Goal: Task Accomplishment & Management: Use online tool/utility

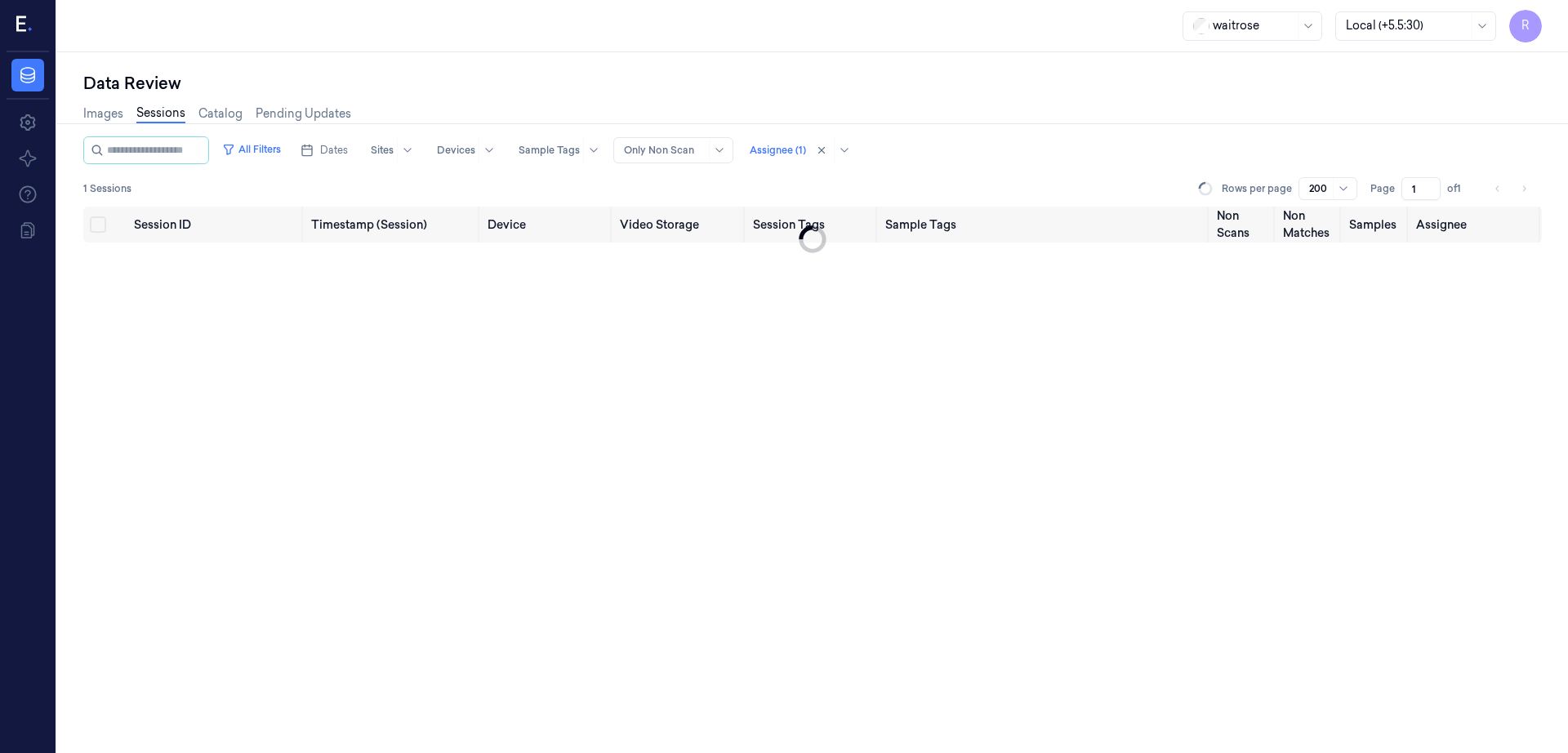
scroll to position [0, 26]
click at [820, 159] on div at bounding box center [832, 150] width 45 height 26
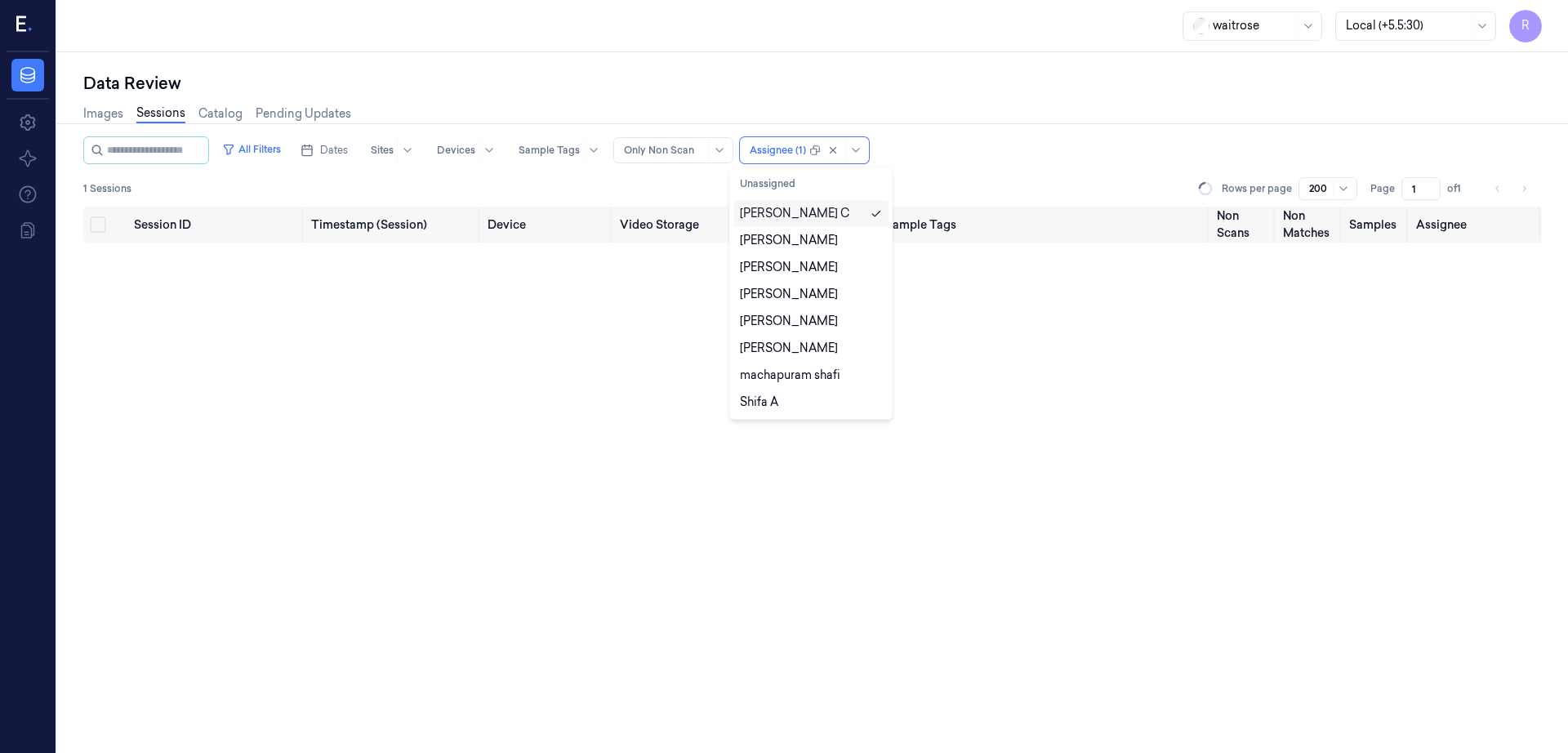
click at [809, 209] on div "Rajasekhar C" at bounding box center [794, 213] width 110 height 17
click at [730, 91] on div "Data Review" at bounding box center [812, 83] width 1458 height 23
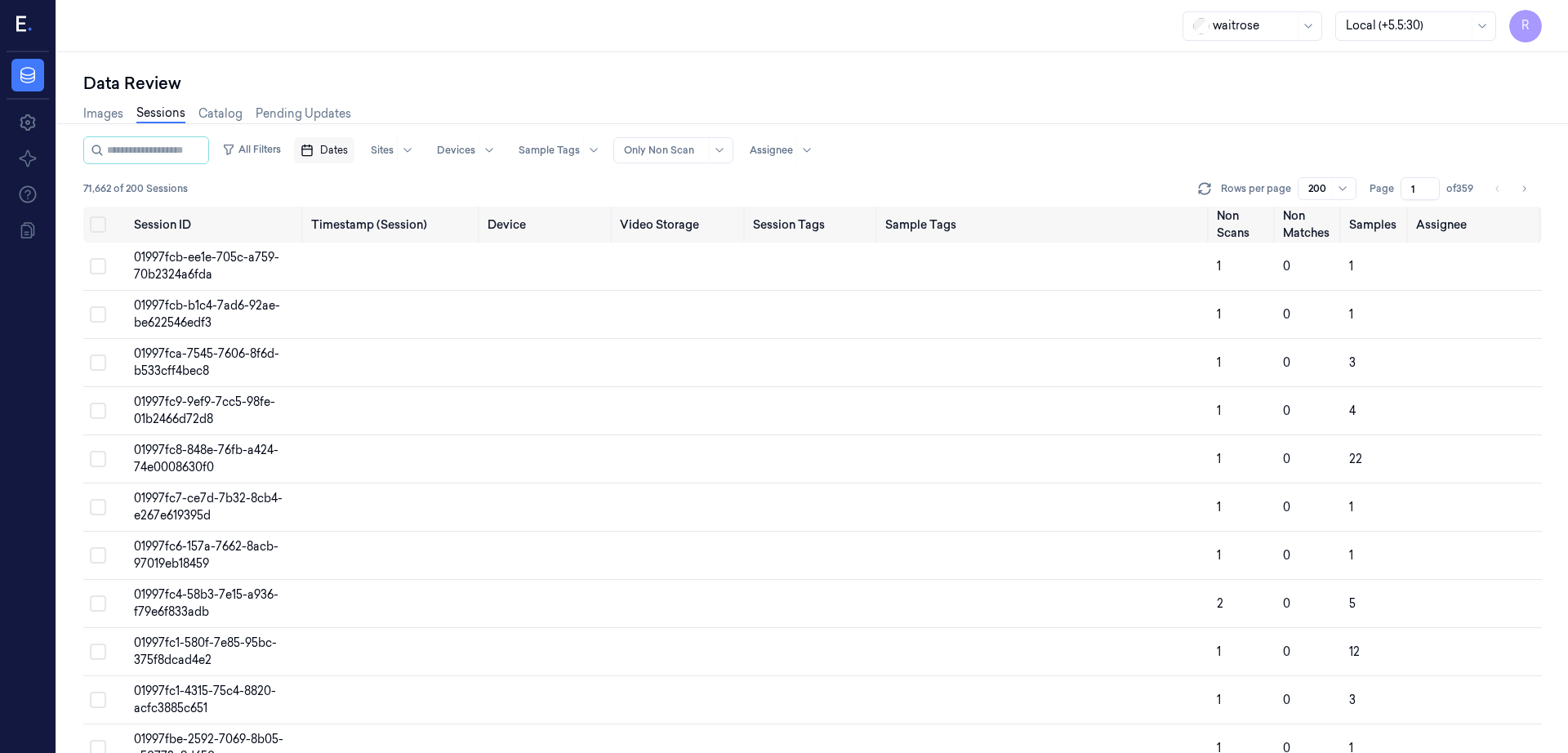
click at [320, 154] on span "Dates" at bounding box center [334, 150] width 28 height 15
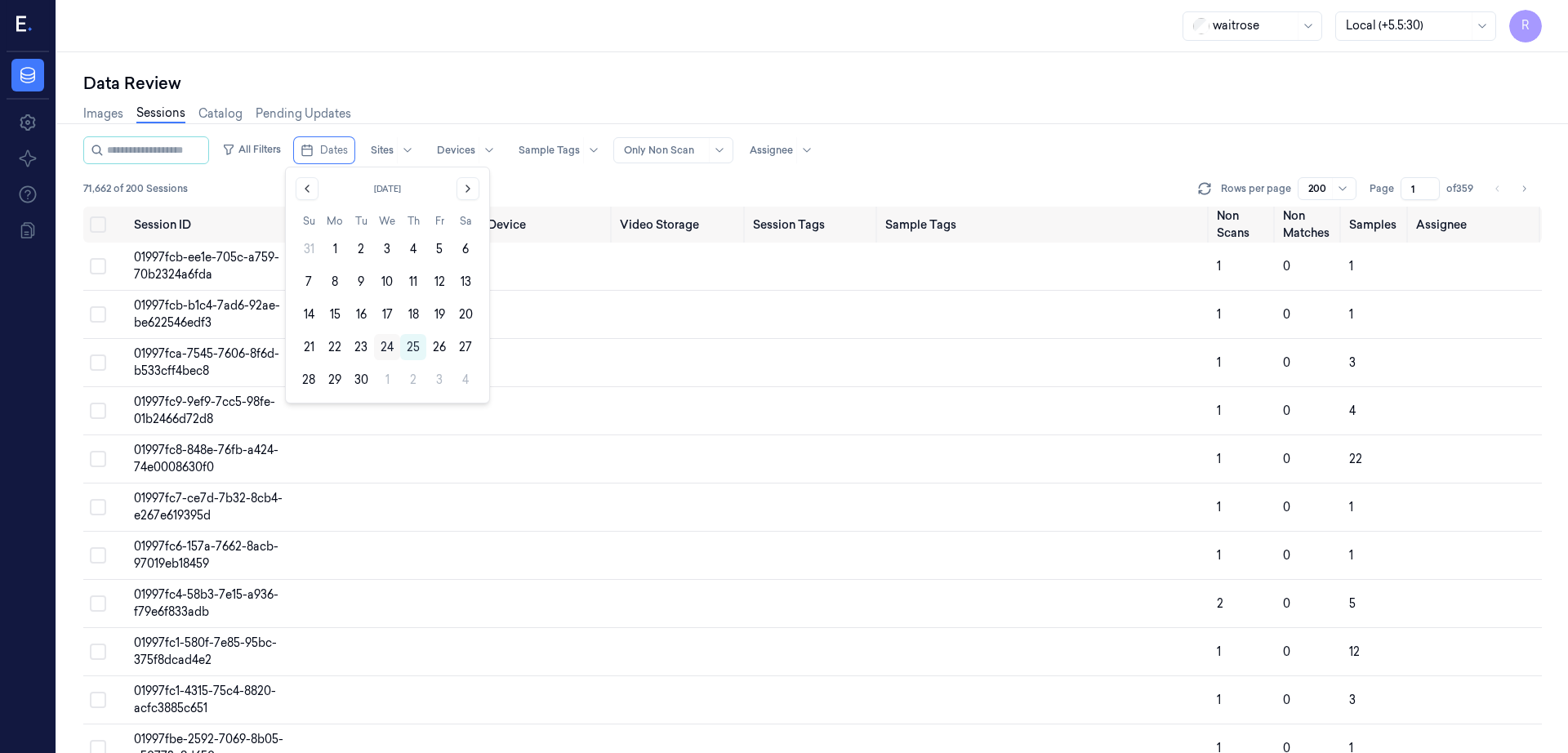
click at [389, 346] on button "24" at bounding box center [387, 346] width 26 height 26
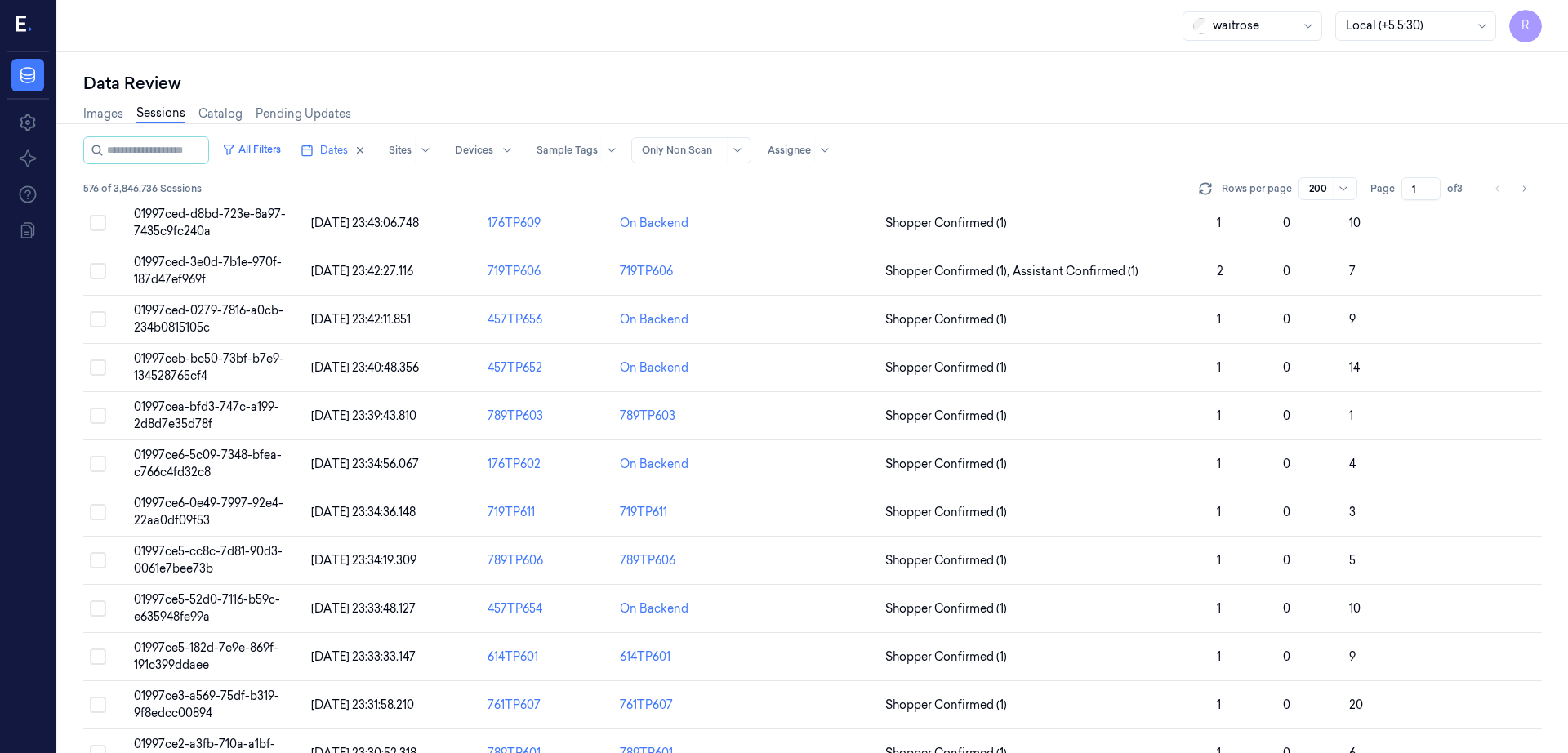
scroll to position [715, 0]
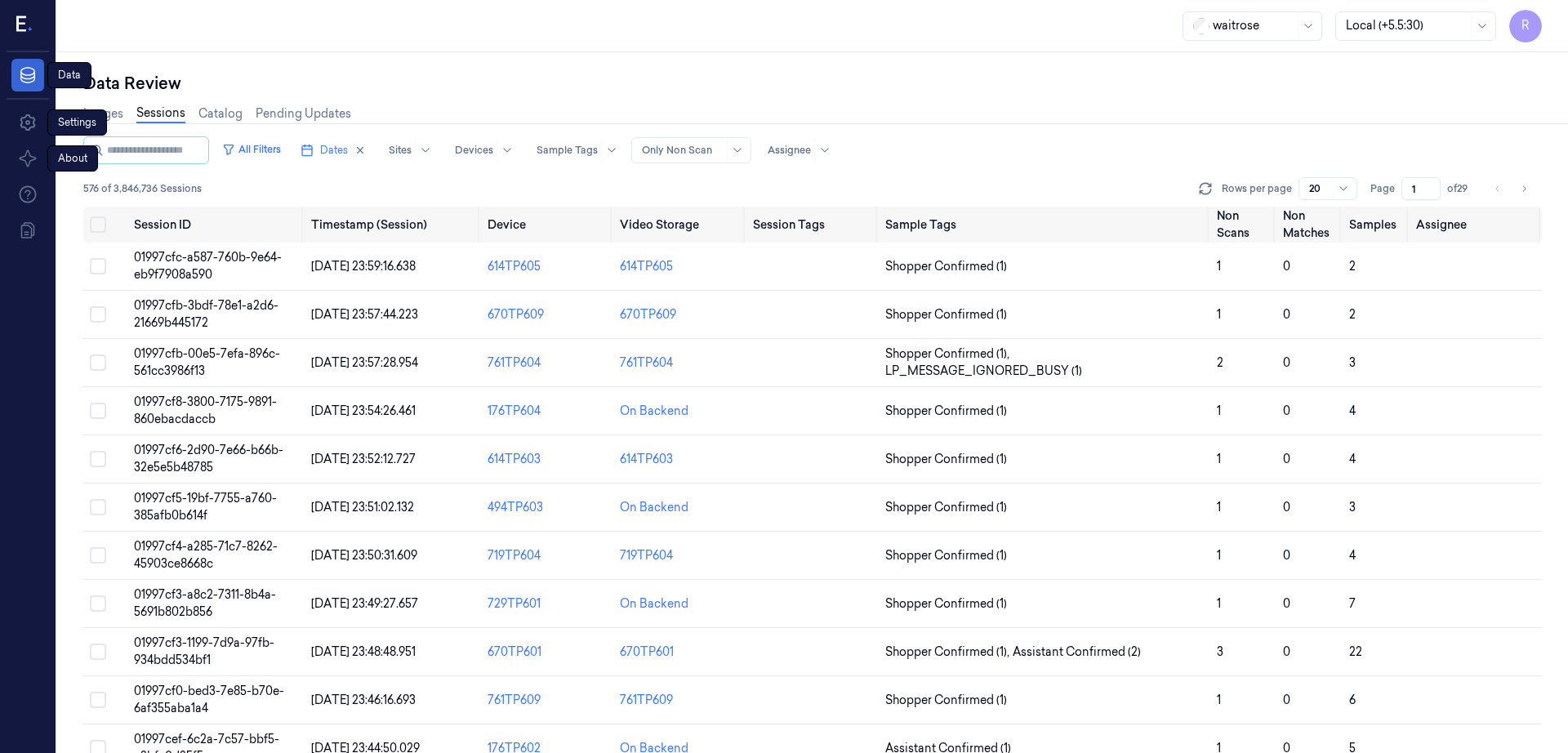
click at [31, 88] on link "Data" at bounding box center [28, 75] width 33 height 33
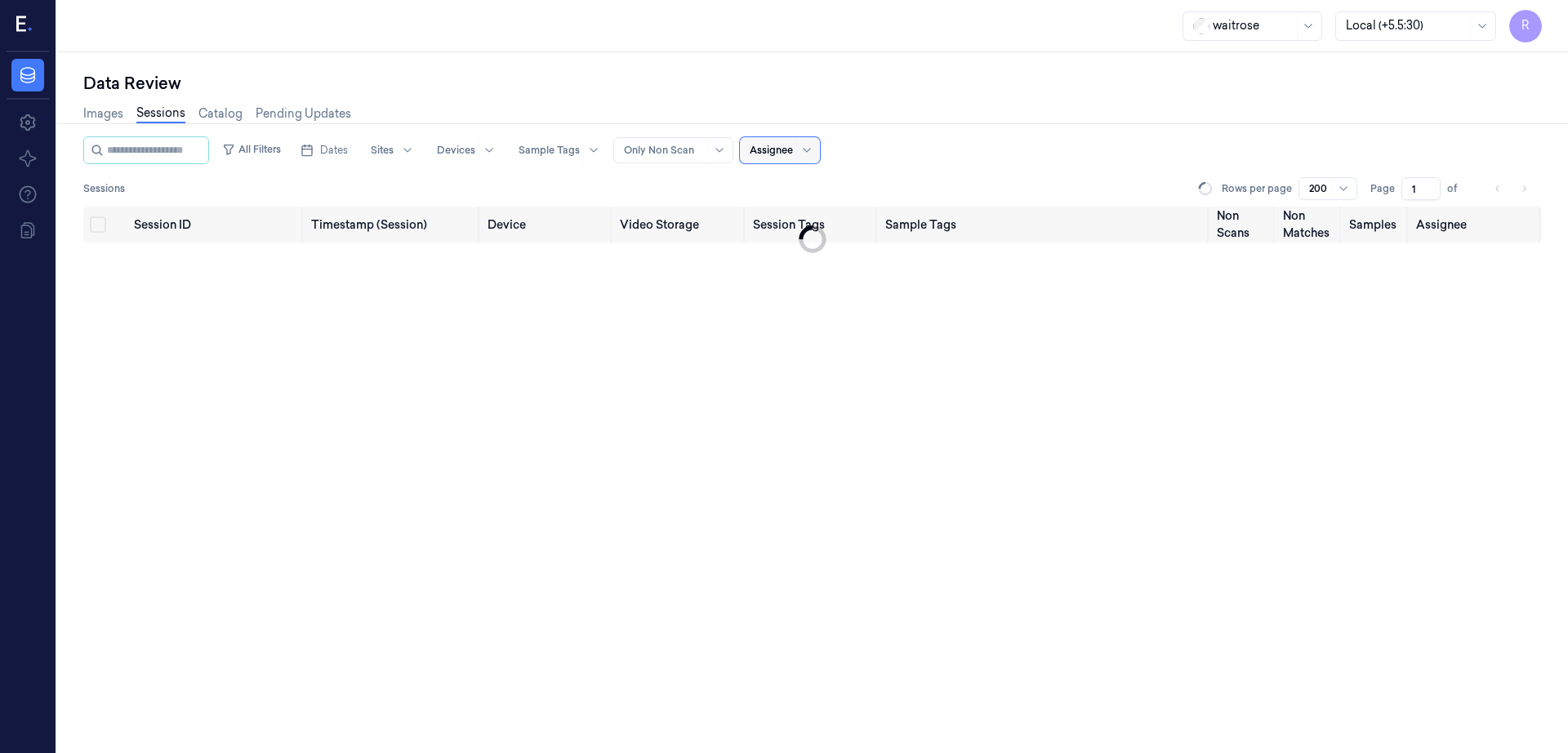
click at [926, 70] on div "Data Review Images Sessions Catalog Pending Updates All Filters Dates Sites Dev…" at bounding box center [812, 403] width 1511 height 701
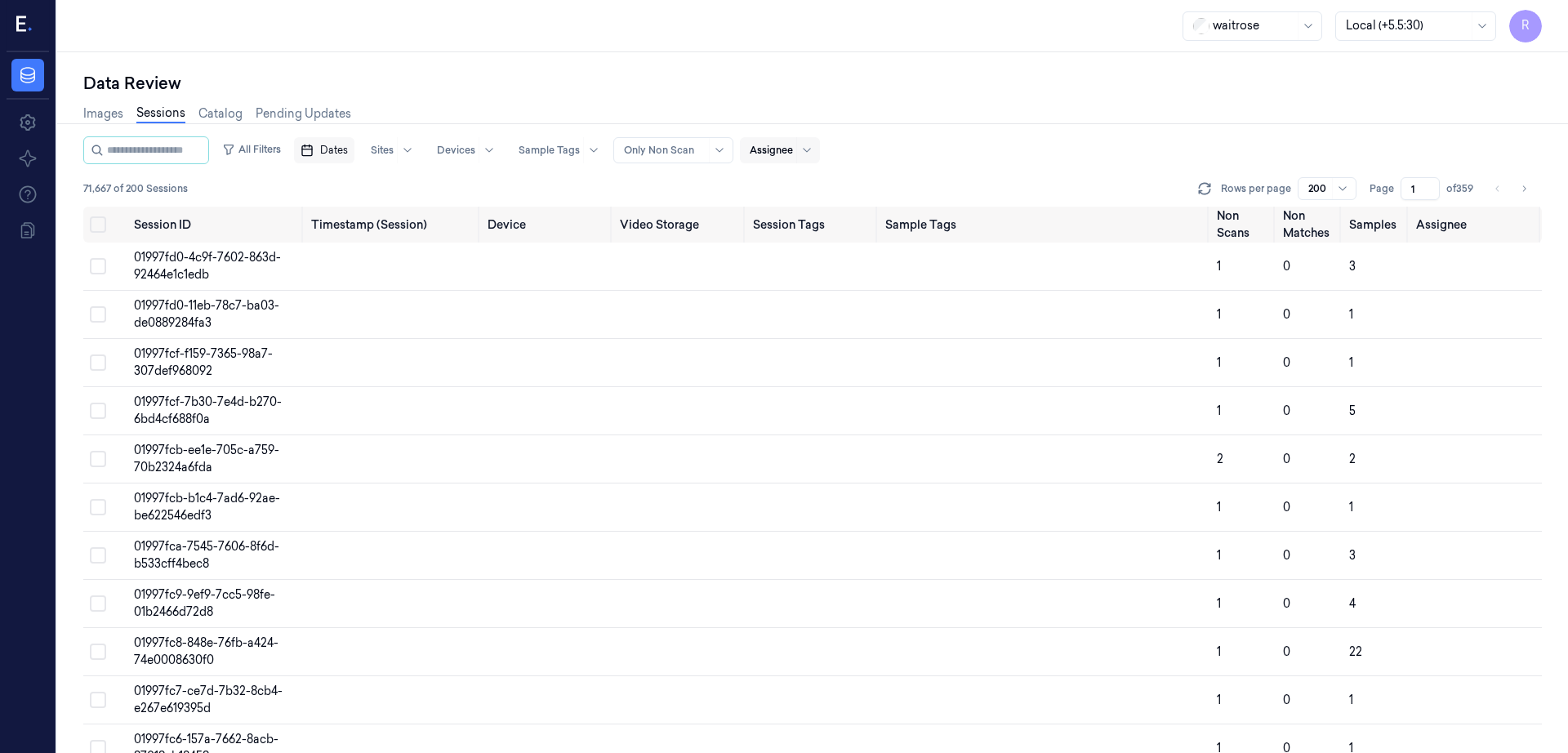
click at [348, 152] on span "Dates" at bounding box center [334, 150] width 28 height 15
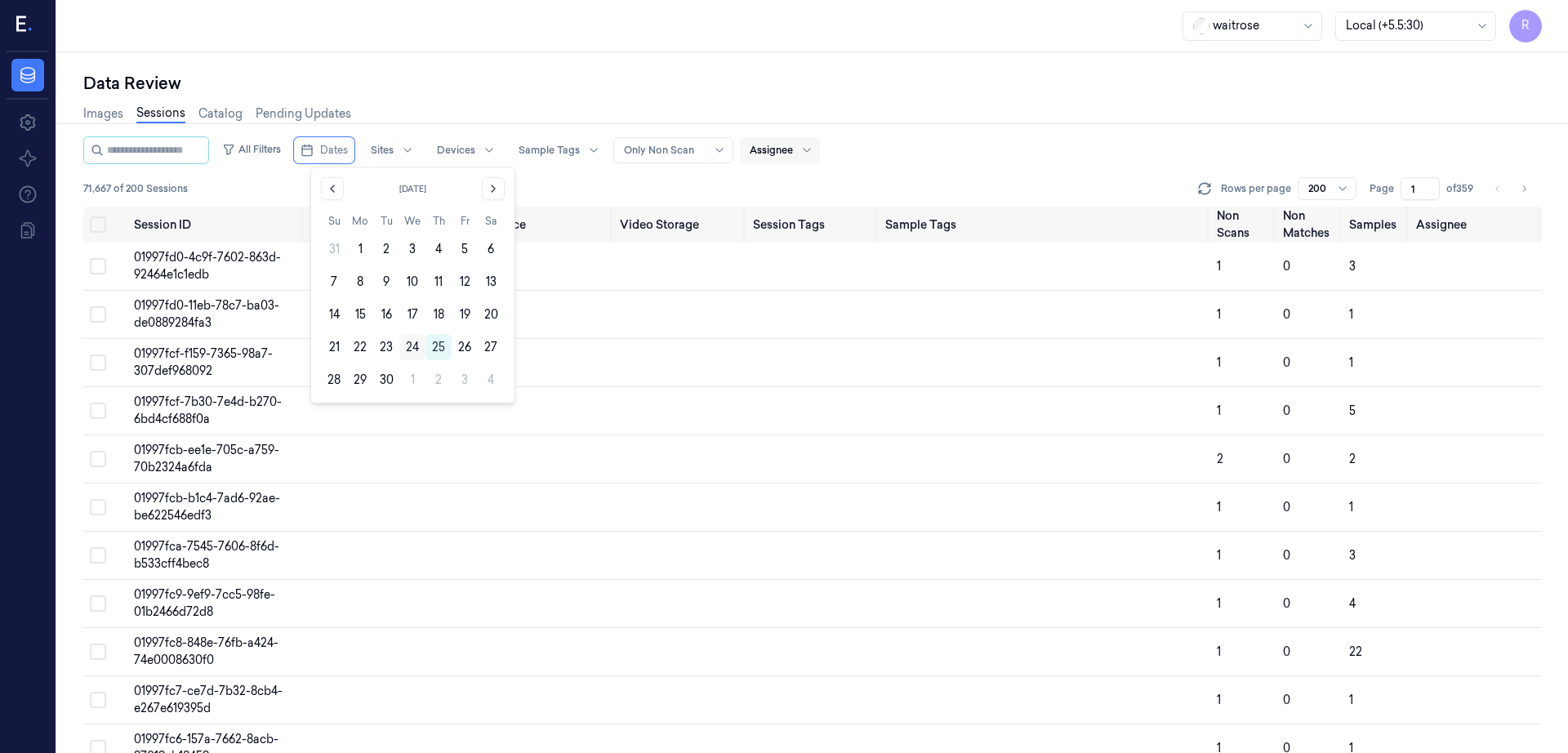
click at [413, 349] on button "24" at bounding box center [412, 346] width 26 height 26
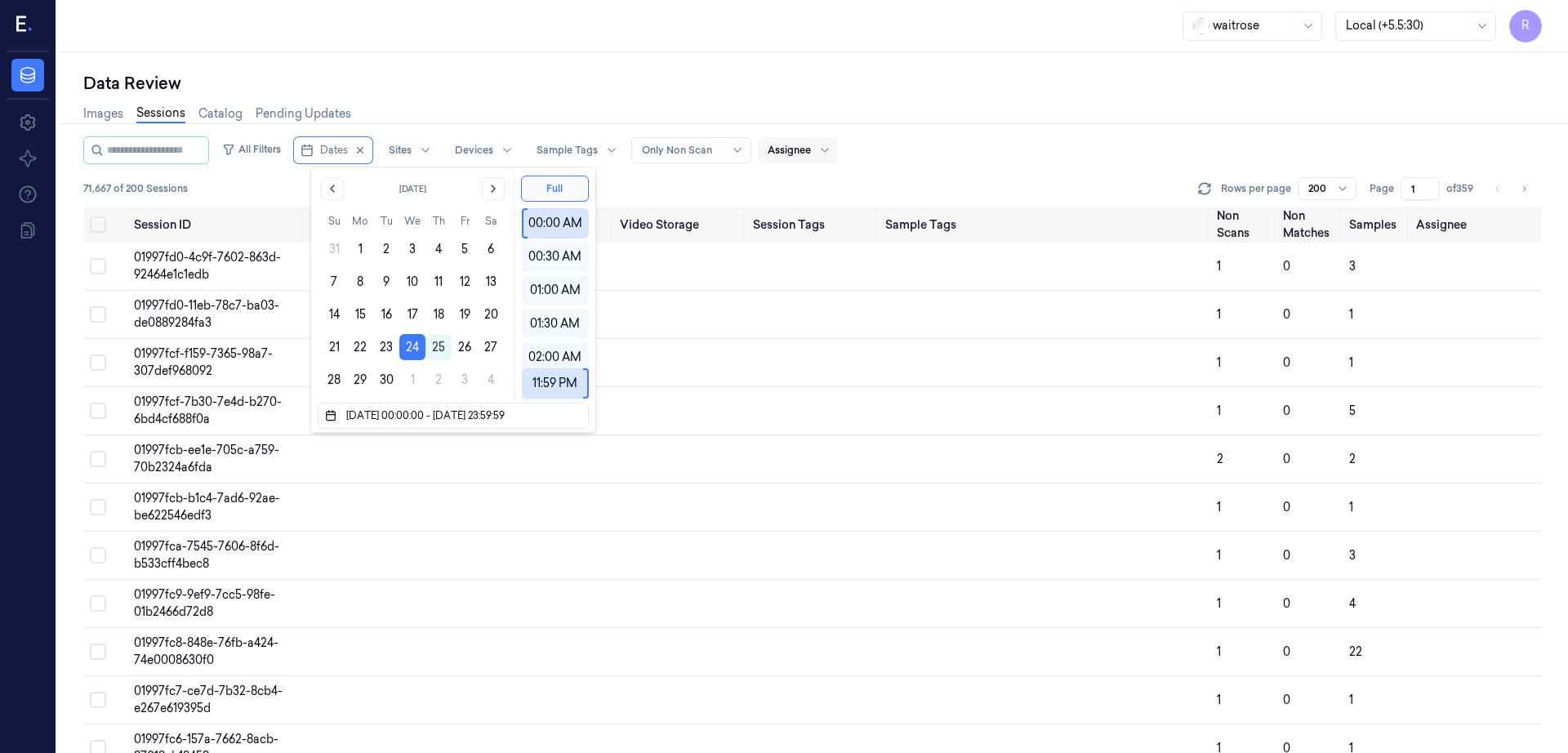
click at [490, 83] on div "Data Review" at bounding box center [812, 83] width 1458 height 23
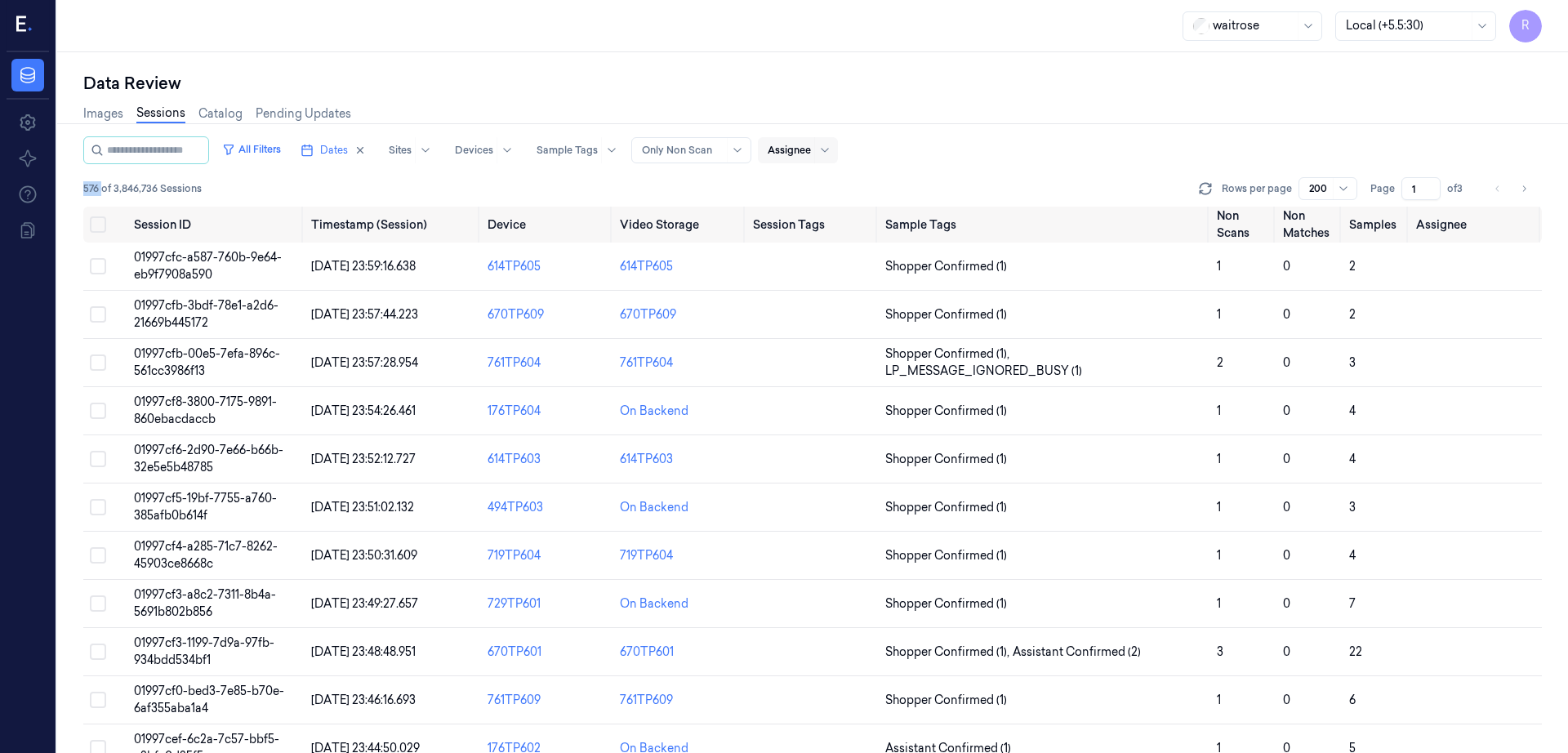
drag, startPoint x: 101, startPoint y: 191, endPoint x: 78, endPoint y: 202, distance: 25.5
click at [78, 195] on div "Data Review Images Sessions Catalog Pending Updates All Filters Dates Sites Dev…" at bounding box center [812, 403] width 1511 height 701
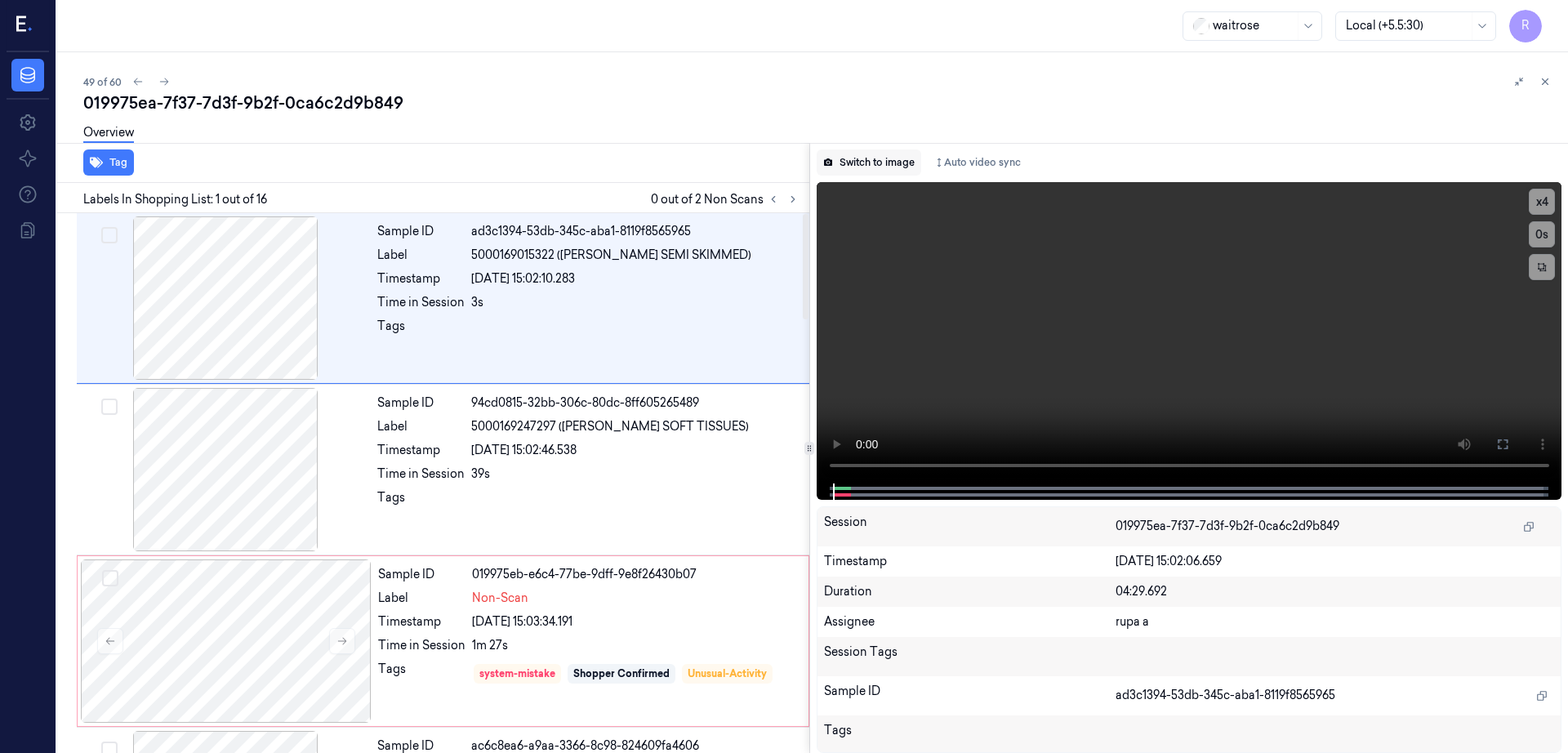
click at [877, 172] on button "Switch to image" at bounding box center [869, 162] width 105 height 26
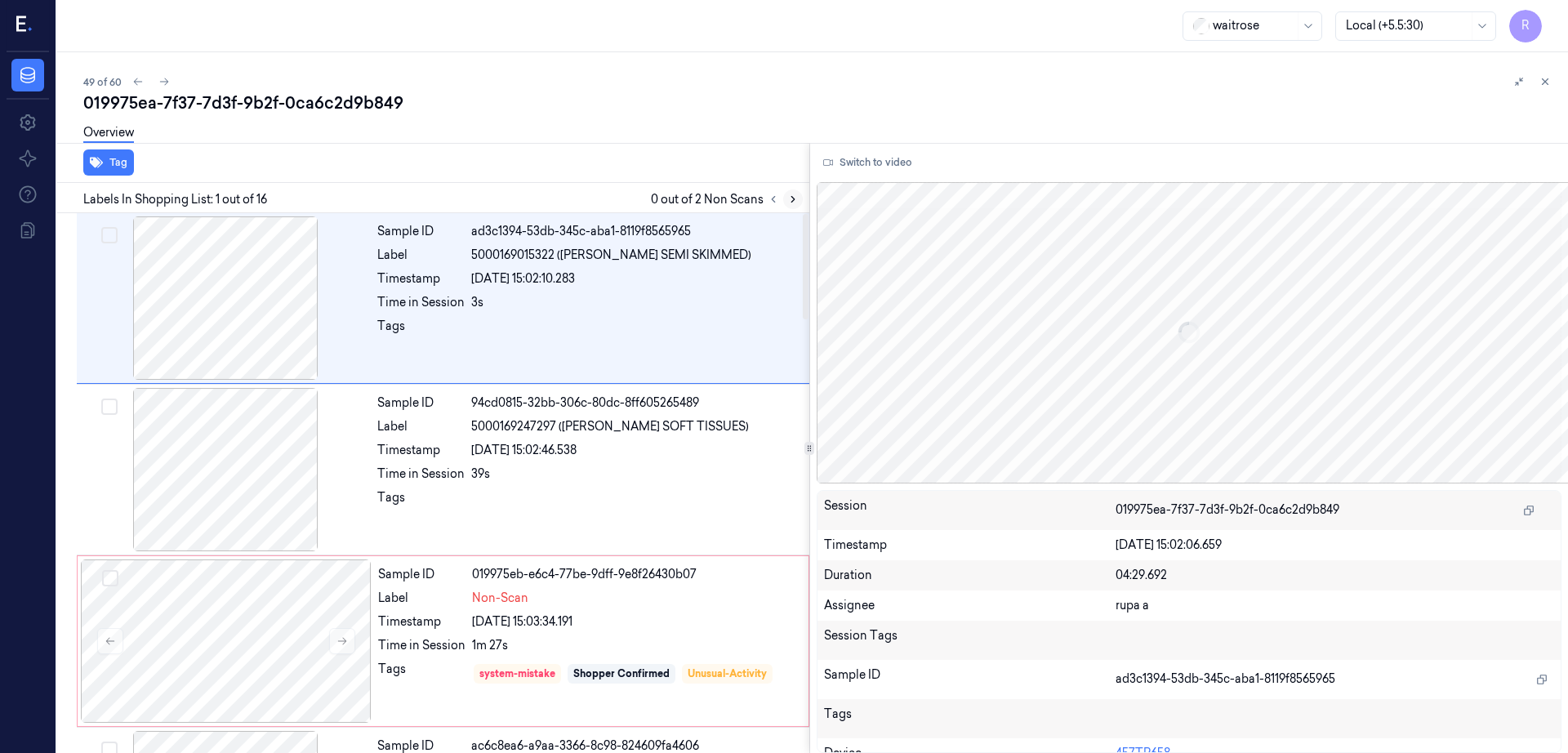
click at [798, 202] on icon at bounding box center [793, 199] width 12 height 12
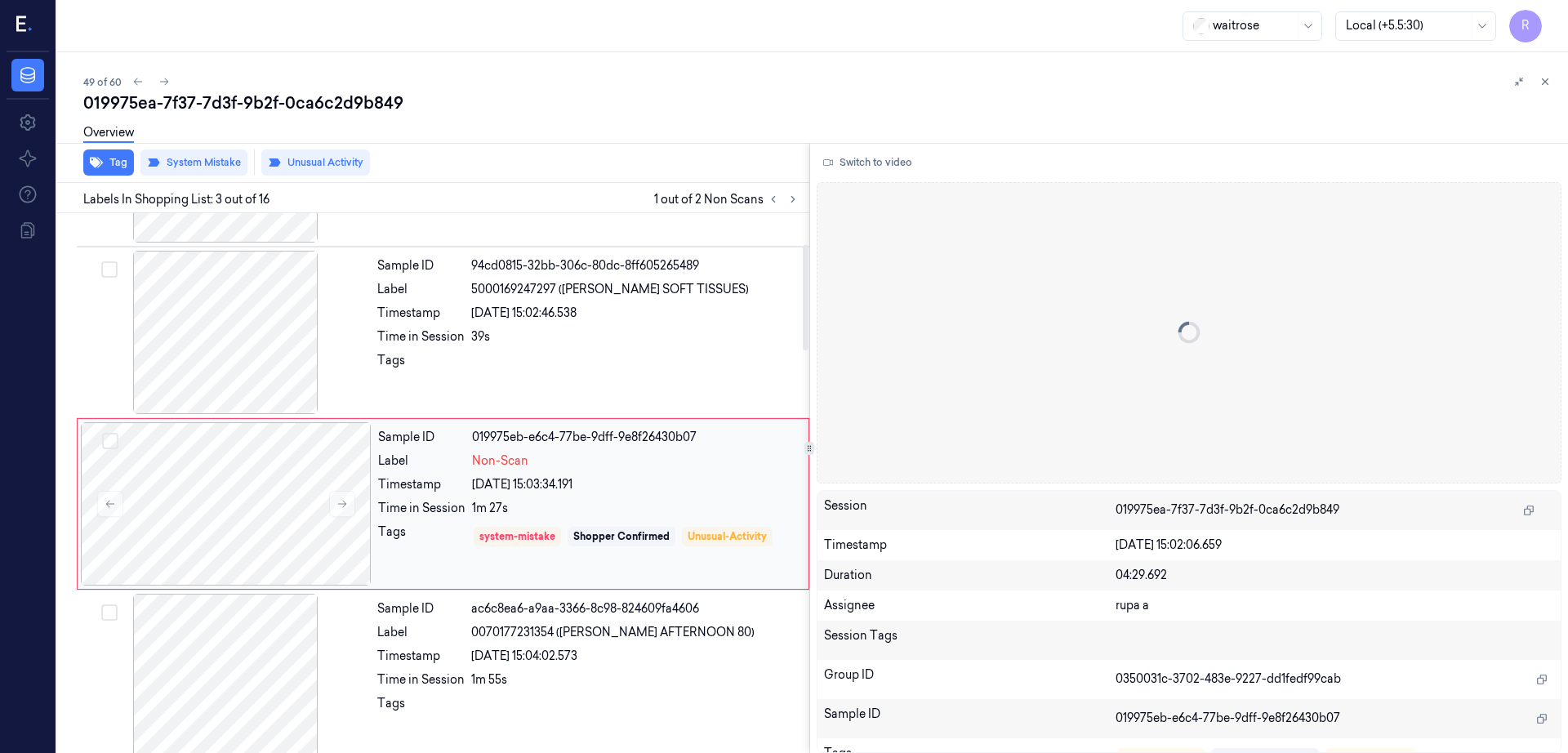
scroll to position [159, 0]
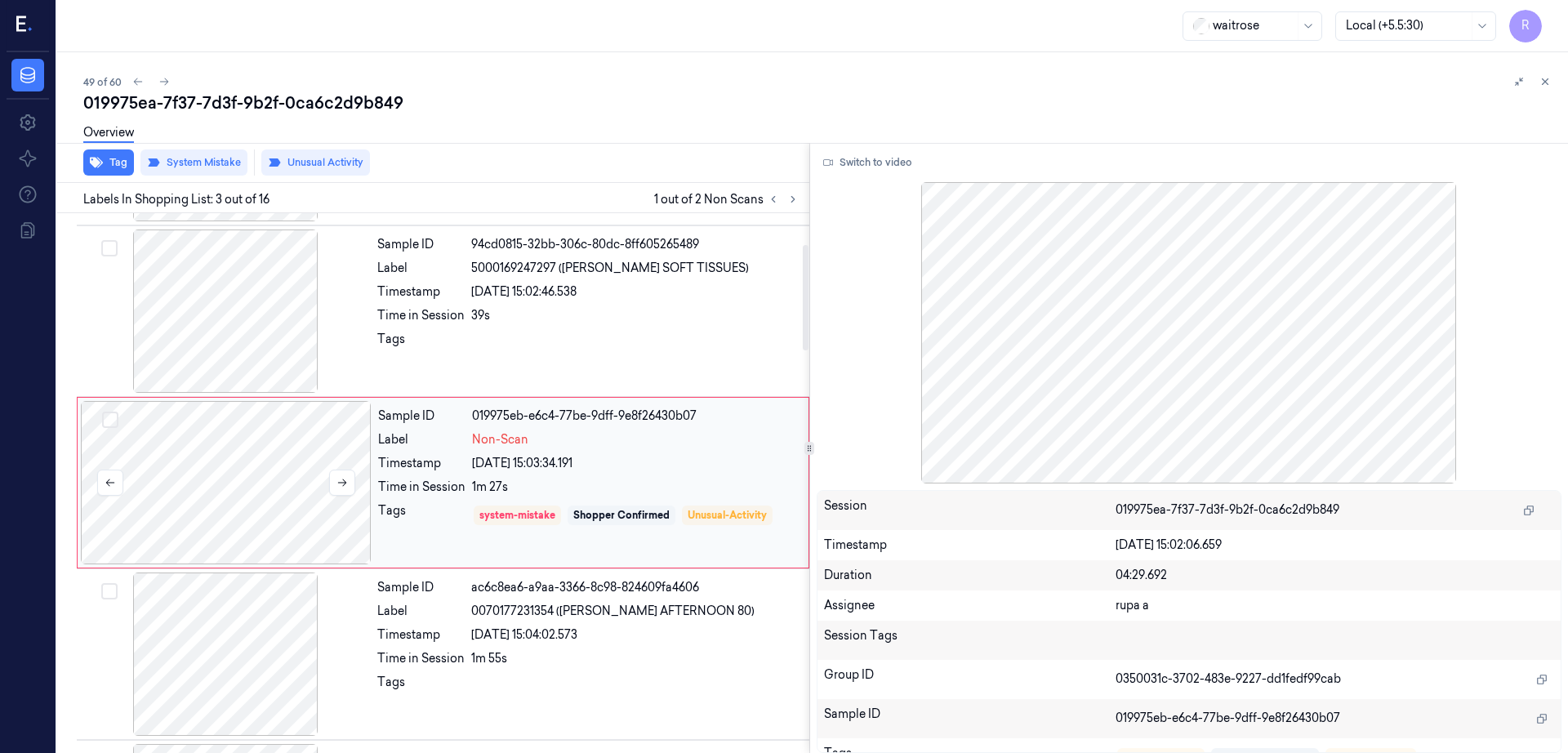
click at [283, 485] on div at bounding box center [226, 483] width 291 height 164
click at [235, 339] on div at bounding box center [225, 312] width 291 height 164
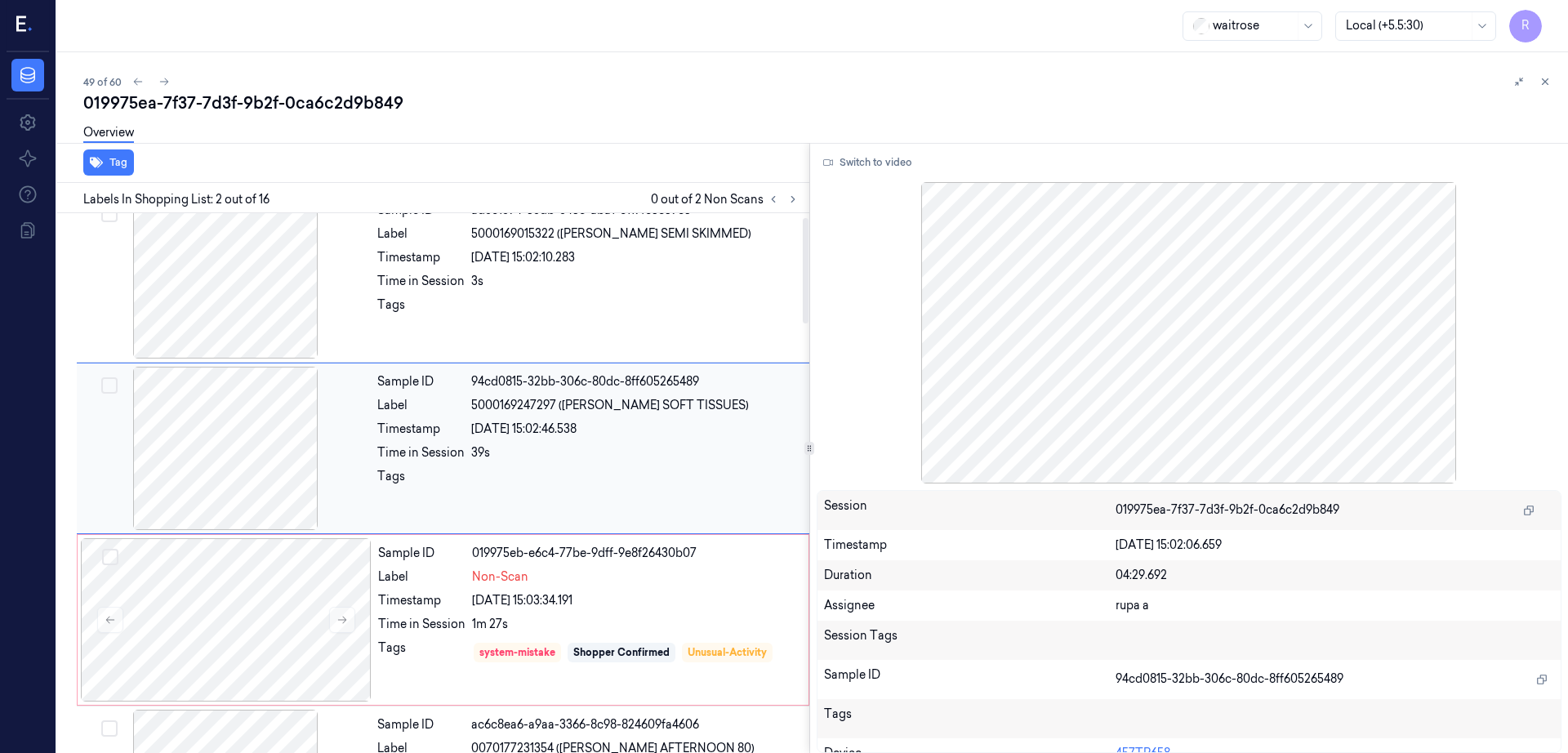
scroll to position [0, 0]
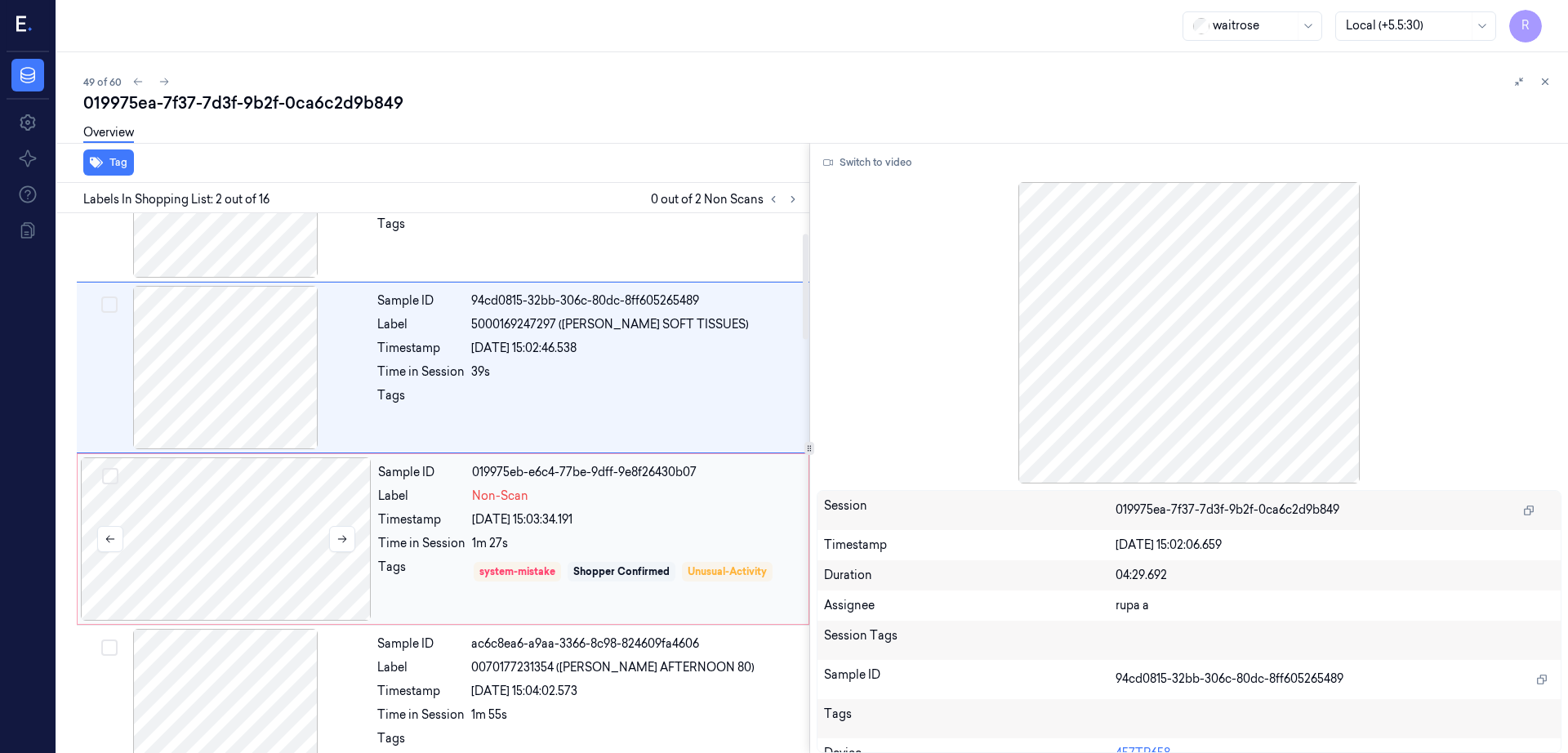
click at [154, 559] on div at bounding box center [226, 539] width 291 height 164
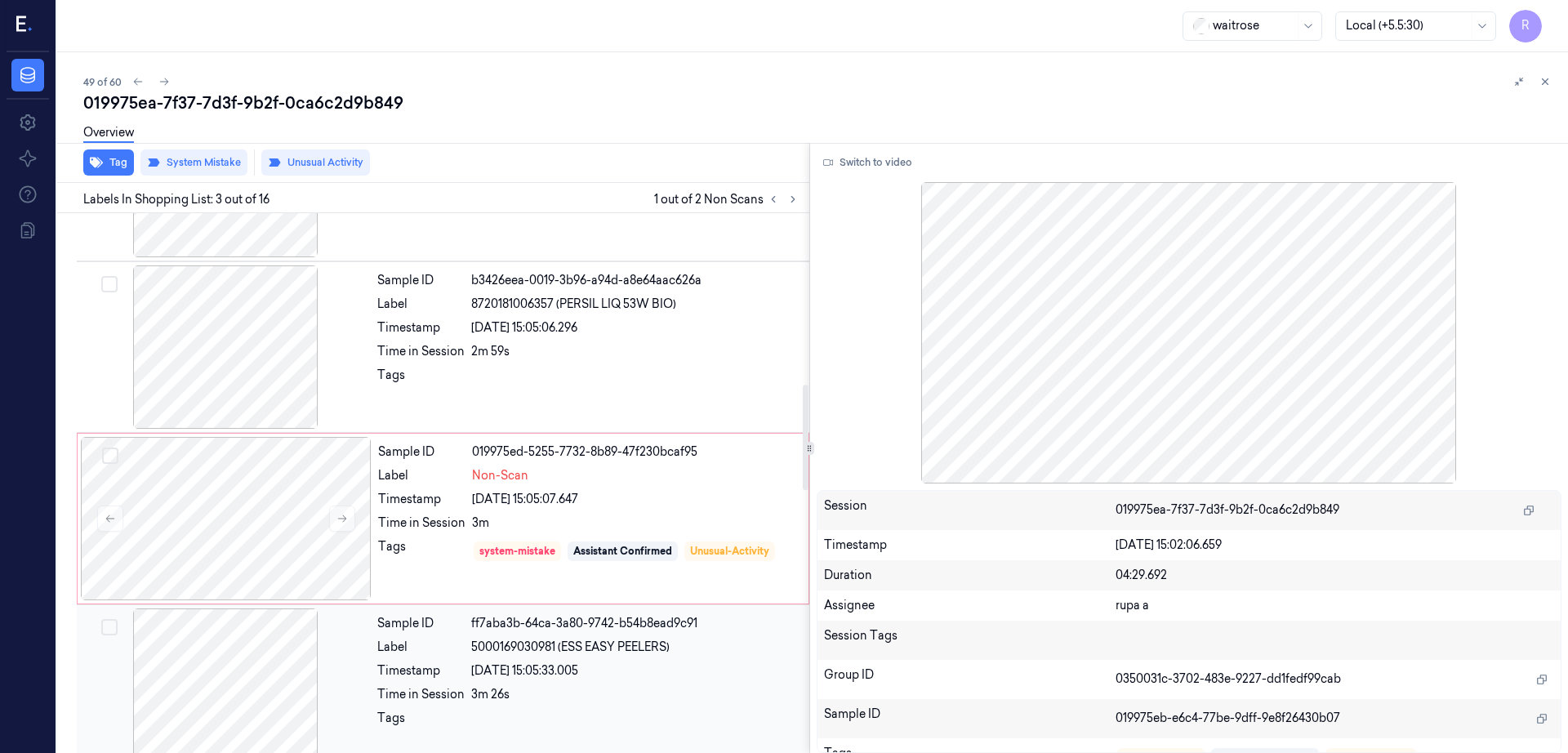
scroll to position [1078, 0]
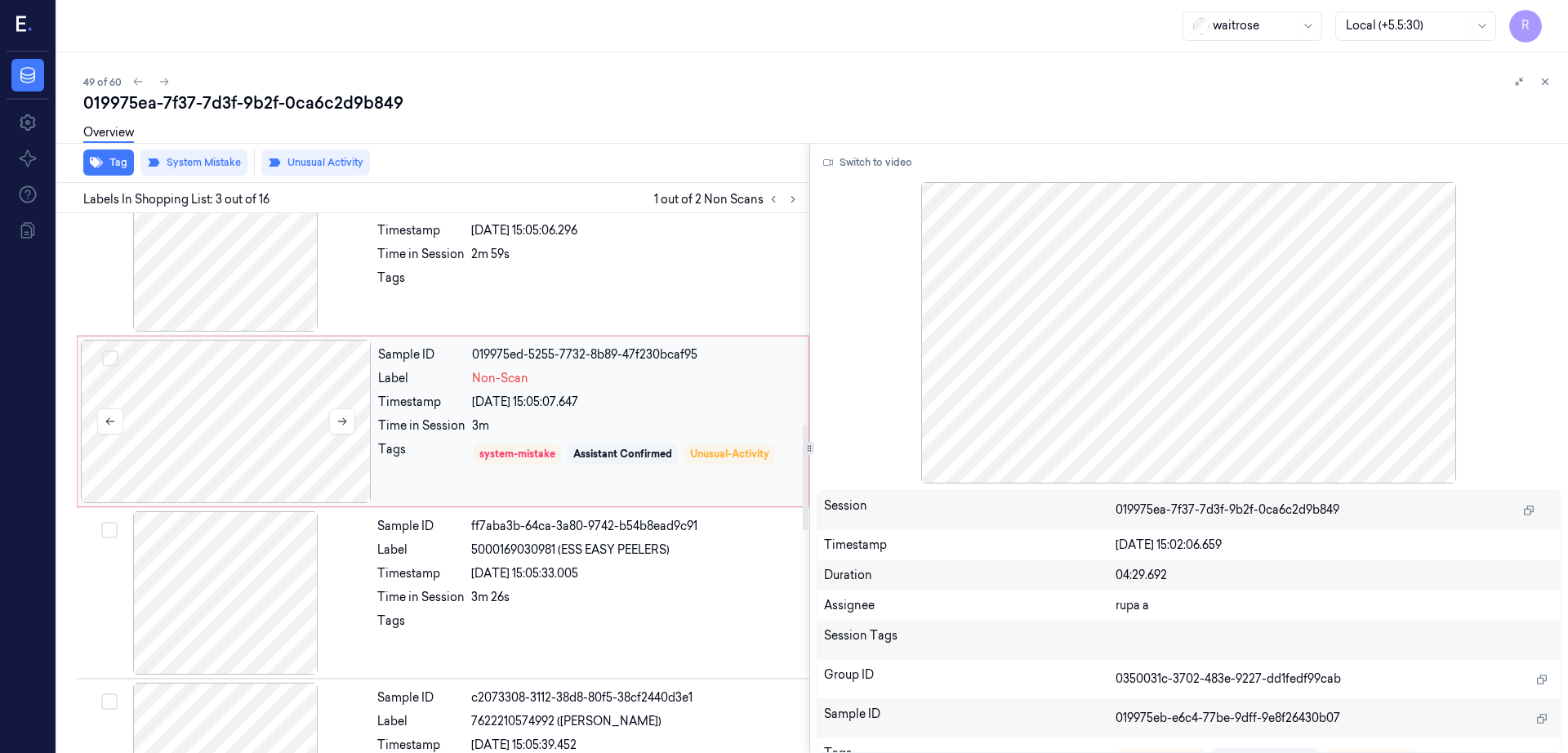
click at [246, 424] on div at bounding box center [226, 421] width 291 height 164
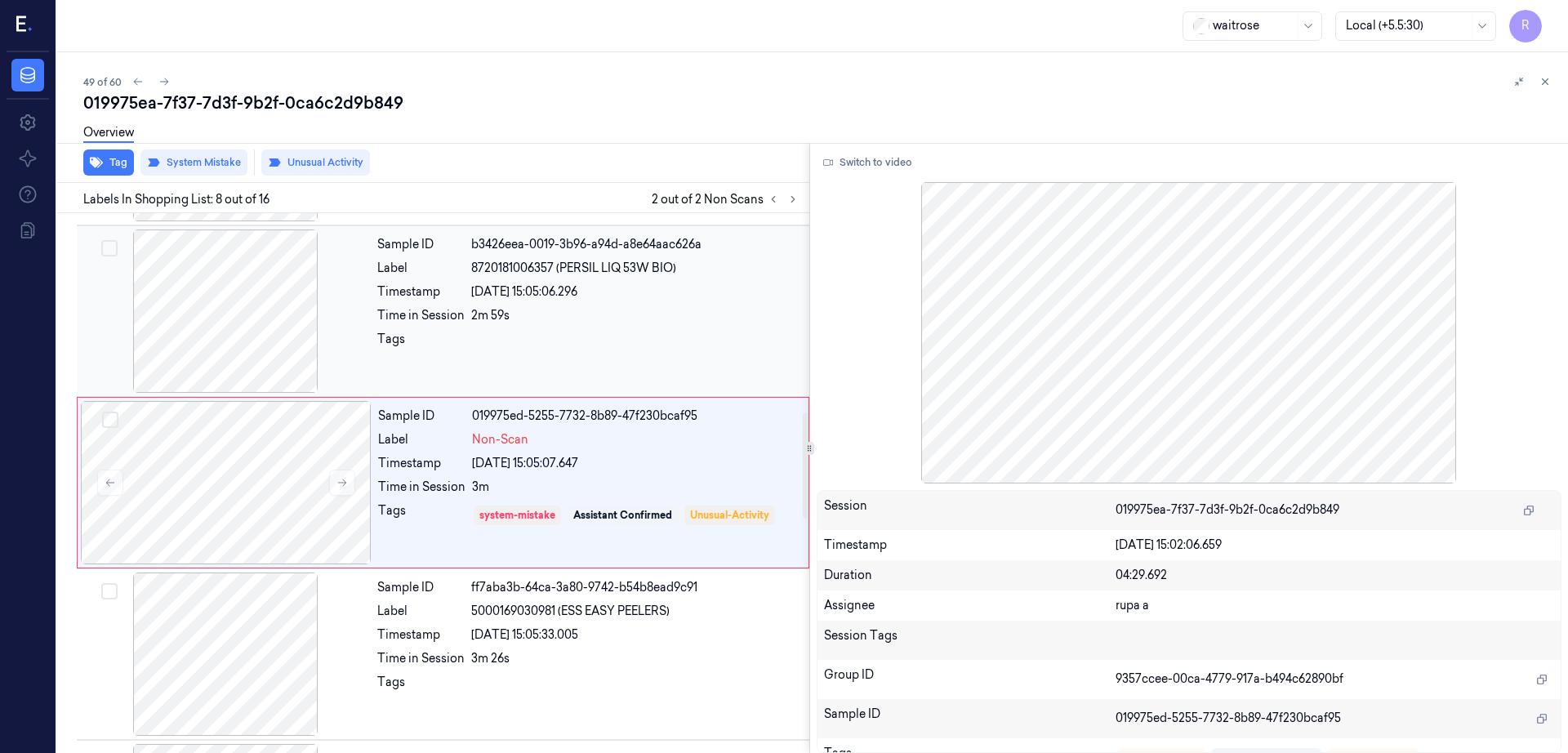
click at [237, 307] on div at bounding box center [225, 312] width 291 height 164
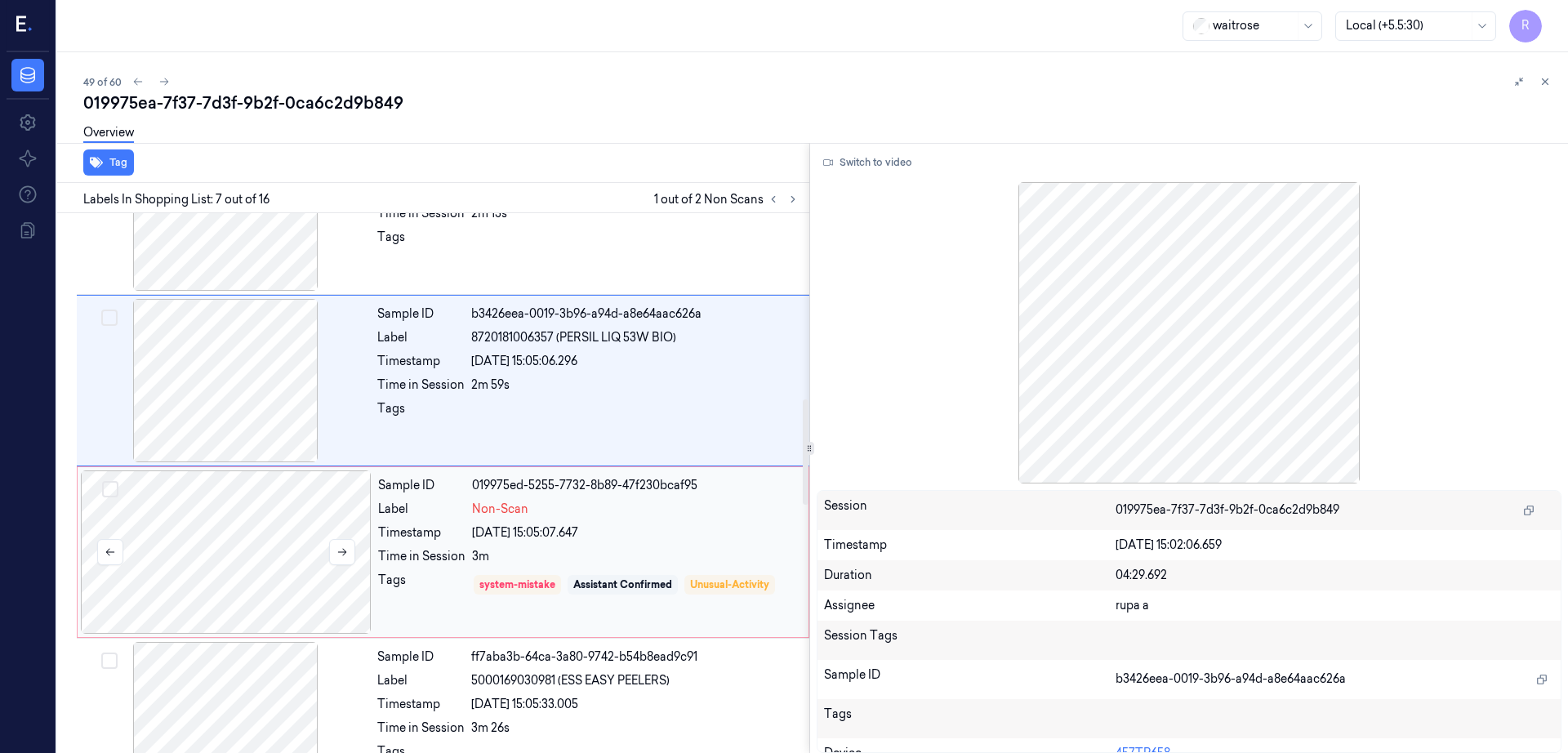
click at [265, 553] on div at bounding box center [226, 553] width 291 height 164
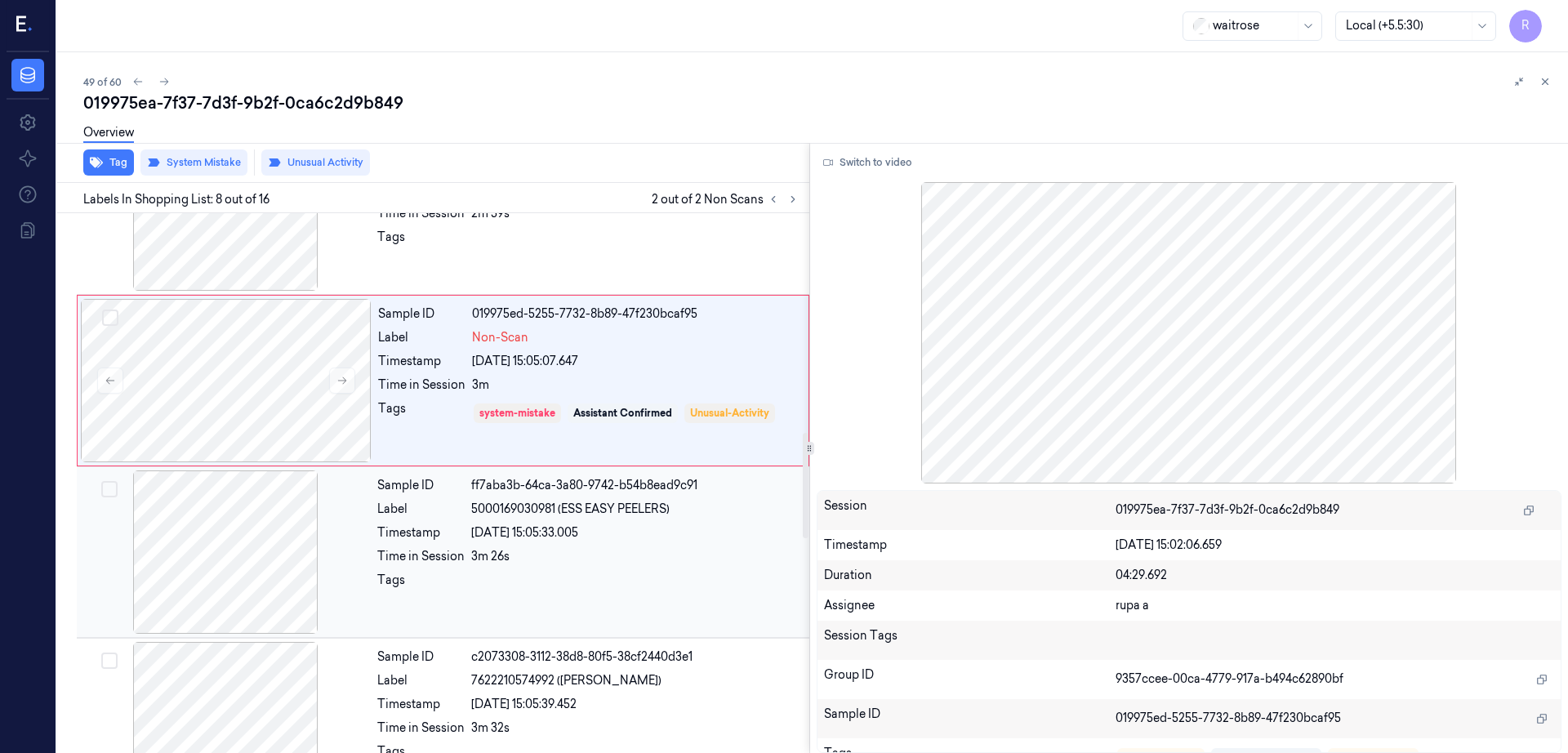
click at [233, 543] on div at bounding box center [225, 553] width 291 height 164
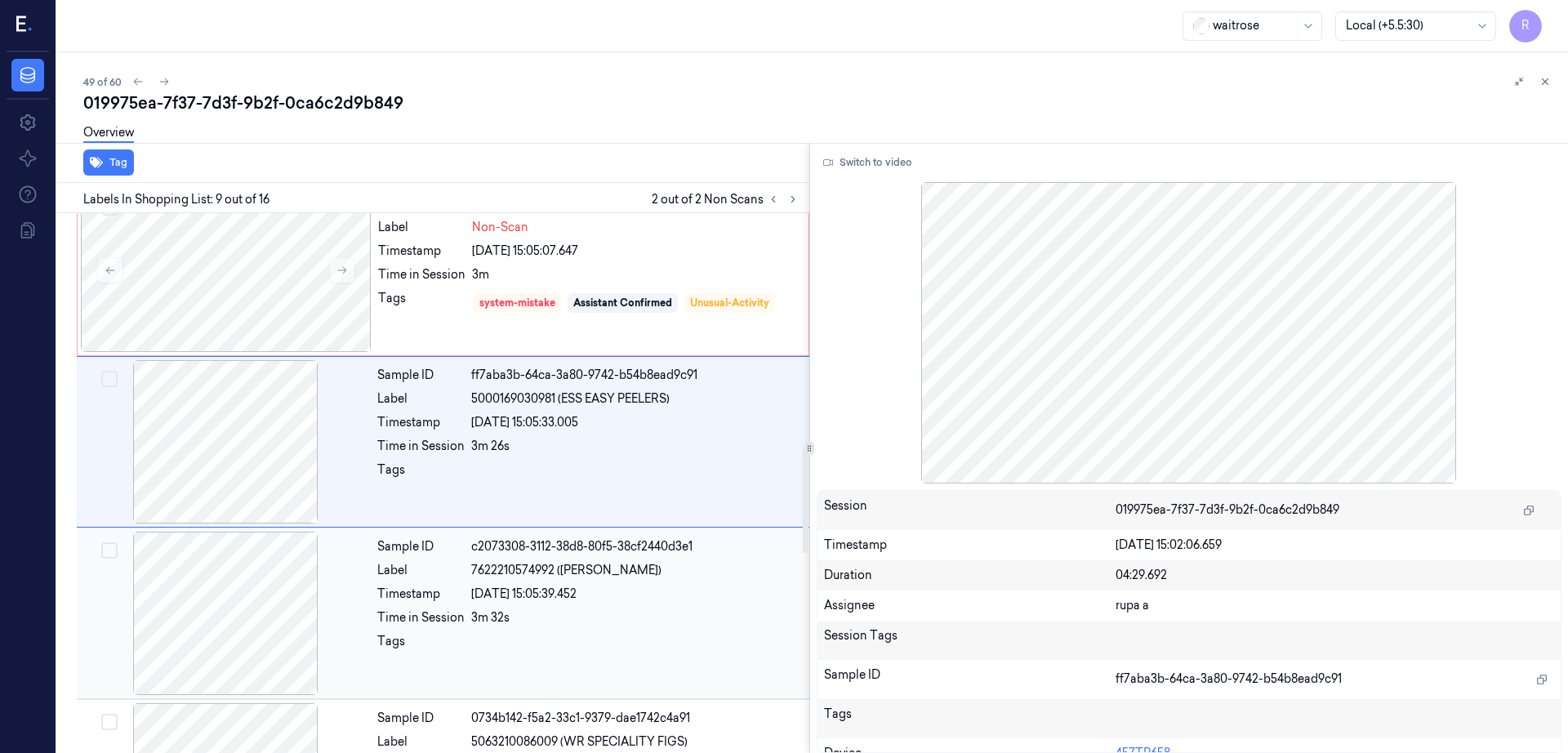
scroll to position [1290, 0]
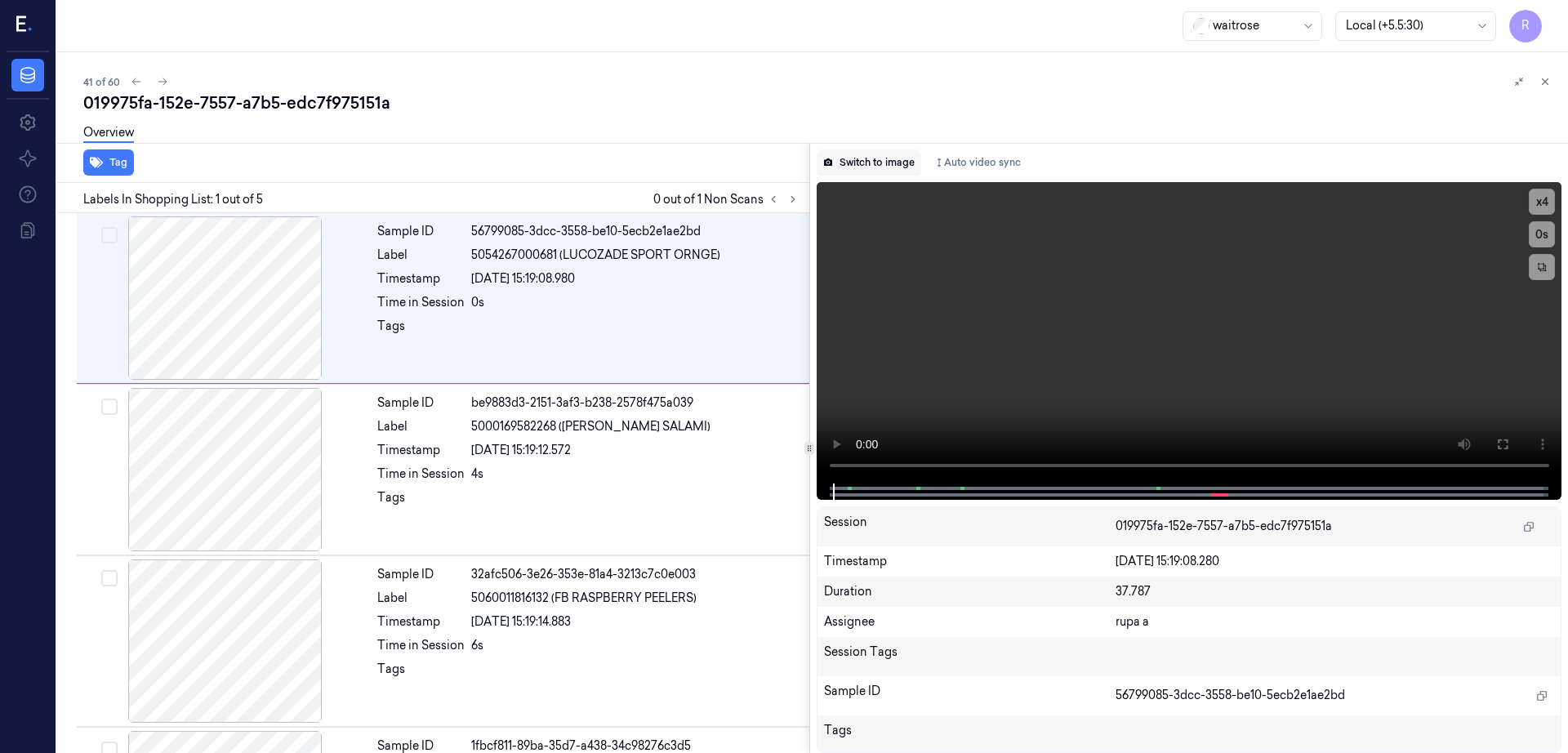
click at [869, 168] on button "Switch to image" at bounding box center [869, 162] width 105 height 26
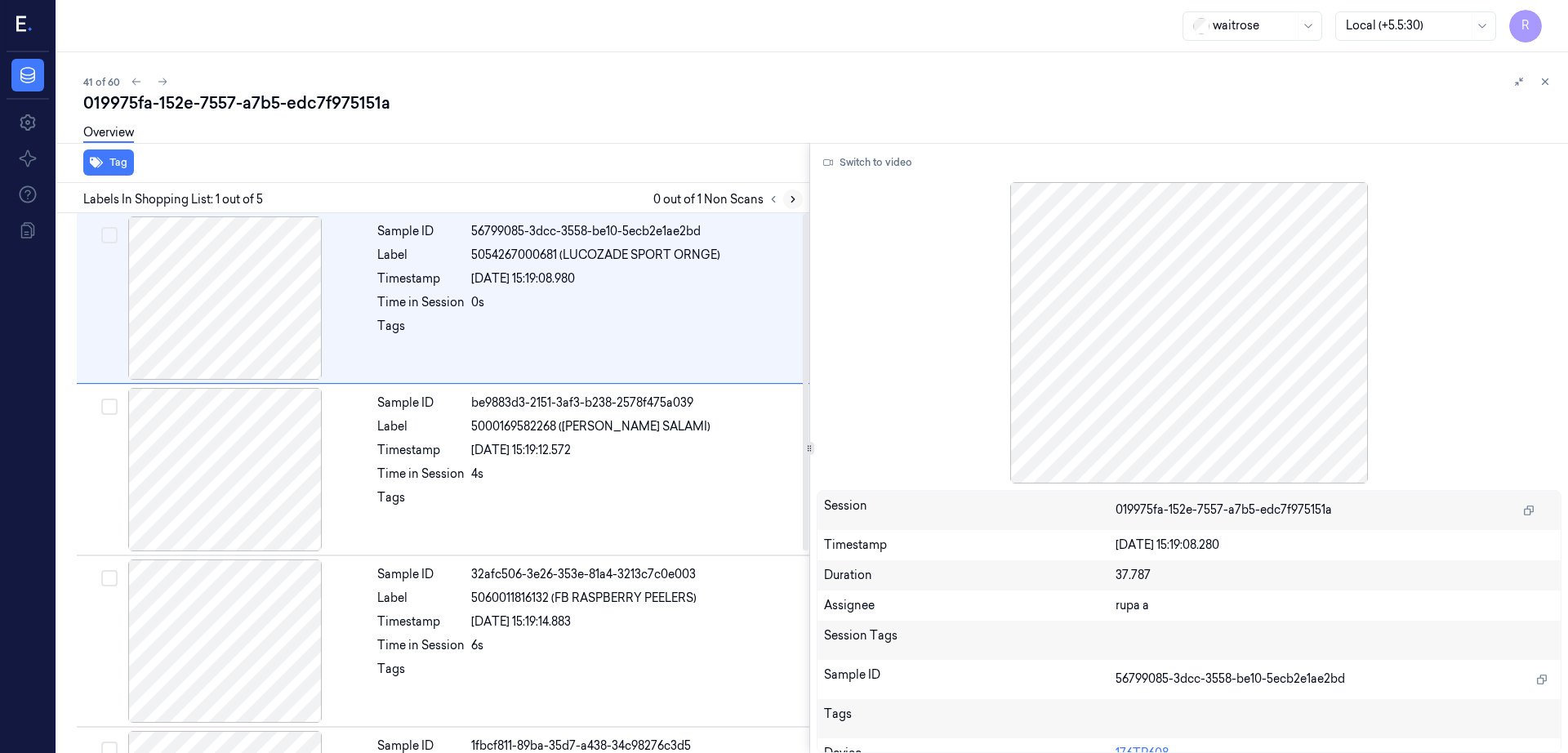
click at [798, 193] on icon at bounding box center [793, 199] width 12 height 12
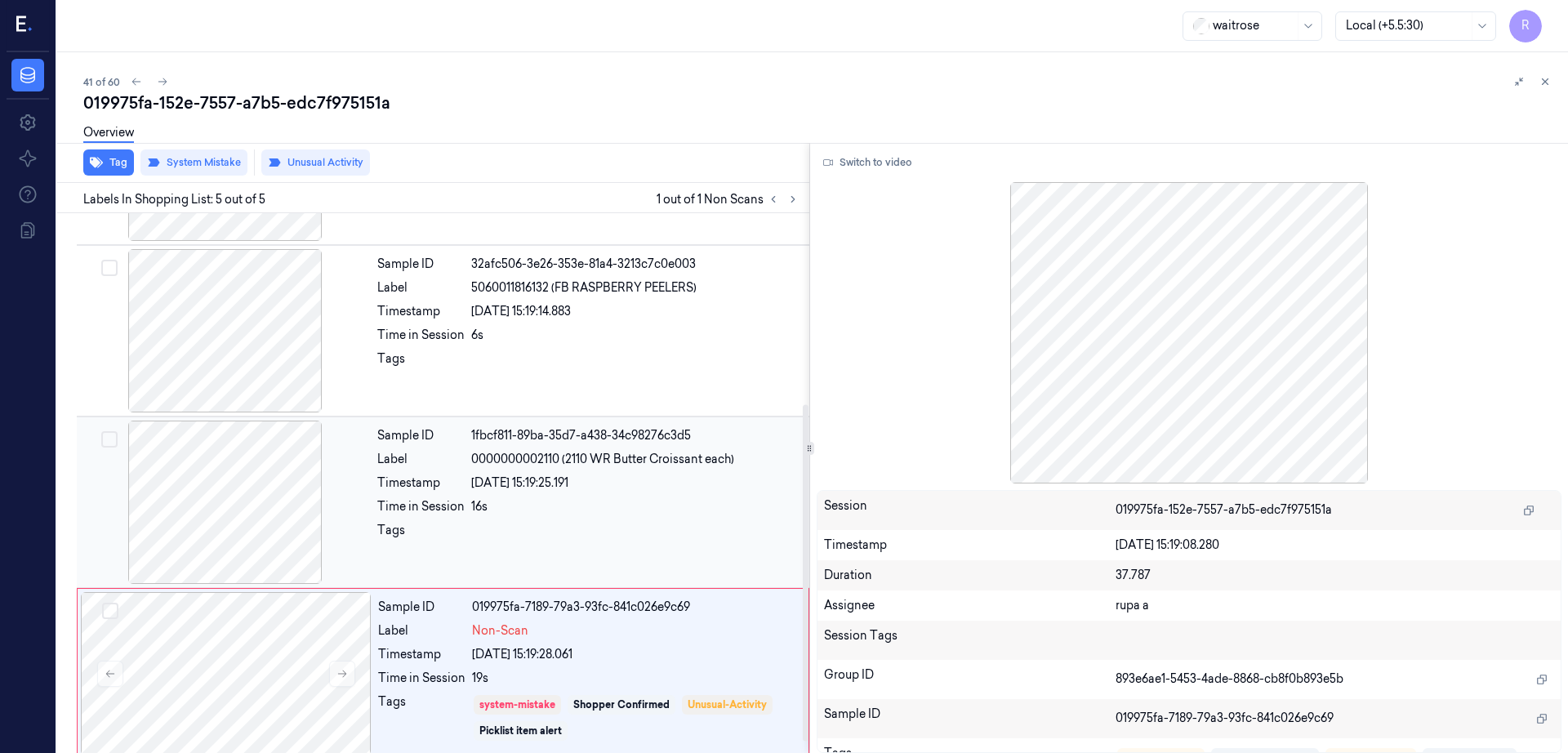
scroll to position [323, 0]
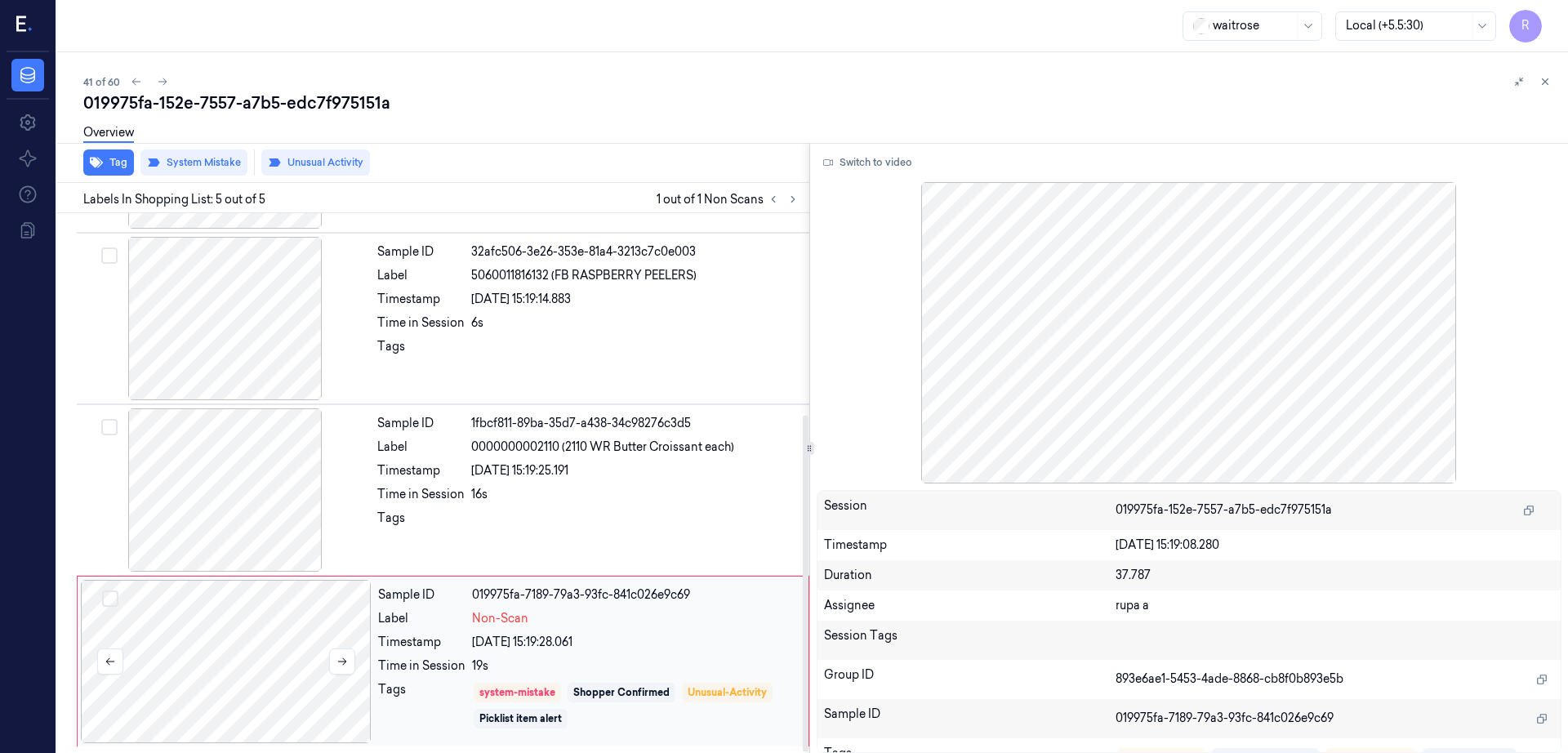
click at [283, 611] on div at bounding box center [226, 662] width 291 height 164
click at [260, 499] on div at bounding box center [225, 490] width 291 height 164
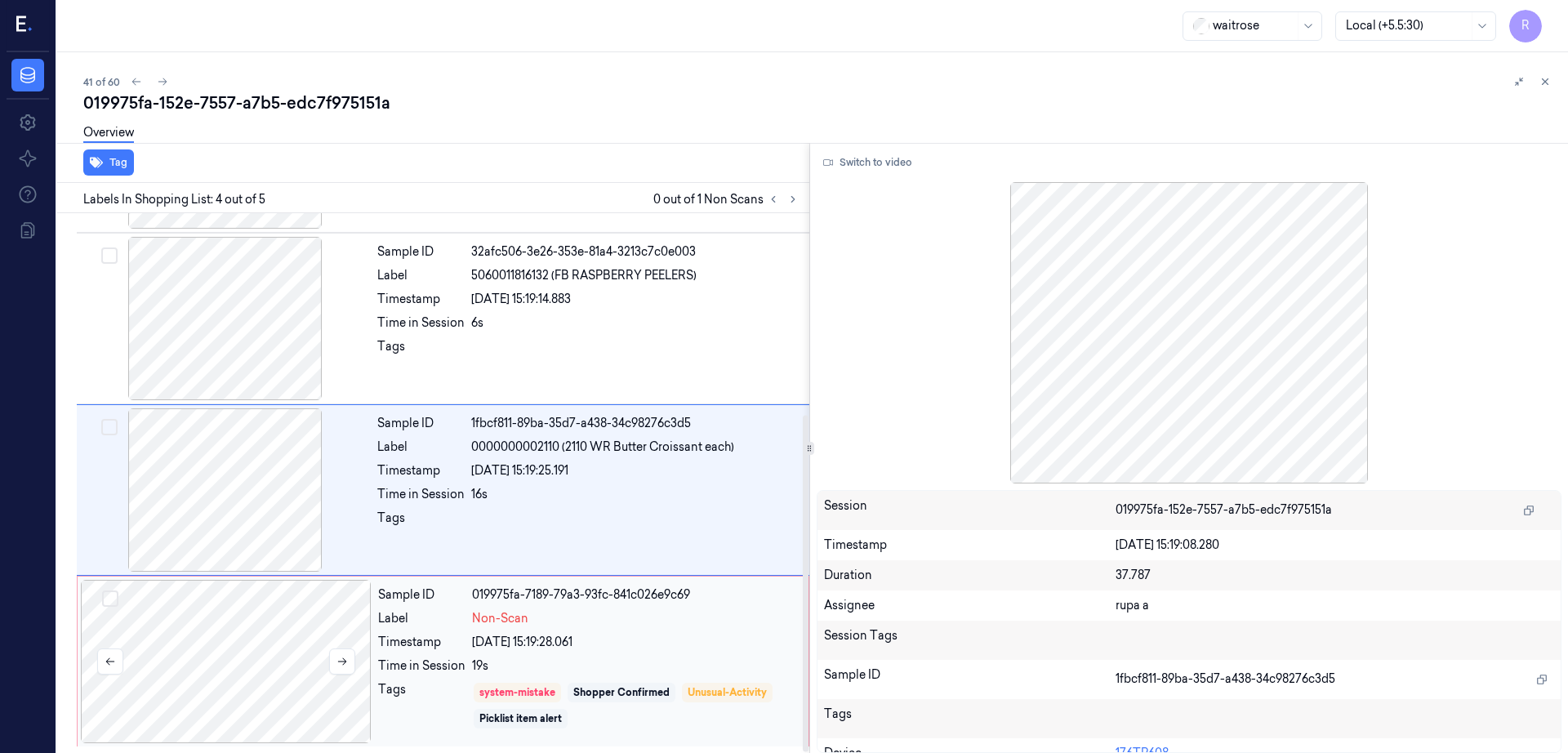
click at [287, 626] on div at bounding box center [226, 662] width 291 height 164
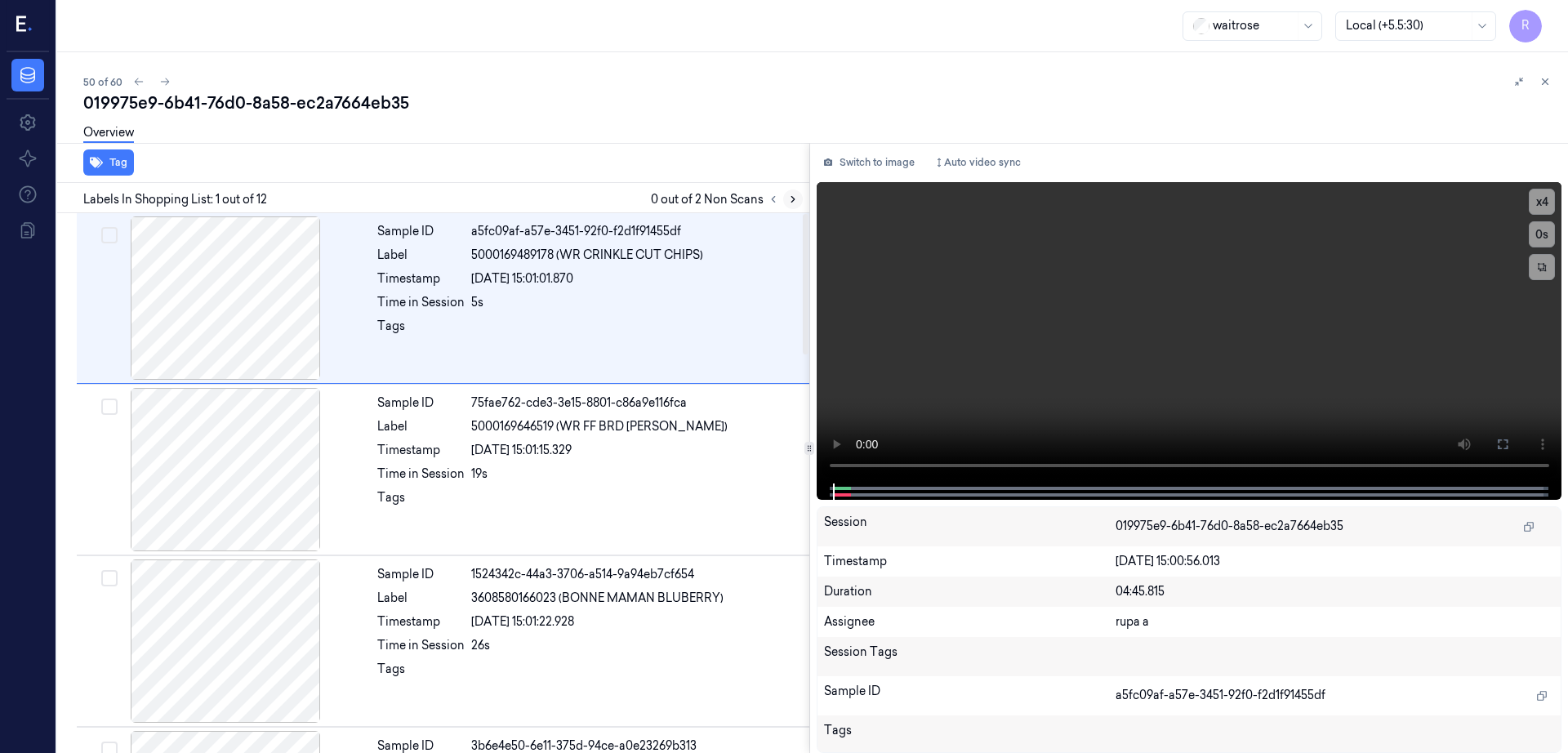
click at [798, 201] on icon at bounding box center [793, 199] width 12 height 12
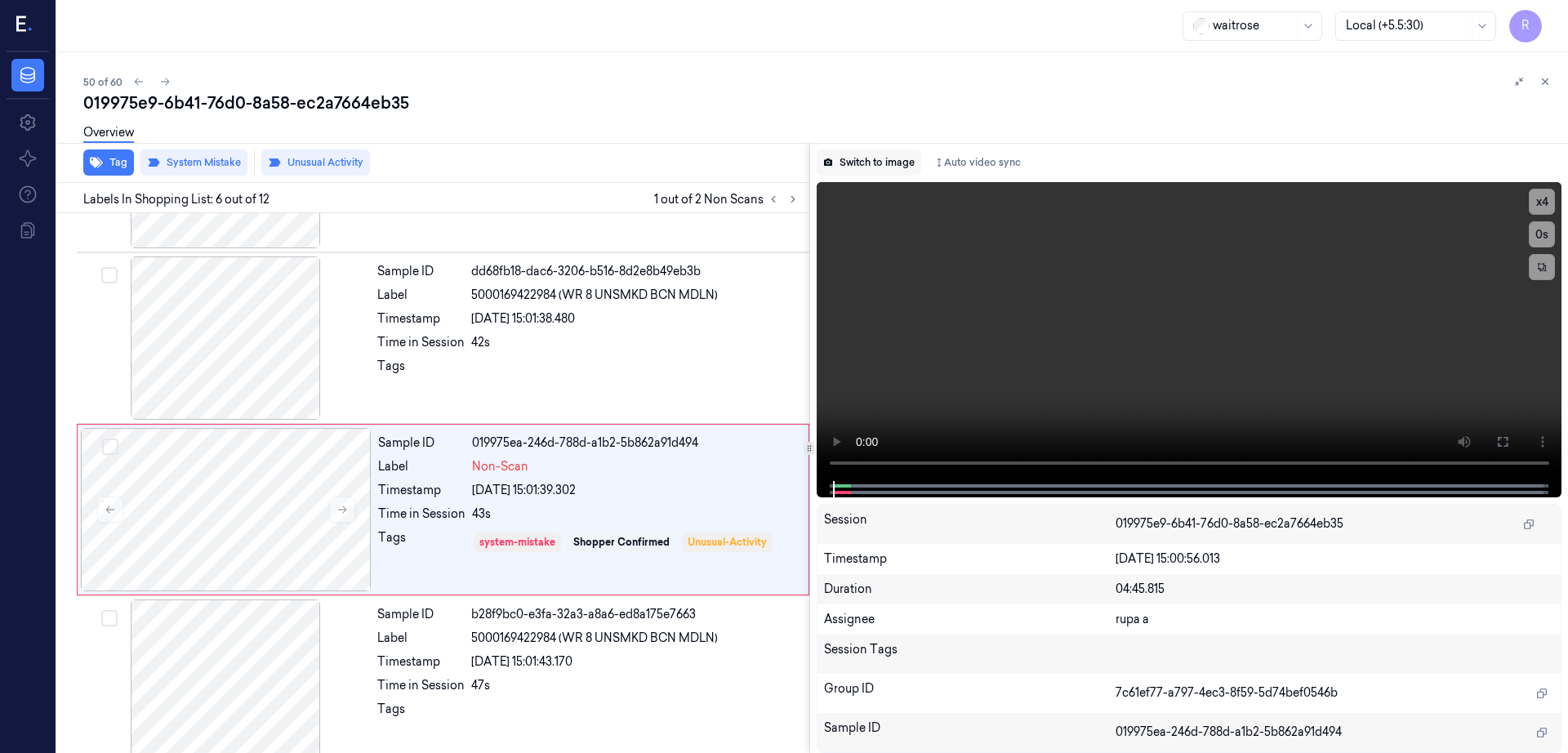
click at [898, 164] on button "Switch to image" at bounding box center [869, 162] width 105 height 26
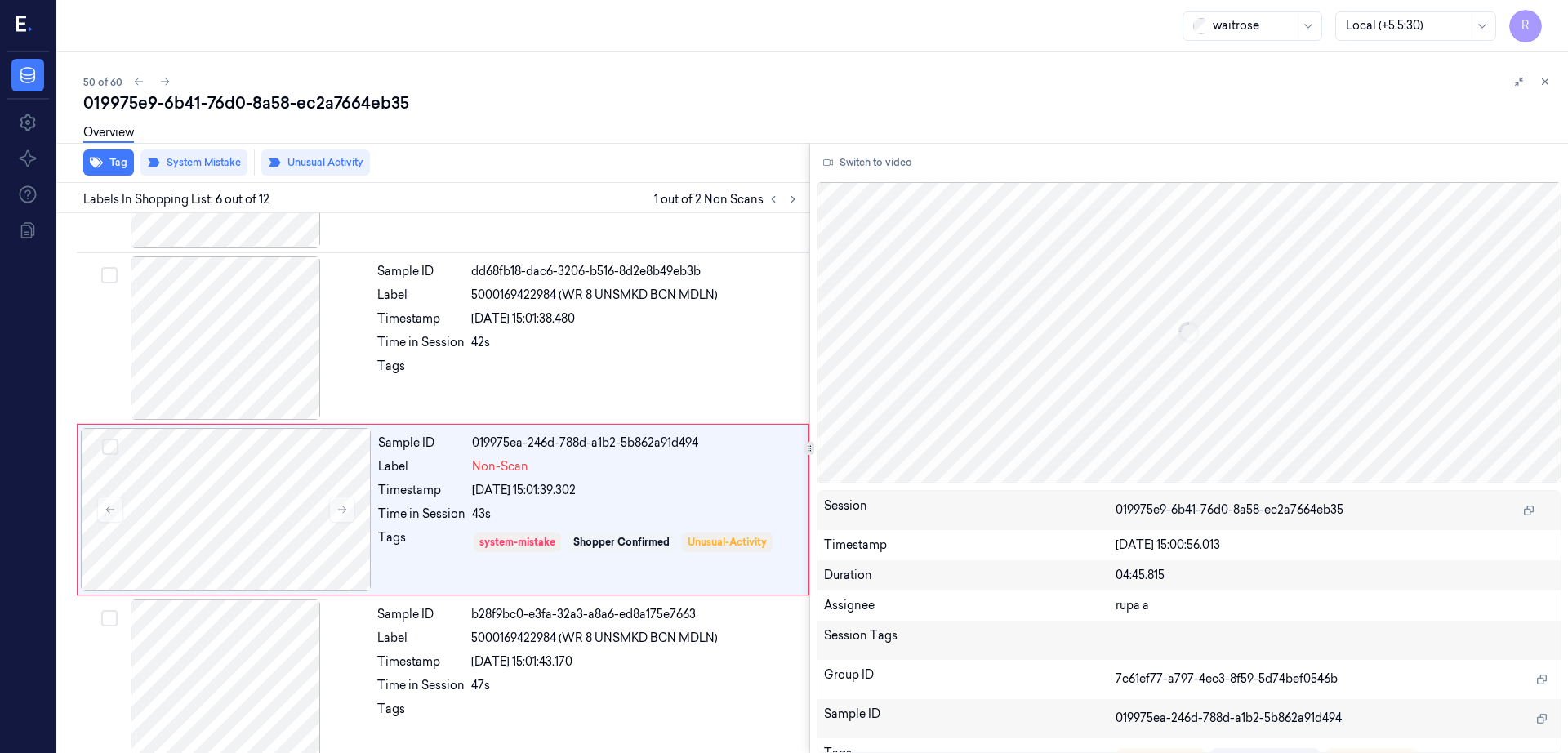
scroll to position [673, 0]
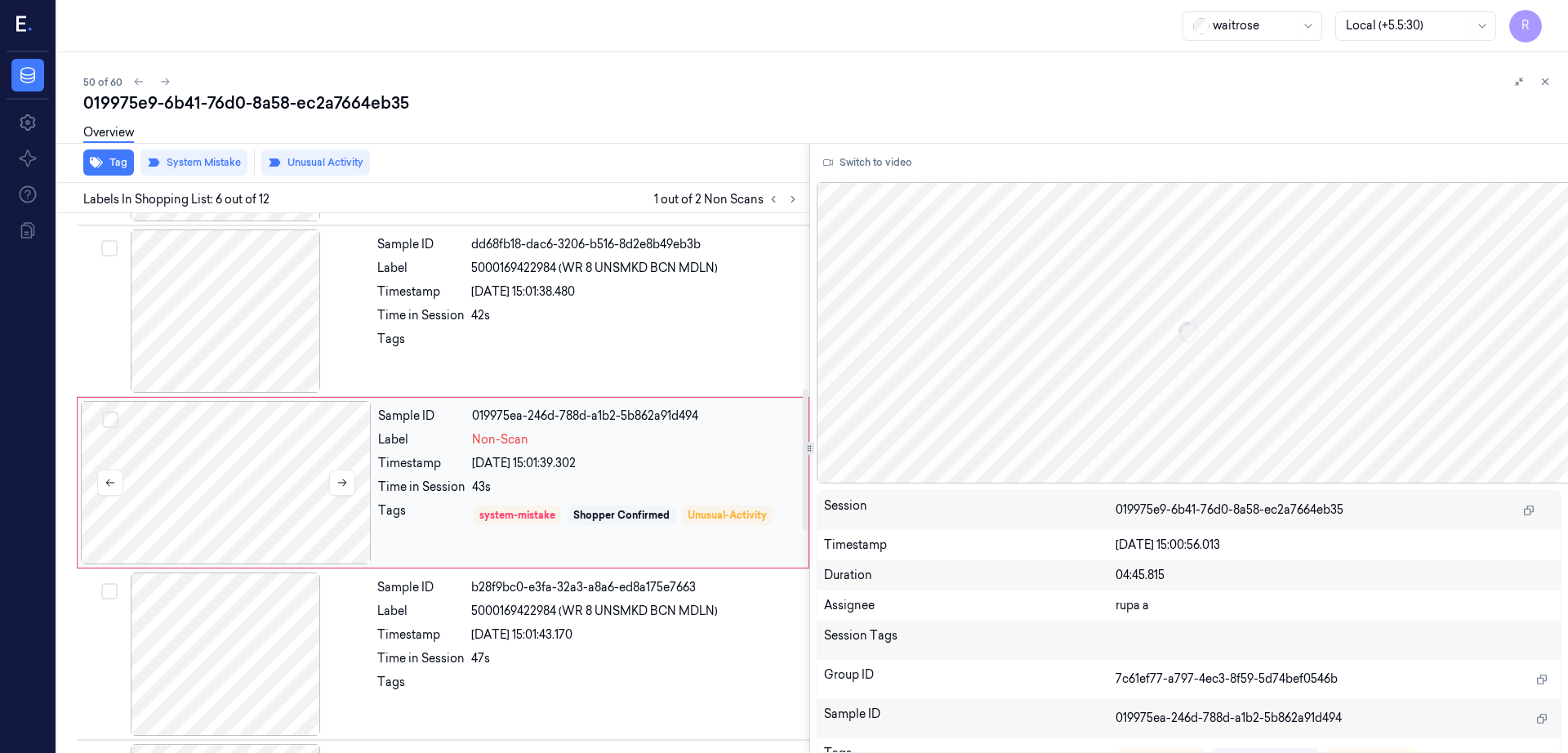
click at [345, 462] on div at bounding box center [226, 483] width 291 height 164
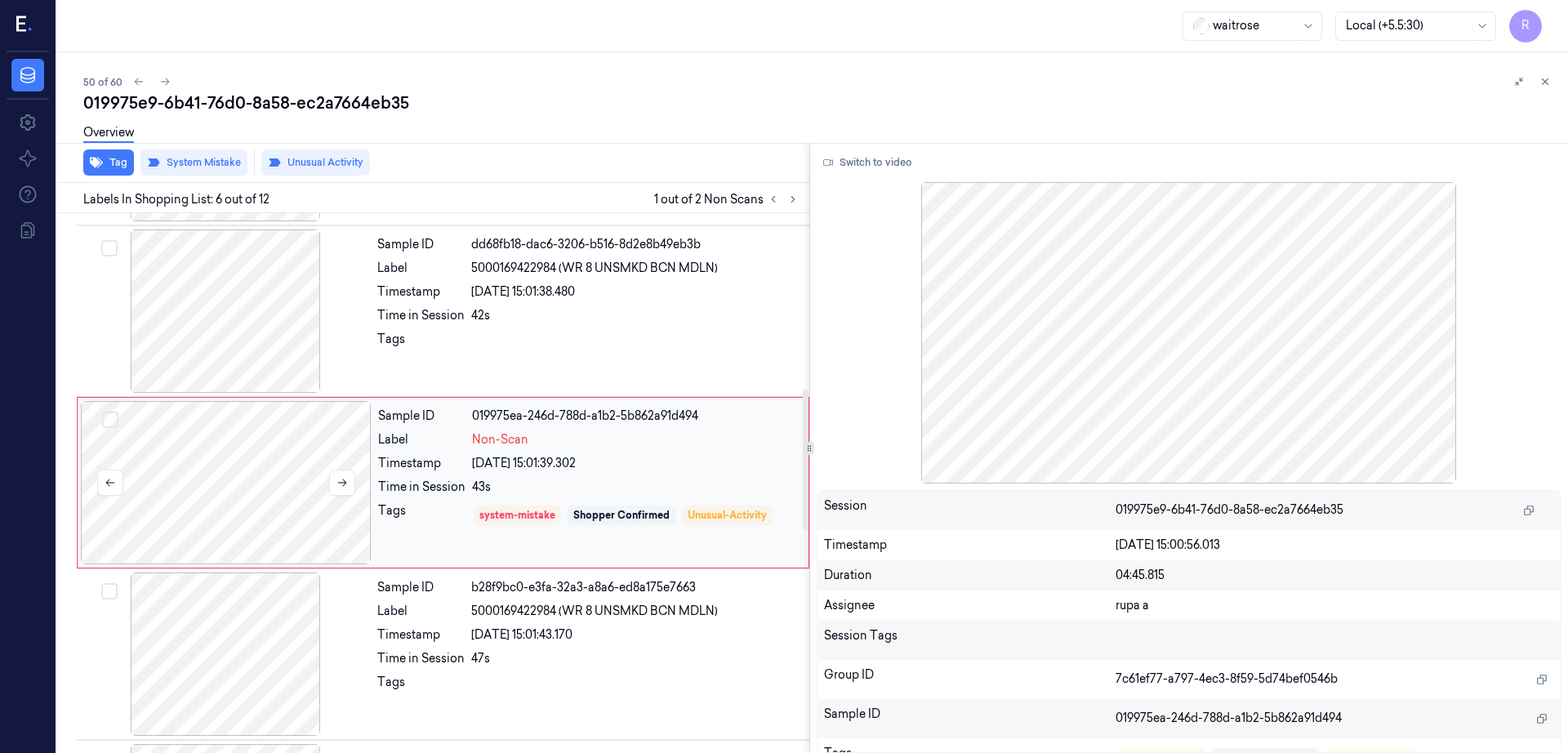
click at [343, 504] on div at bounding box center [226, 483] width 291 height 164
click at [258, 356] on div at bounding box center [225, 312] width 291 height 164
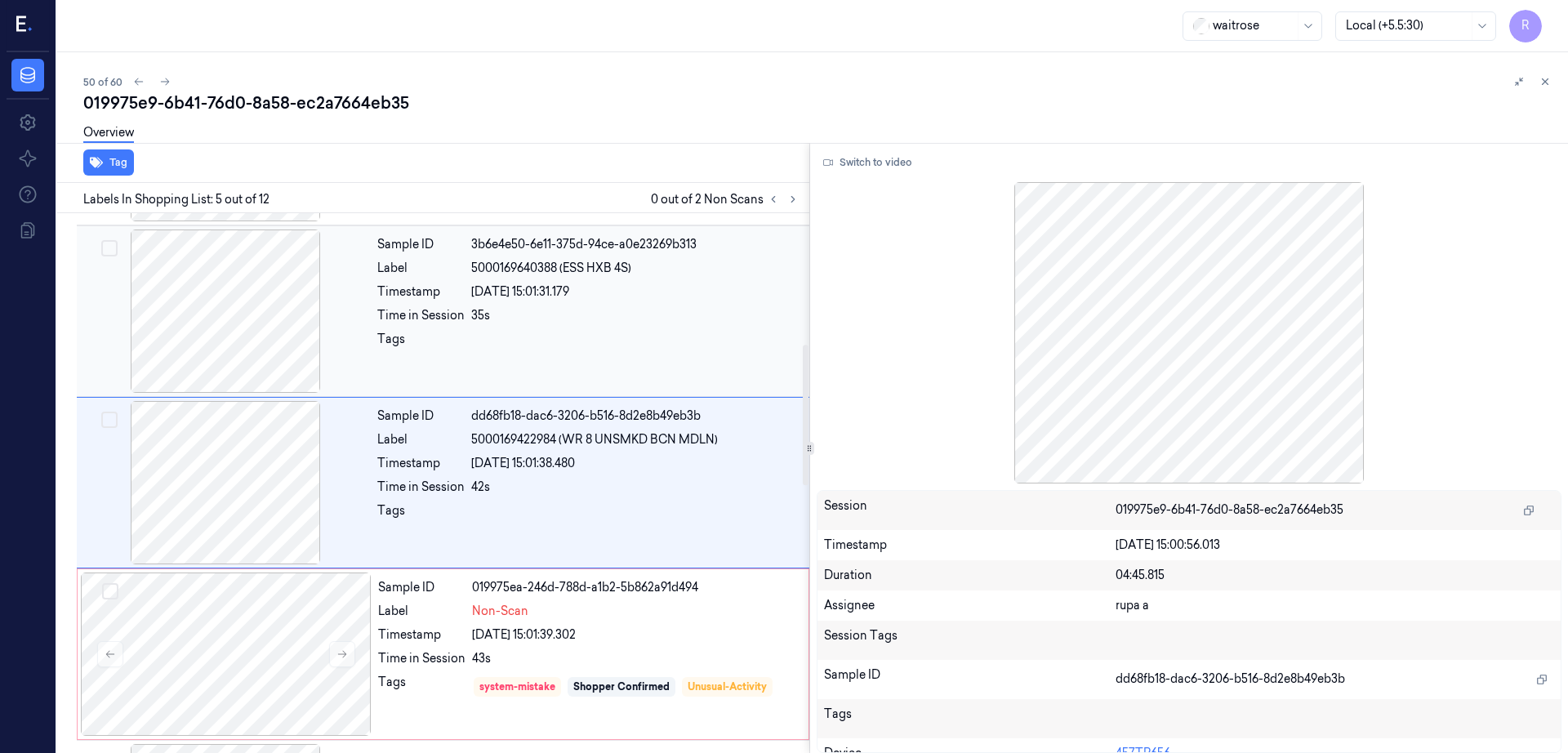
click at [278, 325] on div at bounding box center [225, 312] width 291 height 164
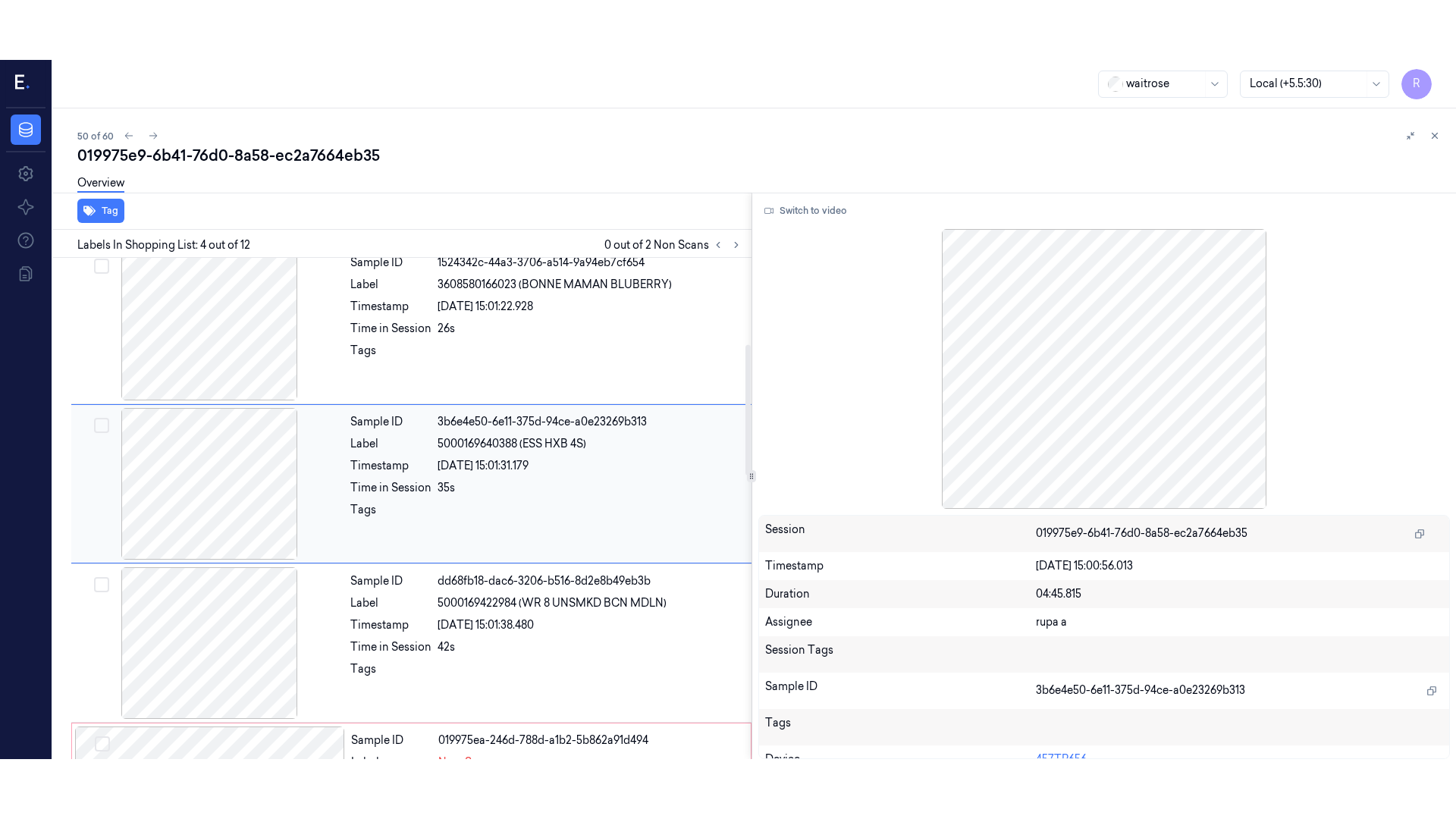
scroll to position [306, 0]
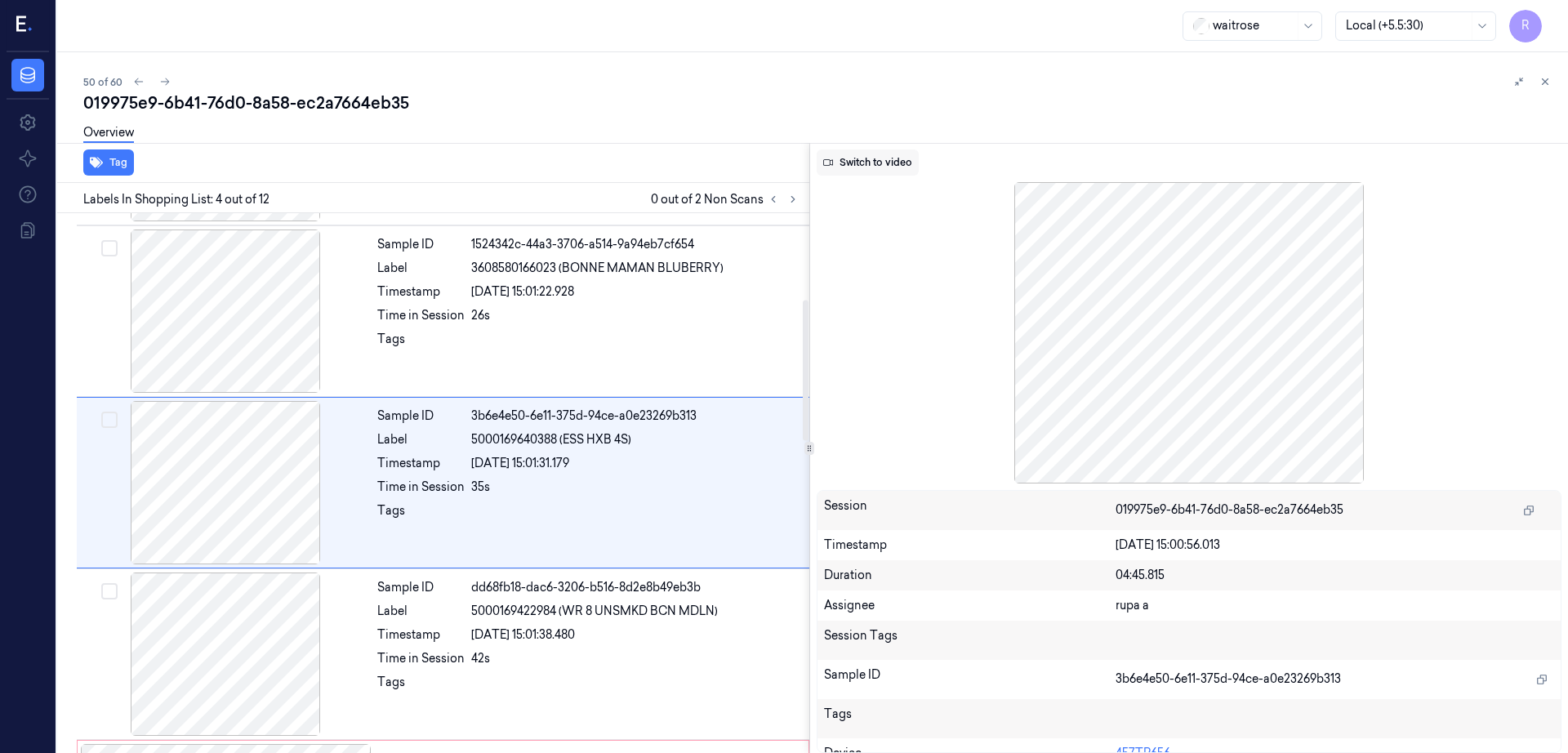
click at [865, 163] on button "Switch to video" at bounding box center [867, 162] width 102 height 26
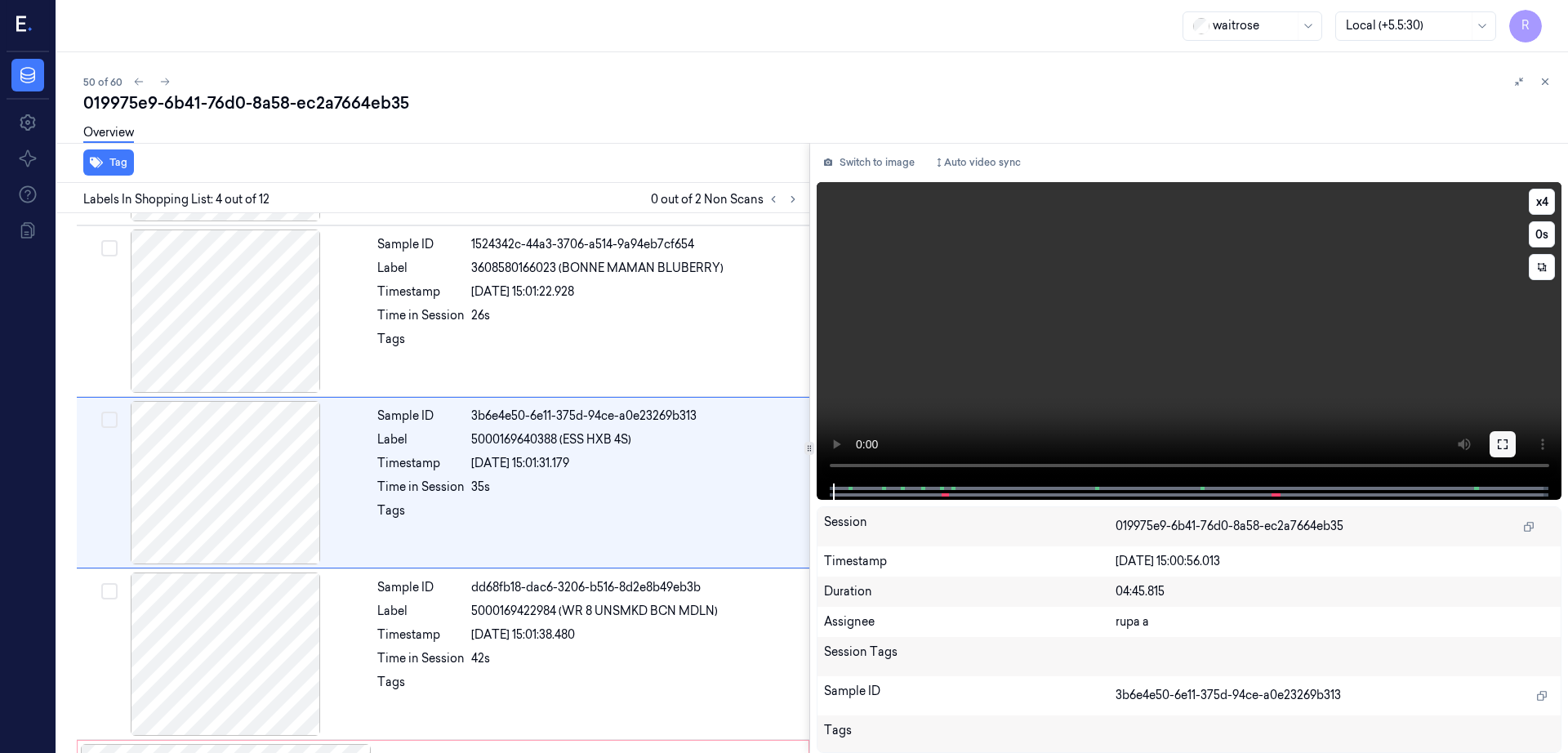
click at [1509, 445] on icon at bounding box center [1502, 444] width 13 height 13
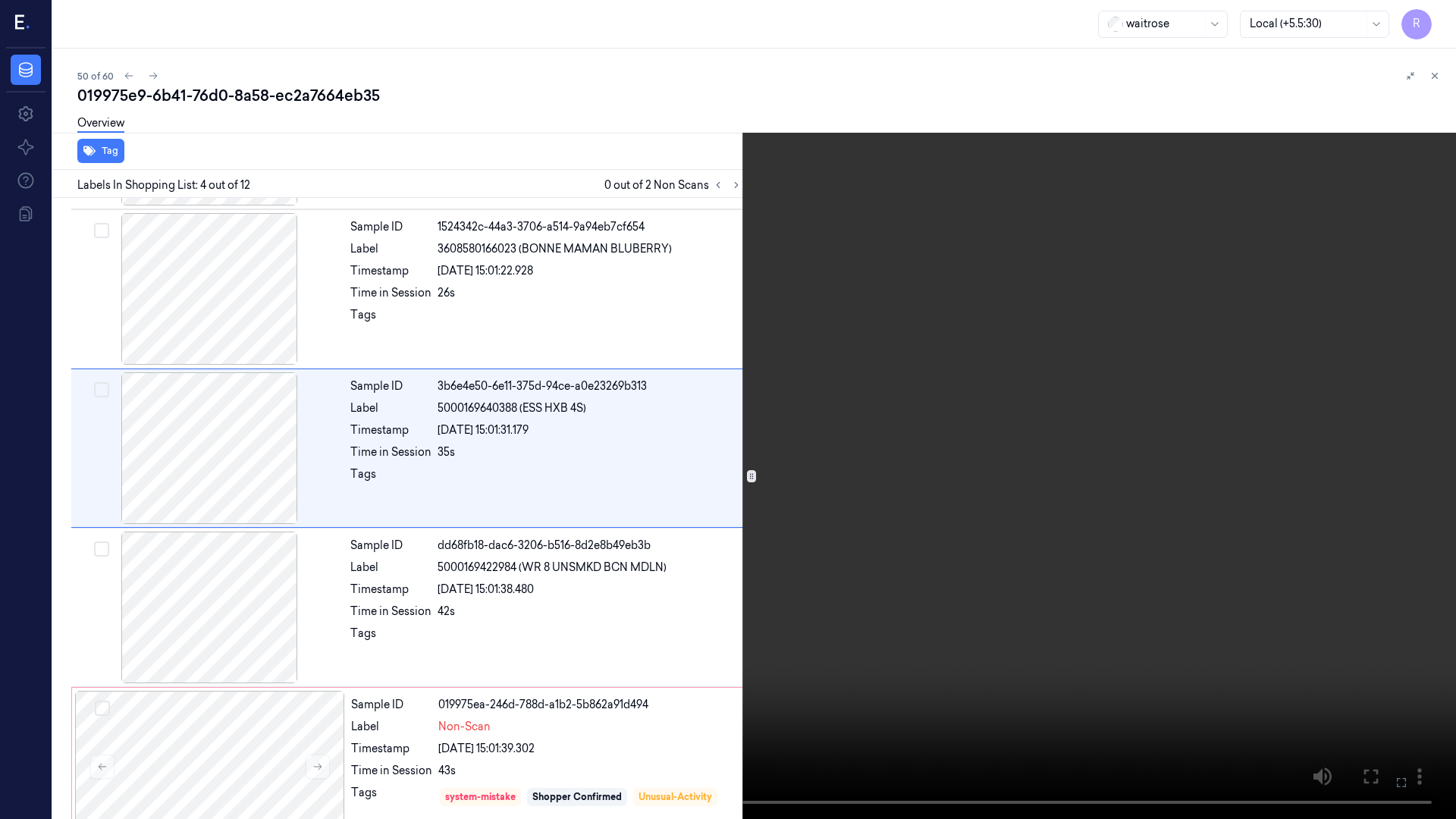
click video
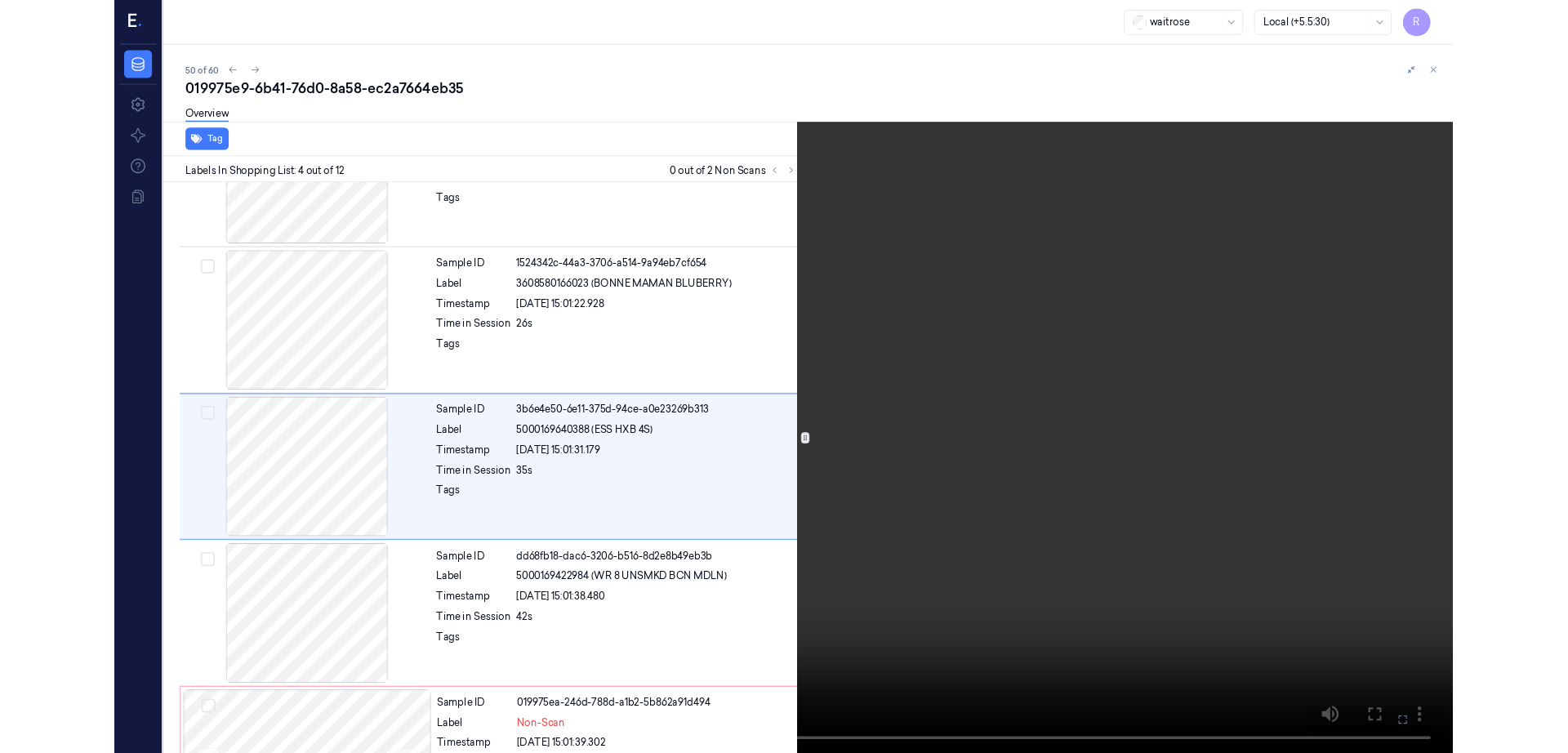
scroll to position [265, 0]
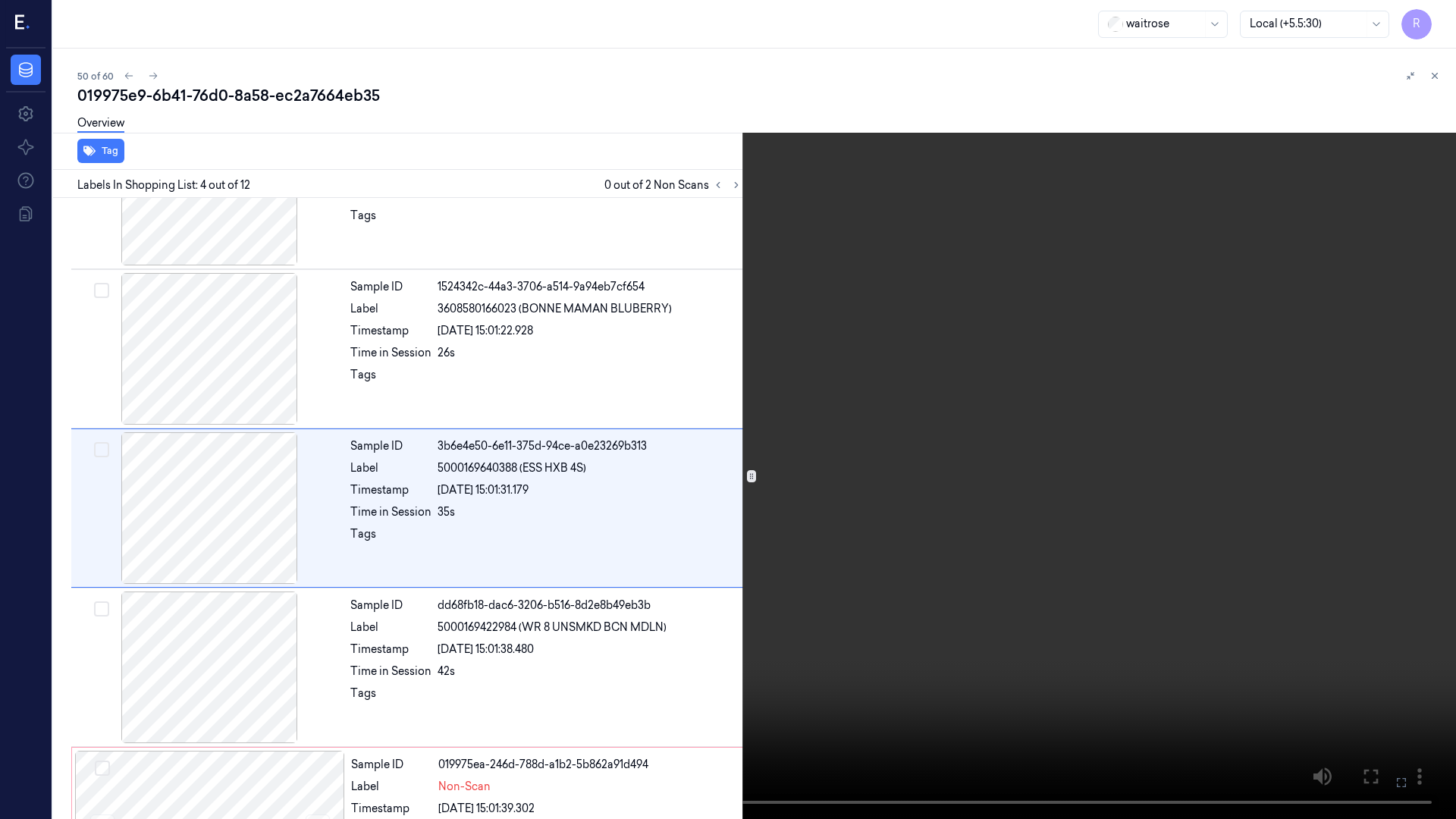
click video
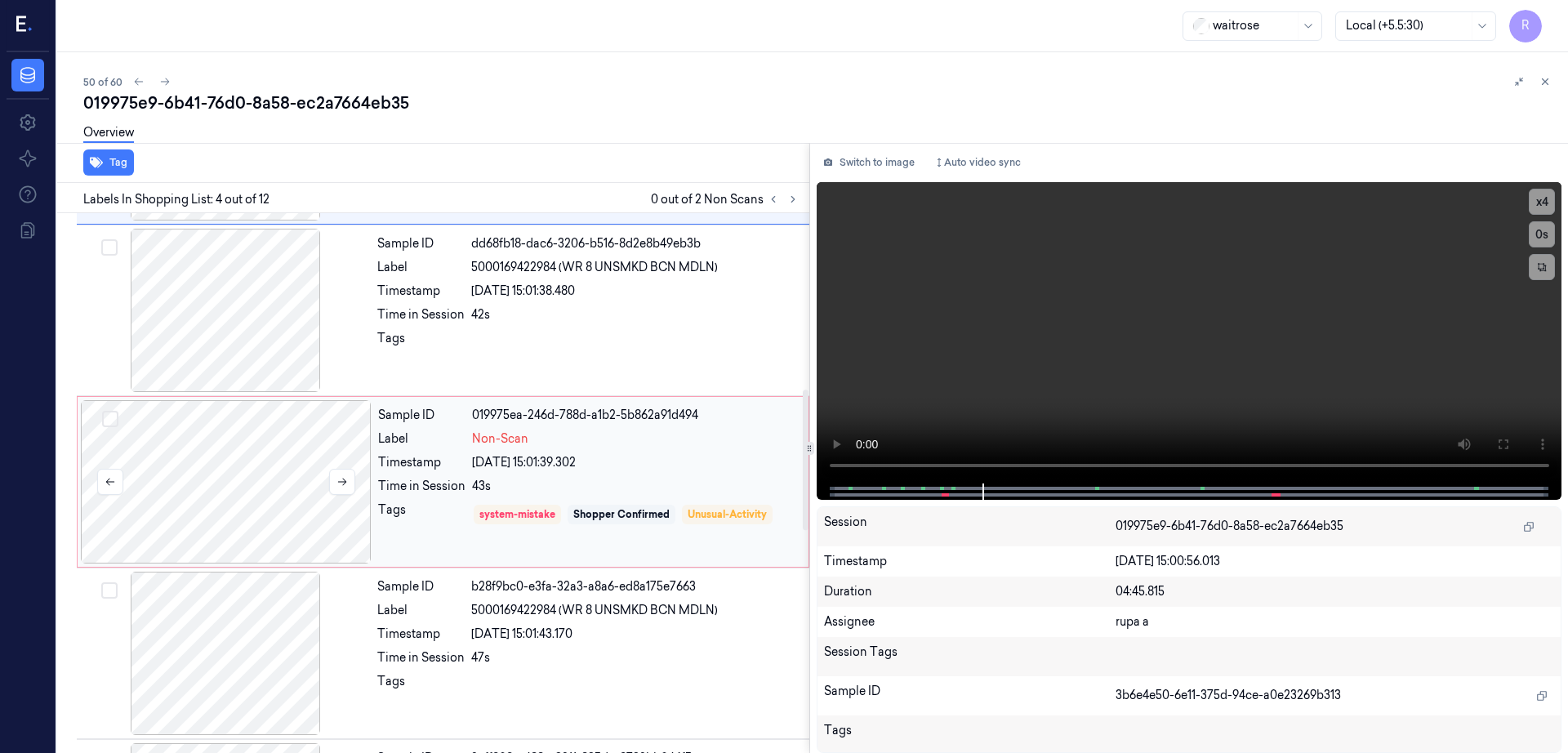
click div
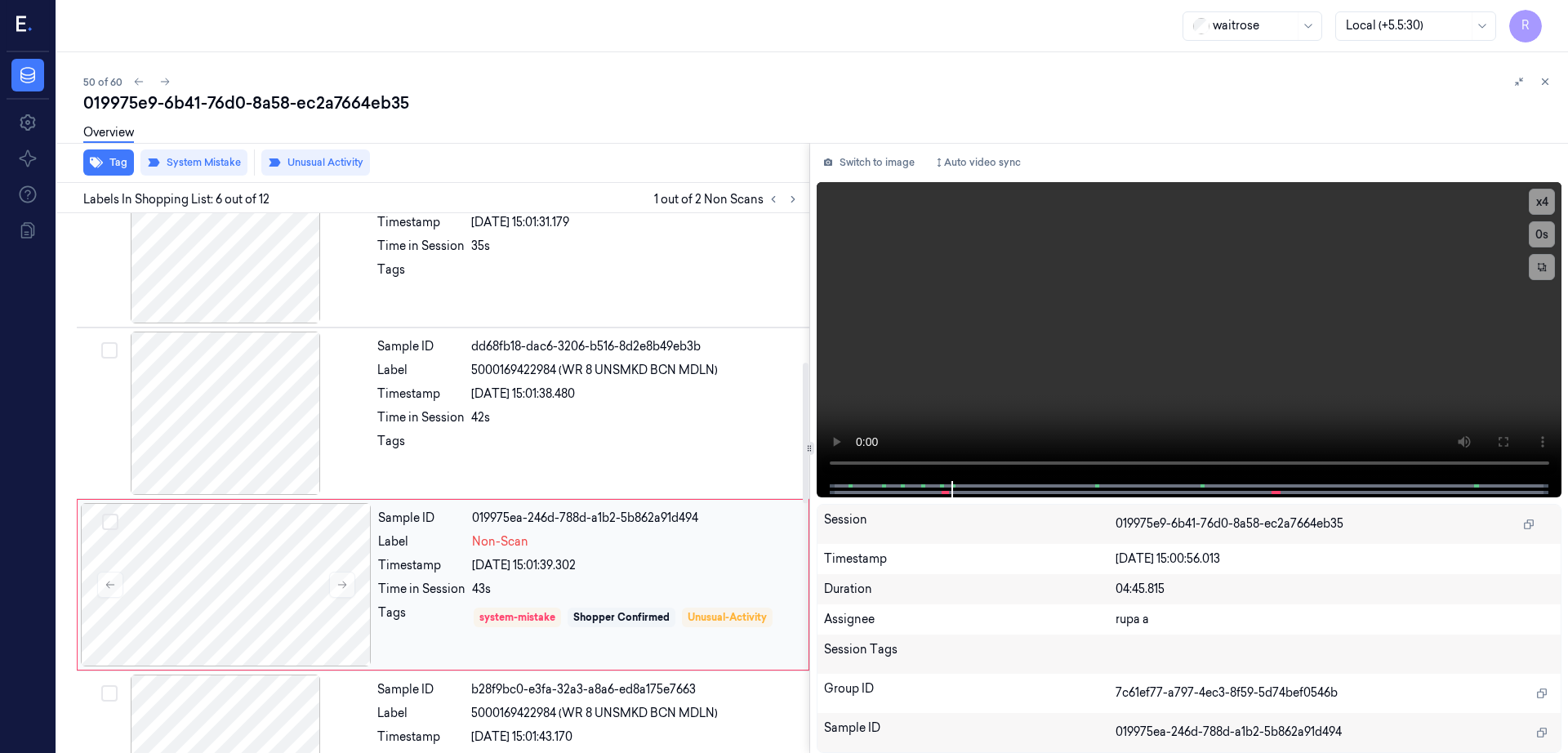
scroll to position [775, 0]
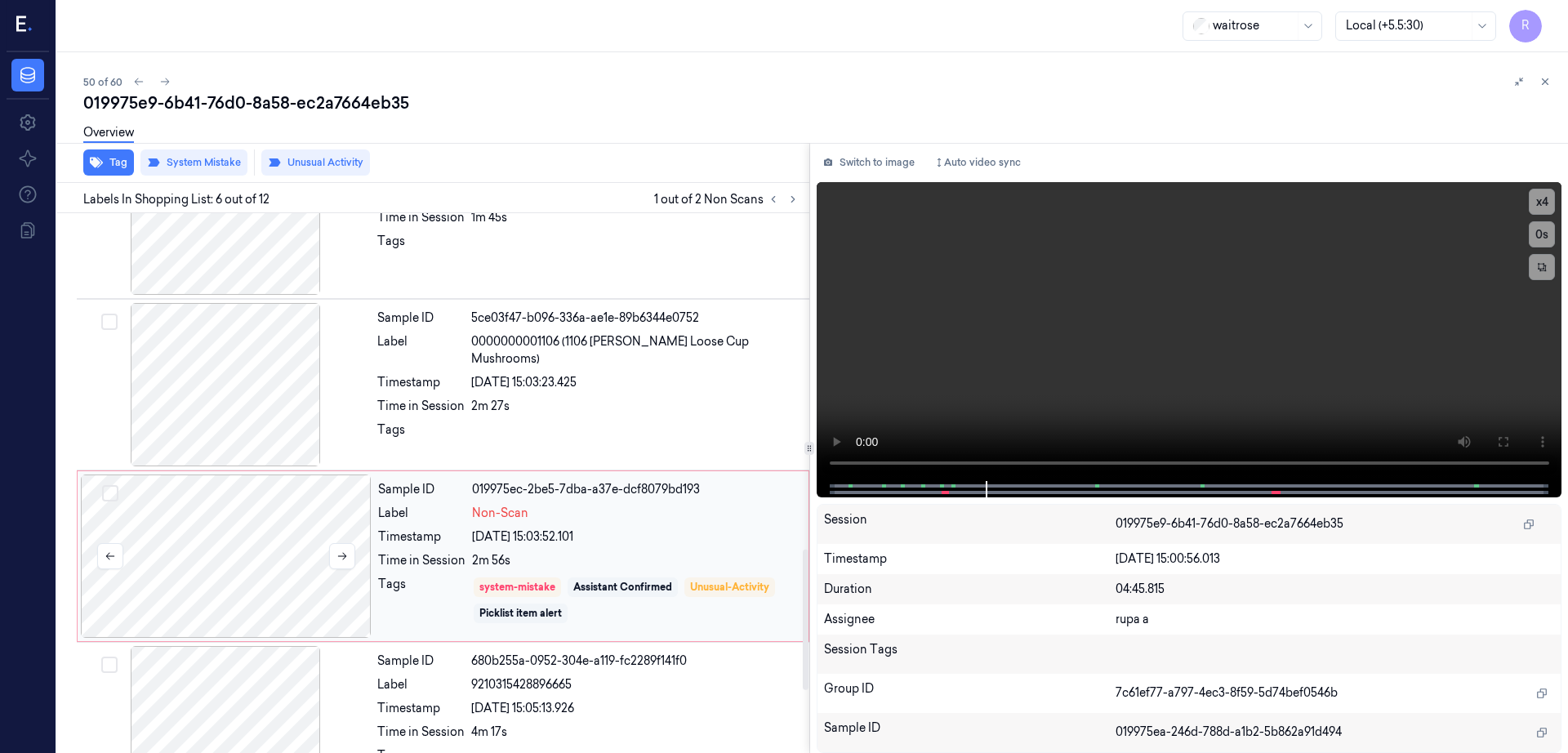
click div
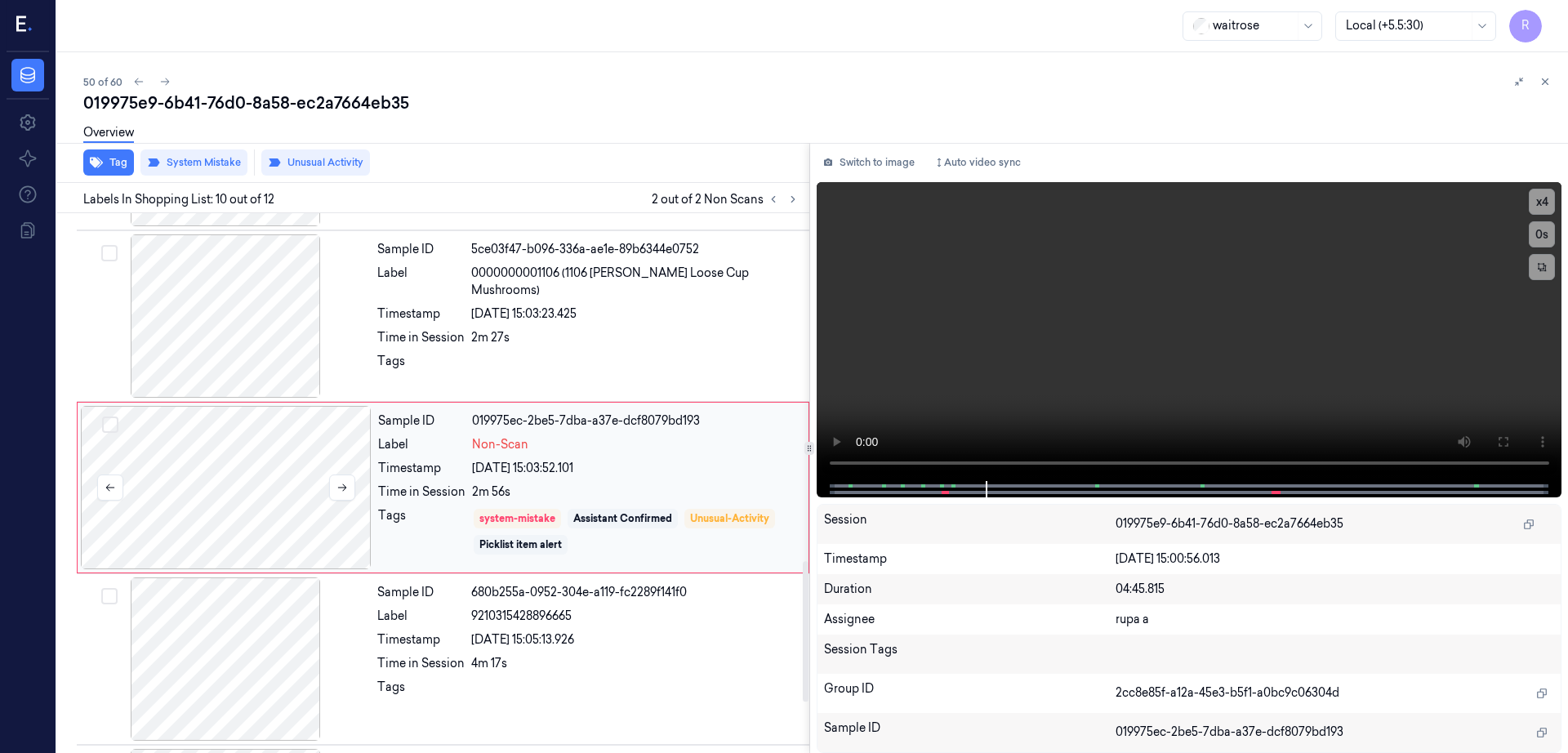
scroll to position [1359, 0]
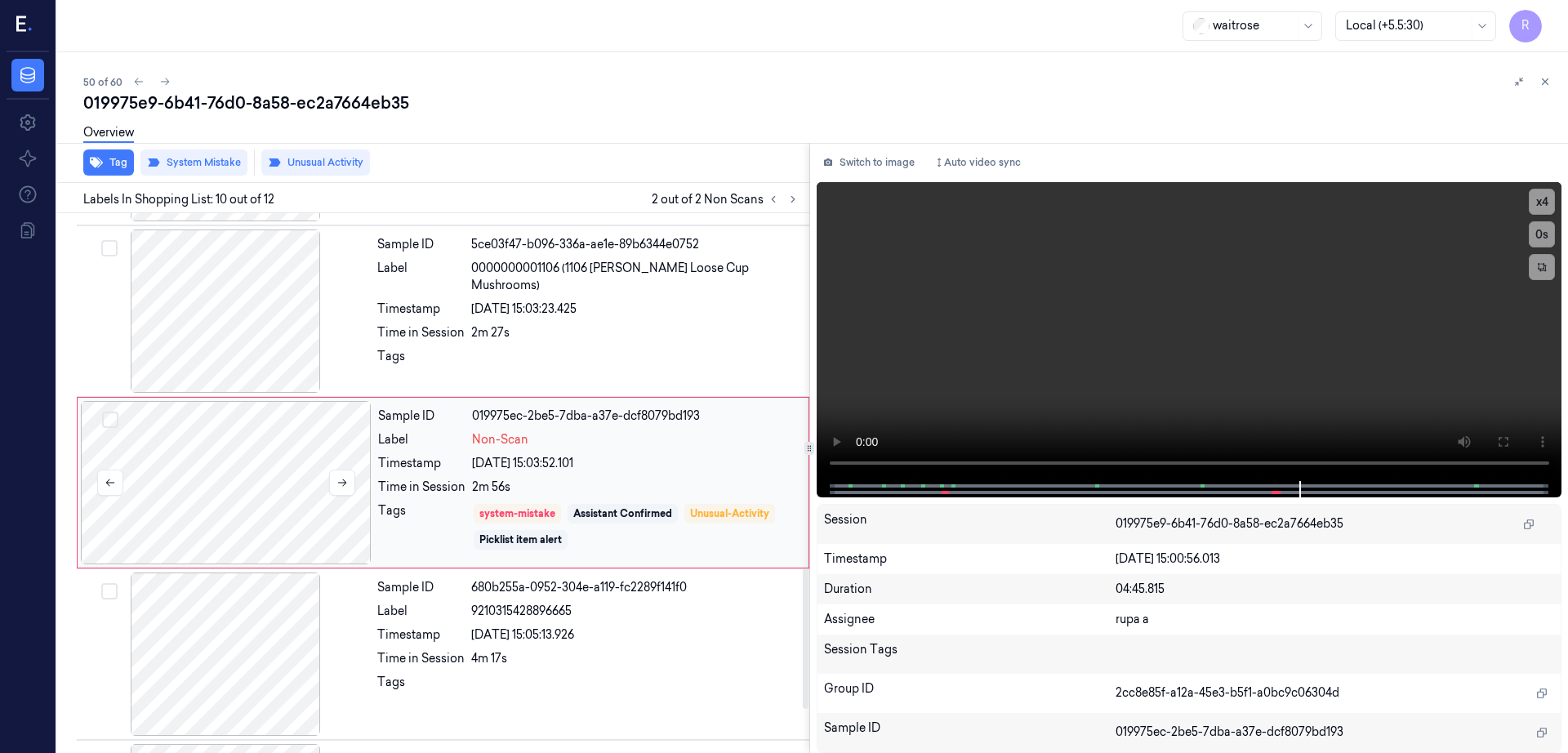
click div
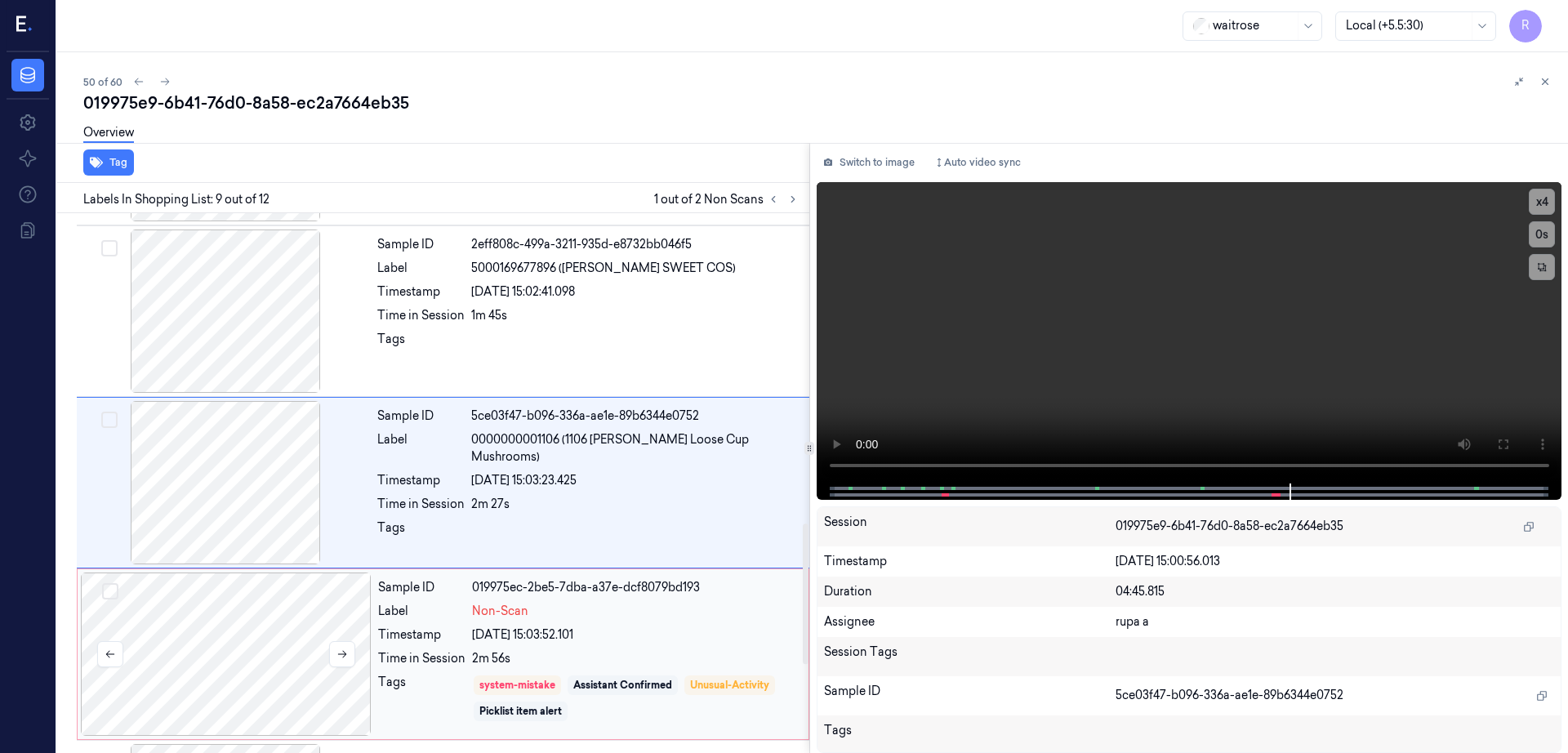
click div
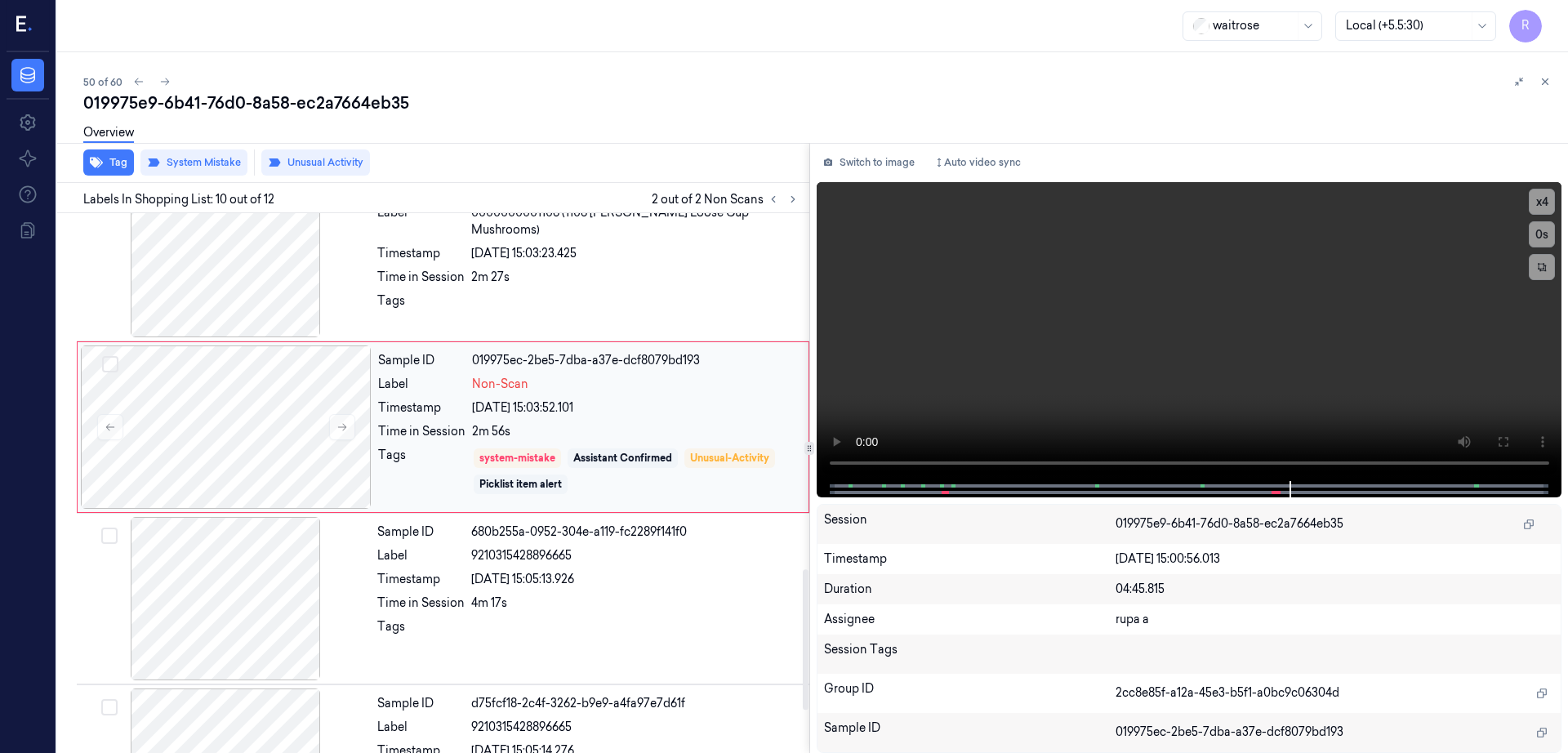
scroll to position [1523, 0]
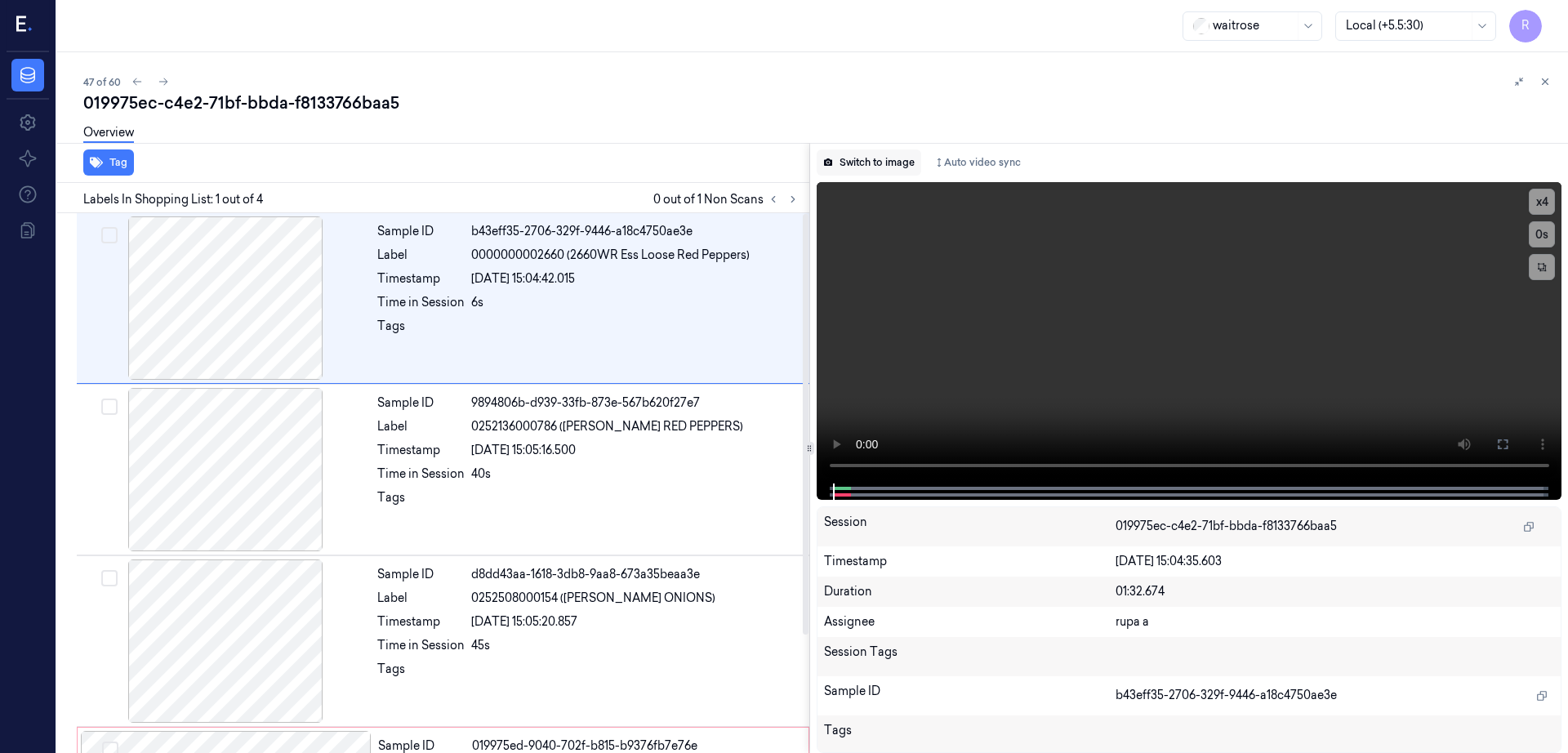
click at [880, 164] on button "Switch to image" at bounding box center [869, 162] width 105 height 26
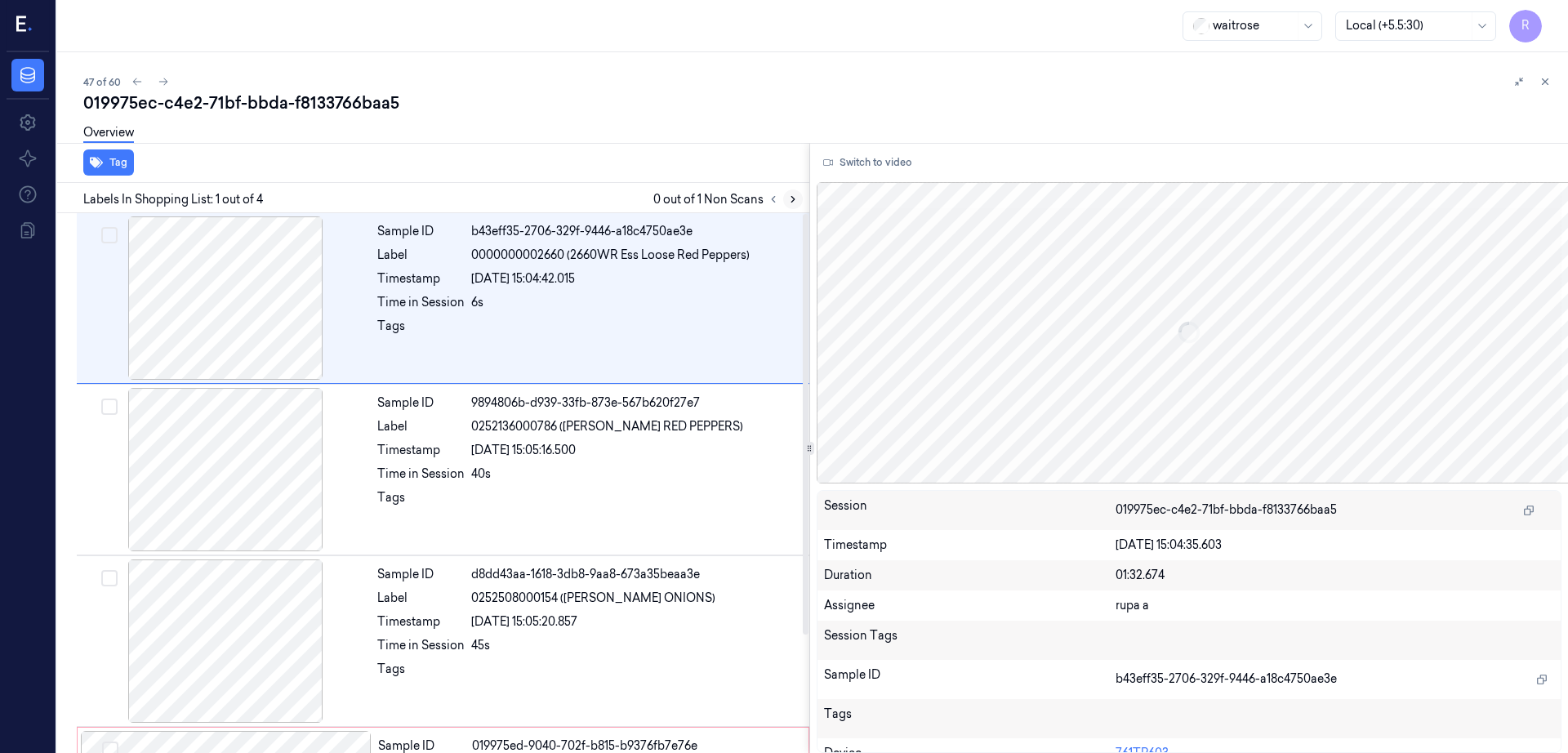
click at [803, 189] on div at bounding box center [784, 199] width 39 height 20
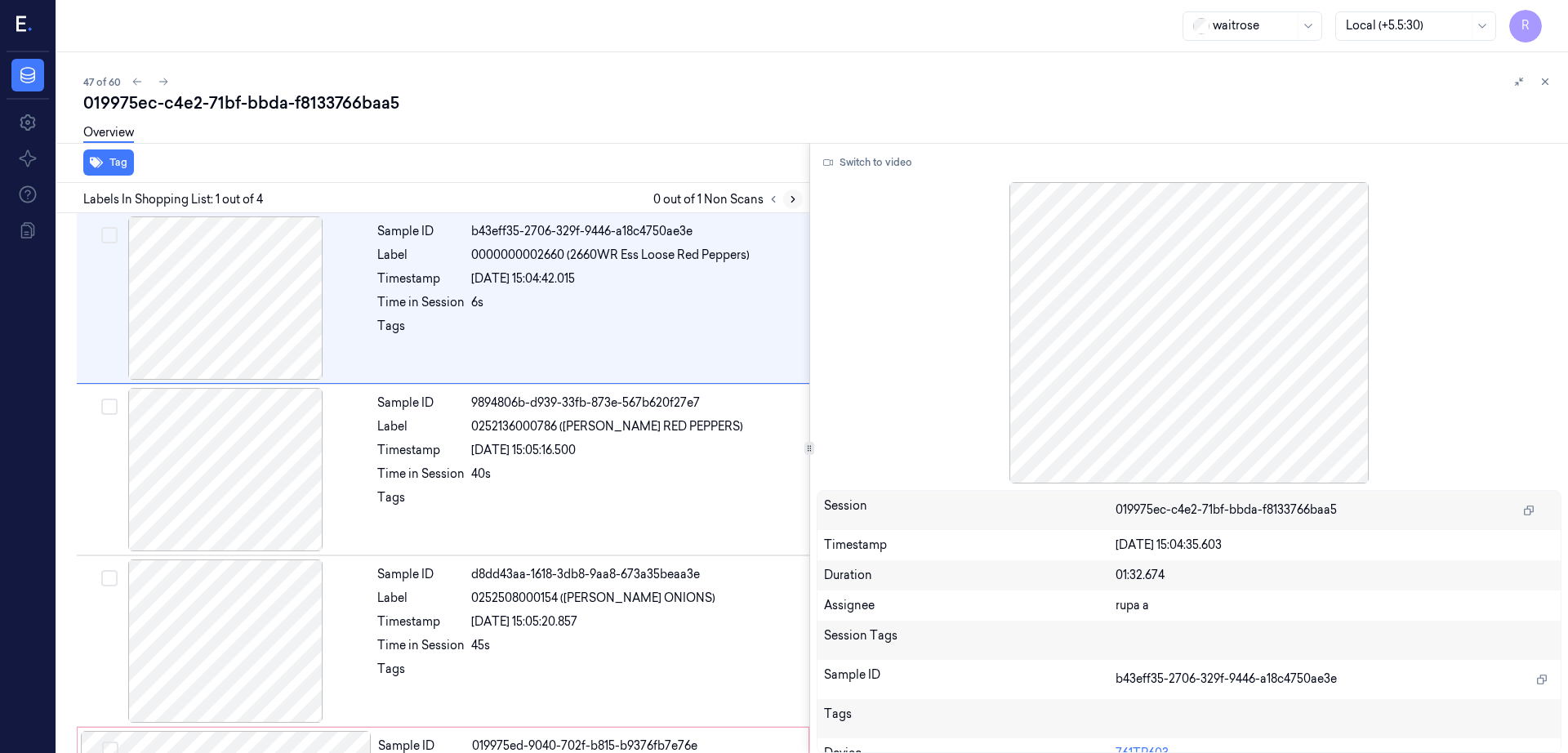
click at [798, 200] on icon at bounding box center [793, 199] width 12 height 12
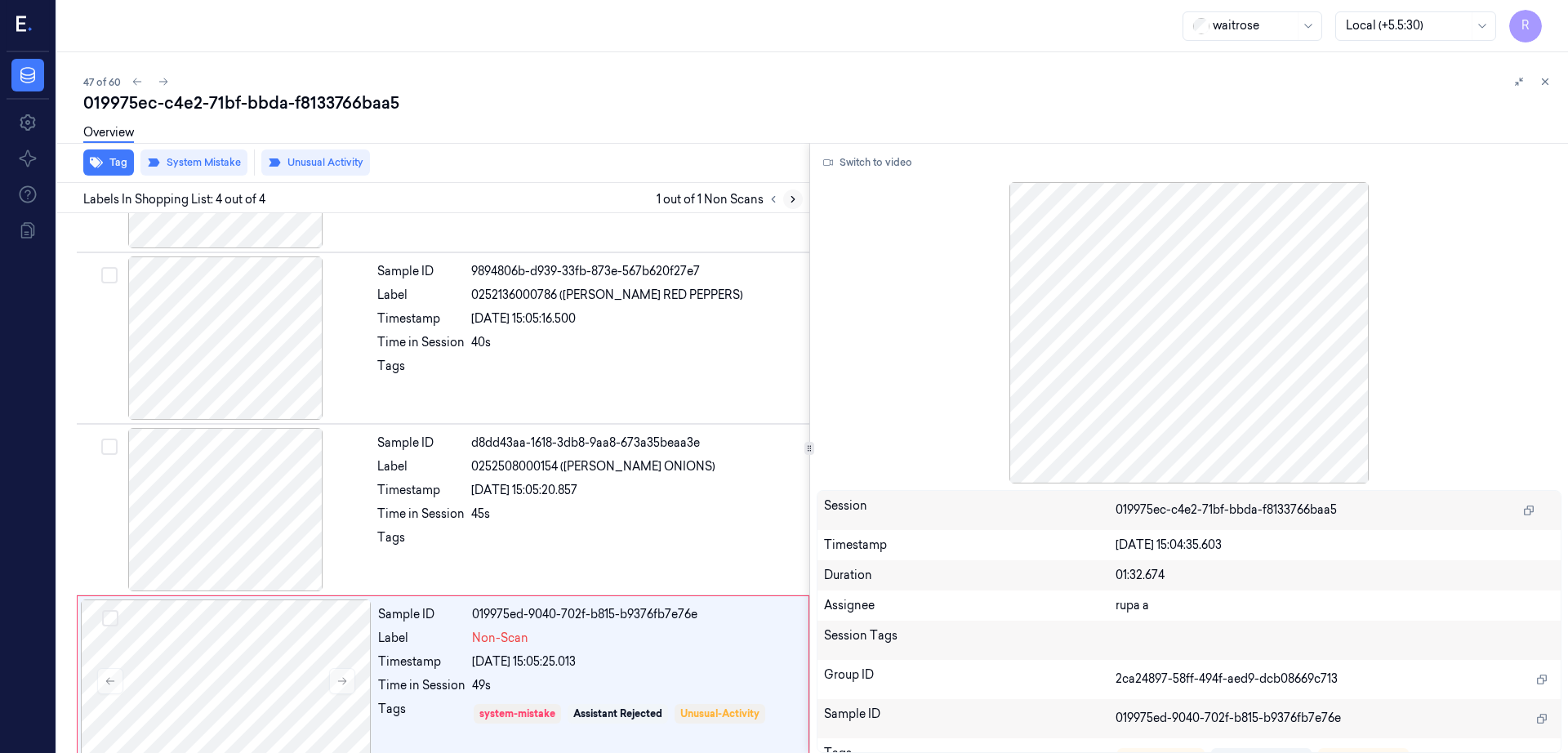
scroll to position [151, 0]
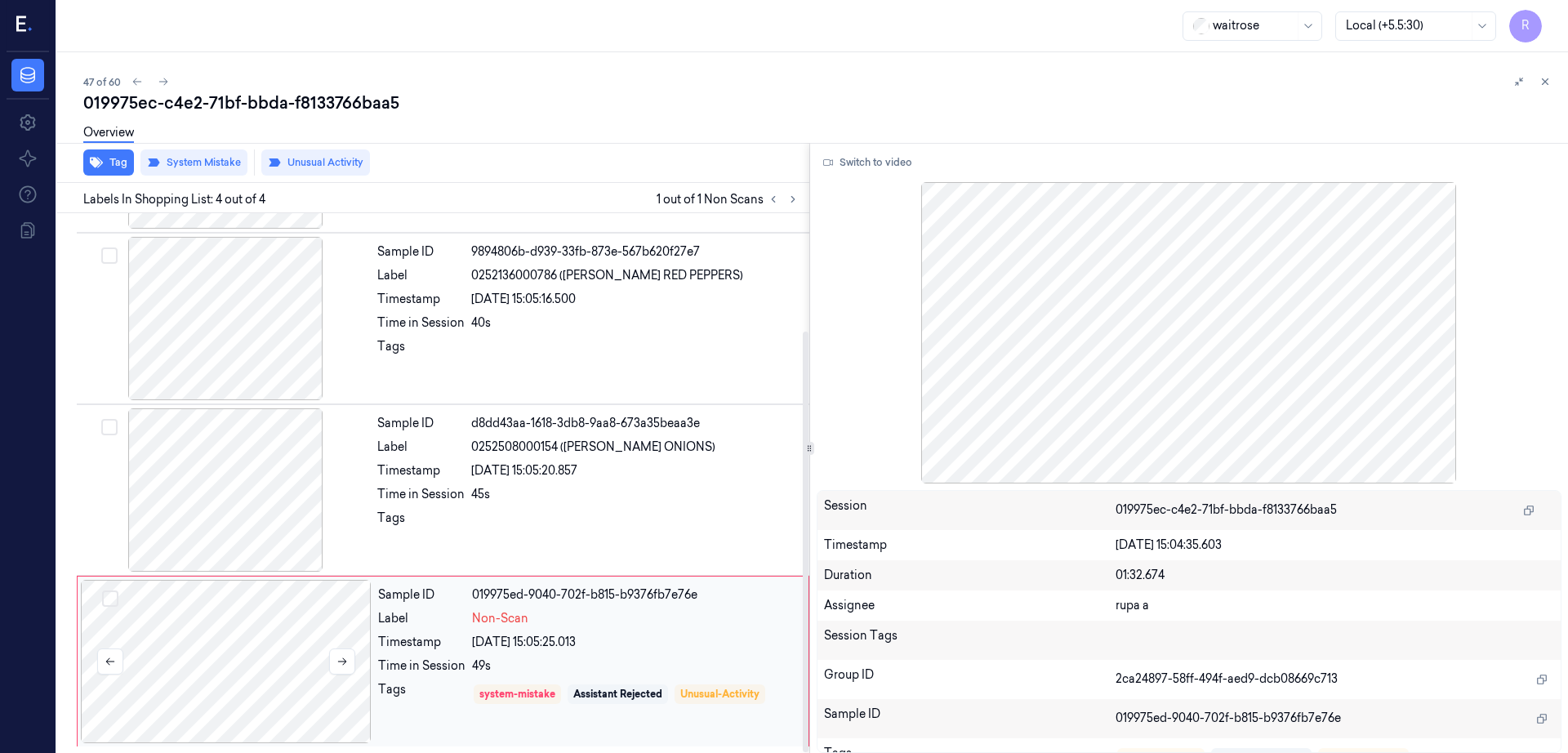
click at [255, 637] on div at bounding box center [226, 662] width 291 height 164
click at [189, 462] on div at bounding box center [225, 490] width 291 height 164
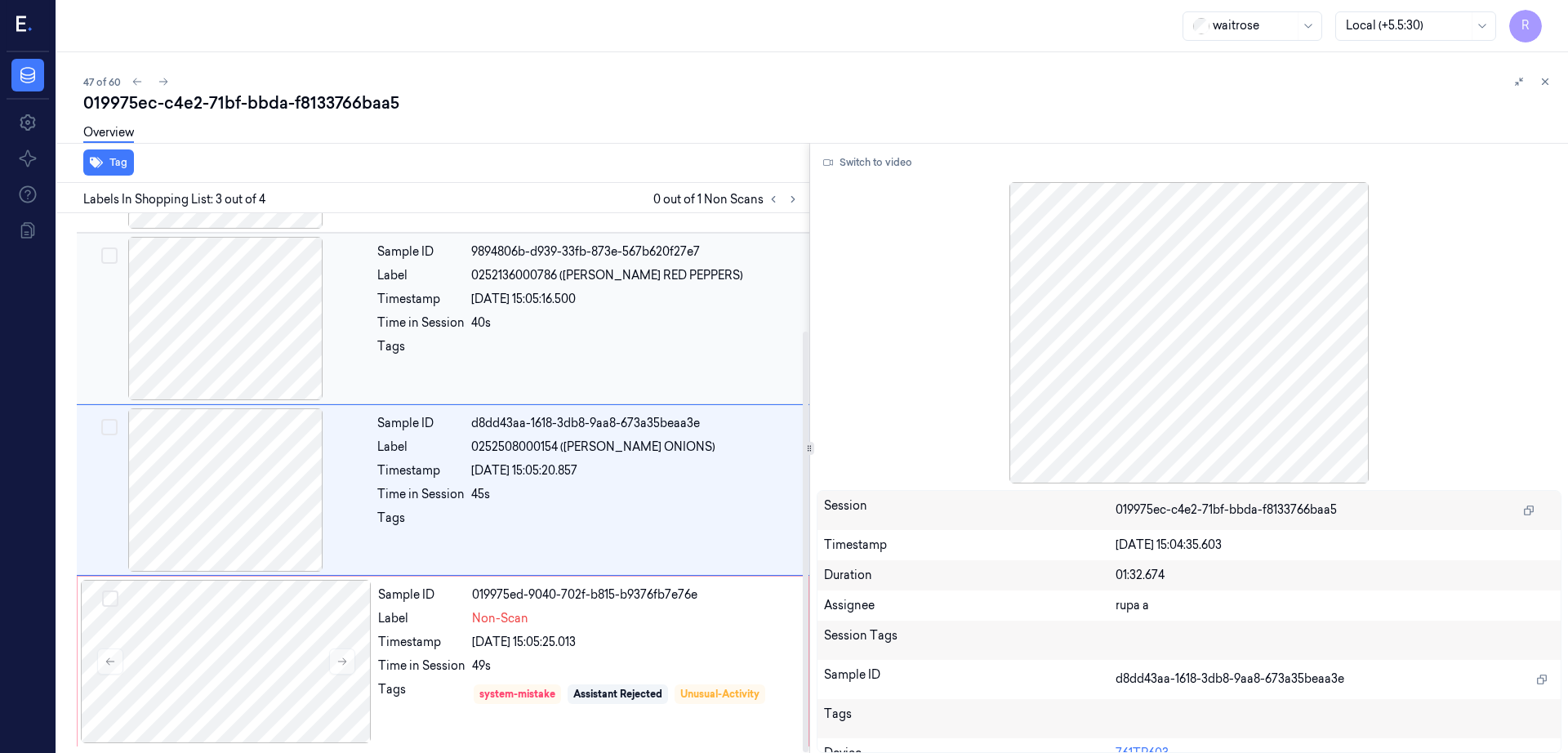
click at [237, 332] on div at bounding box center [225, 319] width 291 height 164
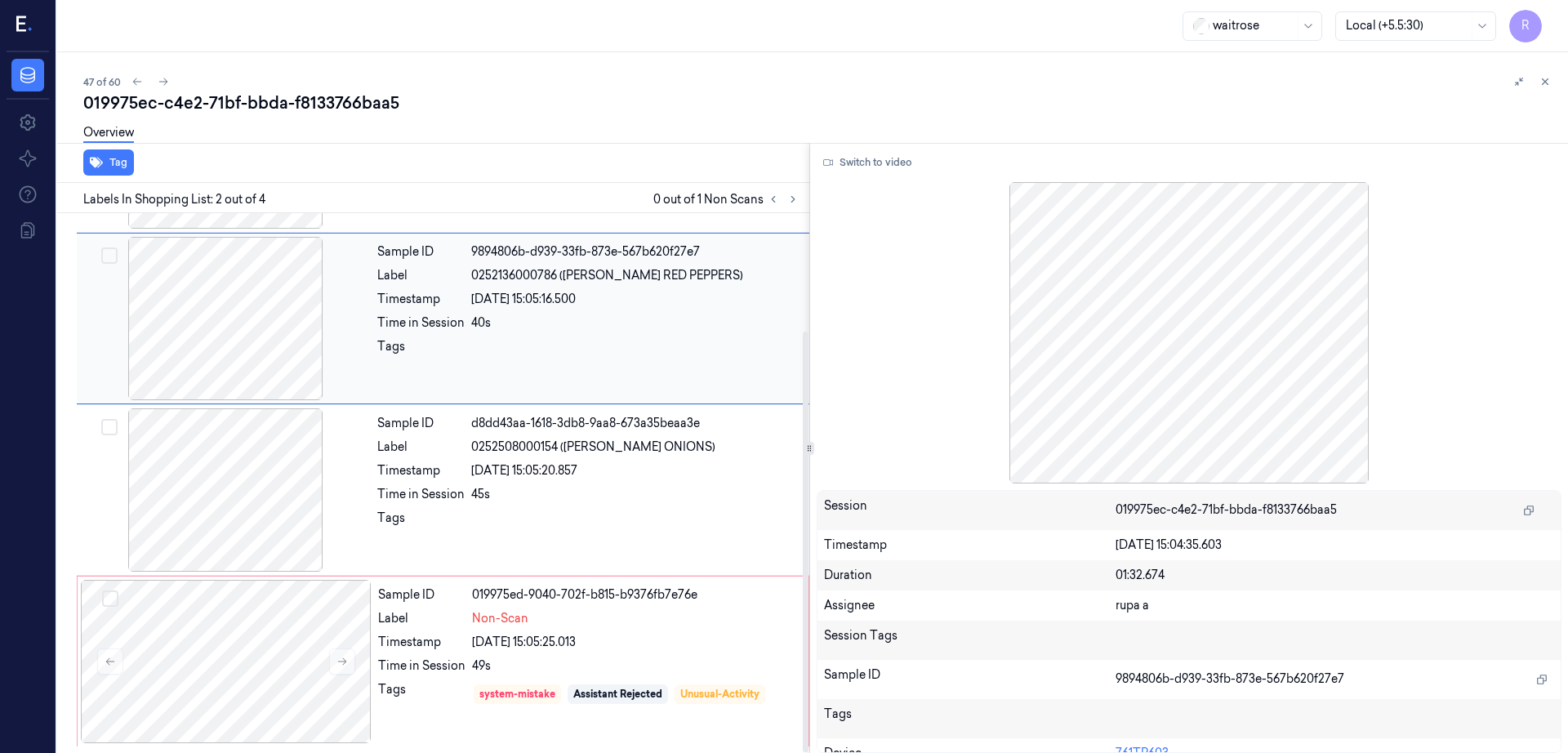
scroll to position [0, 0]
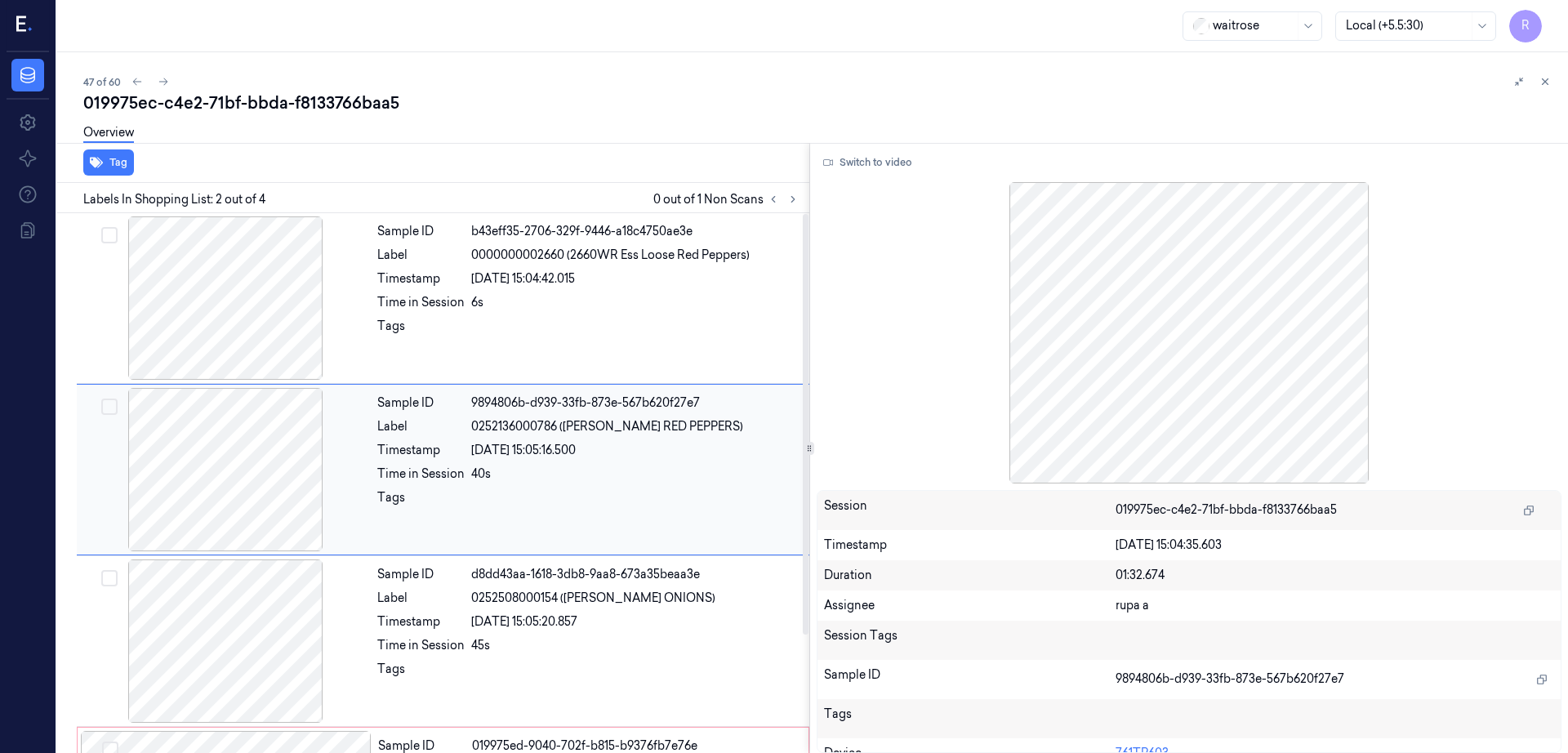
click at [241, 479] on div at bounding box center [225, 470] width 291 height 164
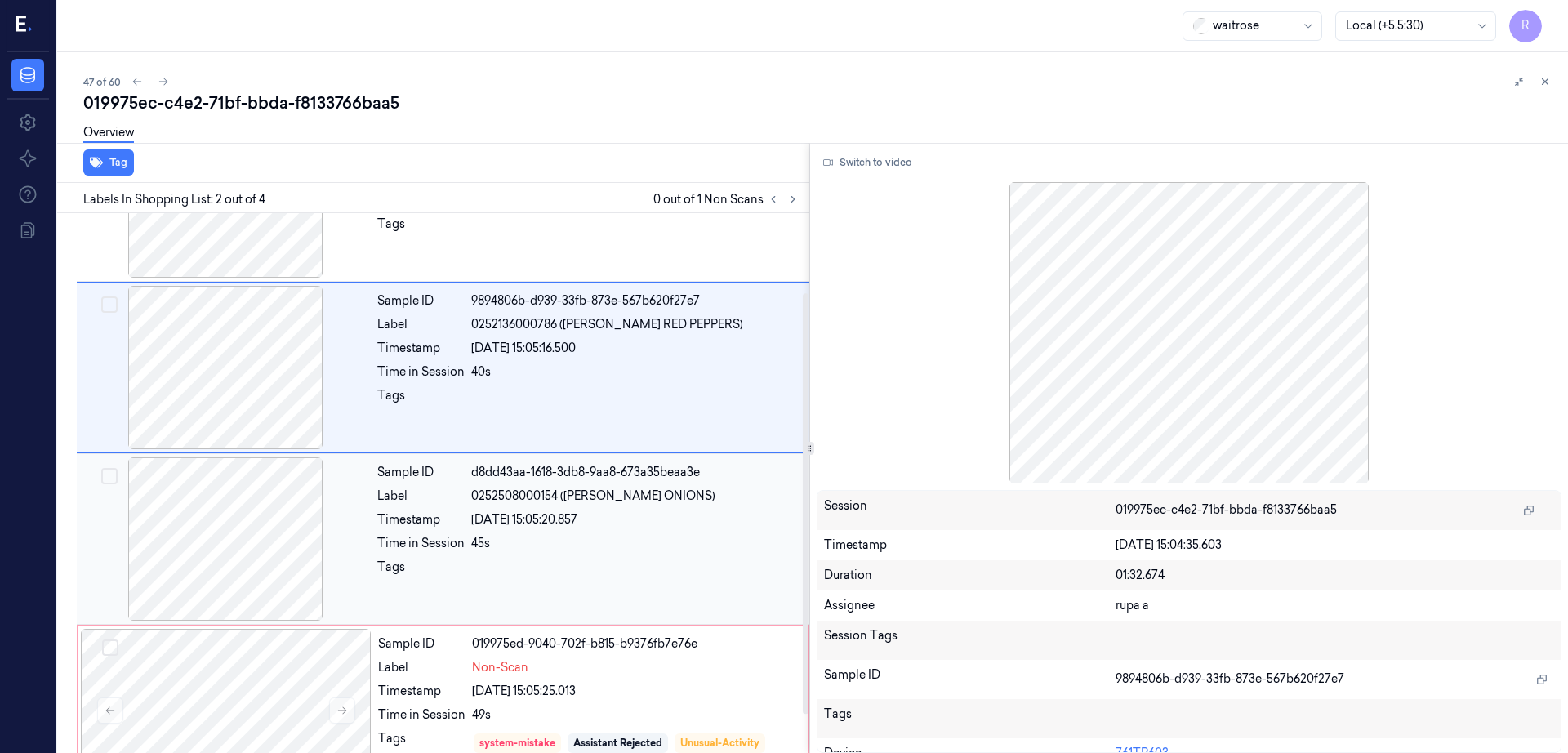
click at [226, 575] on div at bounding box center [225, 539] width 291 height 164
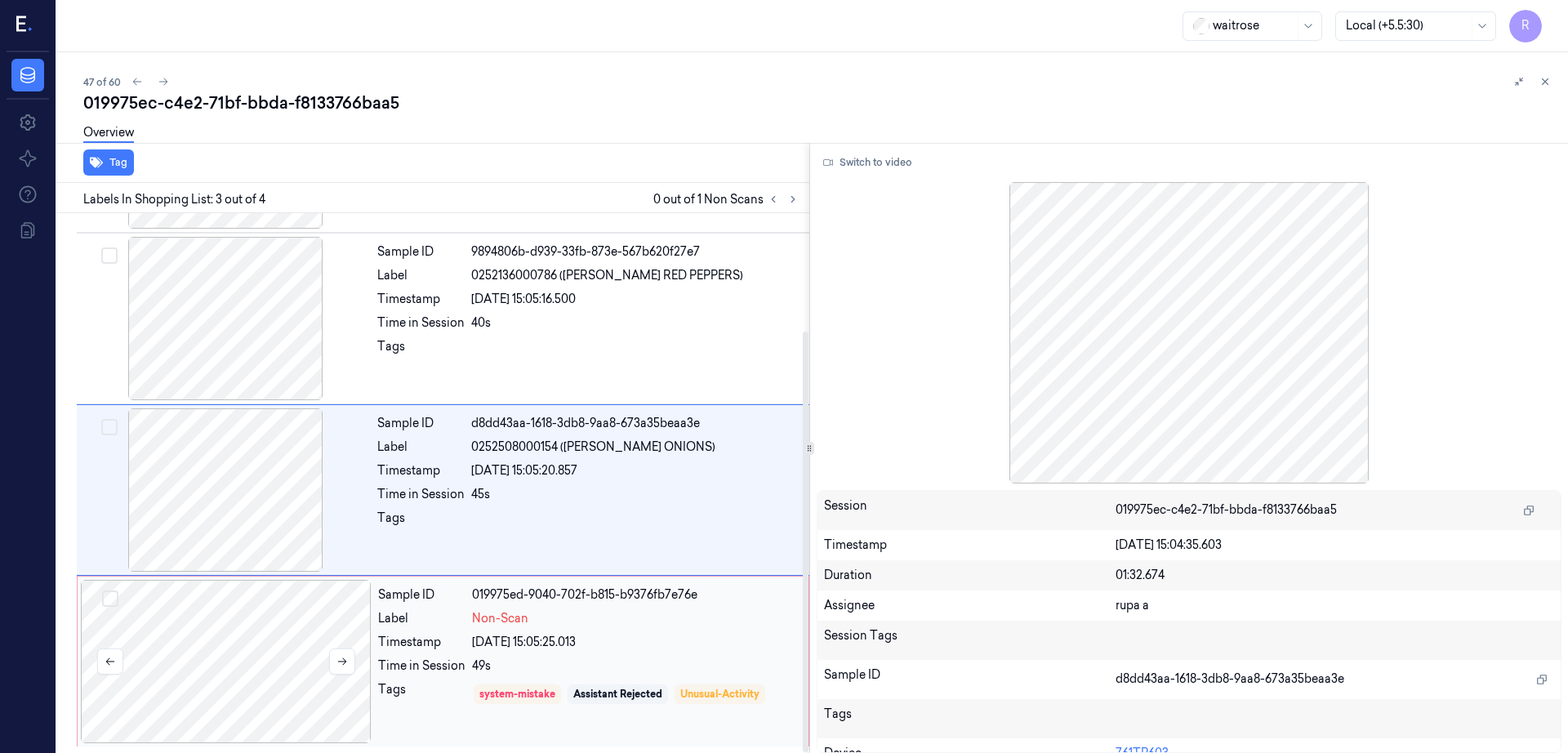
click at [222, 652] on div at bounding box center [226, 662] width 291 height 164
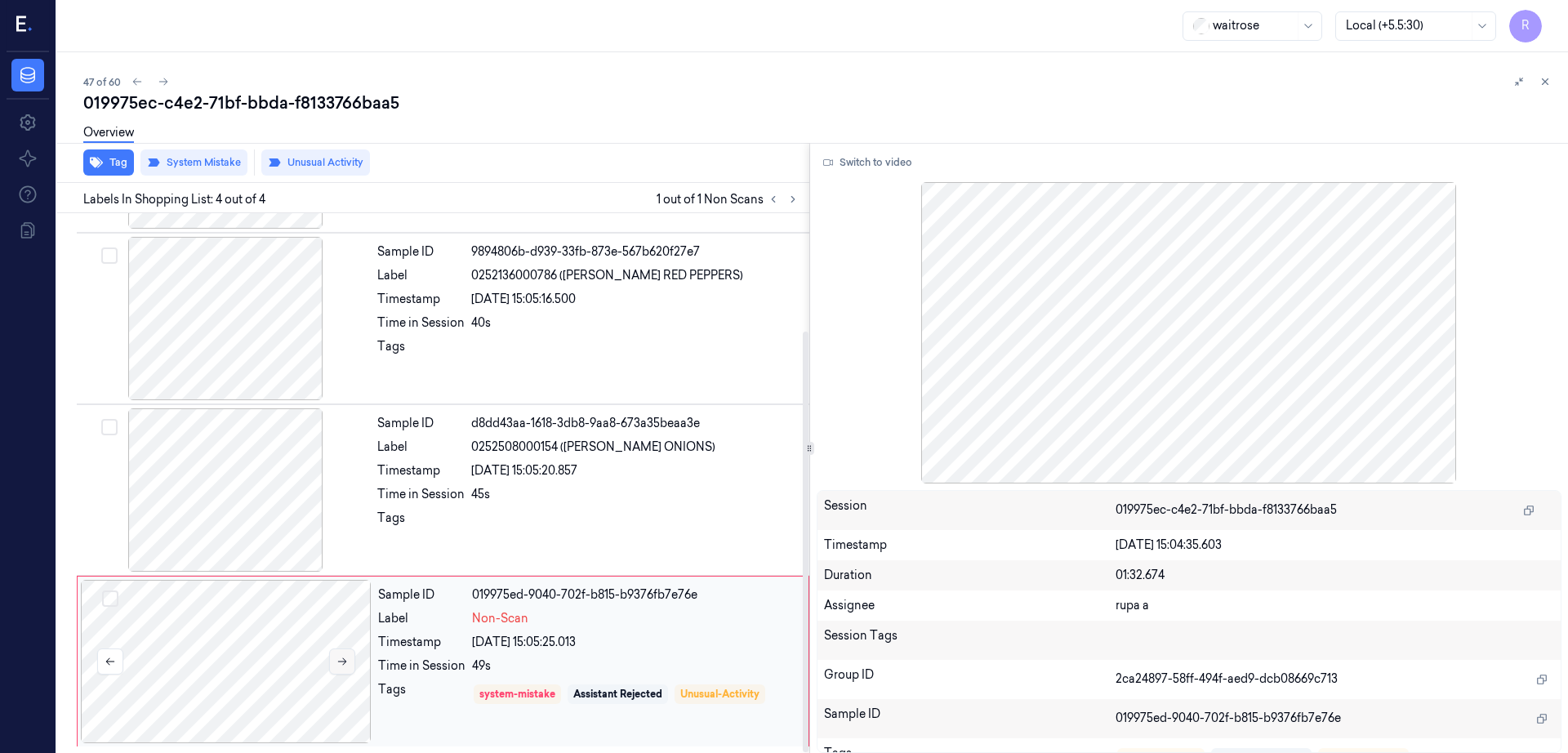
click at [338, 656] on icon at bounding box center [342, 662] width 12 height 12
click at [218, 258] on div at bounding box center [225, 319] width 291 height 164
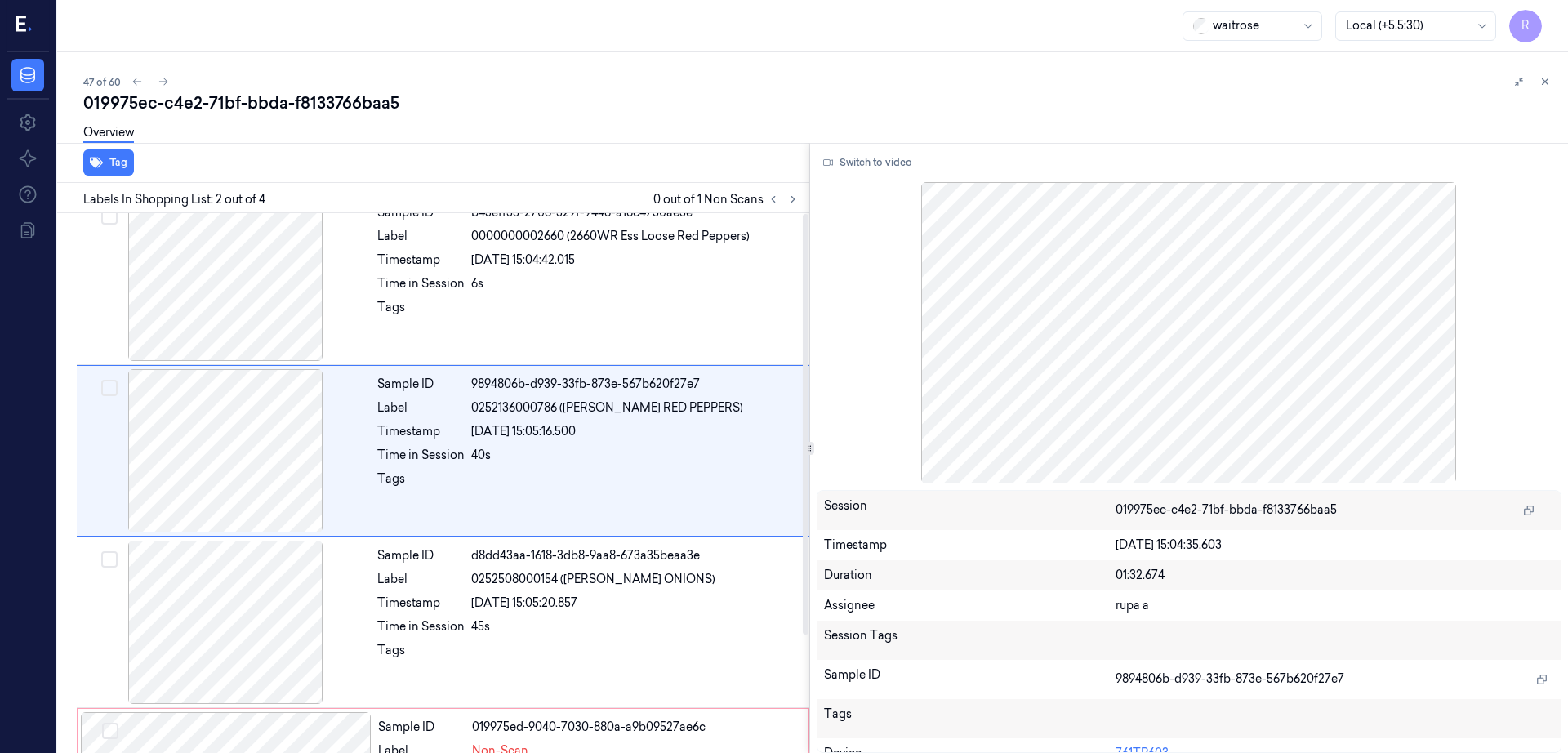
scroll to position [0, 0]
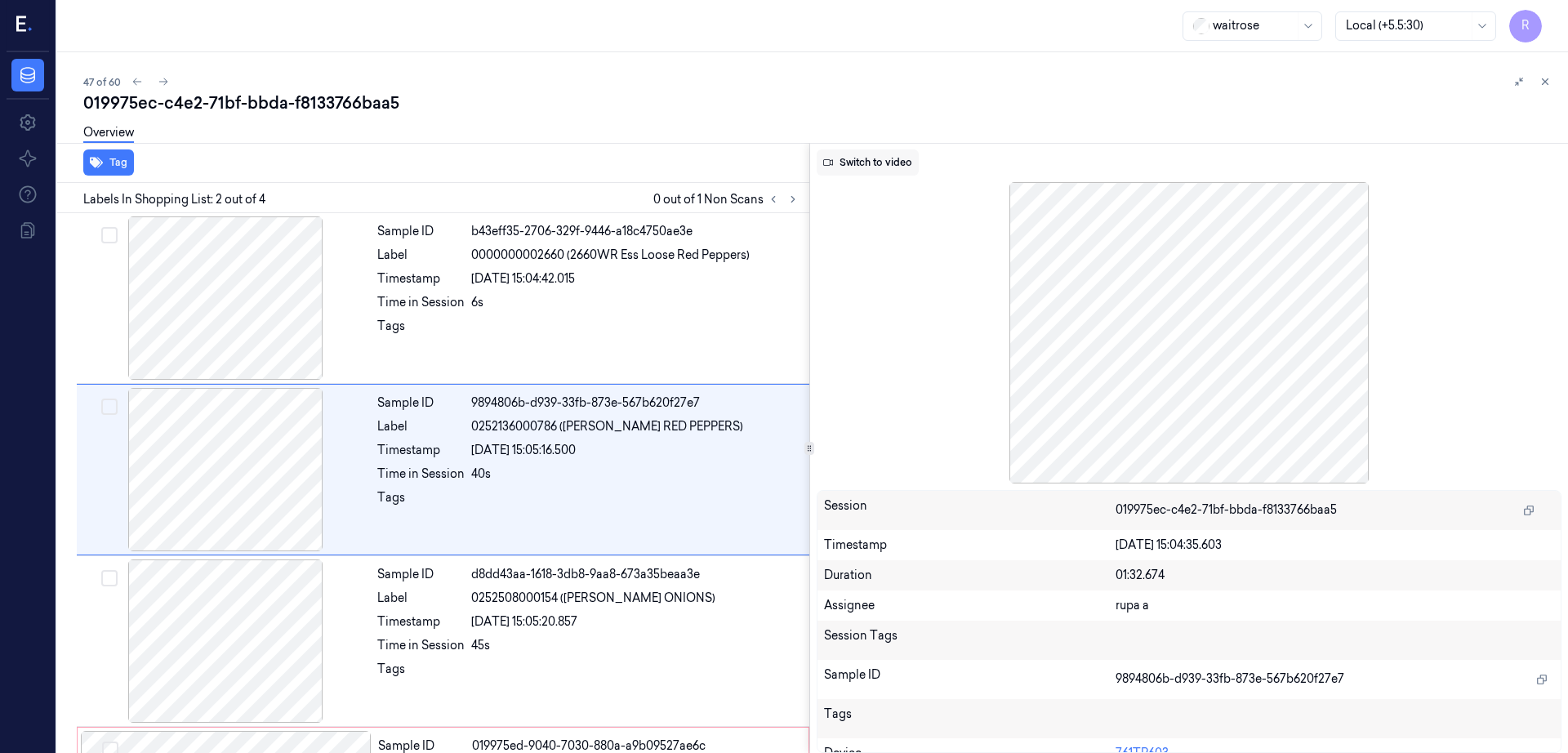
click at [875, 170] on button "Switch to video" at bounding box center [867, 162] width 102 height 26
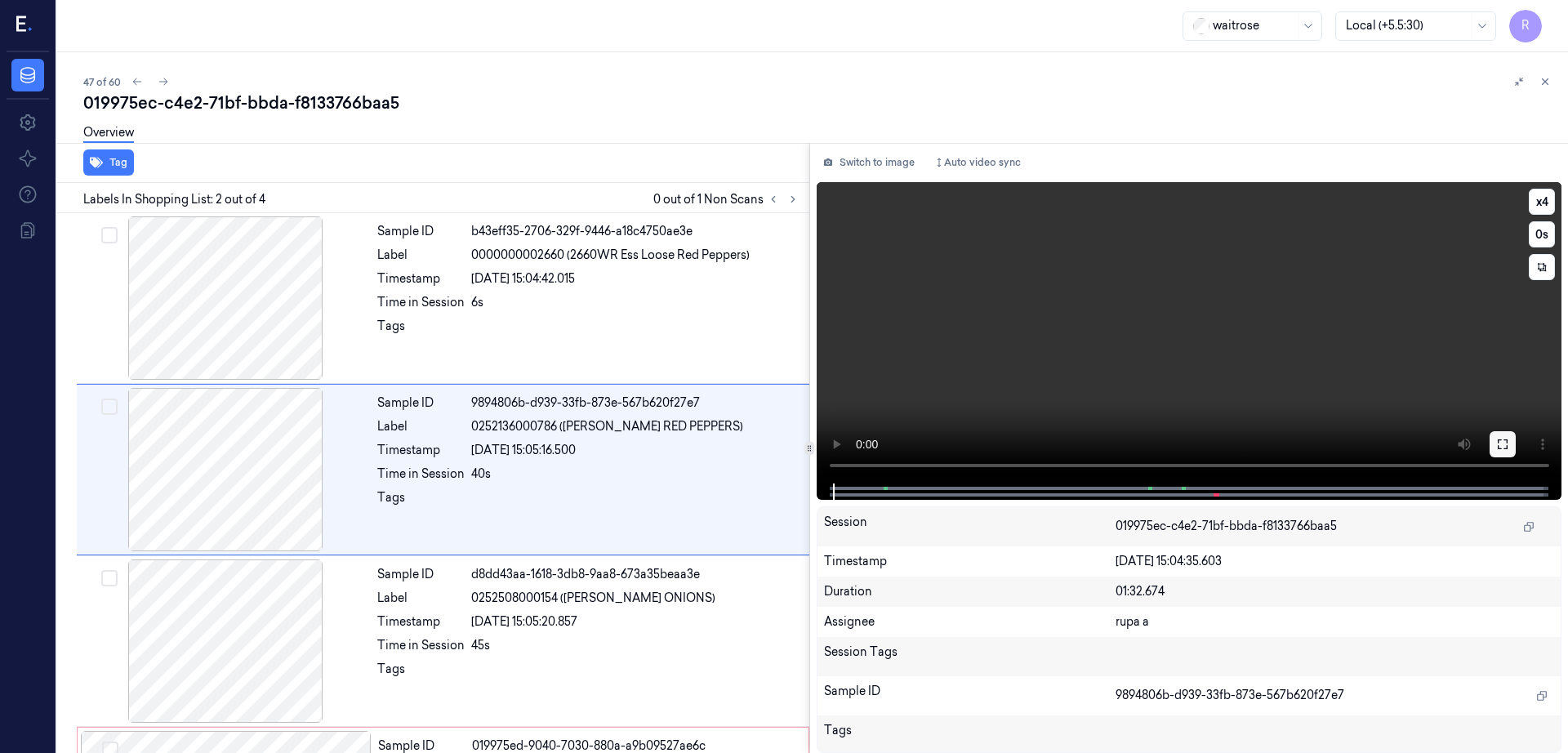
click at [1509, 446] on icon at bounding box center [1502, 444] width 13 height 13
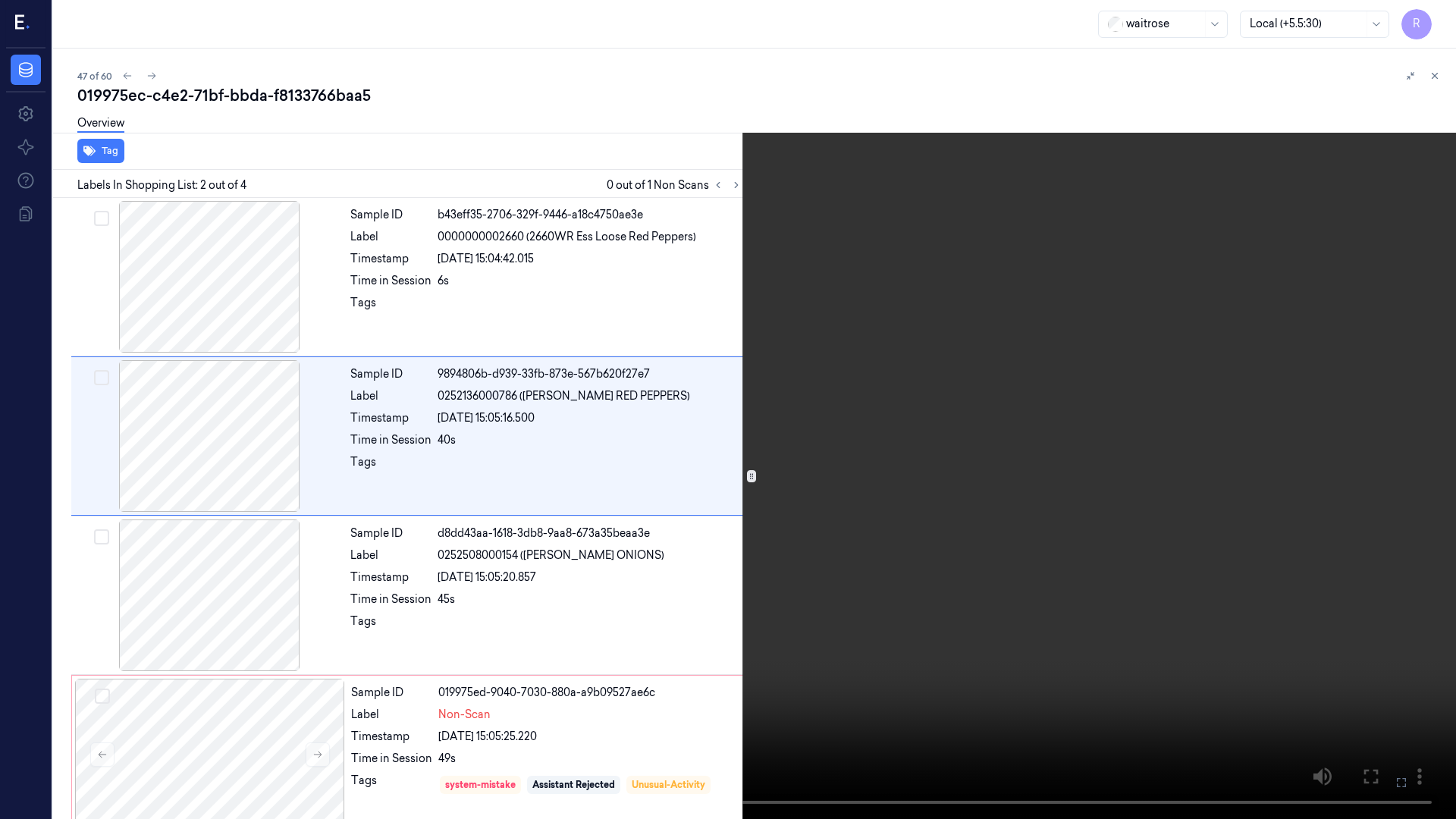
click at [837, 490] on video at bounding box center [728, 410] width 1456 height 819
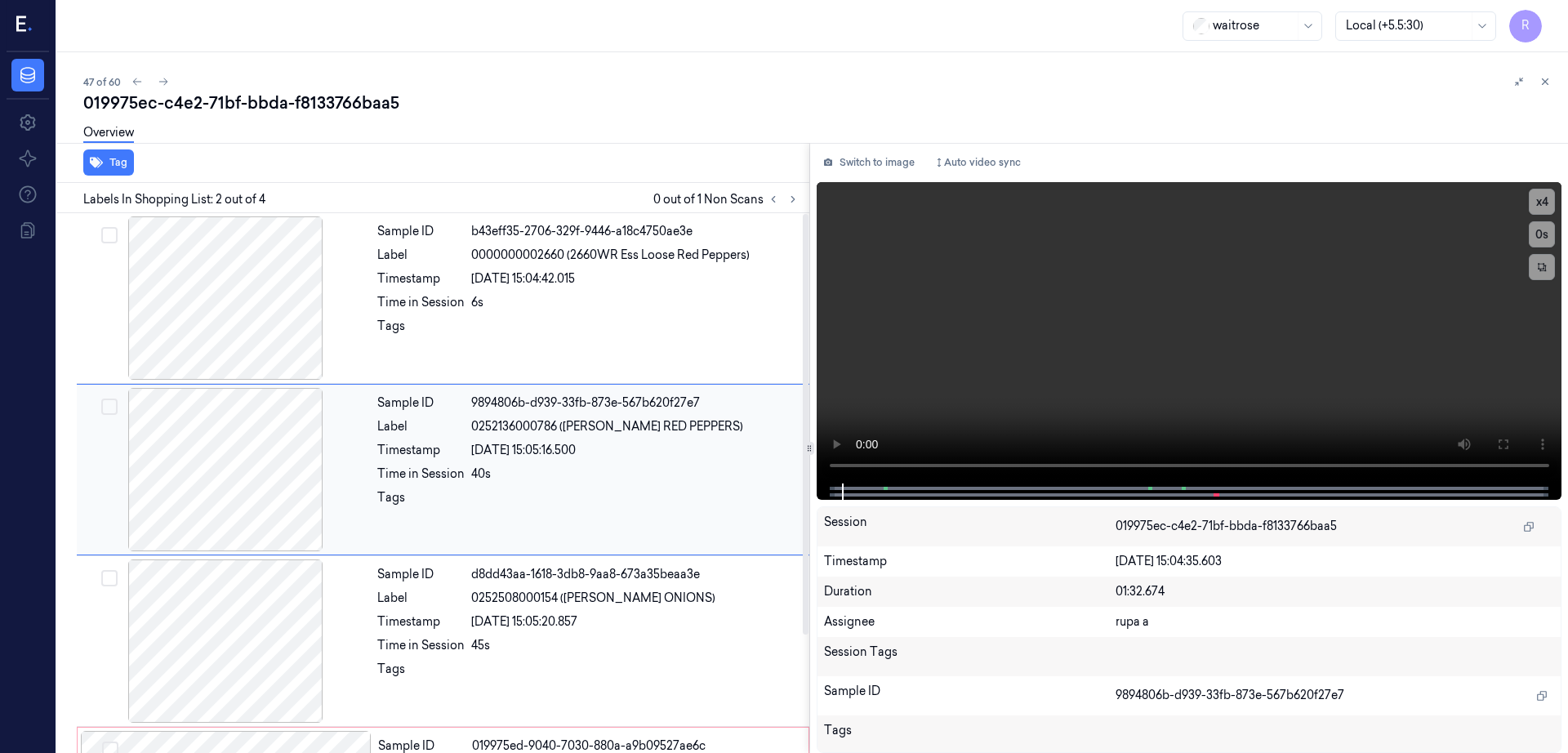
click at [489, 442] on div "23/09/2025 15:05:16.500" at bounding box center [635, 450] width 329 height 17
click at [592, 270] on div "23/09/2025 15:04:42.015" at bounding box center [635, 278] width 329 height 17
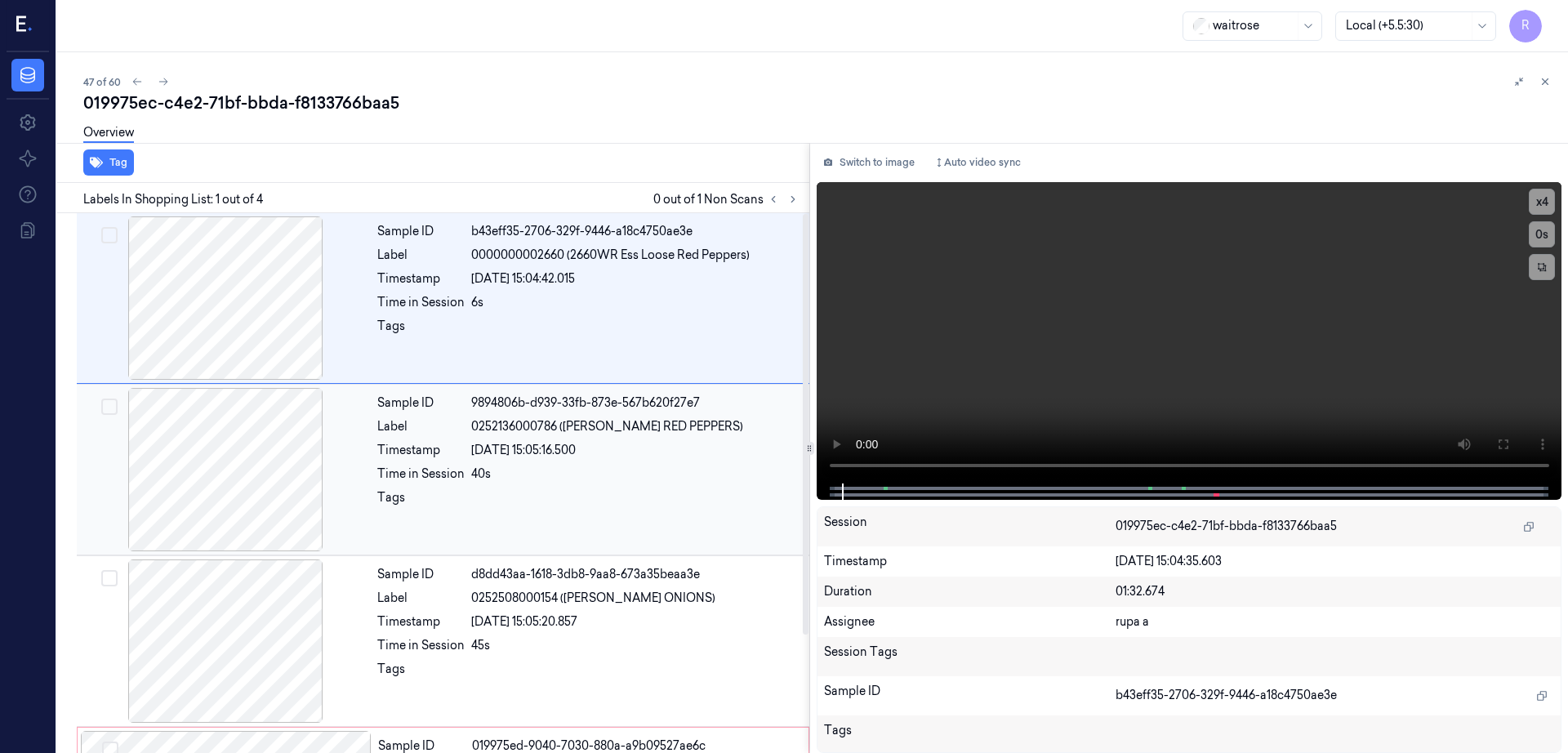
click at [615, 502] on div at bounding box center [635, 502] width 329 height 26
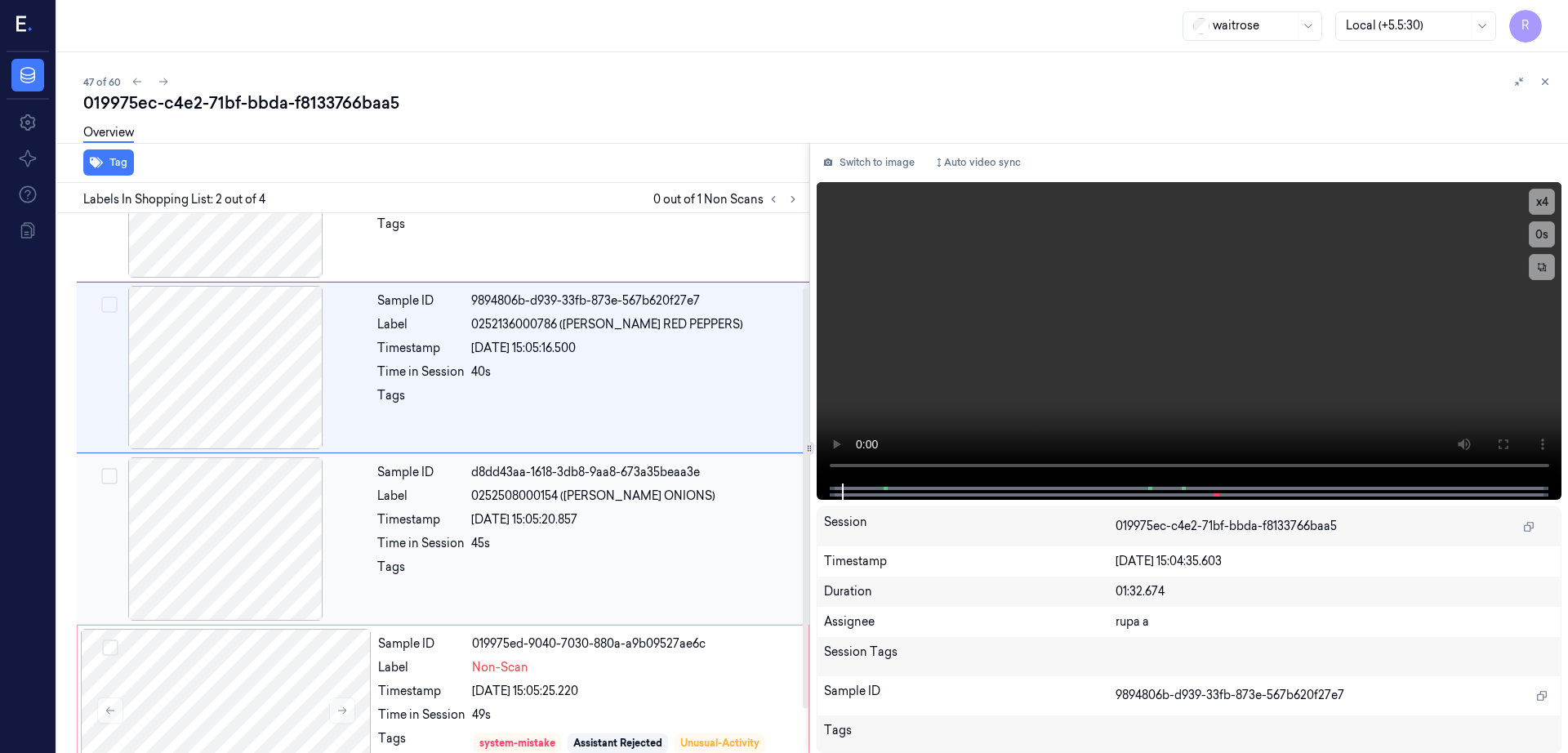
click at [602, 552] on div "45s" at bounding box center [635, 543] width 329 height 17
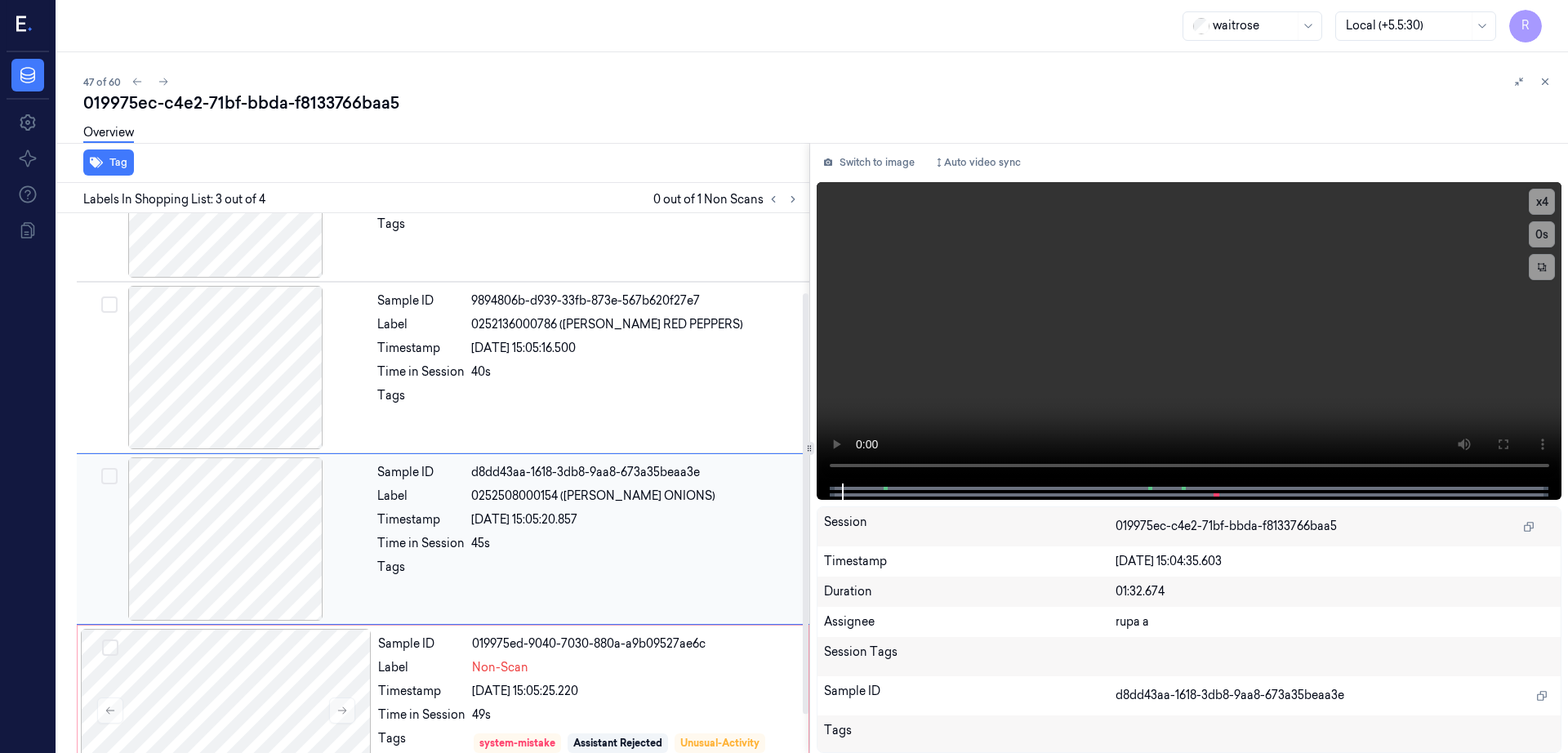
scroll to position [151, 0]
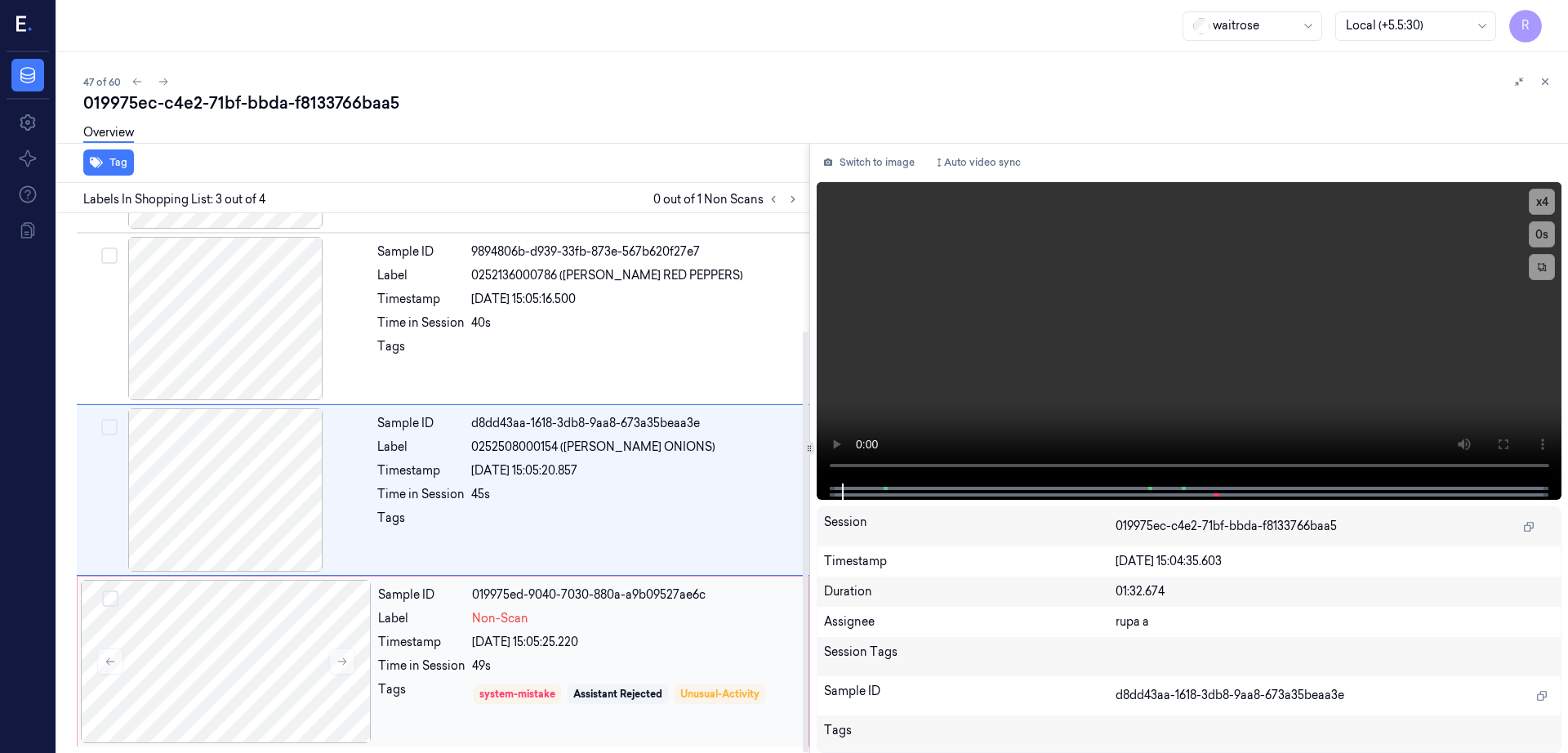
click at [552, 608] on div "Sample ID 019975ed-9040-7030-880a-a9b09527ae6c Label Non-Scan Timestamp 23/09/2…" at bounding box center [588, 662] width 433 height 164
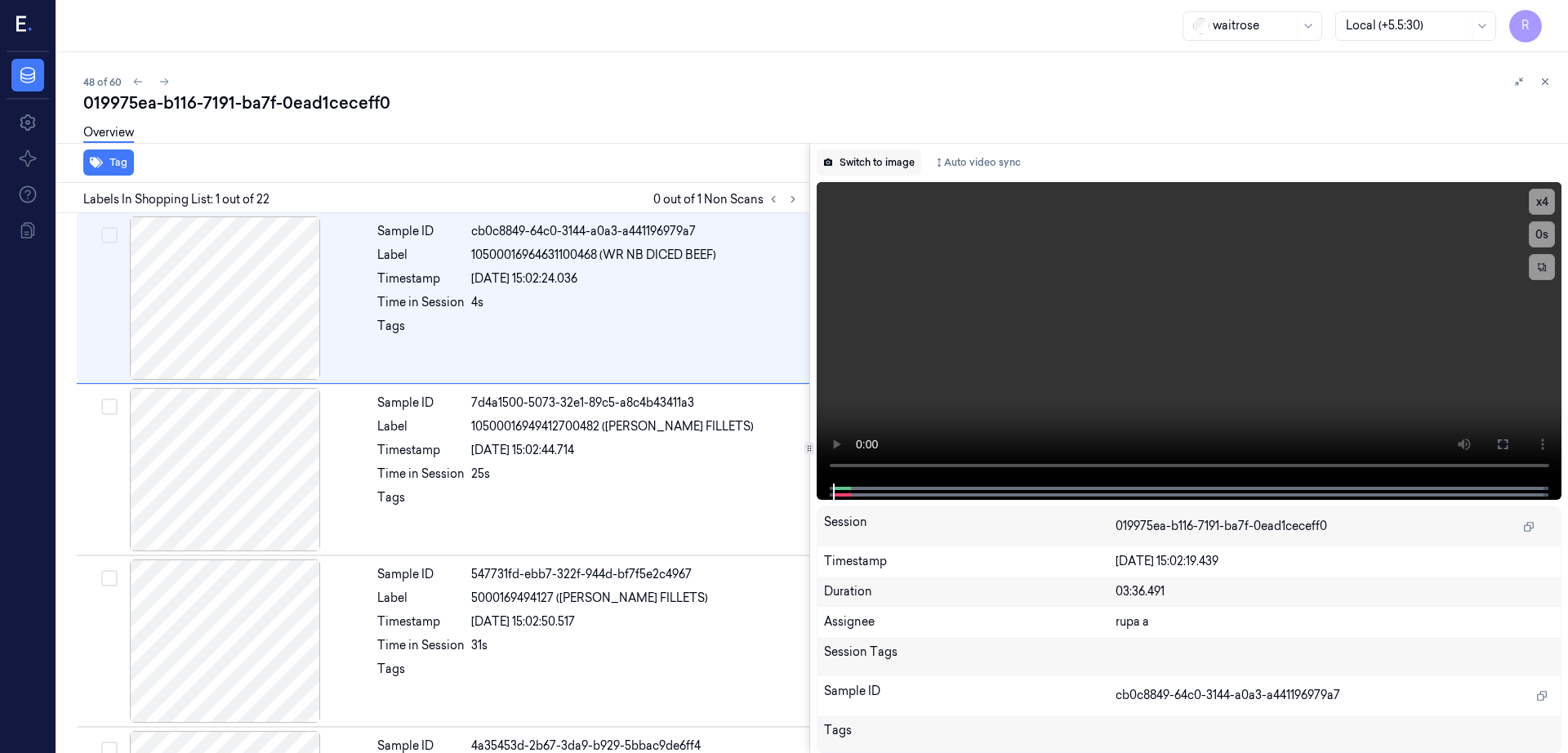
click at [861, 165] on button "Switch to image" at bounding box center [869, 162] width 105 height 26
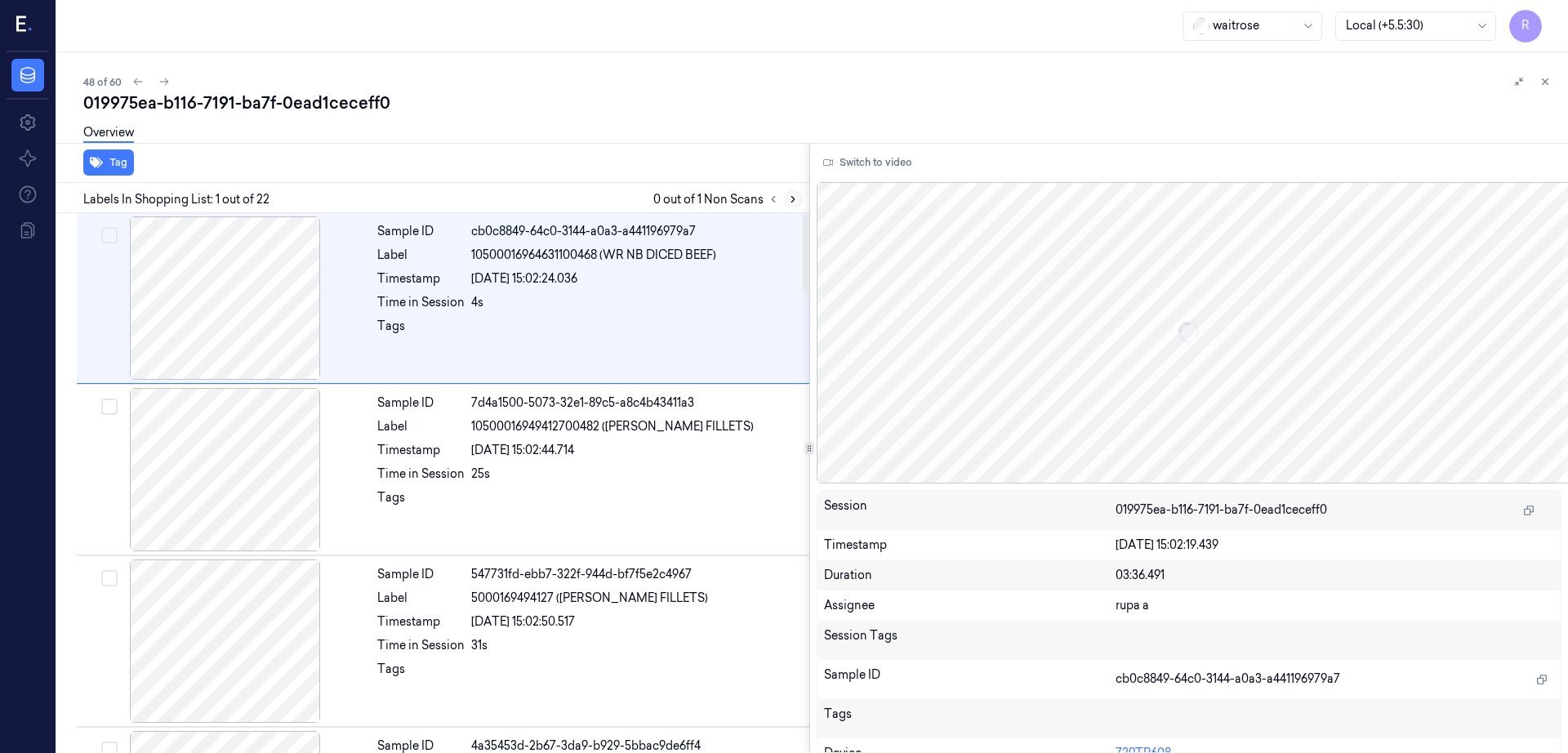
click at [803, 208] on button at bounding box center [793, 199] width 20 height 20
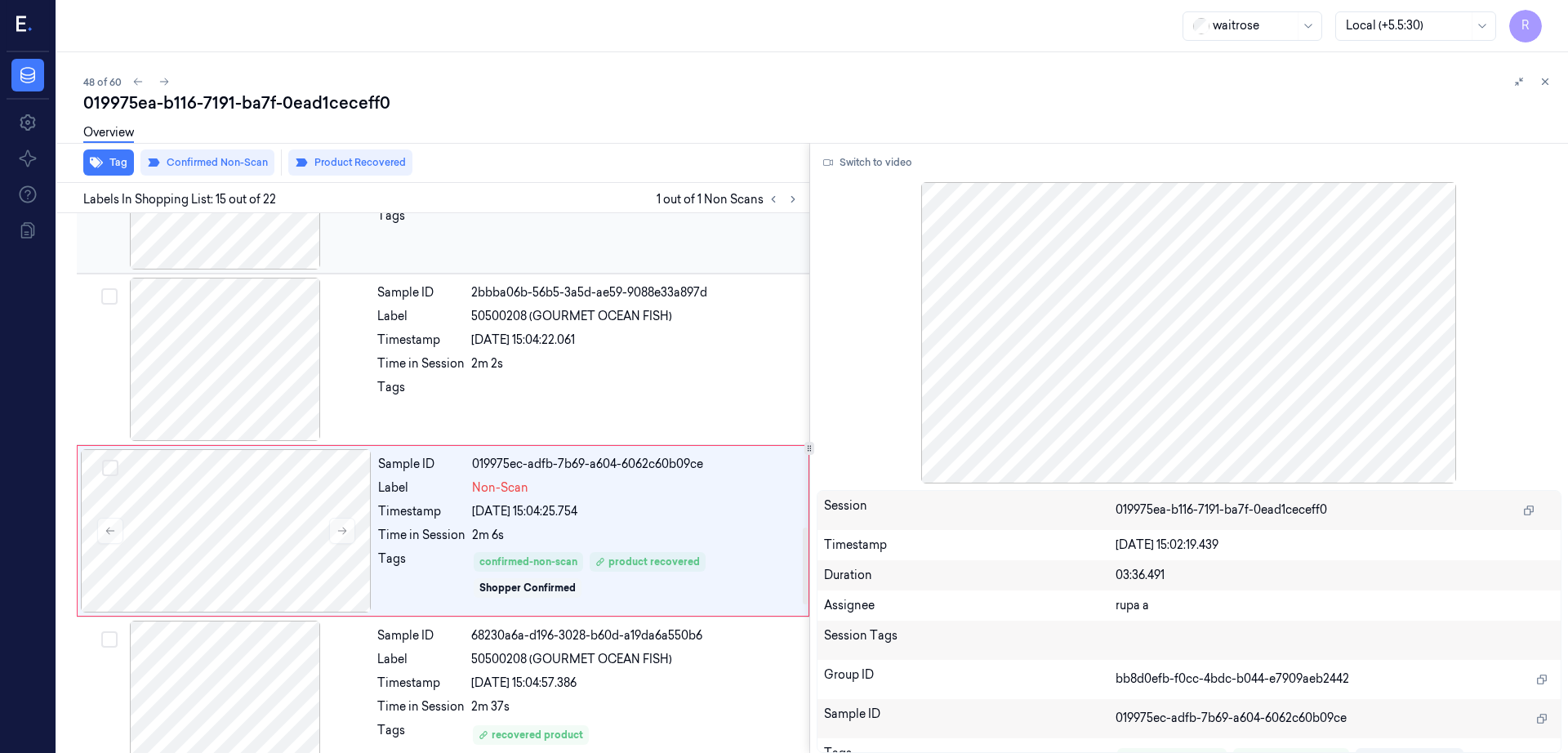
scroll to position [2217, 0]
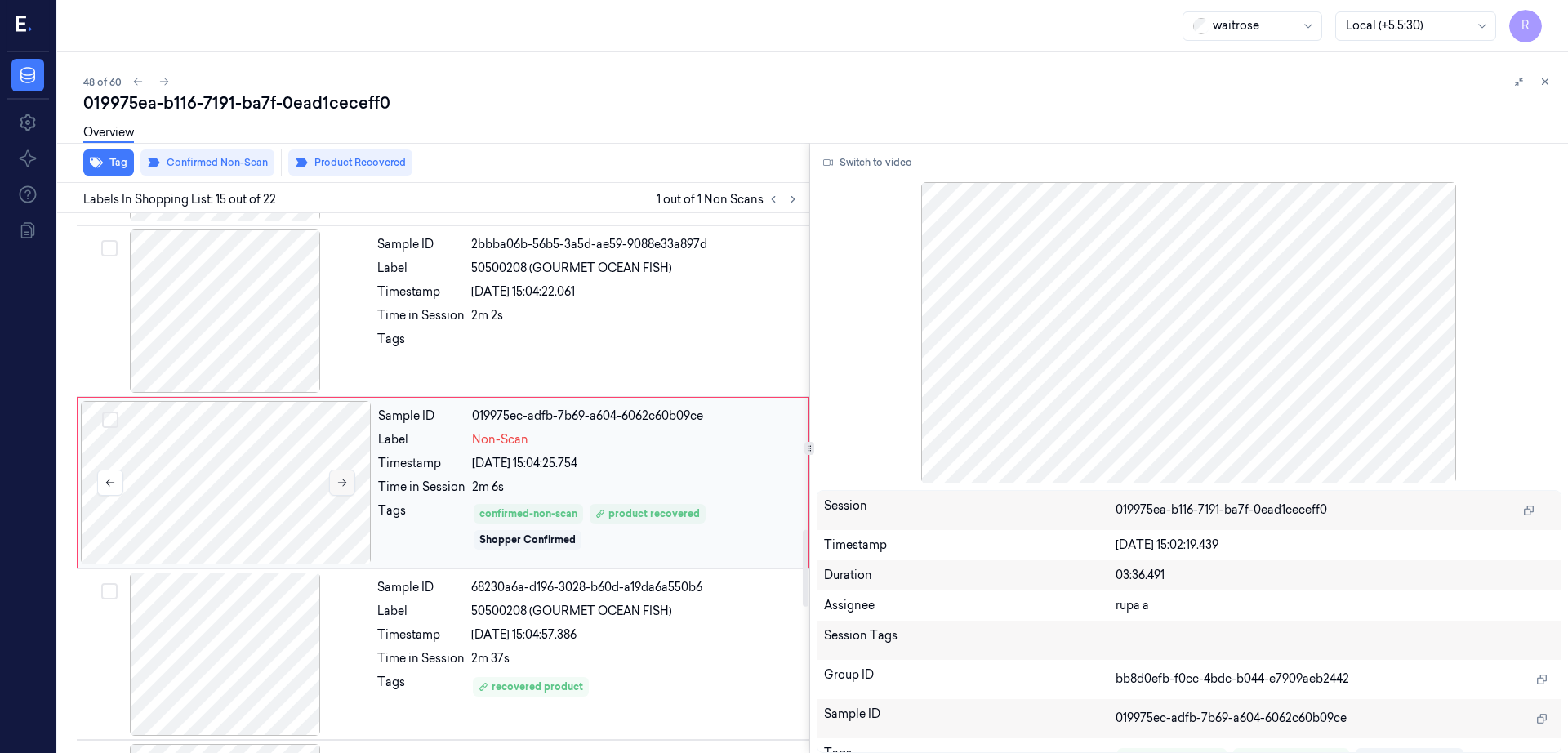
click at [343, 495] on button at bounding box center [342, 483] width 26 height 26
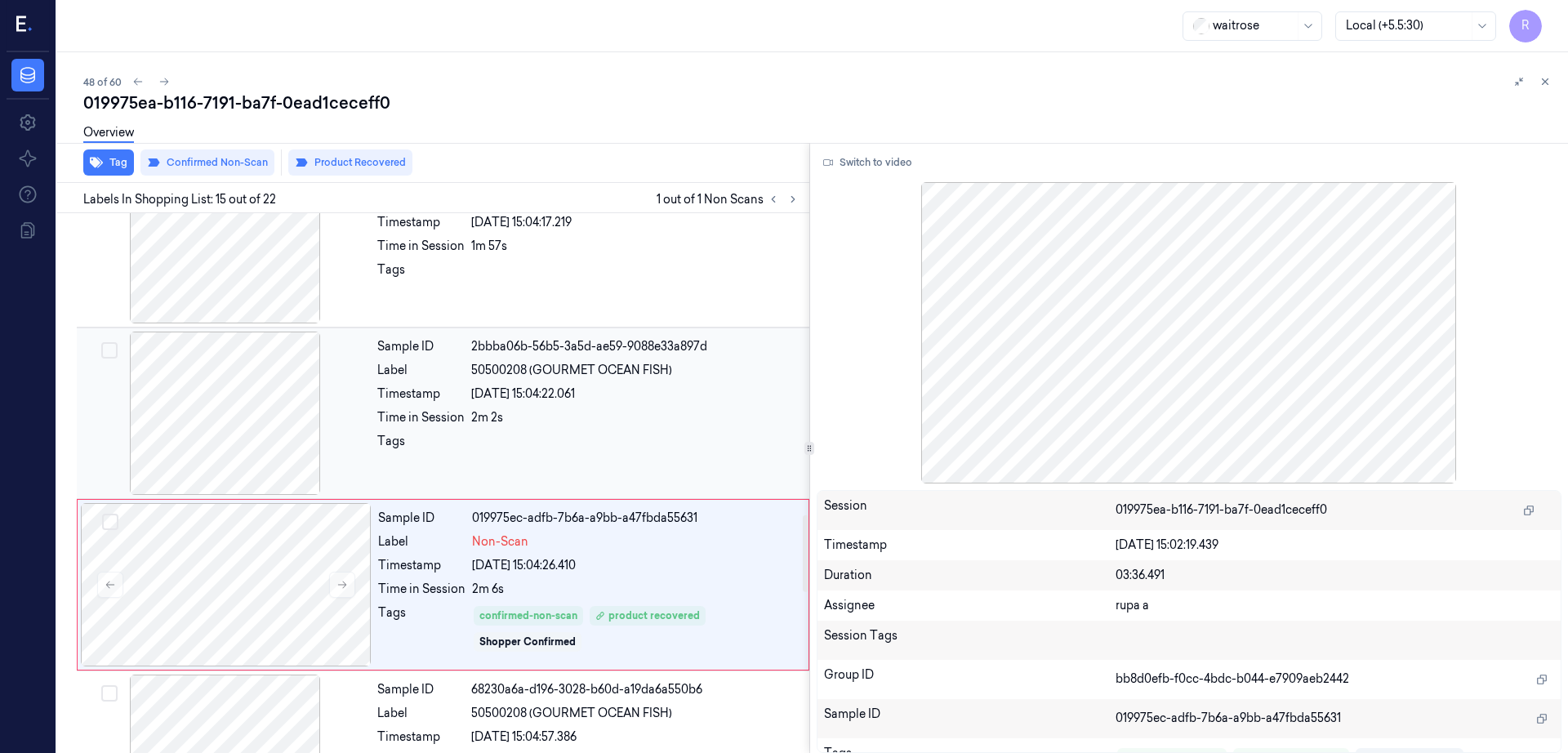
click at [224, 426] on div at bounding box center [225, 414] width 291 height 164
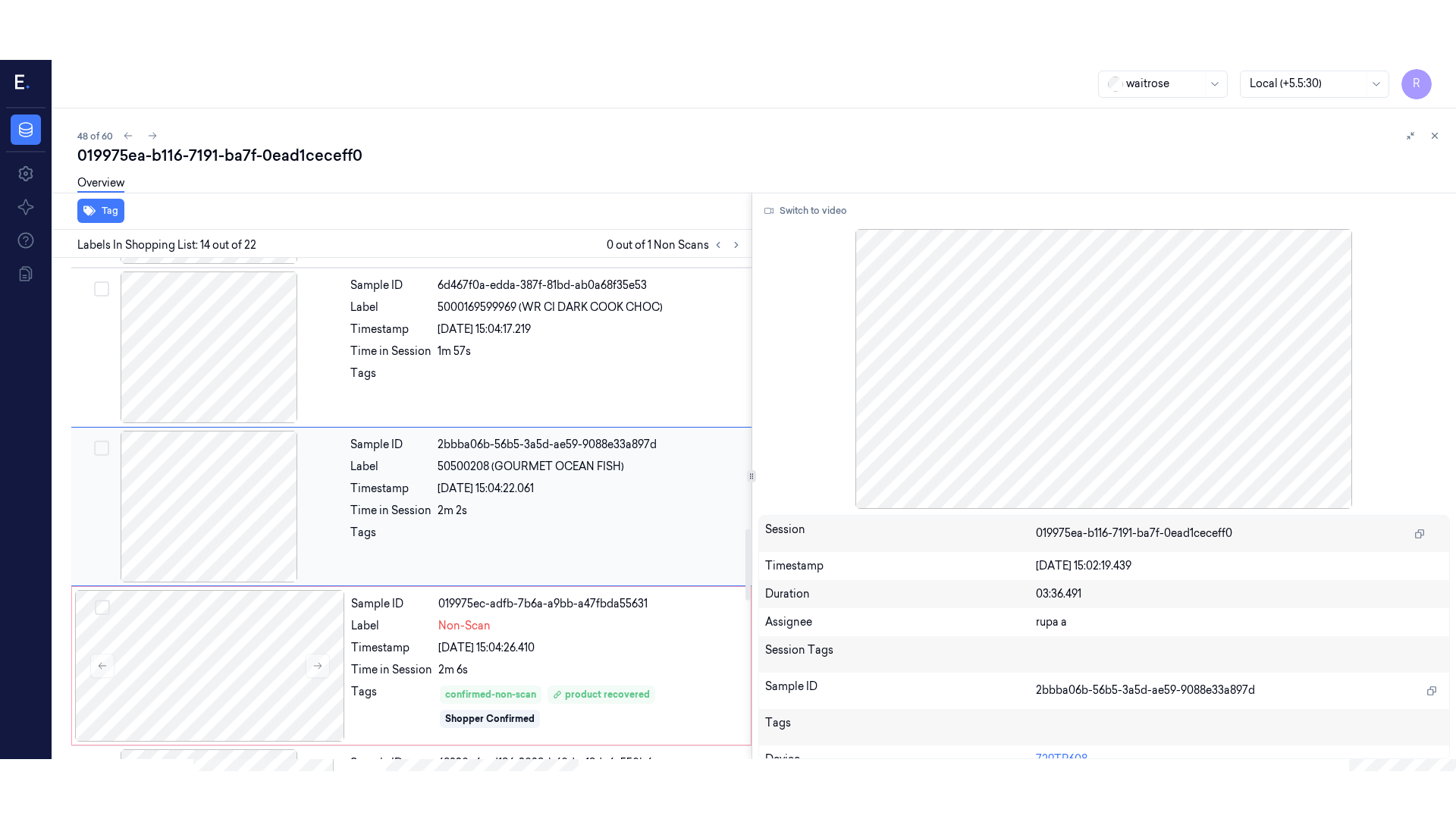
scroll to position [1898, 0]
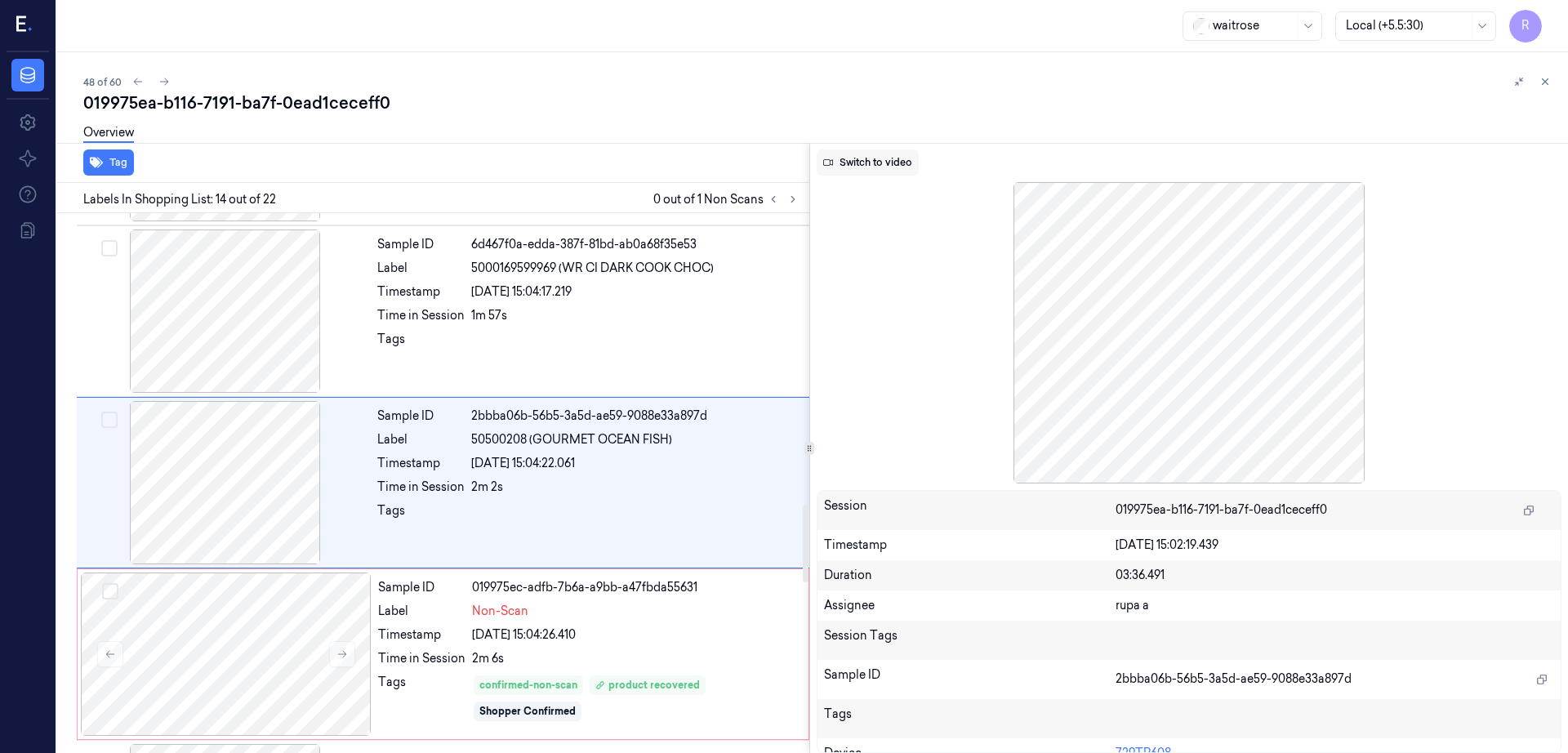
click at [864, 153] on button "Switch to video" at bounding box center [867, 162] width 102 height 26
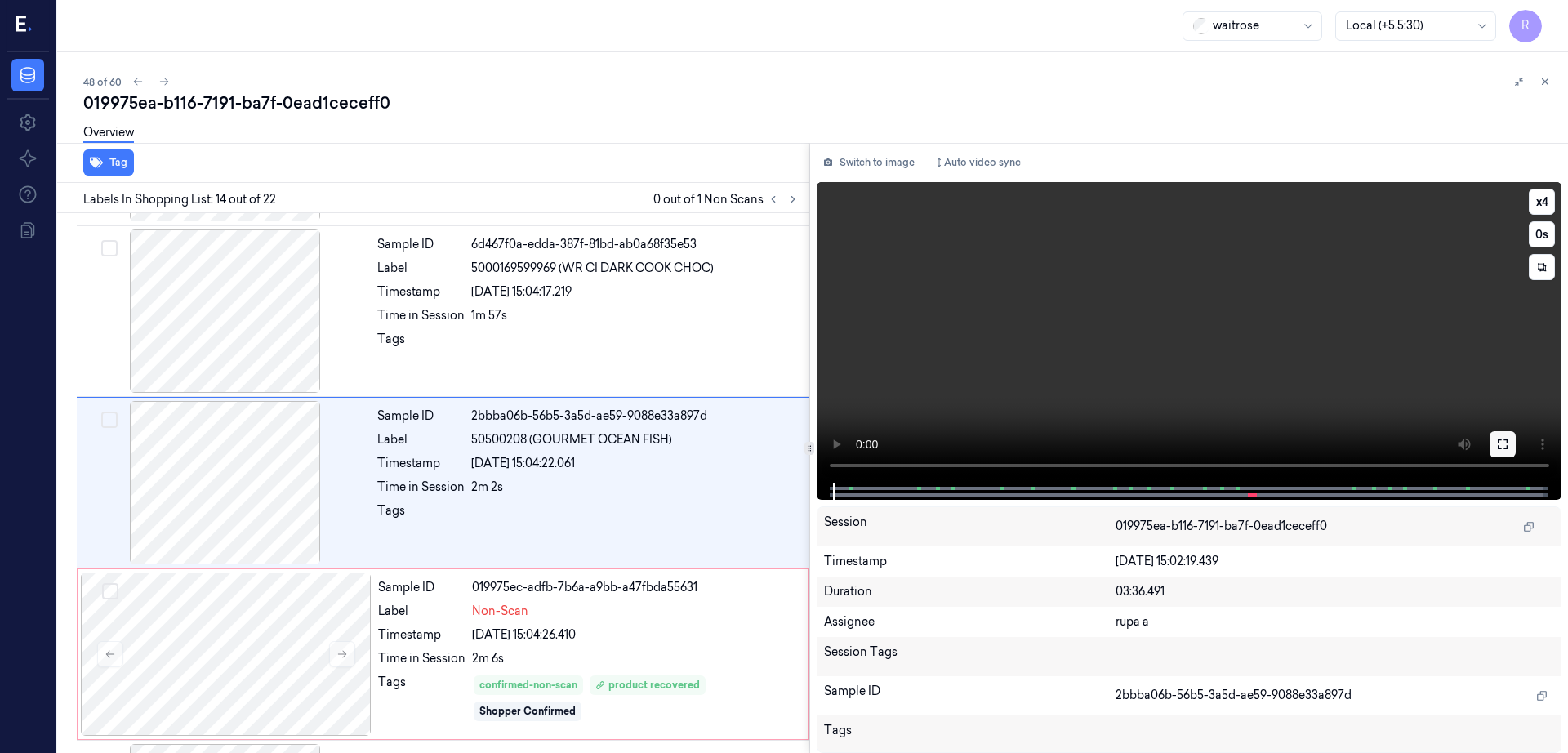
click at [1516, 438] on button at bounding box center [1503, 444] width 26 height 26
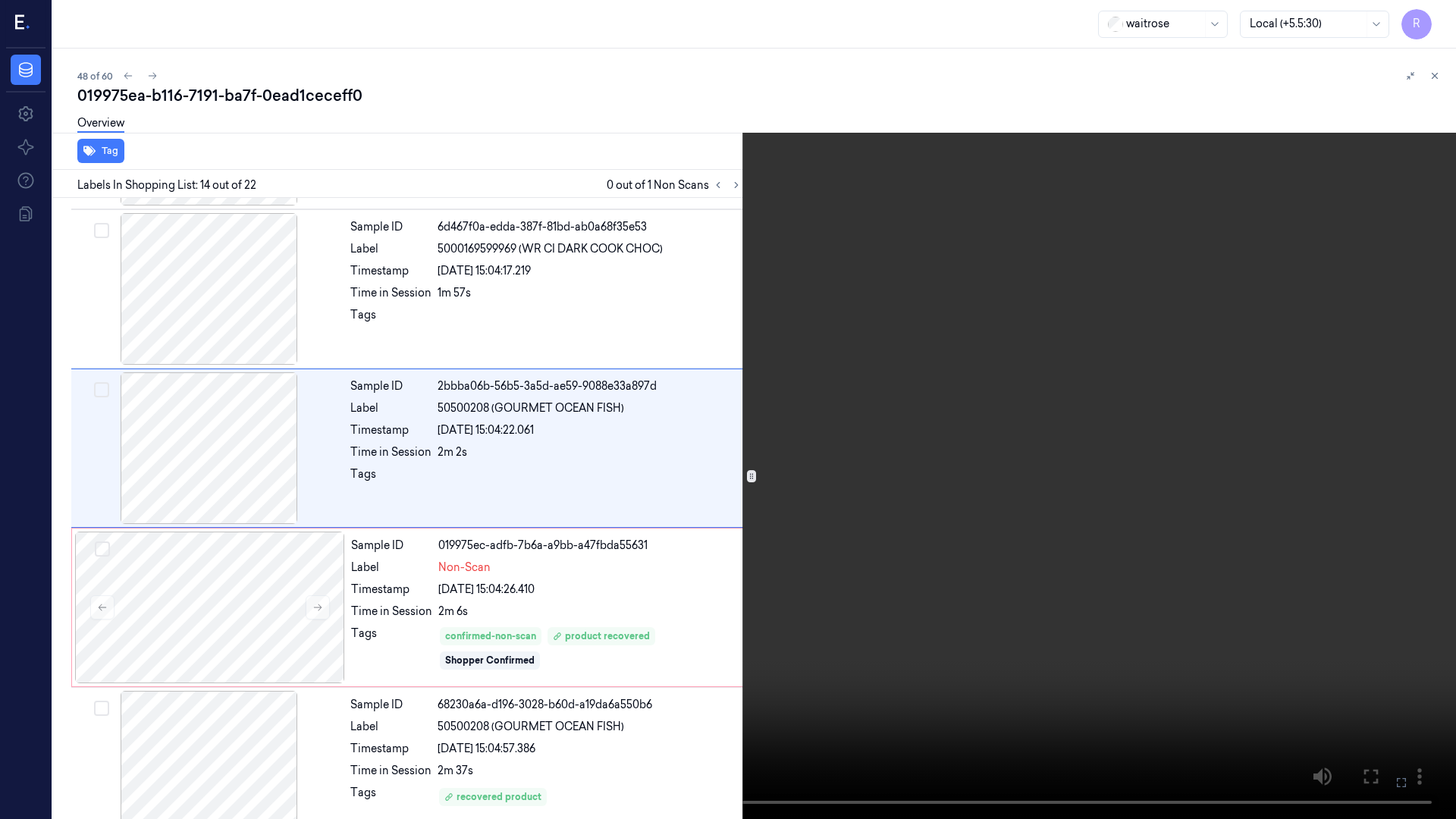
click at [892, 540] on video at bounding box center [728, 410] width 1456 height 819
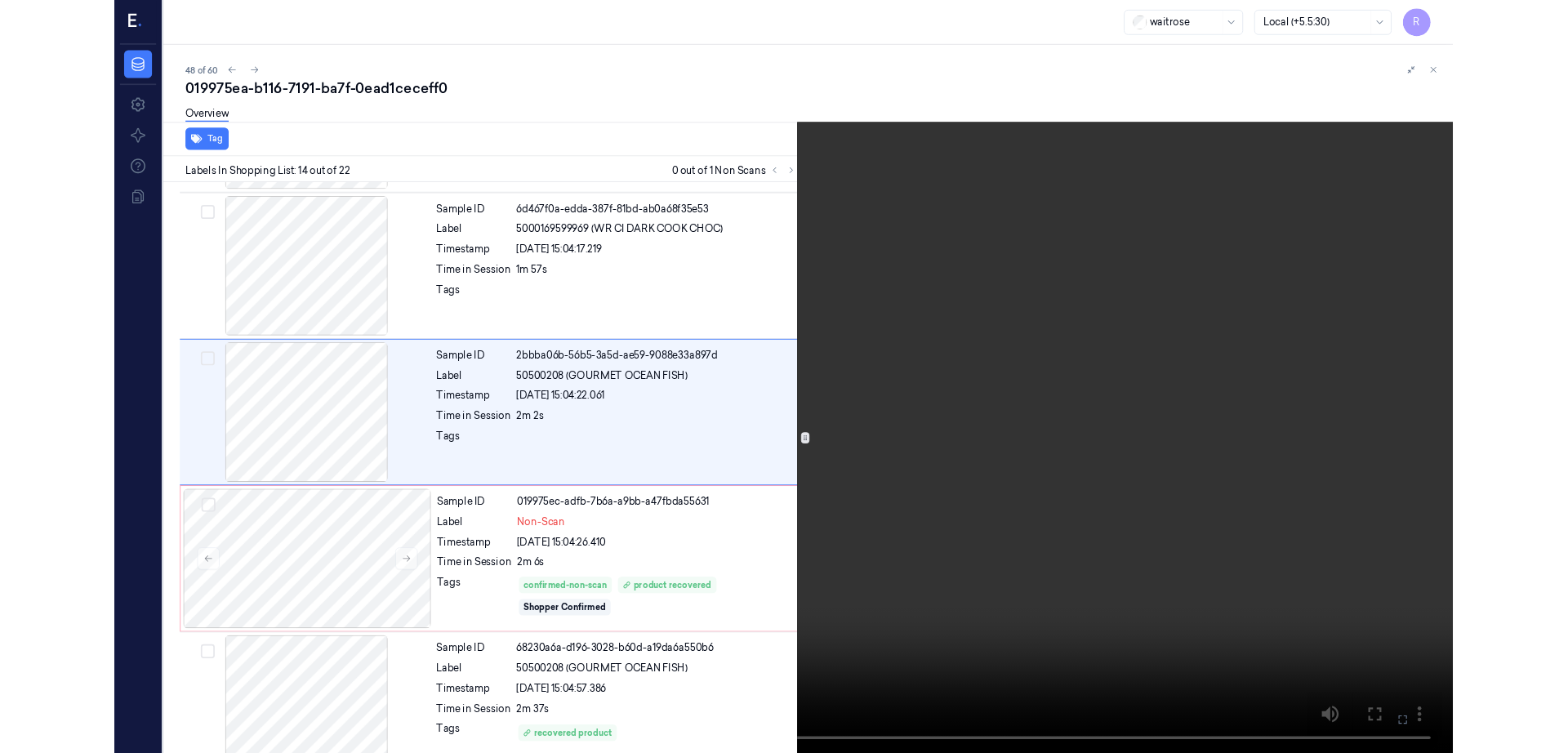
scroll to position [1981, 0]
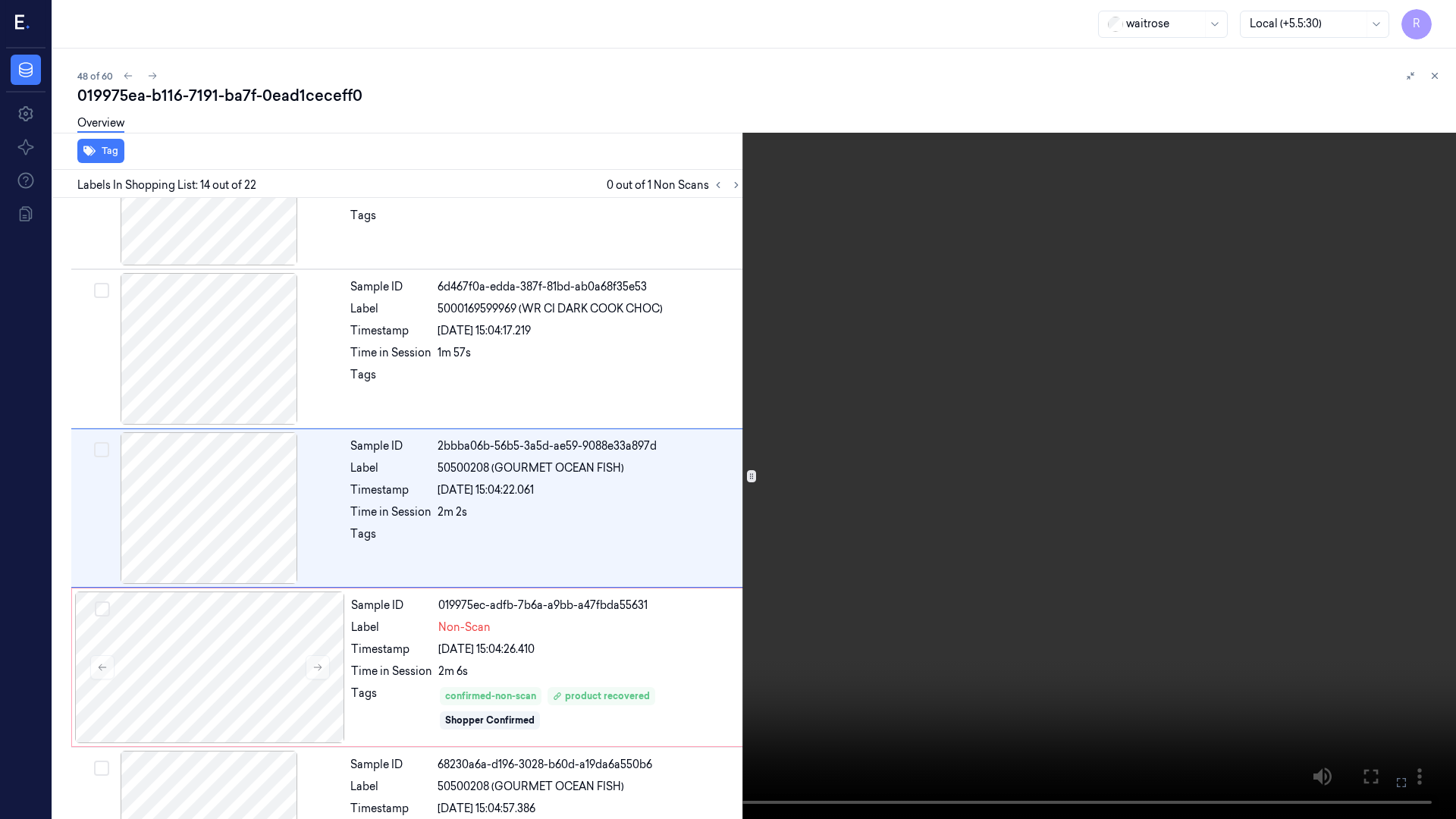
click at [892, 540] on video at bounding box center [728, 410] width 1456 height 819
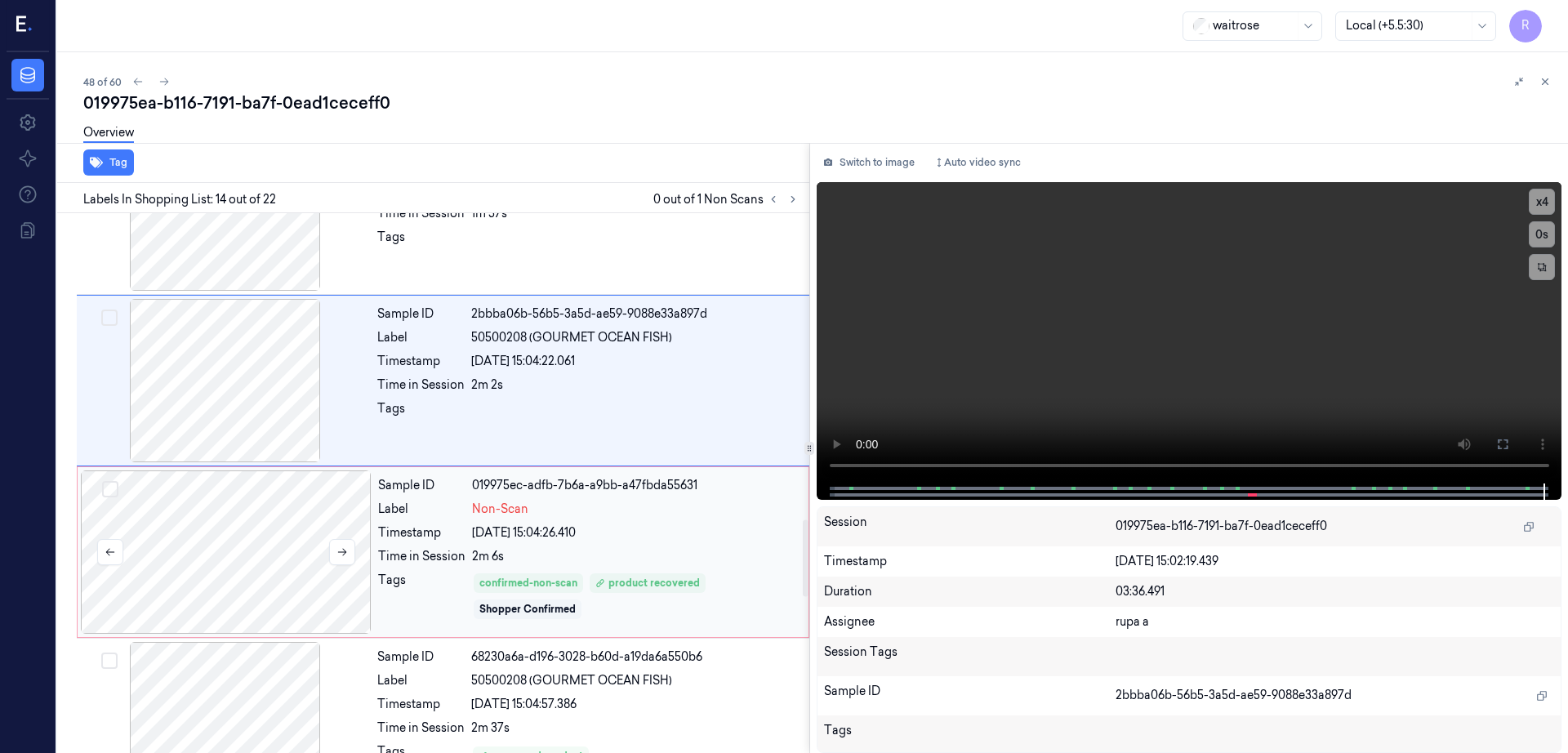
click at [258, 565] on div at bounding box center [226, 553] width 291 height 164
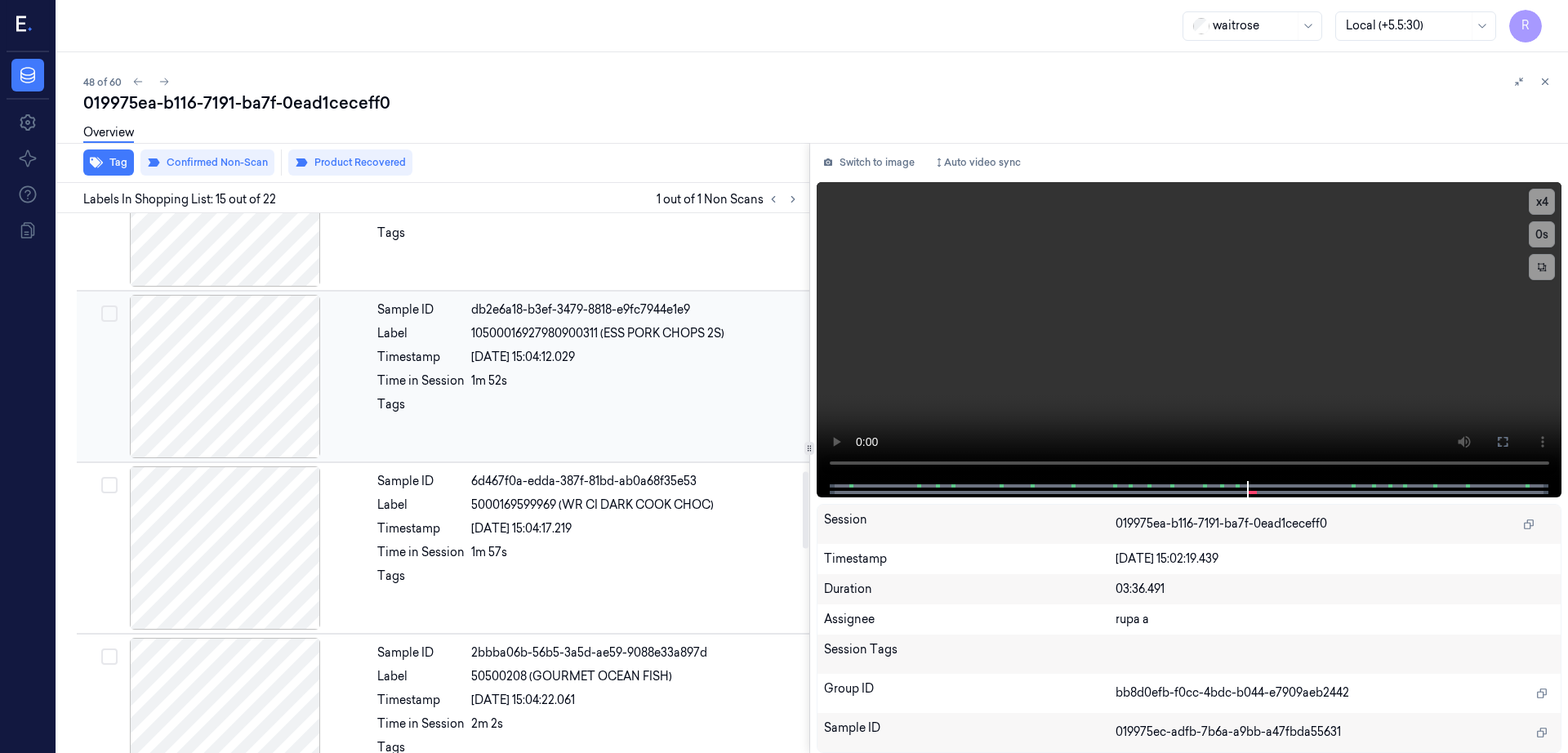
click at [247, 407] on div at bounding box center [225, 377] width 291 height 164
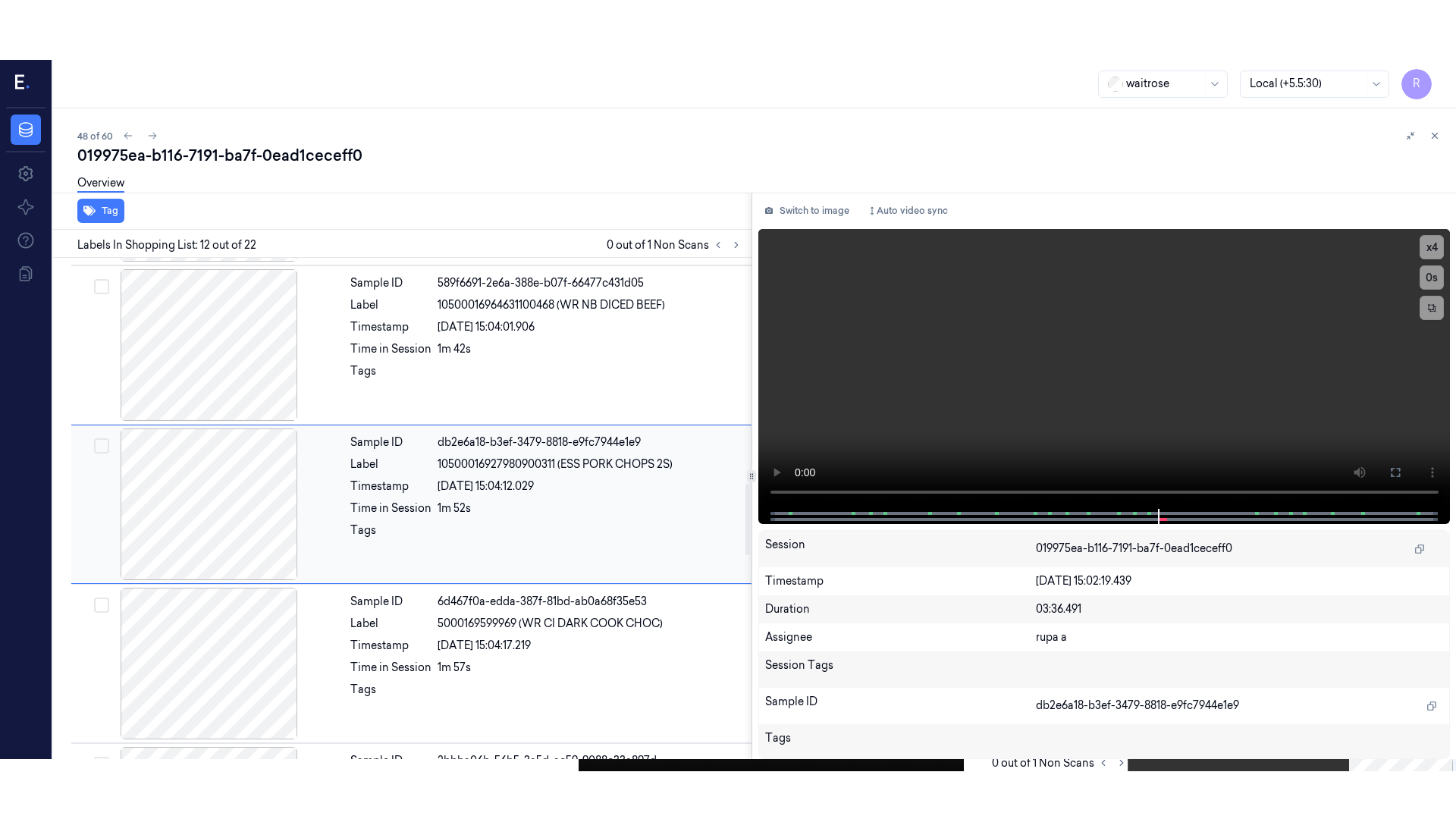
scroll to position [1580, 0]
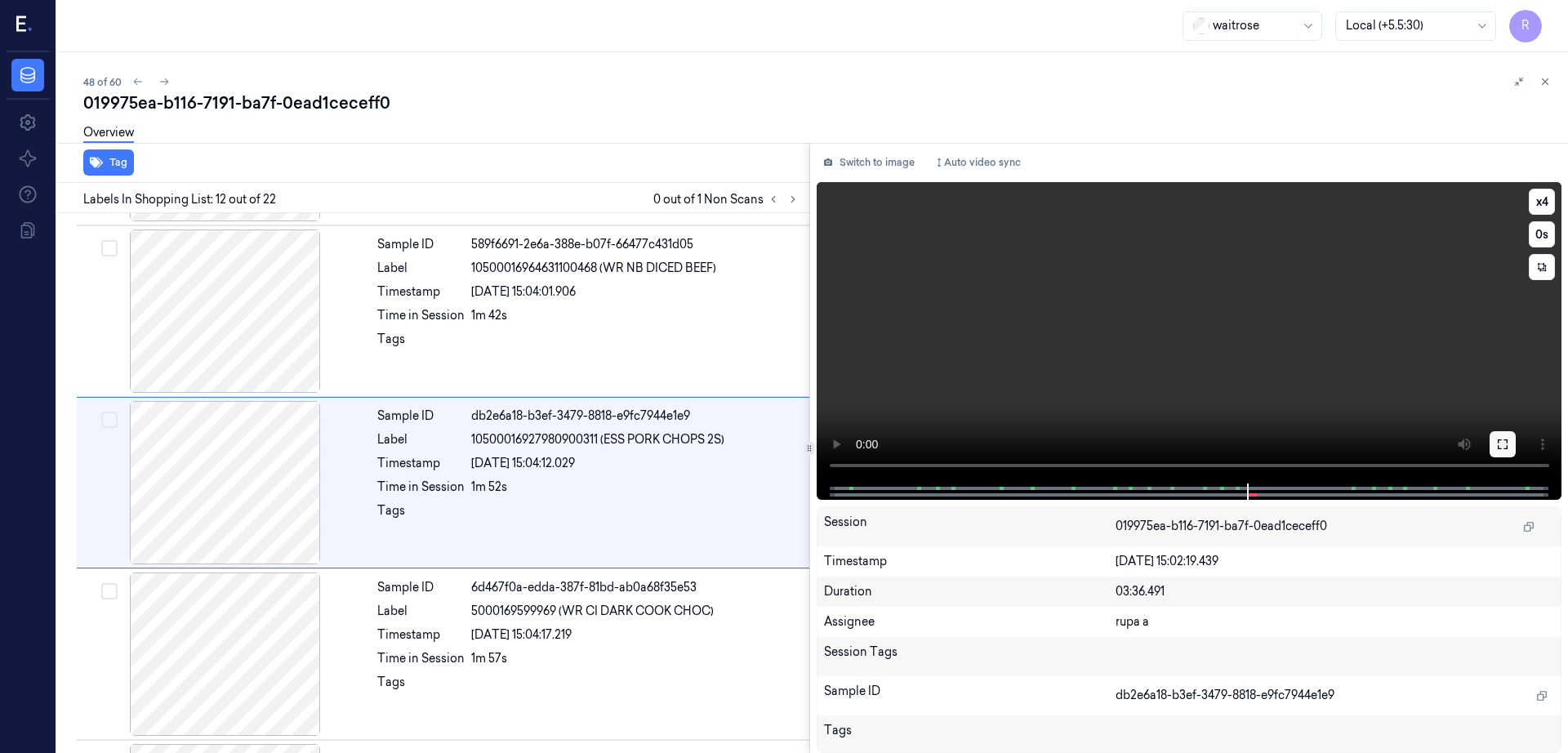
click at [1509, 445] on icon at bounding box center [1502, 444] width 13 height 13
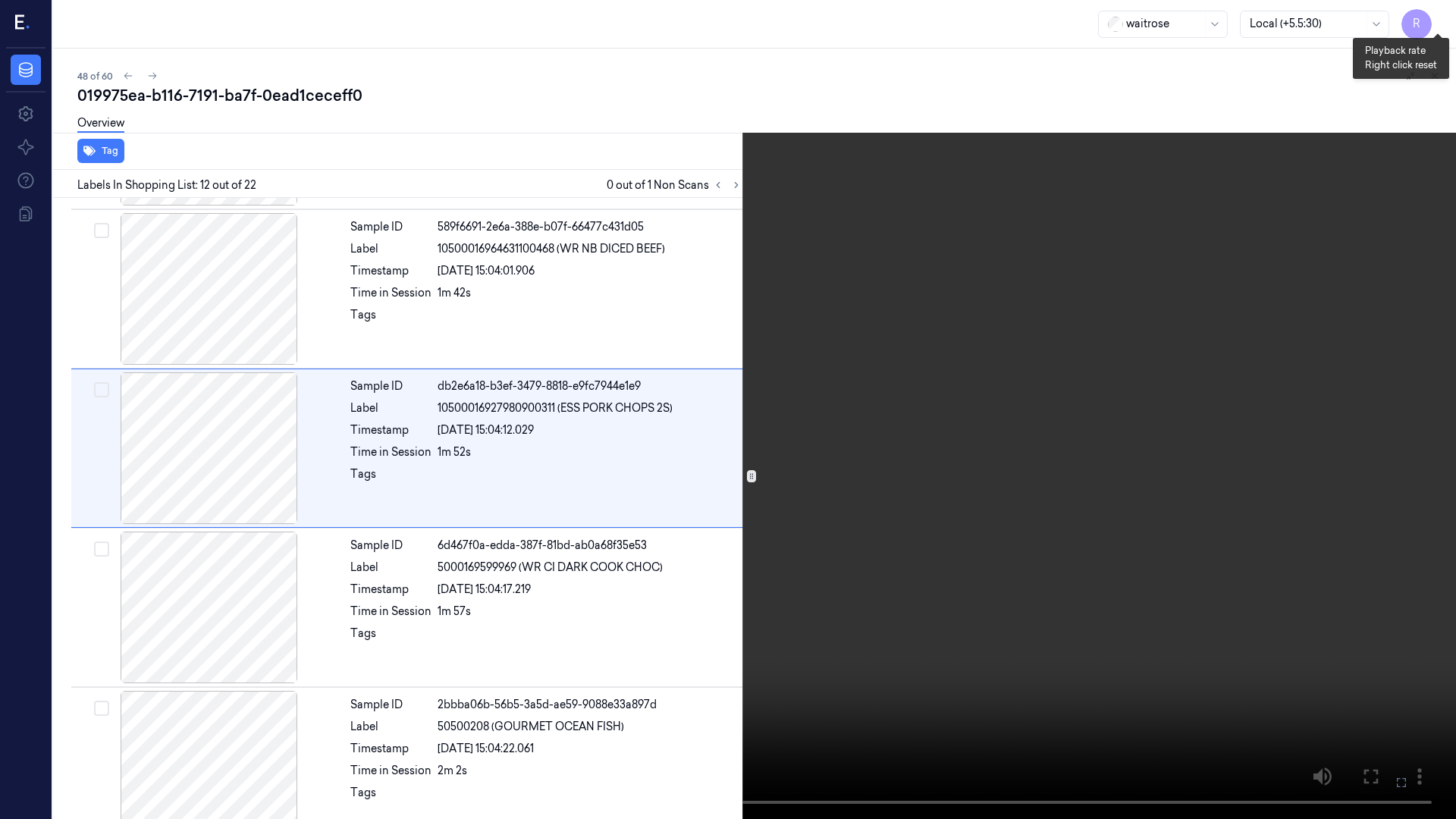
click at [1438, 14] on button "x 4" at bounding box center [1438, 18] width 24 height 24
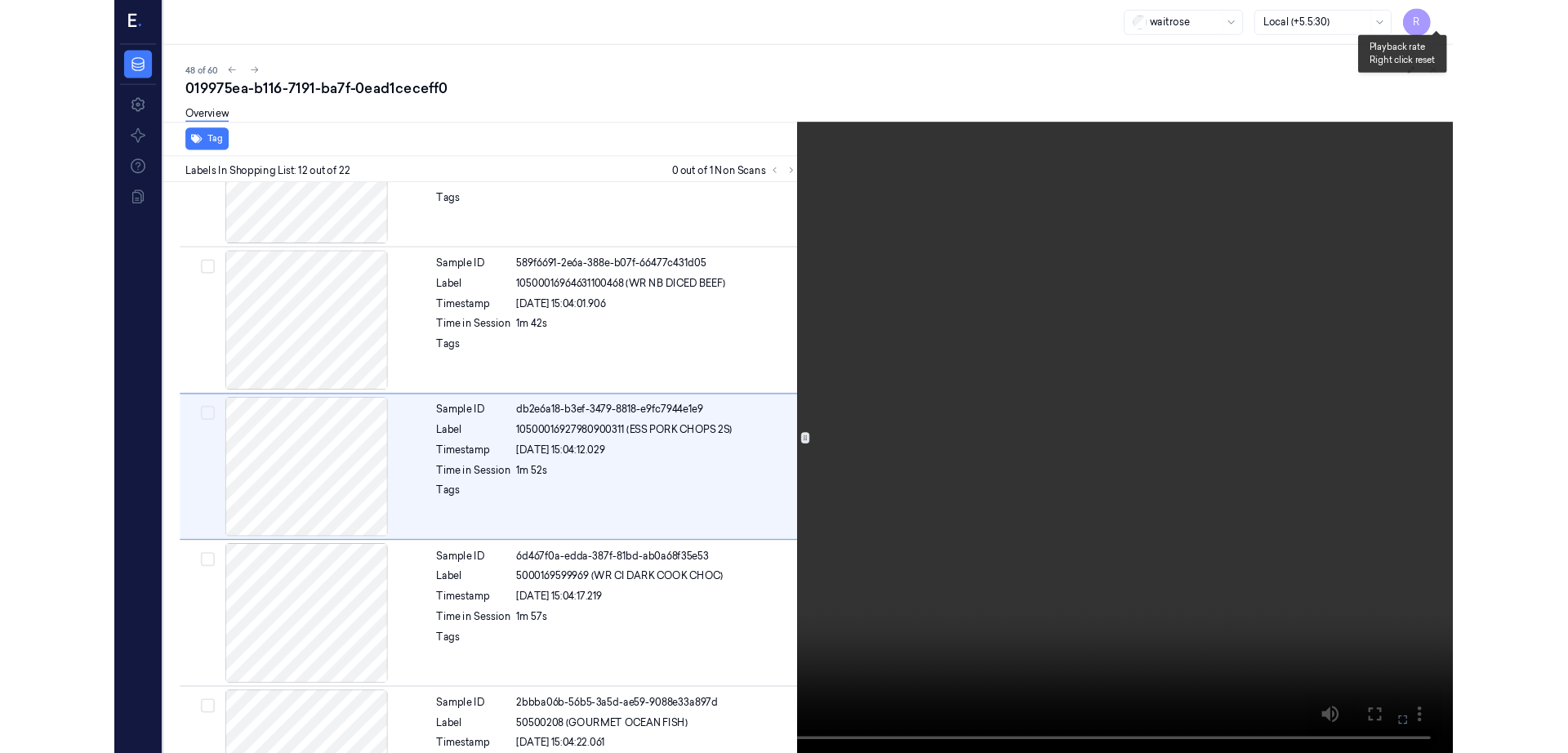
scroll to position [1637, 0]
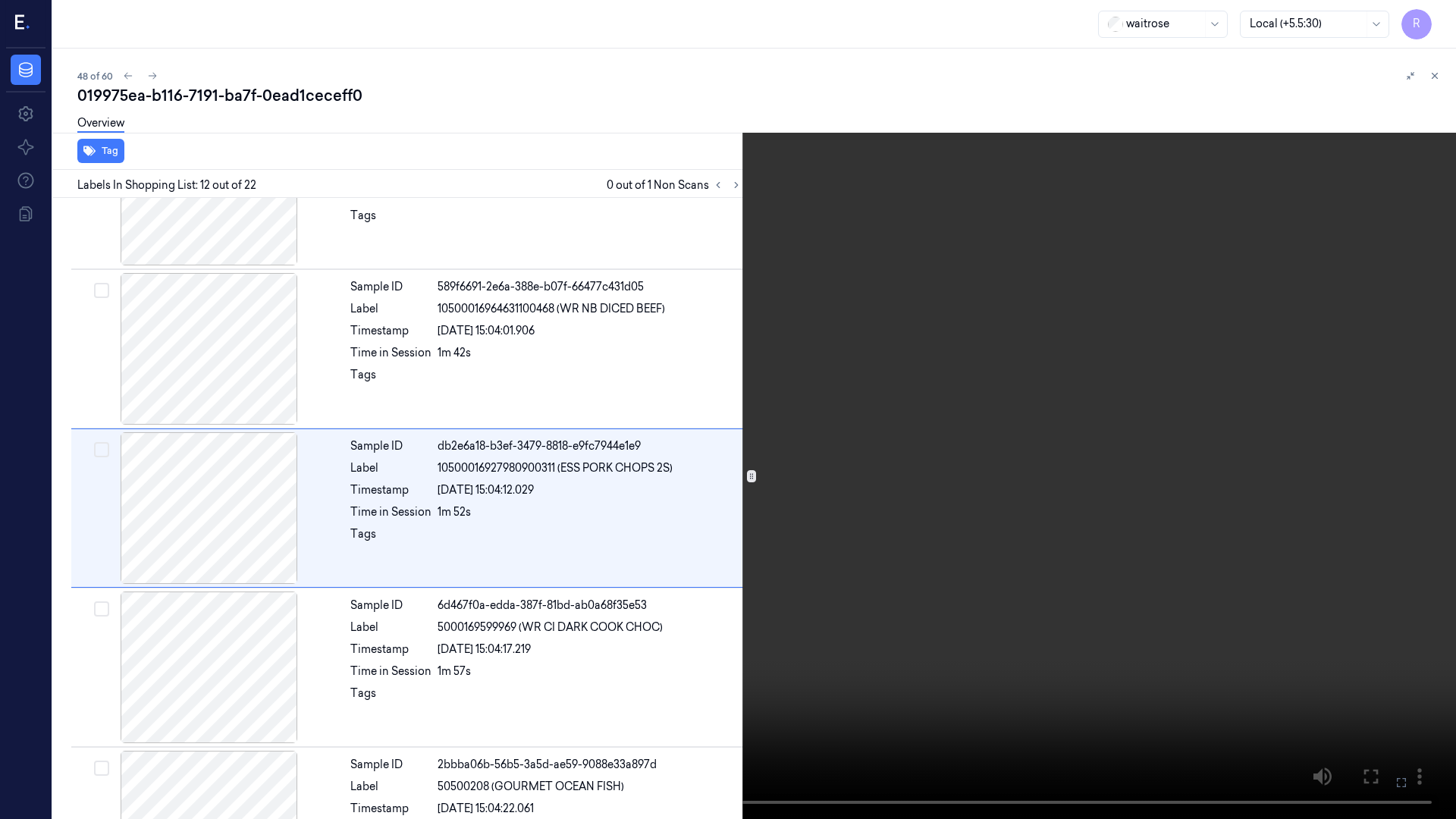
click at [686, 666] on video at bounding box center [728, 410] width 1456 height 819
click at [1439, 17] on button "x 1" at bounding box center [1438, 18] width 24 height 24
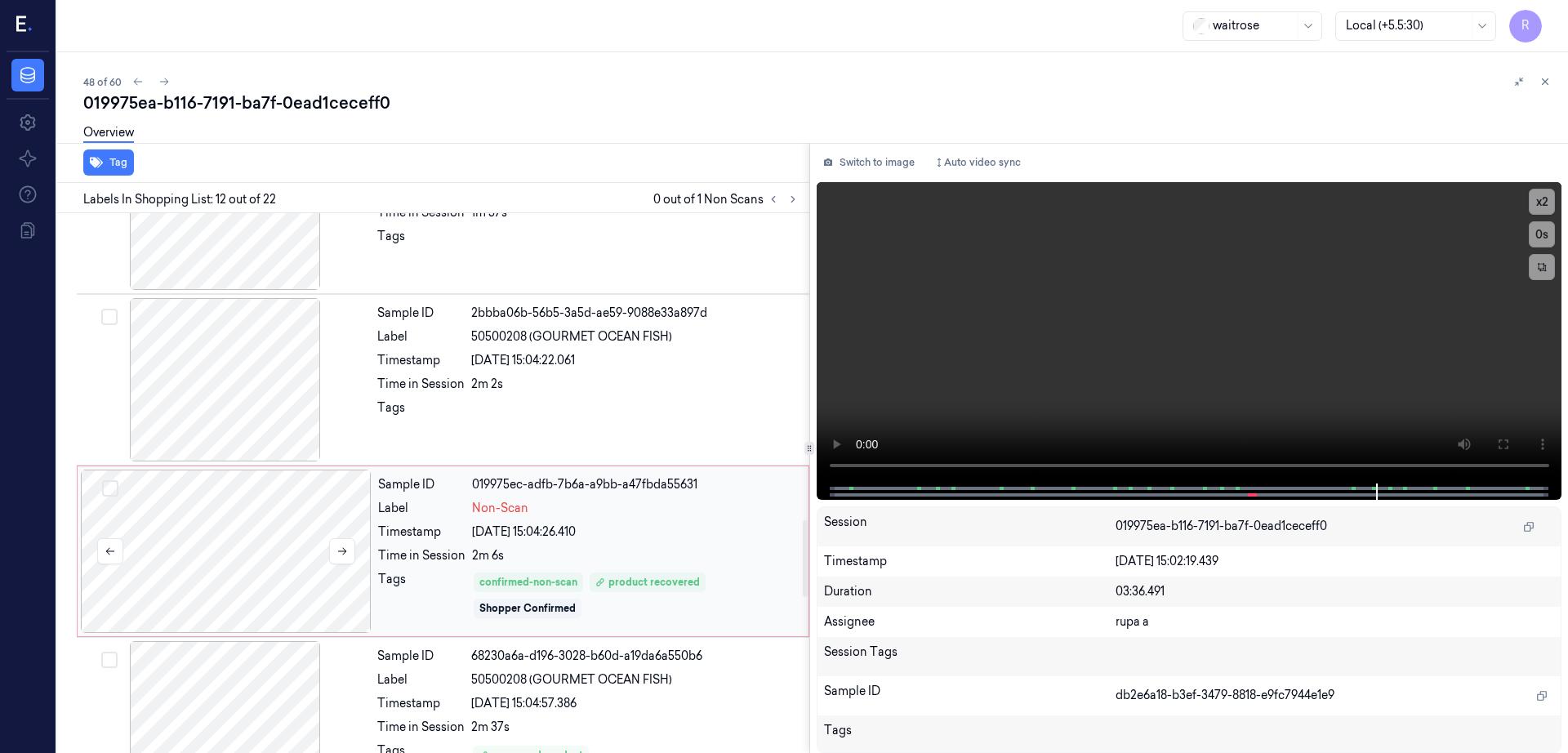
click at [196, 566] on div at bounding box center [226, 552] width 291 height 164
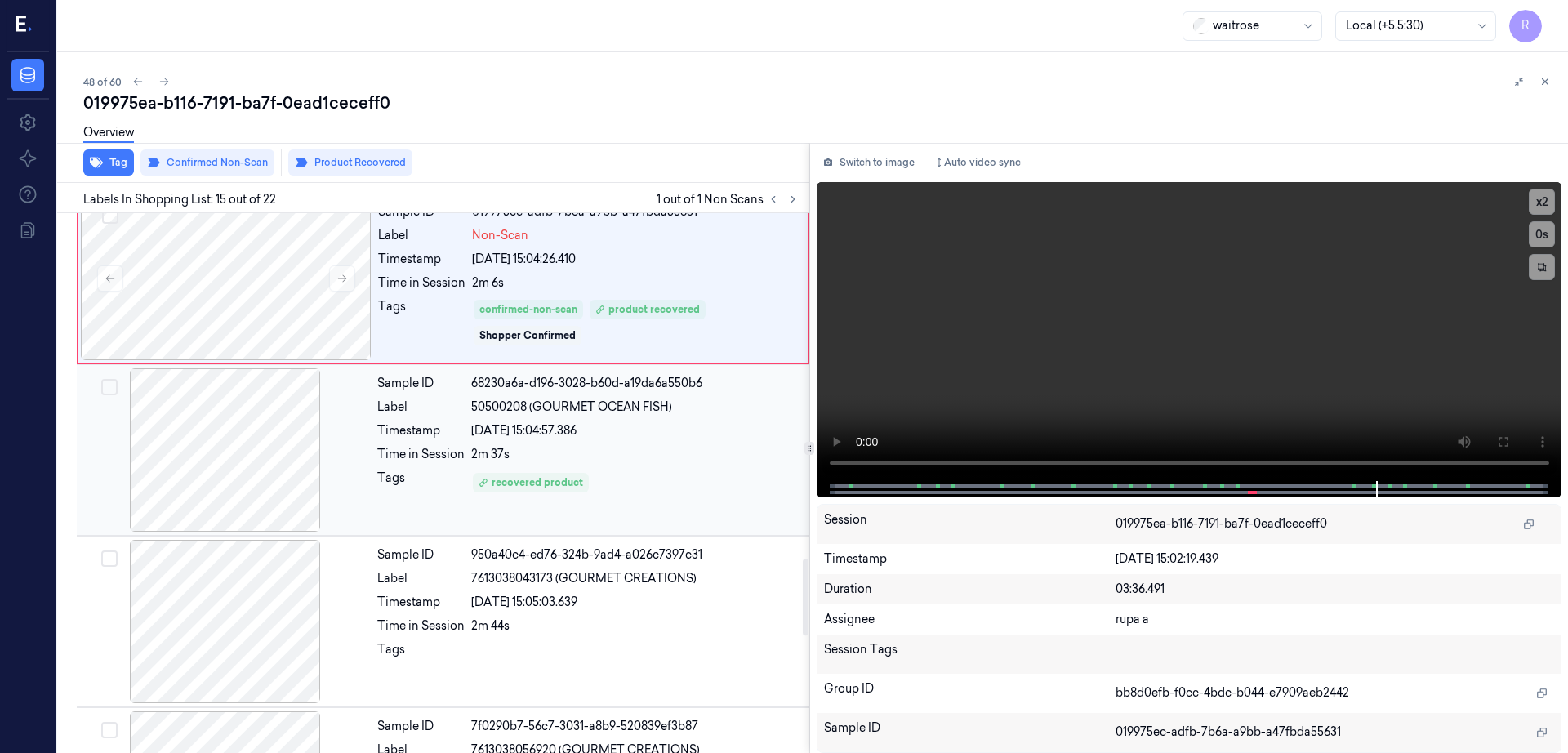
click at [296, 514] on div at bounding box center [225, 450] width 291 height 164
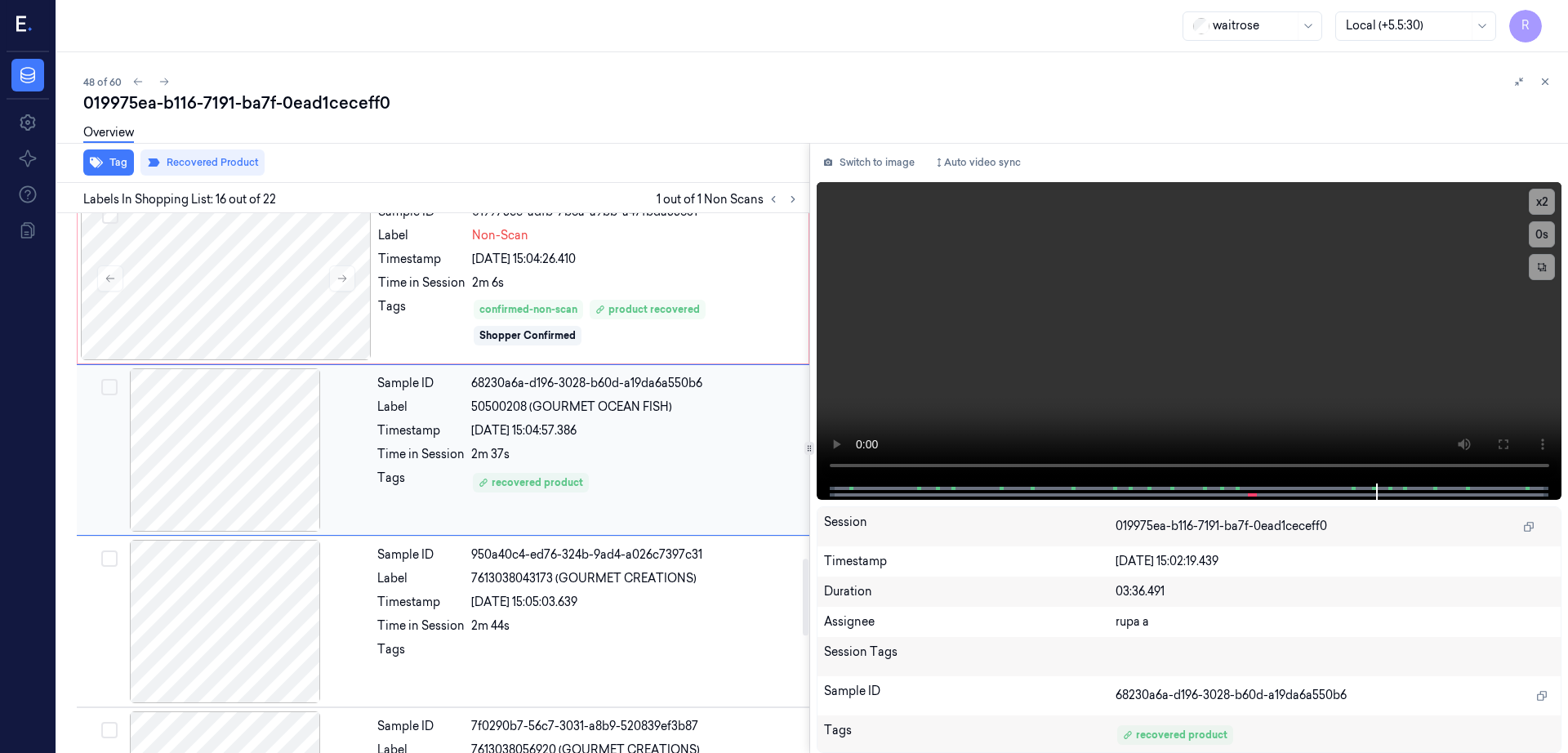
scroll to position [2388, 0]
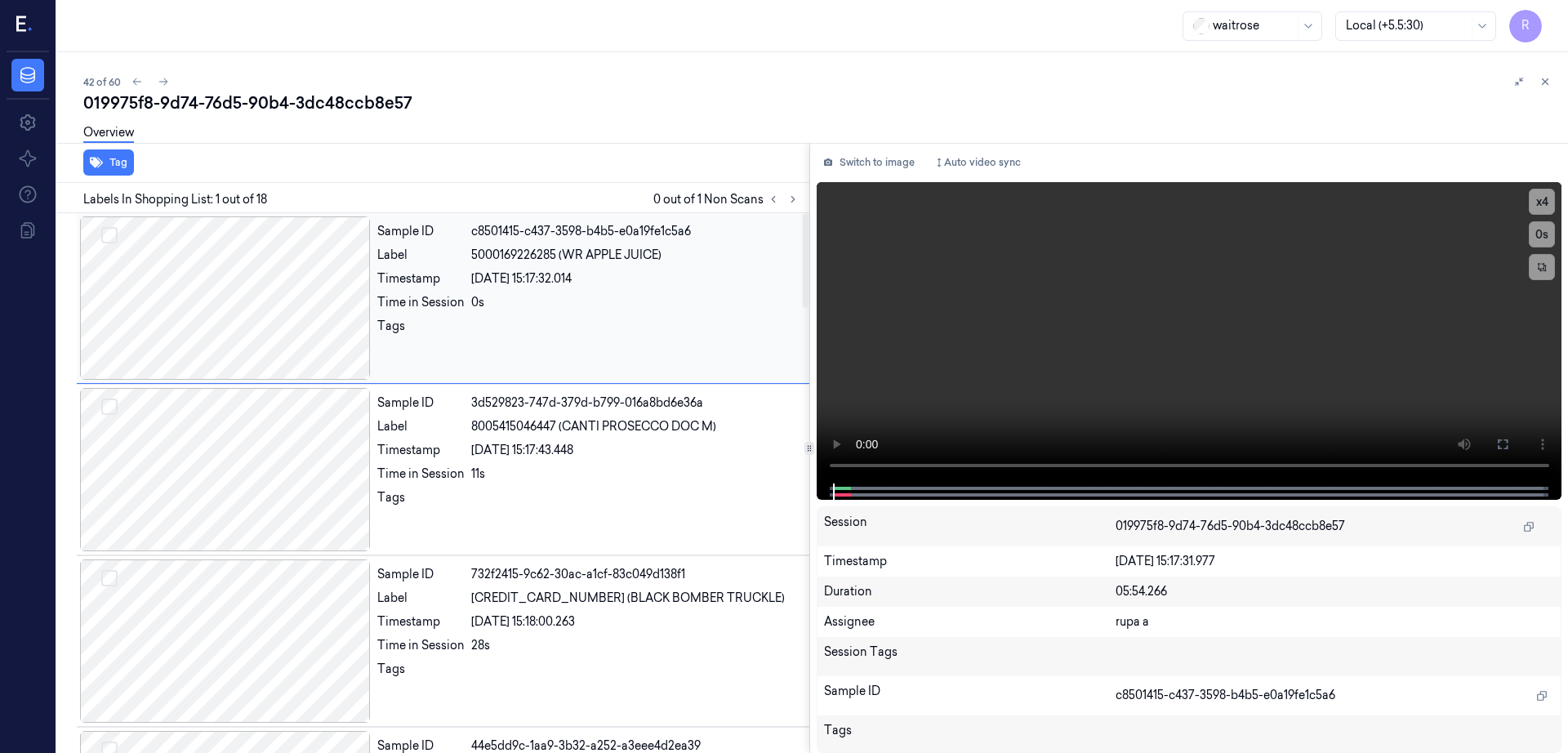
click at [798, 194] on icon at bounding box center [793, 199] width 12 height 12
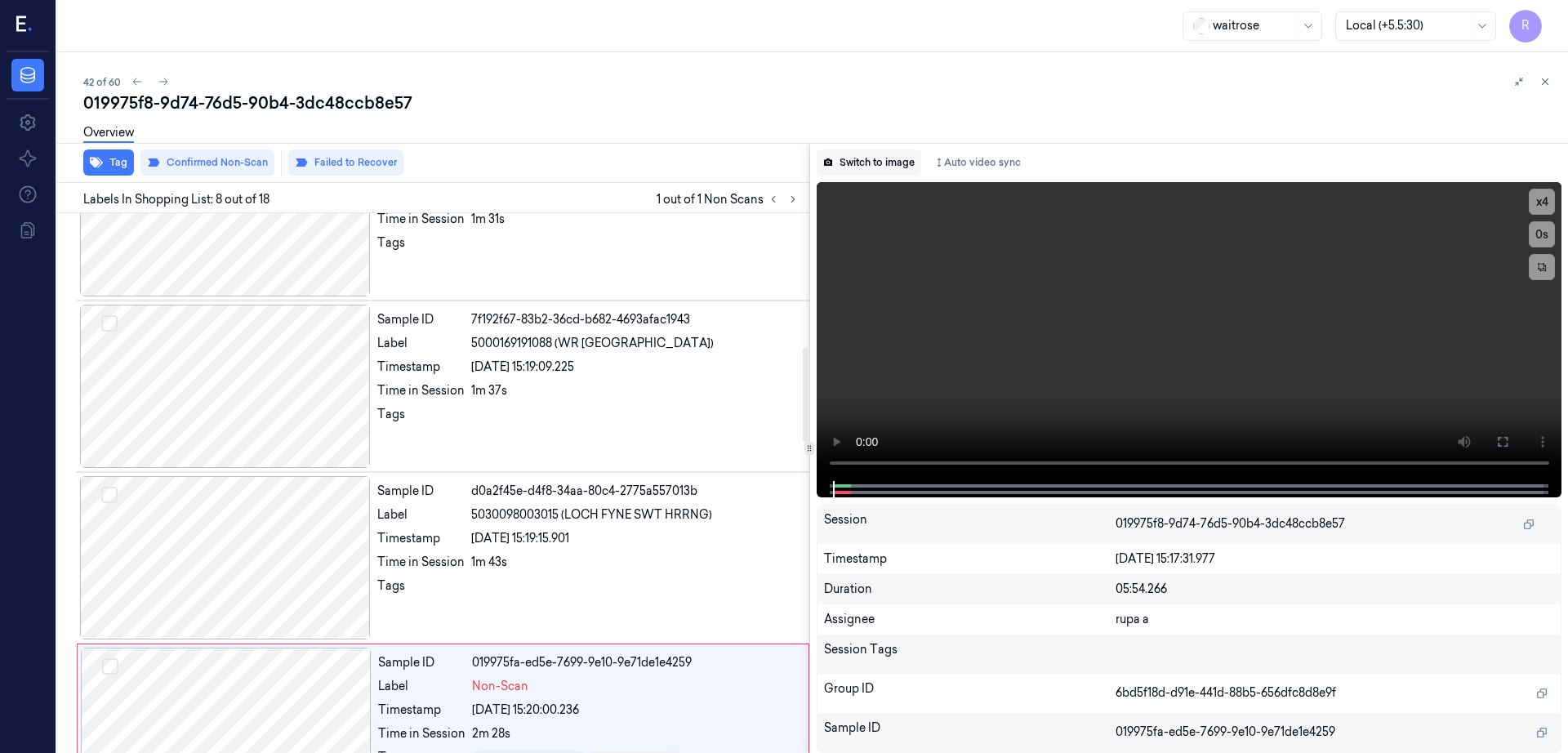
click at [898, 164] on button "Switch to image" at bounding box center [869, 162] width 105 height 26
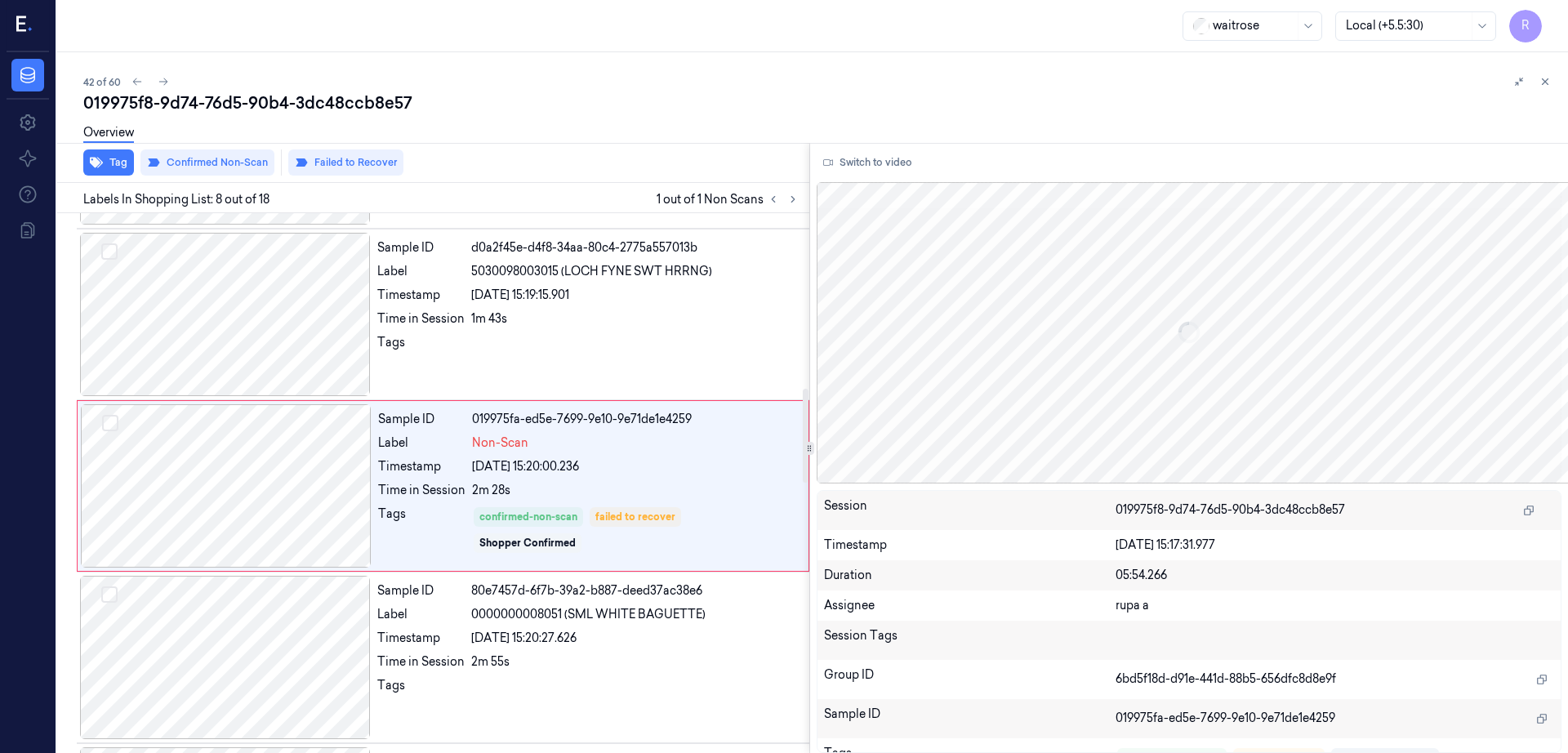
scroll to position [1017, 0]
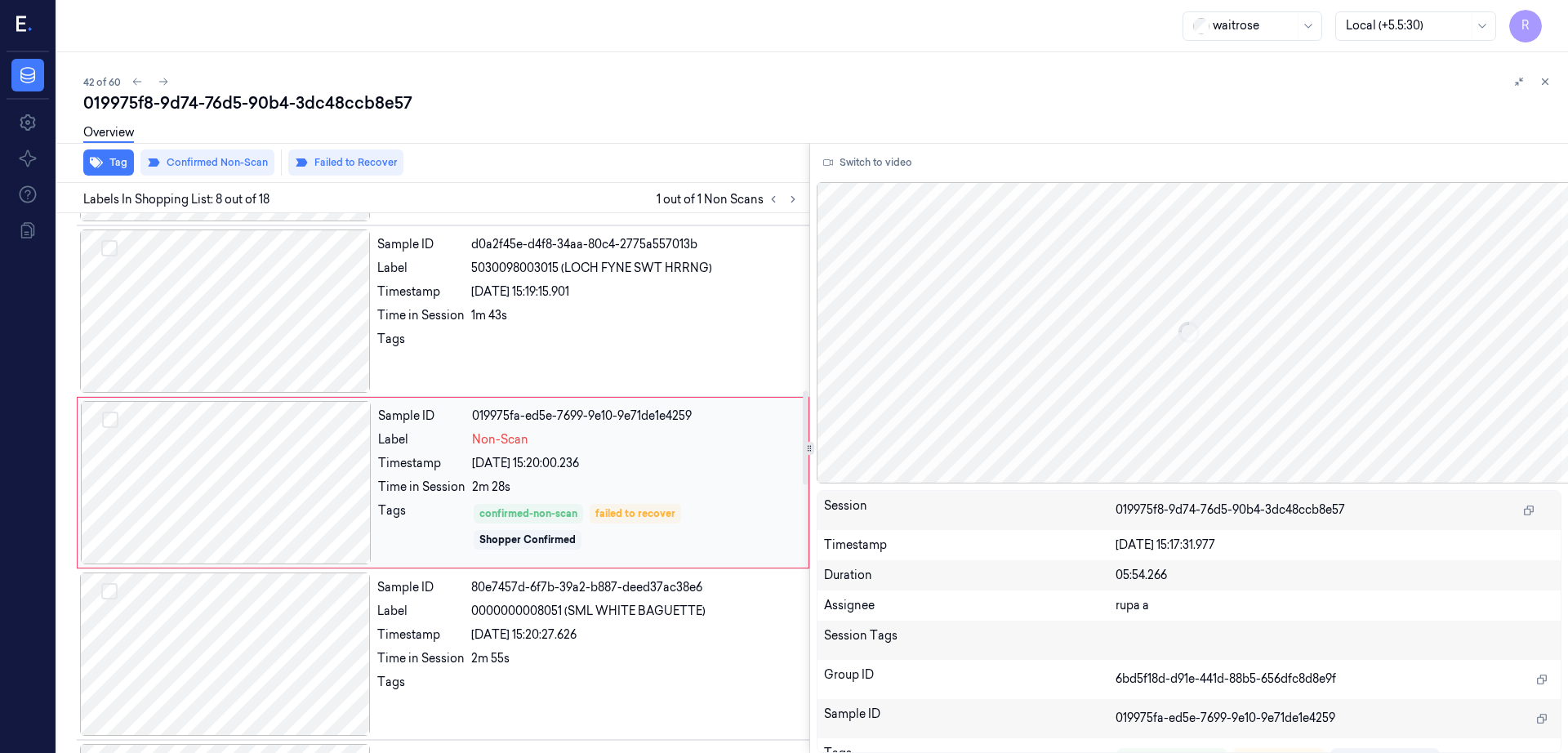
click at [190, 499] on div at bounding box center [226, 483] width 291 height 164
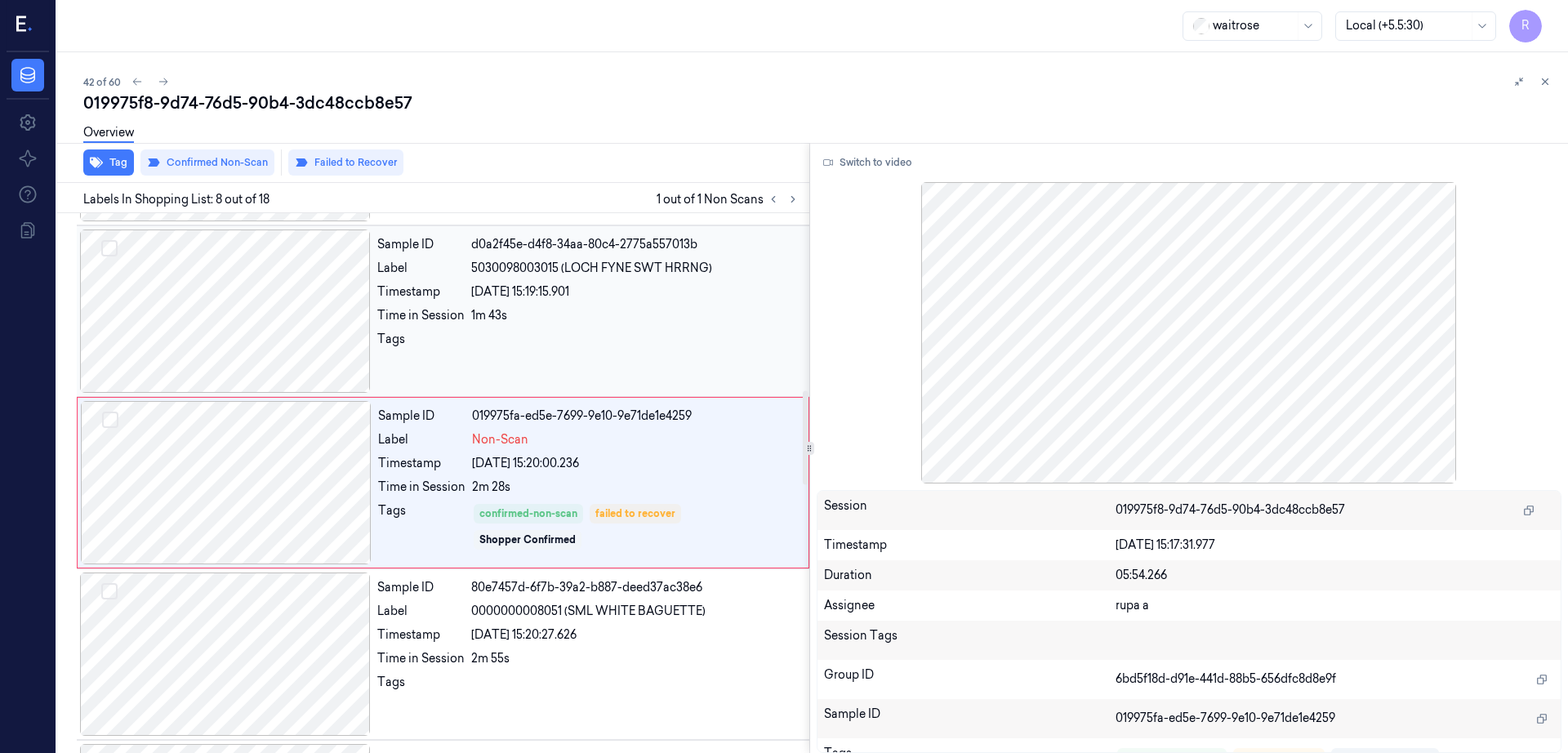
click at [261, 355] on div at bounding box center [225, 312] width 291 height 164
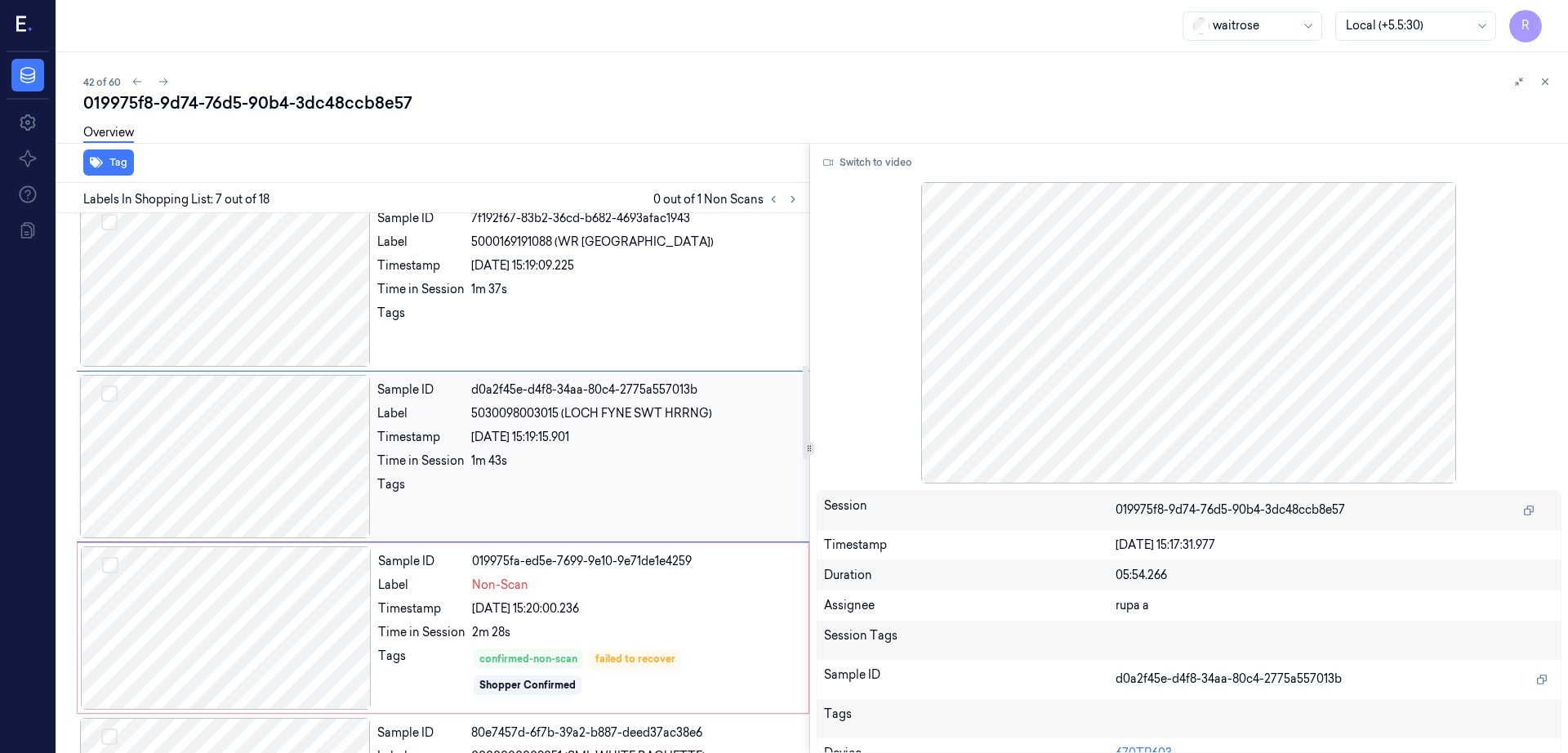
scroll to position [845, 0]
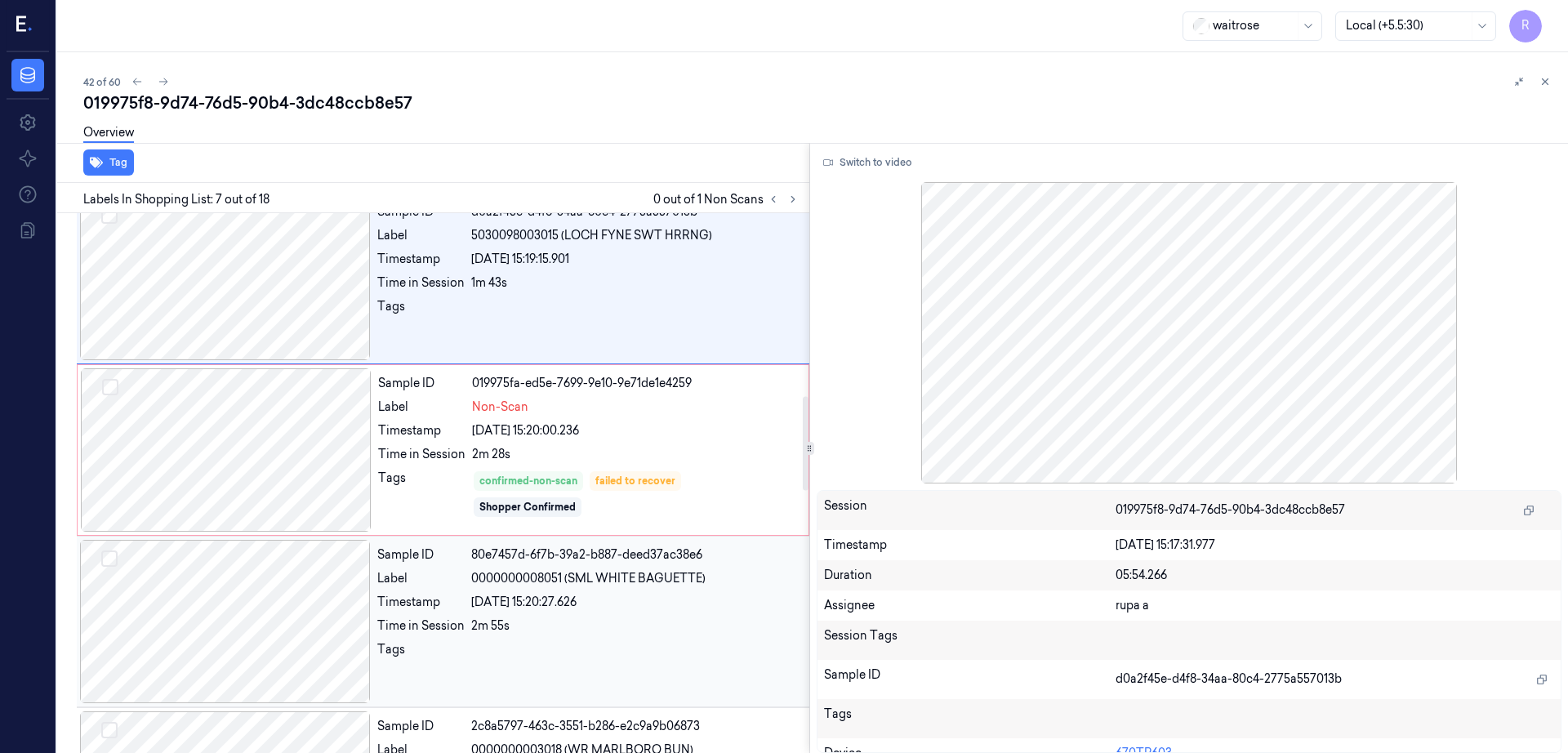
click at [220, 637] on div at bounding box center [225, 622] width 291 height 164
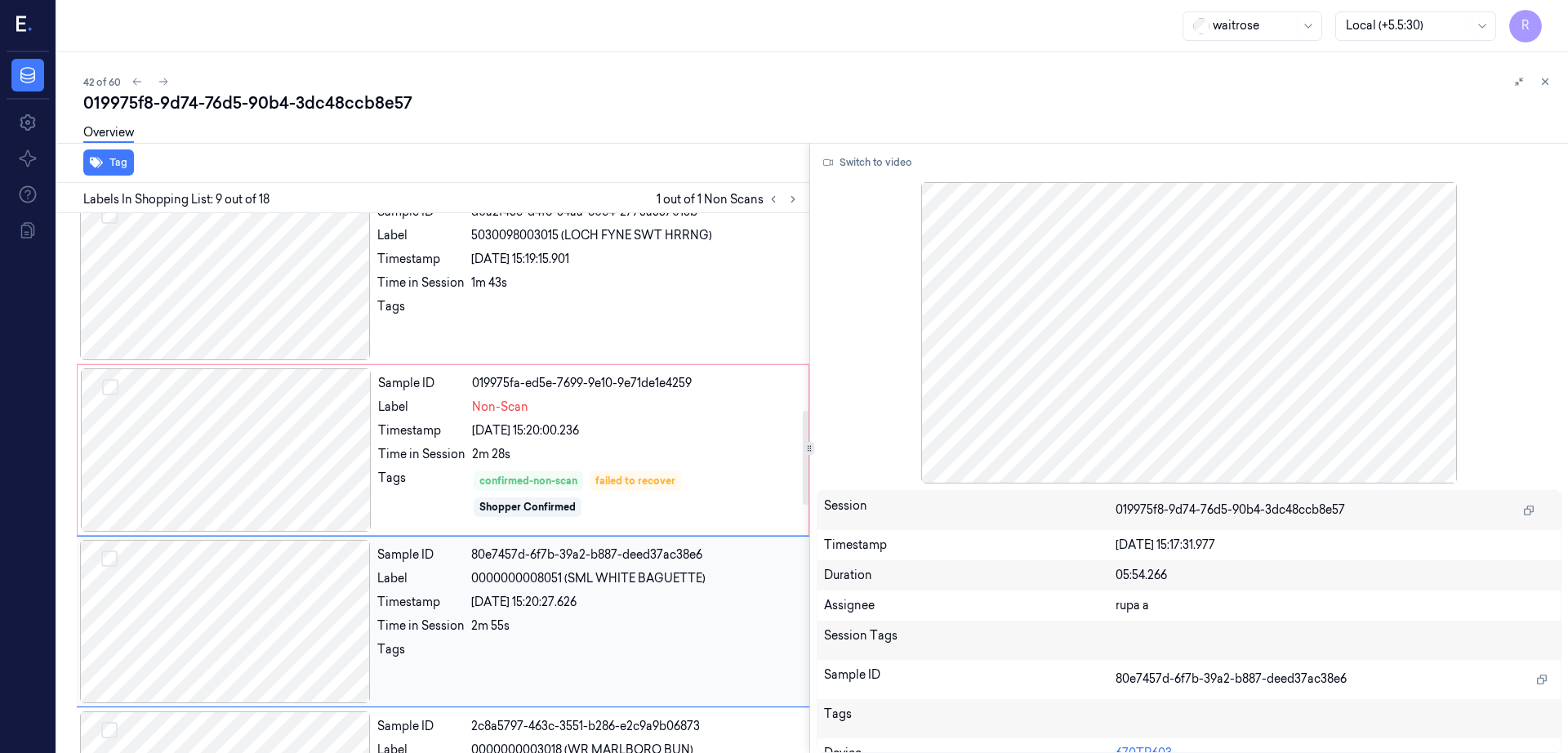
scroll to position [1187, 0]
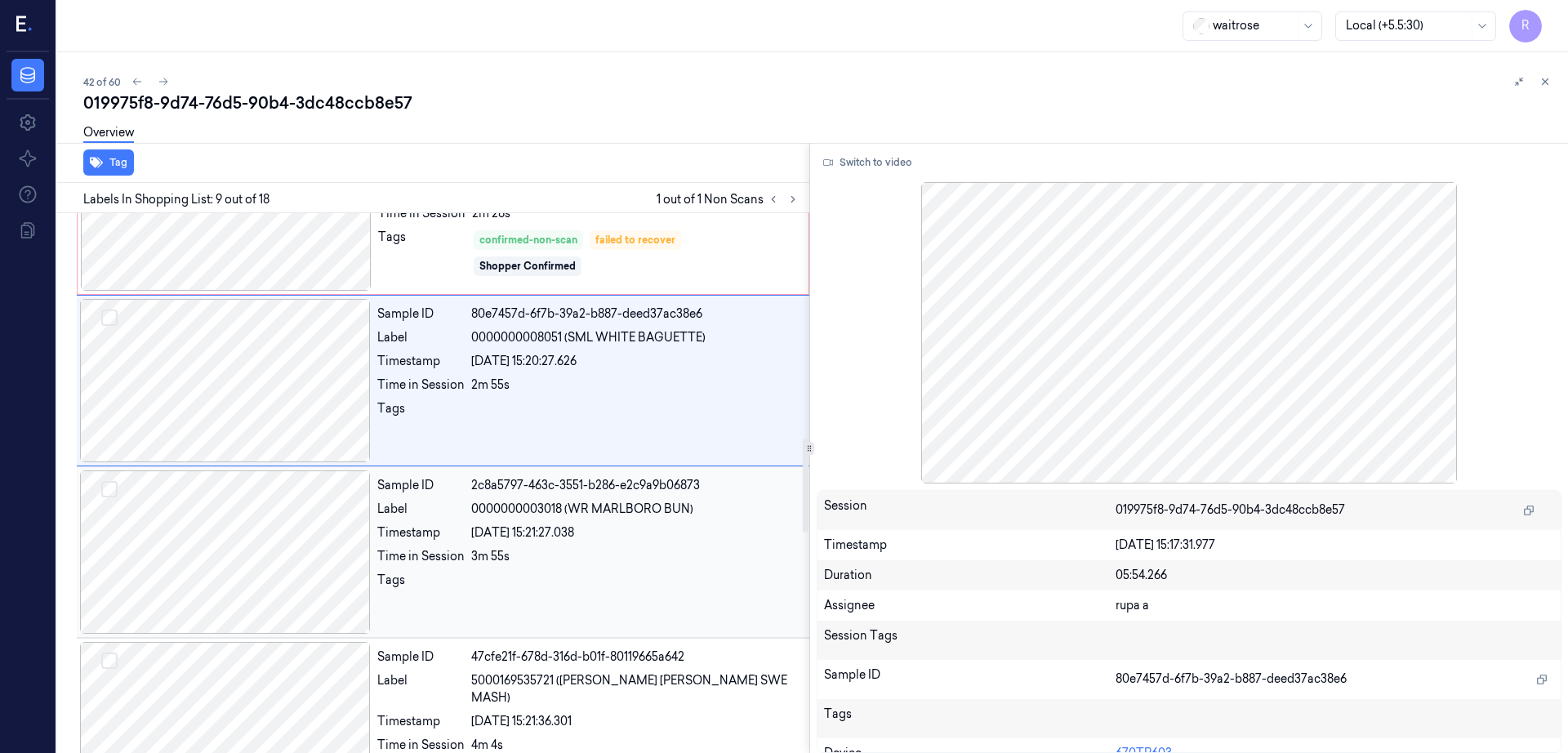
click at [235, 592] on div at bounding box center [225, 553] width 291 height 164
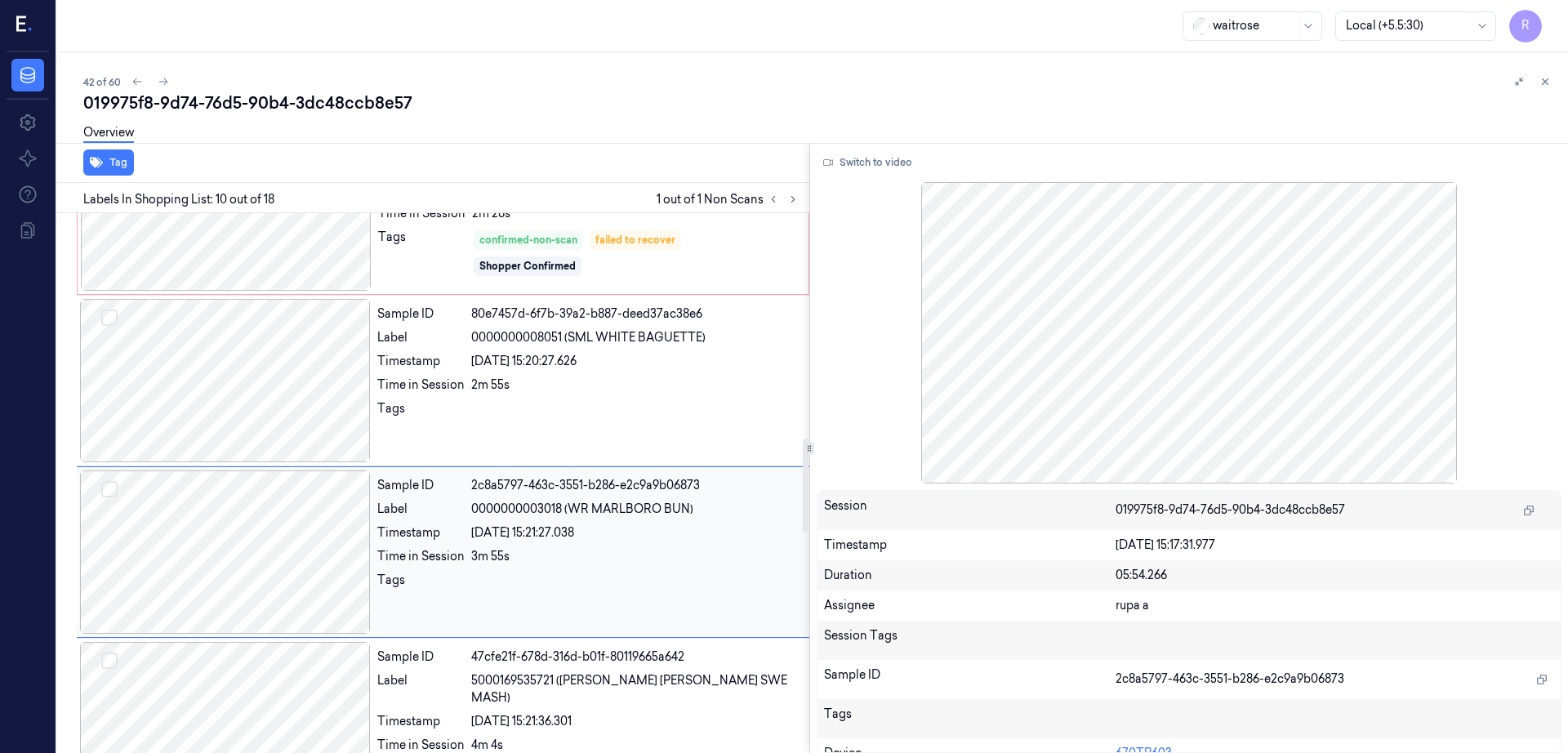
scroll to position [1359, 0]
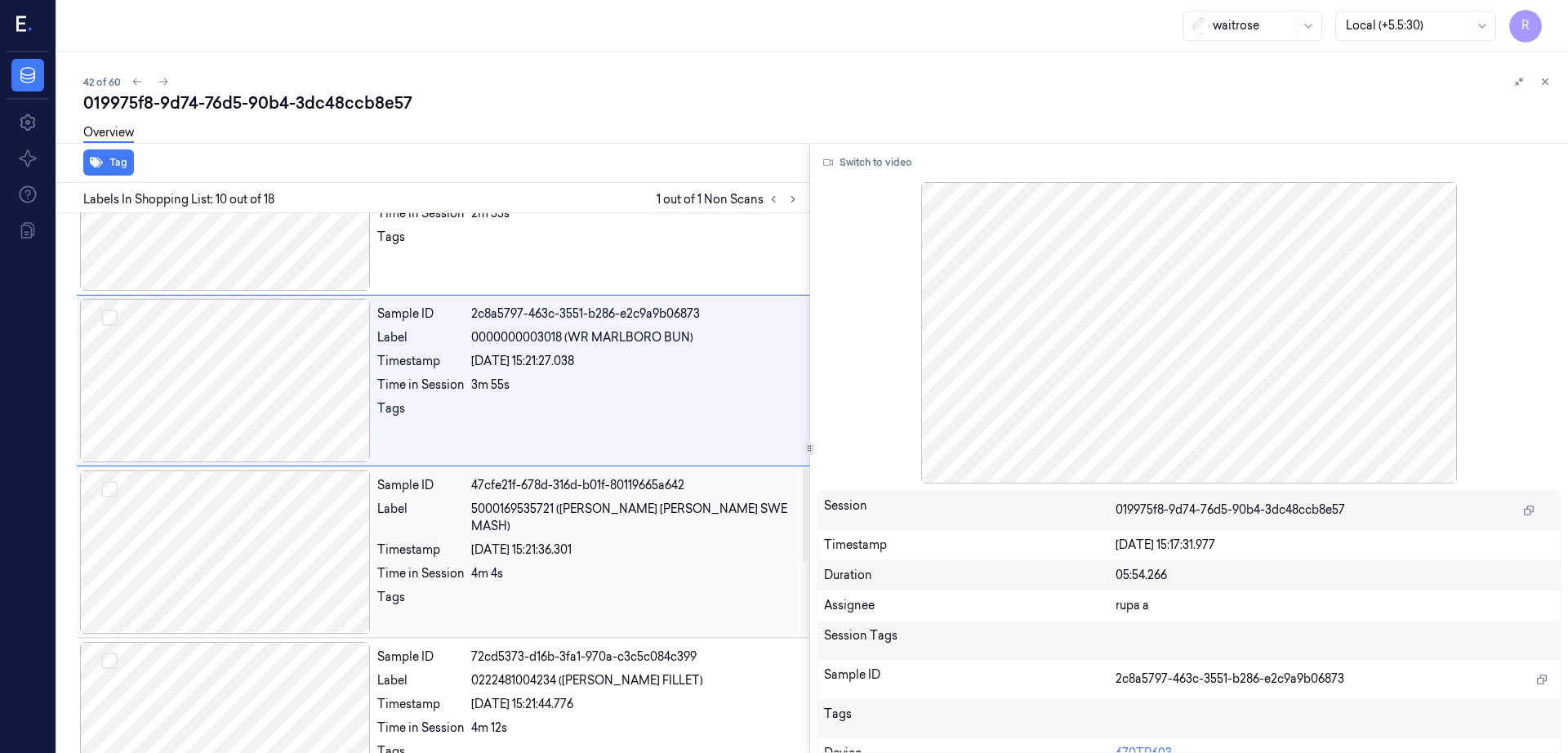
click at [235, 601] on div at bounding box center [225, 553] width 291 height 164
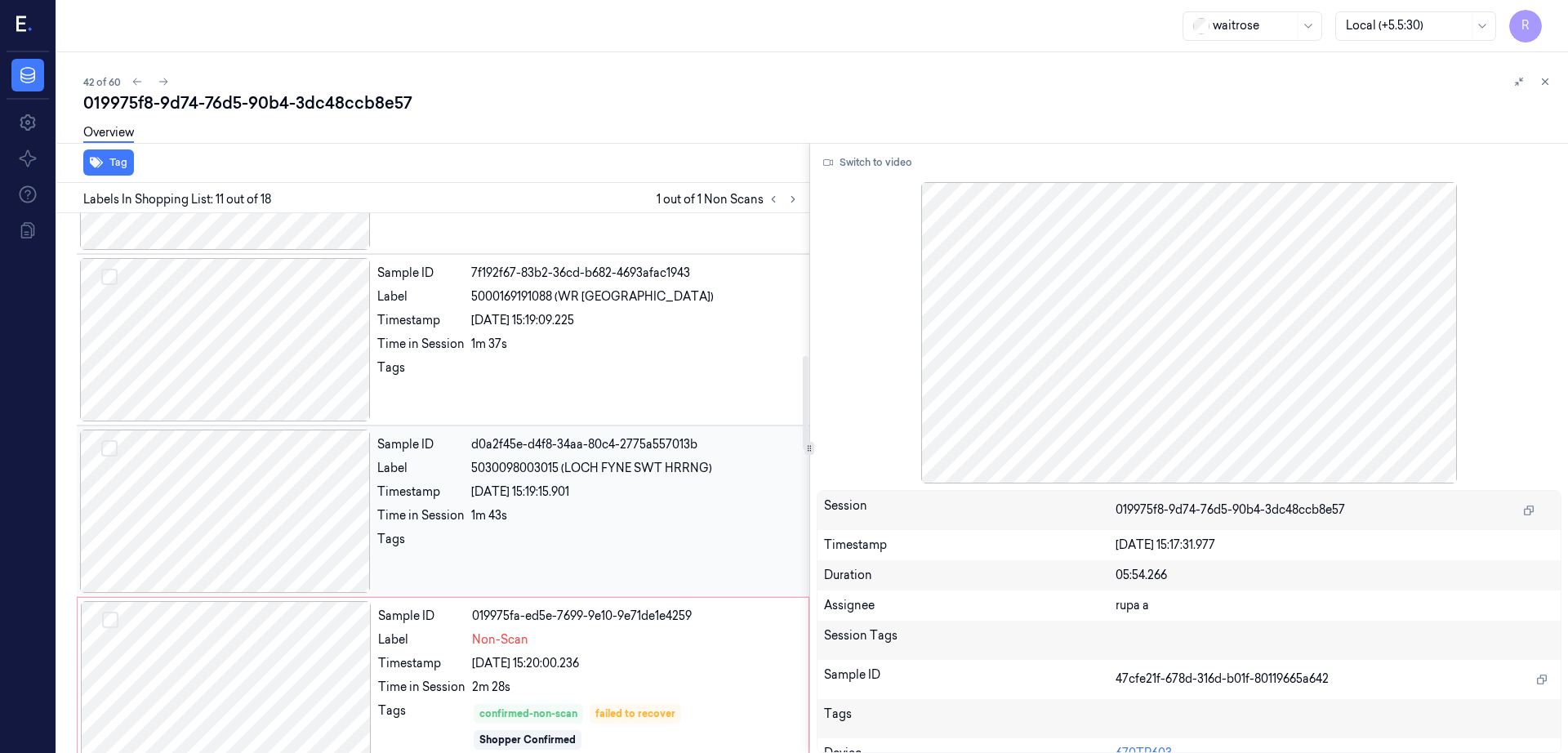
click at [235, 466] on div at bounding box center [225, 511] width 291 height 164
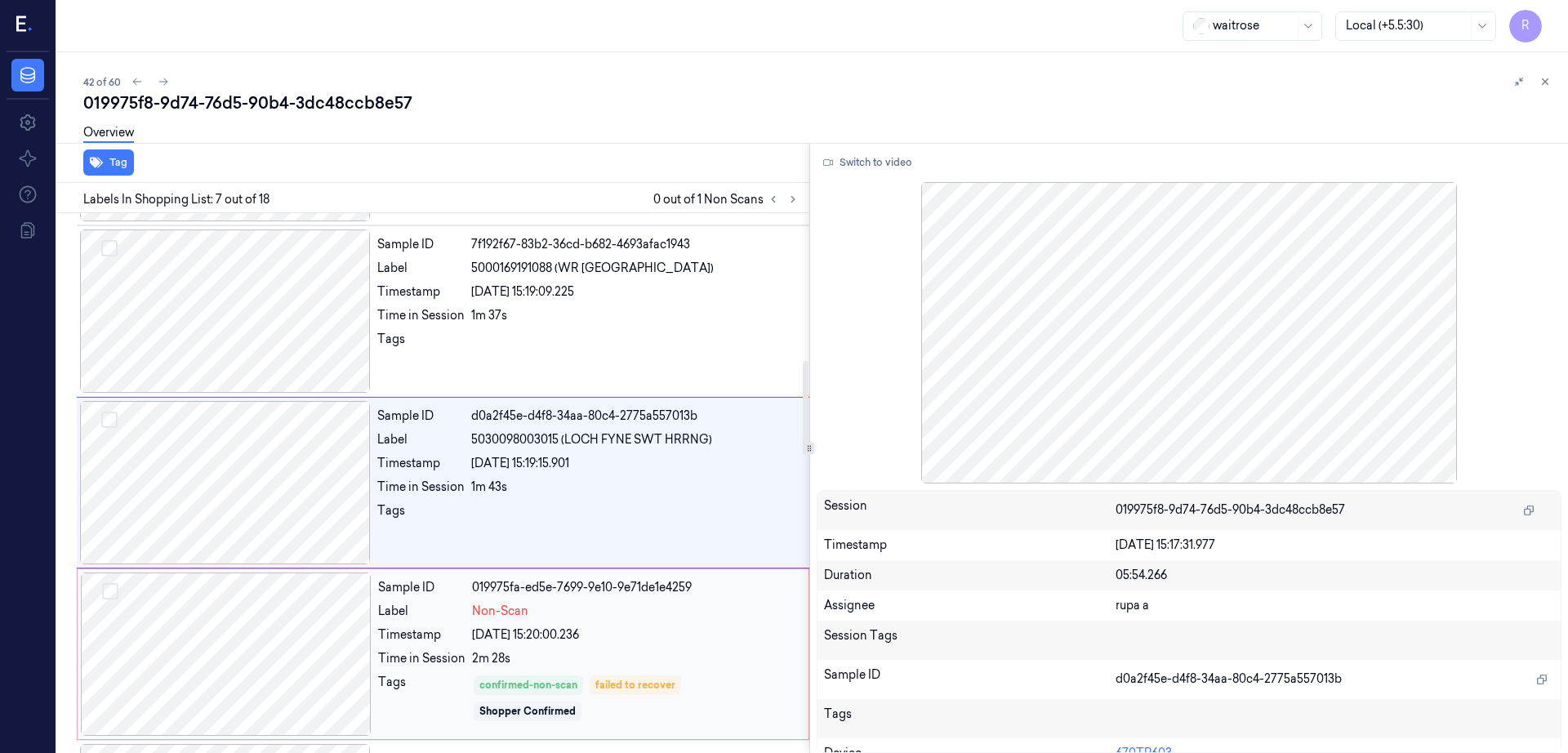
click at [234, 632] on div at bounding box center [226, 654] width 291 height 164
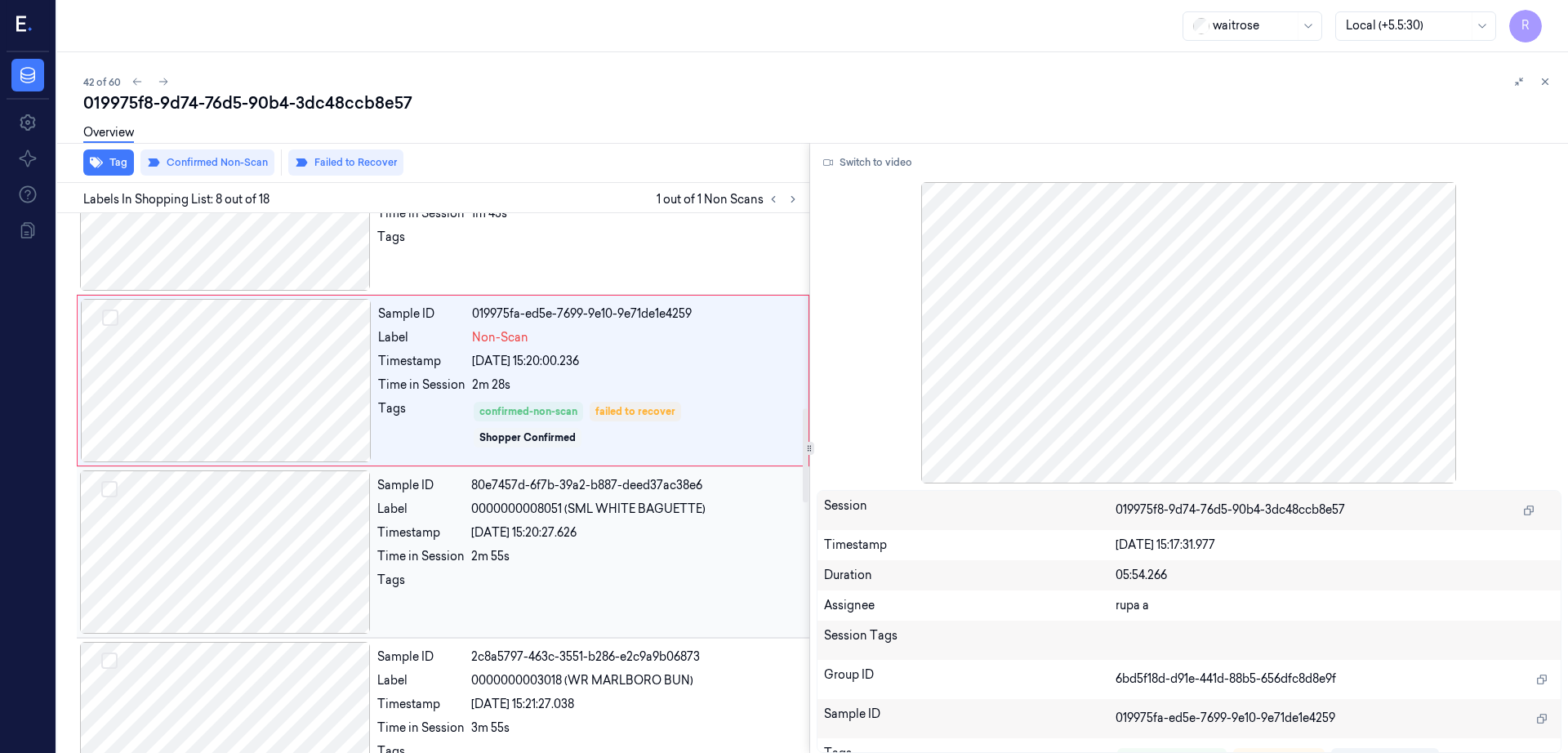
click at [177, 622] on div at bounding box center [225, 553] width 291 height 164
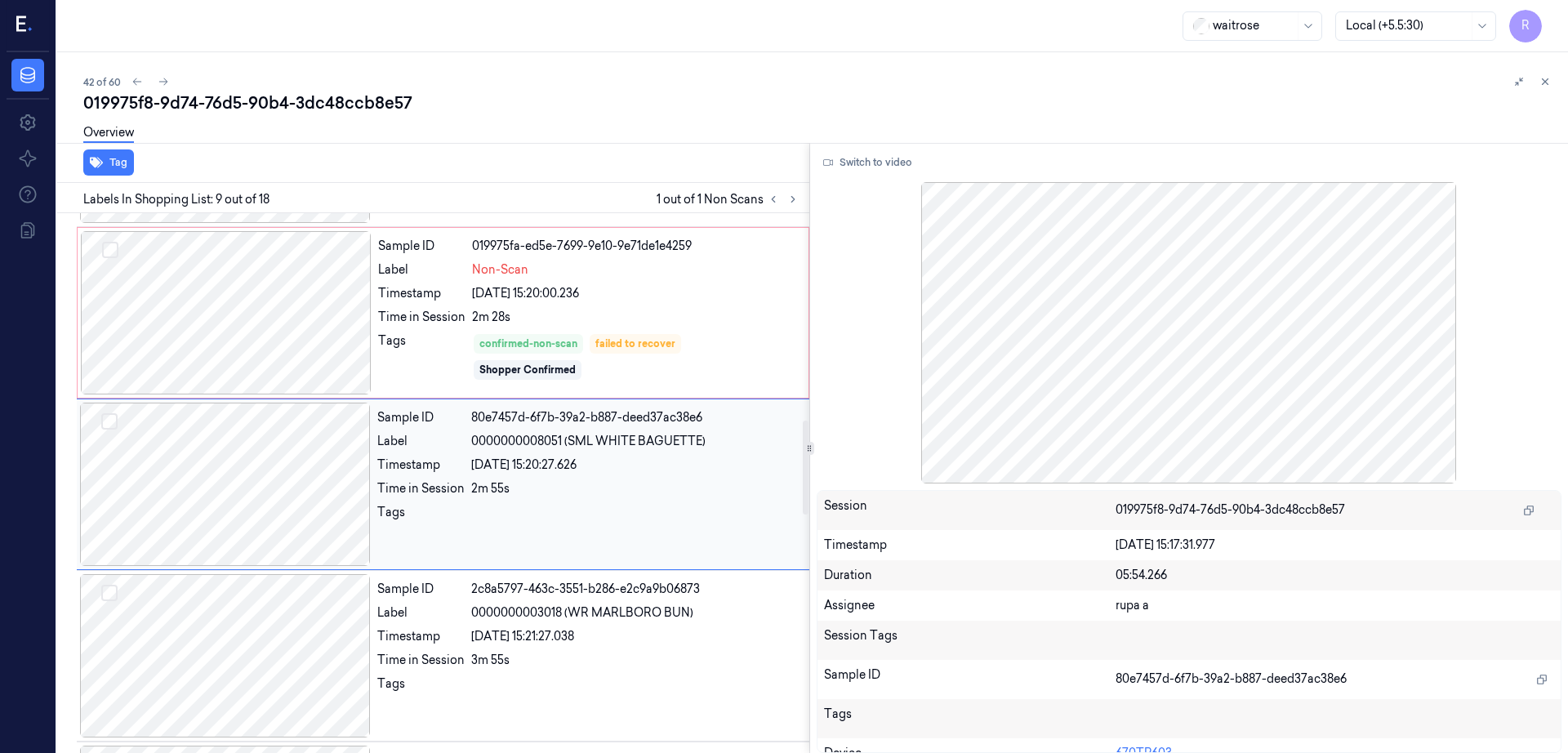
scroll to position [1187, 0]
click at [177, 622] on div at bounding box center [225, 654] width 291 height 164
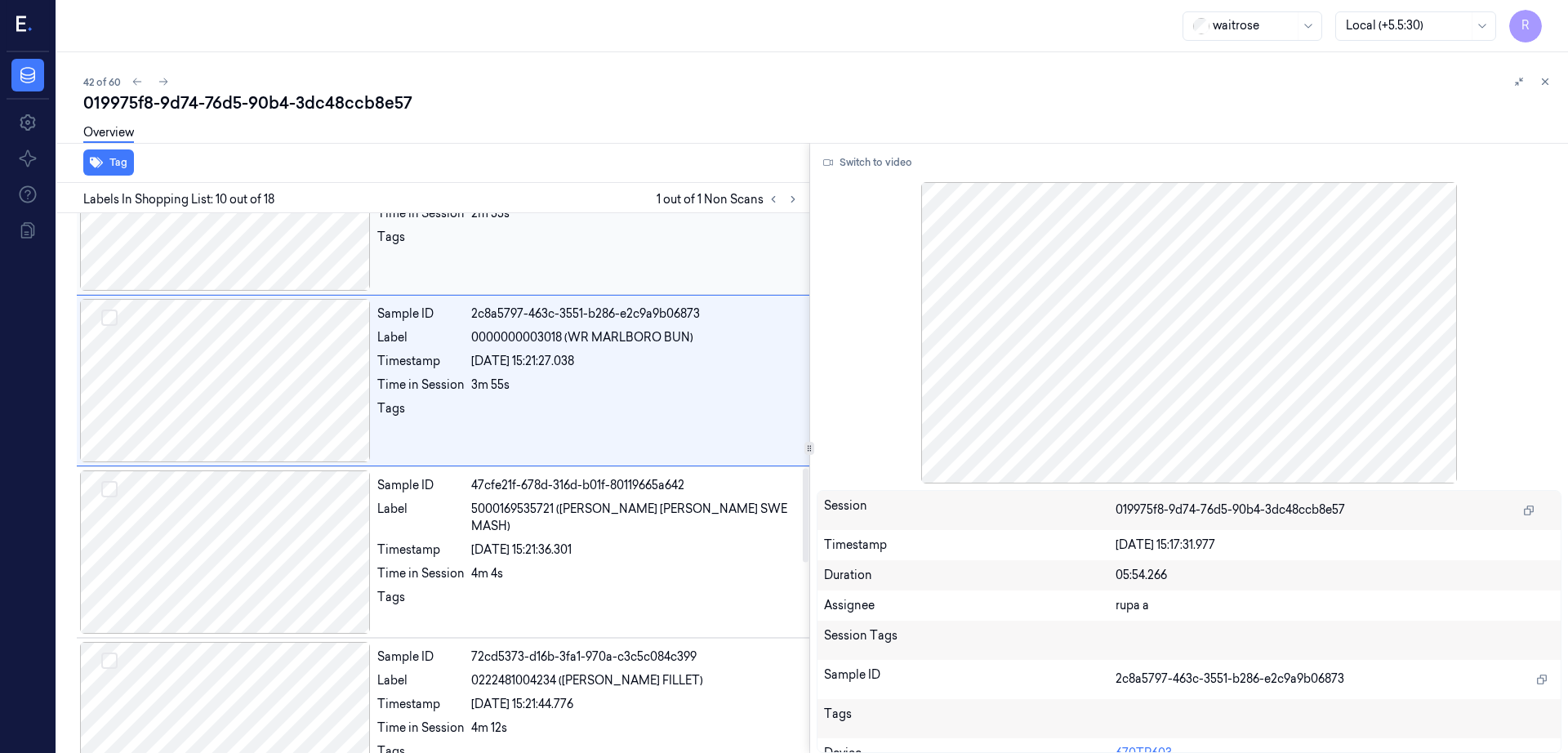
click at [177, 622] on div at bounding box center [225, 553] width 291 height 164
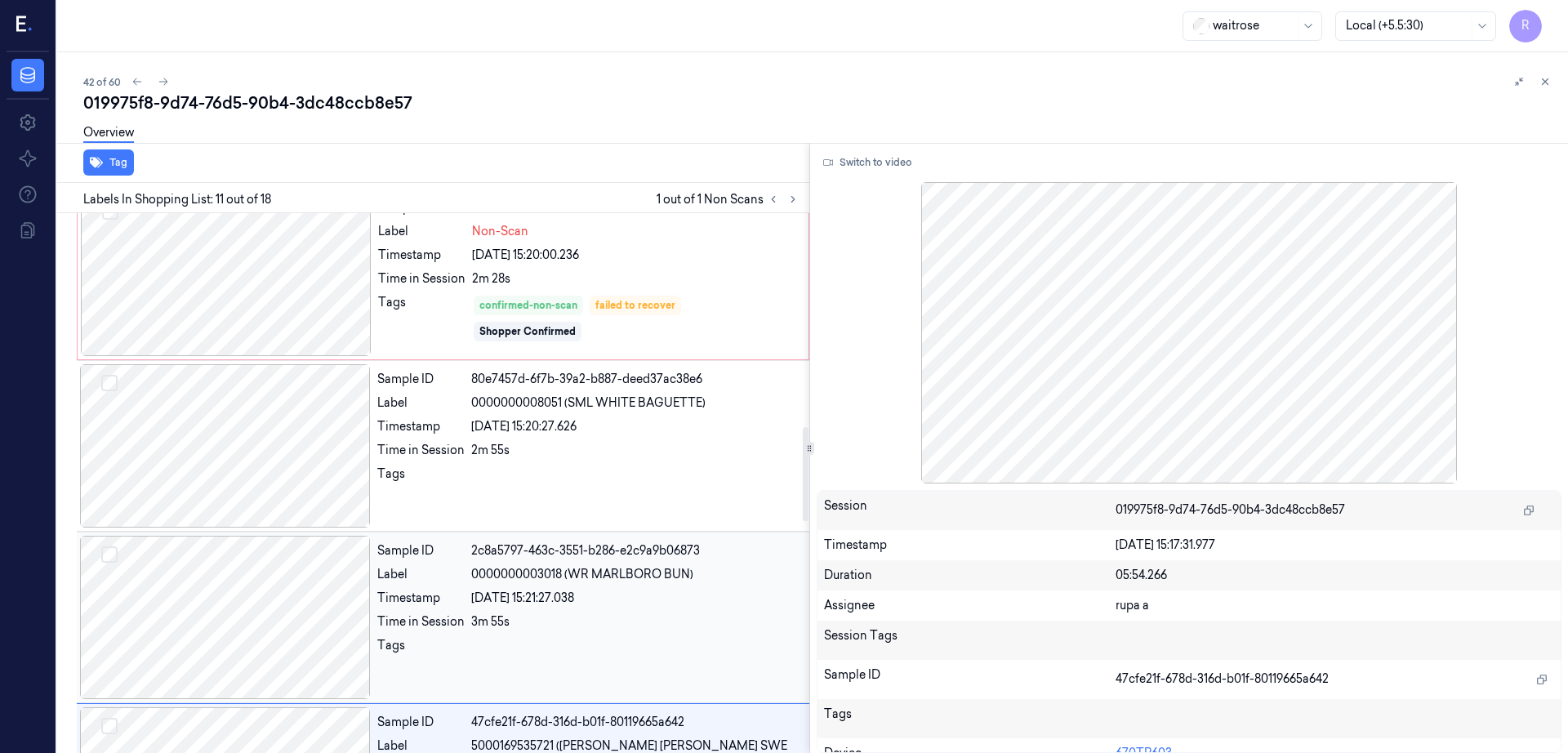
click at [235, 575] on div at bounding box center [225, 618] width 291 height 164
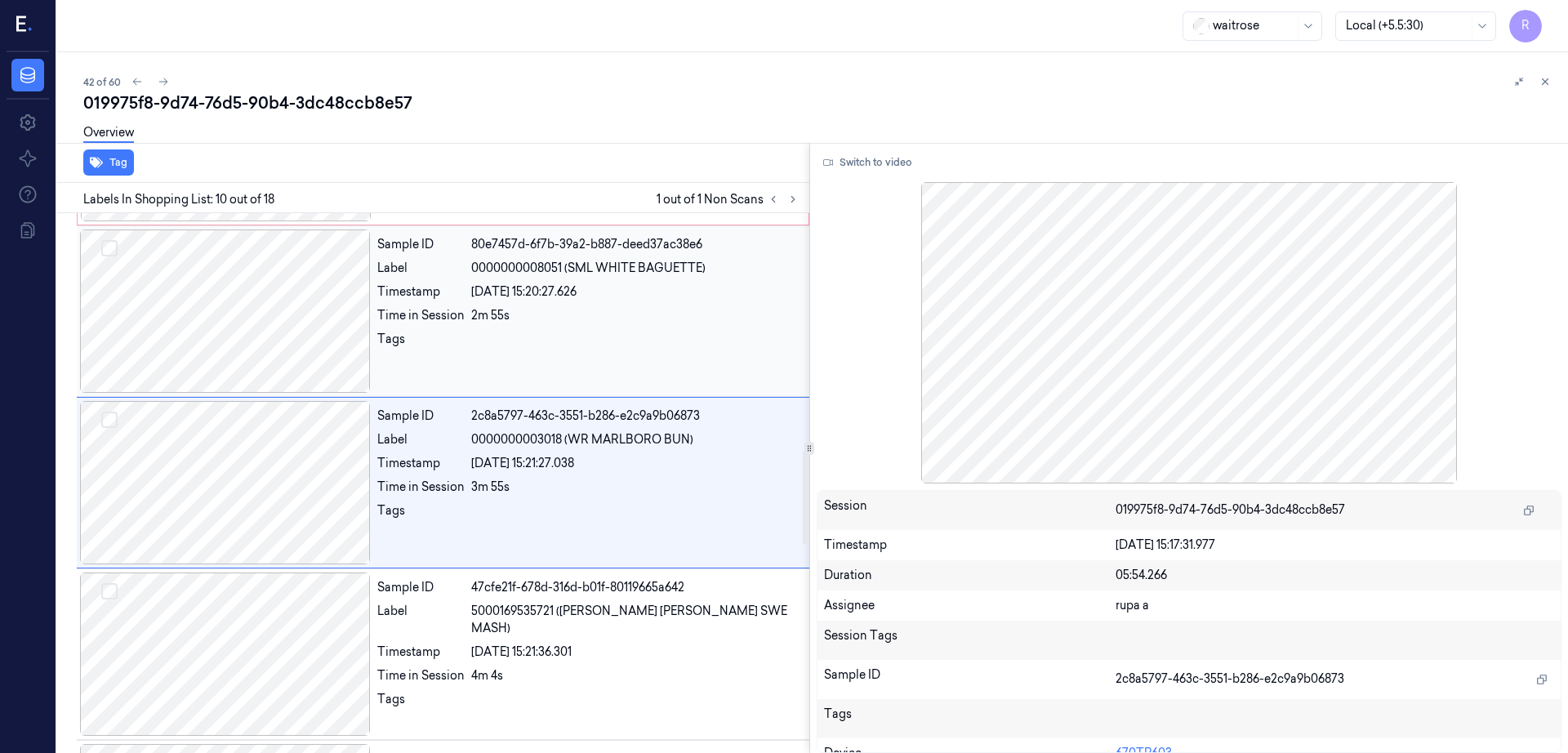
click at [240, 363] on div at bounding box center [225, 312] width 291 height 164
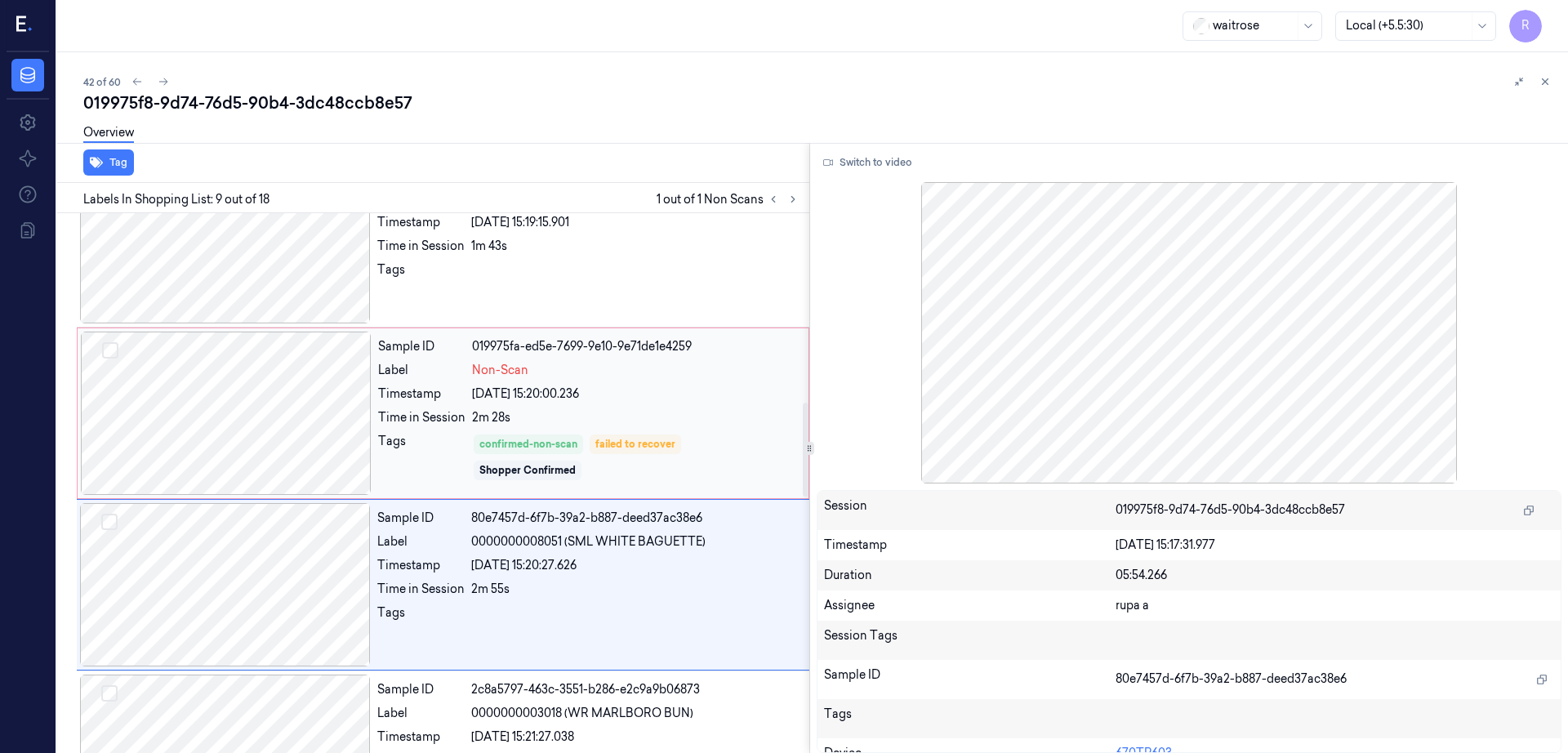
click at [268, 393] on div at bounding box center [226, 414] width 291 height 164
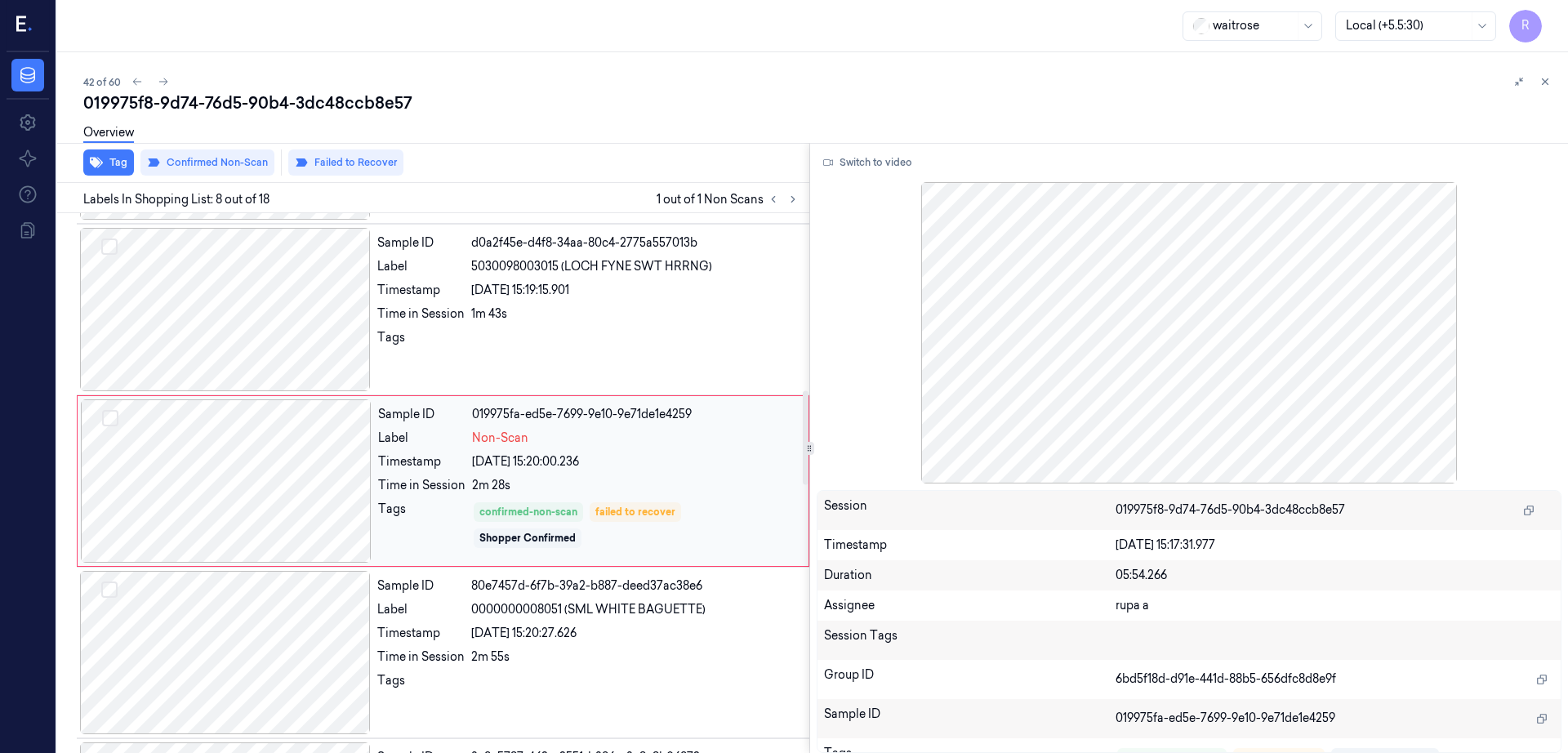
scroll to position [1017, 0]
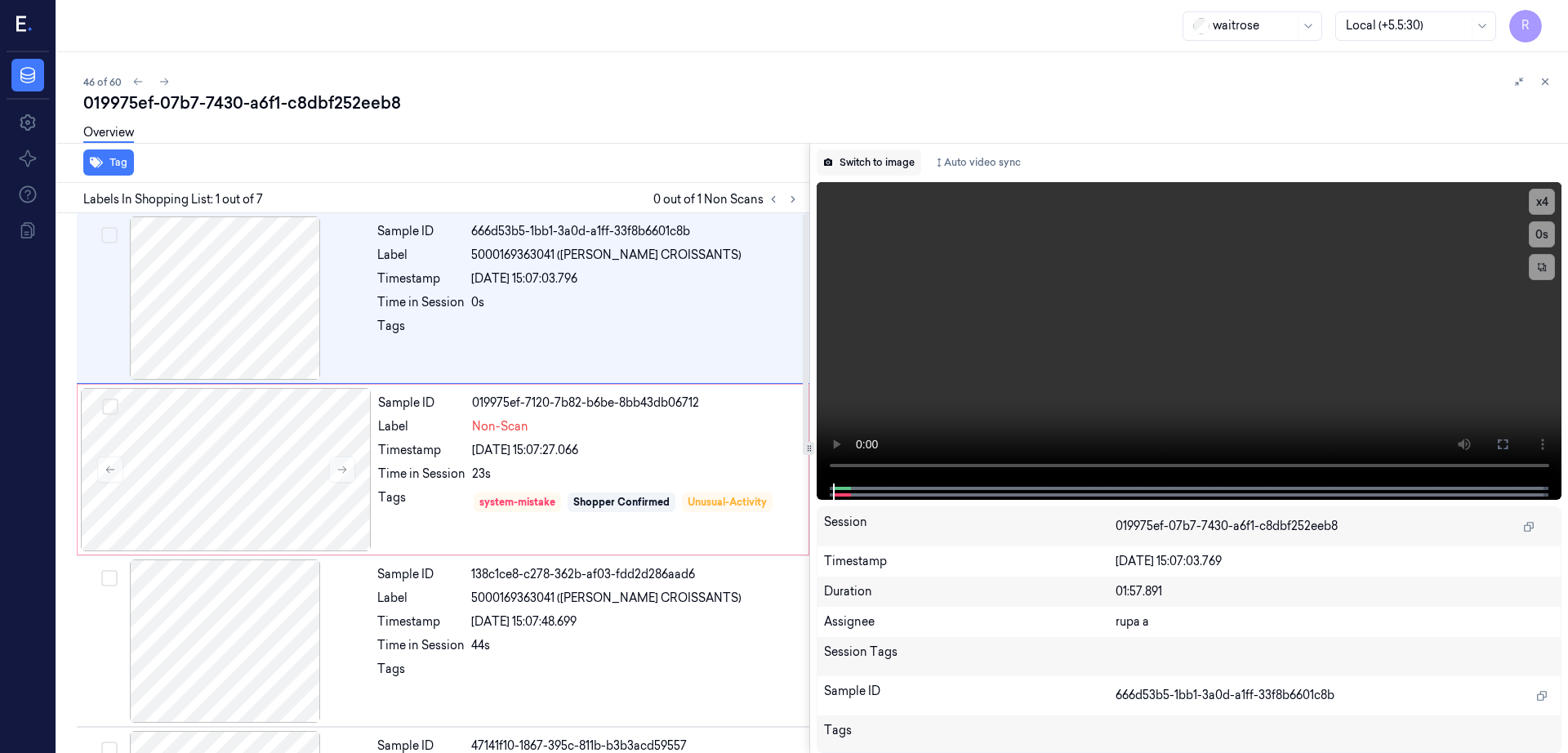
click at [897, 168] on button "Switch to image" at bounding box center [869, 162] width 105 height 26
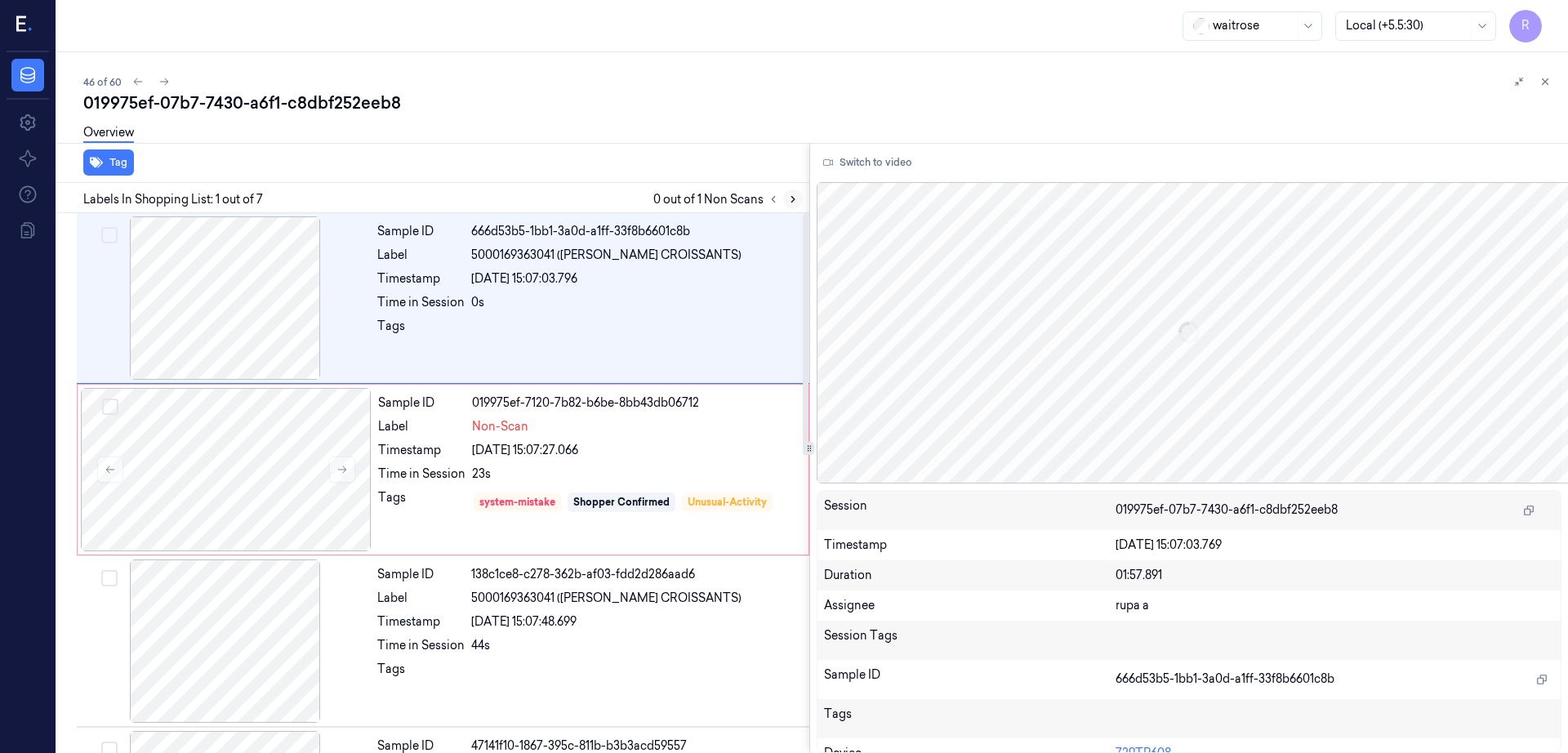
click at [794, 197] on icon at bounding box center [792, 199] width 3 height 6
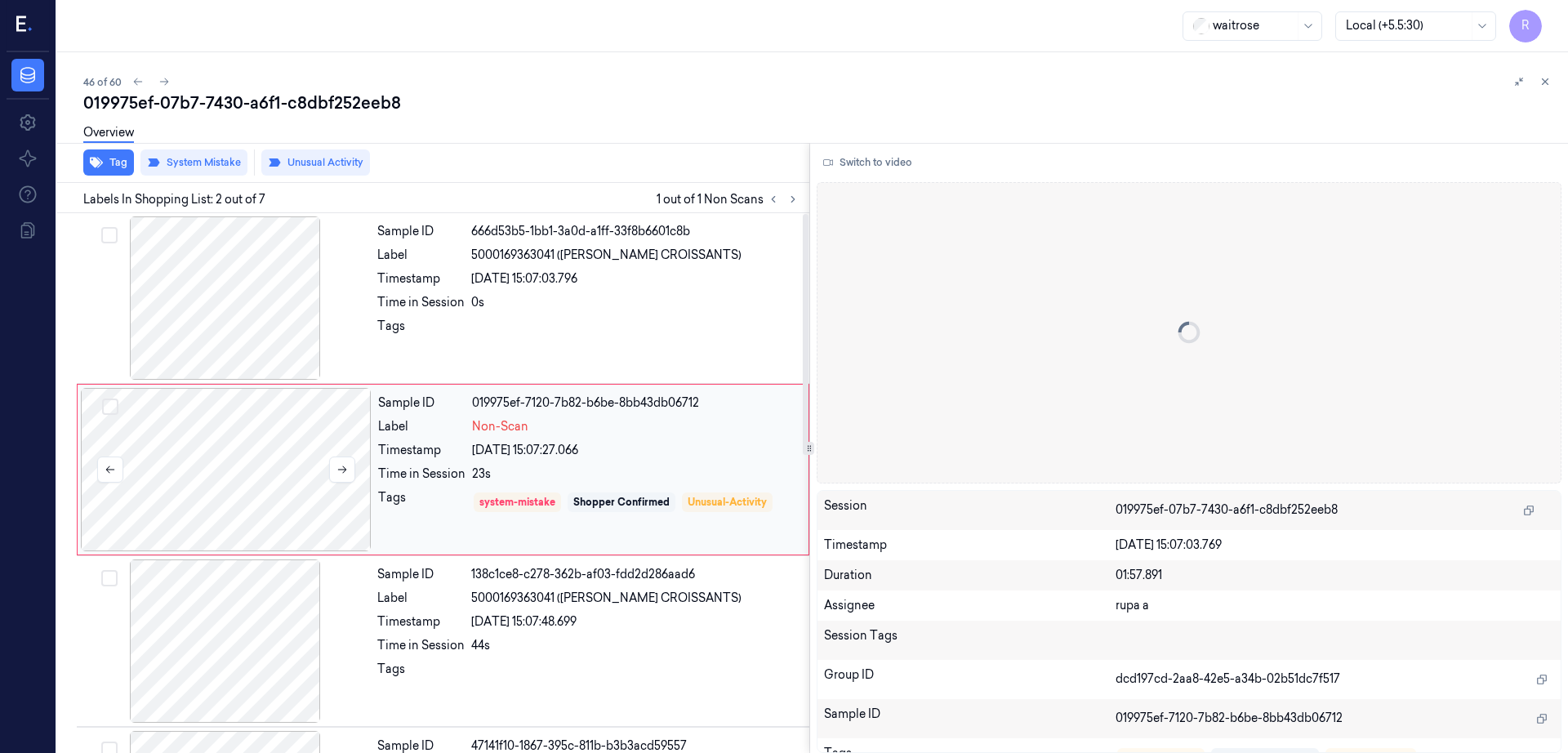
click at [207, 481] on div at bounding box center [226, 470] width 291 height 164
click at [243, 305] on div at bounding box center [225, 298] width 291 height 164
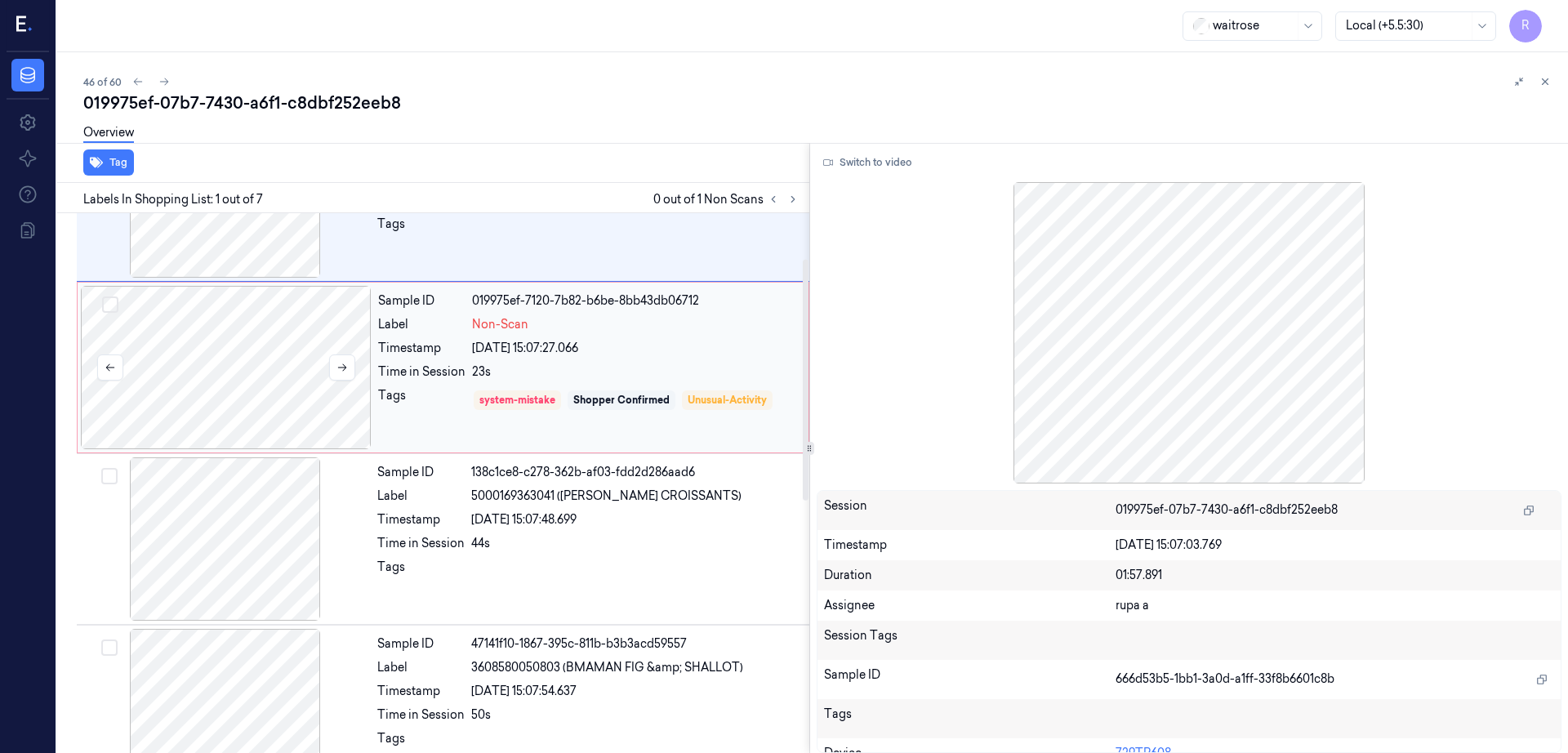
click at [235, 438] on div at bounding box center [226, 368] width 291 height 164
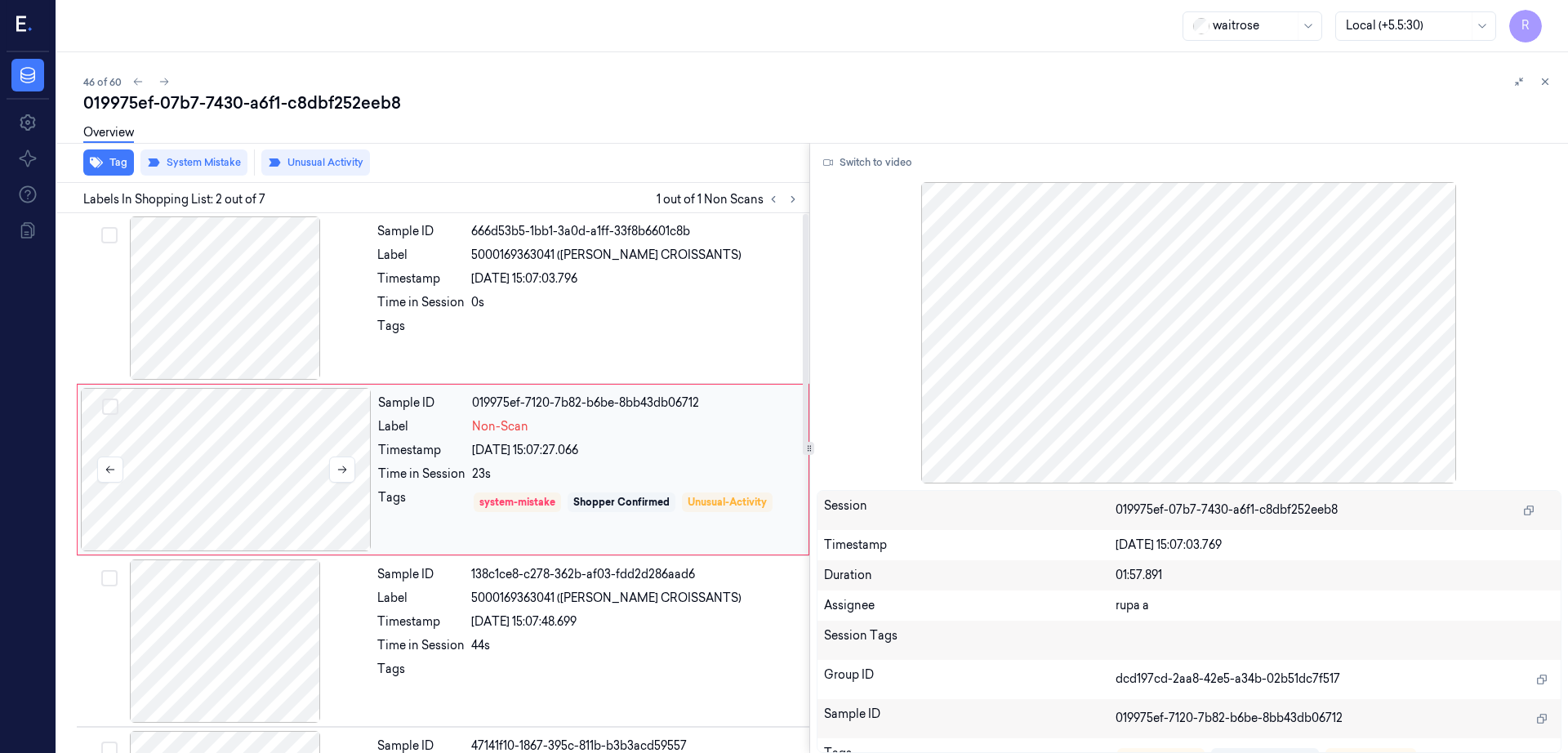
click at [235, 438] on div at bounding box center [226, 470] width 291 height 164
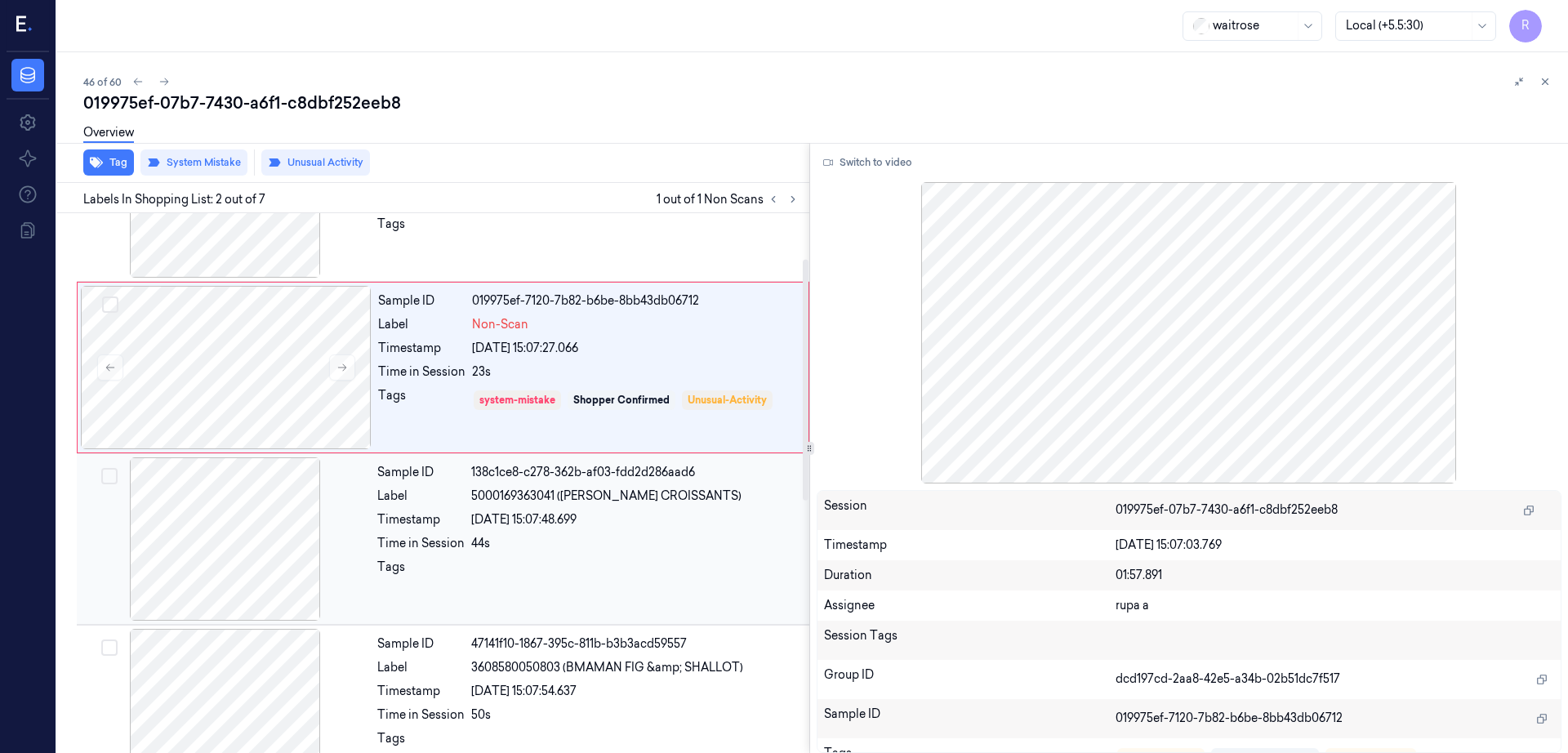
click at [215, 538] on div at bounding box center [225, 539] width 291 height 164
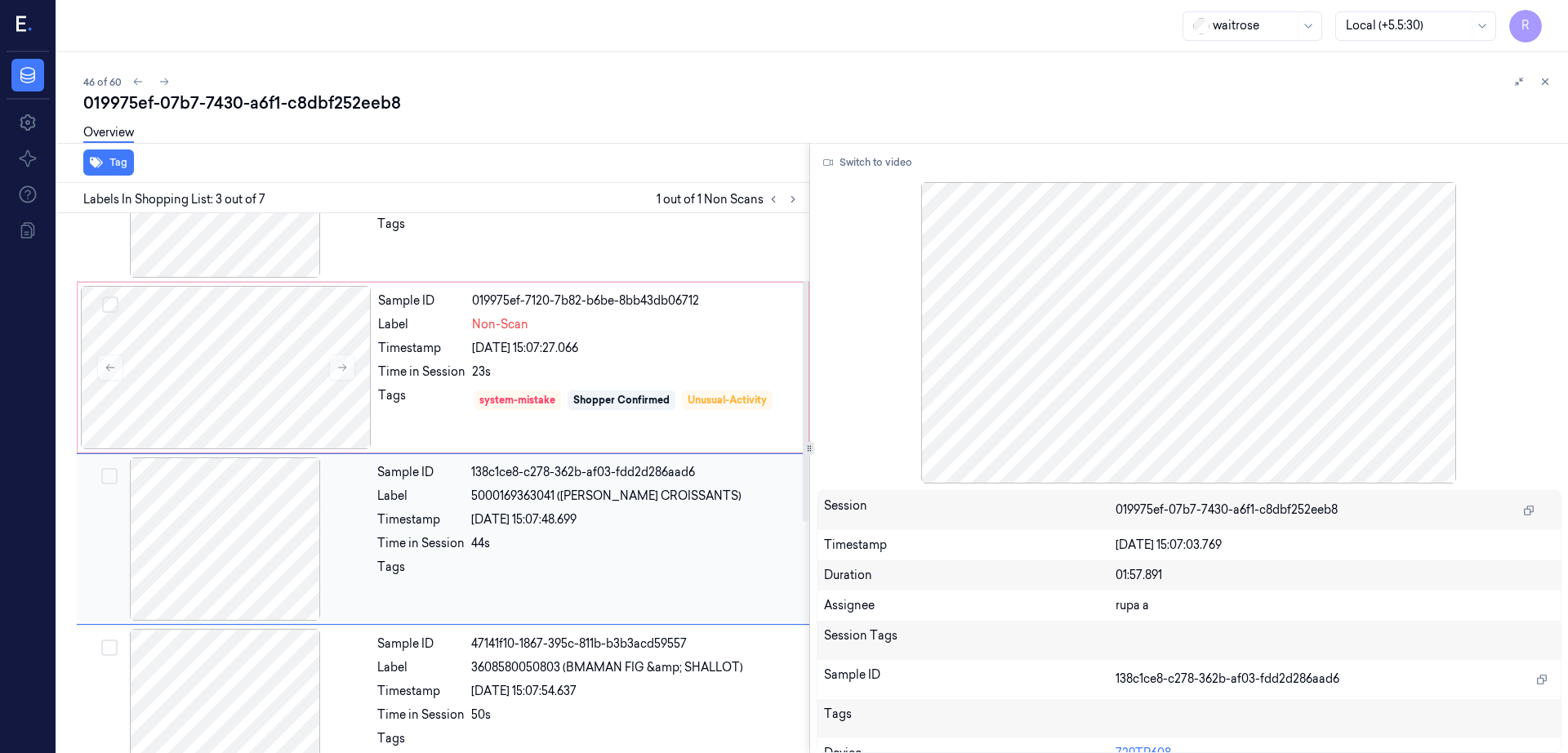
scroll to position [159, 0]
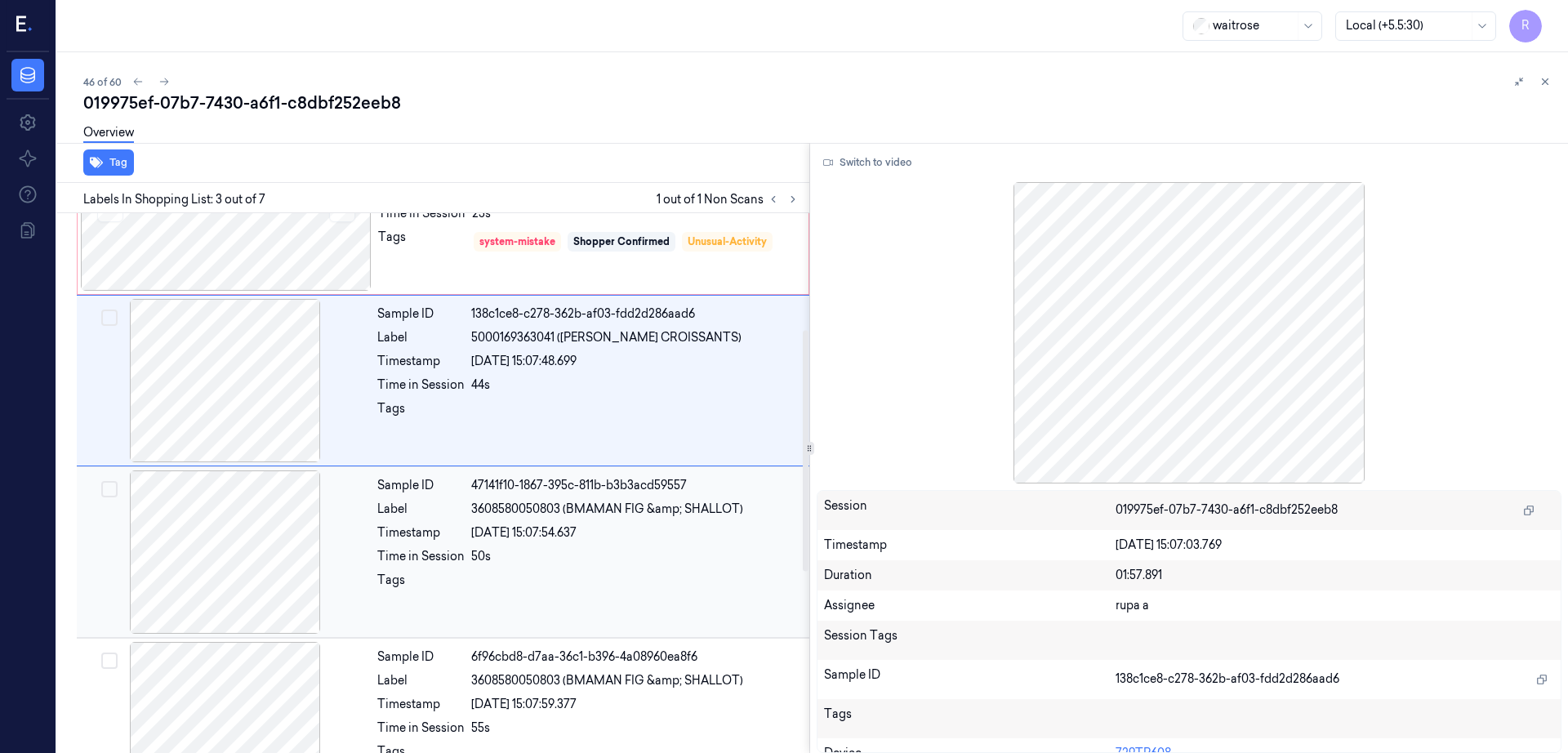
click at [227, 534] on div at bounding box center [225, 553] width 291 height 164
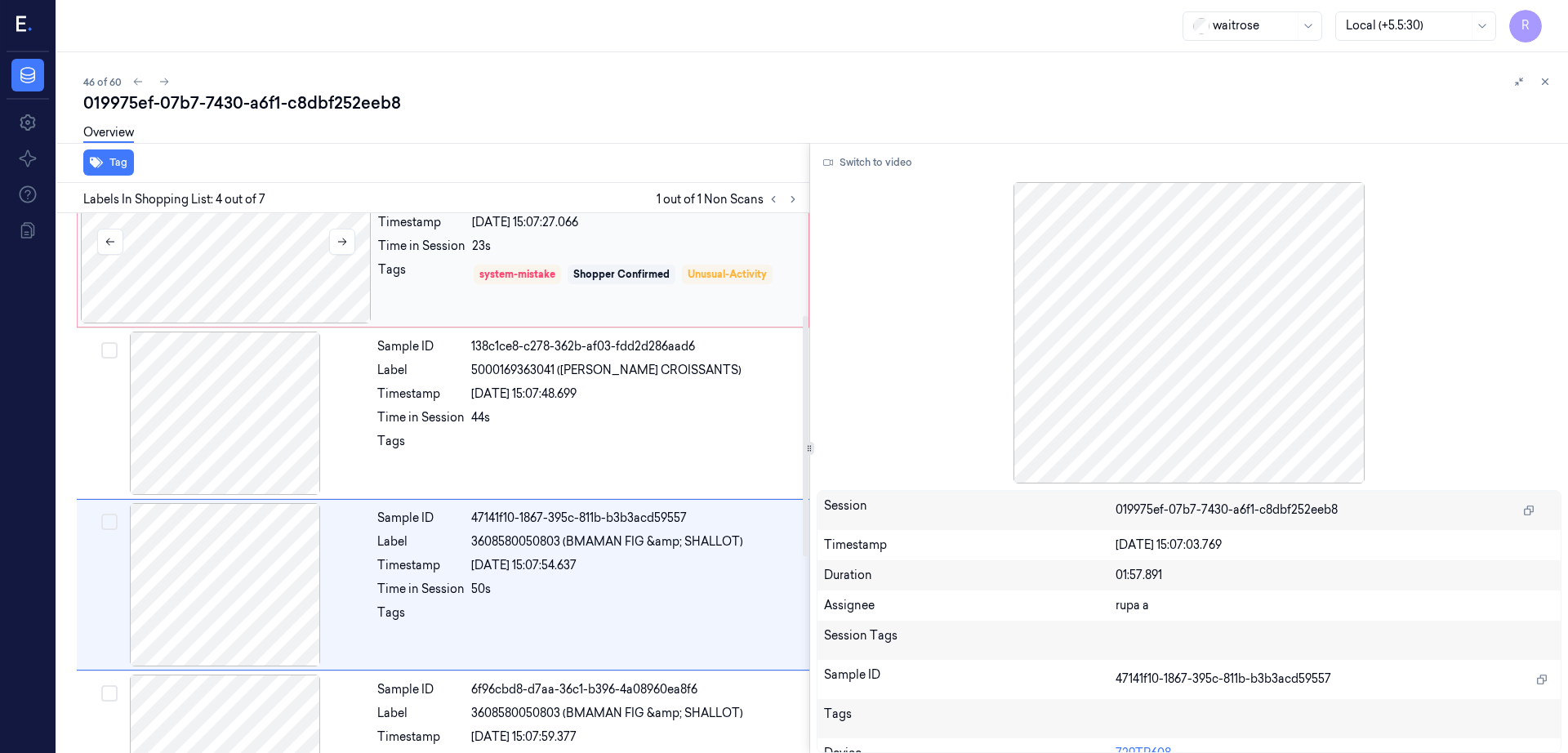
click at [238, 268] on div at bounding box center [226, 242] width 291 height 164
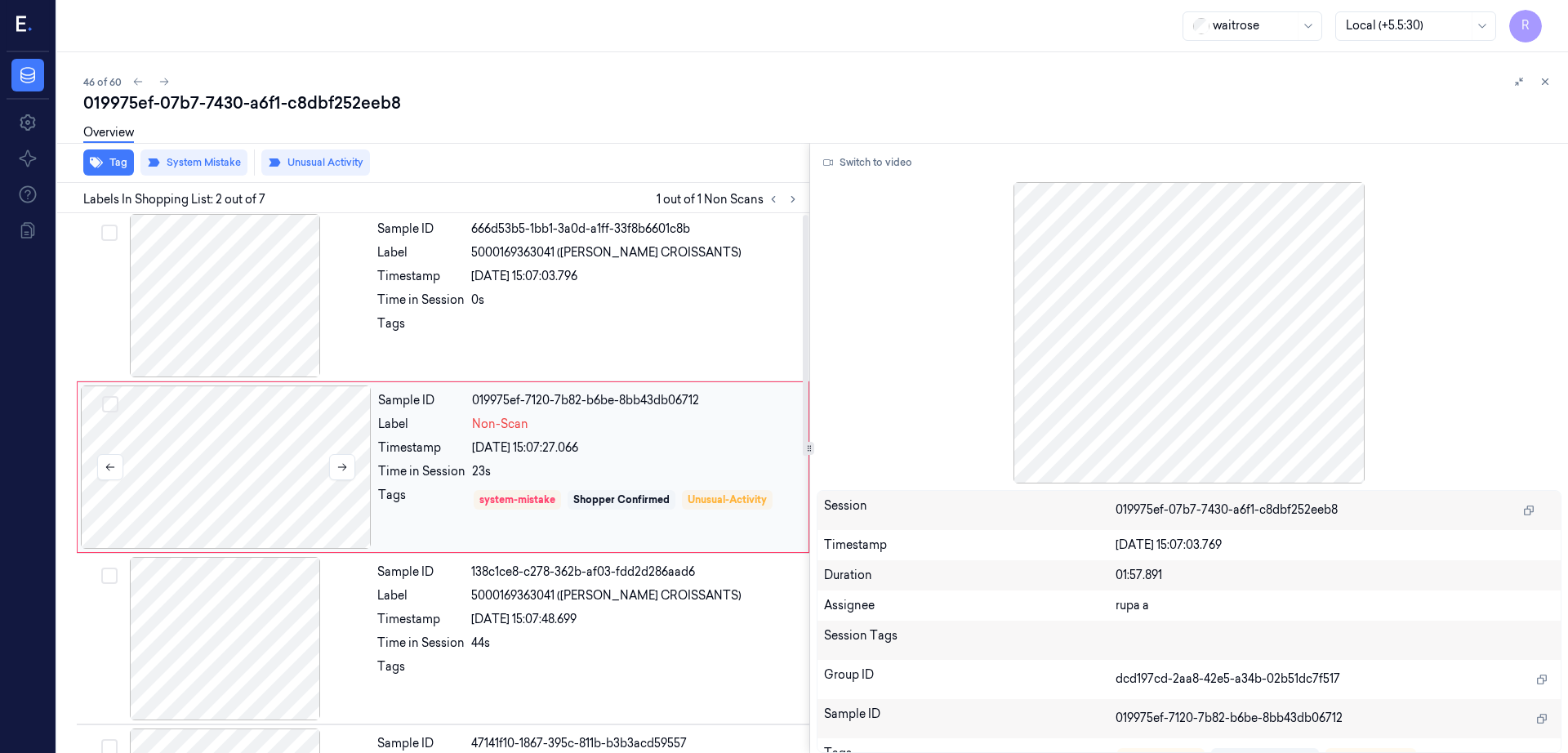
scroll to position [0, 0]
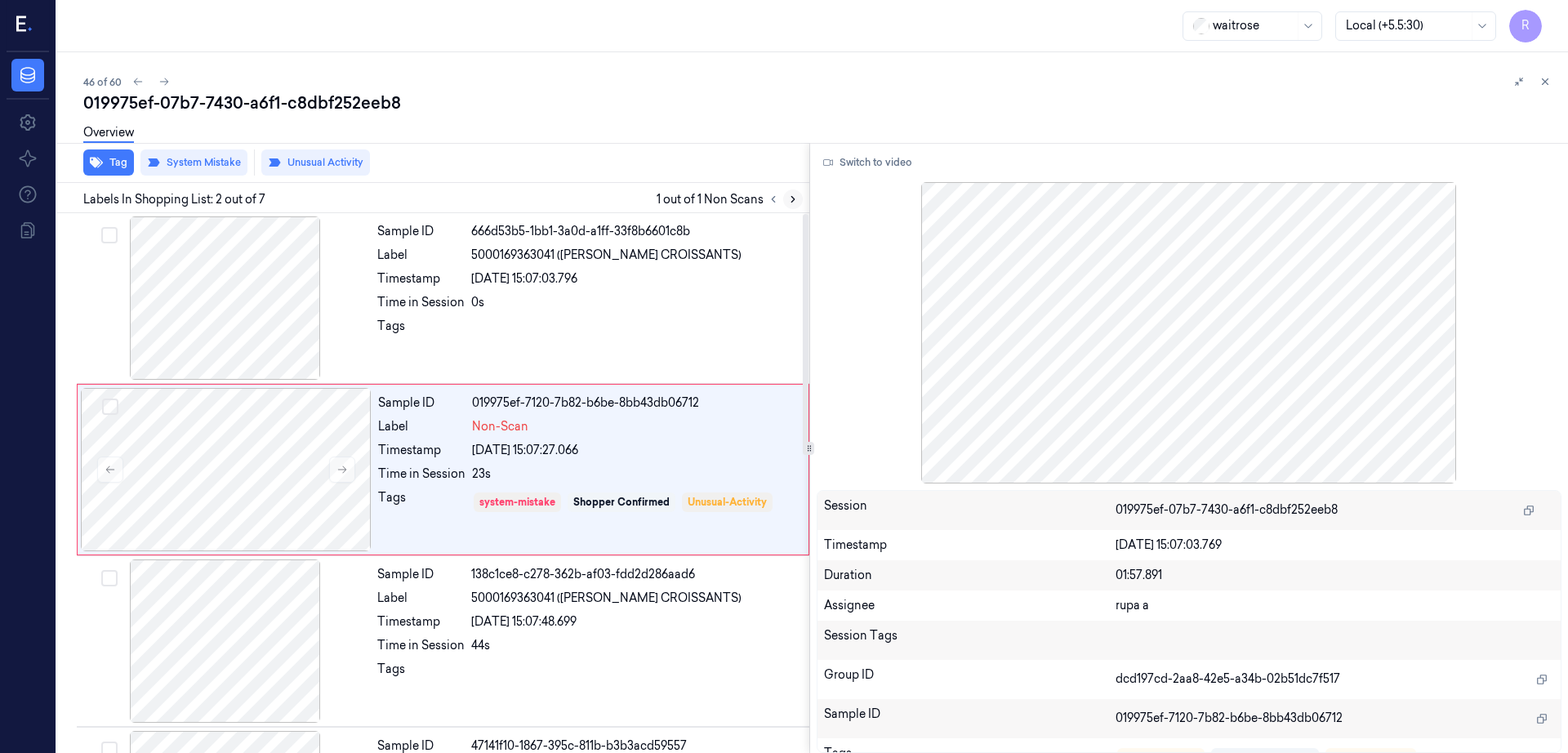
click at [803, 206] on button at bounding box center [793, 199] width 20 height 20
click at [803, 205] on button at bounding box center [793, 199] width 20 height 20
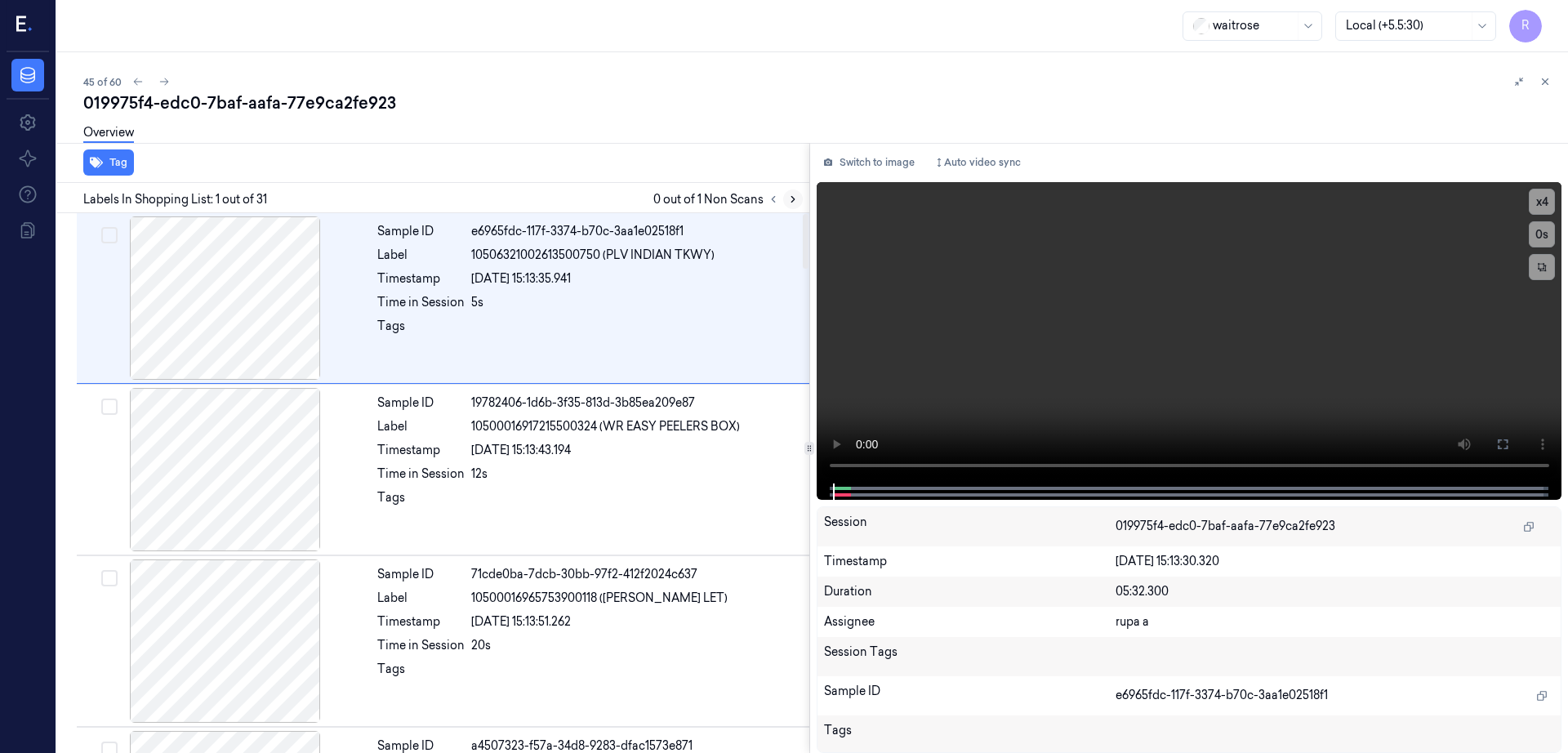
click at [798, 195] on icon at bounding box center [793, 199] width 12 height 12
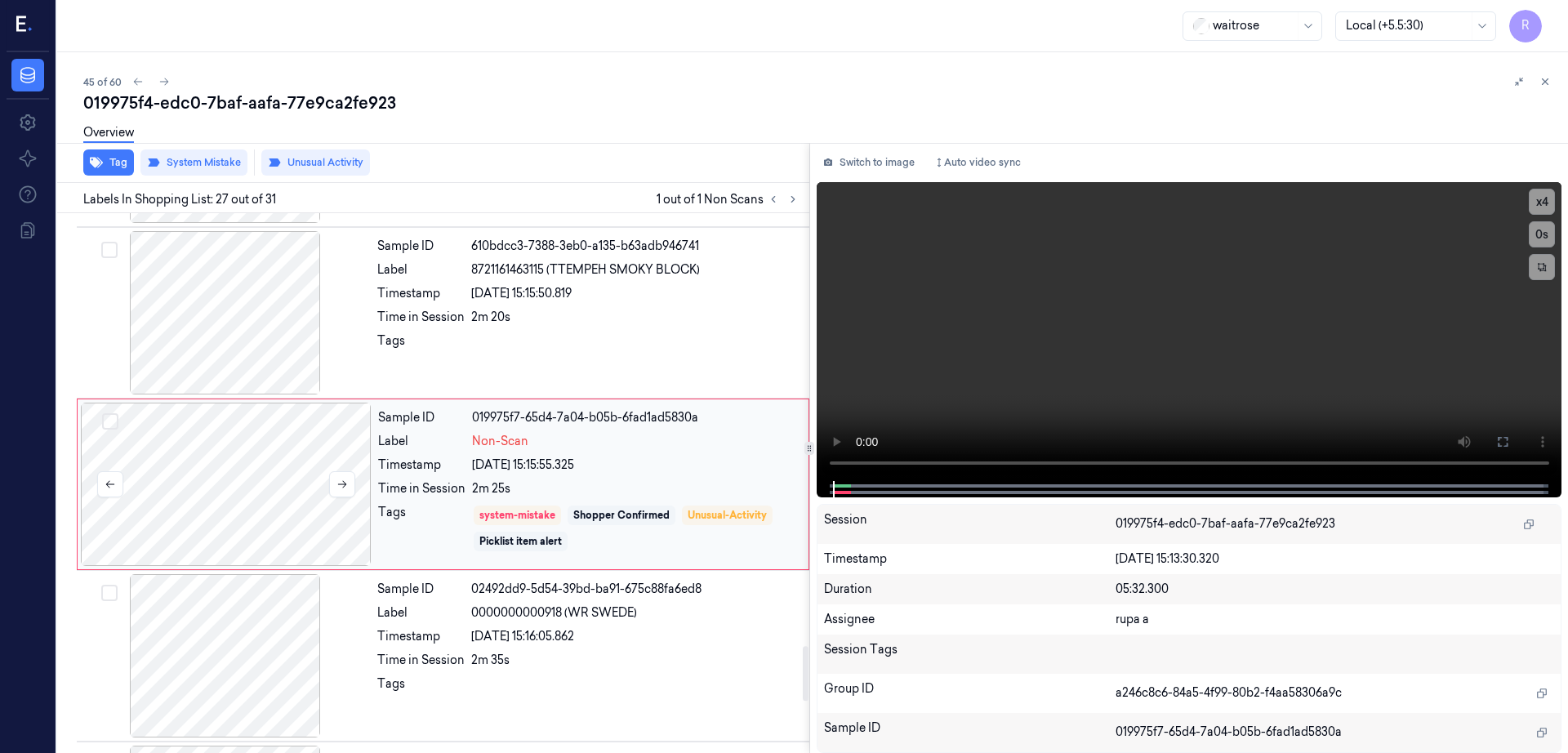
scroll to position [4275, 0]
click at [196, 472] on div at bounding box center [226, 483] width 291 height 164
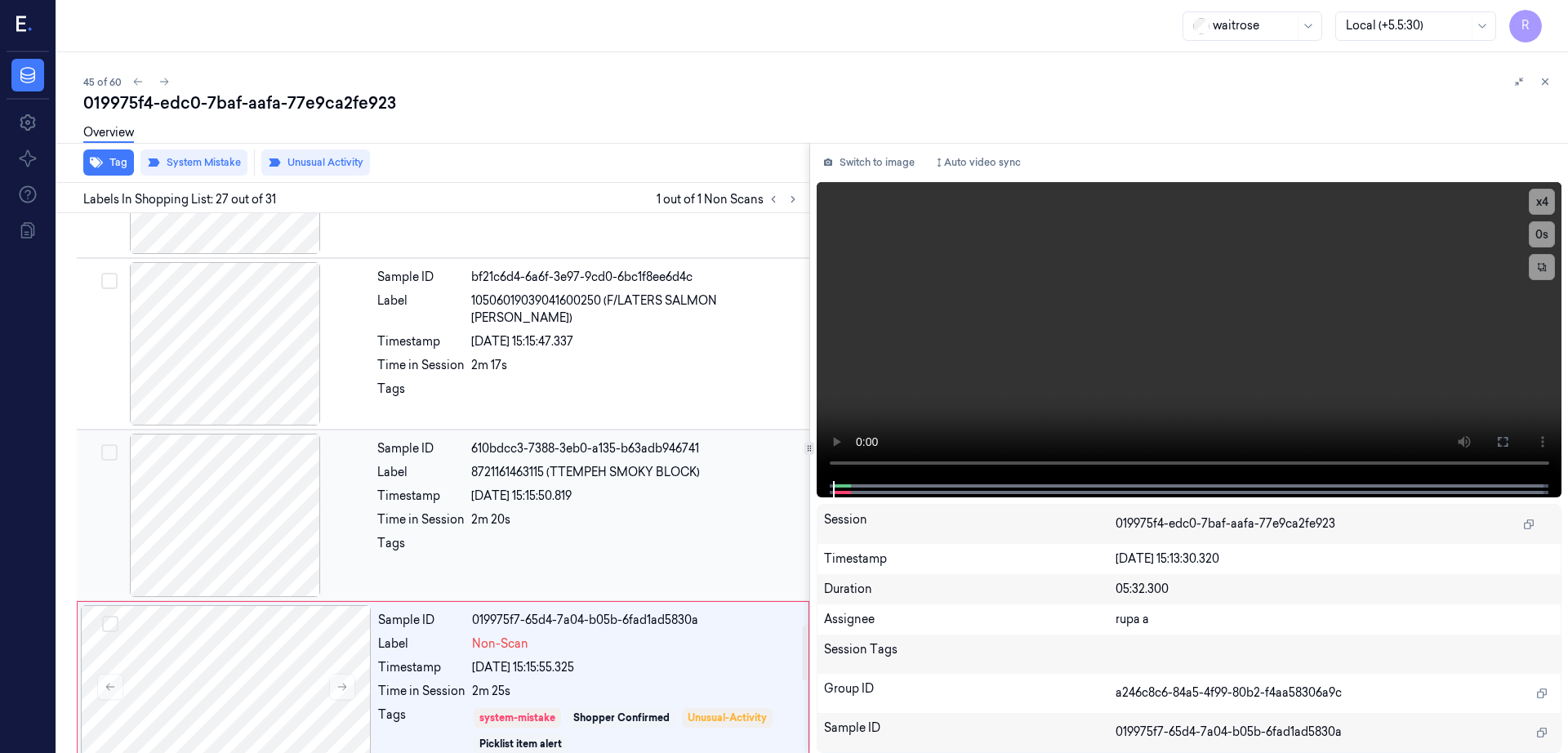
click at [225, 443] on div at bounding box center [225, 515] width 291 height 164
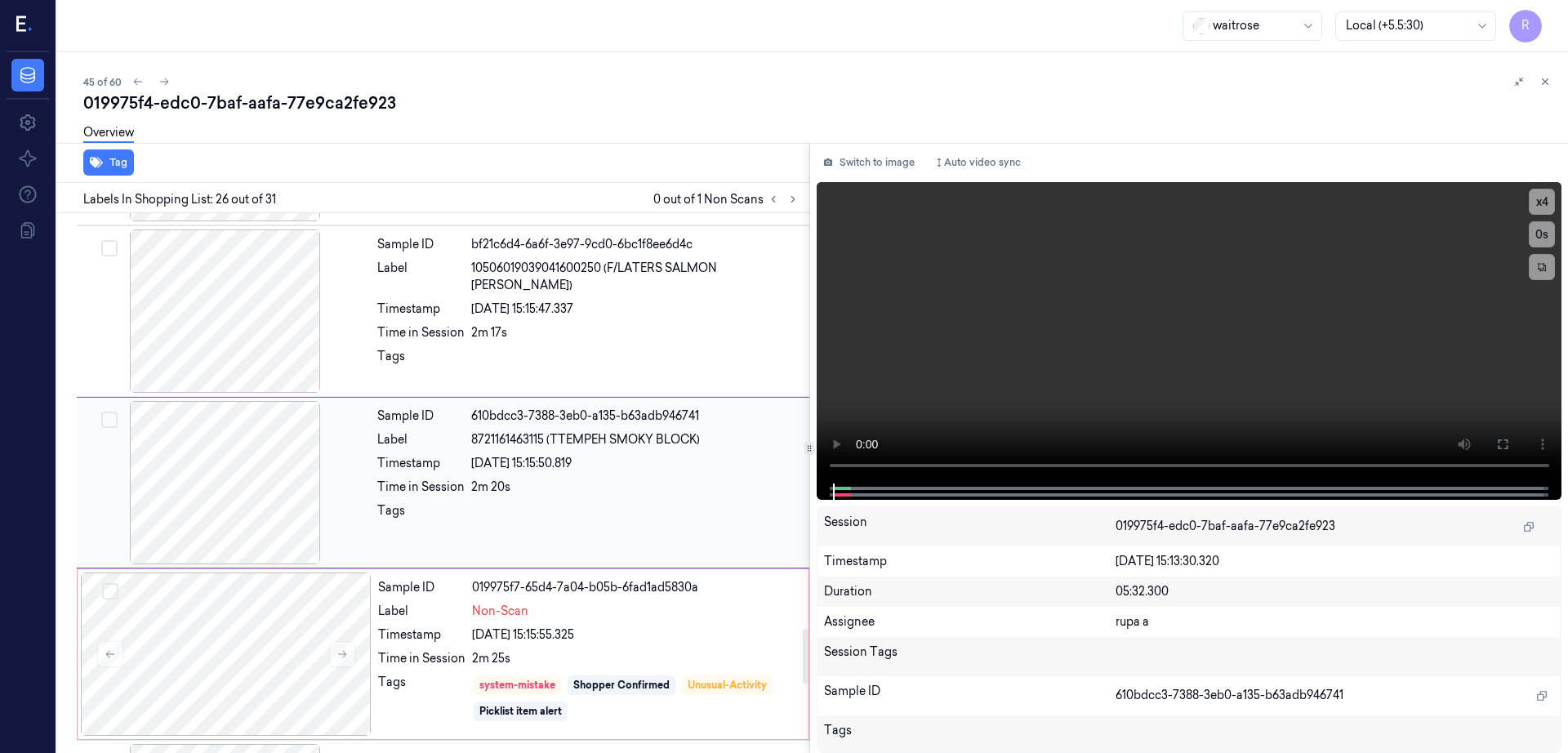
click at [225, 443] on div at bounding box center [225, 483] width 291 height 164
click at [868, 173] on button "Switch to image" at bounding box center [869, 162] width 105 height 26
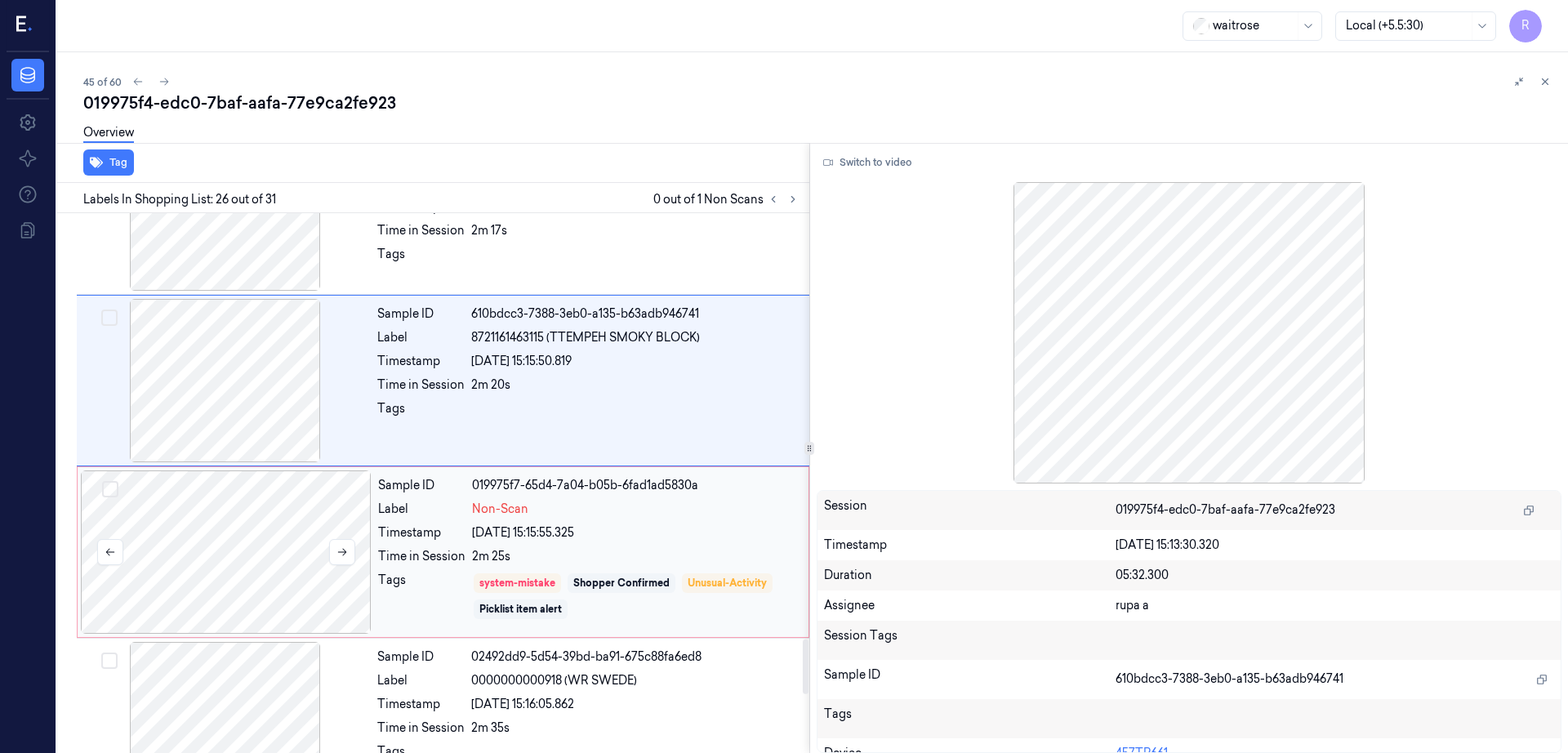
click at [326, 512] on div at bounding box center [226, 553] width 291 height 164
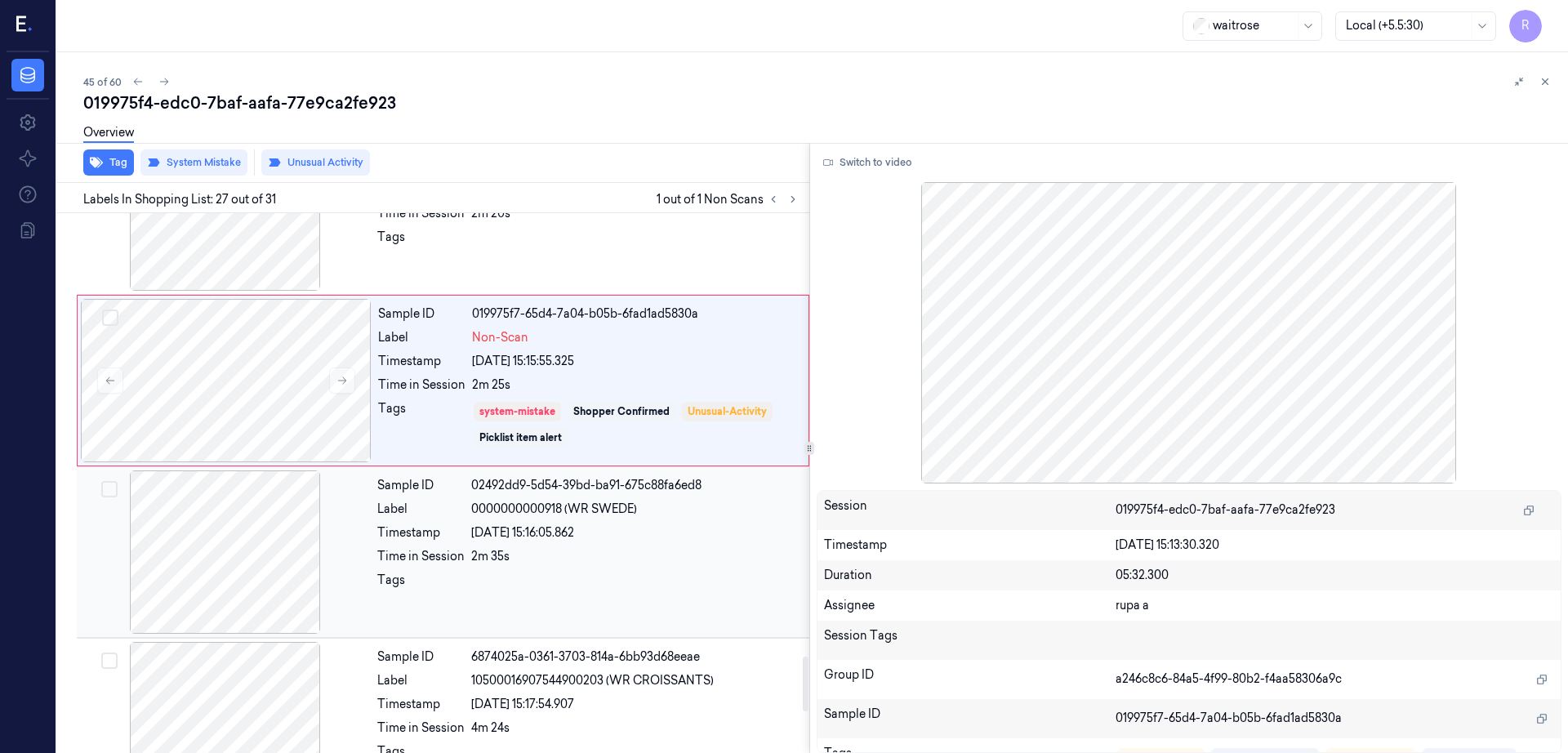
click at [220, 583] on div at bounding box center [225, 553] width 291 height 164
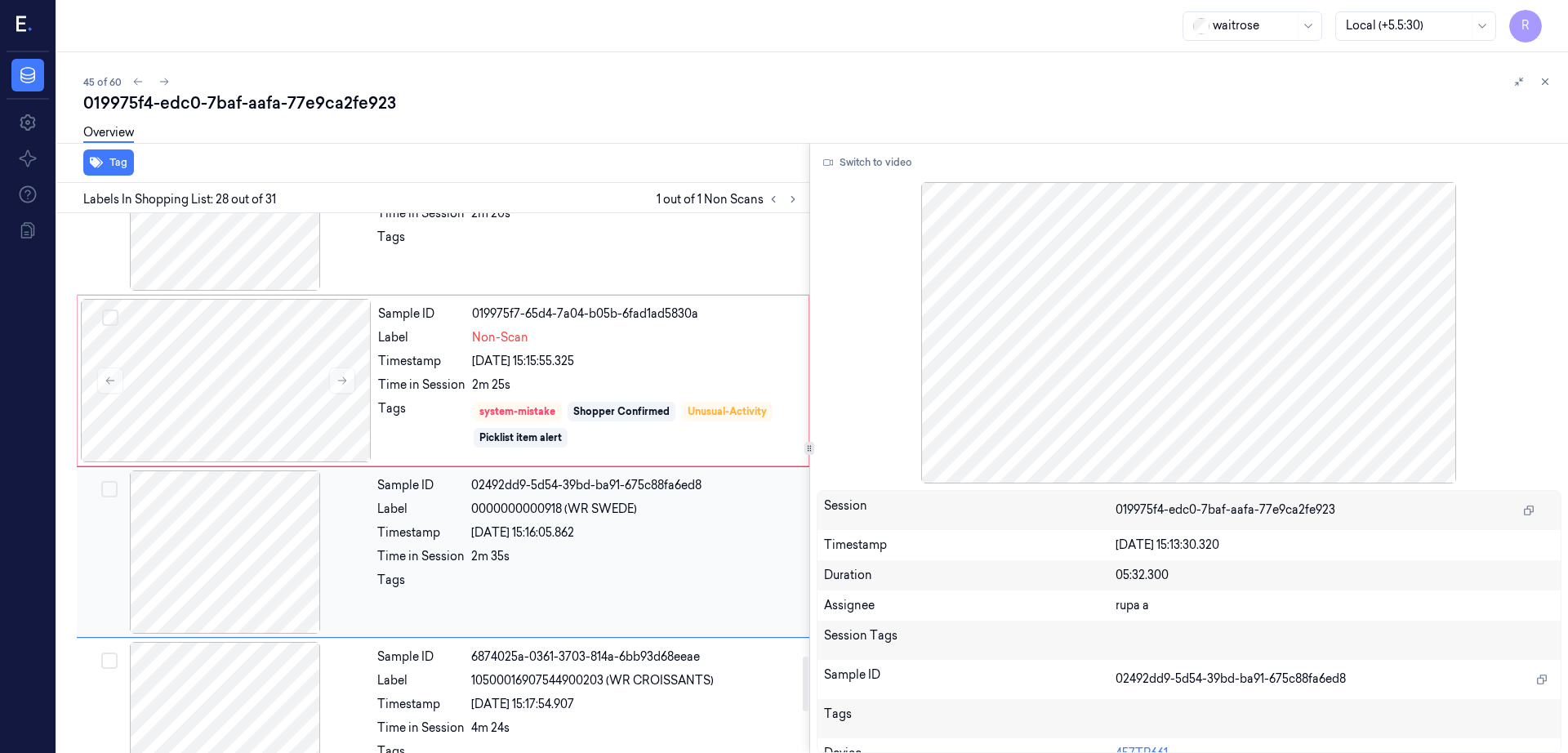
scroll to position [4446, 0]
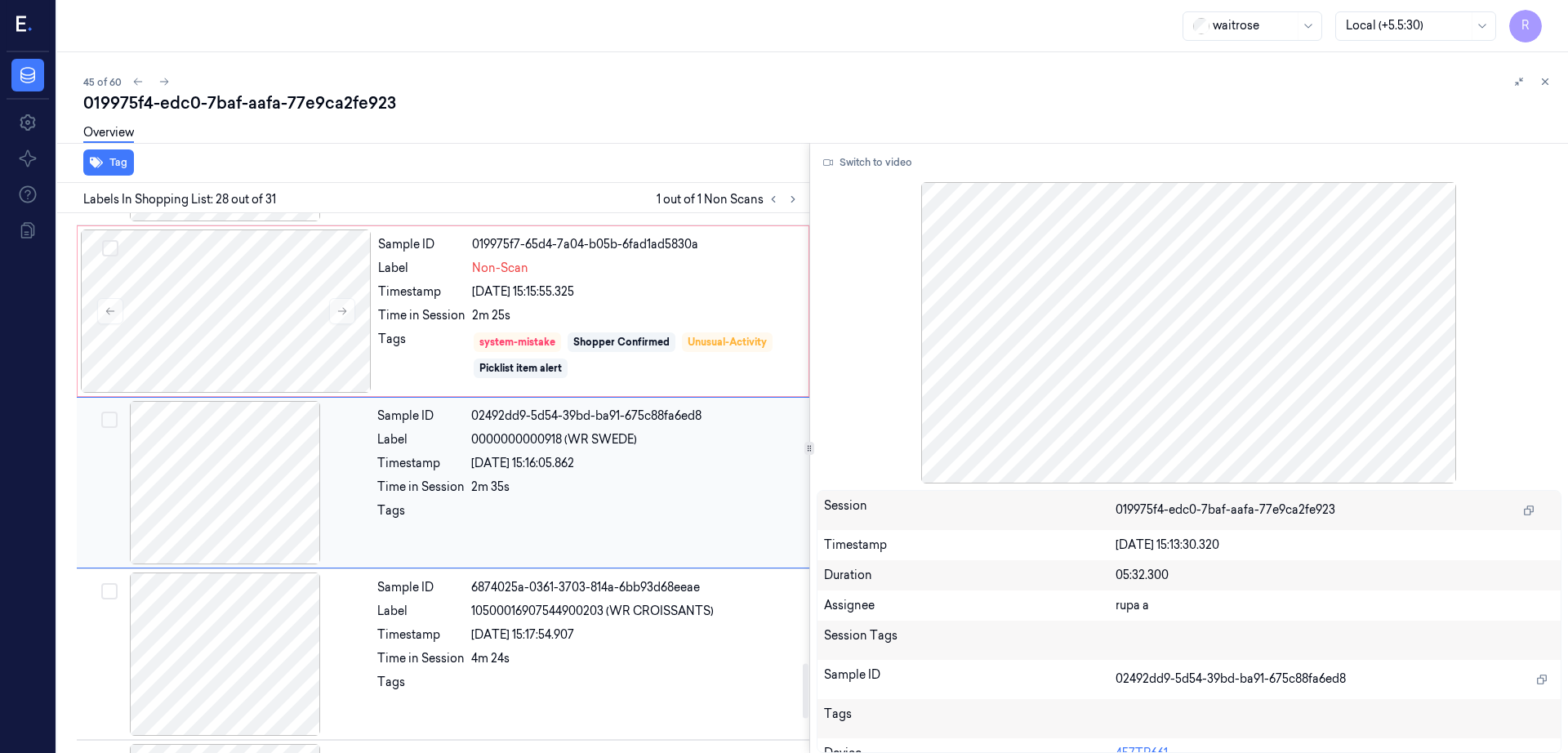
click at [229, 508] on div at bounding box center [225, 483] width 291 height 164
click at [191, 463] on div at bounding box center [225, 483] width 291 height 164
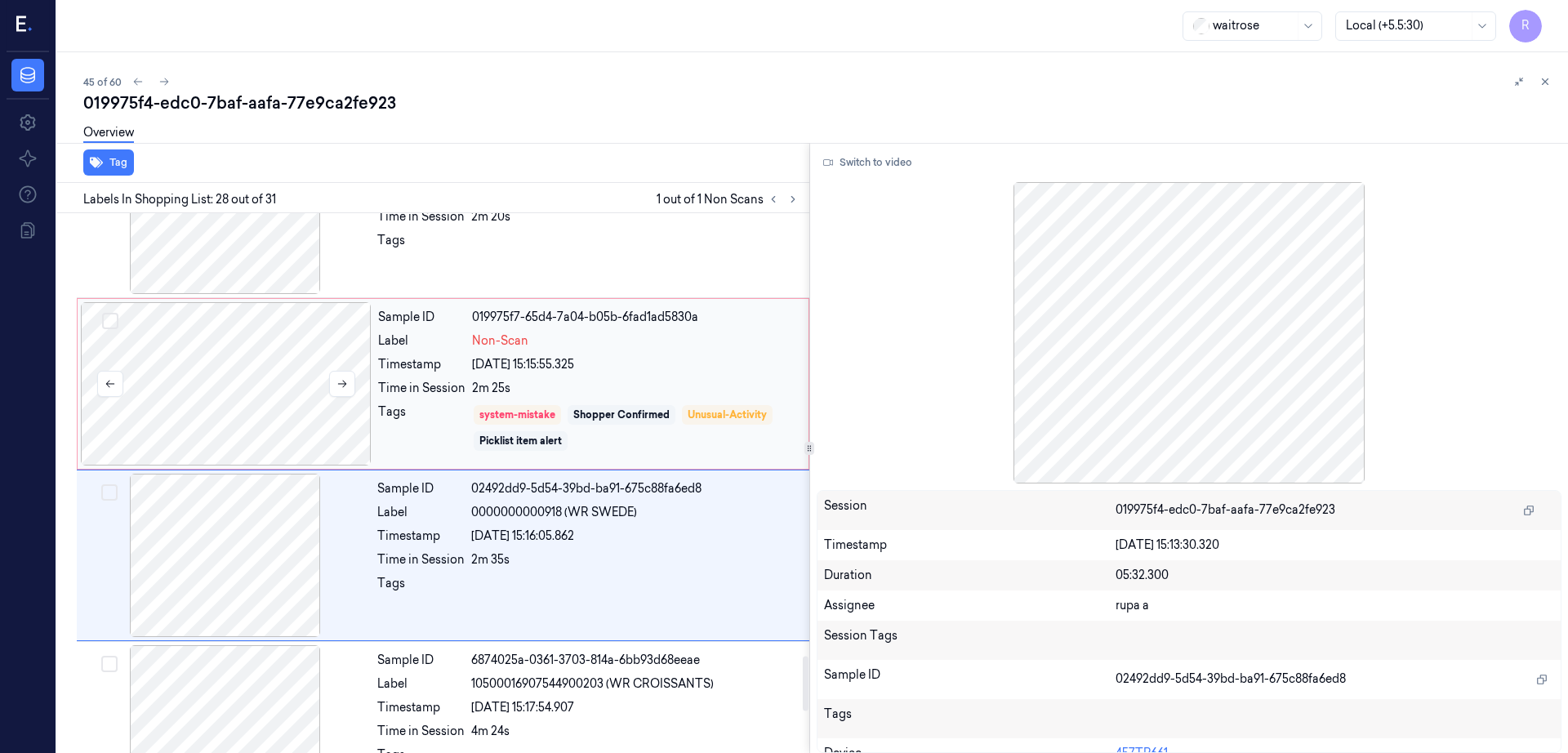
click at [220, 377] on div at bounding box center [226, 384] width 291 height 164
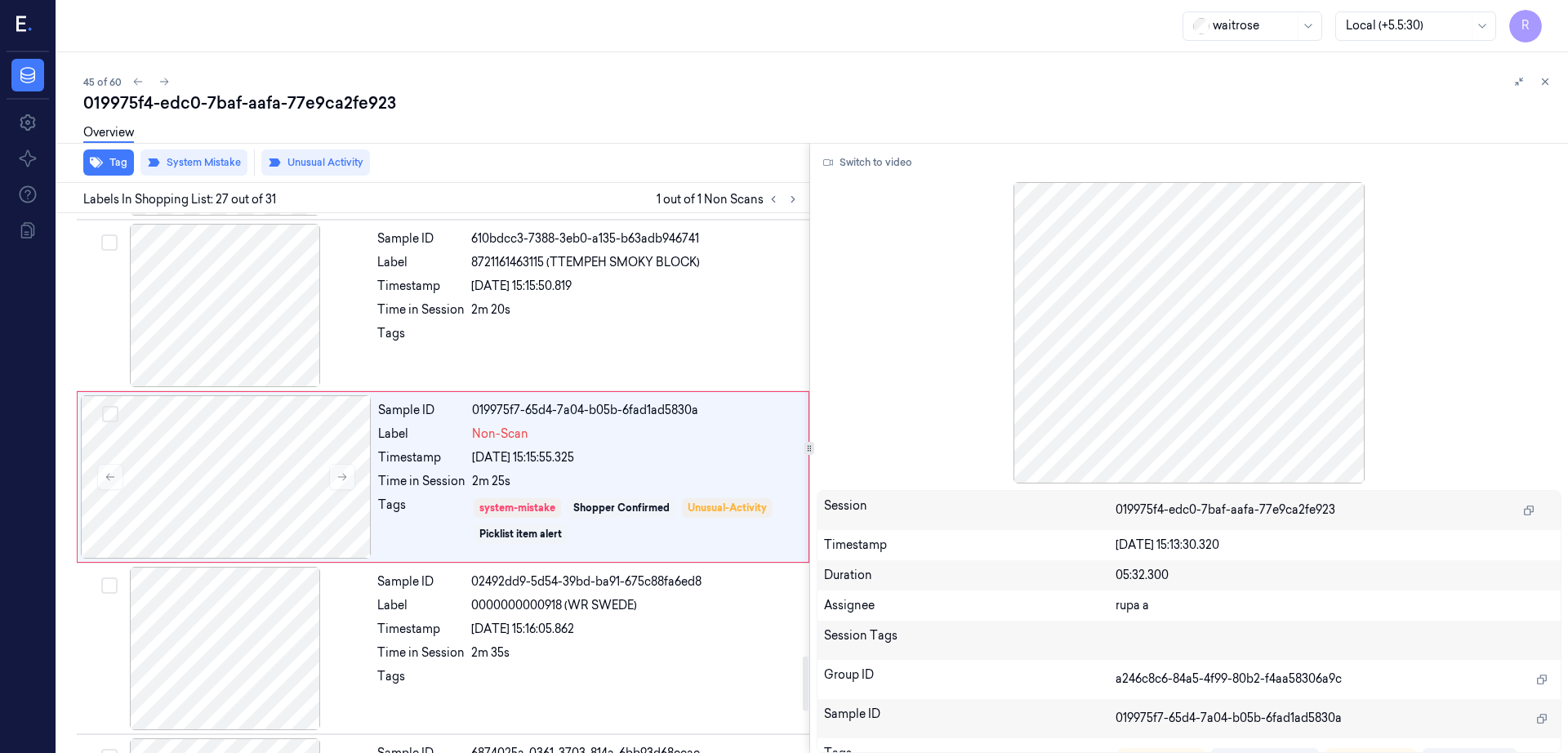
scroll to position [4275, 0]
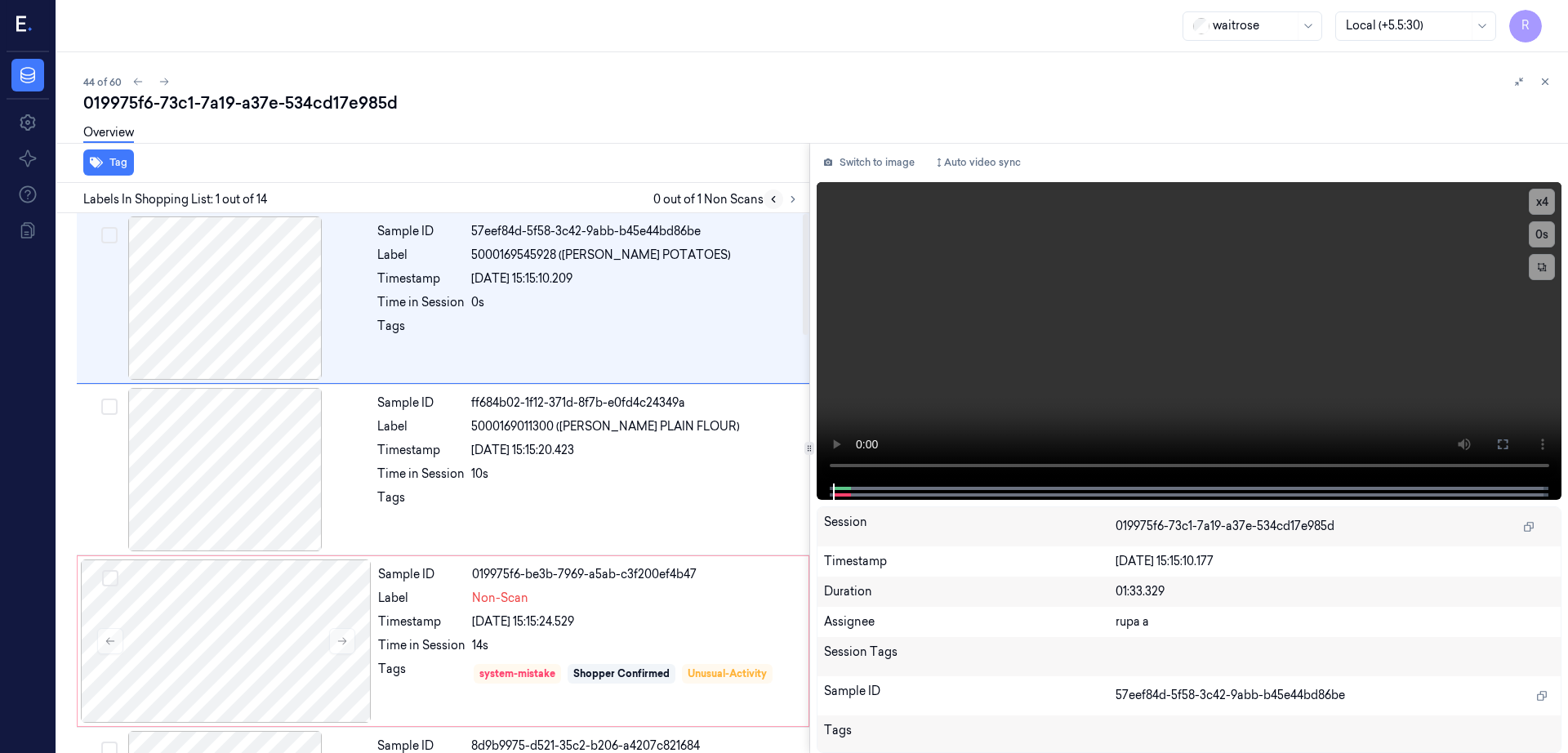
click at [780, 201] on icon at bounding box center [774, 199] width 12 height 12
click at [914, 159] on button "Switch to image" at bounding box center [869, 162] width 105 height 26
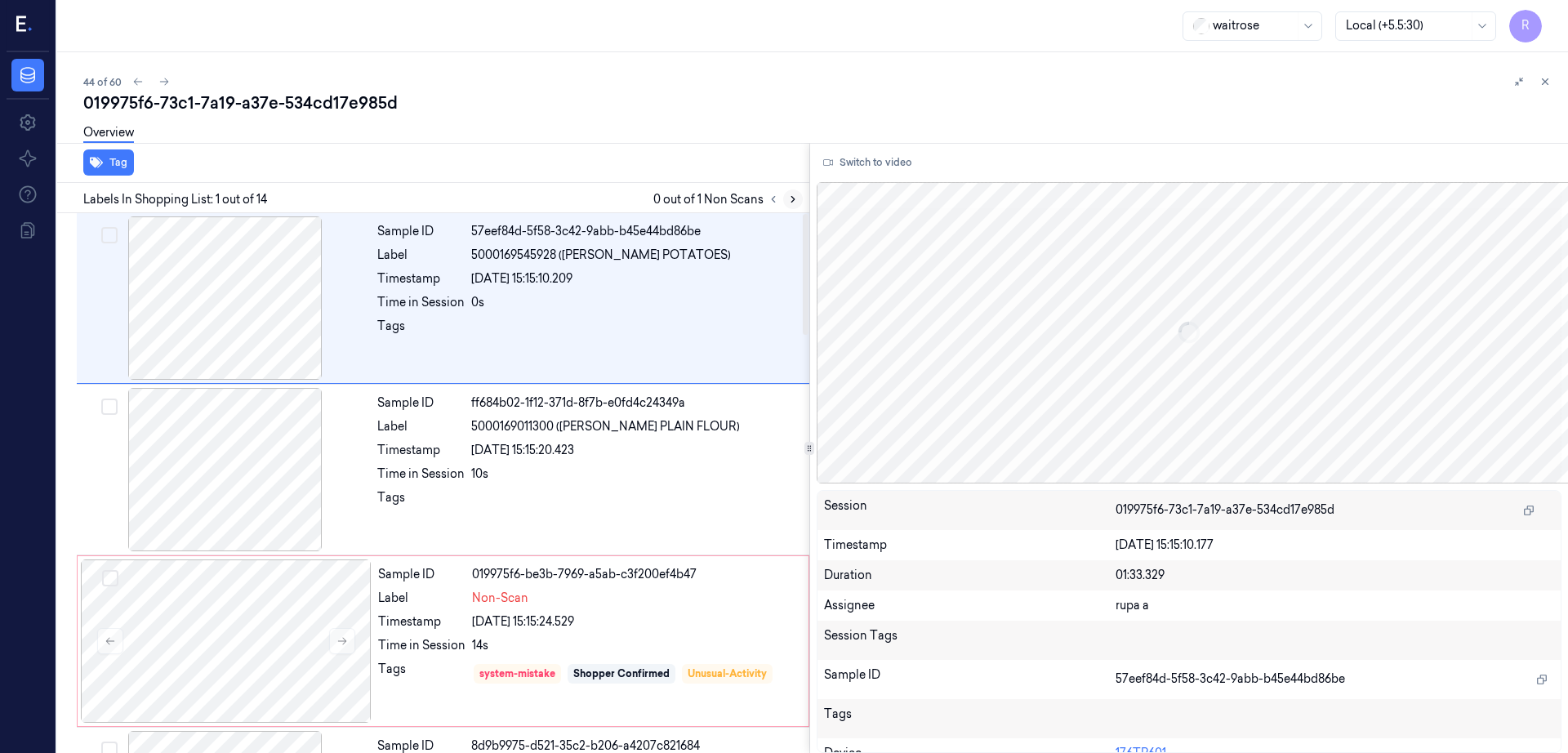
click at [798, 199] on icon at bounding box center [793, 199] width 12 height 12
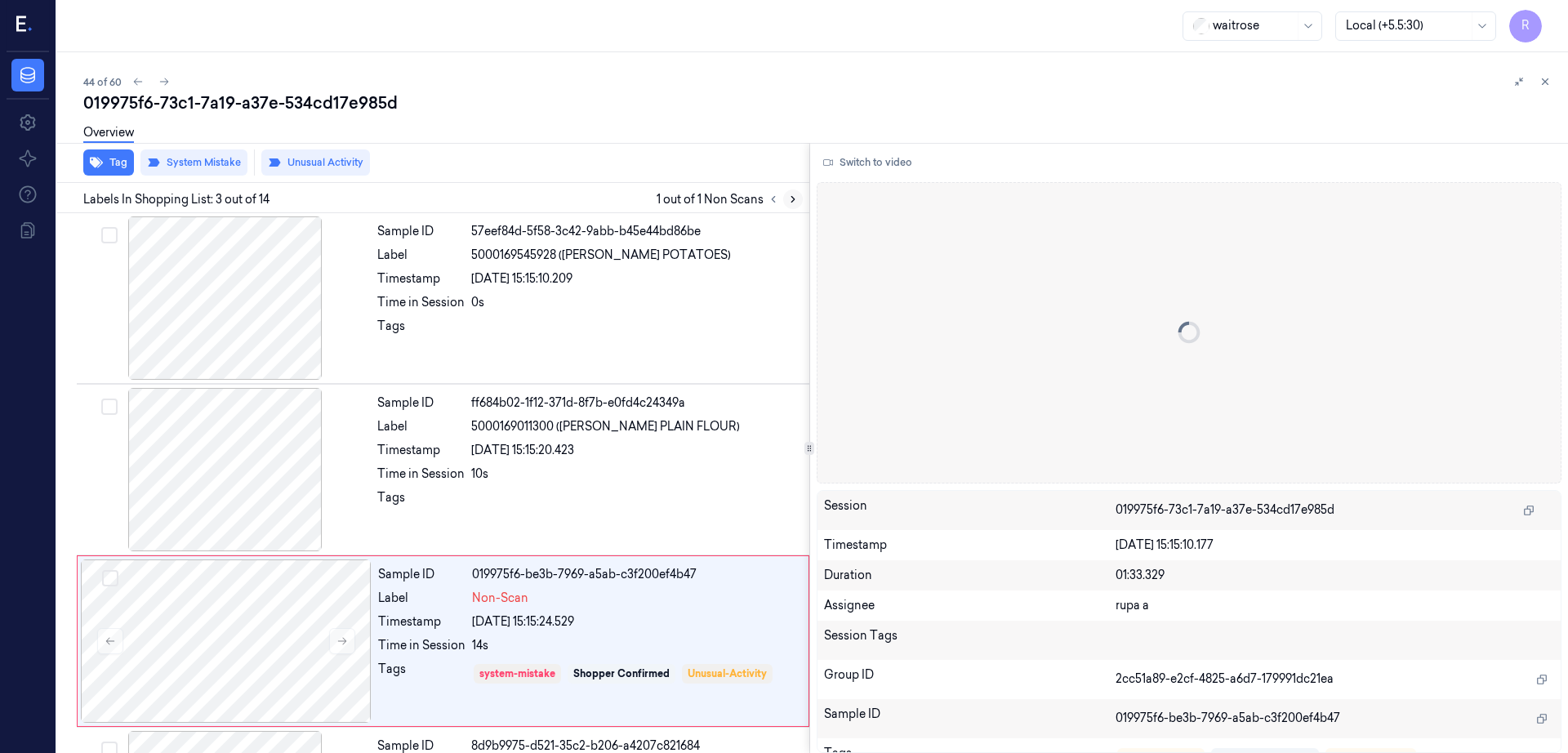
scroll to position [159, 0]
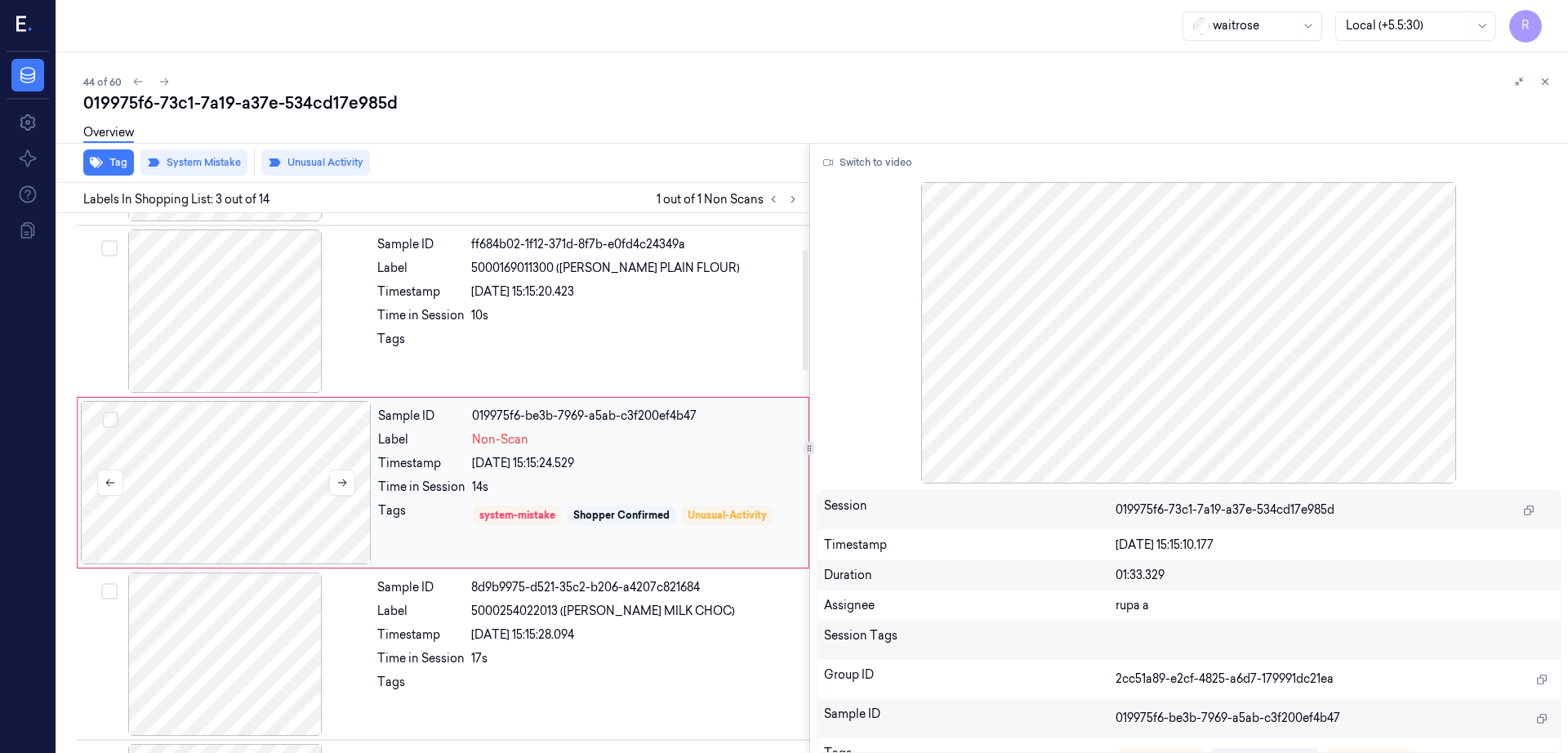
click at [215, 488] on div at bounding box center [226, 483] width 291 height 164
click at [349, 486] on button at bounding box center [342, 483] width 26 height 26
click at [224, 351] on div at bounding box center [225, 312] width 291 height 164
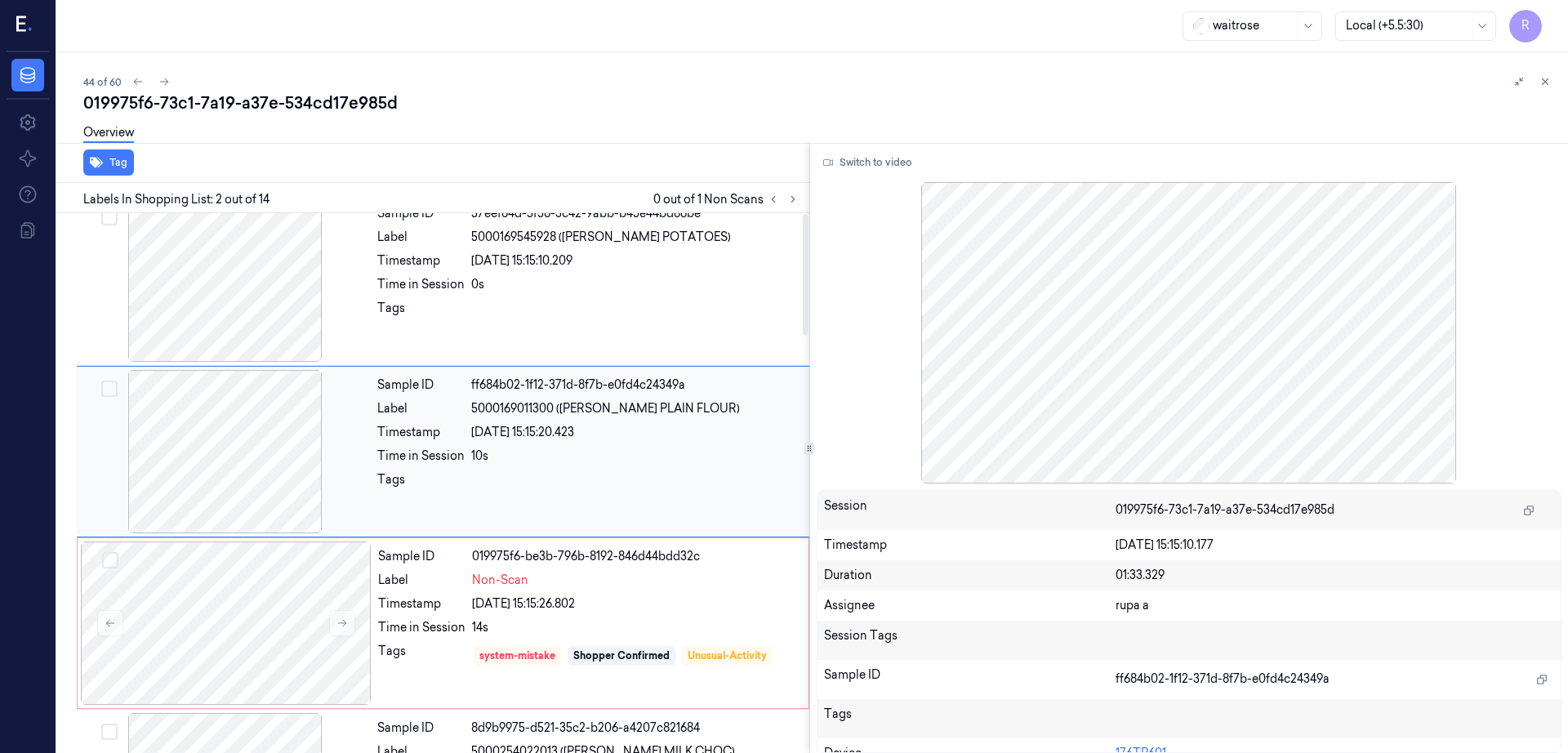
scroll to position [0, 0]
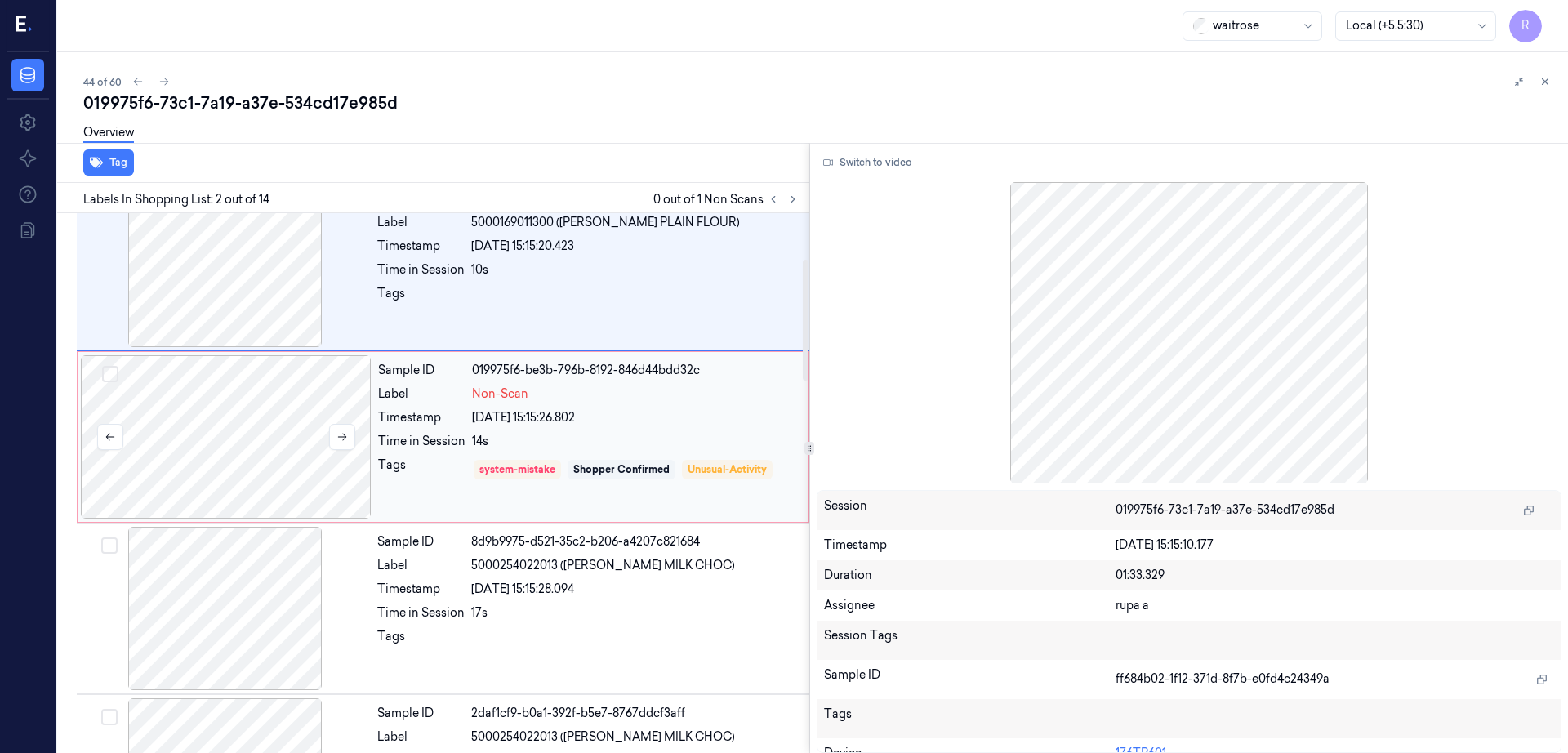
click at [193, 419] on div at bounding box center [226, 437] width 291 height 164
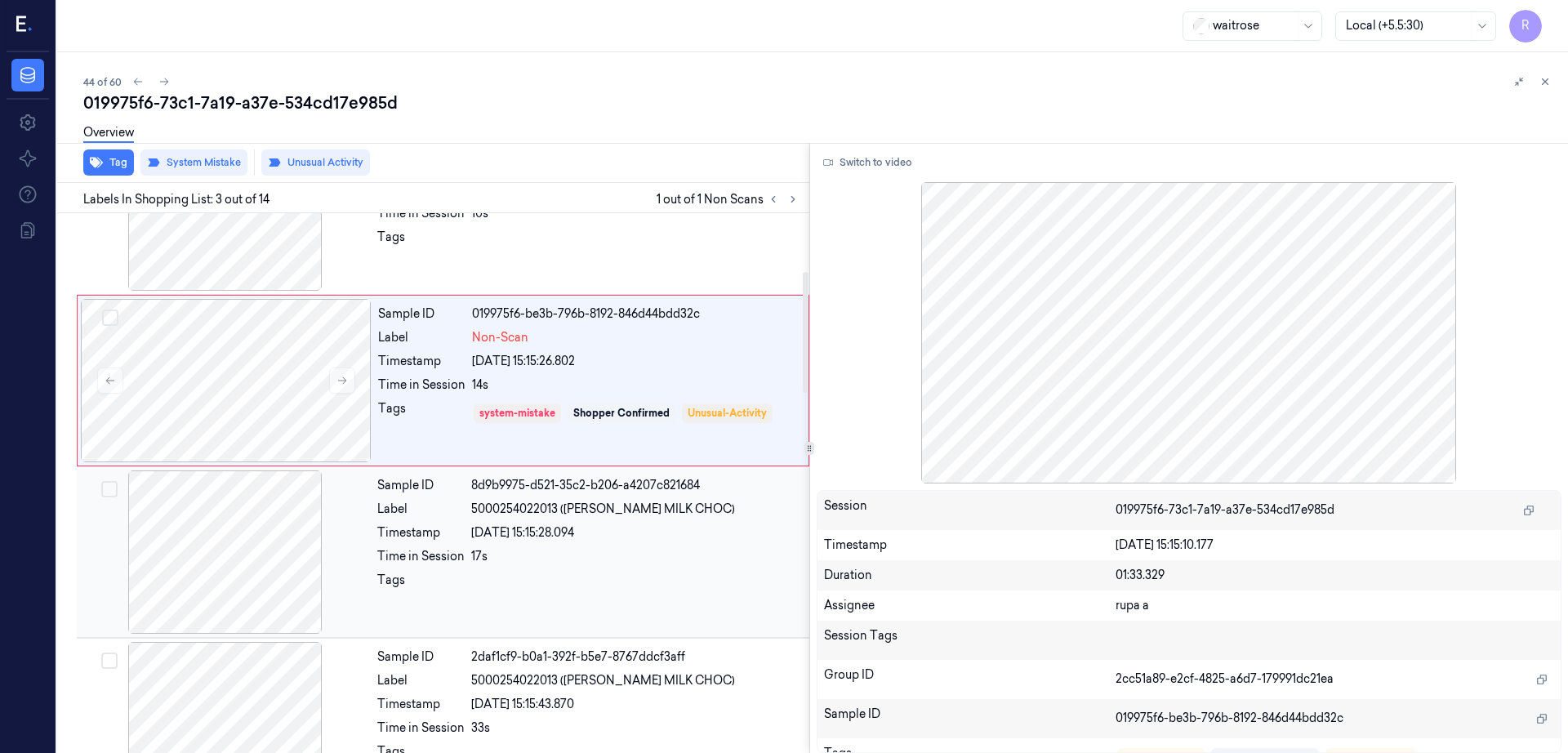
click at [245, 581] on div at bounding box center [225, 553] width 291 height 164
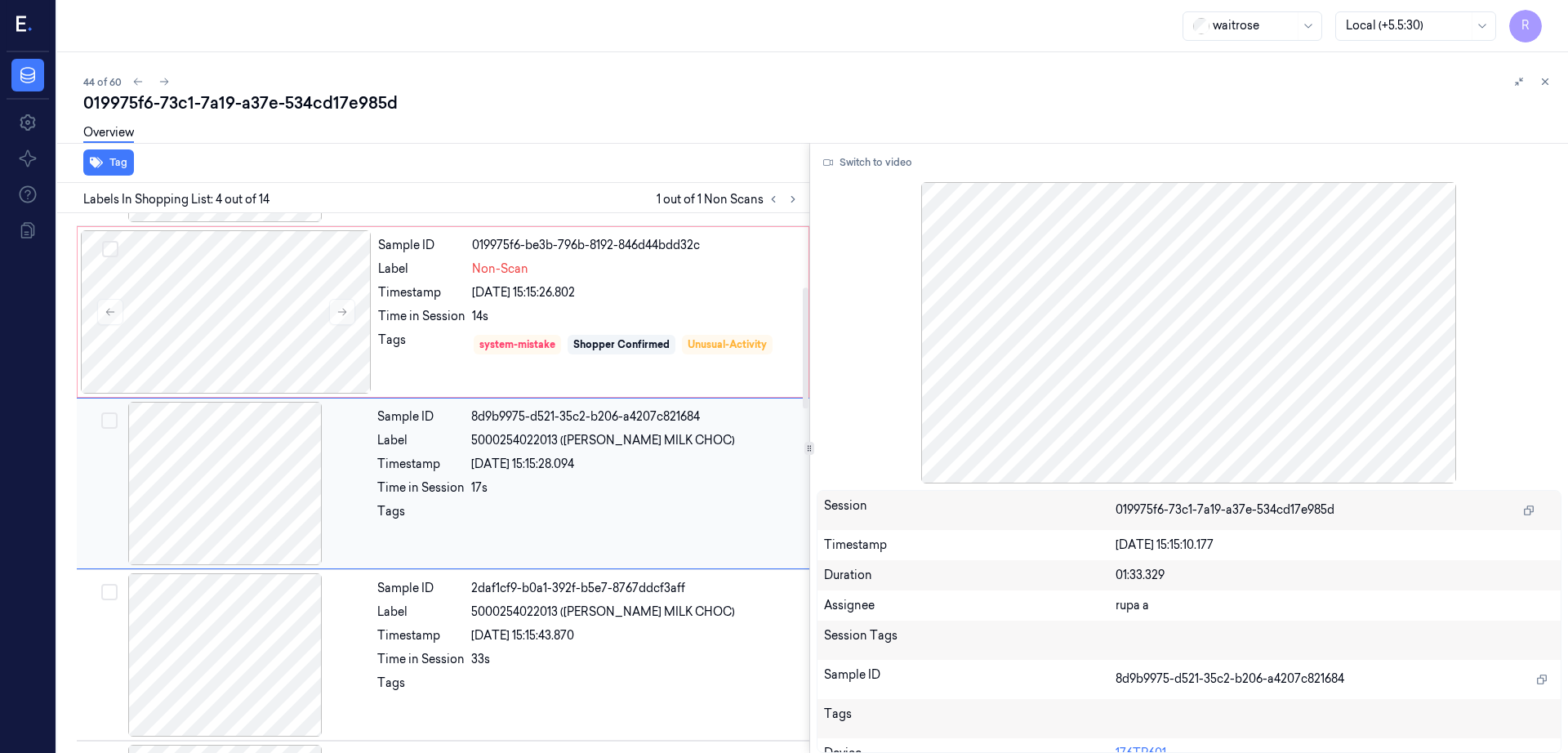
scroll to position [330, 0]
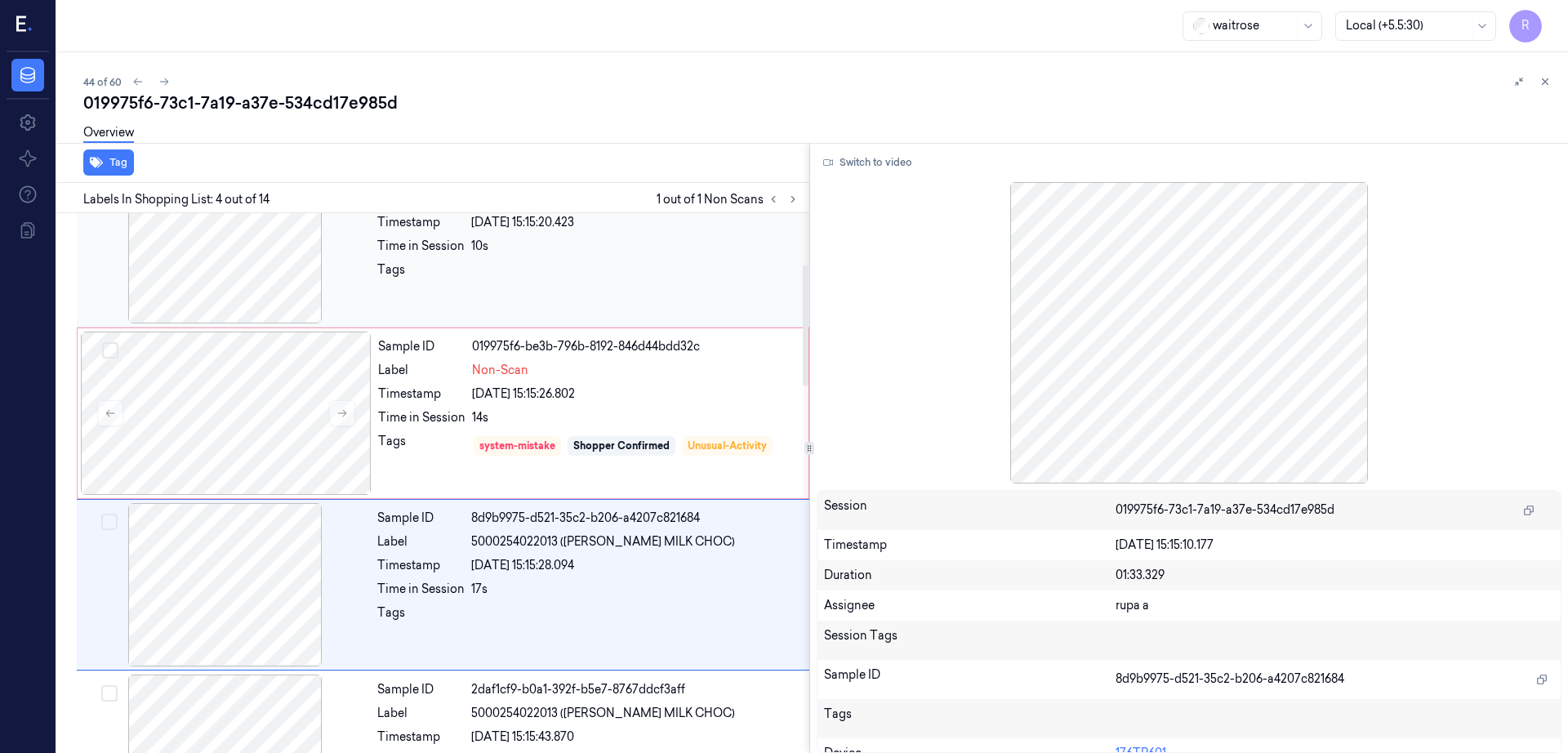
click at [220, 291] on div at bounding box center [225, 242] width 291 height 164
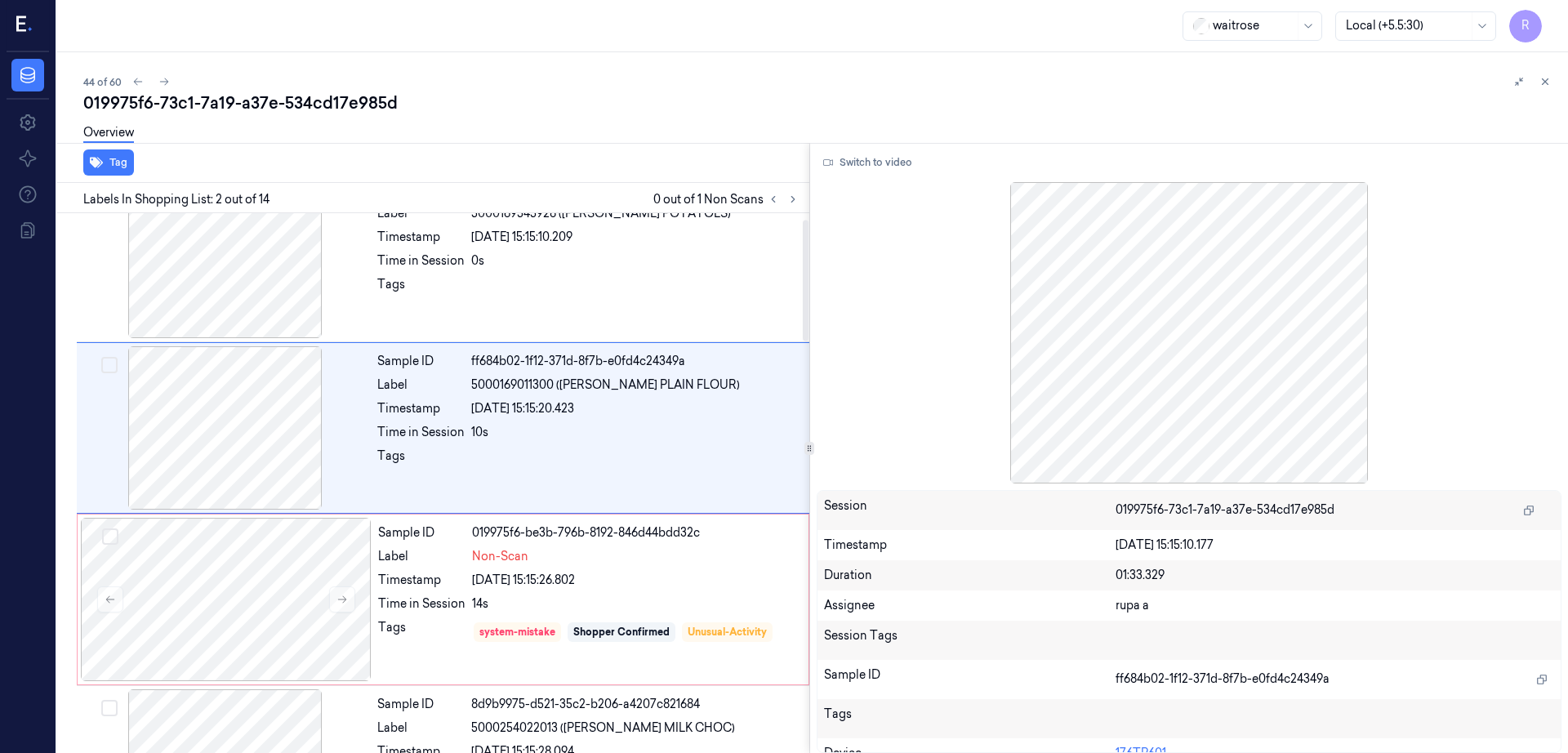
scroll to position [0, 0]
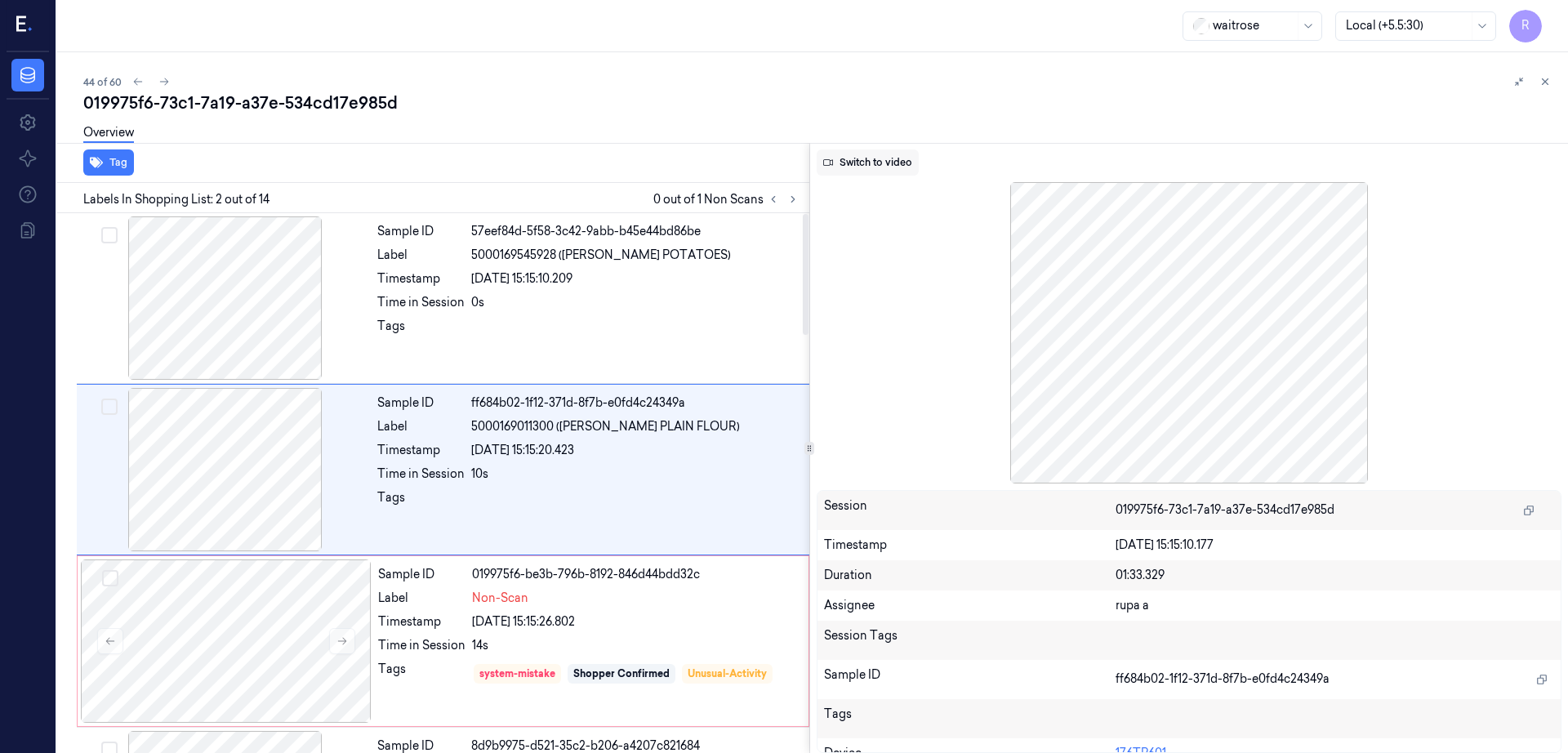
click at [895, 165] on button "Switch to video" at bounding box center [867, 162] width 102 height 26
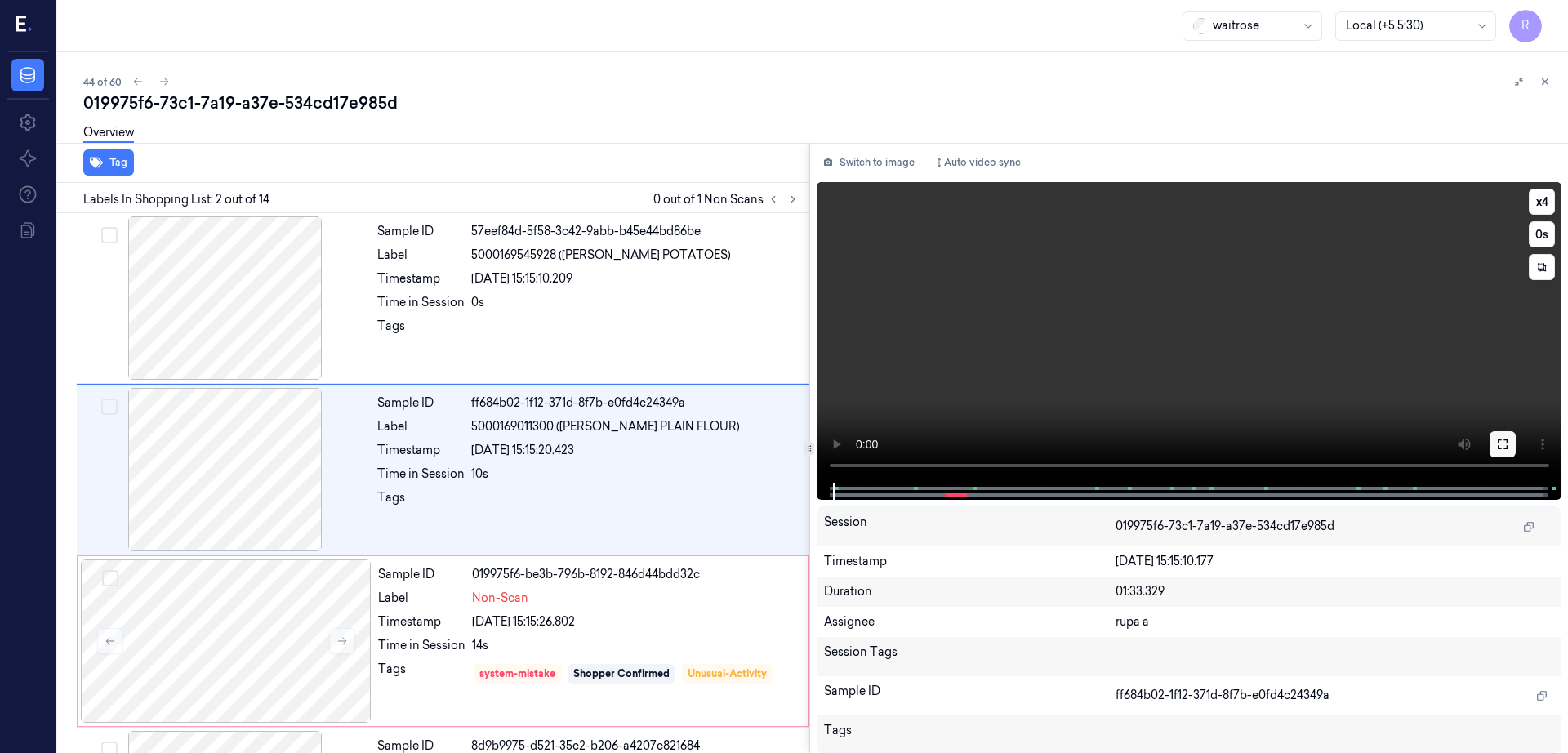
click at [1509, 440] on icon at bounding box center [1502, 444] width 13 height 13
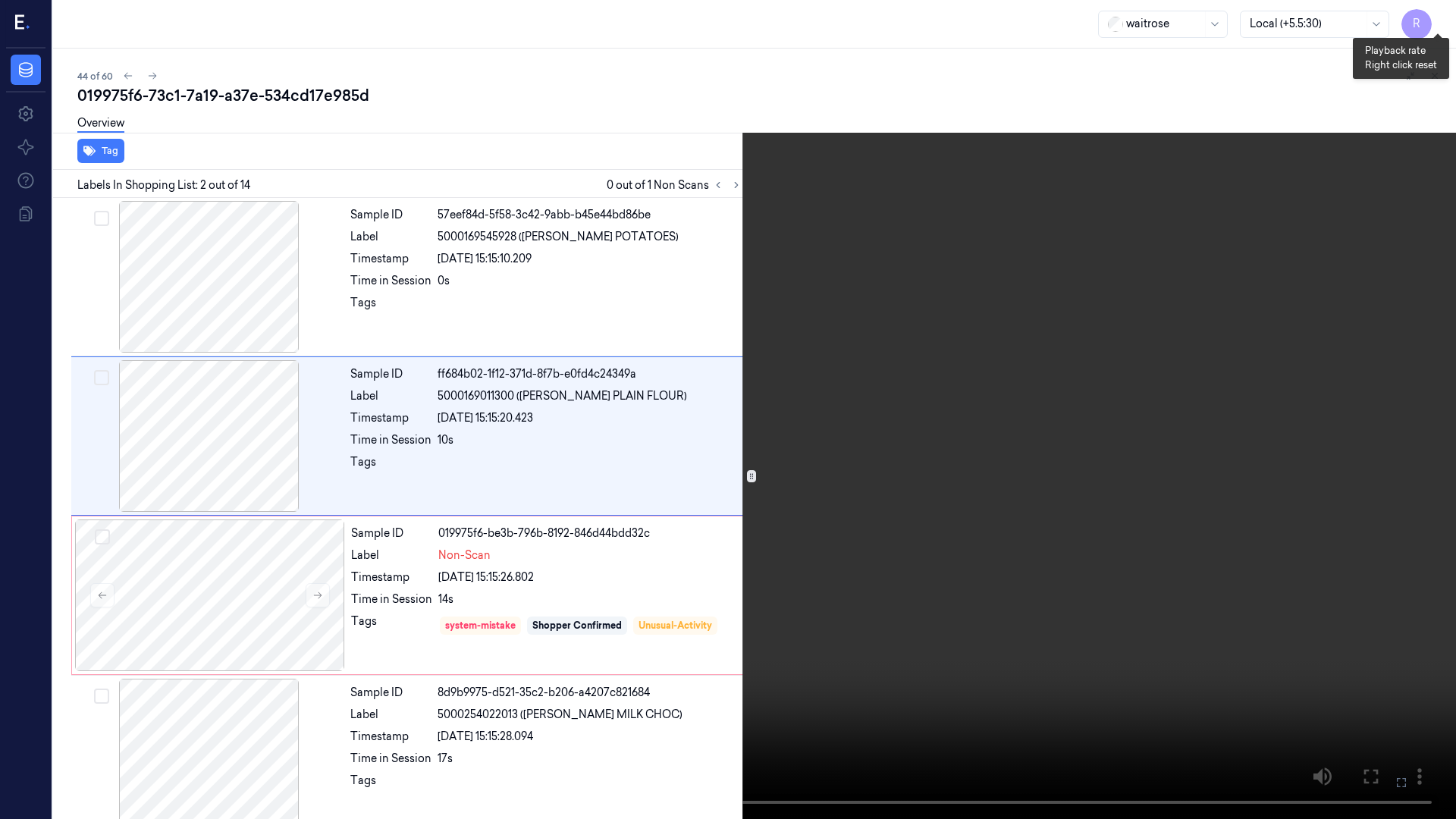
click at [1432, 11] on button "x 4" at bounding box center [1438, 18] width 24 height 24
drag, startPoint x: 1431, startPoint y: 8, endPoint x: 1356, endPoint y: 77, distance: 101.9
click at [1431, 8] on button "x 1" at bounding box center [1438, 18] width 24 height 24
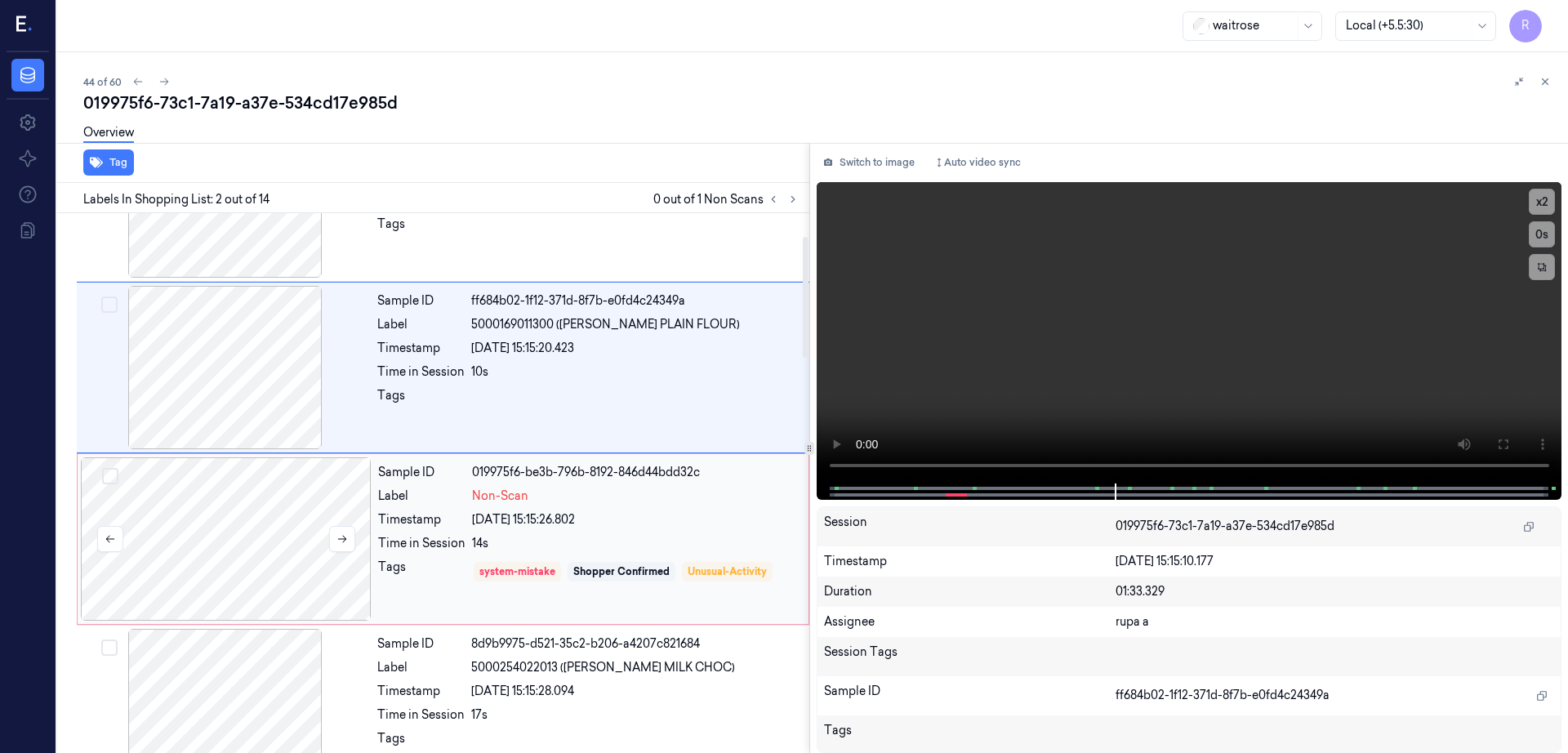
click at [307, 559] on div at bounding box center [226, 539] width 291 height 164
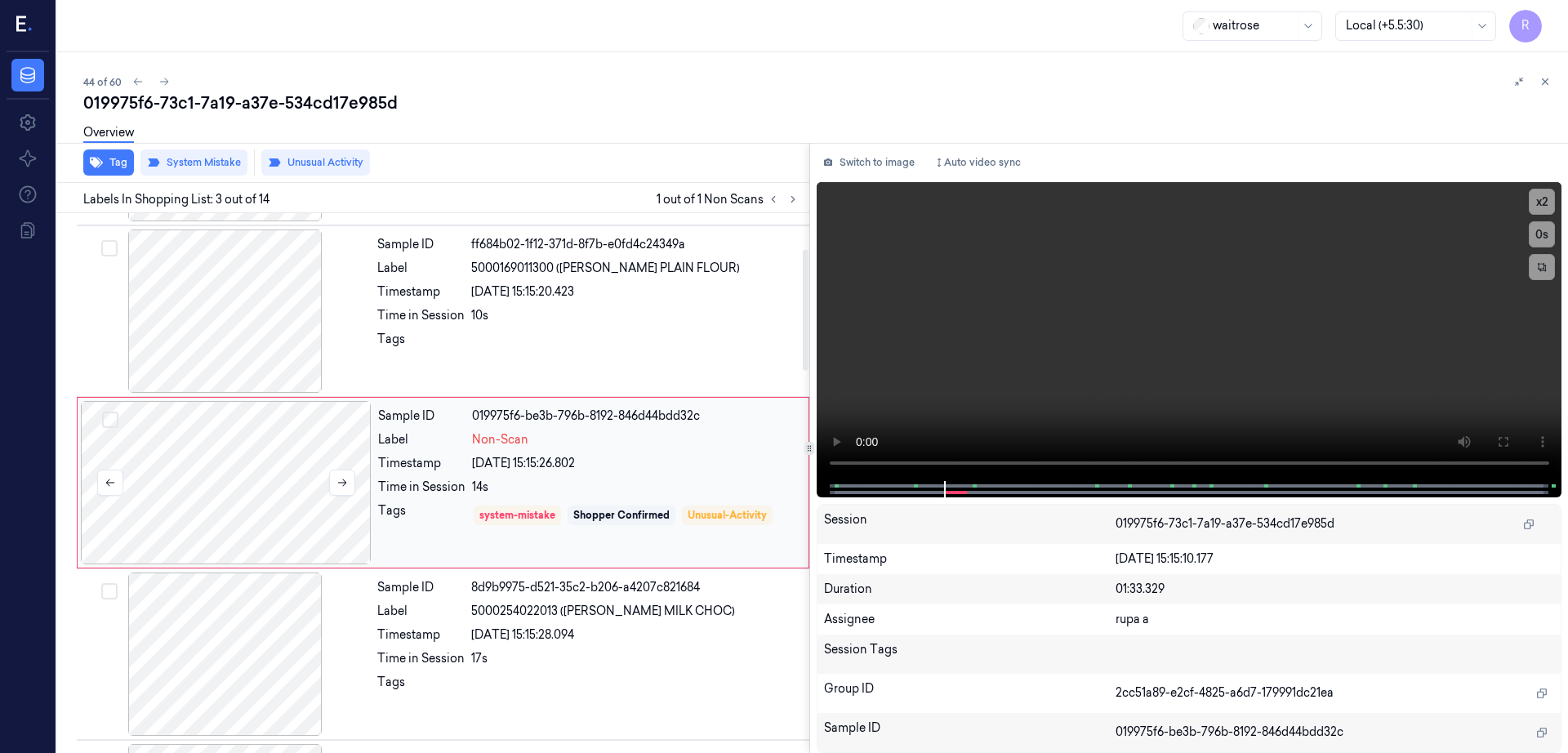
click at [330, 499] on div at bounding box center [226, 483] width 291 height 164
click at [282, 440] on div at bounding box center [226, 483] width 291 height 164
click at [284, 438] on div at bounding box center [226, 483] width 291 height 164
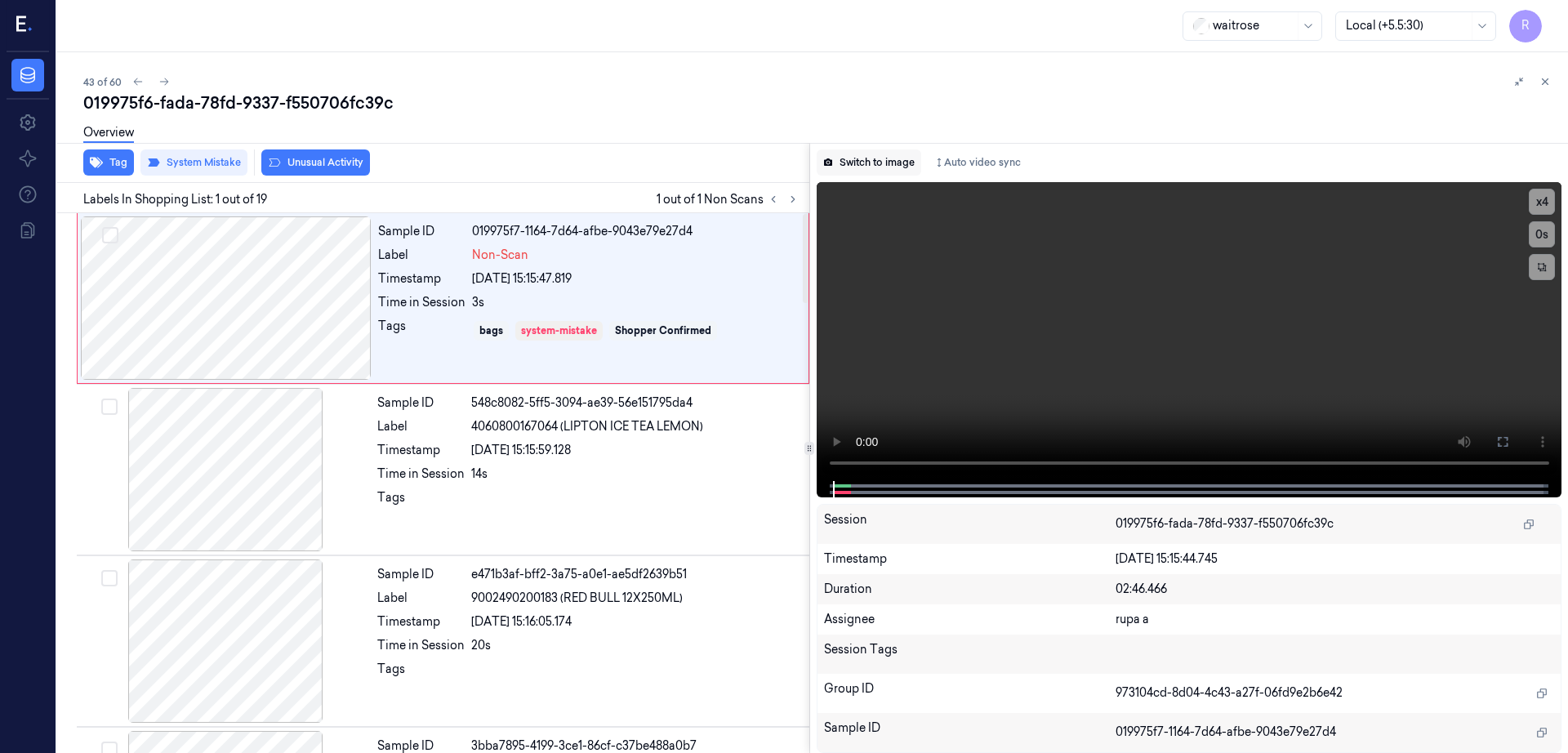
click at [888, 161] on button "Switch to image" at bounding box center [869, 162] width 105 height 26
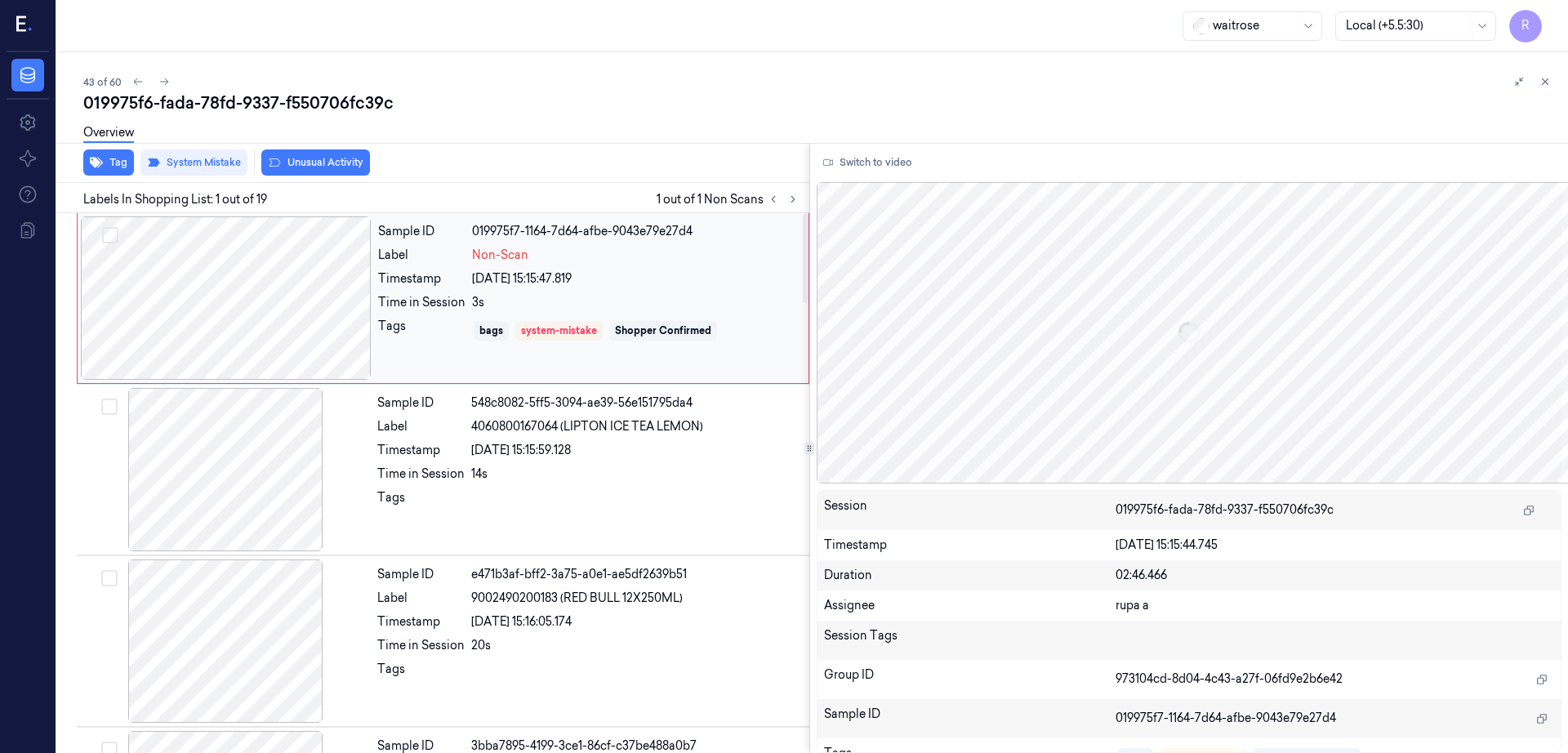
click at [300, 329] on div at bounding box center [226, 298] width 291 height 164
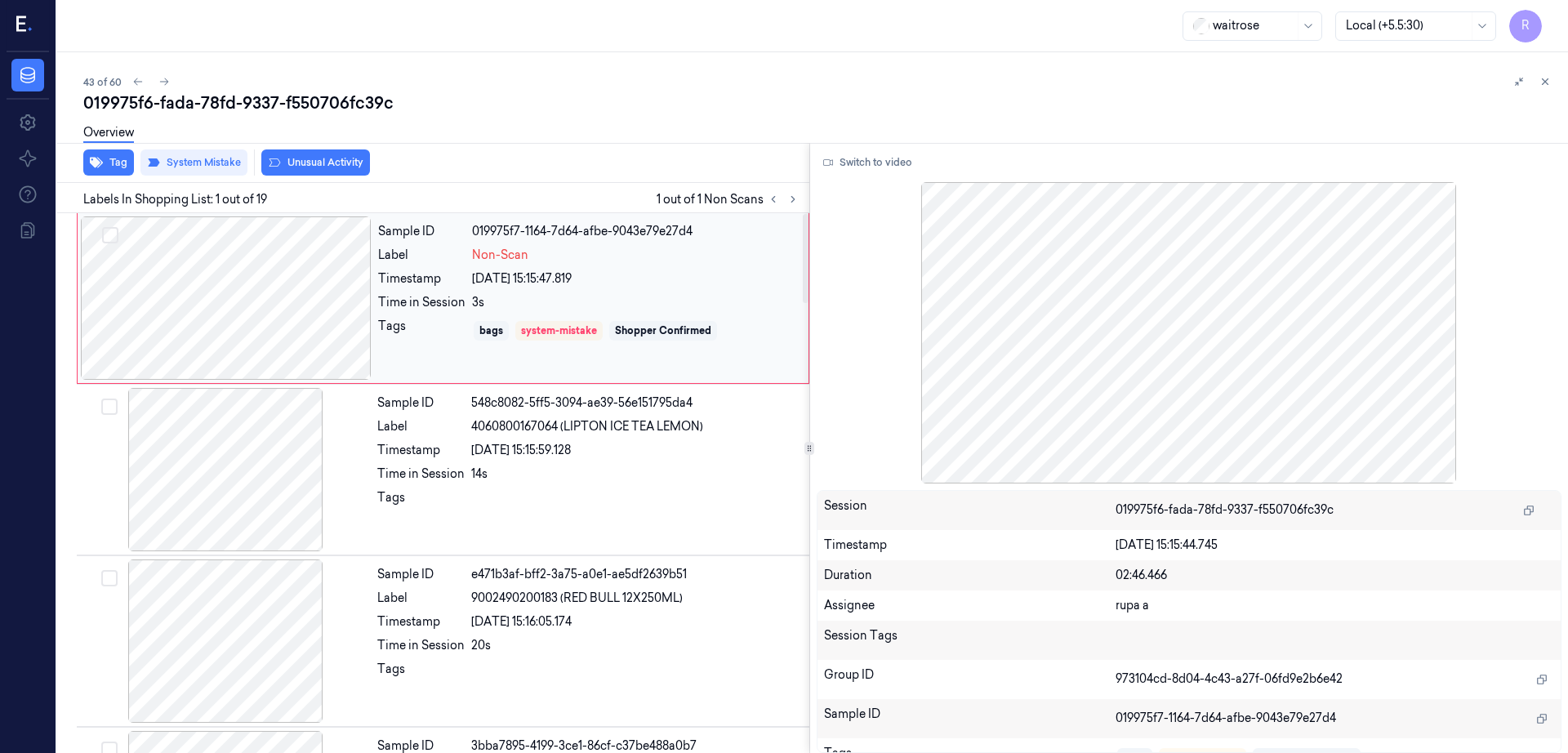
click at [277, 304] on div at bounding box center [226, 298] width 291 height 164
click at [301, 482] on div at bounding box center [225, 470] width 291 height 164
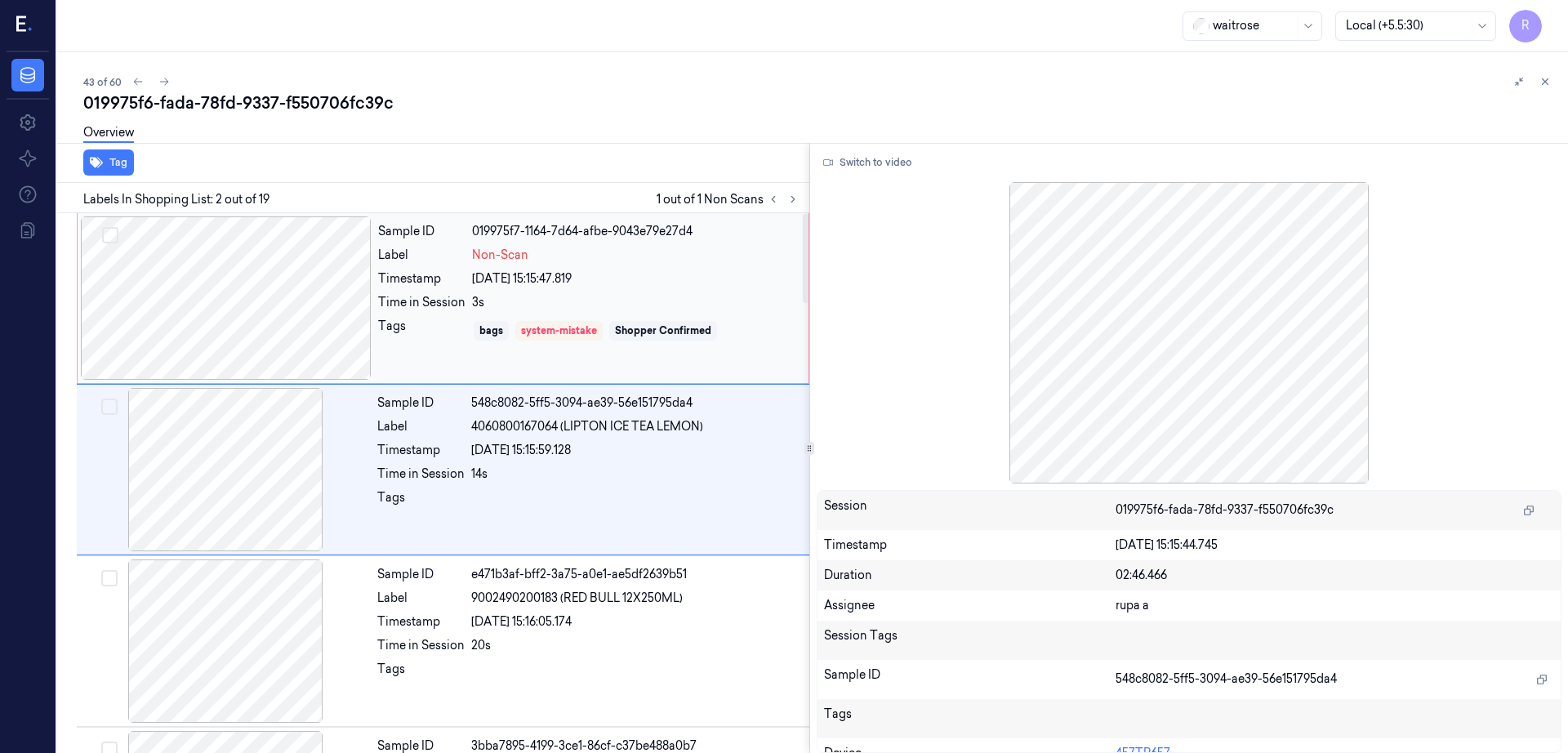
click at [231, 323] on div at bounding box center [226, 298] width 291 height 164
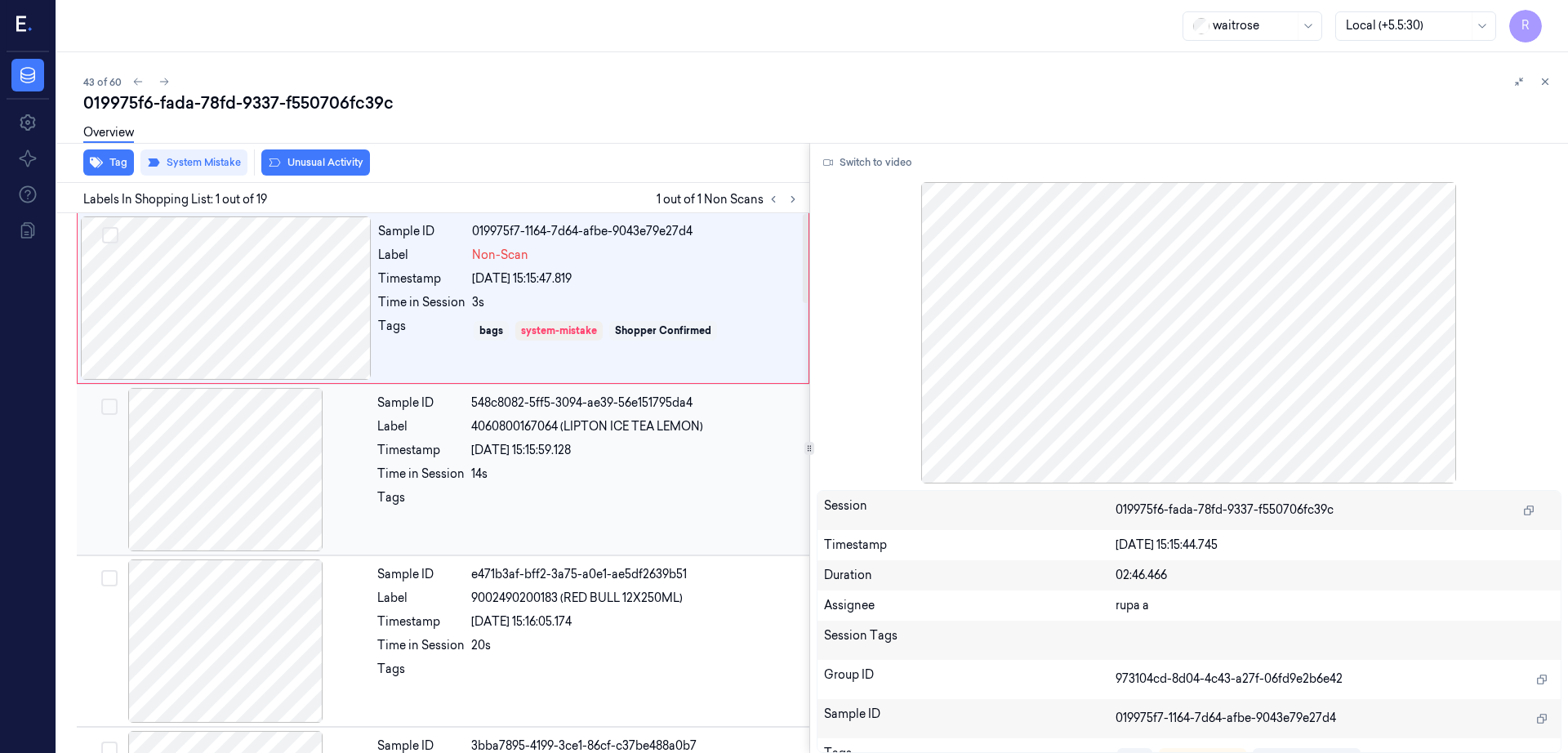
click at [261, 477] on div at bounding box center [225, 470] width 291 height 164
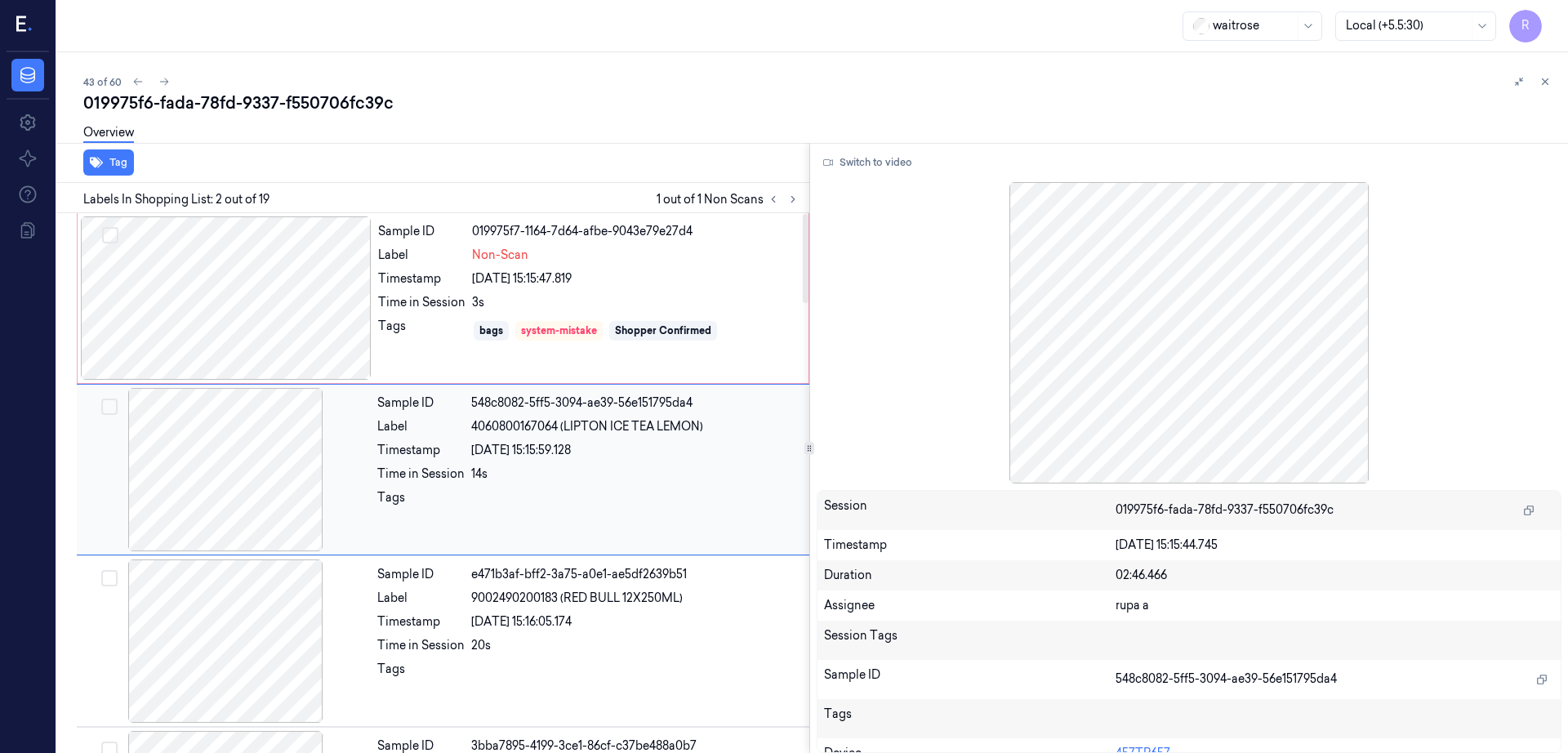
click at [236, 490] on div at bounding box center [225, 470] width 291 height 164
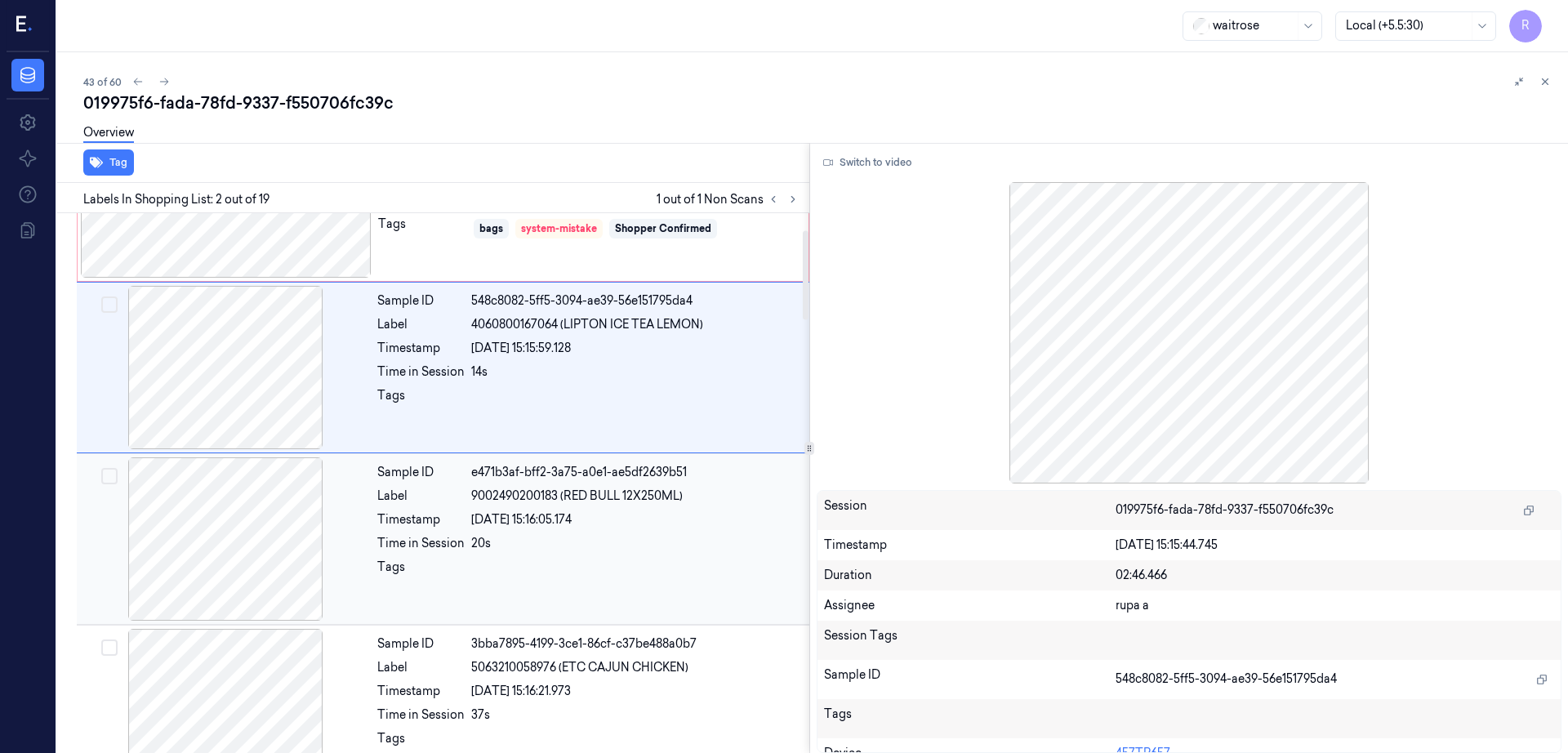
click at [243, 578] on div at bounding box center [225, 539] width 291 height 164
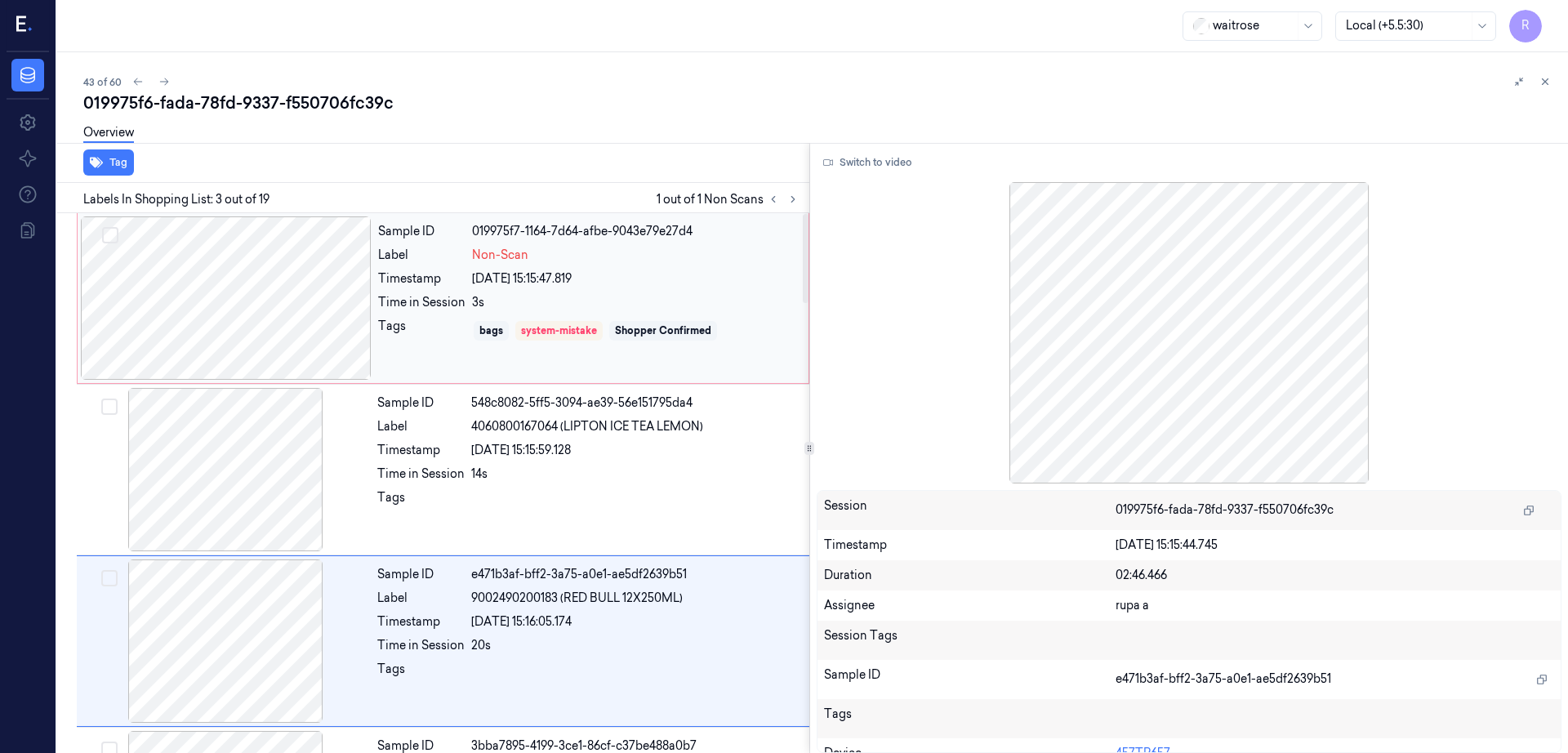
click at [237, 382] on div "Sample ID 019975f7-1164-7d64-afbe-9043e79e27d4 Label Non-Scan Timestamp [DATE] …" at bounding box center [443, 298] width 732 height 171
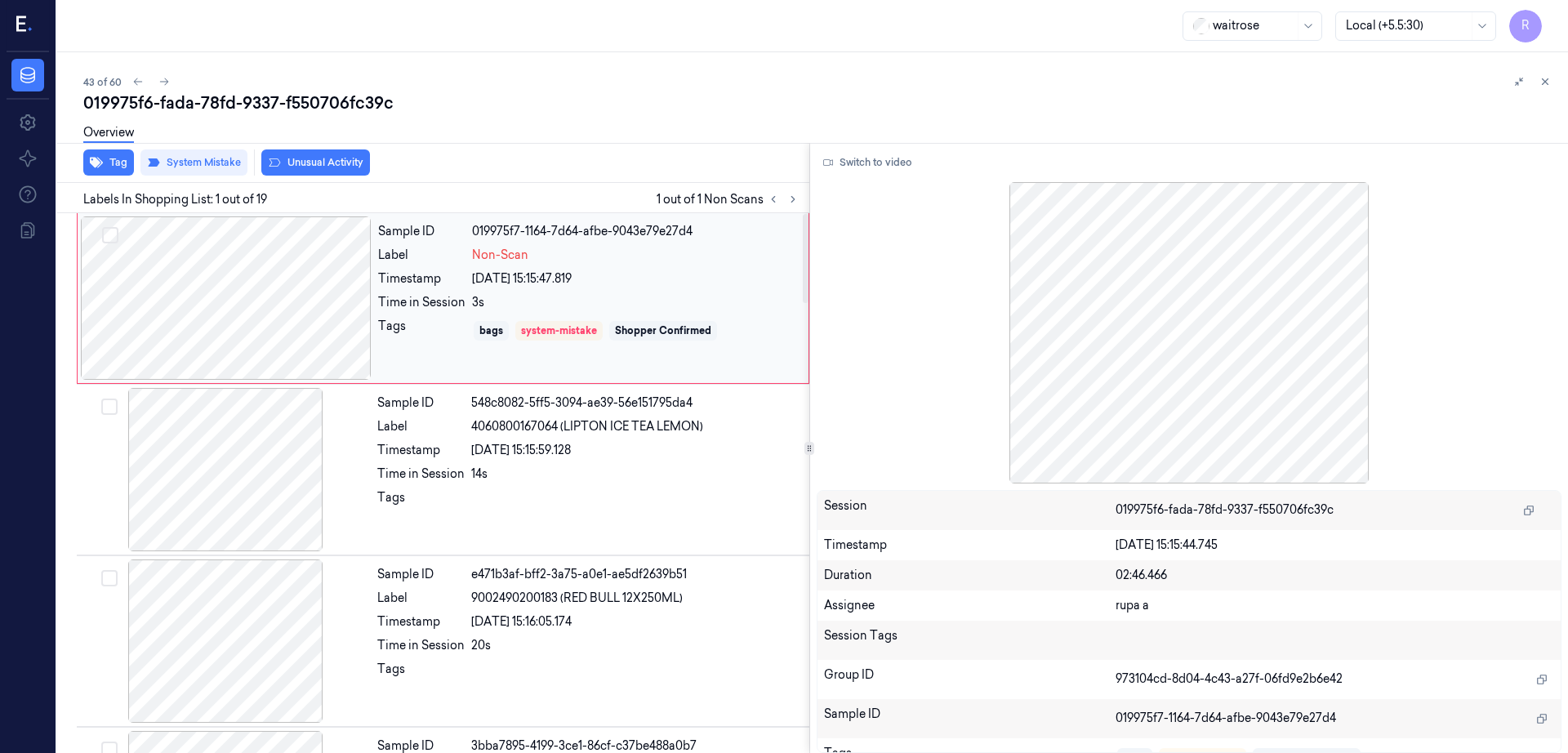
click at [276, 299] on div at bounding box center [226, 298] width 291 height 164
click at [875, 176] on div "Switch to video Session 019975f6-fada-78fd-9337-f550706fc39c Timestamp [DATE] 1…" at bounding box center [1189, 448] width 759 height 610
click at [866, 183] on div at bounding box center [1190, 333] width 746 height 301
click at [833, 164] on icon at bounding box center [828, 163] width 10 height 10
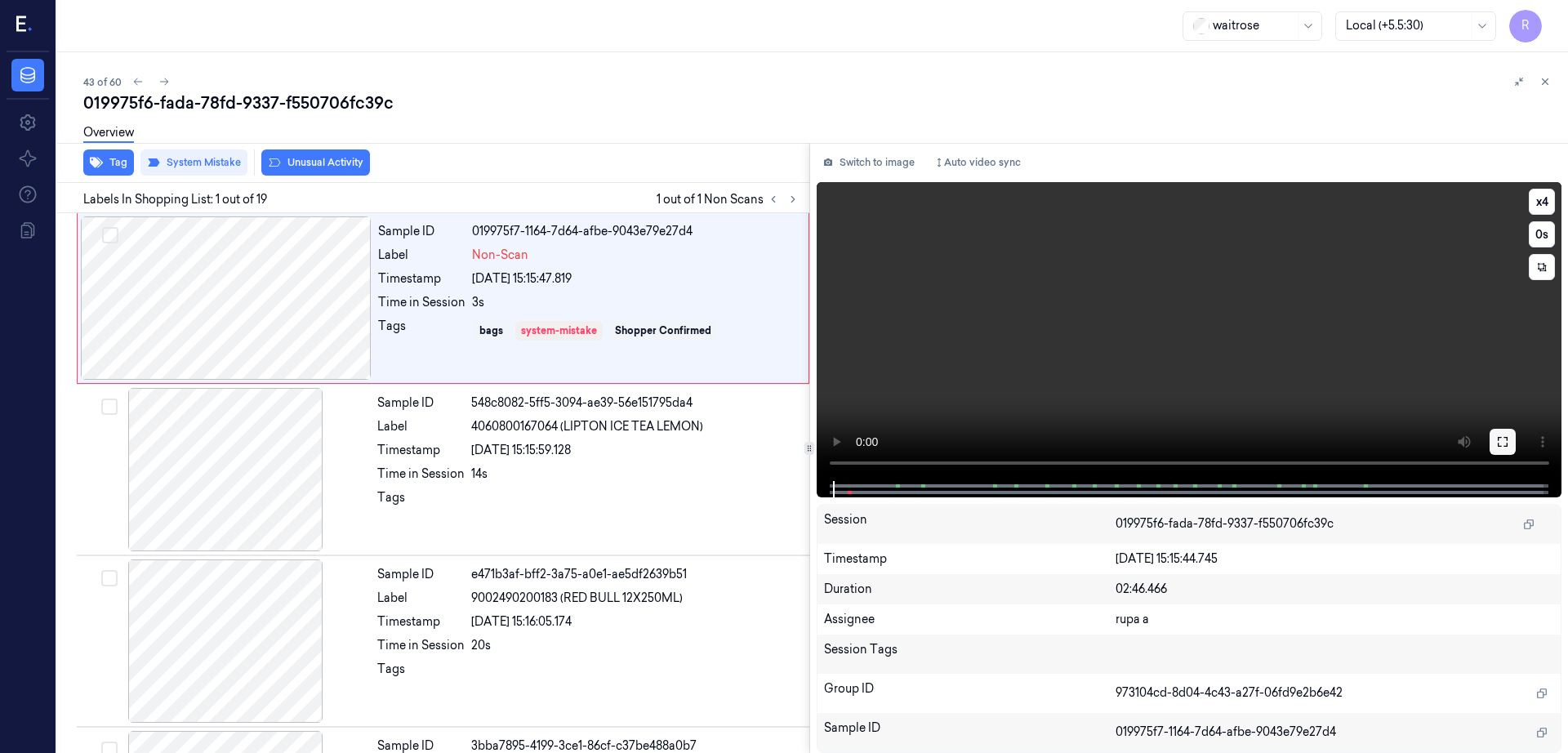
click at [1509, 443] on icon at bounding box center [1502, 441] width 13 height 13
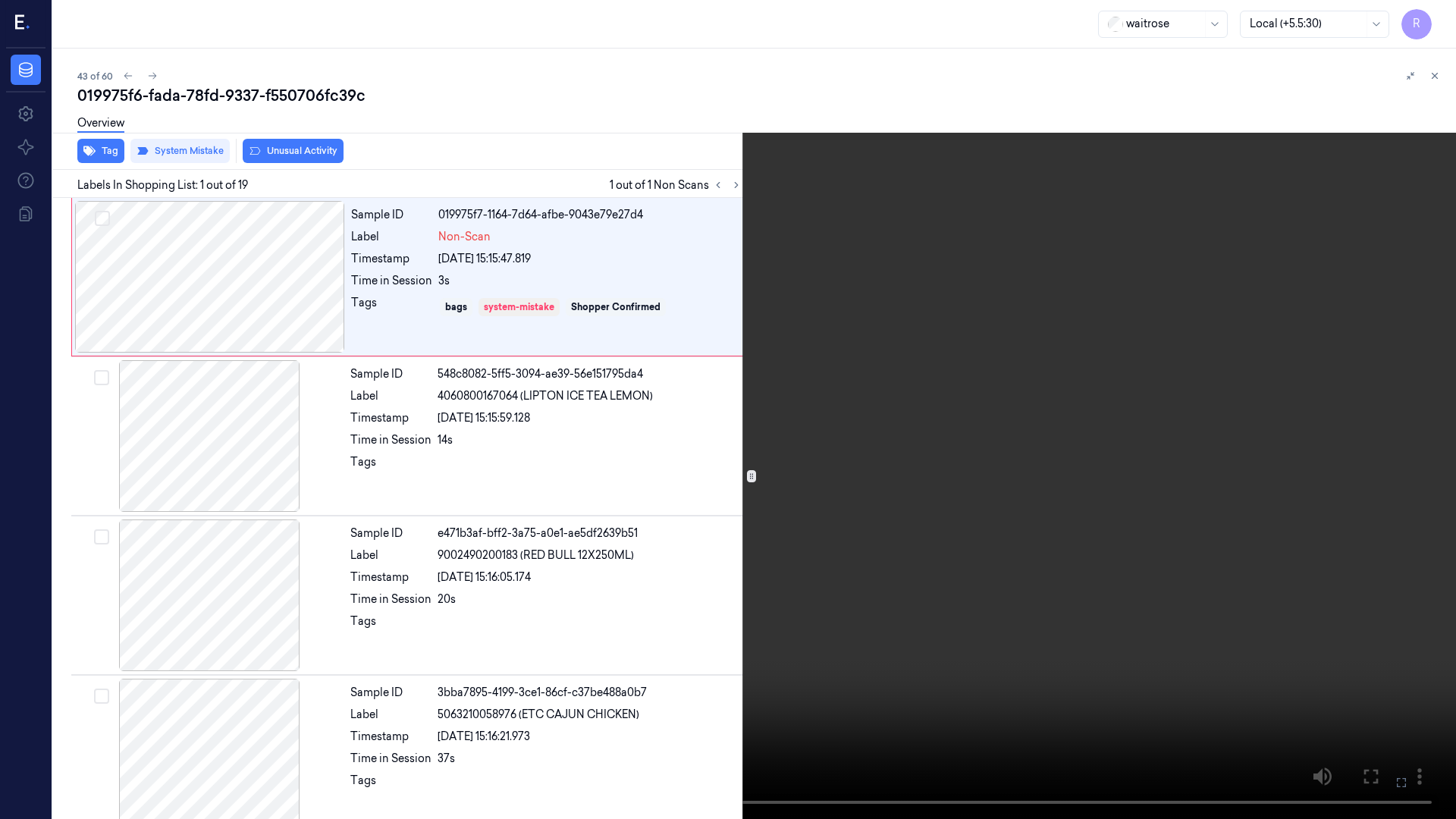
click at [708, 63] on video at bounding box center [728, 410] width 1456 height 819
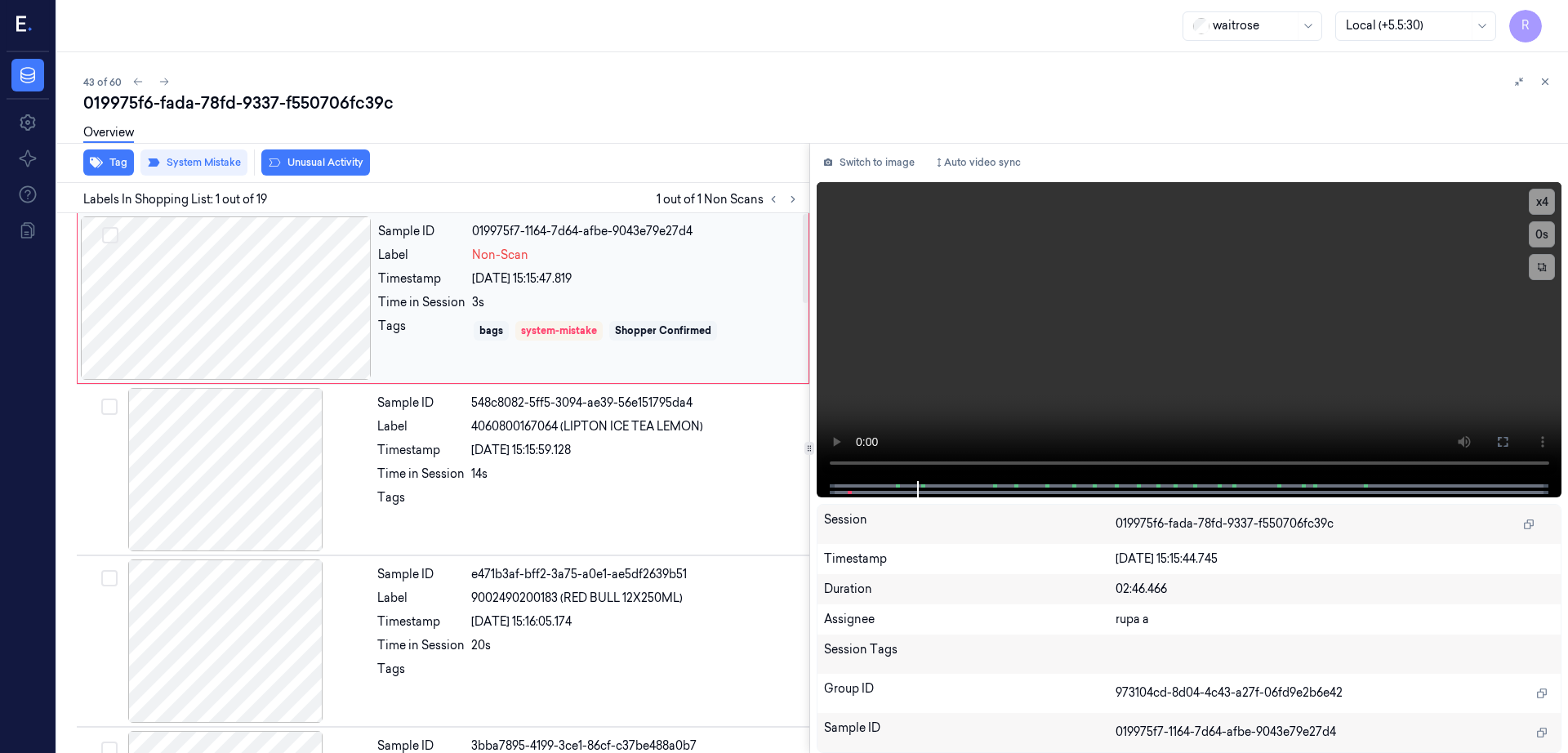
click at [250, 321] on div at bounding box center [226, 298] width 291 height 164
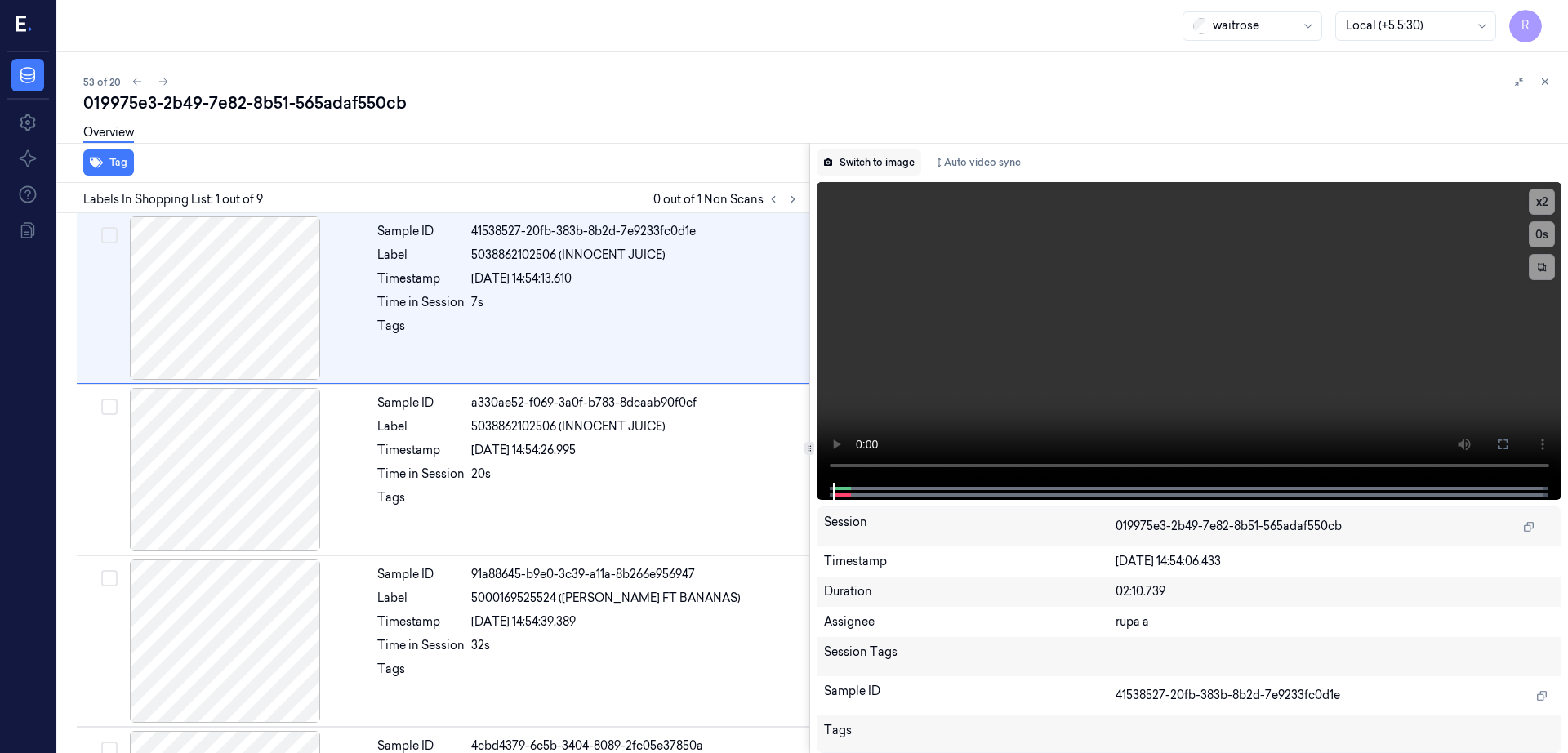
click at [879, 167] on button "Switch to image" at bounding box center [869, 162] width 105 height 26
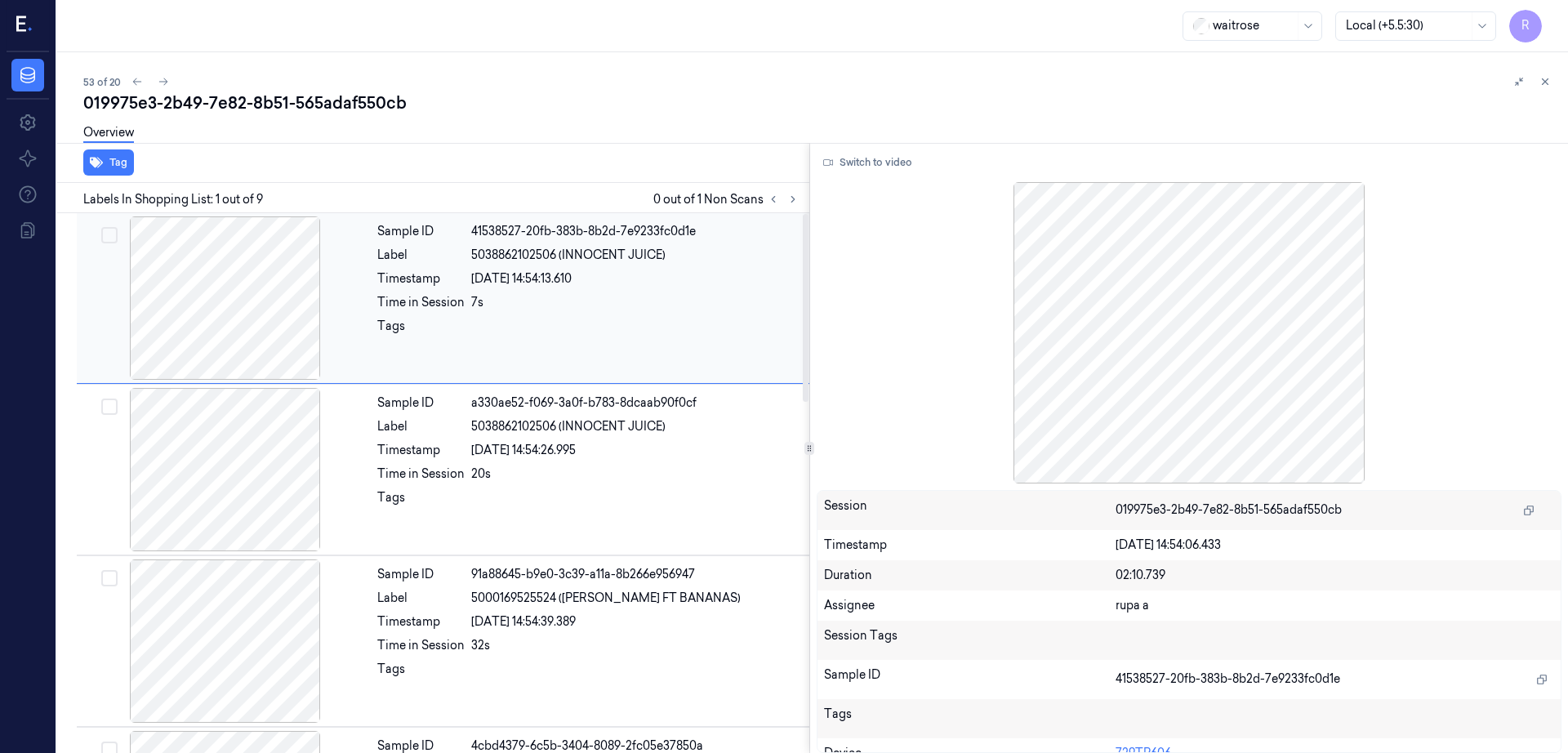
click at [266, 282] on div at bounding box center [225, 298] width 291 height 164
click at [798, 197] on icon at bounding box center [793, 199] width 12 height 12
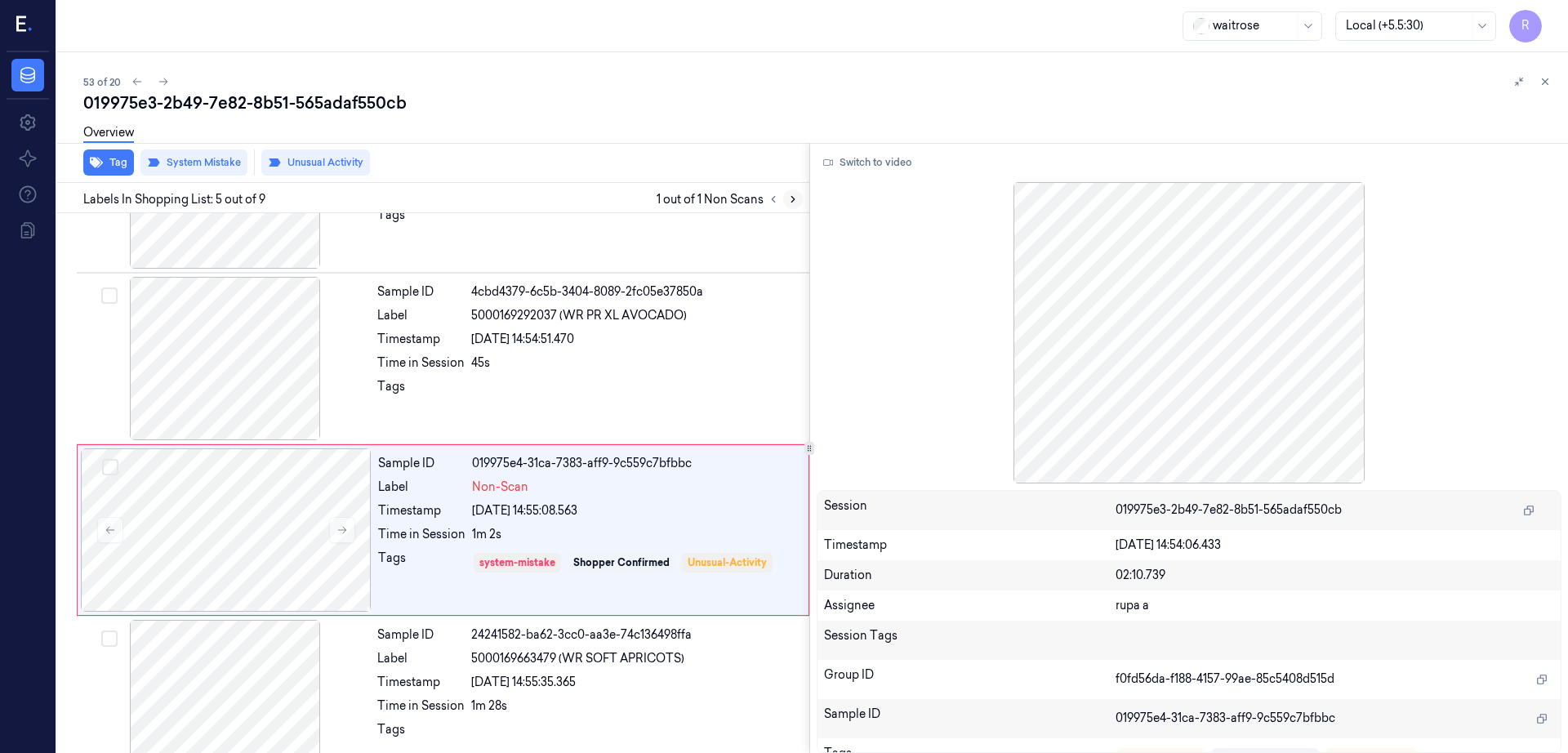
scroll to position [501, 0]
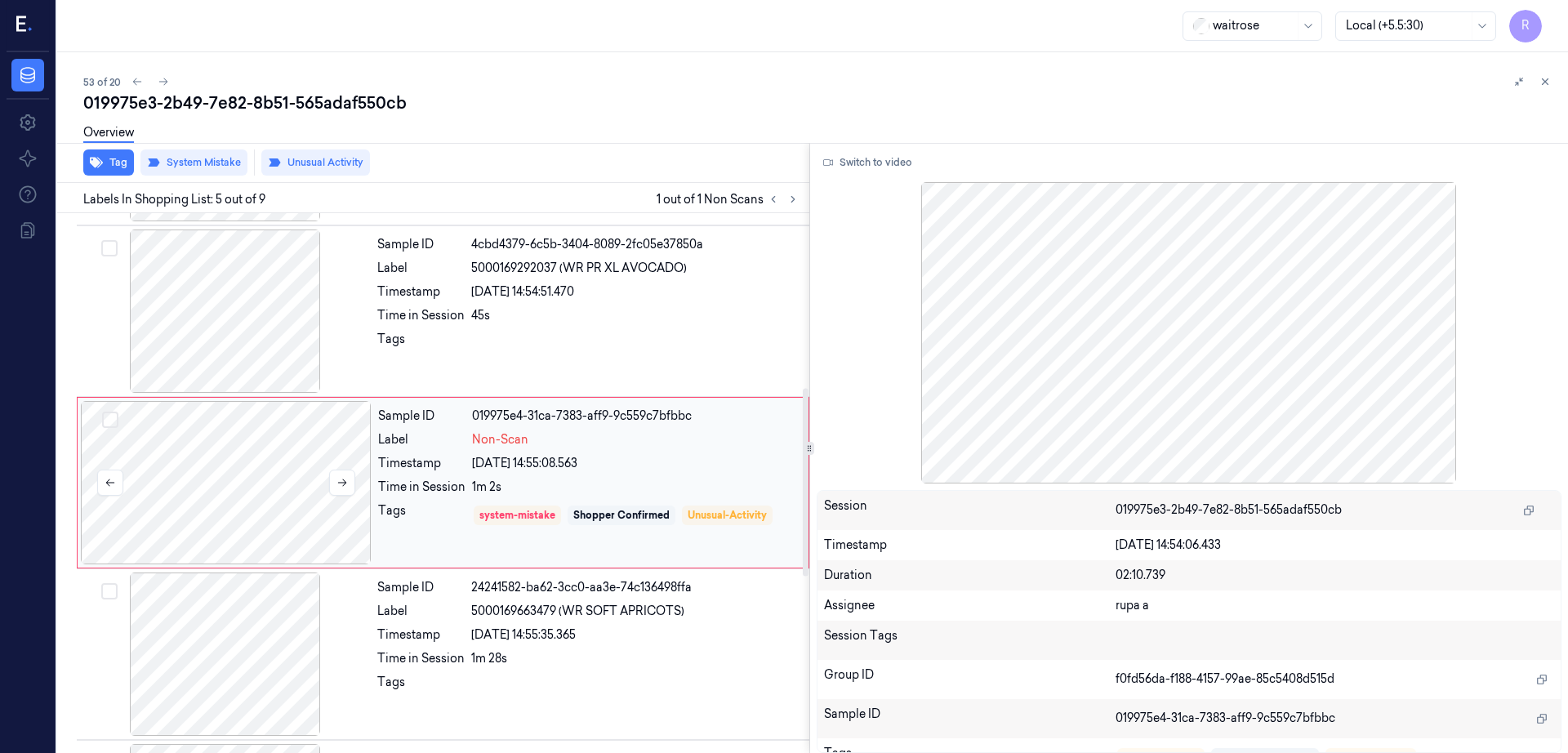
click at [273, 472] on div at bounding box center [226, 483] width 291 height 164
click at [231, 282] on div at bounding box center [225, 312] width 291 height 164
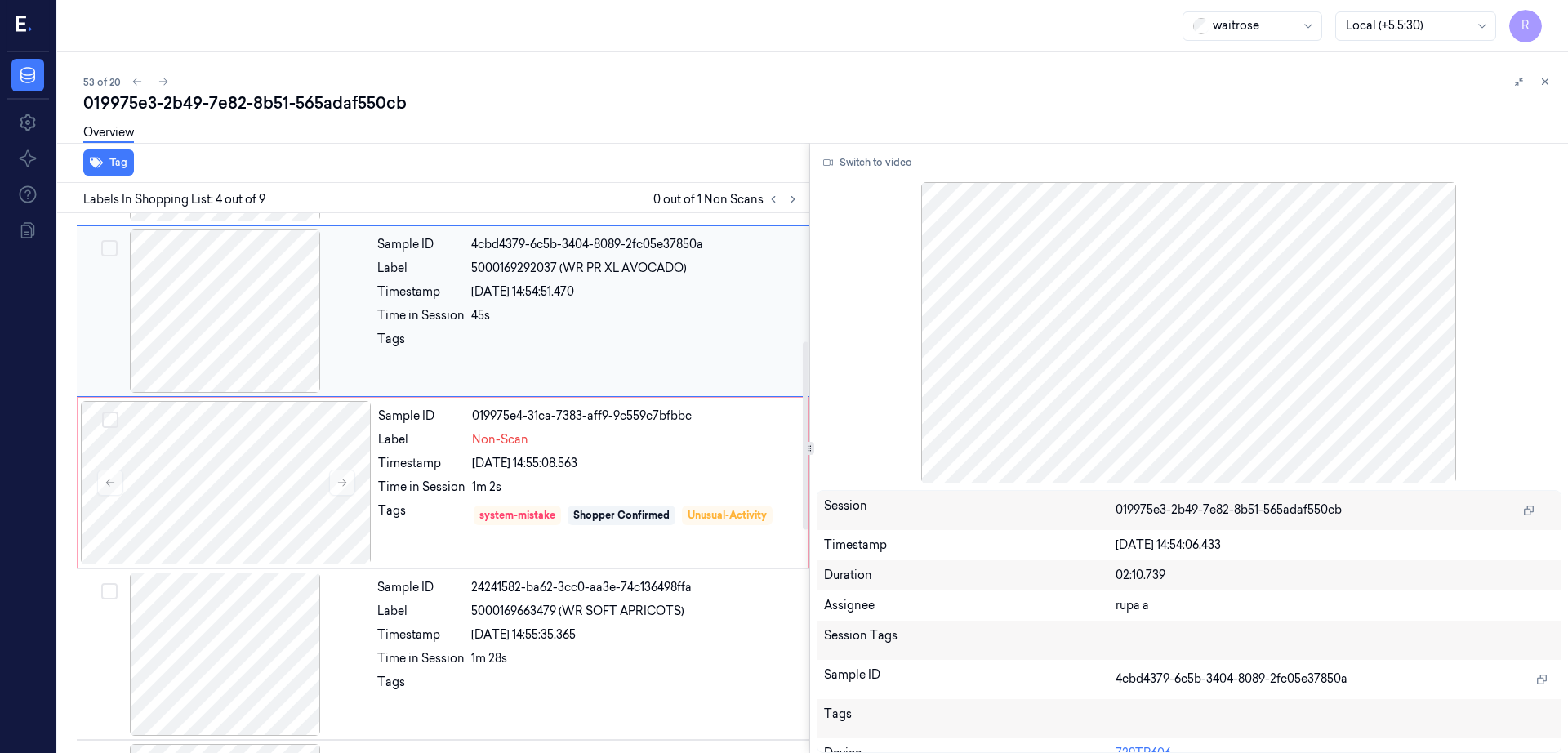
scroll to position [330, 0]
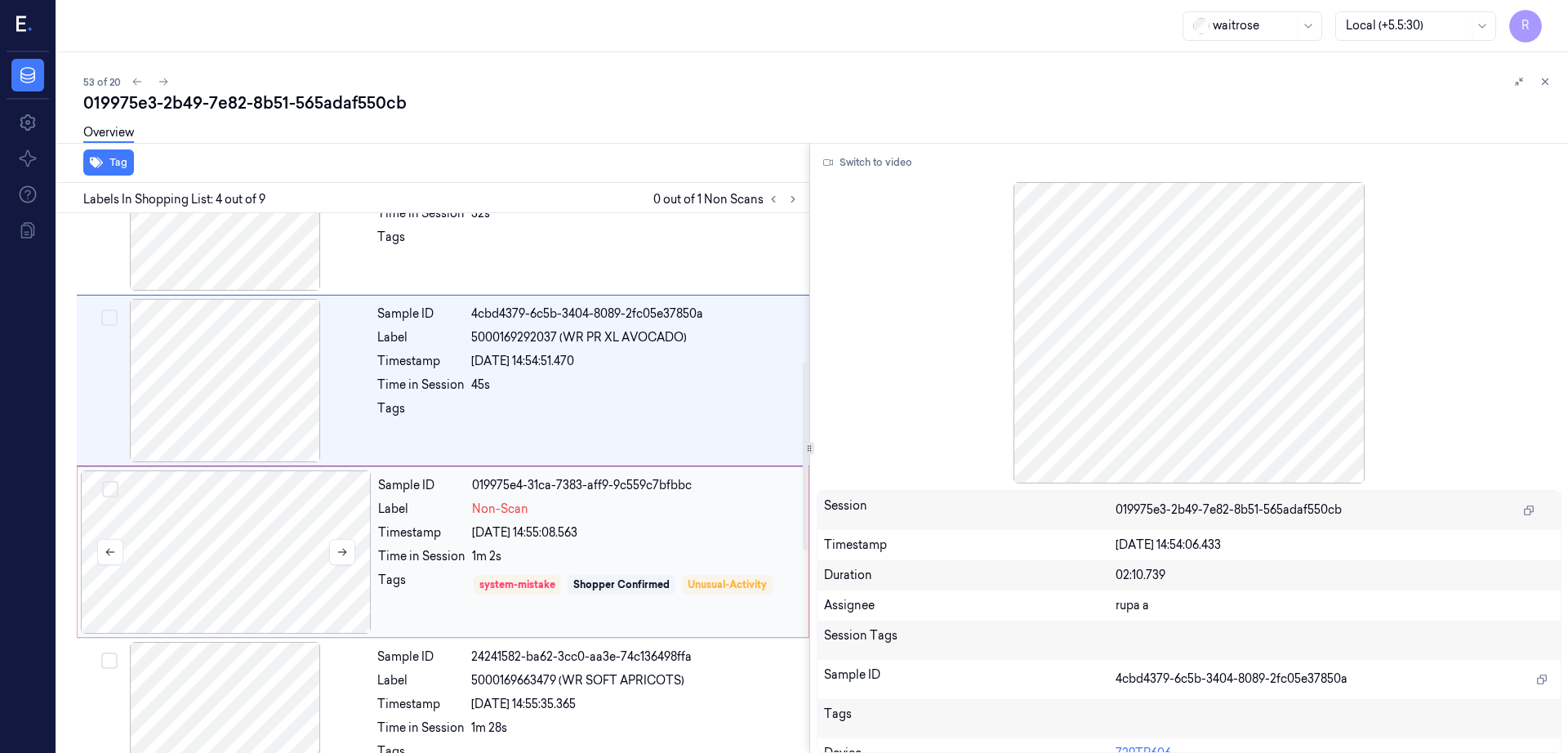
click at [255, 563] on div at bounding box center [226, 553] width 291 height 164
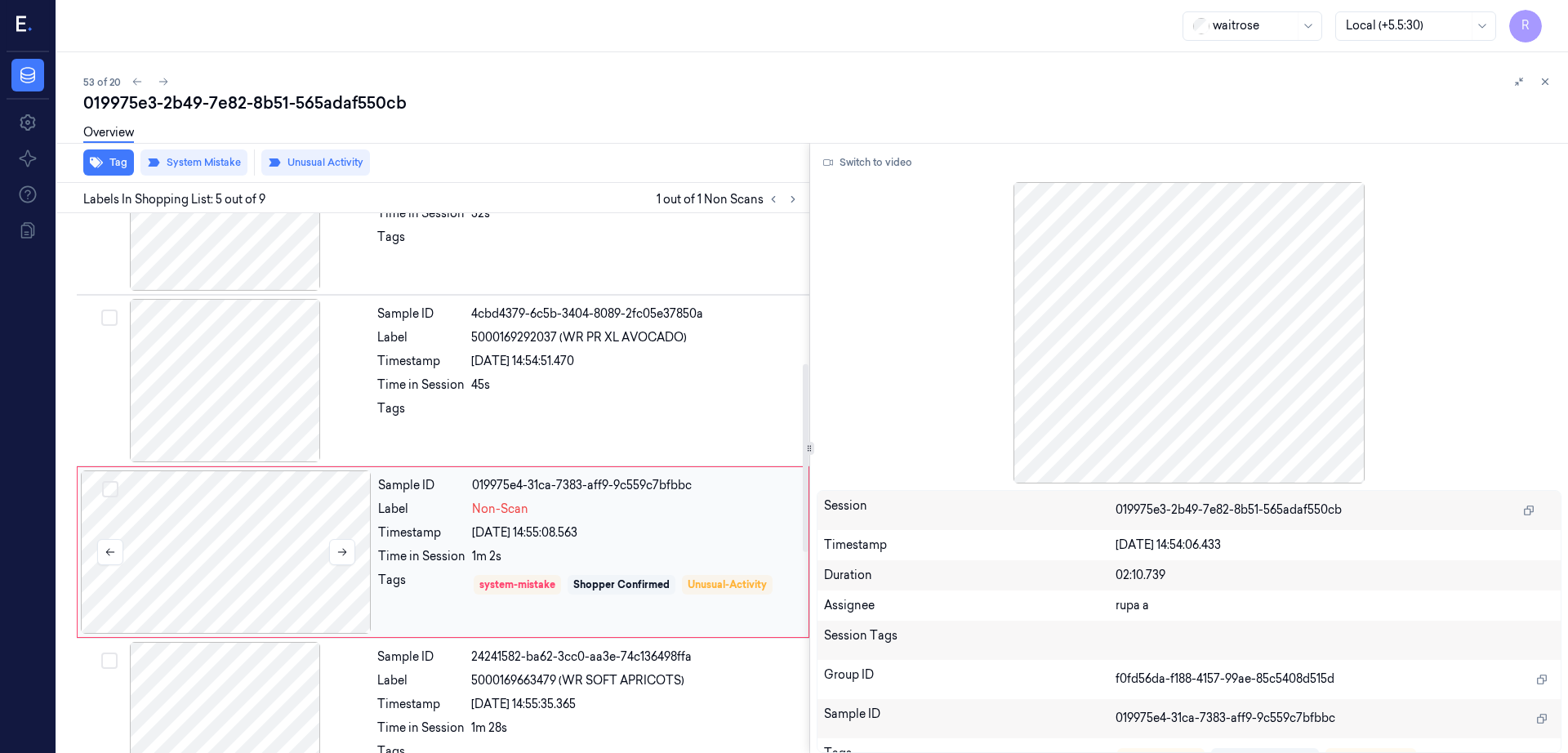
scroll to position [501, 0]
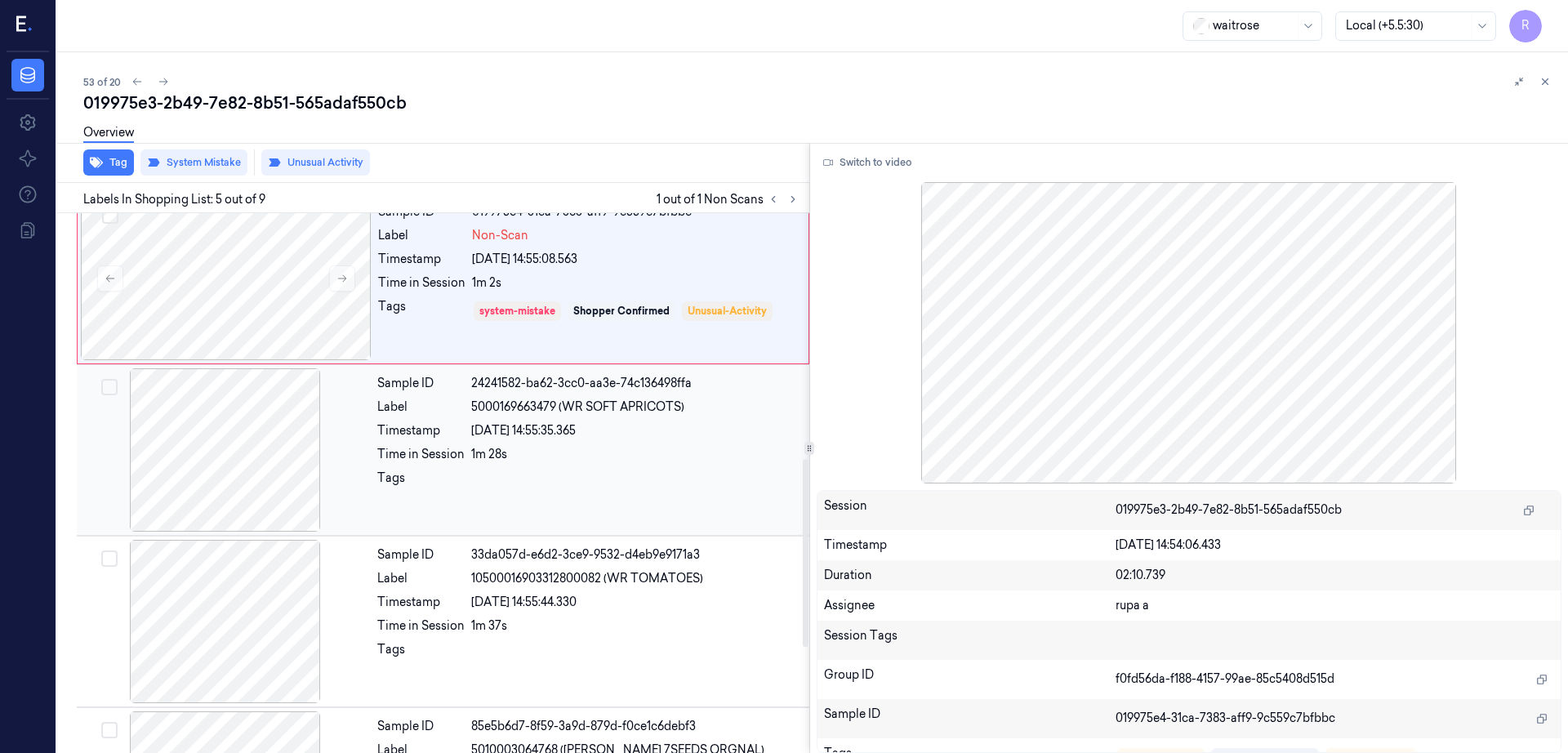
click at [205, 470] on div at bounding box center [225, 450] width 291 height 164
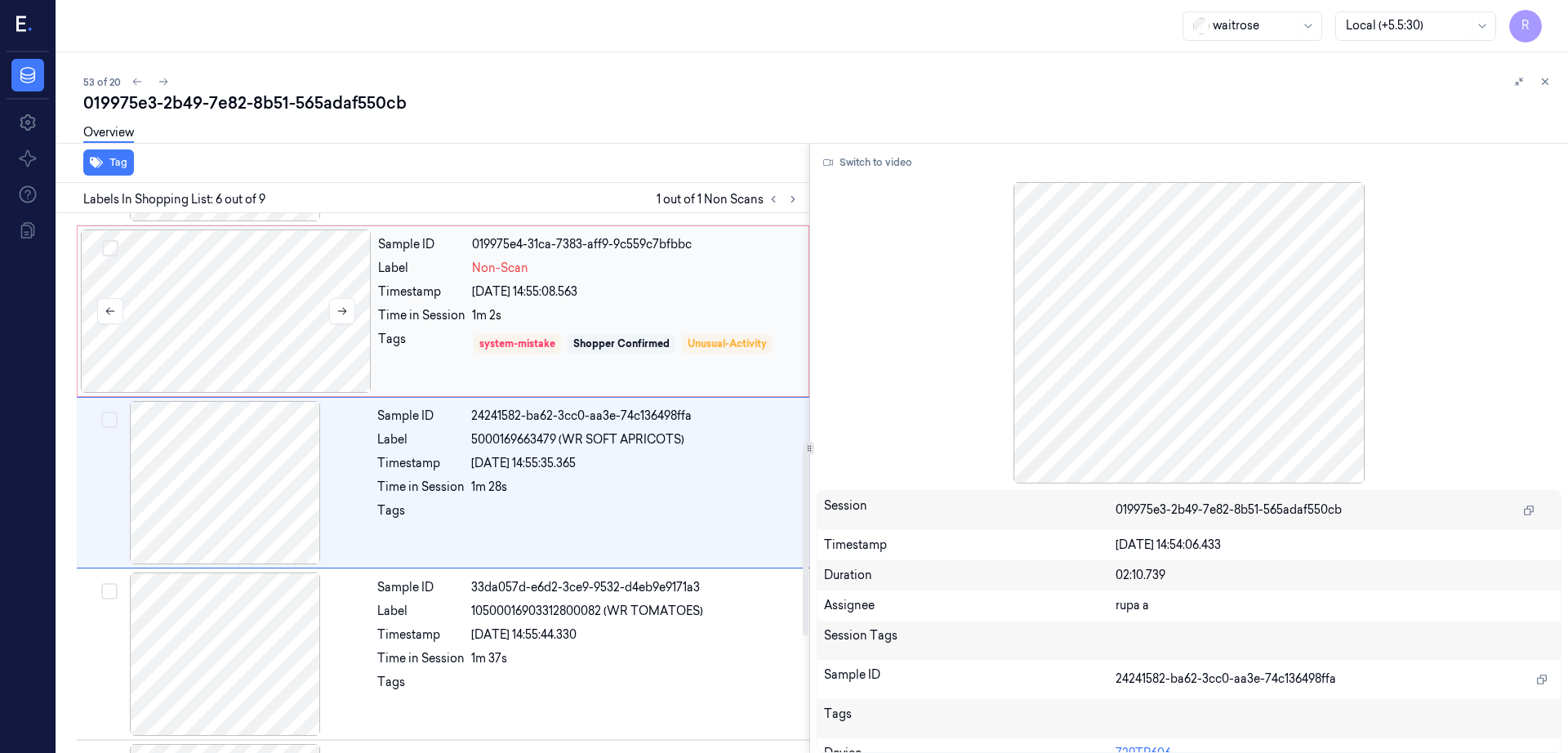
click at [254, 348] on div at bounding box center [226, 312] width 291 height 164
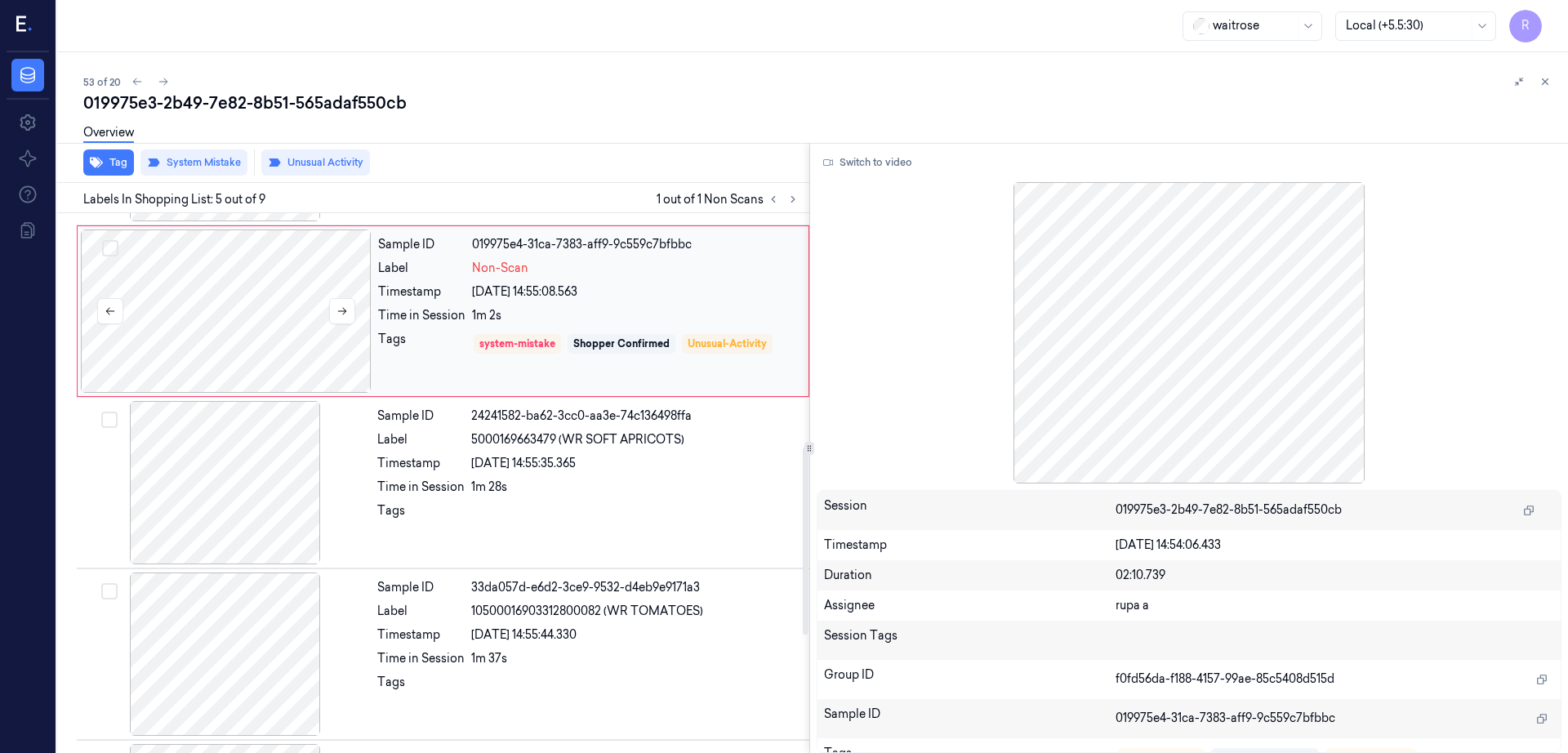
scroll to position [501, 0]
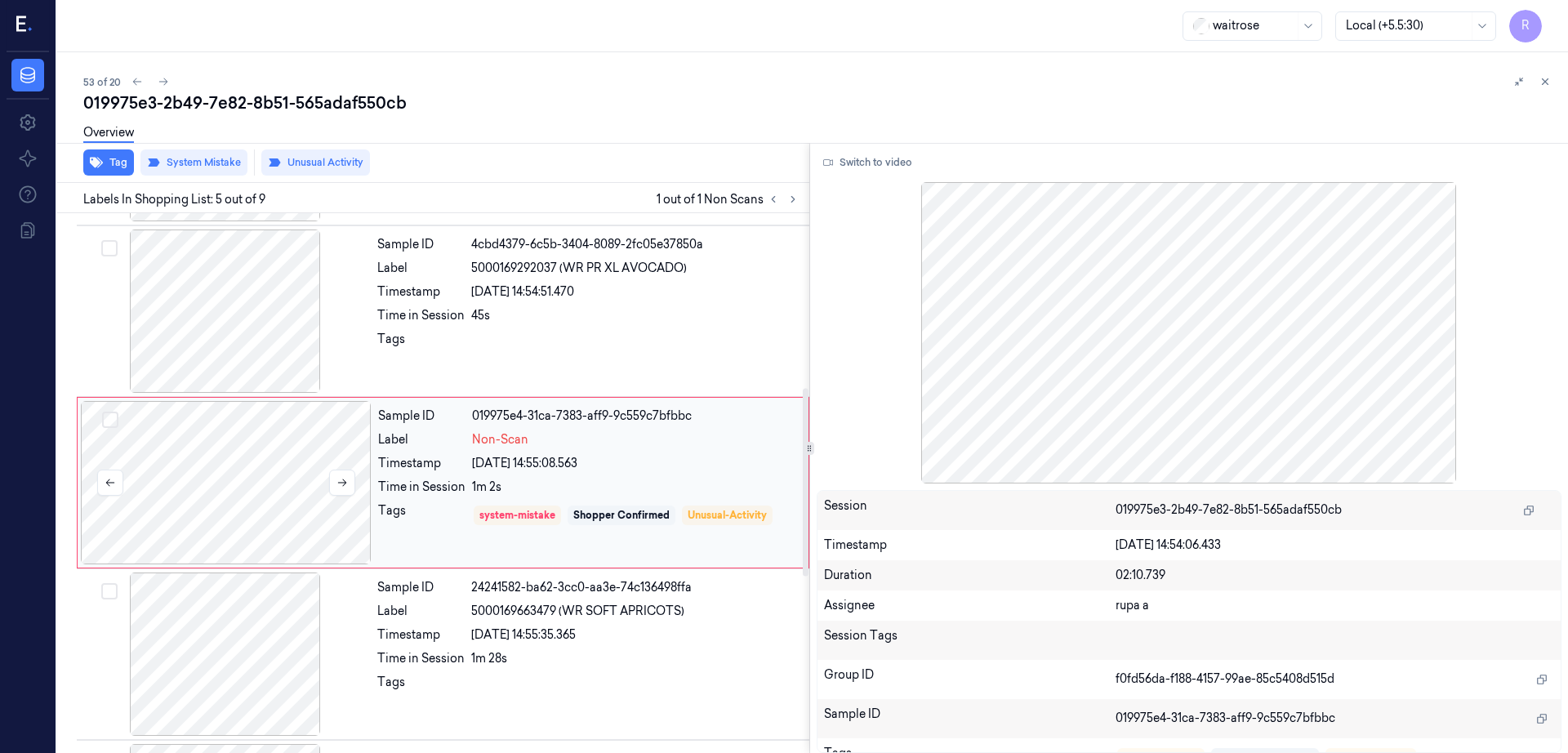
click at [254, 489] on div at bounding box center [226, 483] width 291 height 164
click at [226, 339] on div at bounding box center [225, 312] width 291 height 164
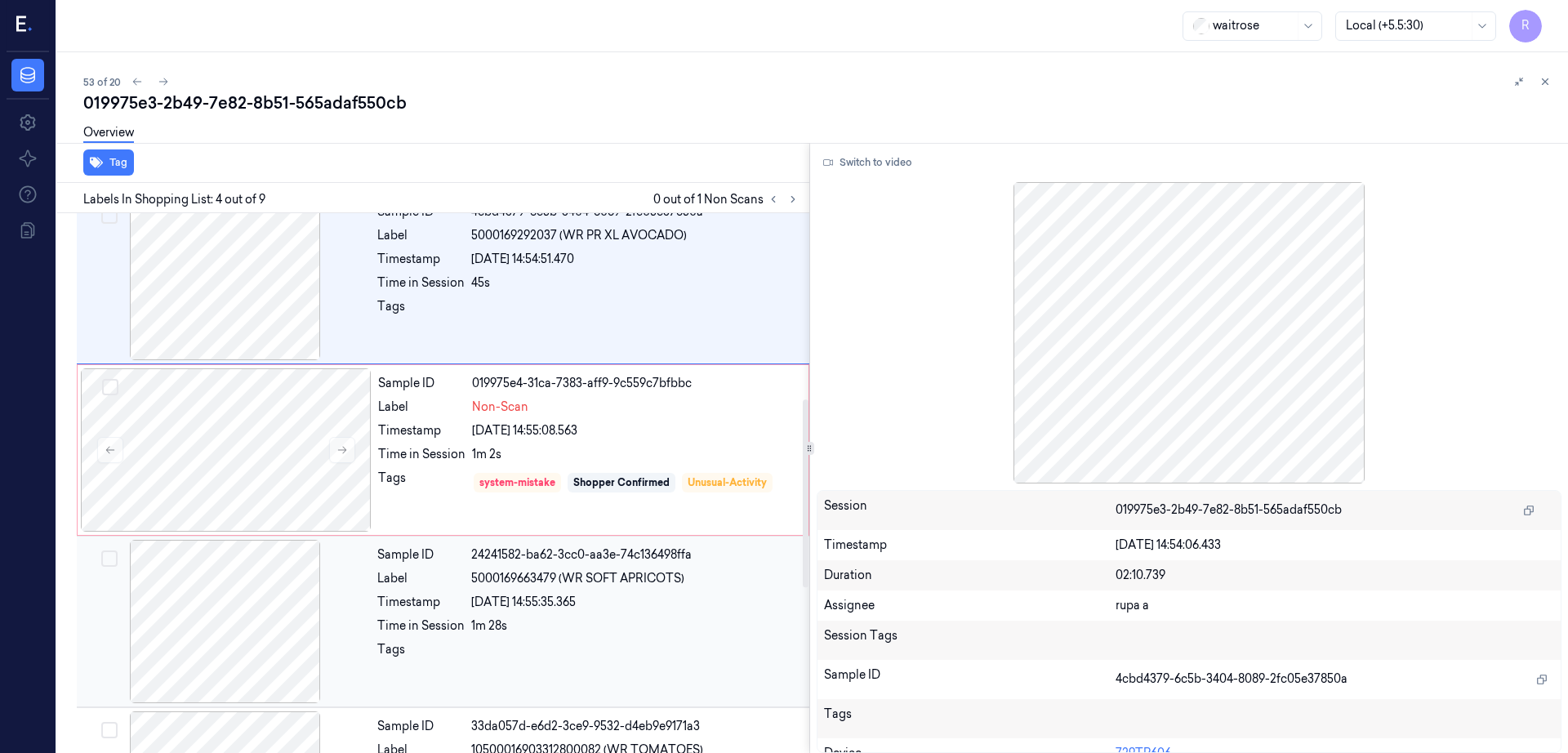
click at [272, 547] on div at bounding box center [225, 622] width 291 height 164
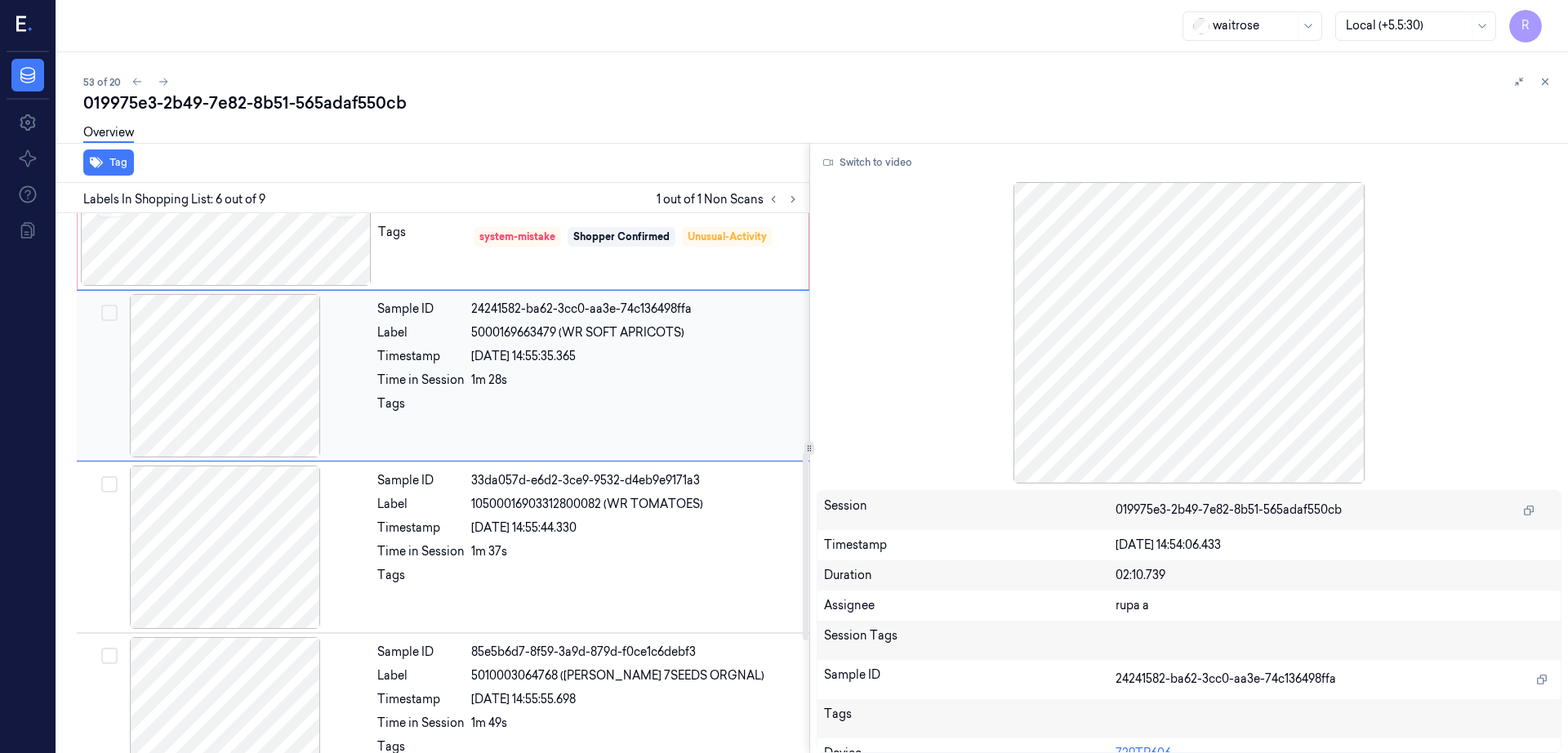
scroll to position [673, 0]
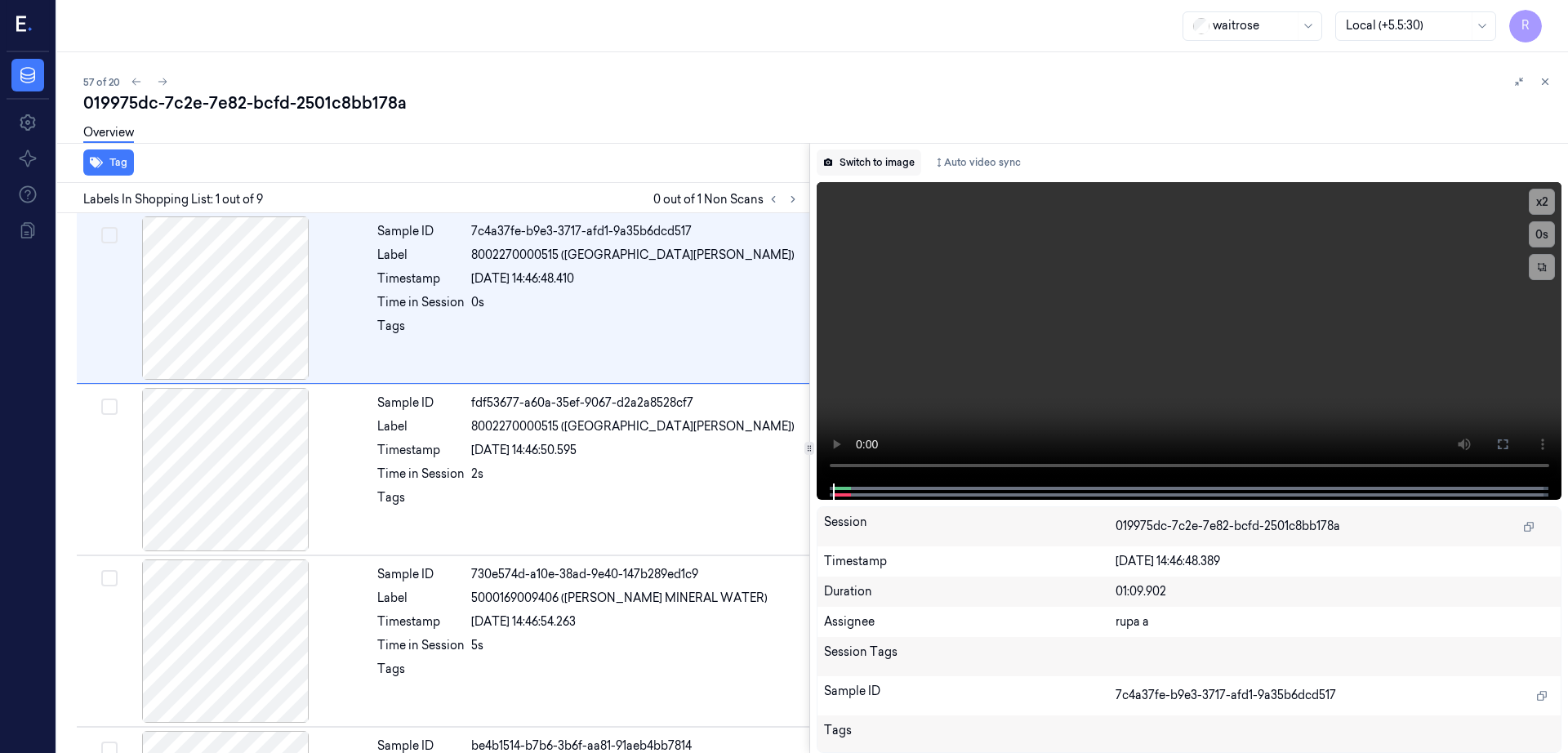
click at [893, 168] on button "Switch to image" at bounding box center [869, 162] width 105 height 26
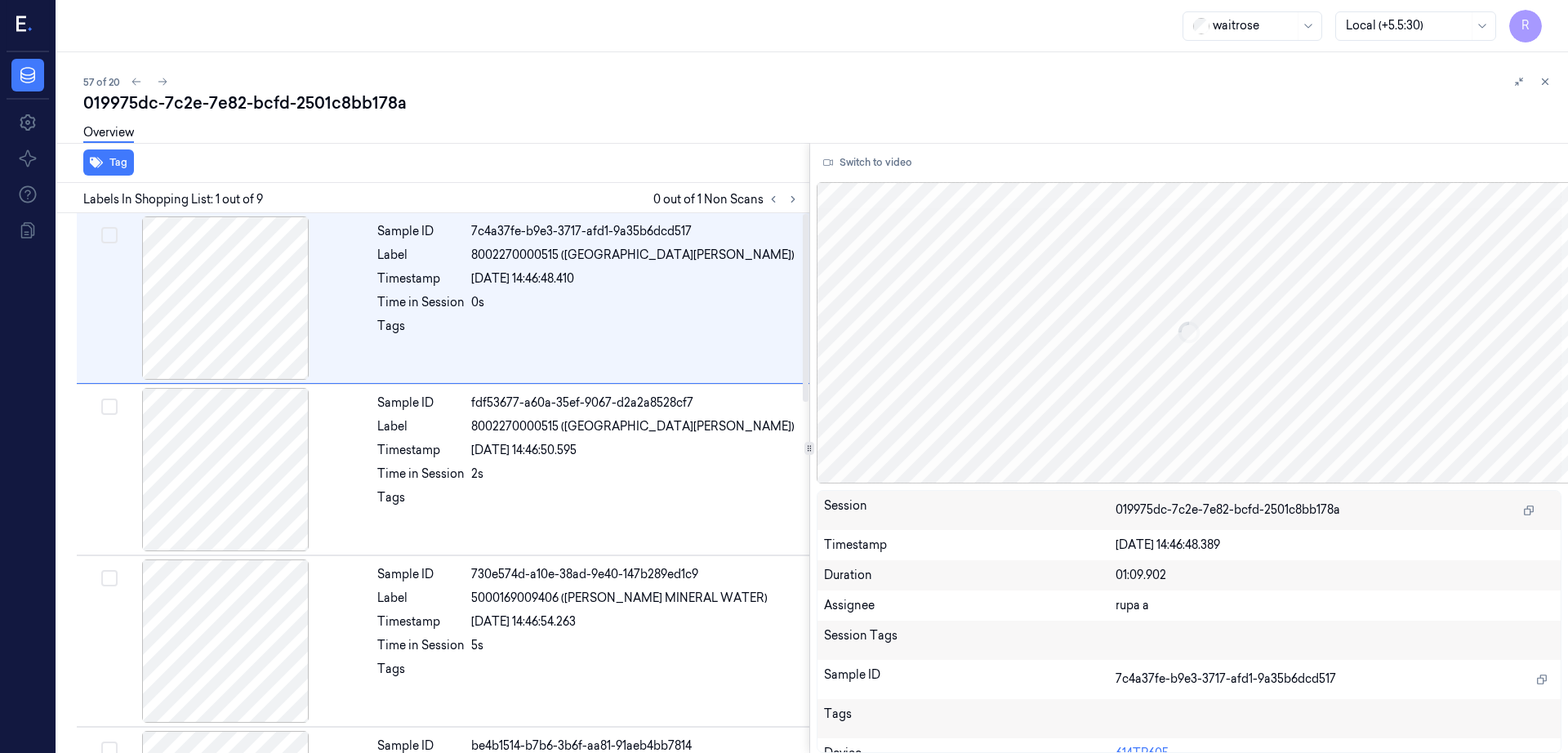
click at [803, 206] on div at bounding box center [784, 199] width 39 height 20
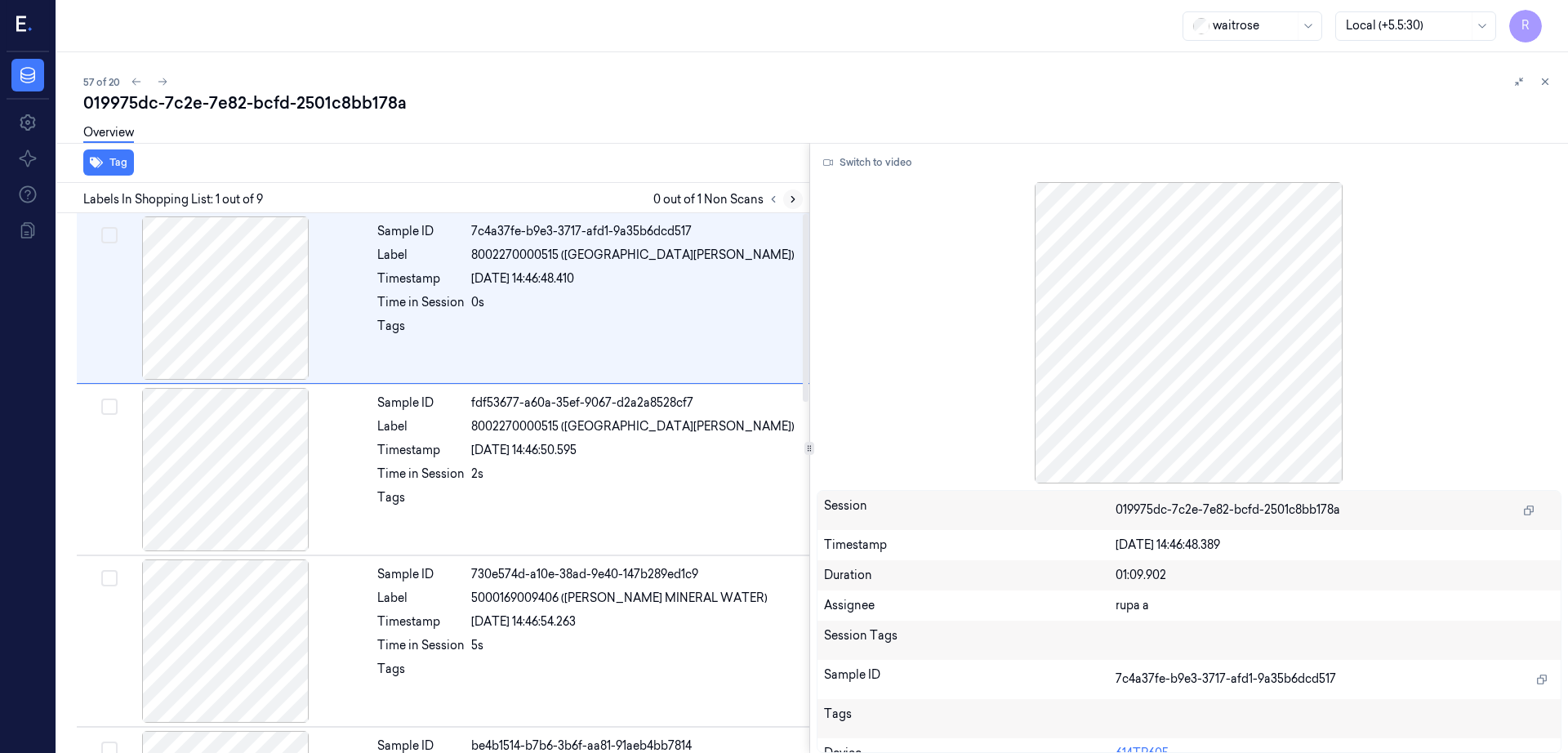
click at [803, 189] on button at bounding box center [793, 199] width 20 height 20
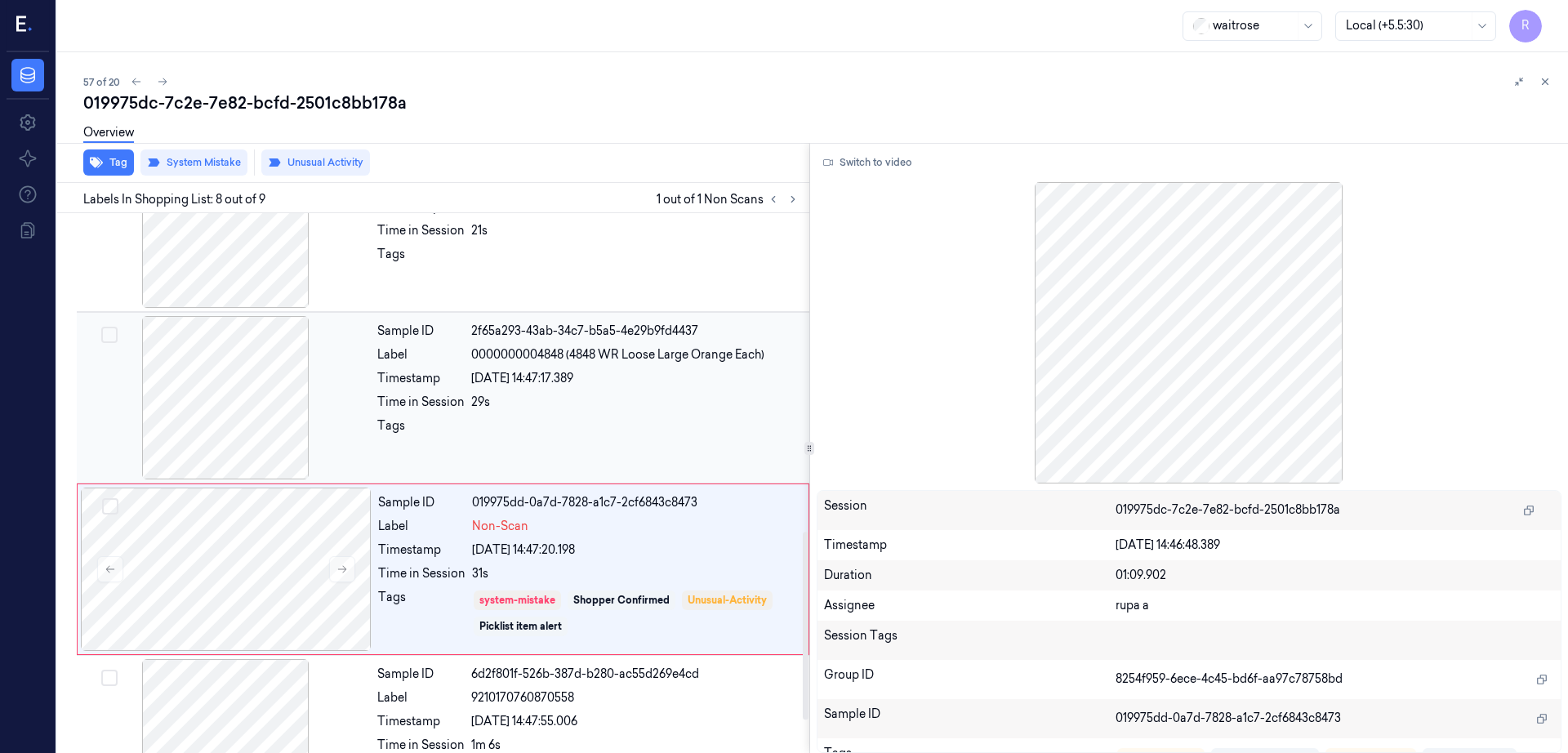
scroll to position [1009, 0]
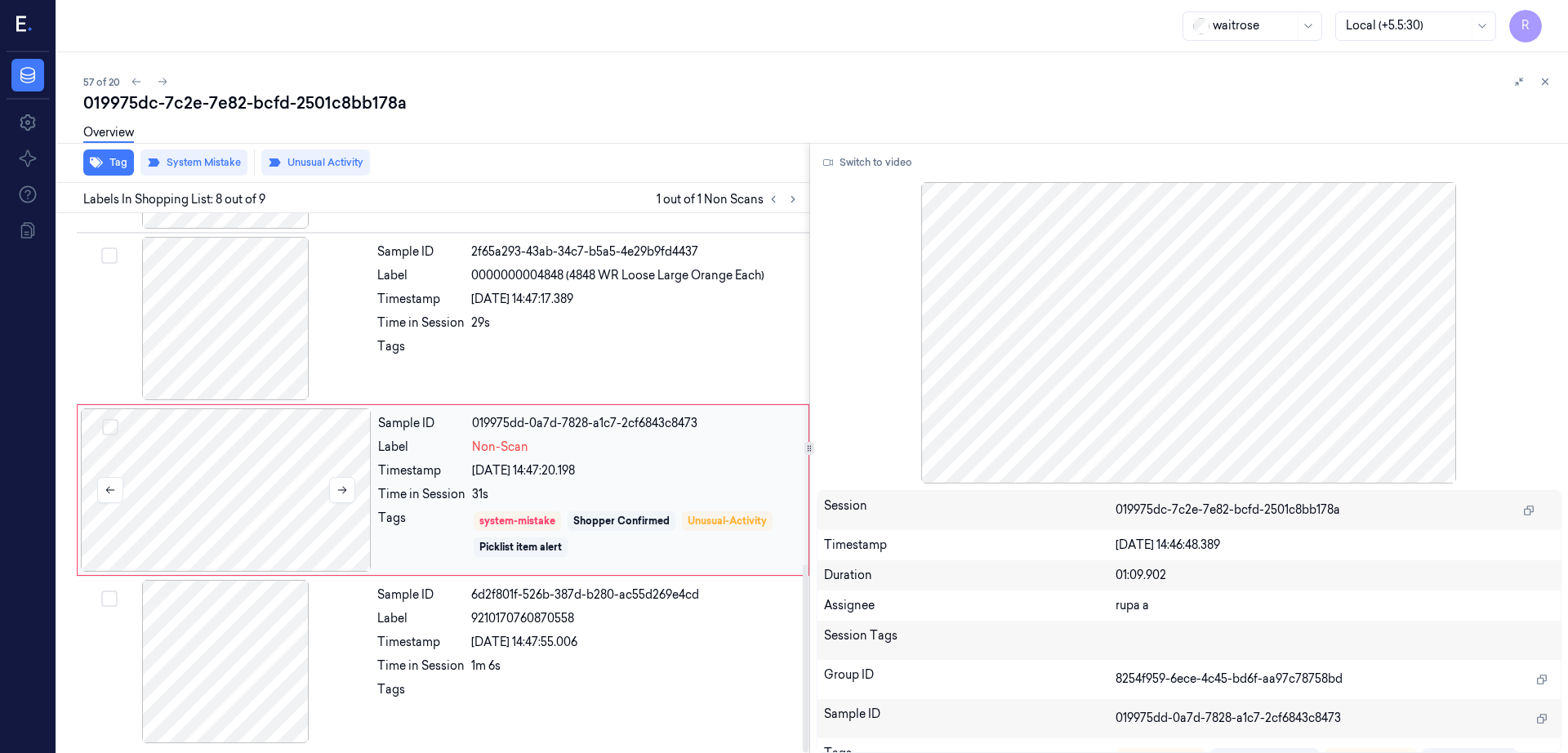
click at [266, 491] on div at bounding box center [226, 490] width 291 height 164
click at [234, 339] on div at bounding box center [225, 319] width 291 height 164
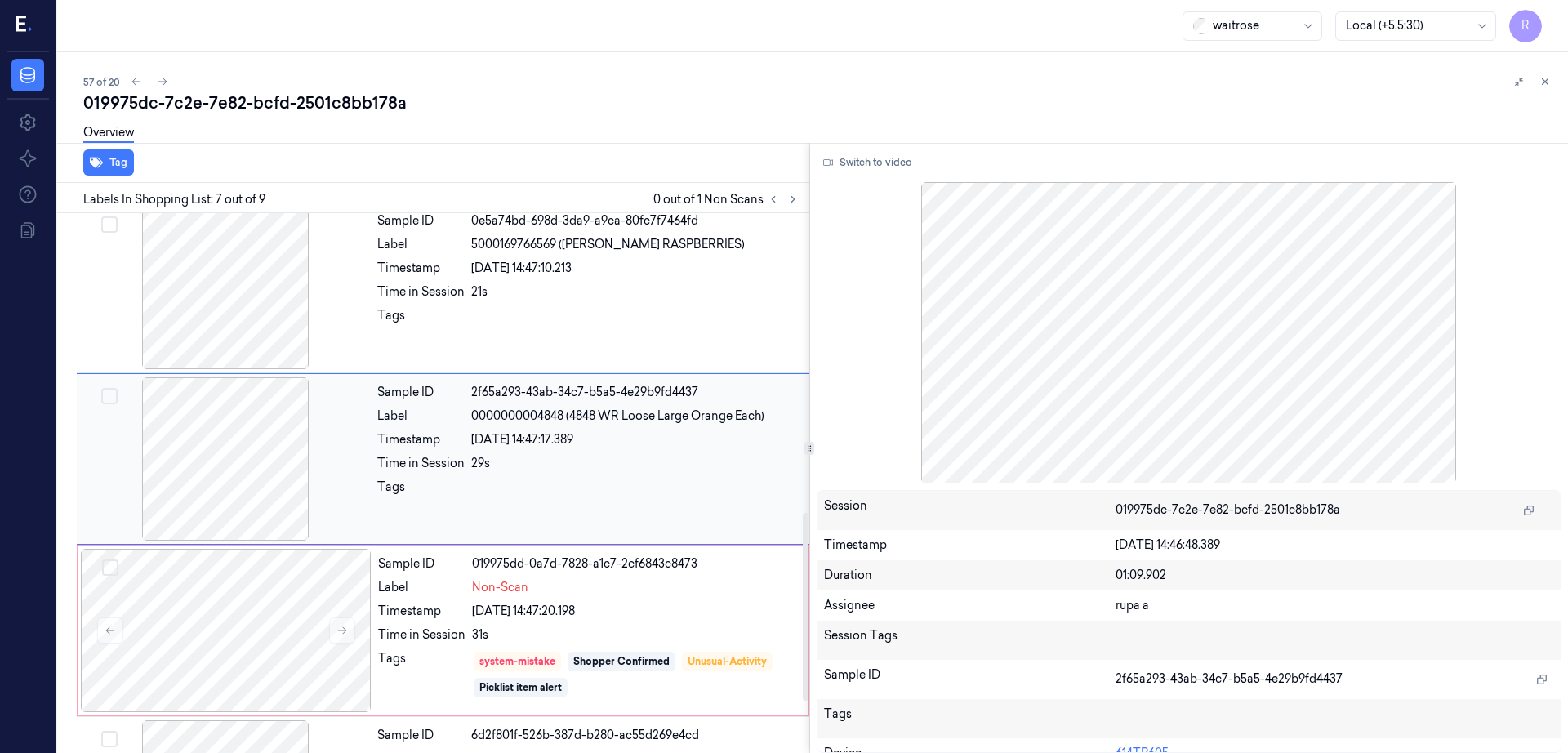
scroll to position [845, 0]
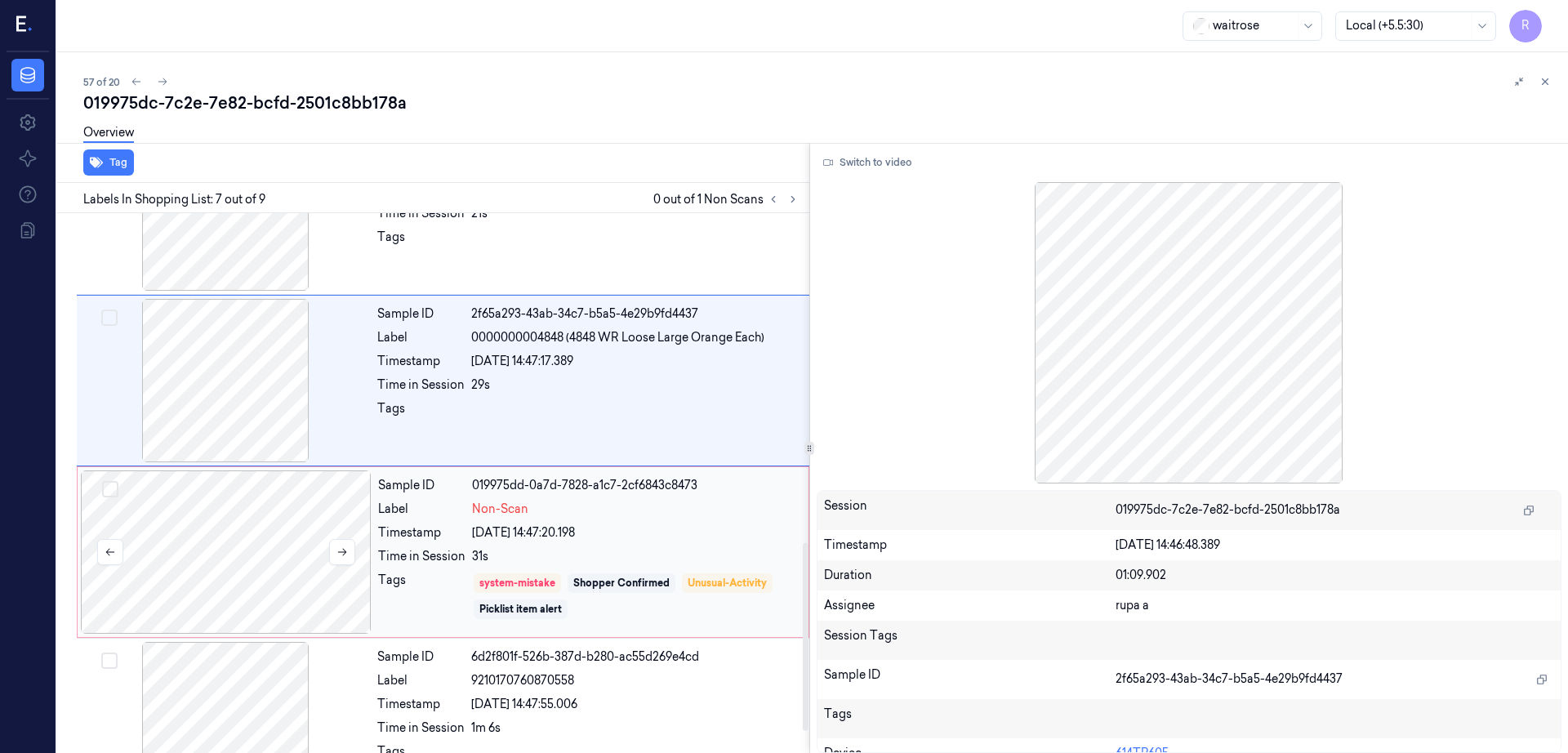
click at [249, 516] on div at bounding box center [226, 553] width 291 height 164
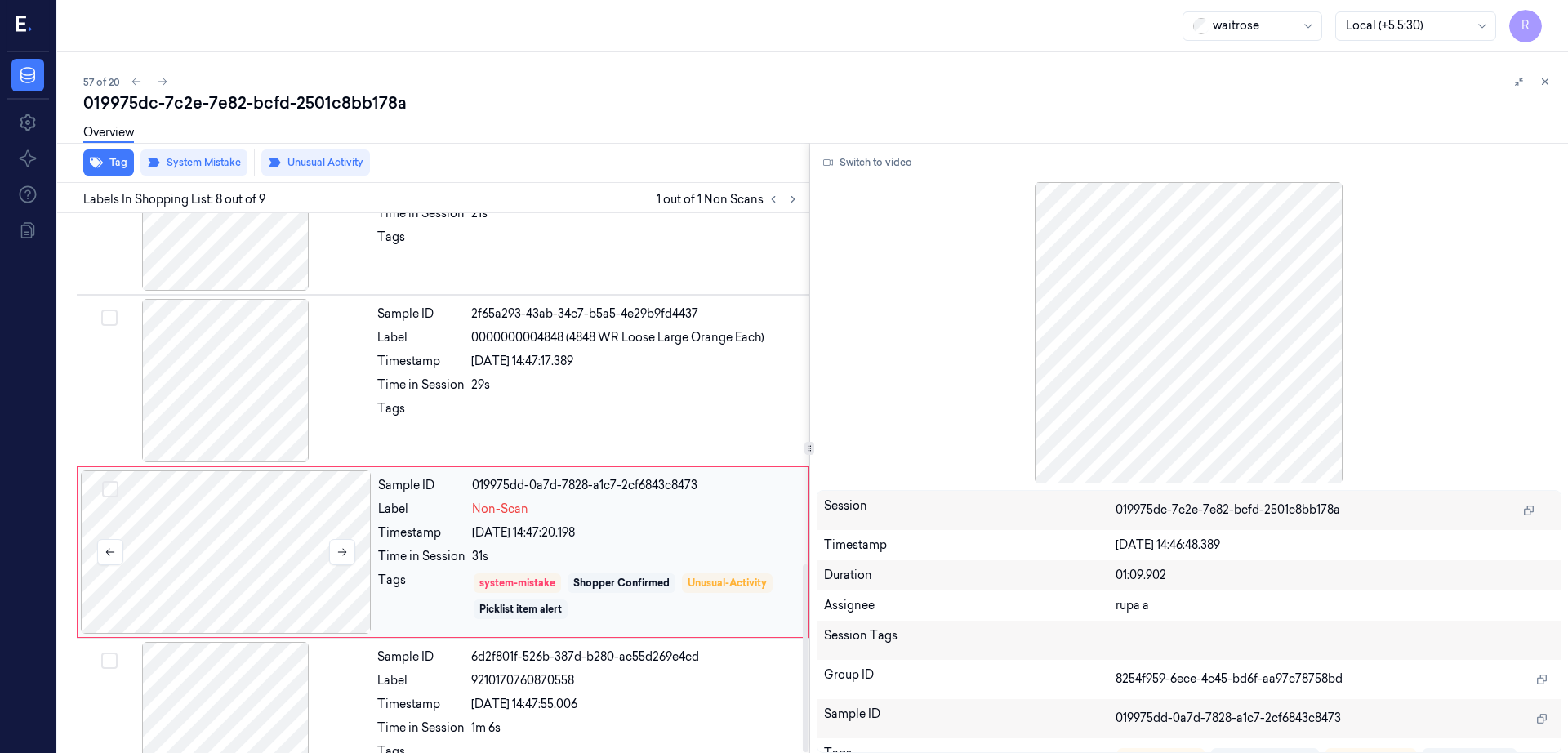
scroll to position [1009, 0]
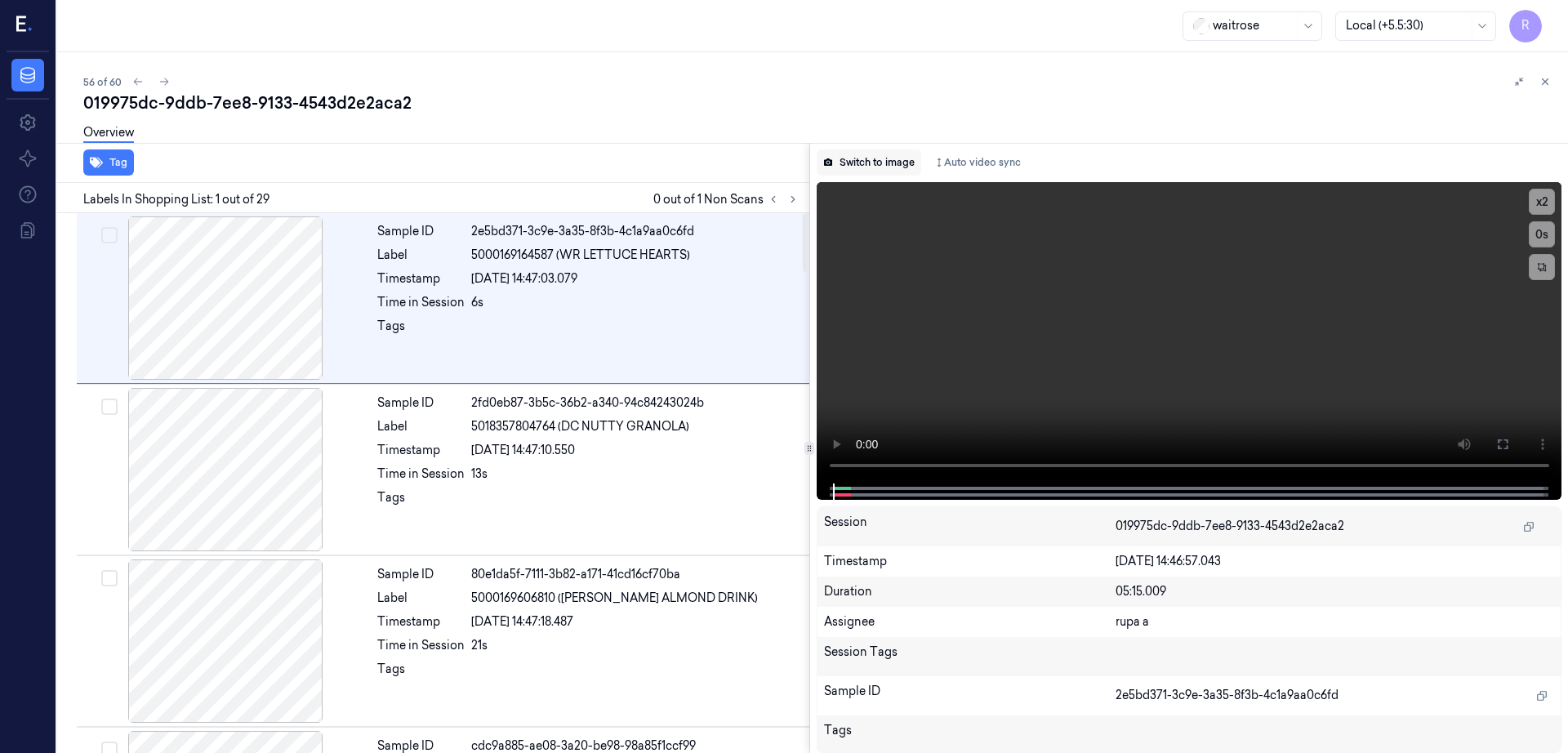
click at [869, 166] on button "Switch to image" at bounding box center [869, 162] width 105 height 26
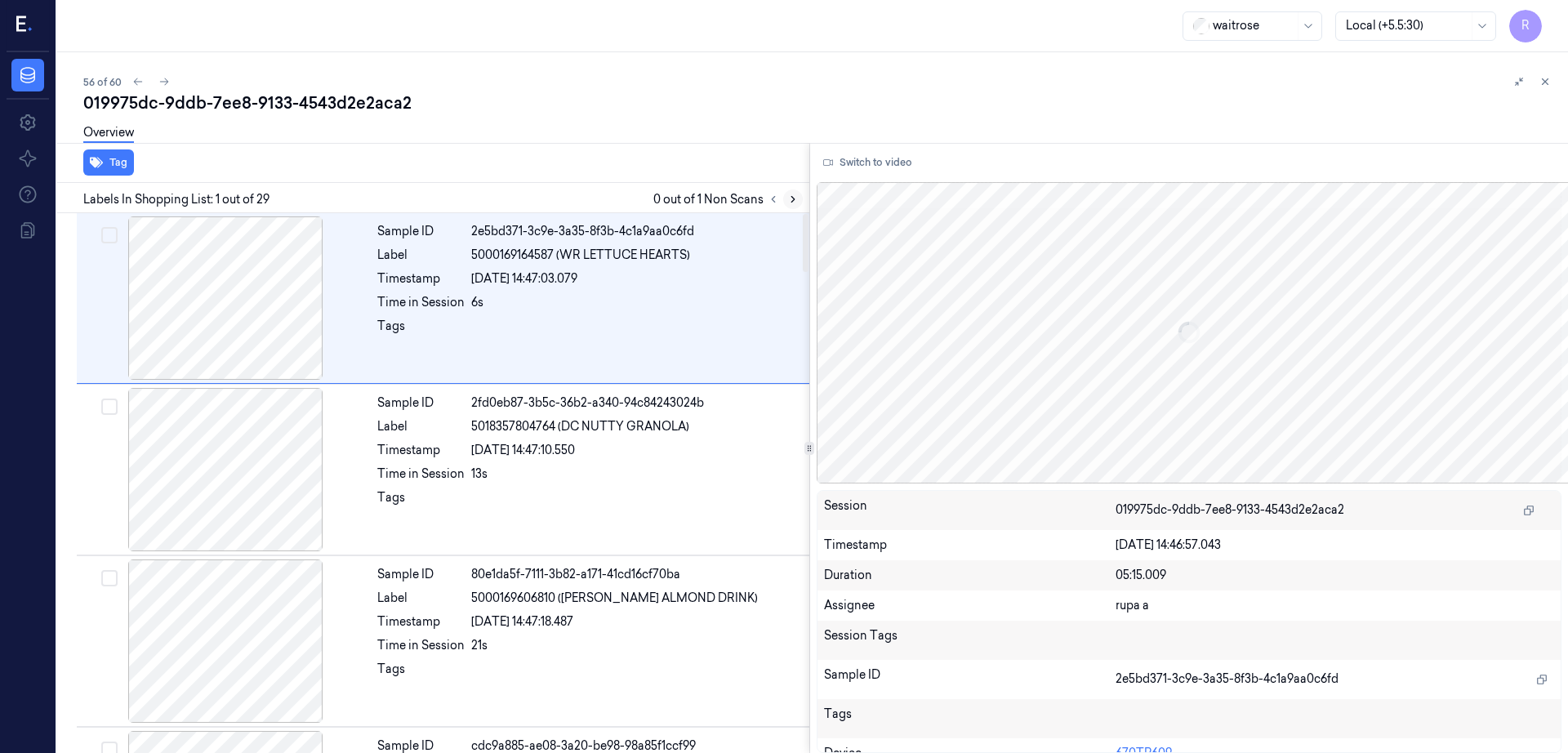
click at [798, 202] on icon at bounding box center [793, 199] width 12 height 12
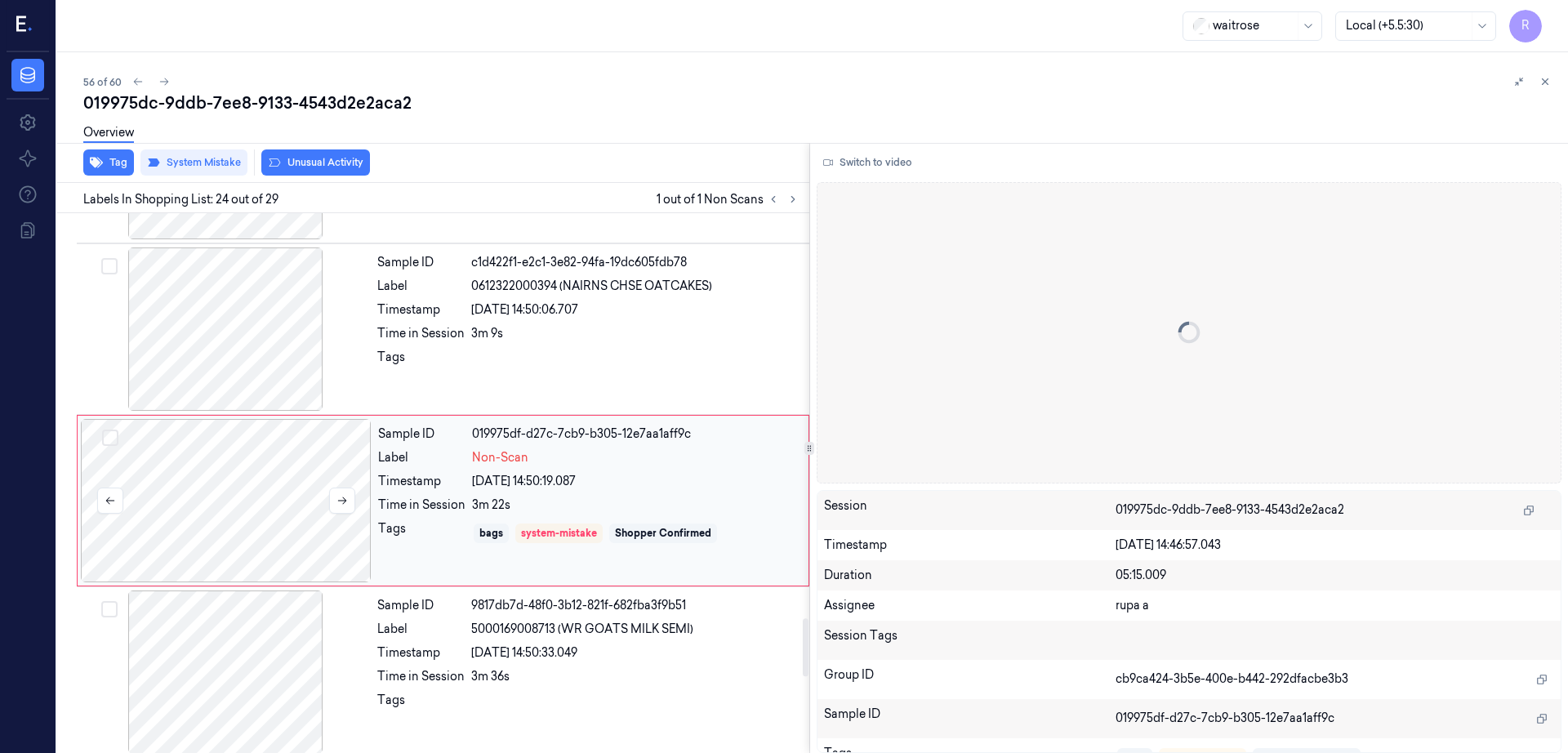
click at [239, 512] on div at bounding box center [226, 501] width 291 height 164
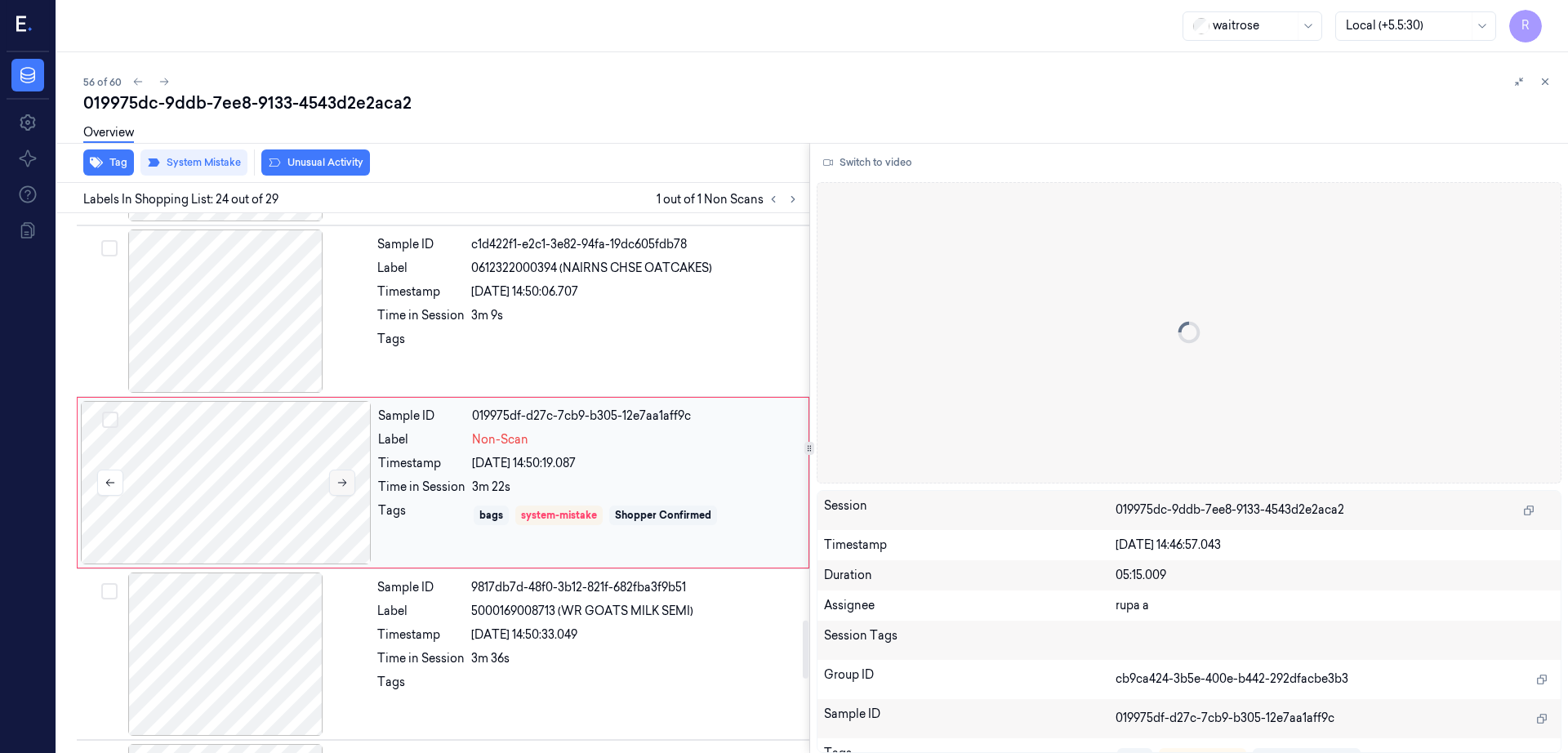
click at [346, 477] on icon at bounding box center [342, 483] width 12 height 12
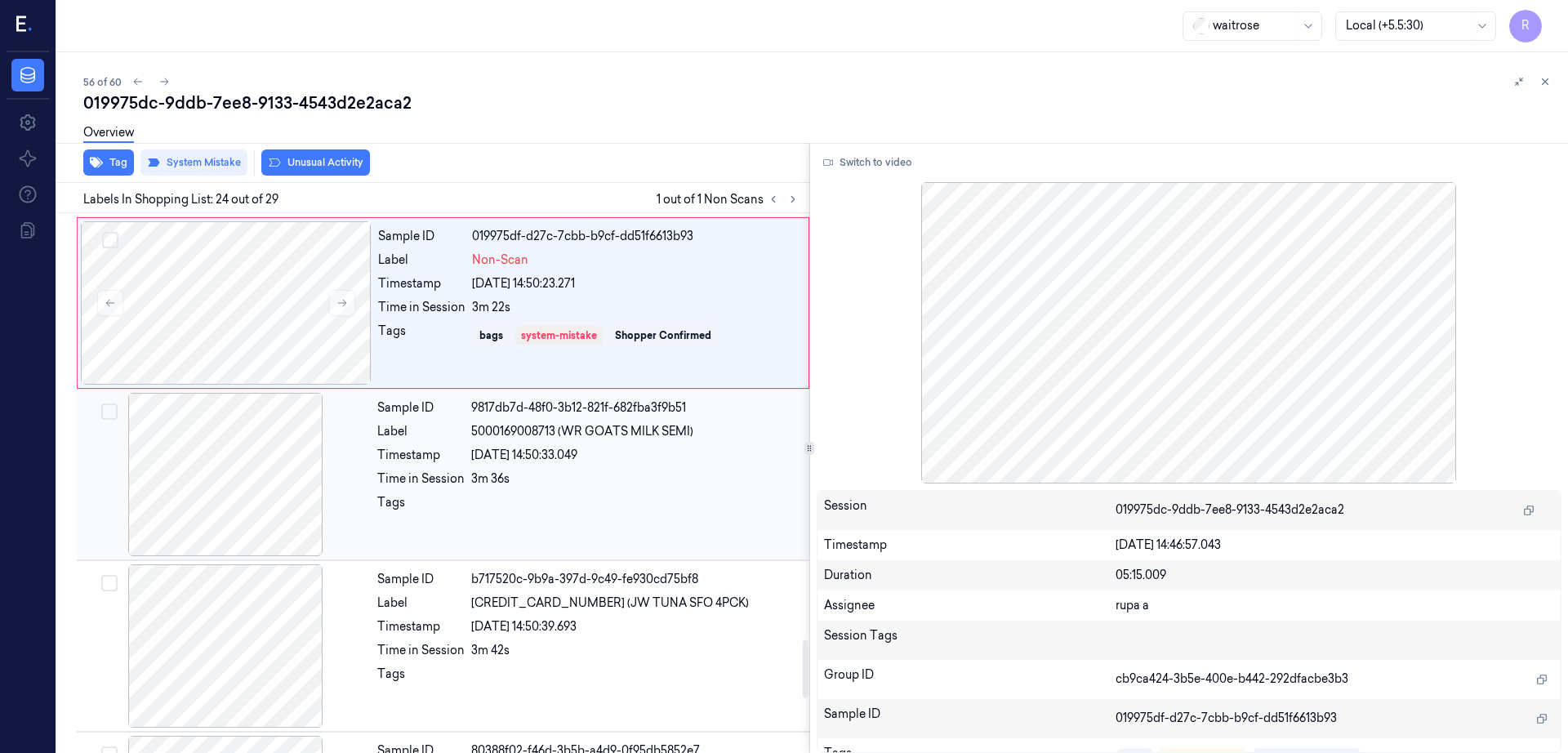
scroll to position [3964, 0]
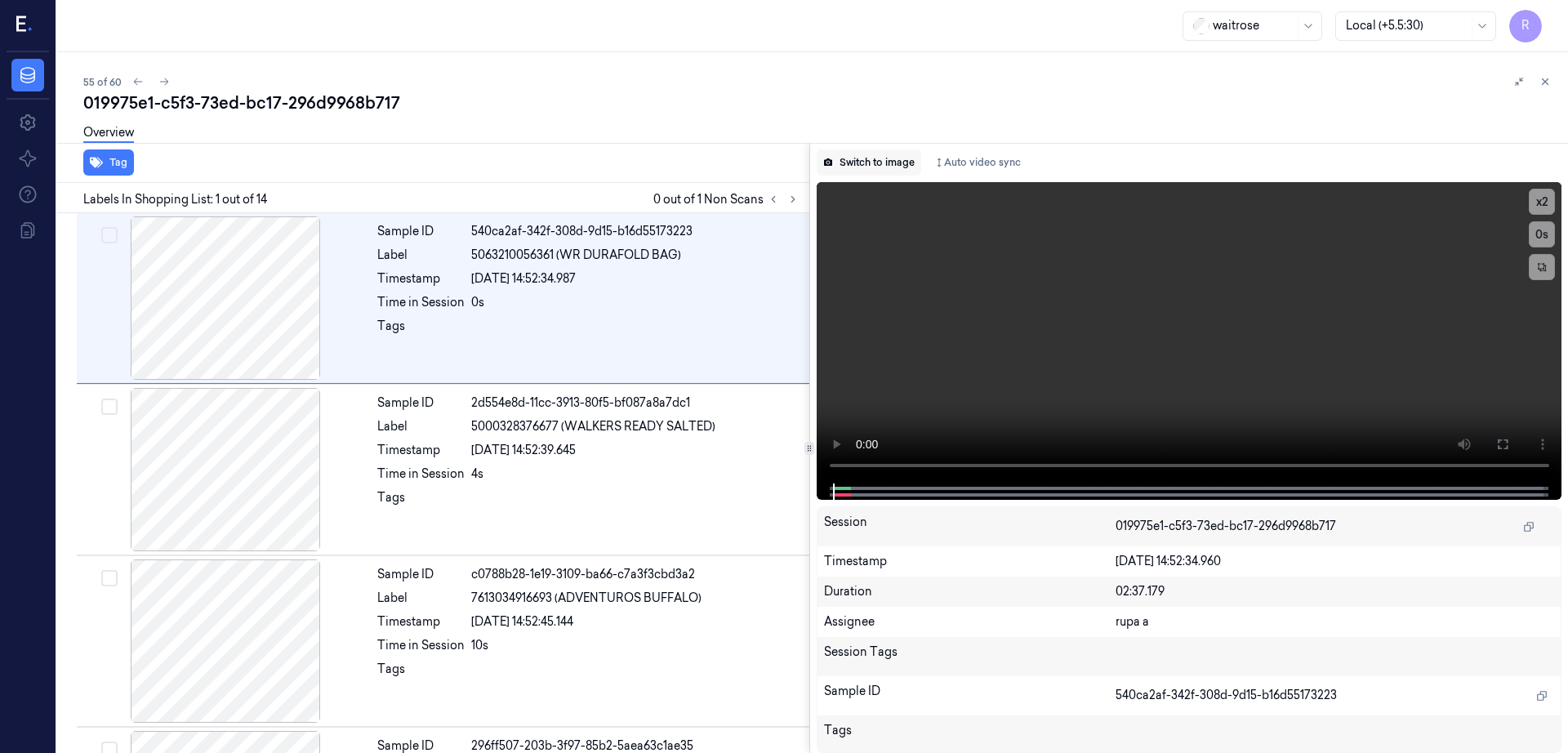
click at [874, 163] on button "Switch to image" at bounding box center [869, 162] width 105 height 26
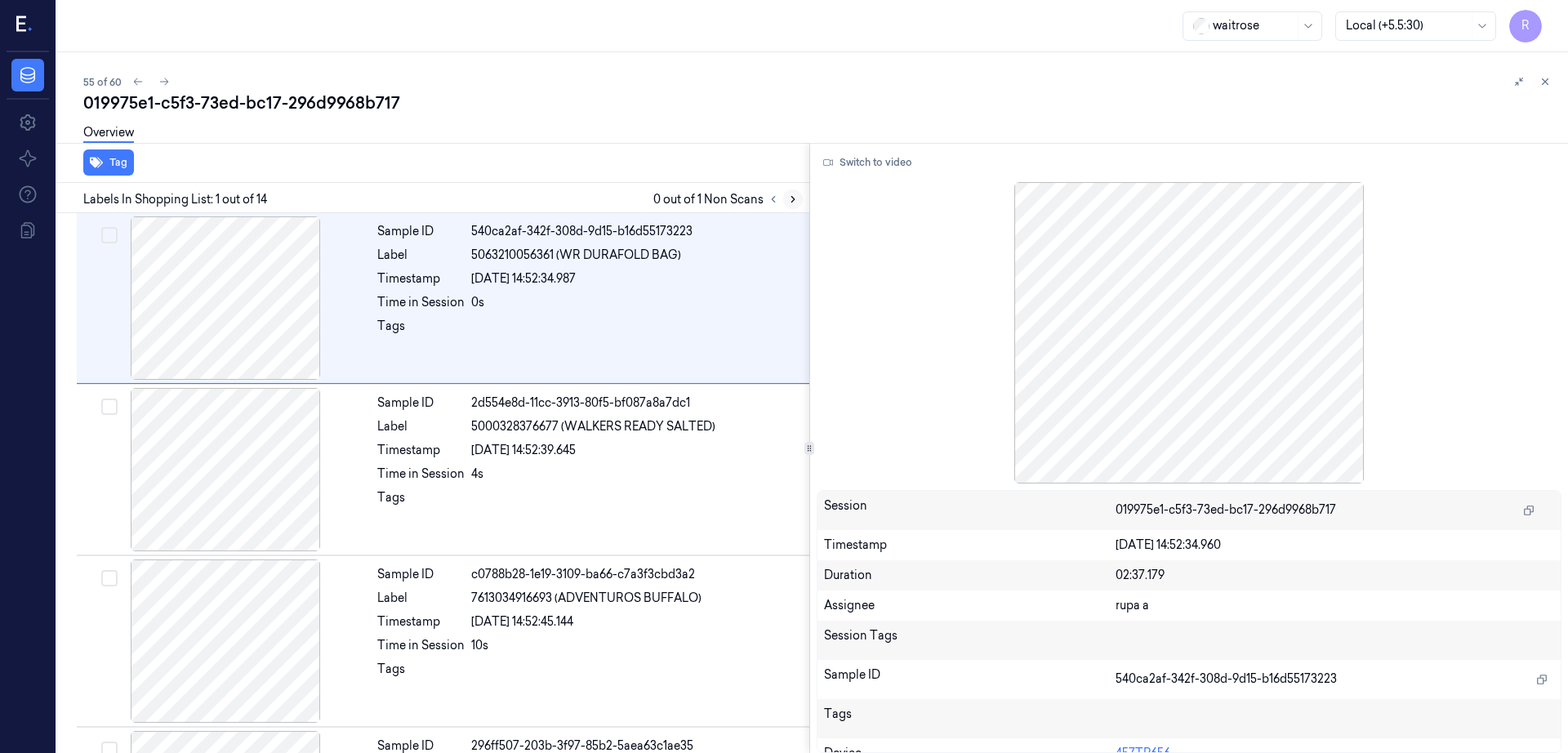
click at [803, 194] on button at bounding box center [793, 199] width 20 height 20
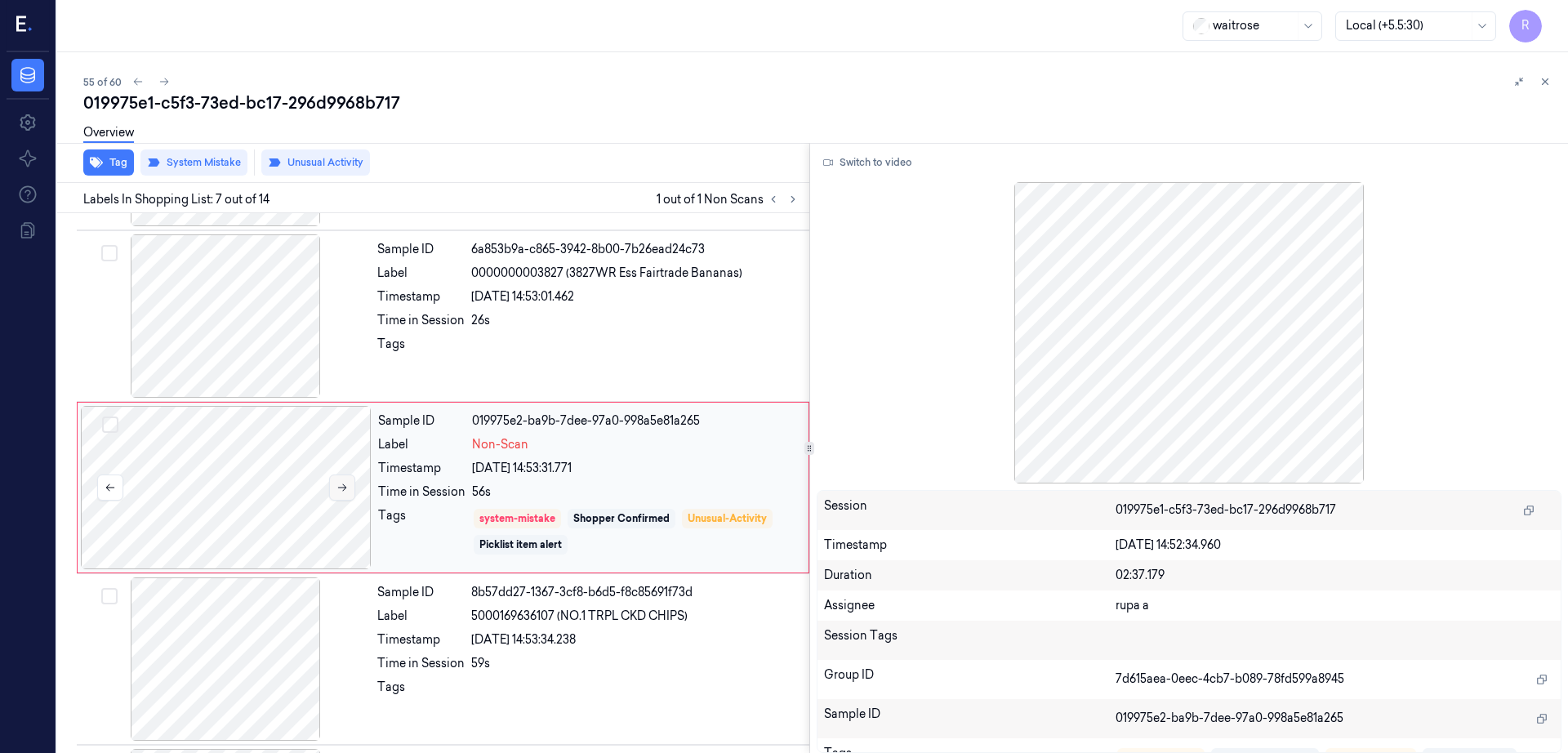
scroll to position [845, 0]
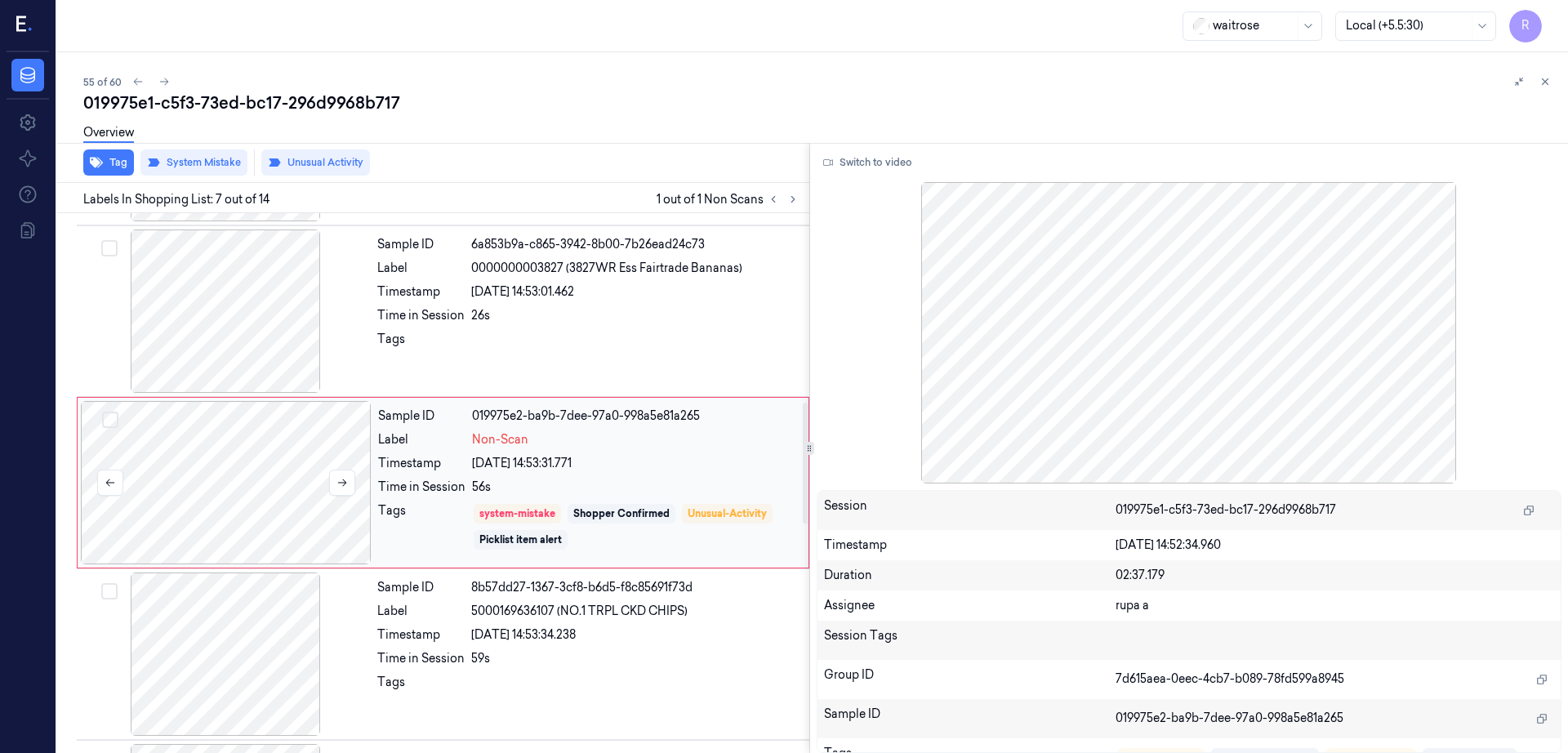
click at [230, 497] on div at bounding box center [226, 483] width 291 height 164
click at [224, 356] on div at bounding box center [225, 312] width 291 height 164
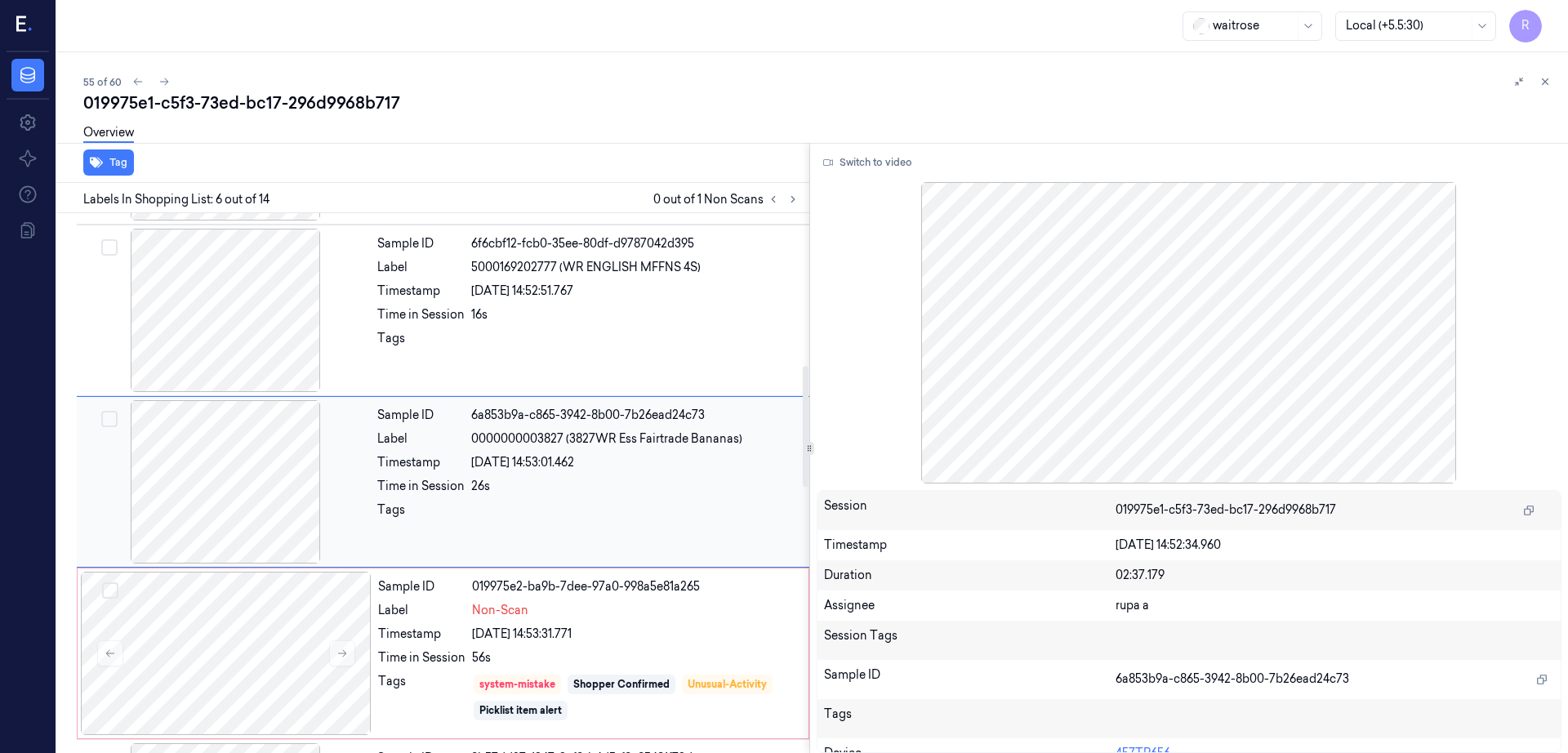
scroll to position [673, 0]
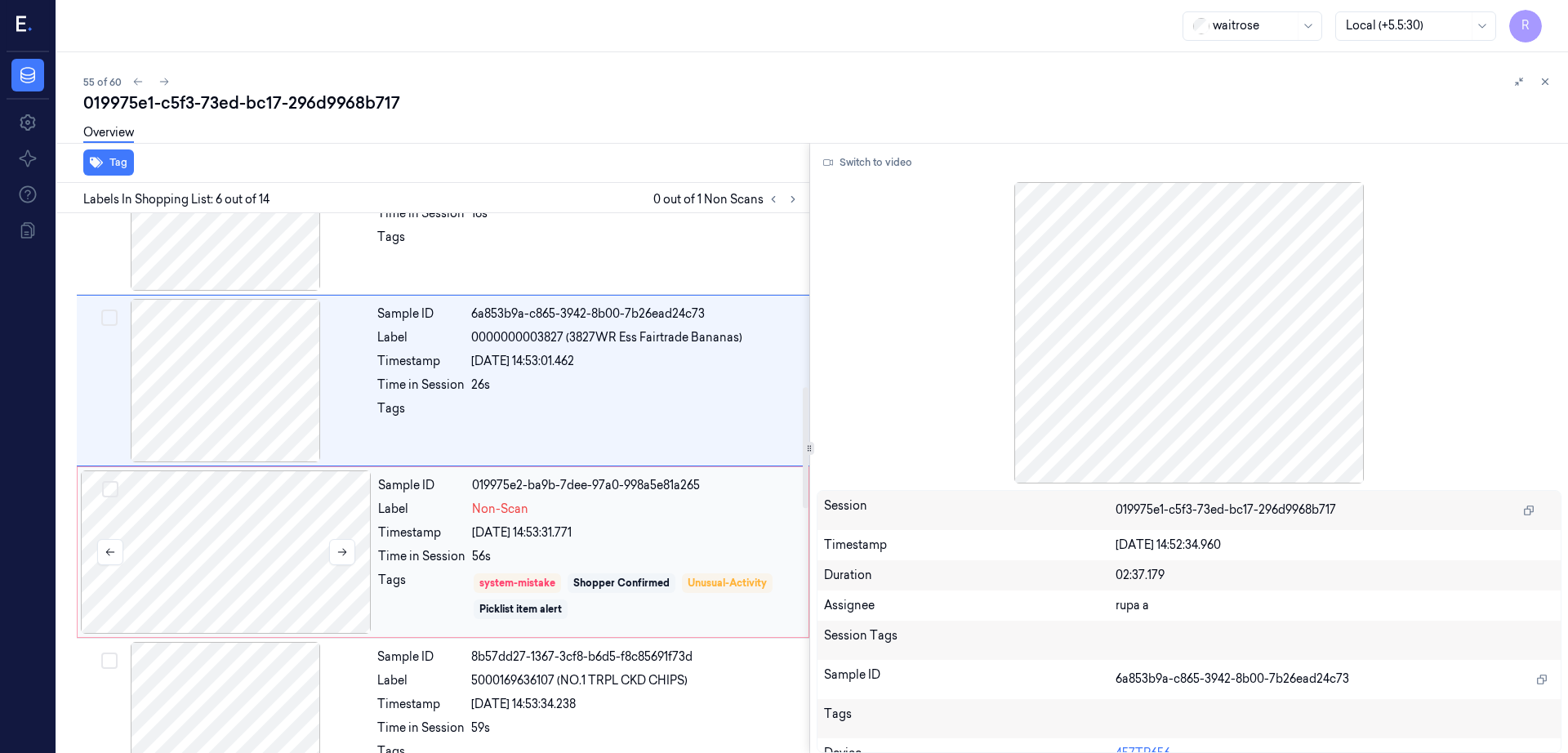
click at [239, 584] on div at bounding box center [226, 553] width 291 height 164
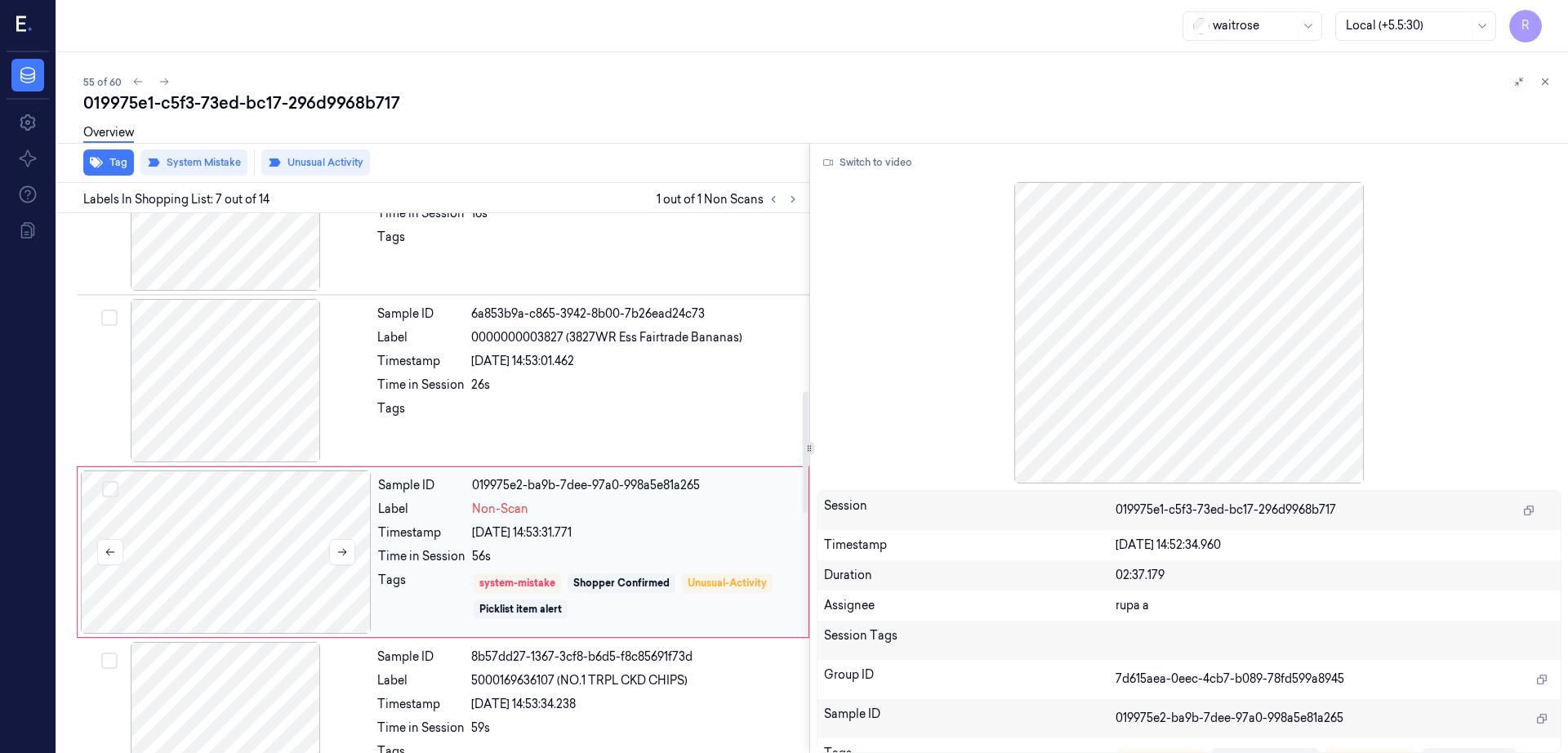
scroll to position [845, 0]
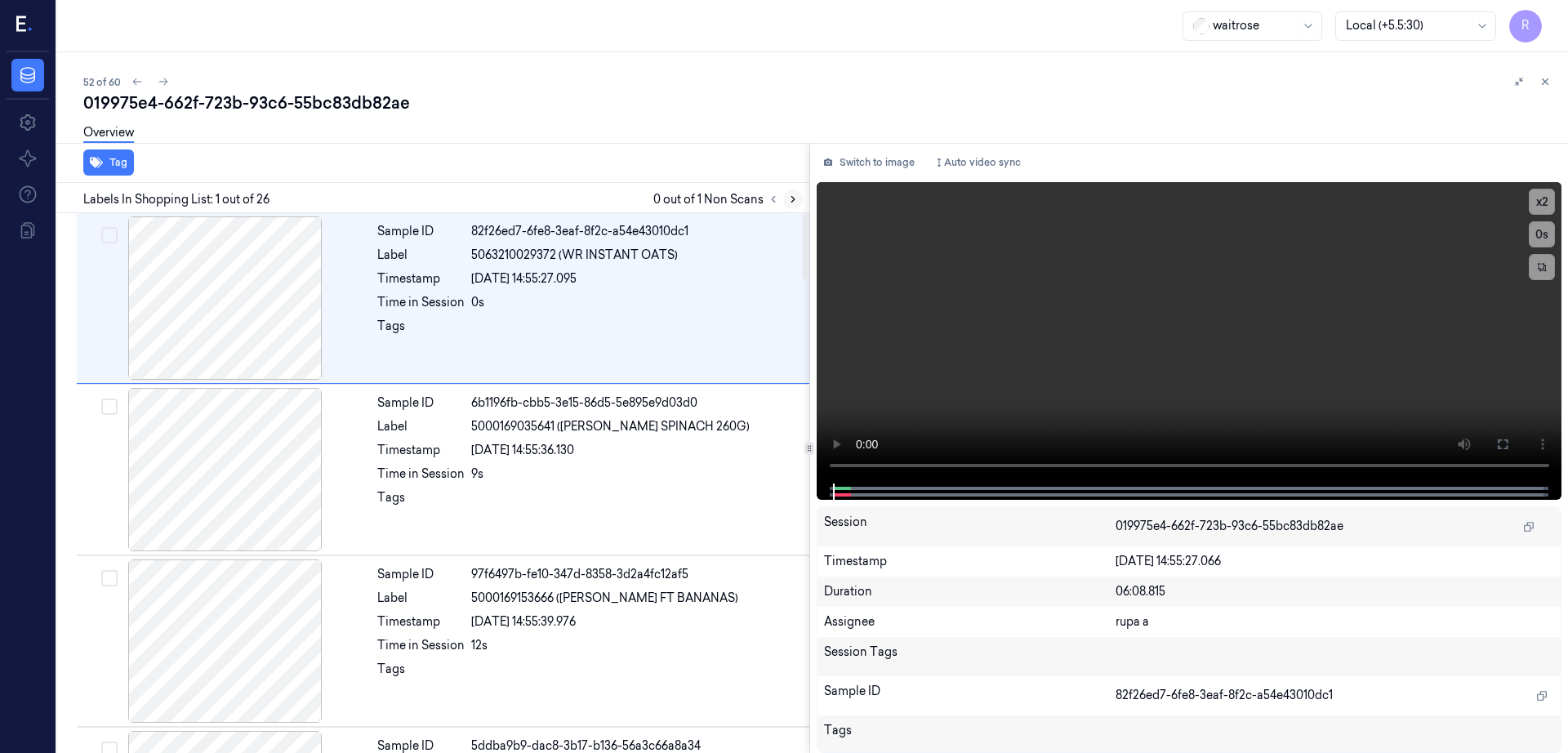
click at [798, 201] on icon at bounding box center [793, 199] width 12 height 12
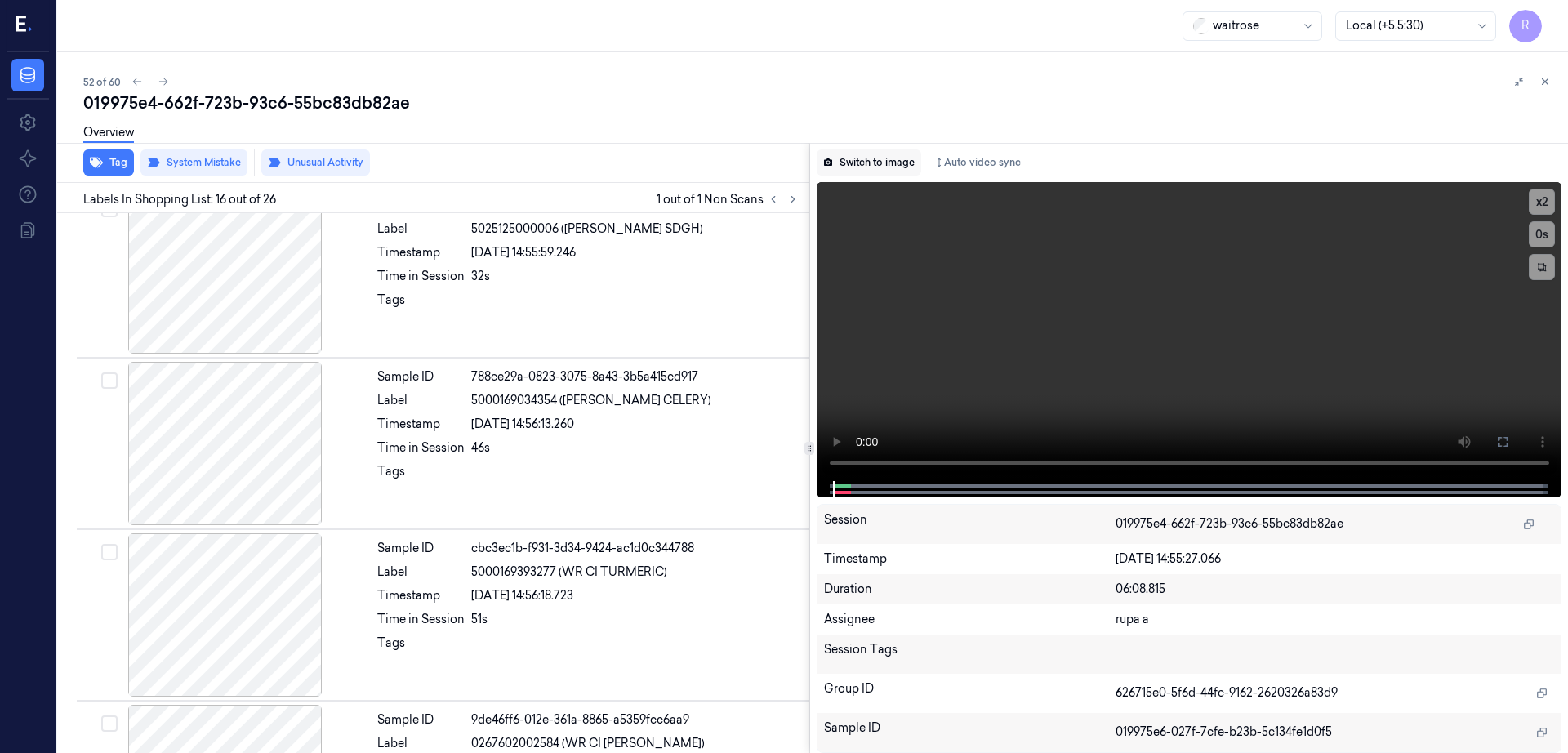
click at [912, 171] on button "Switch to image" at bounding box center [869, 162] width 105 height 26
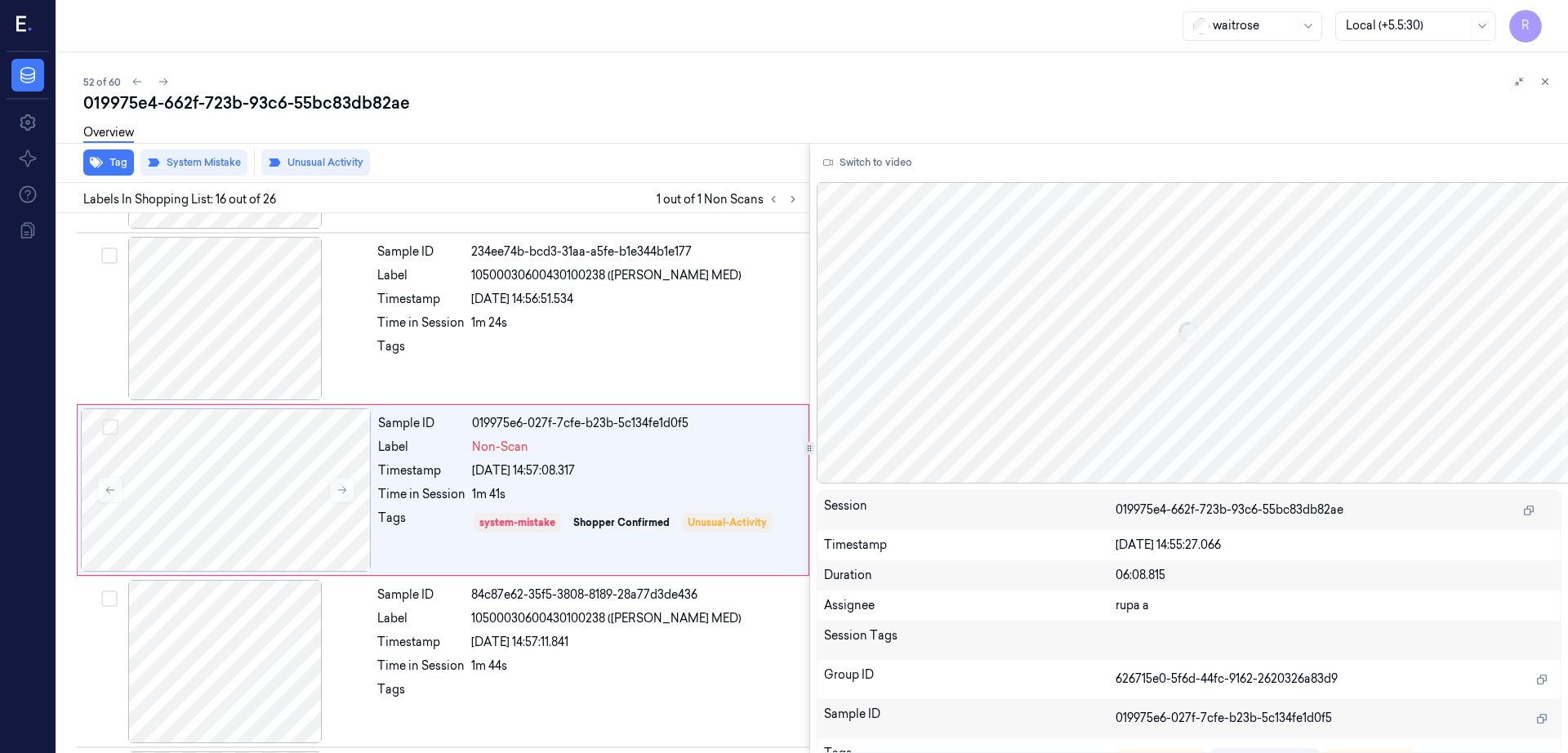
scroll to position [2388, 0]
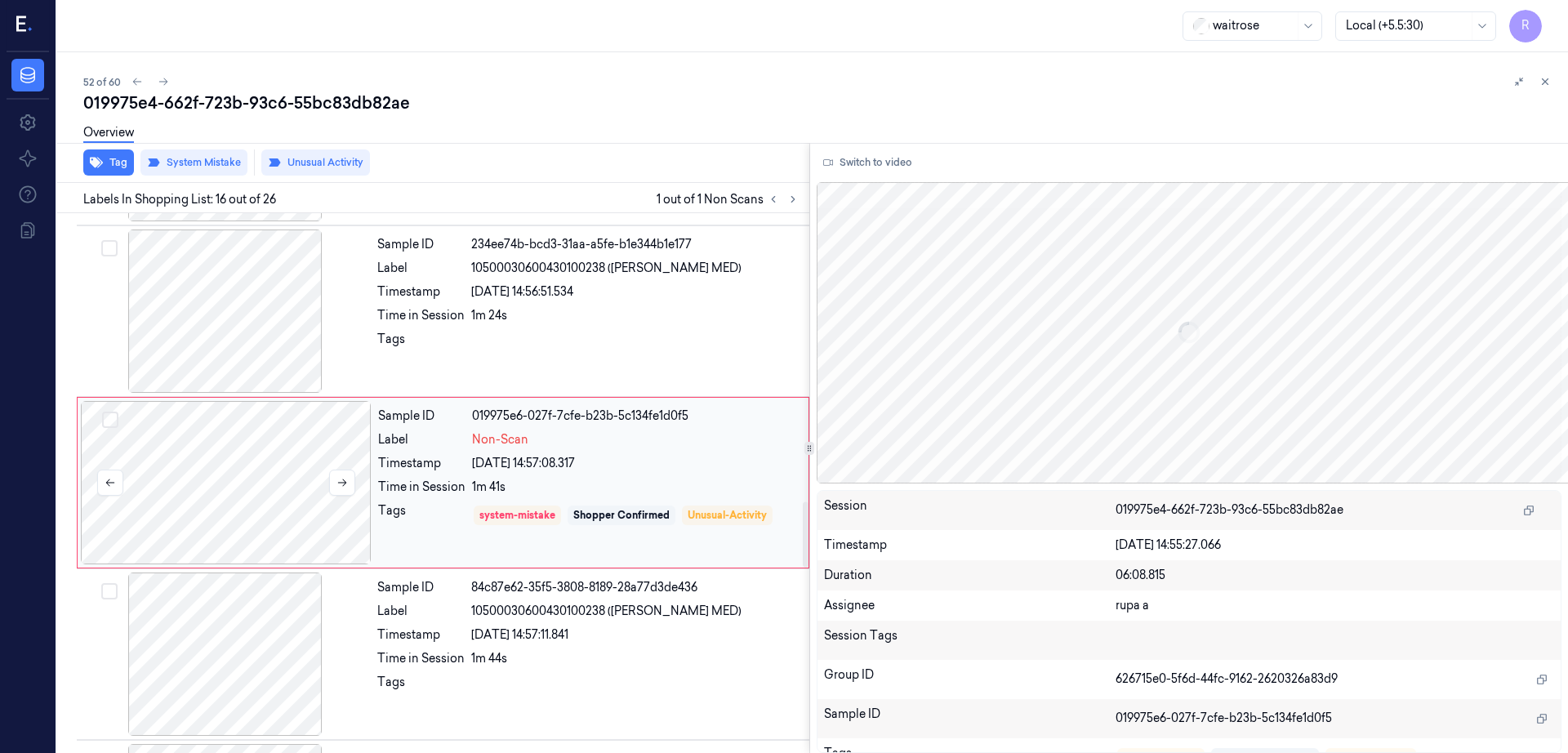
click at [232, 495] on div at bounding box center [226, 483] width 291 height 164
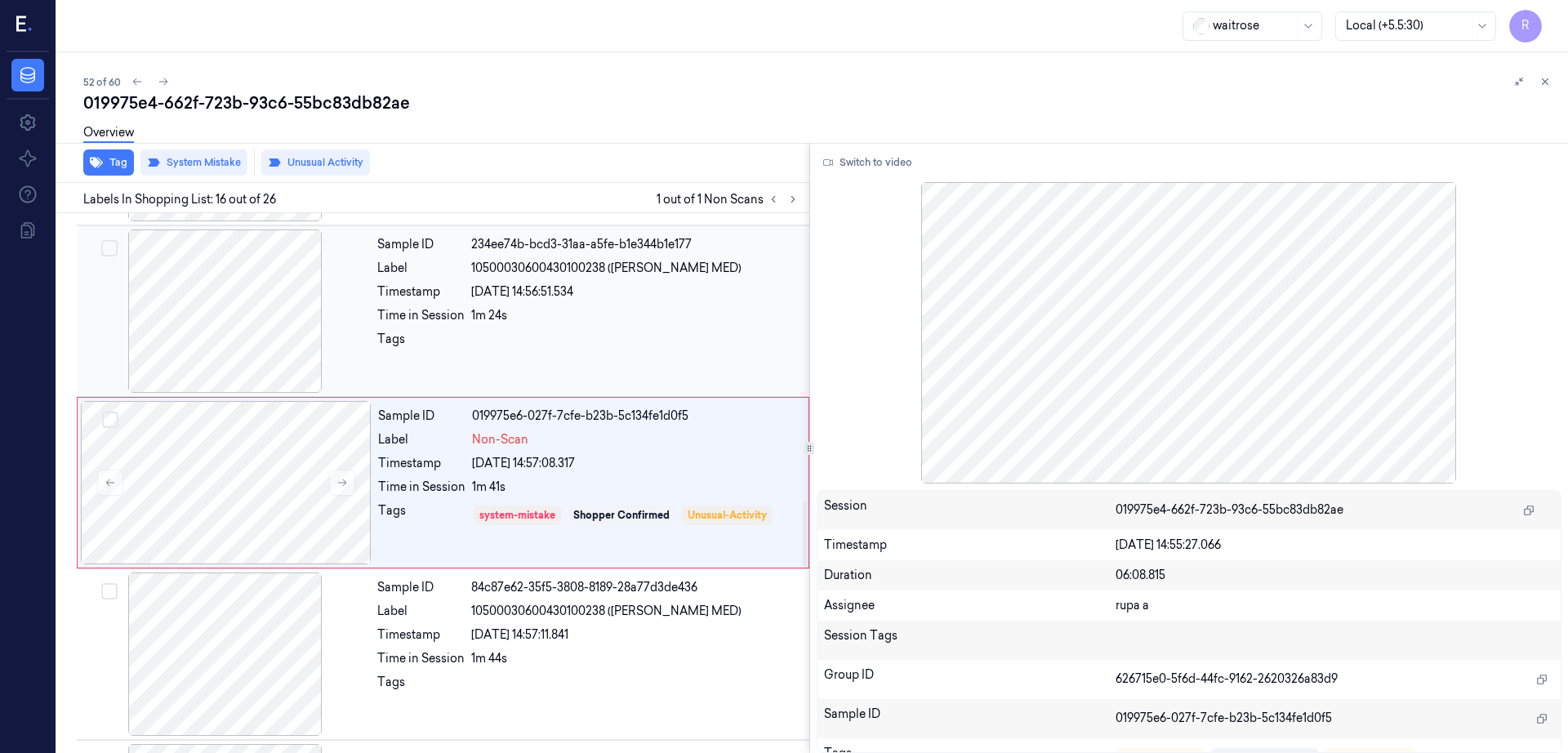
click at [212, 360] on div at bounding box center [225, 312] width 291 height 164
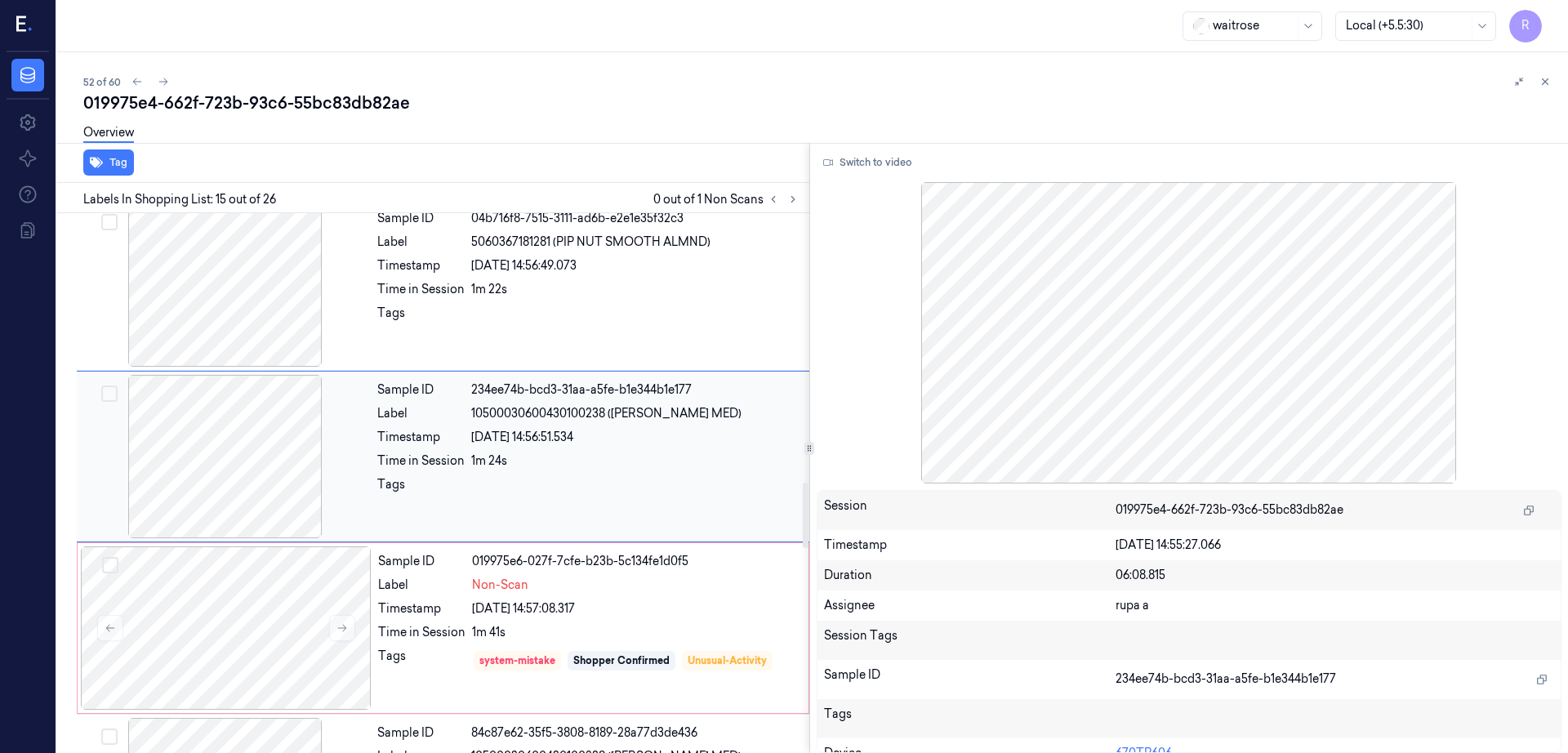
scroll to position [2217, 0]
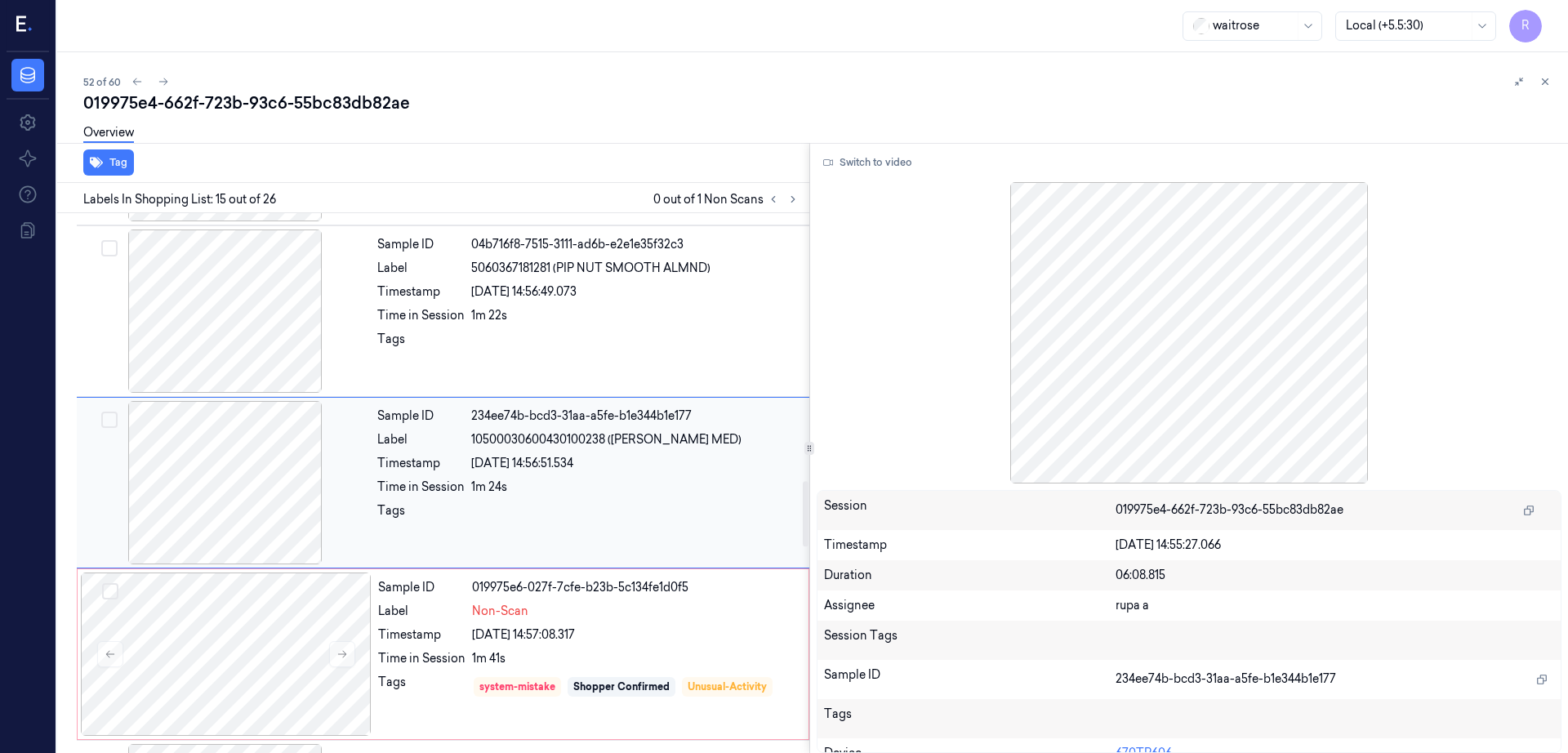
click at [221, 490] on div at bounding box center [225, 483] width 291 height 164
click at [269, 489] on div at bounding box center [225, 483] width 291 height 164
click at [336, 355] on div at bounding box center [225, 312] width 291 height 164
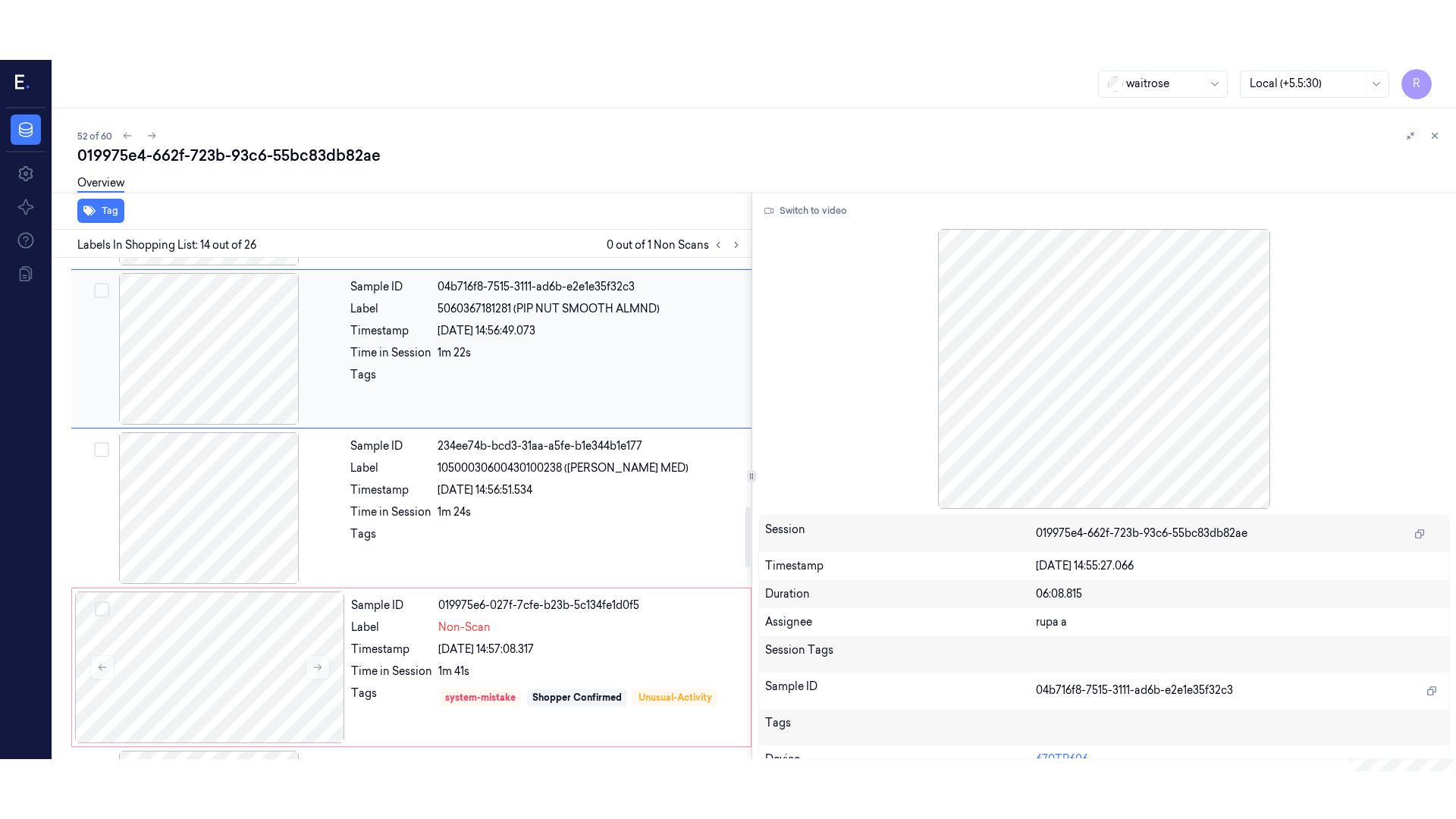
scroll to position [1898, 0]
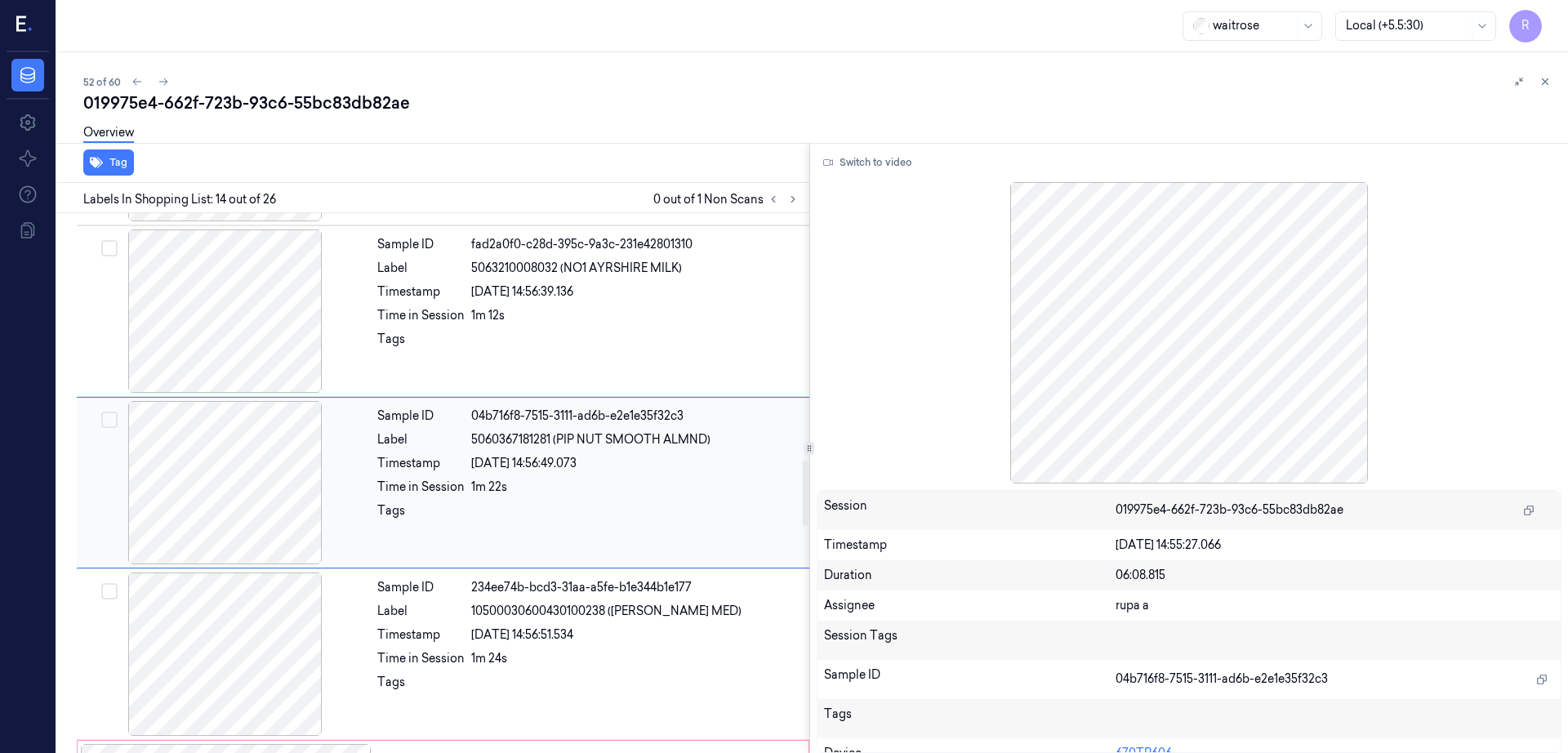
click at [239, 498] on div at bounding box center [225, 483] width 291 height 164
click at [903, 163] on button "Switch to video" at bounding box center [867, 162] width 102 height 26
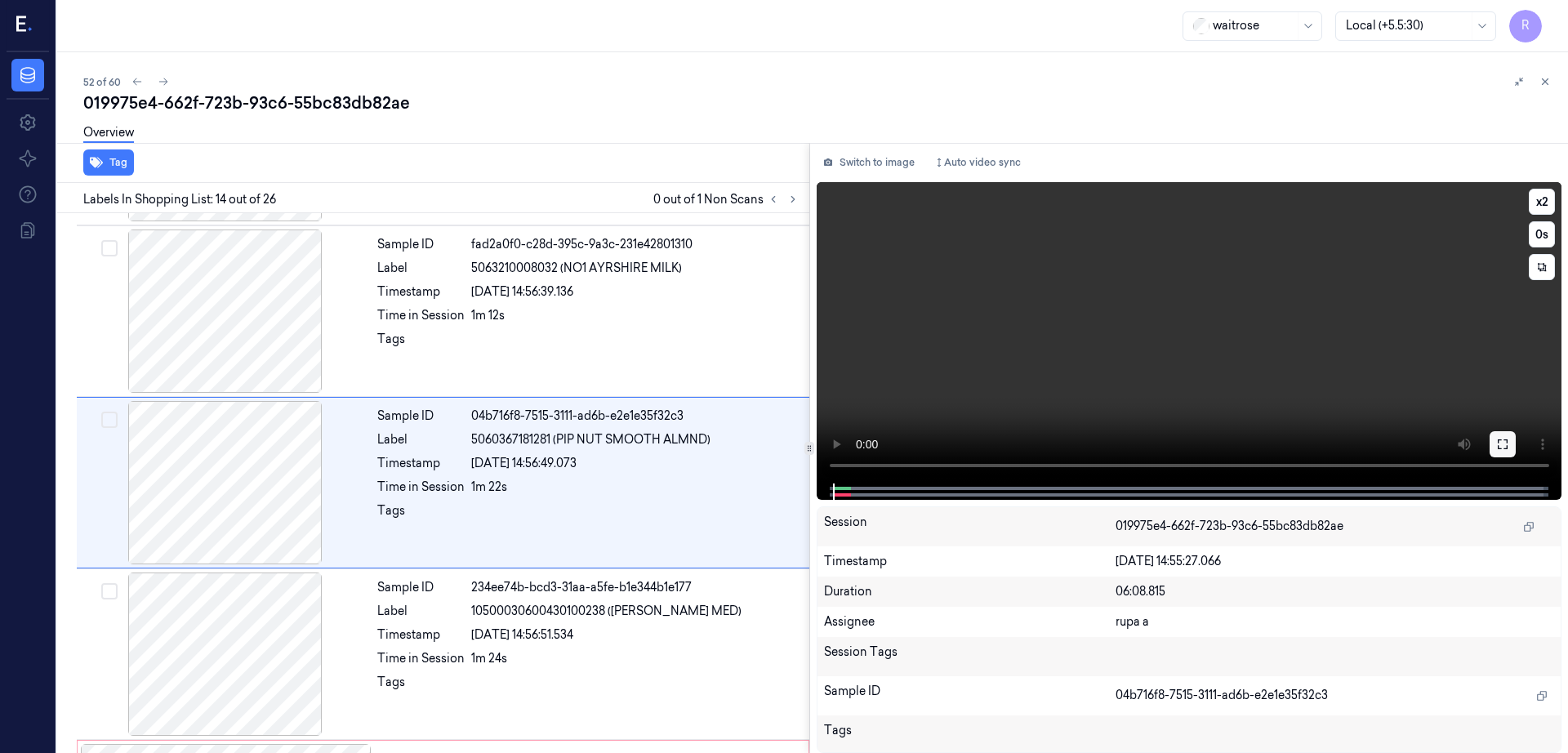
click at [1509, 449] on icon at bounding box center [1502, 444] width 13 height 13
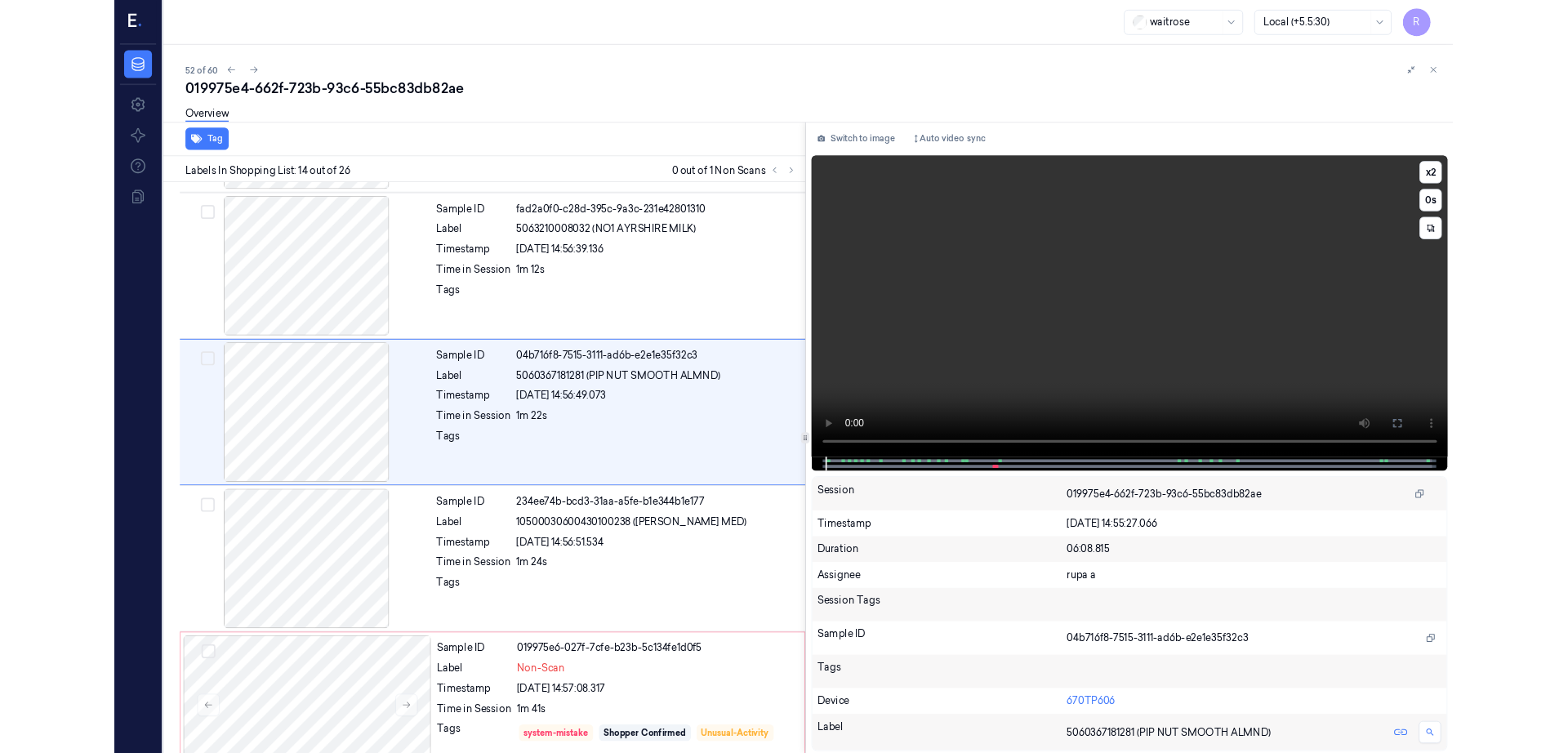
scroll to position [1981, 0]
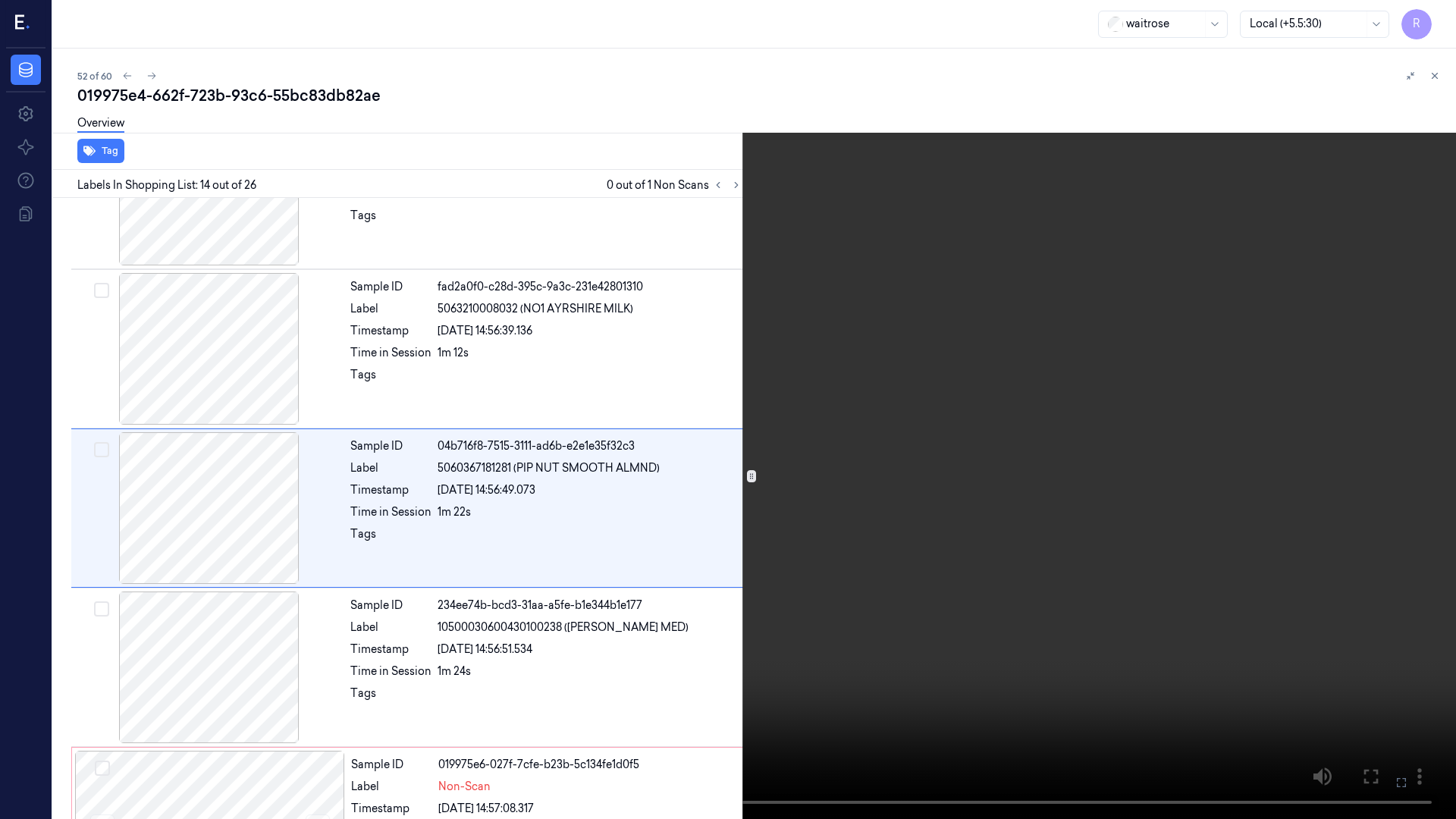
click at [927, 459] on video at bounding box center [728, 410] width 1456 height 819
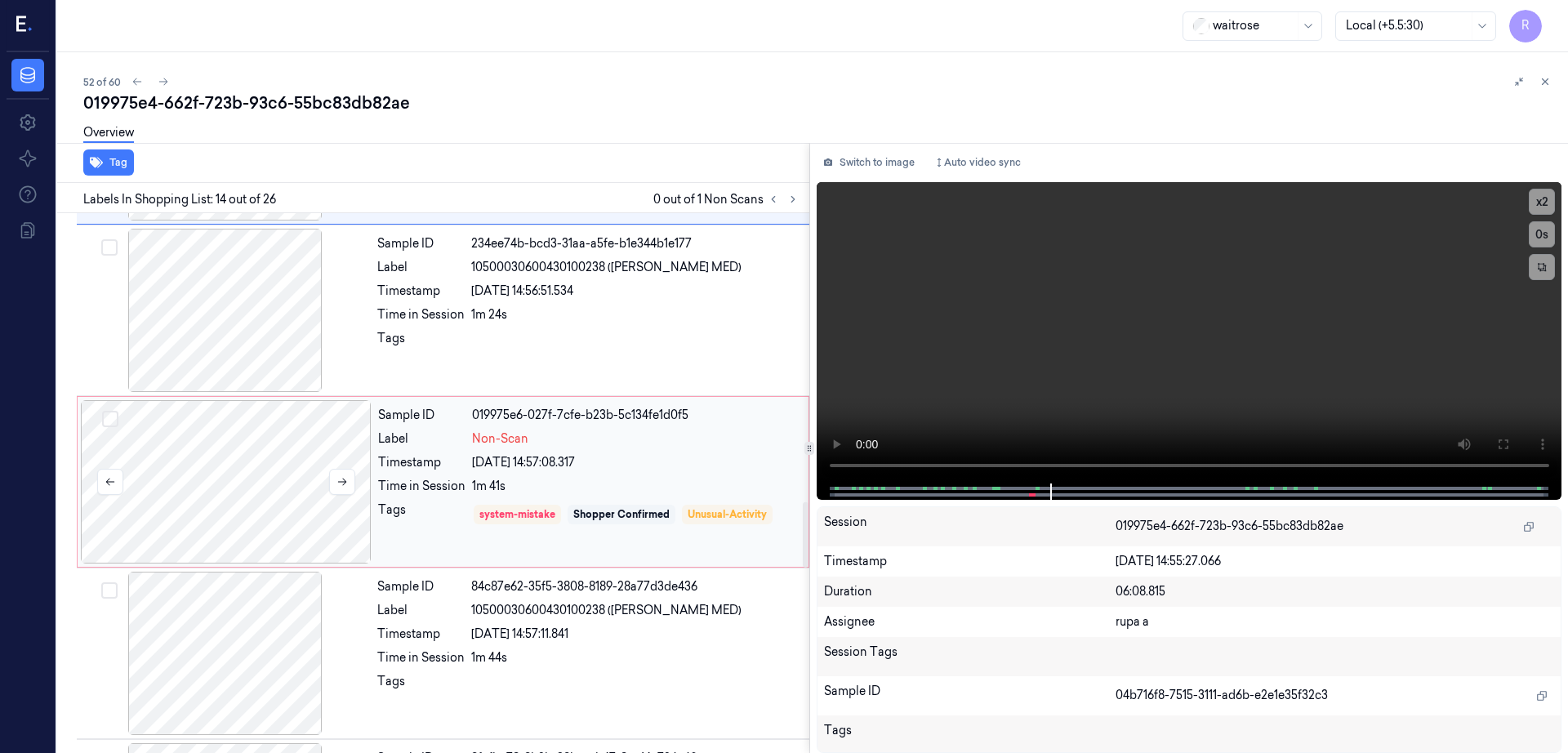
click at [271, 509] on div at bounding box center [226, 483] width 291 height 164
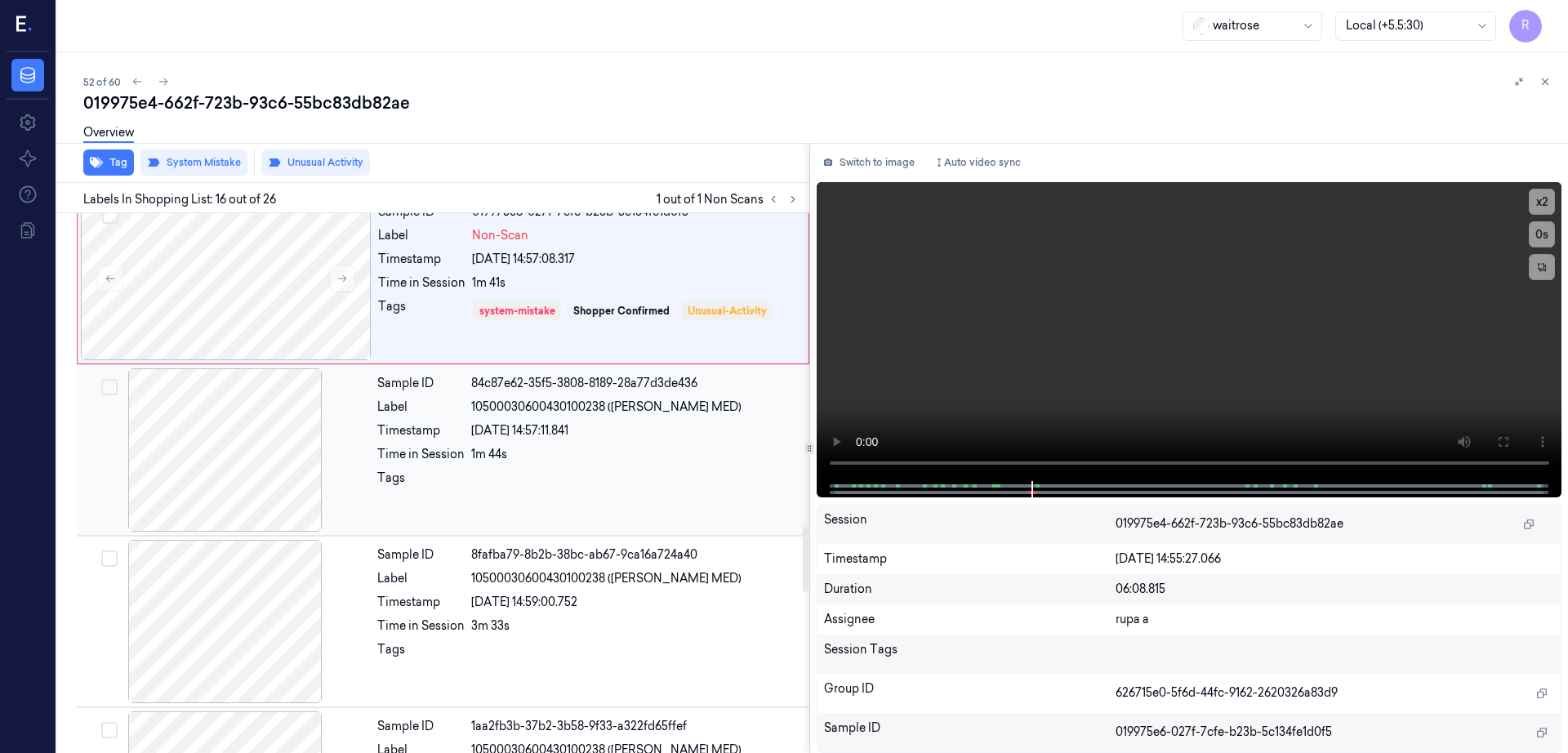
click at [210, 522] on div at bounding box center [225, 450] width 291 height 164
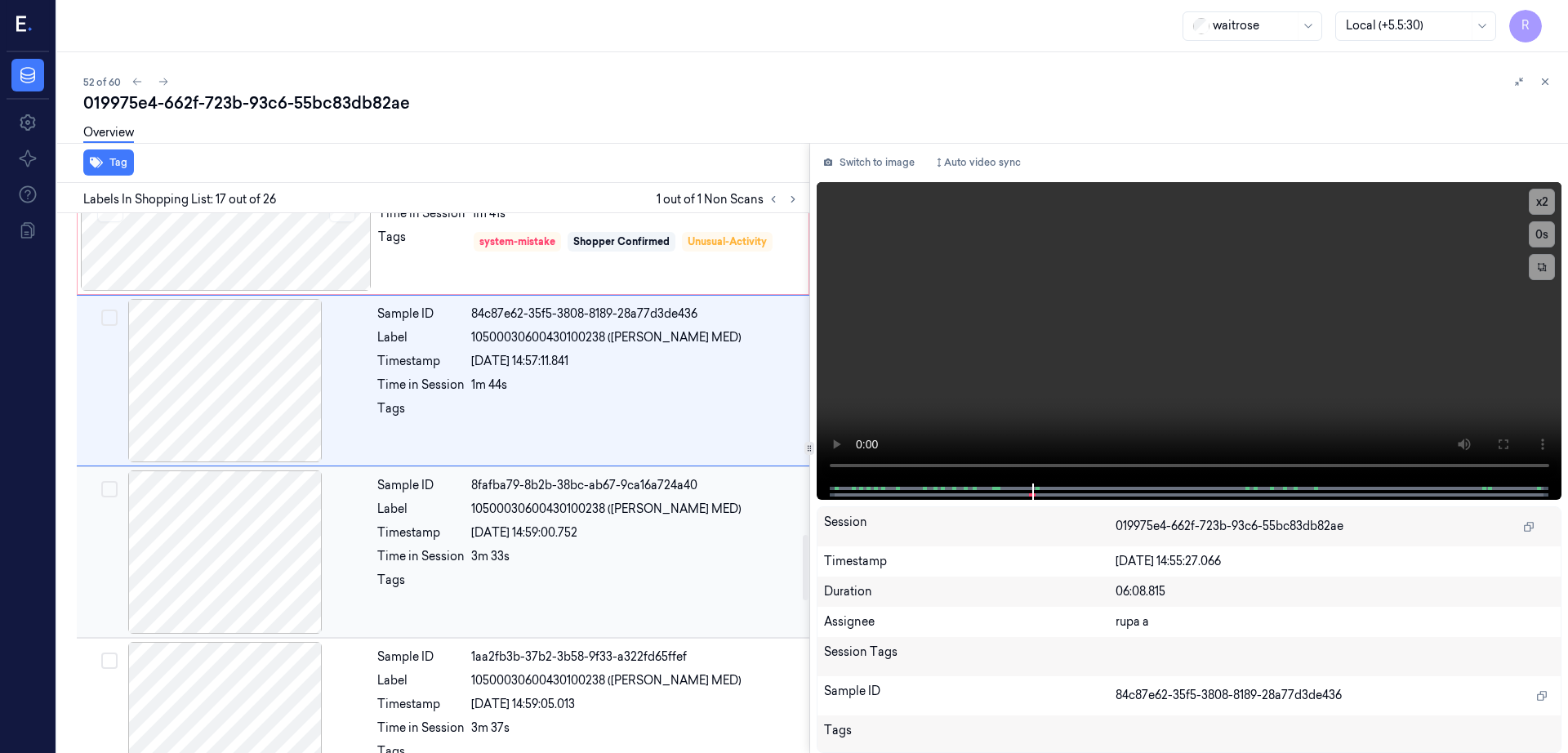
click at [239, 549] on div at bounding box center [225, 553] width 291 height 164
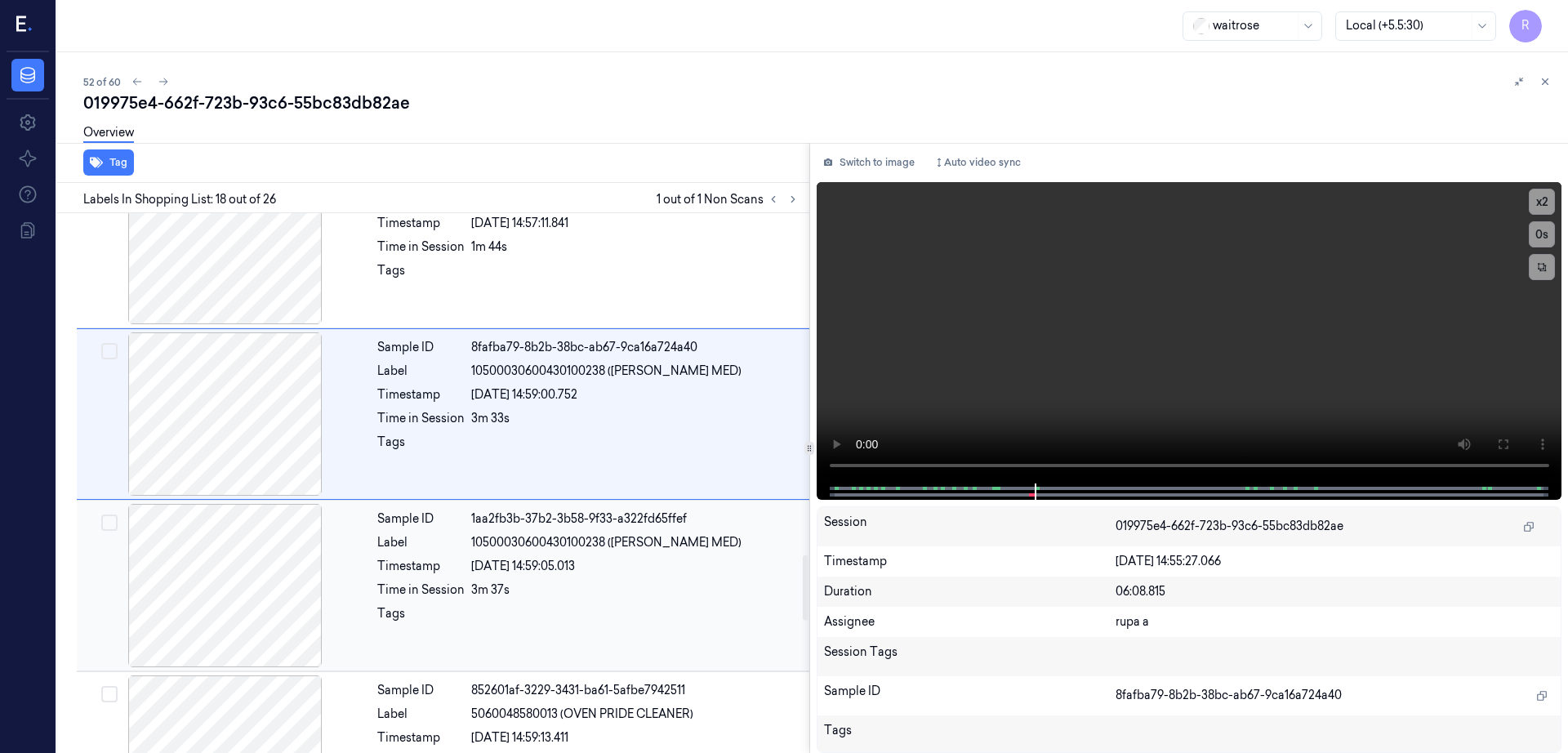
scroll to position [2833, 0]
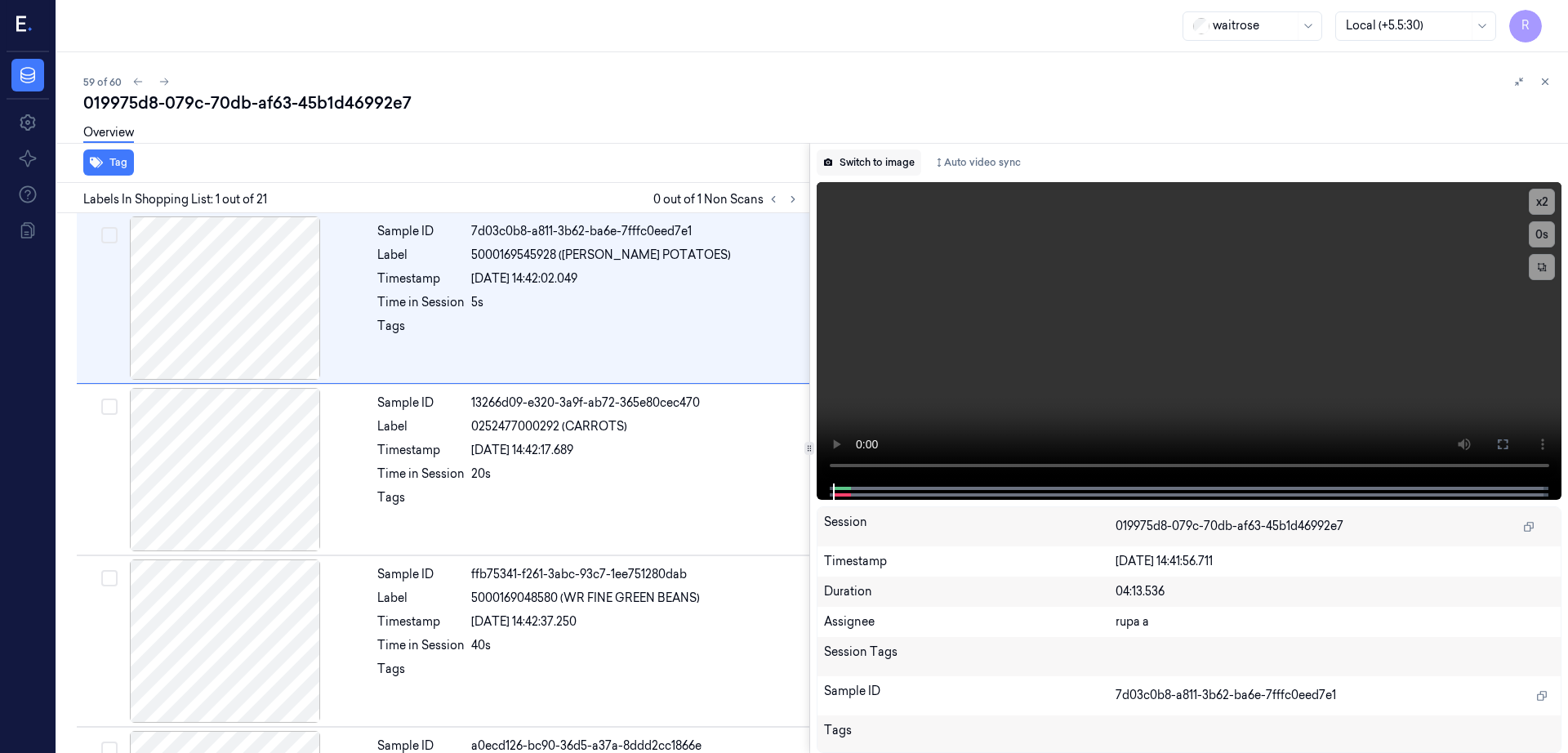
click at [921, 170] on button "Switch to image" at bounding box center [869, 162] width 105 height 26
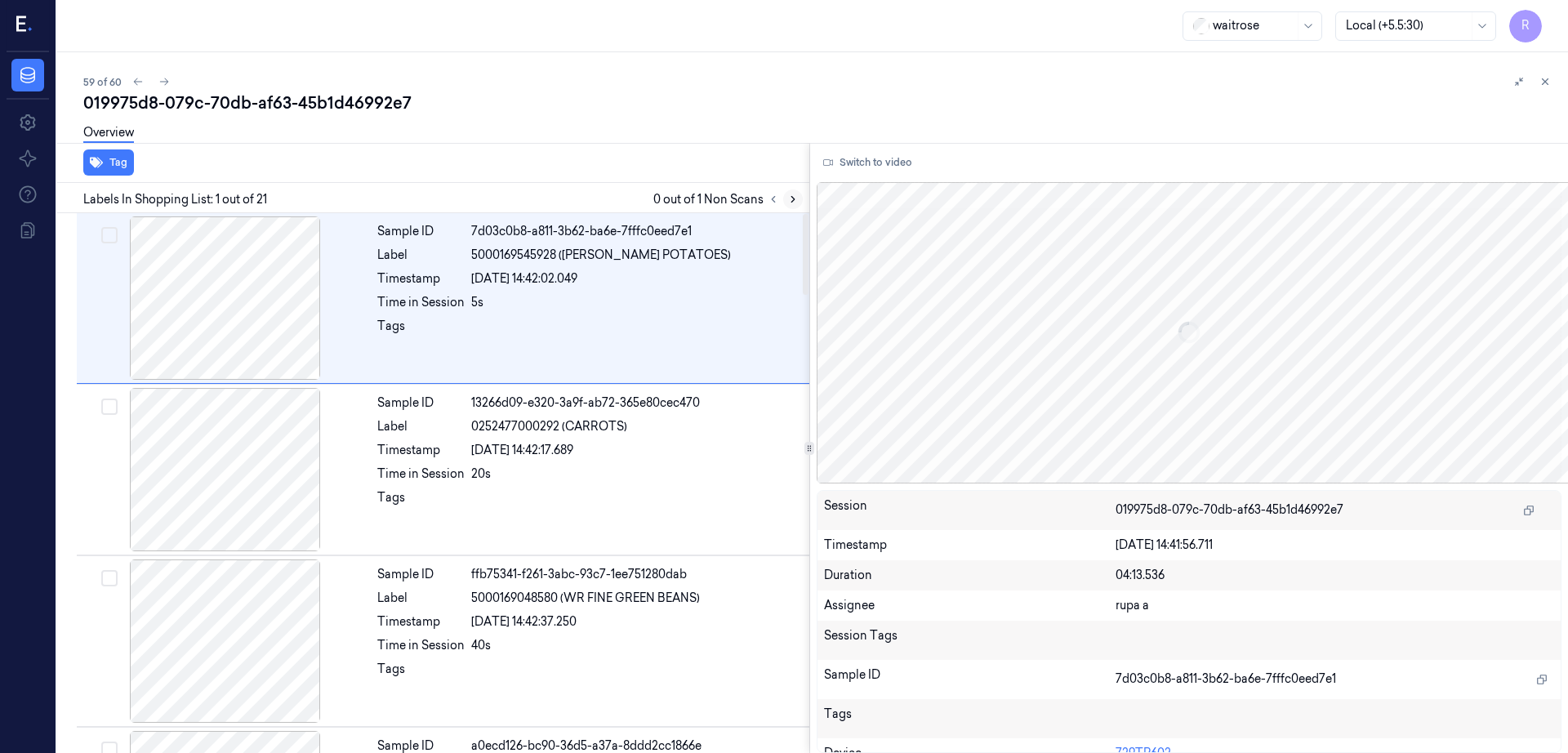
click at [798, 197] on icon at bounding box center [793, 199] width 12 height 12
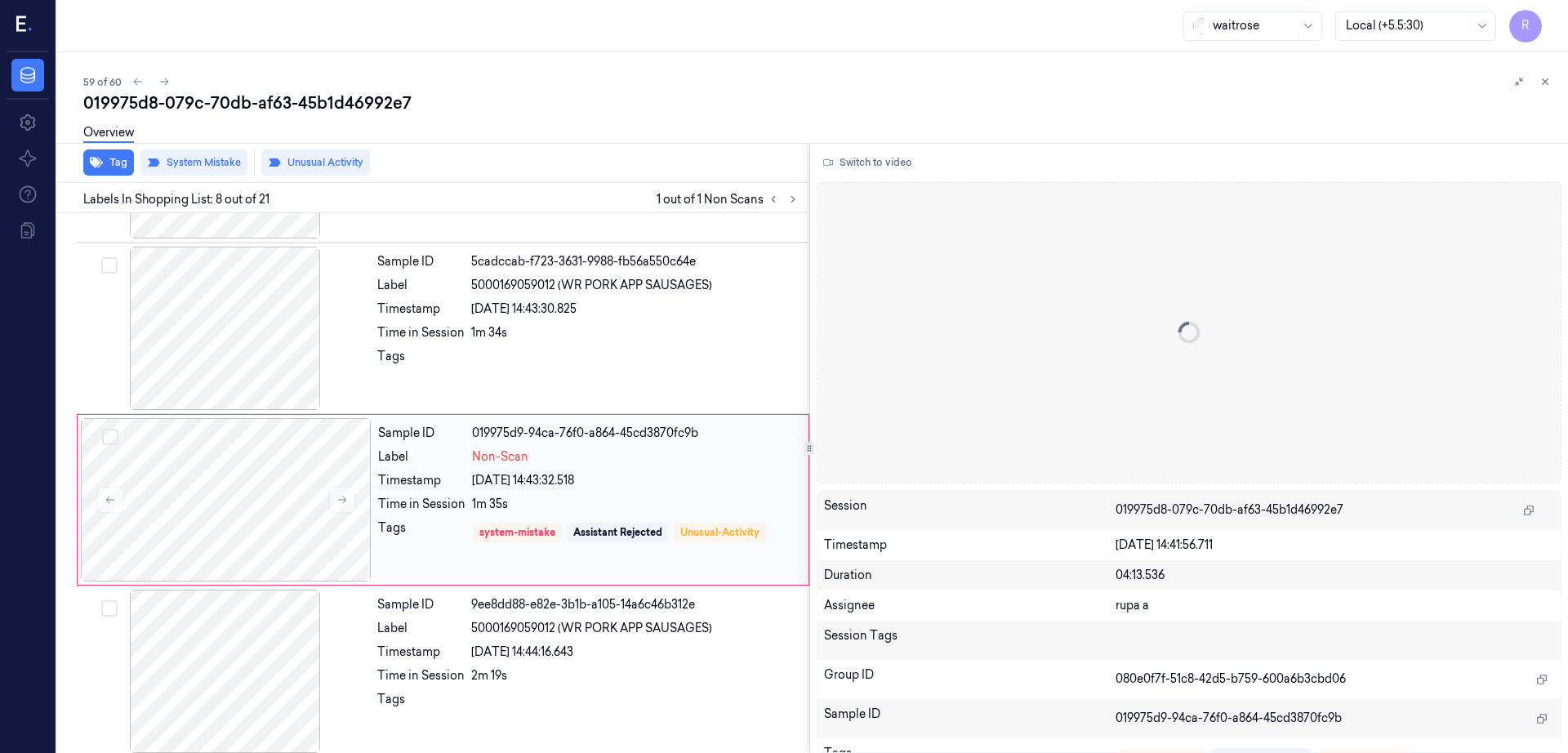
scroll to position [1017, 0]
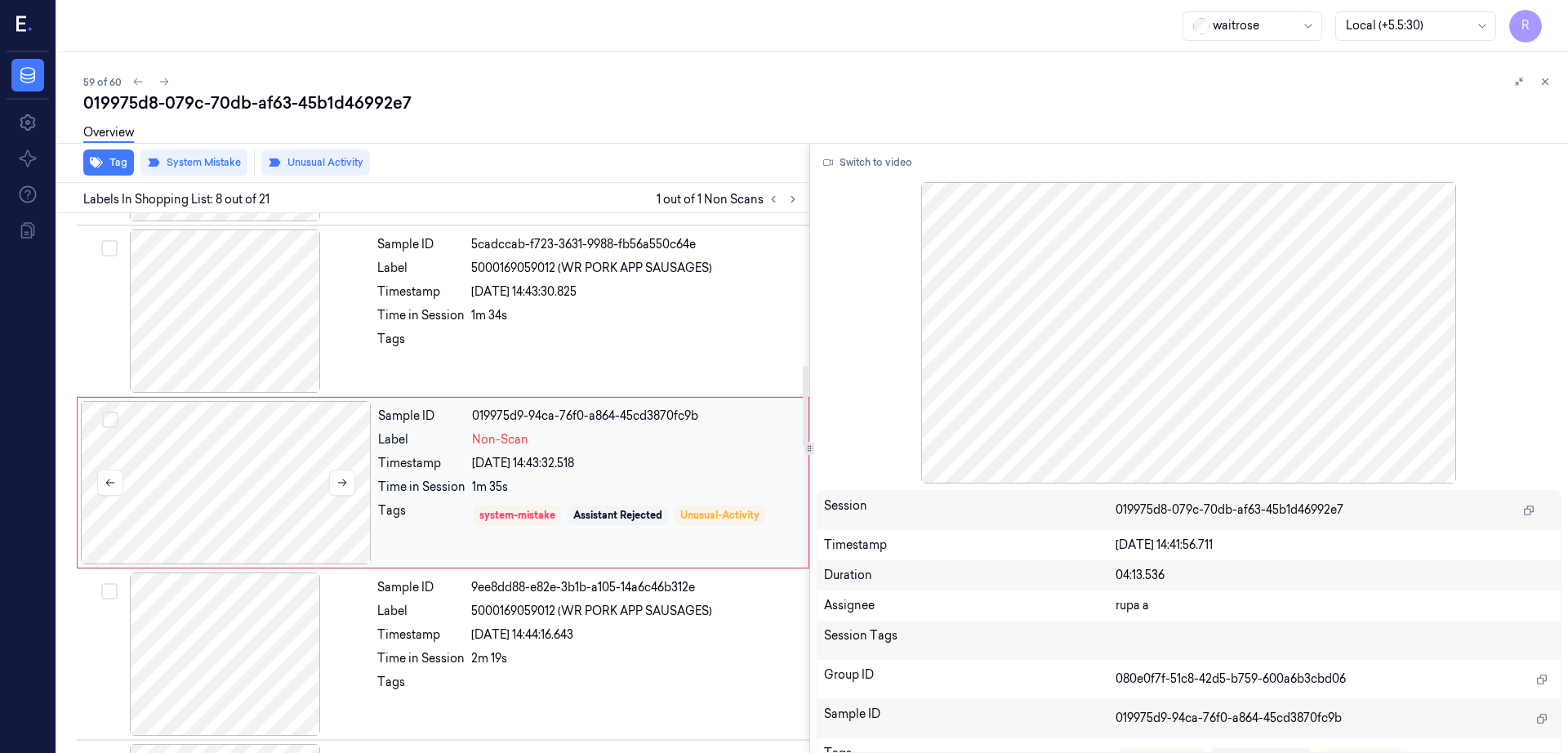
click at [254, 513] on div at bounding box center [226, 483] width 291 height 164
click at [339, 479] on icon at bounding box center [342, 483] width 12 height 12
click at [231, 340] on div at bounding box center [225, 312] width 291 height 164
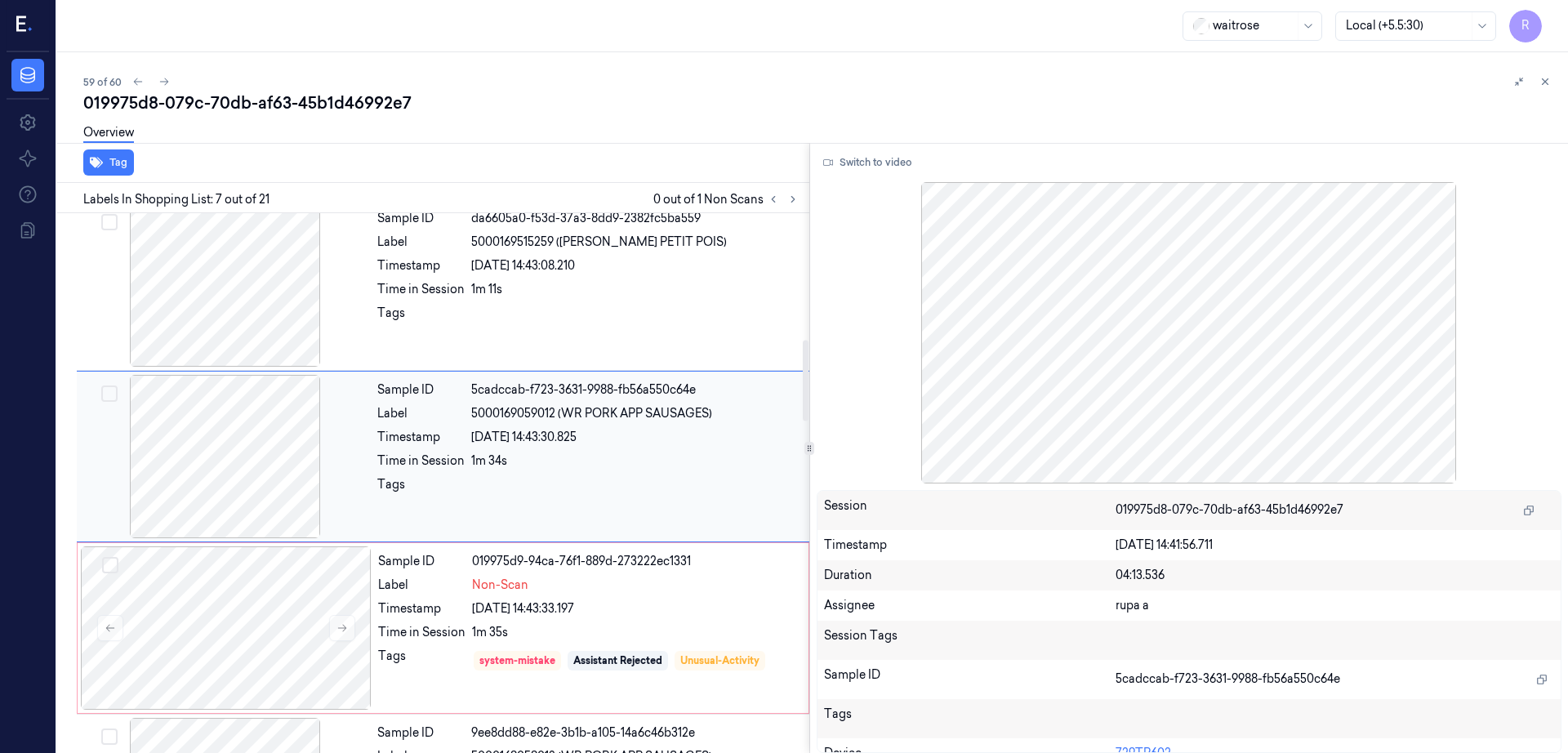
scroll to position [845, 0]
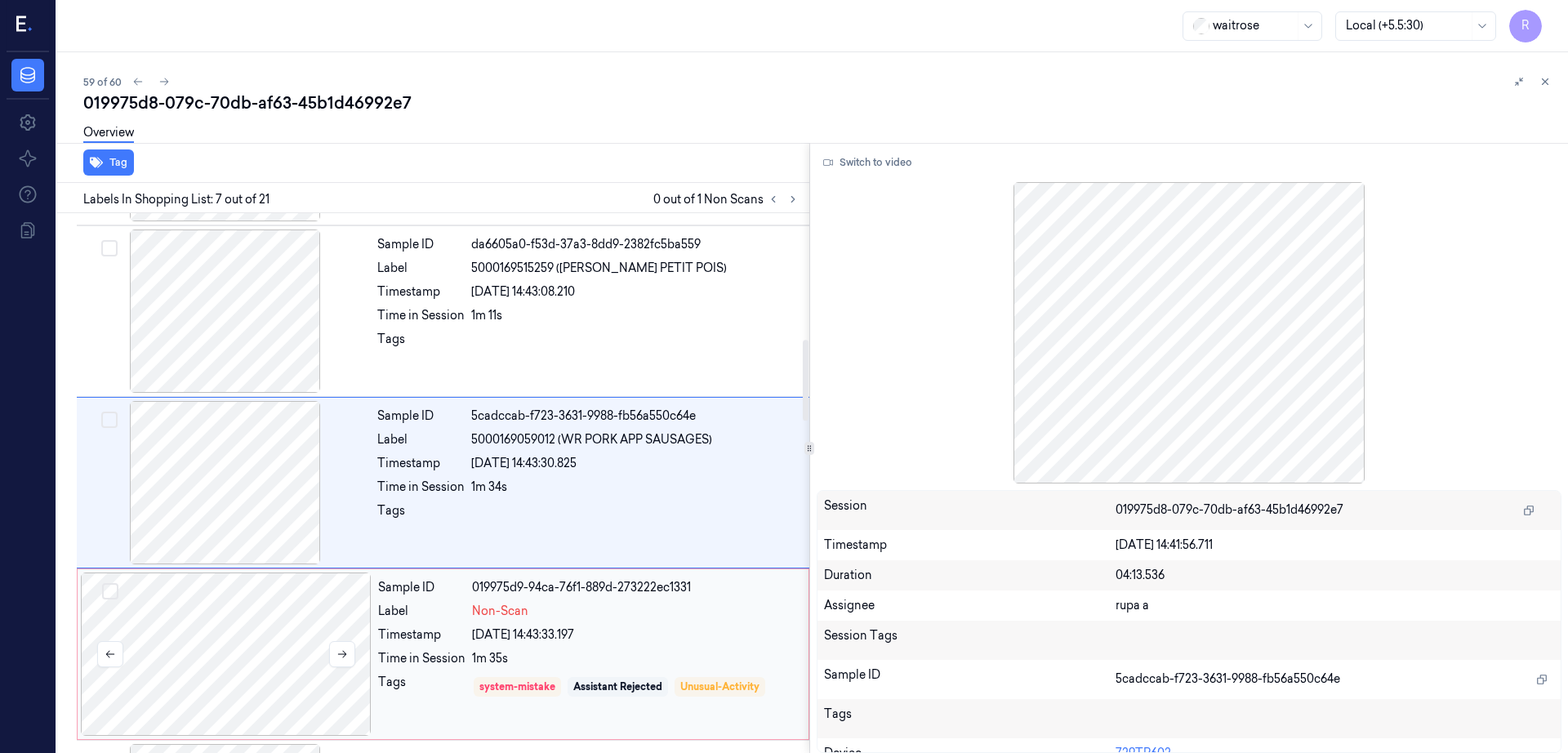
click at [177, 599] on div at bounding box center [226, 654] width 291 height 164
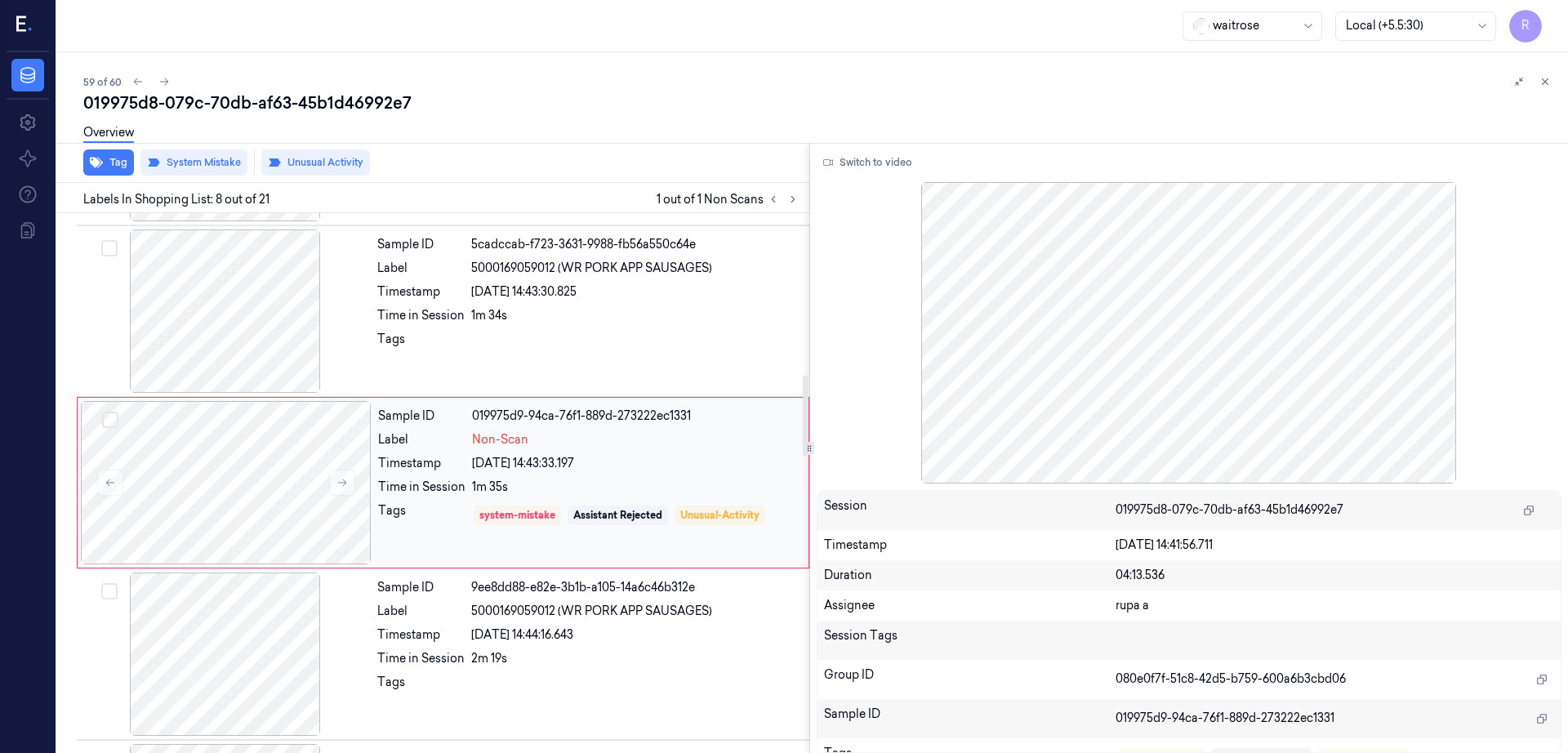
scroll to position [1220, 0]
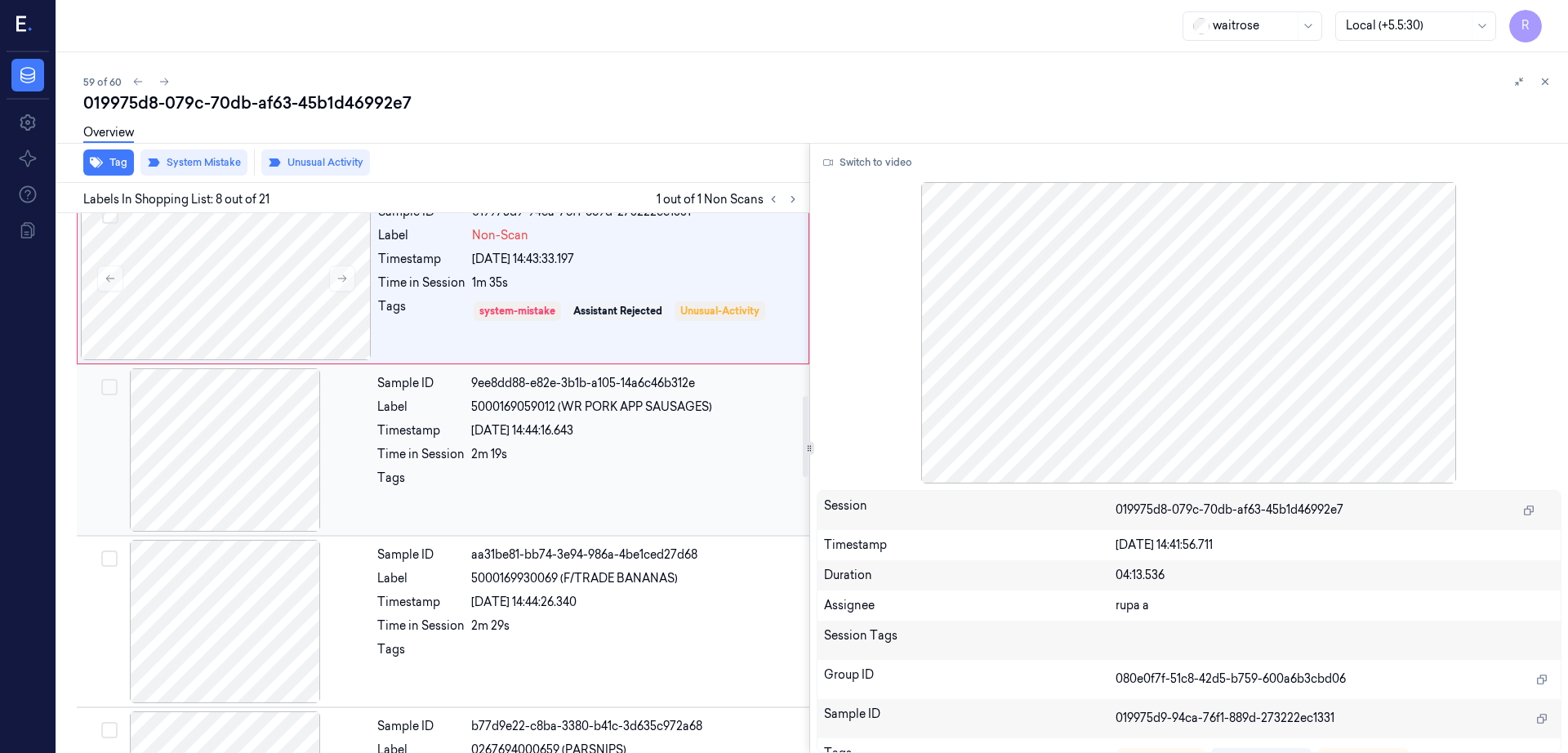
click at [214, 472] on div at bounding box center [225, 450] width 291 height 164
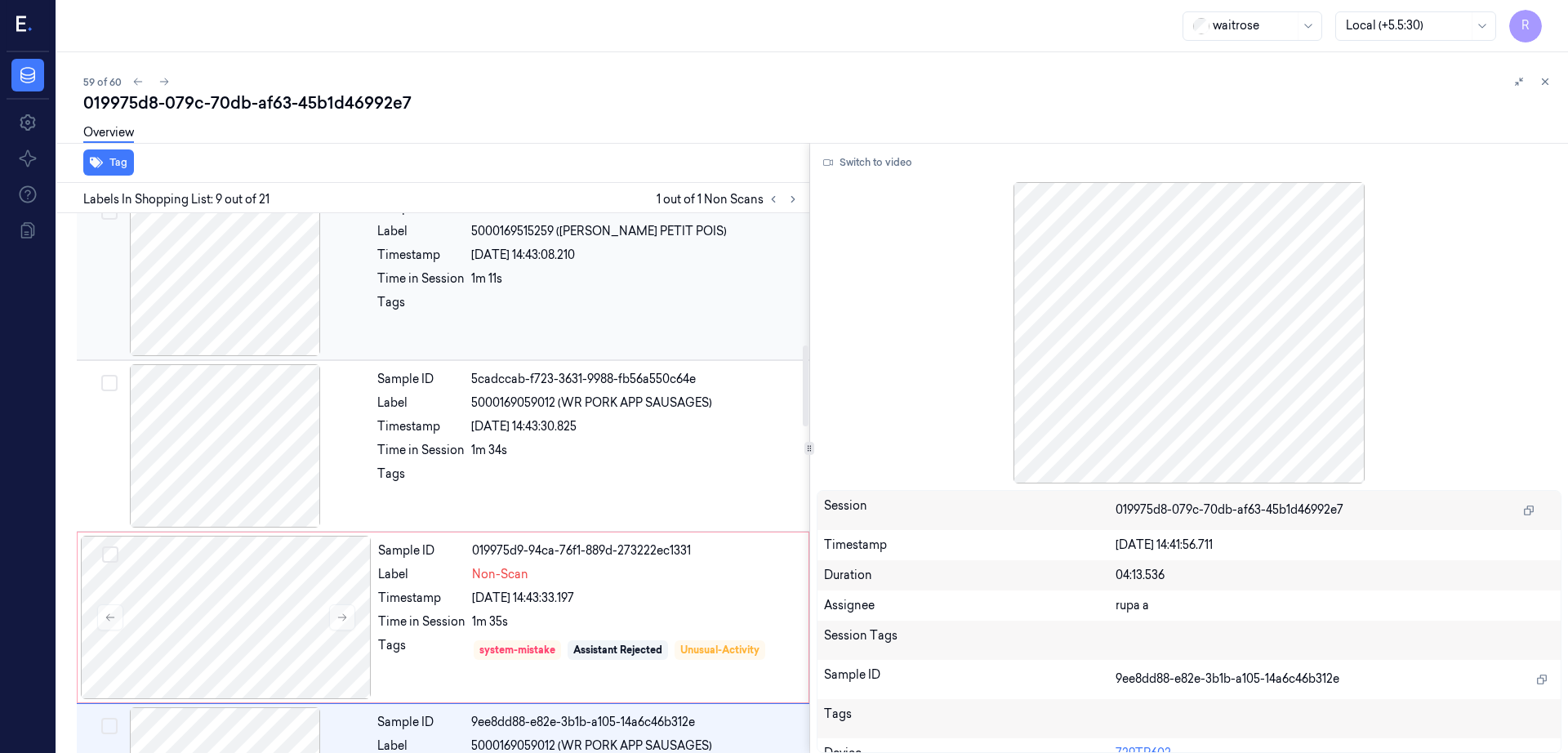
click at [239, 325] on div at bounding box center [225, 274] width 291 height 164
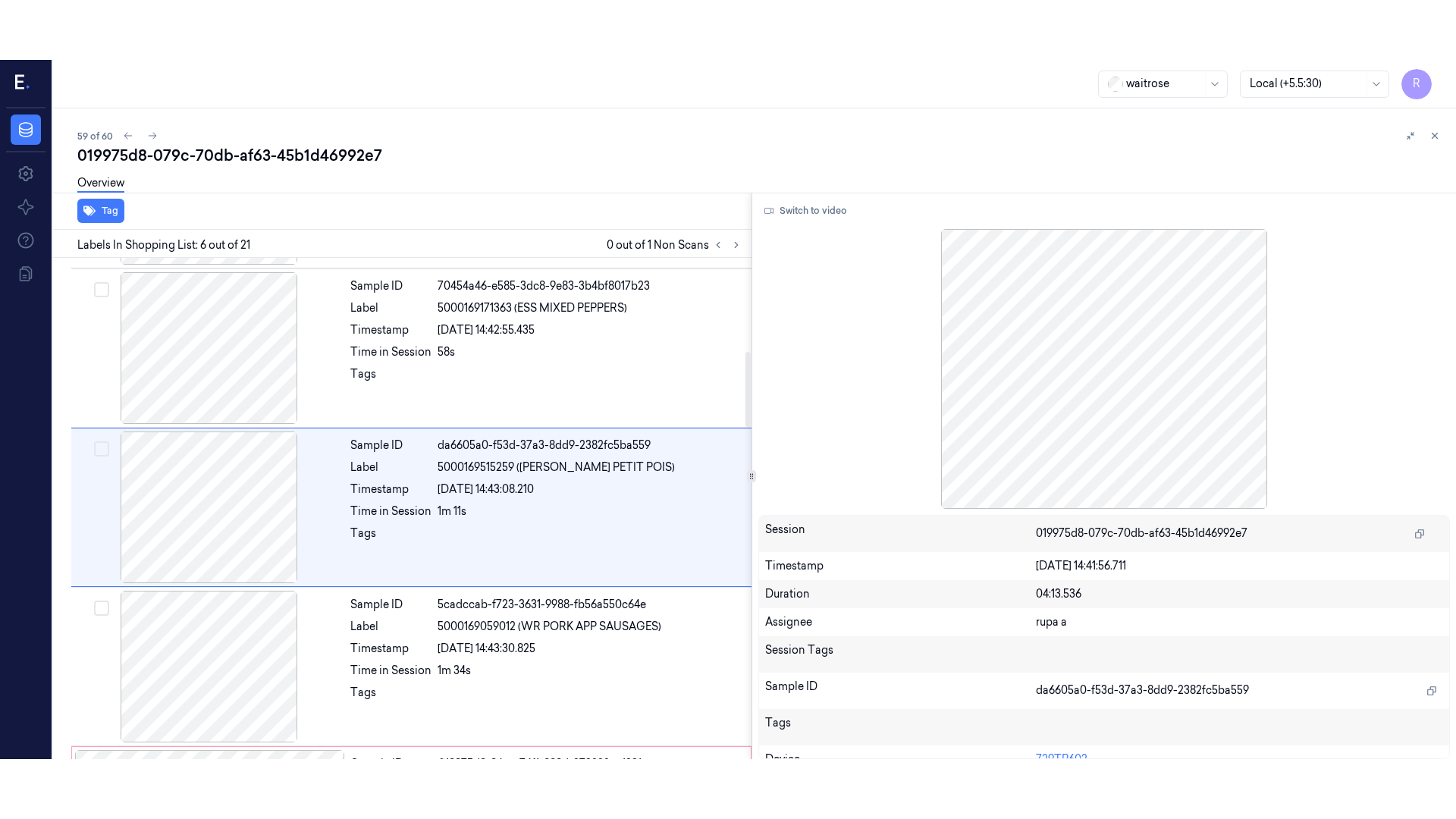
scroll to position [625, 0]
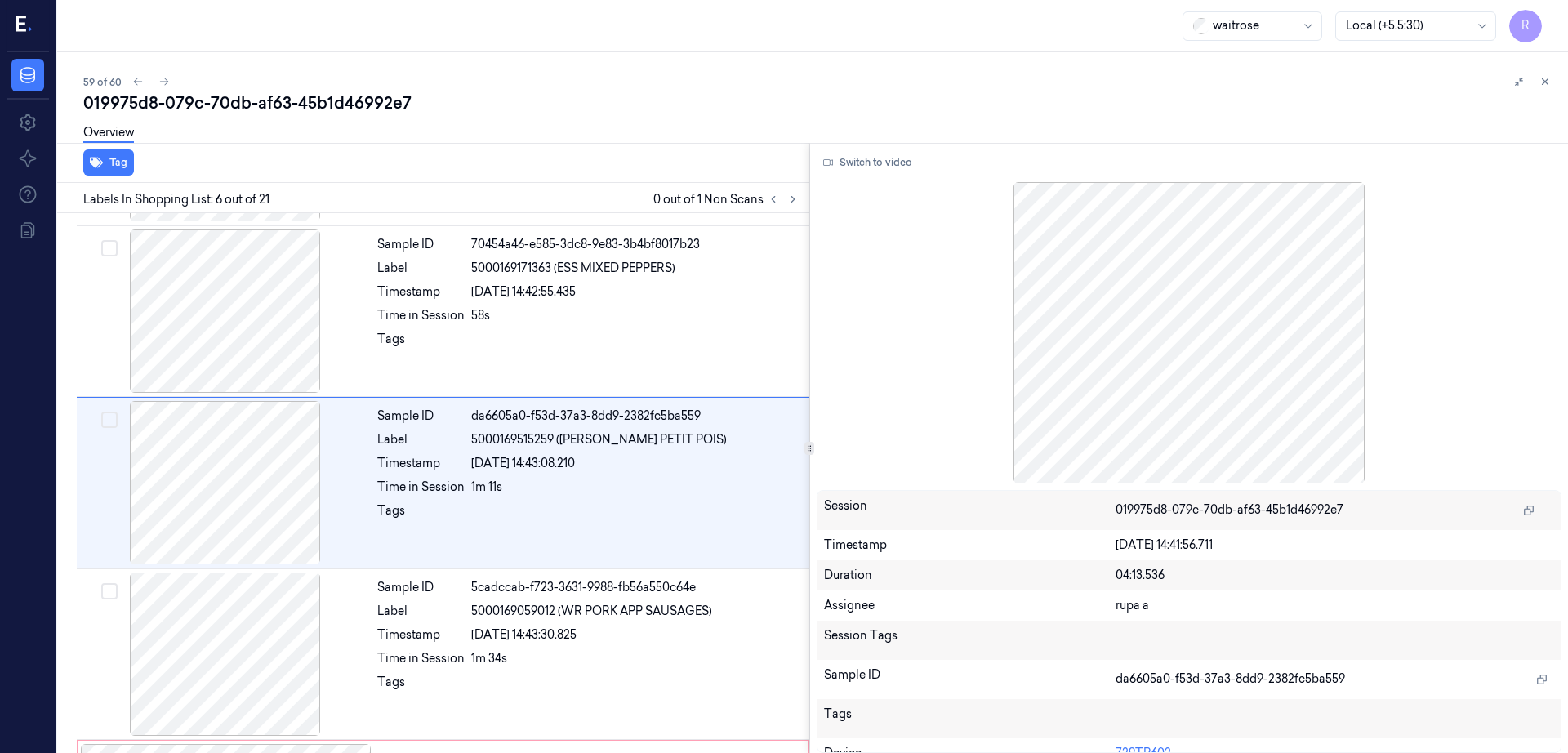
click at [889, 177] on div "Switch to video Session 019975d8-079c-70db-af63-45b1d46992e7 Timestamp 23/09/20…" at bounding box center [1189, 448] width 759 height 610
click at [888, 160] on button "Switch to video" at bounding box center [867, 162] width 102 height 26
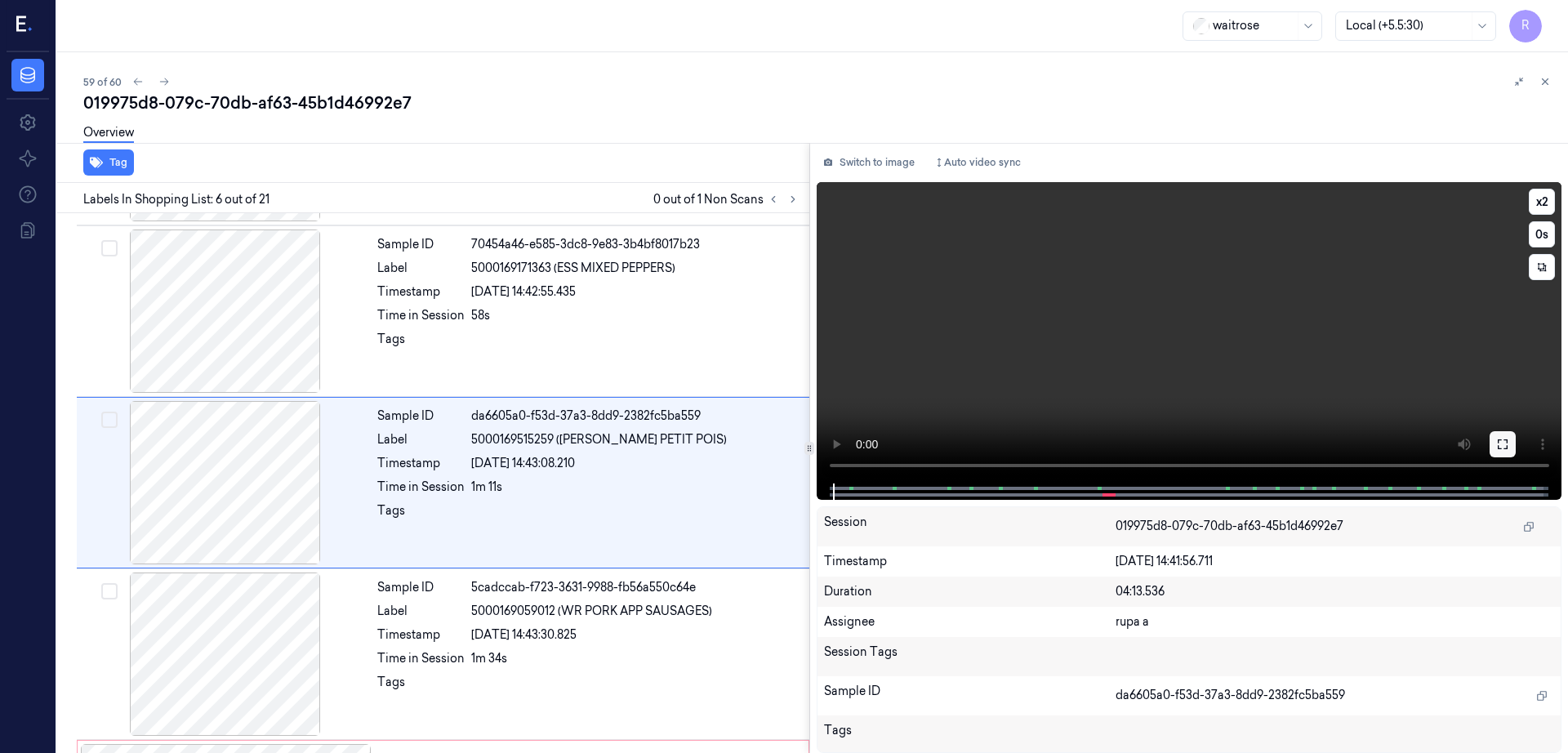
click at [1516, 438] on button at bounding box center [1503, 444] width 26 height 26
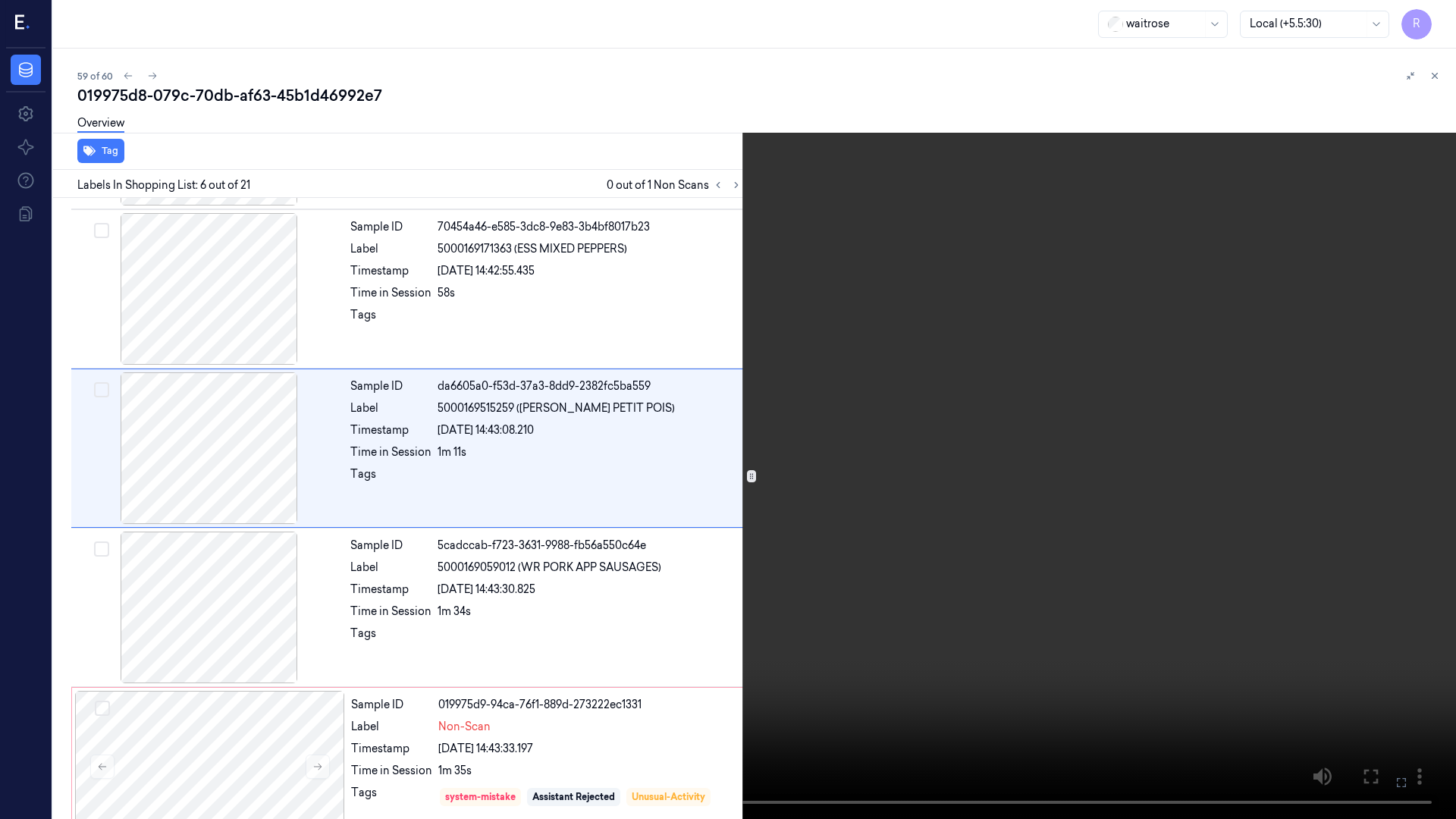
drag, startPoint x: 918, startPoint y: 443, endPoint x: 922, endPoint y: 453, distance: 10.8
click at [917, 443] on video at bounding box center [728, 410] width 1456 height 819
click at [922, 453] on video at bounding box center [728, 410] width 1456 height 819
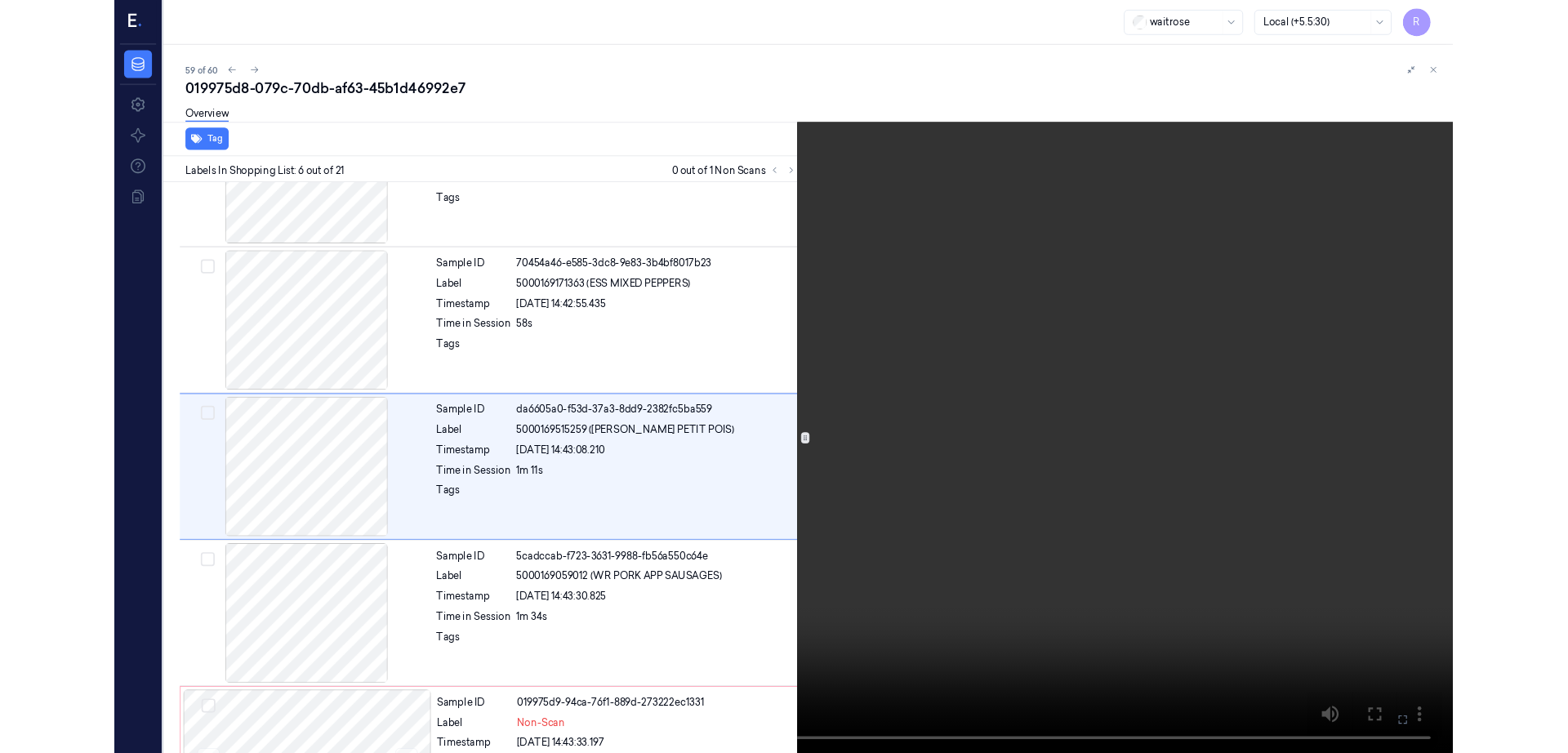
scroll to position [609, 0]
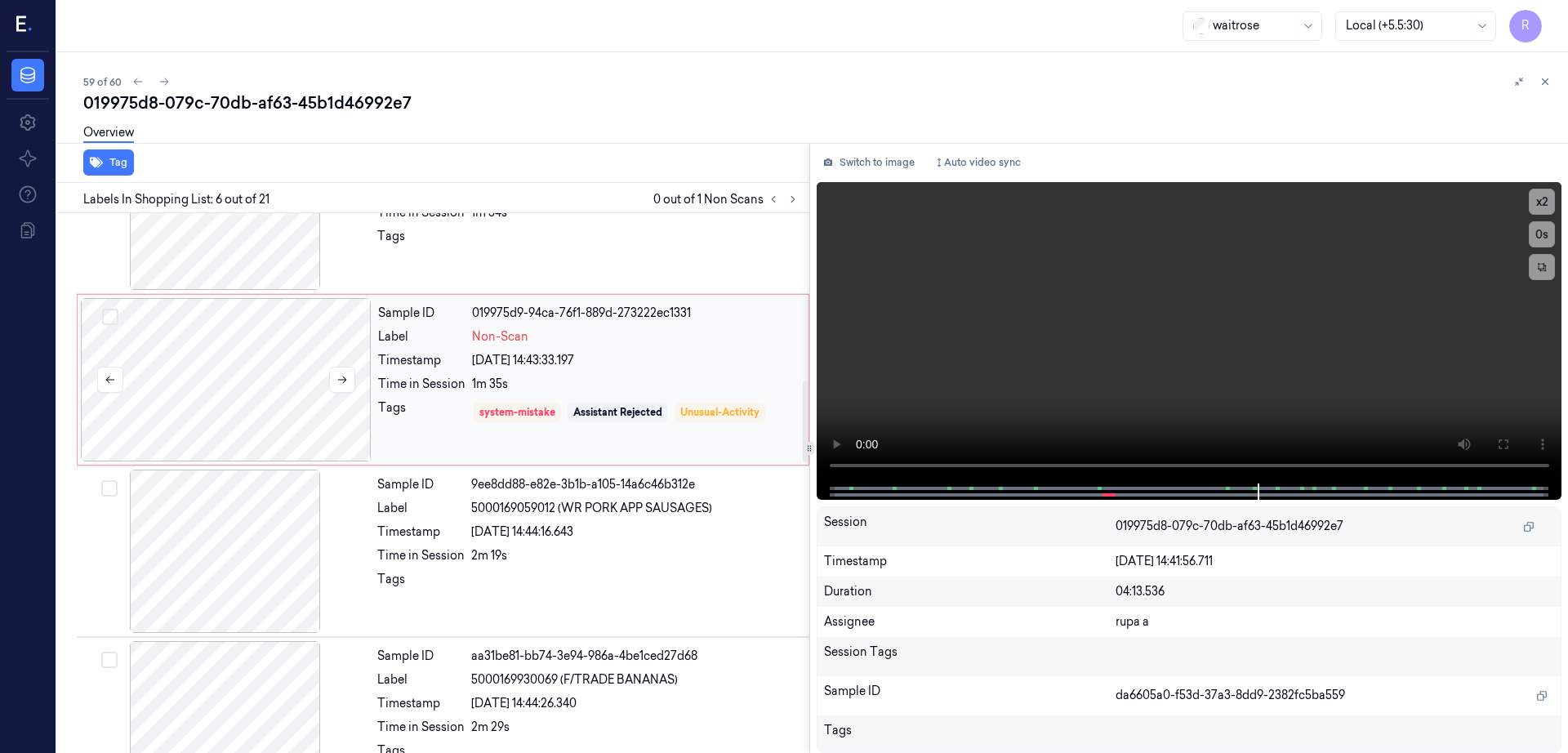
click at [267, 334] on div at bounding box center [226, 380] width 291 height 164
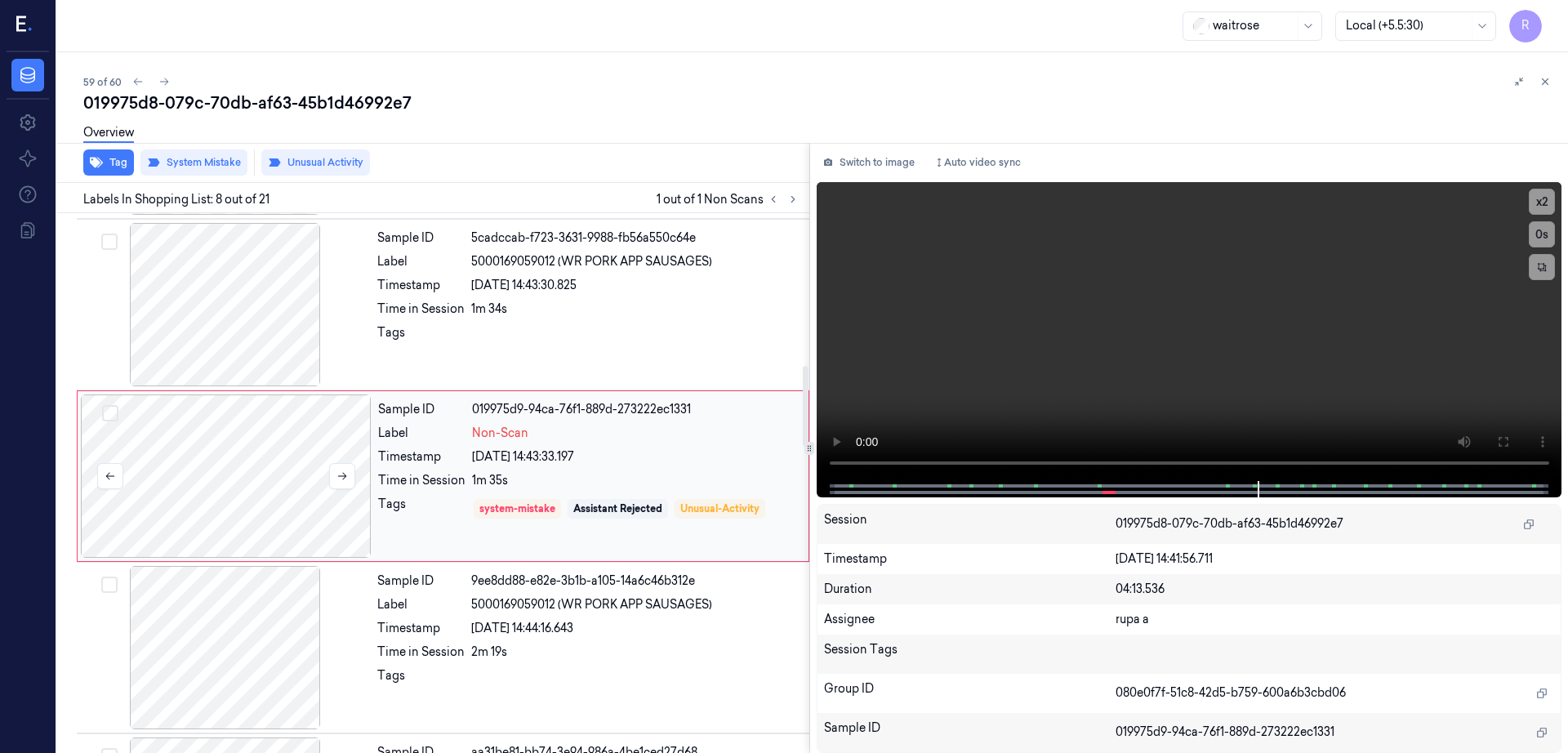
scroll to position [1017, 0]
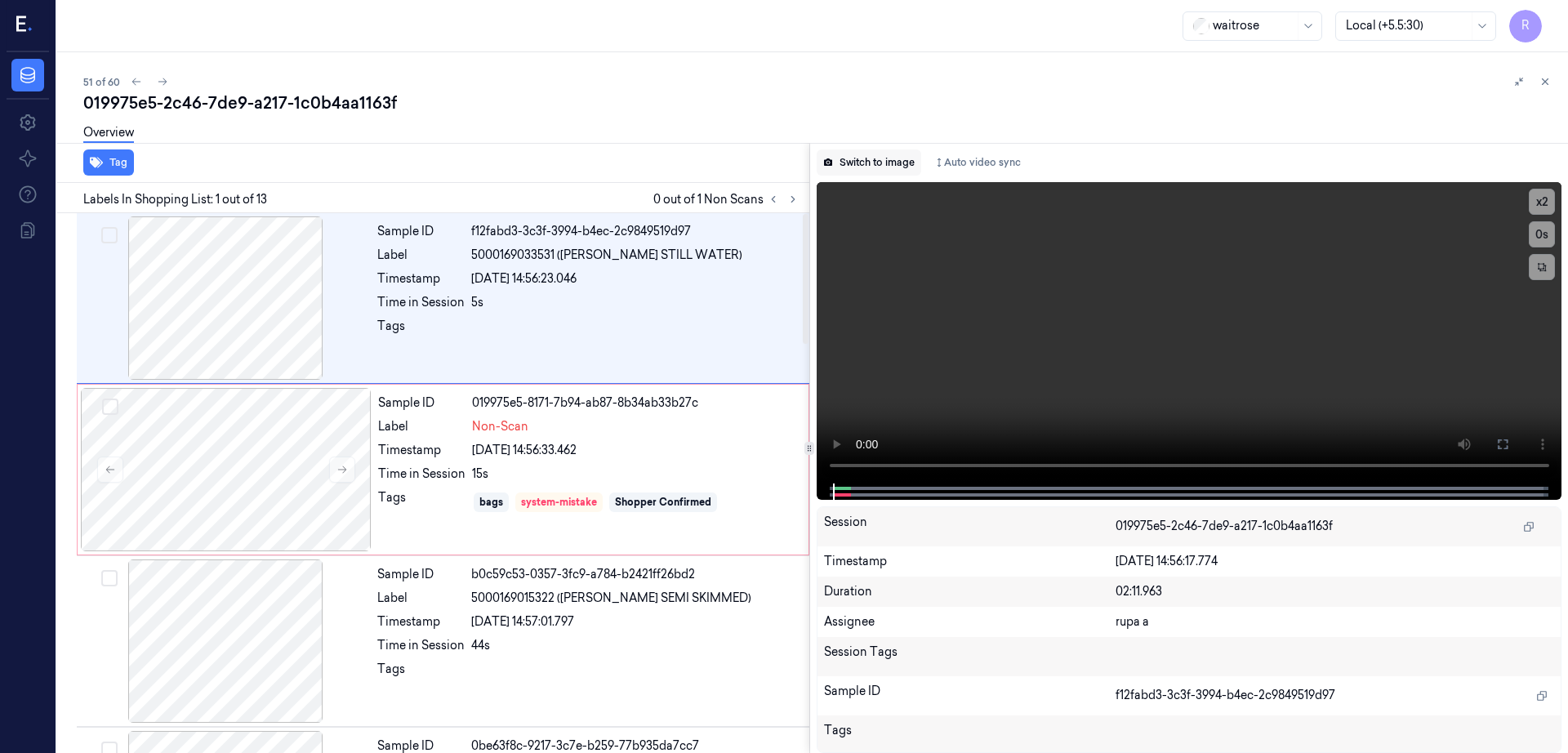
click at [913, 168] on button "Switch to image" at bounding box center [869, 162] width 105 height 26
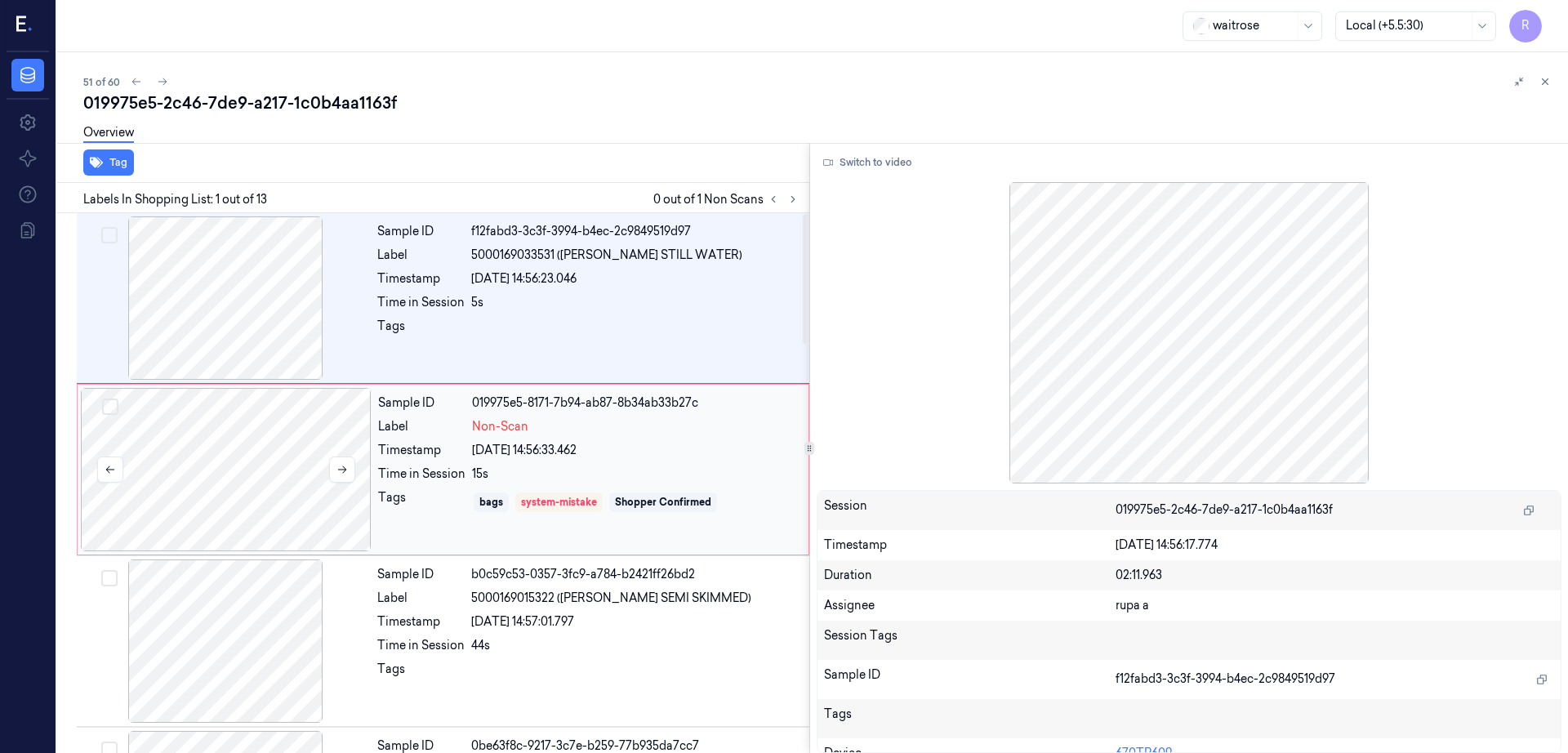
click at [182, 482] on div at bounding box center [226, 470] width 291 height 164
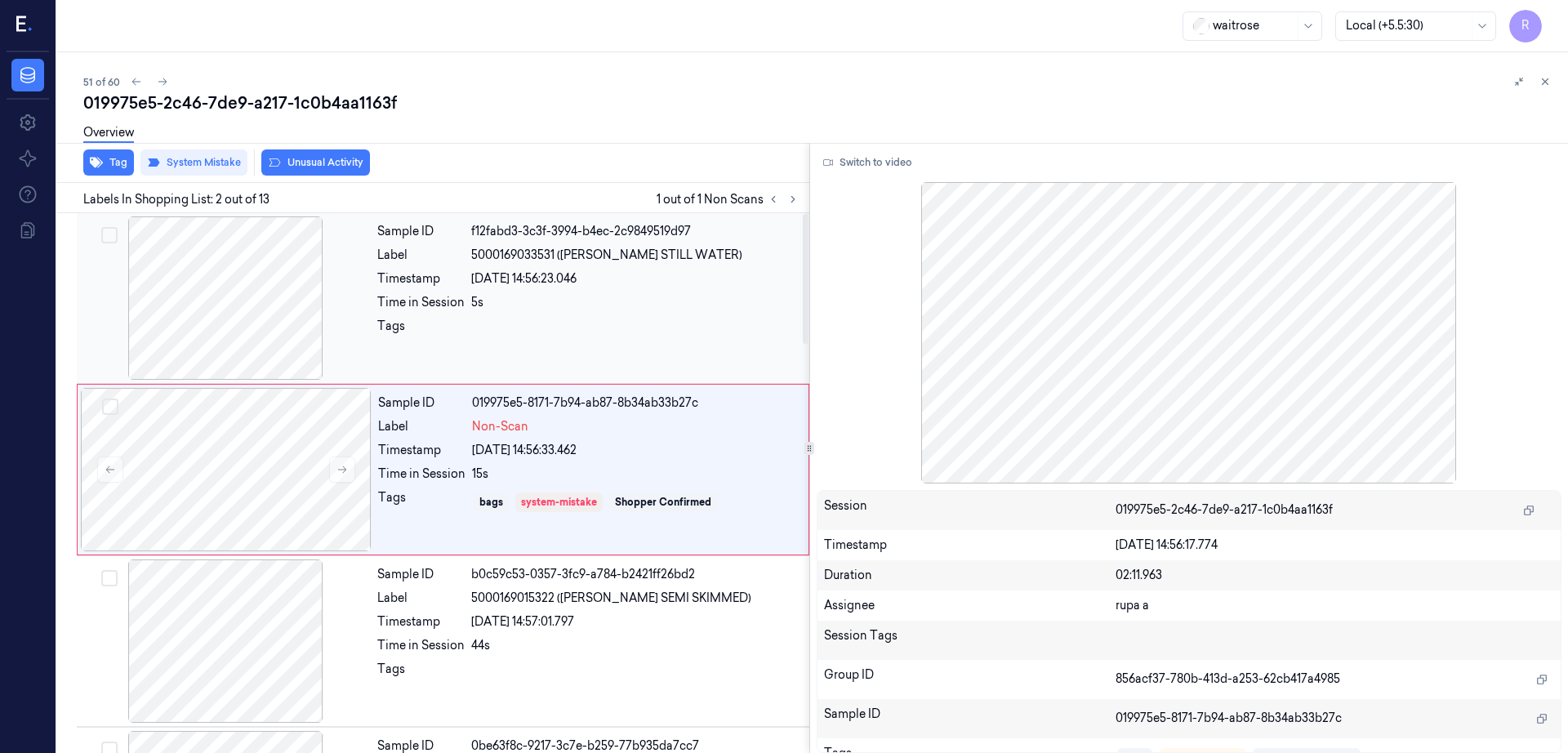
click at [267, 291] on div at bounding box center [225, 298] width 291 height 164
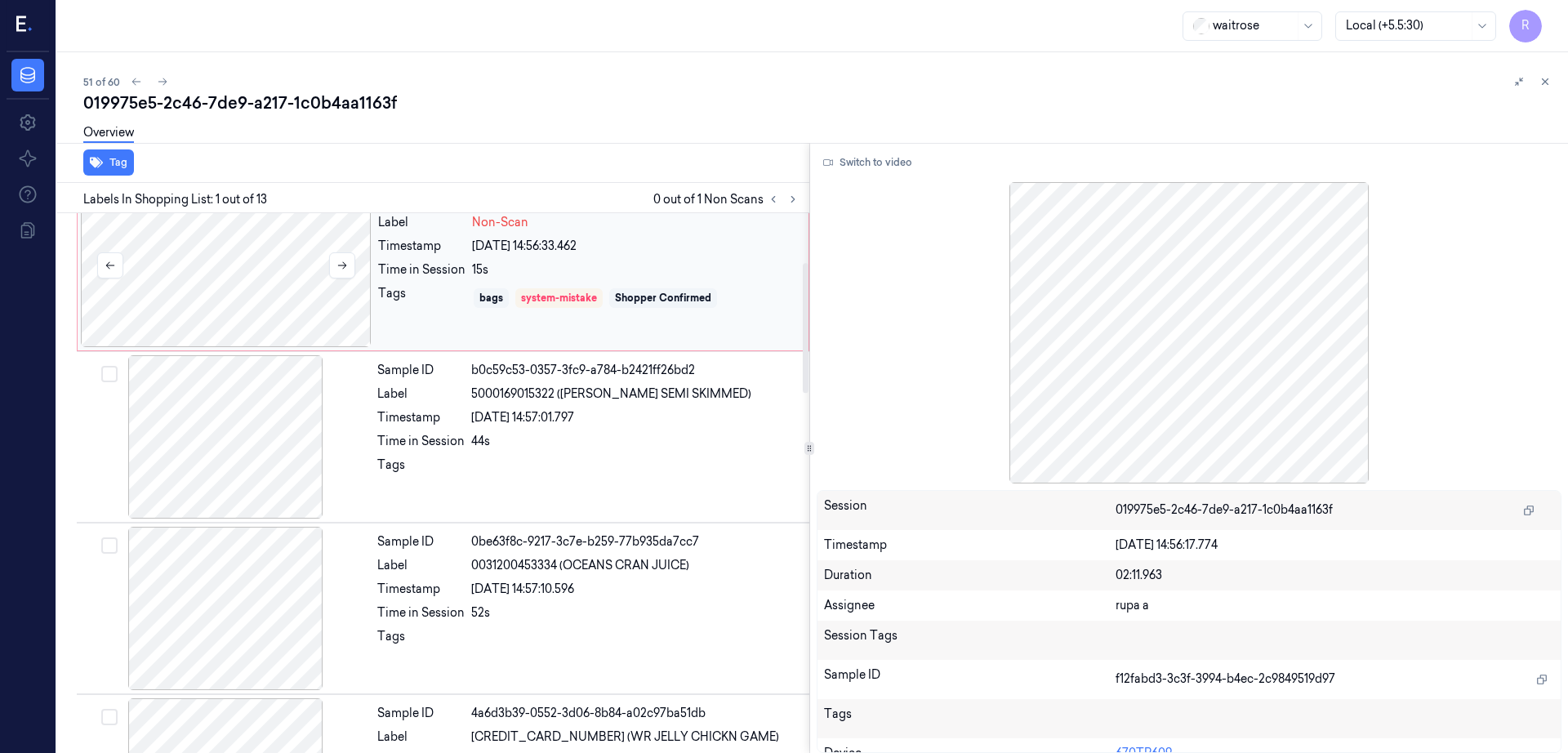
click at [212, 299] on div at bounding box center [226, 265] width 291 height 164
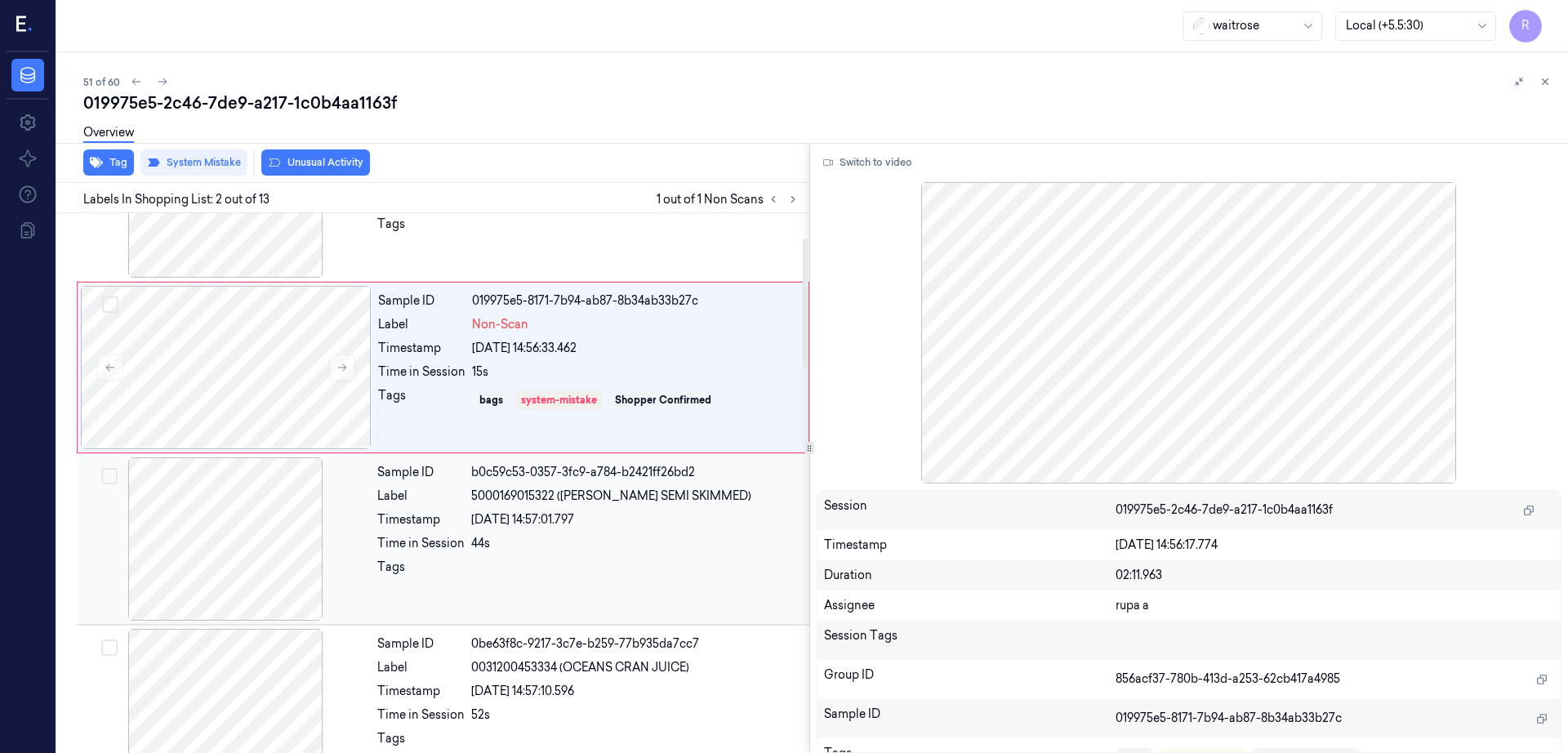
click at [256, 467] on div at bounding box center [225, 539] width 291 height 164
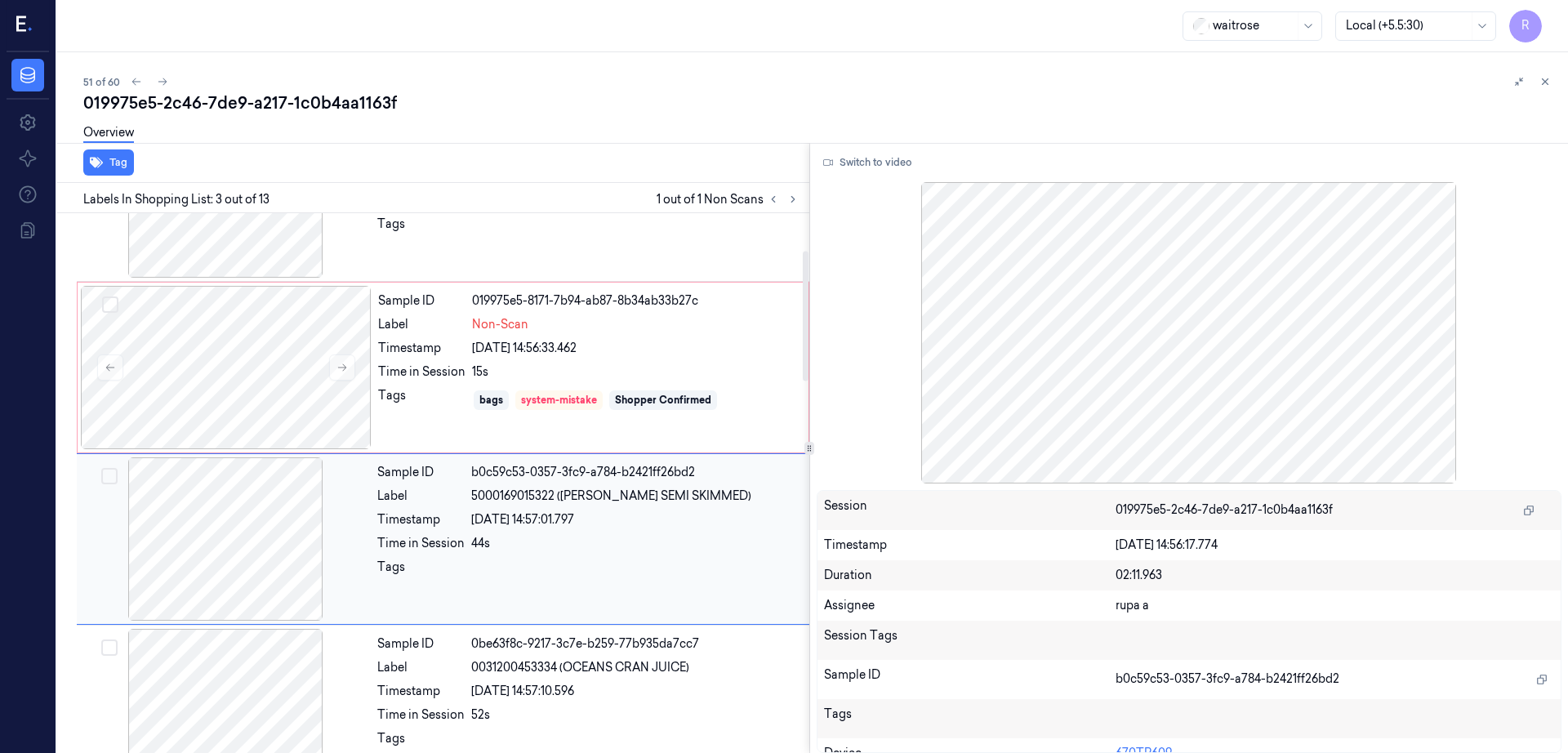
scroll to position [159, 0]
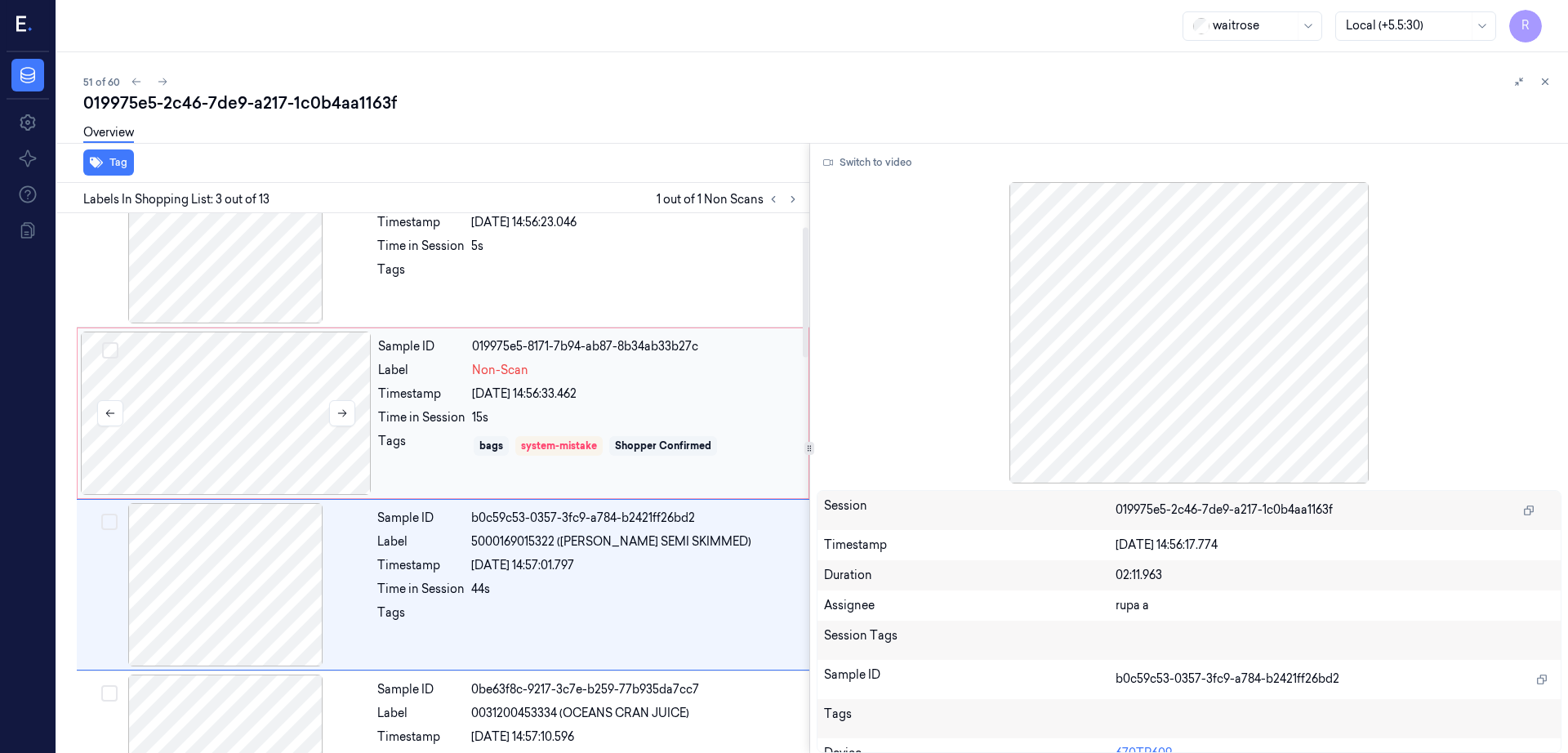
click at [210, 381] on div at bounding box center [226, 414] width 291 height 164
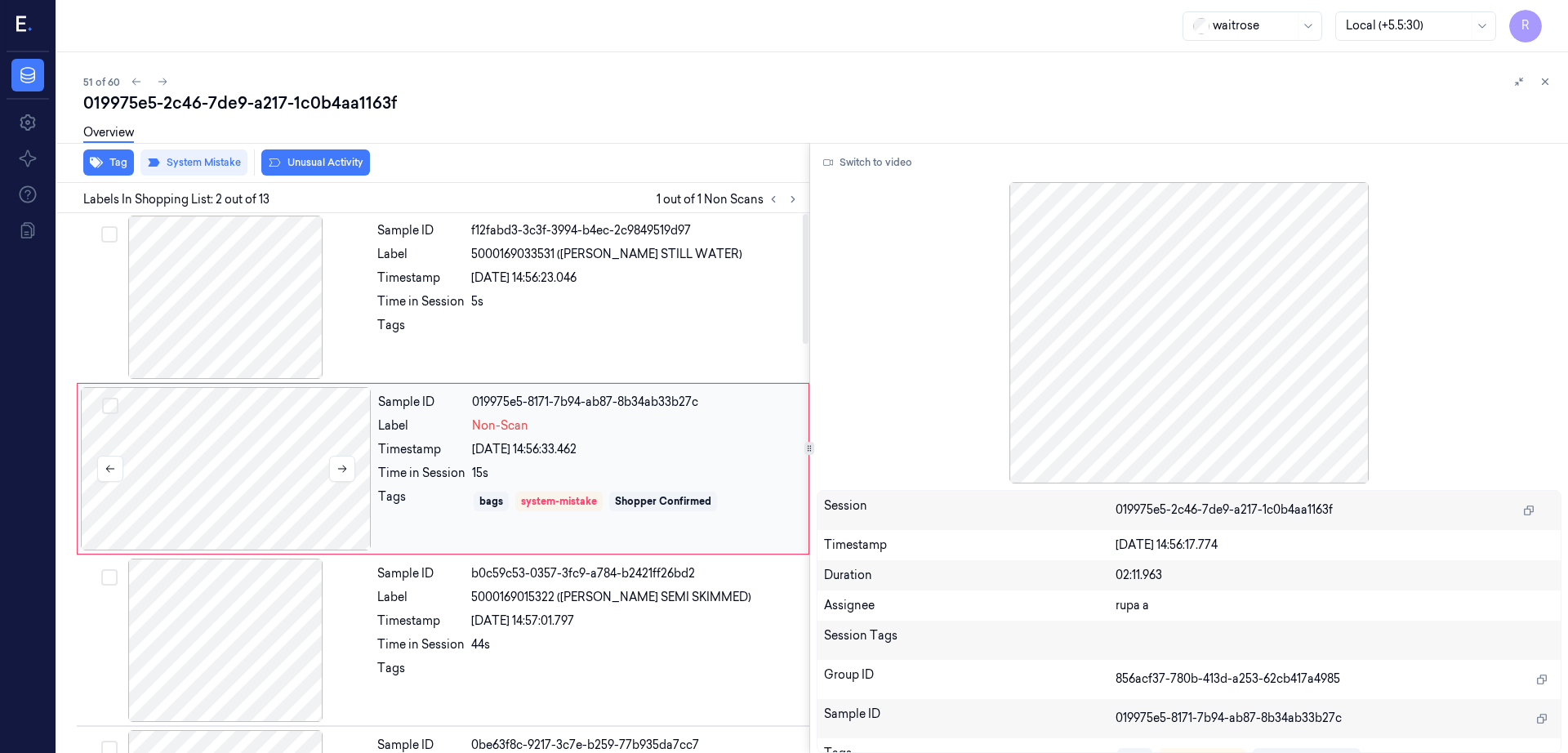
scroll to position [0, 0]
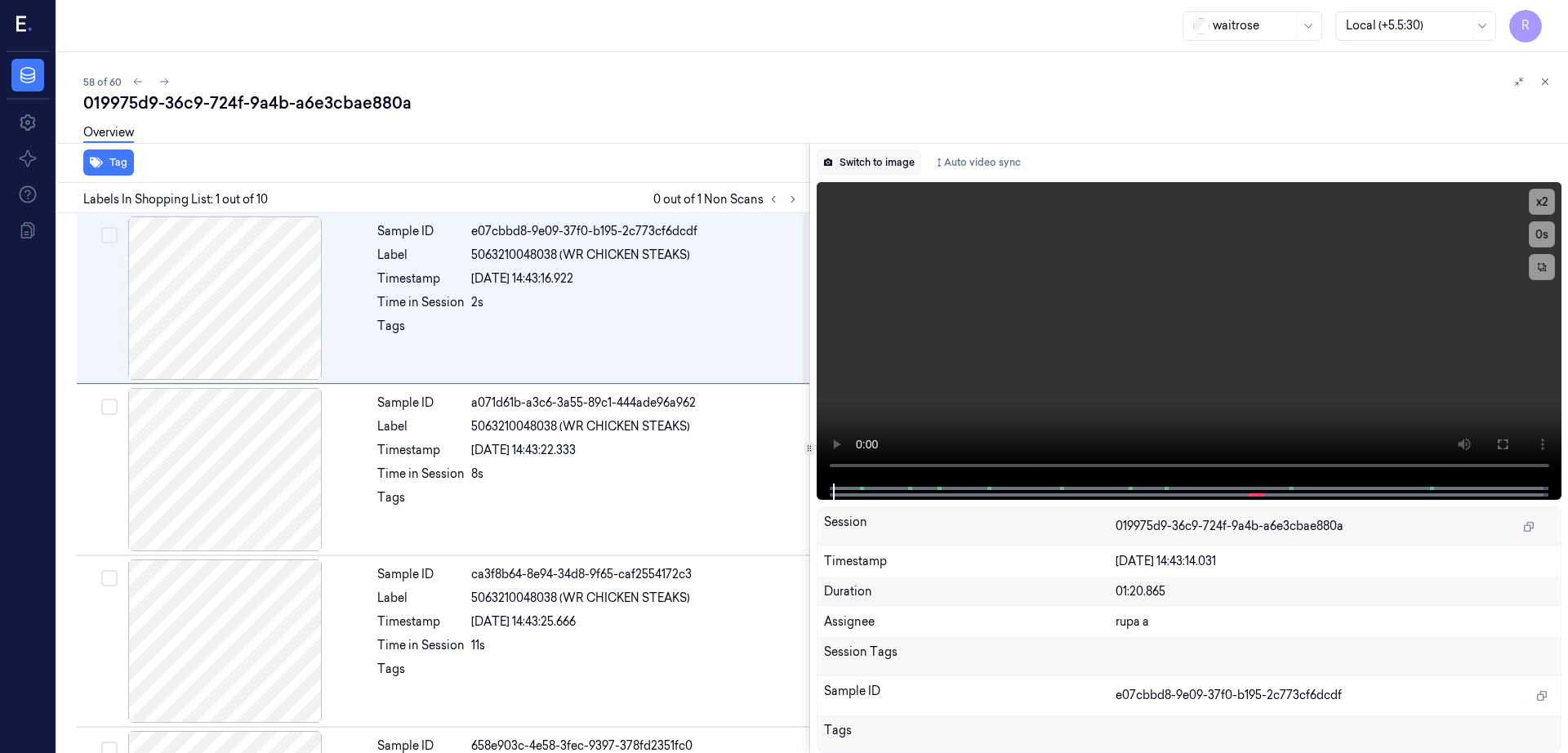
click at [881, 161] on button "Switch to image" at bounding box center [869, 162] width 105 height 26
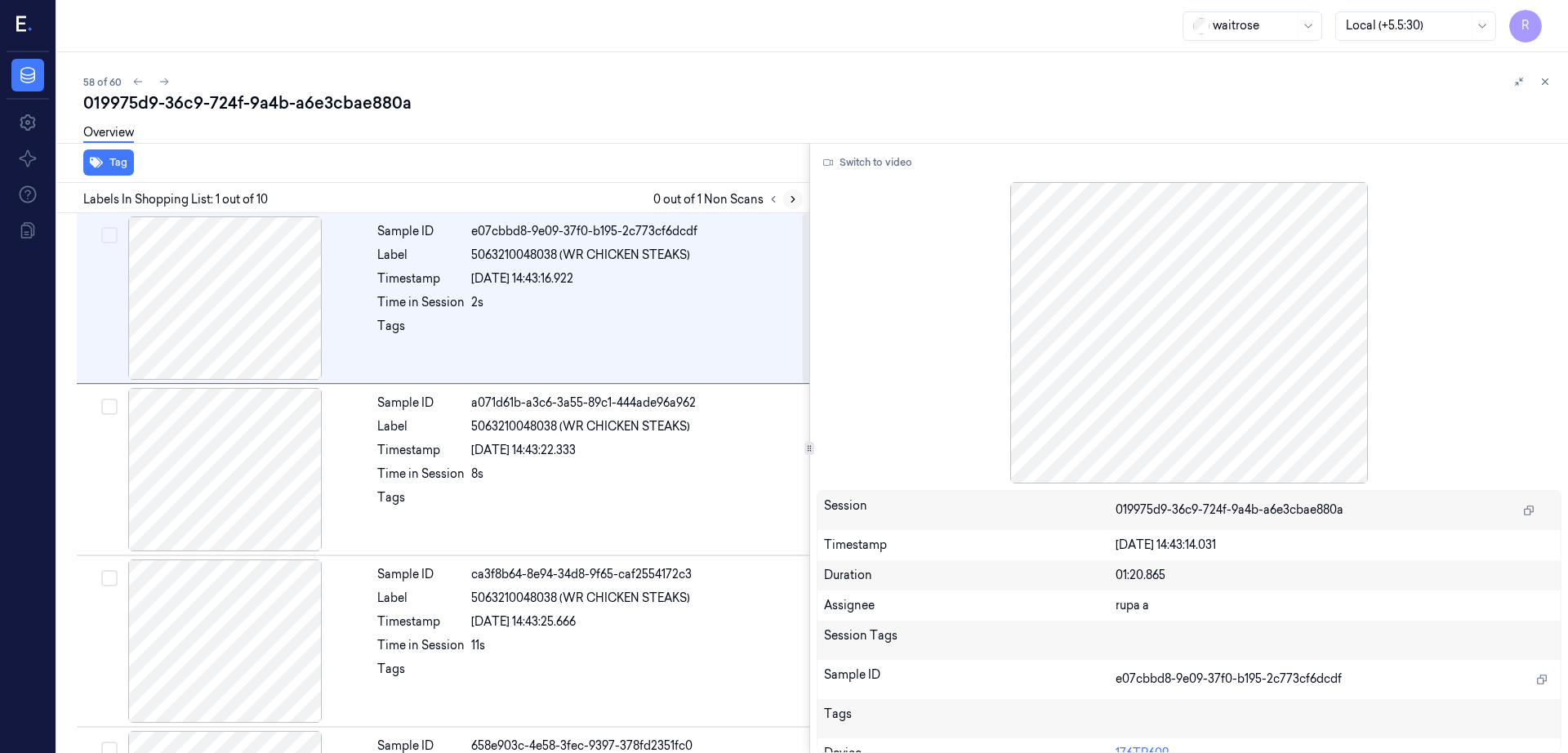
click at [798, 193] on icon at bounding box center [793, 199] width 12 height 12
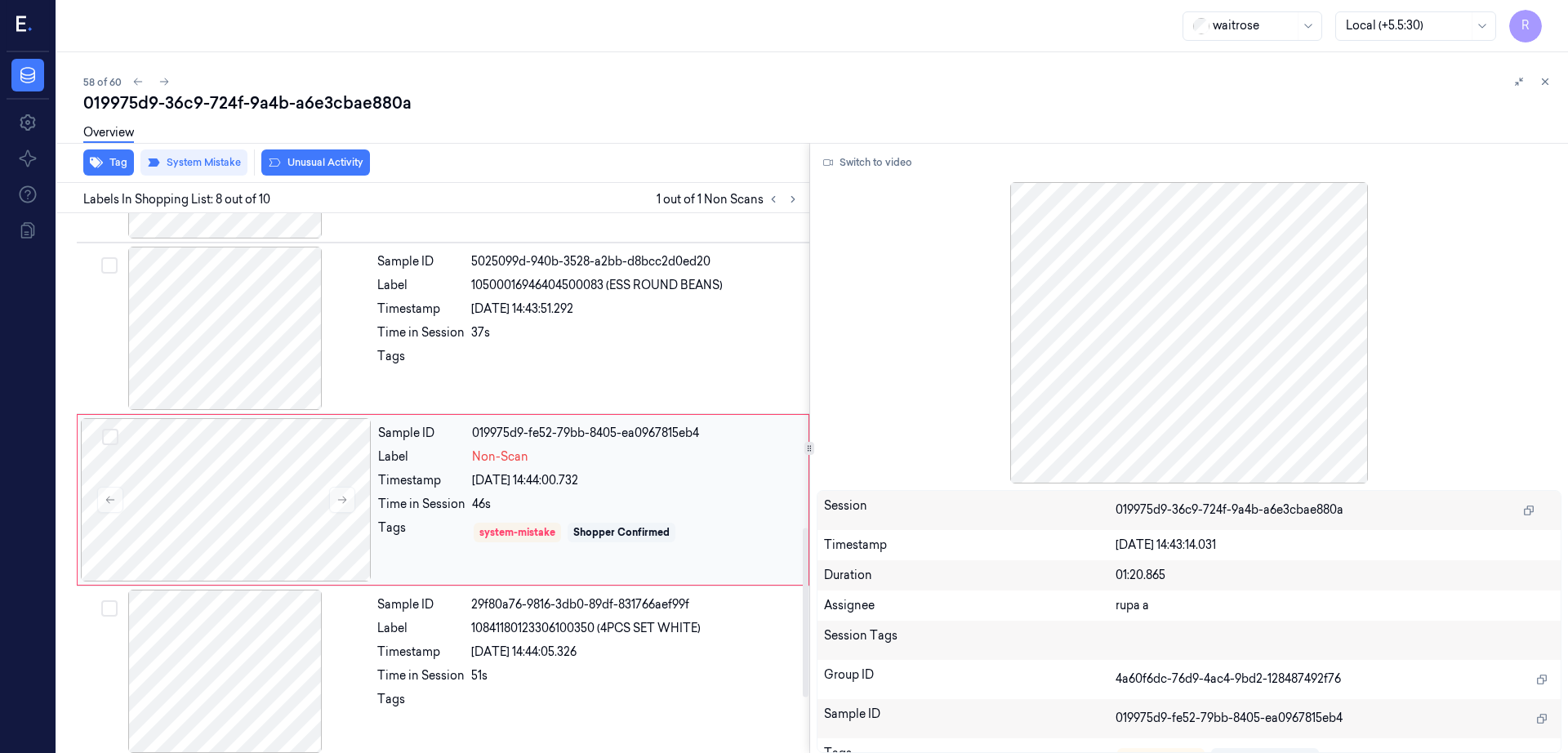
scroll to position [1017, 0]
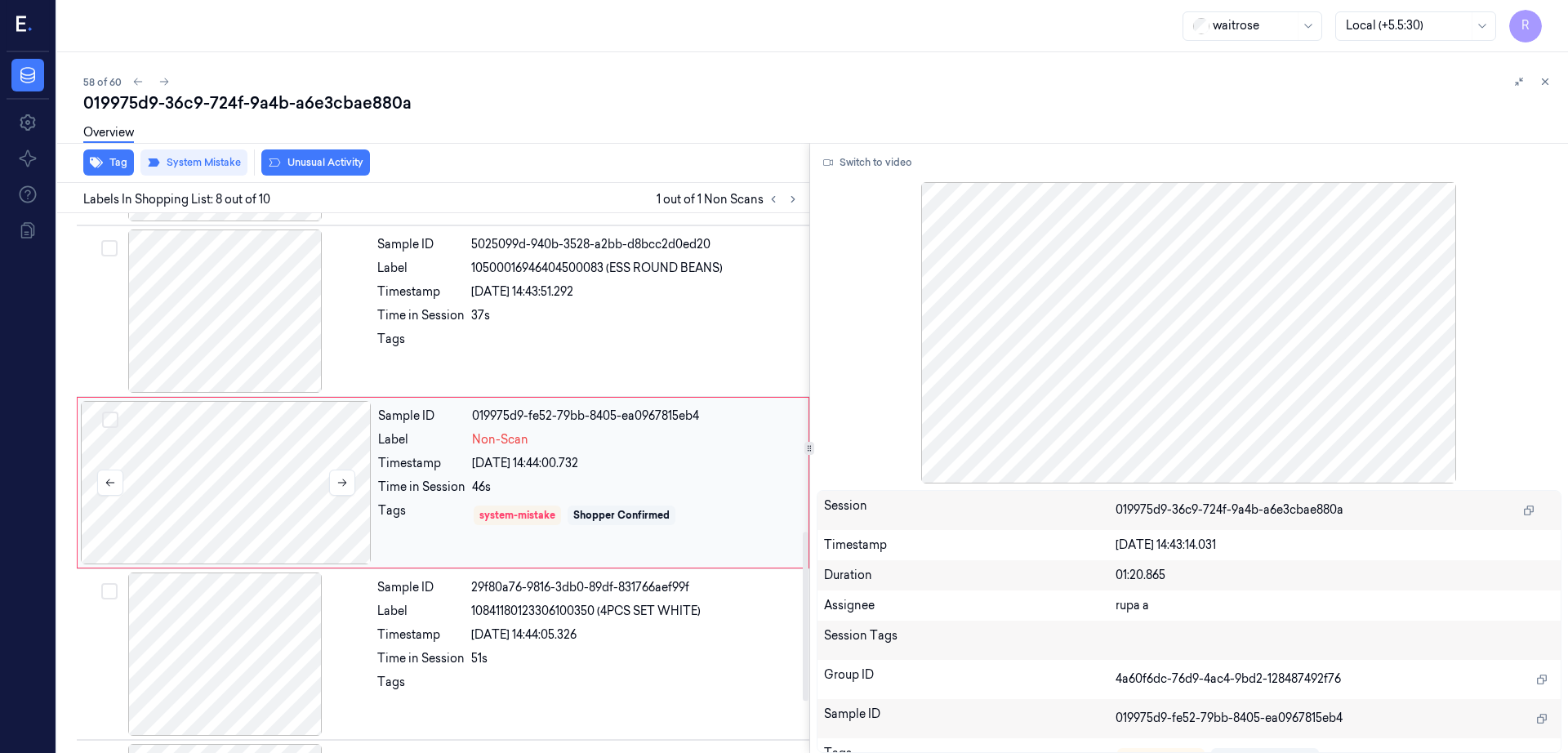
click at [320, 478] on div at bounding box center [226, 483] width 291 height 164
click at [347, 486] on icon at bounding box center [342, 483] width 12 height 12
click at [349, 482] on button at bounding box center [342, 483] width 26 height 26
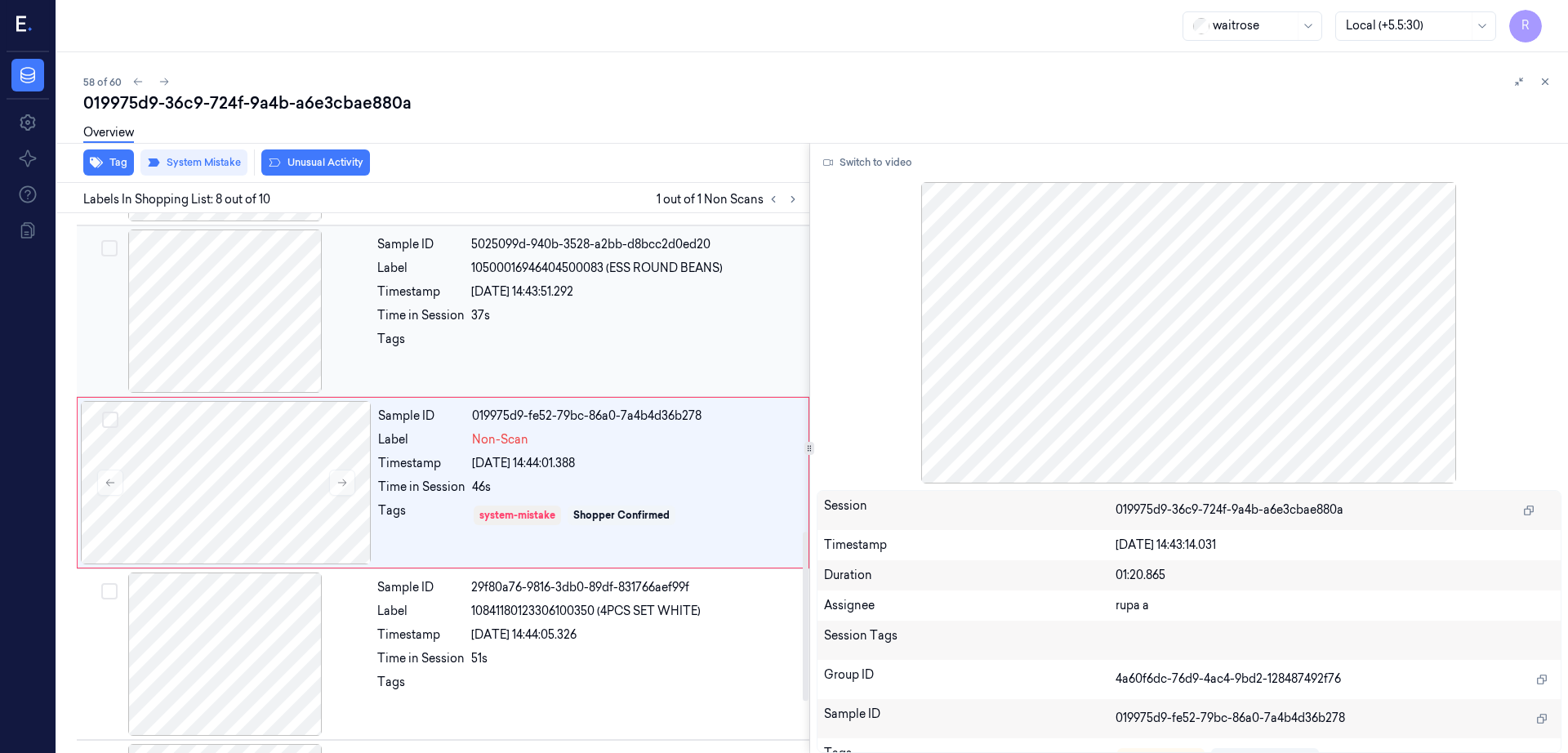
click at [233, 363] on div at bounding box center [225, 312] width 291 height 164
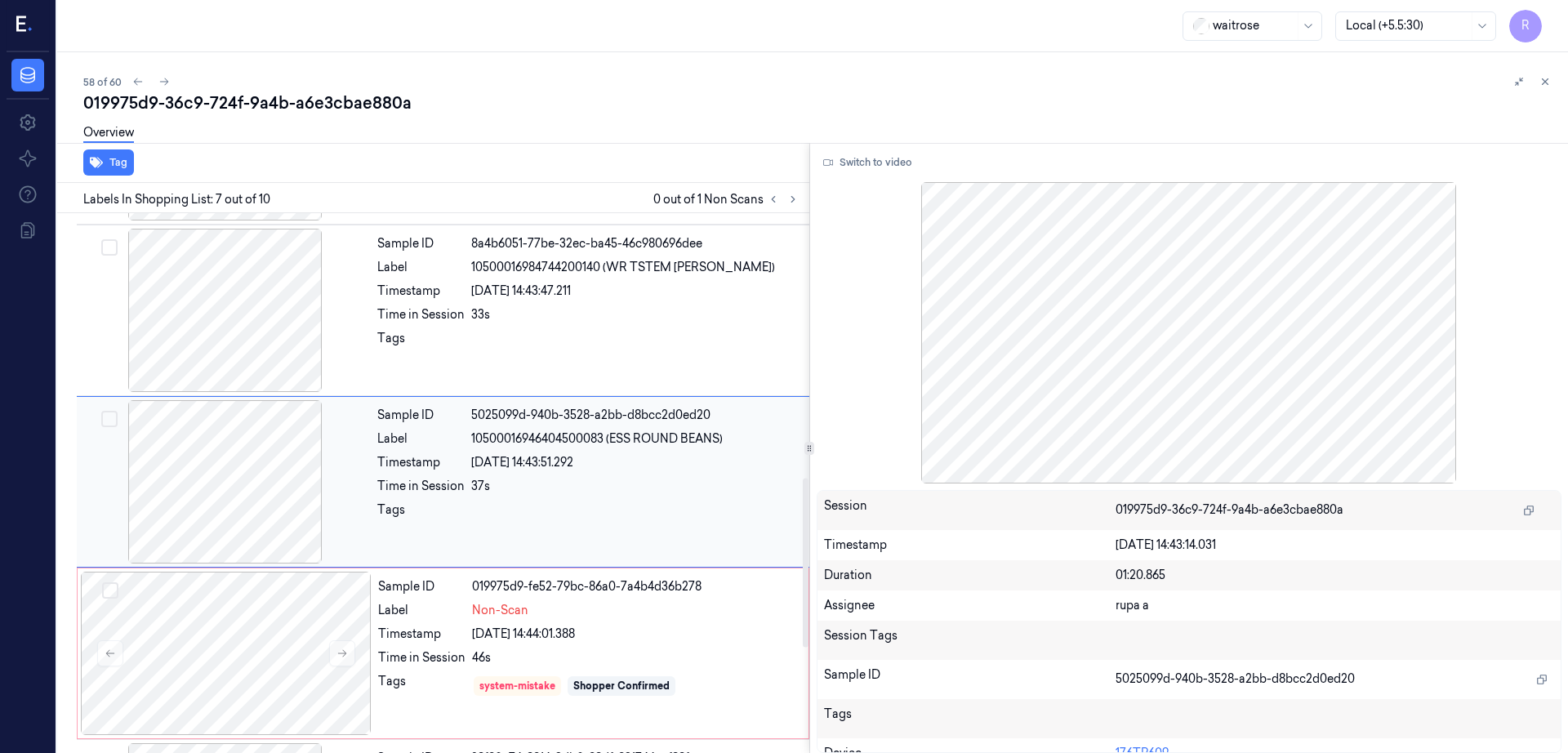
scroll to position [845, 0]
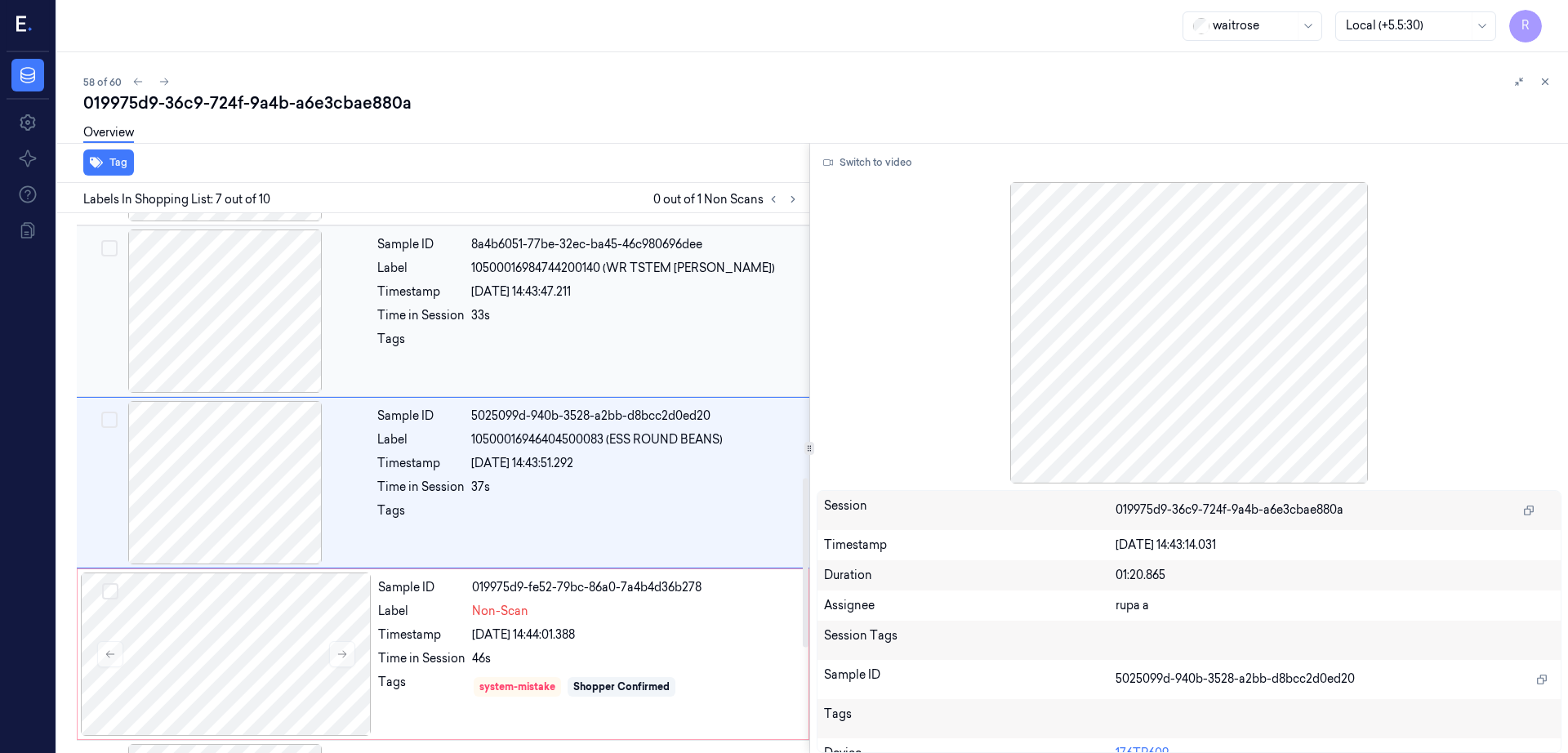
click at [239, 316] on div at bounding box center [225, 312] width 291 height 164
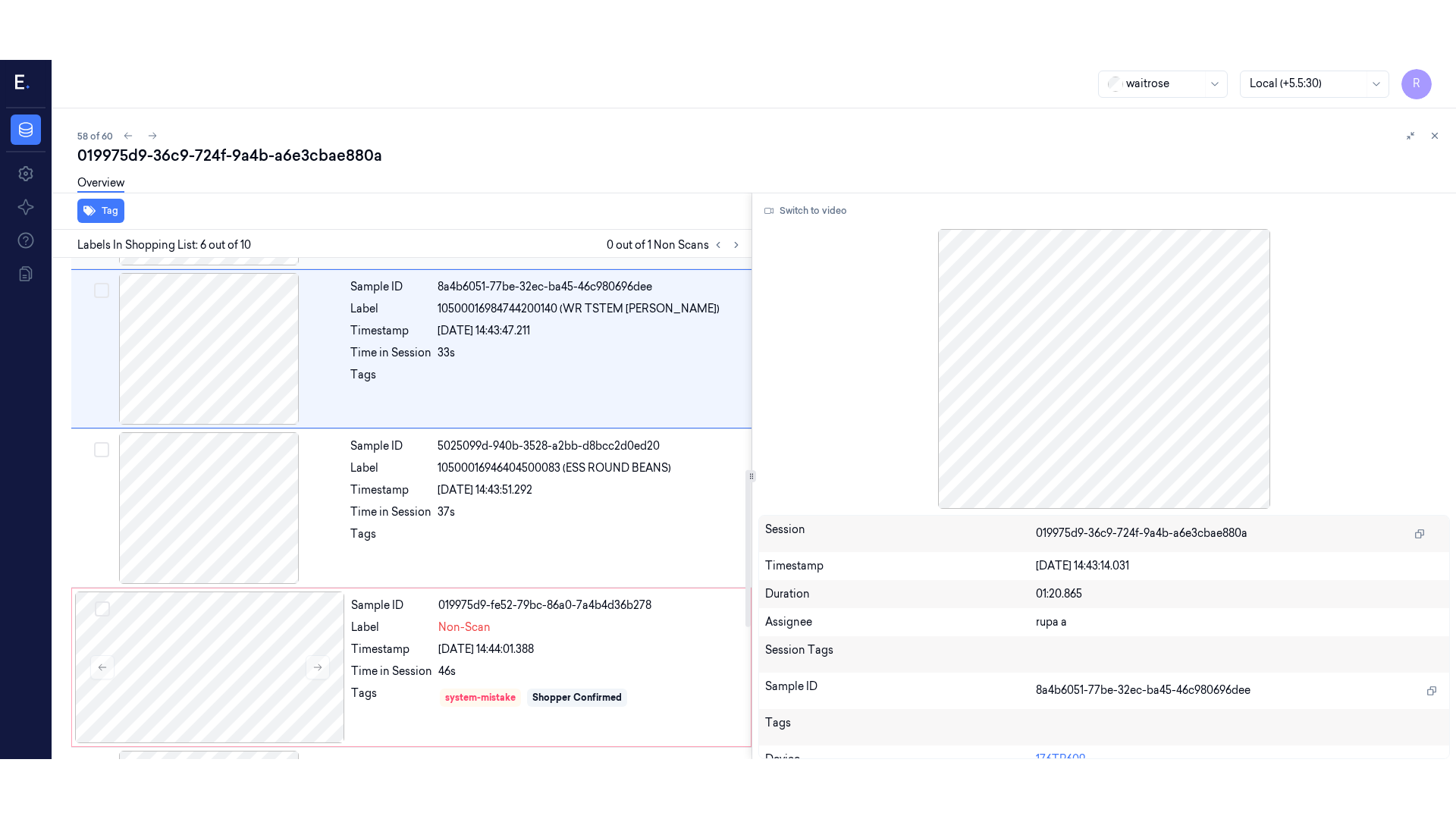
scroll to position [625, 0]
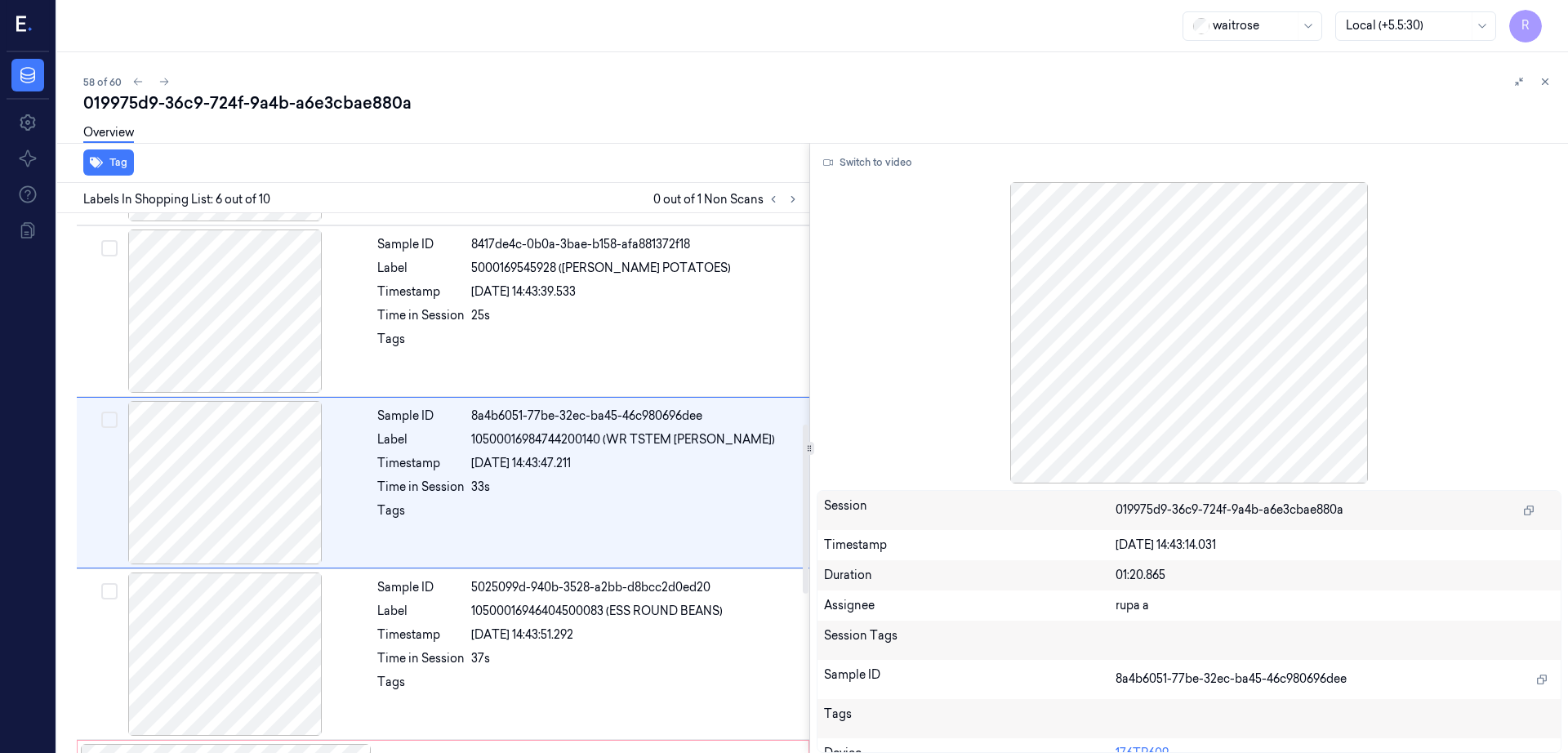
click at [874, 168] on button "Switch to video" at bounding box center [867, 162] width 102 height 26
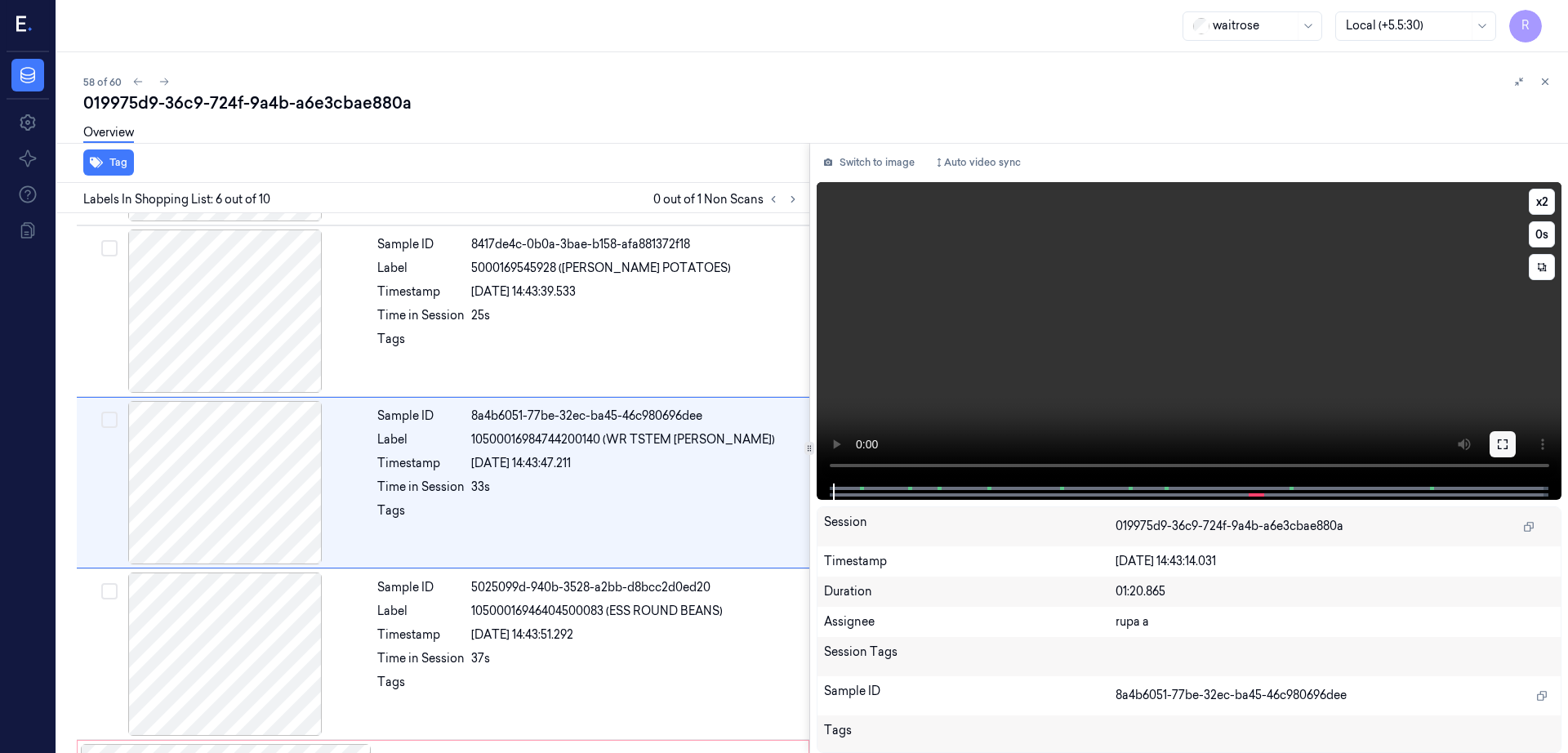
click at [1509, 446] on icon at bounding box center [1502, 444] width 13 height 13
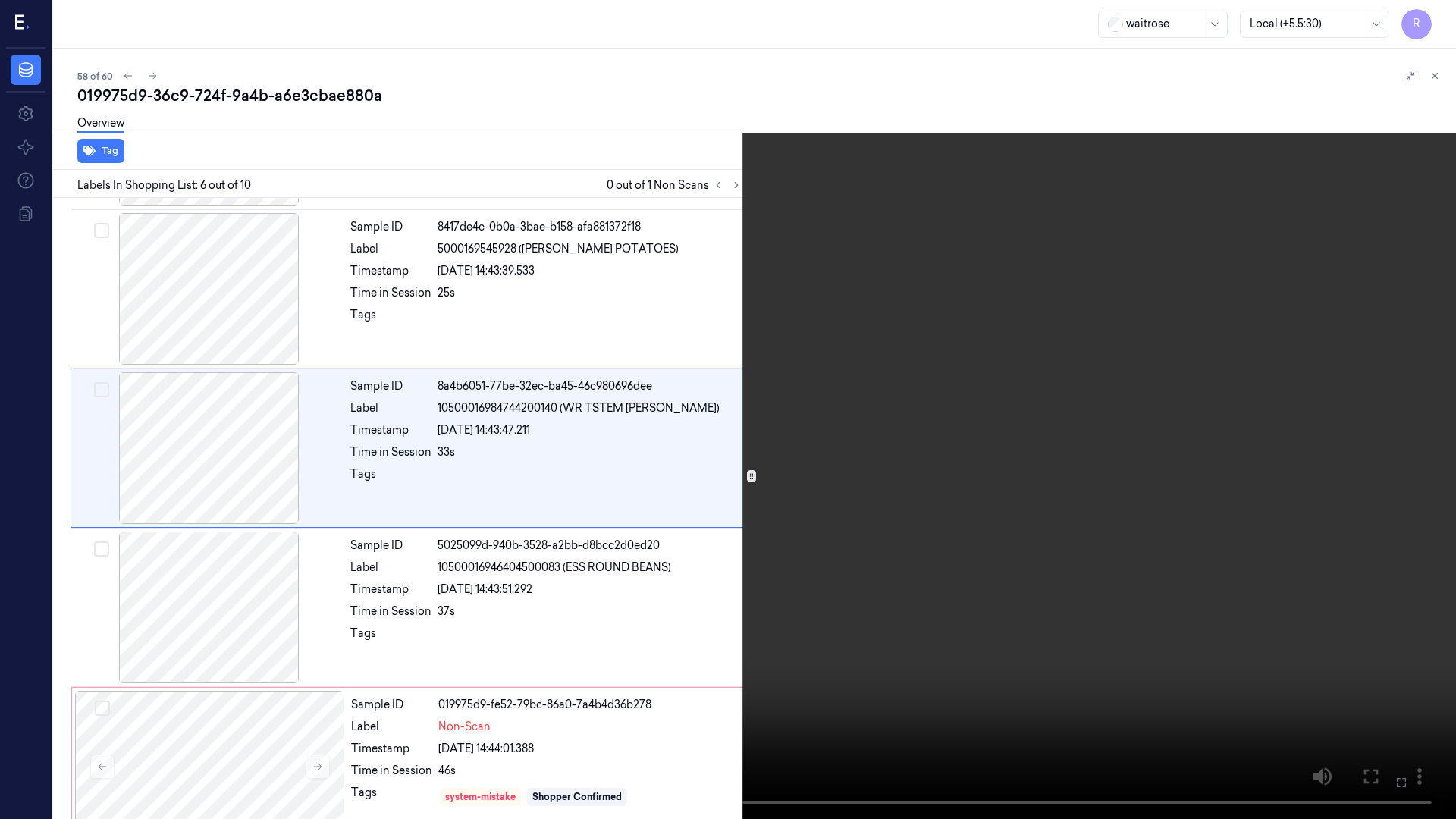
click at [1115, 497] on video at bounding box center [728, 410] width 1456 height 819
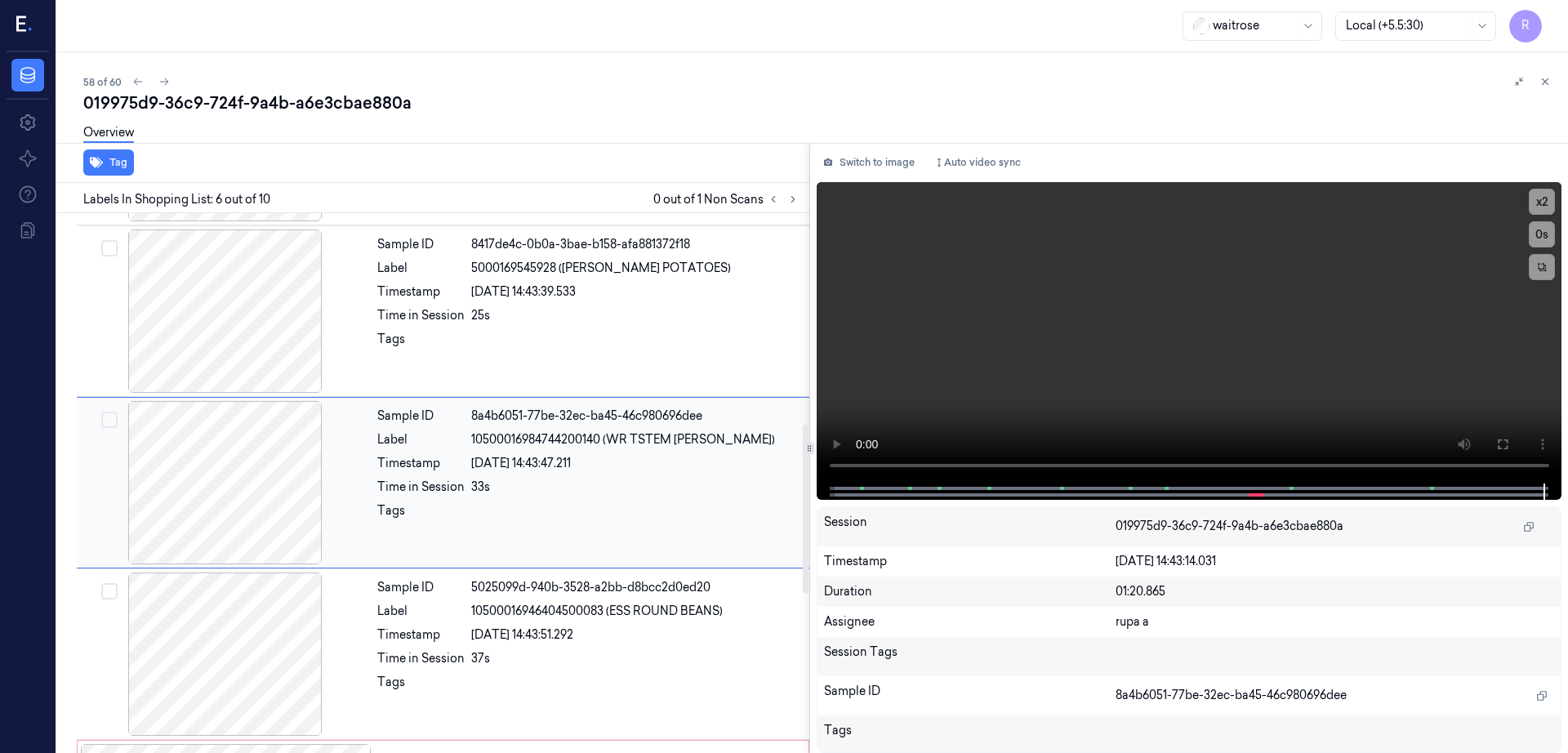
click at [272, 517] on div at bounding box center [225, 483] width 291 height 164
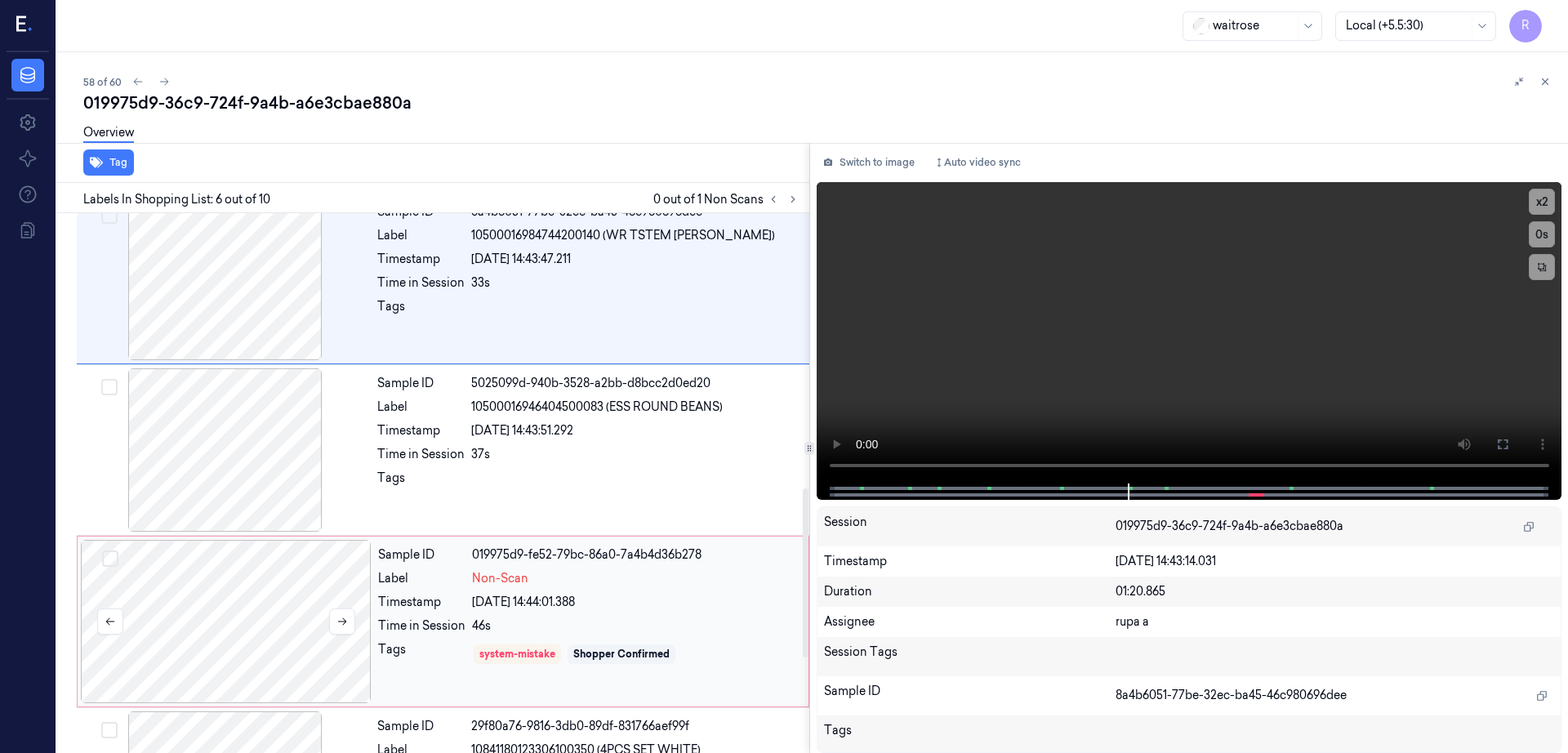
click at [242, 575] on div at bounding box center [226, 622] width 291 height 164
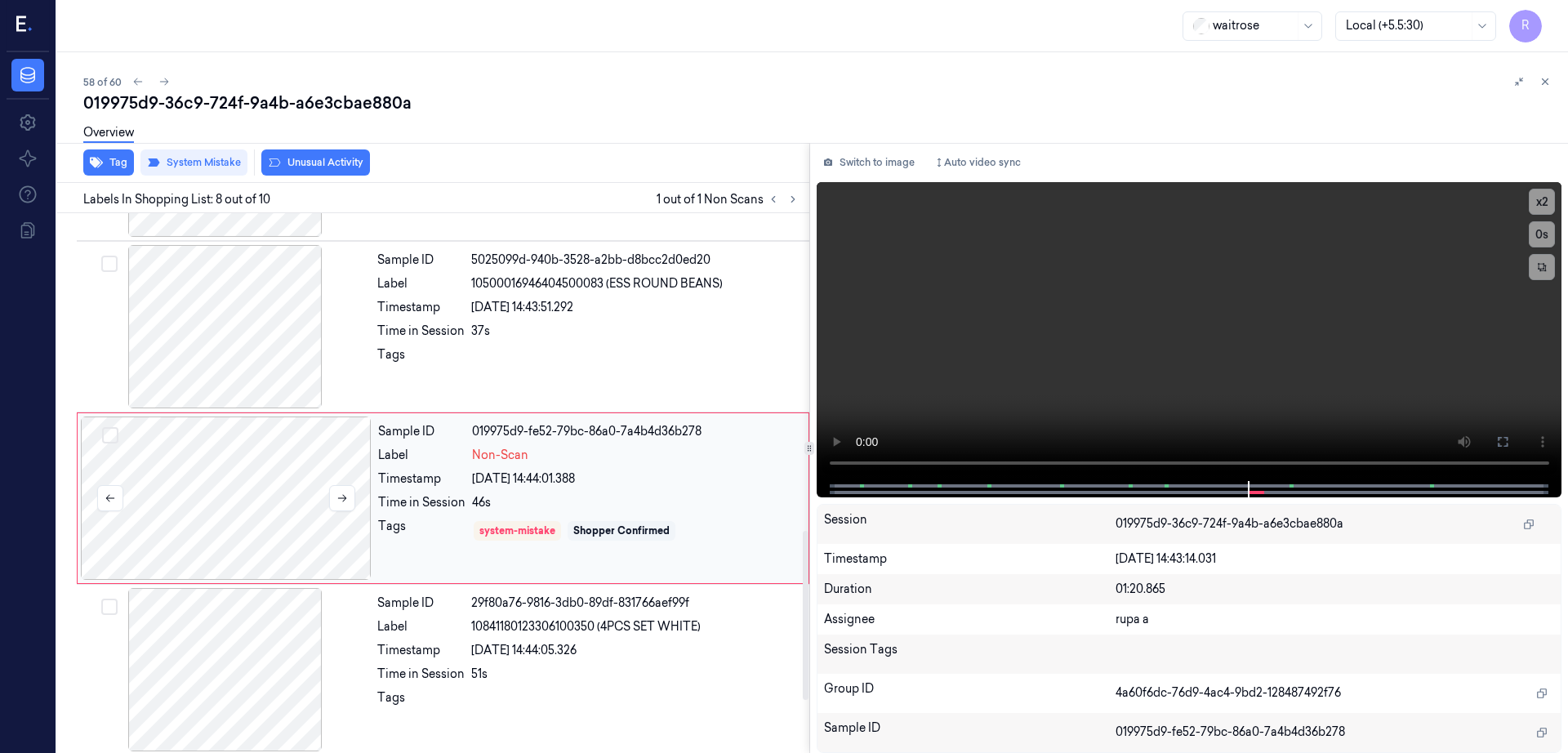
scroll to position [1017, 0]
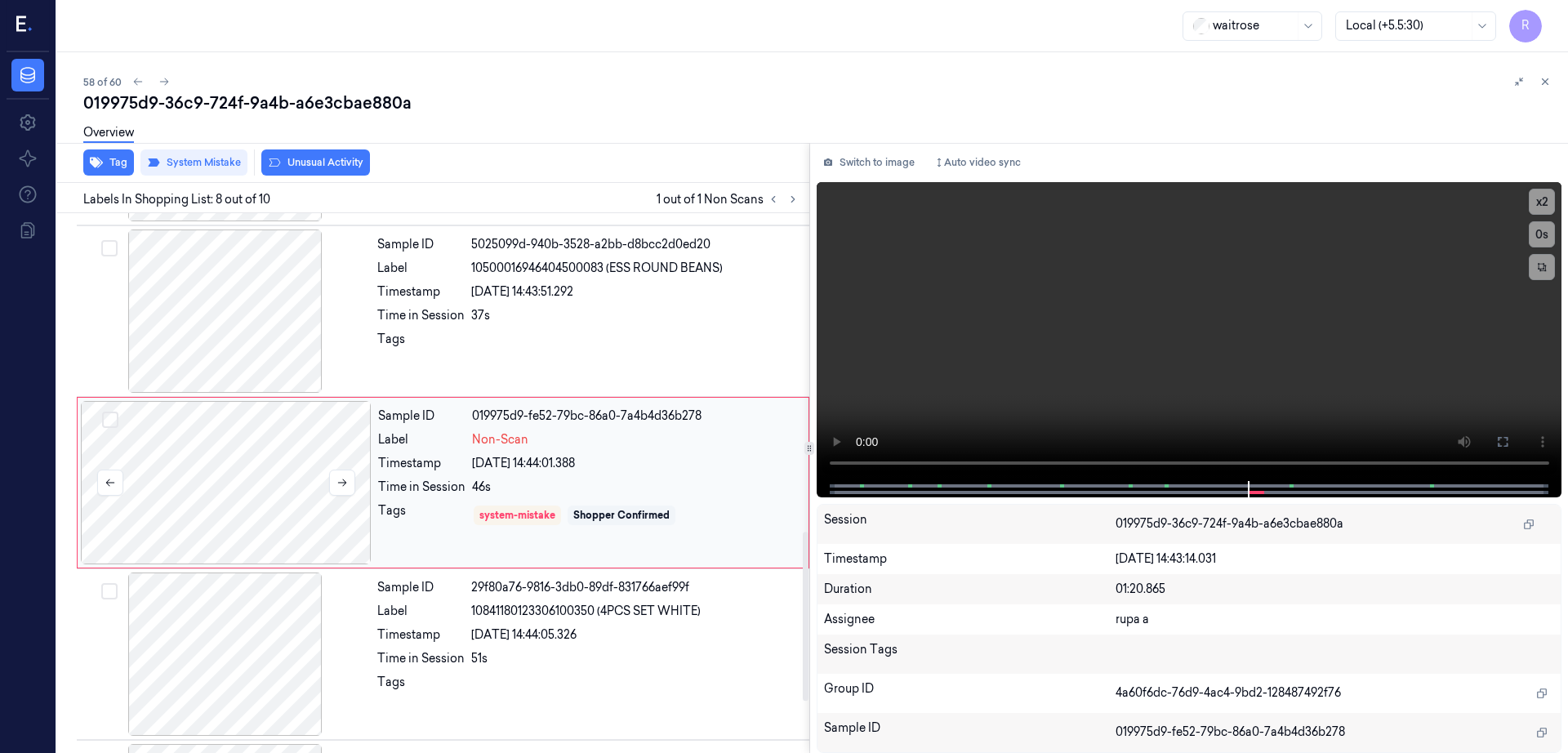
click at [234, 476] on div at bounding box center [226, 483] width 291 height 164
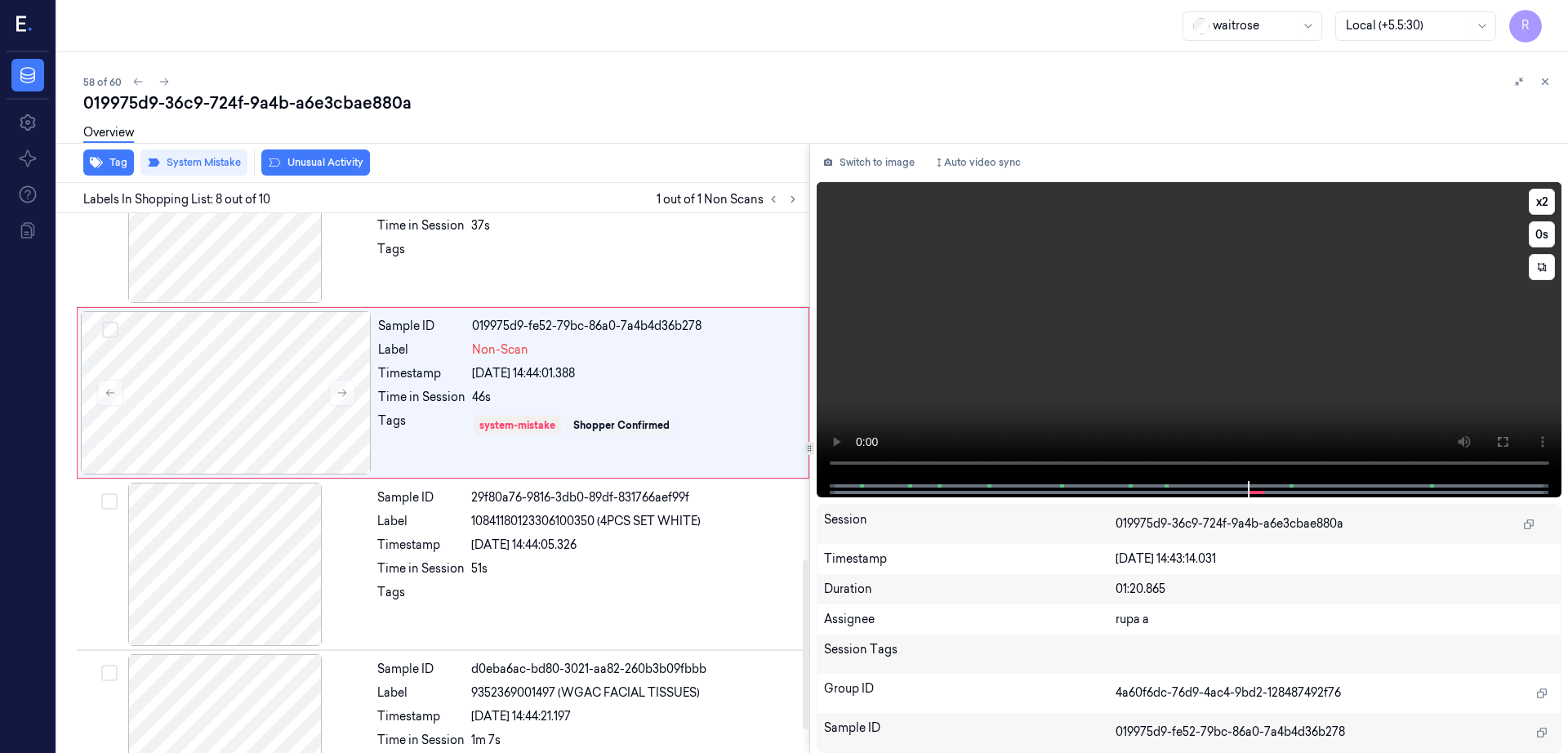
scroll to position [1180, 0]
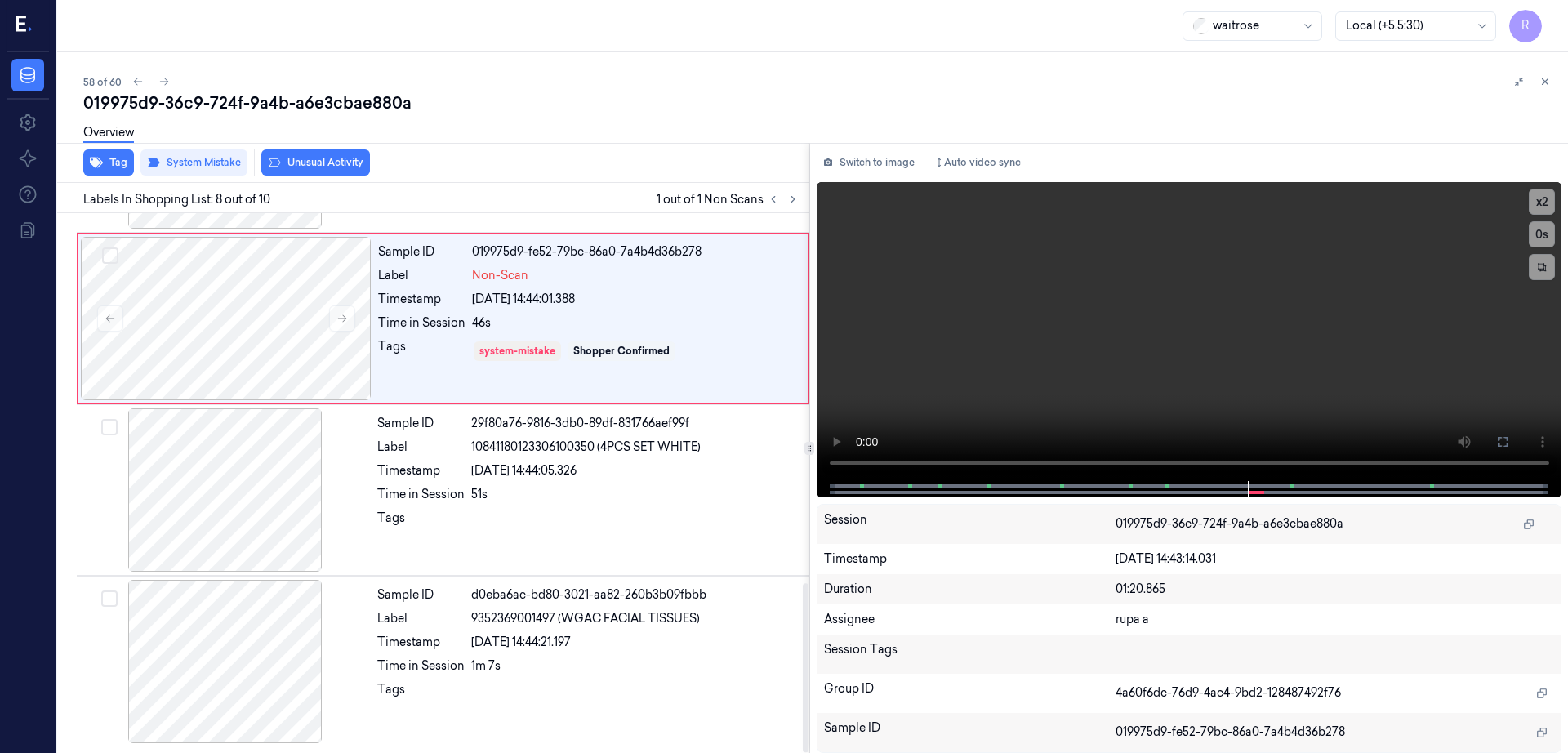
click at [323, 154] on div "Overview" at bounding box center [818, 135] width 1471 height 41
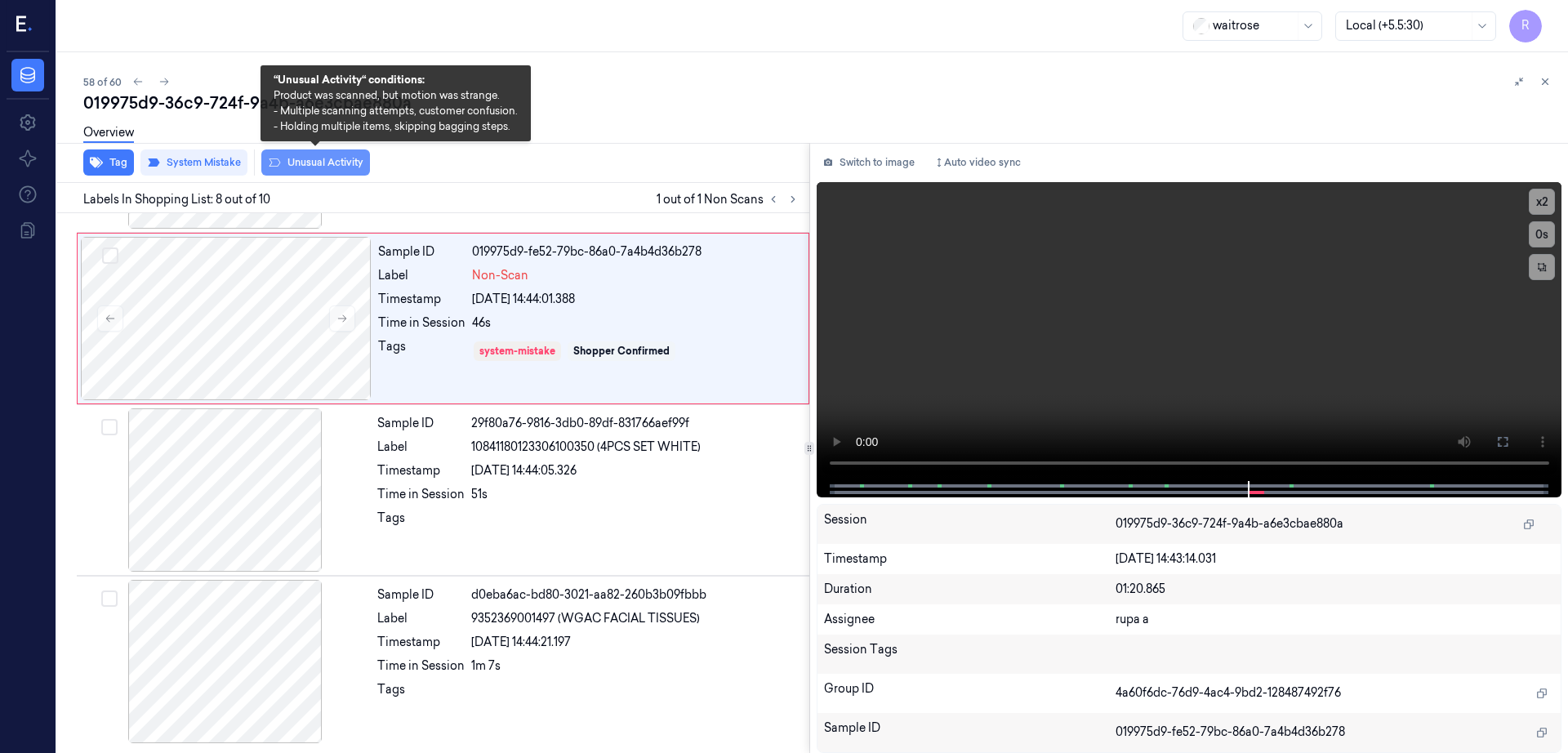
click at [322, 167] on button "Unusual Activity" at bounding box center [316, 162] width 109 height 26
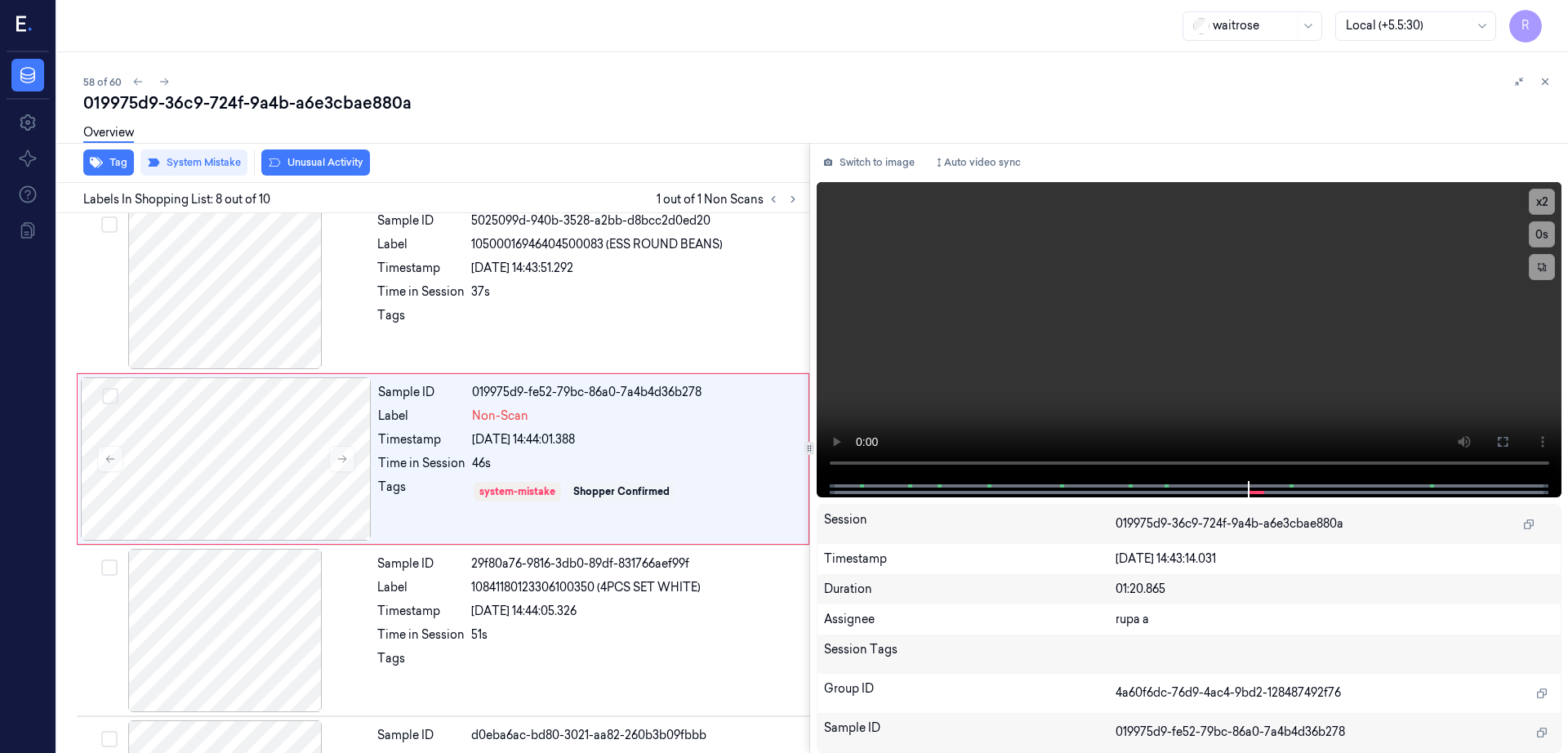
scroll to position [1017, 0]
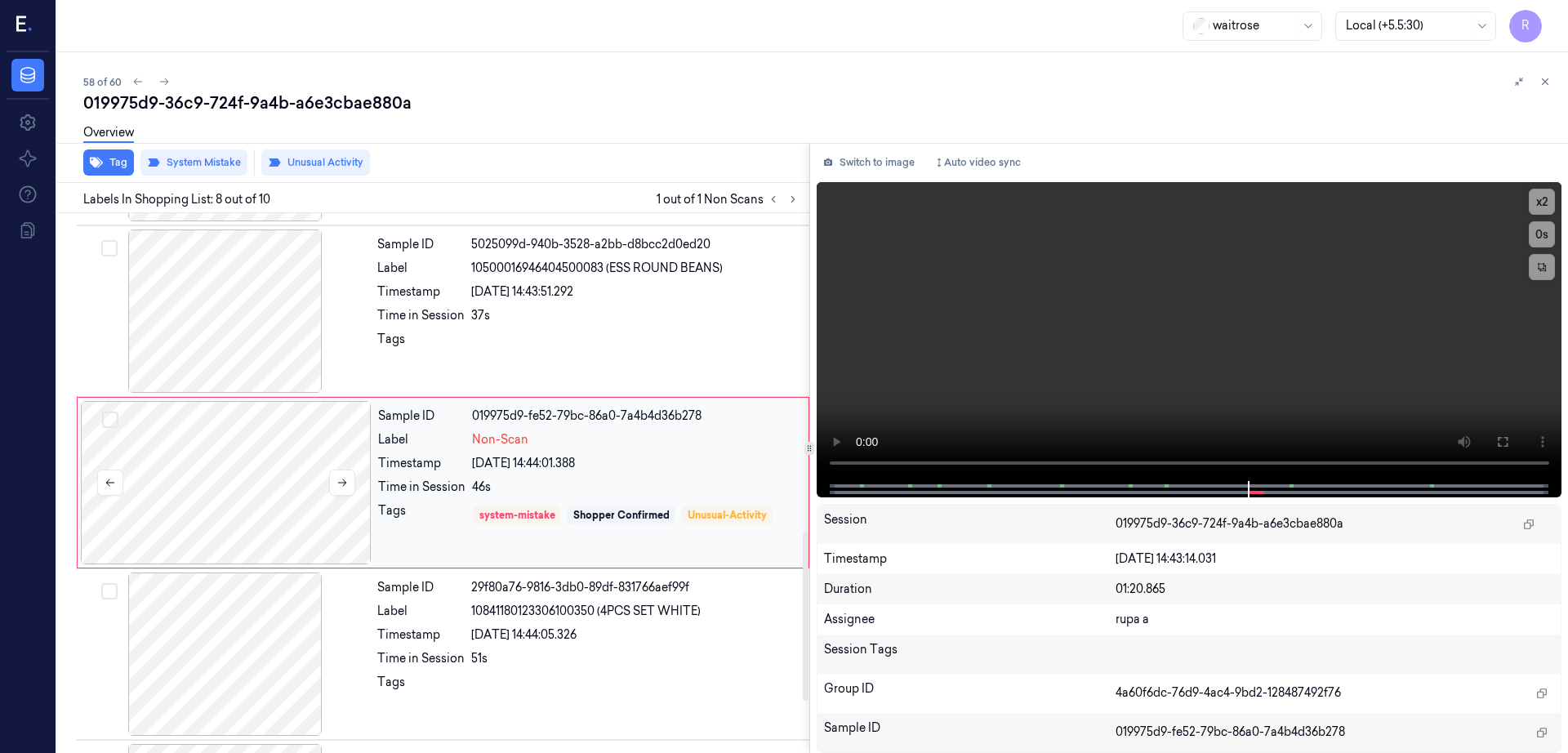
click at [276, 474] on div at bounding box center [226, 483] width 291 height 164
click at [216, 319] on div at bounding box center [225, 312] width 291 height 164
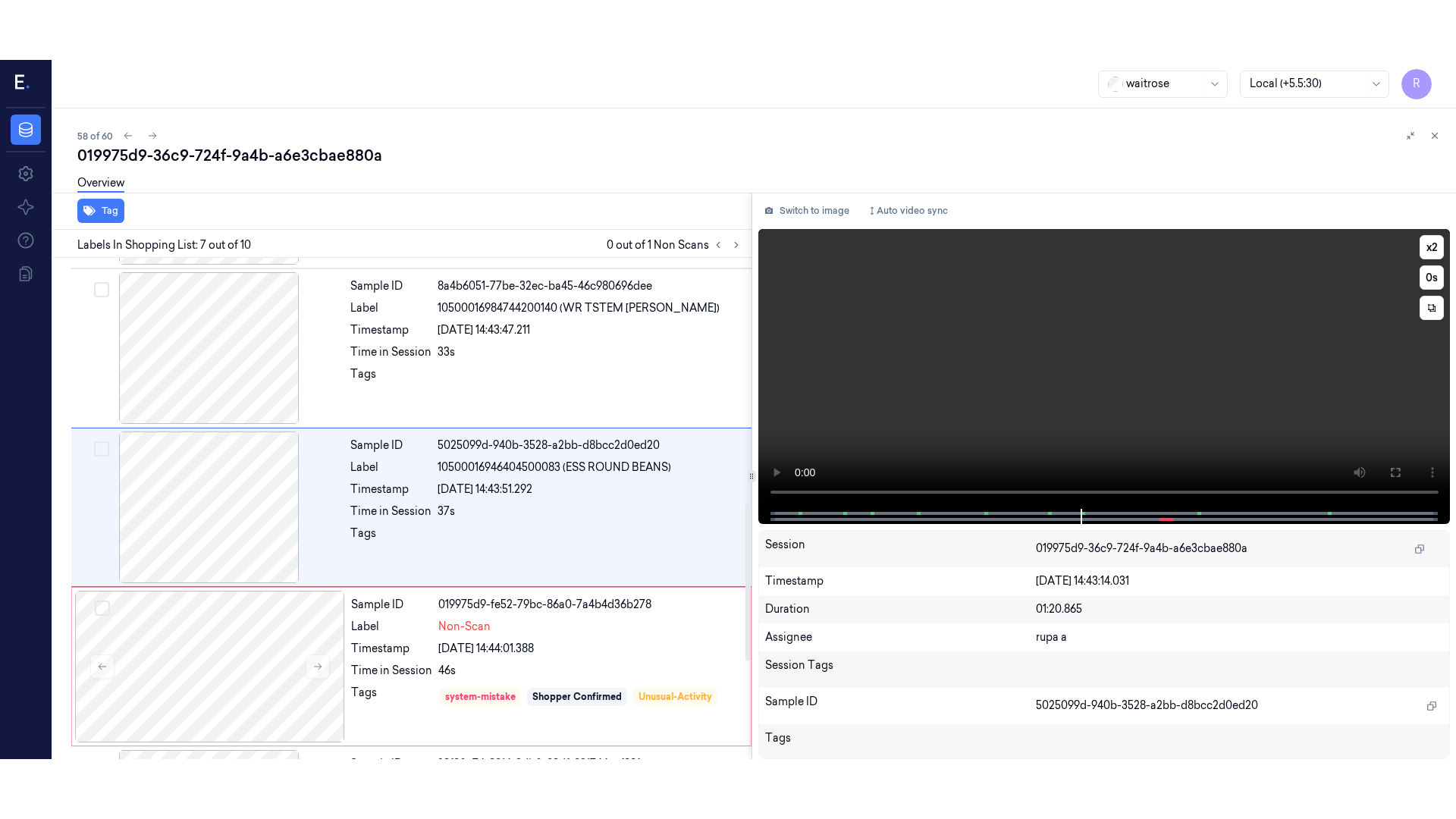
scroll to position [784, 0]
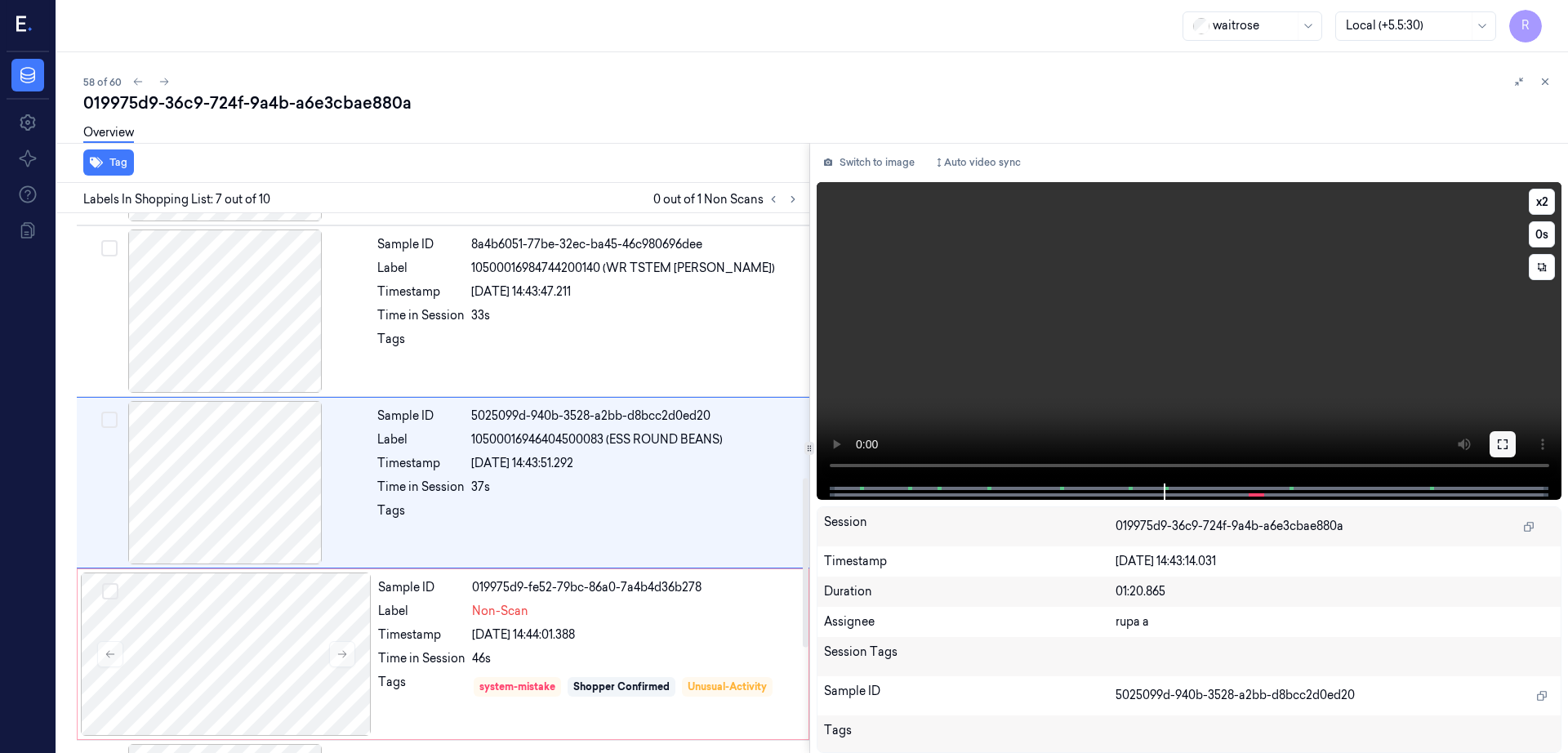
click at [1516, 443] on button at bounding box center [1503, 444] width 26 height 26
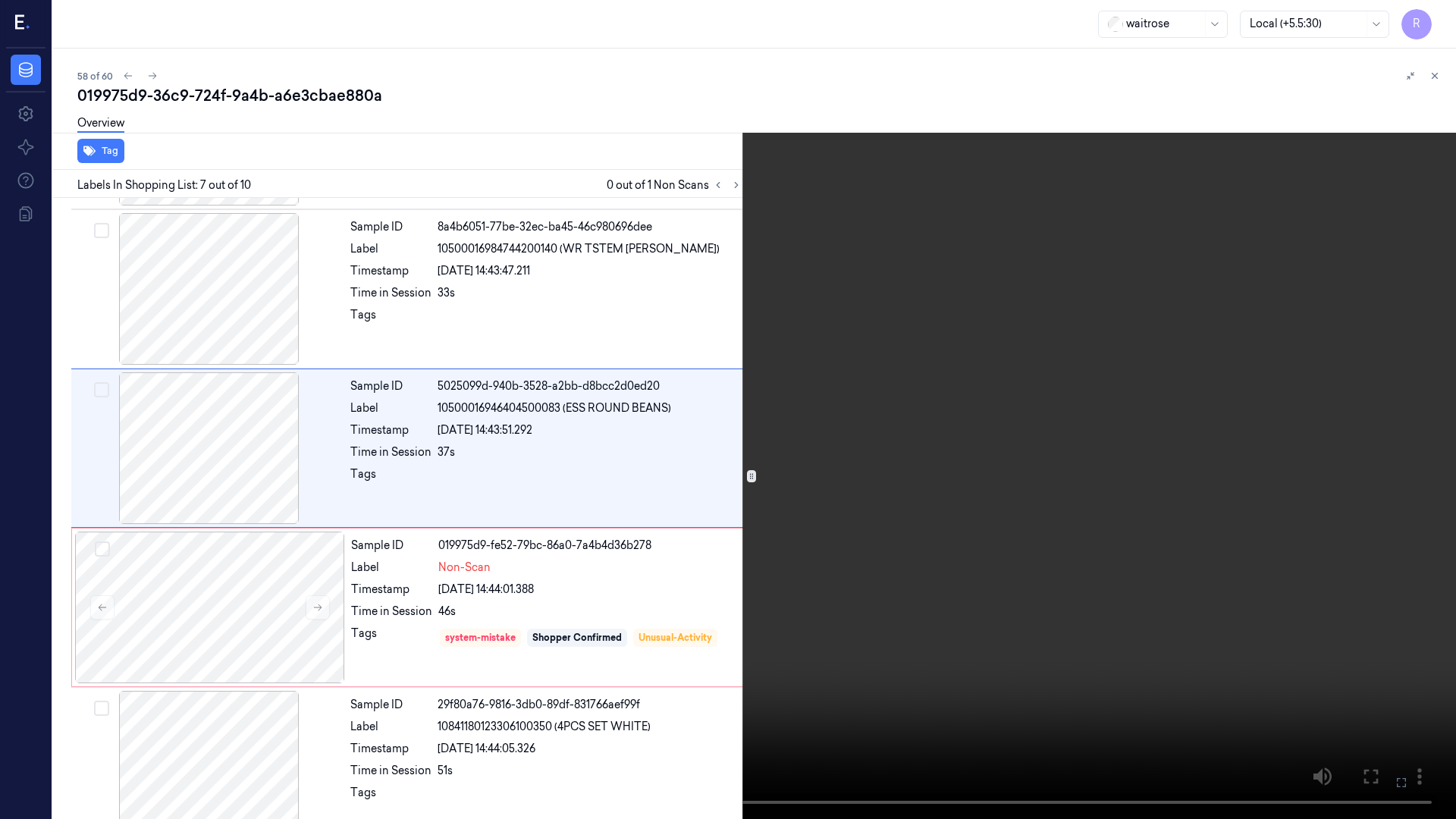
click at [867, 370] on video at bounding box center [728, 410] width 1456 height 819
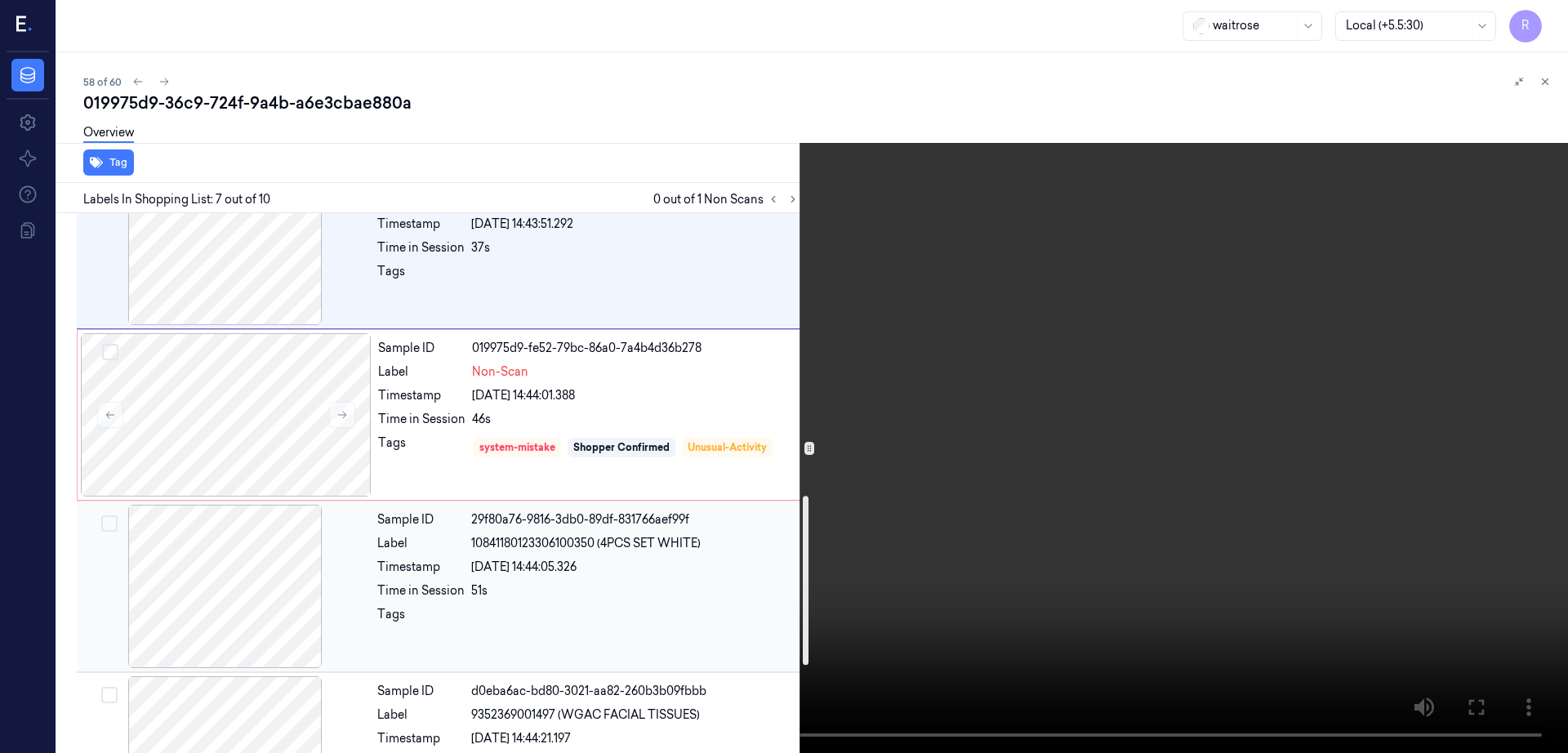
scroll to position [1180, 0]
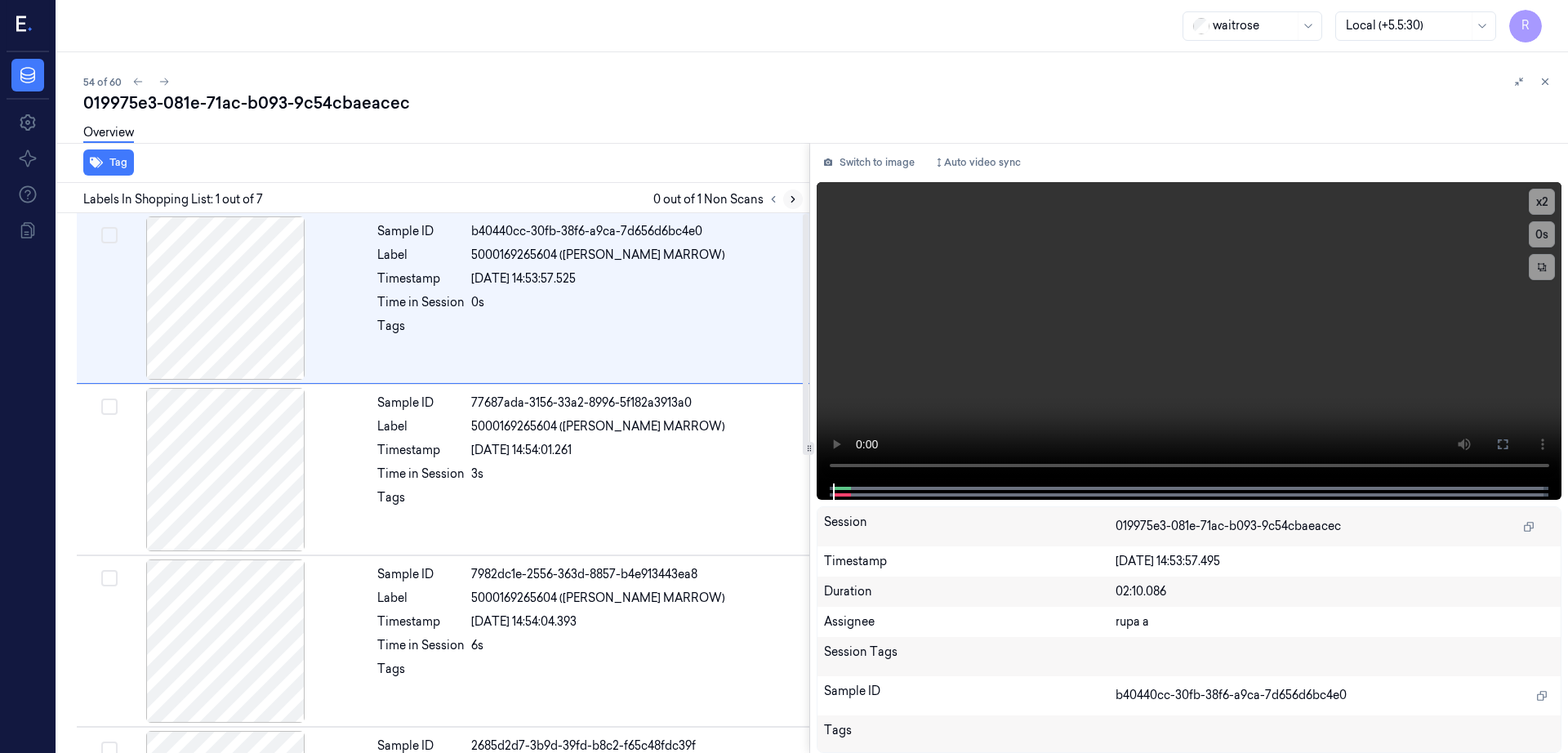
click at [798, 195] on icon at bounding box center [793, 199] width 12 height 12
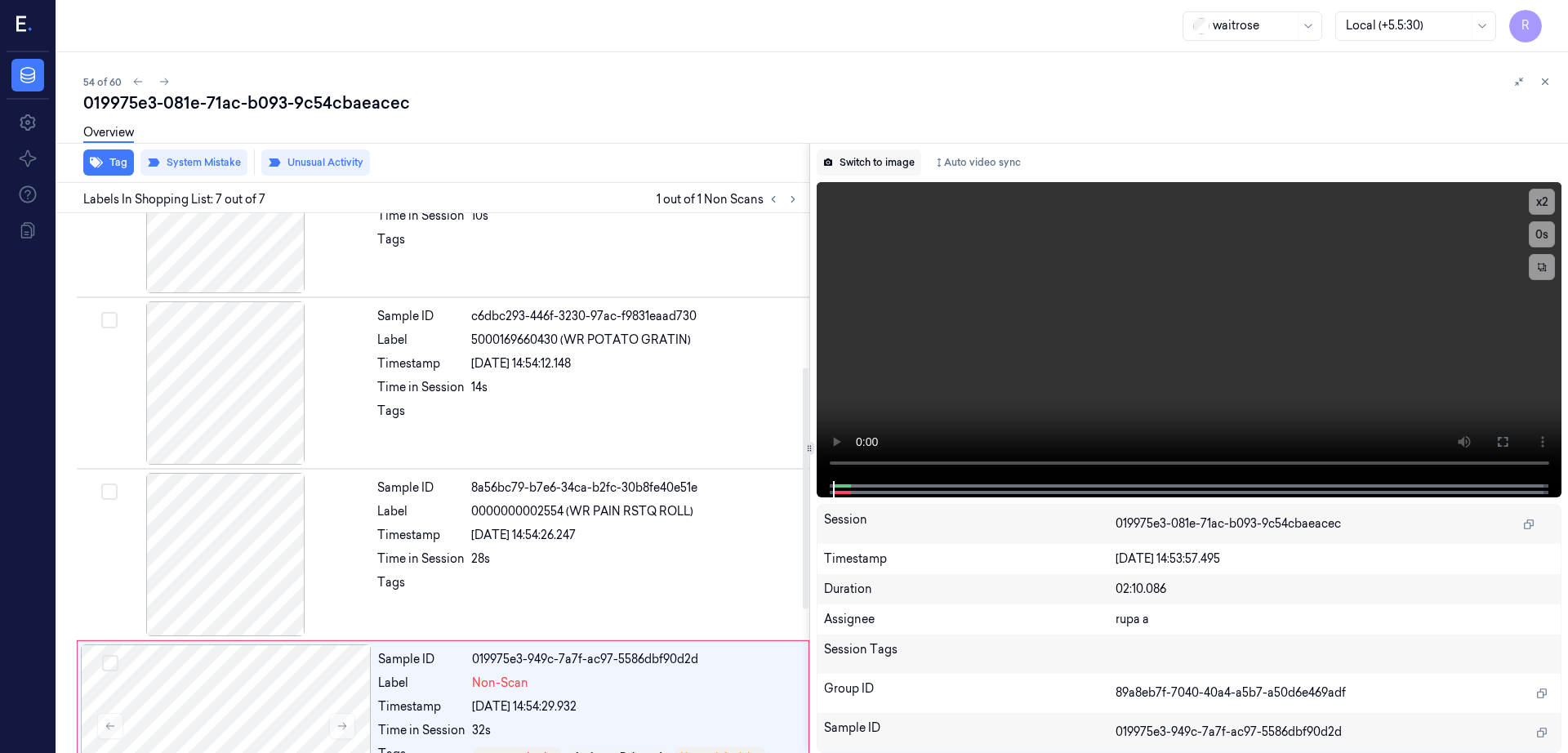
click at [885, 160] on button "Switch to image" at bounding box center [869, 162] width 105 height 26
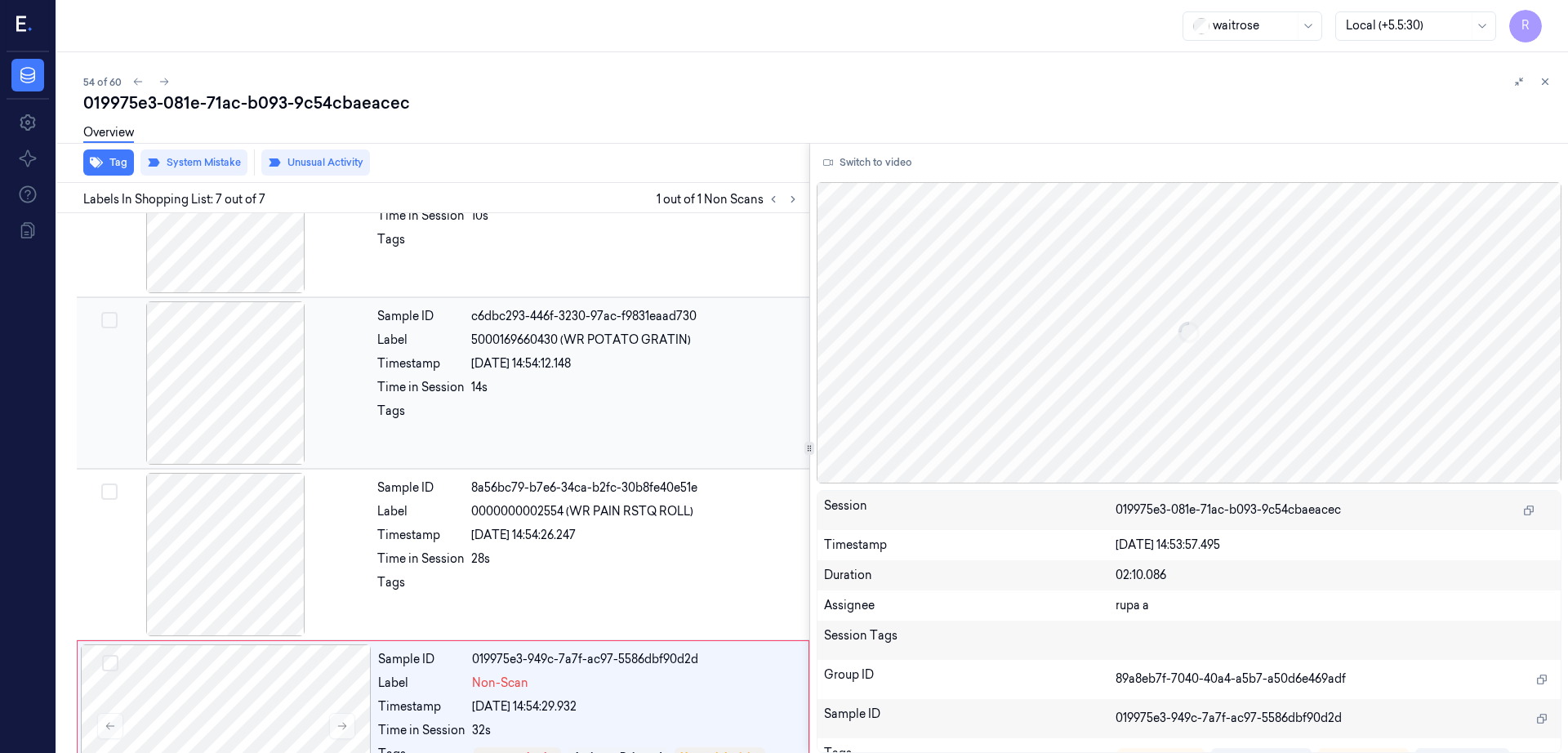
scroll to position [665, 0]
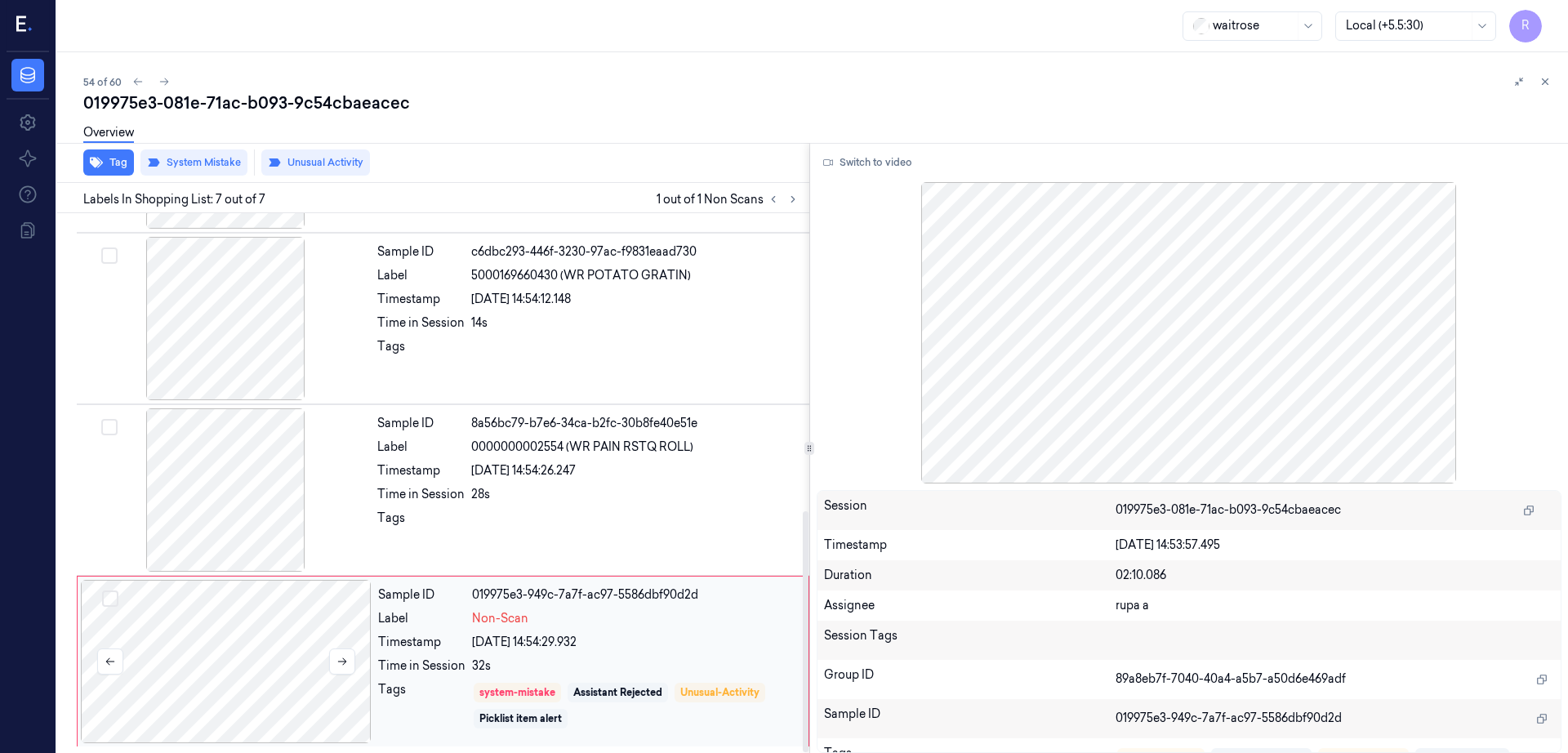
click at [242, 666] on div at bounding box center [226, 662] width 291 height 164
click at [255, 539] on div at bounding box center [225, 490] width 291 height 164
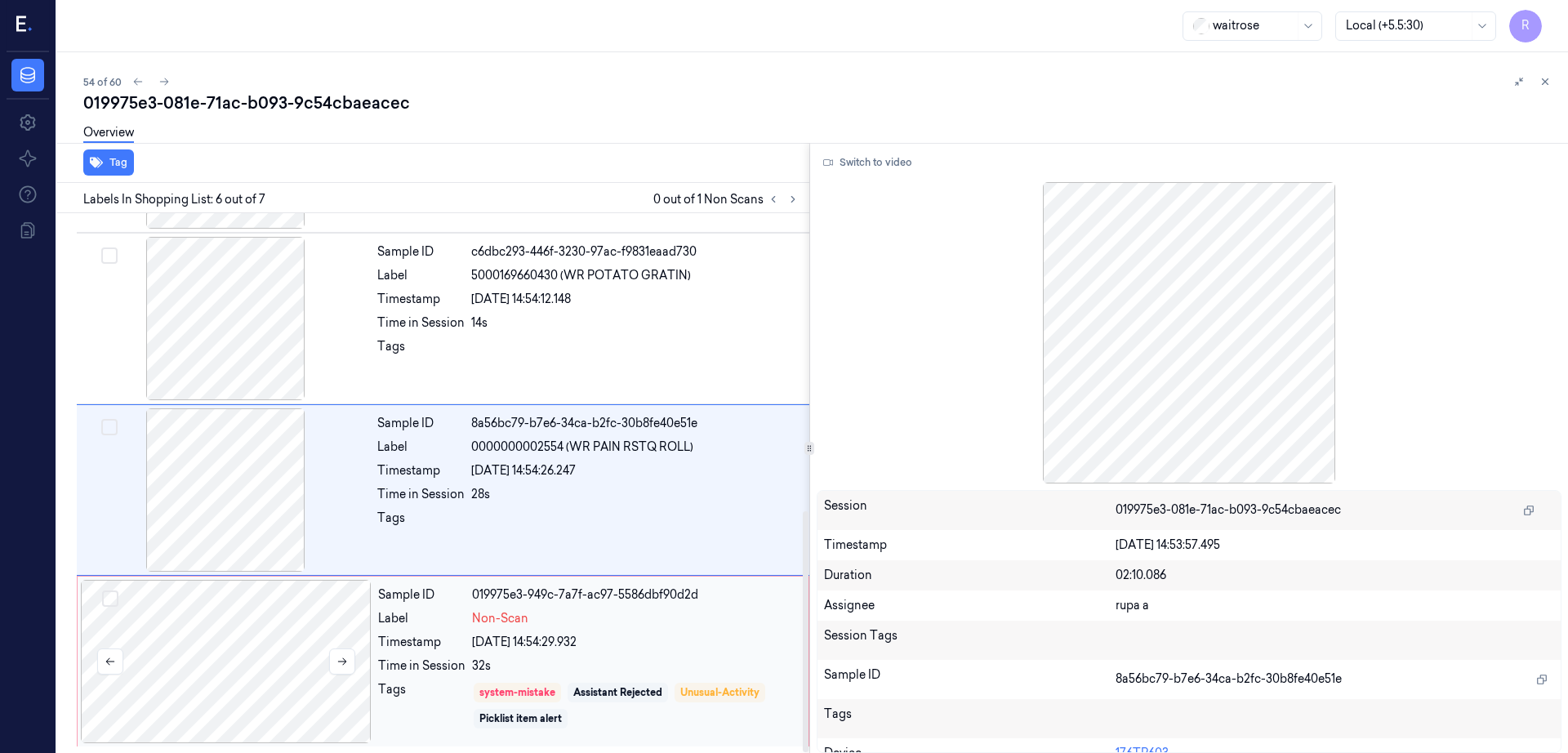
click at [241, 605] on div at bounding box center [226, 662] width 291 height 164
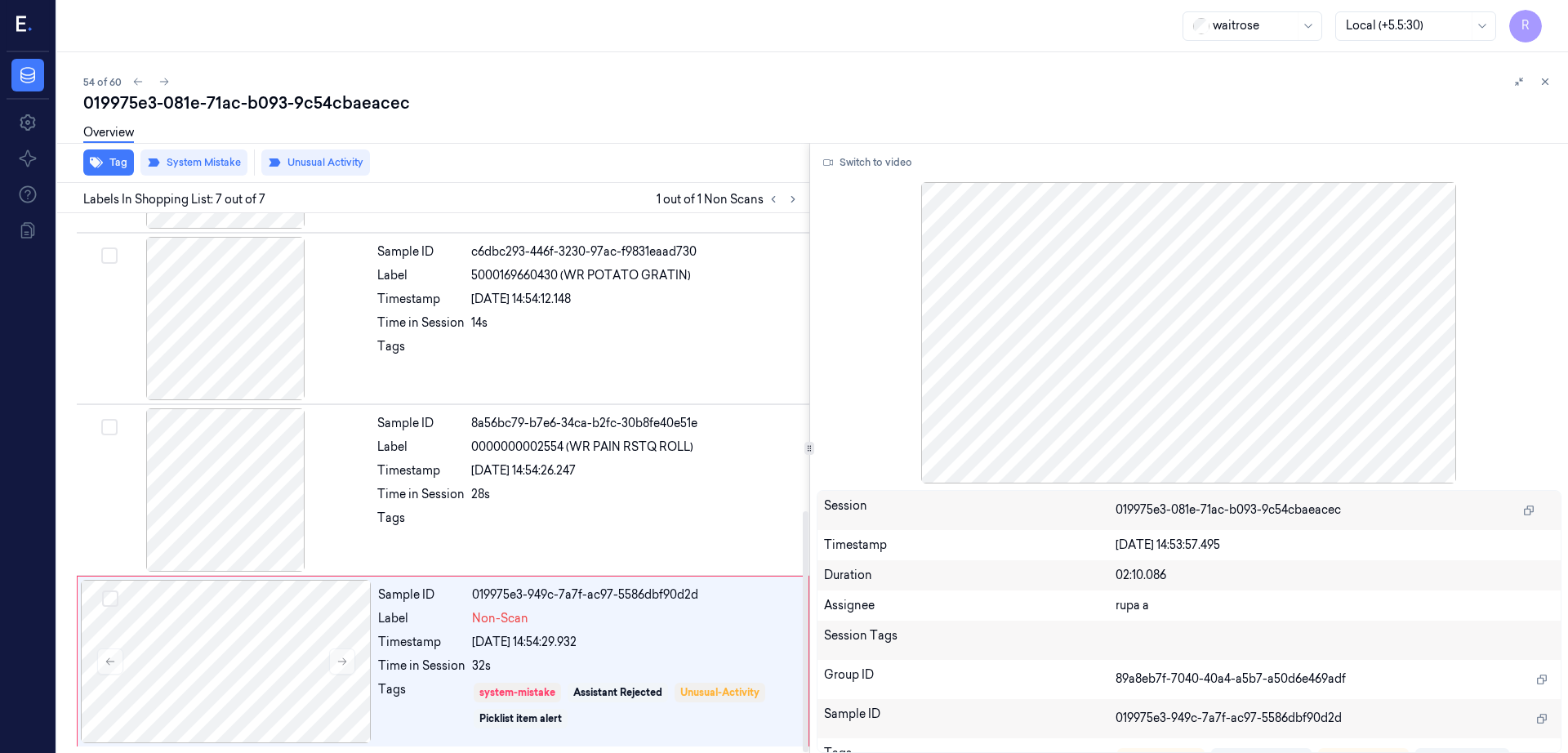
click at [1244, 382] on div at bounding box center [1190, 333] width 746 height 301
click at [1274, 388] on div at bounding box center [1190, 333] width 746 height 301
click at [1376, 357] on div at bounding box center [1190, 333] width 746 height 301
click at [549, 390] on div "Sample ID c6dbc293-446f-3230-97ac-f9831eaad730 Label 5000169660430 (WR POTATO G…" at bounding box center [588, 319] width 435 height 164
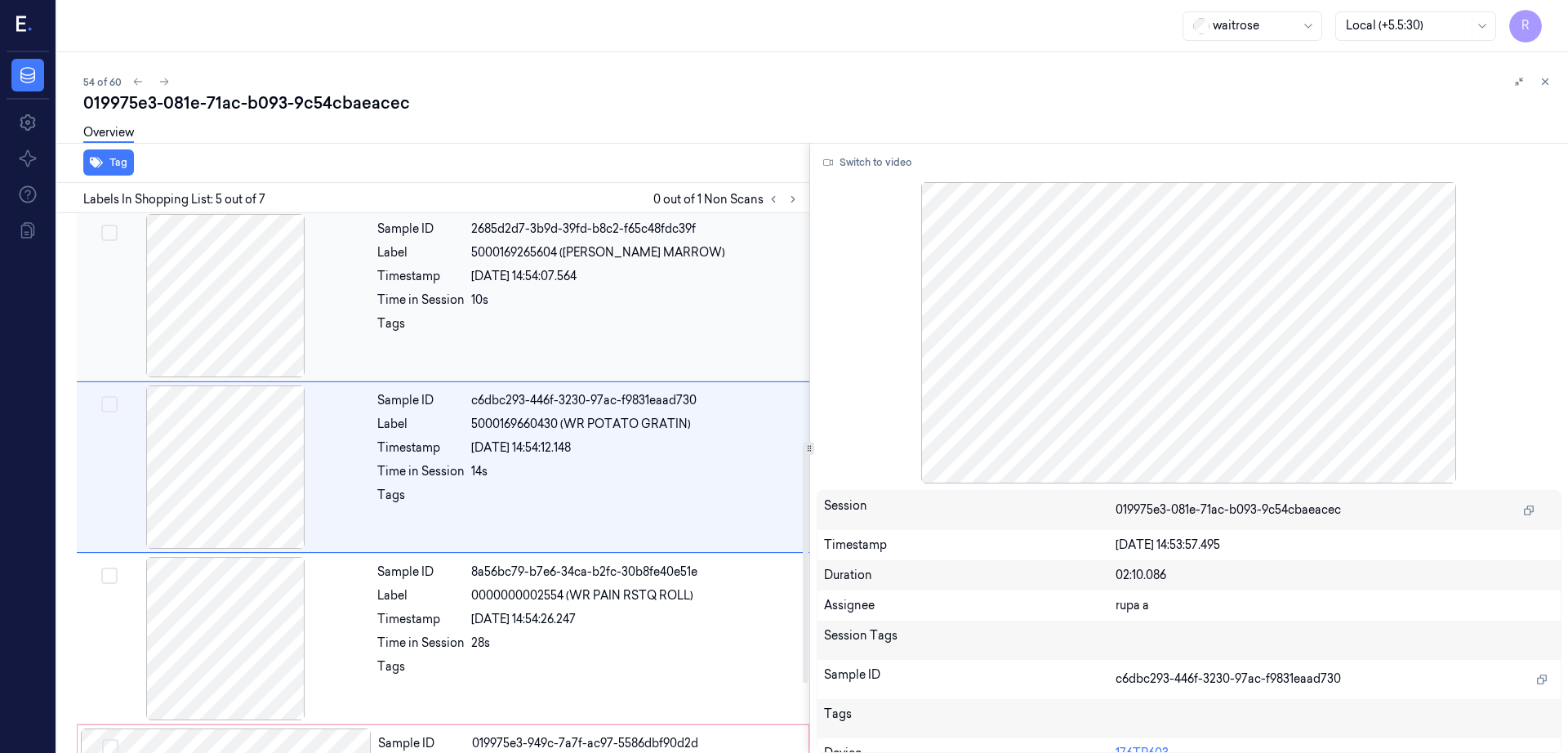
scroll to position [501, 0]
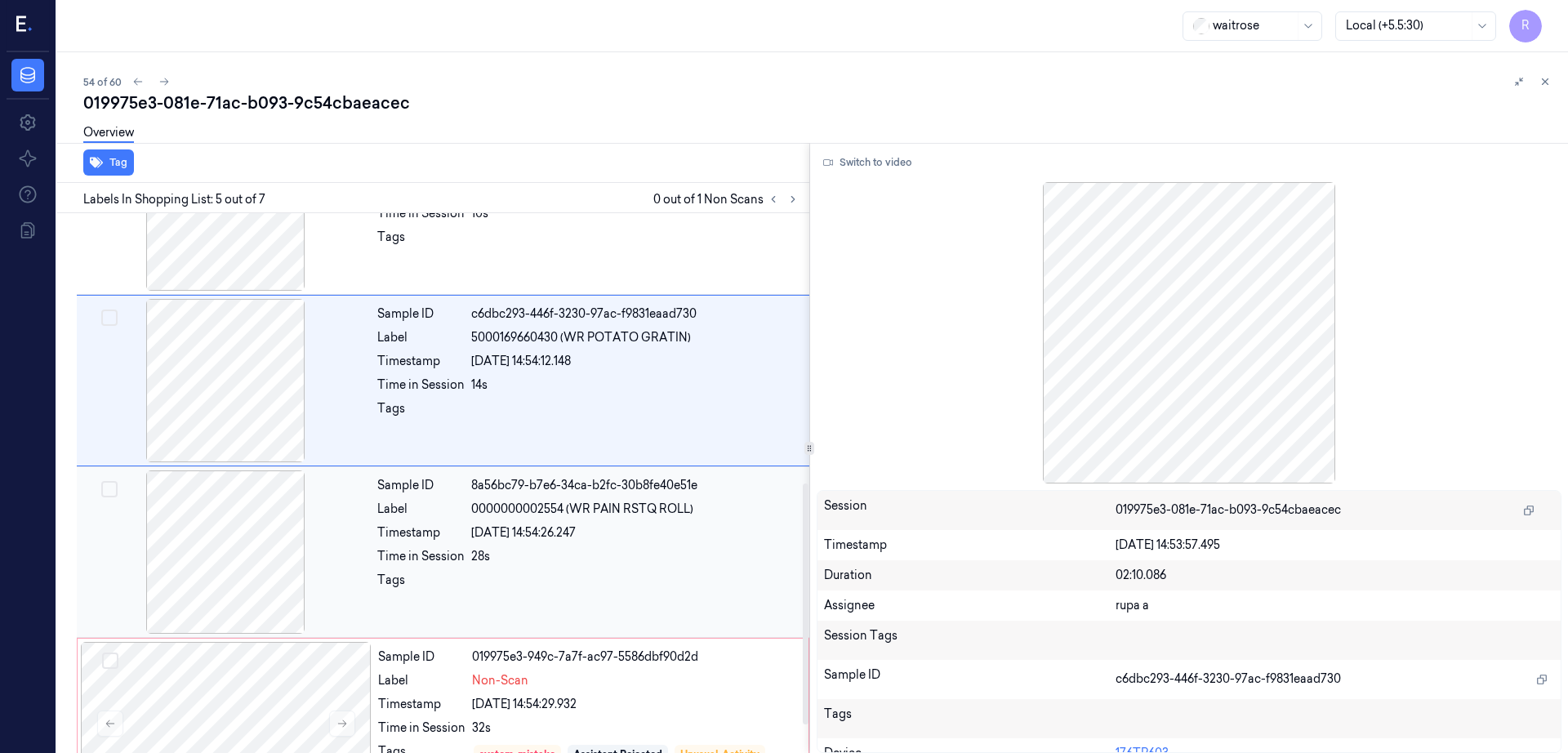
click at [561, 513] on span "0000000002554 (WR PAIN RSTQ ROLL)" at bounding box center [582, 508] width 222 height 17
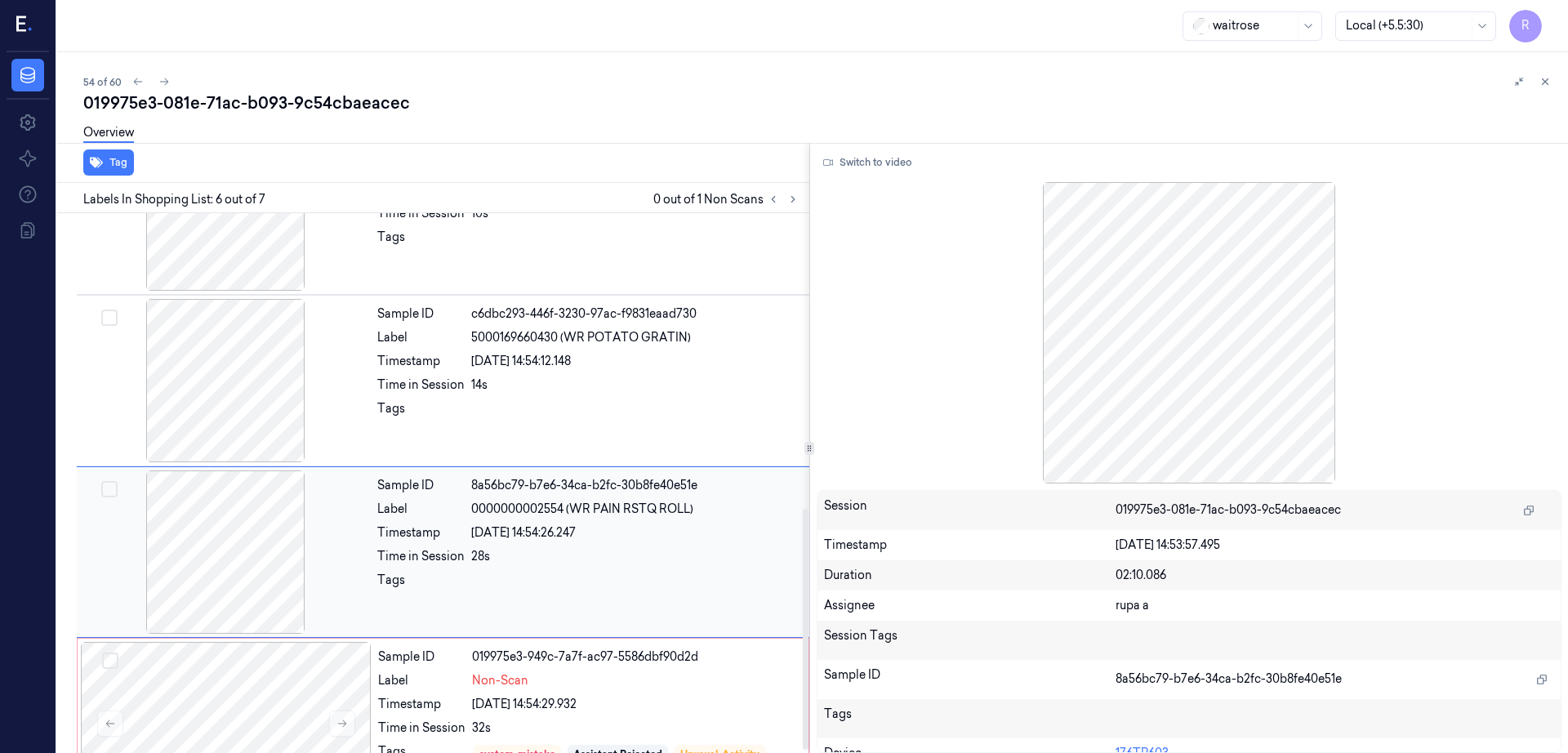
scroll to position [665, 0]
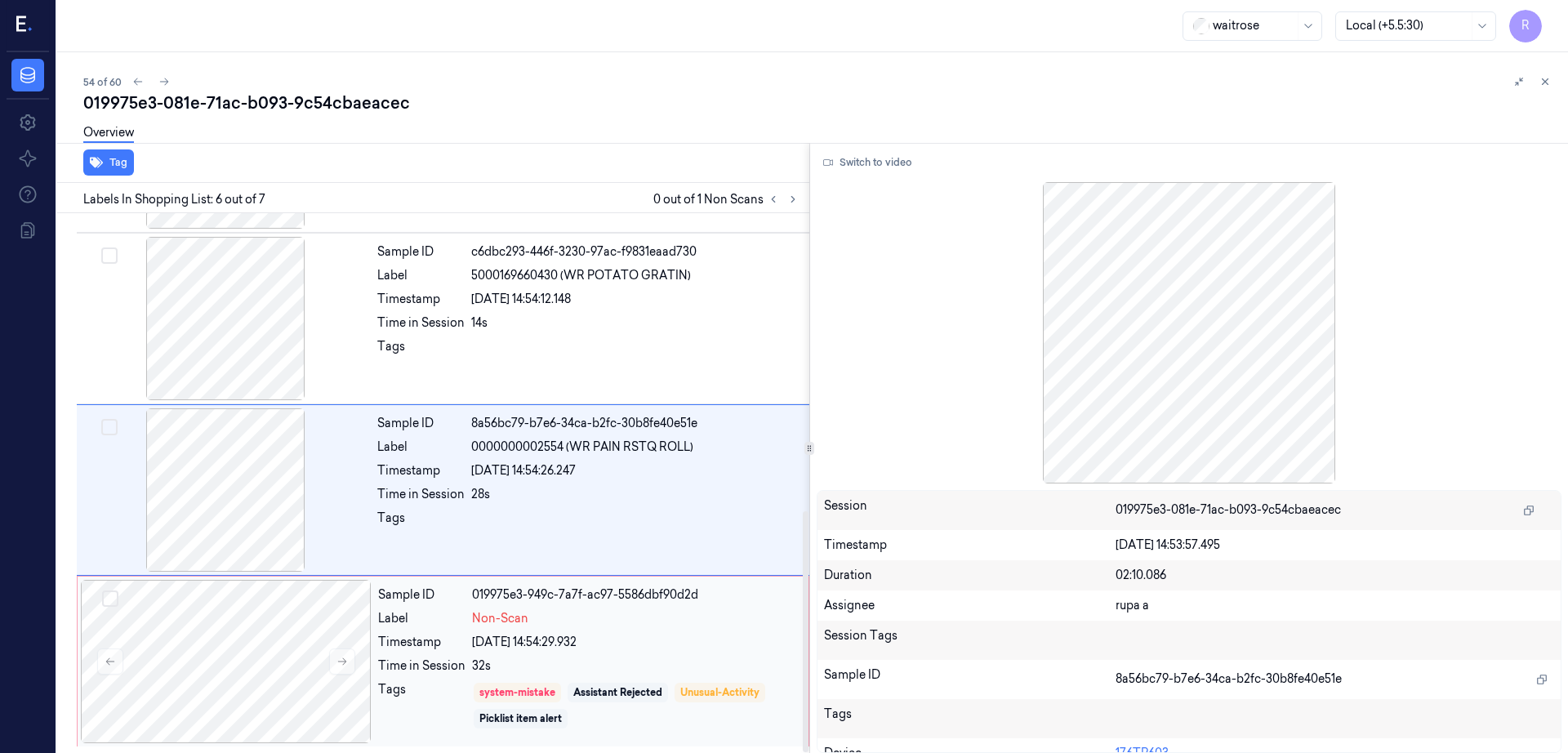
click at [574, 620] on div "Non-Scan" at bounding box center [635, 618] width 327 height 17
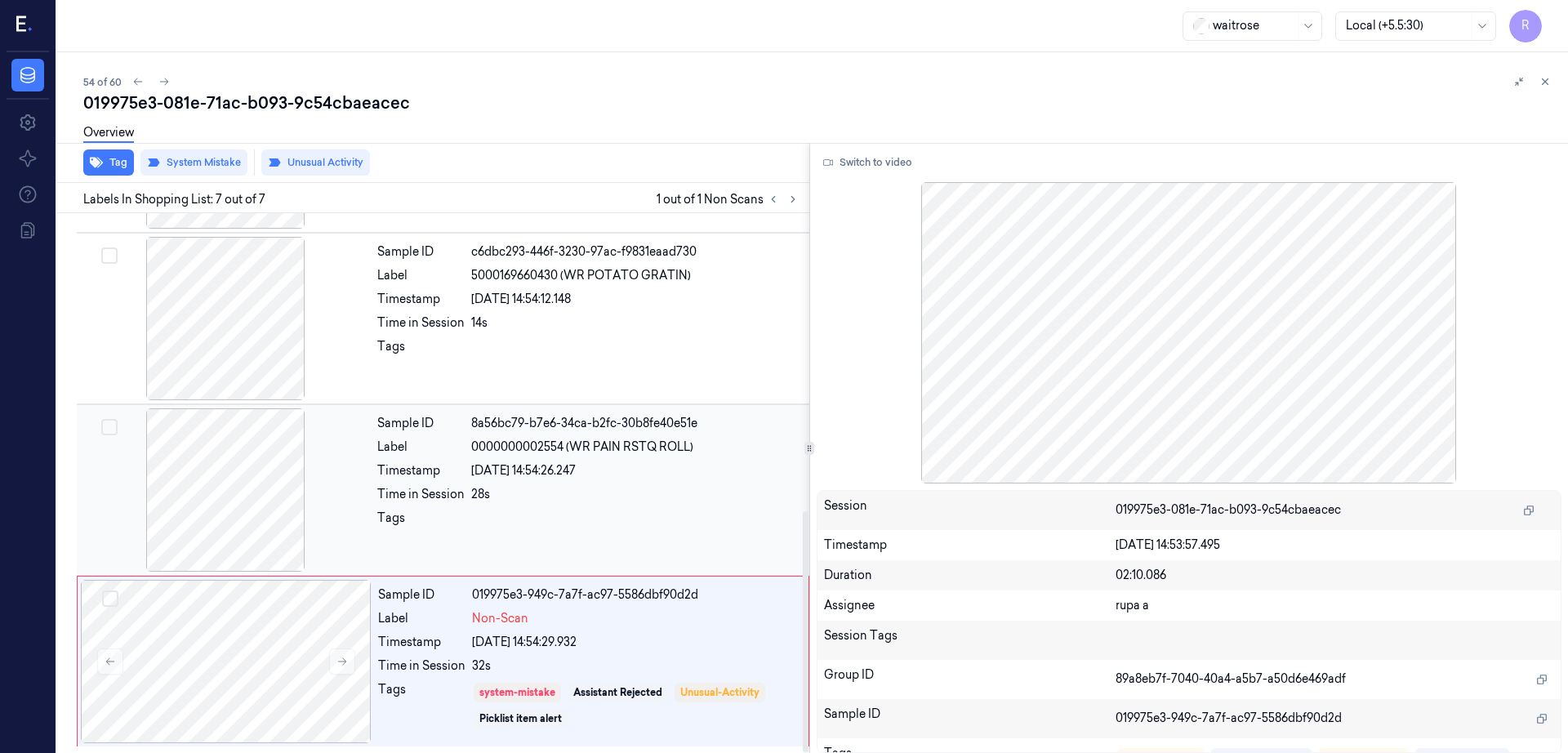
click at [315, 489] on div at bounding box center [225, 490] width 291 height 164
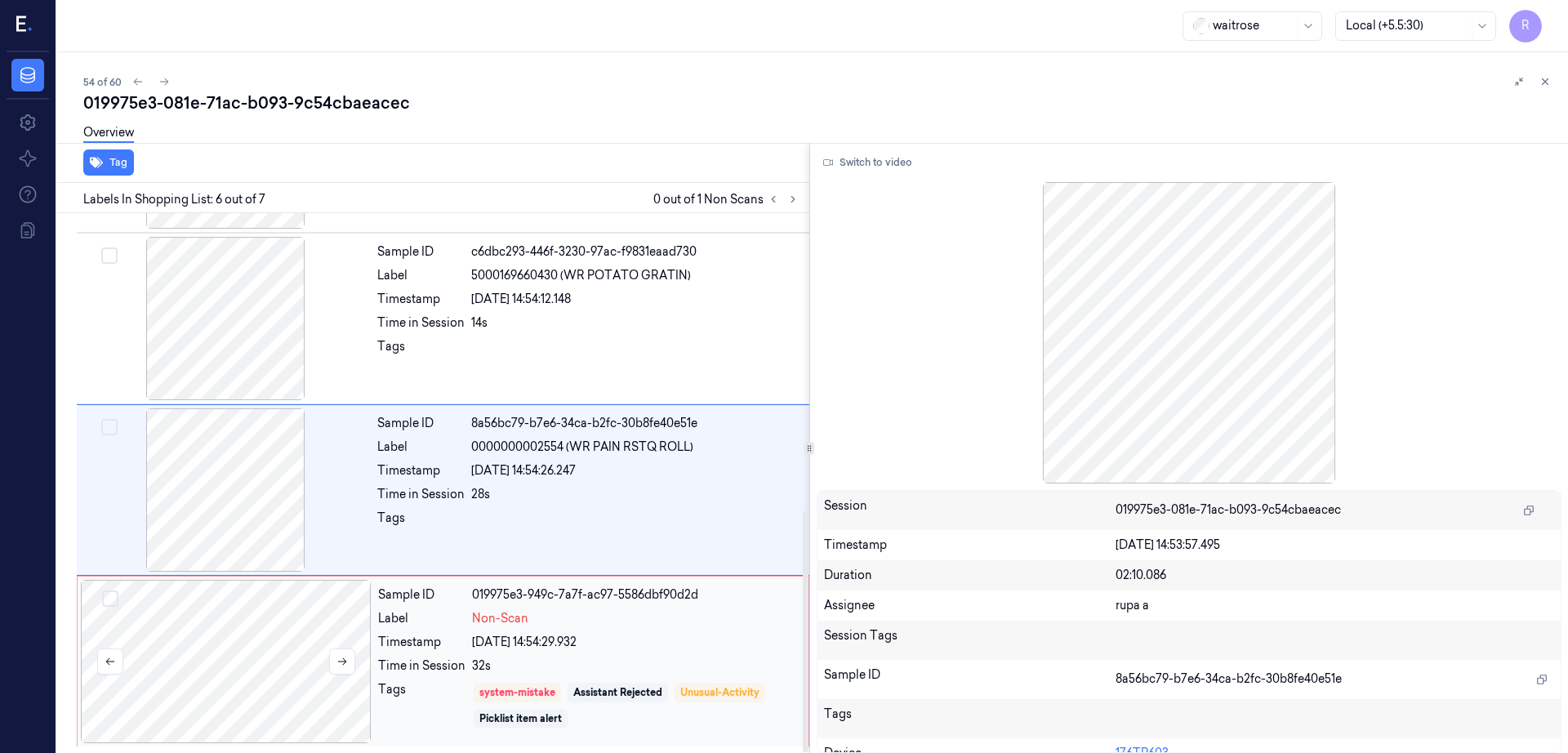
click at [277, 656] on div at bounding box center [226, 662] width 291 height 164
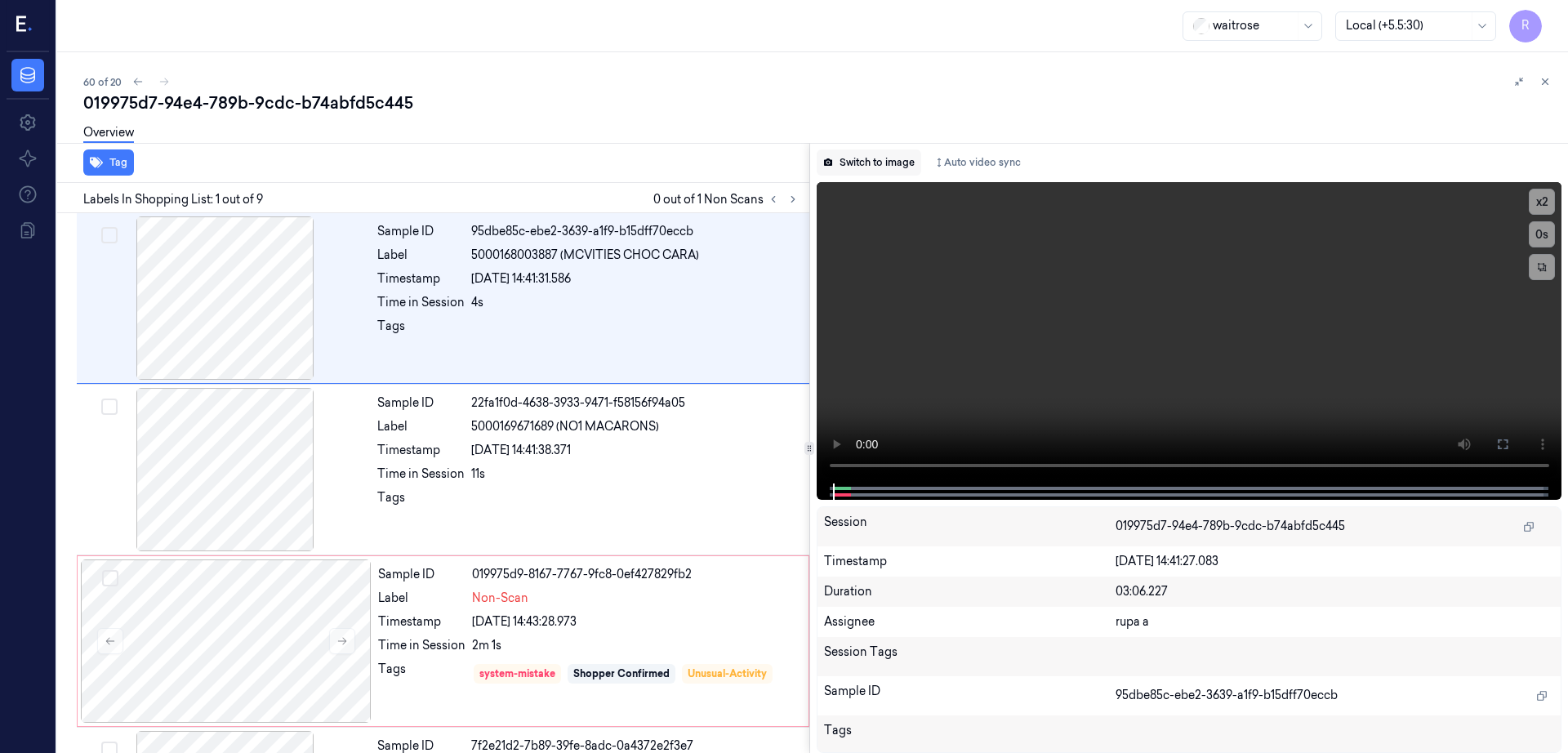
click at [878, 165] on button "Switch to image" at bounding box center [869, 162] width 105 height 26
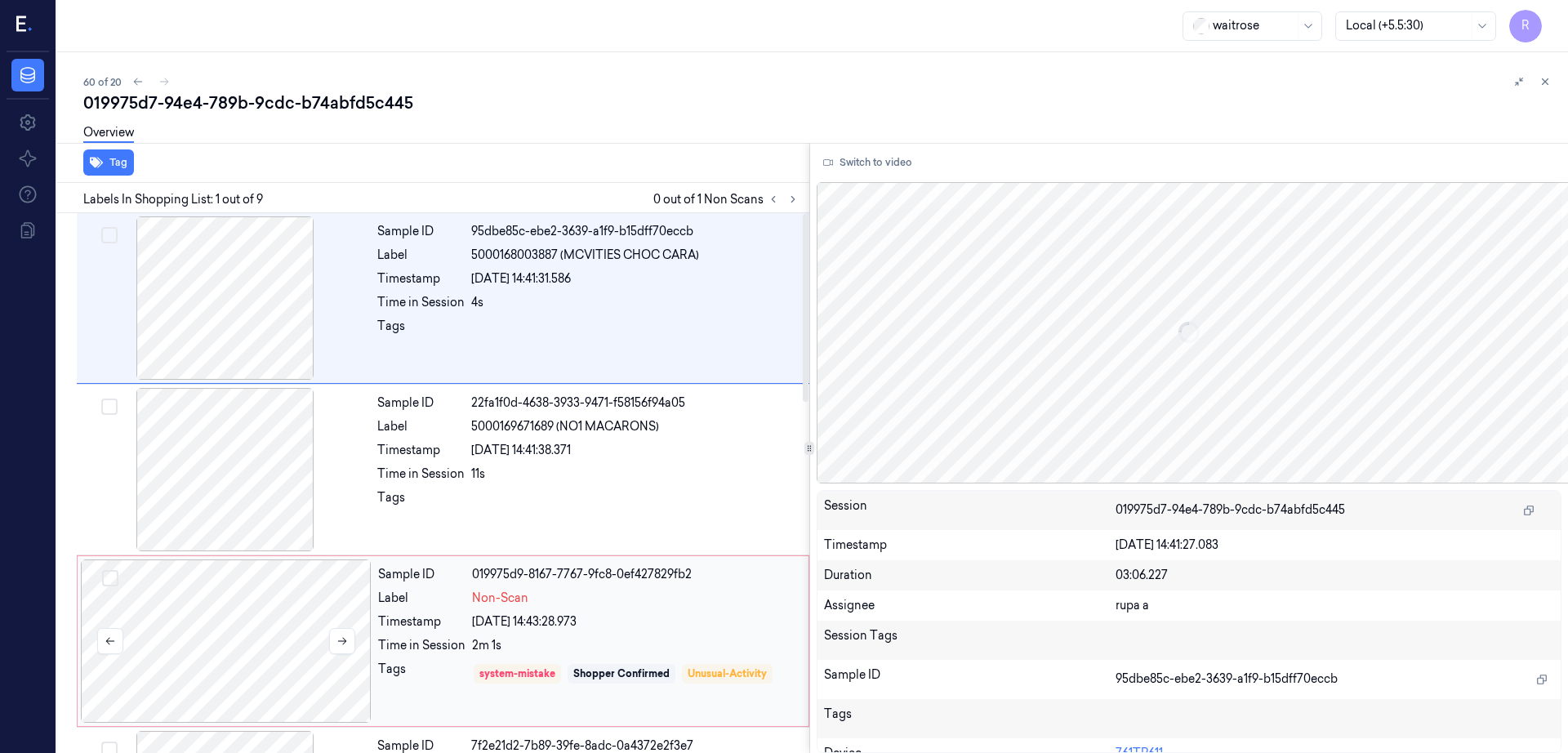
click at [259, 638] on div at bounding box center [226, 641] width 291 height 164
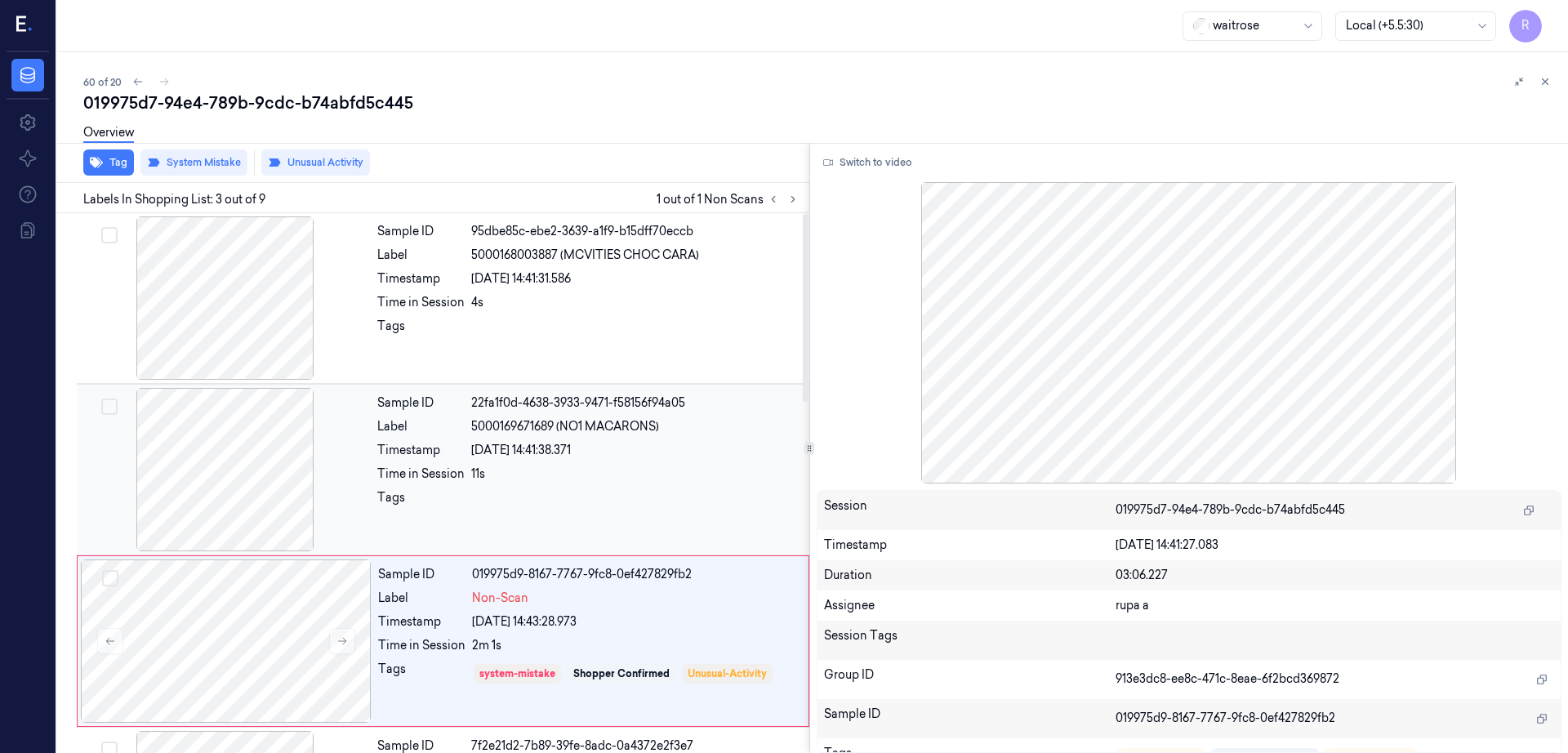
click at [281, 487] on div at bounding box center [225, 470] width 291 height 164
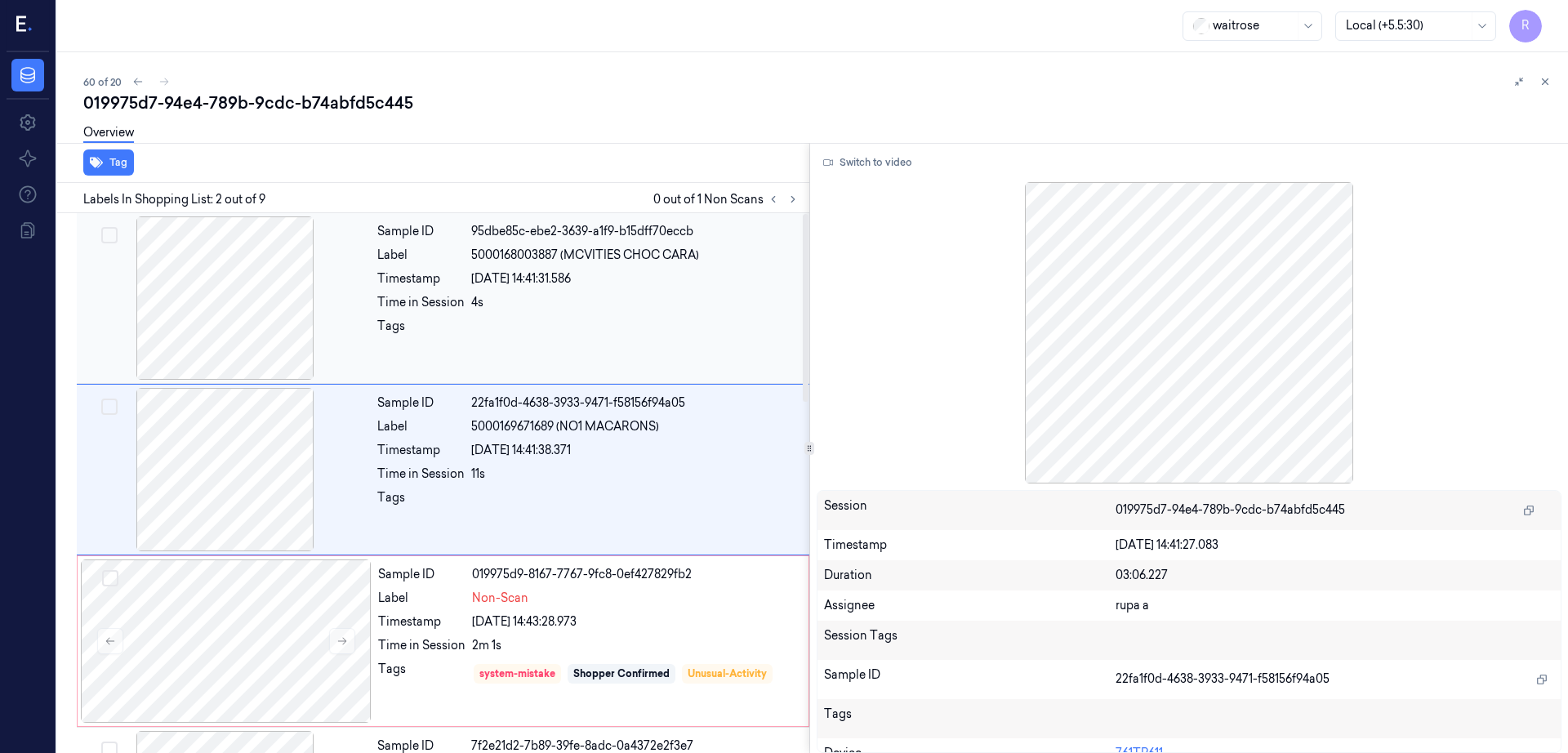
click at [247, 351] on div at bounding box center [225, 298] width 291 height 164
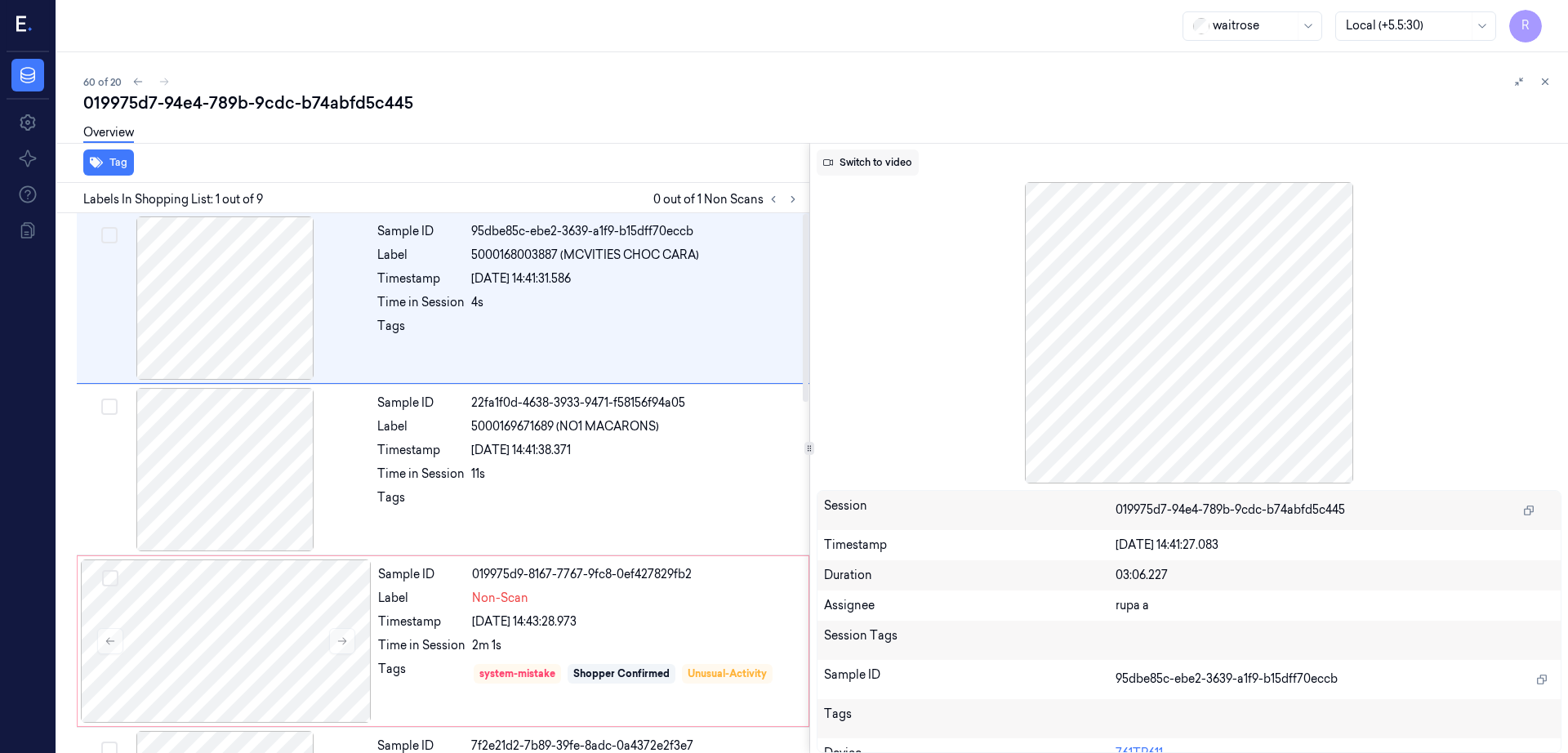
click at [907, 164] on button "Switch to video" at bounding box center [867, 162] width 102 height 26
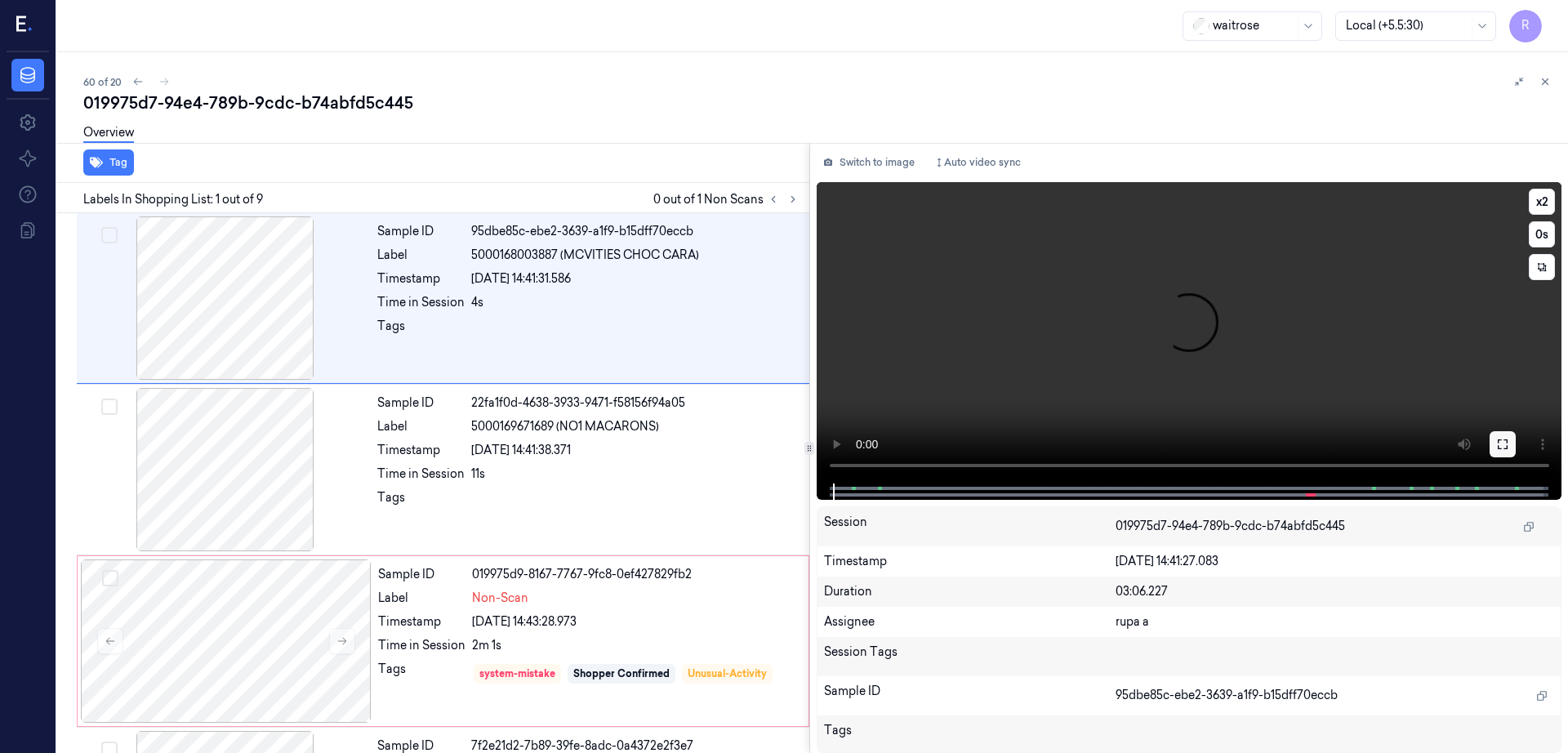
click at [1516, 451] on button at bounding box center [1503, 444] width 26 height 26
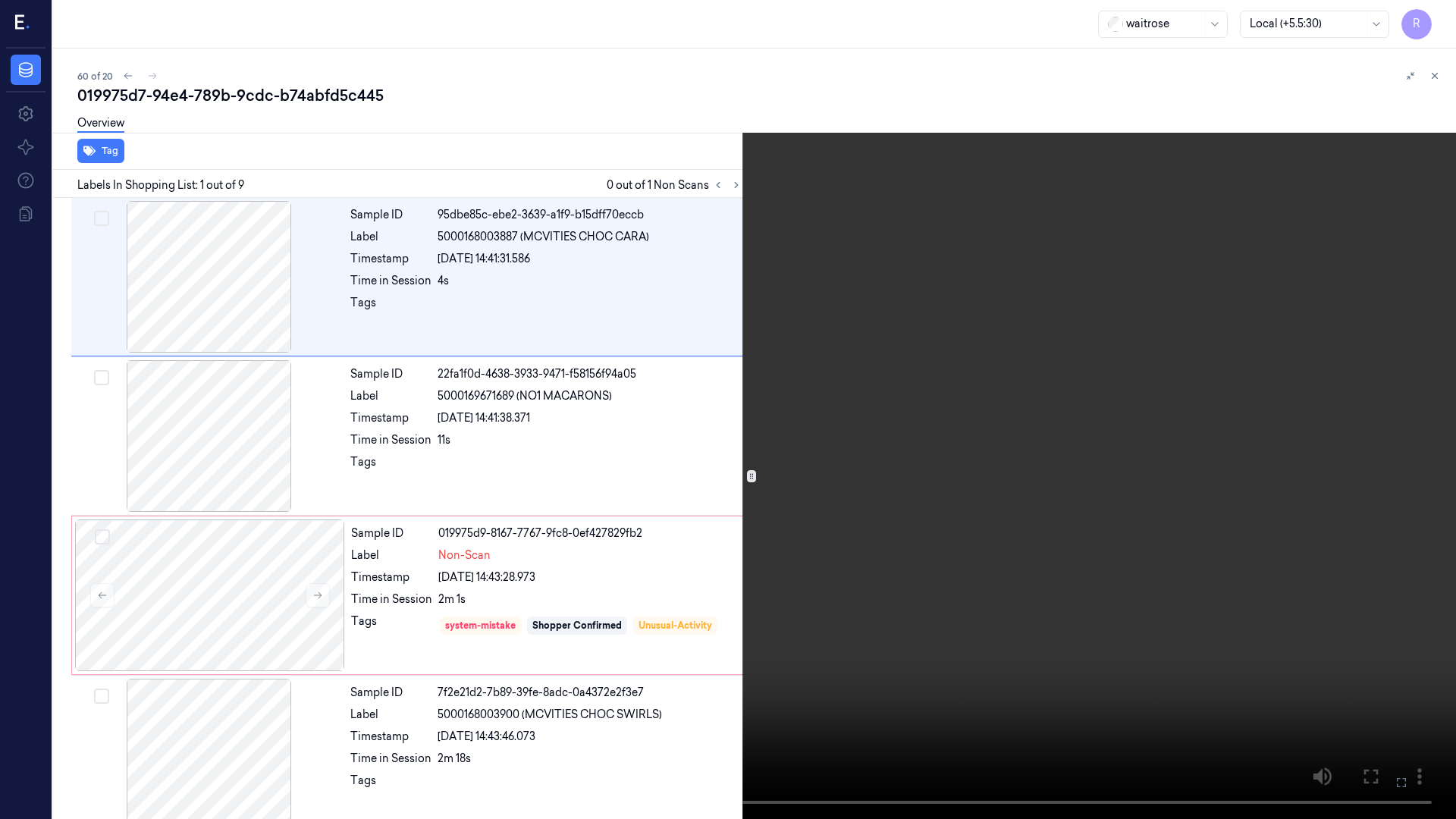
click at [647, 506] on video at bounding box center [728, 410] width 1456 height 819
click at [99, 666] on video at bounding box center [728, 410] width 1456 height 819
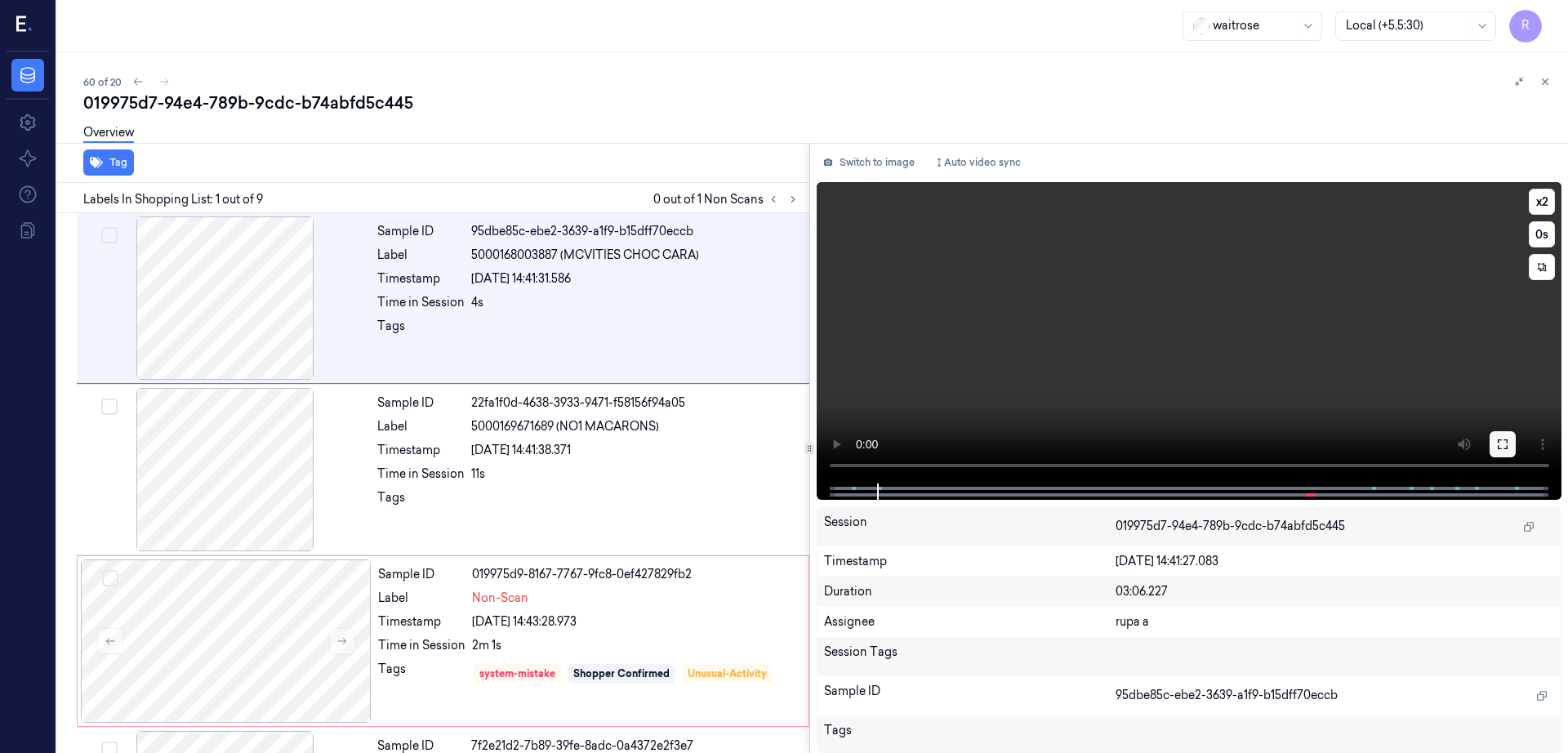
click at [1516, 445] on button at bounding box center [1503, 444] width 26 height 26
click at [262, 303] on div at bounding box center [225, 298] width 291 height 164
click at [228, 622] on div at bounding box center [226, 641] width 291 height 164
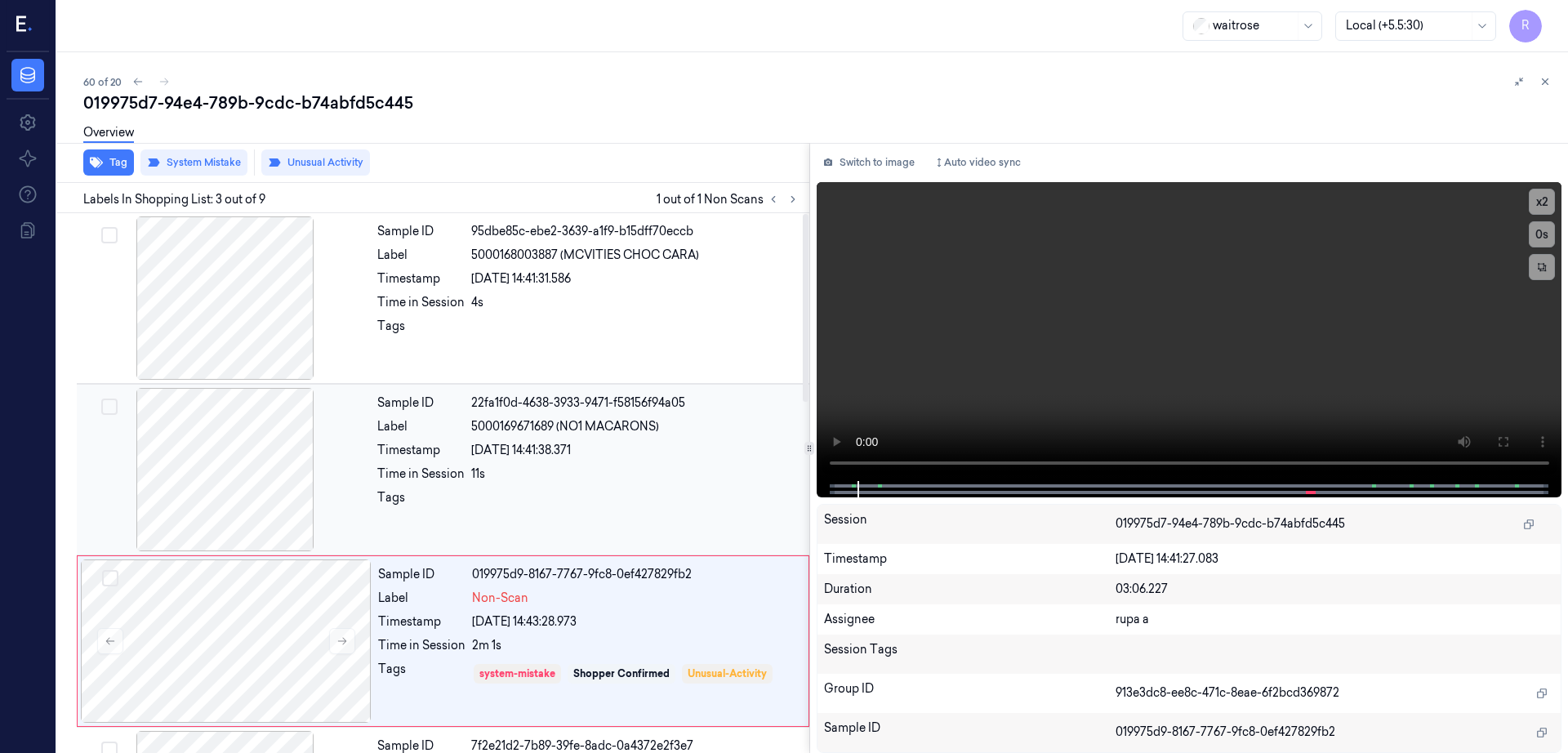
click at [261, 461] on div at bounding box center [225, 470] width 291 height 164
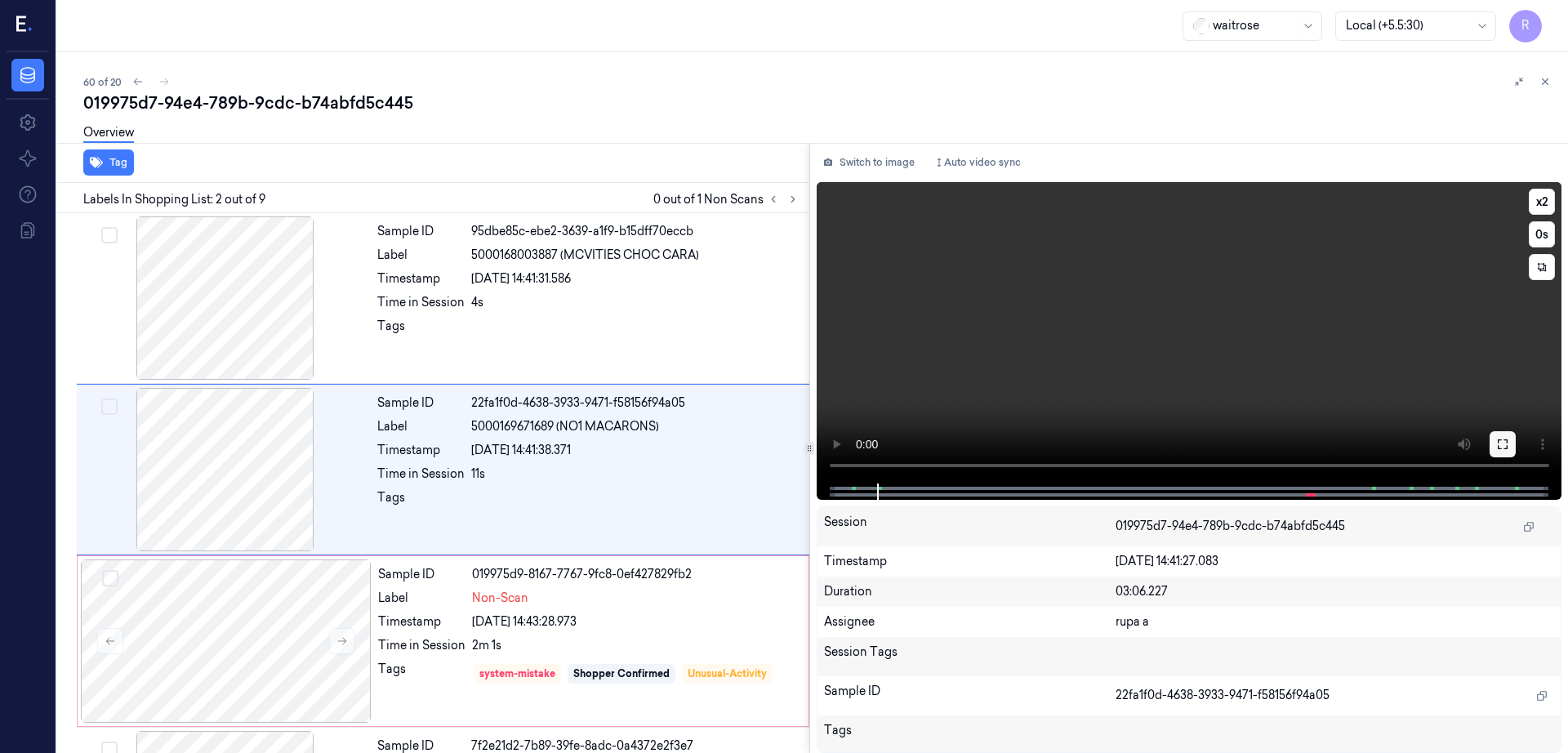
click at [1509, 438] on icon at bounding box center [1502, 444] width 13 height 13
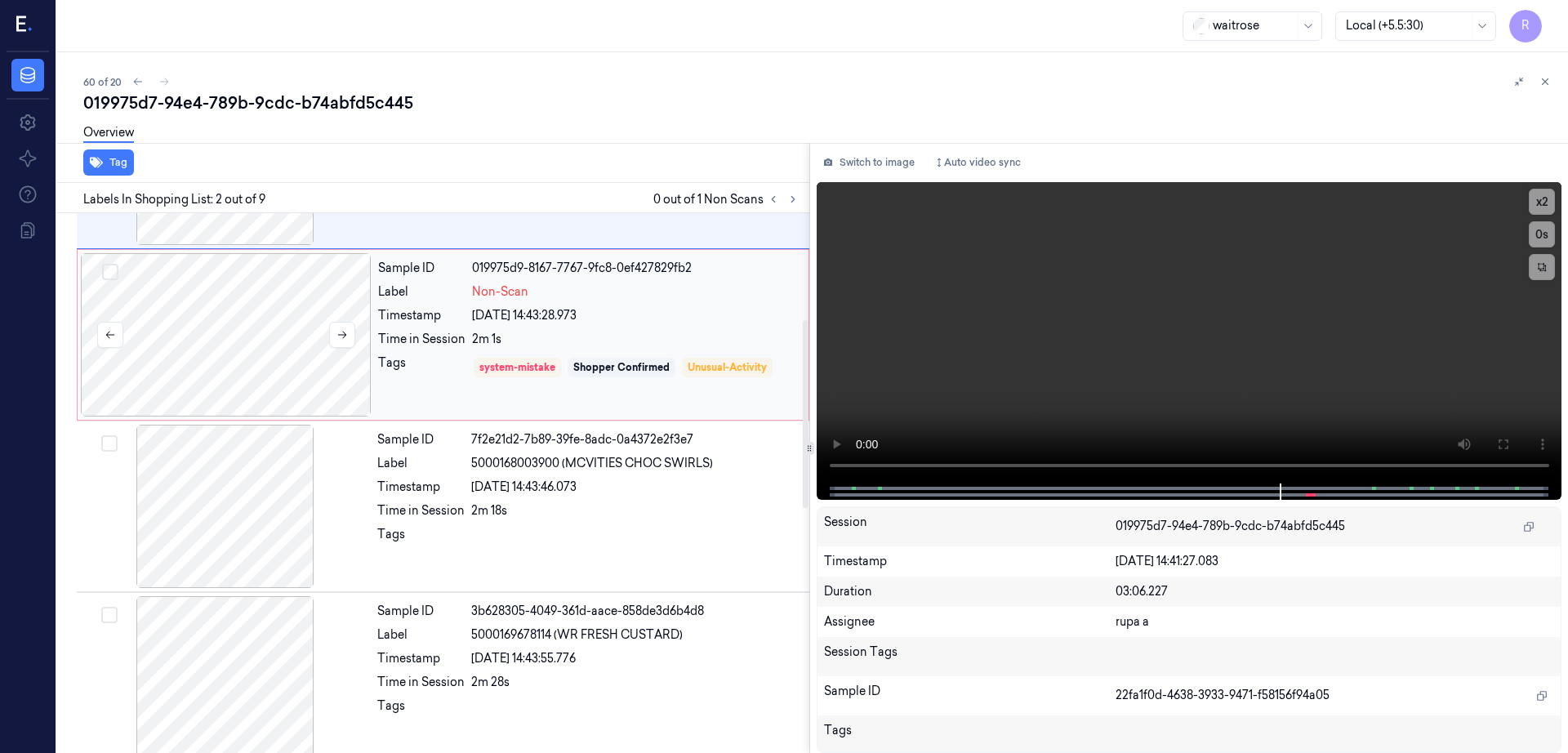
click at [264, 351] on div at bounding box center [226, 336] width 291 height 164
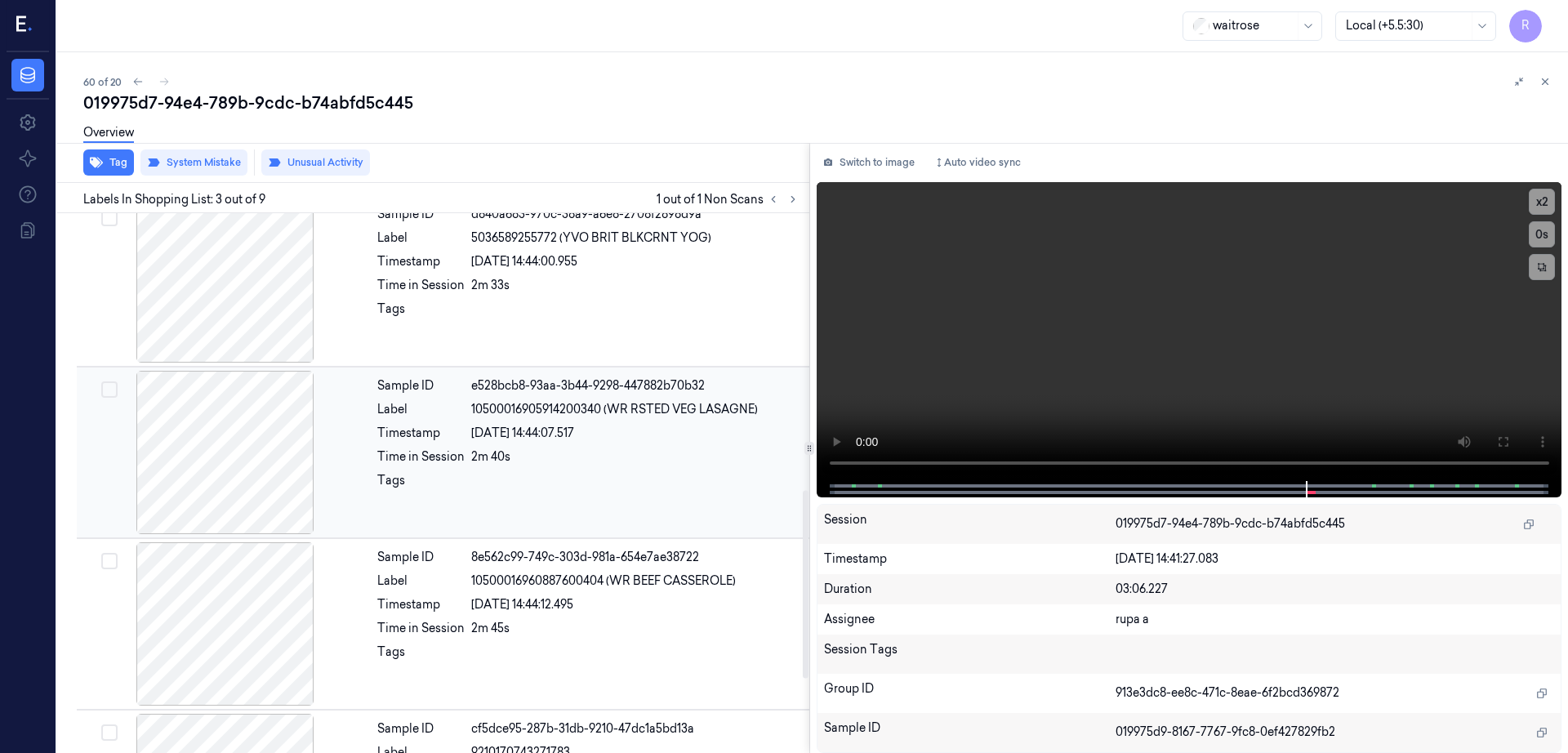
scroll to position [1009, 0]
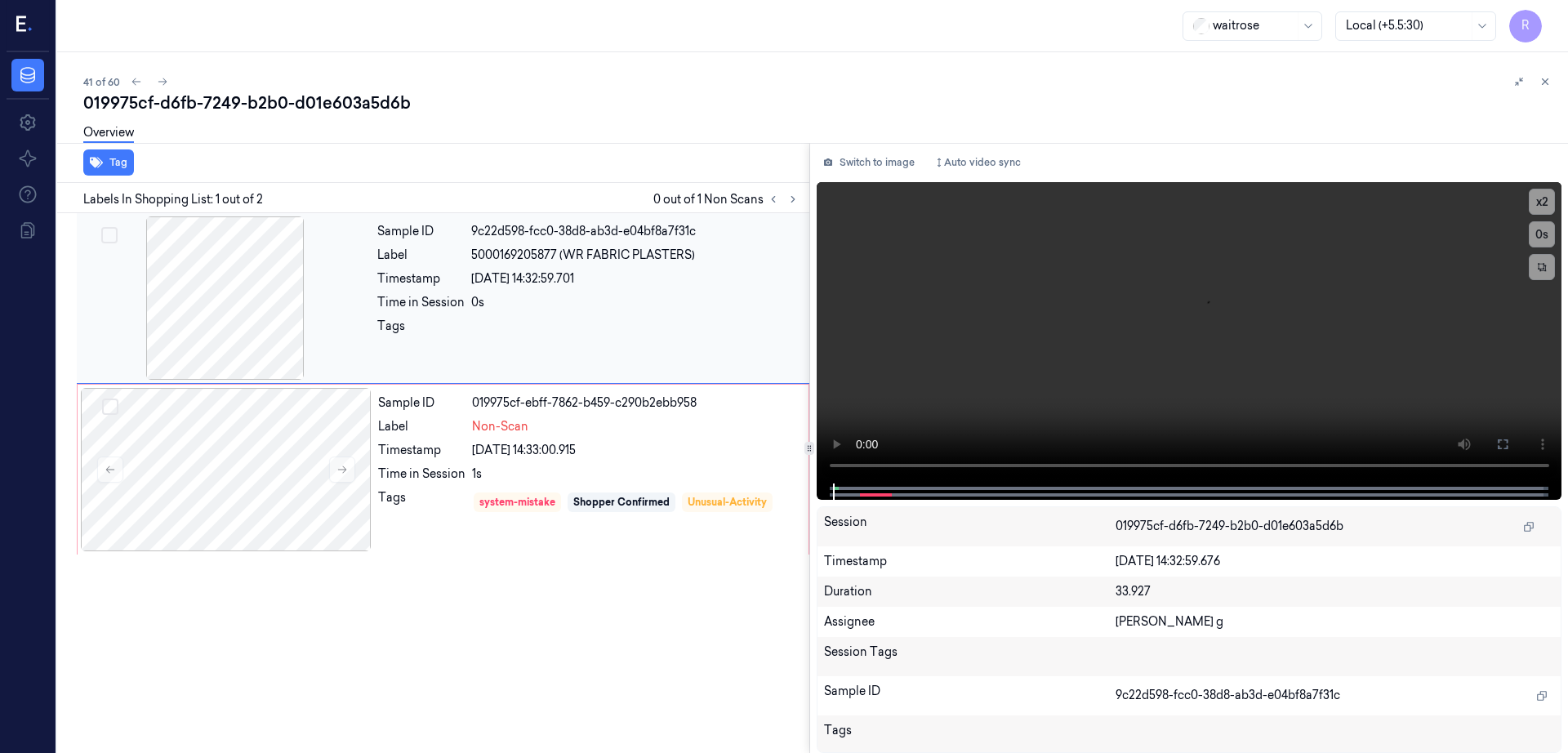
click at [213, 286] on div at bounding box center [225, 298] width 291 height 164
click at [888, 173] on button "Switch to image" at bounding box center [869, 162] width 105 height 26
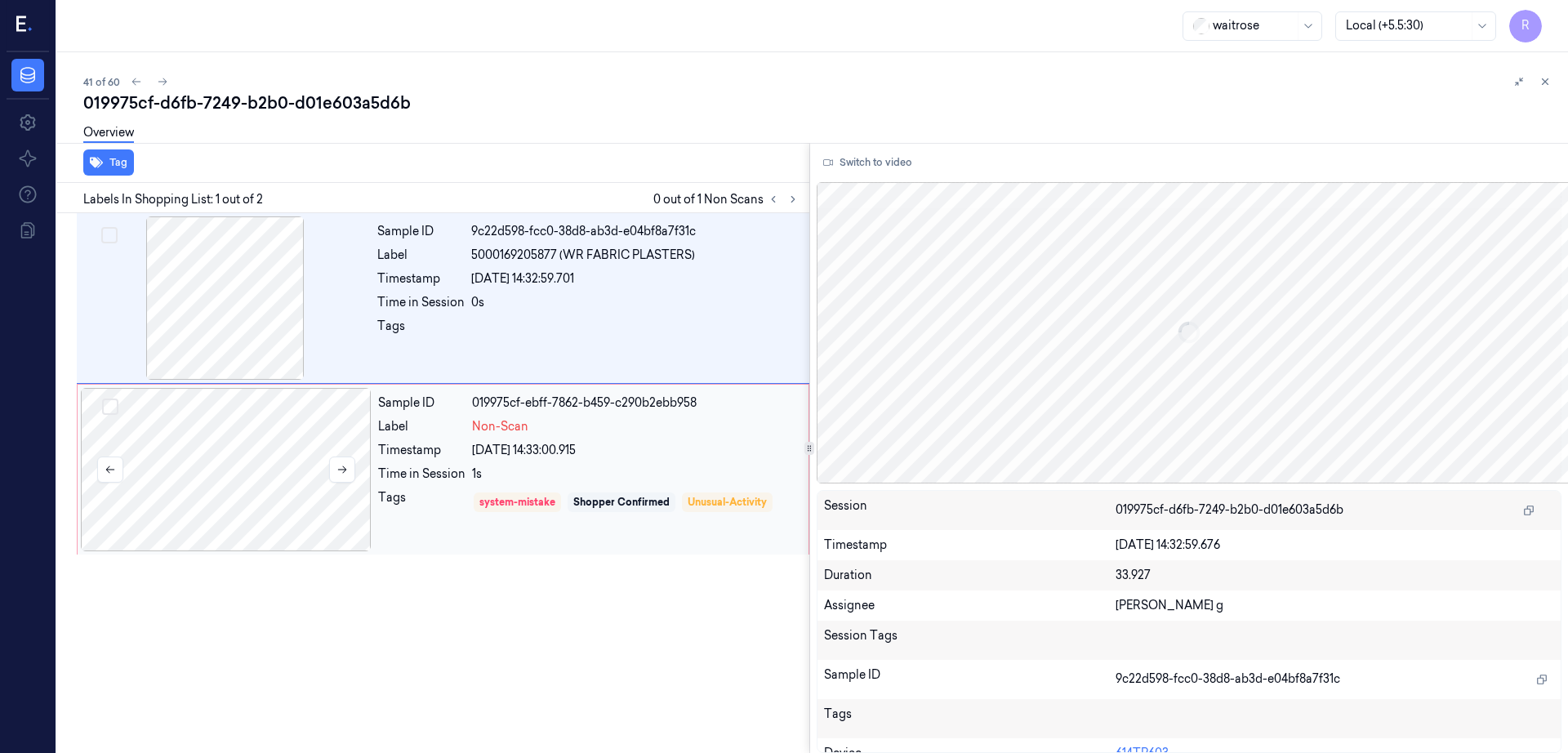
click at [249, 482] on div at bounding box center [226, 470] width 291 height 164
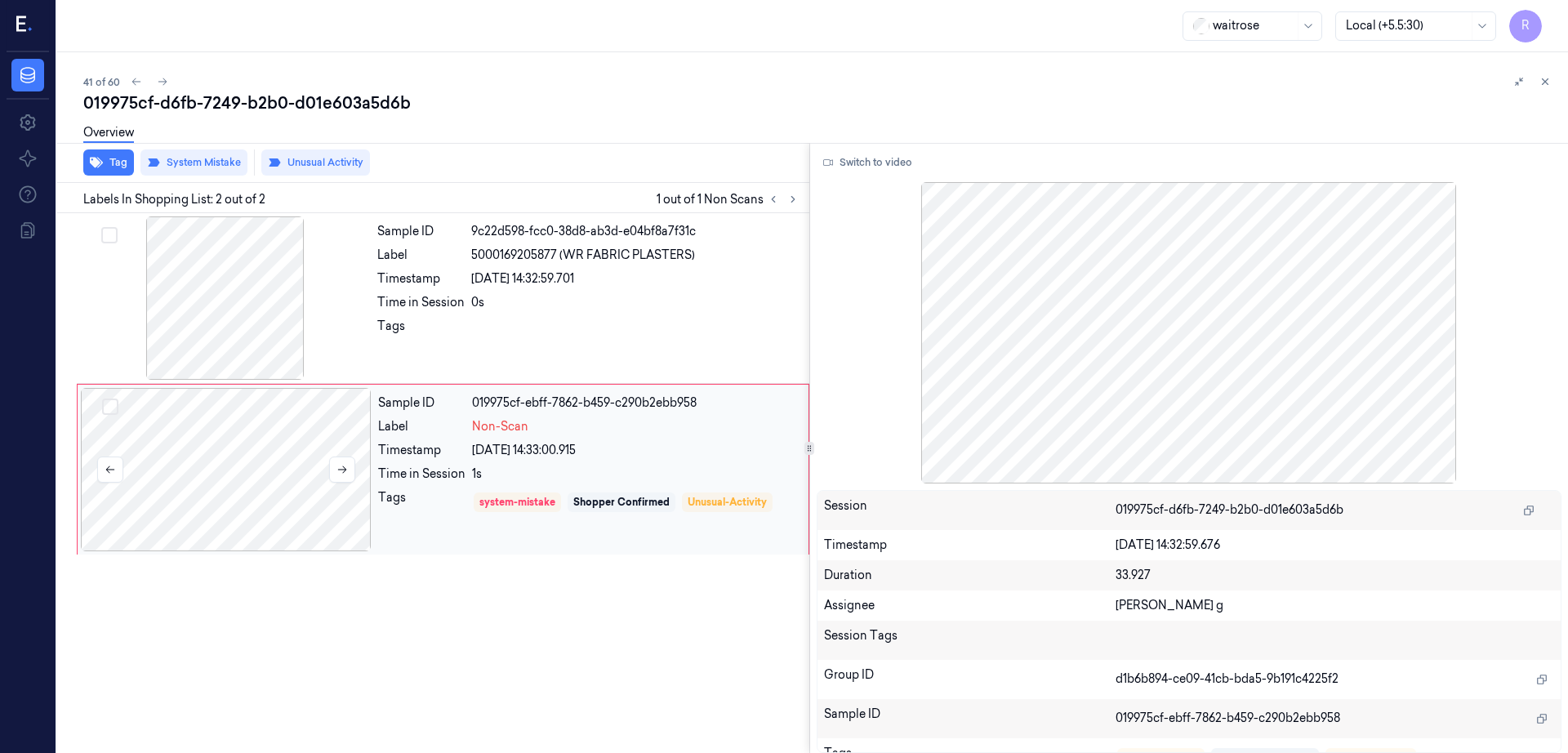
click at [264, 483] on div at bounding box center [226, 470] width 291 height 164
click at [344, 480] on button at bounding box center [342, 470] width 26 height 26
click at [229, 333] on div at bounding box center [225, 298] width 291 height 164
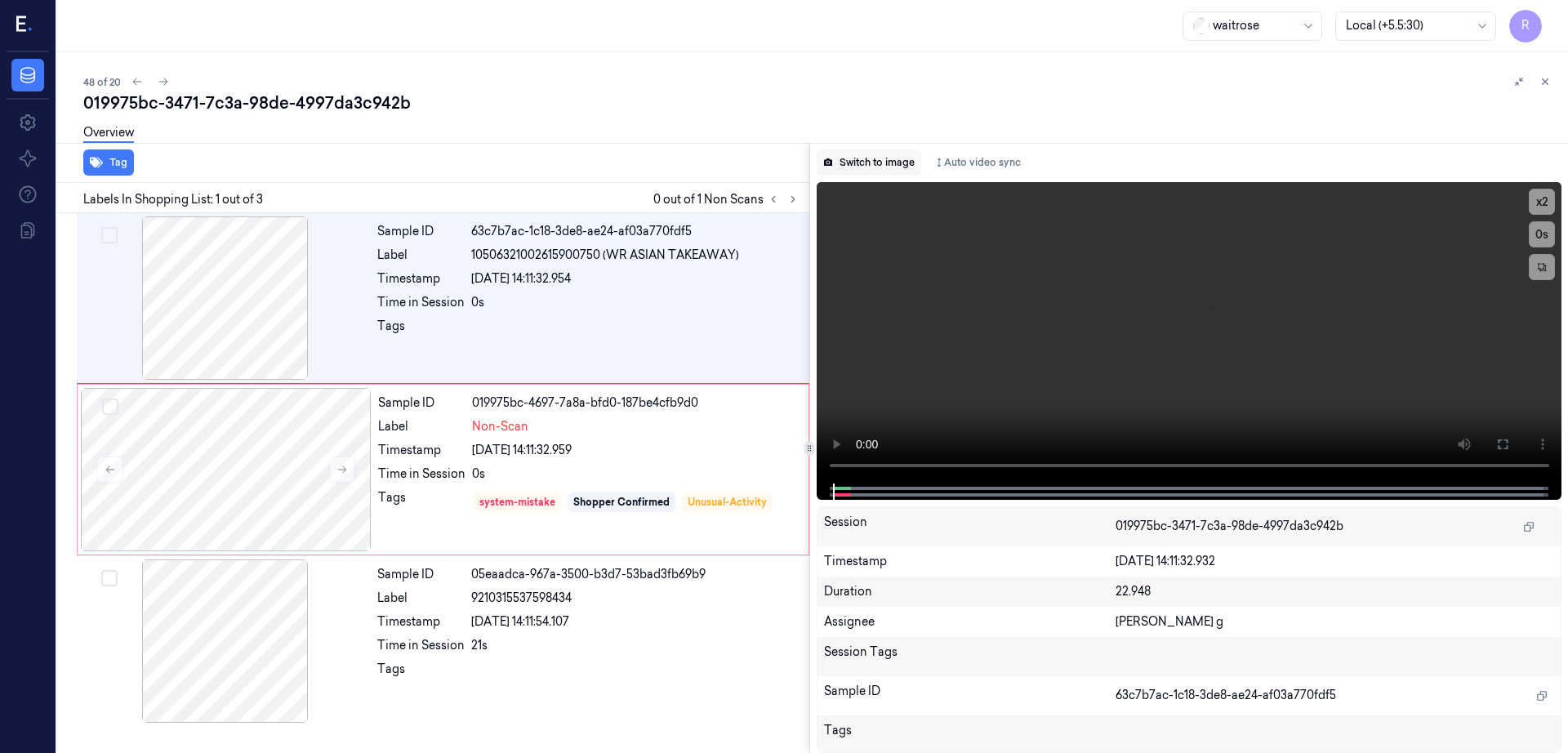
click at [872, 165] on button "Switch to image" at bounding box center [869, 162] width 105 height 26
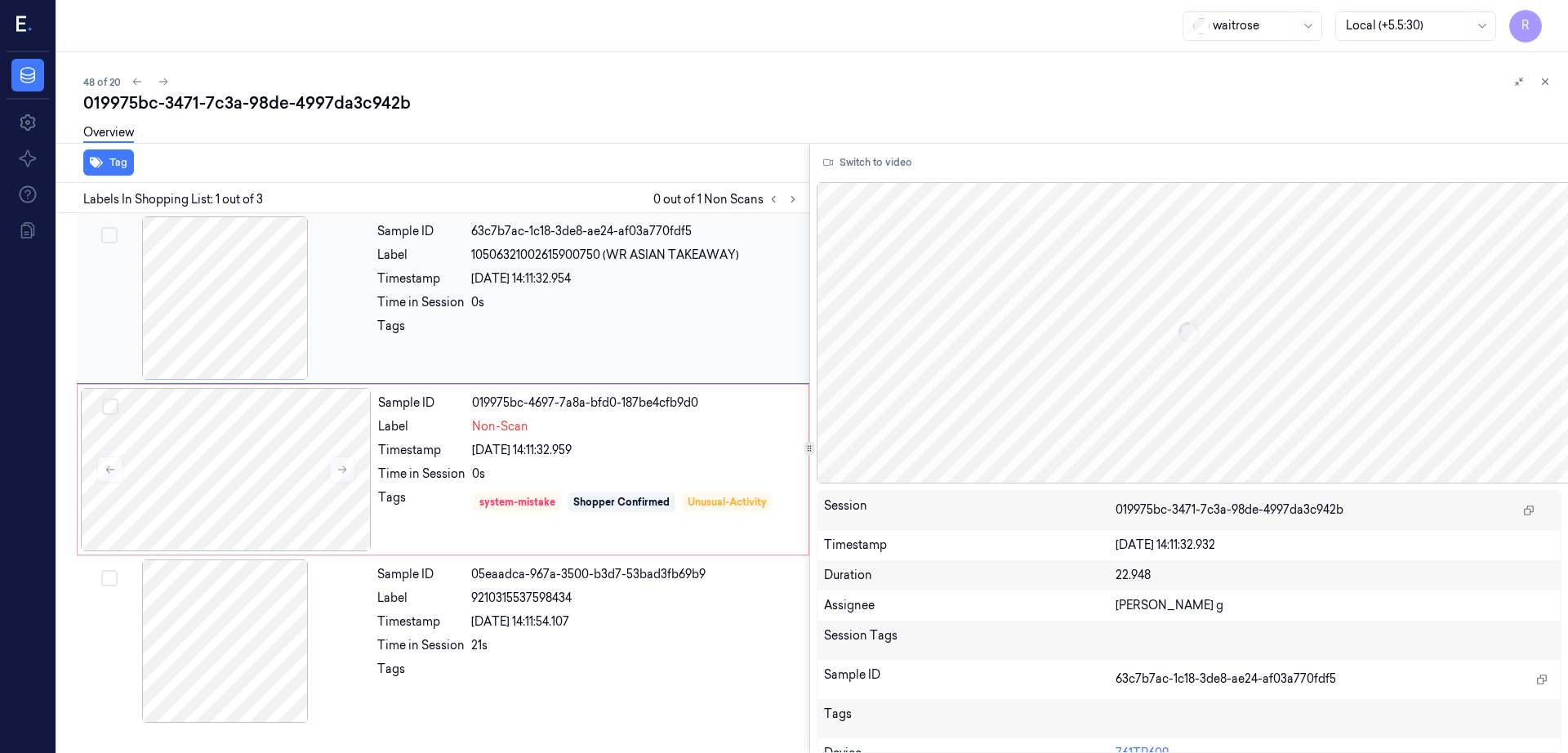
click at [265, 306] on div at bounding box center [225, 298] width 291 height 164
click at [292, 498] on div at bounding box center [226, 470] width 291 height 164
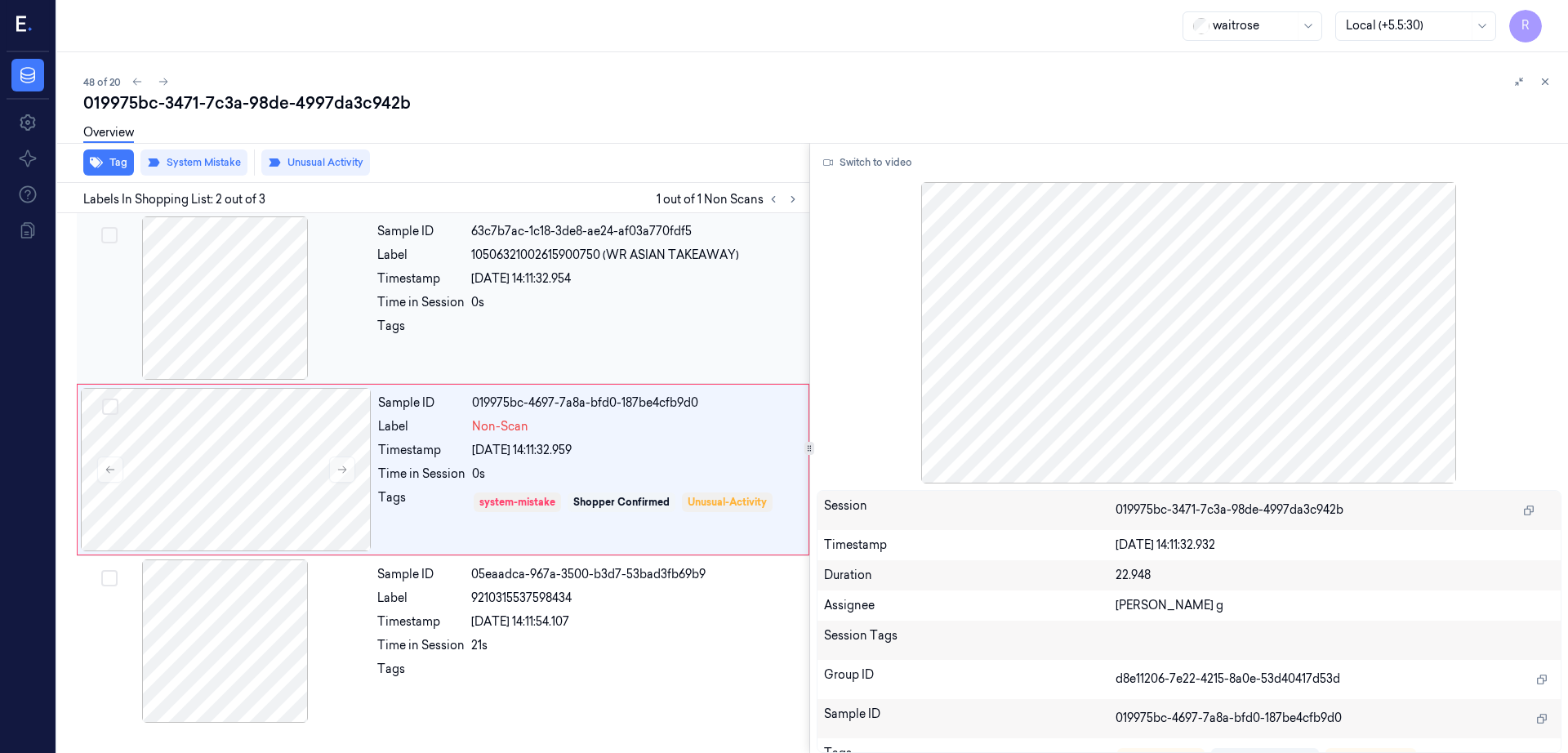
click at [251, 319] on div at bounding box center [225, 298] width 291 height 164
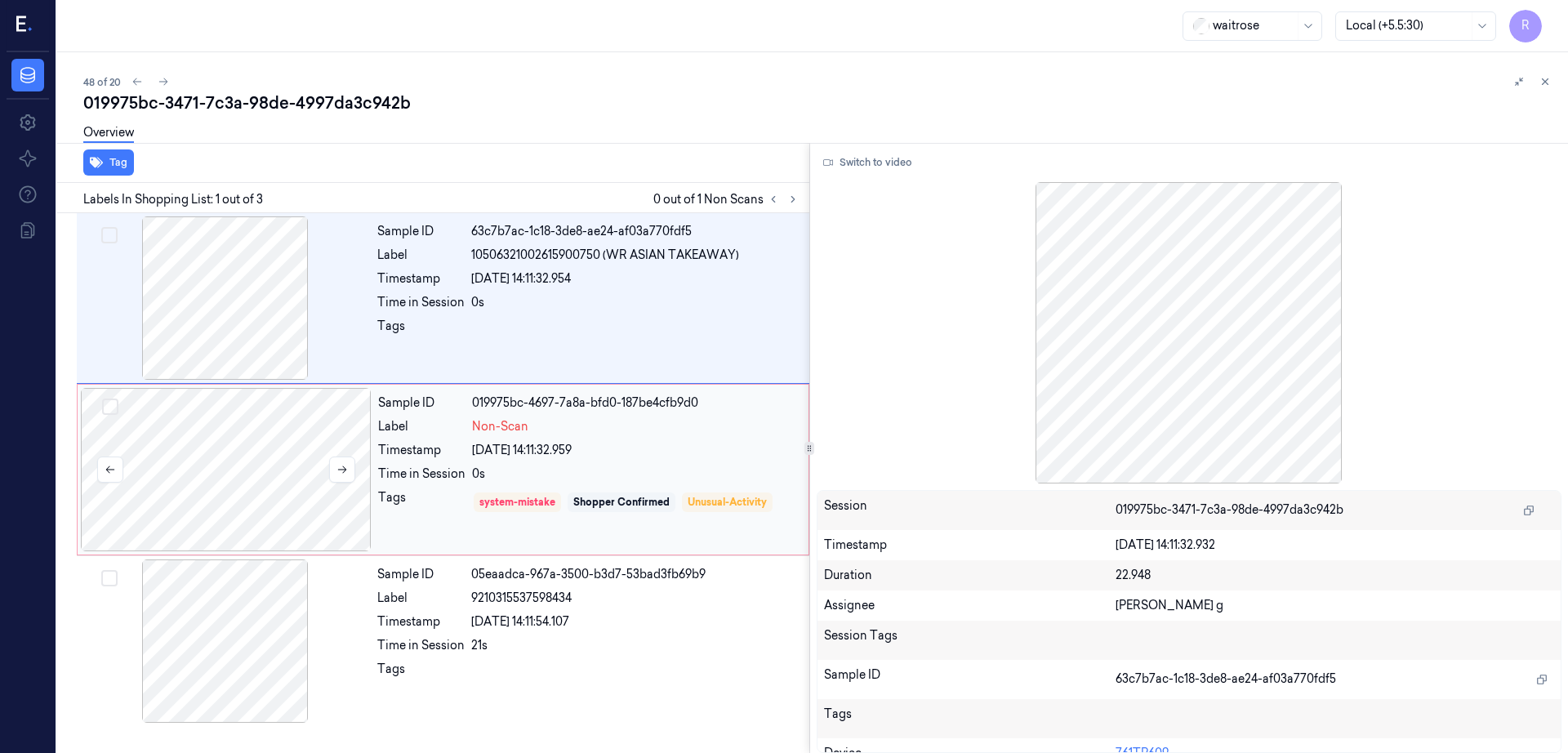
click at [254, 456] on div at bounding box center [226, 470] width 291 height 164
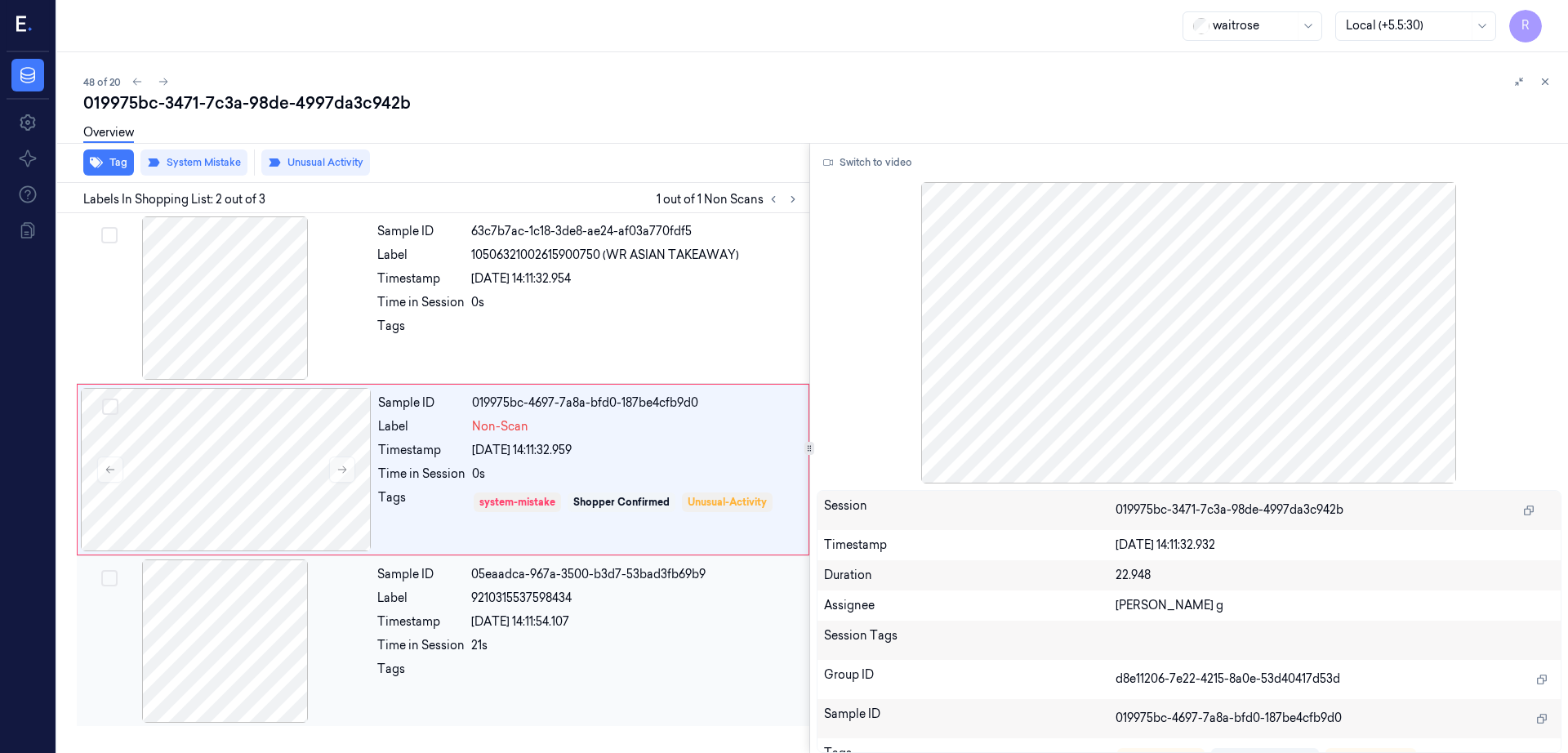
click at [225, 616] on div at bounding box center [225, 641] width 291 height 164
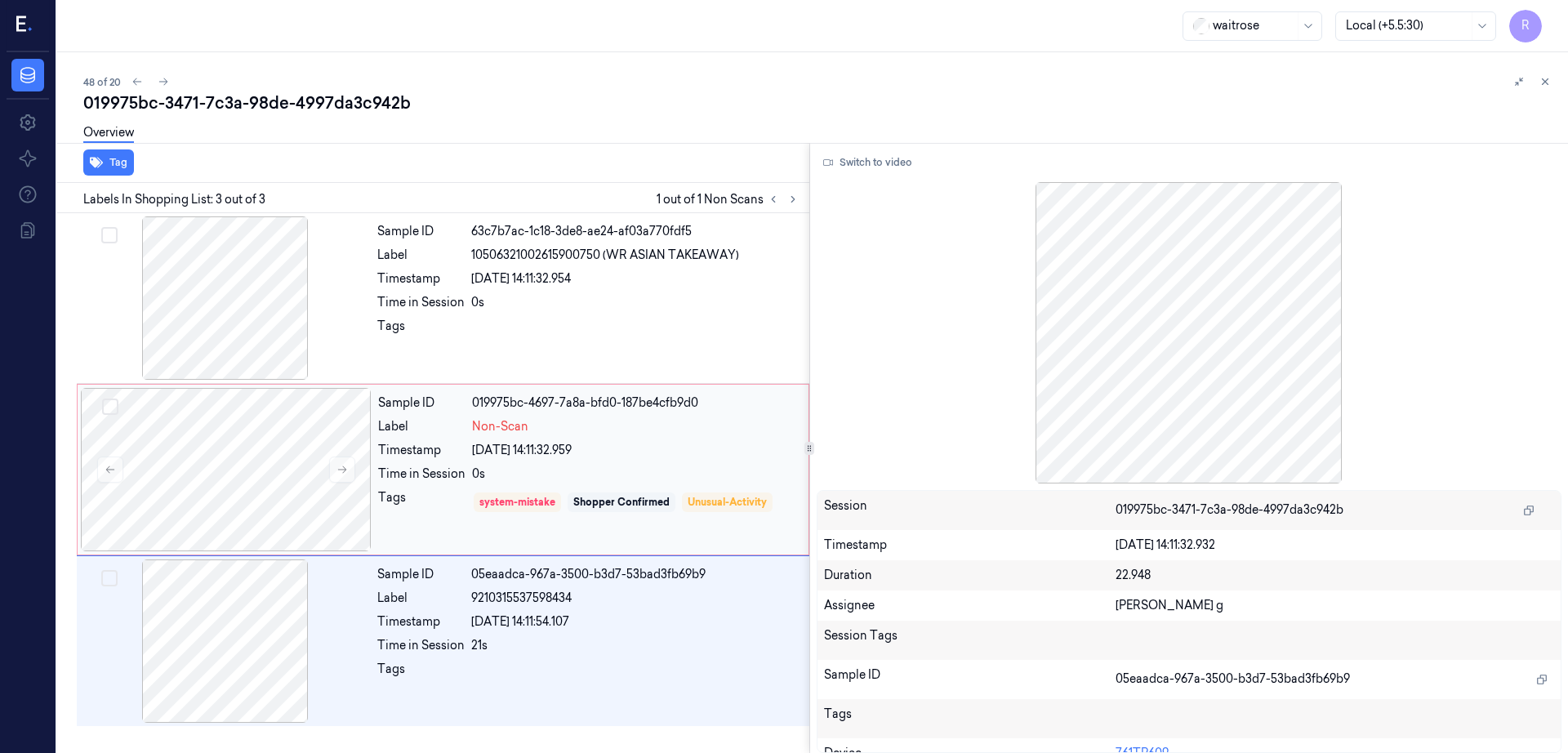
click at [237, 385] on div "Sample ID 019975bc-4697-7a8a-bfd0-187be4cfb9d0 Label Non-Scan Timestamp [DATE] …" at bounding box center [443, 470] width 732 height 172
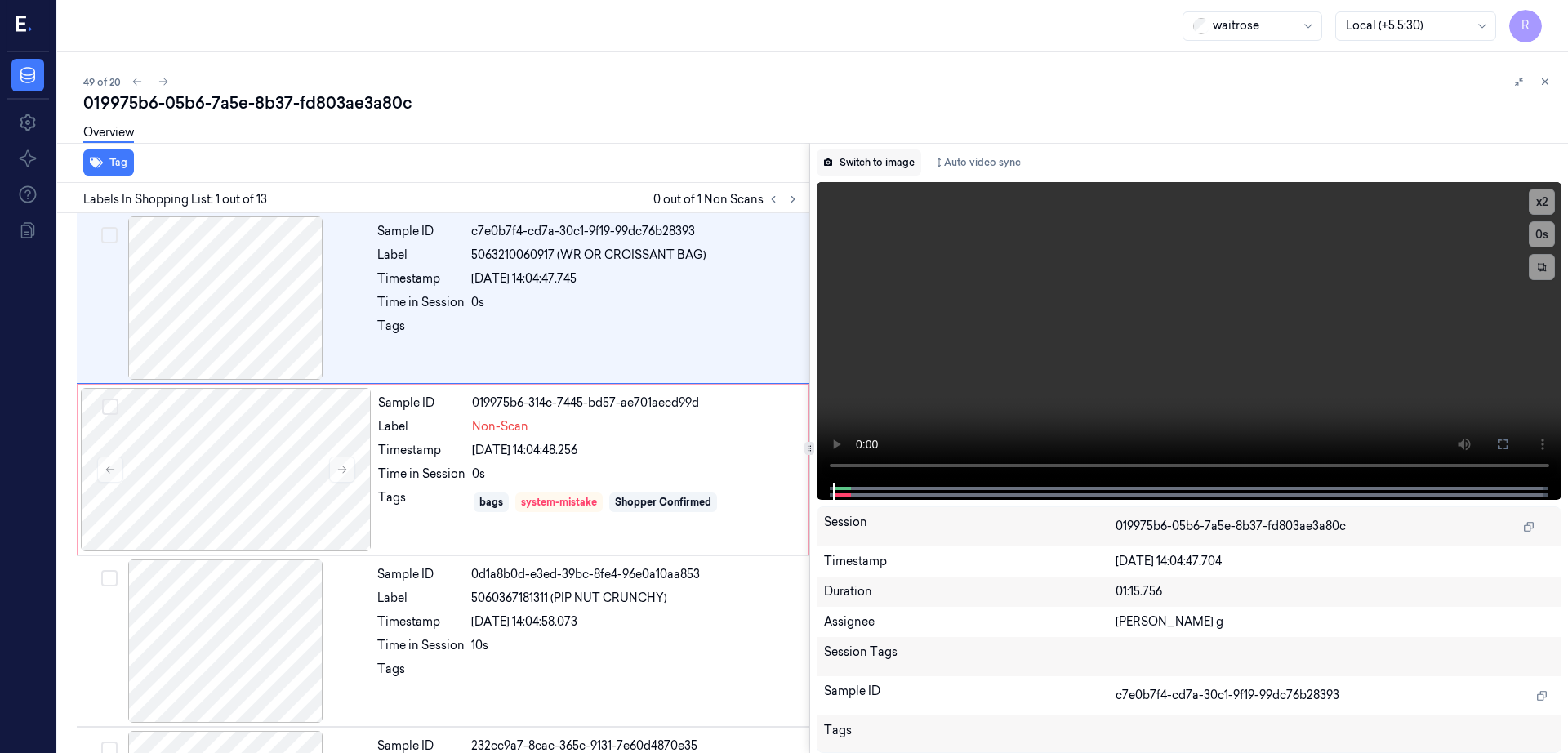
click at [885, 164] on button "Switch to image" at bounding box center [869, 162] width 105 height 26
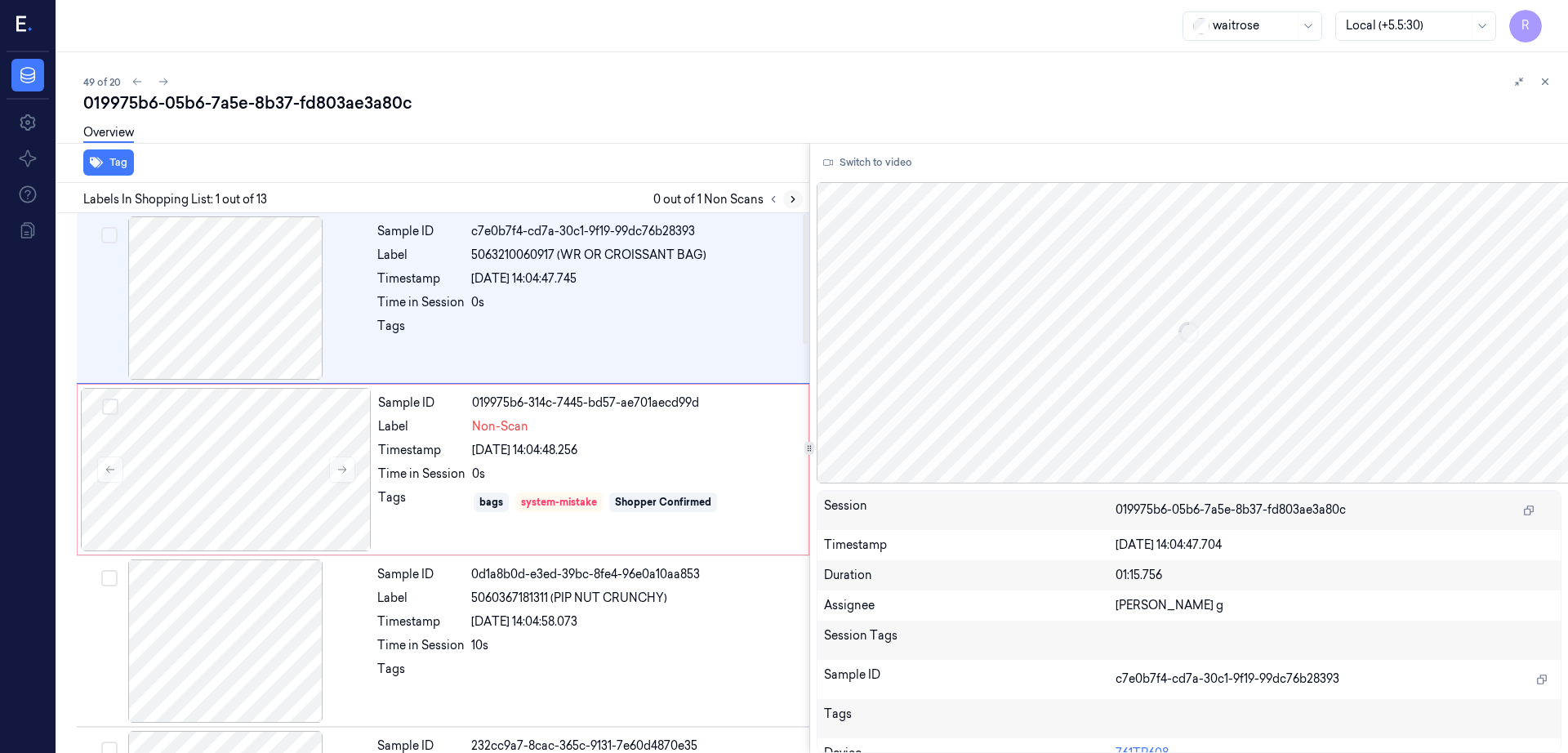
click at [798, 195] on icon at bounding box center [793, 199] width 12 height 12
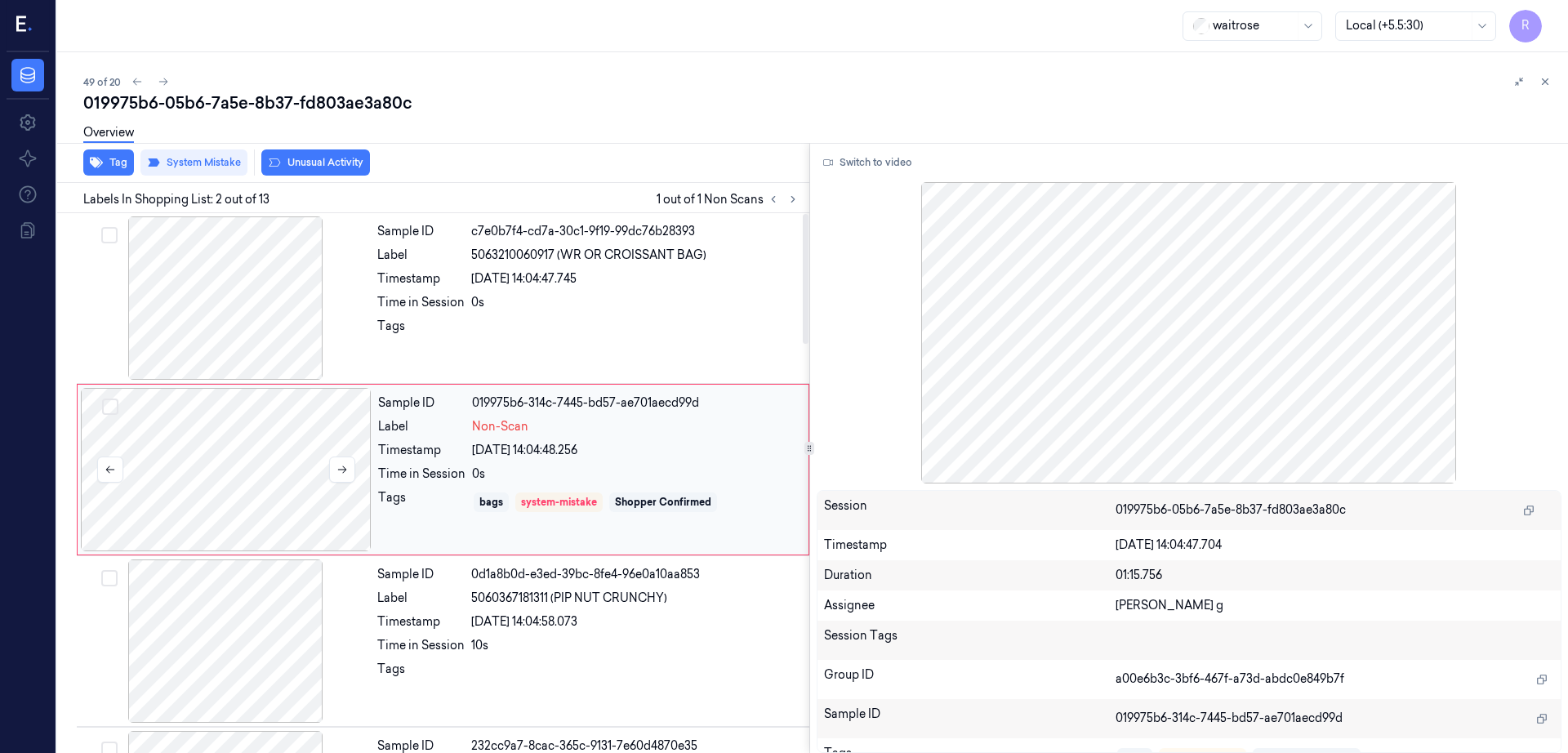
click at [261, 500] on div at bounding box center [226, 470] width 291 height 164
click at [336, 476] on button at bounding box center [342, 470] width 26 height 26
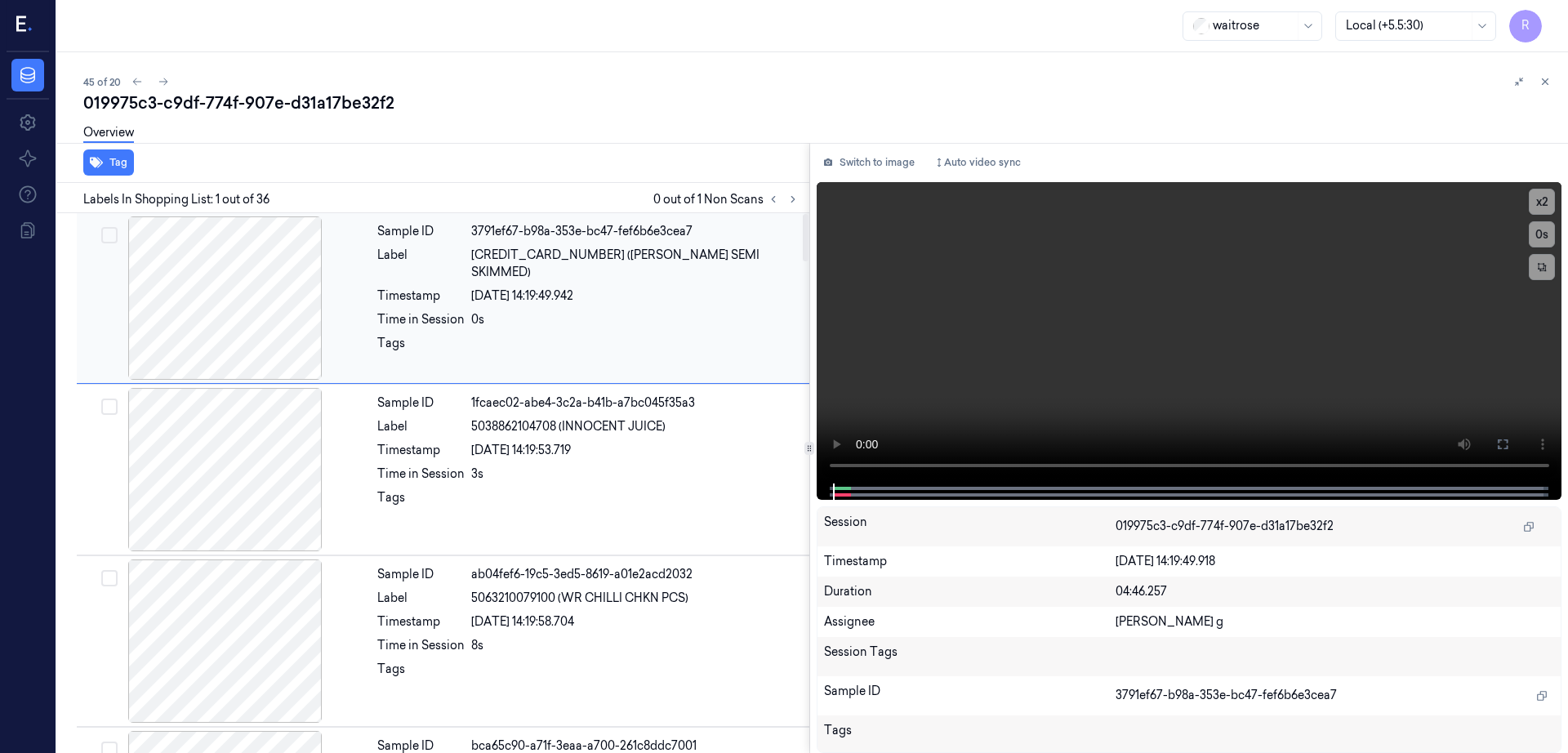
click at [864, 164] on button "Switch to image" at bounding box center [869, 162] width 105 height 26
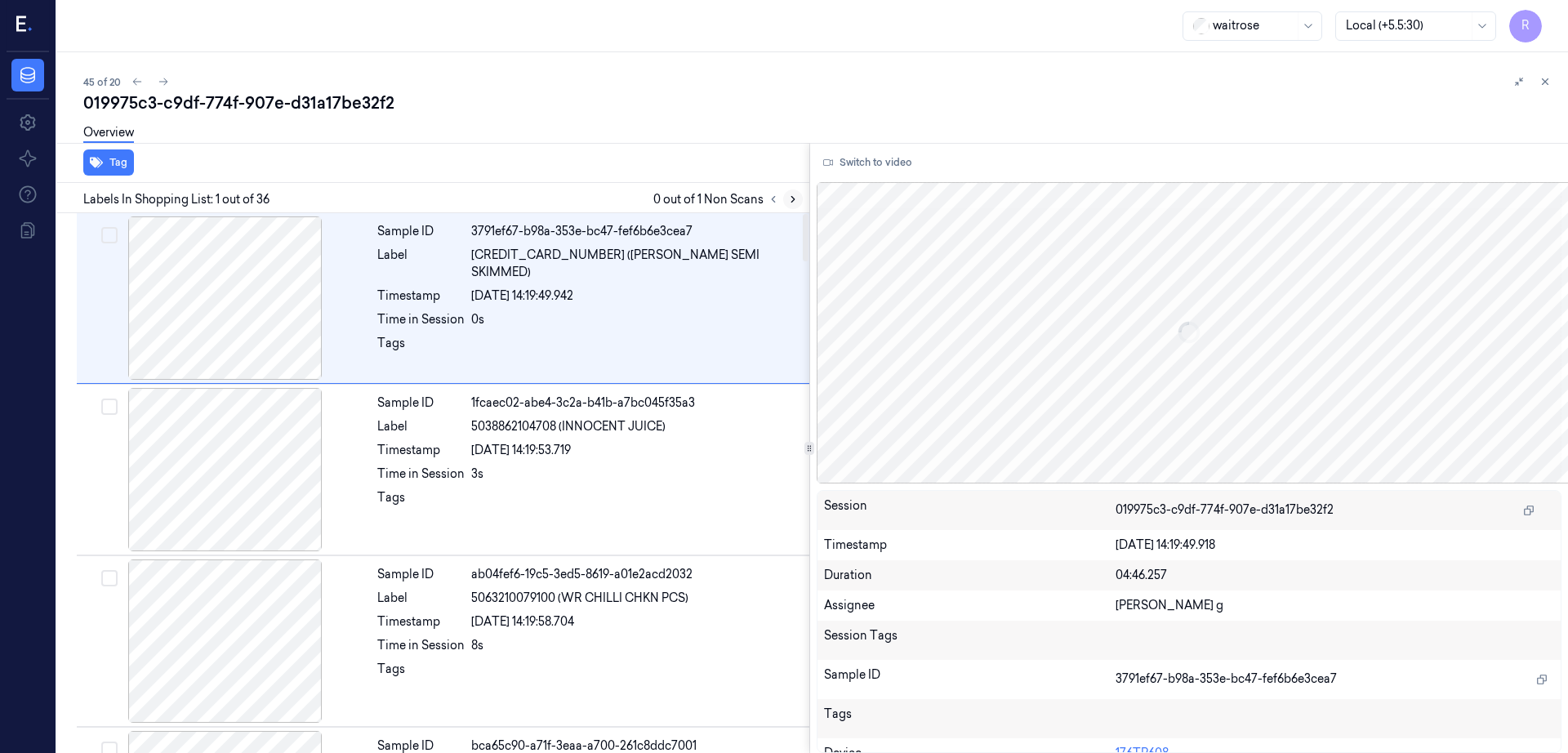
click at [798, 197] on icon at bounding box center [793, 199] width 12 height 12
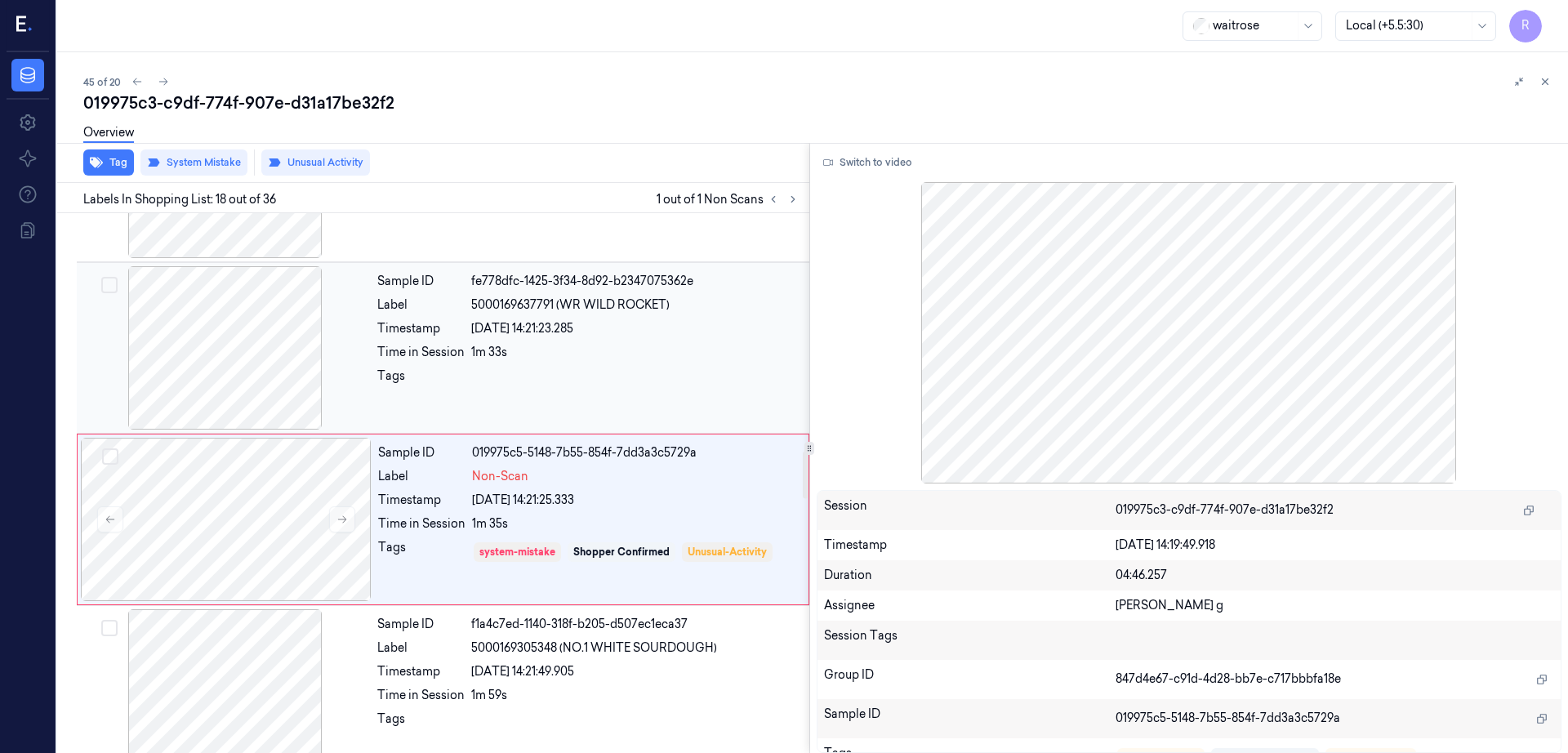
scroll to position [2731, 0]
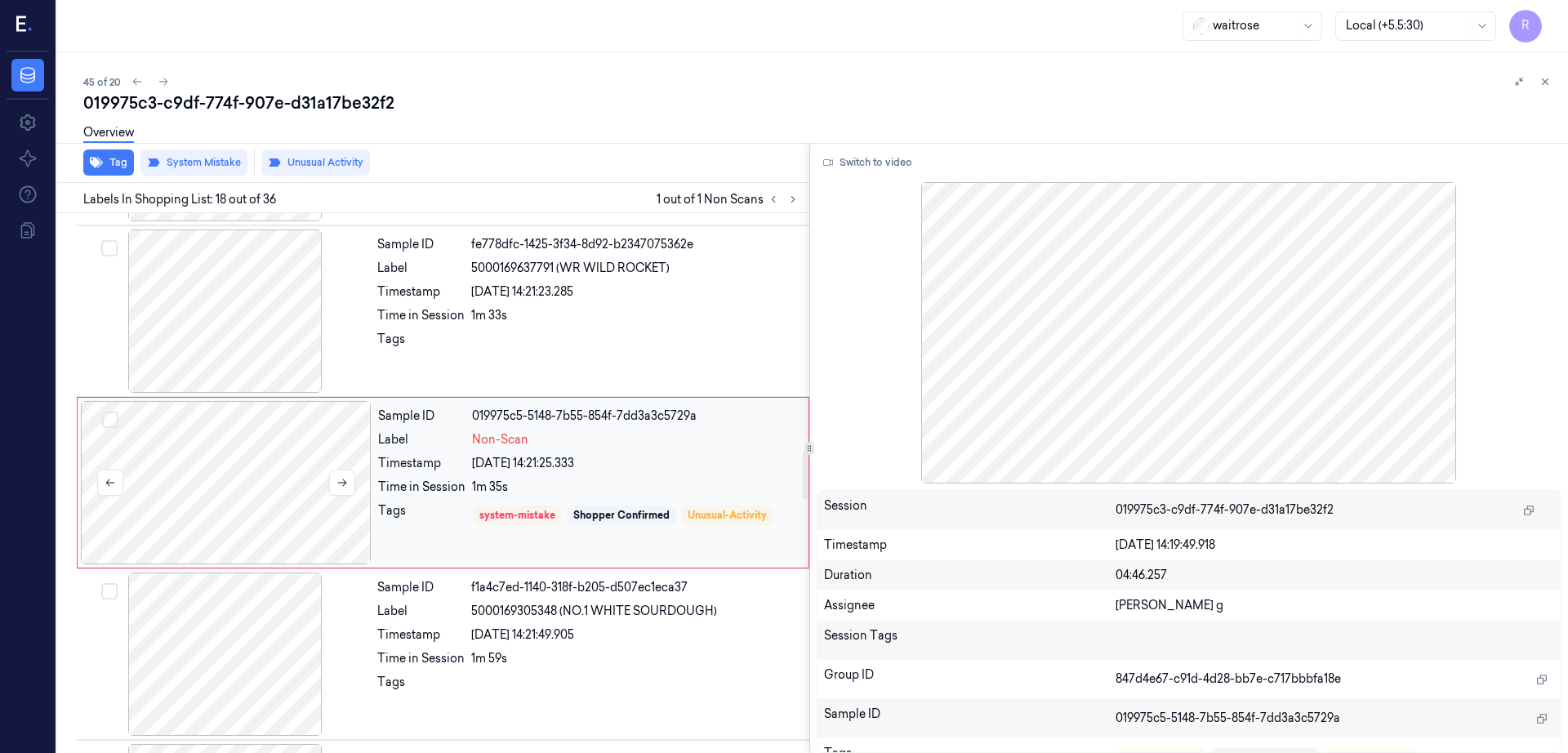
click at [242, 486] on div at bounding box center [226, 483] width 291 height 164
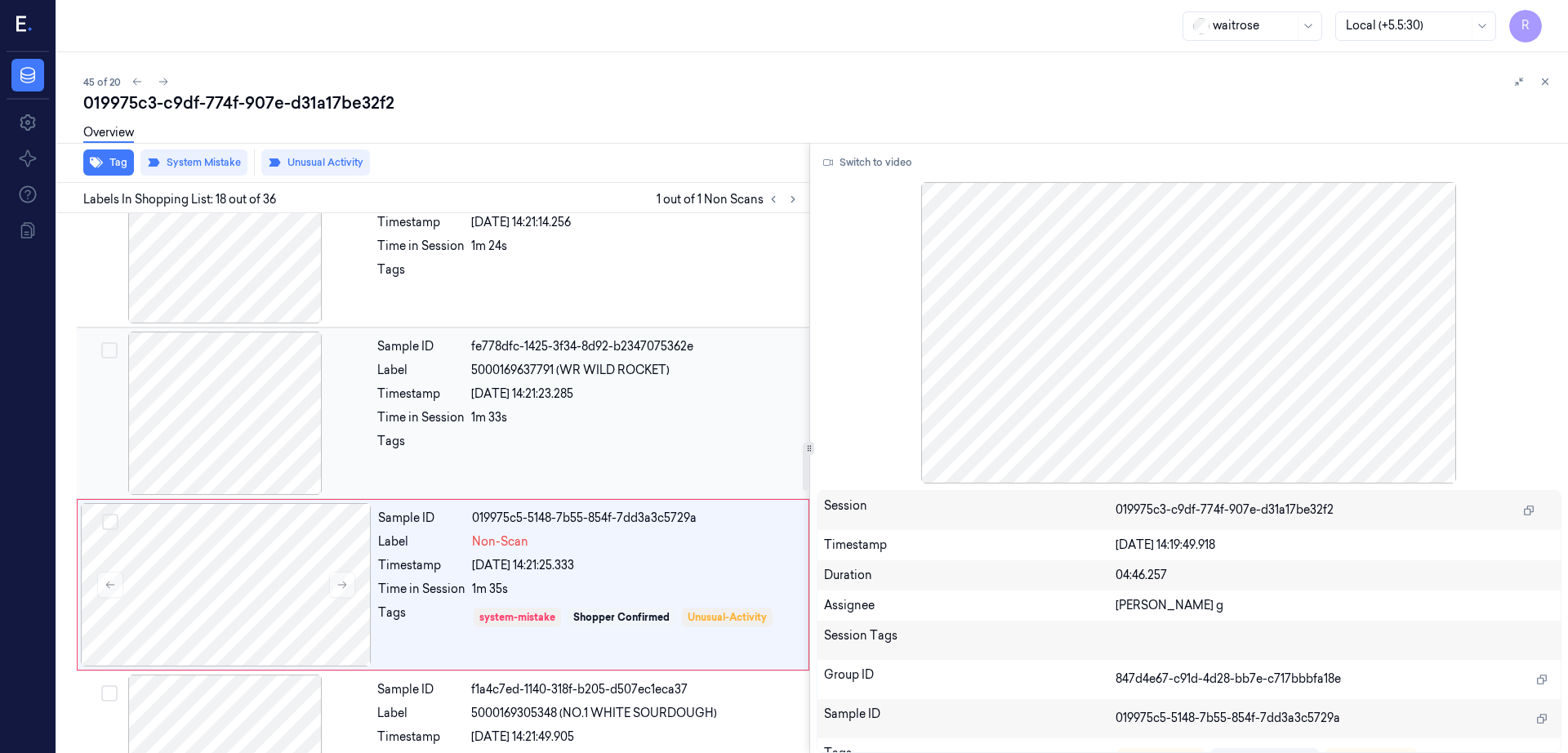
click at [208, 360] on div at bounding box center [225, 414] width 291 height 164
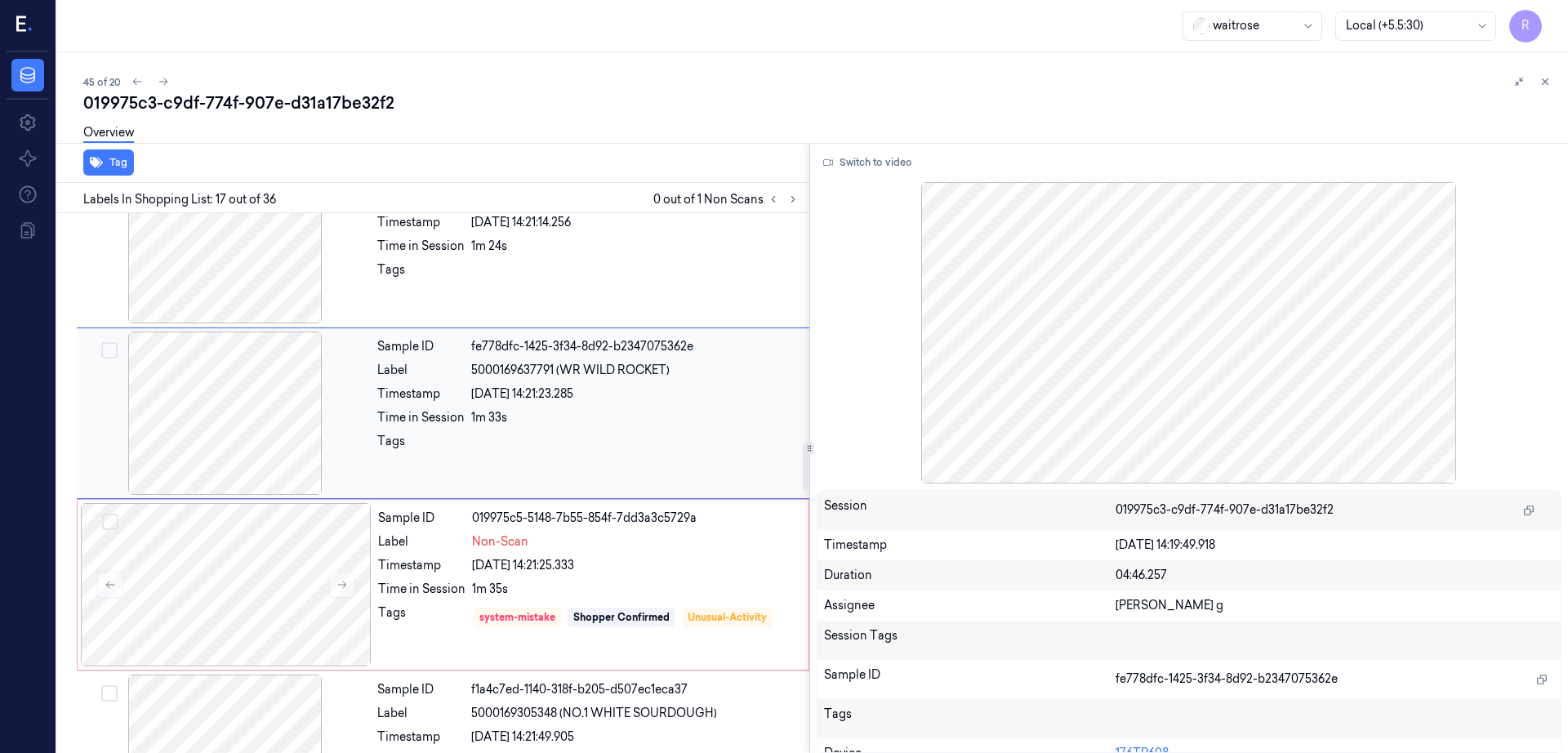
scroll to position [2560, 0]
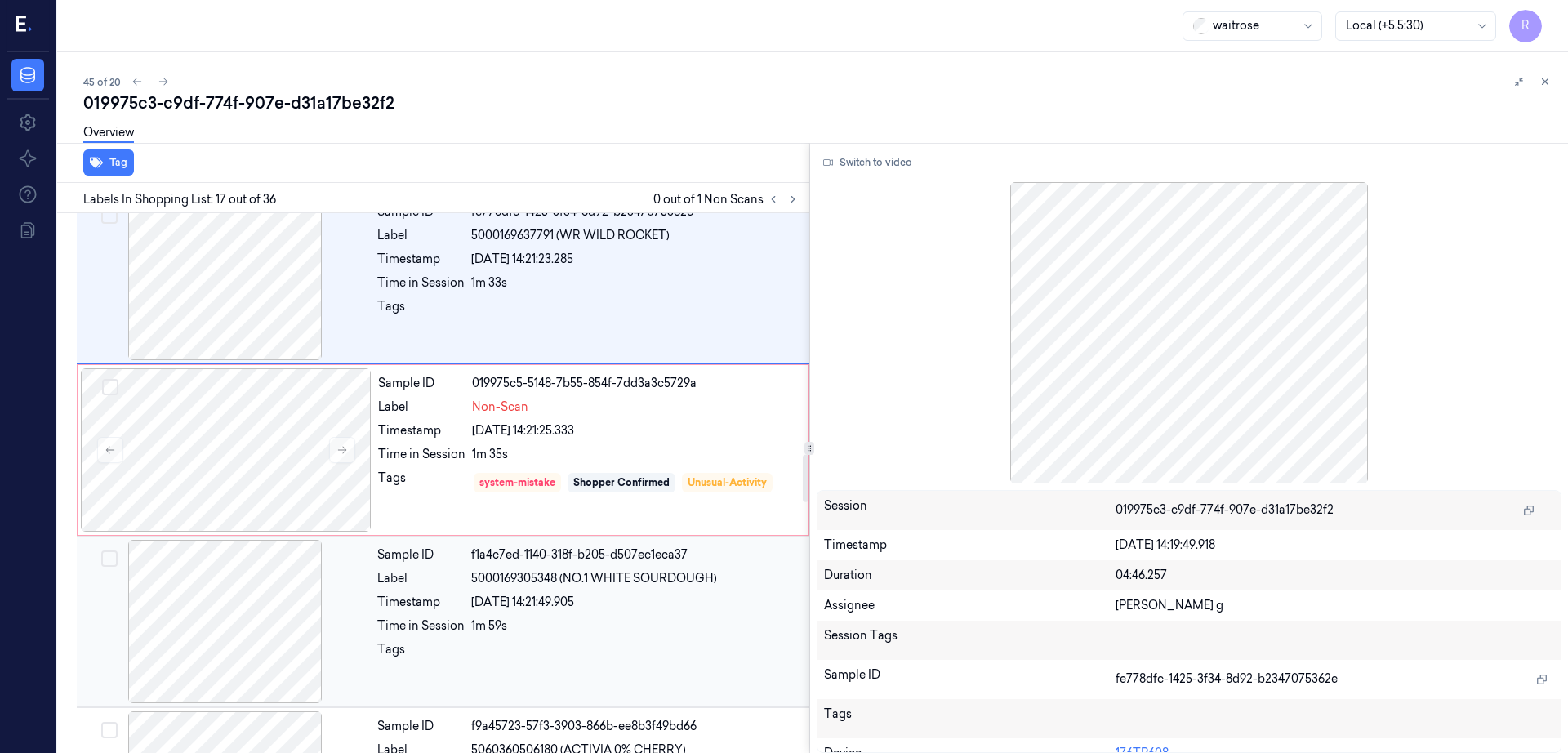
click at [223, 578] on div at bounding box center [225, 622] width 291 height 164
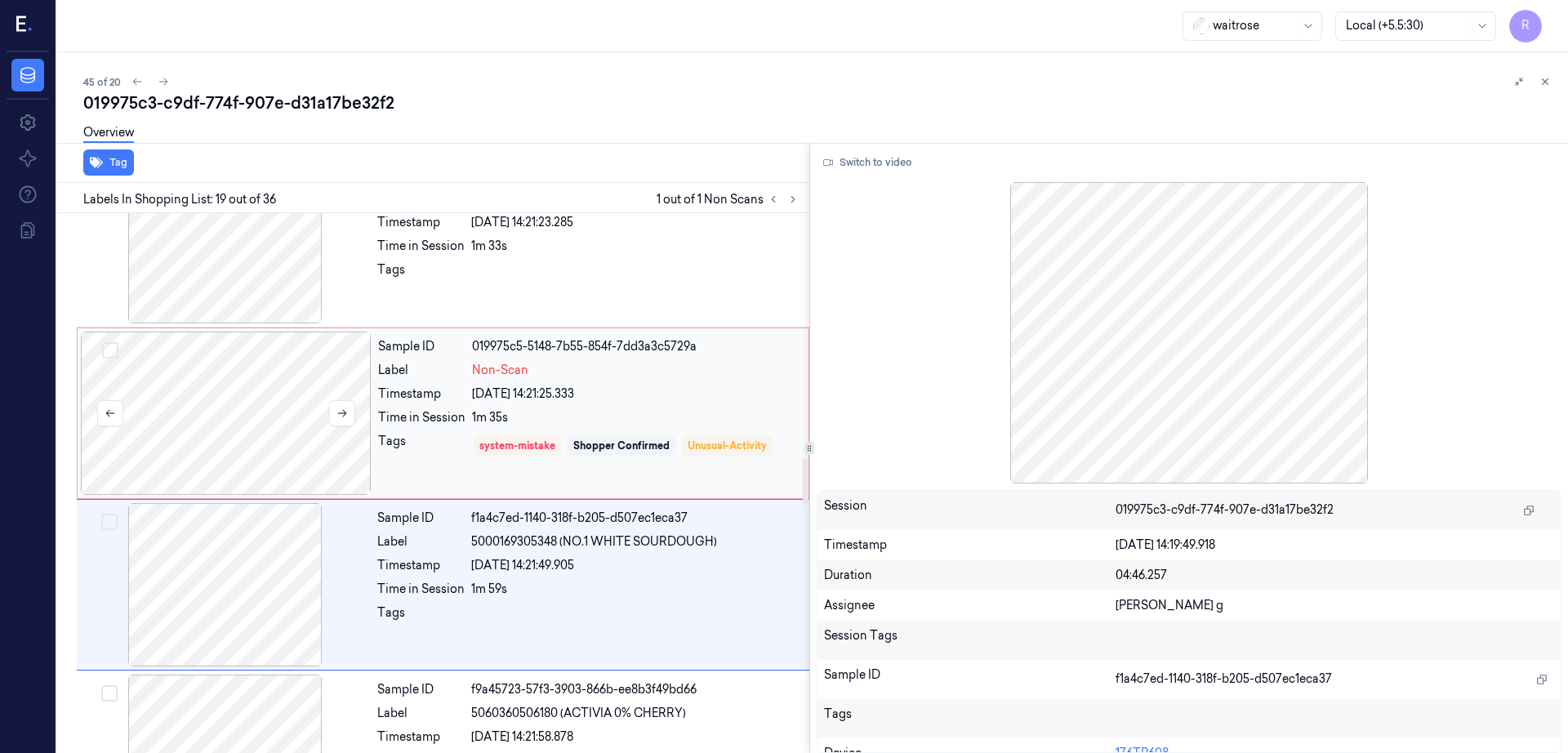
click at [212, 418] on div at bounding box center [226, 414] width 291 height 164
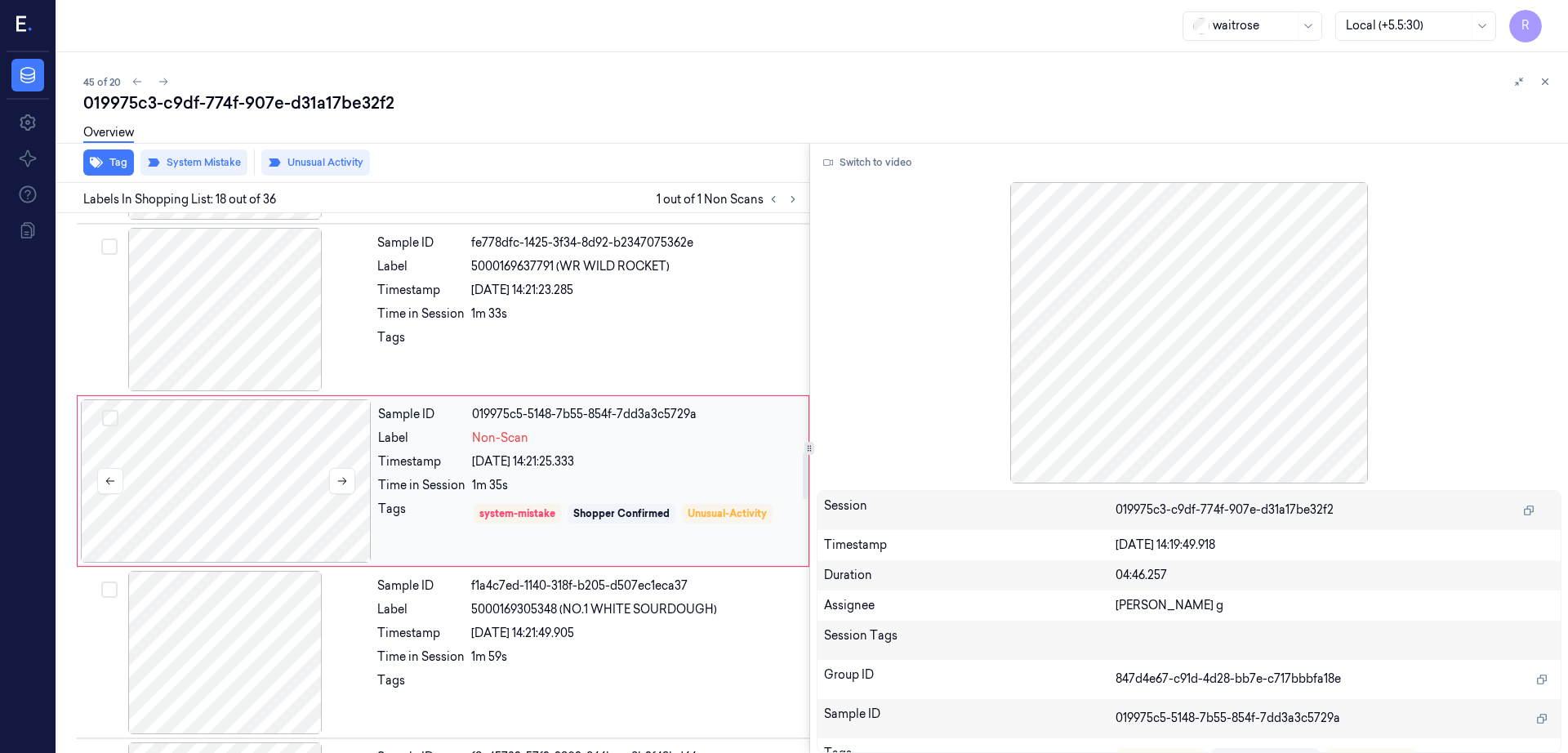
scroll to position [2731, 0]
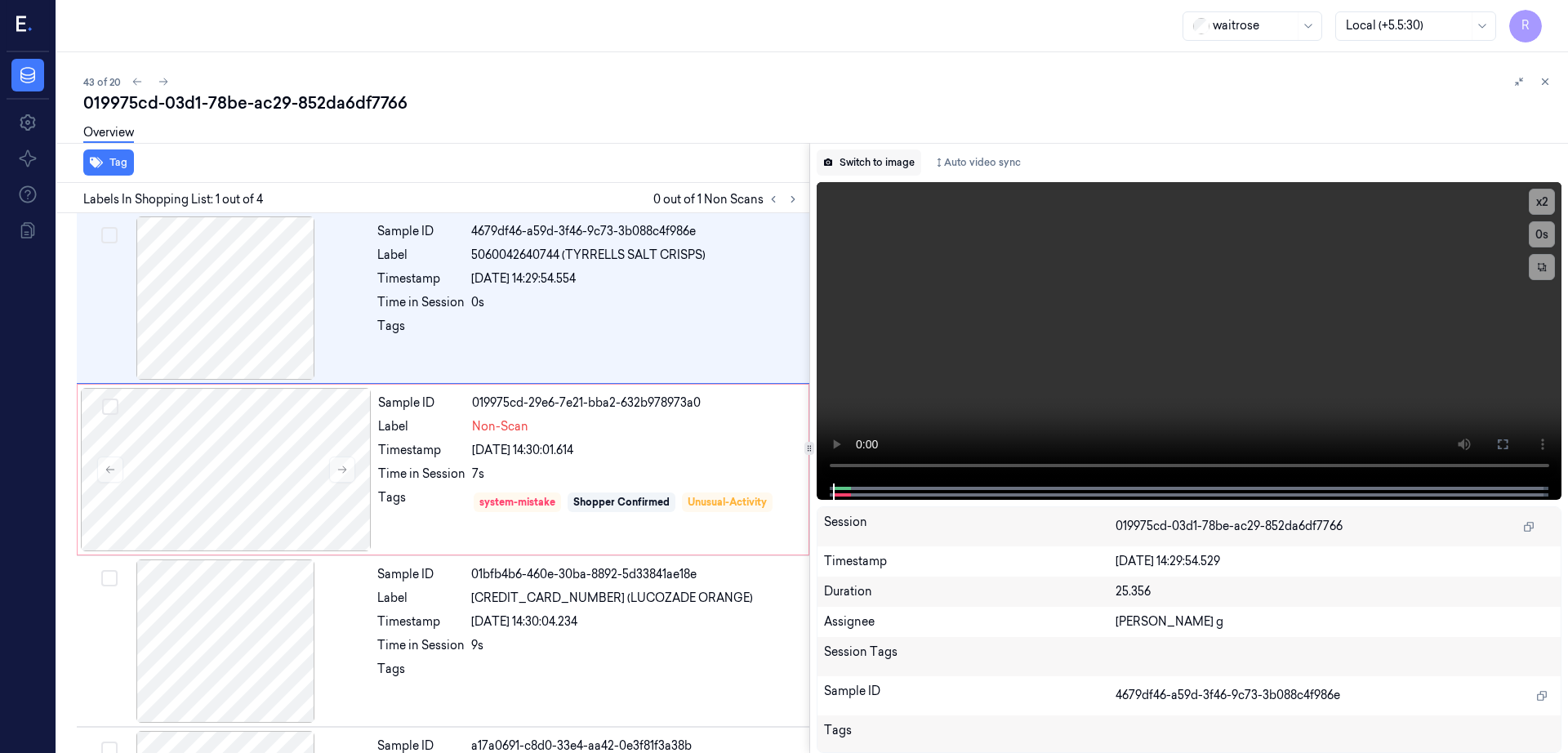
click at [859, 170] on button "Switch to image" at bounding box center [869, 162] width 105 height 26
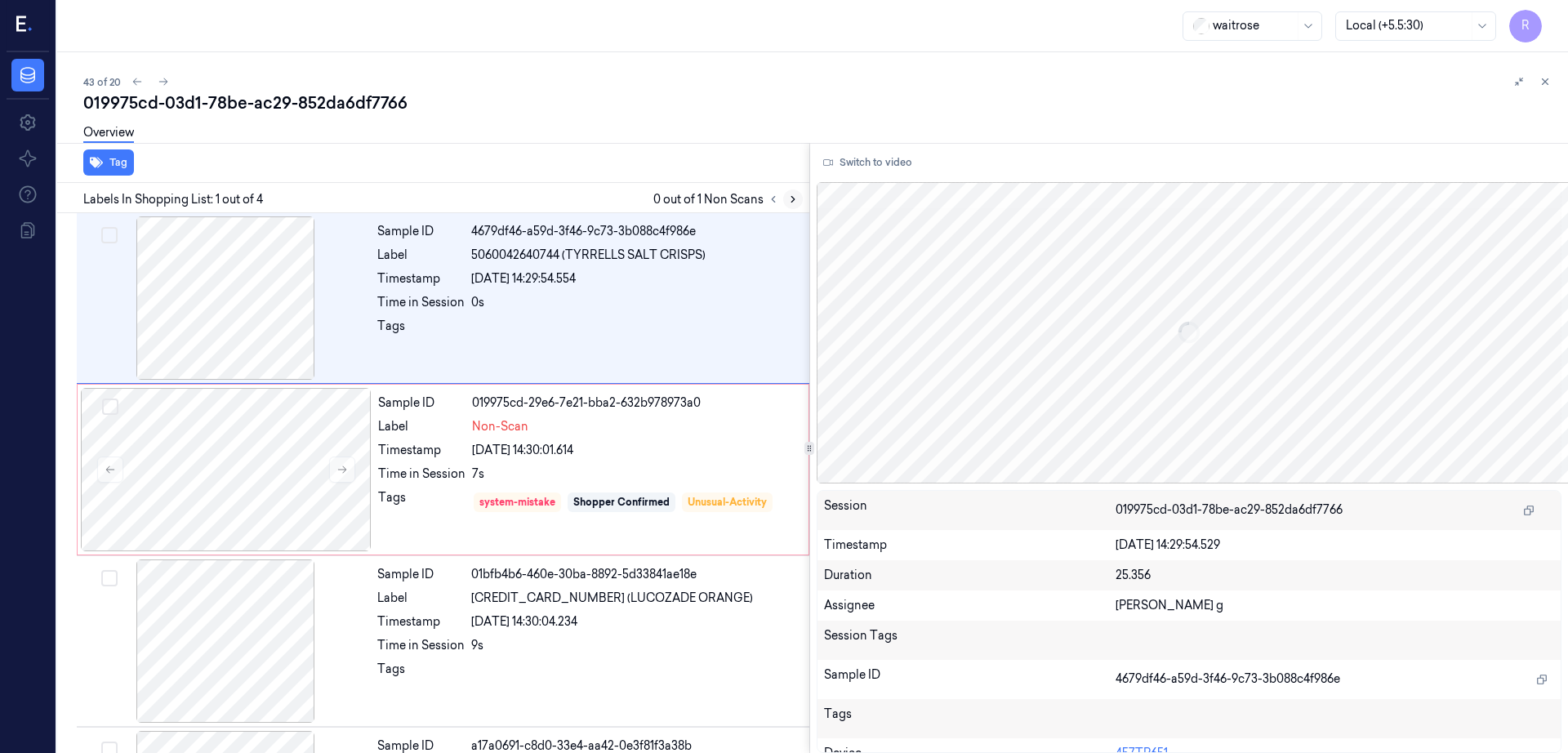
click at [798, 201] on icon at bounding box center [793, 199] width 12 height 12
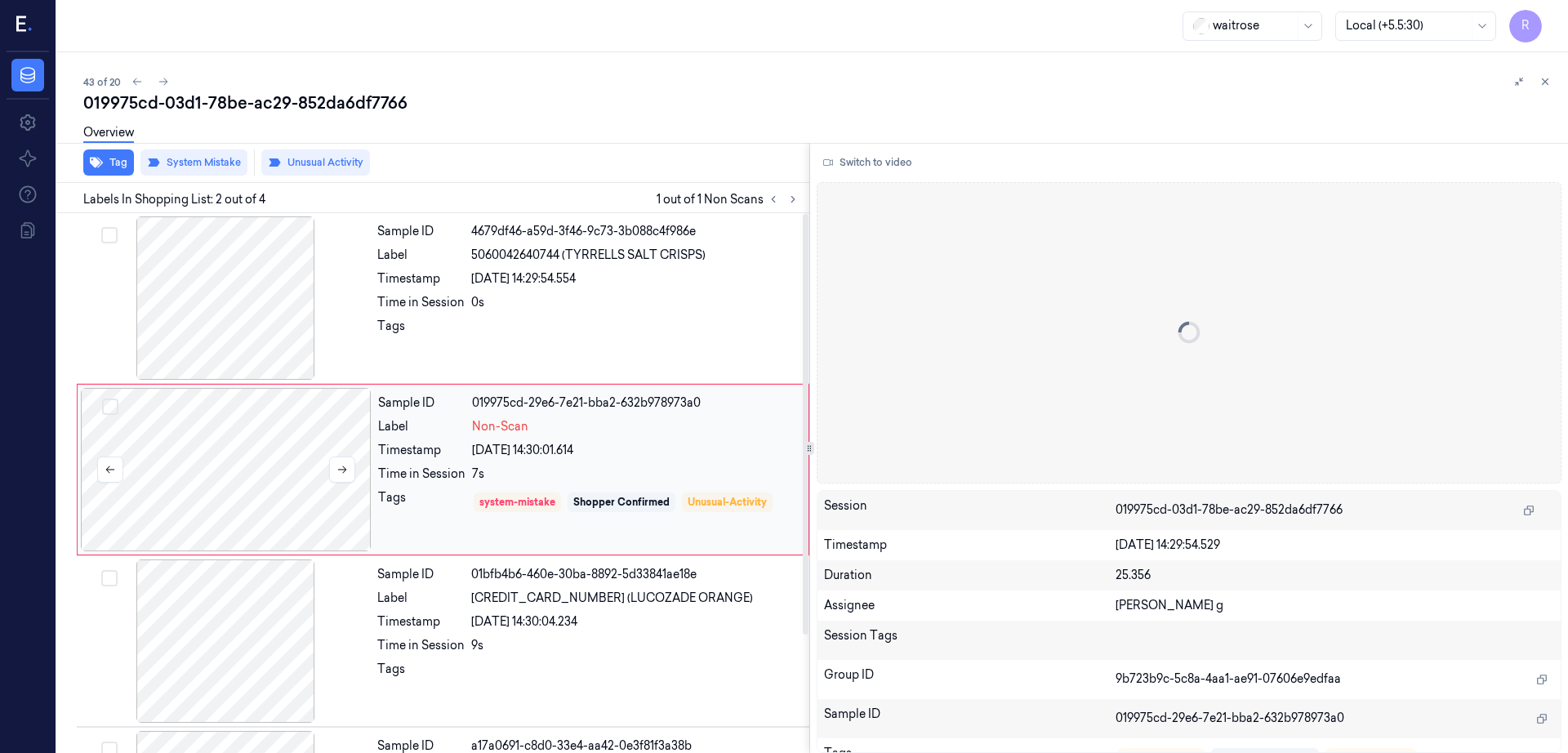
click at [220, 475] on div at bounding box center [226, 470] width 291 height 164
click at [202, 326] on div at bounding box center [225, 298] width 291 height 164
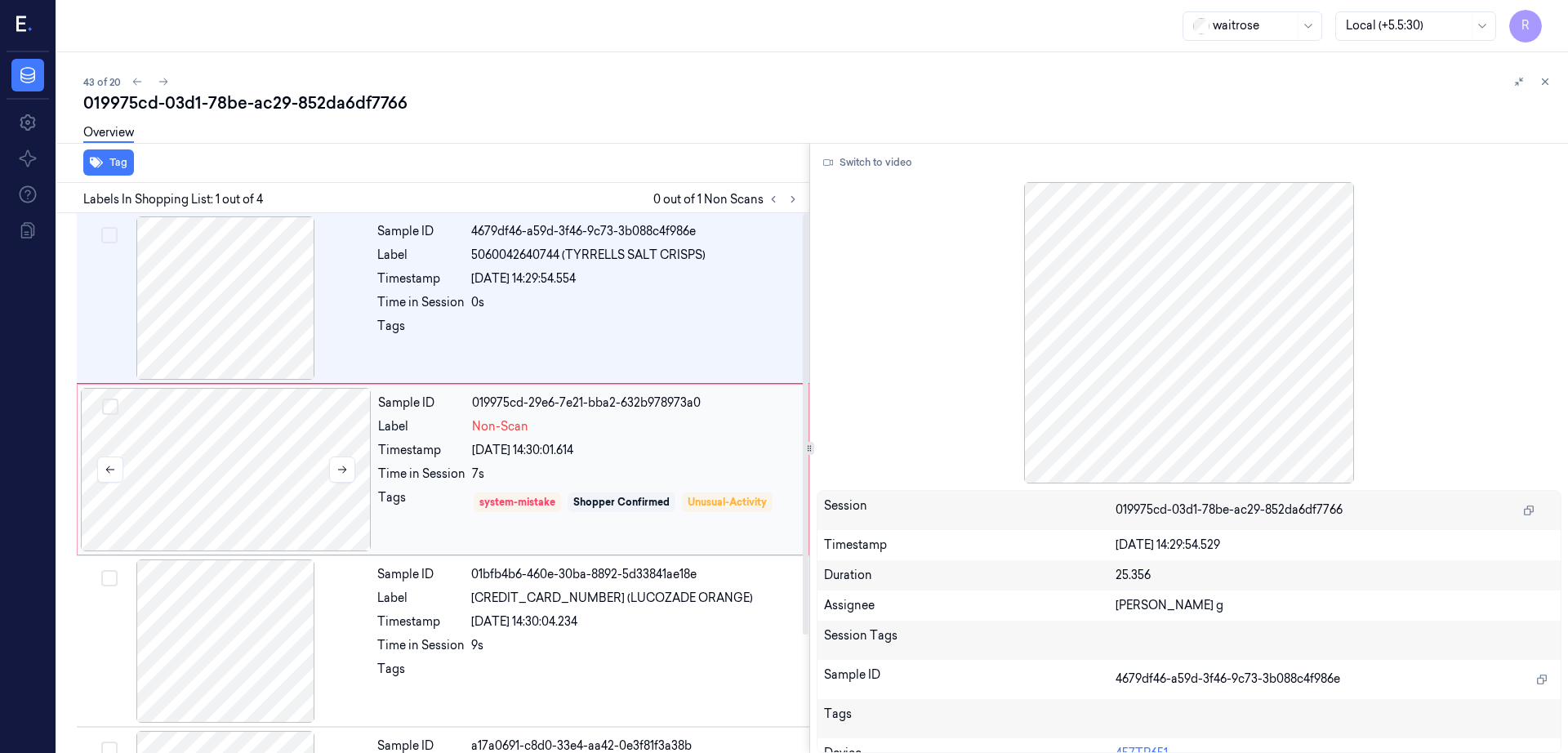
click at [247, 469] on div at bounding box center [226, 470] width 291 height 164
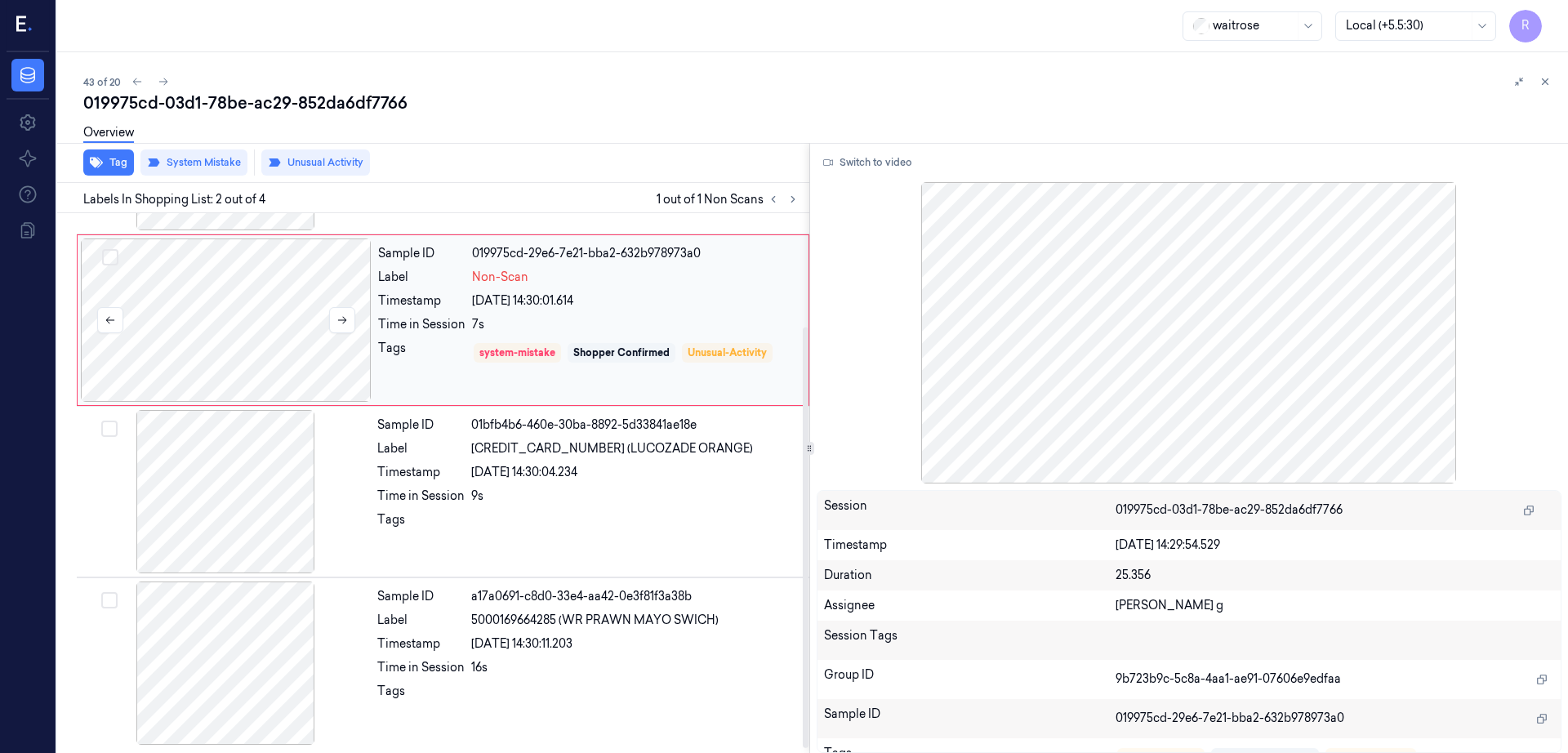
scroll to position [151, 0]
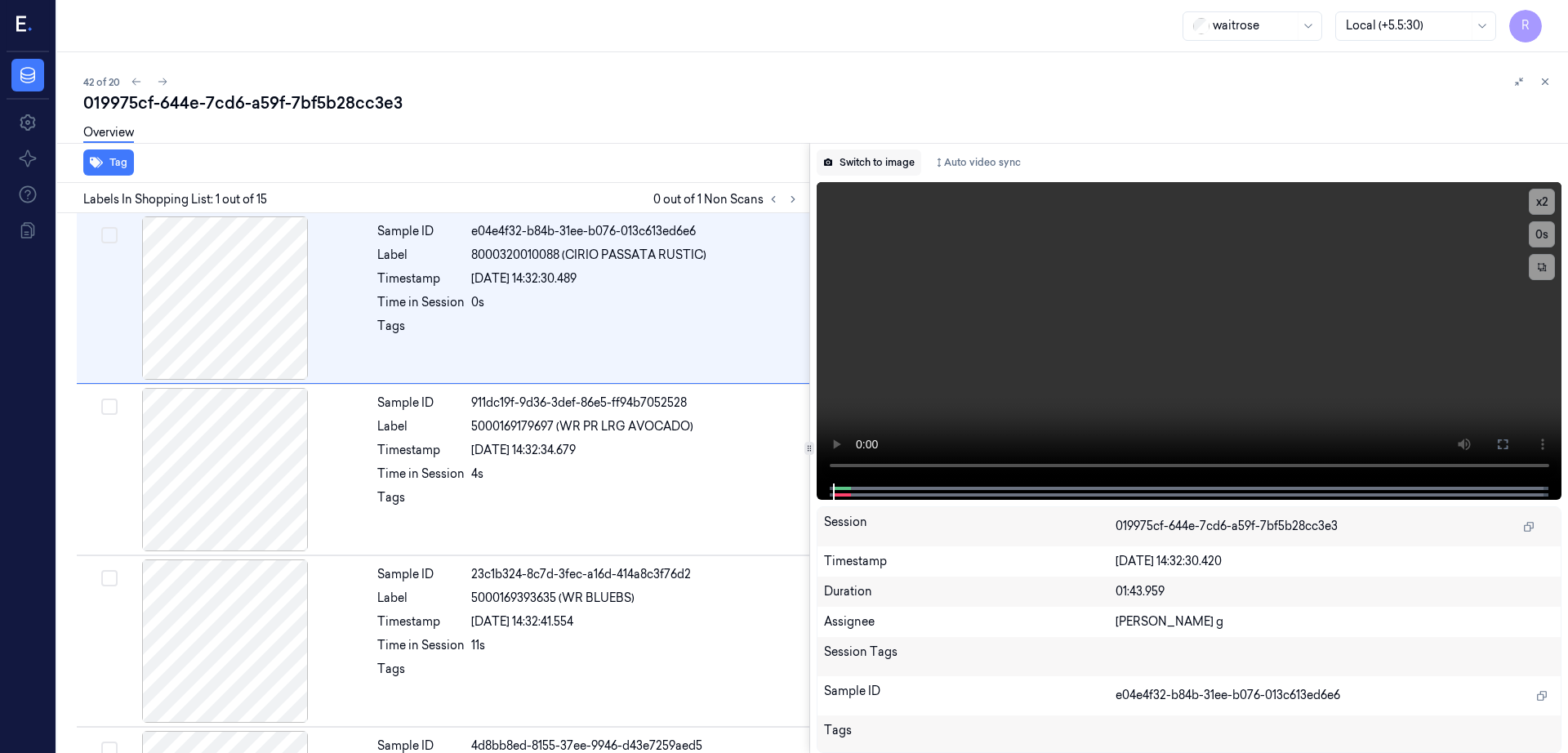
click at [851, 168] on button "Switch to image" at bounding box center [869, 162] width 105 height 26
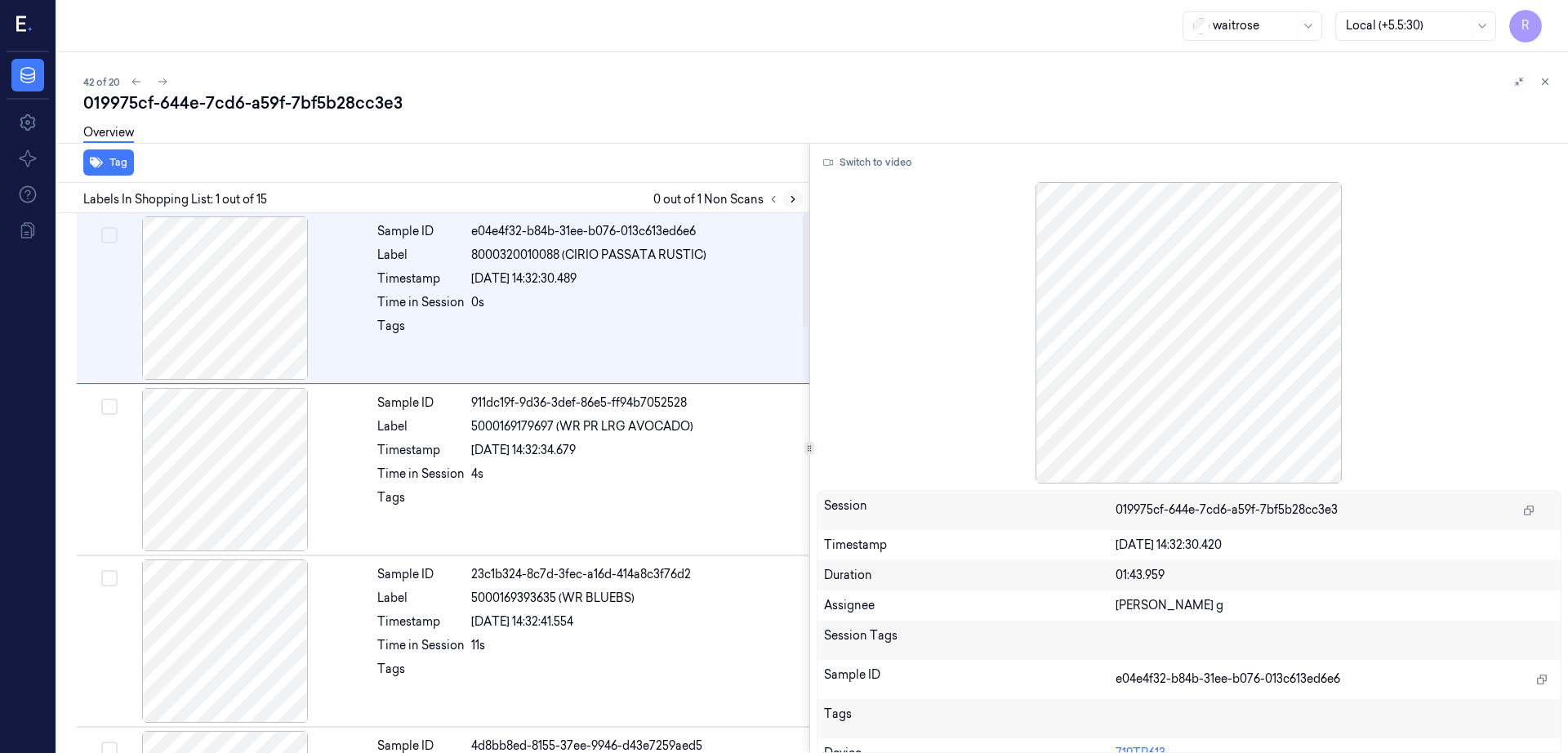
click at [798, 199] on icon at bounding box center [793, 199] width 12 height 12
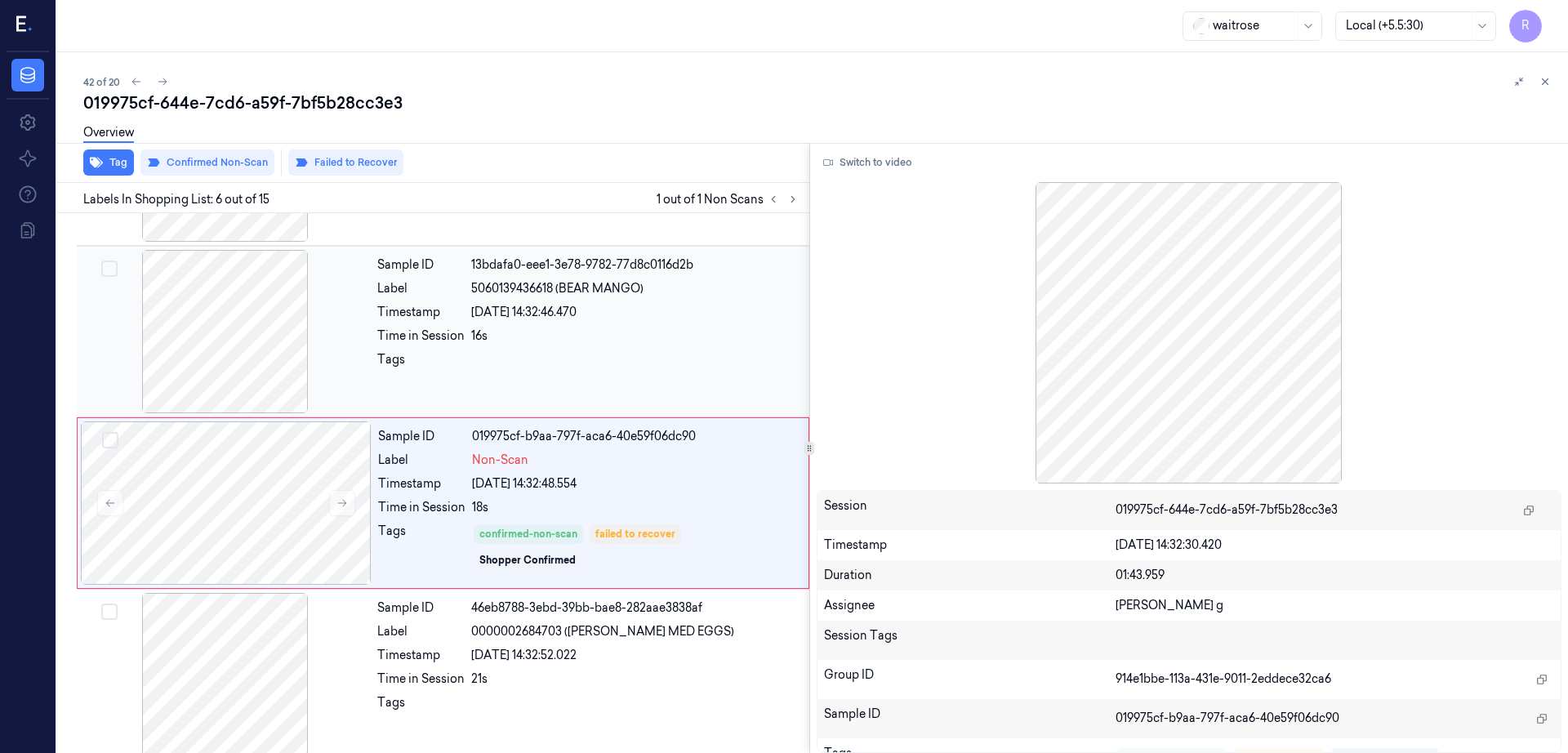
scroll to position [673, 0]
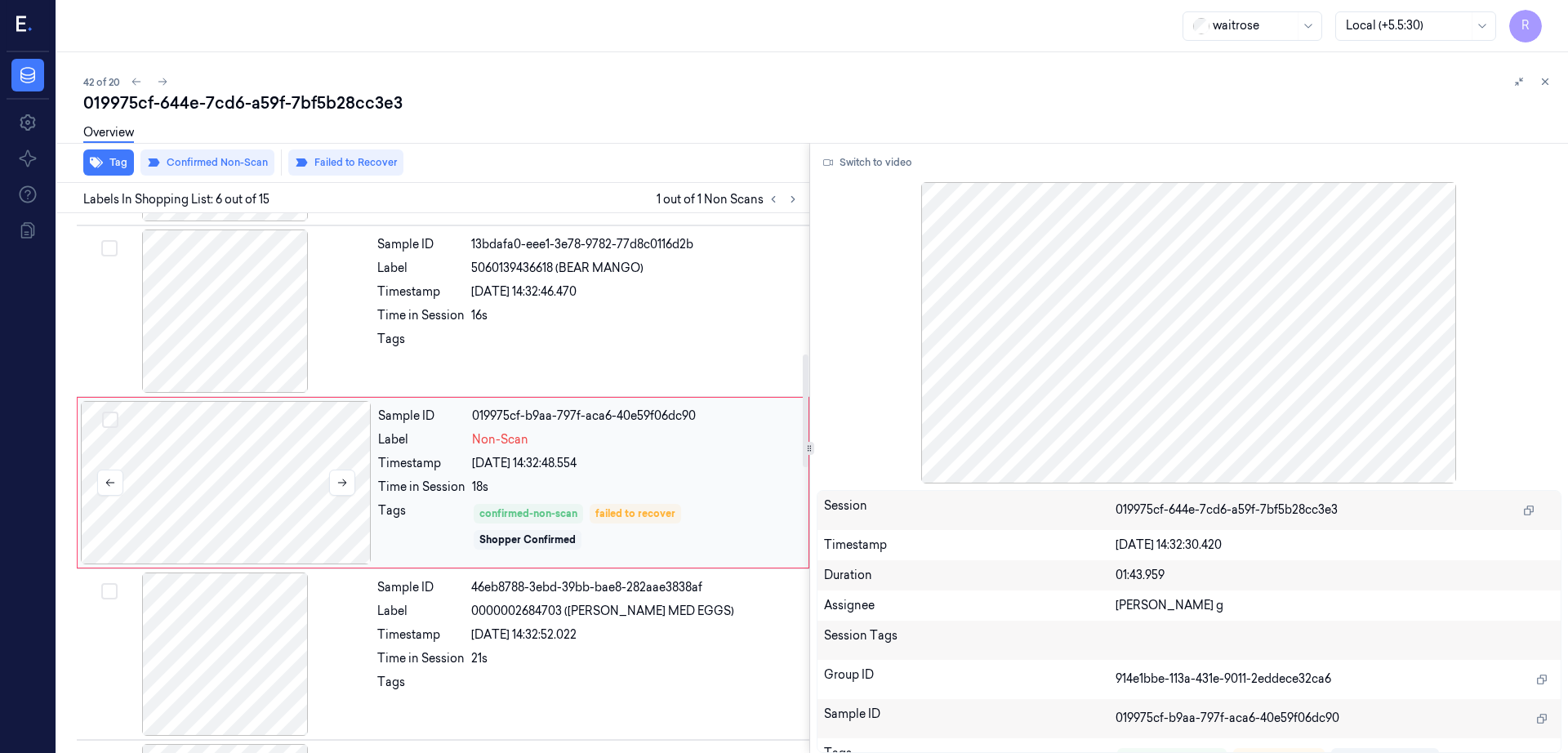
click at [267, 493] on div at bounding box center [226, 483] width 291 height 164
click at [224, 371] on div at bounding box center [225, 312] width 291 height 164
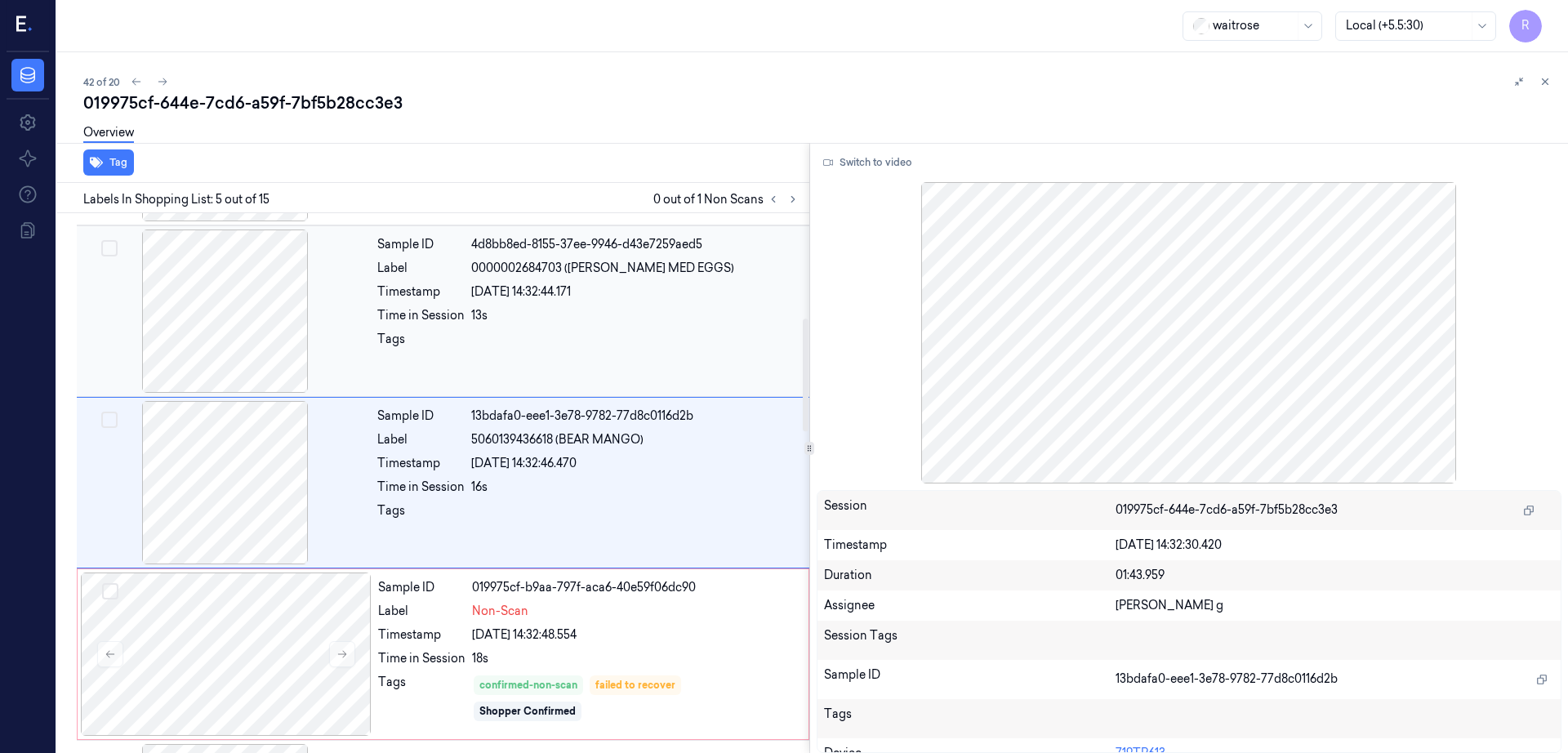
click at [242, 319] on div at bounding box center [225, 312] width 291 height 164
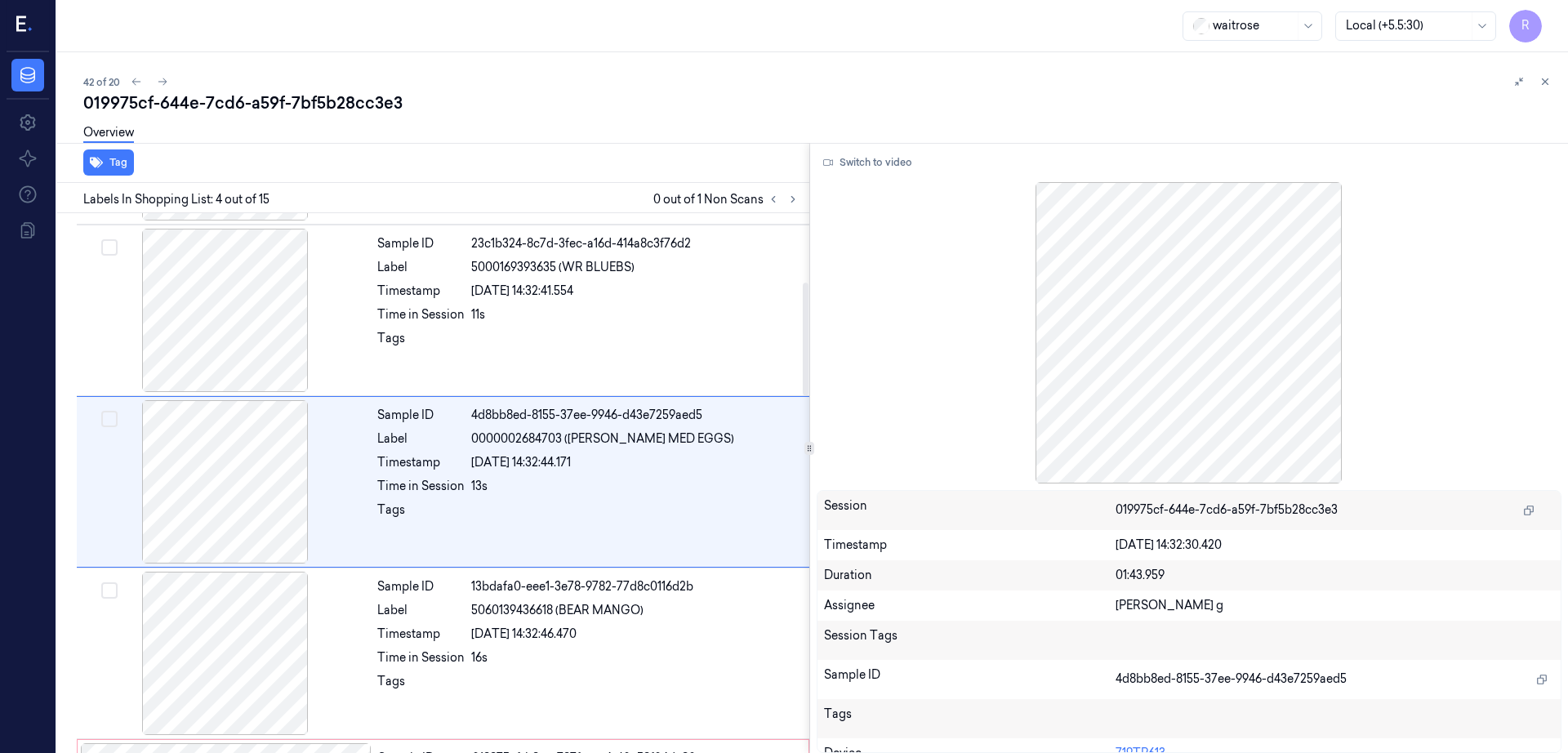
scroll to position [330, 0]
click at [893, 163] on button "Switch to video" at bounding box center [867, 162] width 102 height 26
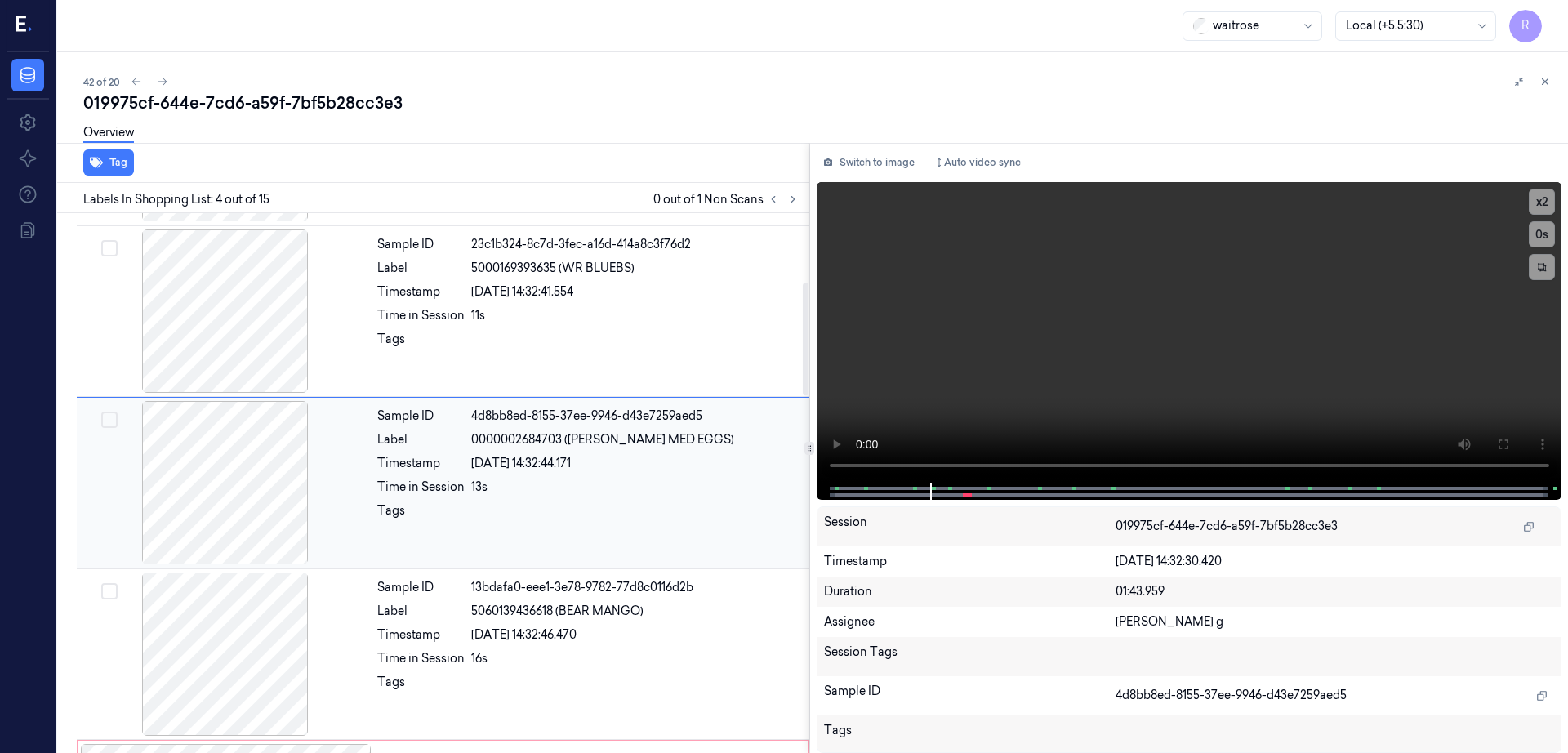
click at [262, 448] on div at bounding box center [225, 483] width 291 height 164
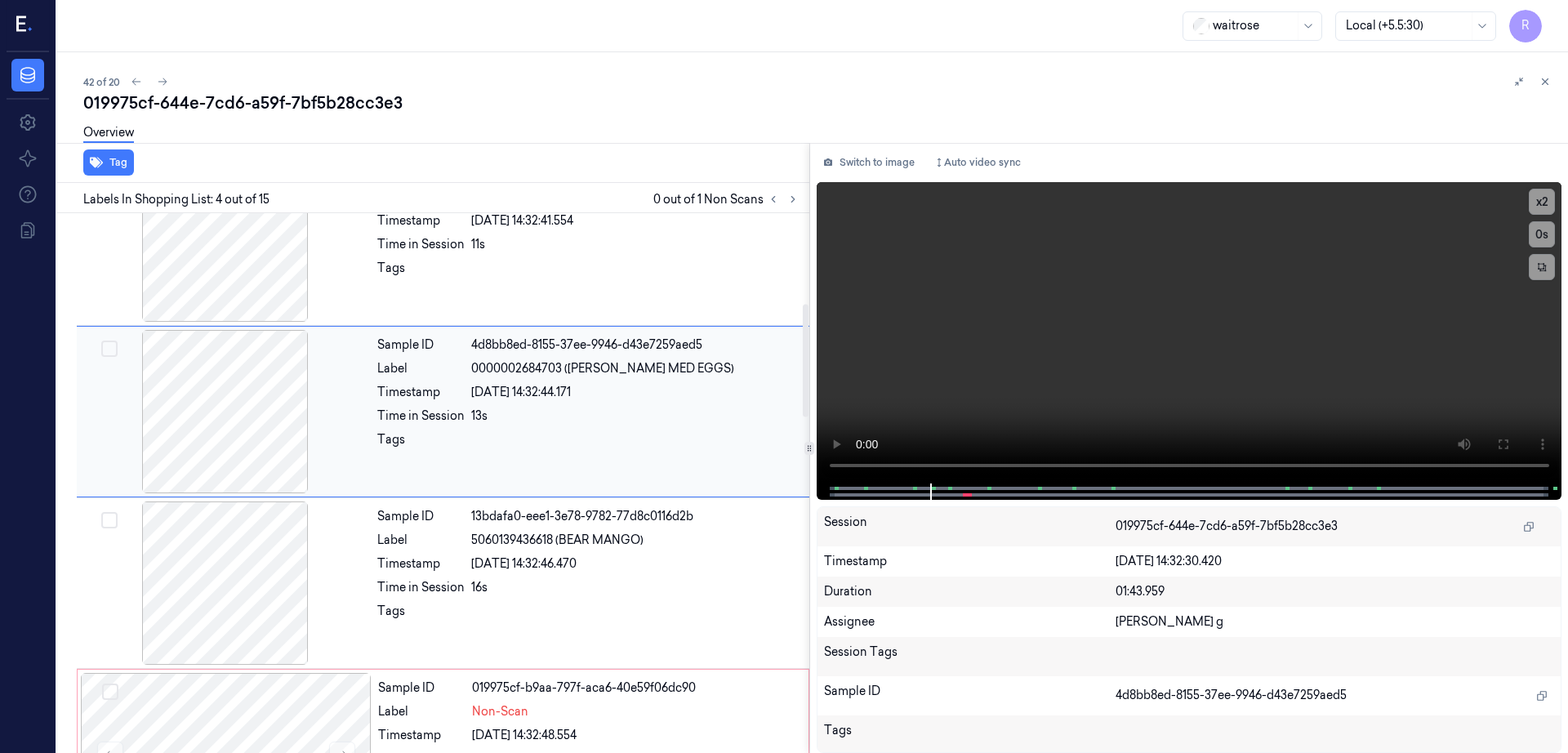
scroll to position [432, 0]
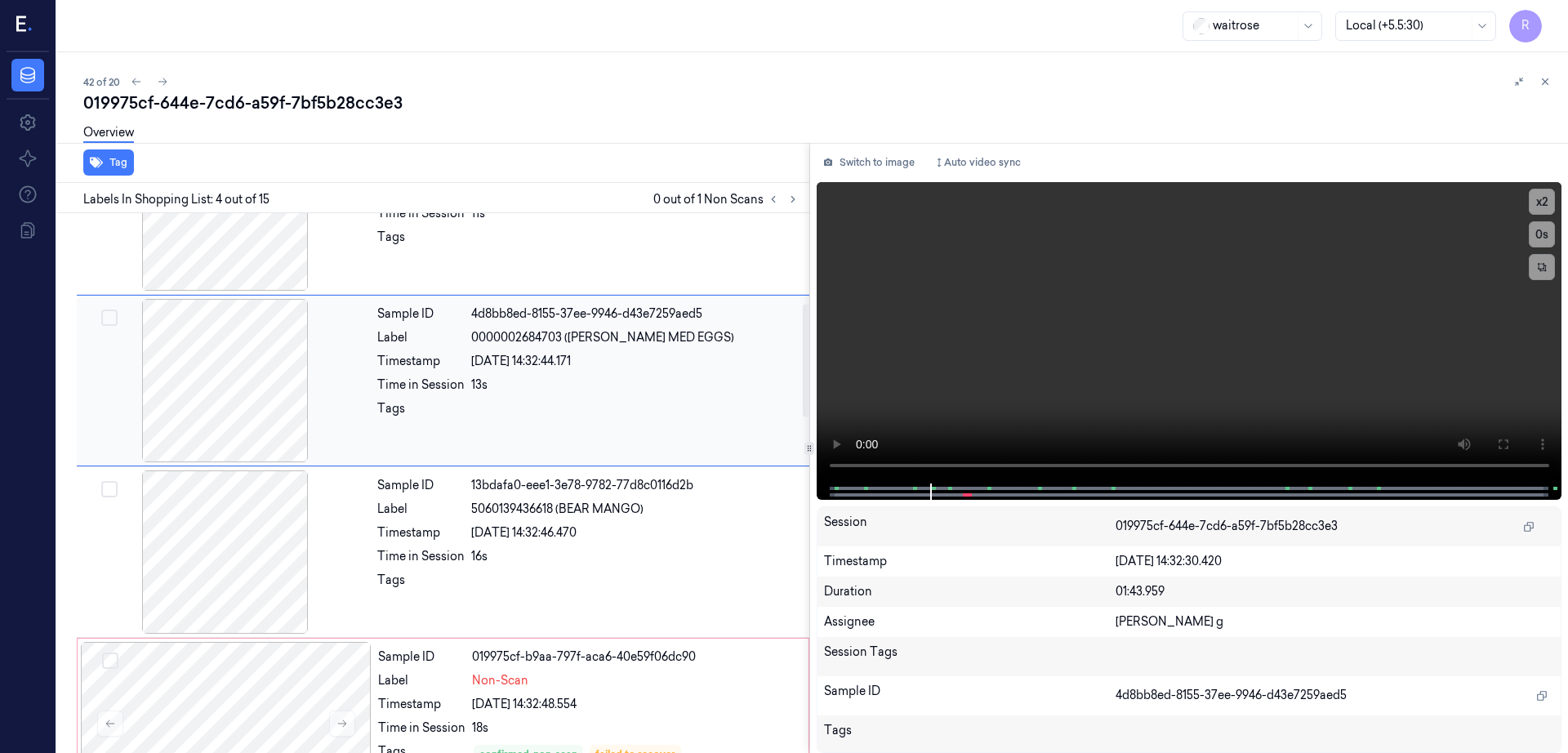
click at [170, 363] on div at bounding box center [225, 381] width 291 height 164
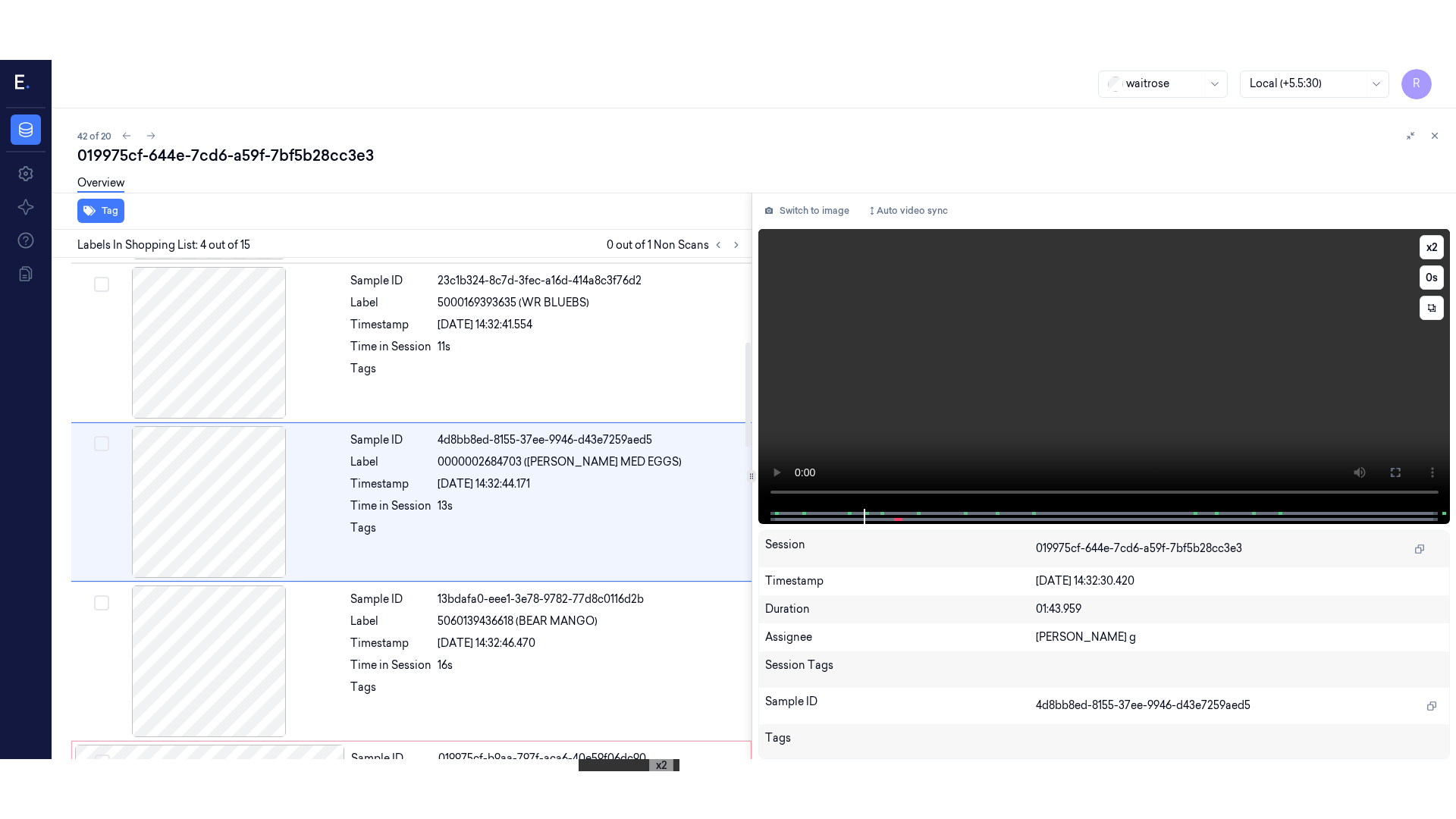
scroll to position [306, 0]
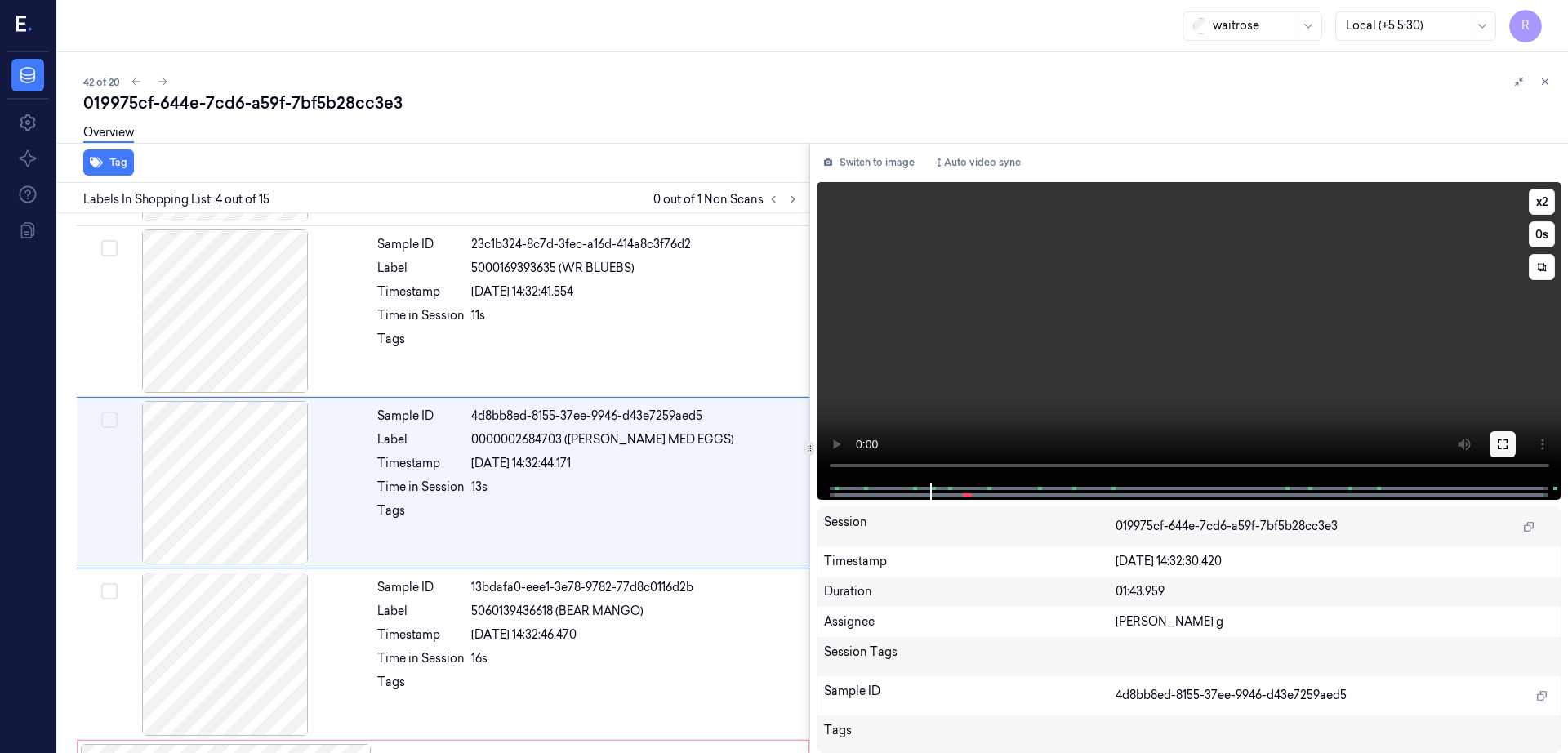
click at [1509, 446] on icon at bounding box center [1502, 444] width 13 height 13
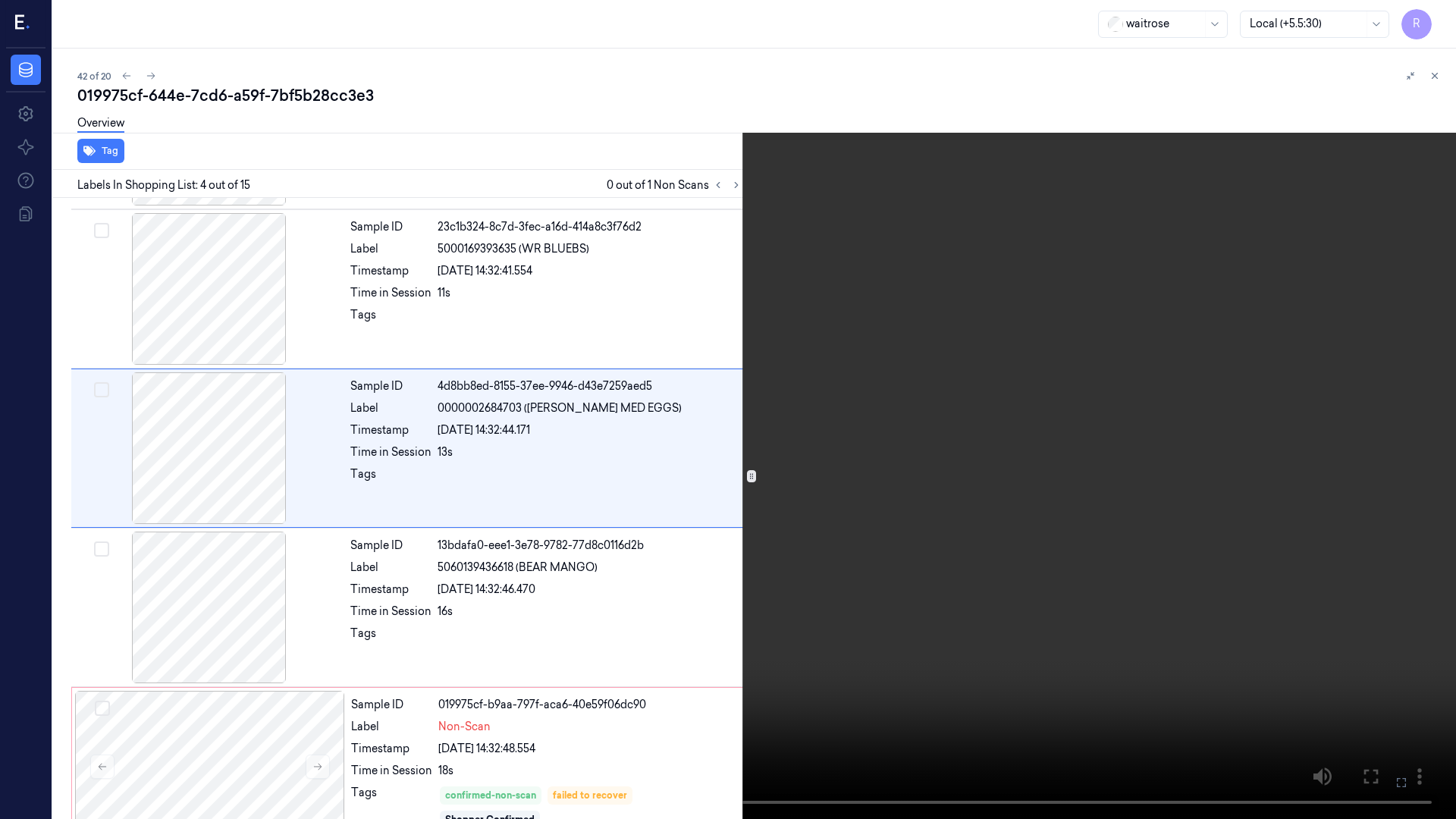
click at [884, 455] on video at bounding box center [728, 410] width 1456 height 819
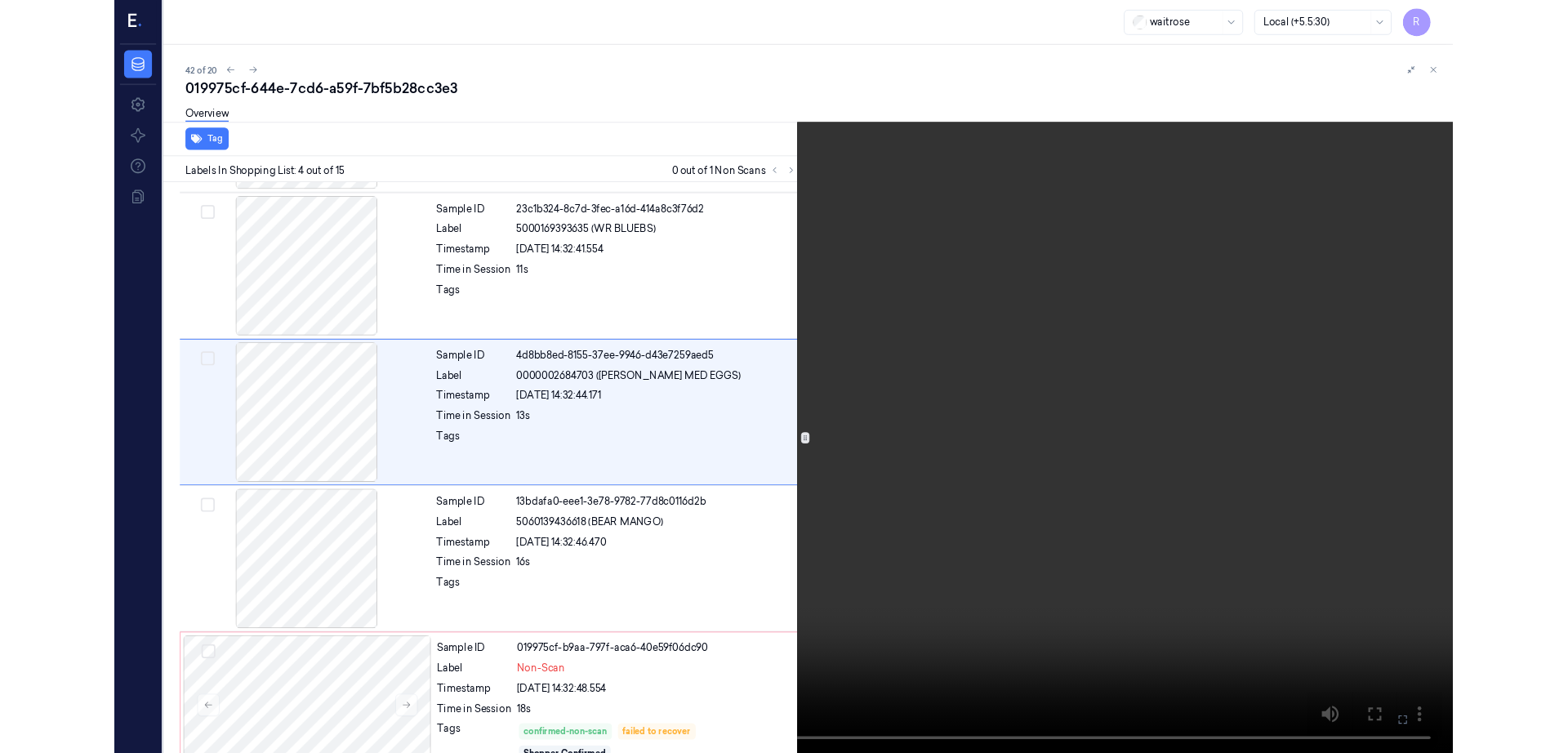
scroll to position [265, 0]
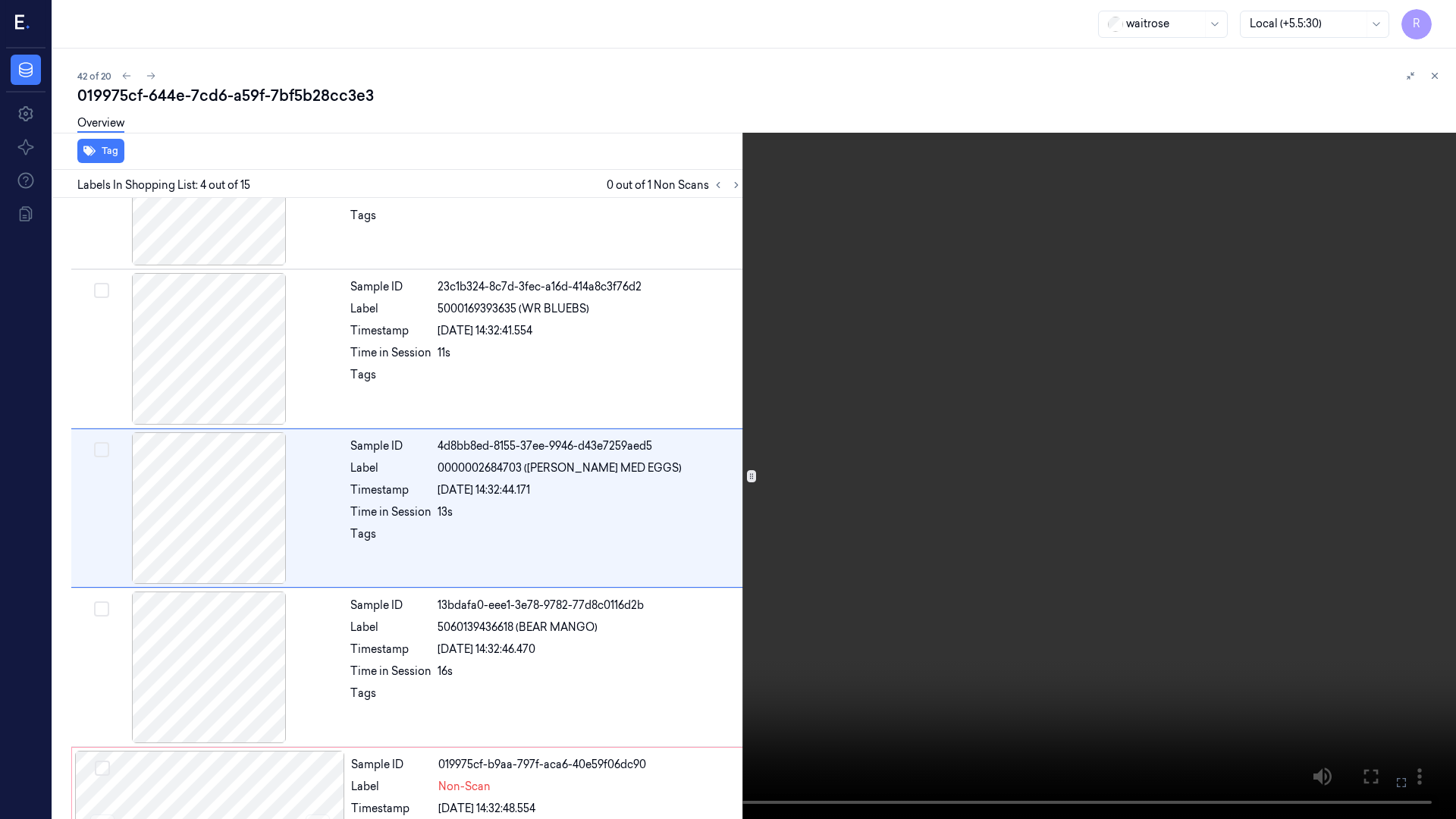
click at [882, 456] on video at bounding box center [728, 410] width 1456 height 819
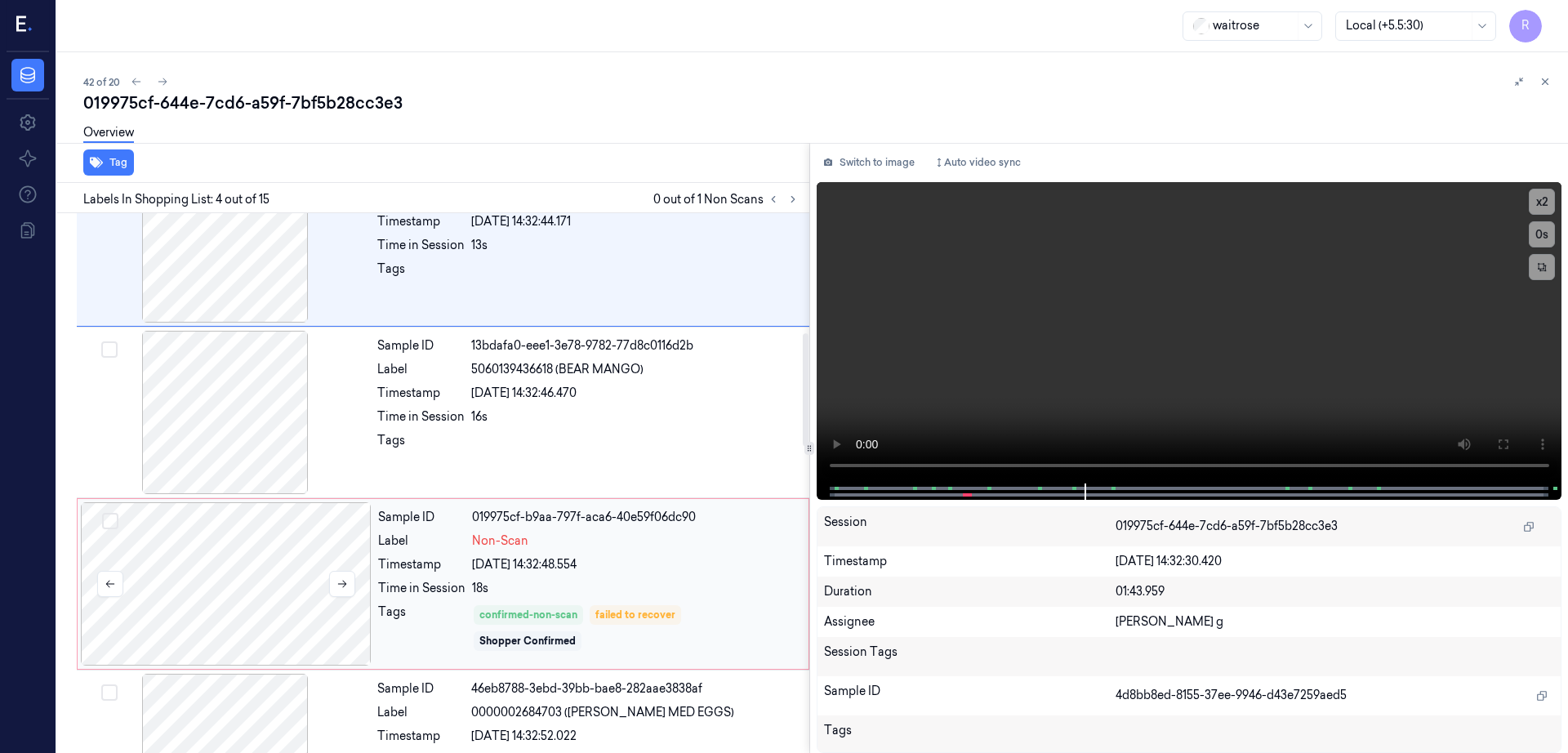
click at [232, 612] on div at bounding box center [226, 584] width 291 height 164
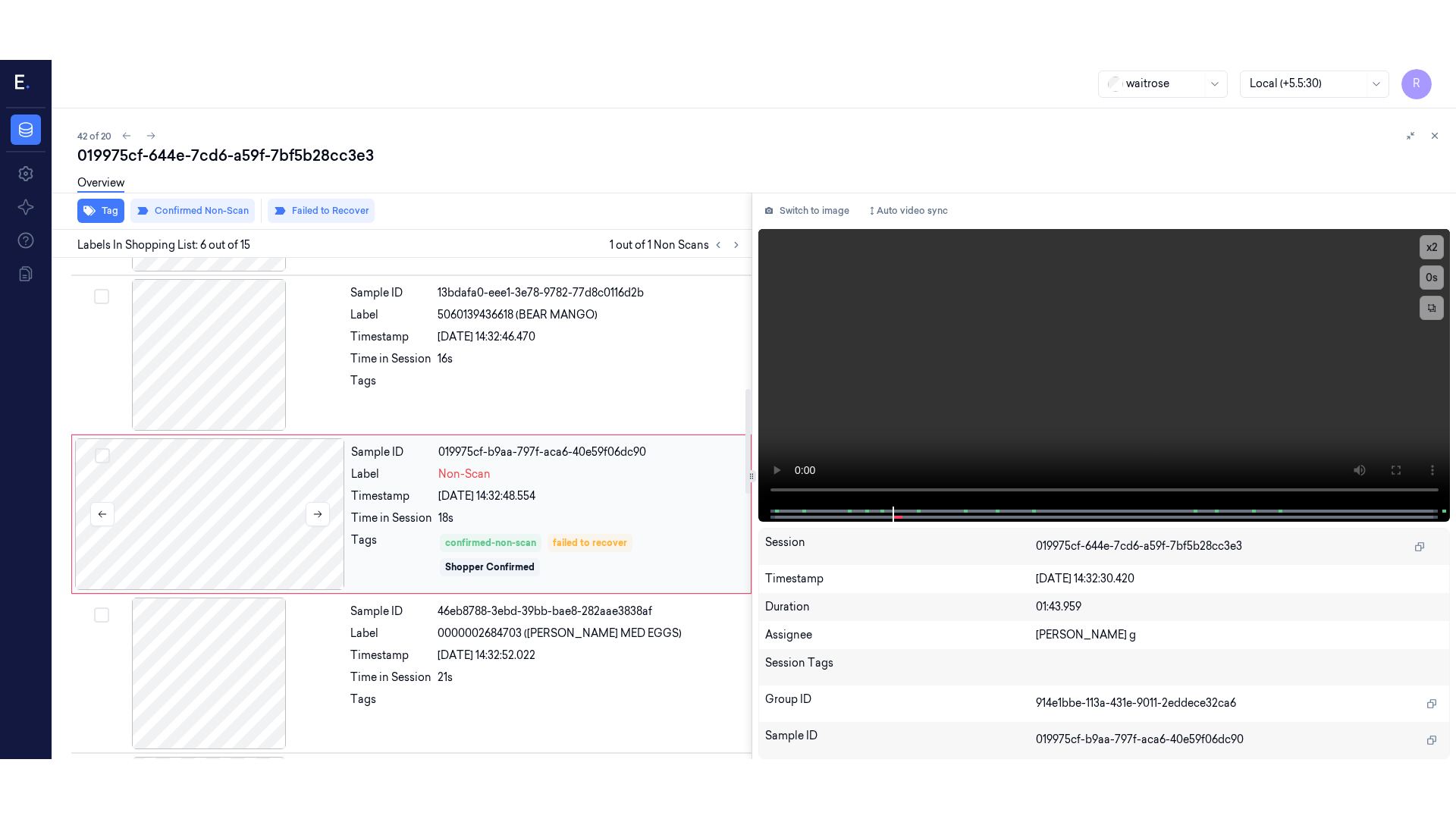
scroll to position [625, 0]
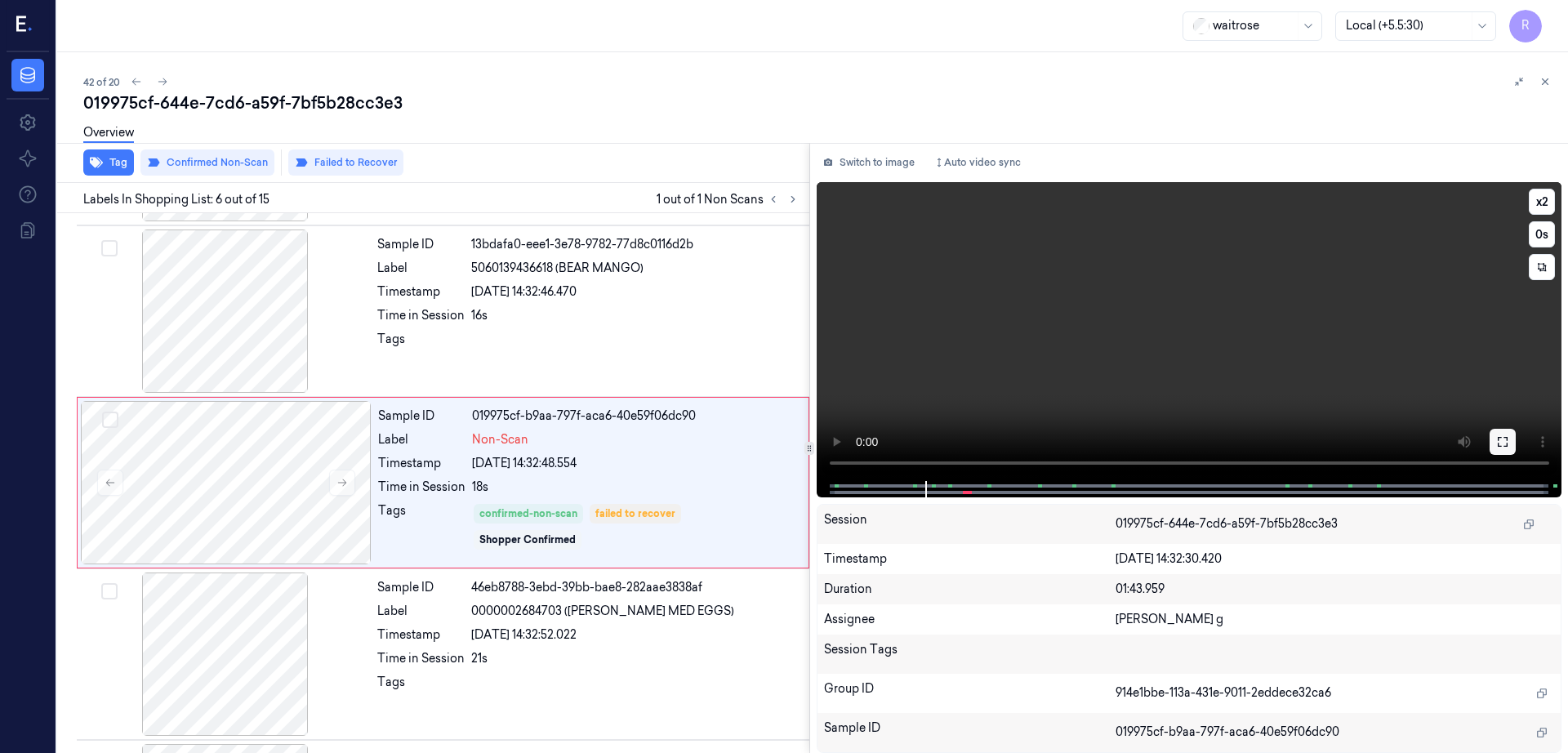
click at [1516, 451] on button at bounding box center [1503, 441] width 26 height 26
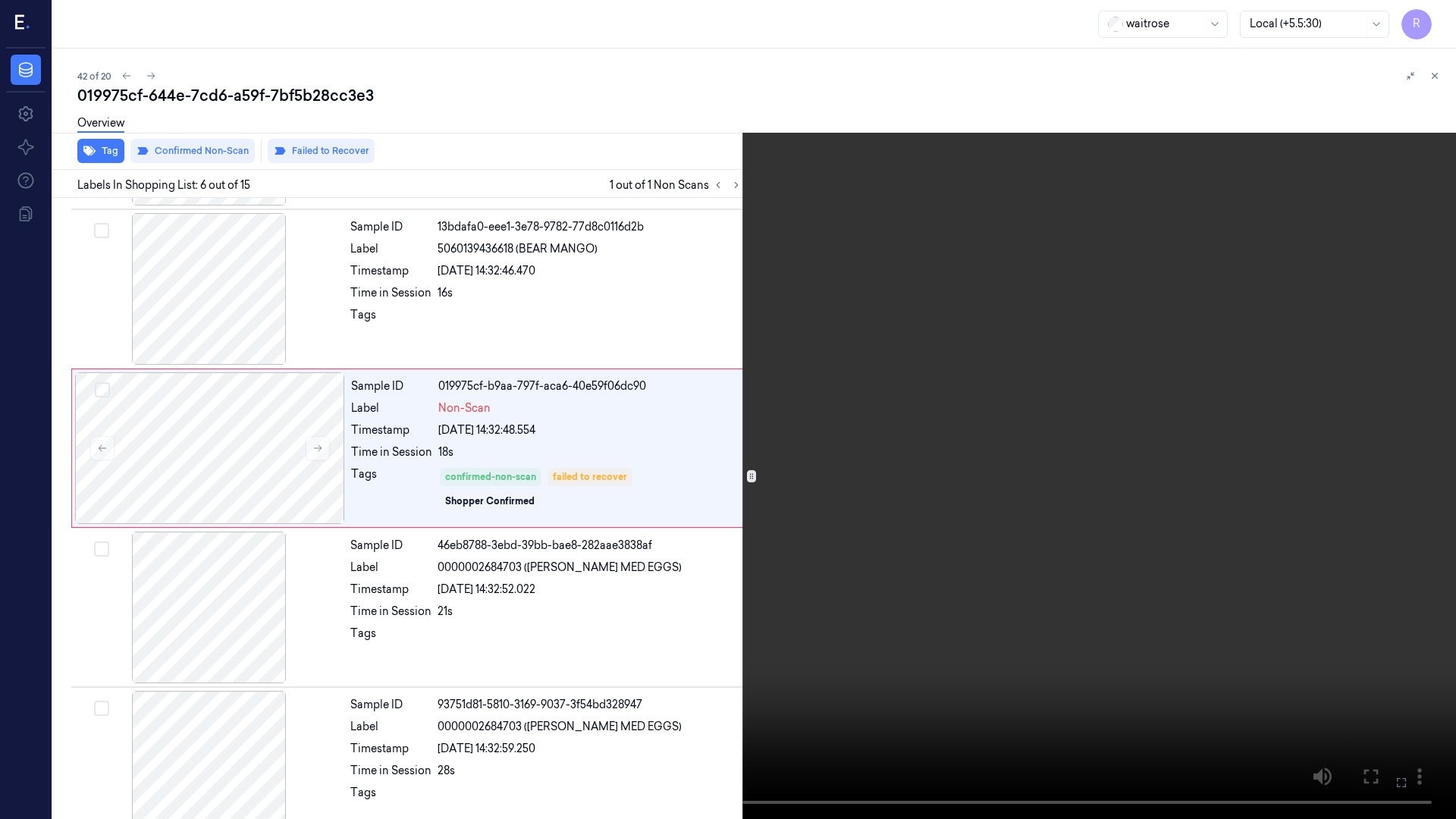
click at [1451, 16] on video at bounding box center [728, 410] width 1456 height 819
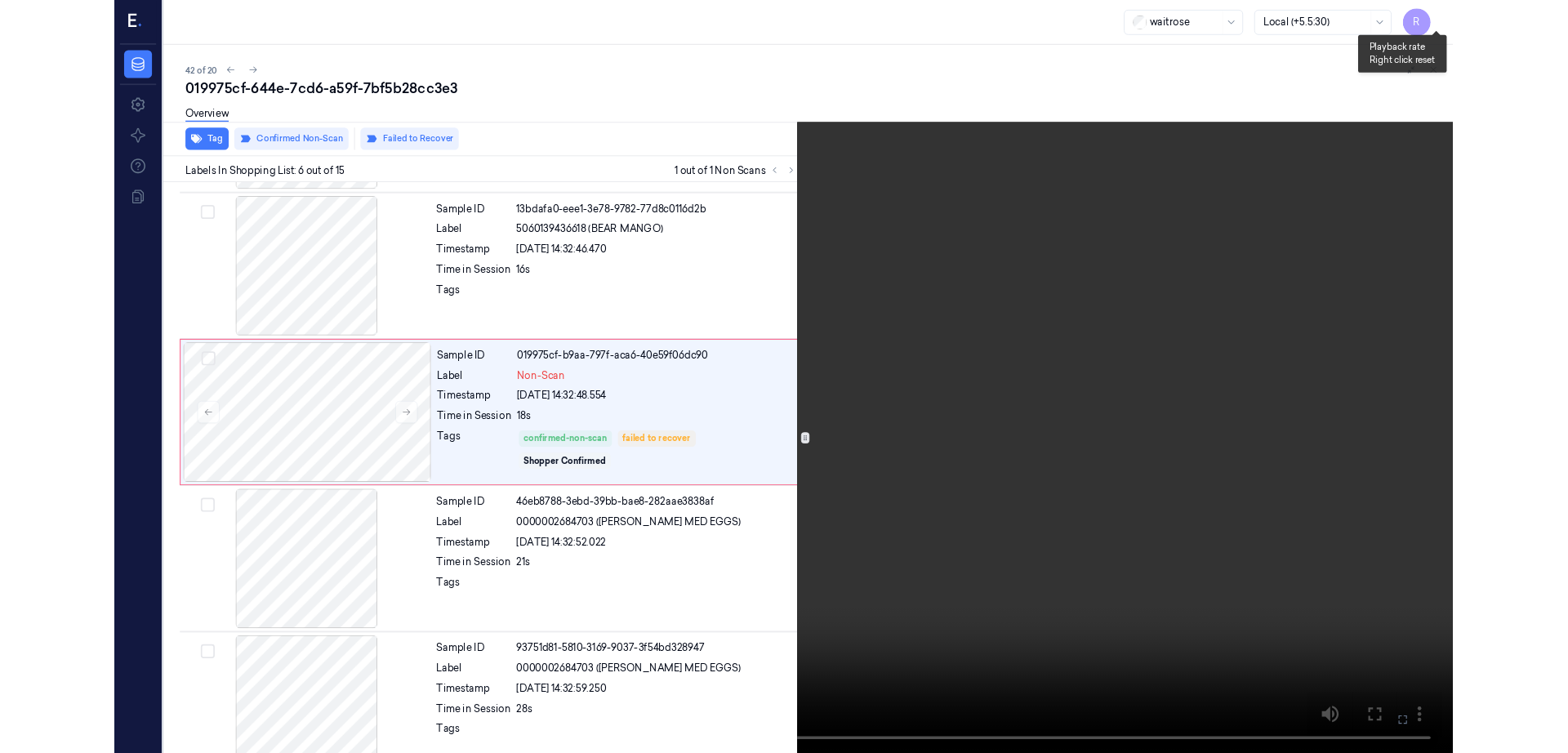
scroll to position [609, 0]
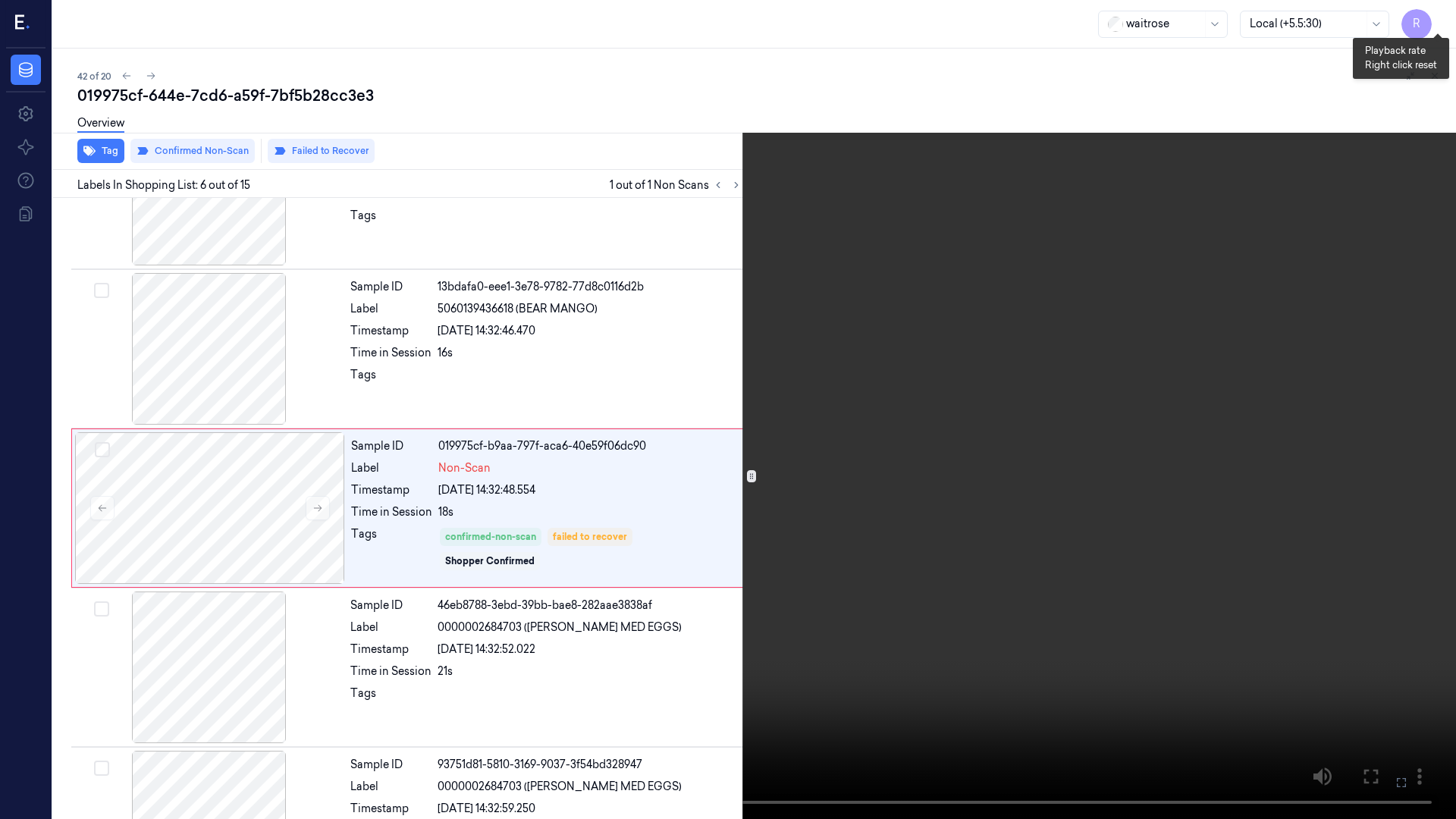
click at [1436, 18] on button "x 2" at bounding box center [1438, 18] width 24 height 24
click at [1436, 18] on button "x 4" at bounding box center [1438, 18] width 24 height 24
click at [827, 343] on video at bounding box center [728, 410] width 1456 height 819
click at [391, 641] on video at bounding box center [728, 410] width 1456 height 819
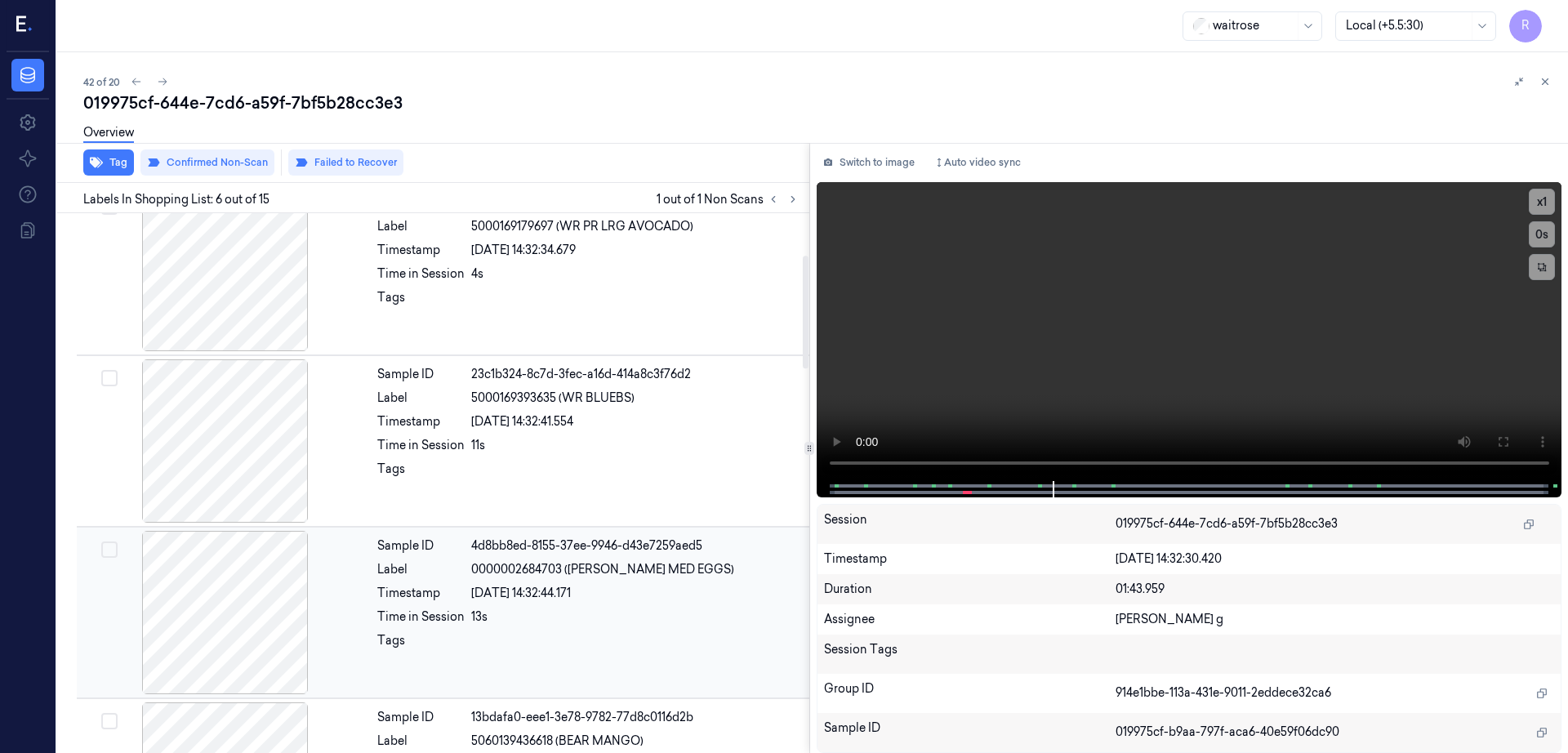
click at [254, 551] on div at bounding box center [225, 613] width 291 height 164
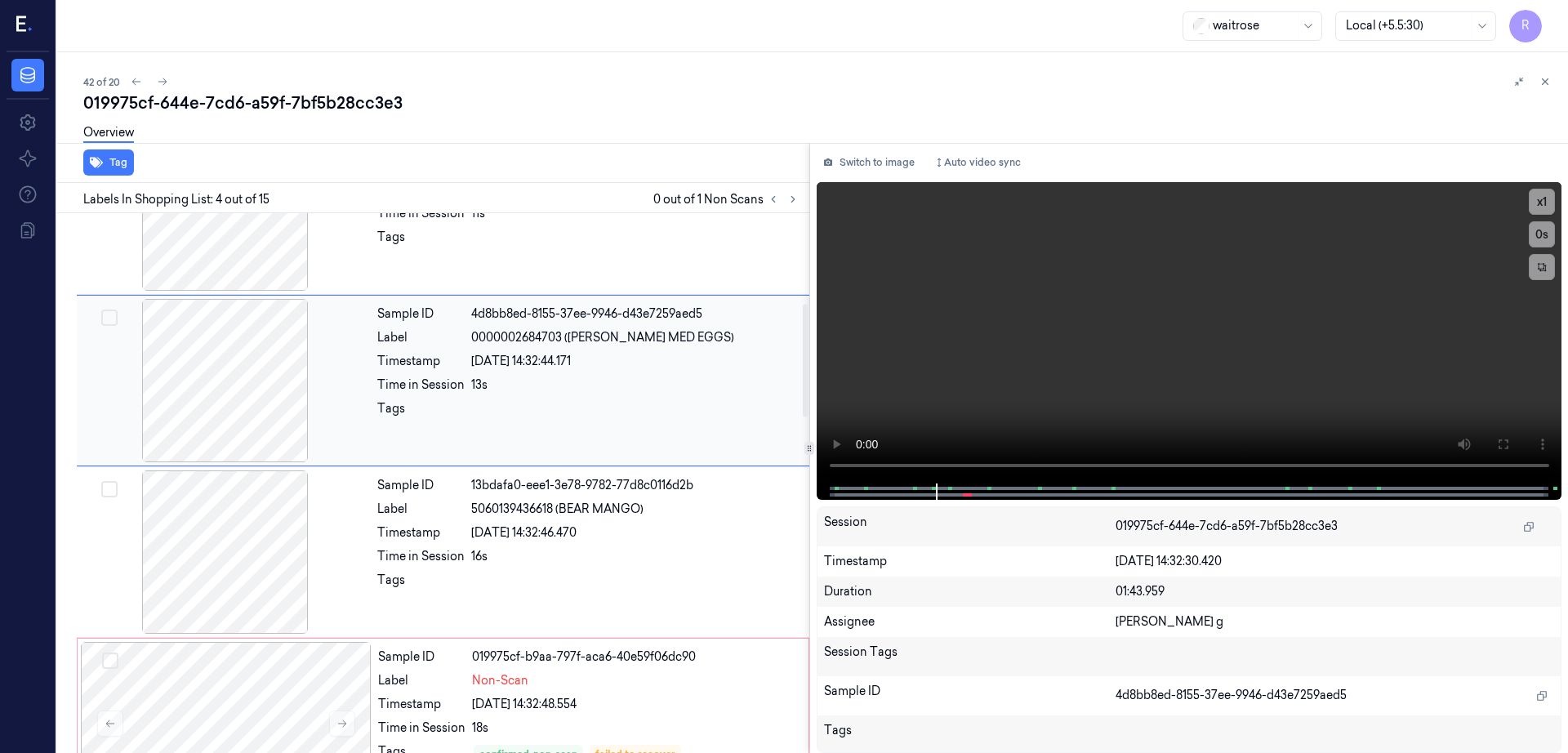
click at [254, 551] on div at bounding box center [225, 553] width 291 height 164
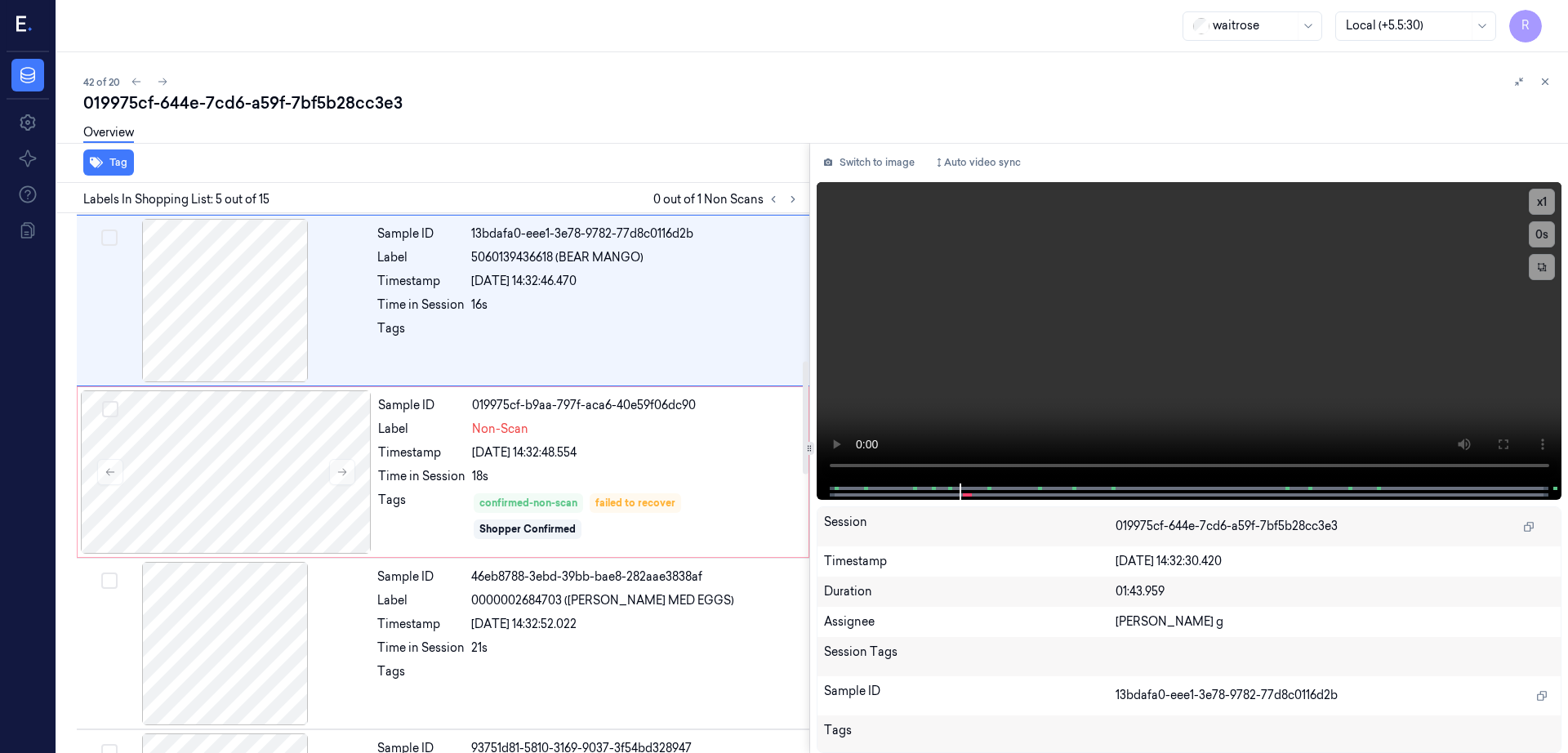
scroll to position [706, 0]
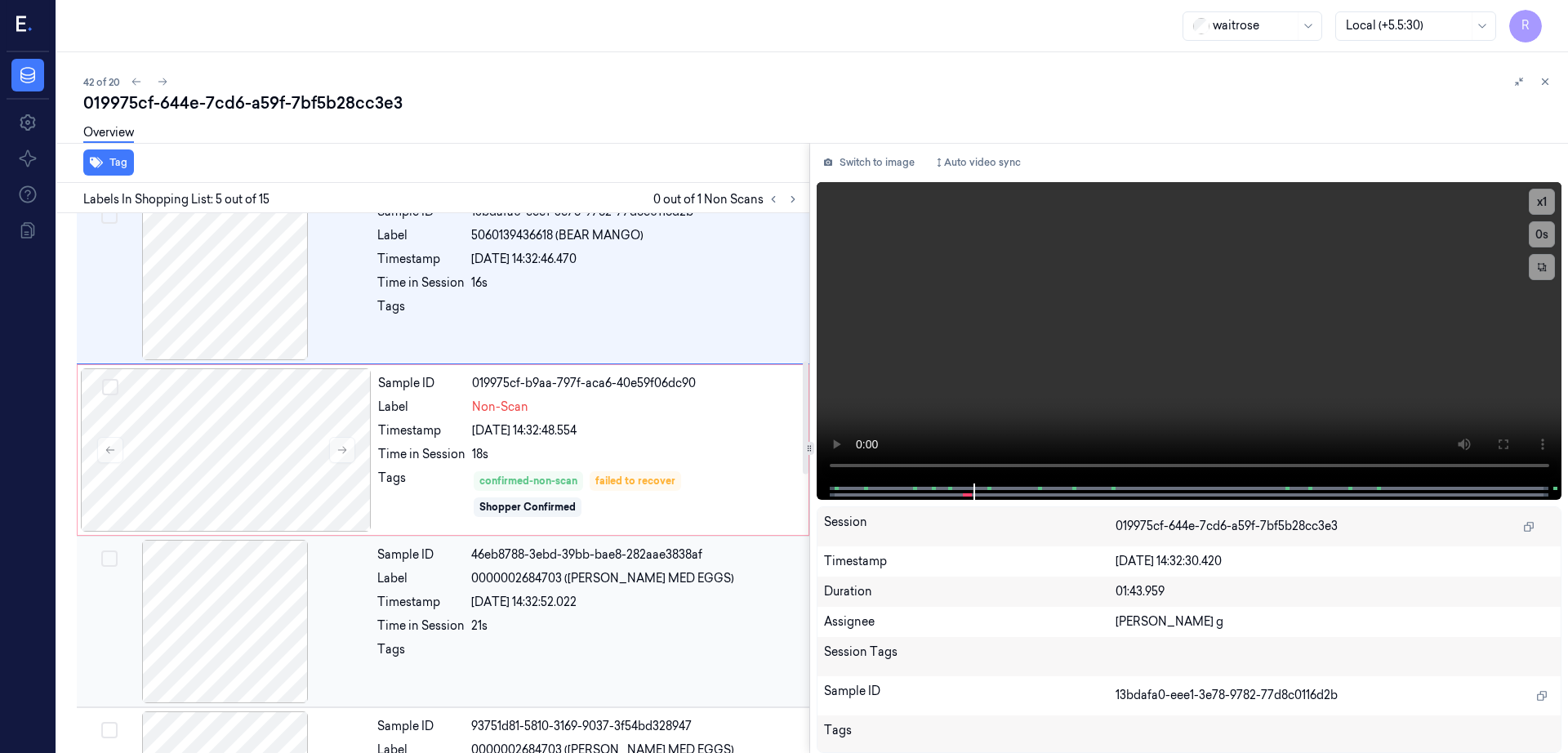
click at [249, 614] on div at bounding box center [225, 622] width 291 height 164
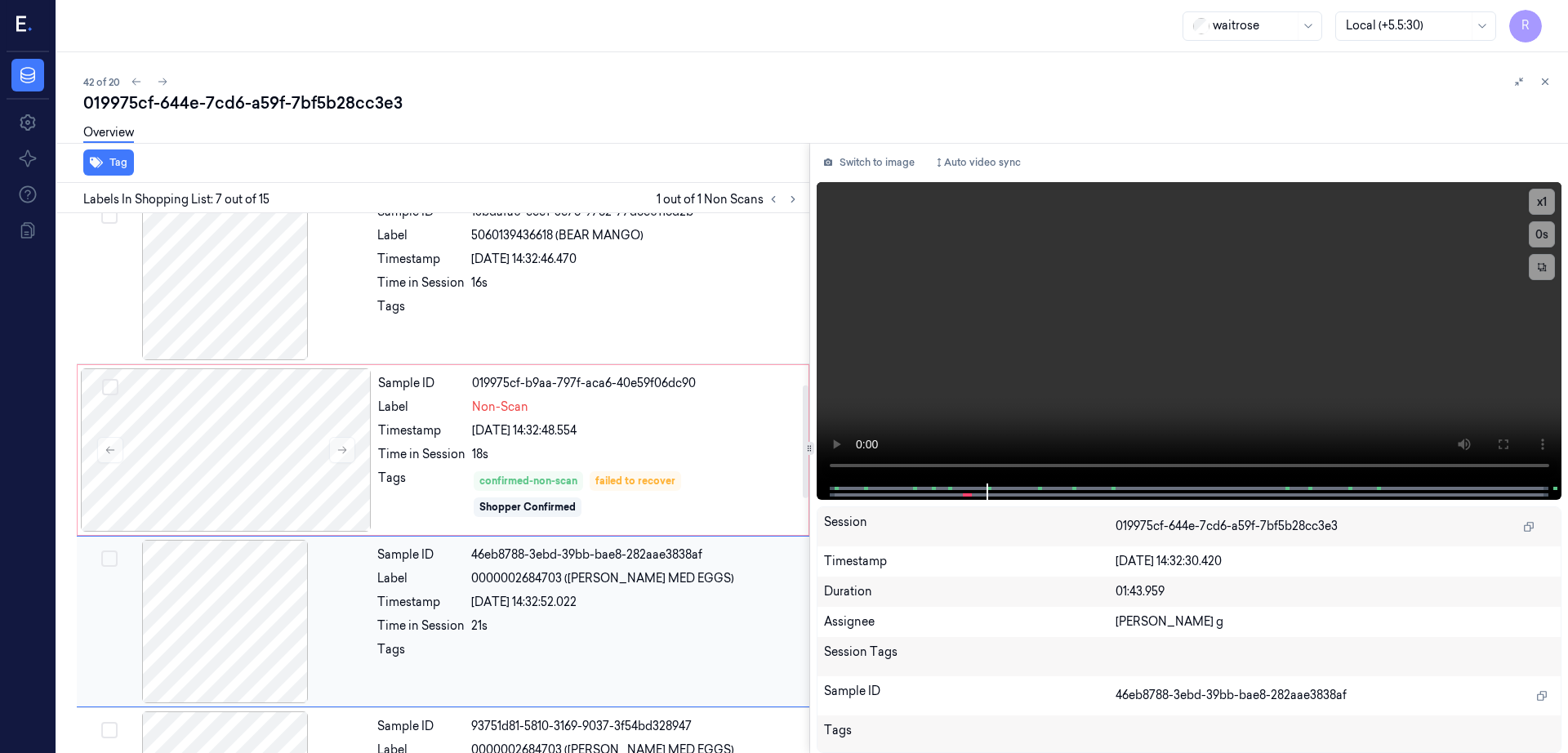
scroll to position [845, 0]
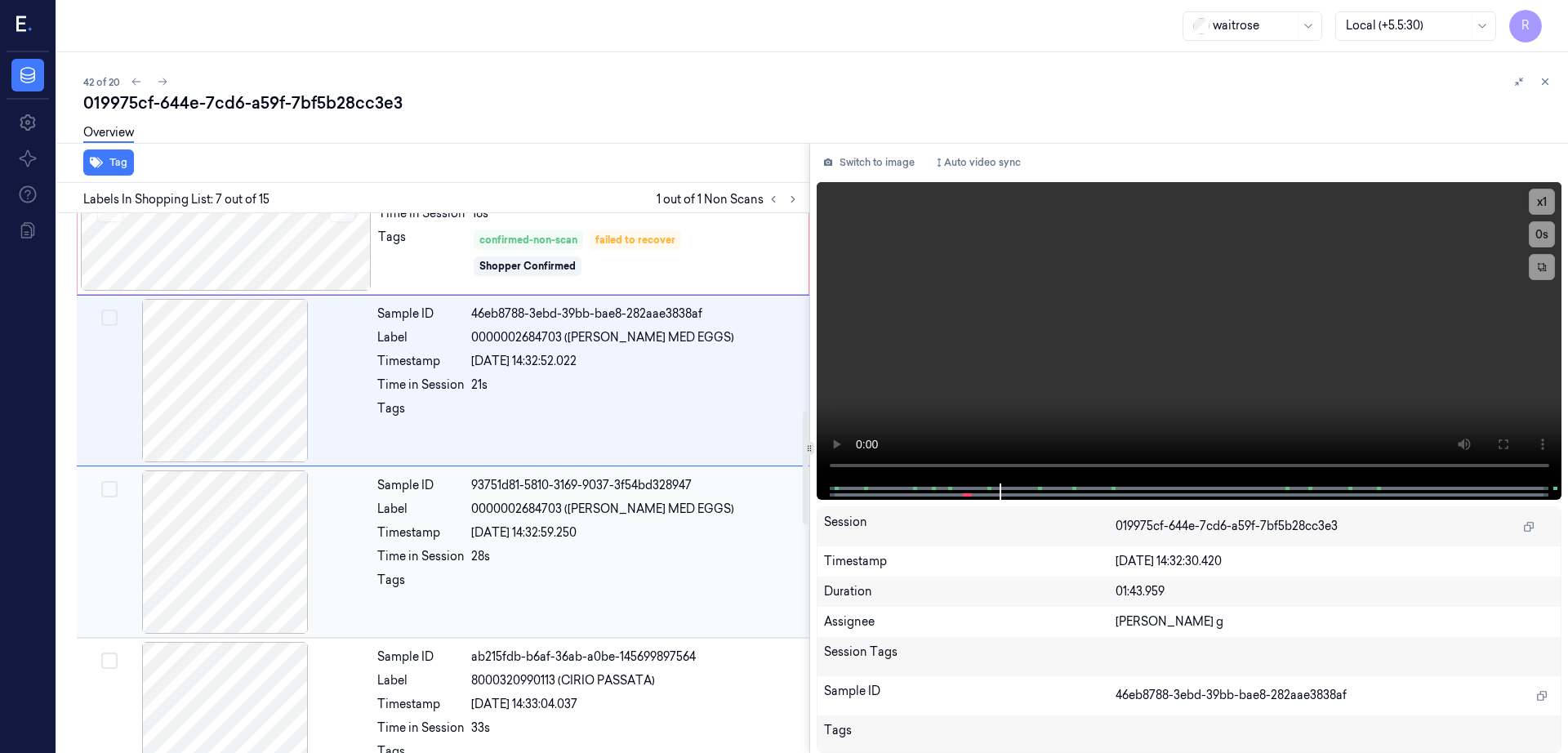
click at [242, 633] on div at bounding box center [225, 553] width 291 height 164
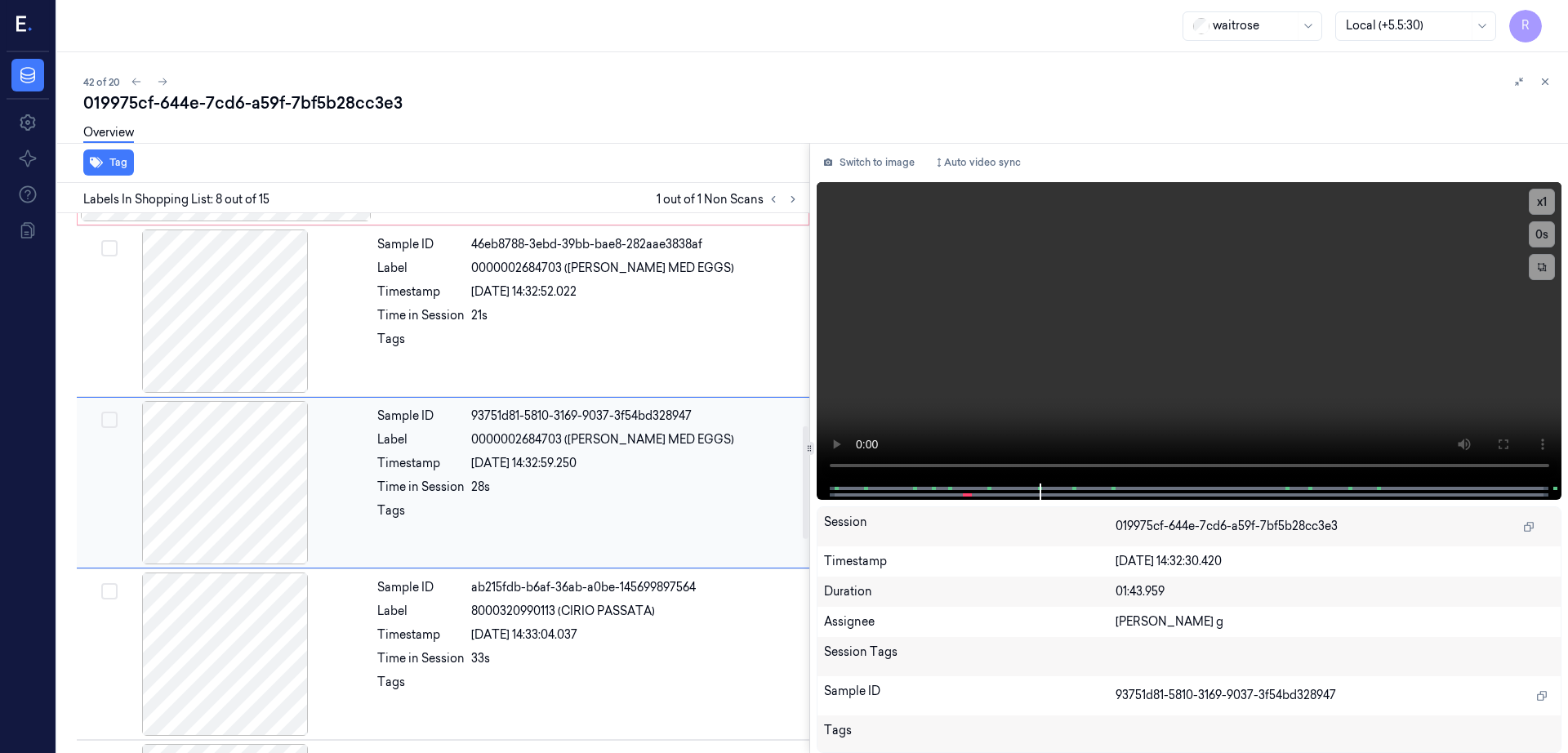
click at [242, 633] on div at bounding box center [225, 654] width 291 height 164
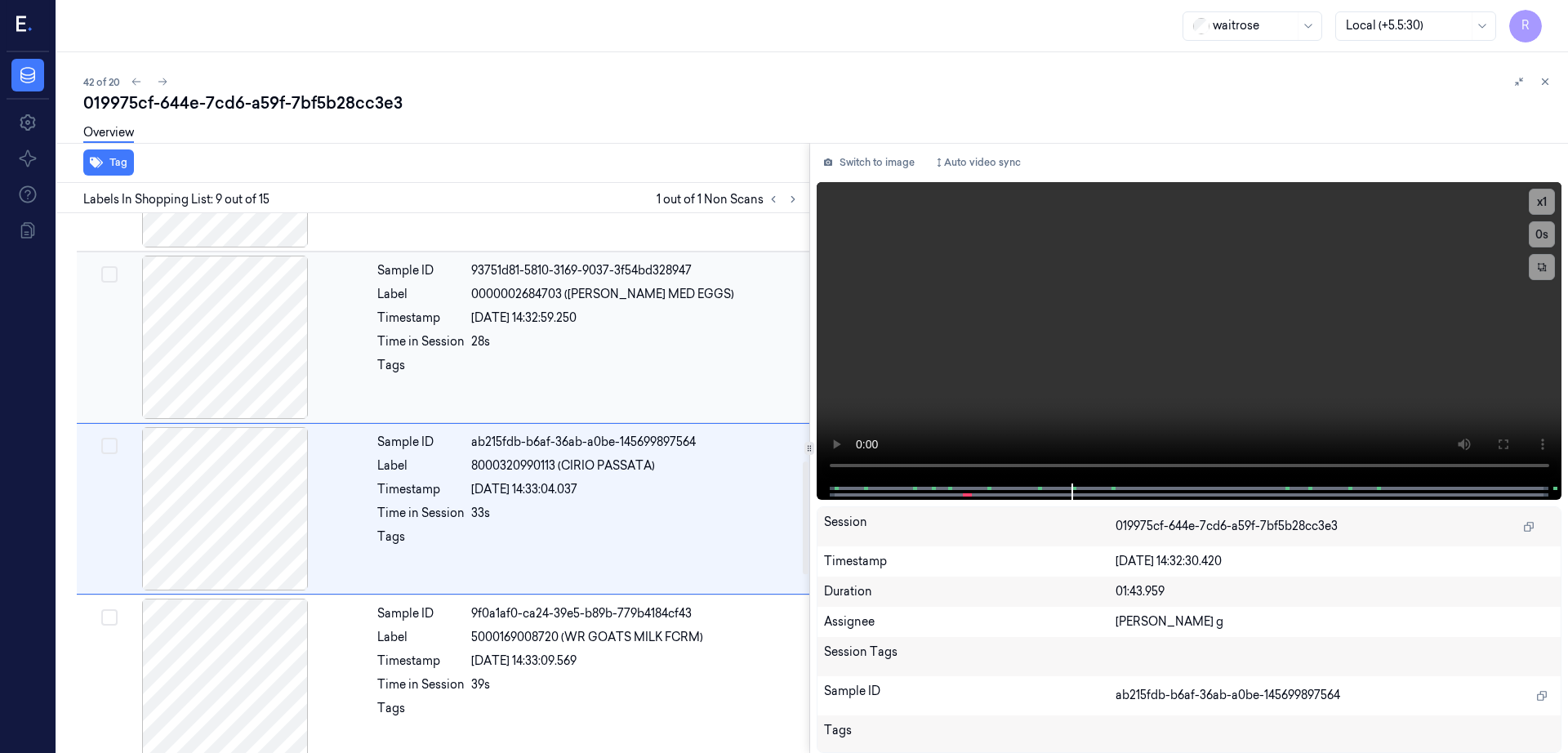
scroll to position [1187, 0]
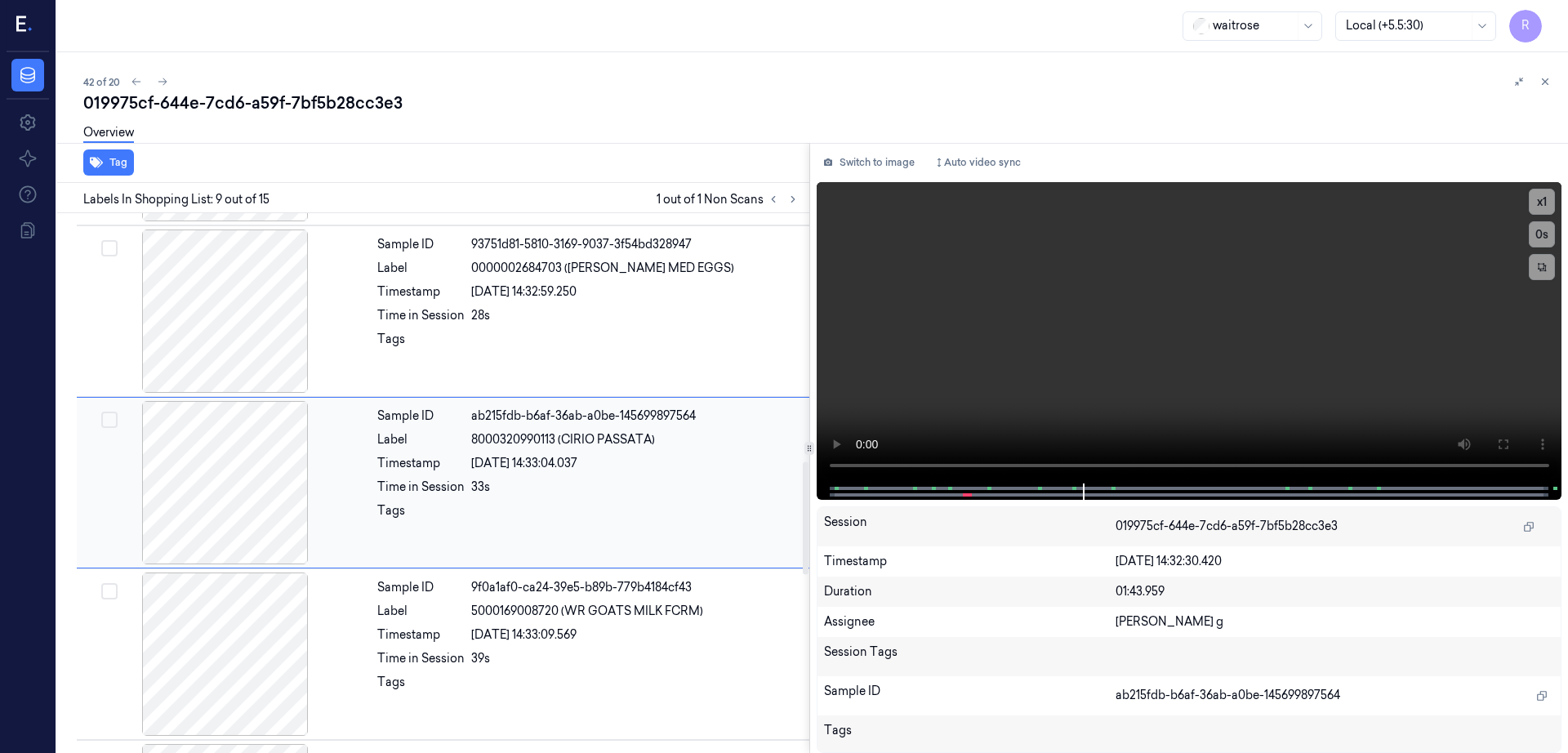
click at [228, 489] on div at bounding box center [225, 483] width 291 height 164
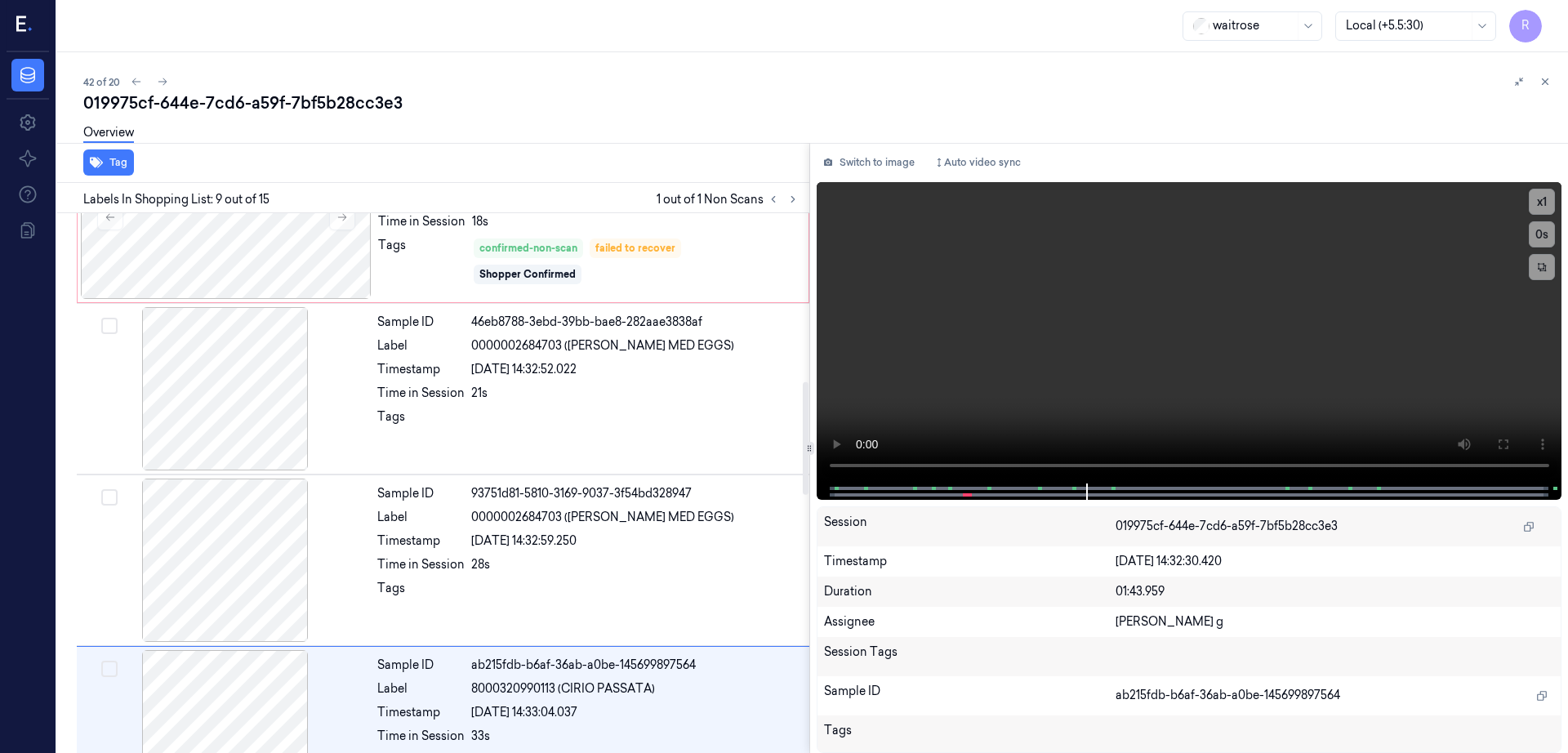
scroll to position [780, 0]
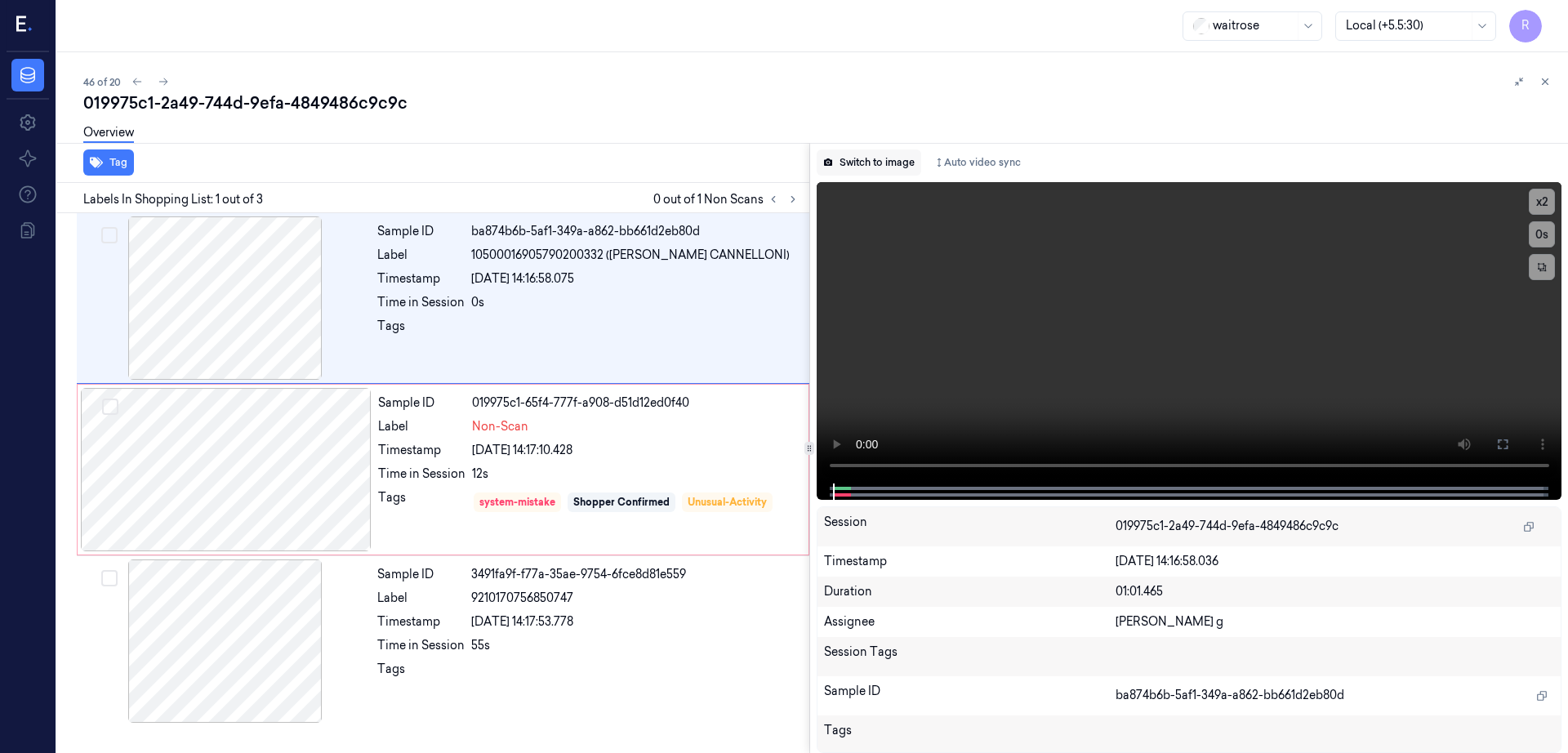
click at [863, 164] on button "Switch to image" at bounding box center [869, 162] width 105 height 26
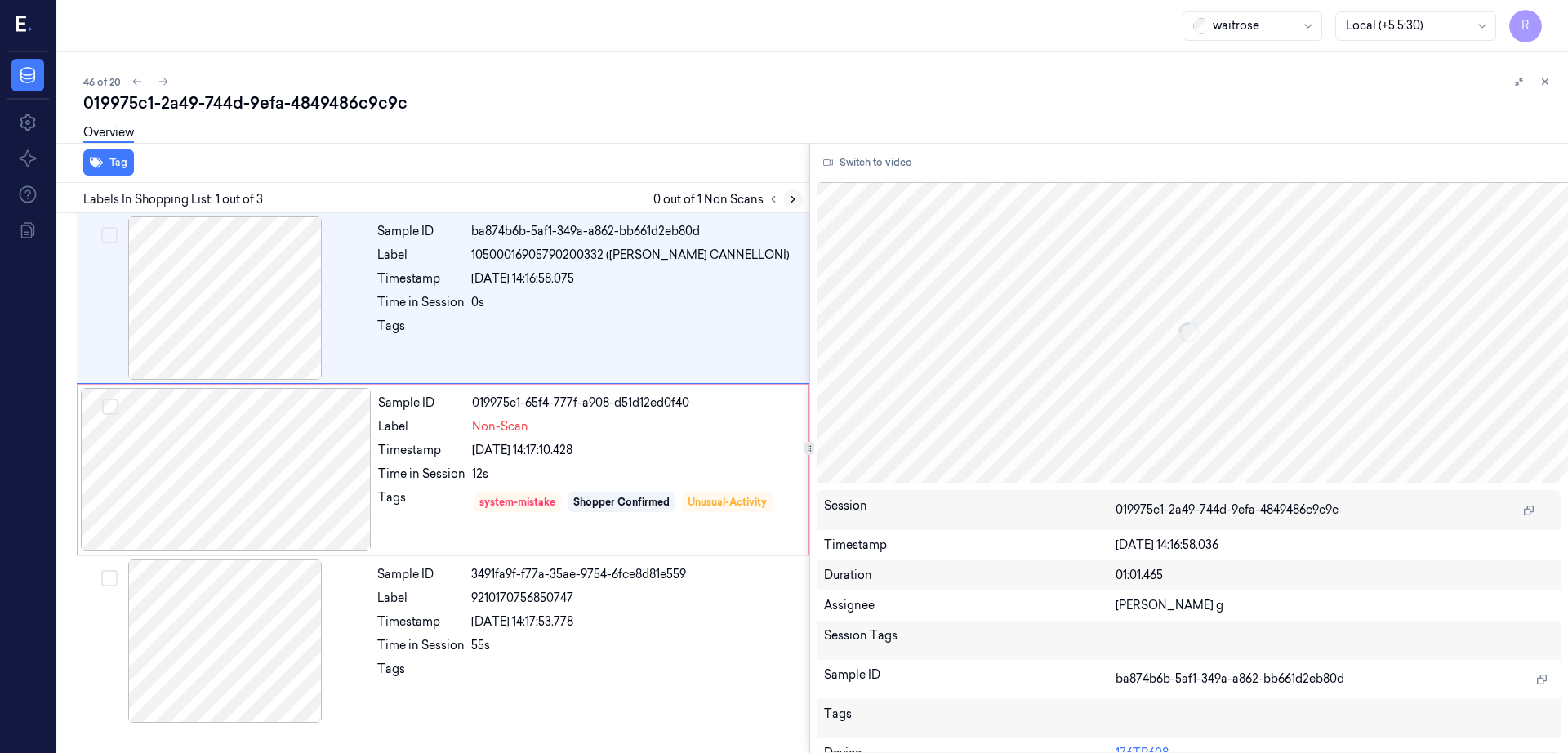
click at [798, 201] on icon at bounding box center [793, 199] width 12 height 12
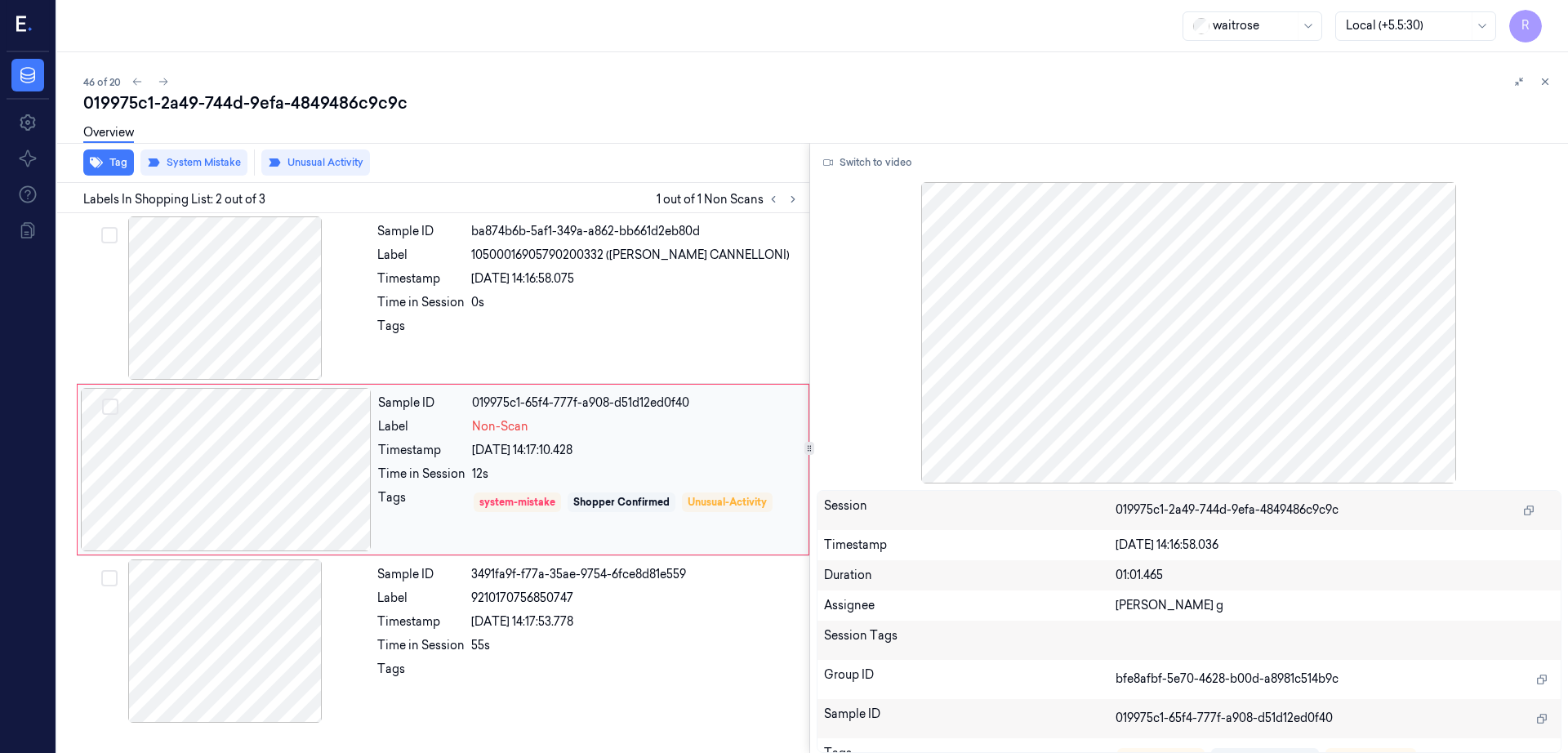
click at [267, 484] on div at bounding box center [226, 470] width 291 height 164
click at [196, 286] on div at bounding box center [225, 298] width 291 height 164
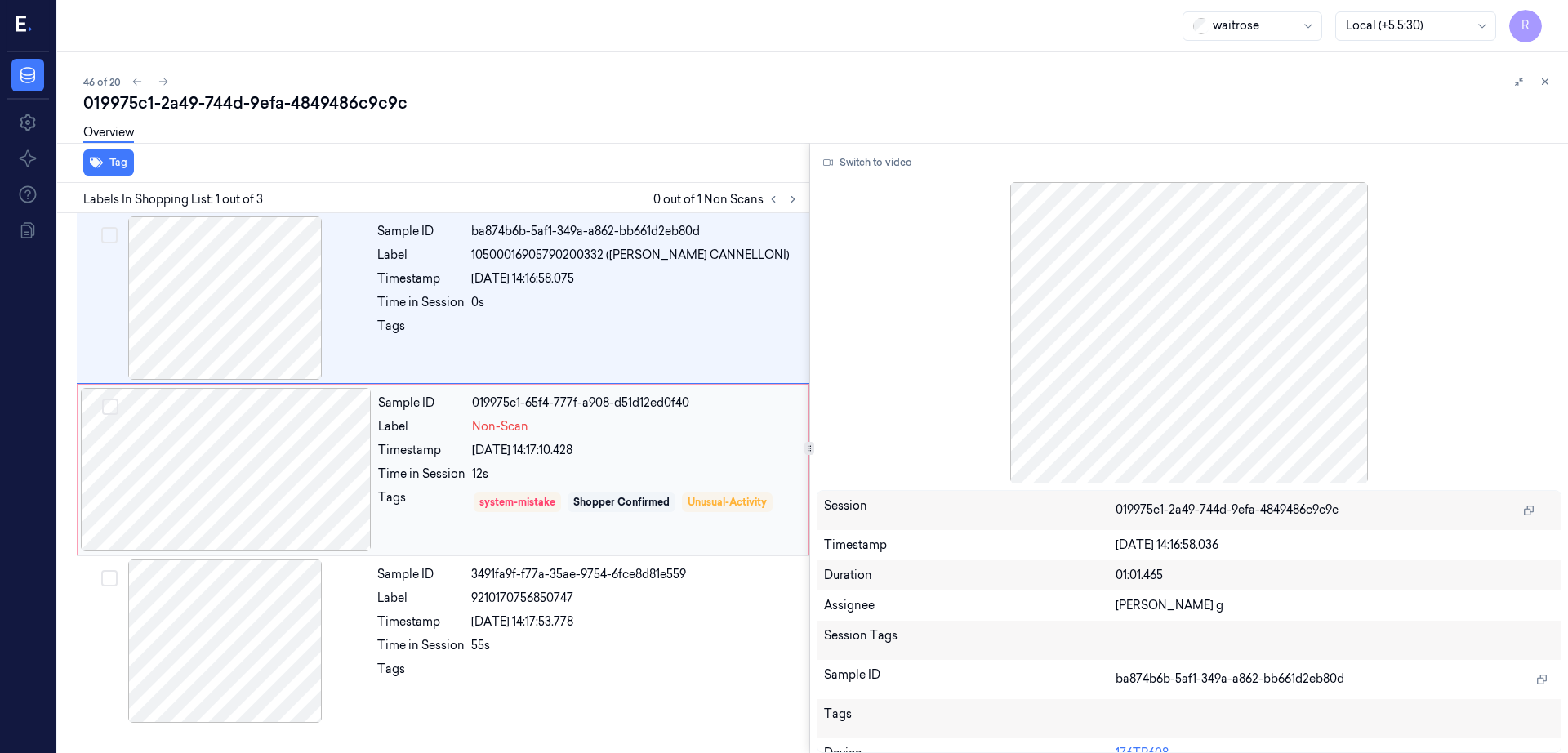
click at [252, 483] on div at bounding box center [226, 470] width 291 height 164
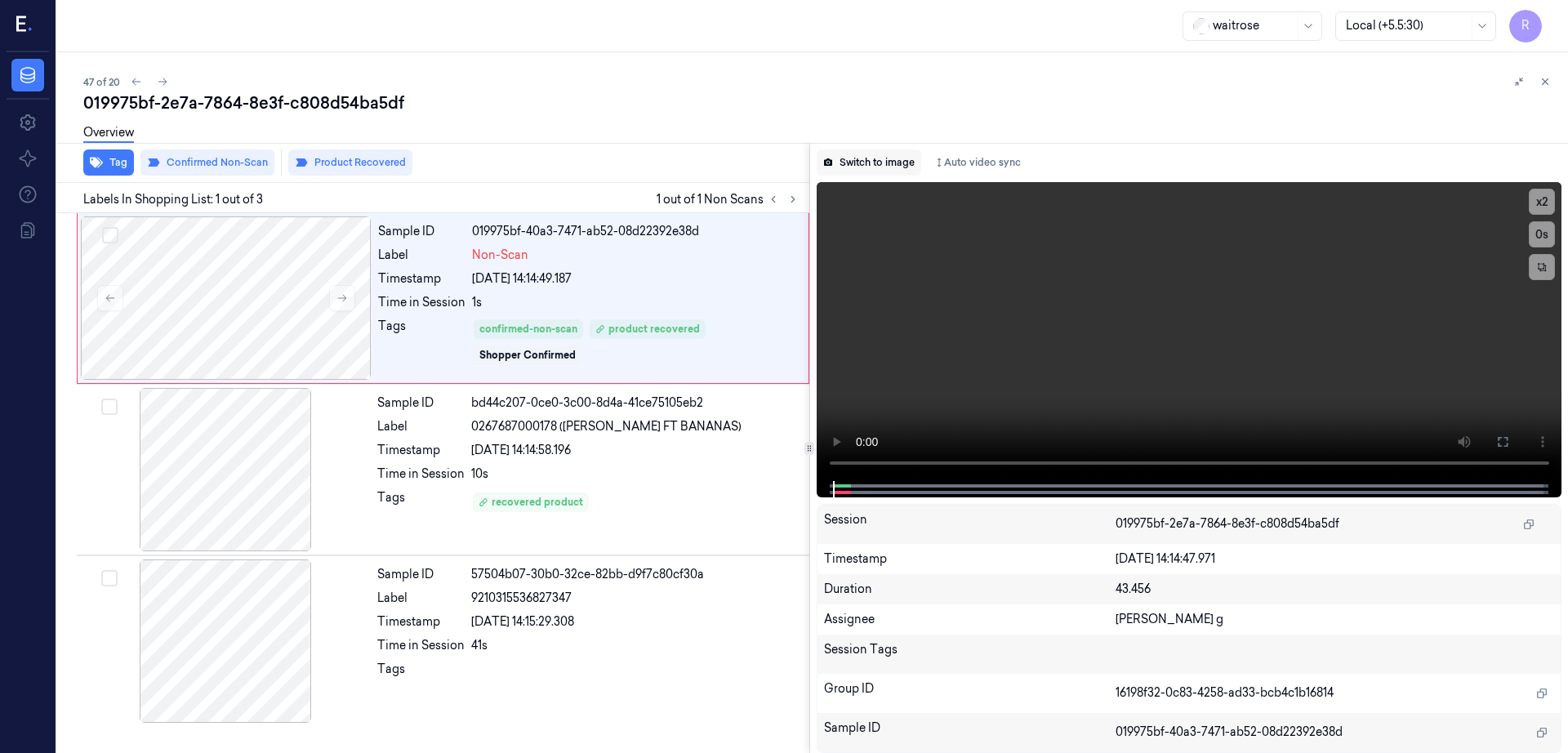
click at [869, 152] on button "Switch to image" at bounding box center [869, 162] width 105 height 26
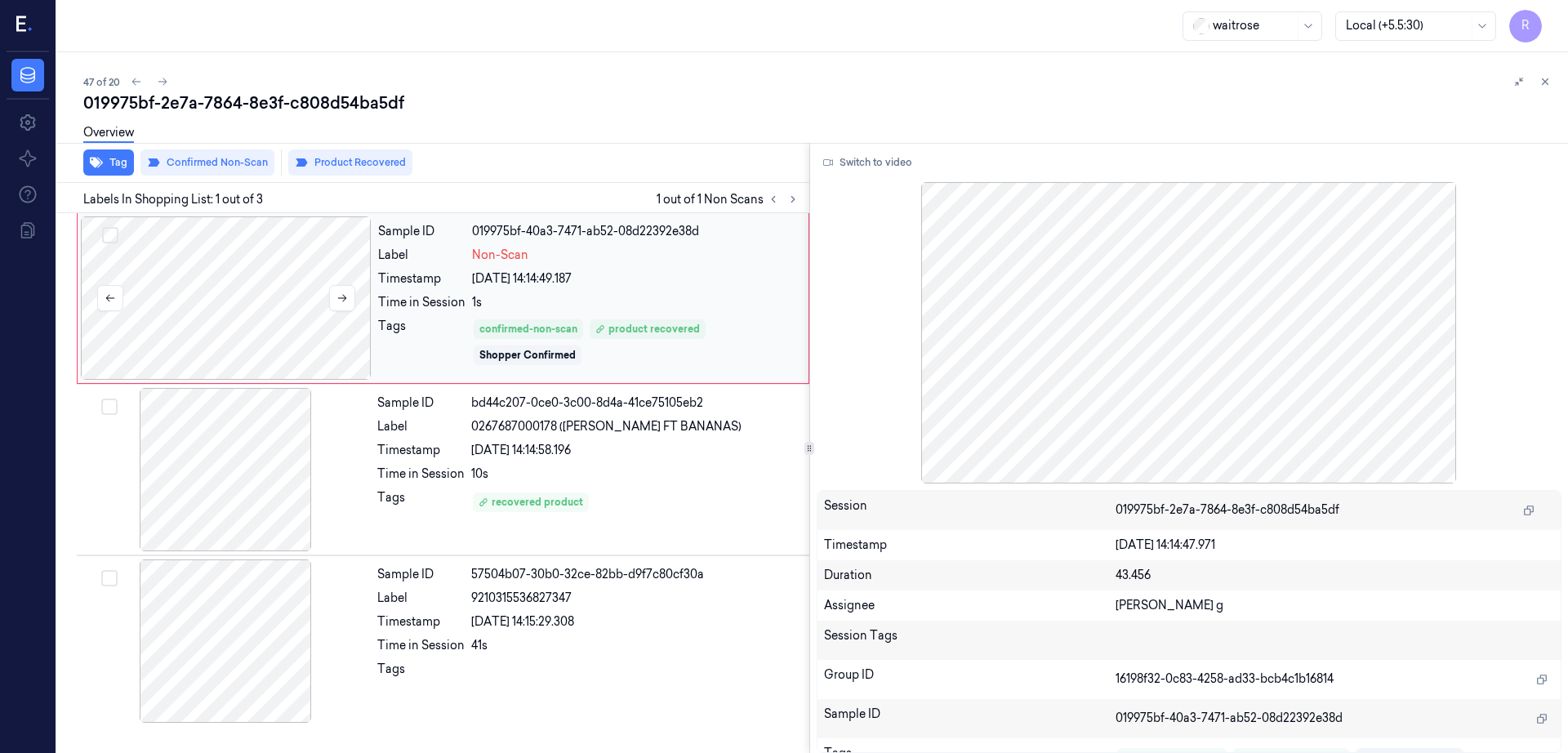
click at [260, 302] on div at bounding box center [226, 298] width 291 height 164
click at [888, 160] on button "Switch to video" at bounding box center [867, 162] width 102 height 26
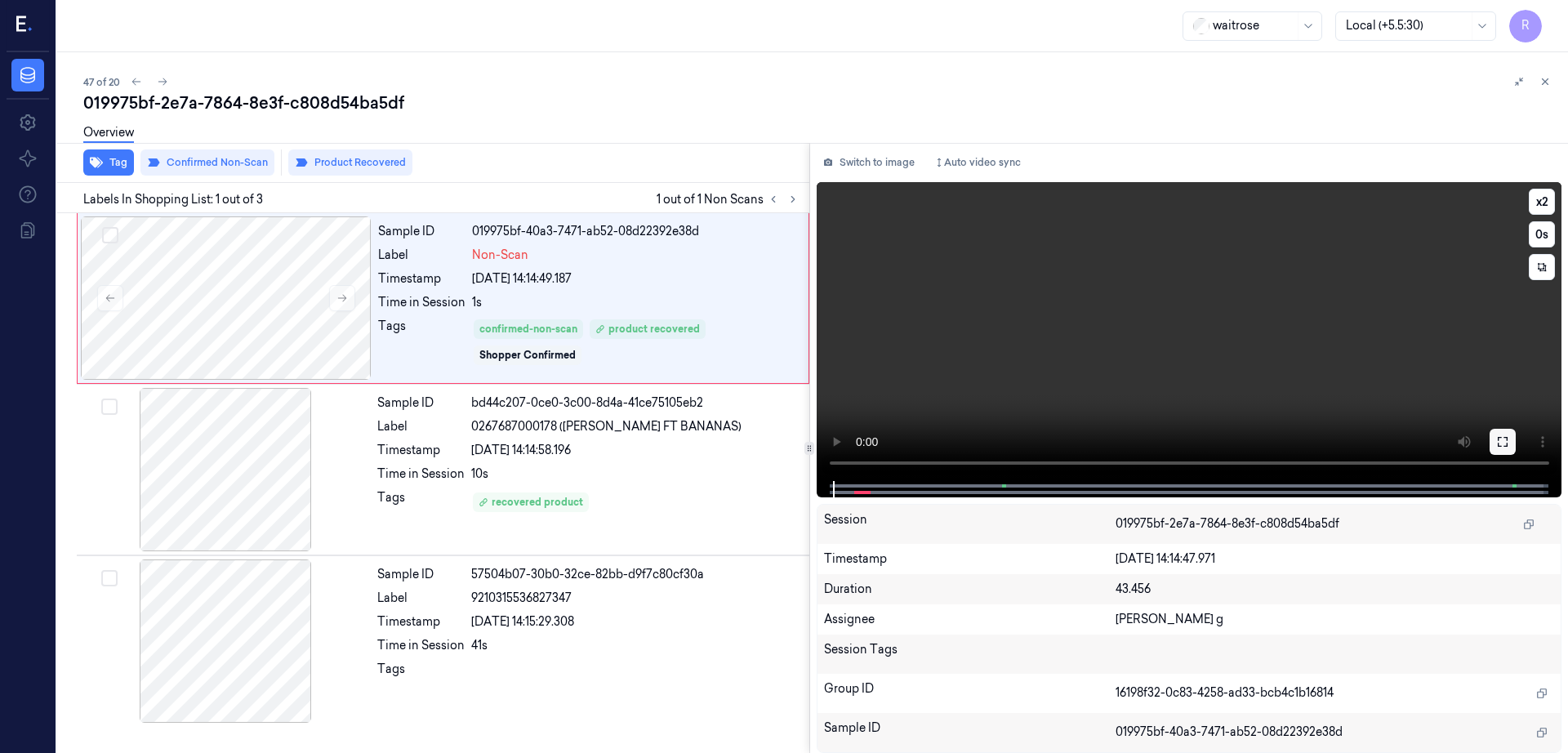
click at [1508, 447] on icon at bounding box center [1503, 442] width 10 height 10
click at [1036, 488] on div at bounding box center [1188, 489] width 711 height 17
click at [1018, 489] on div at bounding box center [1188, 489] width 711 height 17
click at [983, 491] on div at bounding box center [1188, 489] width 711 height 17
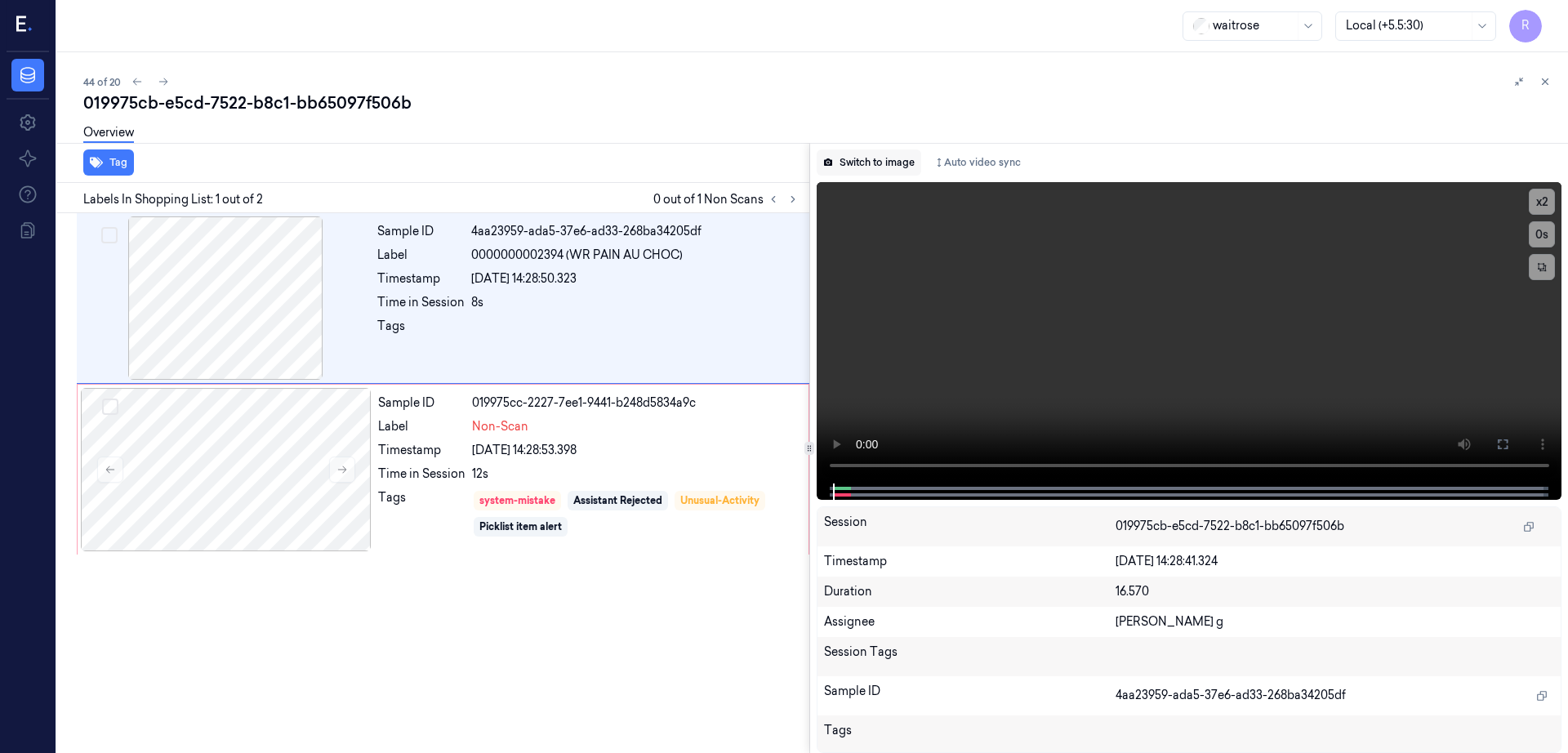
click at [887, 167] on button "Switch to image" at bounding box center [869, 162] width 105 height 26
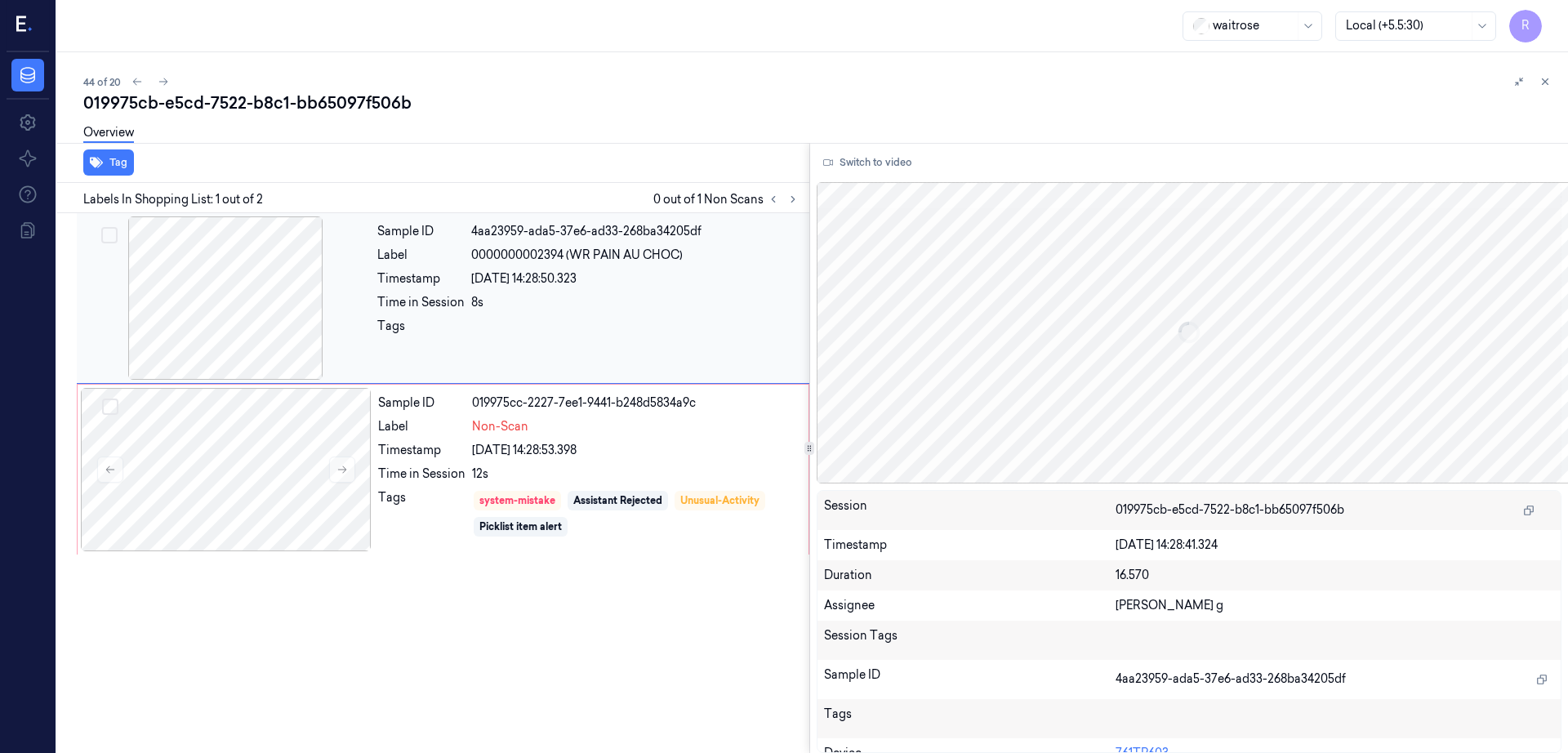
click at [230, 315] on div at bounding box center [225, 298] width 291 height 164
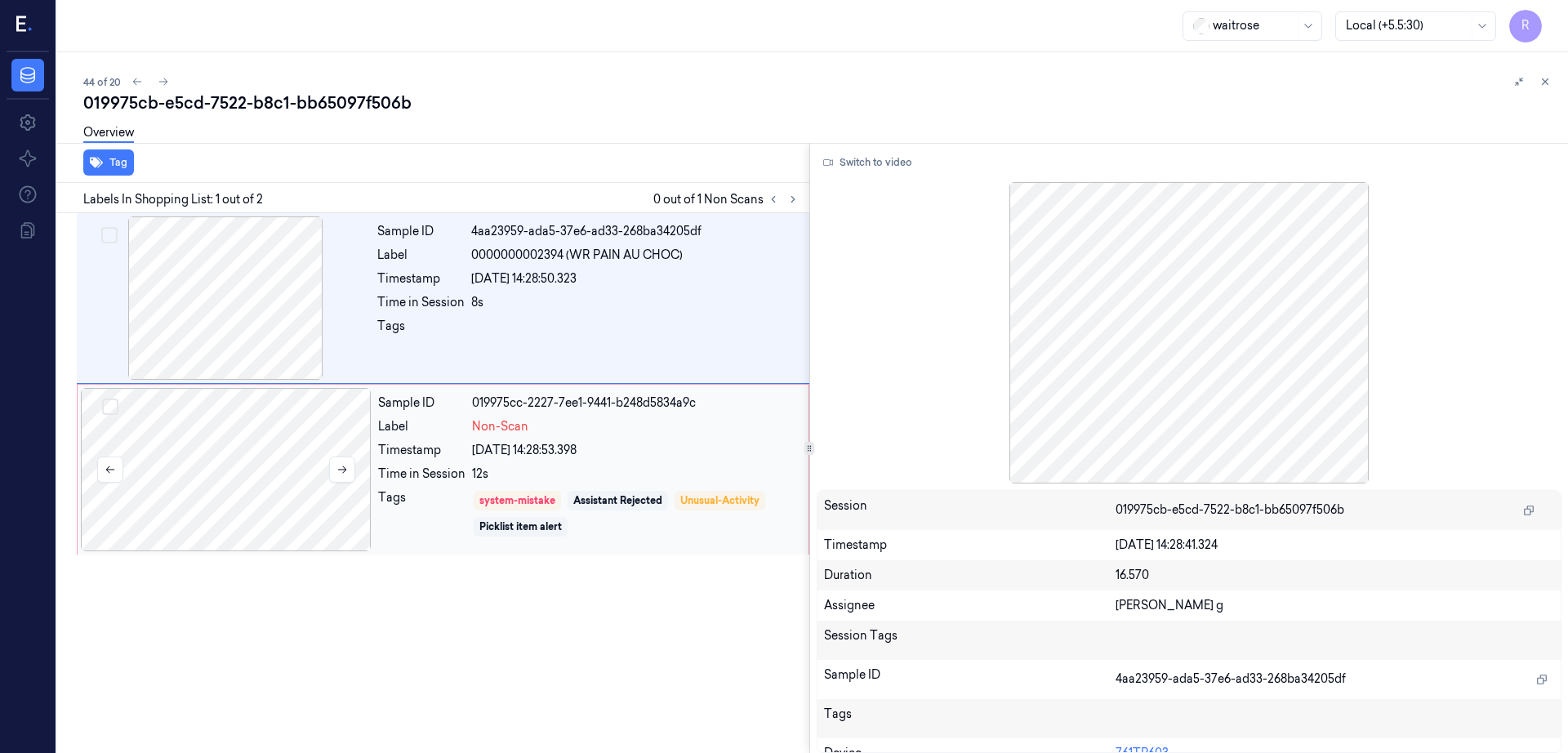
click at [245, 474] on div at bounding box center [226, 470] width 291 height 164
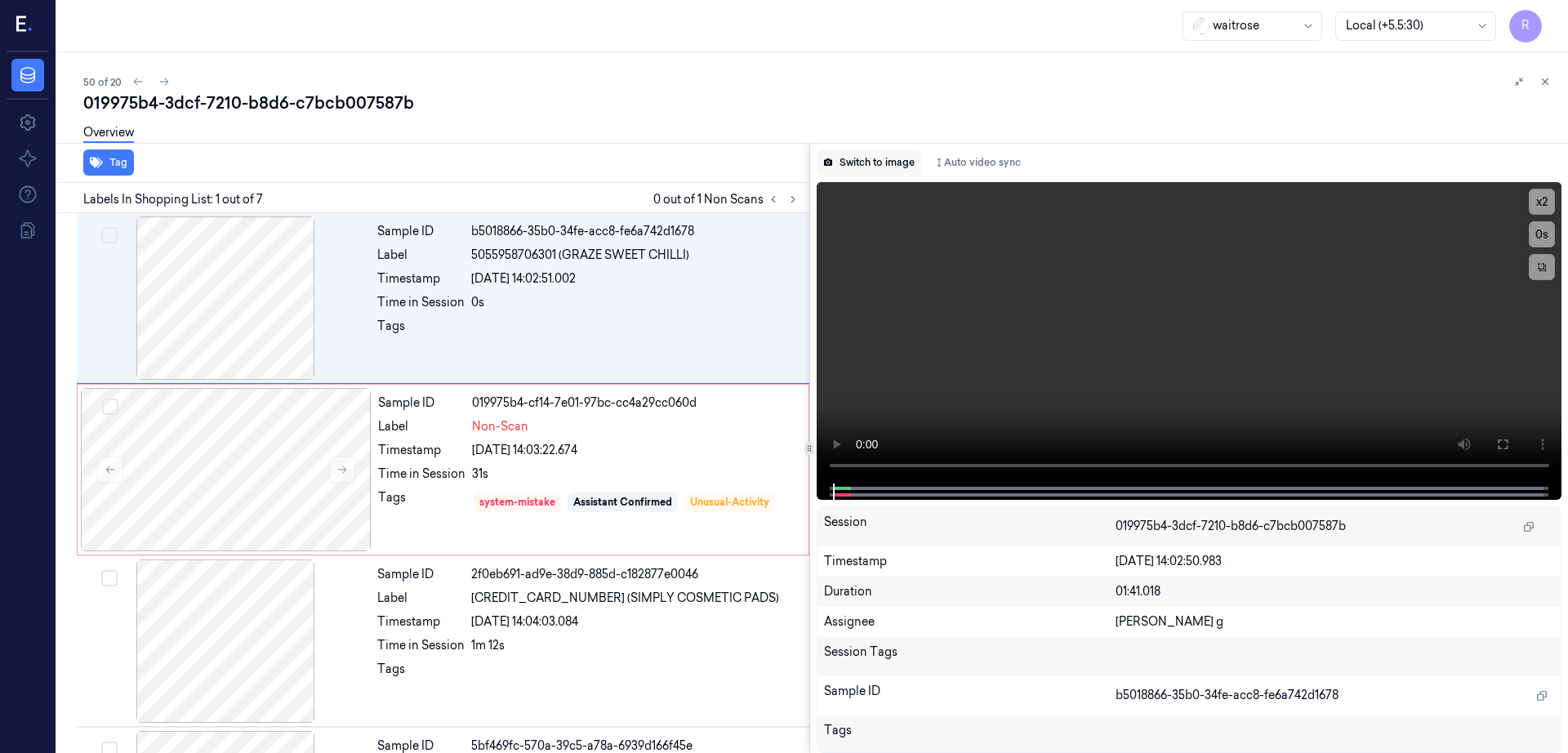
click at [901, 151] on button "Switch to image" at bounding box center [869, 162] width 105 height 26
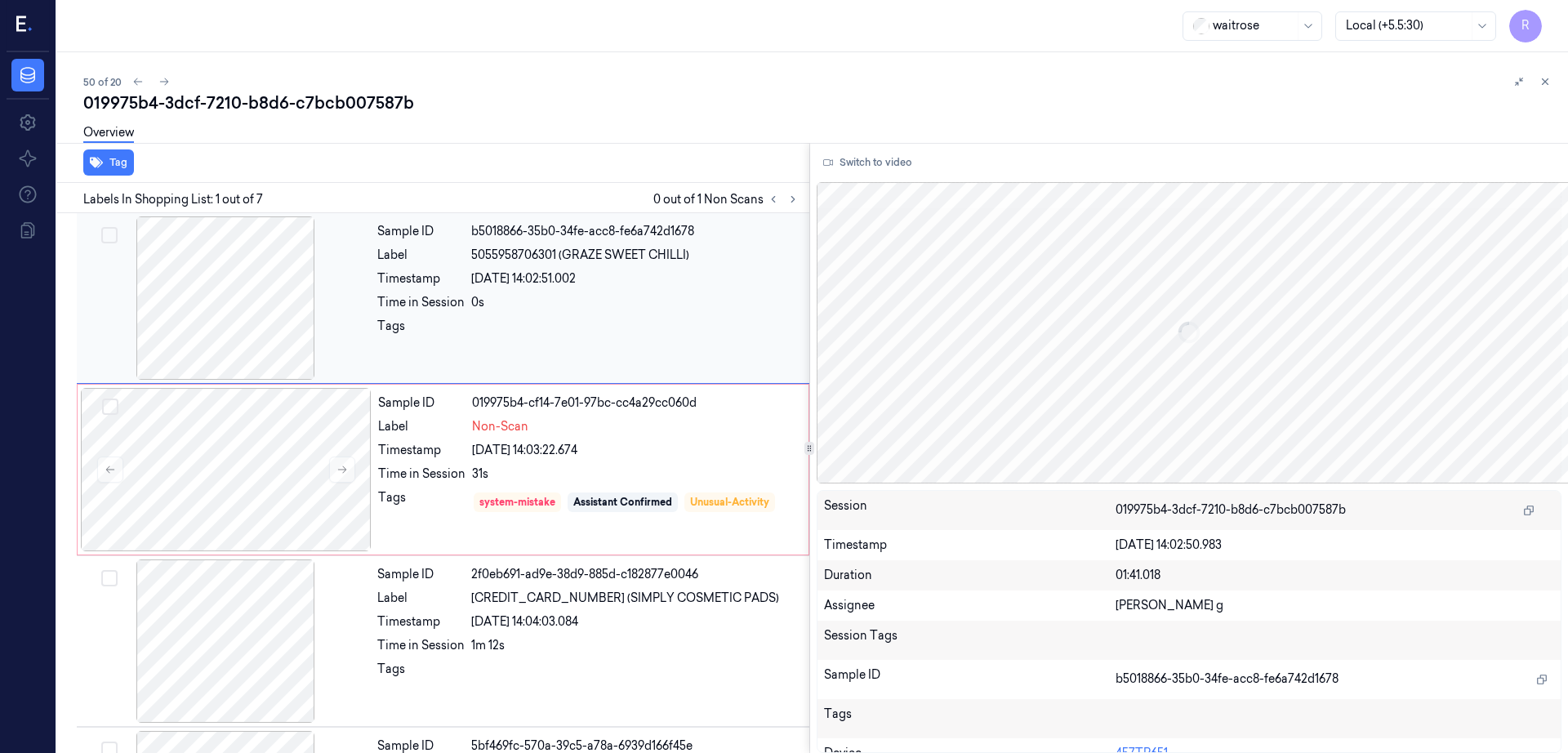
click at [552, 272] on div "[DATE] 14:02:51.002" at bounding box center [635, 278] width 329 height 17
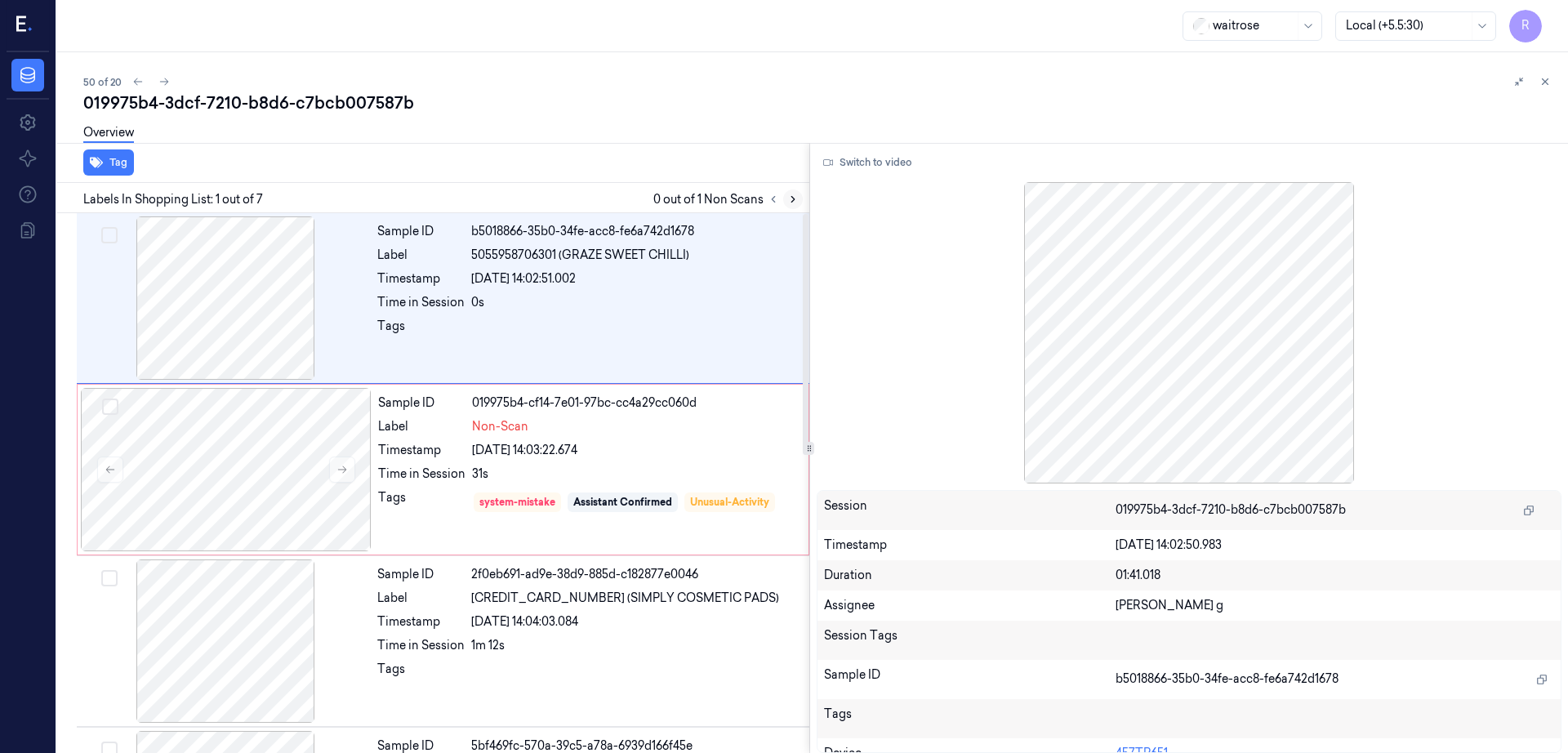
click at [803, 205] on button at bounding box center [793, 199] width 20 height 20
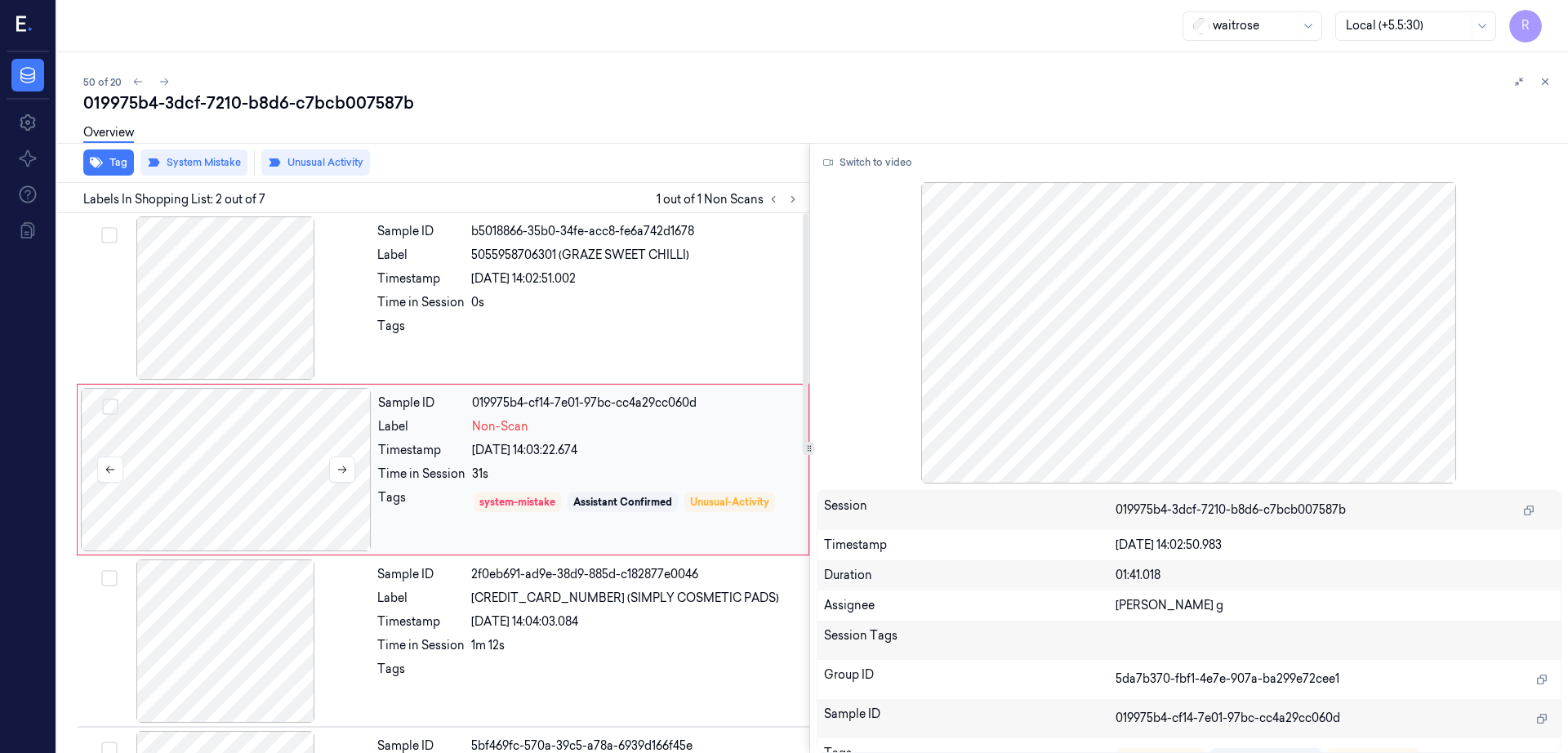
click at [338, 450] on div at bounding box center [226, 470] width 291 height 164
click at [336, 477] on button at bounding box center [342, 470] width 26 height 26
click at [235, 322] on div at bounding box center [225, 298] width 291 height 164
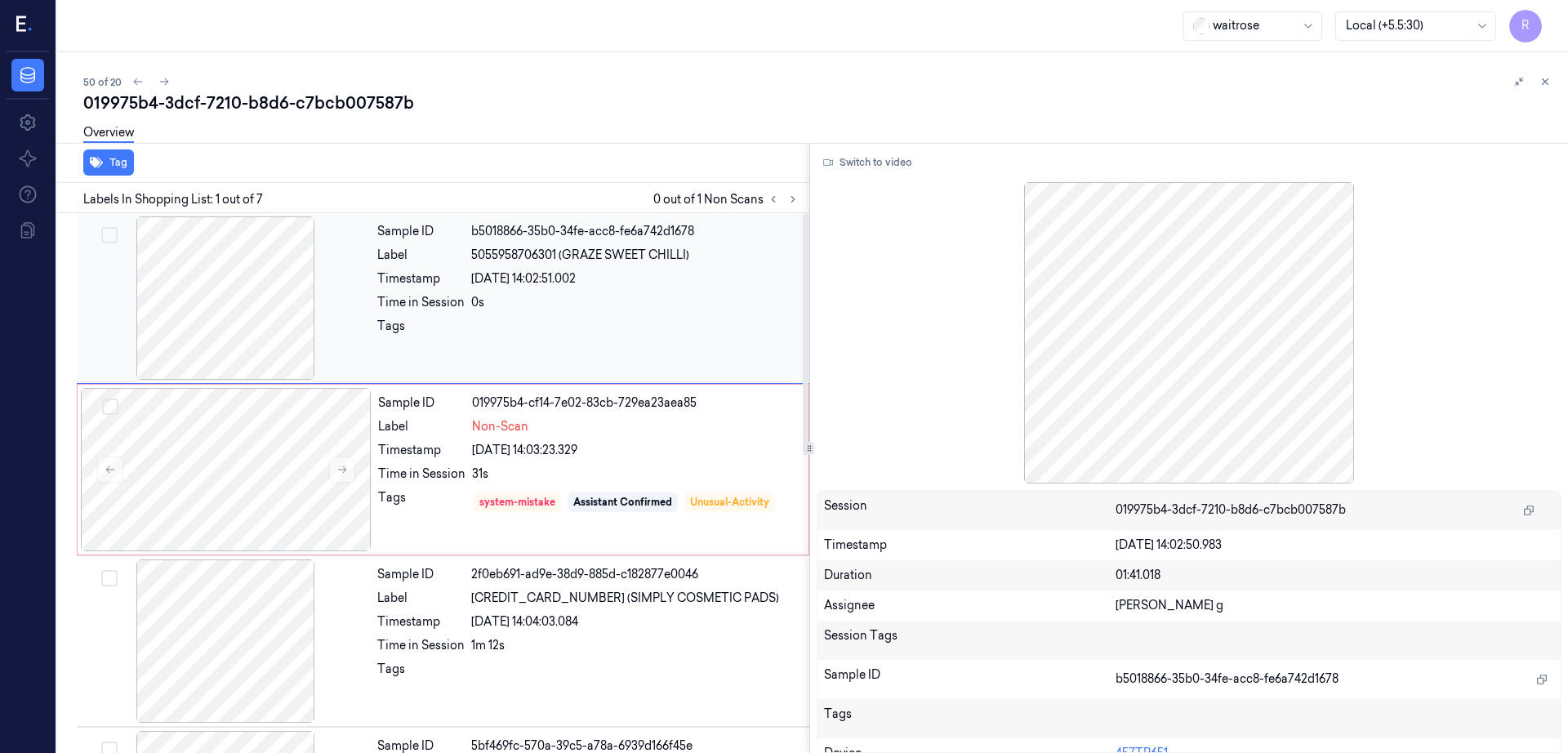
click at [206, 287] on div at bounding box center [225, 298] width 291 height 164
click at [215, 408] on div at bounding box center [226, 470] width 291 height 164
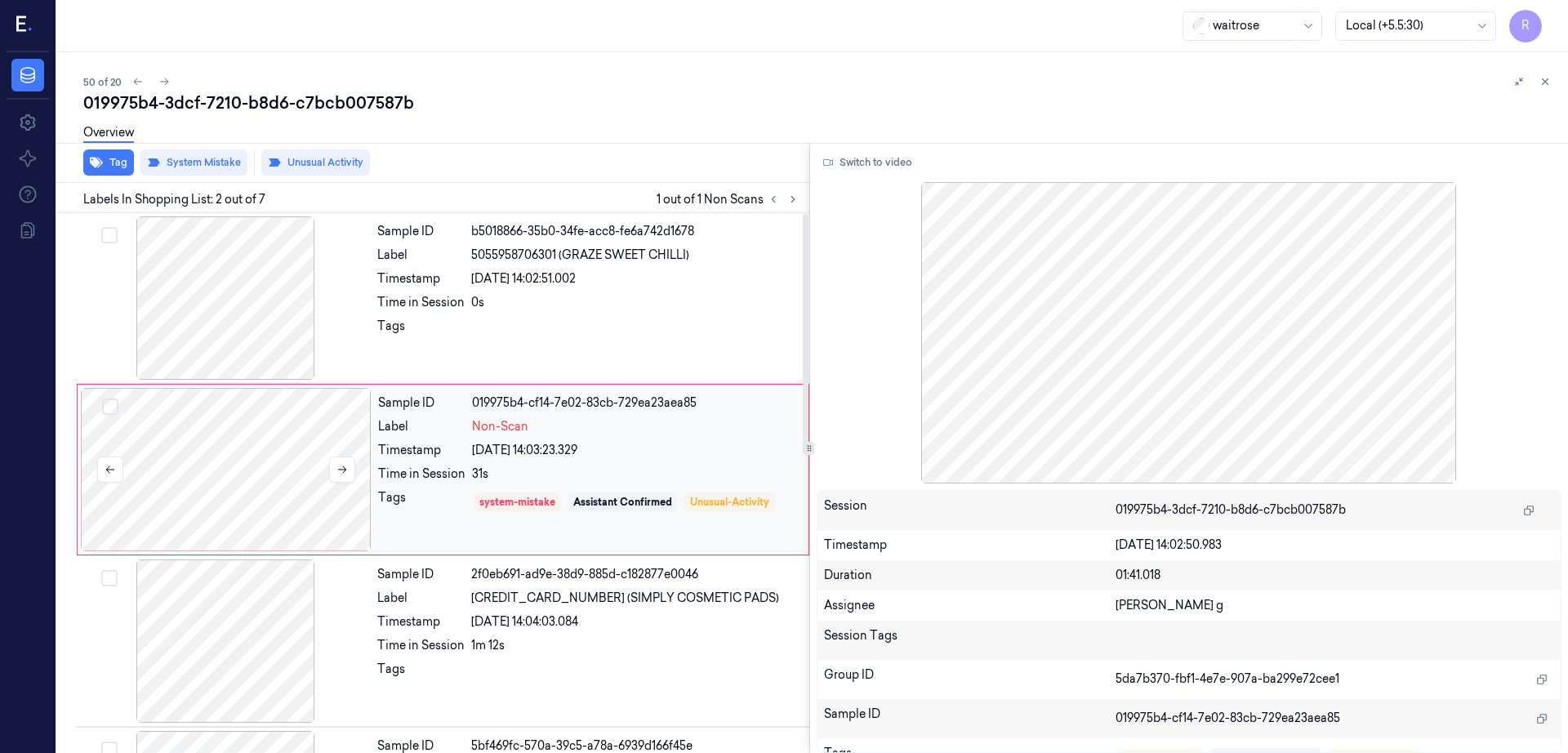
click at [211, 439] on div at bounding box center [226, 470] width 291 height 164
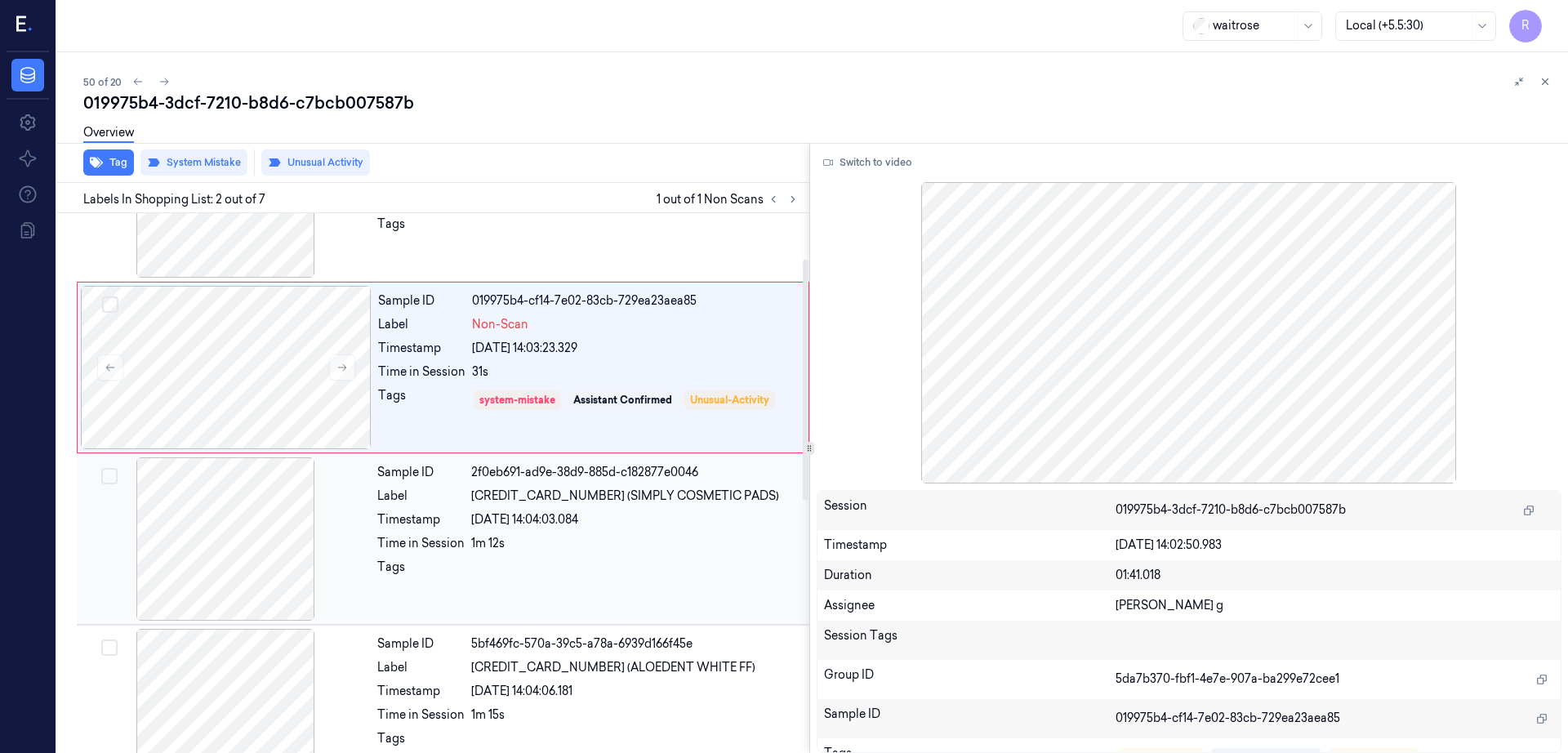
click at [193, 537] on div at bounding box center [225, 539] width 291 height 164
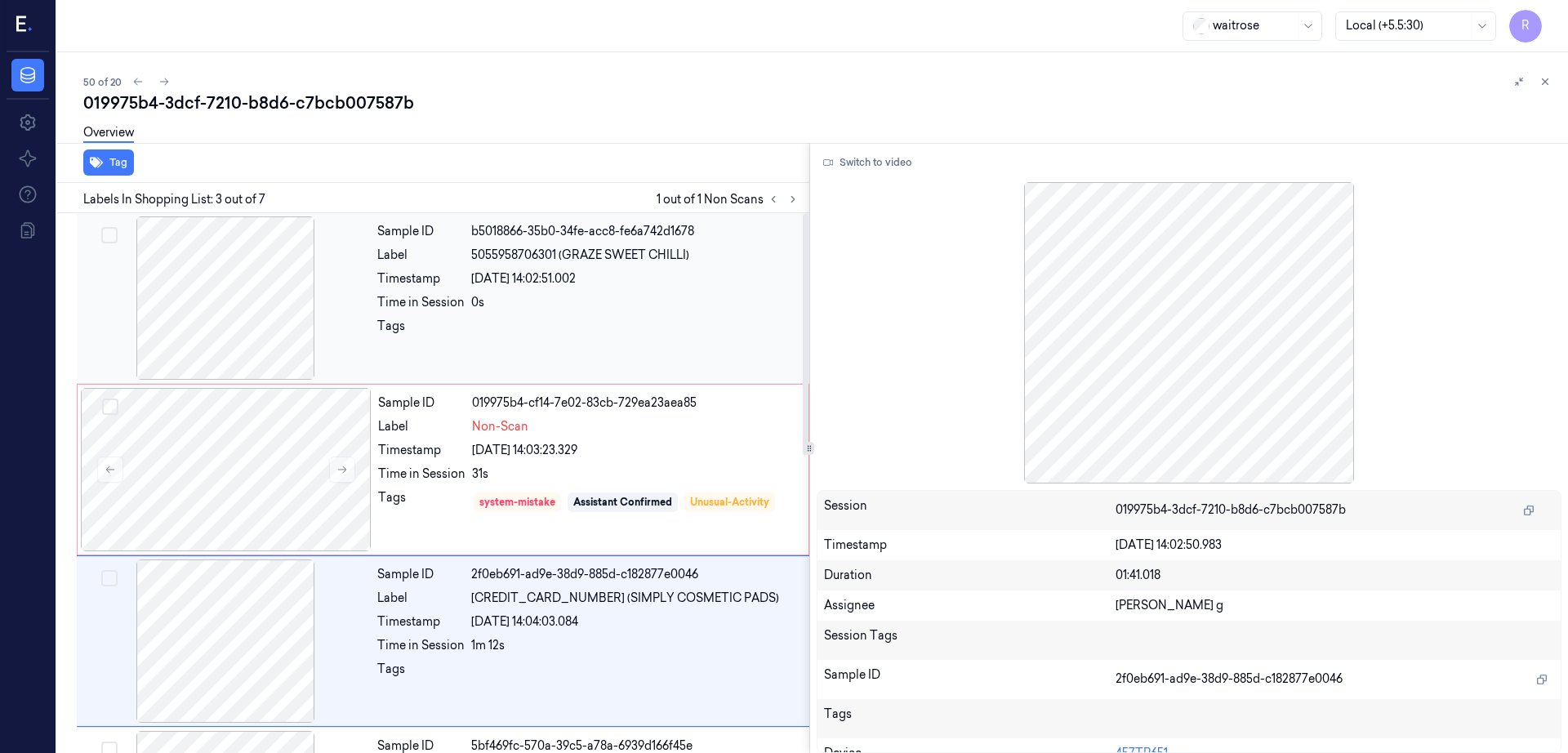
click at [257, 335] on div at bounding box center [225, 298] width 291 height 164
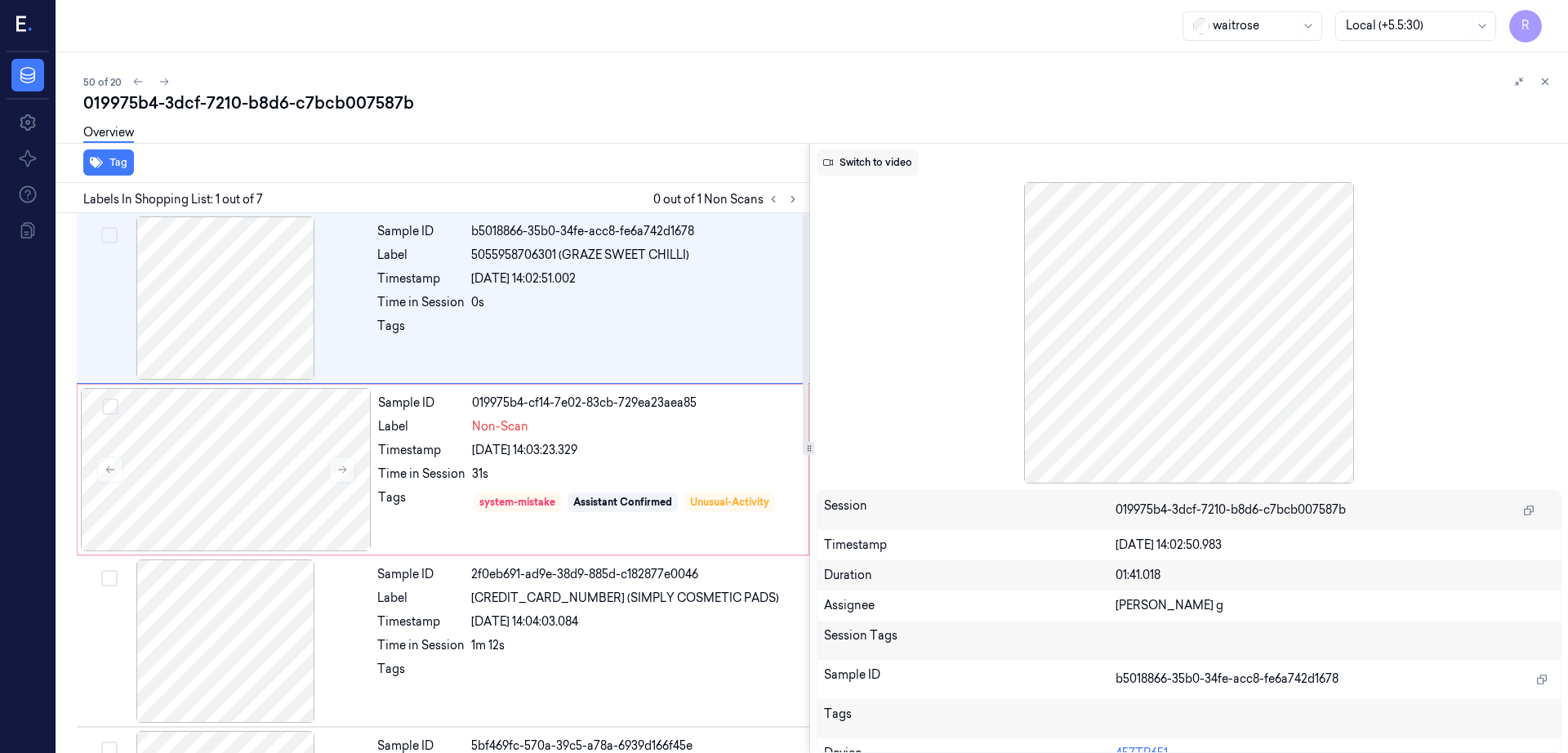
click at [833, 161] on icon at bounding box center [828, 162] width 10 height 7
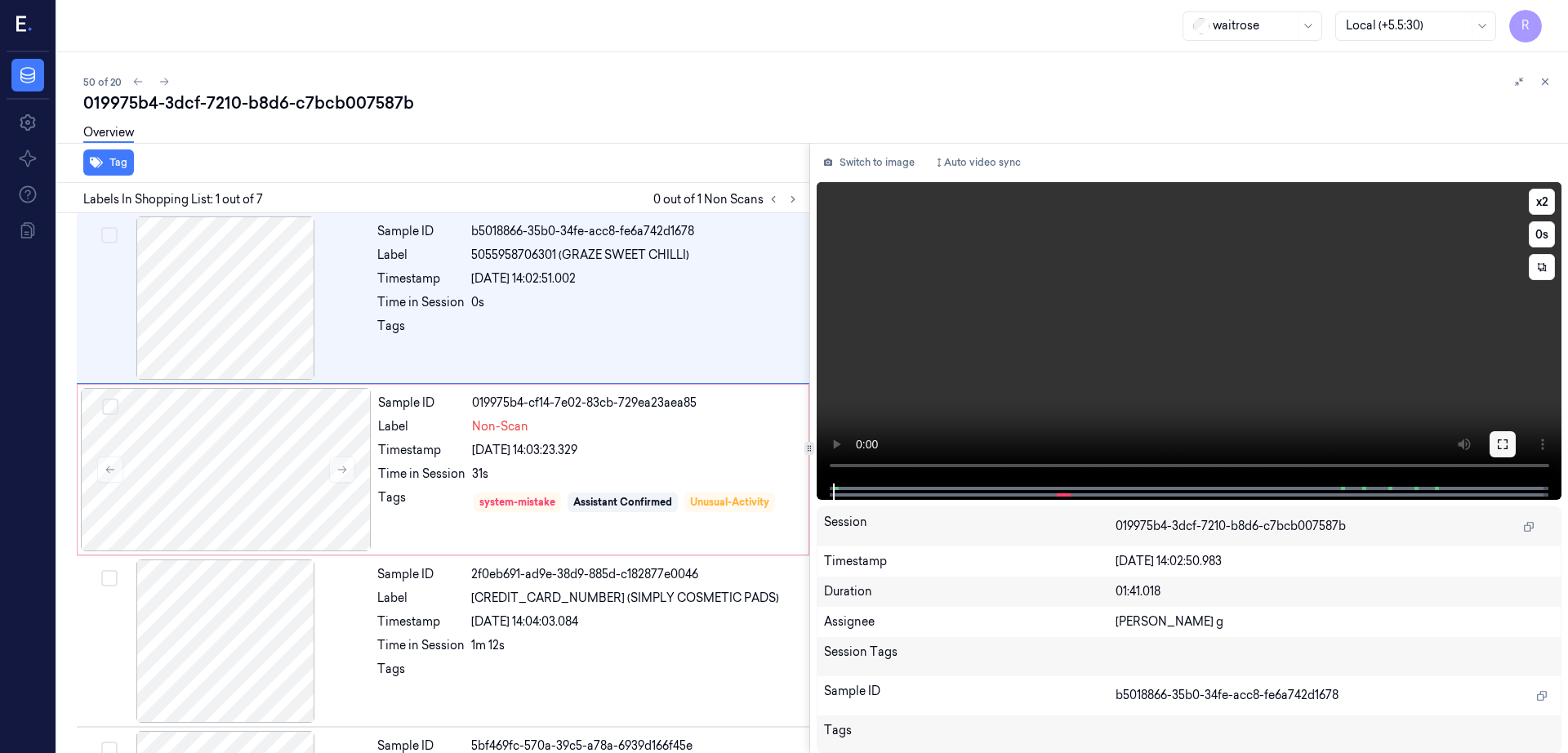
click at [1508, 445] on icon at bounding box center [1503, 444] width 10 height 10
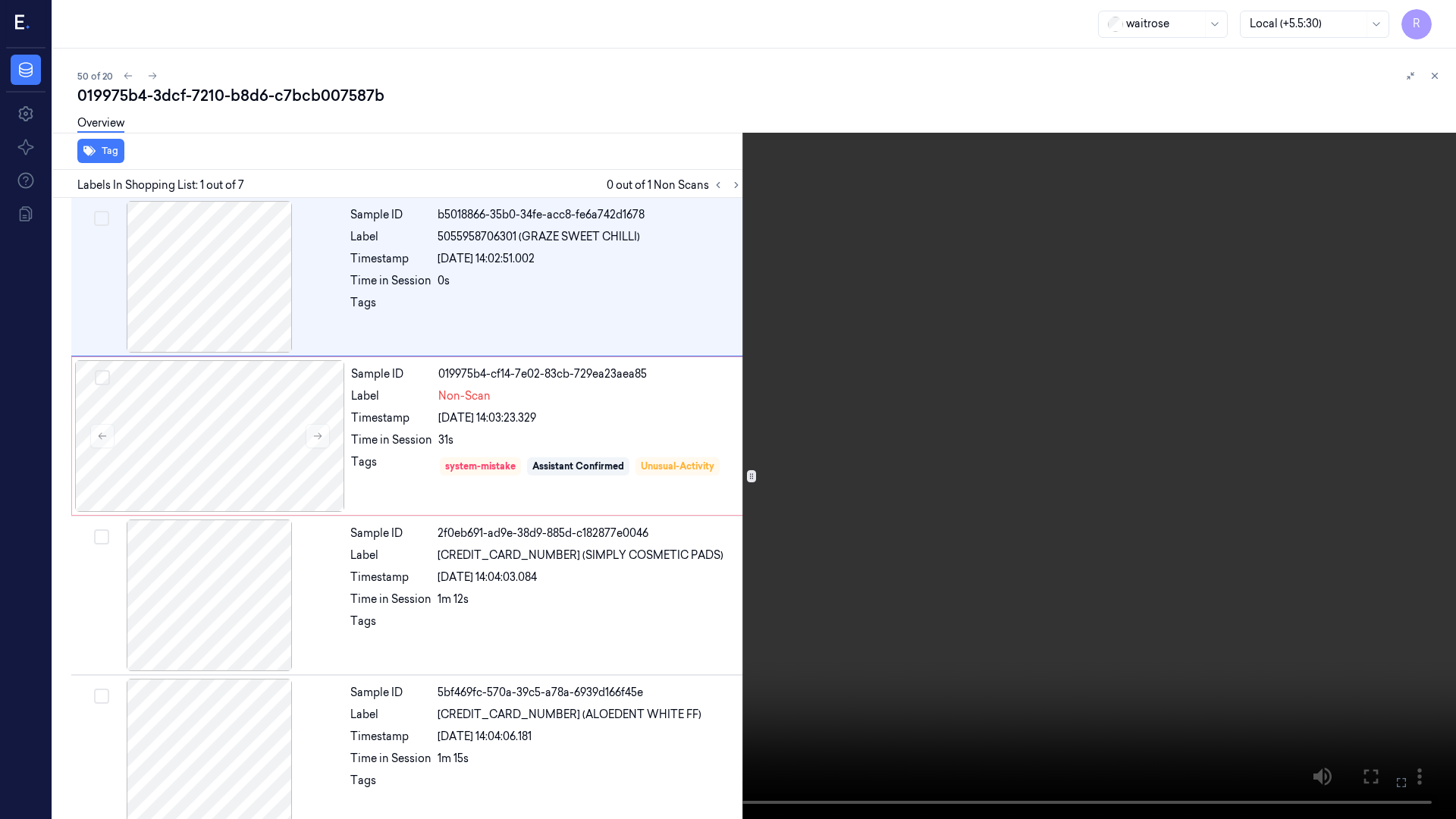
click at [692, 509] on video at bounding box center [728, 410] width 1456 height 819
click at [1432, 17] on button "x 2" at bounding box center [1438, 18] width 24 height 24
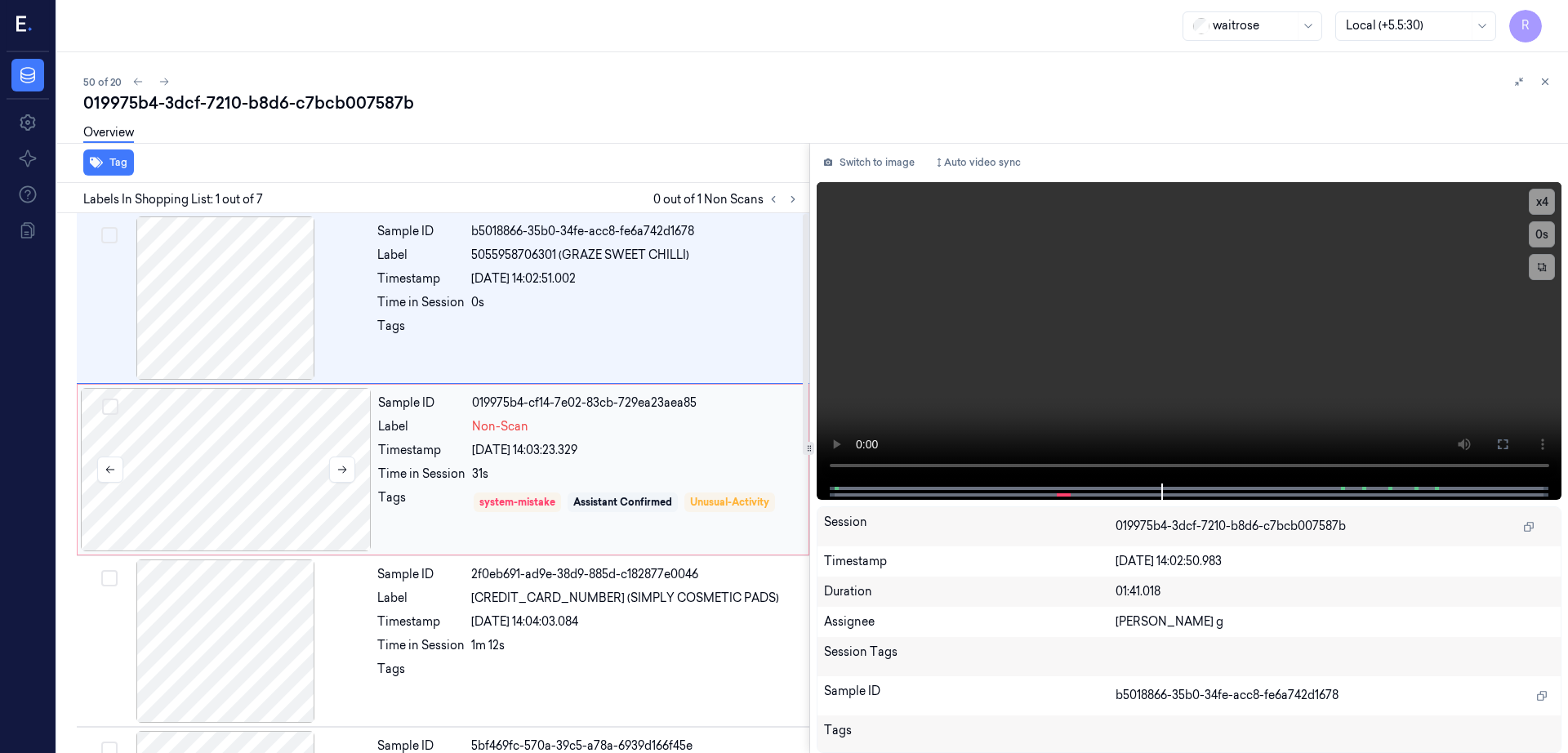
click at [276, 472] on div at bounding box center [226, 470] width 291 height 164
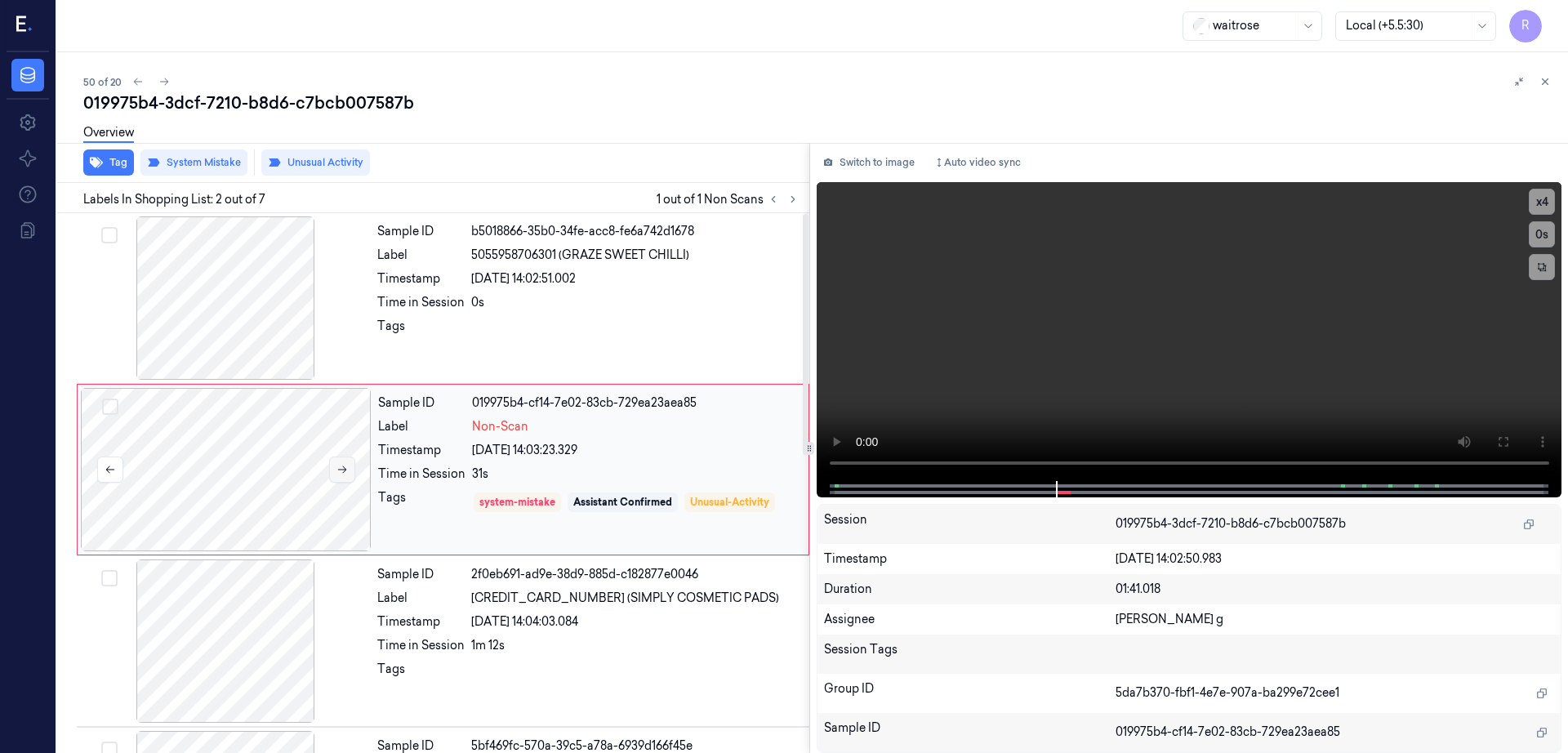
click at [346, 469] on icon at bounding box center [342, 470] width 12 height 12
click at [342, 108] on div "019975b4-3dcf-7210-b8d6-c7bcb007587b" at bounding box center [818, 103] width 1471 height 23
copy div "c7bcb007587b"
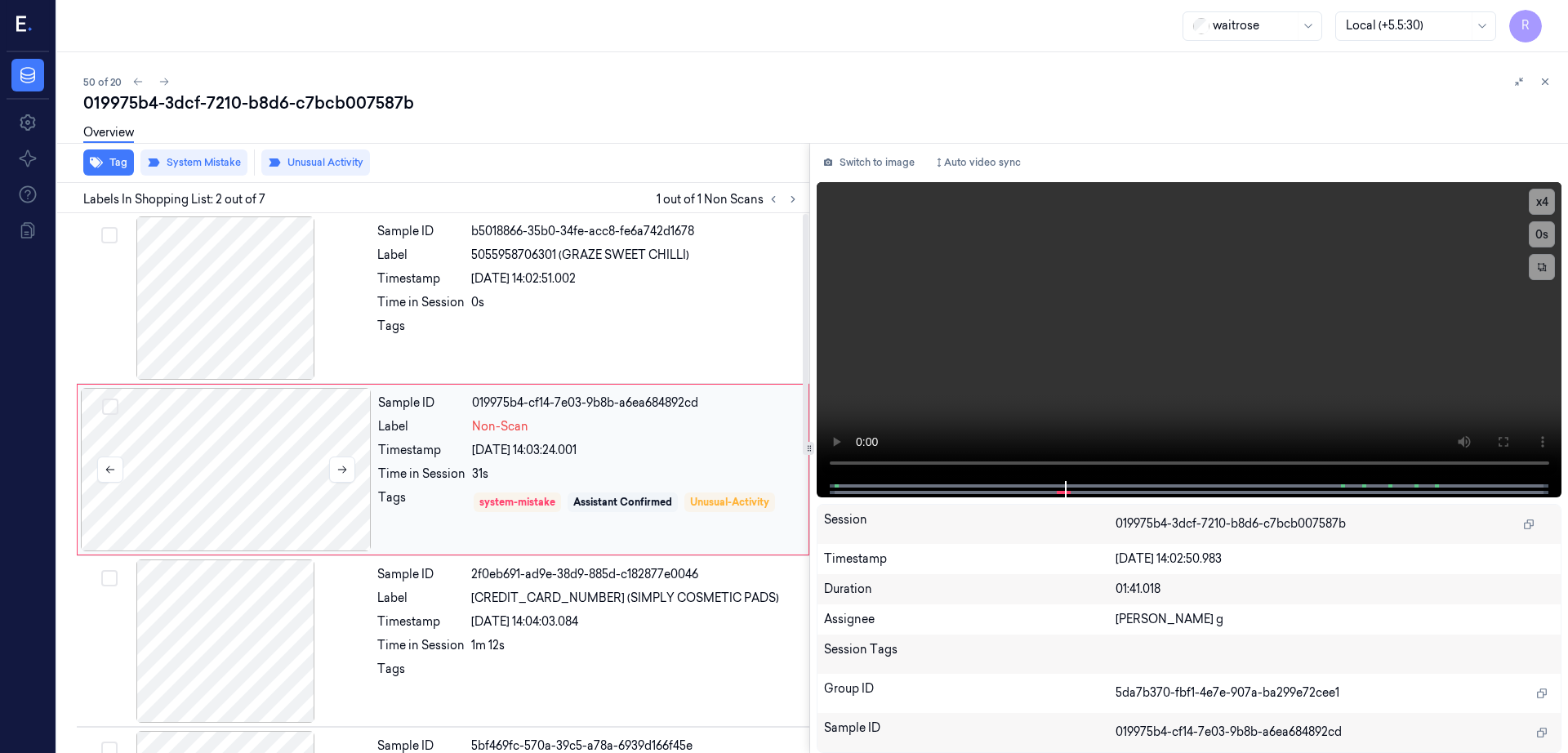
click at [221, 487] on div at bounding box center [226, 470] width 291 height 164
click at [891, 164] on button "Switch to image" at bounding box center [869, 162] width 105 height 26
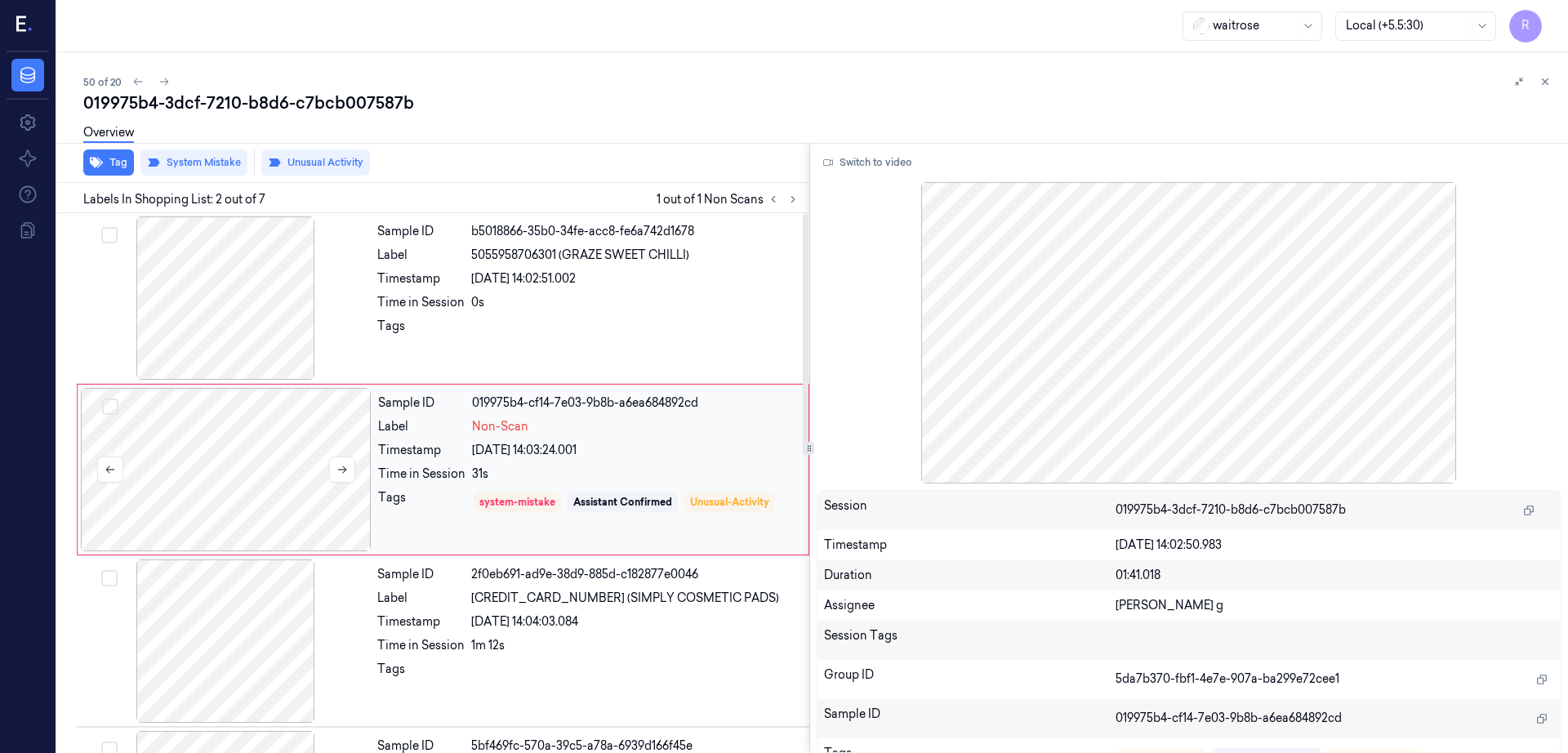
click at [297, 500] on div at bounding box center [226, 470] width 291 height 164
click at [346, 471] on icon at bounding box center [342, 470] width 12 height 12
click at [346, 473] on icon at bounding box center [342, 470] width 12 height 12
click at [241, 475] on div at bounding box center [226, 470] width 291 height 164
click at [345, 469] on icon at bounding box center [342, 470] width 9 height 7
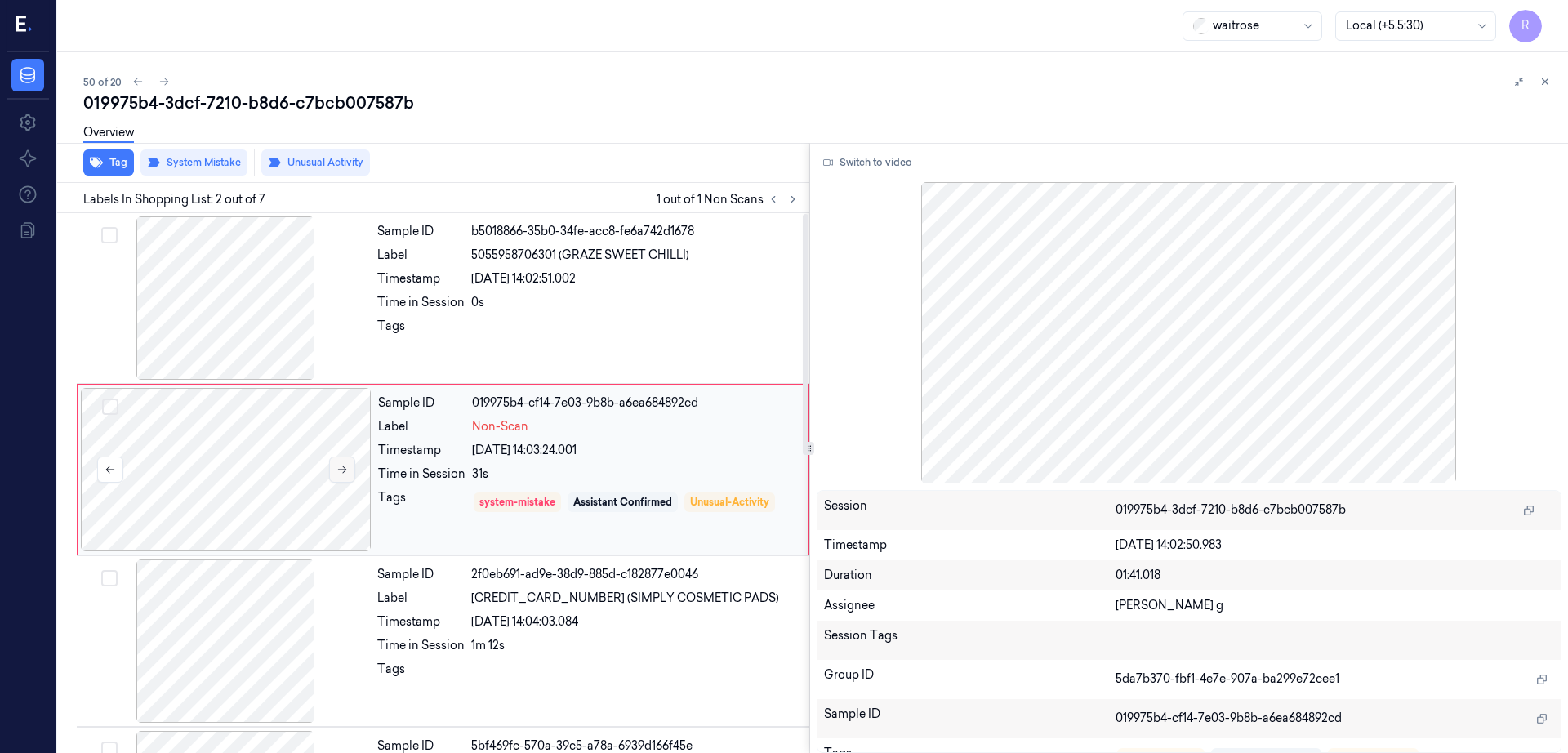
click at [345, 469] on icon at bounding box center [342, 470] width 9 height 7
click at [210, 328] on div at bounding box center [225, 298] width 291 height 164
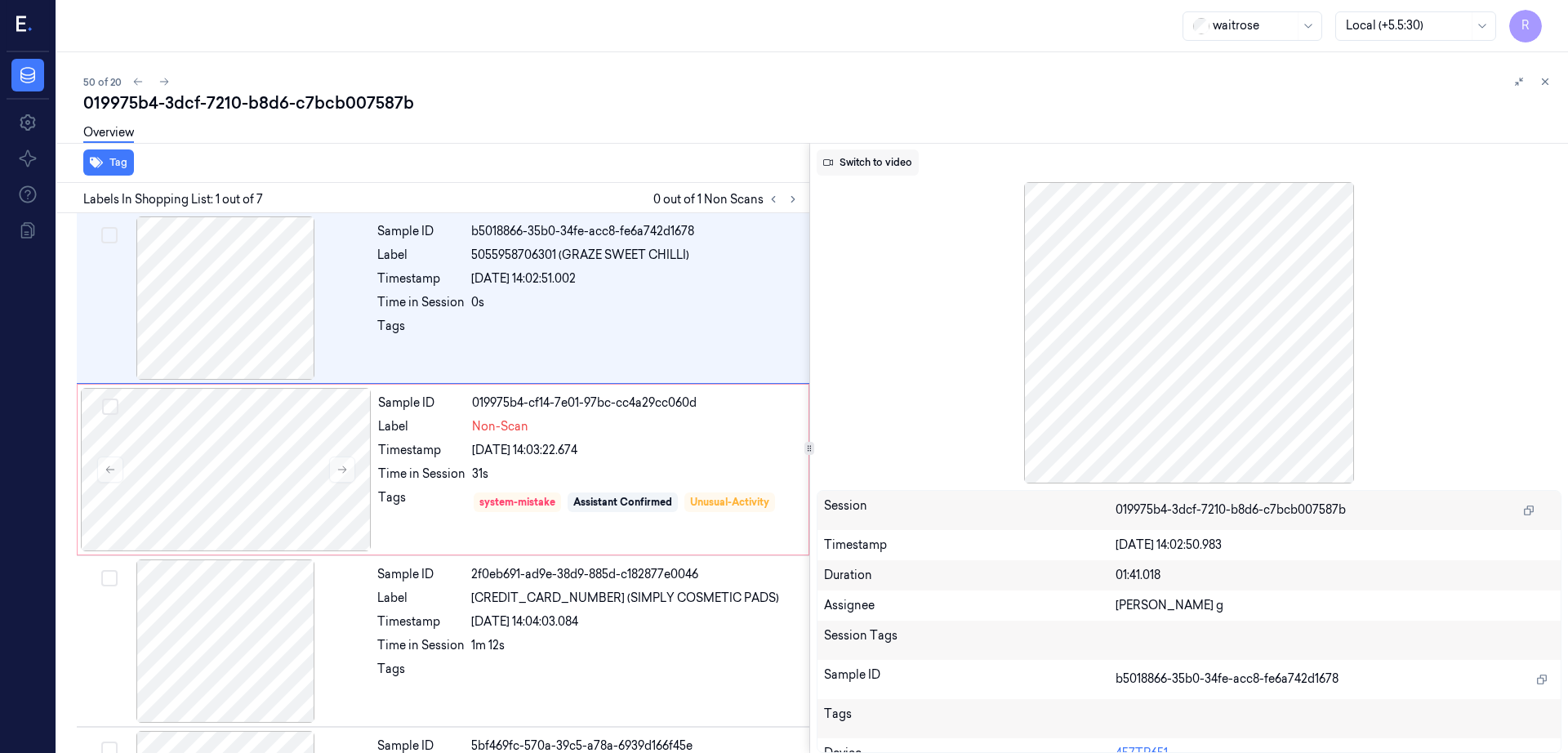
click at [903, 159] on button "Switch to video" at bounding box center [867, 162] width 102 height 26
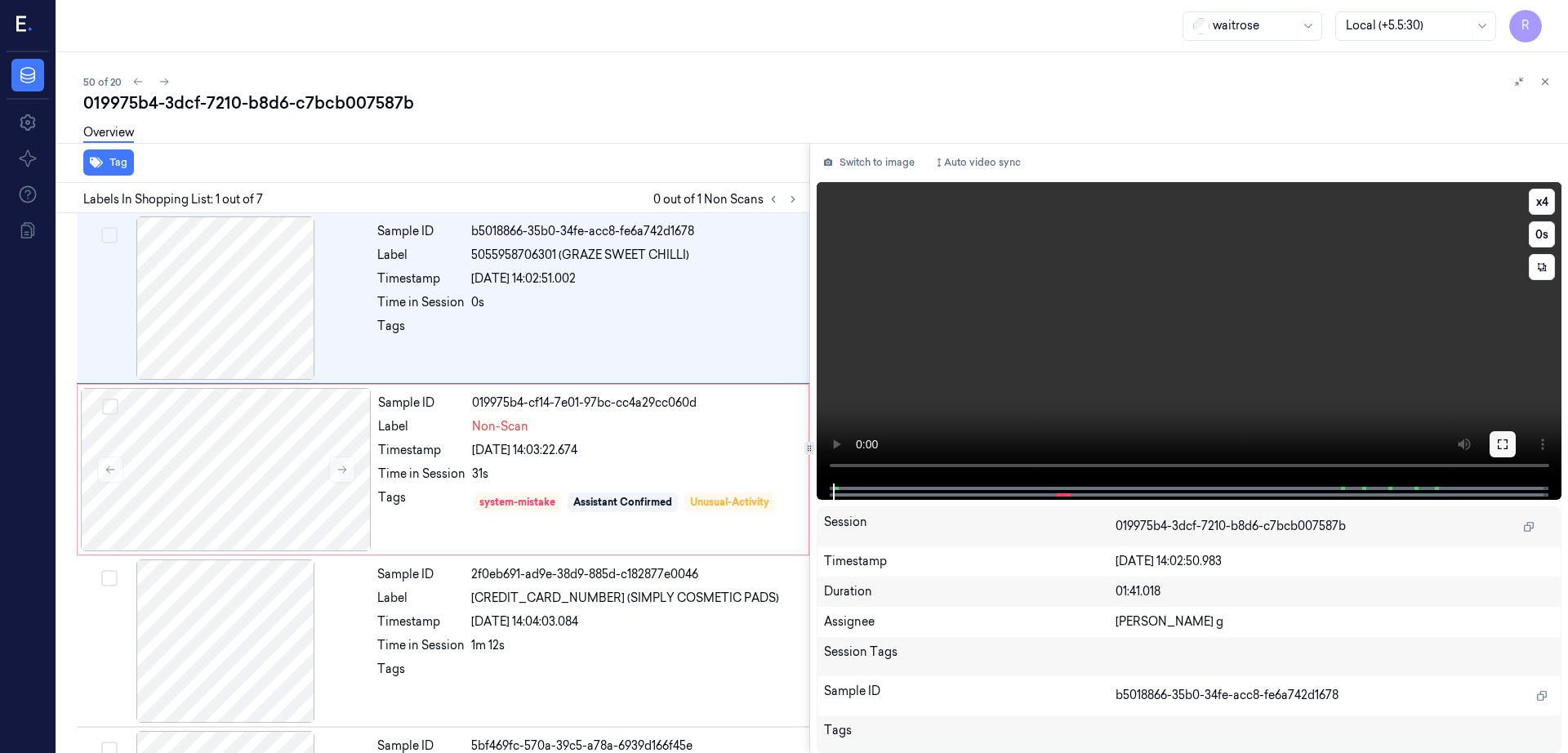
click at [1509, 444] on icon at bounding box center [1502, 444] width 13 height 13
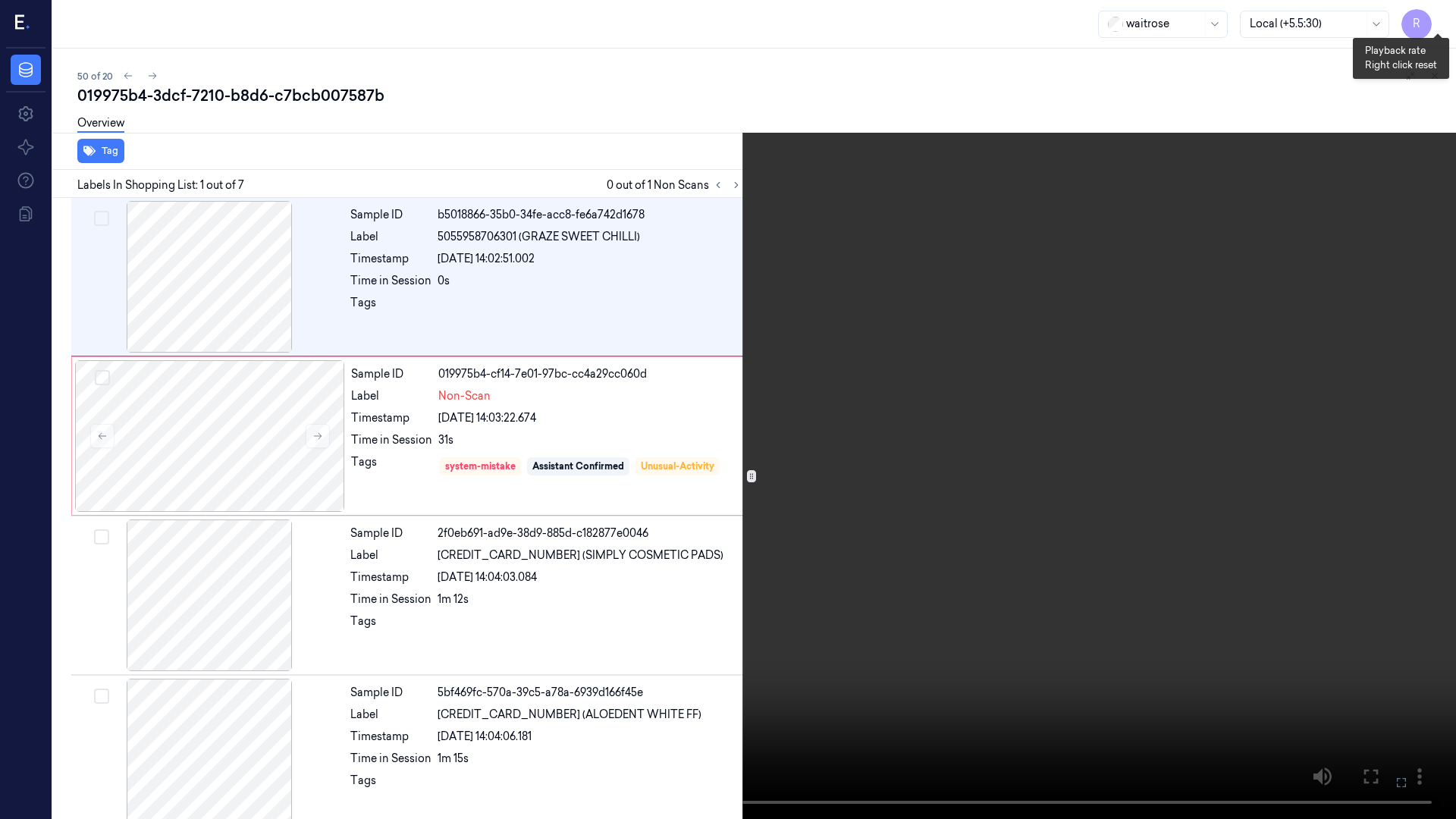
click at [1439, 16] on button "x 4" at bounding box center [1438, 18] width 24 height 24
click at [1439, 16] on button "x 1" at bounding box center [1438, 18] width 24 height 24
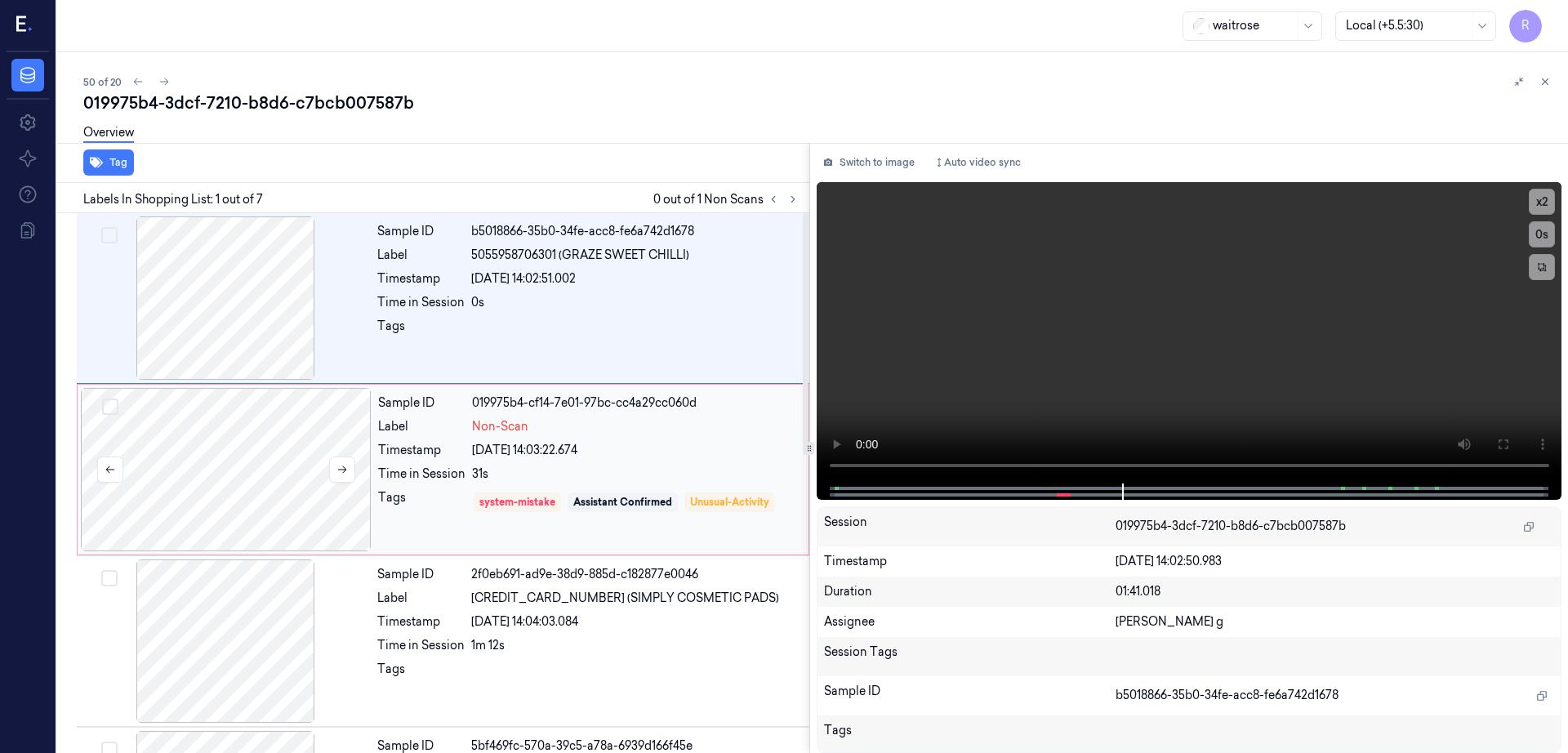
click at [299, 475] on div at bounding box center [226, 470] width 291 height 164
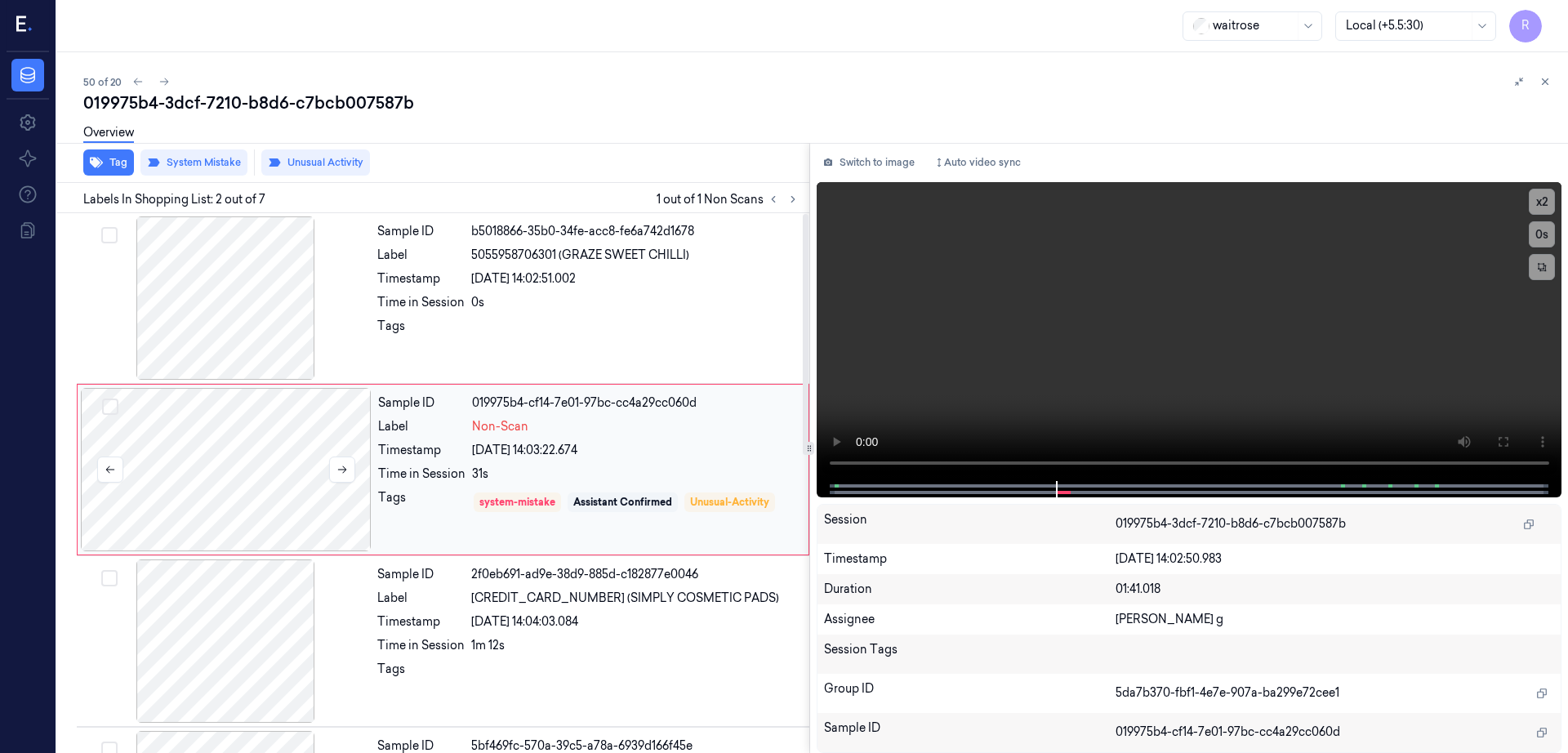
click at [269, 473] on div at bounding box center [226, 470] width 291 height 164
click at [904, 165] on button "Switch to image" at bounding box center [869, 162] width 105 height 26
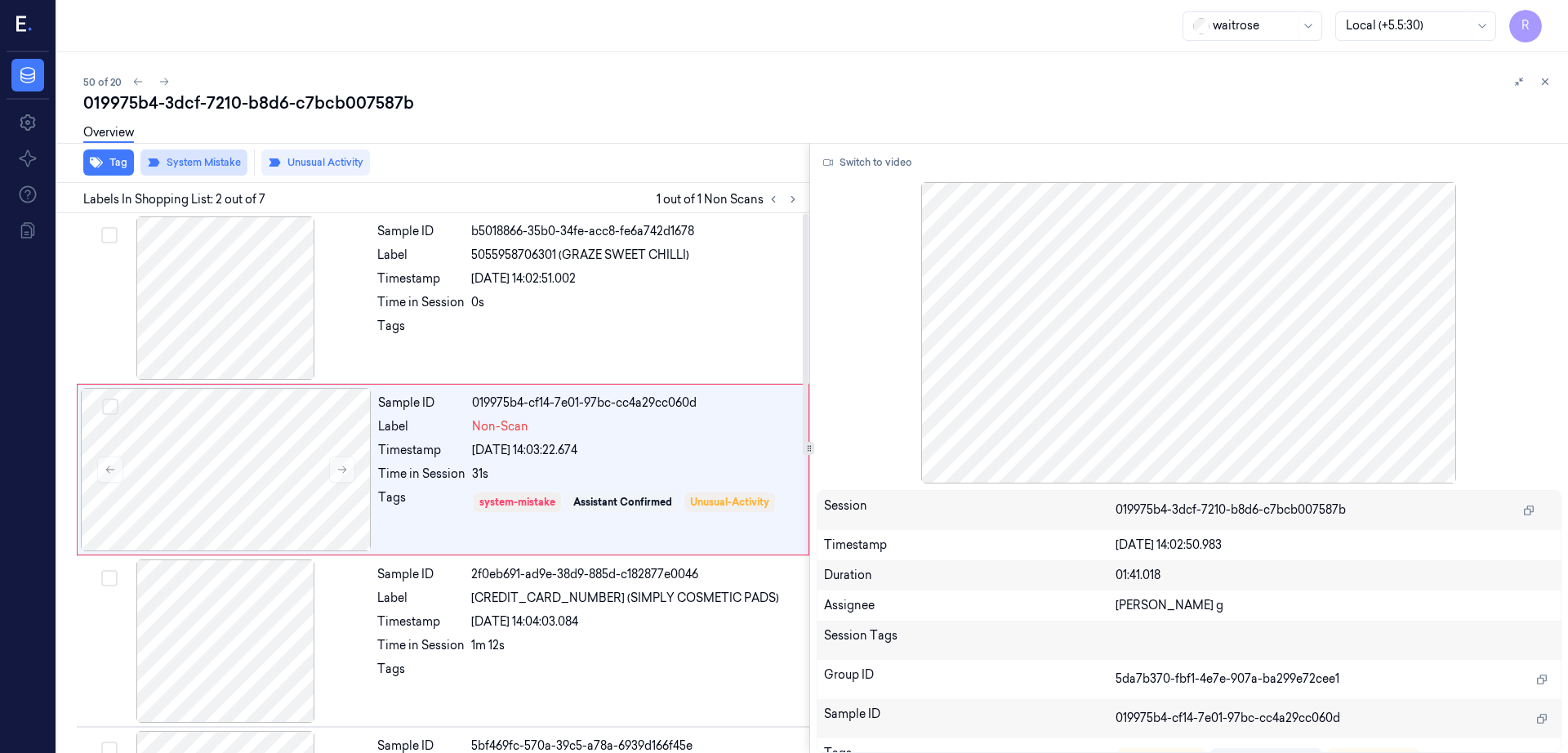
click at [201, 168] on button "System Mistake" at bounding box center [193, 162] width 107 height 26
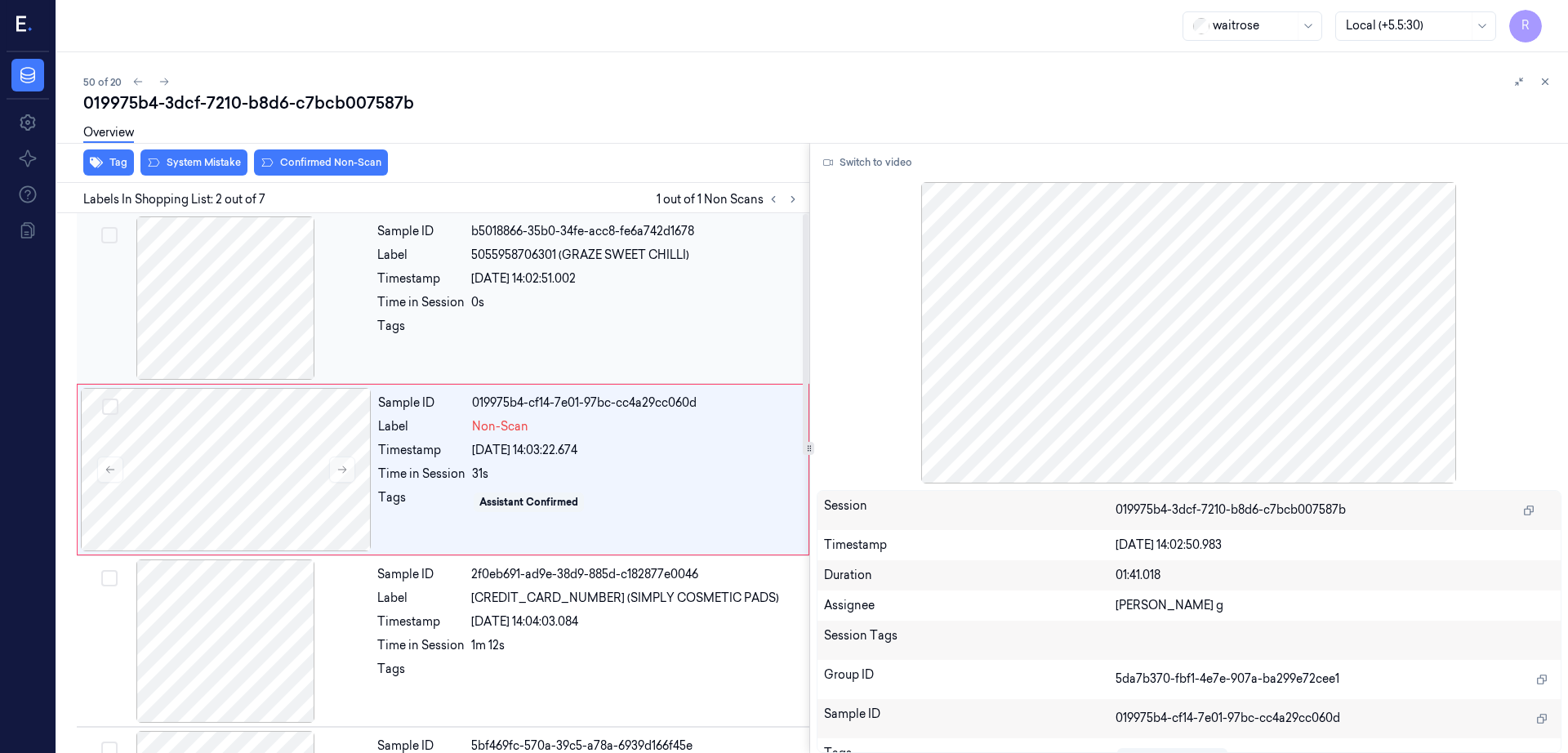
click at [573, 308] on div "0s" at bounding box center [635, 302] width 329 height 17
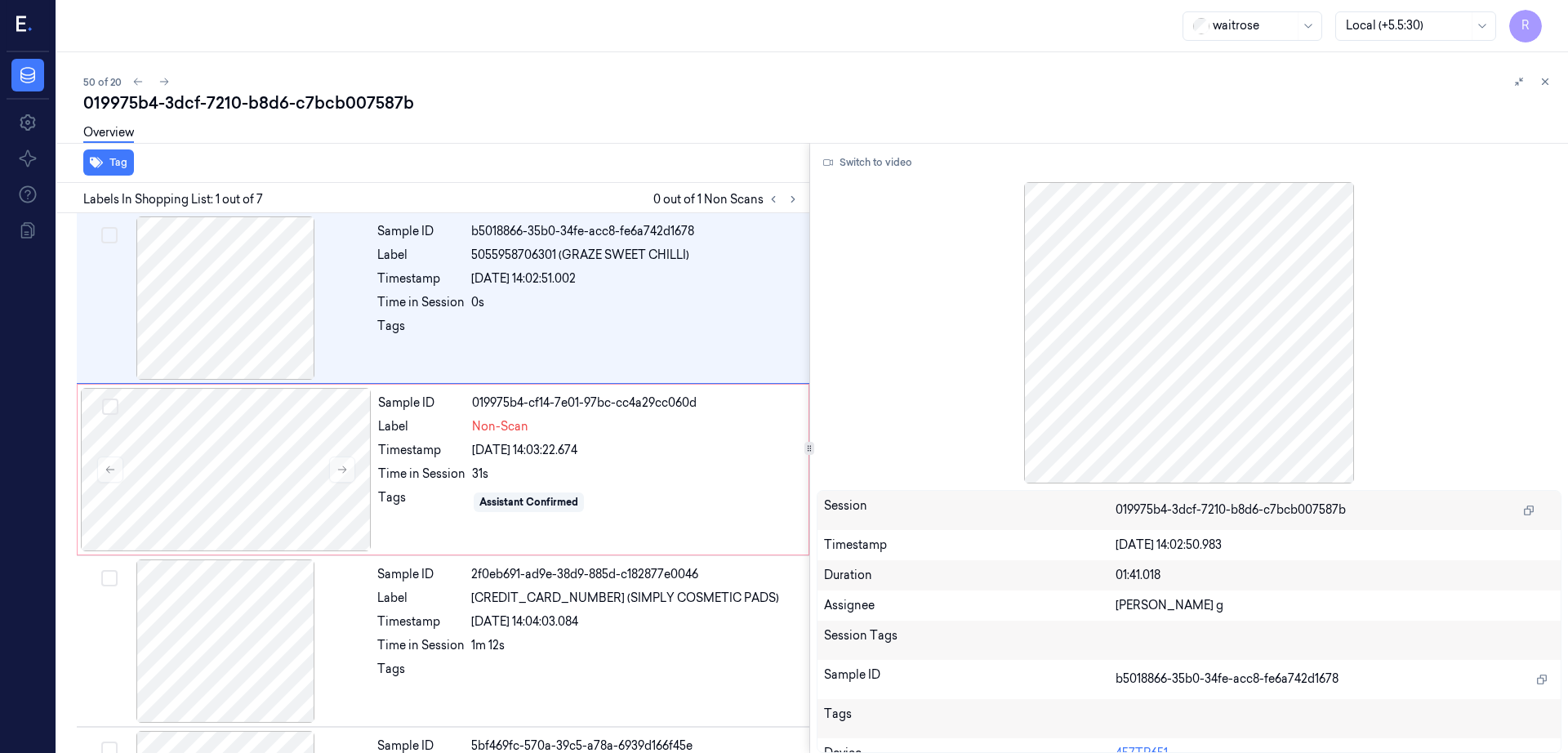
click at [196, 109] on div "019975b4-3dcf-7210-b8d6-c7bcb007587b" at bounding box center [818, 103] width 1471 height 23
copy div "-"
click at [274, 471] on div at bounding box center [226, 470] width 291 height 164
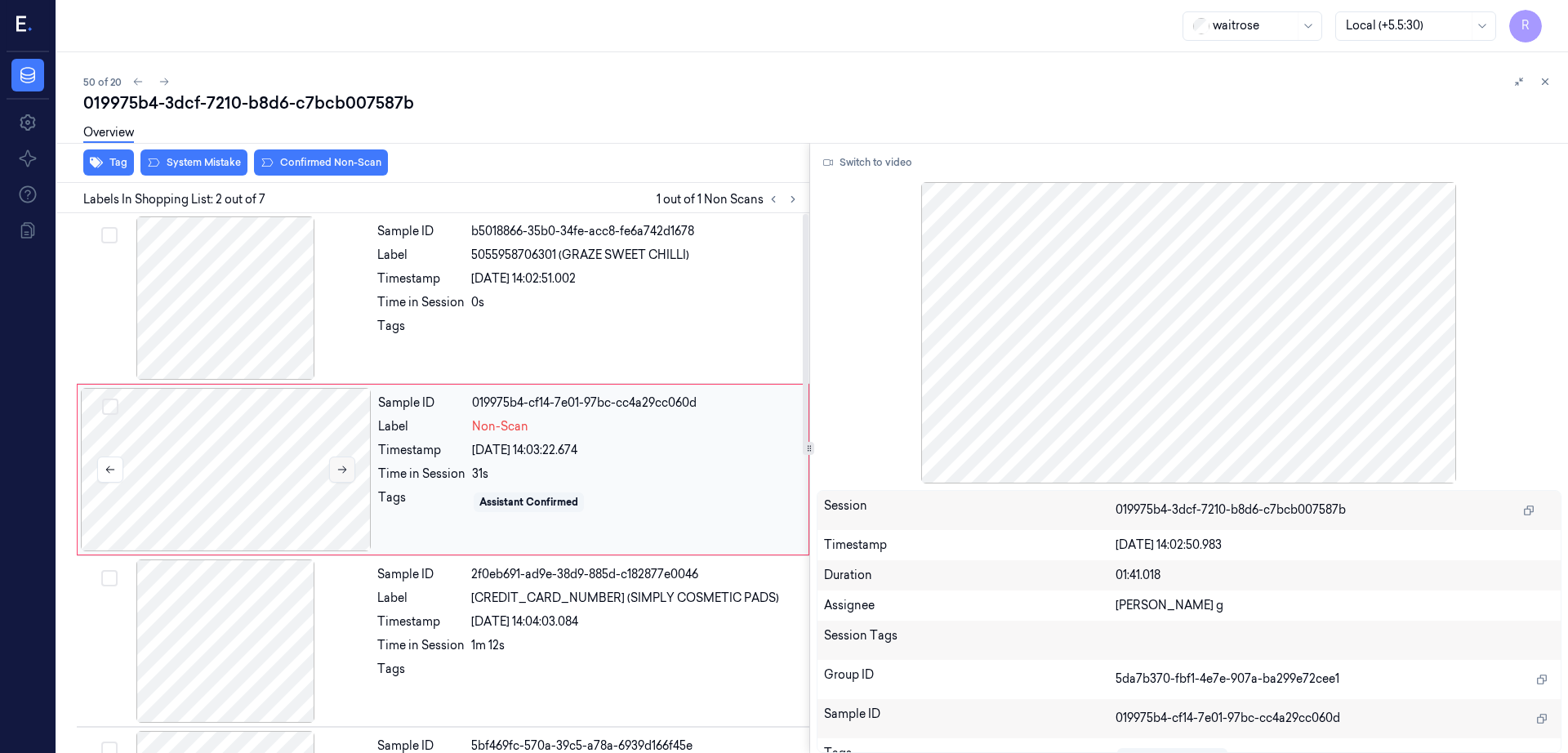
click at [353, 465] on button at bounding box center [342, 470] width 26 height 26
click at [353, 466] on button at bounding box center [342, 470] width 26 height 26
click at [345, 472] on icon at bounding box center [342, 470] width 12 height 12
click at [254, 295] on div at bounding box center [225, 298] width 291 height 164
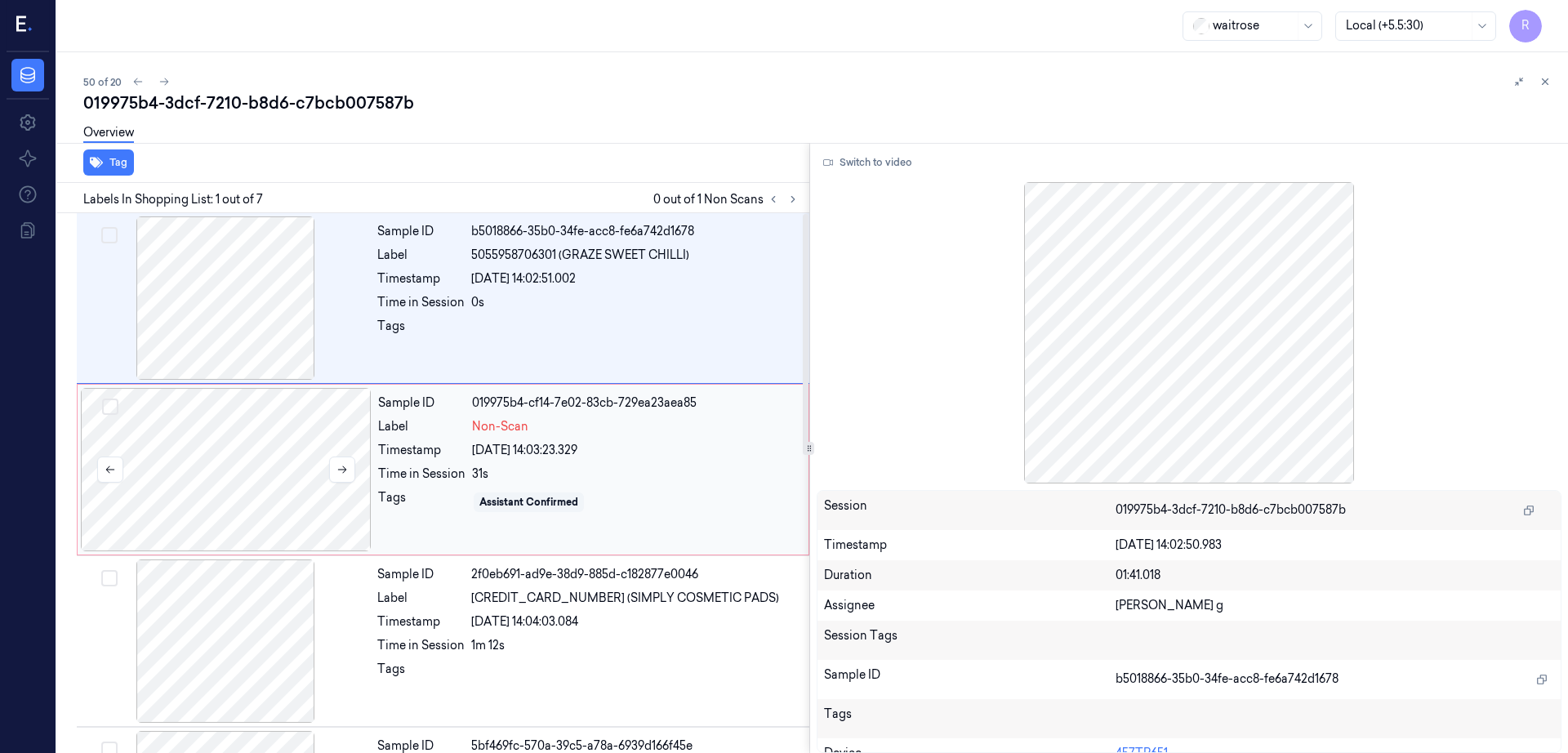
click at [233, 478] on div at bounding box center [226, 470] width 291 height 164
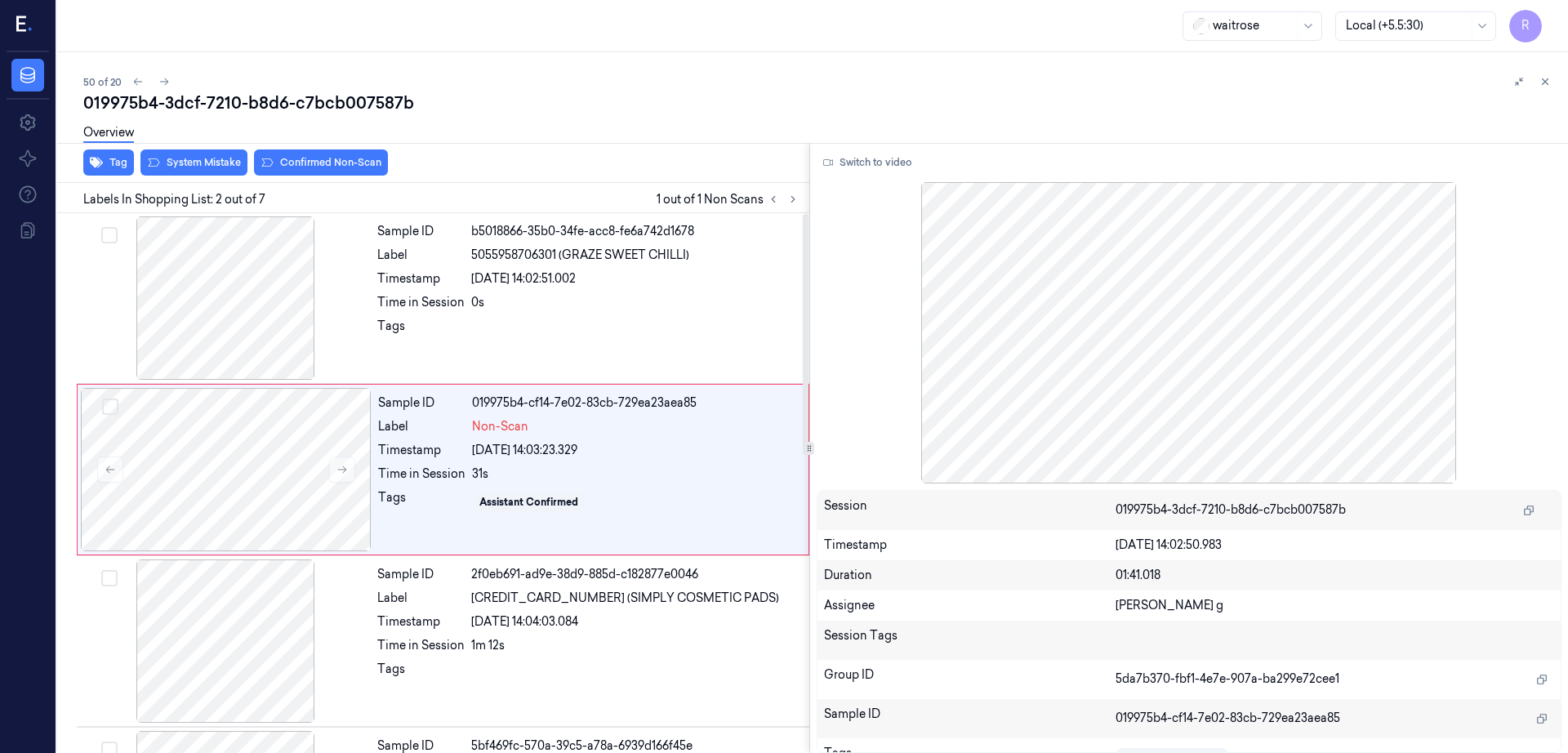
click at [362, 100] on div "019975b4-3dcf-7210-b8d6-c7bcb007587b" at bounding box center [818, 103] width 1471 height 23
copy div "c7bcb007587b"
click at [292, 505] on div at bounding box center [226, 470] width 291 height 164
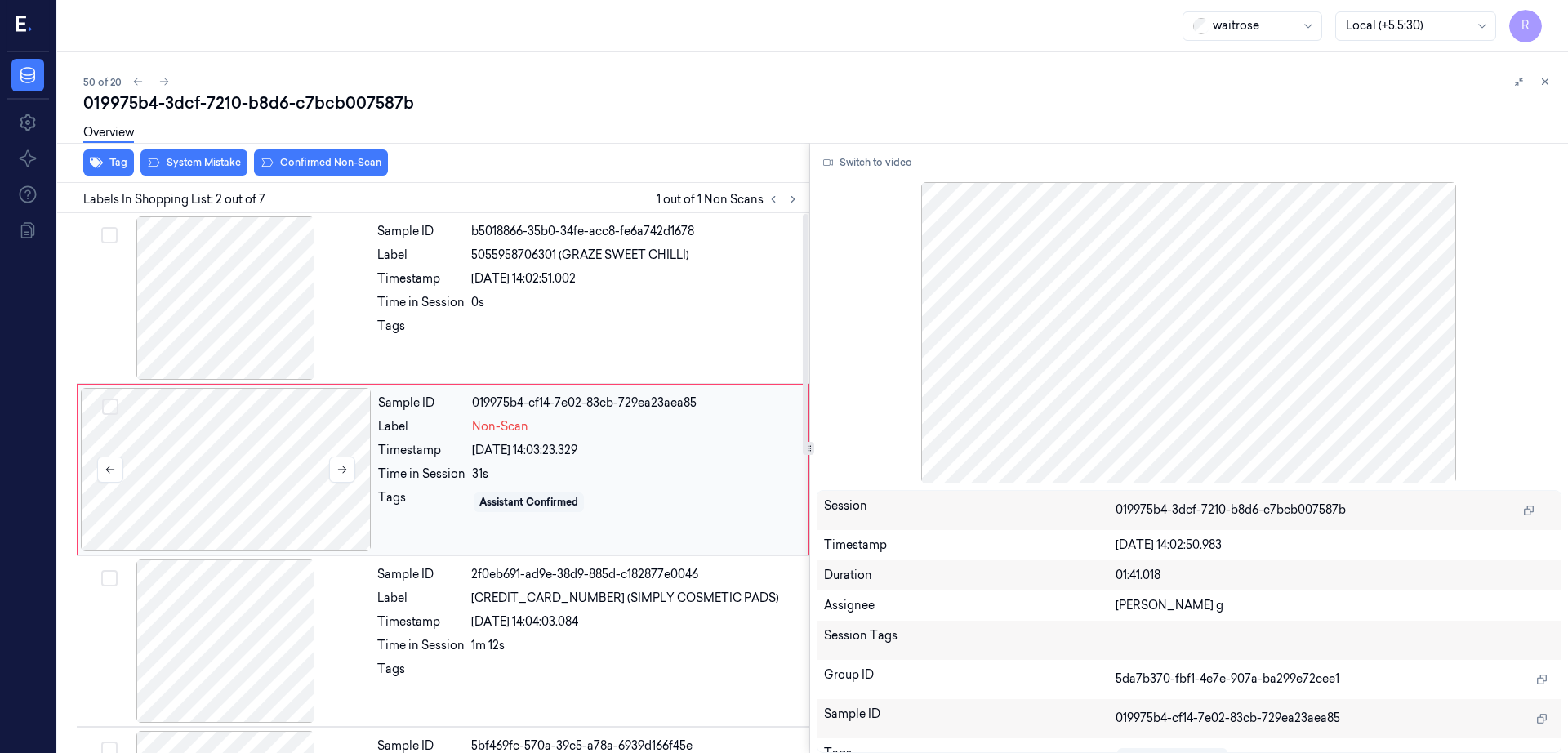
click at [239, 462] on div at bounding box center [226, 470] width 291 height 164
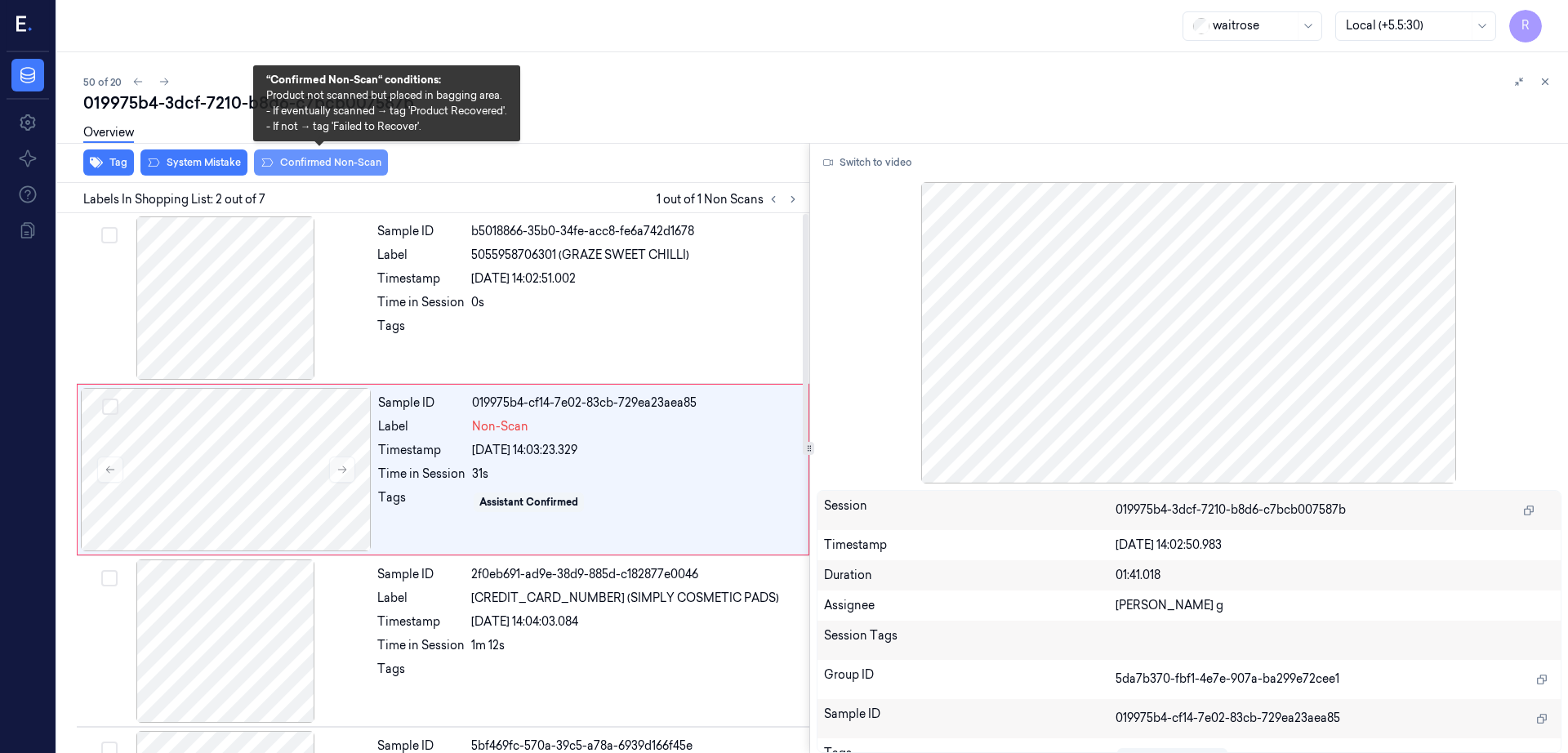
click at [313, 164] on button "Confirmed Non-Scan" at bounding box center [321, 162] width 134 height 26
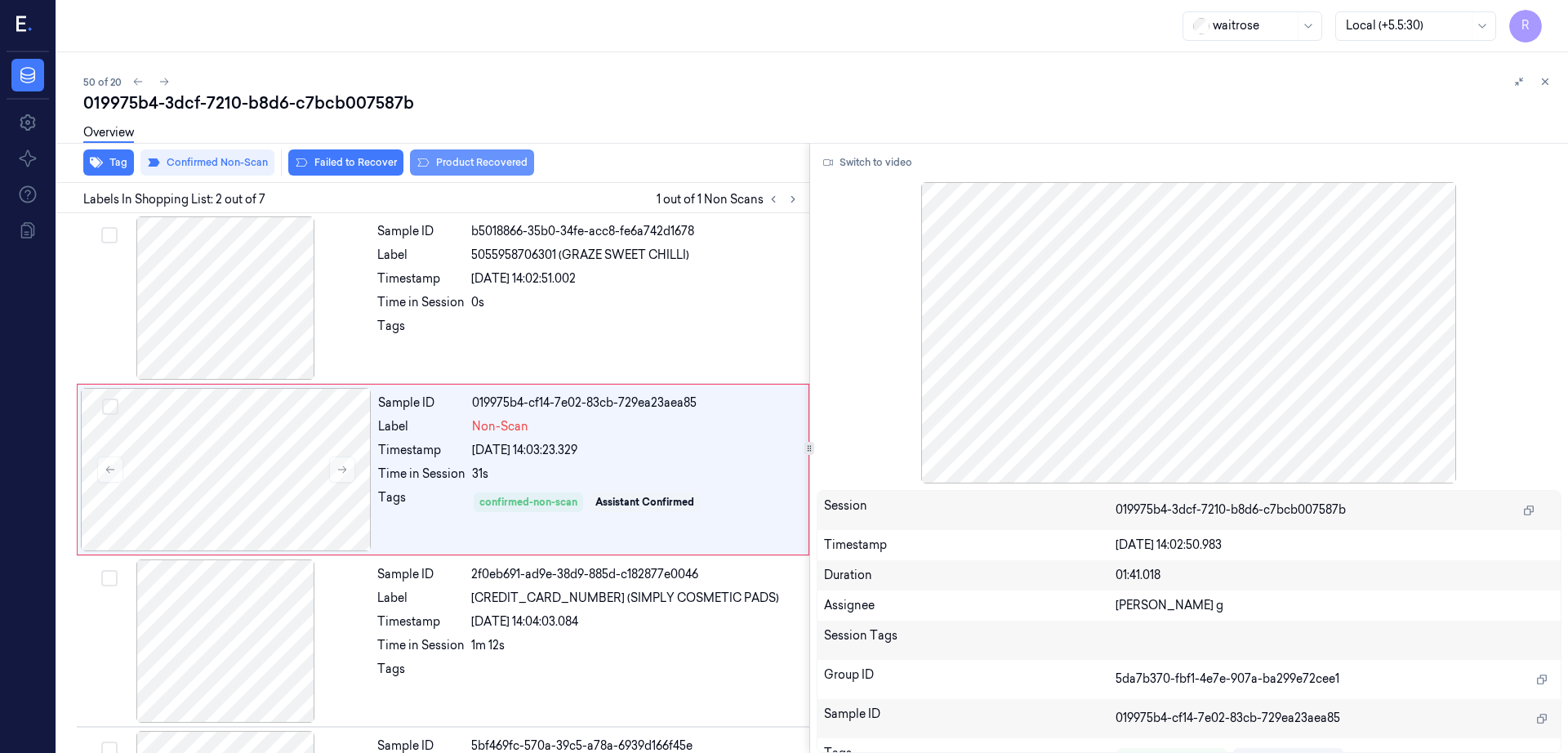
click at [461, 173] on button "Product Recovered" at bounding box center [472, 162] width 124 height 26
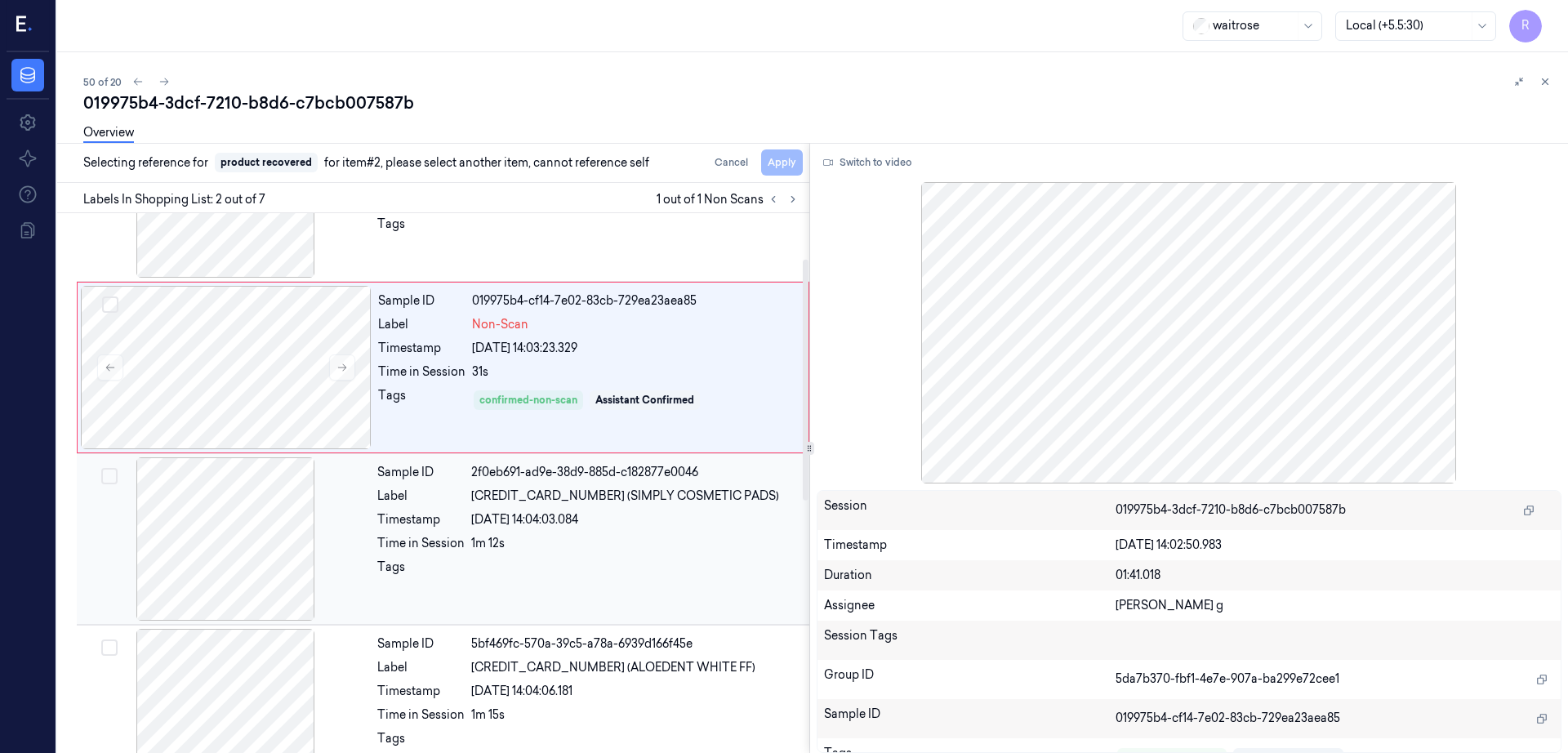
click at [201, 523] on div at bounding box center [225, 539] width 291 height 164
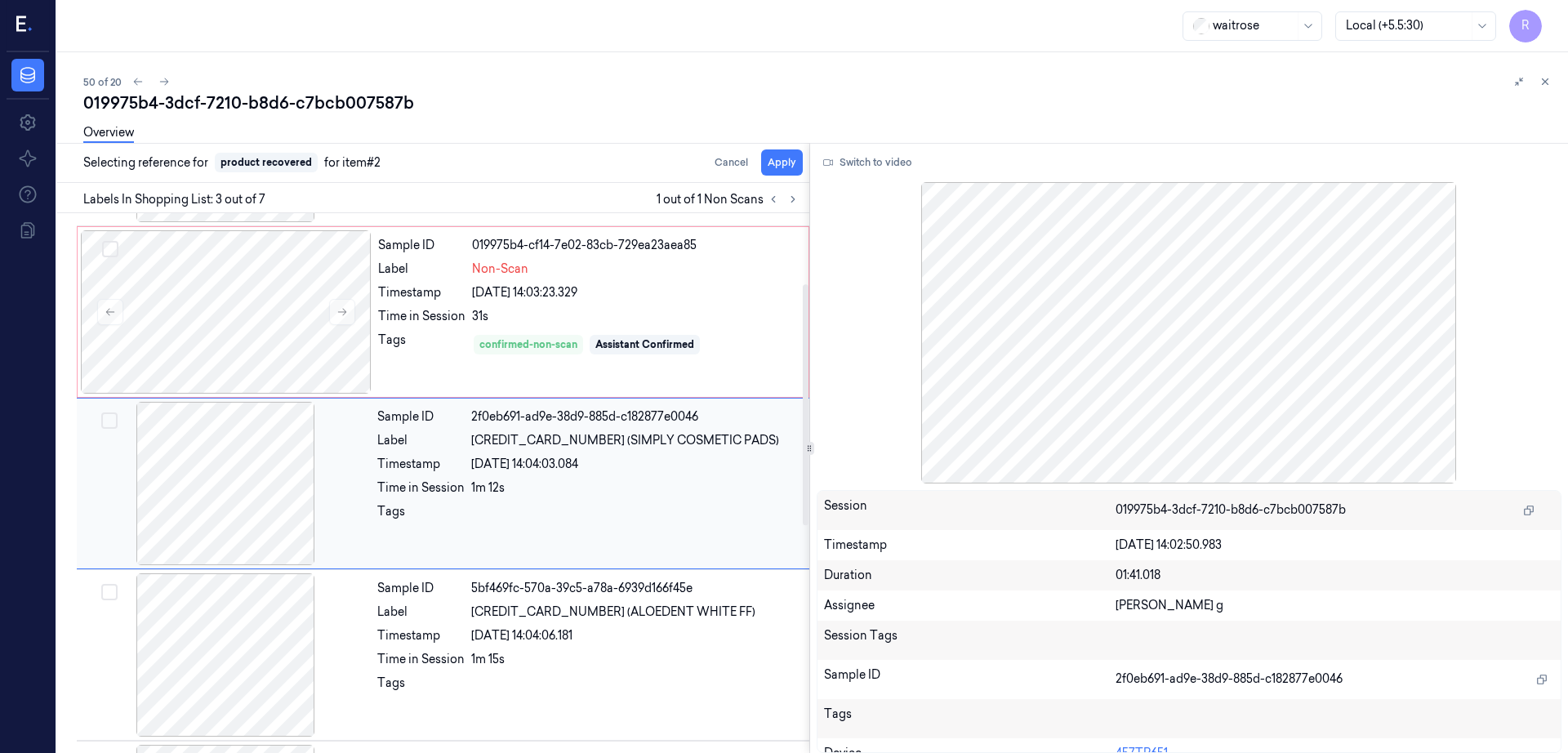
scroll to position [159, 0]
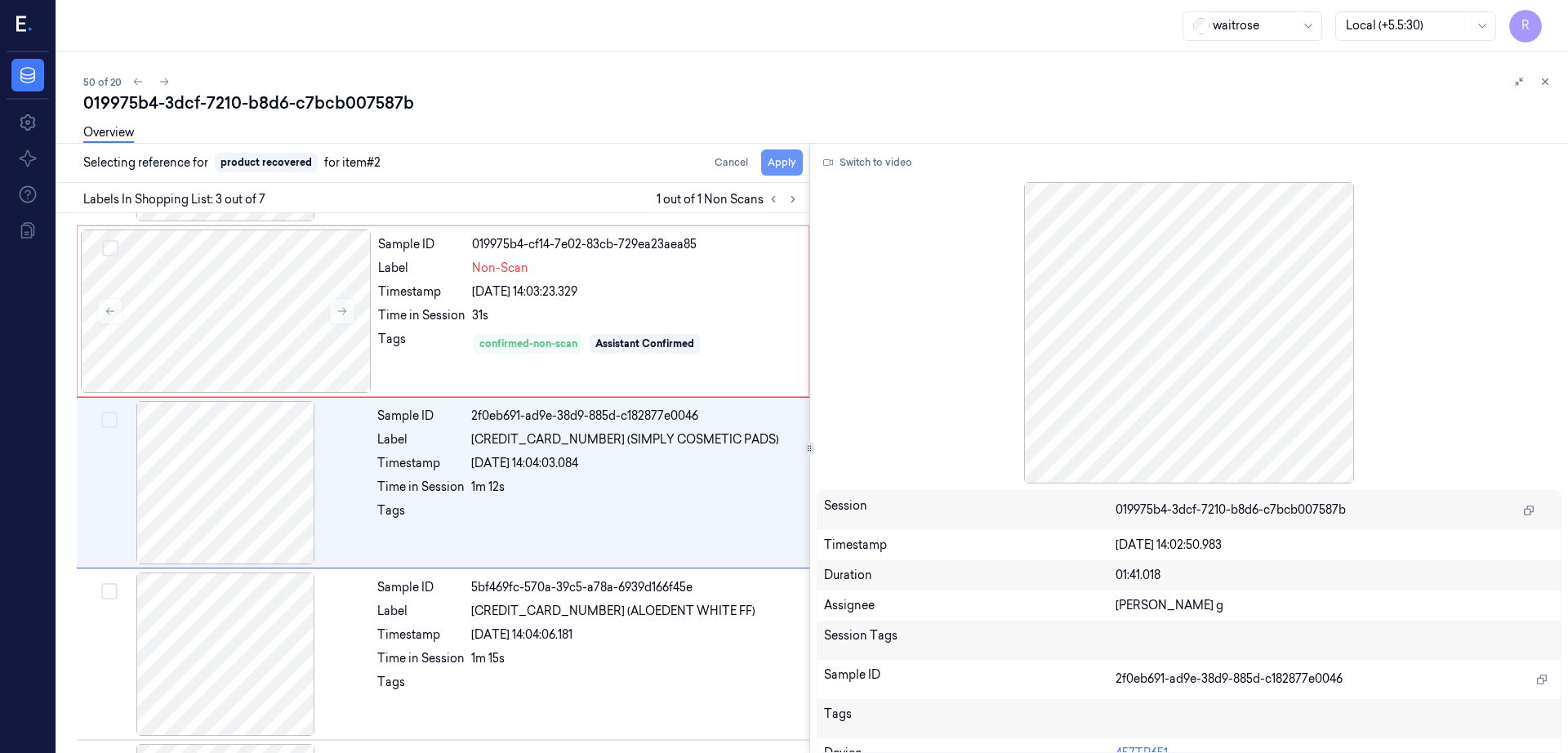
click at [803, 164] on button "Apply" at bounding box center [782, 162] width 41 height 26
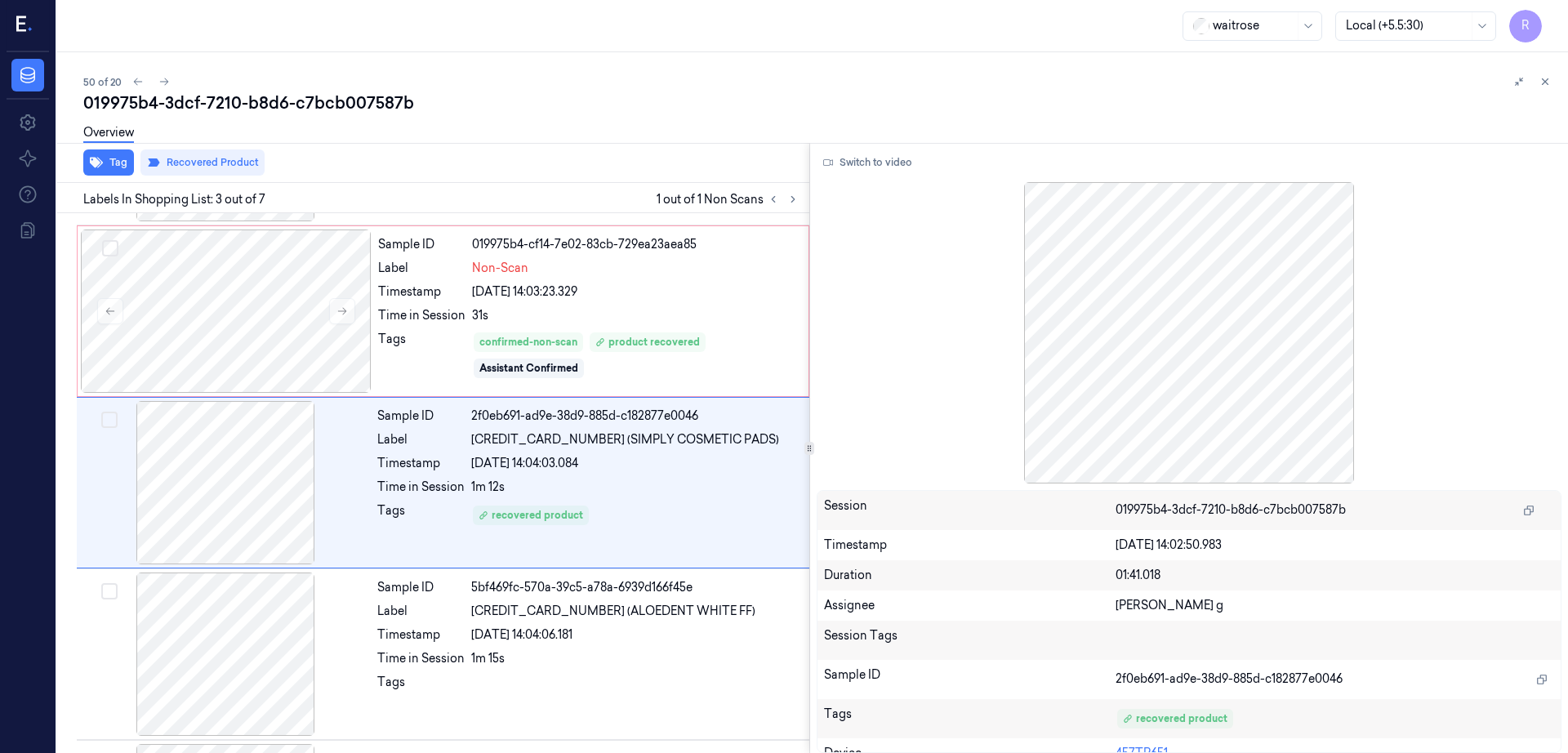
click at [349, 97] on div "019975b4-3dcf-7210-b8d6-c7bcb007587b" at bounding box center [818, 103] width 1471 height 23
copy div "c7bcb007587b"
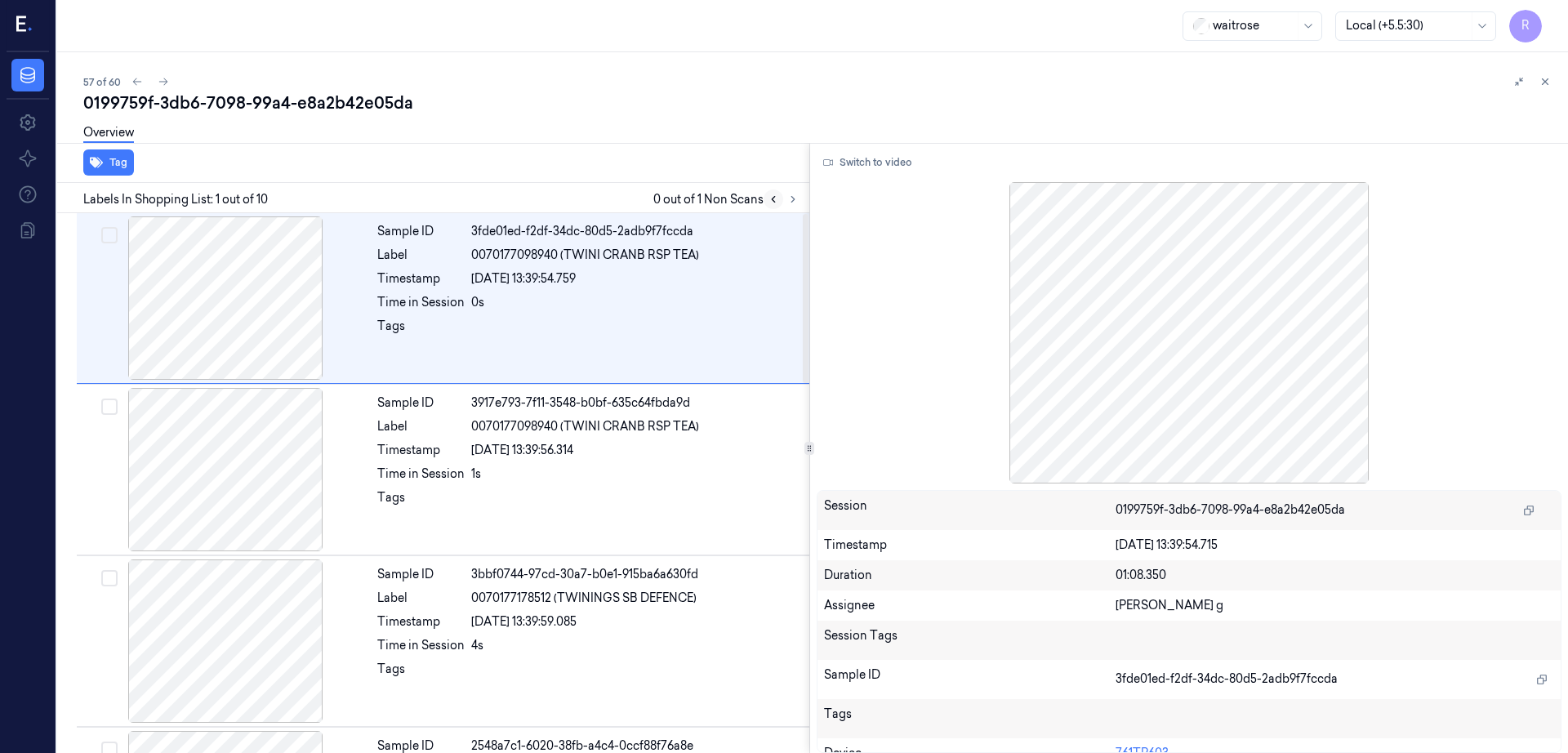
click at [784, 195] on button at bounding box center [774, 199] width 20 height 20
click at [794, 200] on icon at bounding box center [792, 199] width 3 height 6
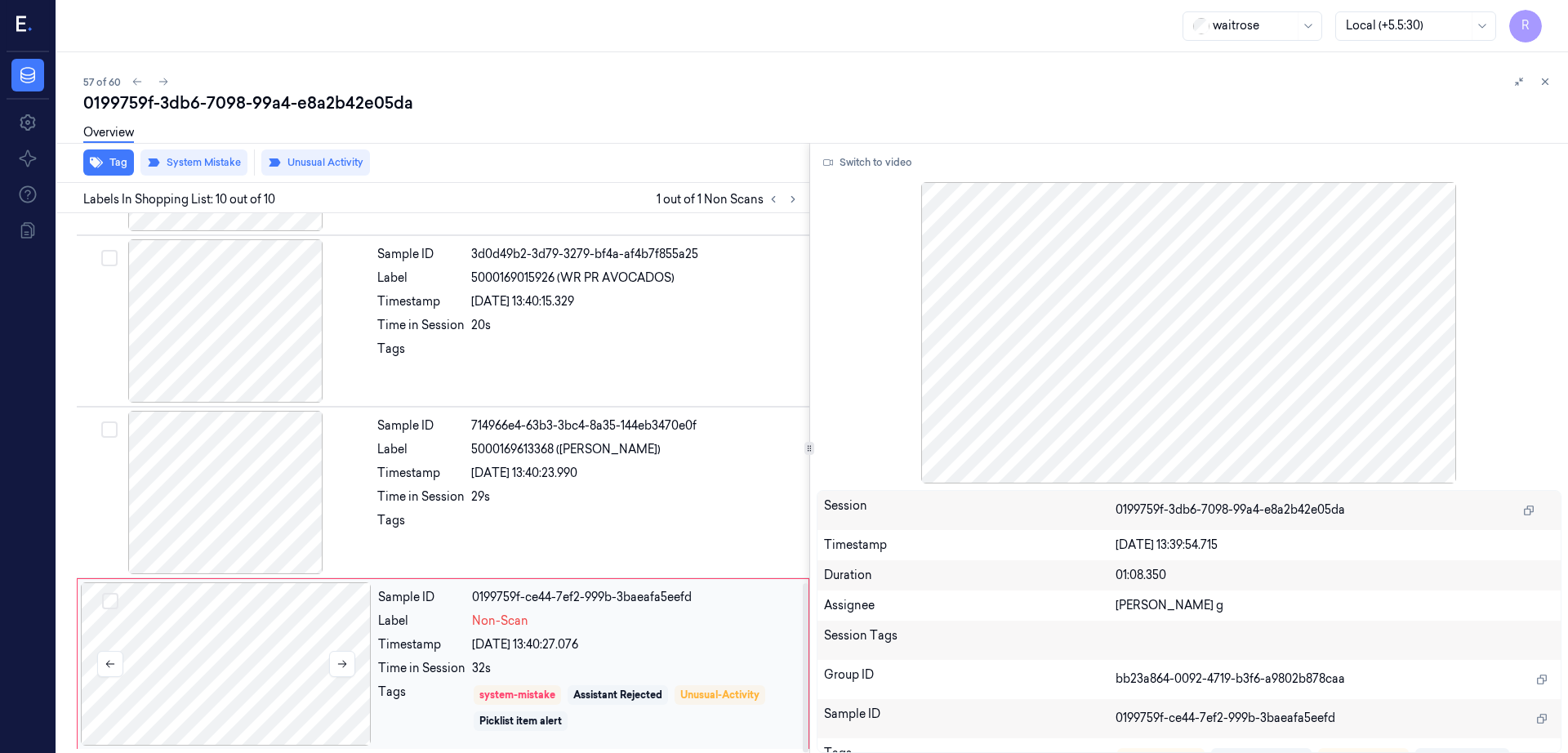
scroll to position [1180, 0]
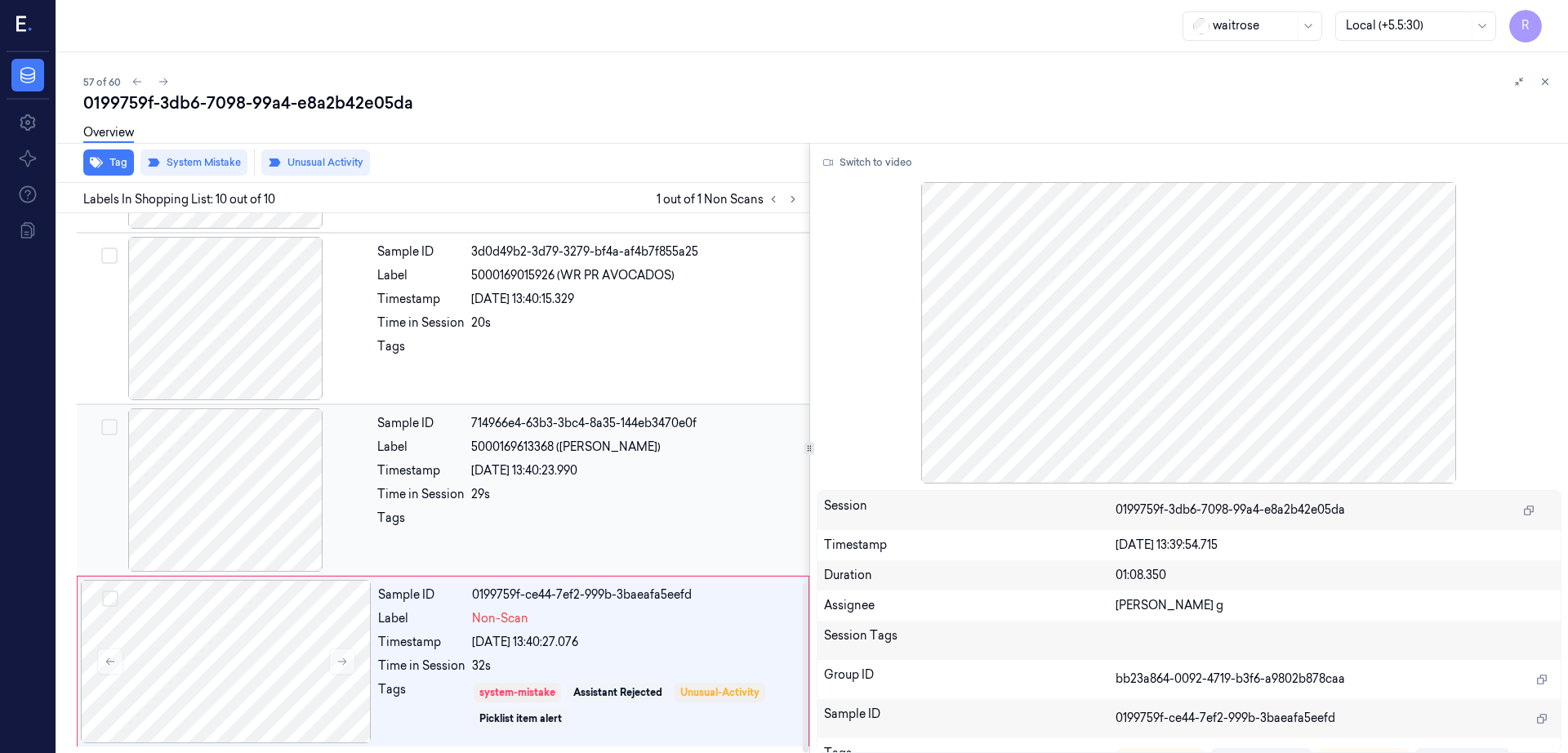
click at [206, 510] on div at bounding box center [225, 490] width 291 height 164
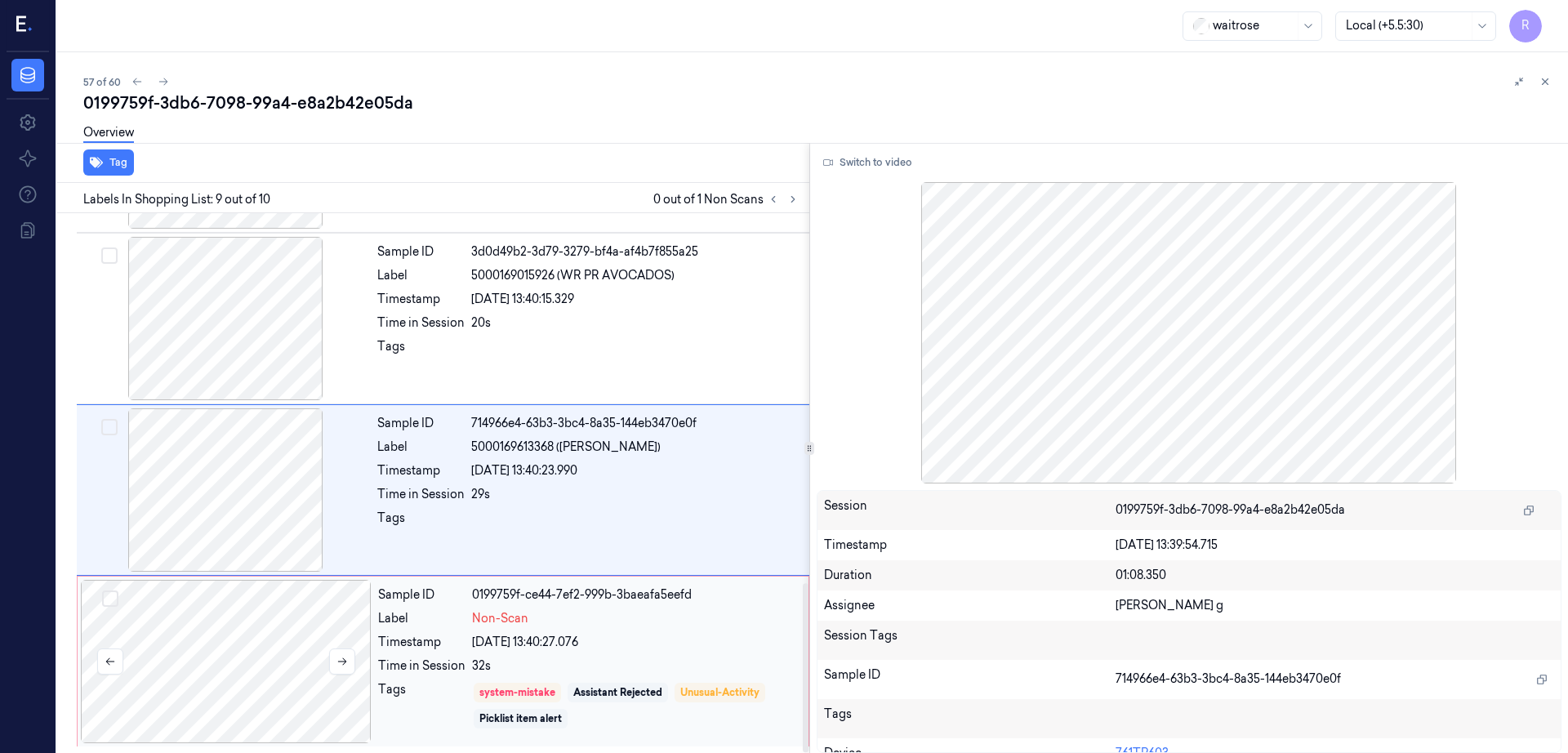
click at [277, 694] on div at bounding box center [226, 662] width 291 height 164
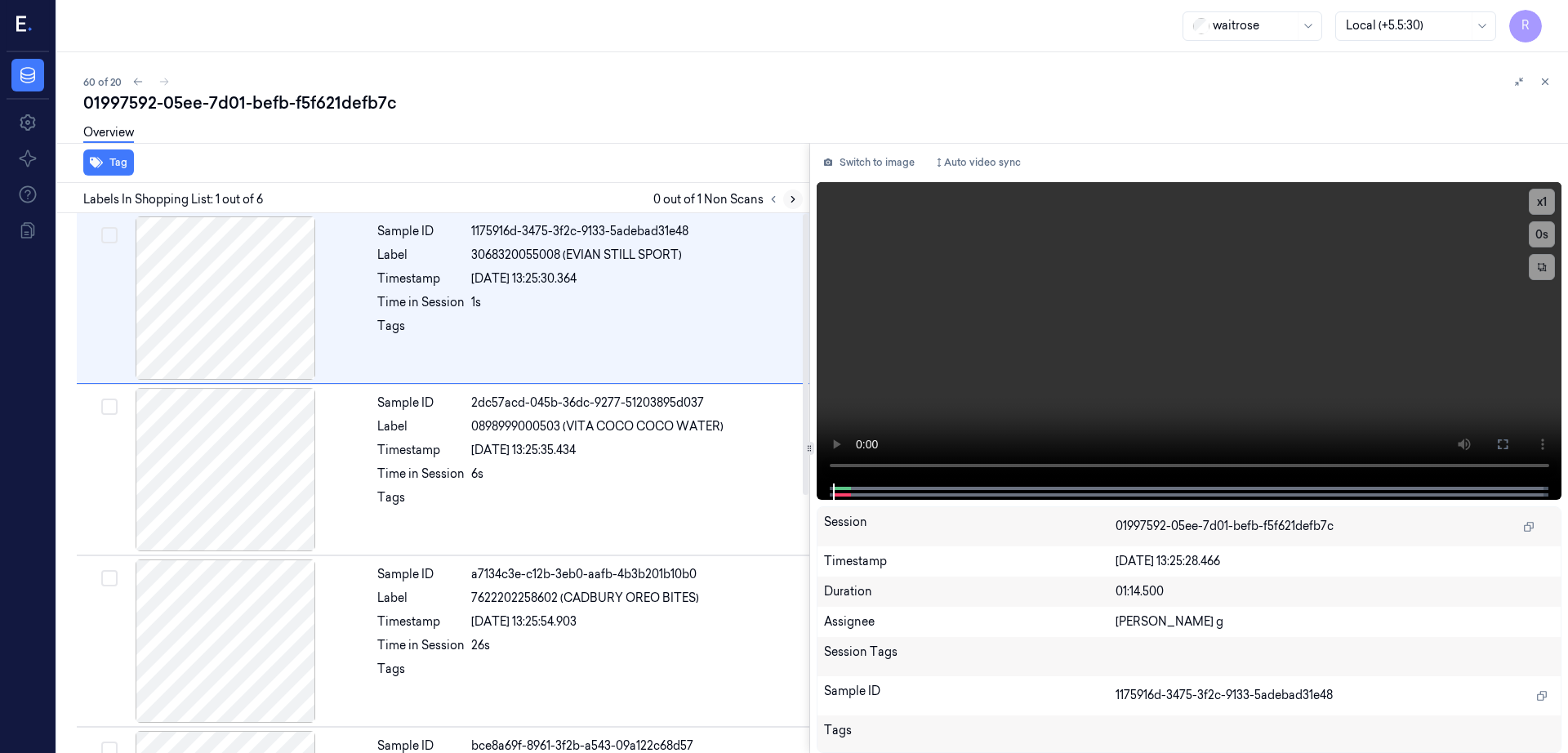
click at [798, 198] on icon at bounding box center [793, 199] width 12 height 12
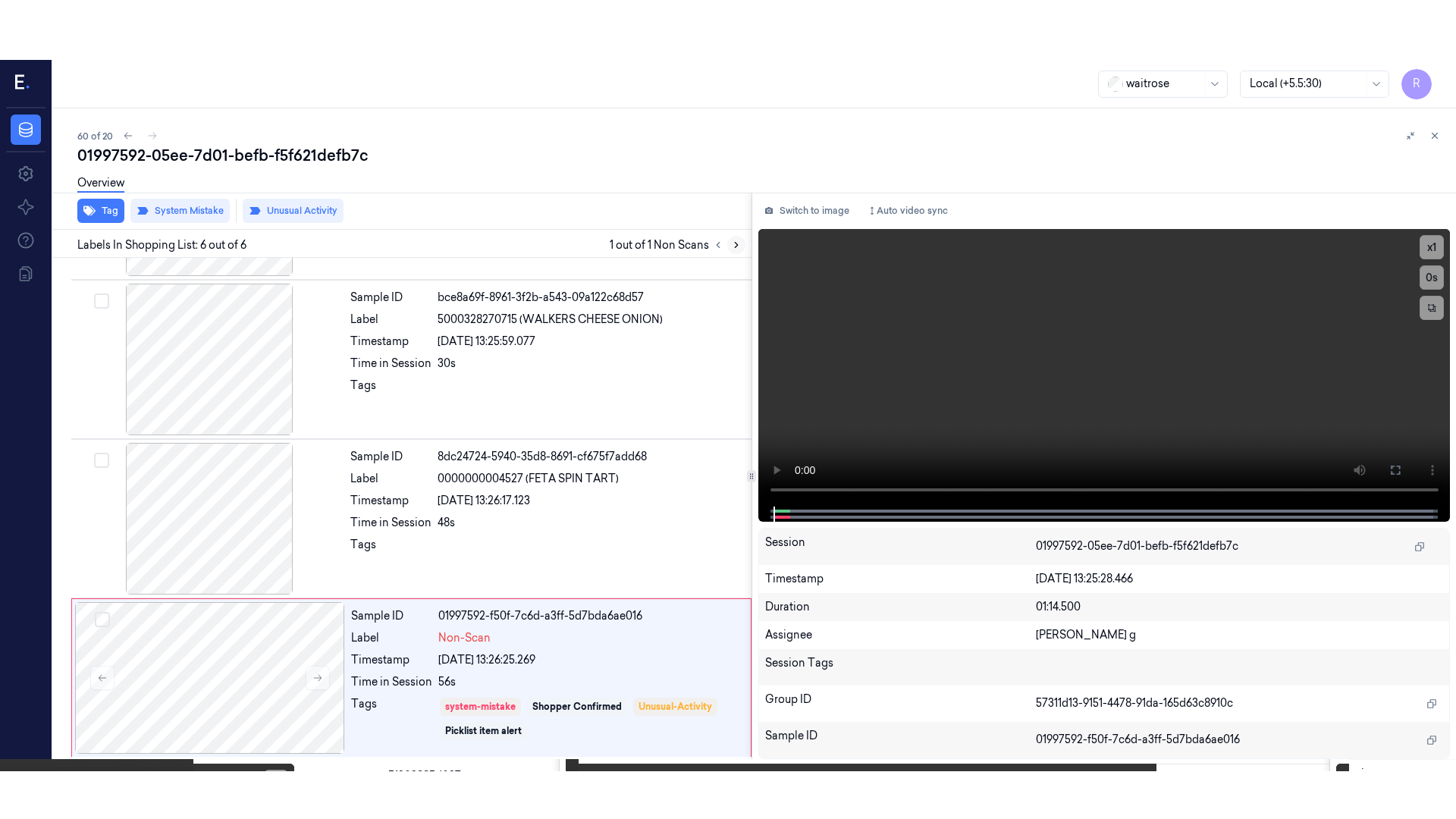
scroll to position [459, 0]
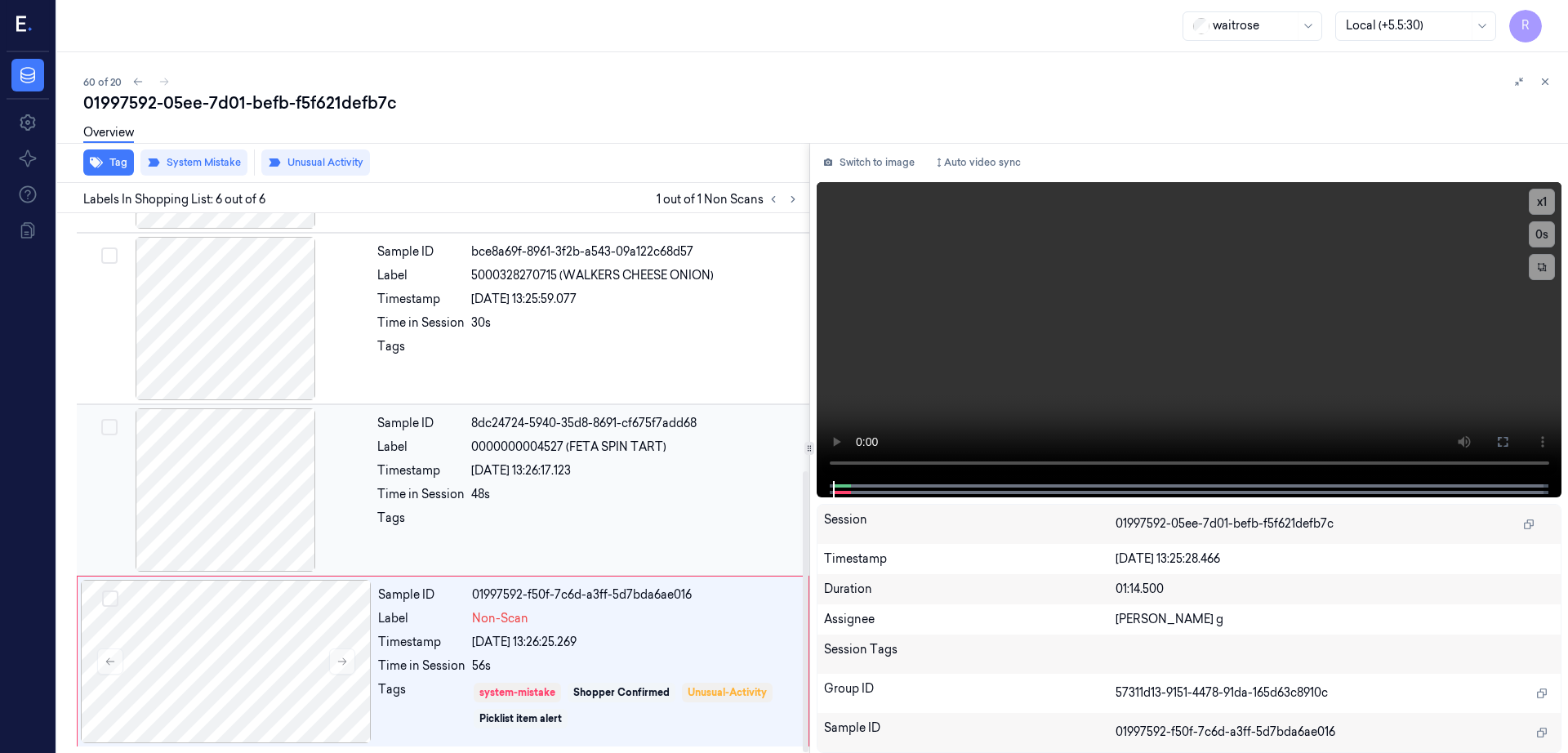
click at [205, 470] on div at bounding box center [225, 490] width 291 height 164
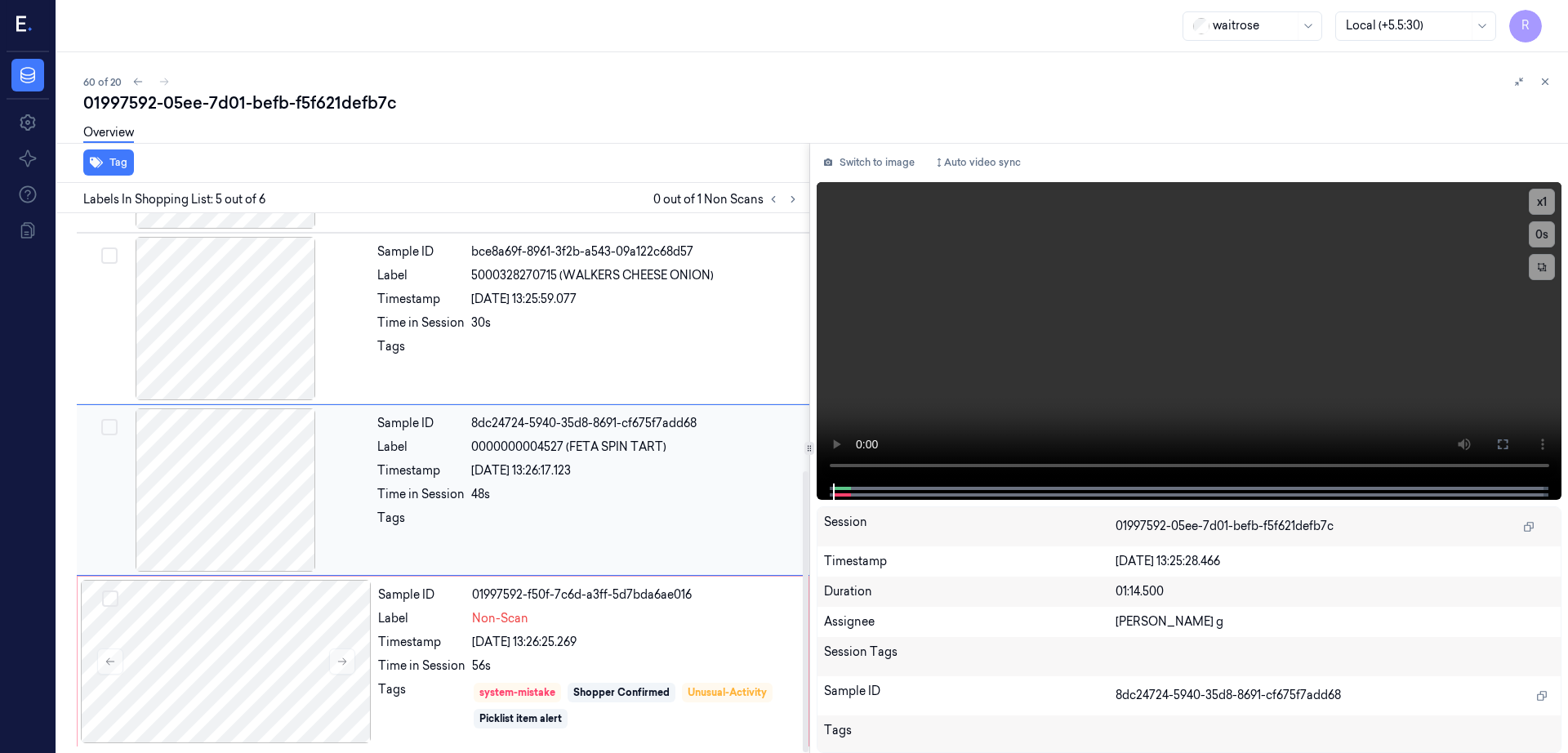
click at [245, 488] on div at bounding box center [225, 490] width 291 height 164
click at [1516, 445] on button at bounding box center [1503, 444] width 26 height 26
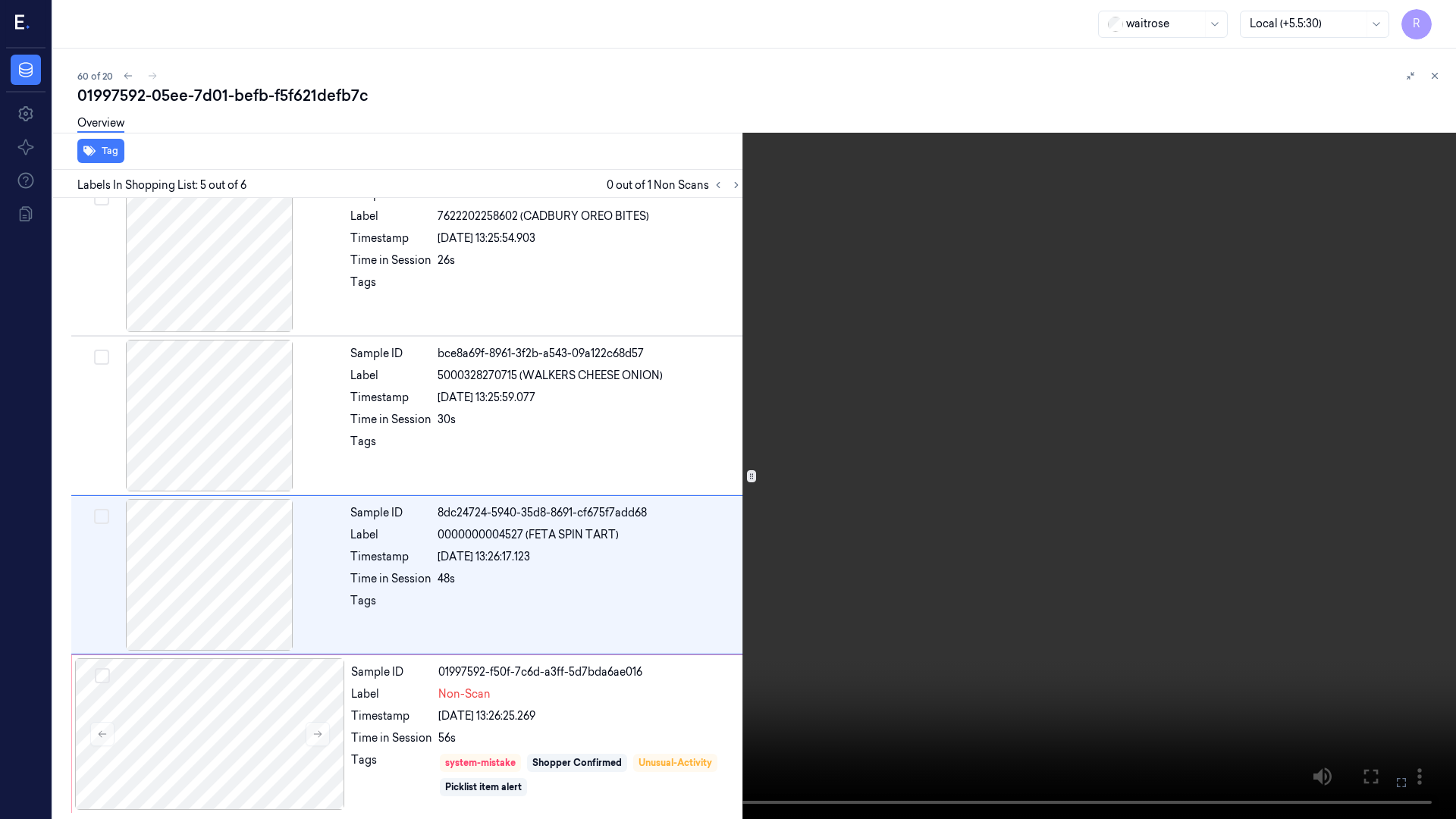
click at [339, 548] on video at bounding box center [728, 410] width 1456 height 819
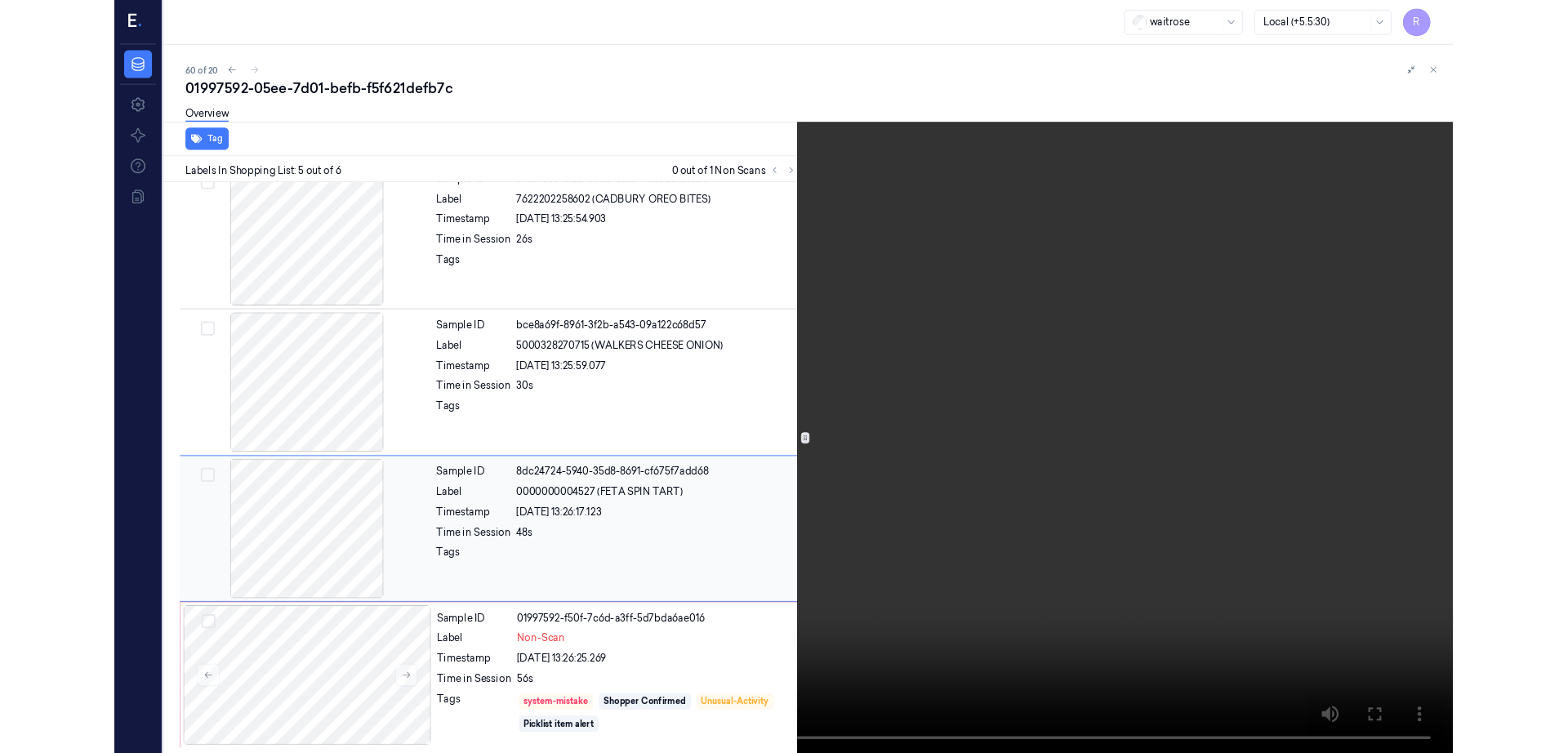
scroll to position [494, 0]
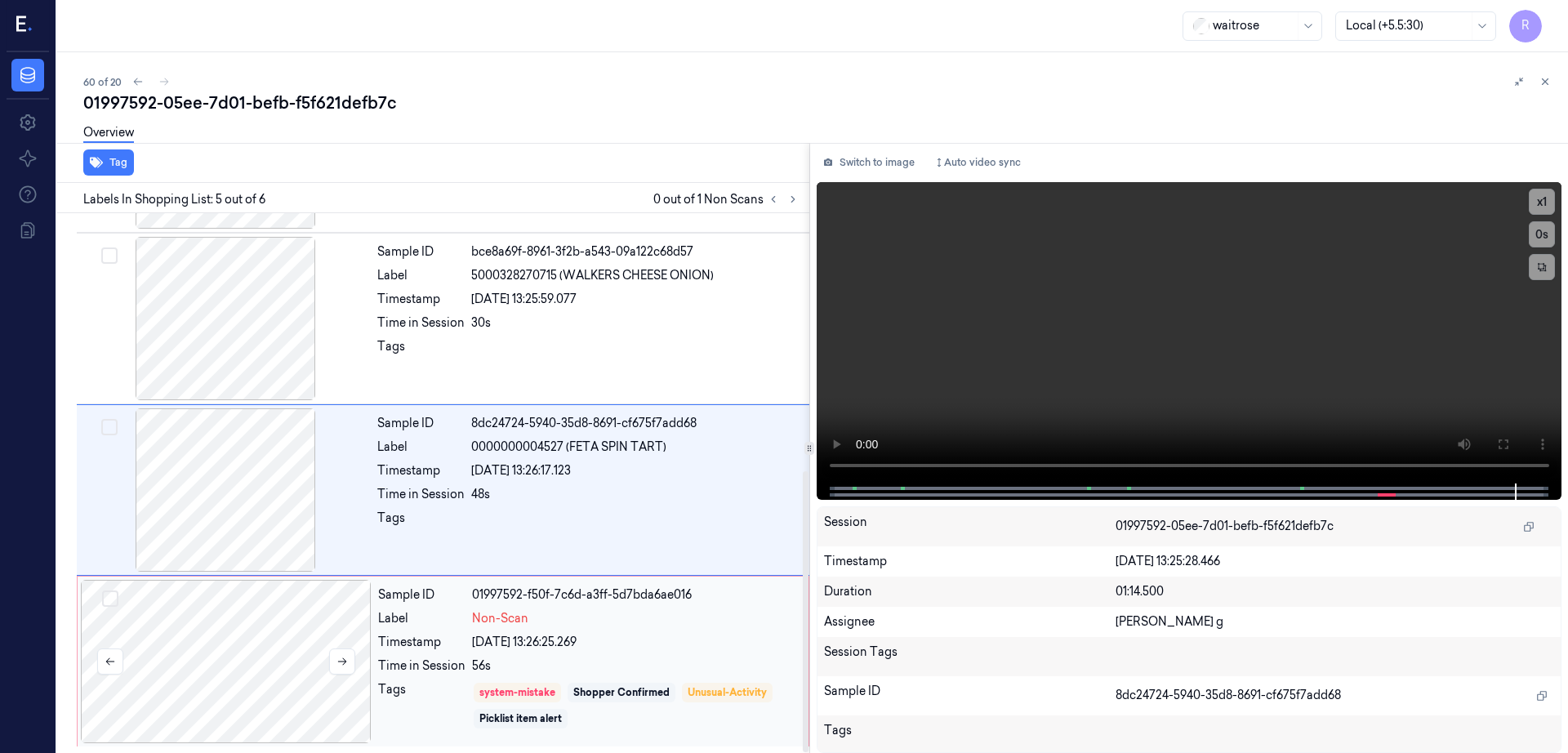
click at [261, 662] on div at bounding box center [226, 662] width 291 height 164
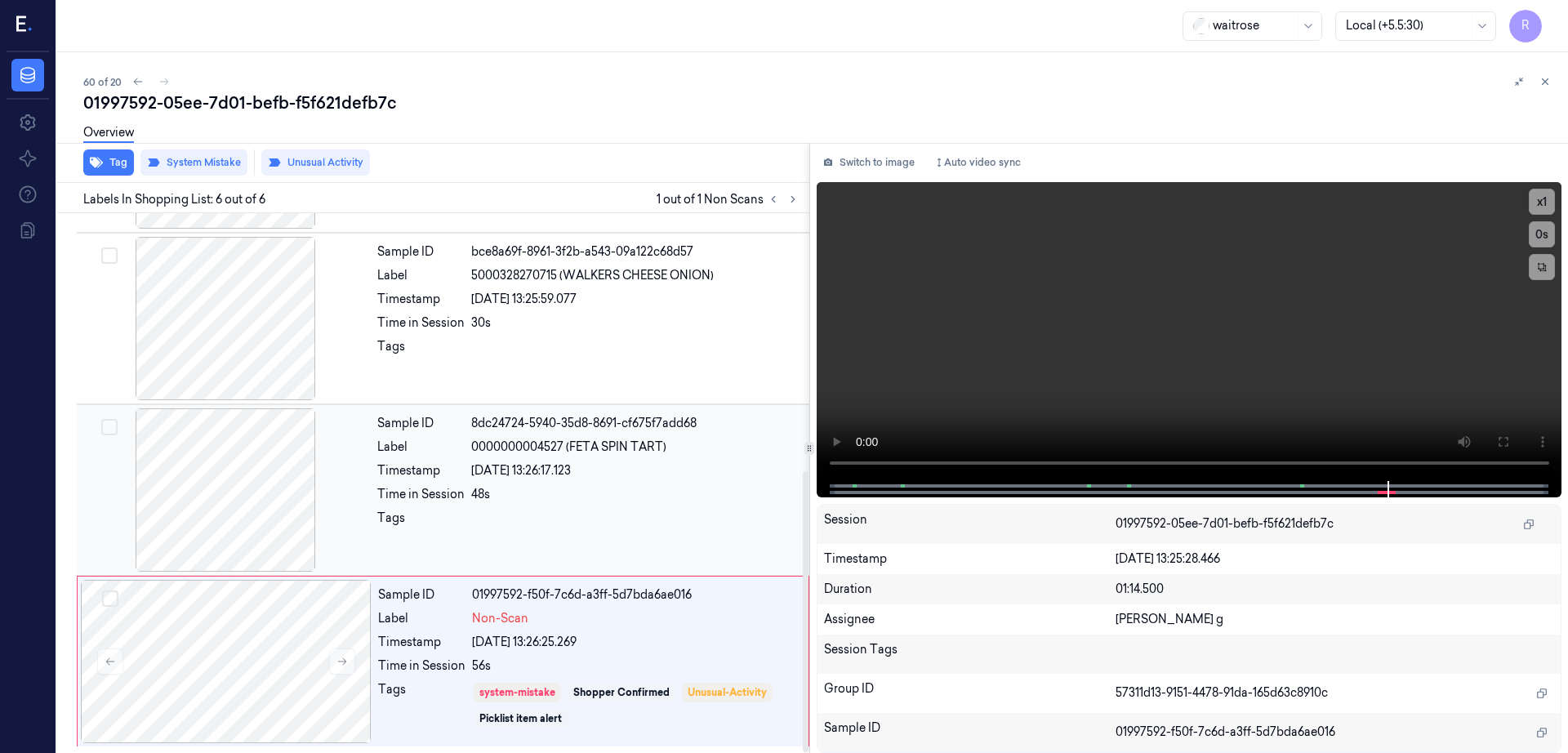
click at [239, 490] on div at bounding box center [225, 490] width 291 height 164
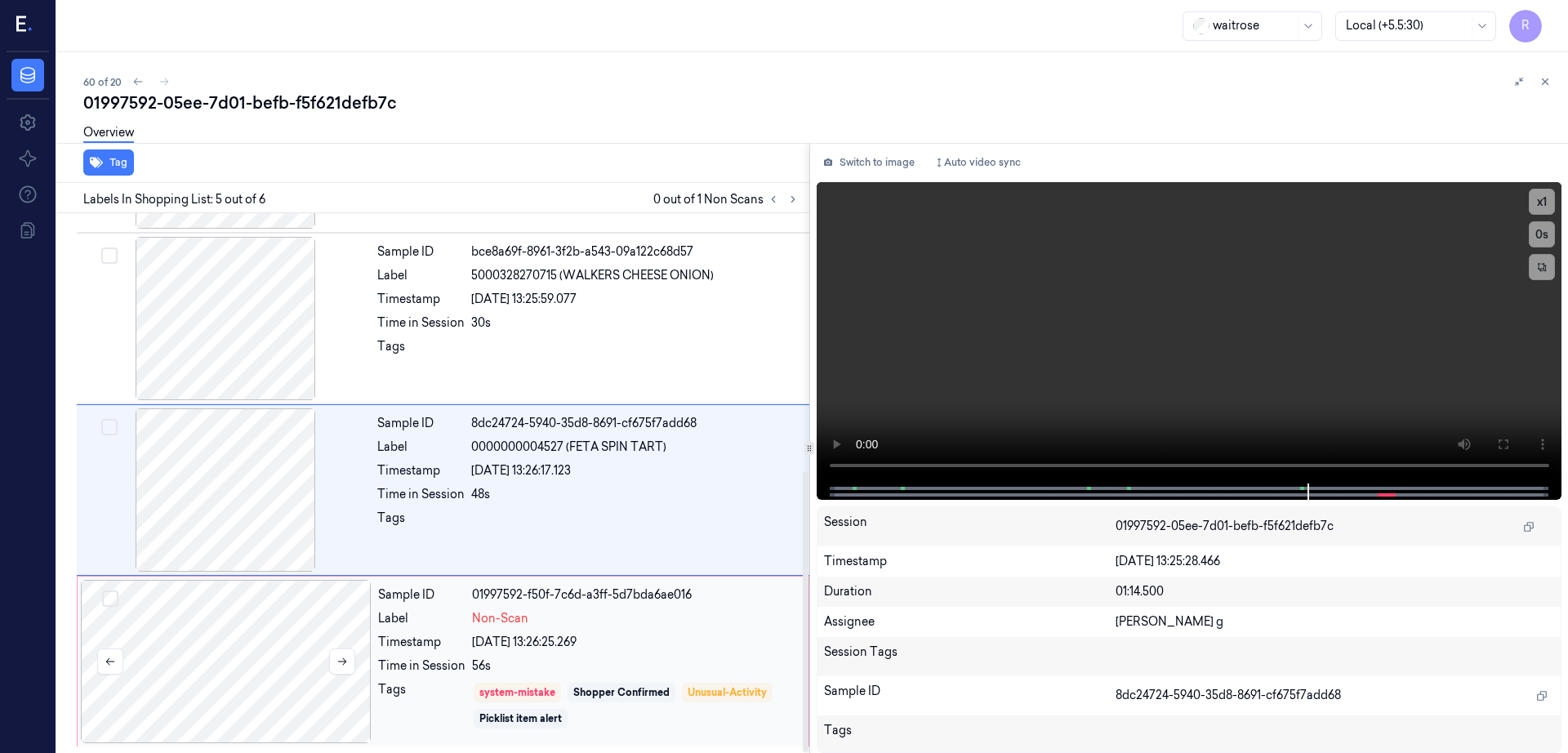
click at [237, 640] on div at bounding box center [226, 662] width 291 height 164
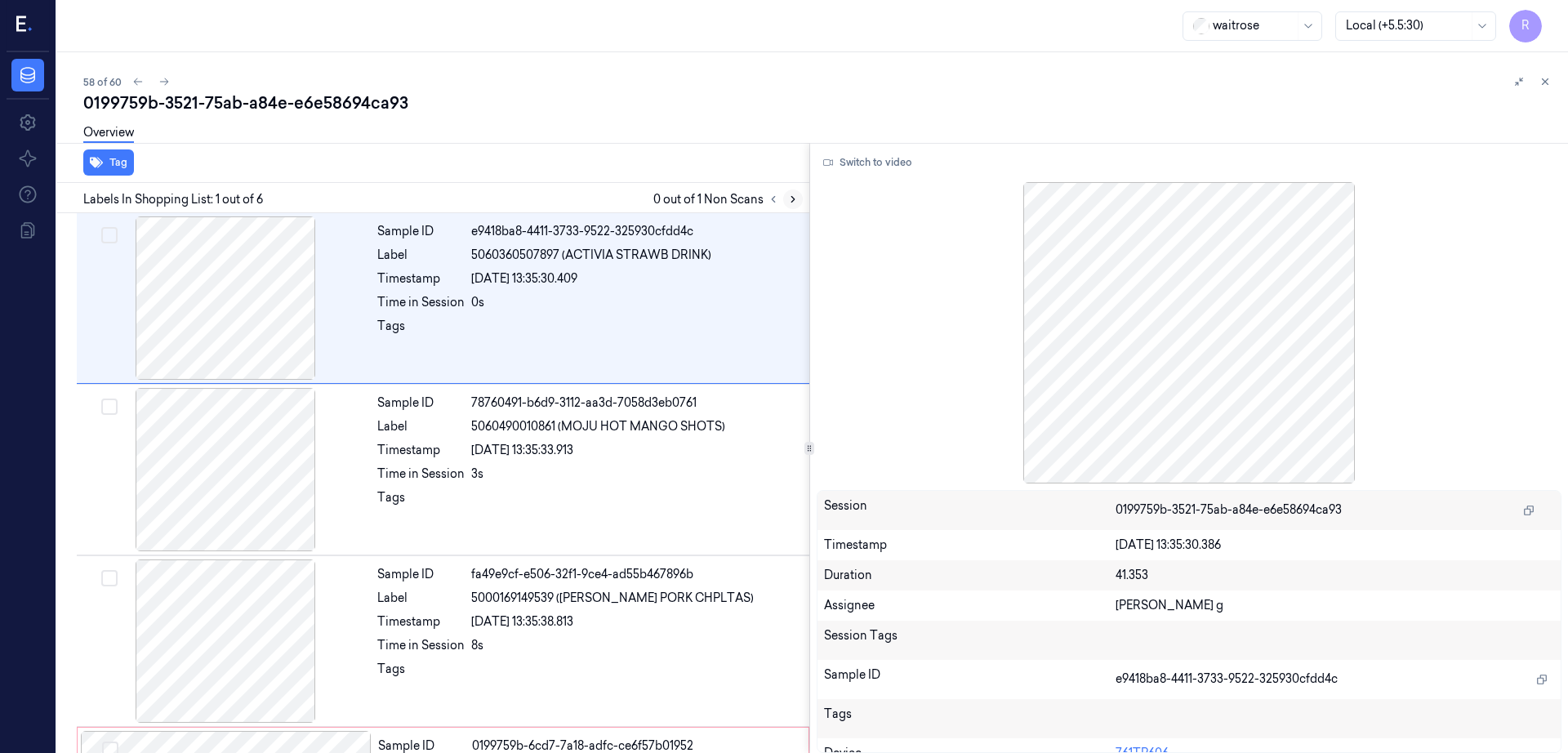
click at [798, 196] on icon at bounding box center [793, 199] width 12 height 12
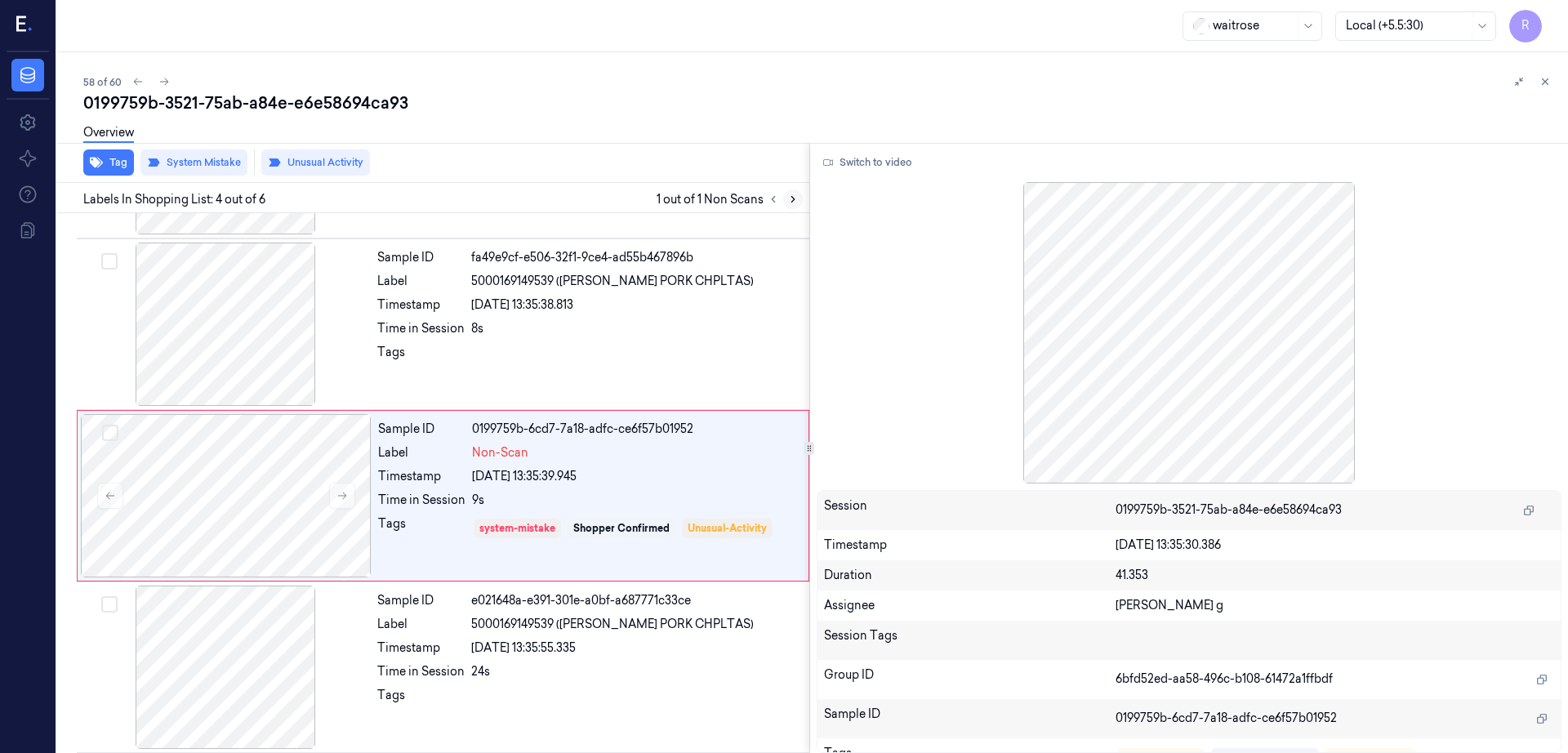
scroll to position [330, 0]
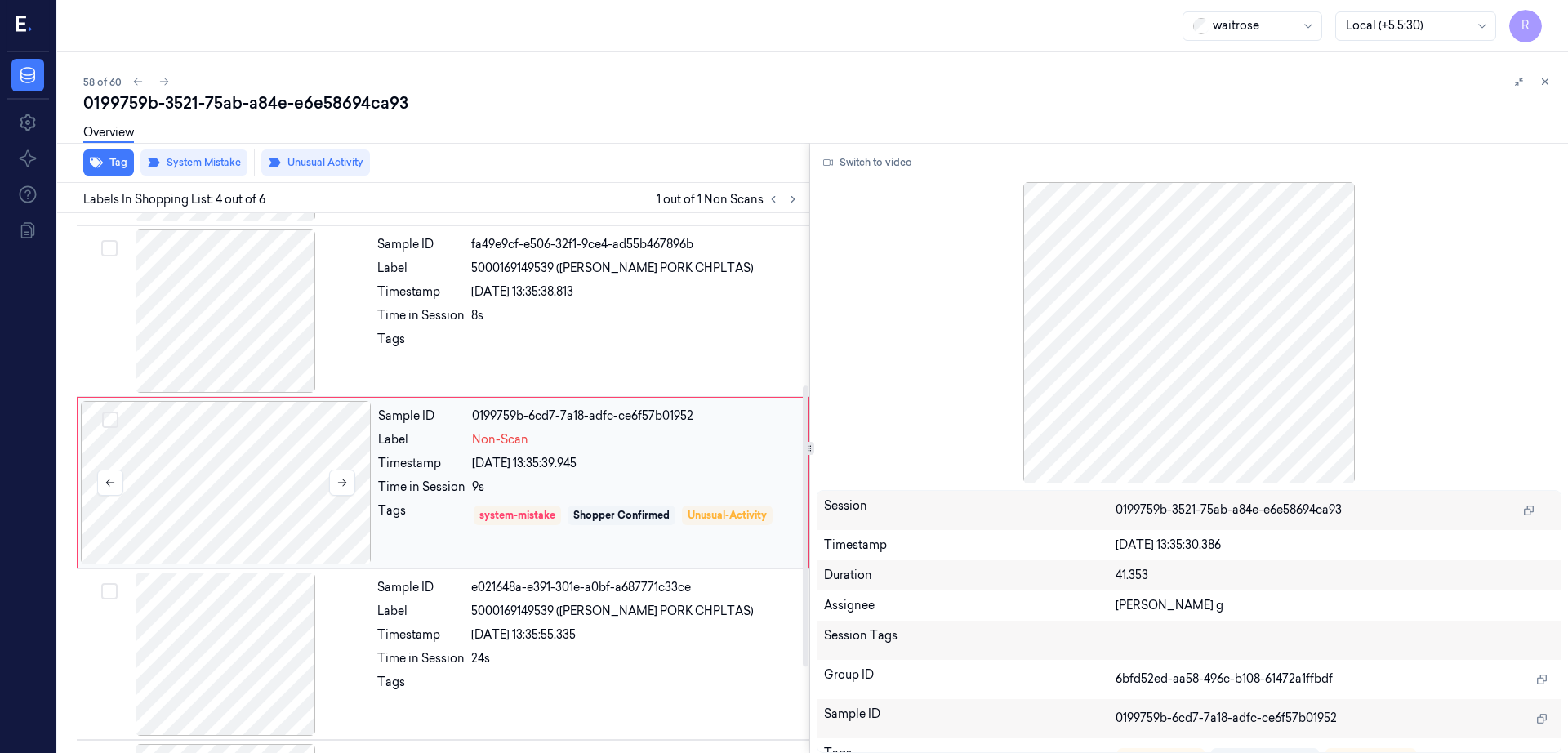
click at [309, 472] on div at bounding box center [226, 483] width 291 height 164
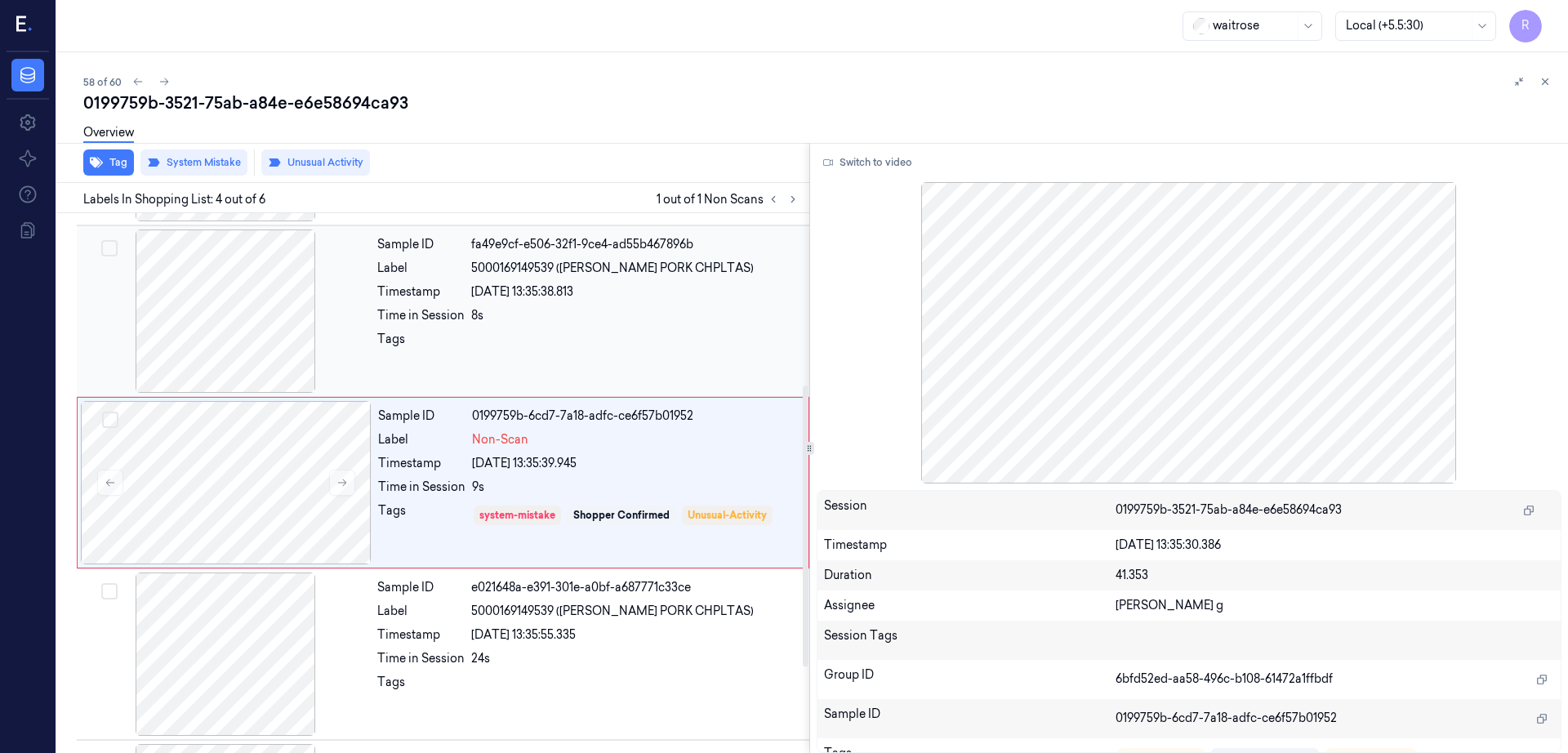
click at [230, 321] on div at bounding box center [225, 312] width 291 height 164
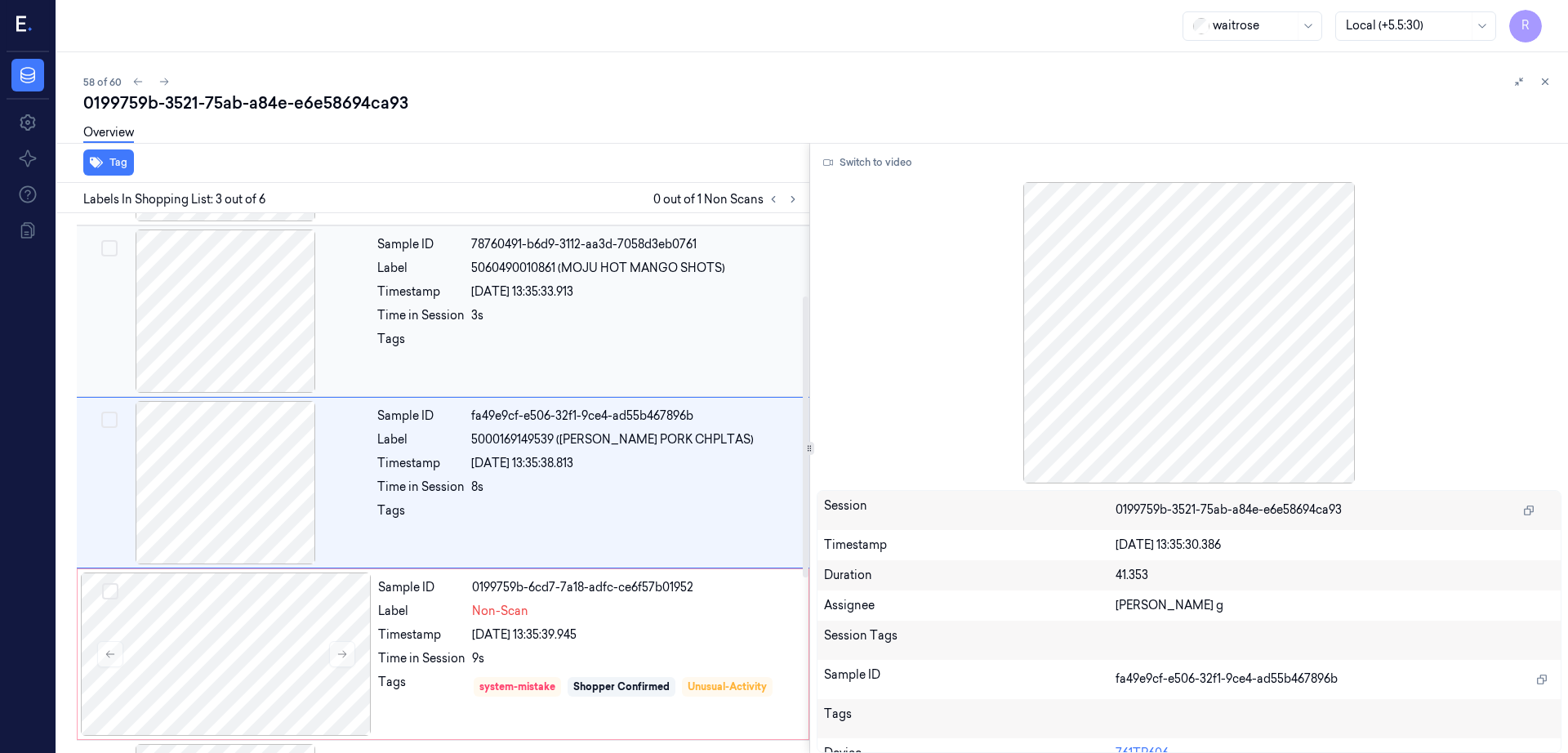
scroll to position [56, 0]
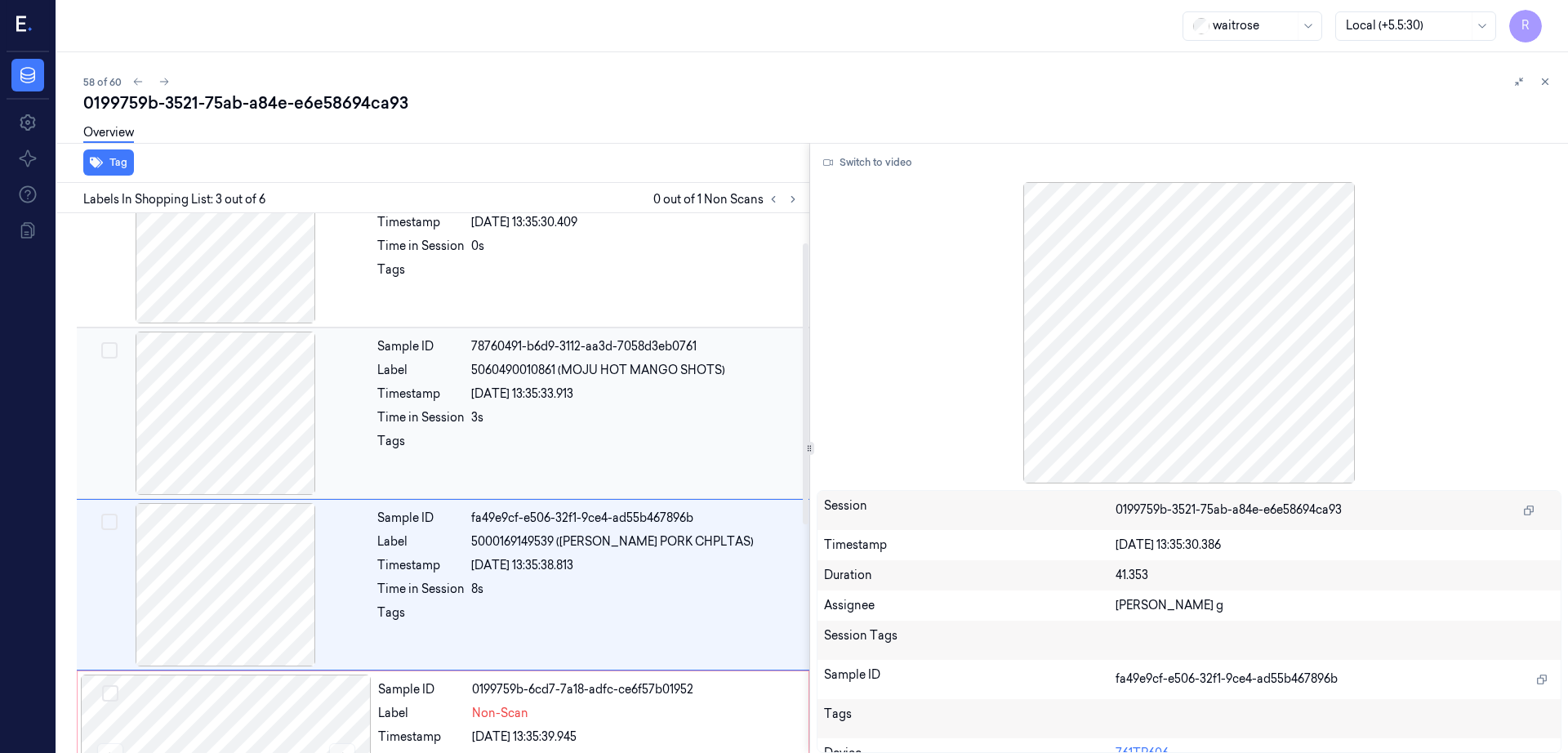
click at [270, 412] on div at bounding box center [225, 414] width 291 height 164
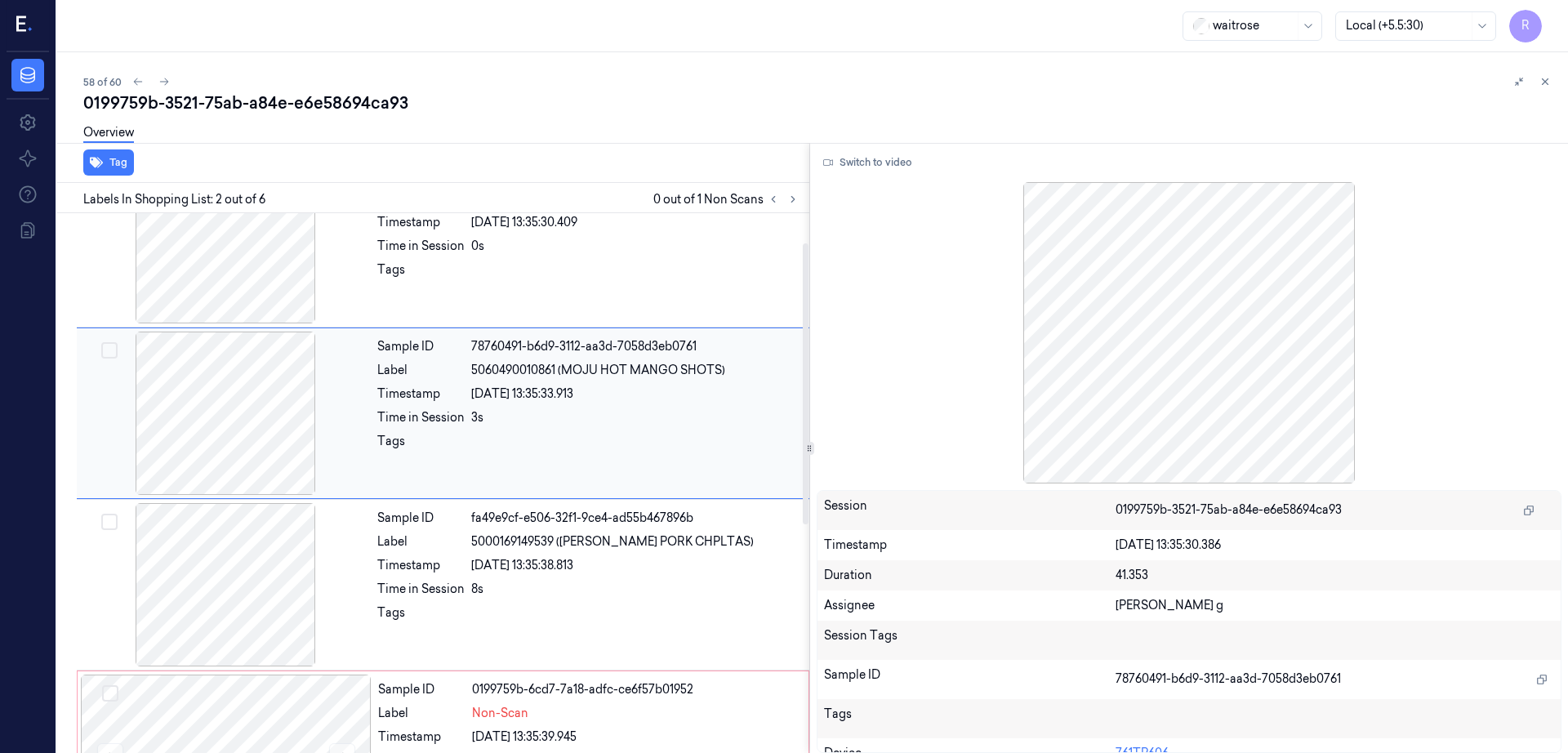
scroll to position [0, 0]
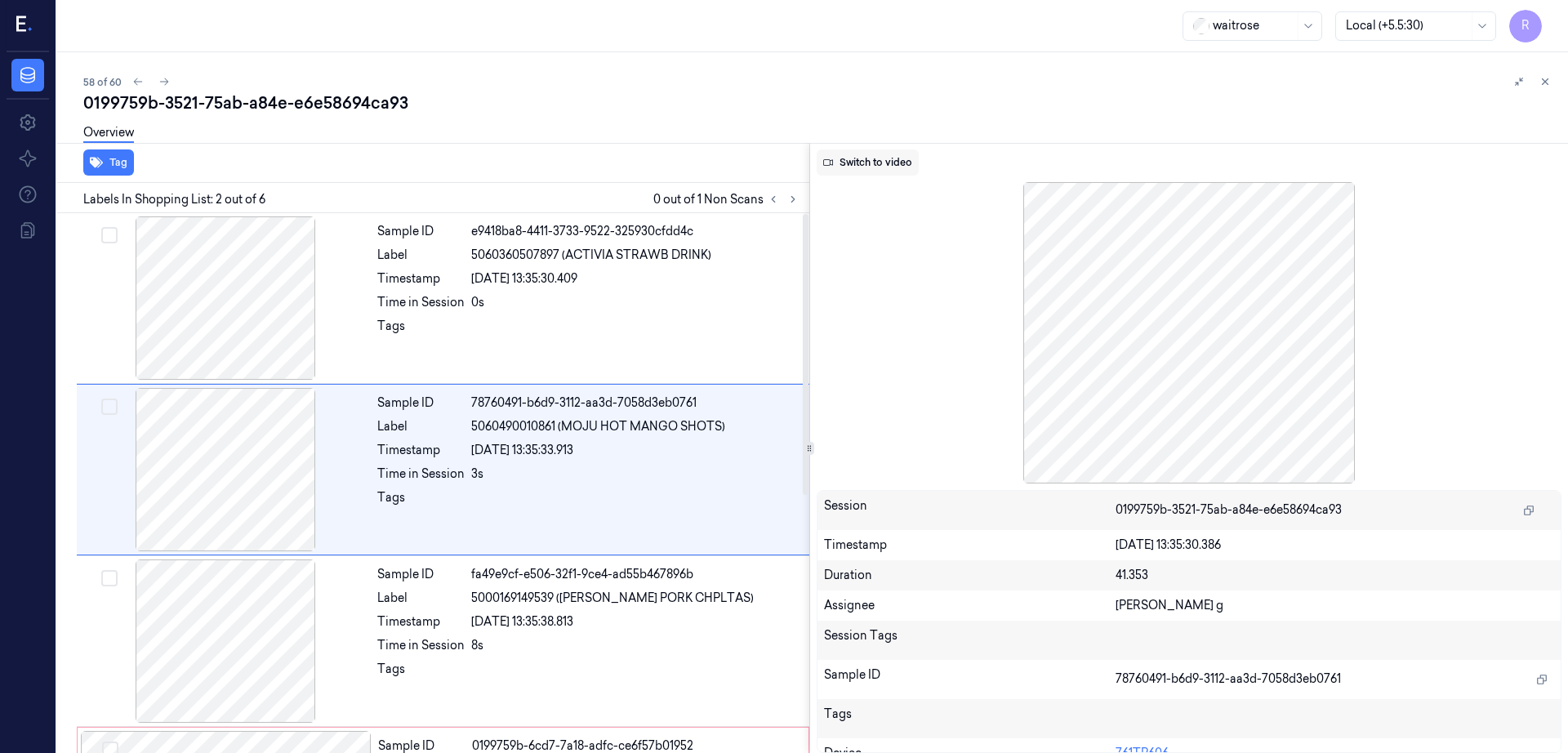
click at [859, 173] on button "Switch to video" at bounding box center [867, 162] width 102 height 26
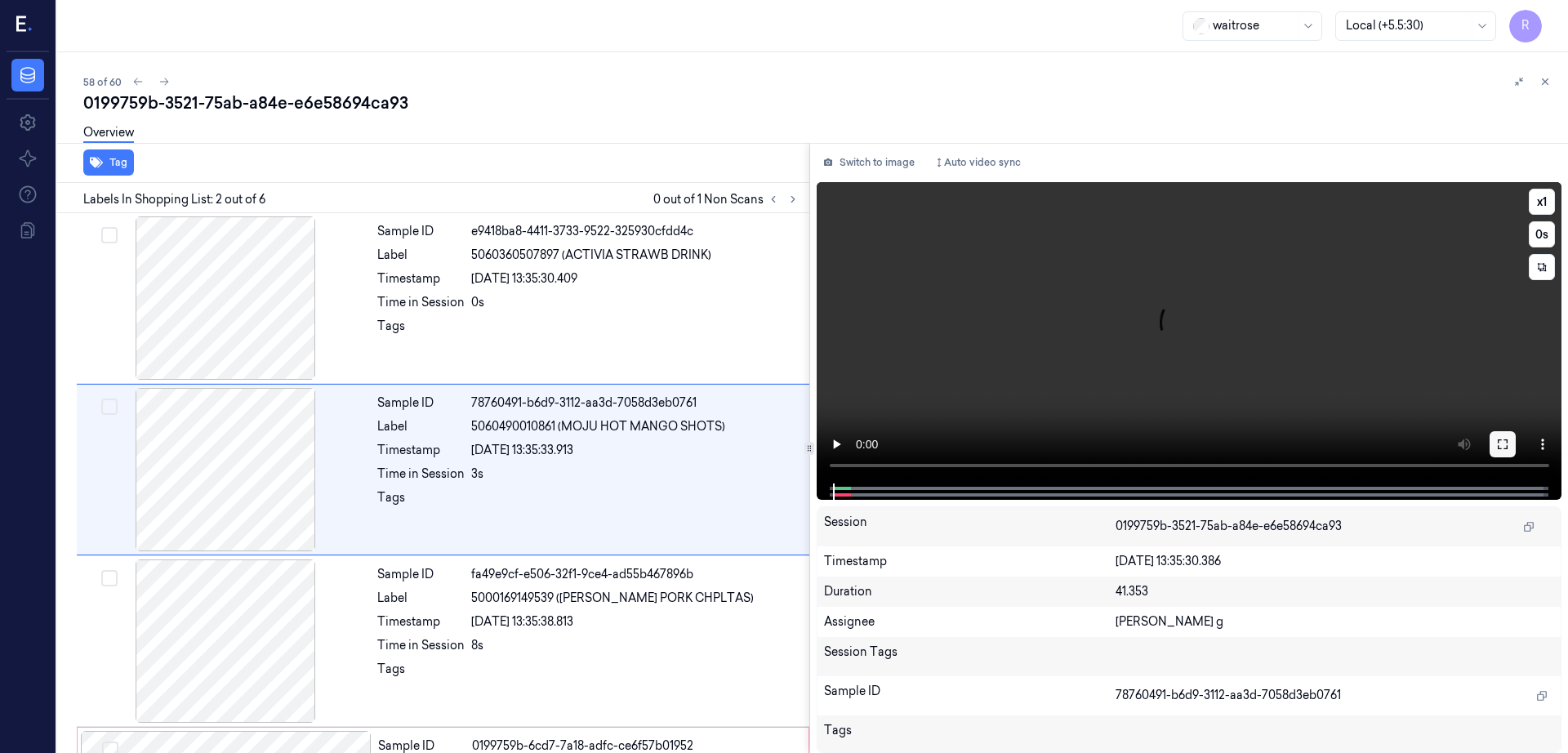
click at [1509, 439] on icon at bounding box center [1502, 444] width 13 height 13
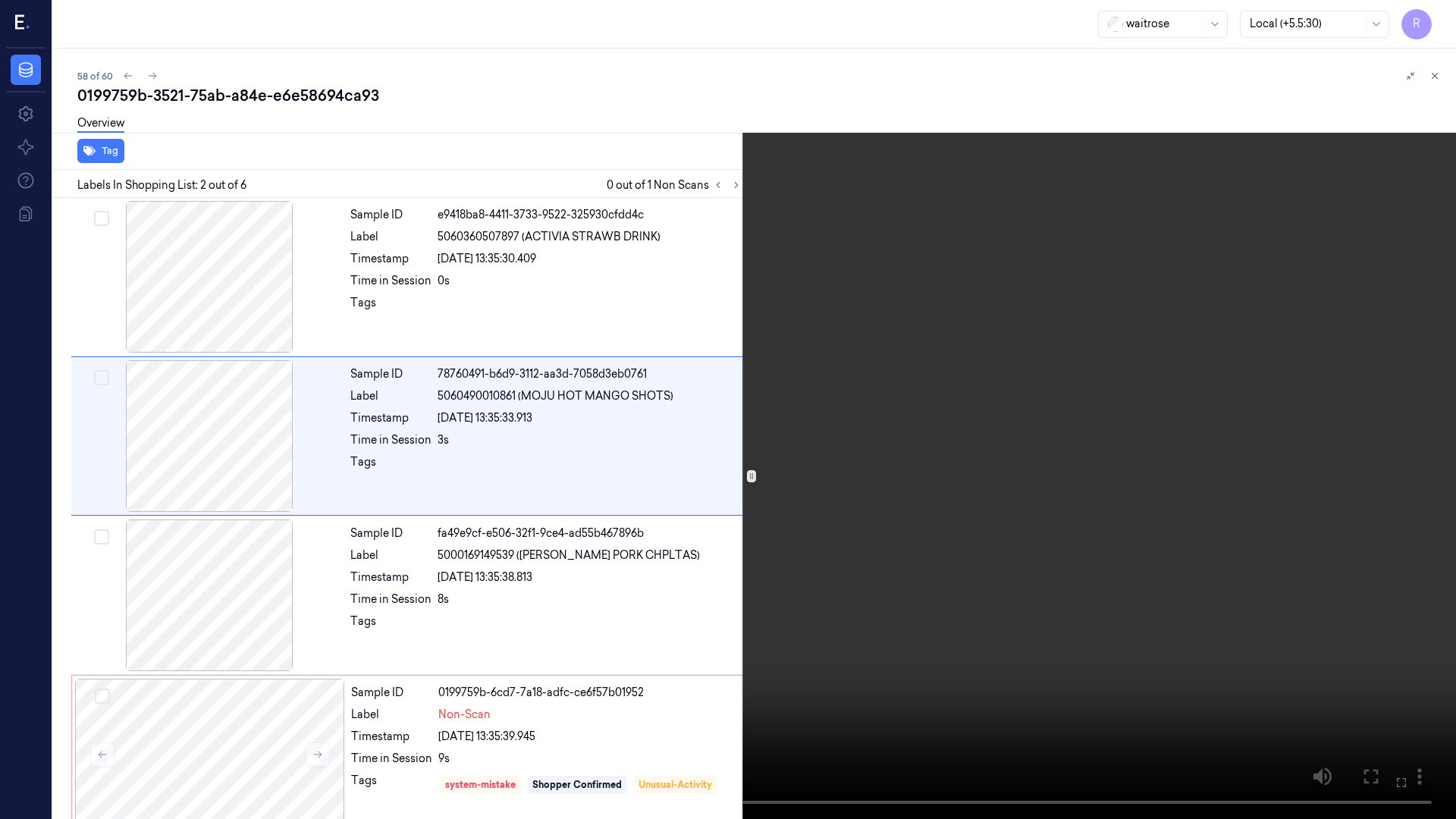
click at [862, 462] on video at bounding box center [728, 410] width 1456 height 819
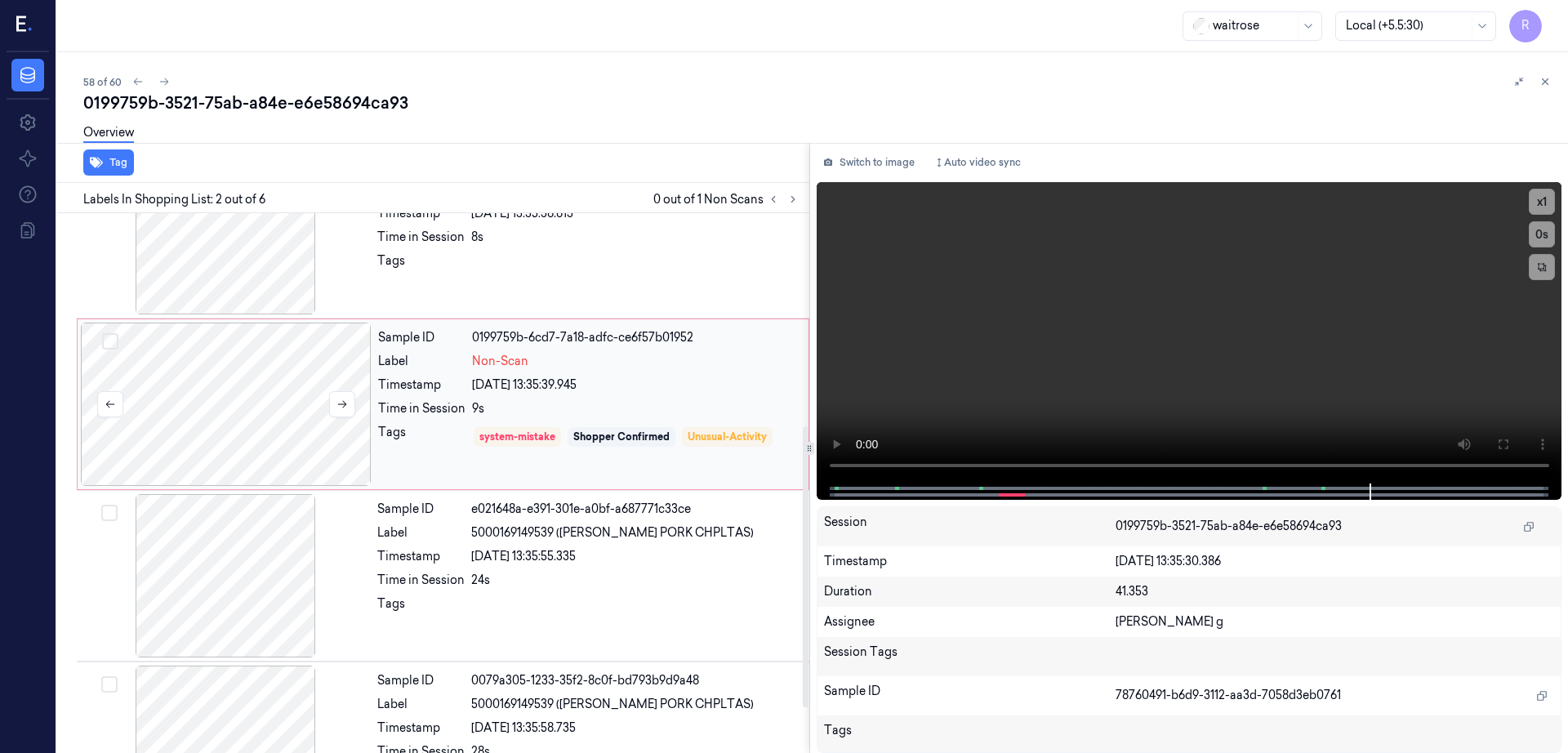
click at [265, 384] on div at bounding box center [226, 405] width 291 height 164
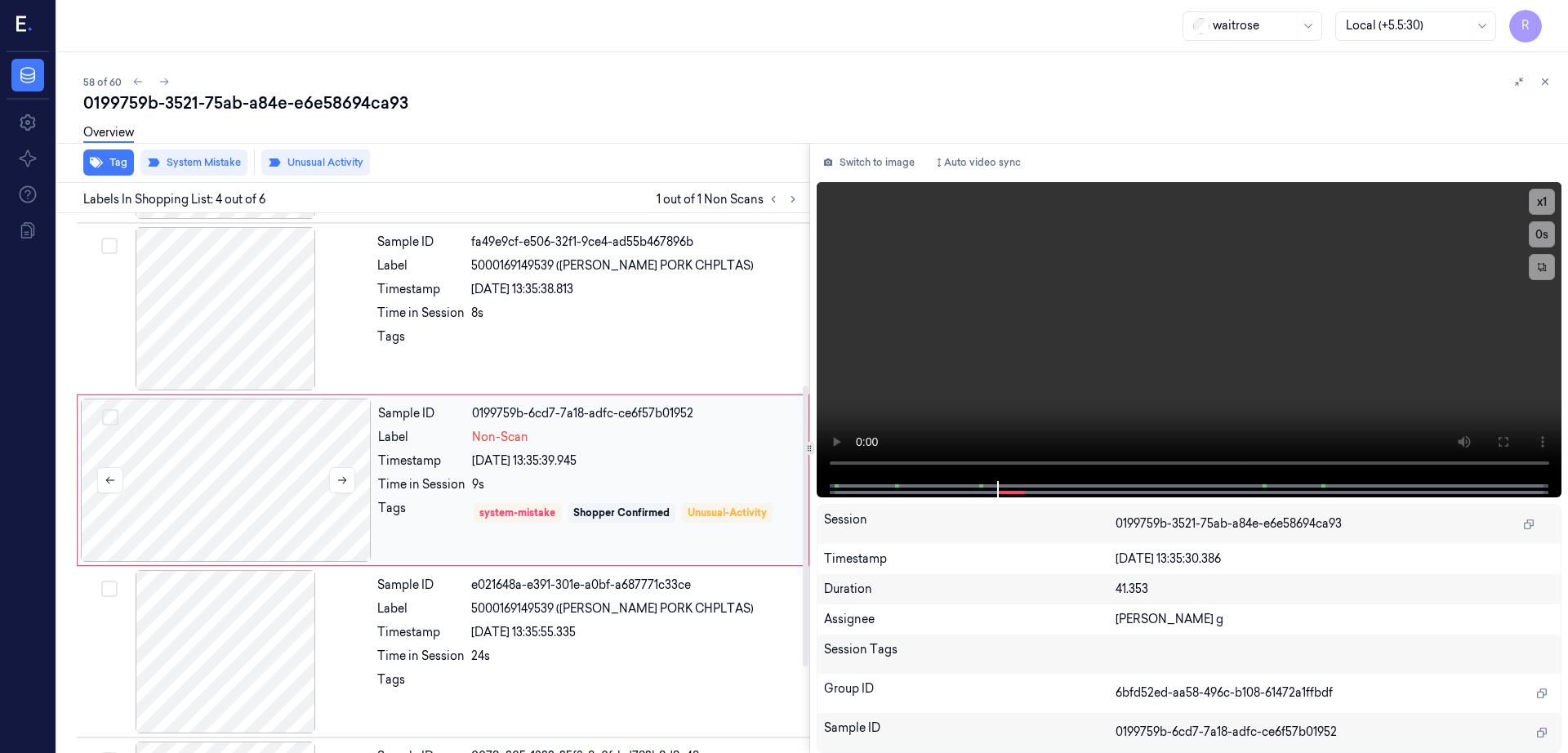
scroll to position [330, 0]
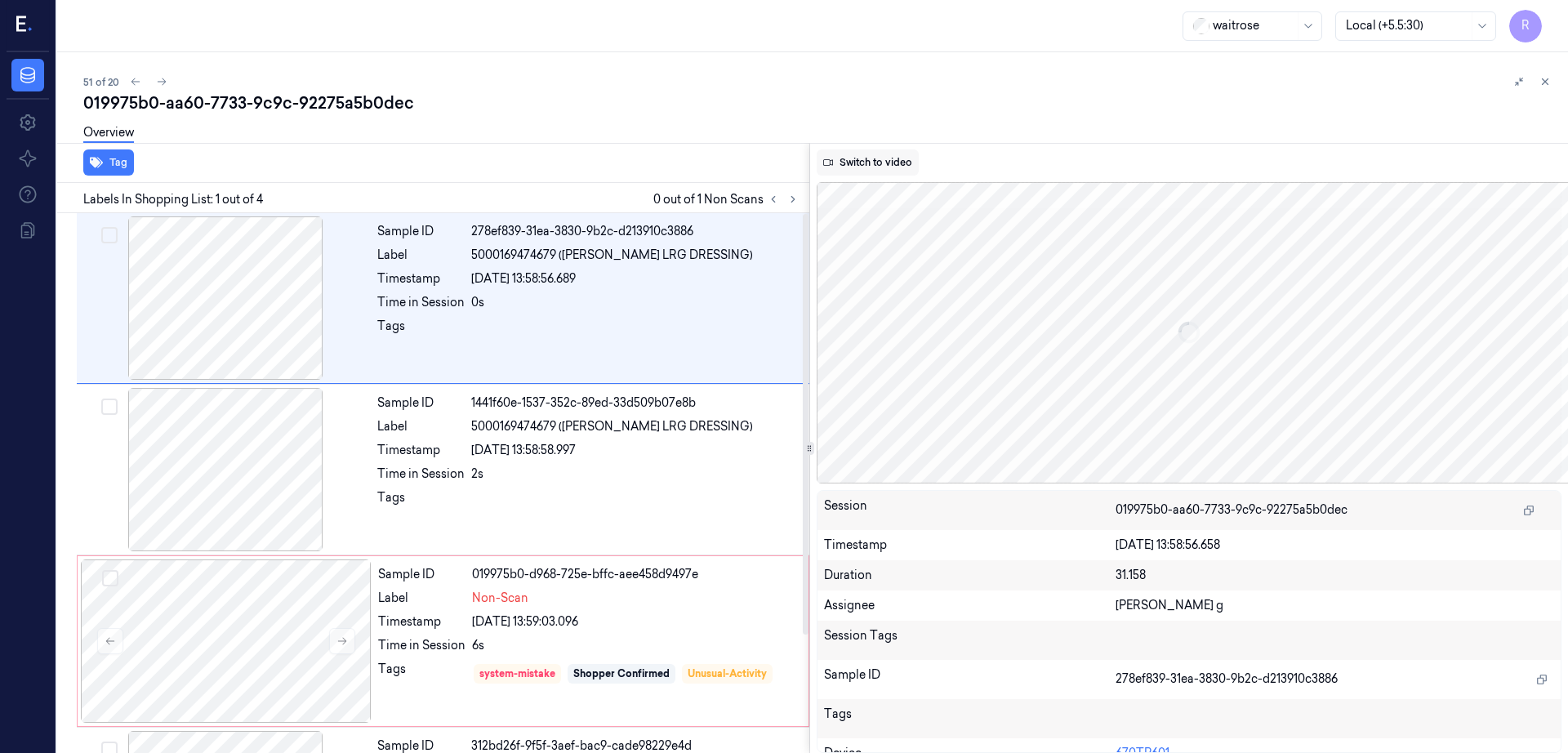
click at [884, 173] on button "Switch to video" at bounding box center [867, 162] width 102 height 26
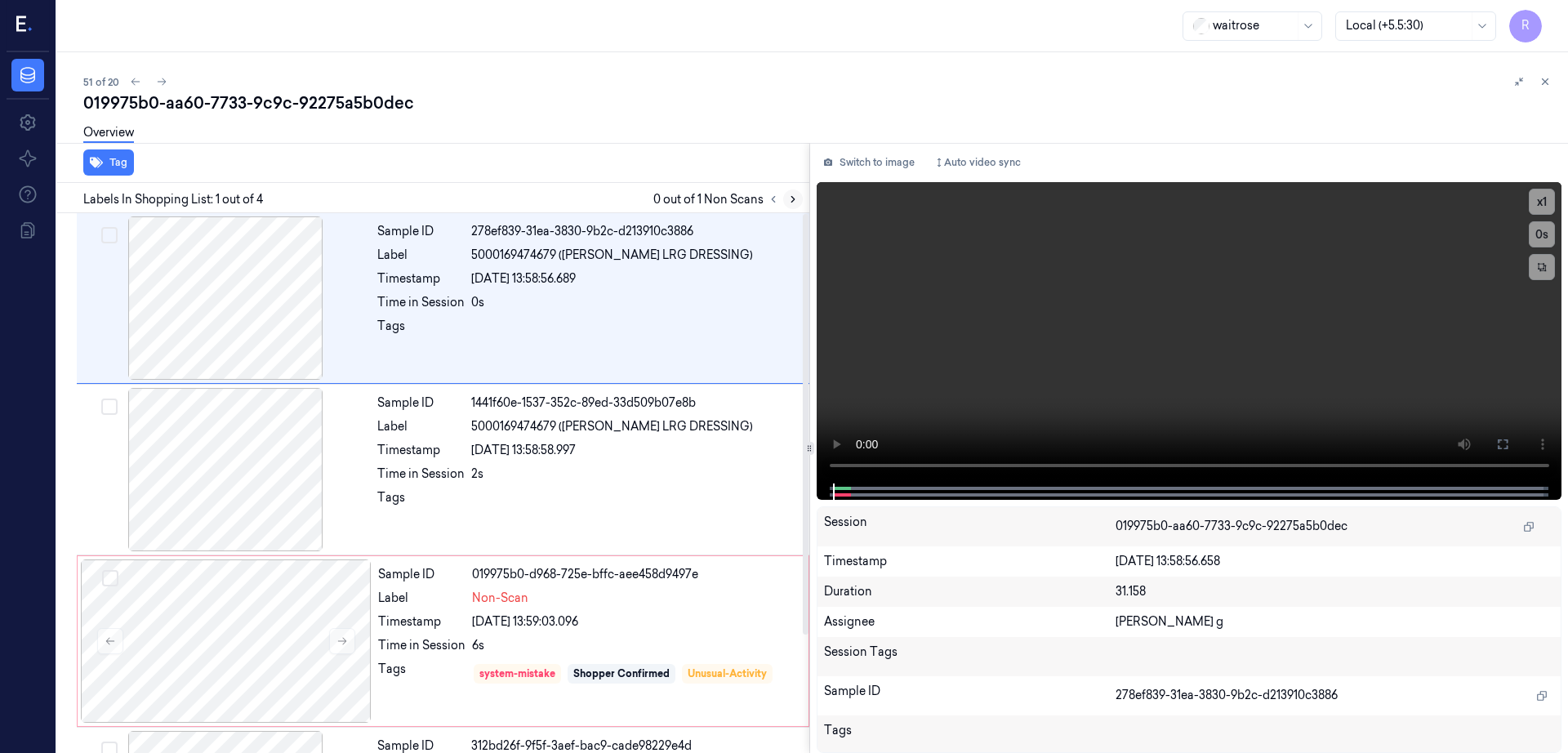
click at [803, 191] on button at bounding box center [793, 199] width 20 height 20
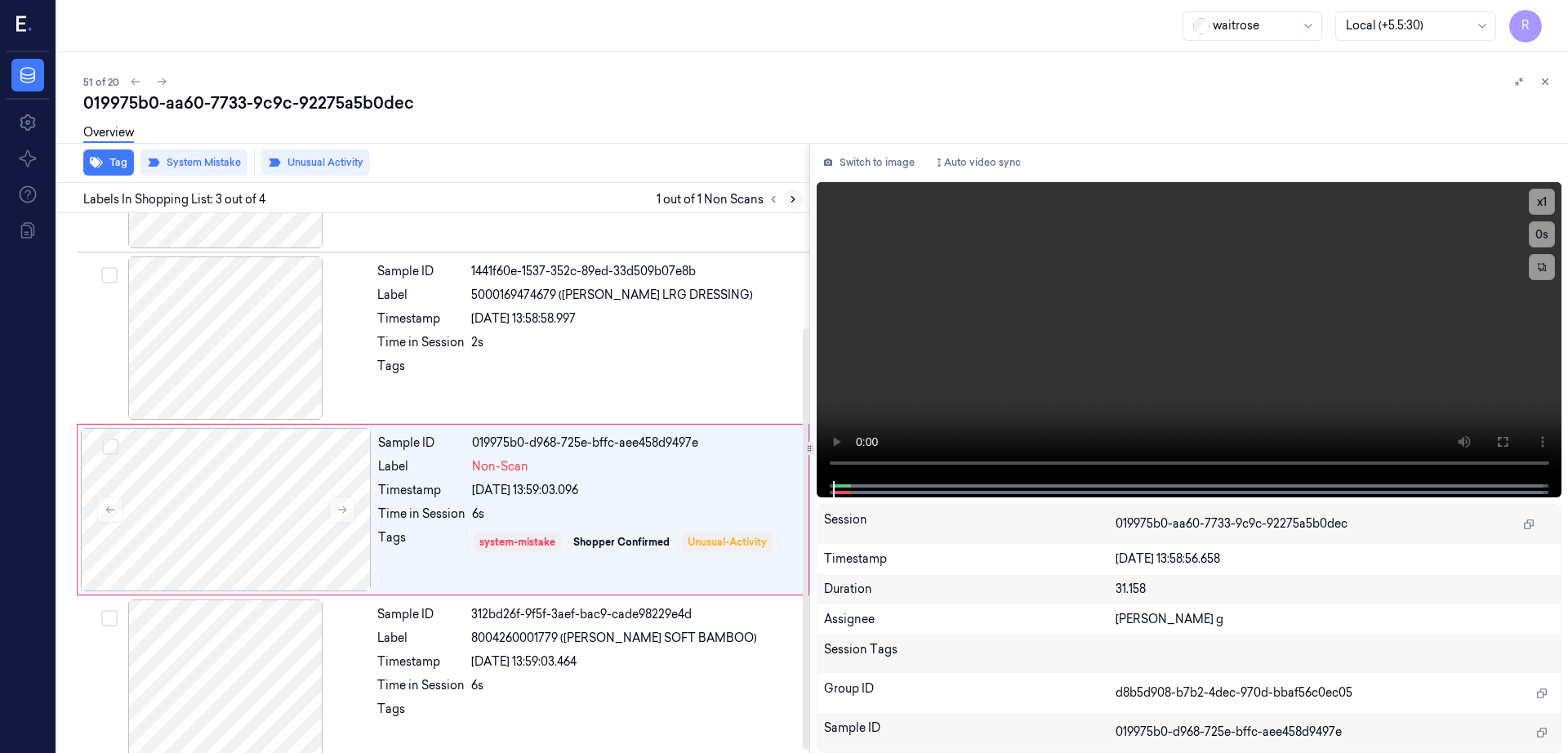
scroll to position [151, 0]
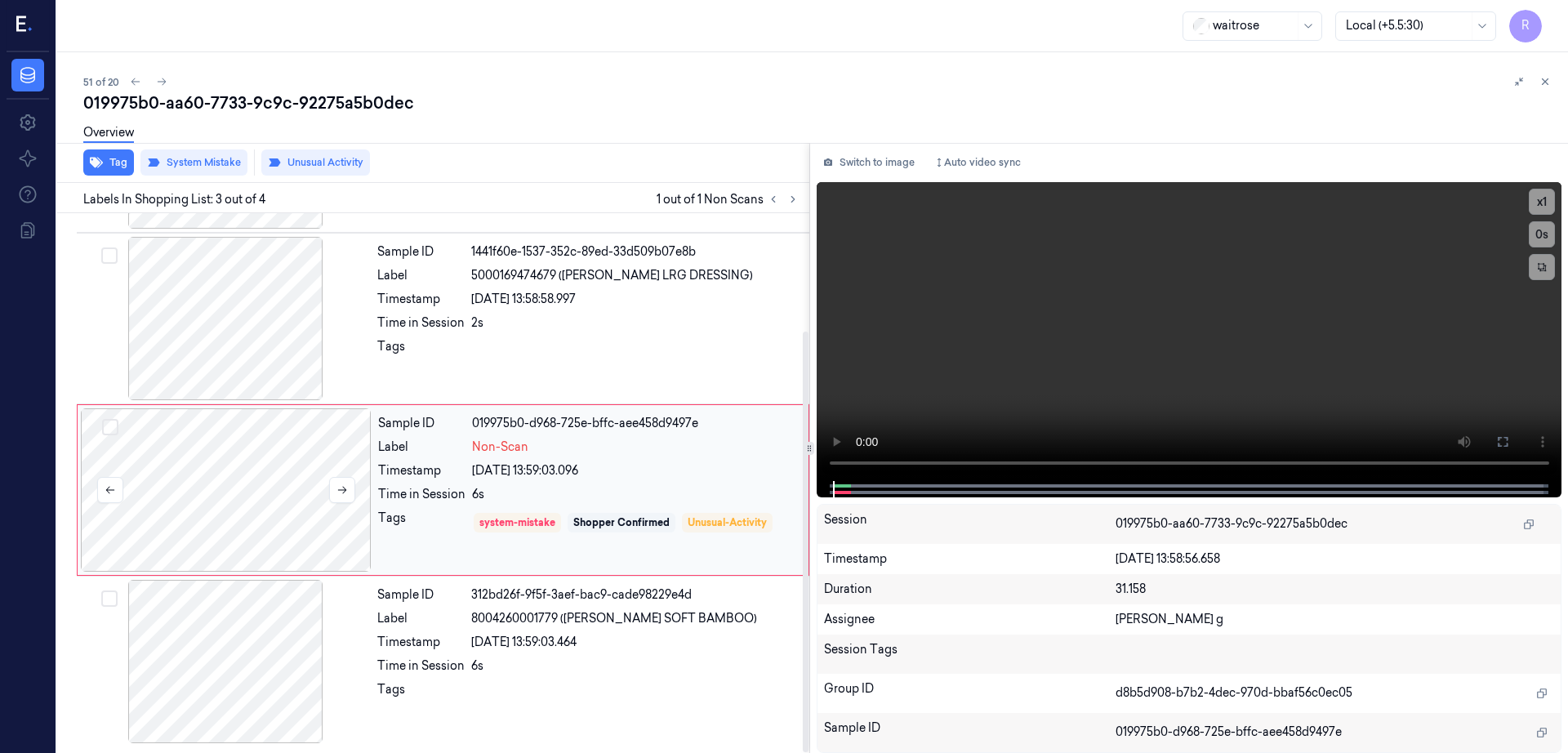
click at [213, 464] on div at bounding box center [226, 490] width 291 height 164
click at [266, 520] on div at bounding box center [226, 490] width 291 height 164
click at [345, 488] on icon at bounding box center [342, 490] width 12 height 12
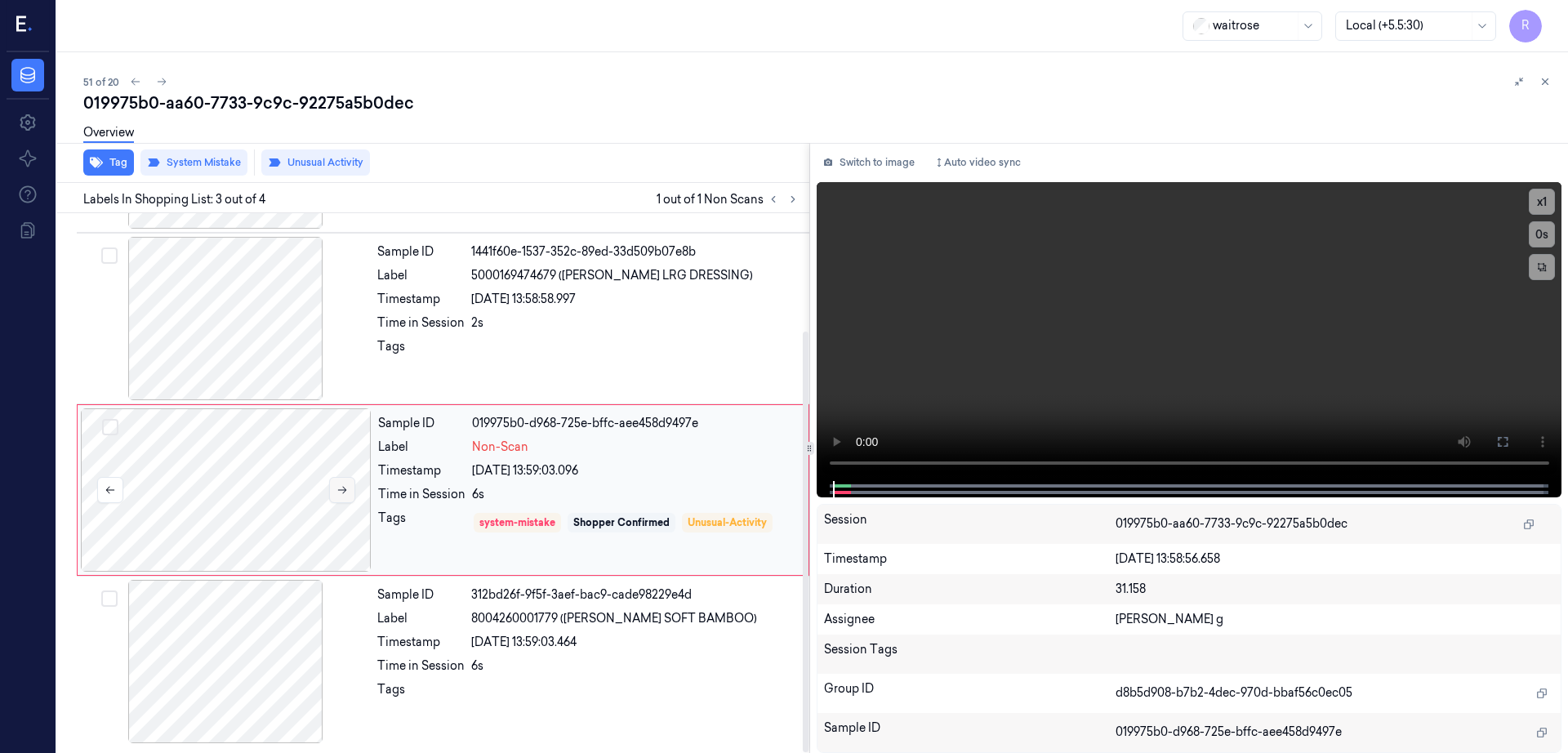
click at [345, 488] on icon at bounding box center [342, 490] width 12 height 12
click at [247, 618] on div at bounding box center [225, 662] width 291 height 164
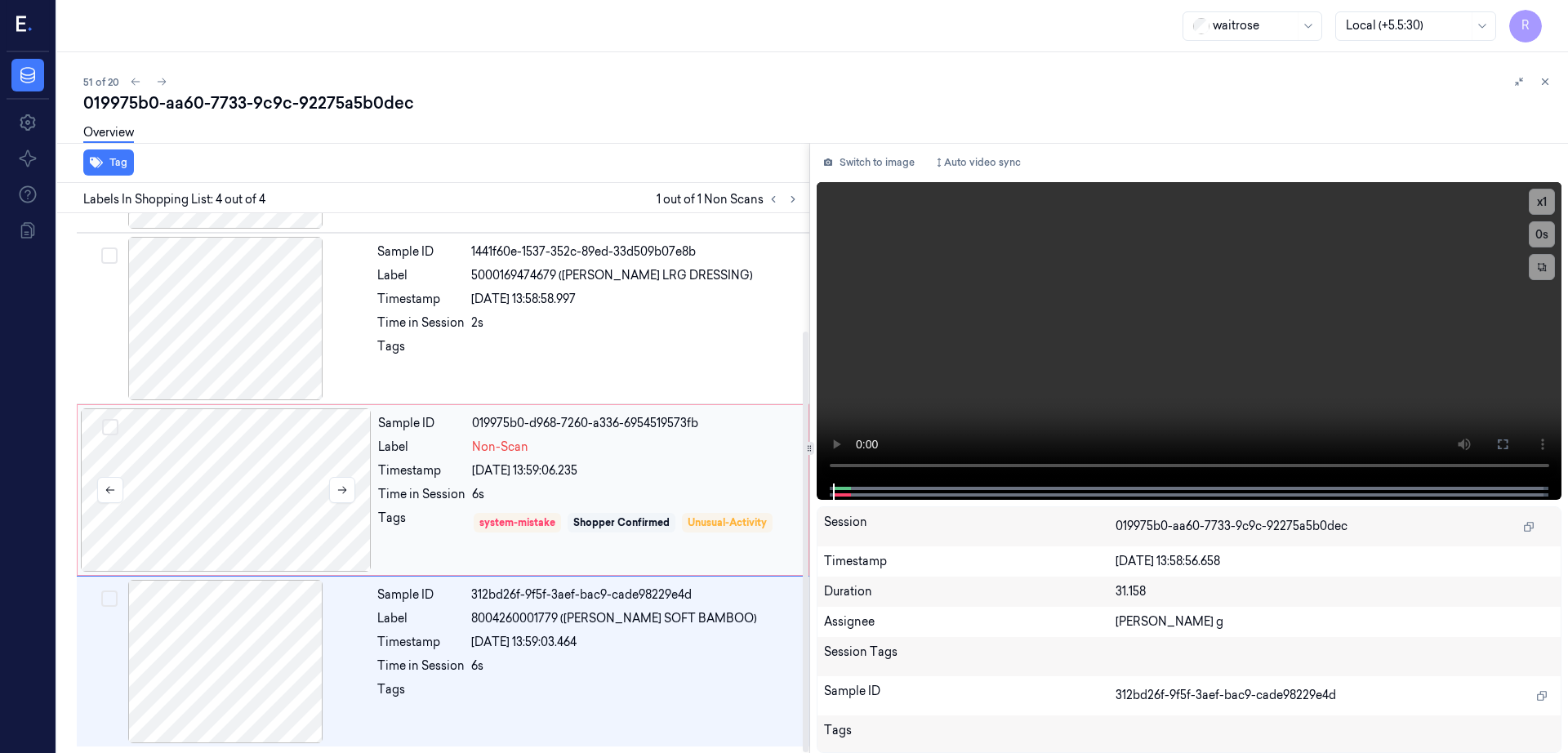
click at [242, 468] on div at bounding box center [226, 490] width 291 height 164
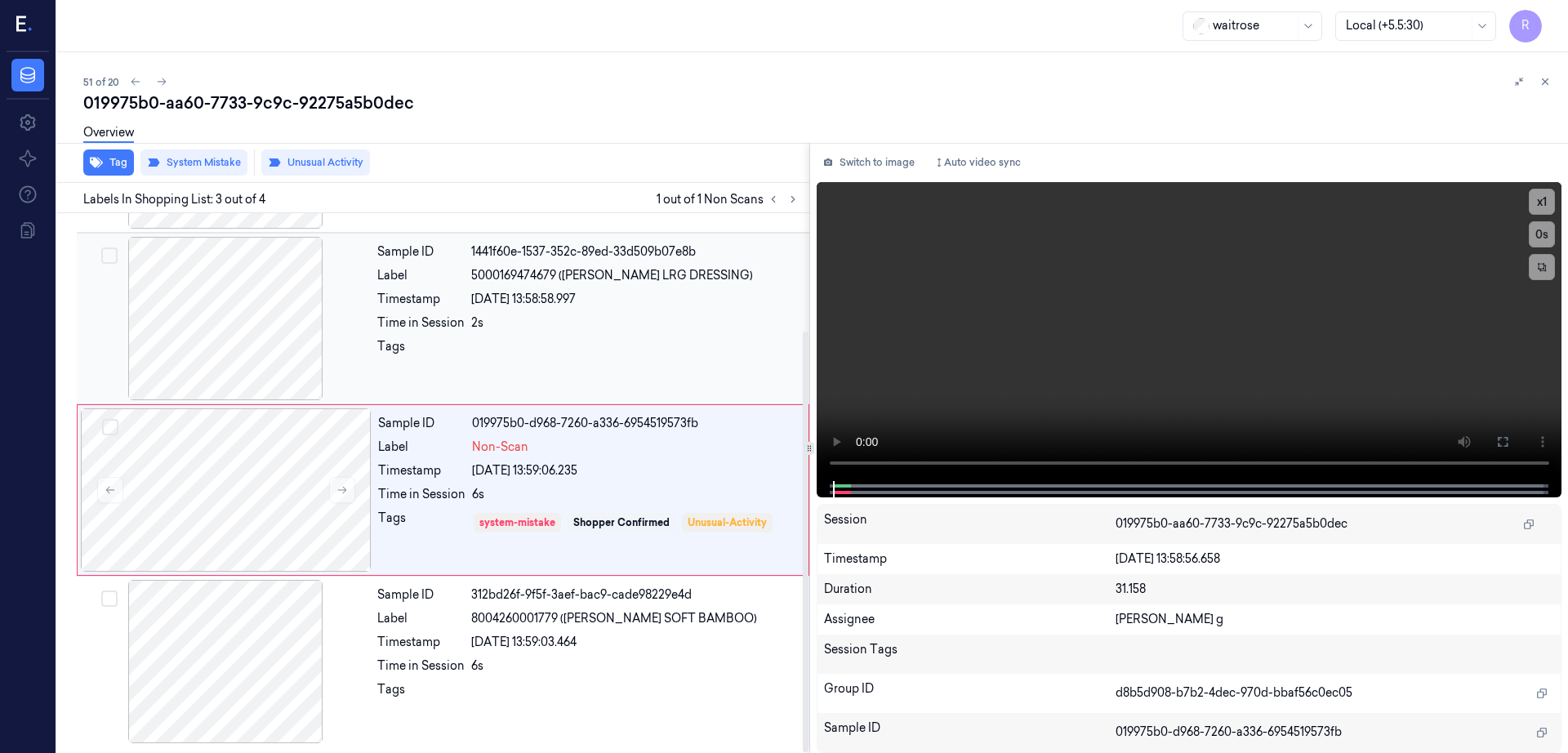
click at [228, 325] on div at bounding box center [225, 319] width 291 height 164
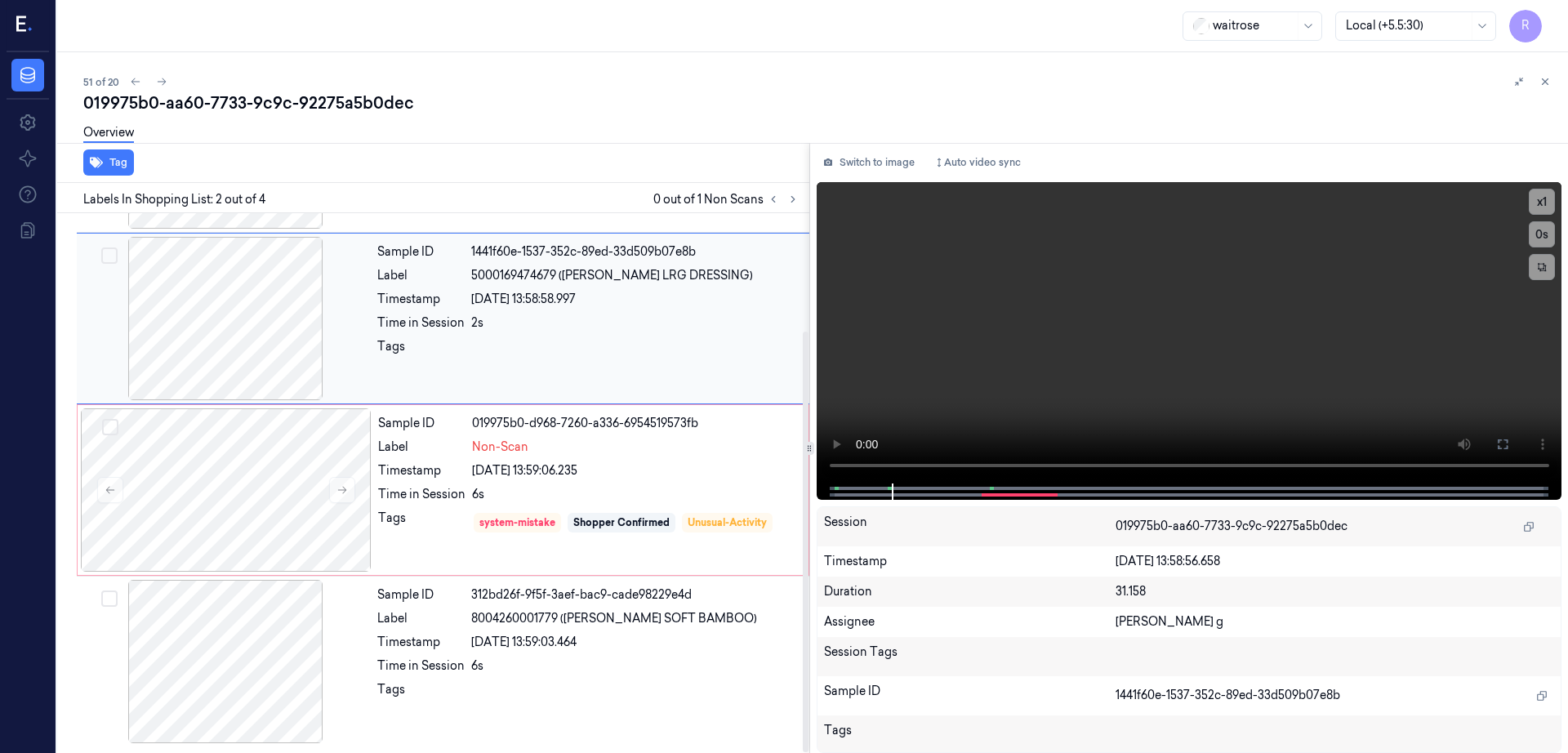
click at [295, 349] on div at bounding box center [225, 319] width 291 height 164
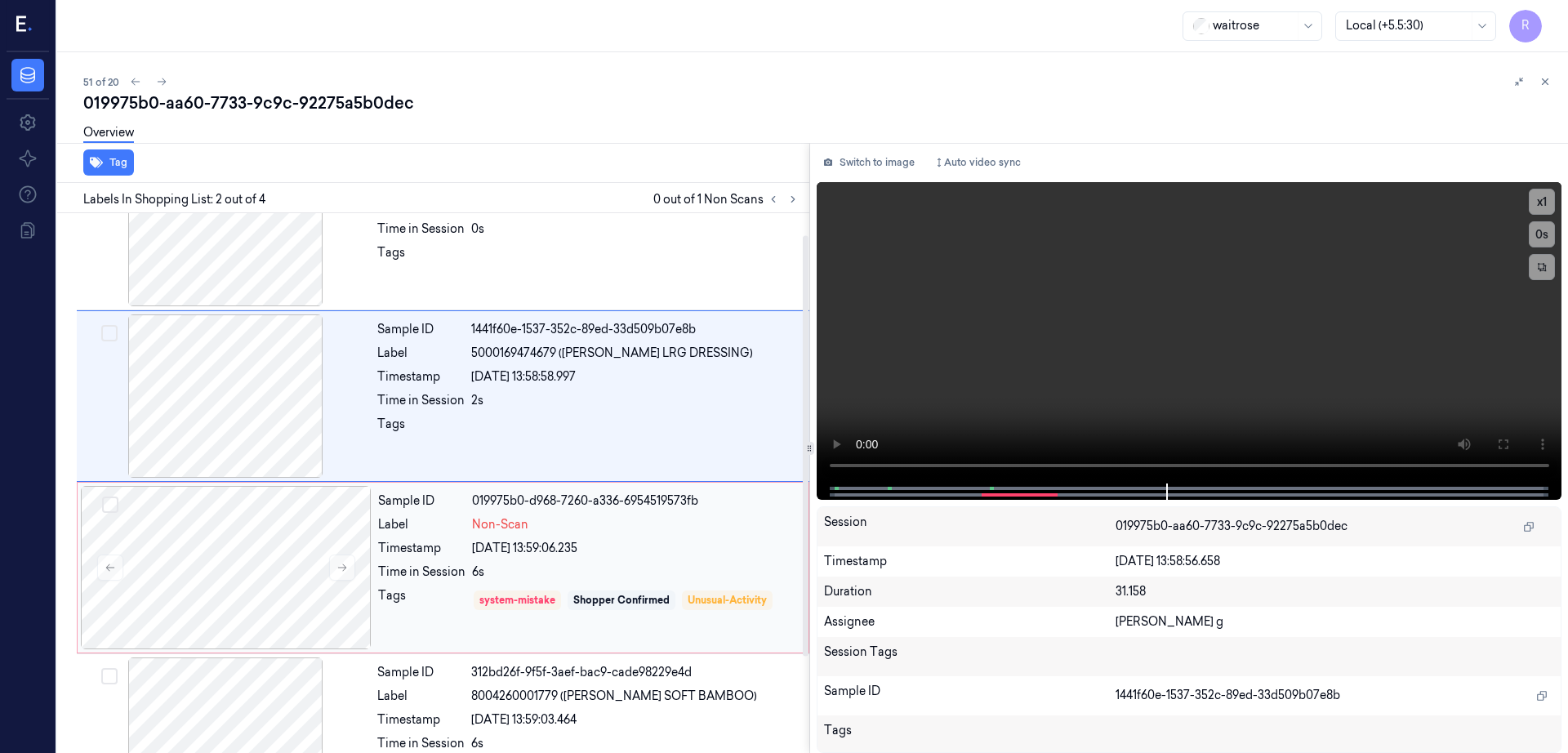
scroll to position [102, 0]
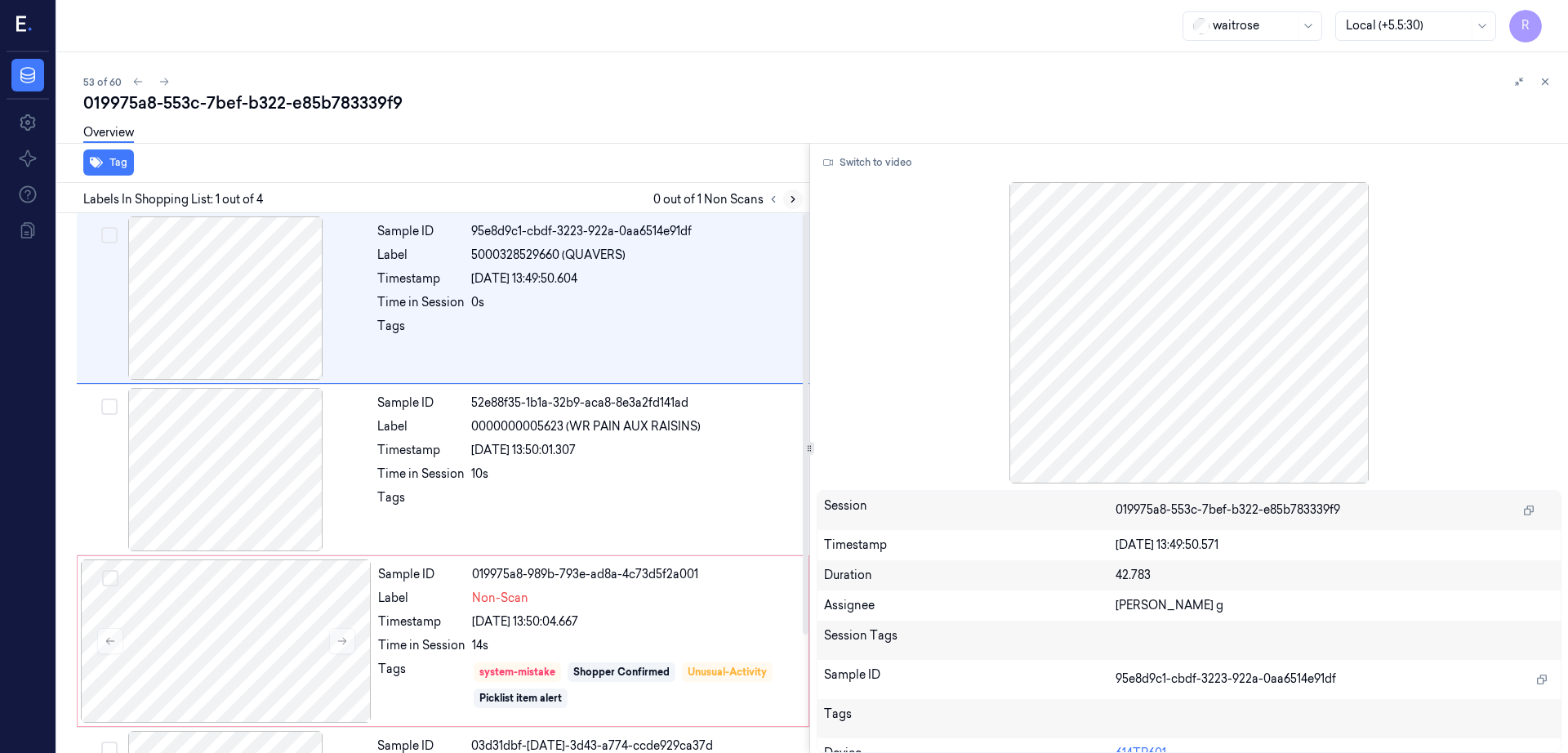
click at [794, 201] on icon at bounding box center [792, 199] width 3 height 6
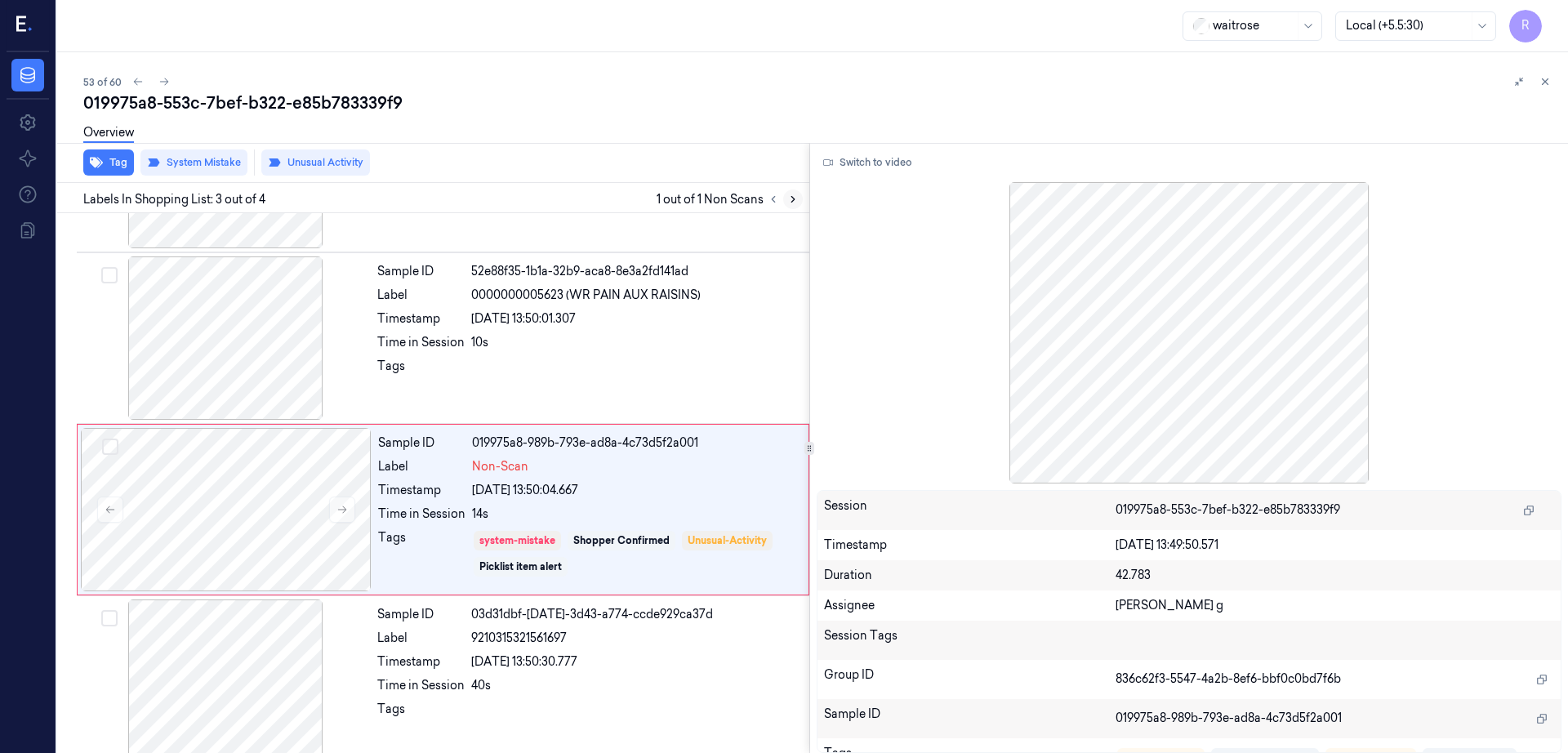
scroll to position [151, 0]
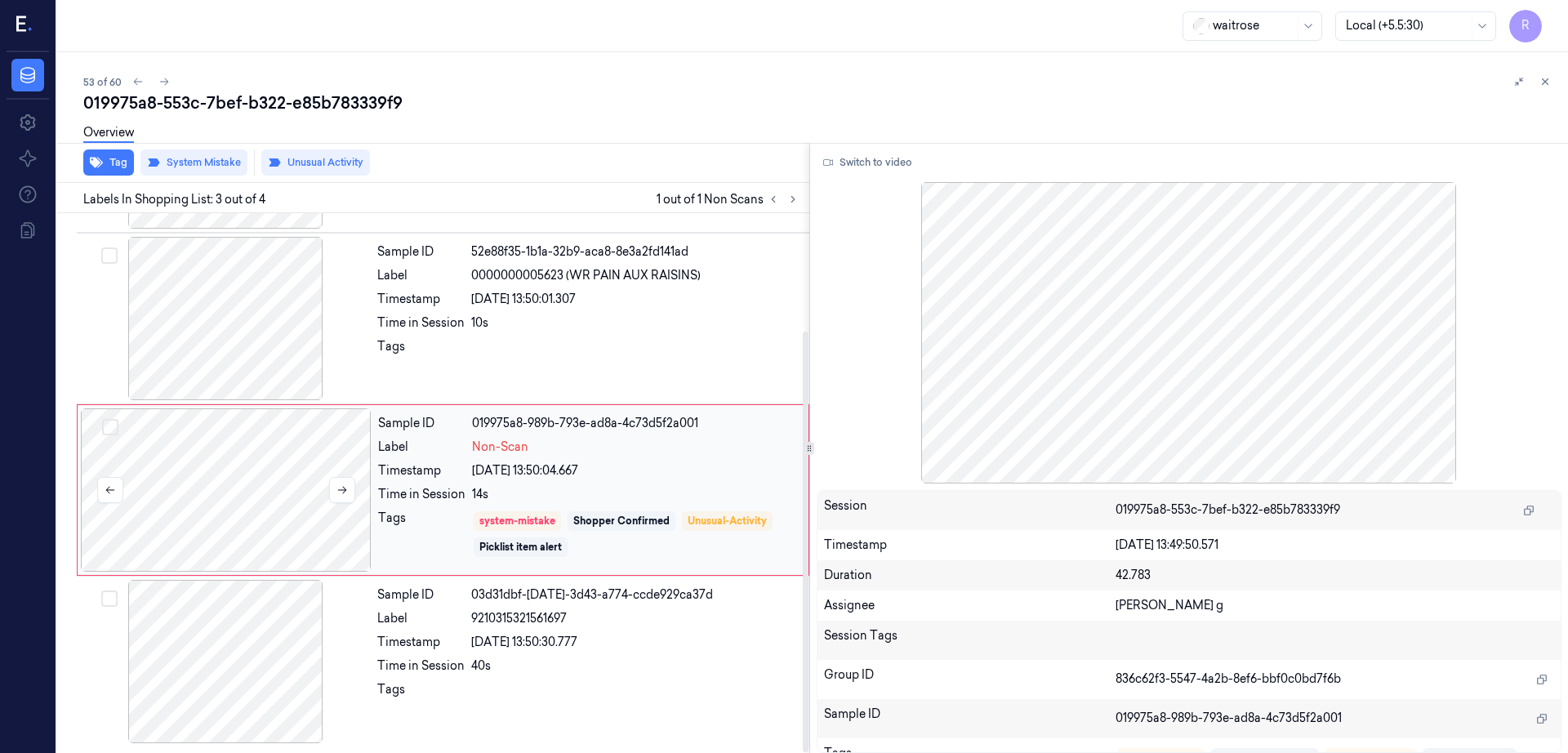
click at [199, 499] on div at bounding box center [226, 490] width 291 height 164
click at [262, 308] on div at bounding box center [225, 319] width 291 height 164
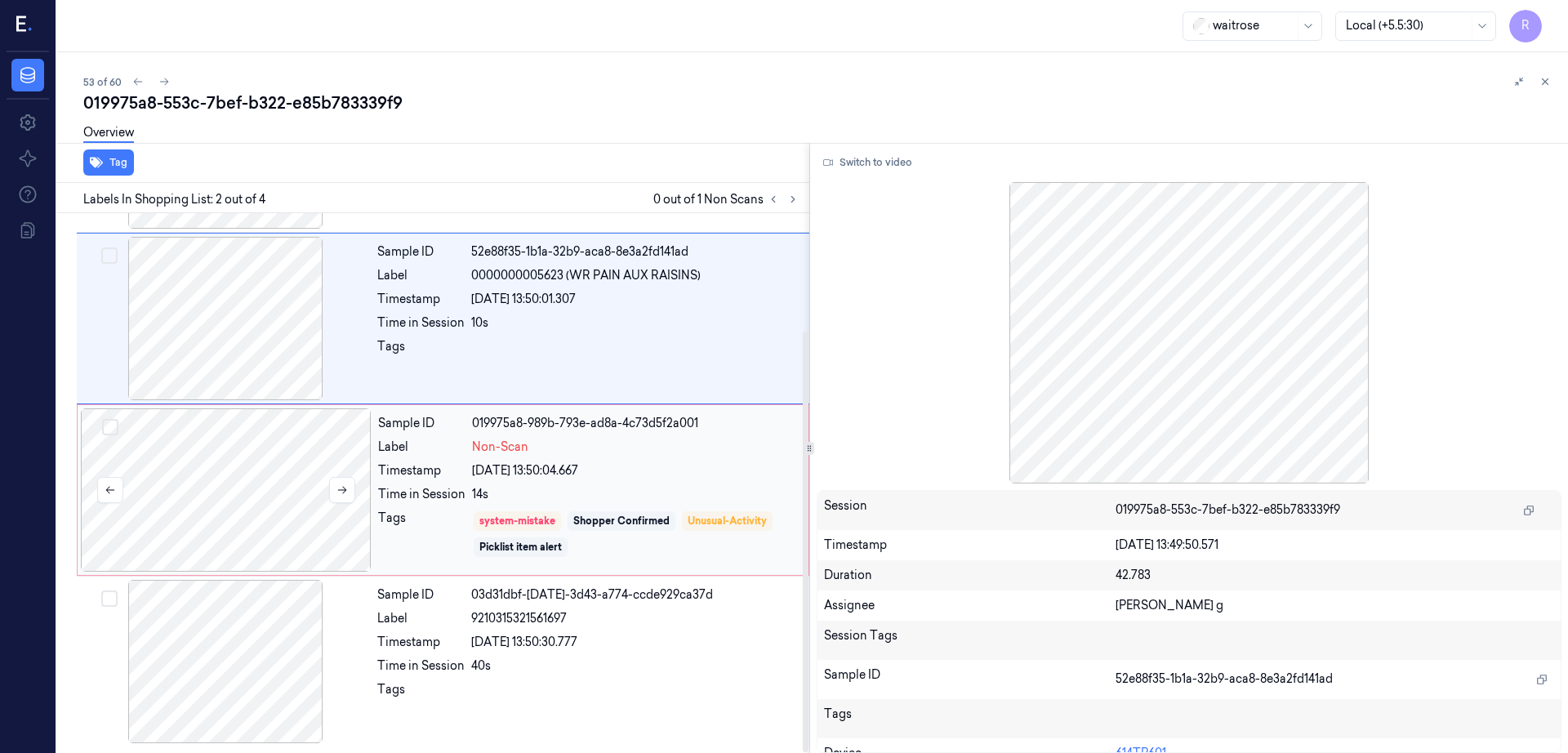
click at [227, 491] on div at bounding box center [226, 490] width 291 height 164
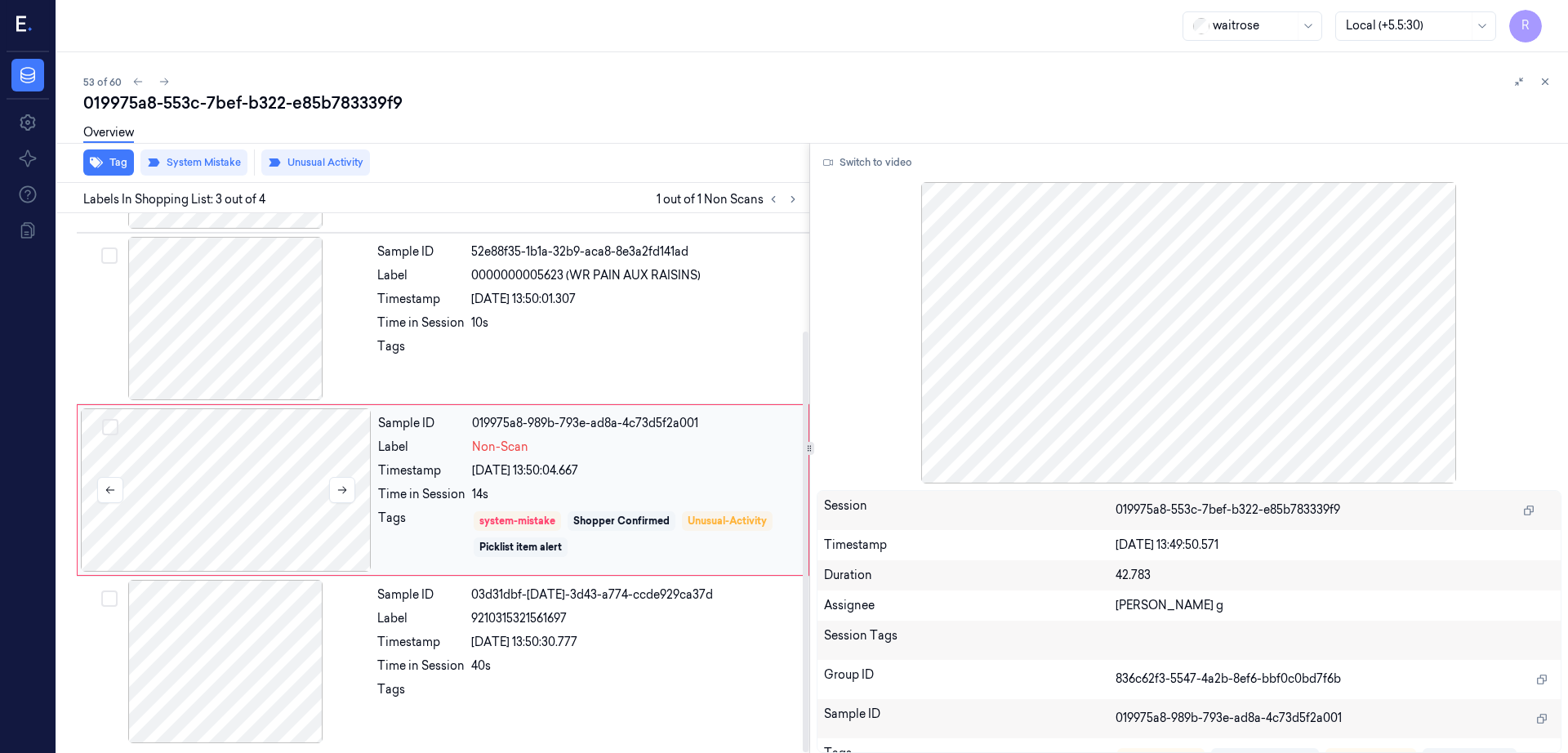
click at [215, 491] on div at bounding box center [226, 490] width 291 height 164
click at [351, 493] on button at bounding box center [342, 489] width 26 height 26
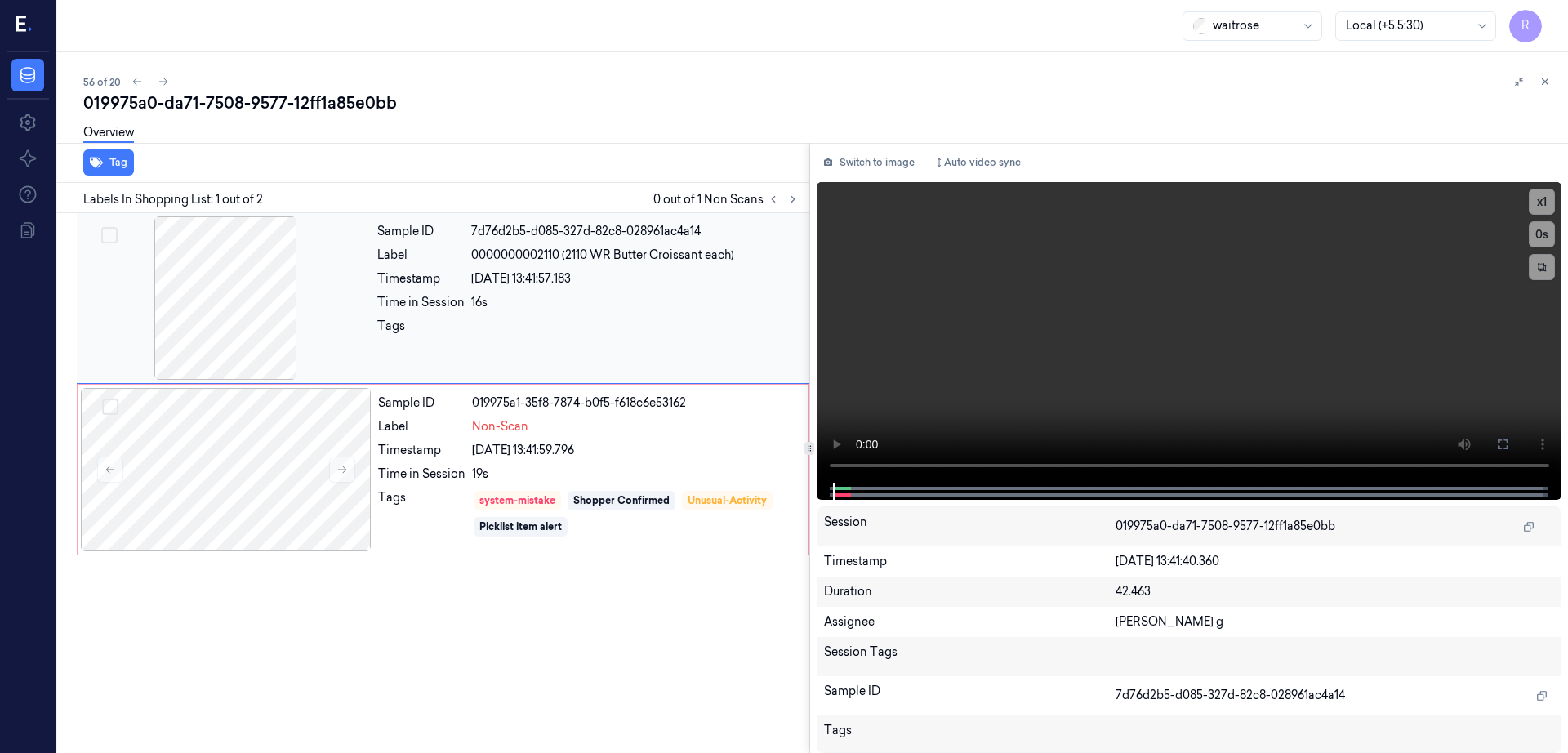
click at [243, 267] on div at bounding box center [225, 298] width 291 height 164
click at [261, 524] on div at bounding box center [226, 470] width 291 height 164
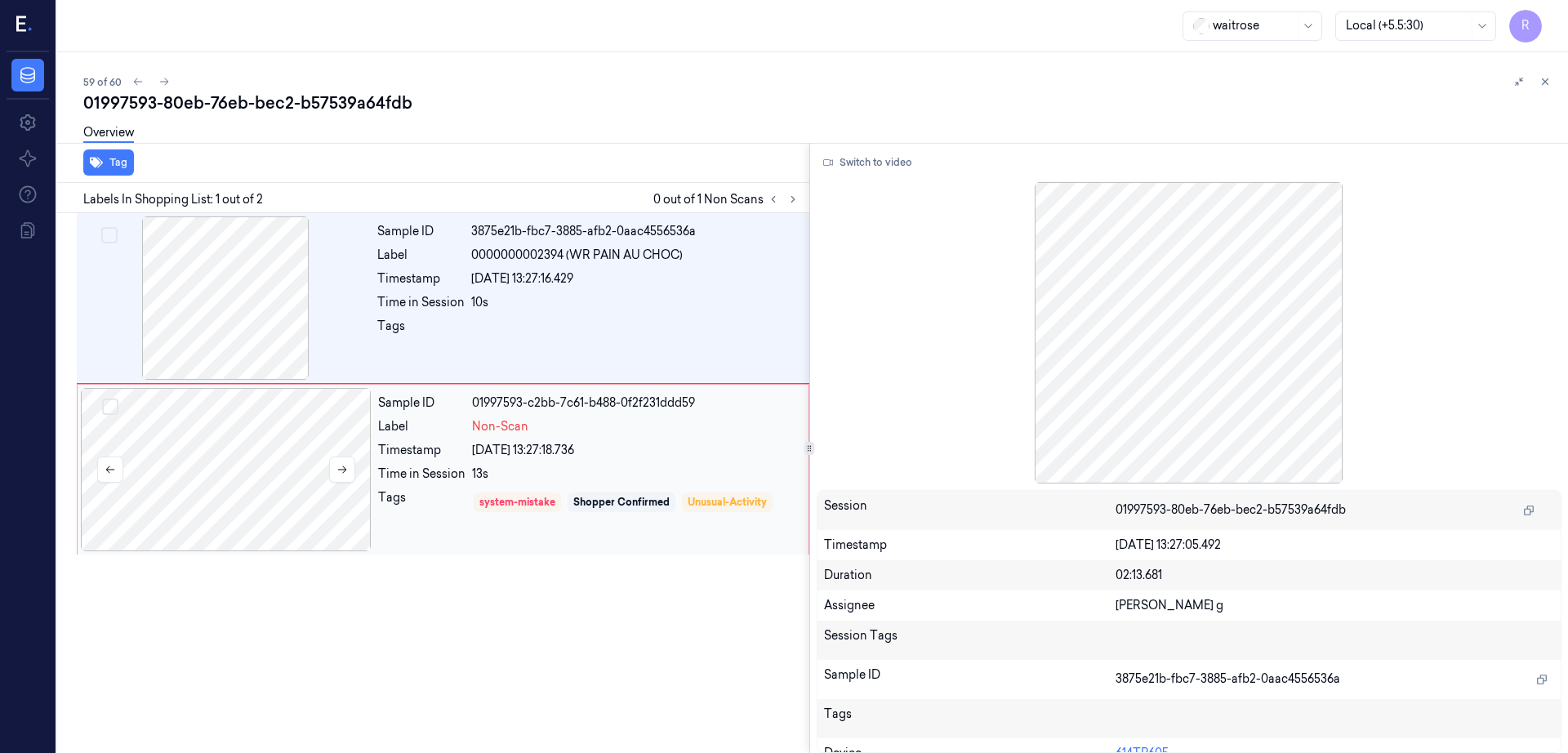
click at [278, 456] on div at bounding box center [226, 470] width 291 height 164
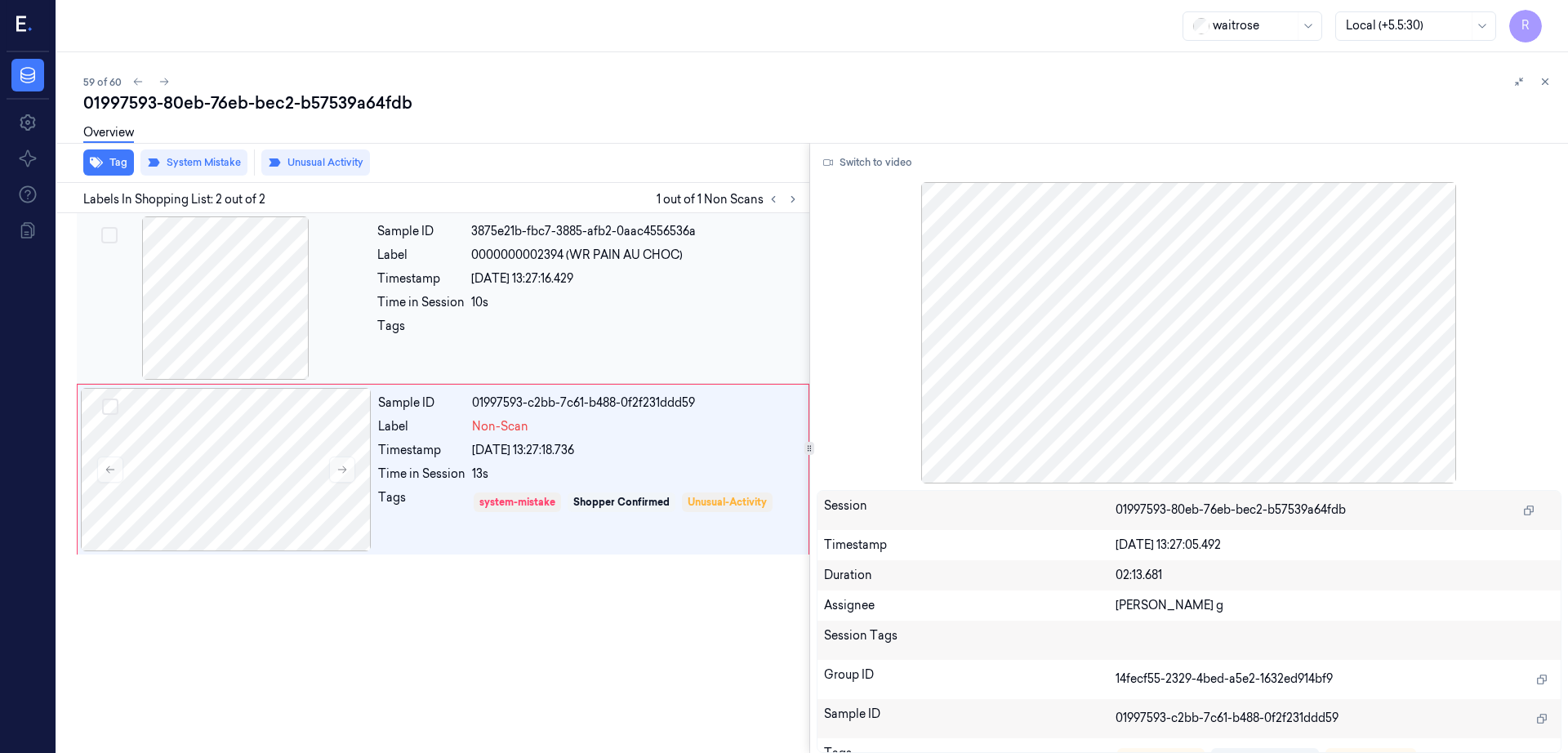
click at [225, 265] on div at bounding box center [225, 298] width 291 height 164
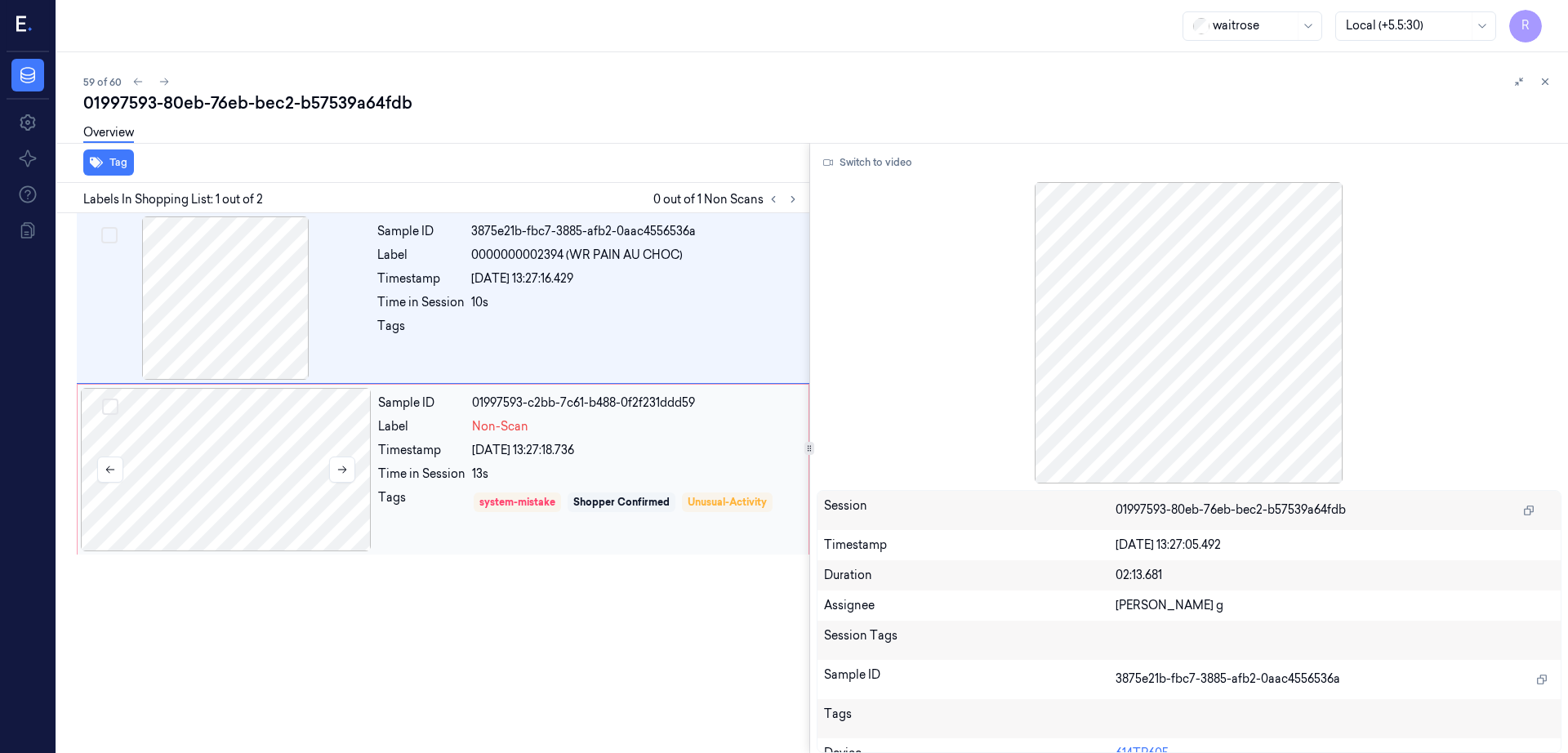
click at [212, 463] on div at bounding box center [226, 470] width 291 height 164
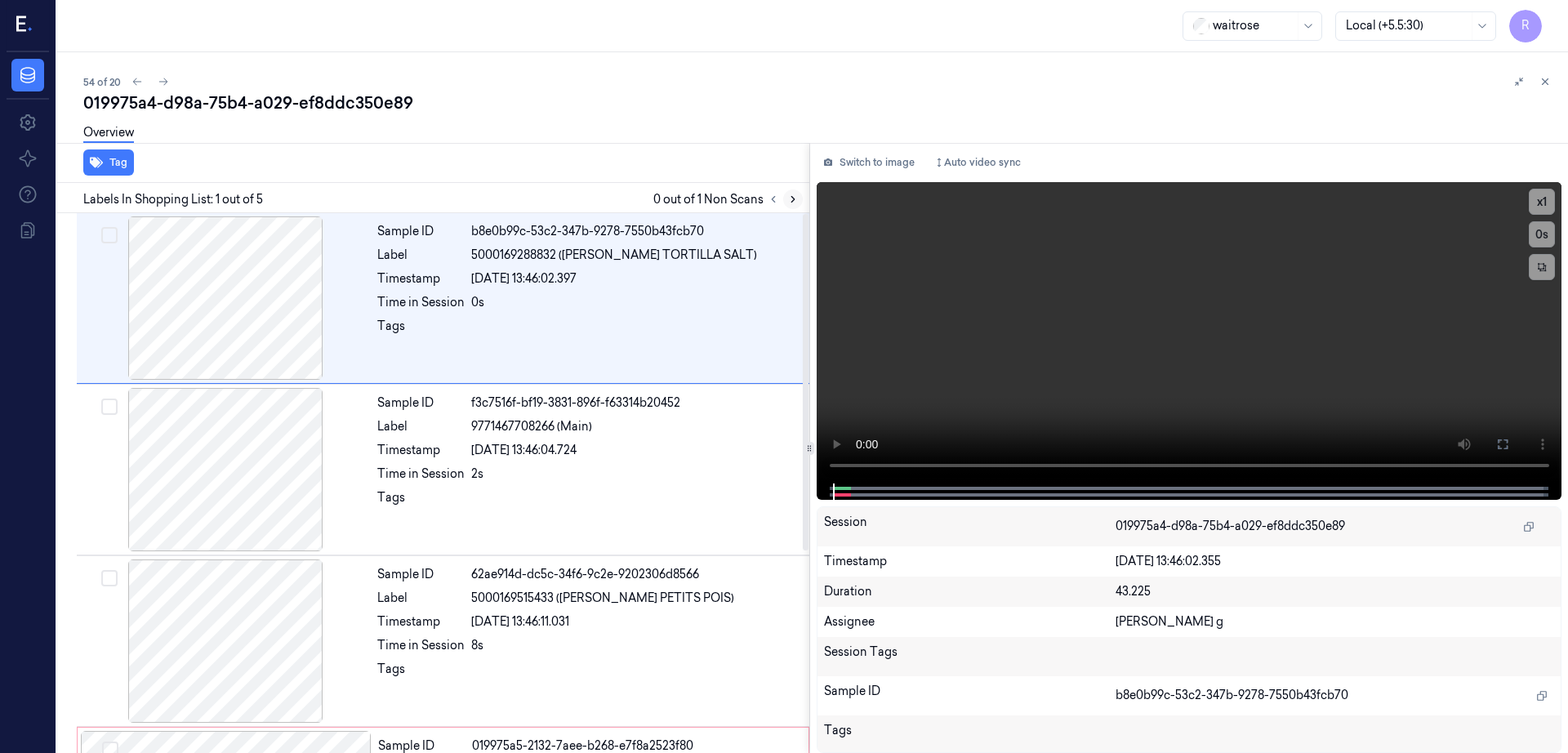
click at [798, 202] on icon at bounding box center [793, 199] width 12 height 12
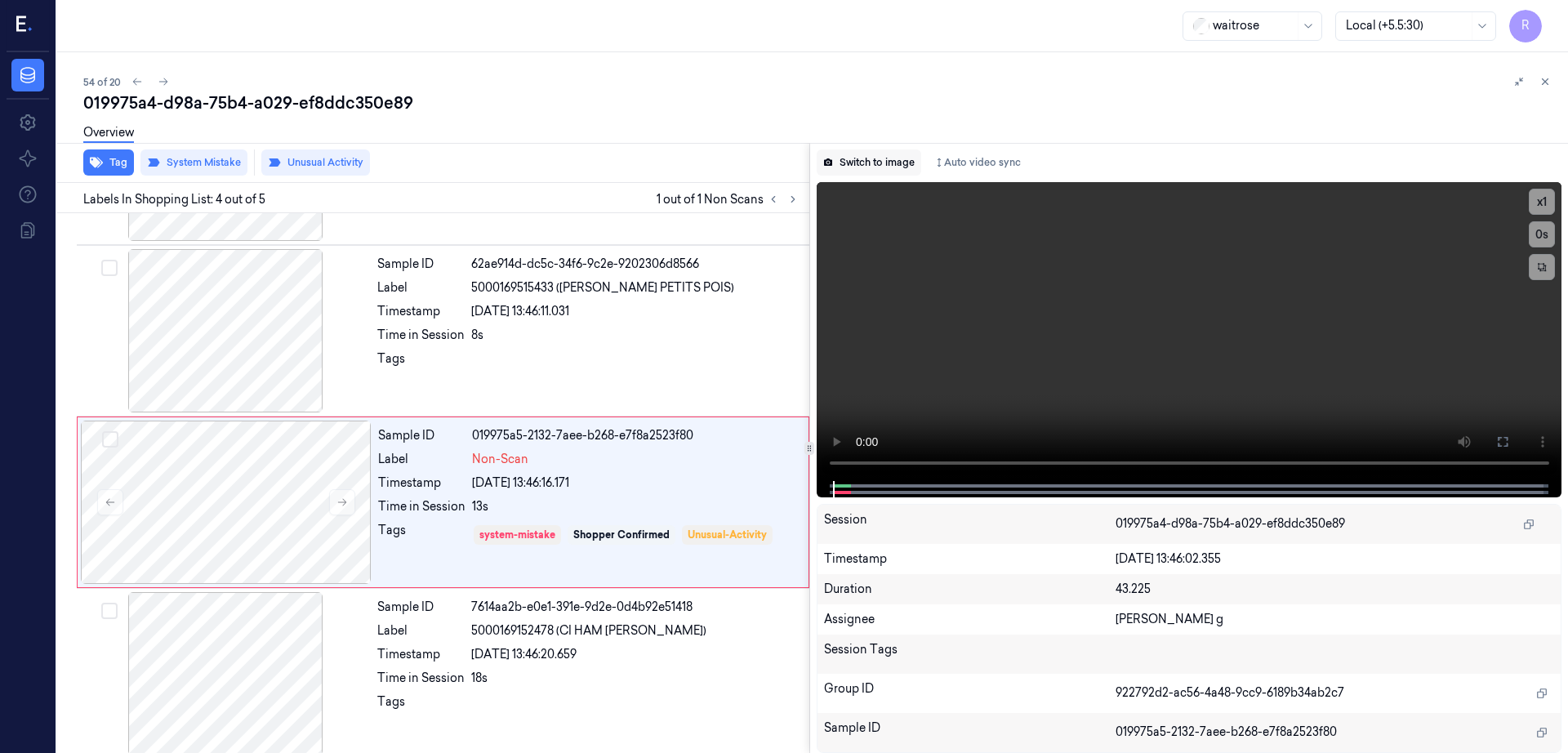
click at [888, 167] on button "Switch to image" at bounding box center [869, 162] width 105 height 26
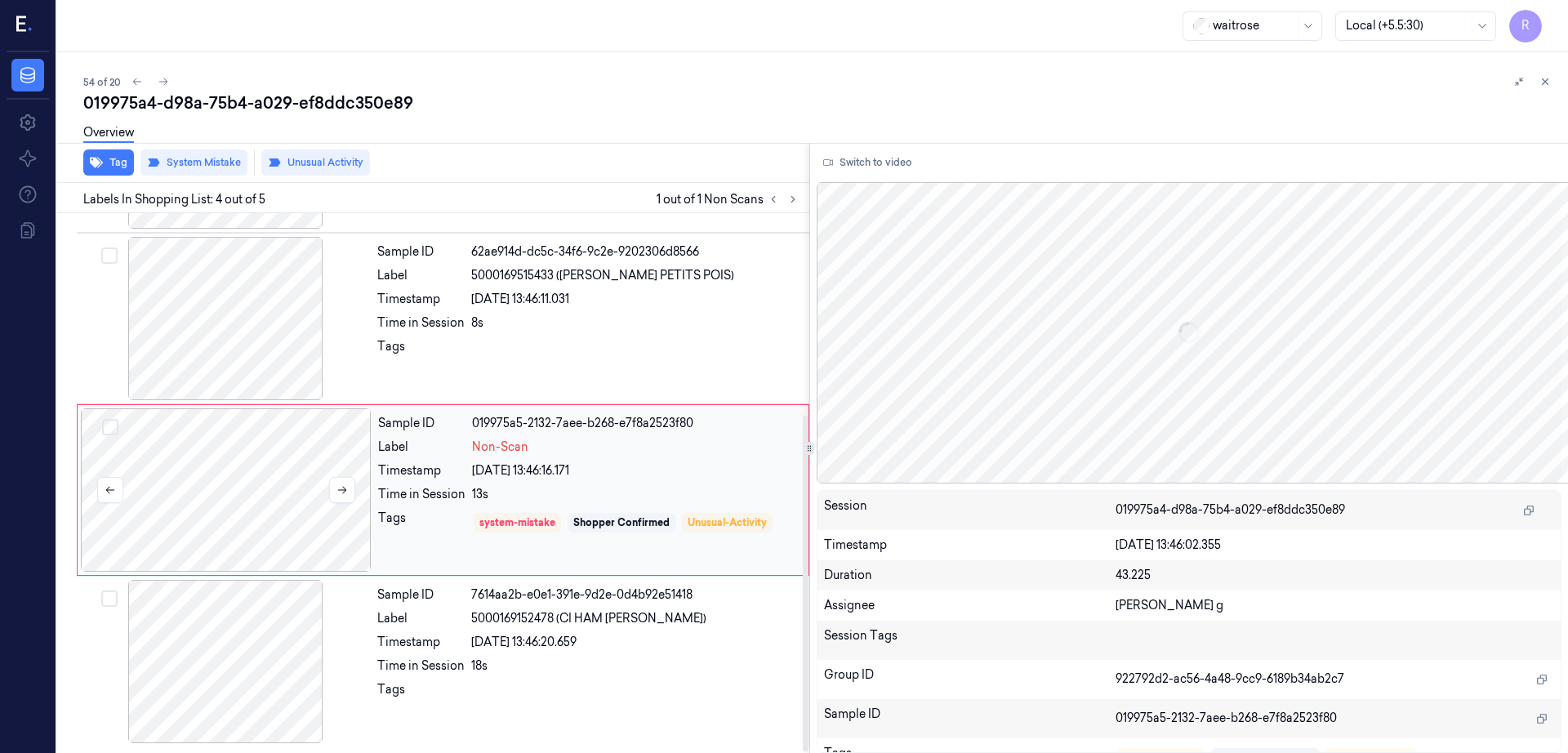
click at [262, 496] on div at bounding box center [226, 490] width 291 height 164
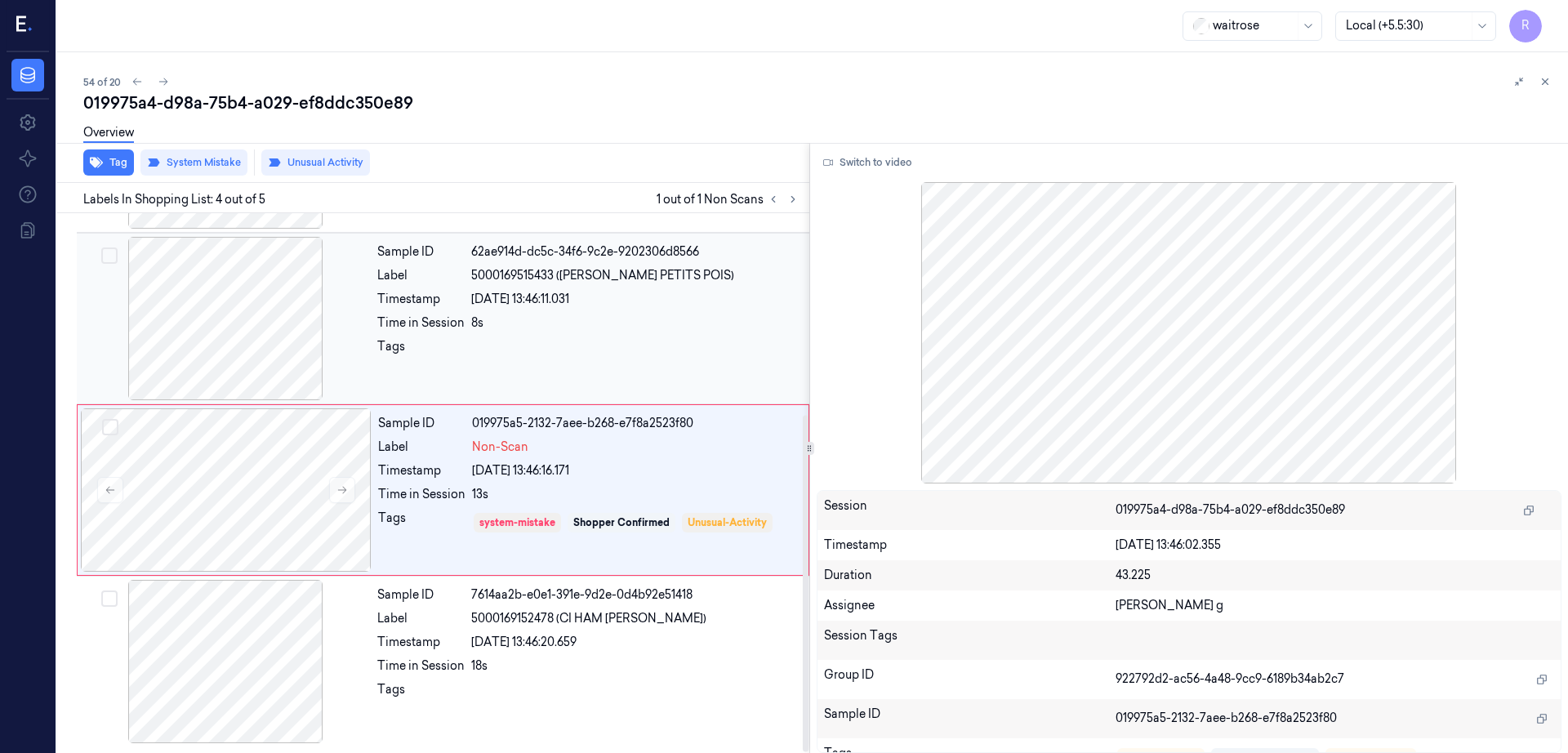
click at [268, 350] on div at bounding box center [225, 319] width 291 height 164
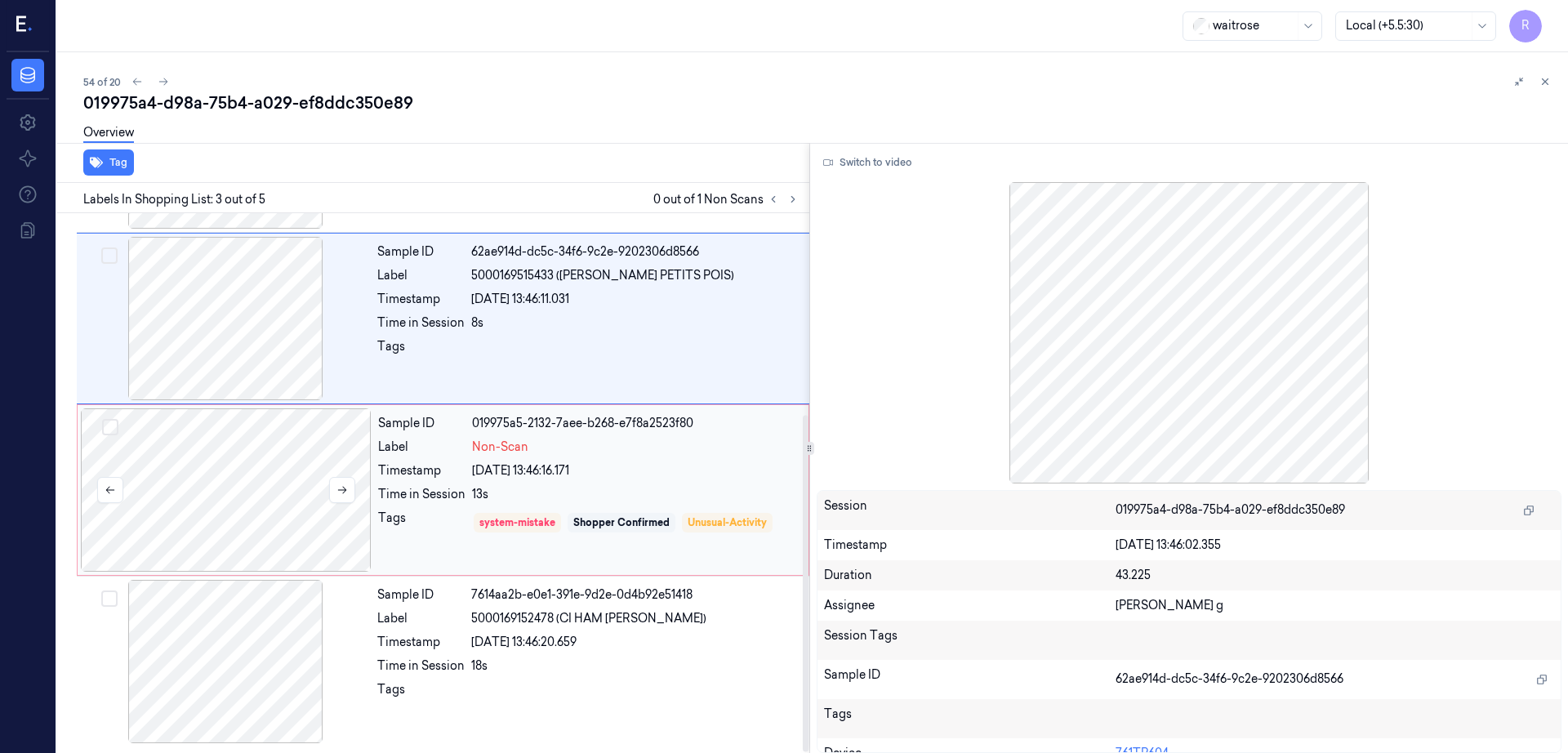
click at [220, 447] on div at bounding box center [226, 490] width 291 height 164
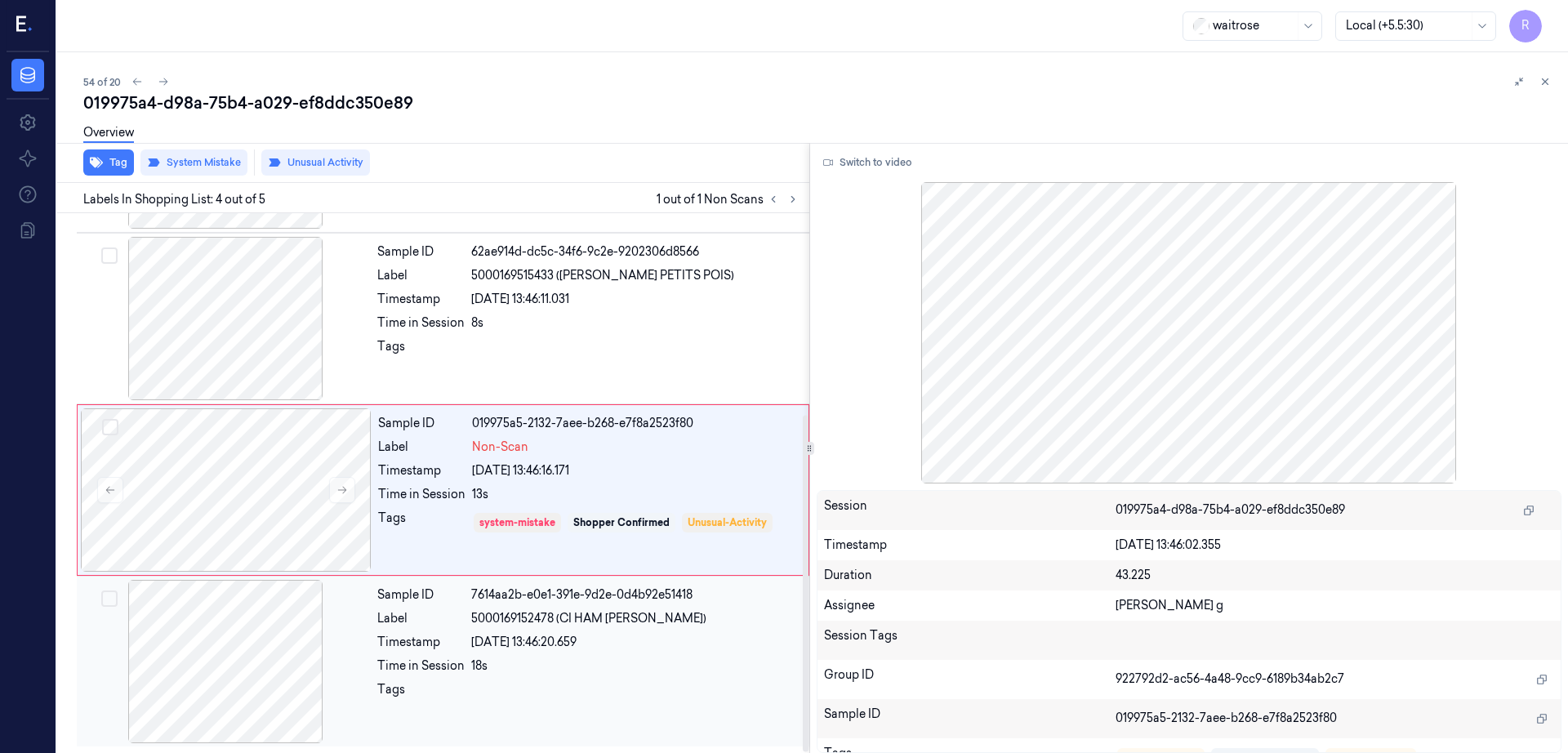
click at [240, 680] on div at bounding box center [225, 662] width 291 height 164
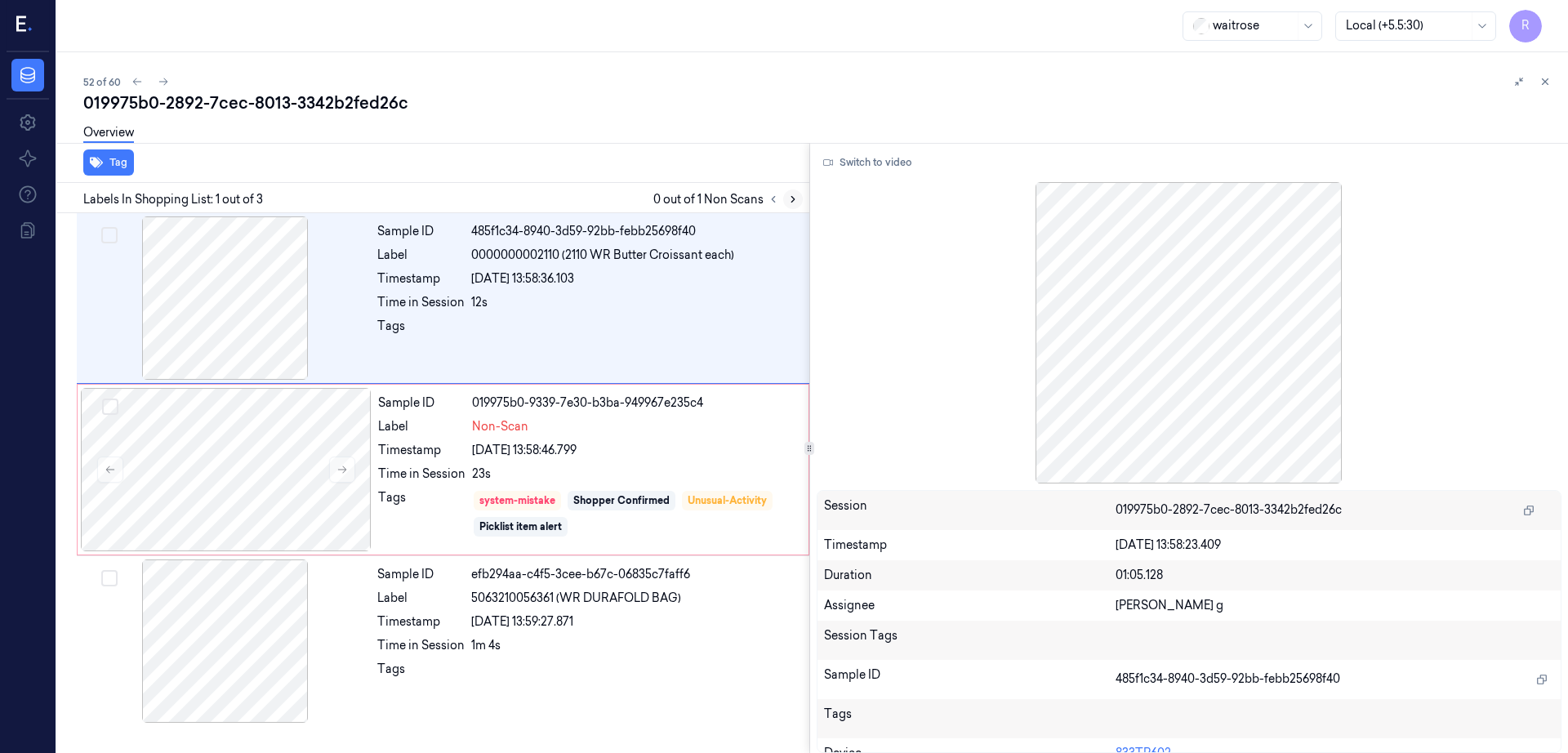
click at [803, 206] on button at bounding box center [793, 199] width 20 height 20
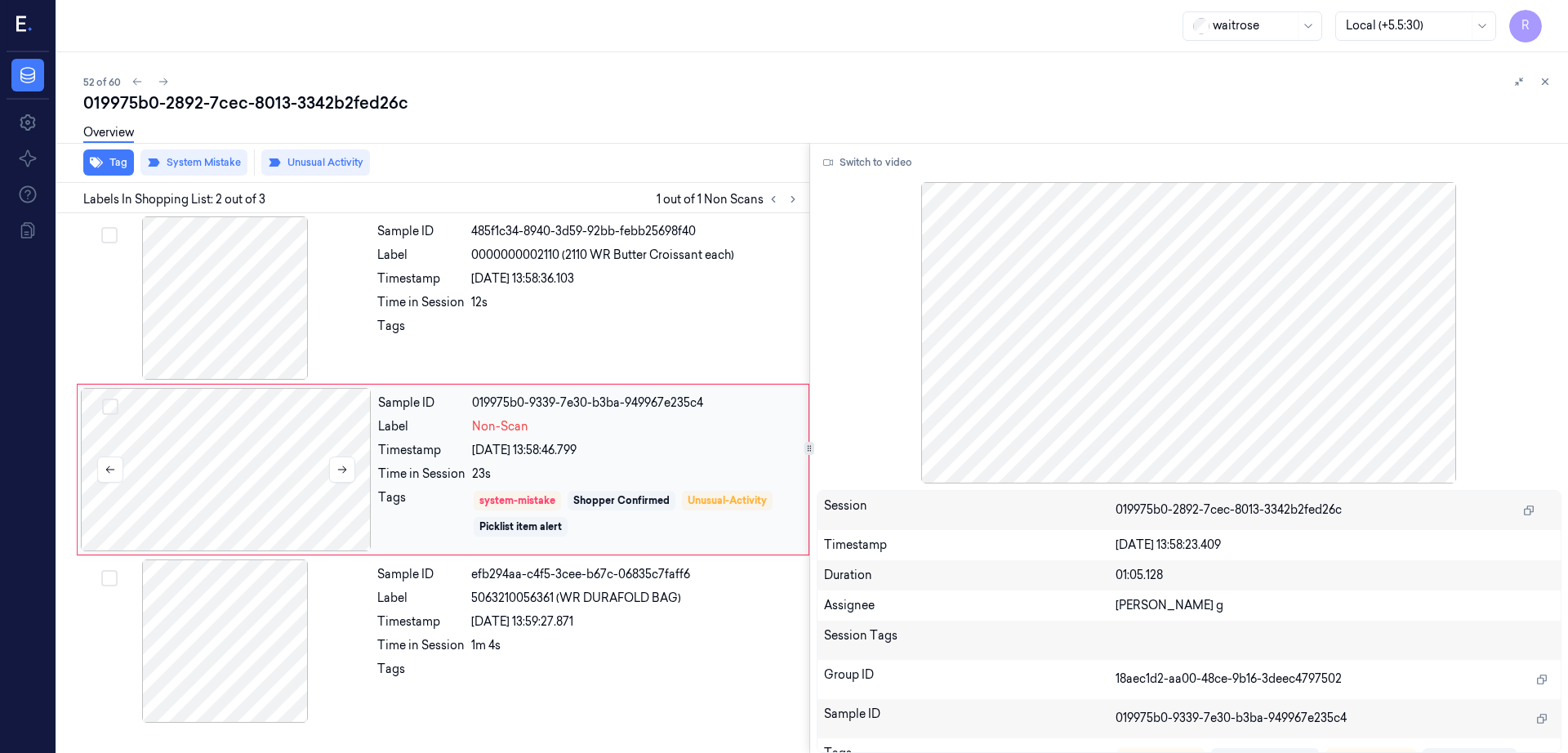
click at [160, 486] on div at bounding box center [226, 470] width 291 height 164
click at [252, 296] on div at bounding box center [225, 298] width 291 height 164
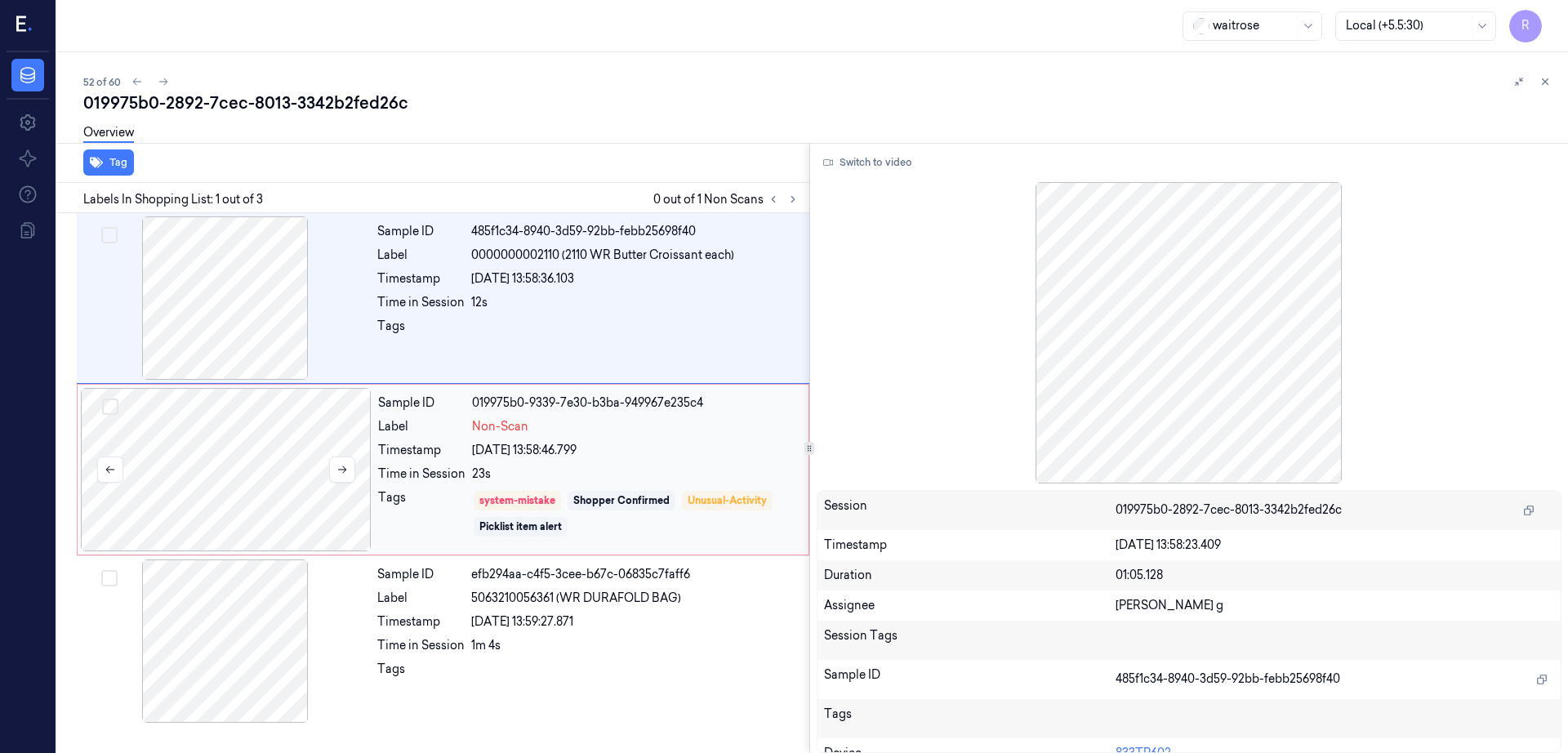
click at [259, 457] on div at bounding box center [226, 470] width 291 height 164
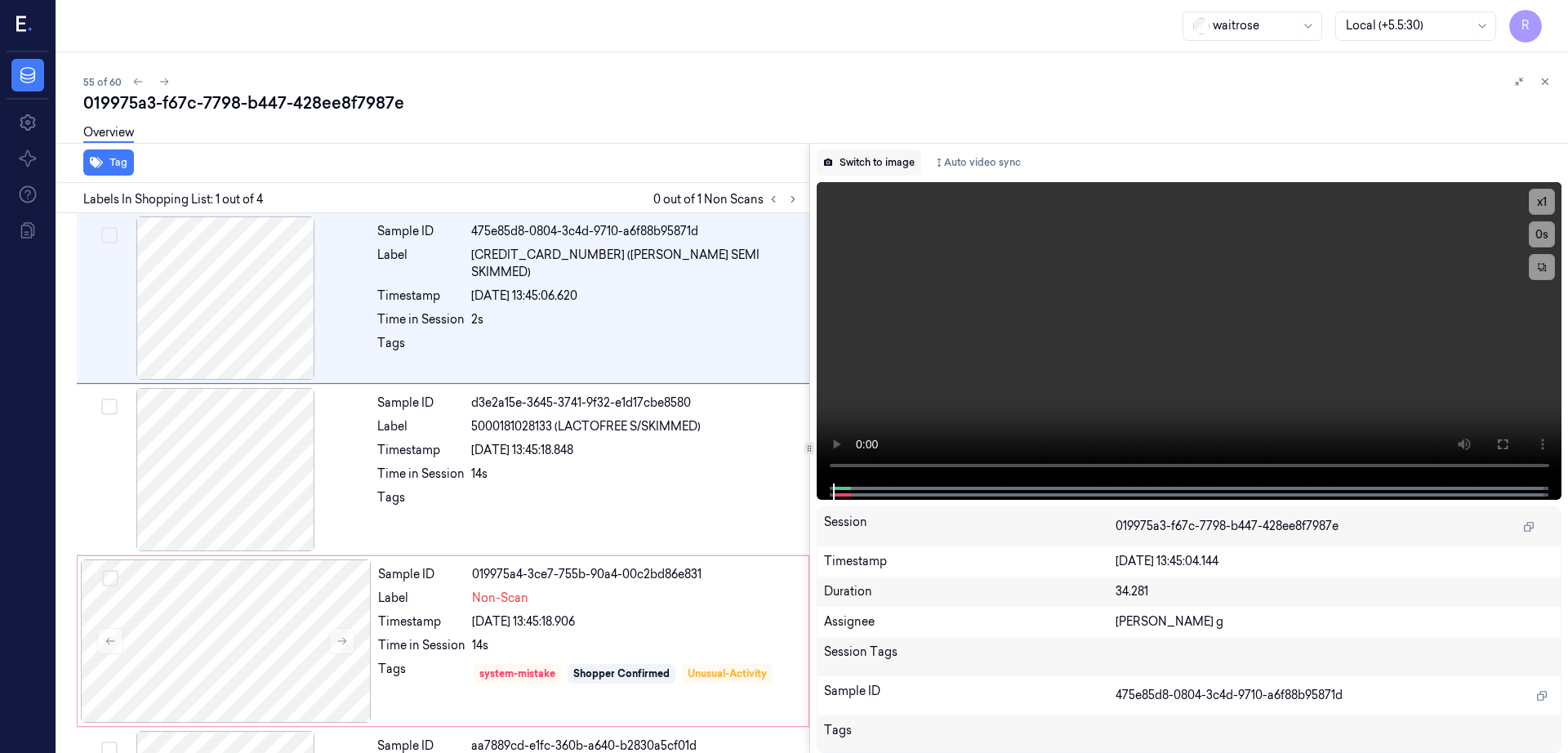
click at [883, 163] on button "Switch to image" at bounding box center [869, 162] width 105 height 26
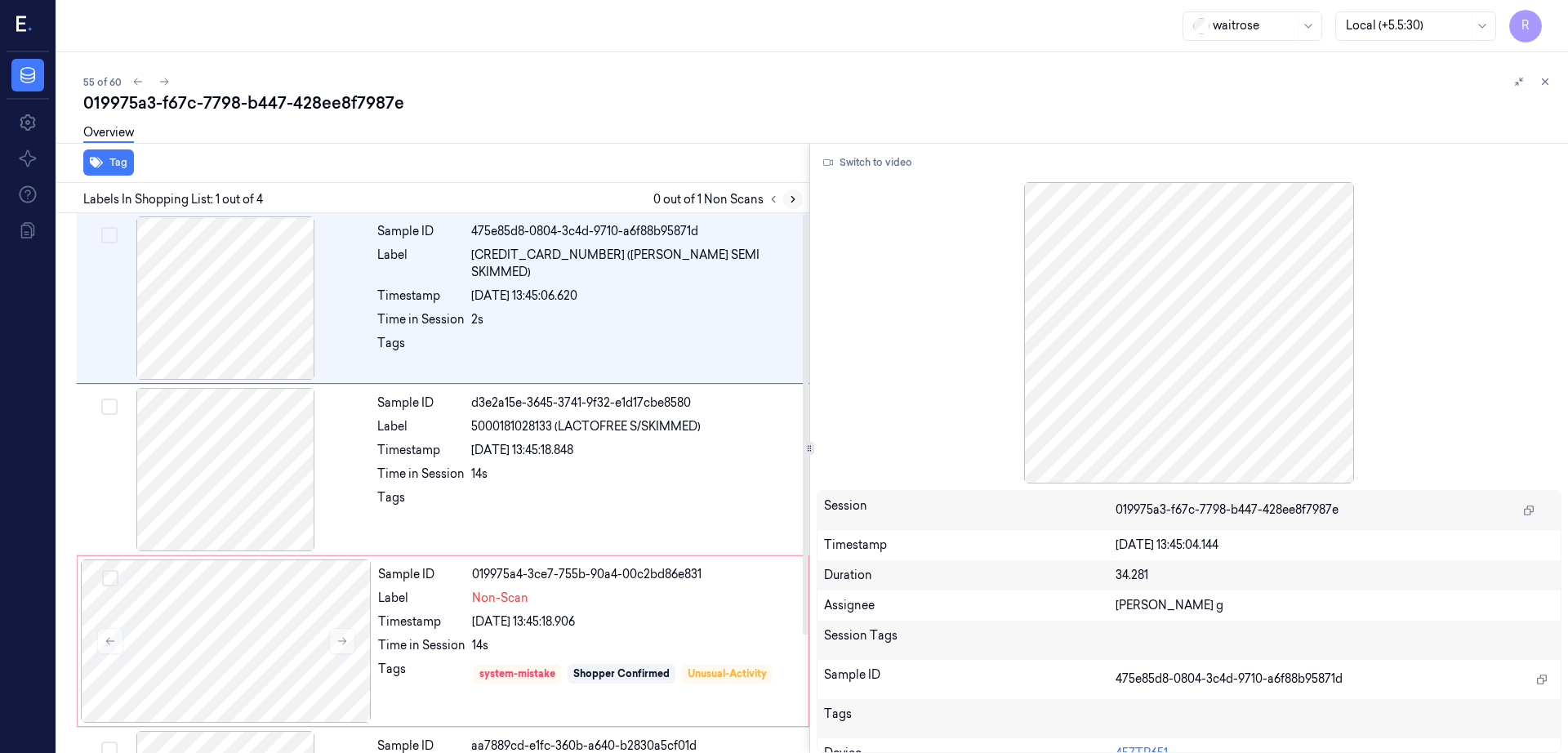
click at [798, 196] on icon at bounding box center [793, 199] width 12 height 12
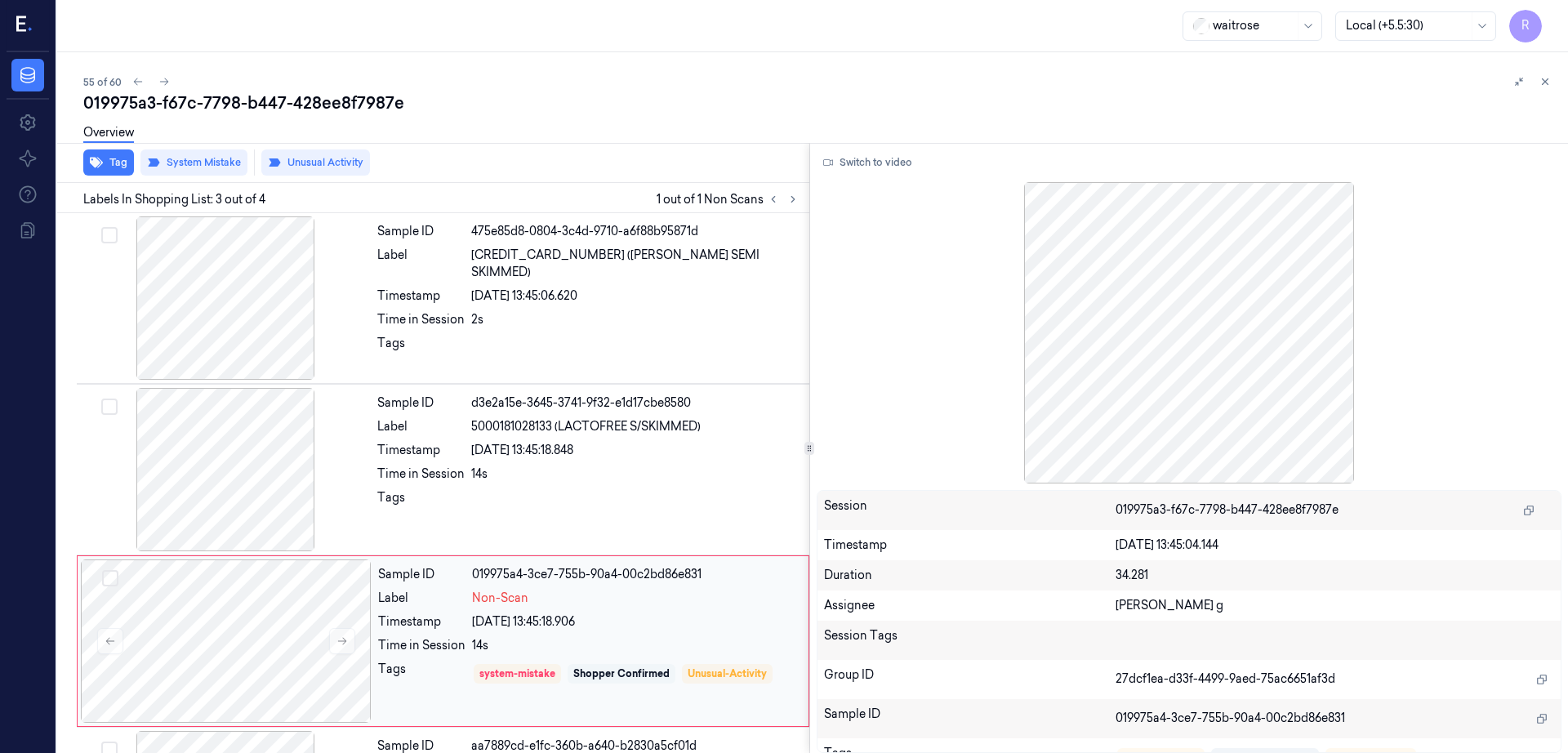
scroll to position [151, 0]
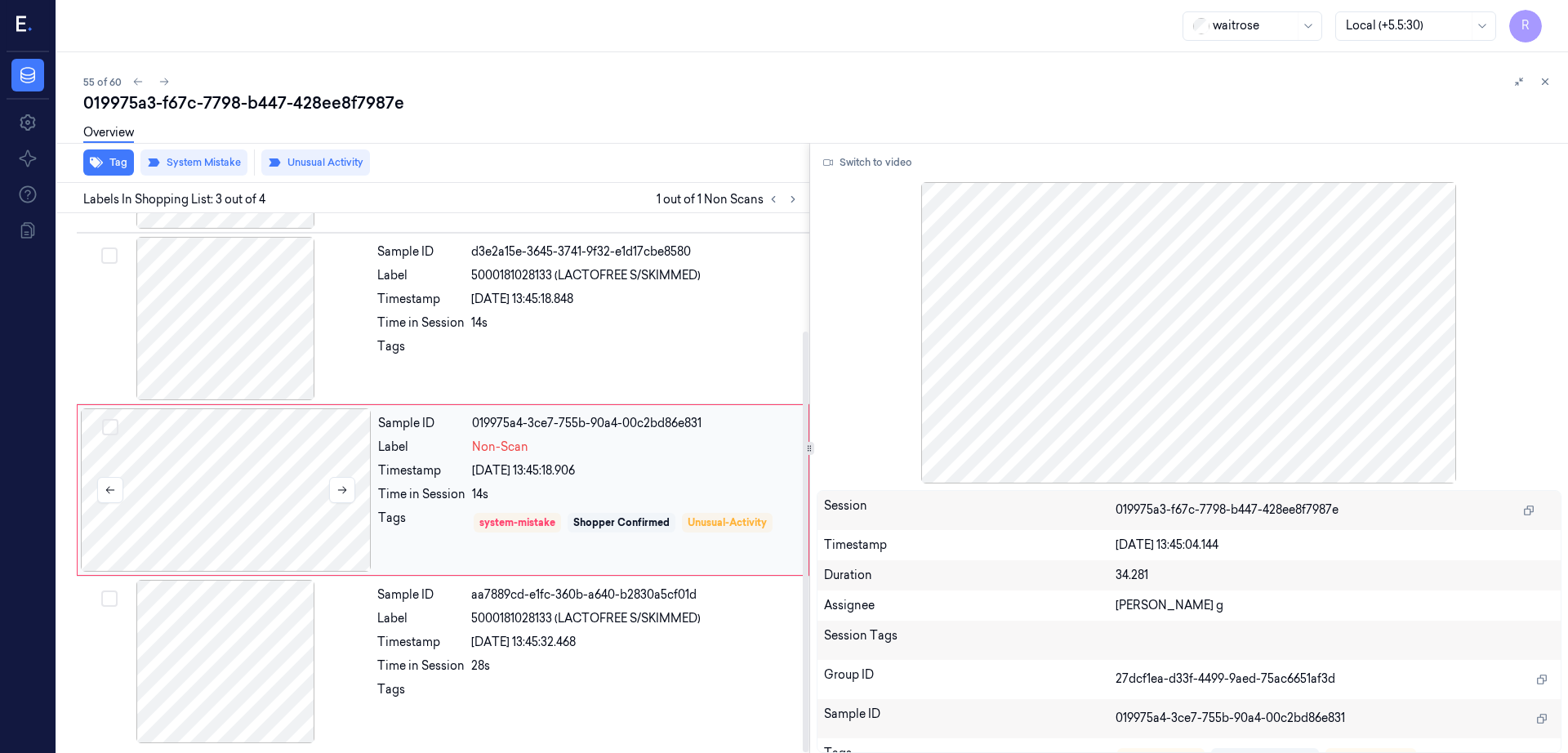
click at [277, 519] on div at bounding box center [226, 490] width 291 height 164
click at [268, 320] on div at bounding box center [225, 319] width 291 height 164
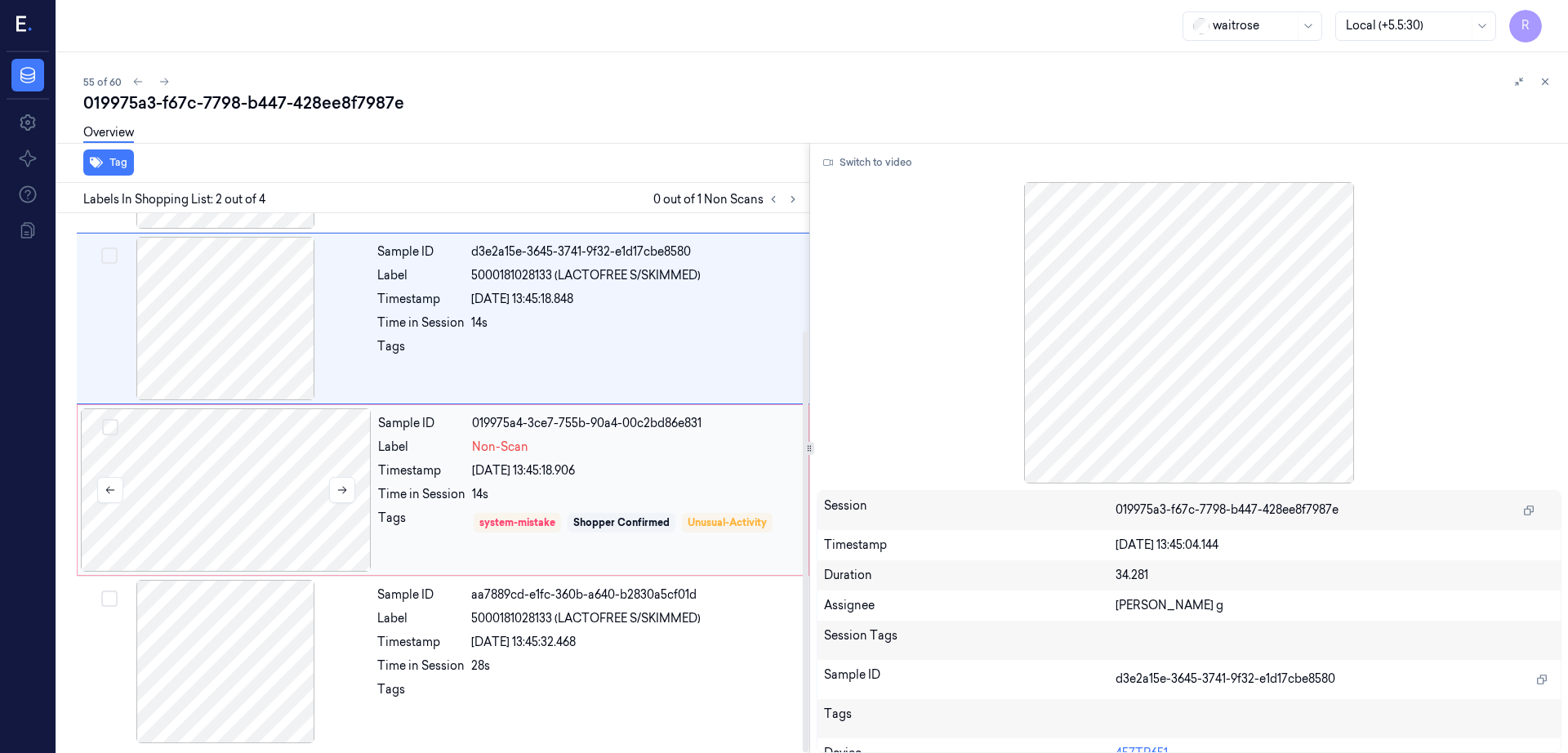
click at [240, 471] on div at bounding box center [226, 490] width 291 height 164
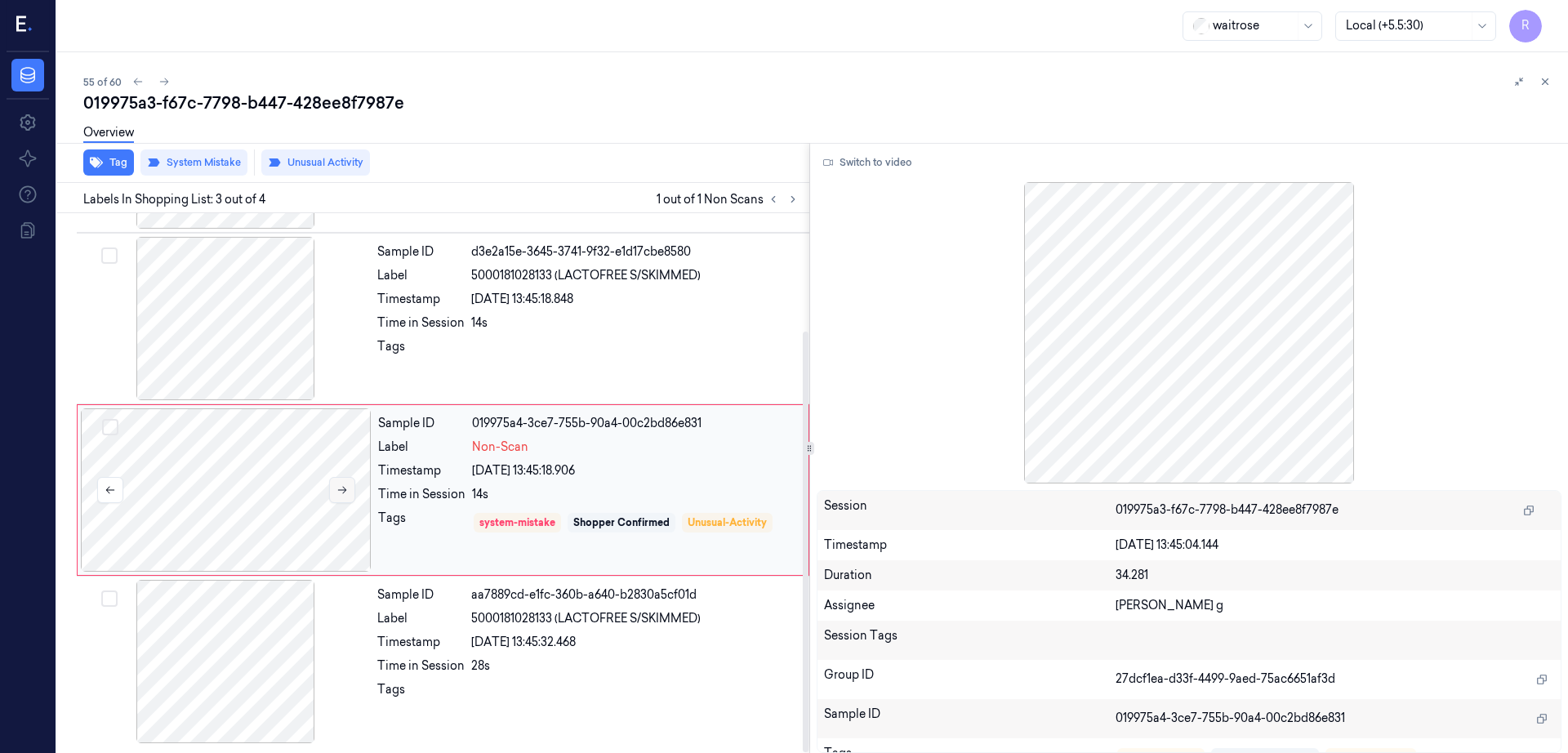
click at [353, 490] on button at bounding box center [342, 489] width 26 height 26
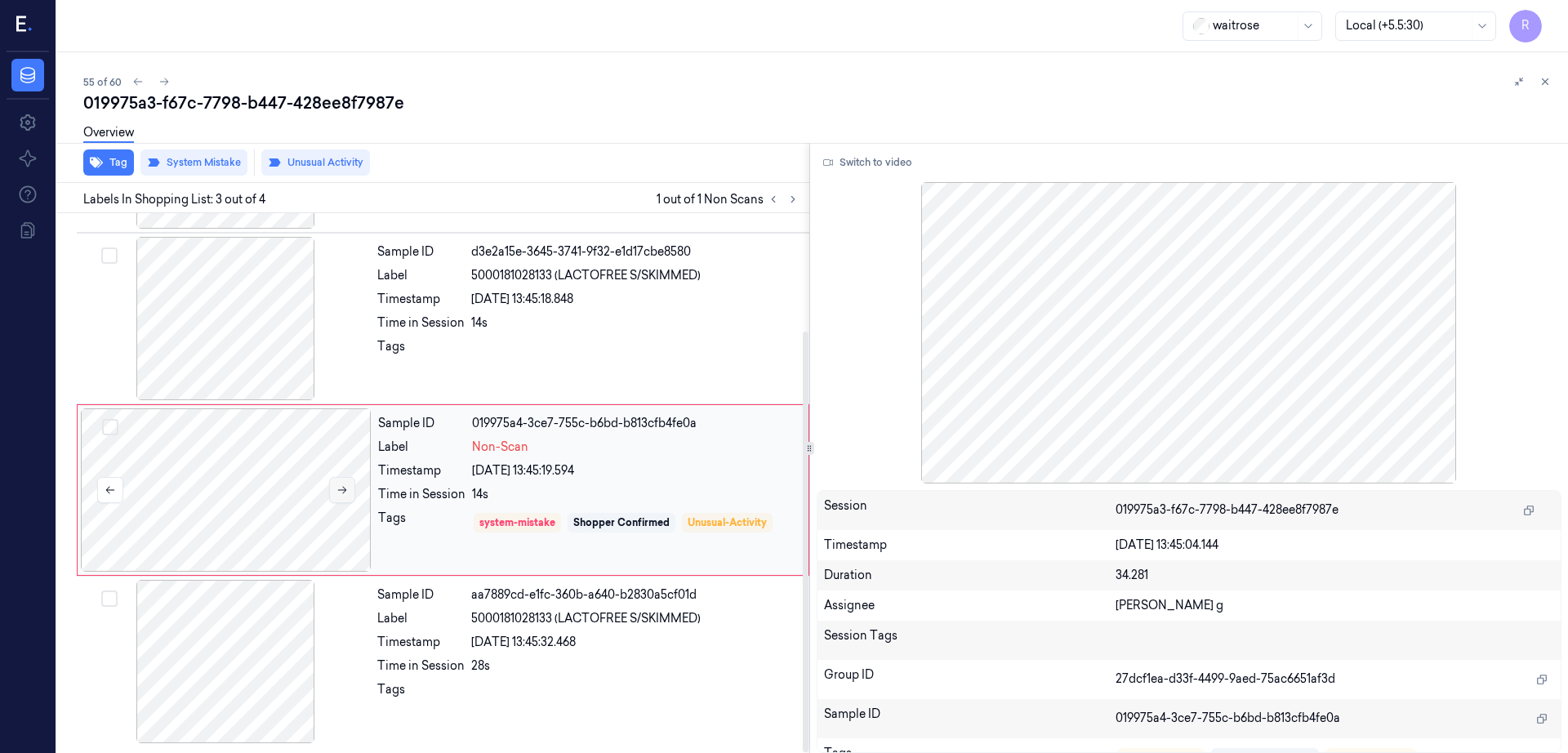
click at [353, 490] on button at bounding box center [342, 489] width 26 height 26
click at [211, 321] on div at bounding box center [225, 319] width 291 height 164
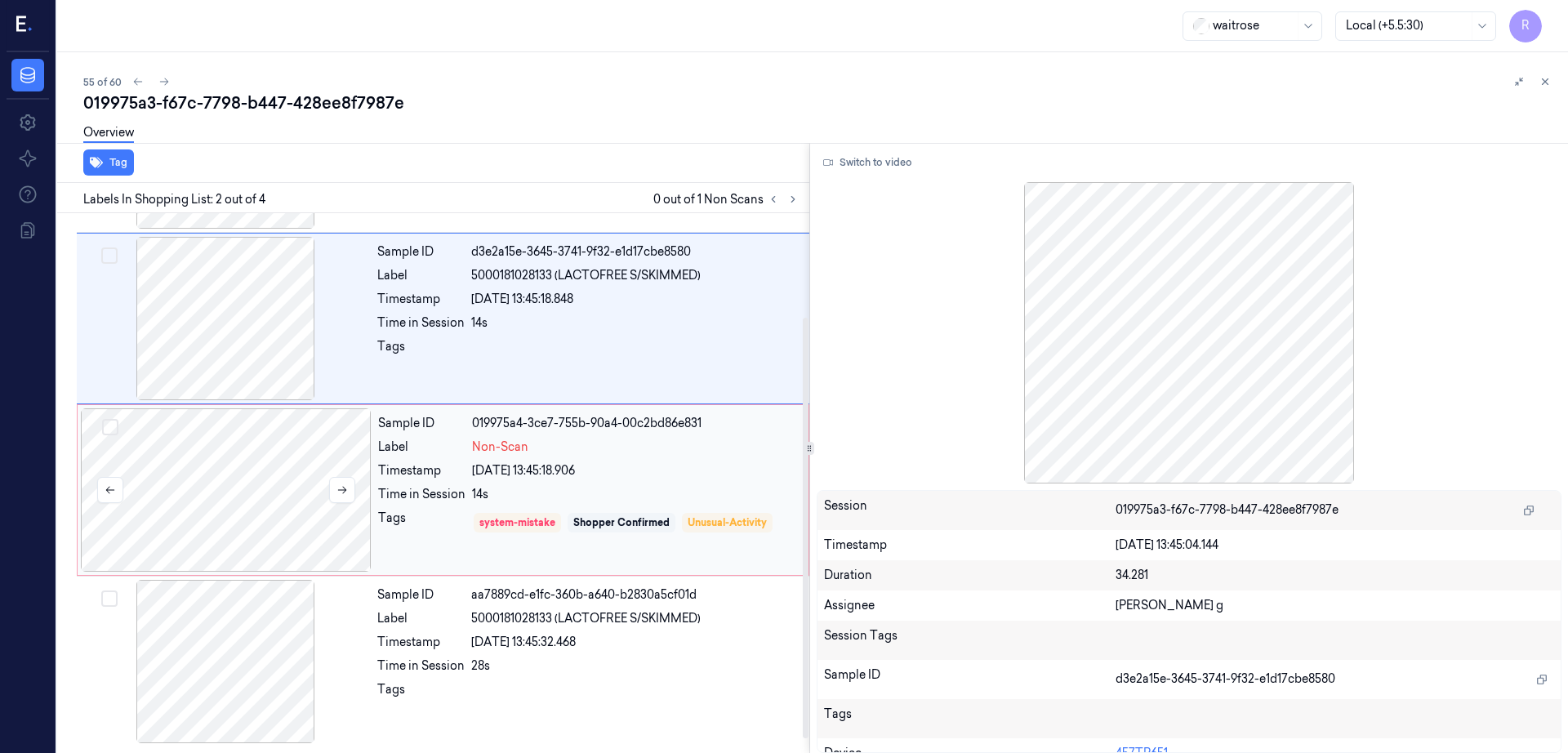
click at [198, 494] on div at bounding box center [226, 490] width 291 height 164
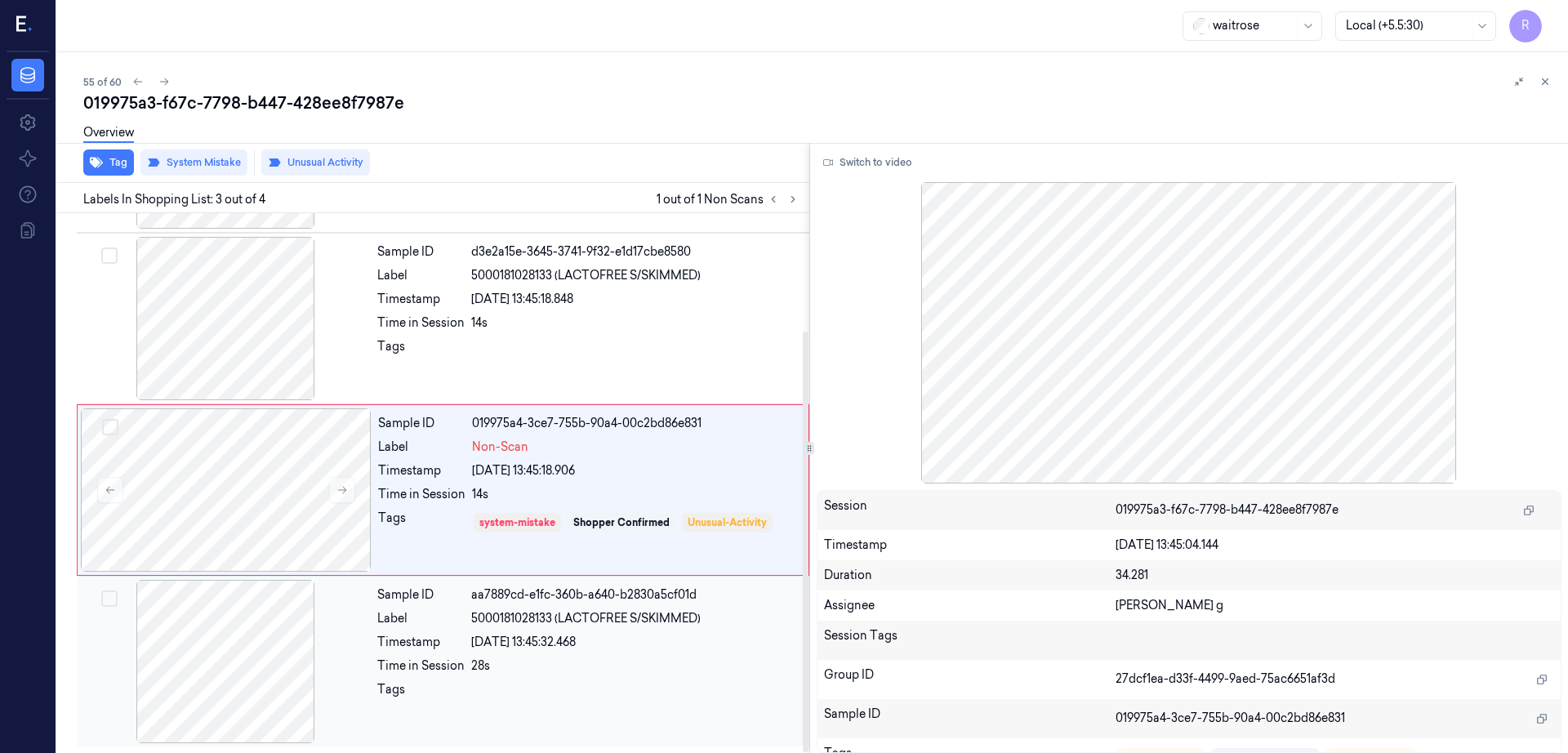
click at [211, 640] on div at bounding box center [225, 662] width 291 height 164
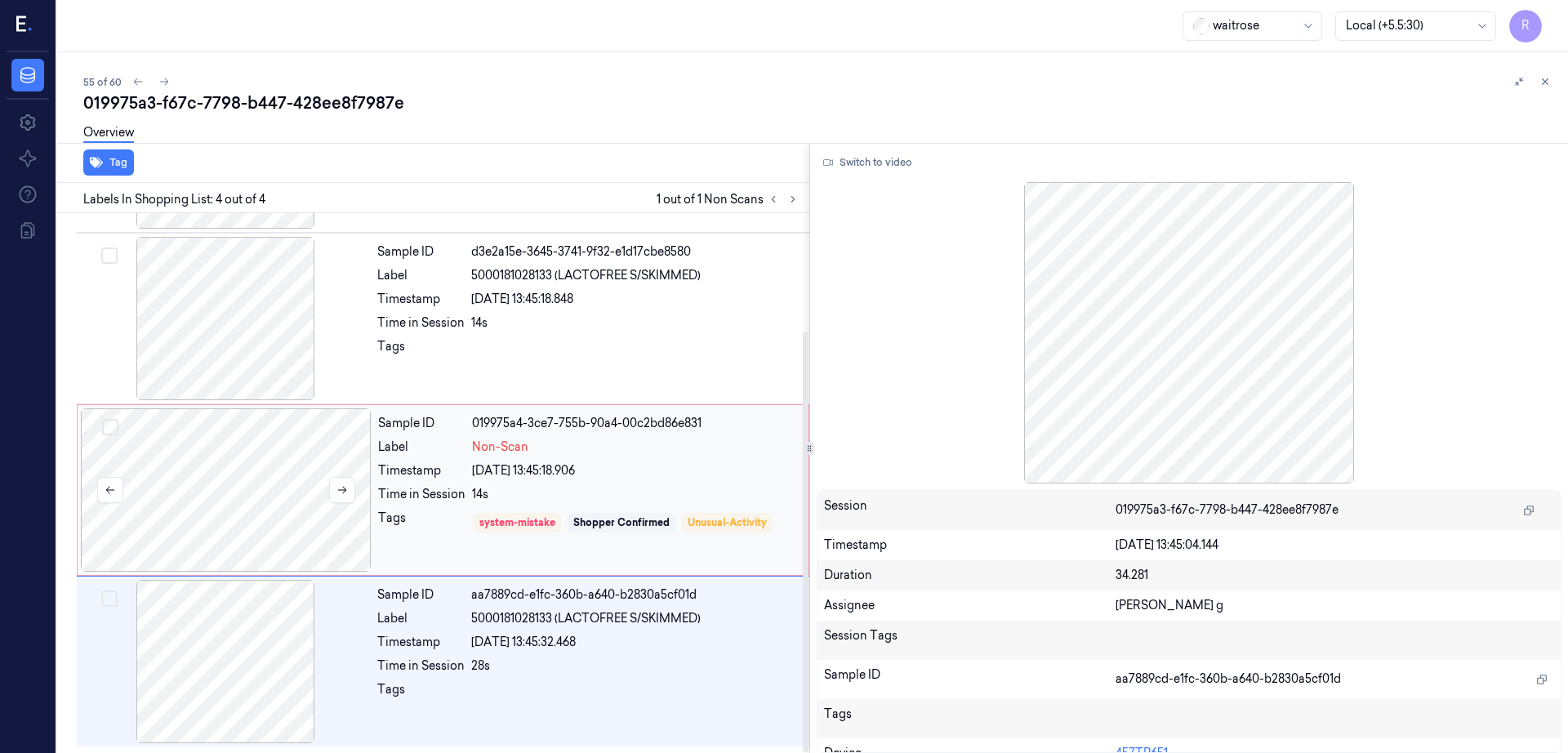
click at [273, 514] on div at bounding box center [226, 490] width 291 height 164
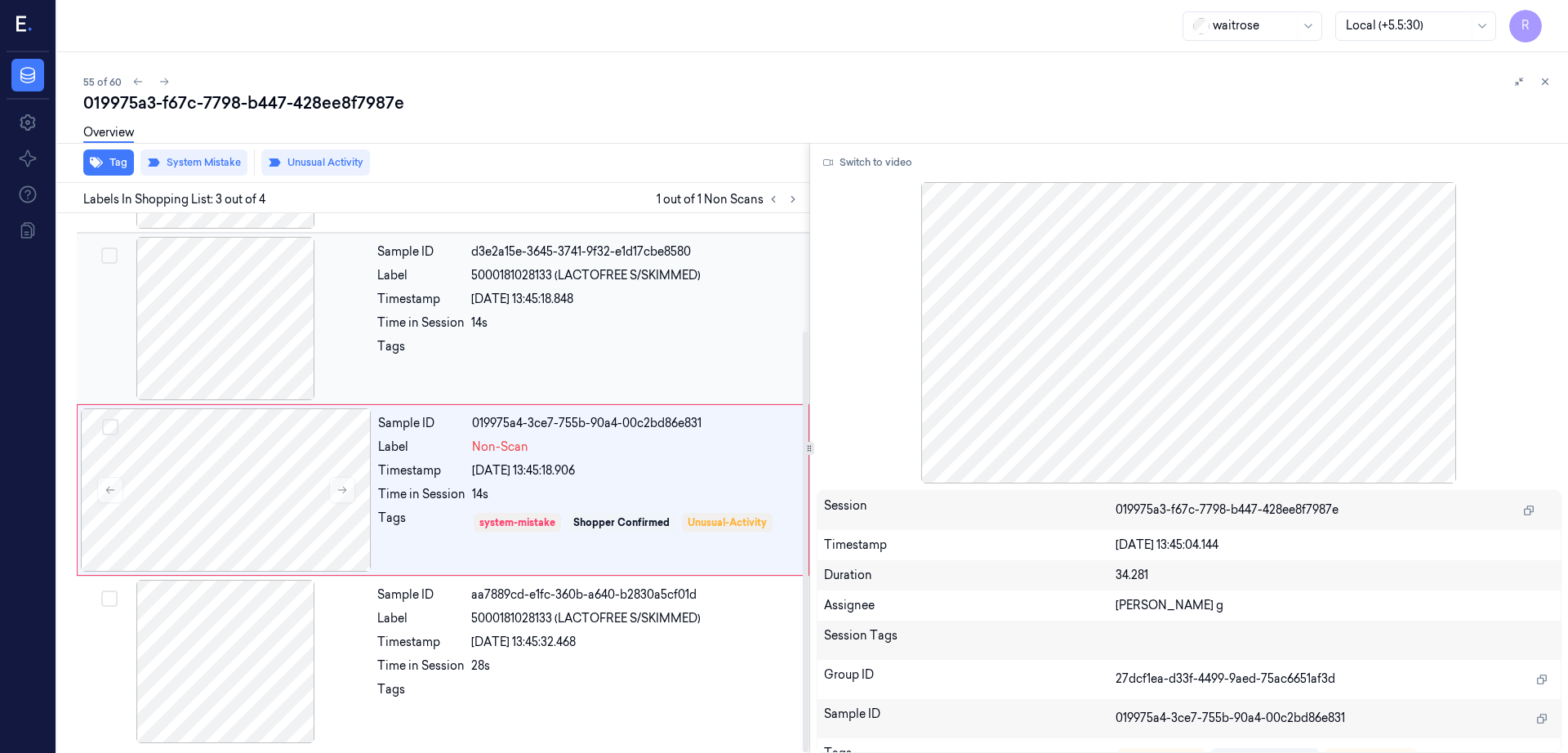
click at [239, 383] on div at bounding box center [225, 319] width 291 height 164
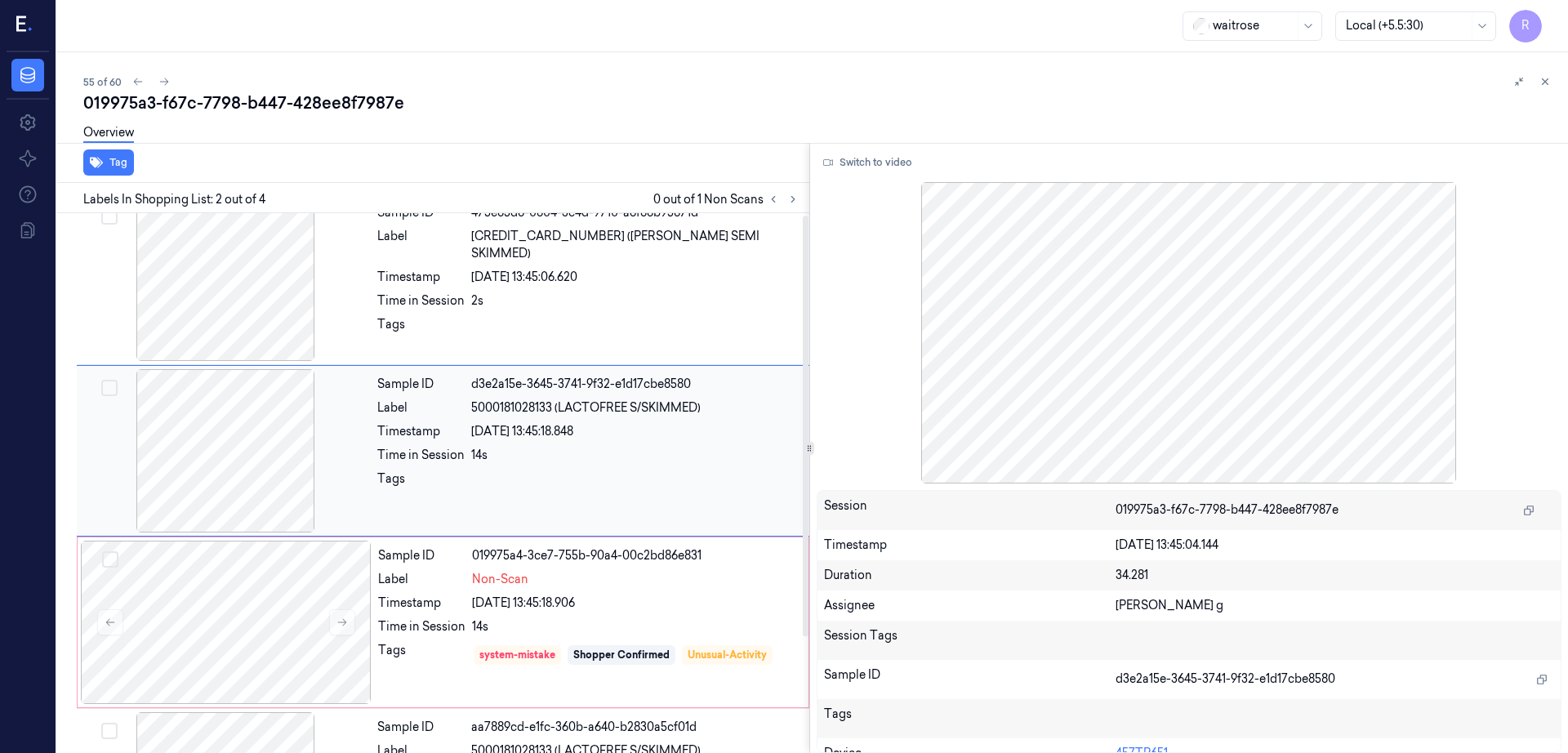
scroll to position [0, 0]
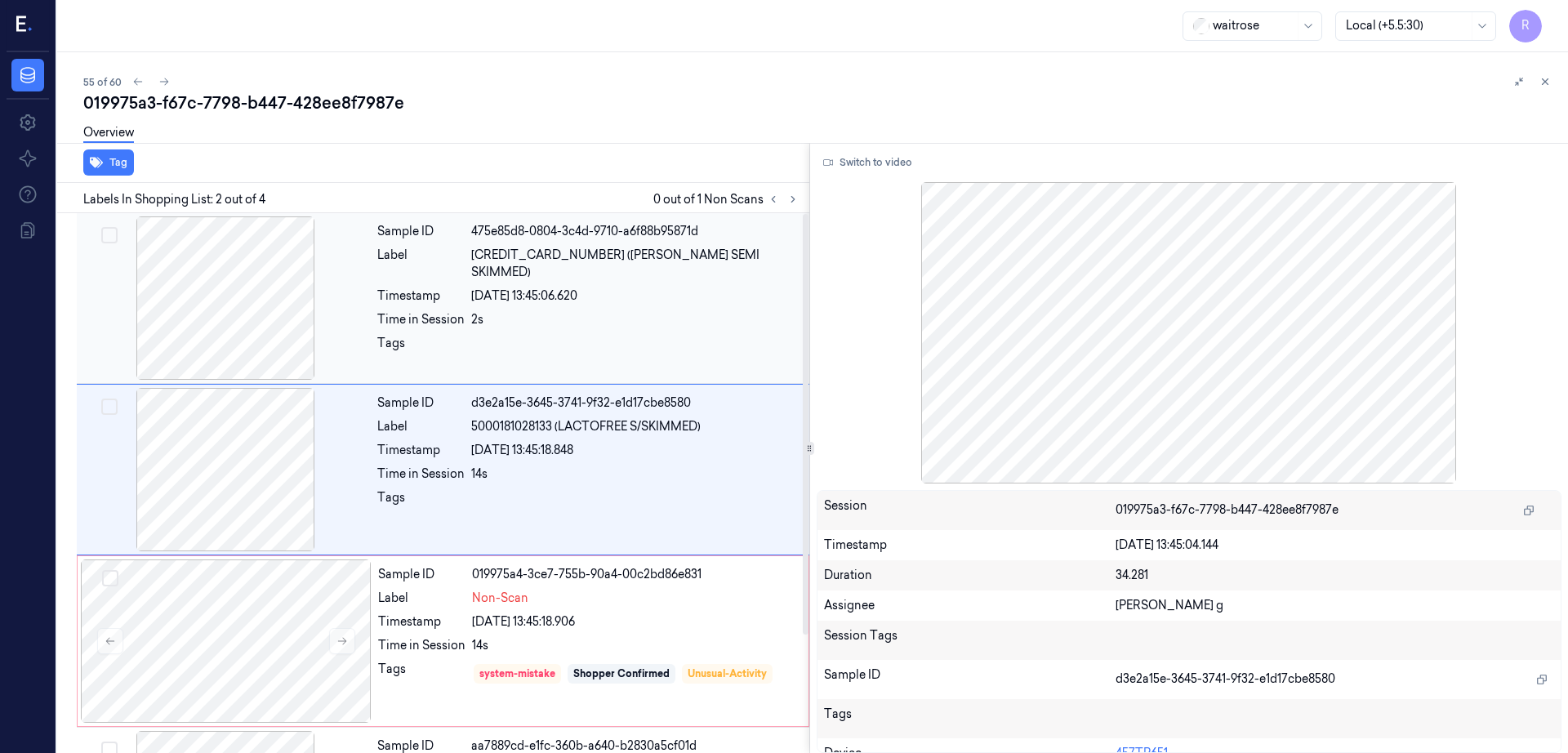
click at [202, 334] on div at bounding box center [225, 298] width 291 height 164
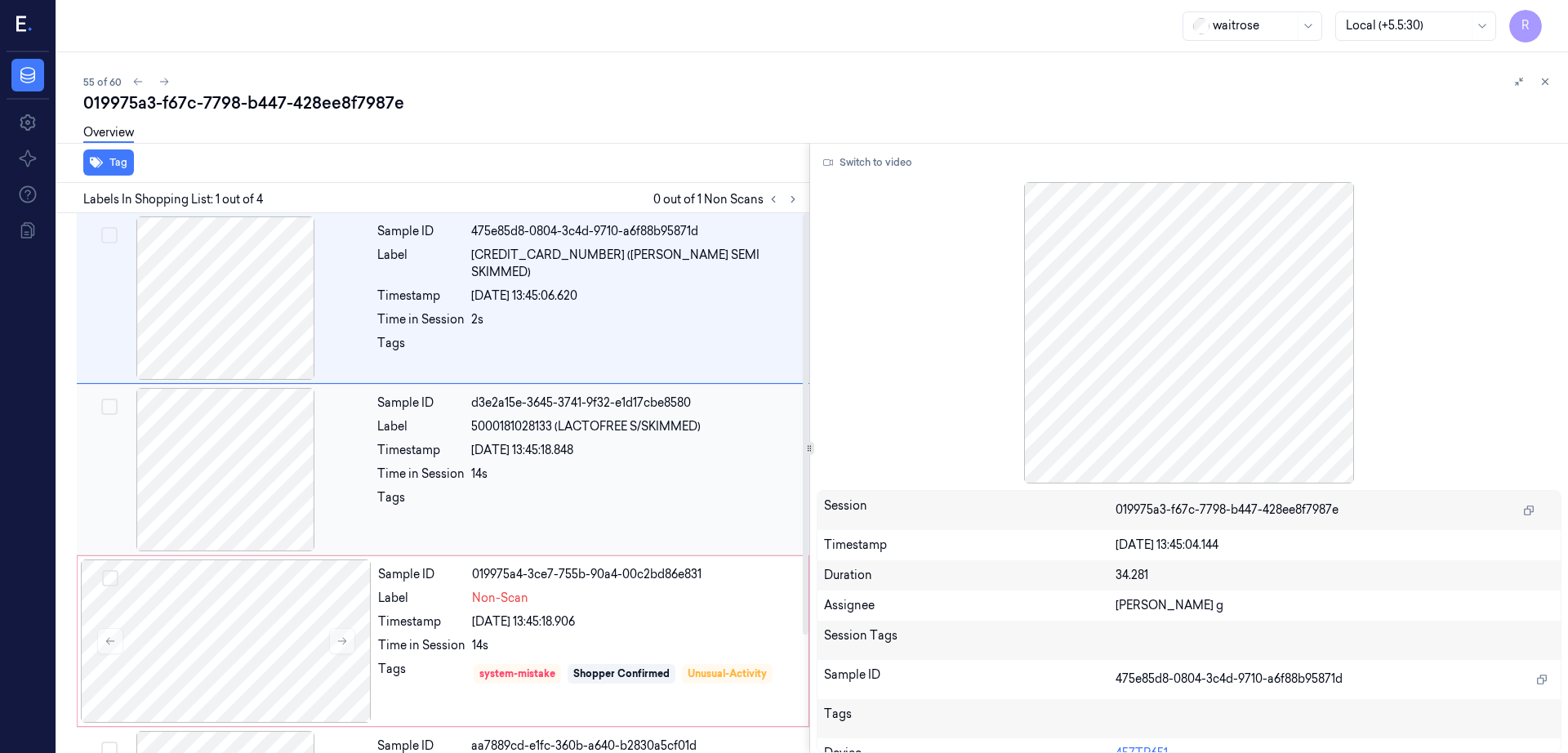
click at [246, 507] on div at bounding box center [225, 470] width 291 height 164
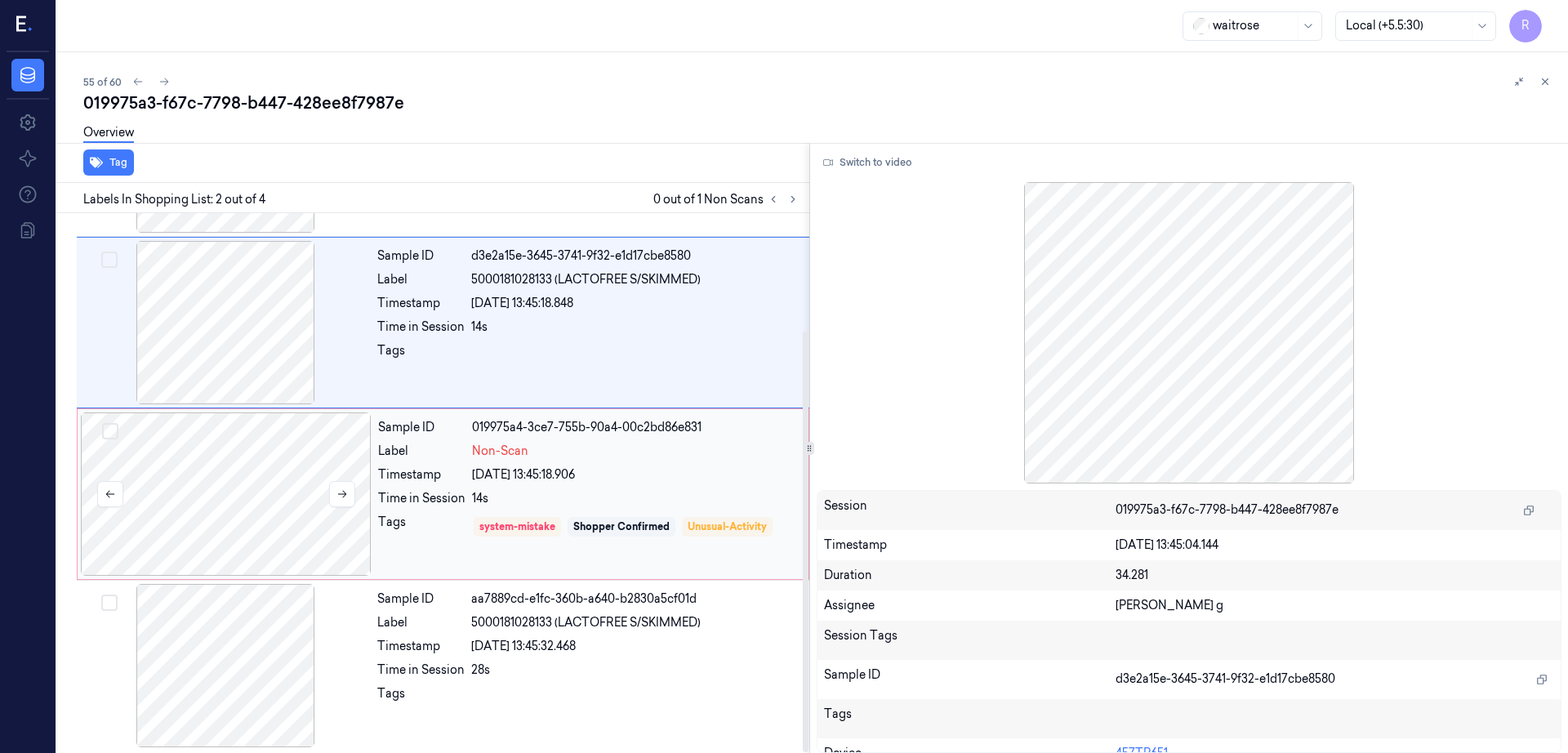
click at [245, 556] on div at bounding box center [226, 494] width 291 height 164
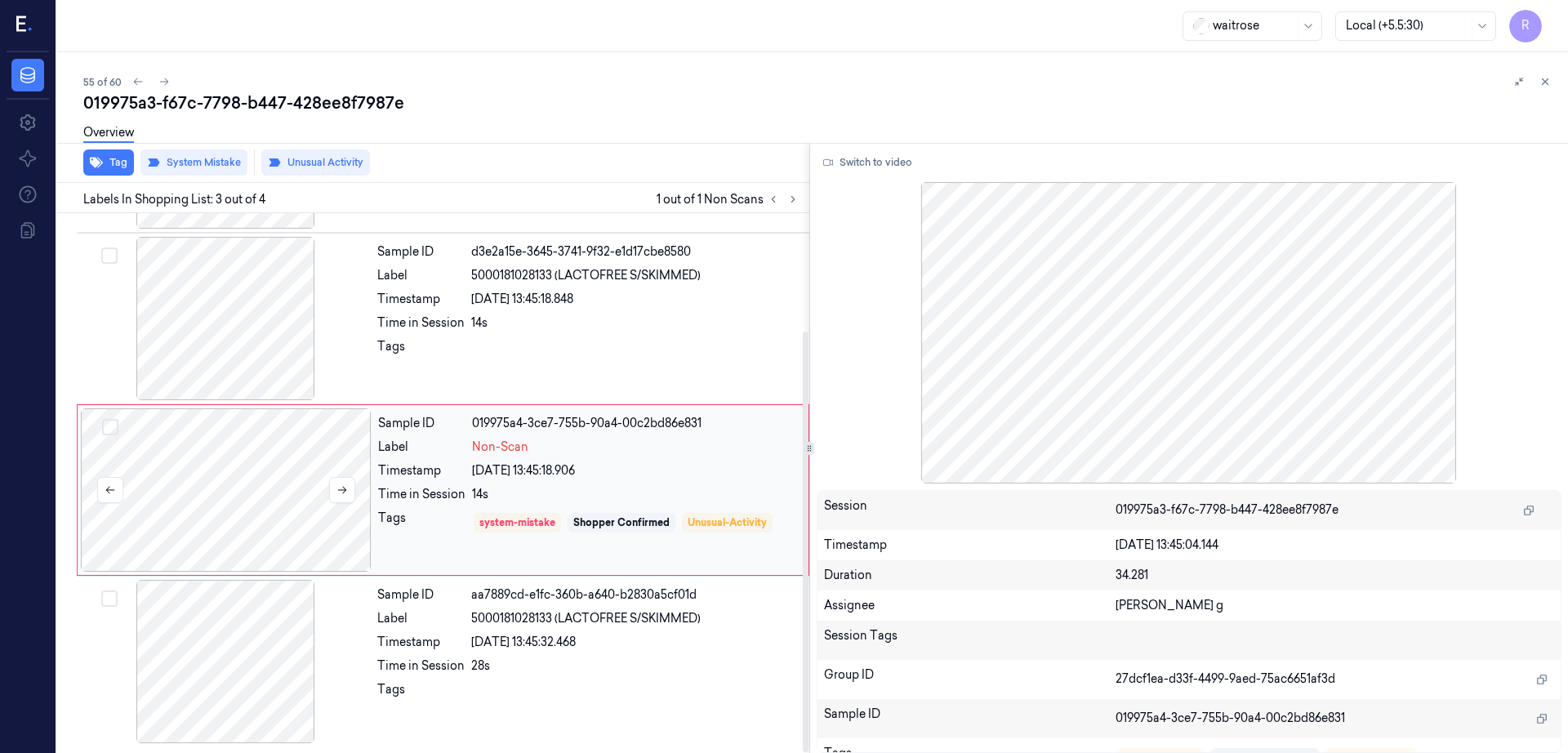
click at [266, 485] on div at bounding box center [226, 490] width 291 height 164
click at [259, 467] on div at bounding box center [226, 490] width 291 height 164
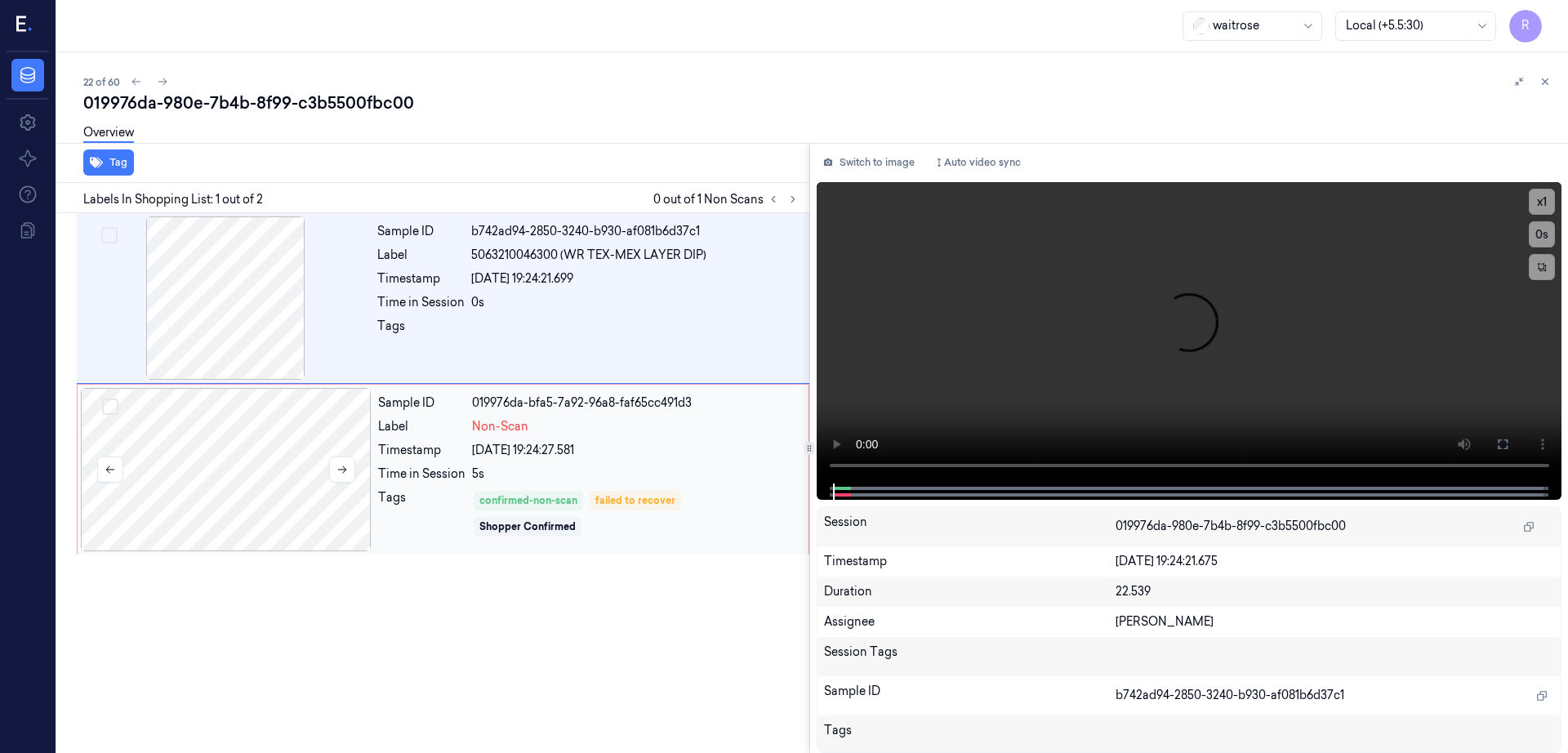
click at [268, 495] on div at bounding box center [226, 470] width 291 height 164
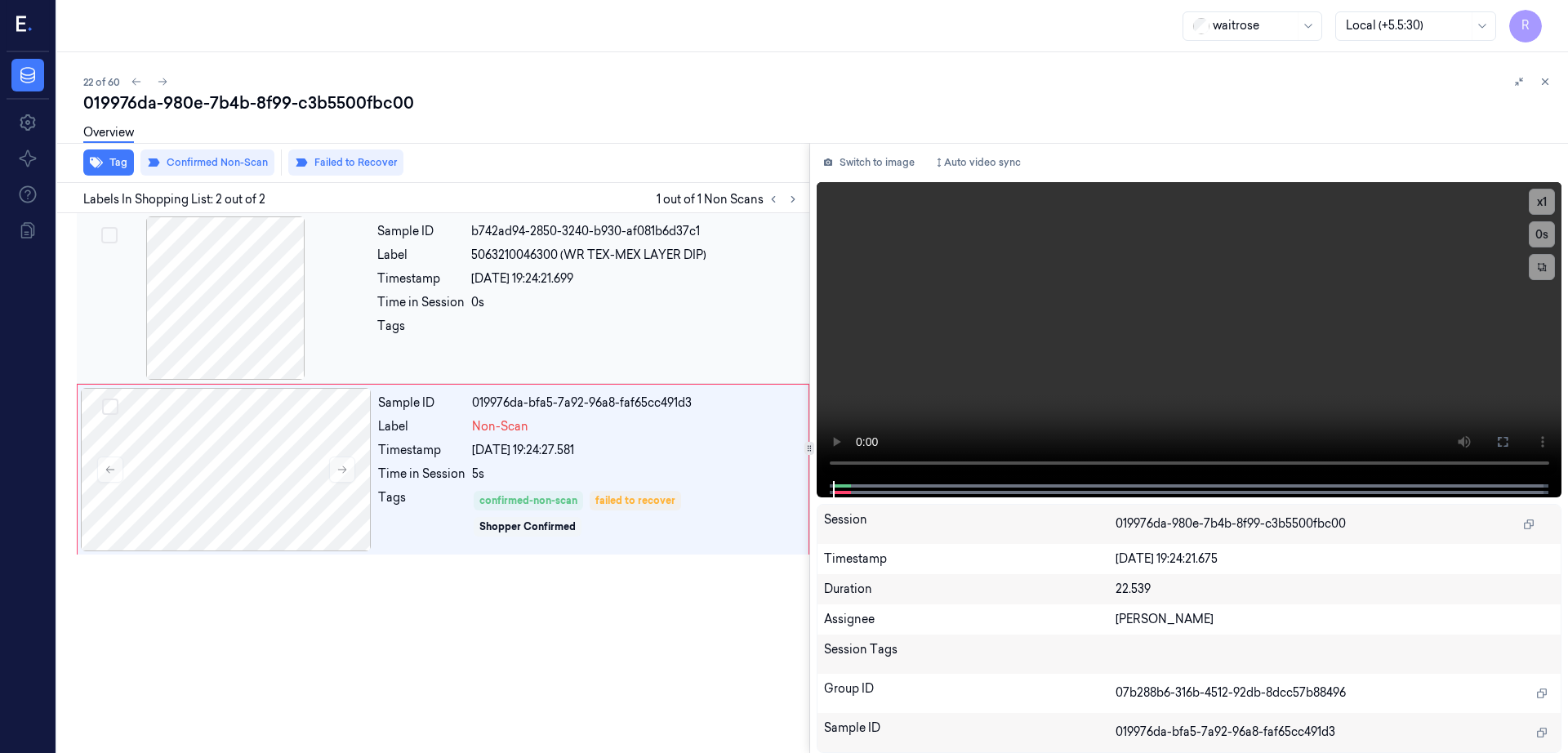
click at [261, 327] on div at bounding box center [225, 298] width 291 height 164
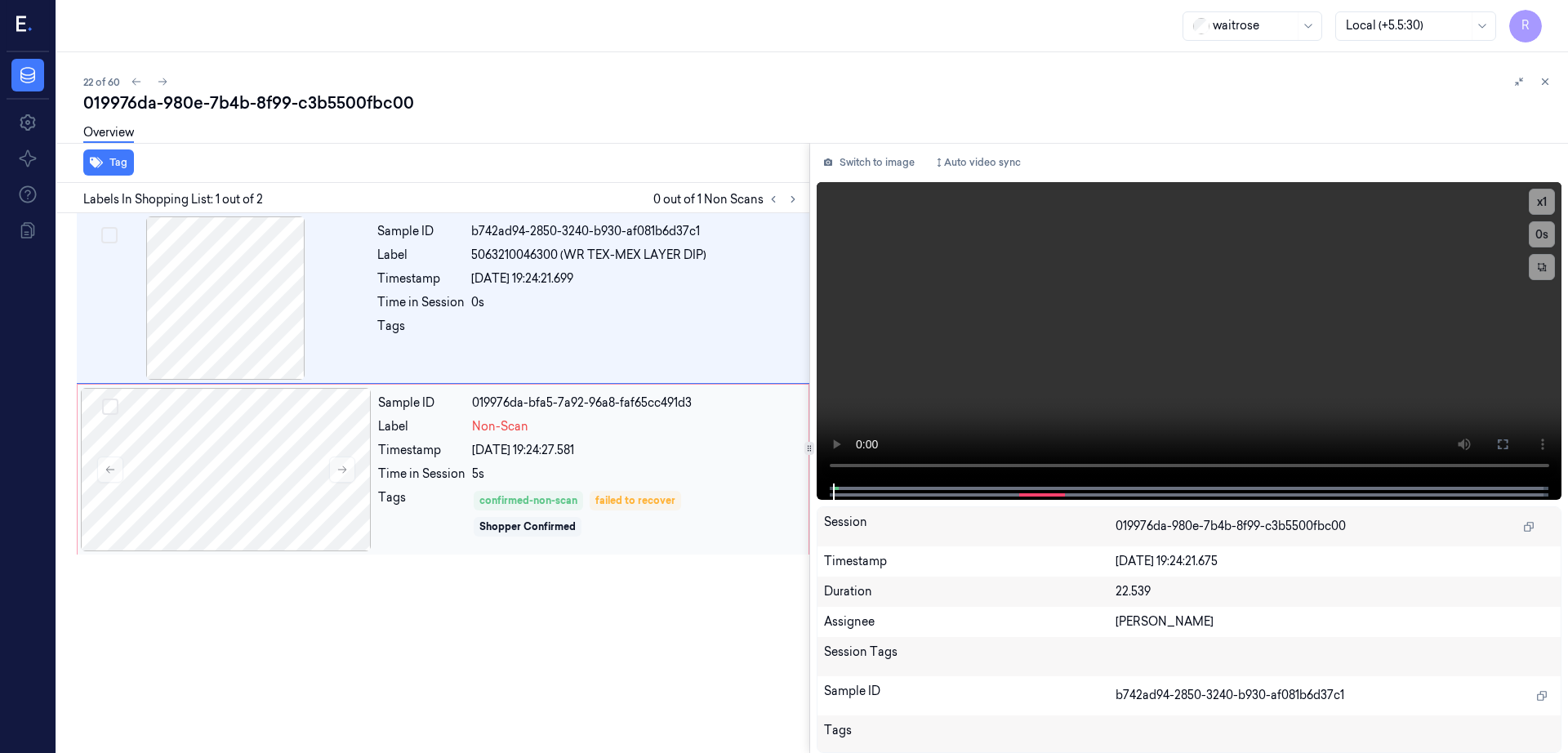
click at [825, 438] on div "Tag Labels In Shopping List: 1 out of 2 0 out of 1 Non Scans Sample ID b742ad94…" at bounding box center [809, 448] width 1518 height 610
click at [1509, 446] on icon at bounding box center [1502, 444] width 13 height 13
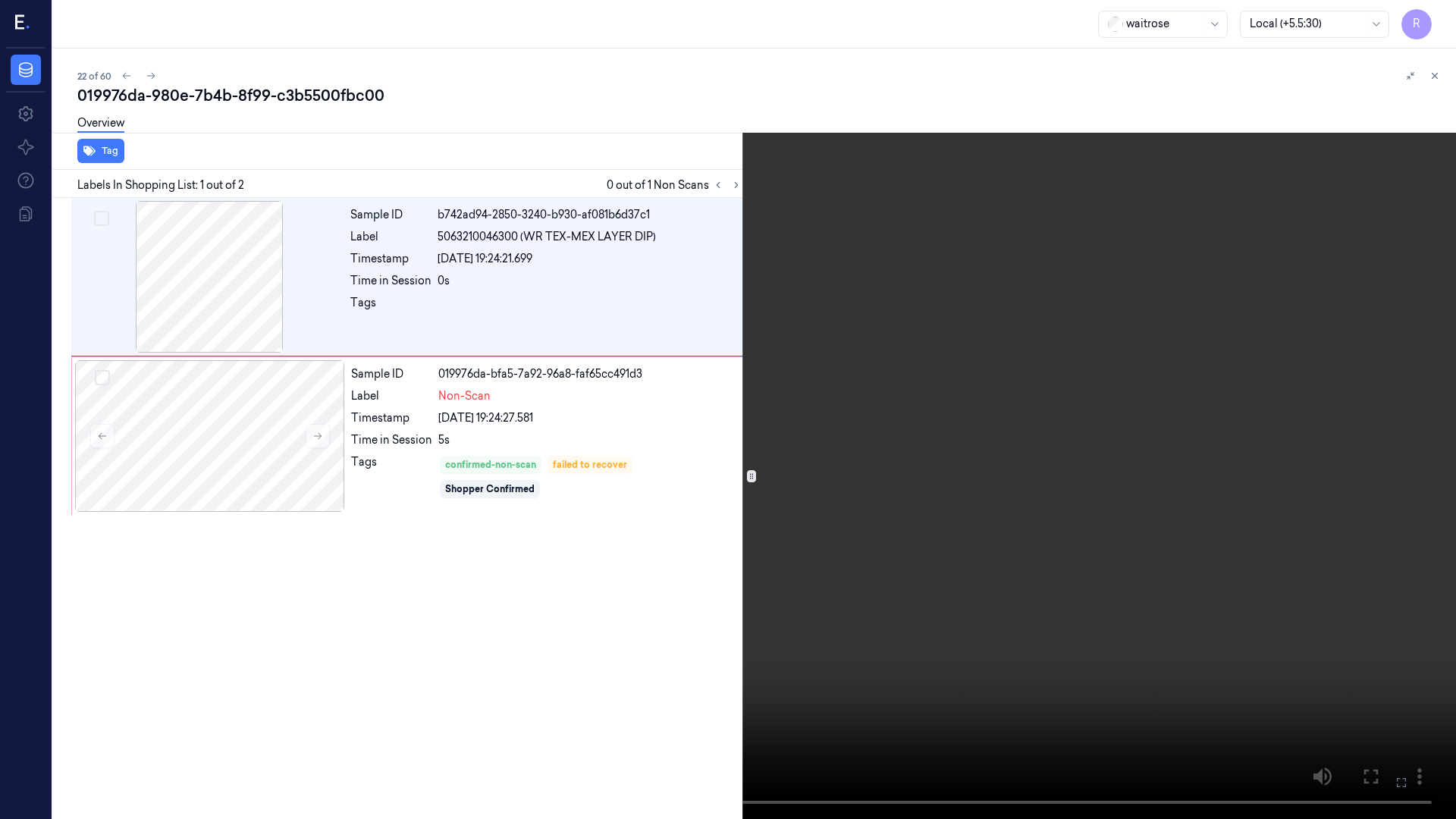
click at [857, 627] on video at bounding box center [728, 410] width 1456 height 819
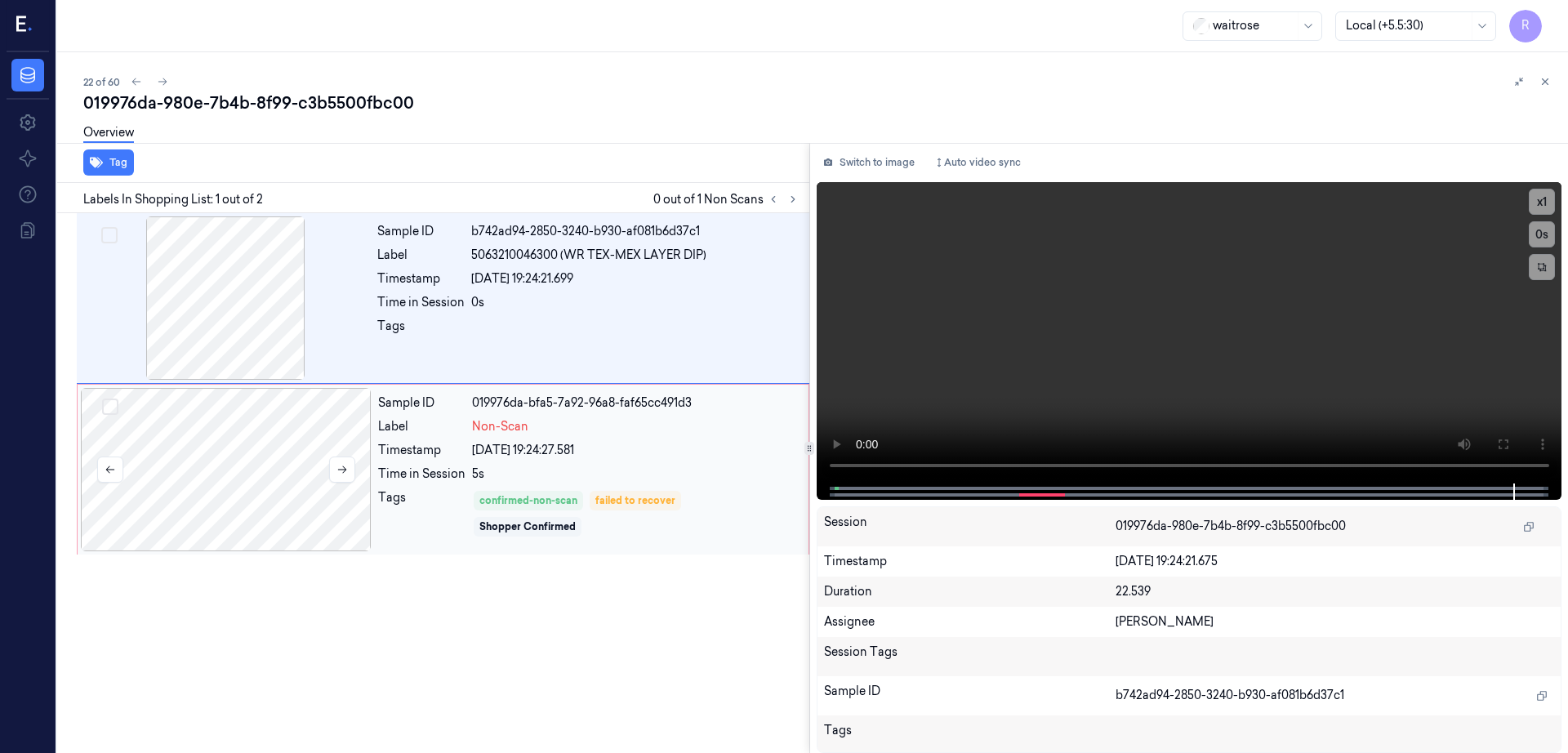
click at [265, 459] on div at bounding box center [226, 470] width 291 height 164
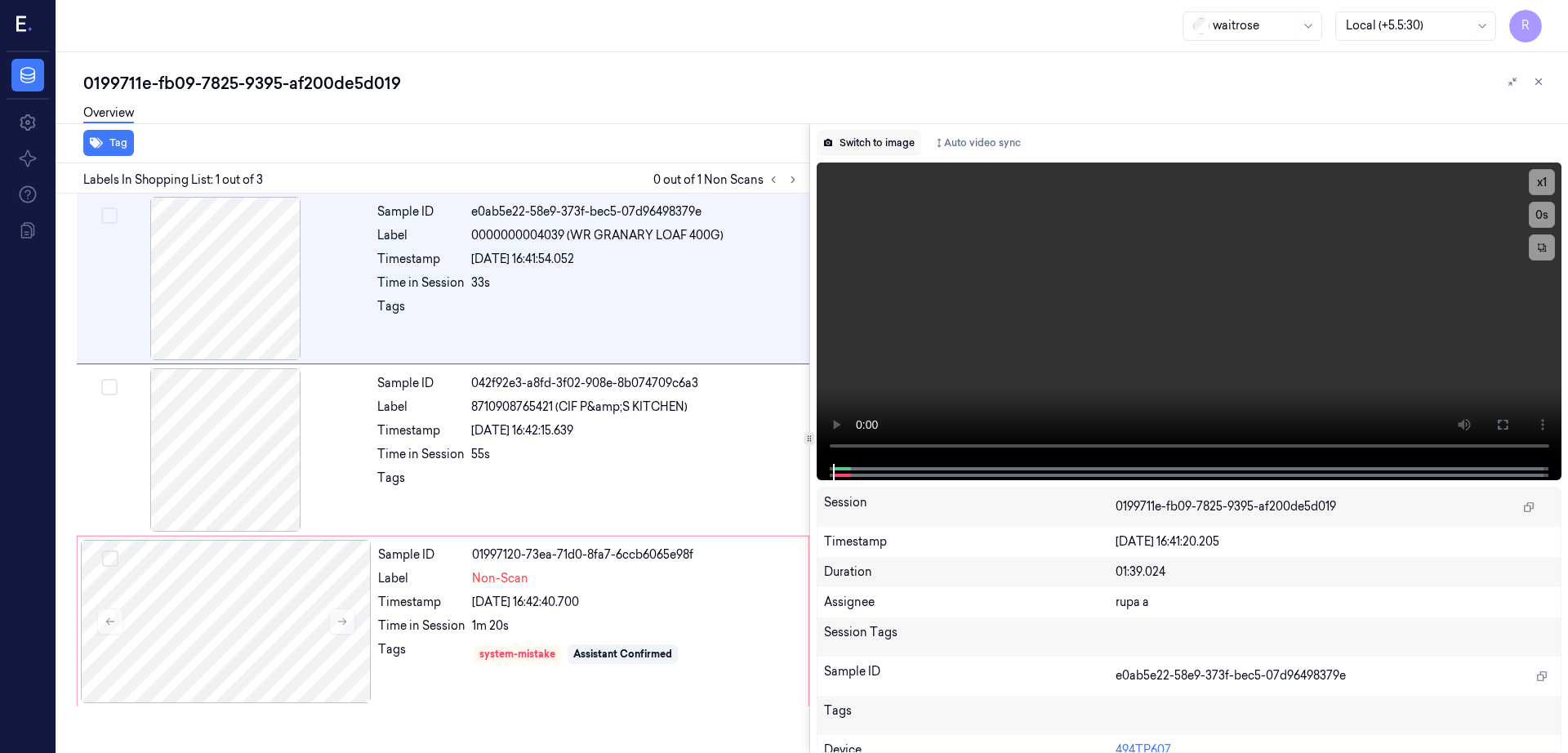
click at [876, 149] on button "Switch to image" at bounding box center [869, 143] width 105 height 26
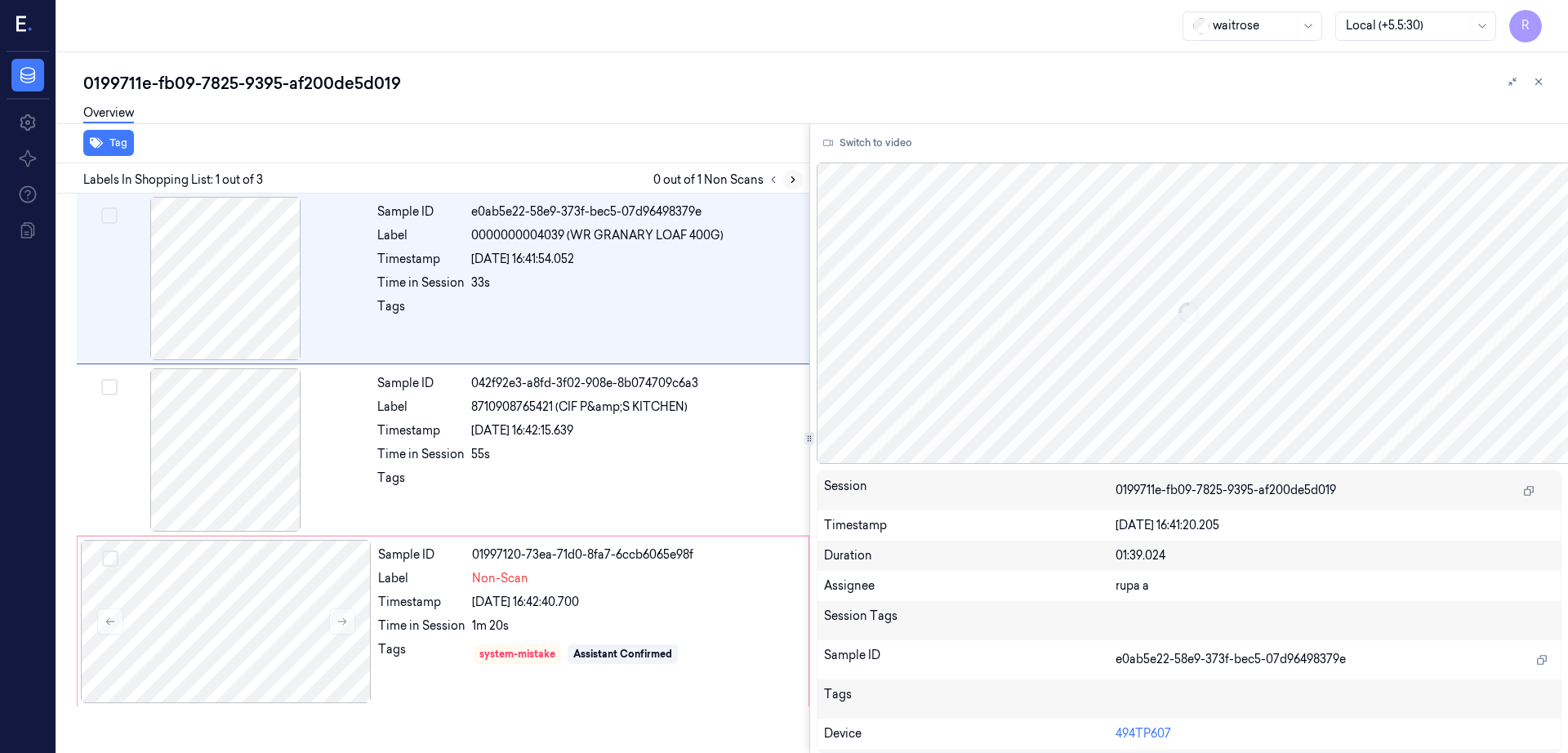
click at [803, 182] on button at bounding box center [793, 180] width 20 height 20
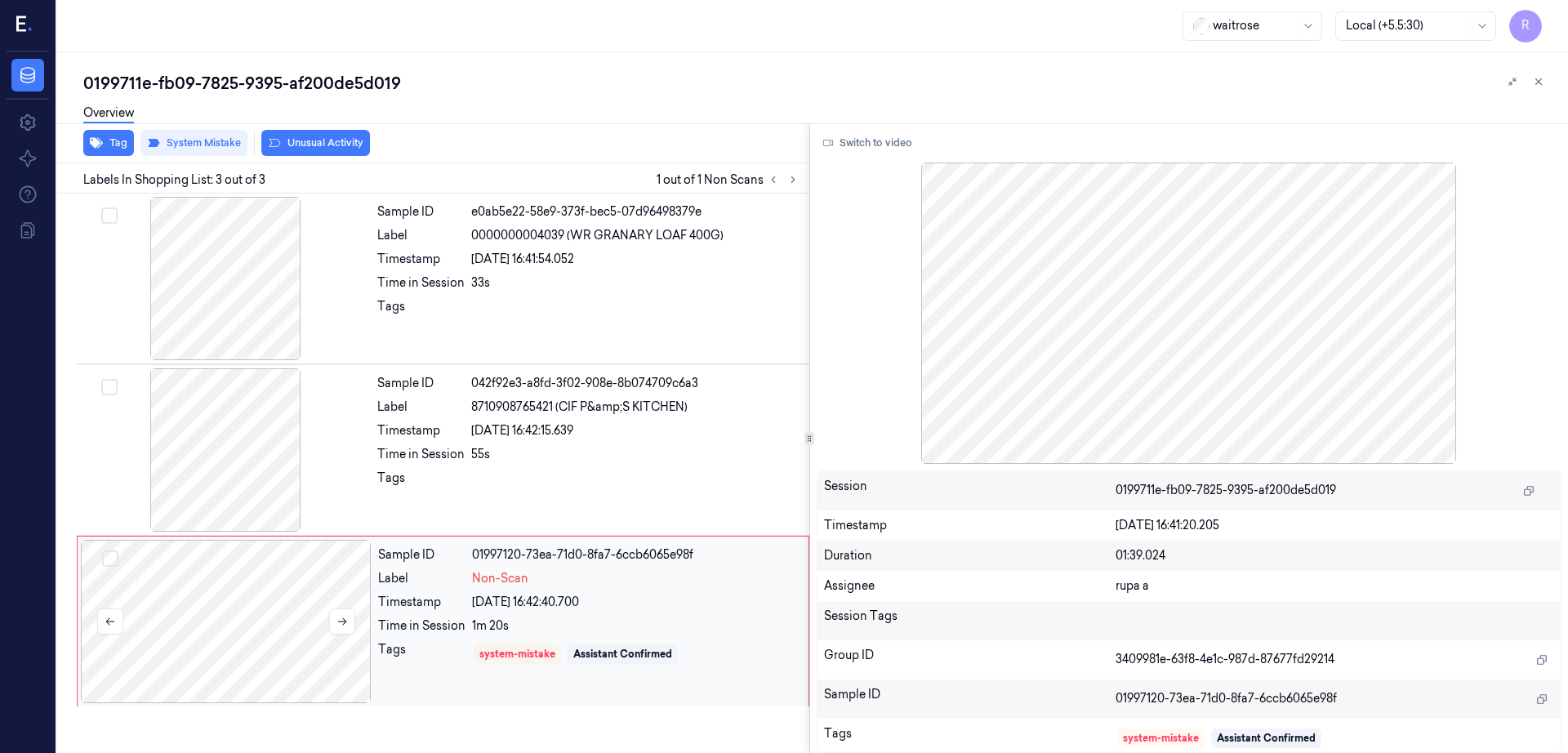
click at [216, 620] on div at bounding box center [226, 622] width 291 height 164
click at [233, 468] on div at bounding box center [225, 450] width 291 height 164
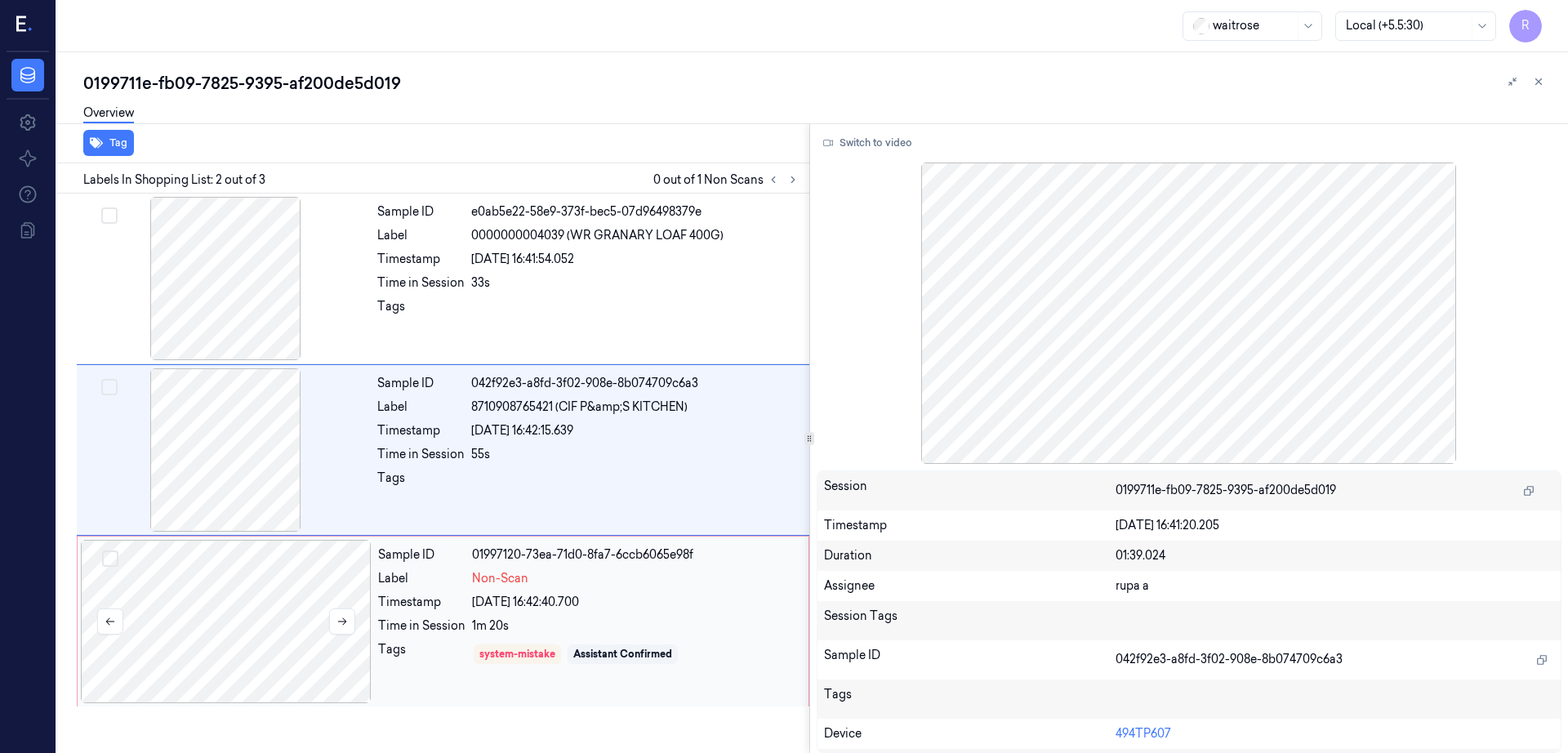
click at [290, 579] on div at bounding box center [226, 622] width 291 height 164
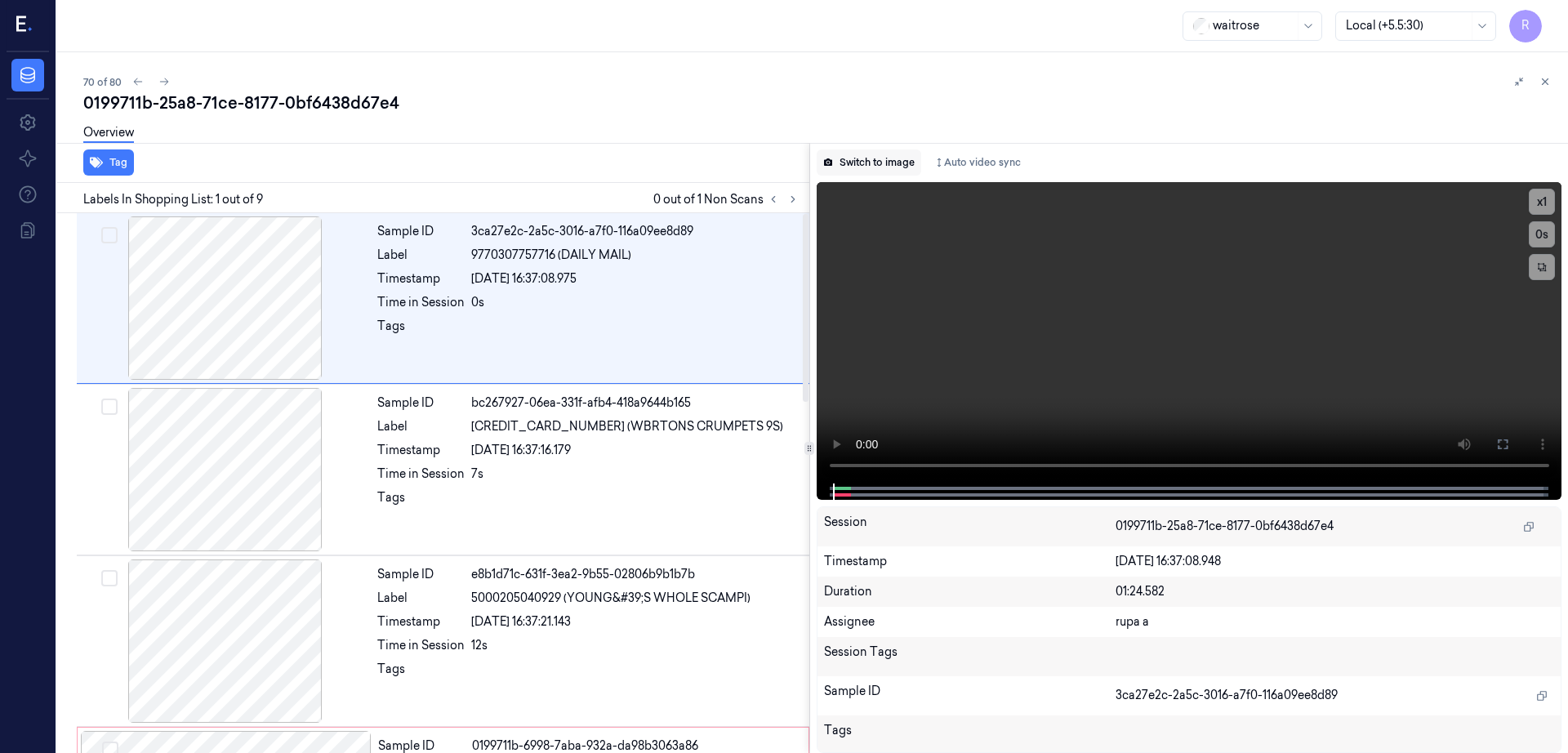
click at [901, 159] on button "Switch to image" at bounding box center [869, 162] width 105 height 26
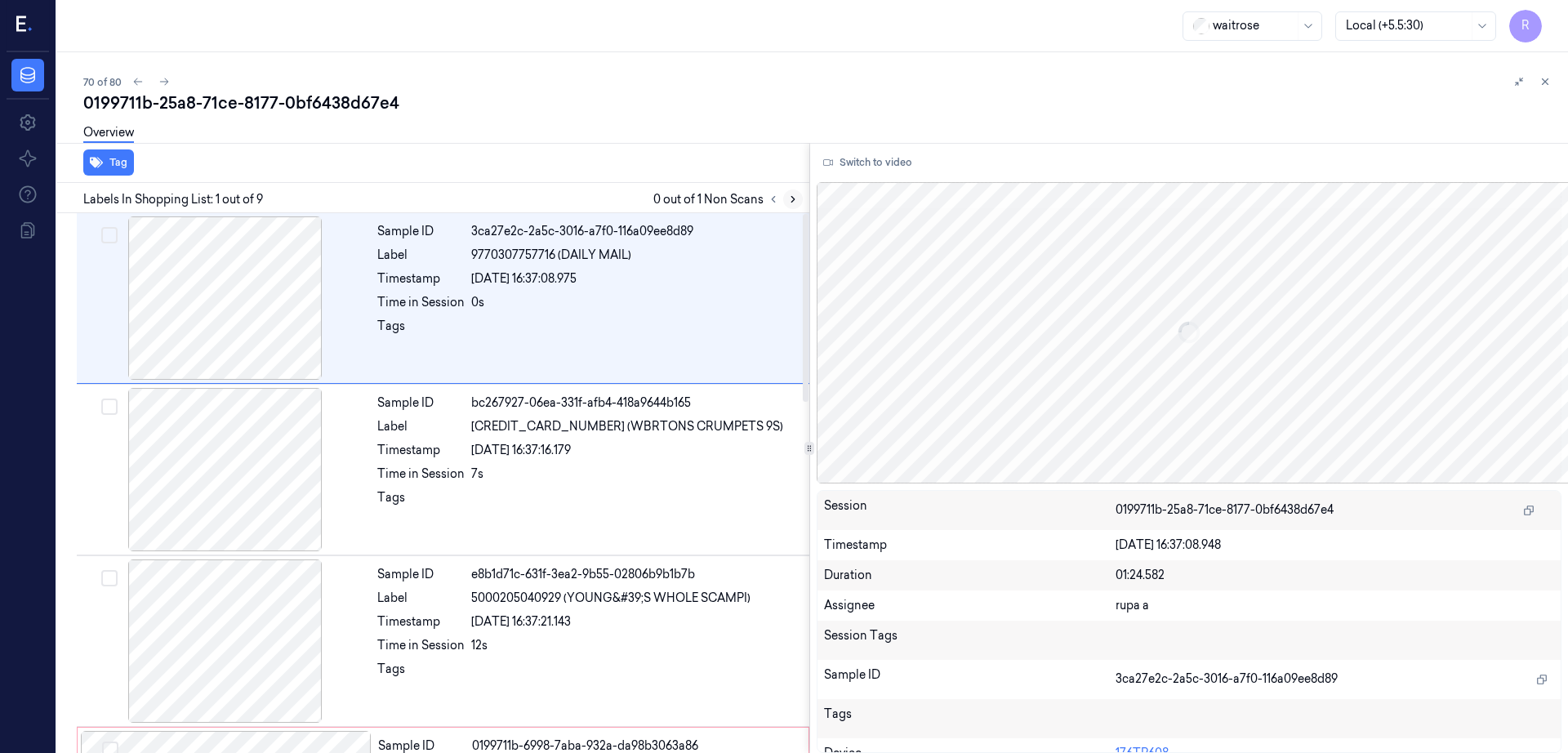
click at [803, 205] on button at bounding box center [793, 199] width 20 height 20
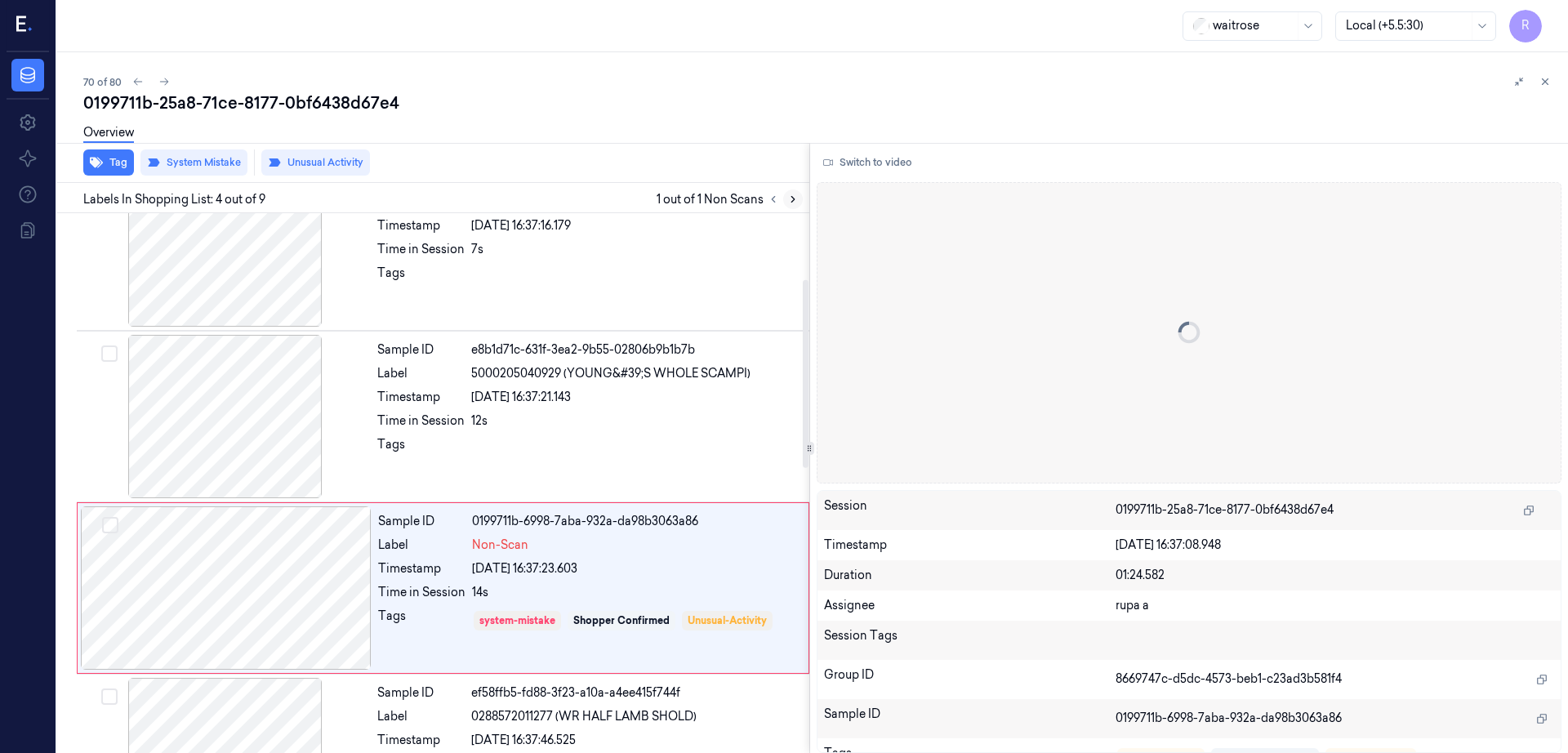
scroll to position [330, 0]
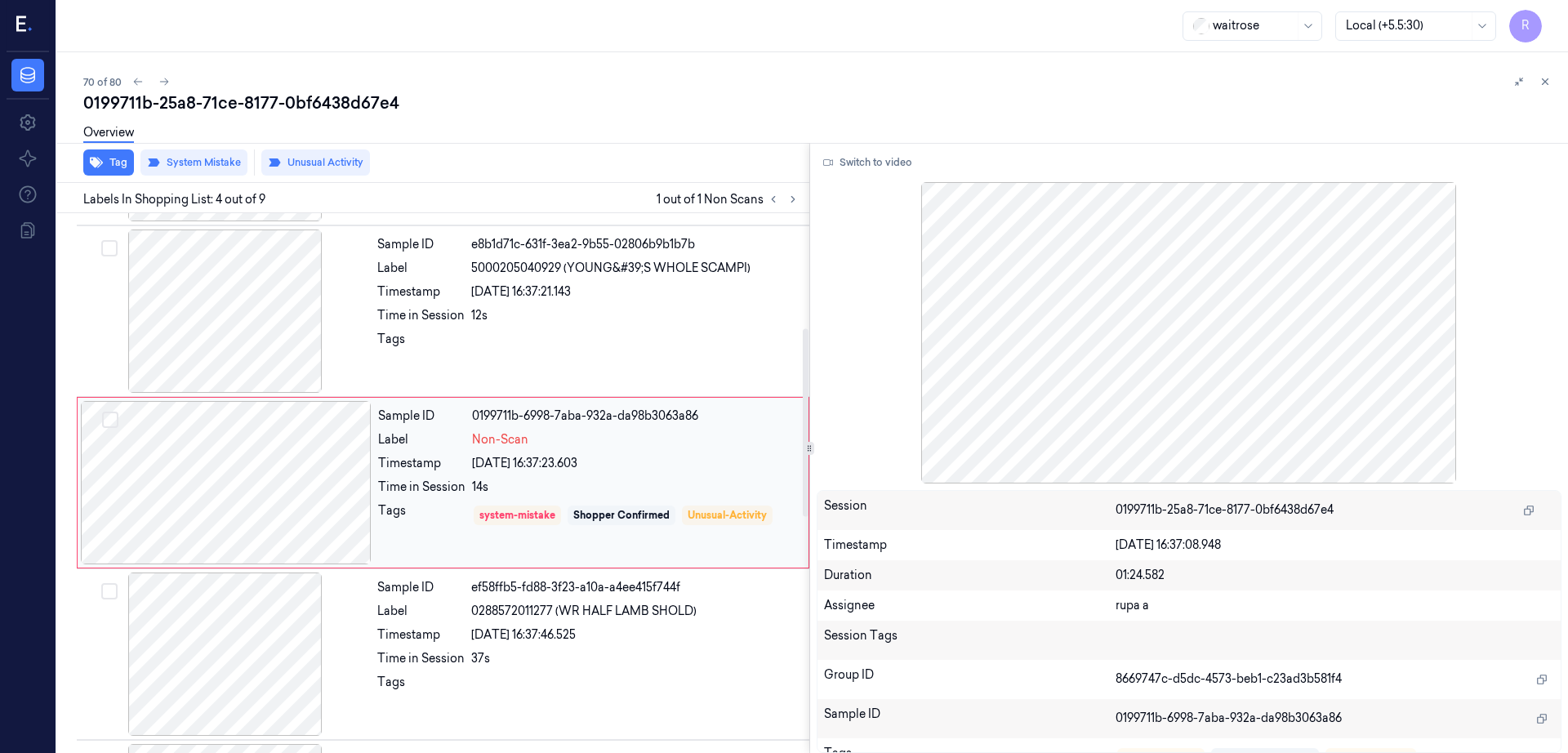
click at [295, 511] on div at bounding box center [226, 483] width 291 height 164
click at [215, 320] on div at bounding box center [225, 312] width 291 height 164
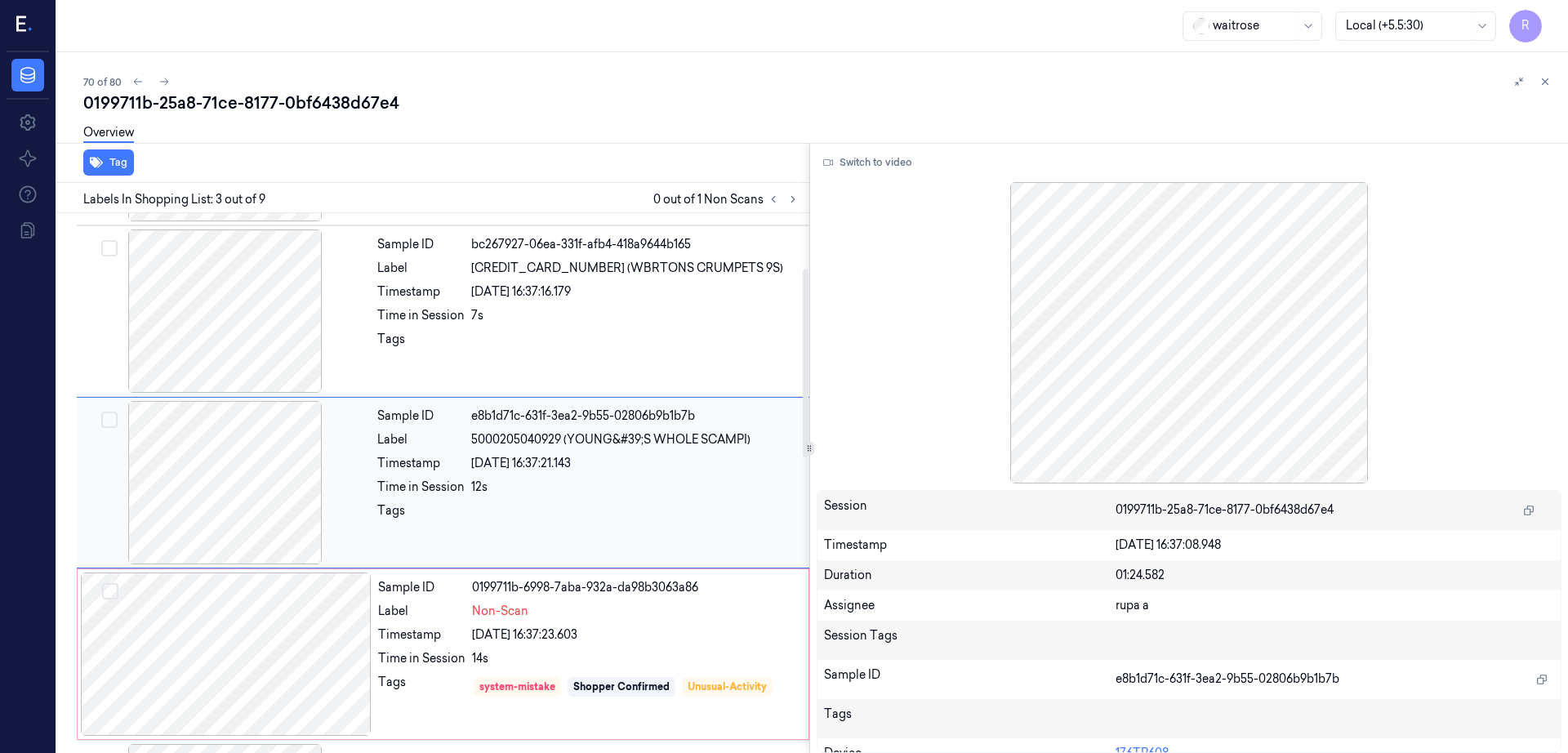
click at [229, 533] on div at bounding box center [225, 483] width 291 height 164
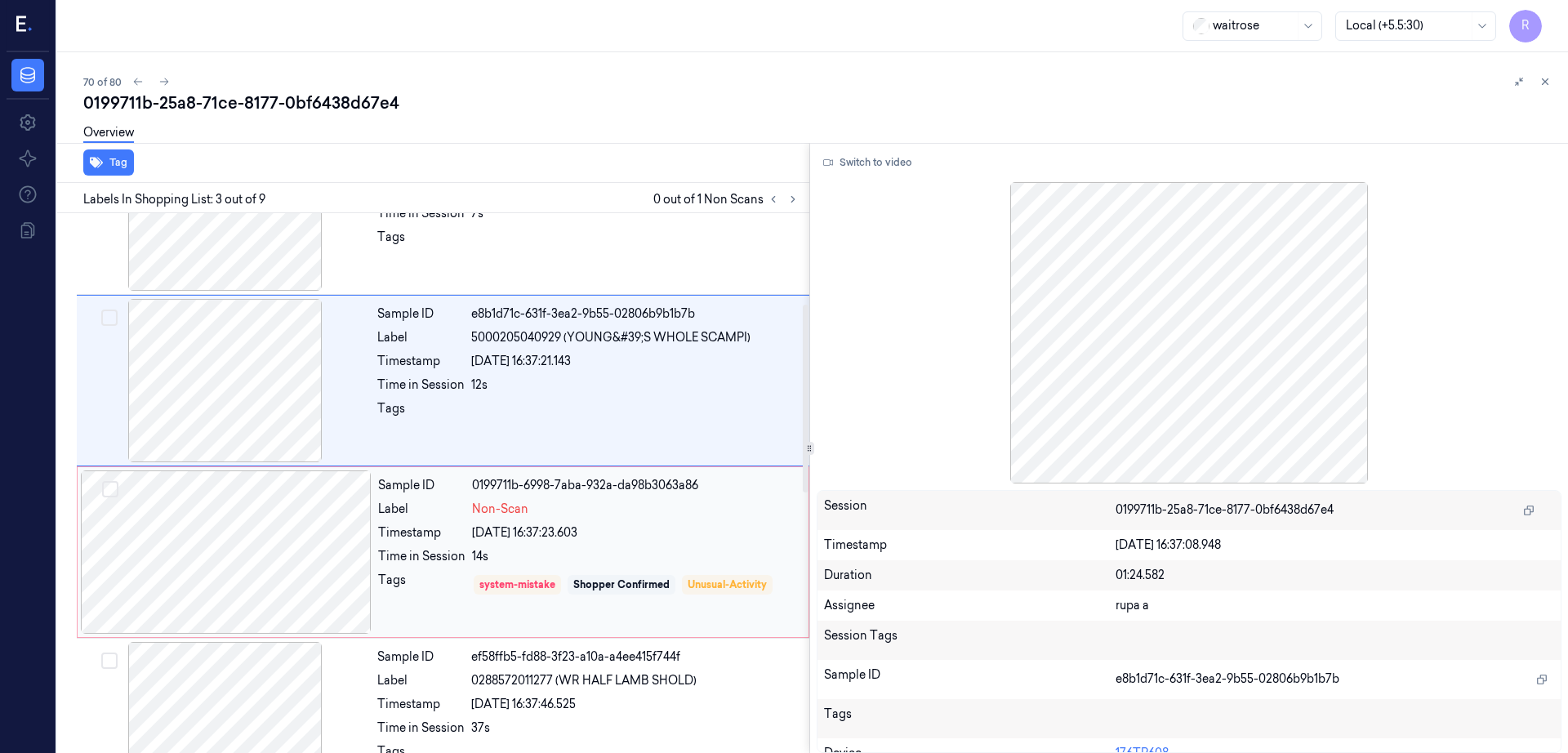
click at [241, 584] on div at bounding box center [226, 553] width 291 height 164
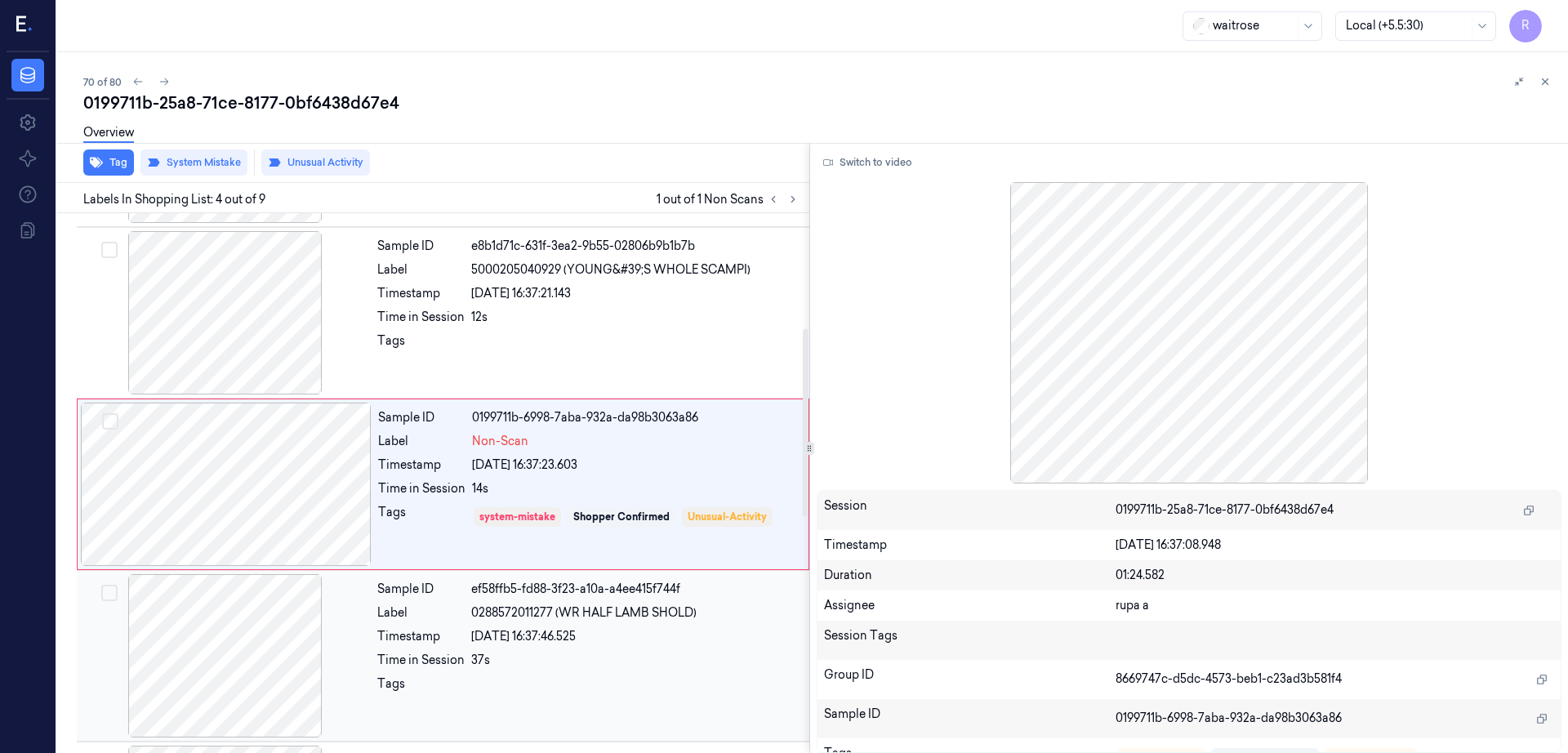
scroll to position [330, 0]
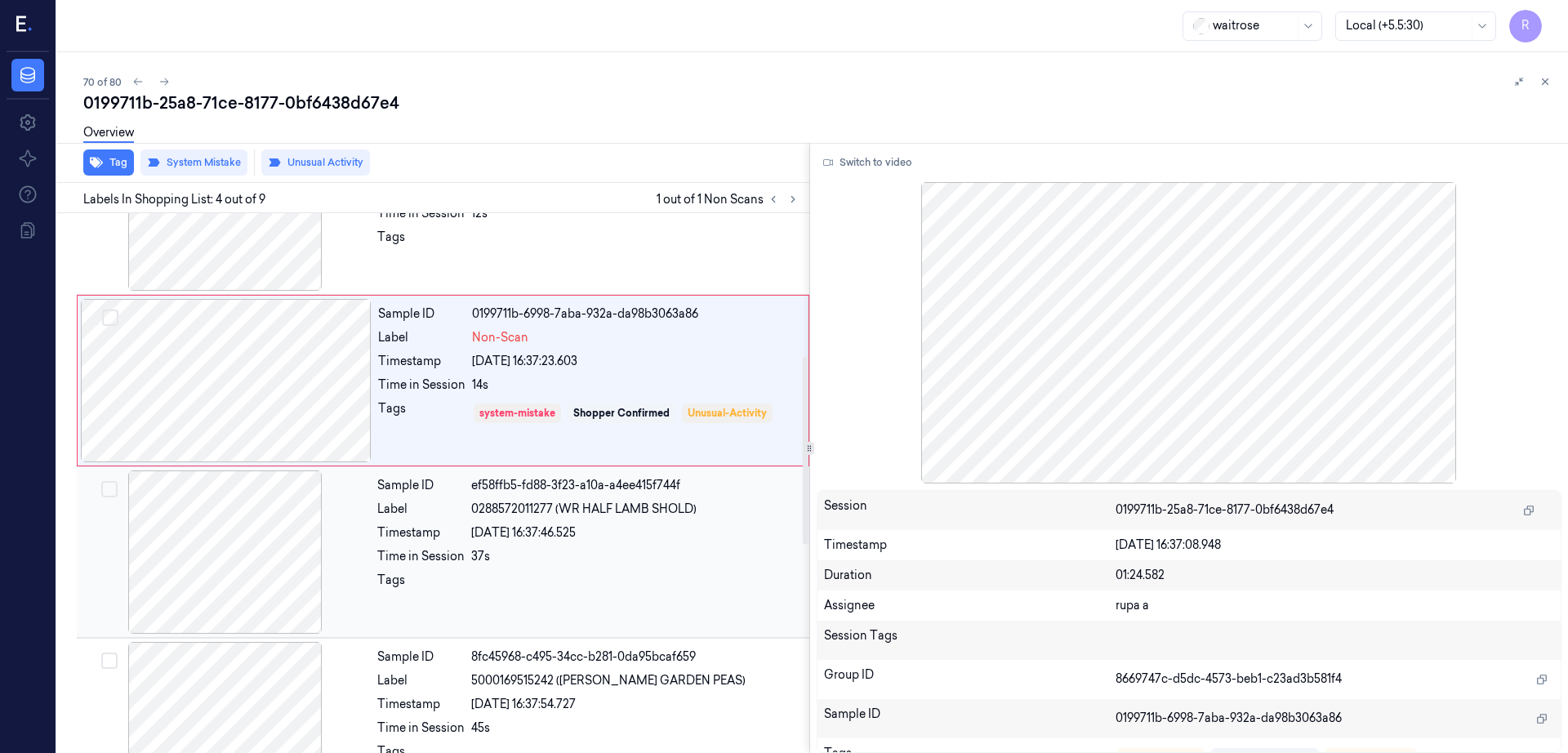
click at [244, 594] on div at bounding box center [225, 553] width 291 height 164
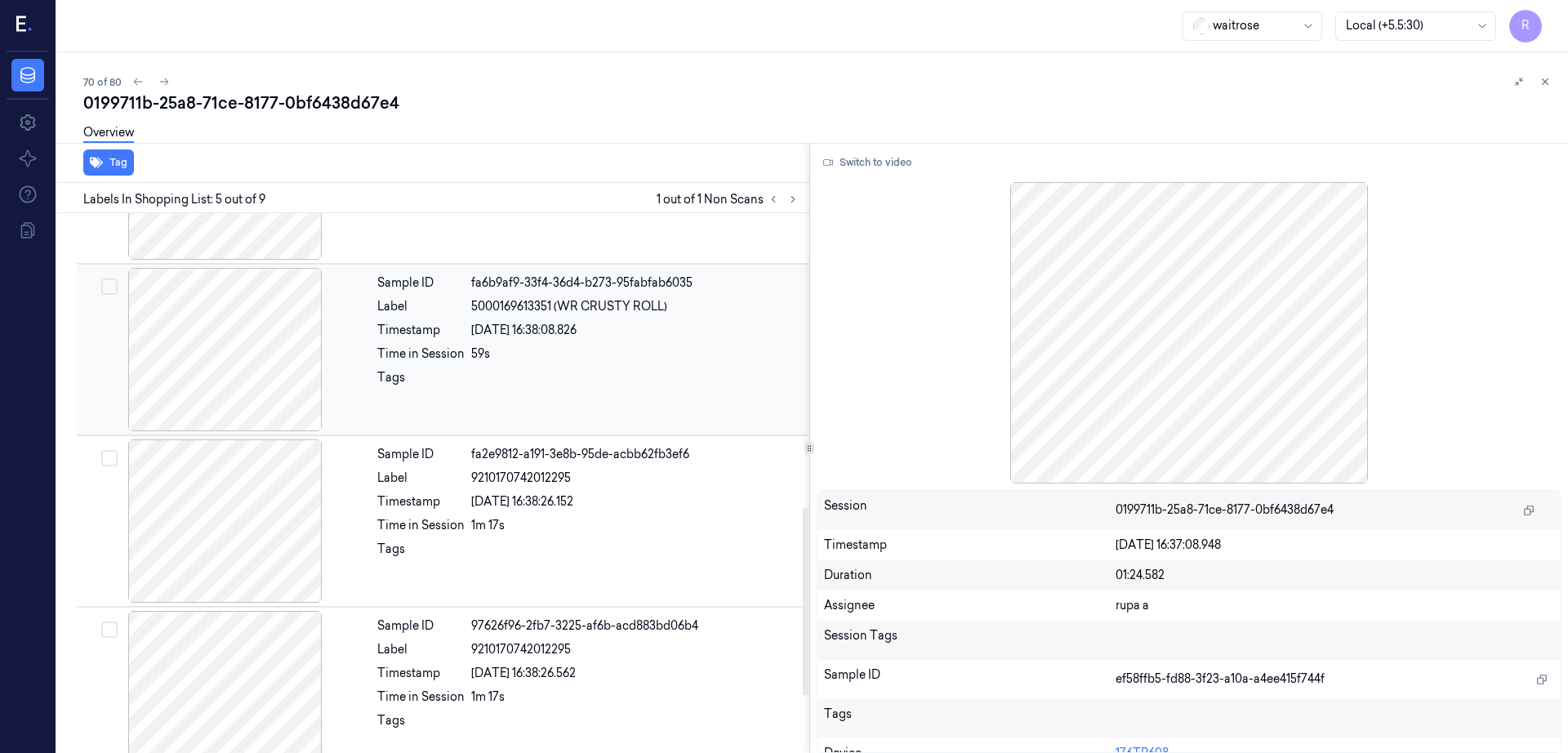
scroll to position [1009, 0]
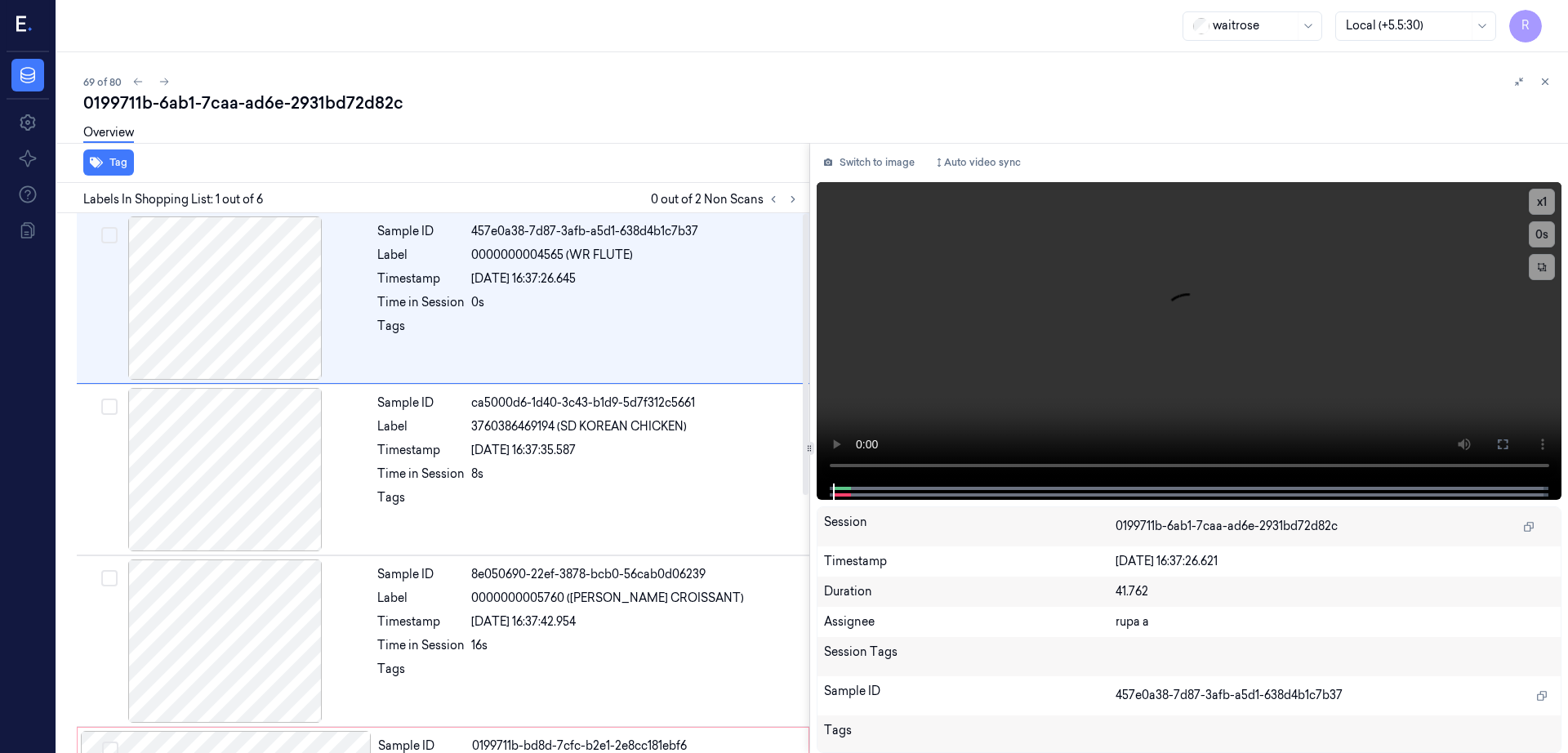
click at [885, 144] on div "Switch to image Auto video sync x 1 0 s Session 0199711b-6ab1-7caa-ad6e-2931bd7…" at bounding box center [1189, 448] width 759 height 610
click at [887, 159] on button "Switch to image" at bounding box center [869, 162] width 105 height 26
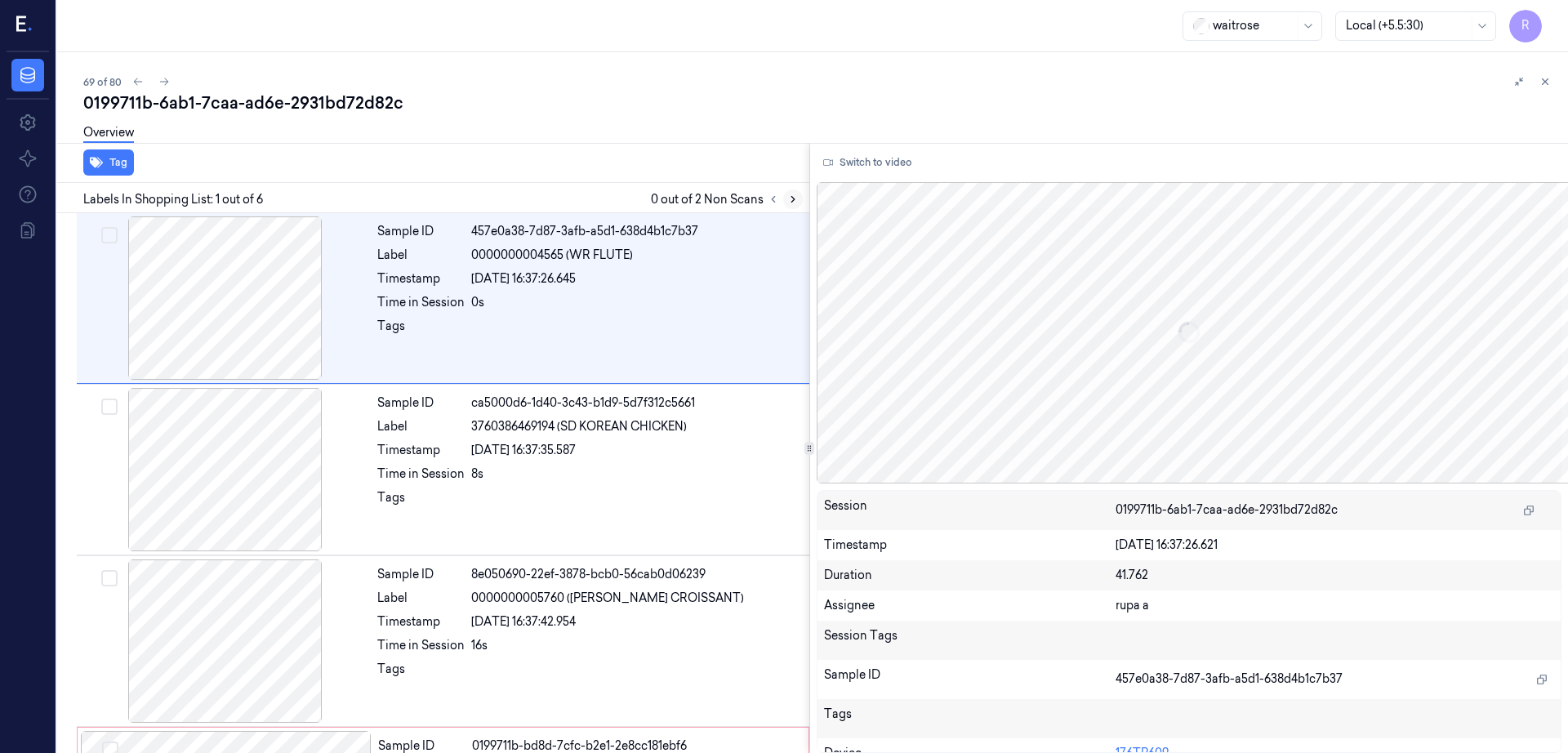
click at [803, 191] on button at bounding box center [793, 199] width 20 height 20
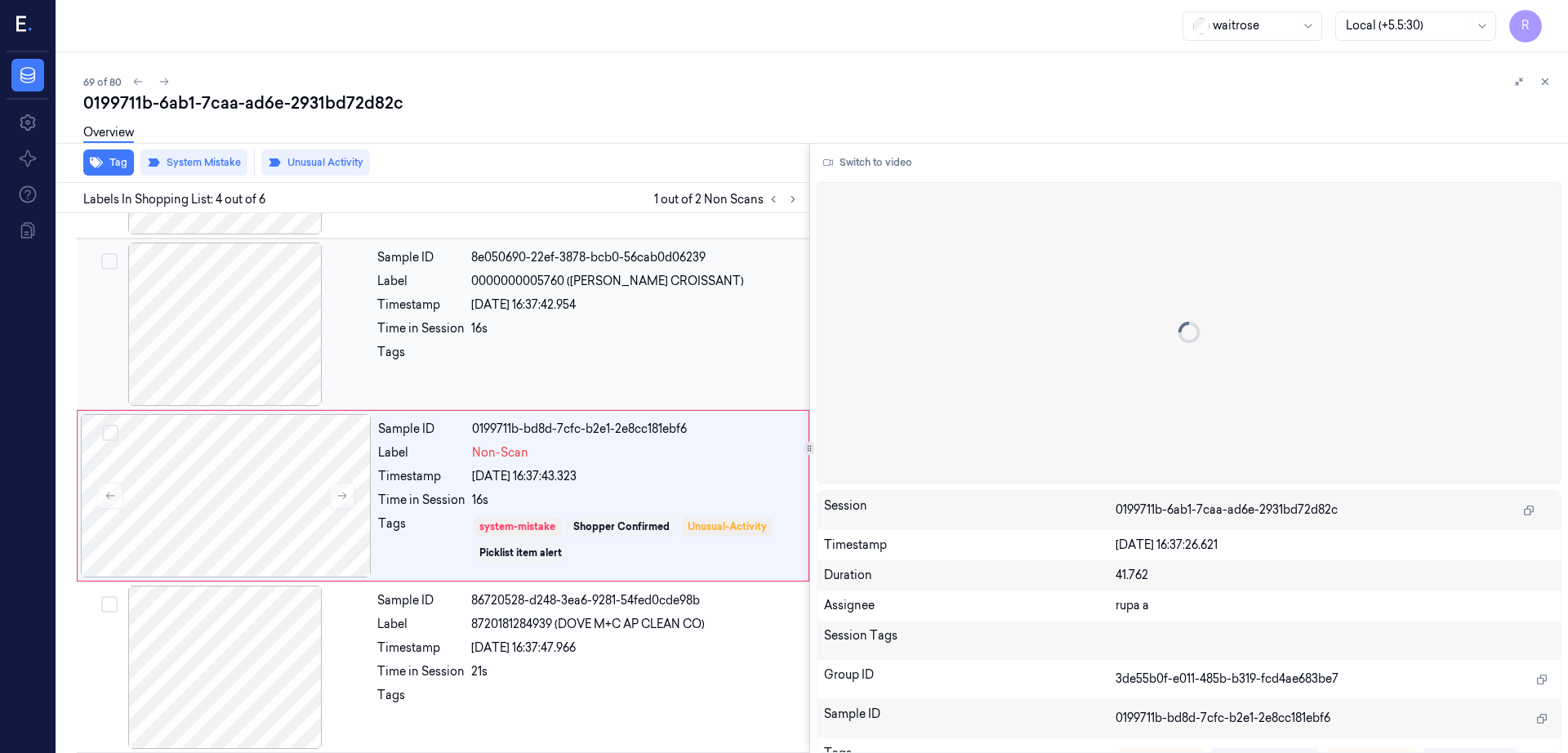
scroll to position [330, 0]
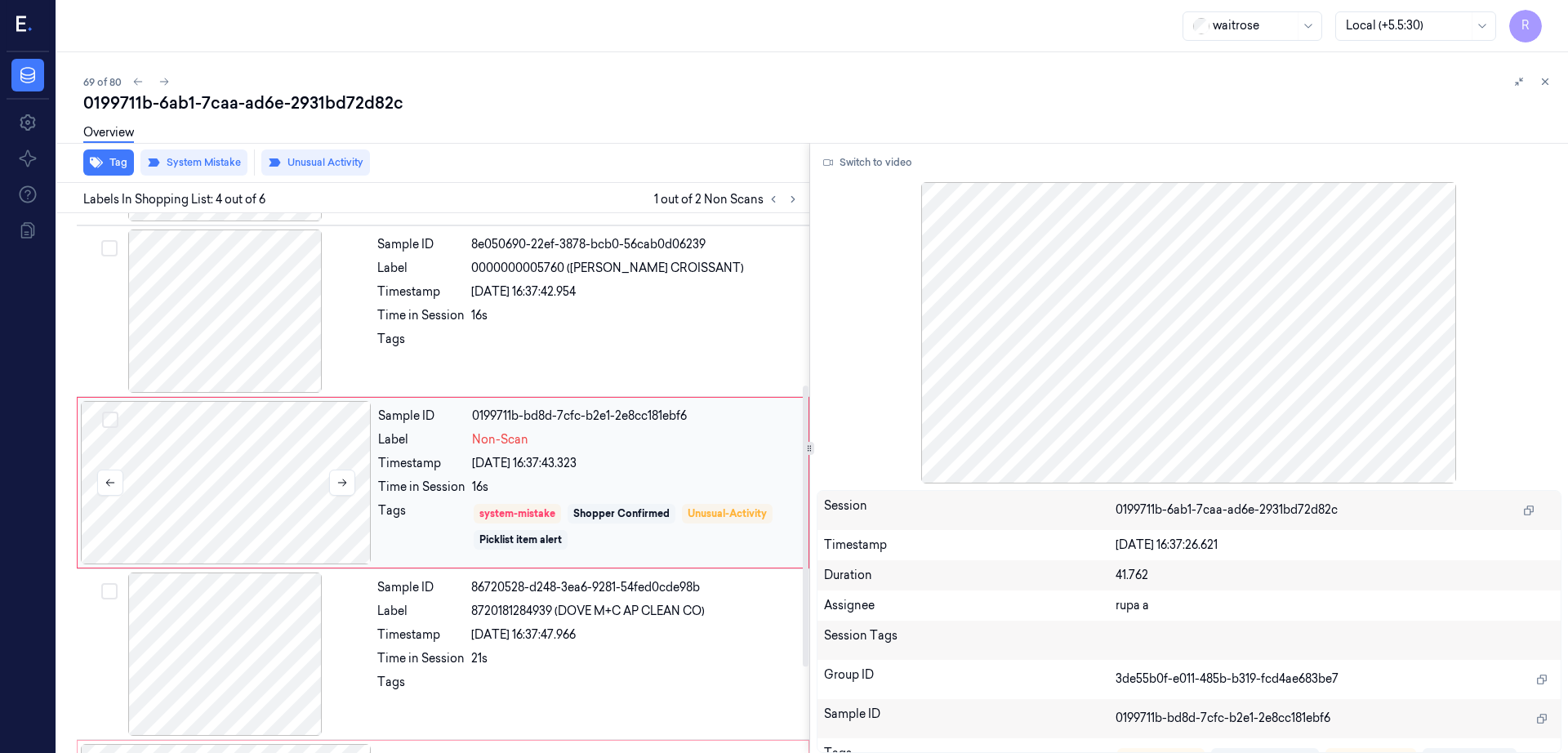
click at [244, 499] on div at bounding box center [226, 483] width 291 height 164
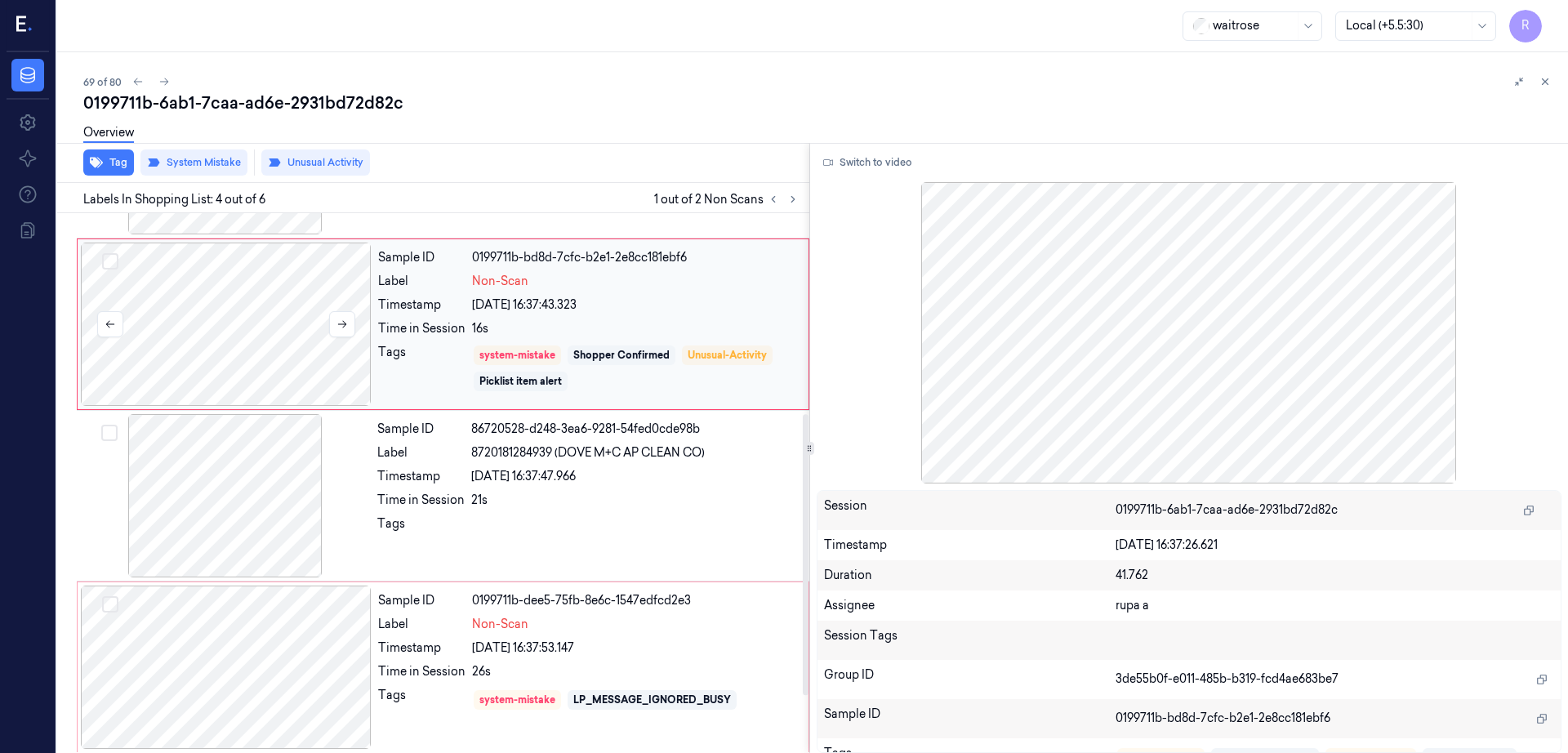
scroll to position [494, 0]
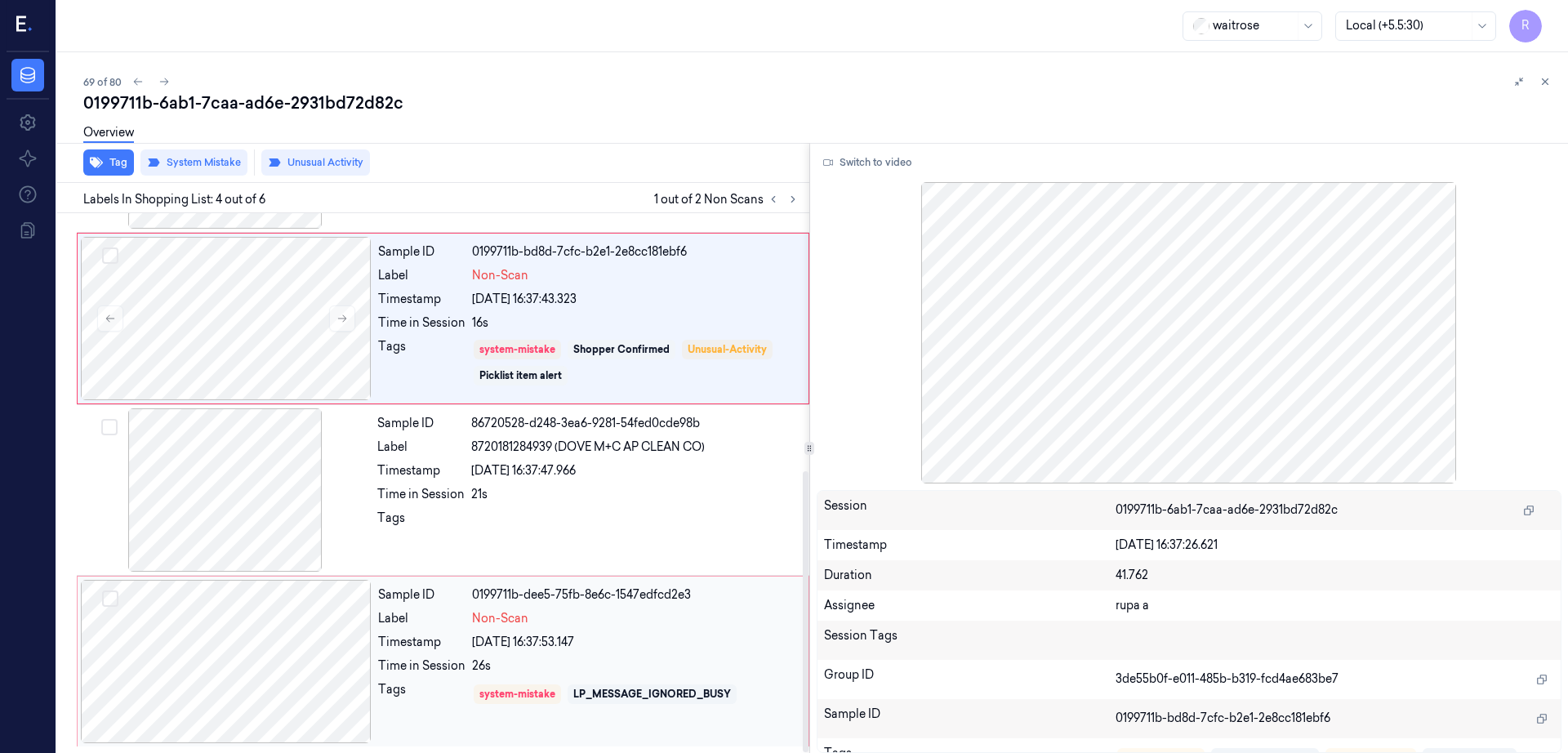
click at [230, 627] on div at bounding box center [226, 662] width 291 height 164
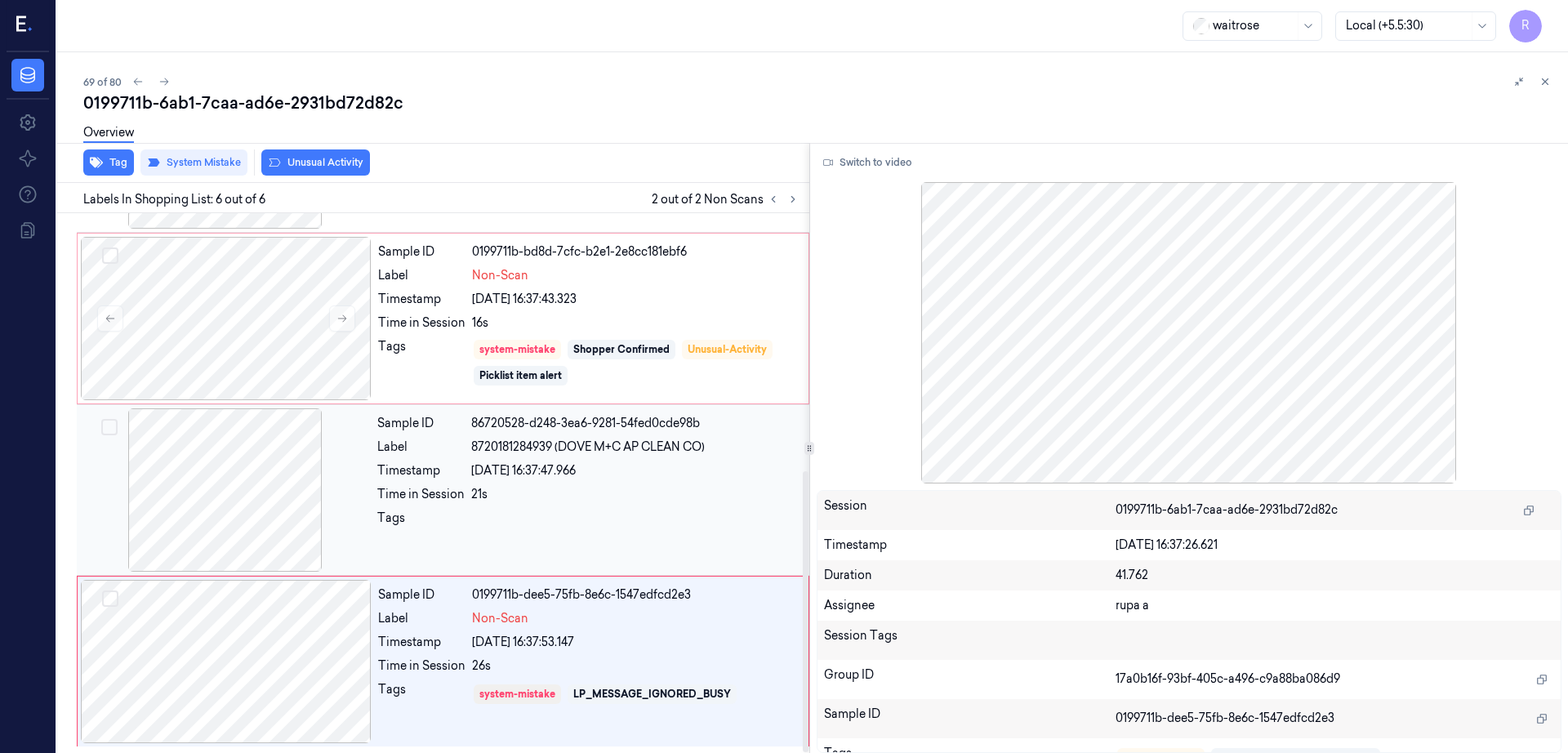
click at [181, 463] on div at bounding box center [225, 490] width 291 height 164
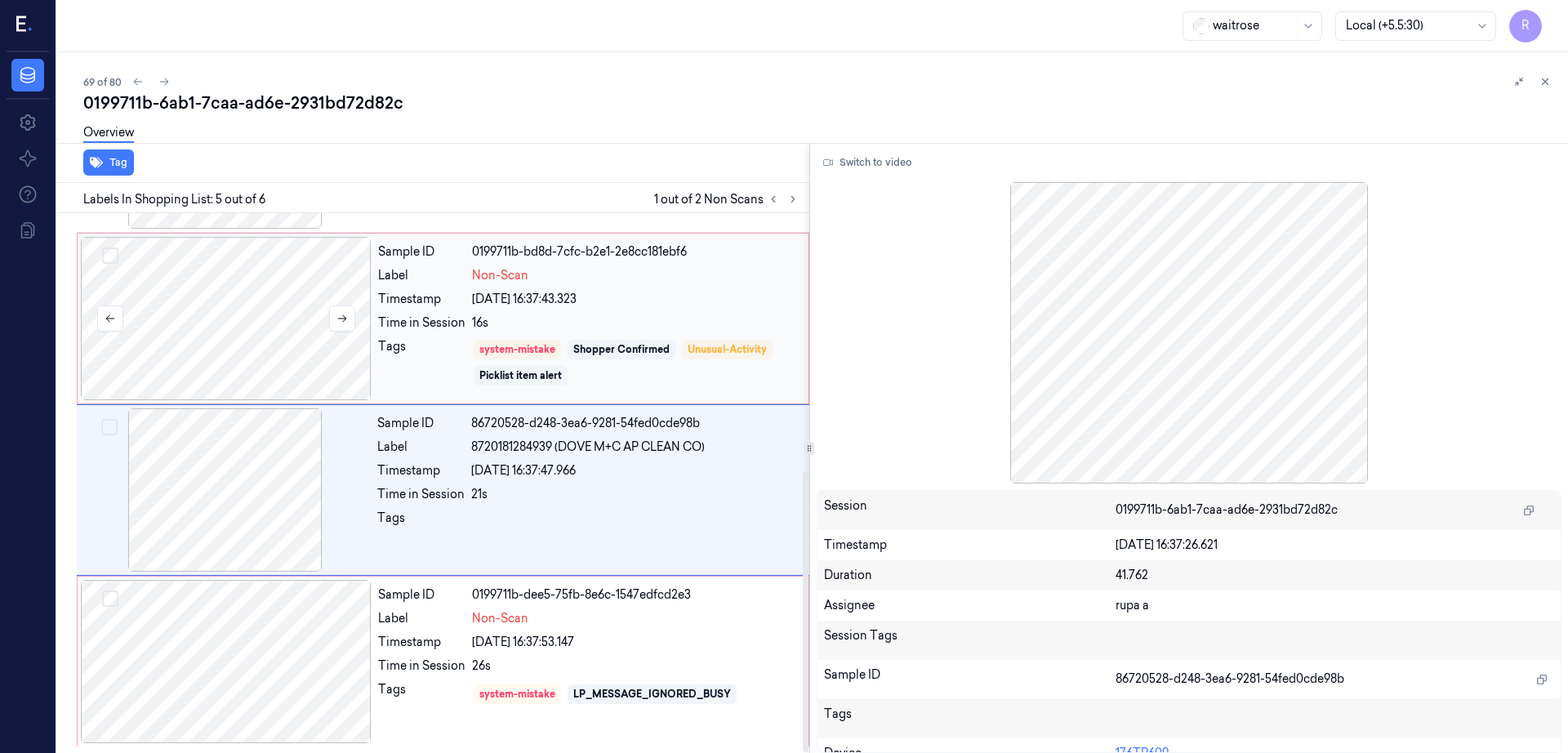
click at [159, 316] on div at bounding box center [226, 319] width 291 height 164
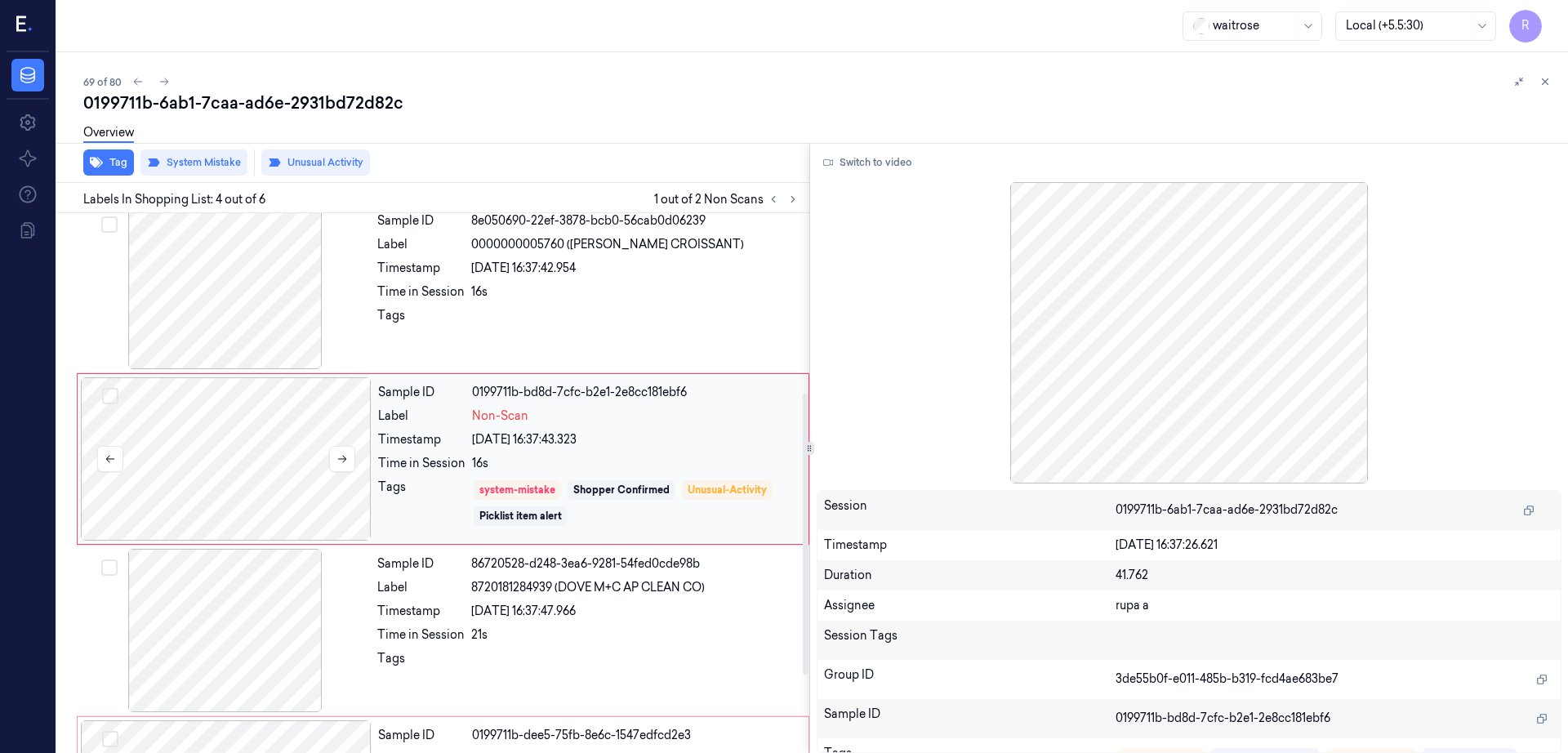
scroll to position [330, 0]
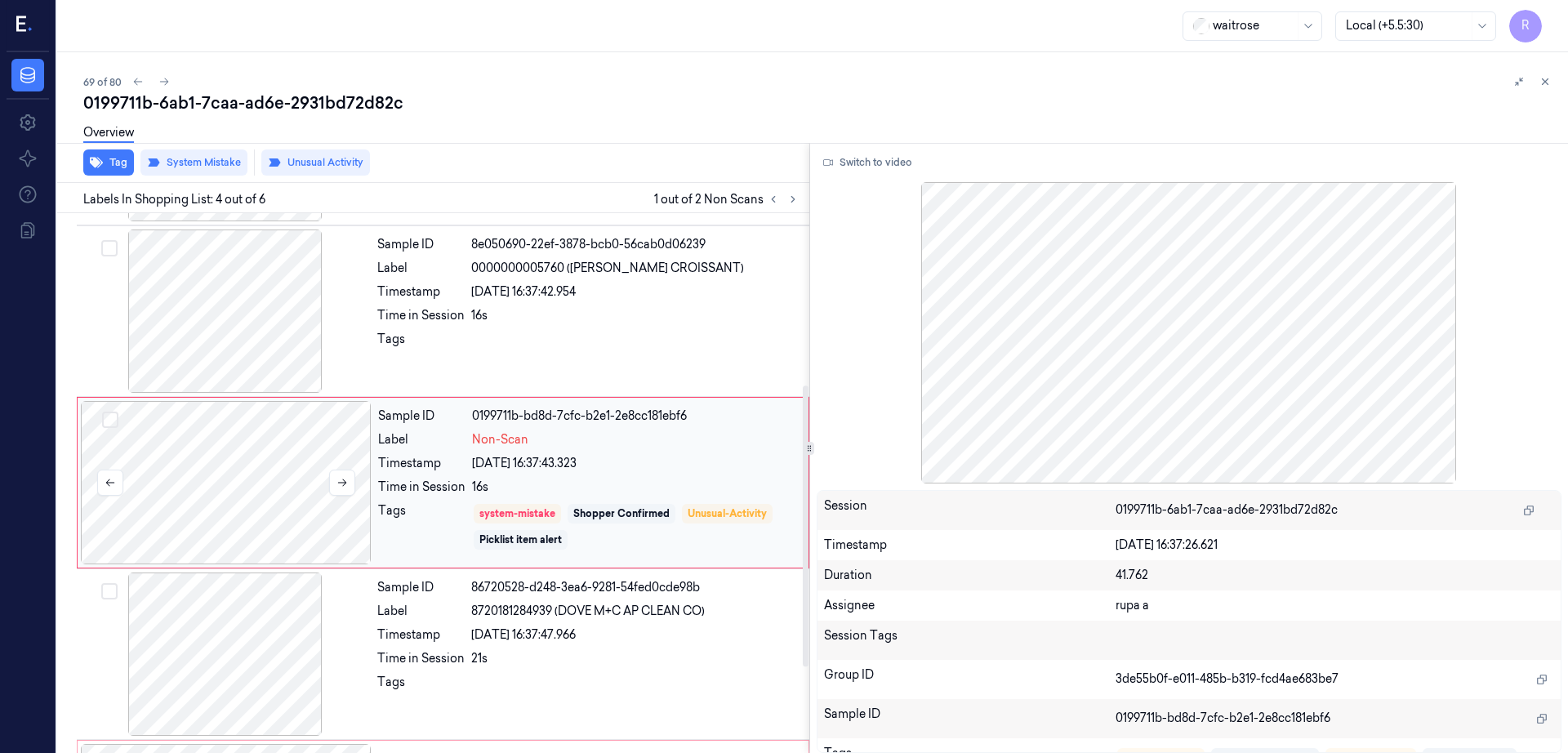
click at [286, 461] on div at bounding box center [226, 483] width 291 height 164
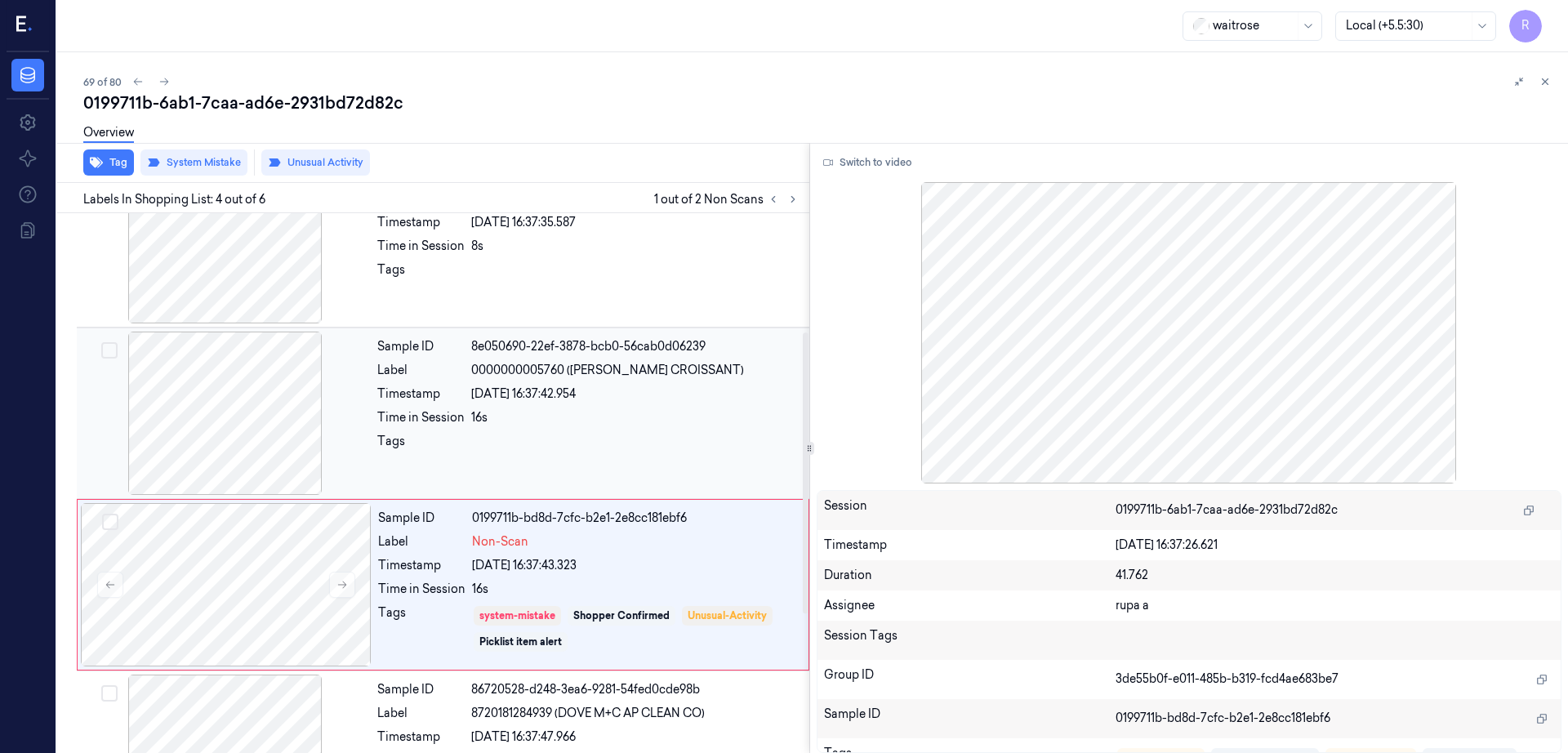
click at [221, 424] on div at bounding box center [225, 414] width 291 height 164
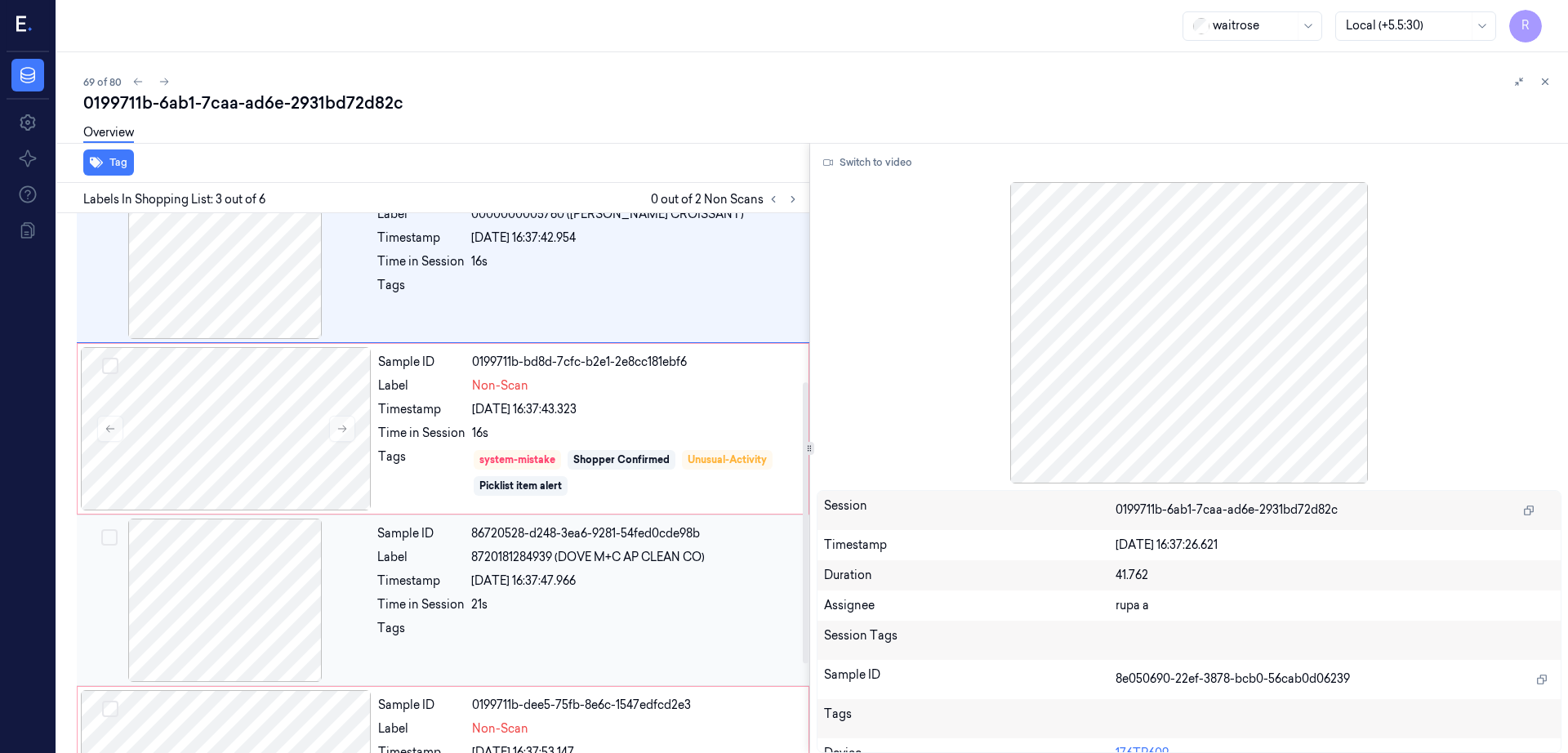
scroll to position [494, 0]
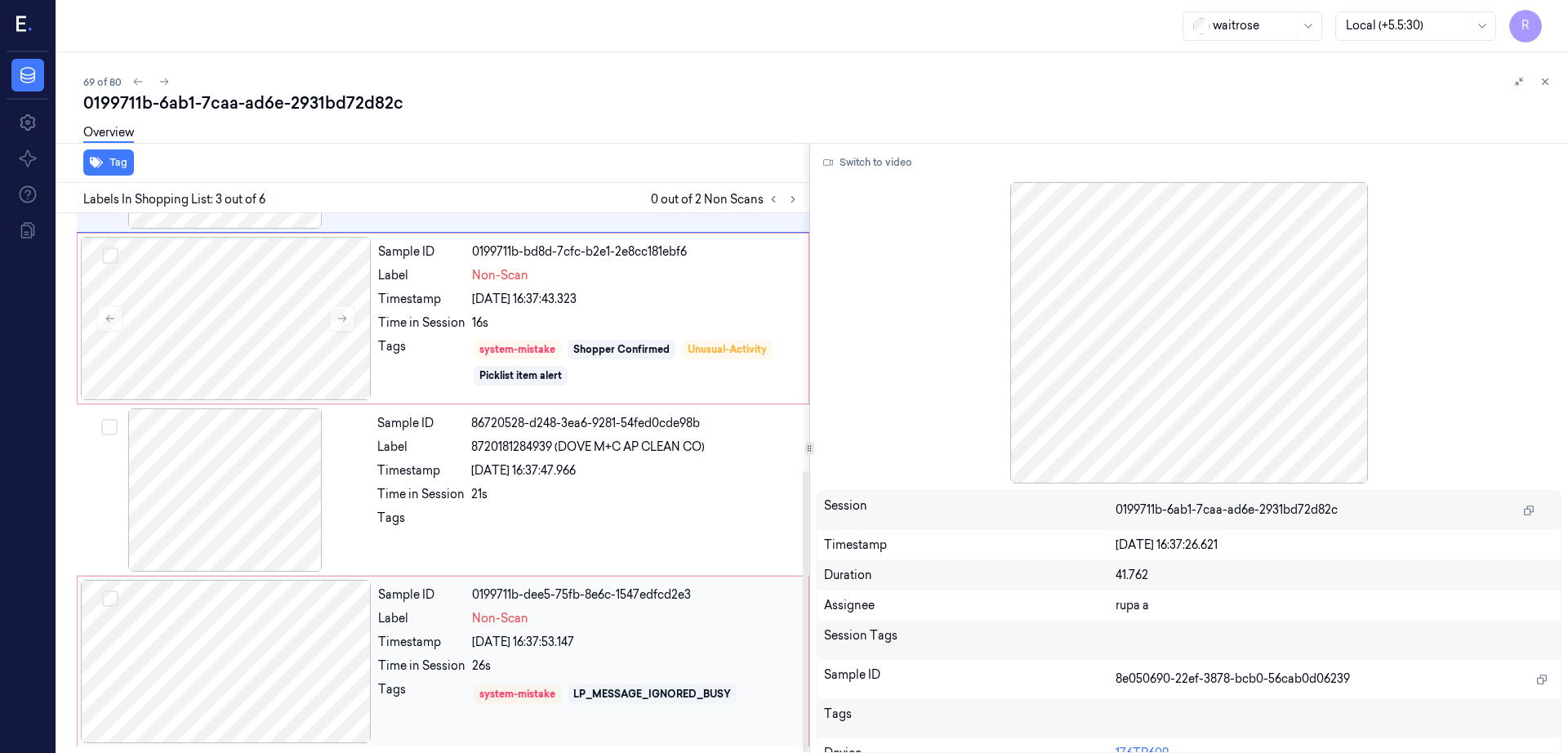
click at [221, 599] on div at bounding box center [226, 662] width 291 height 164
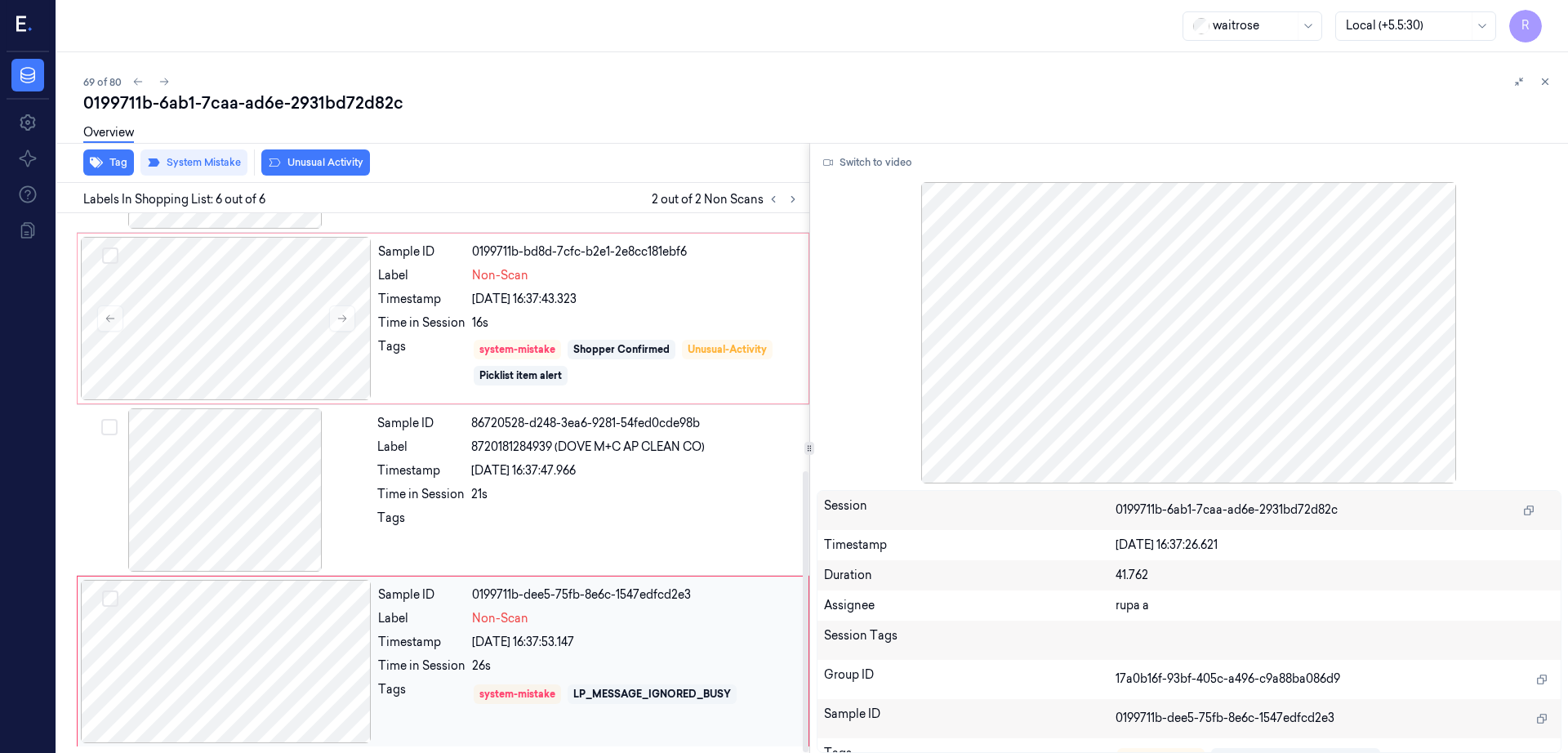
click at [283, 681] on div at bounding box center [226, 662] width 291 height 164
click at [225, 569] on div at bounding box center [225, 490] width 291 height 164
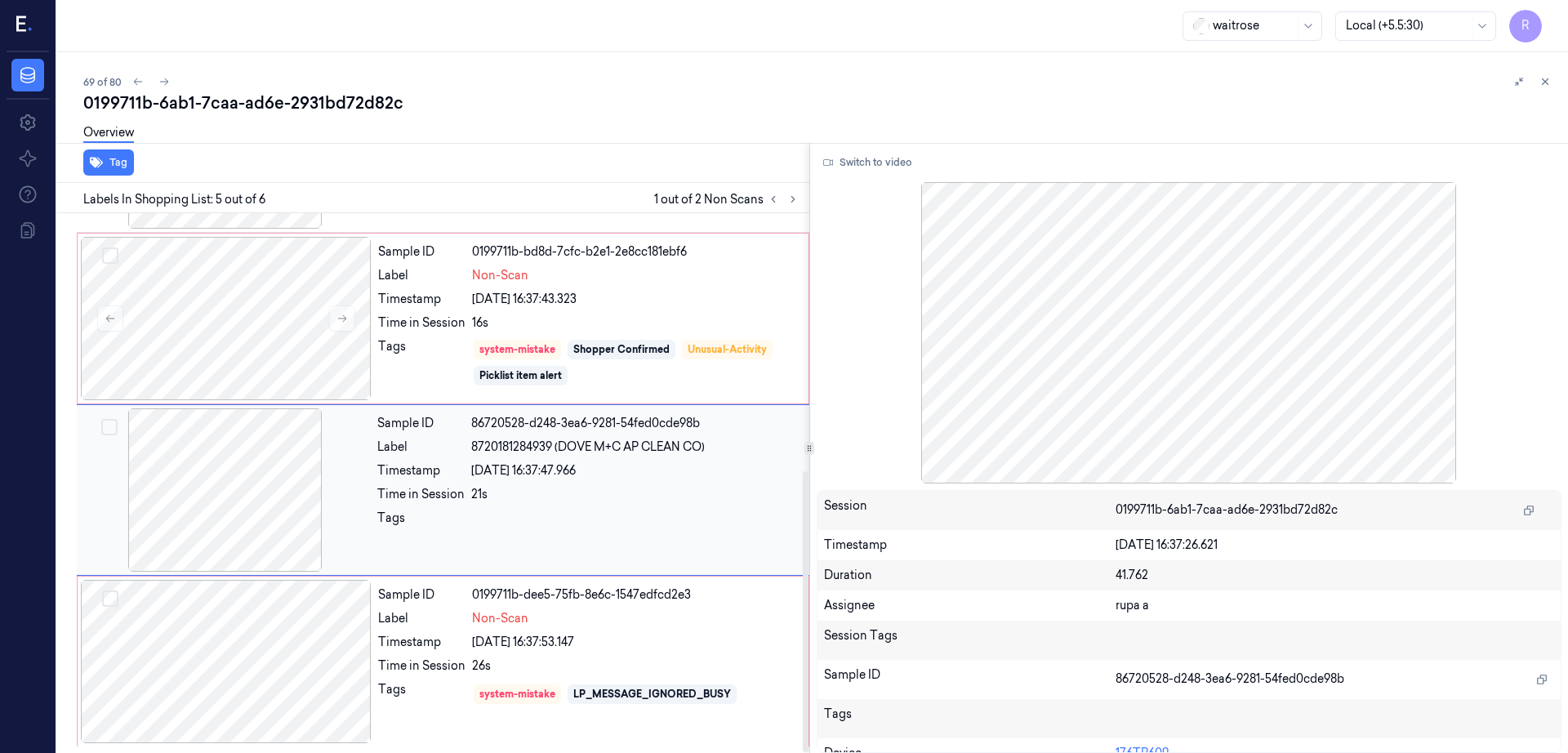
click at [234, 519] on div at bounding box center [225, 490] width 291 height 164
click at [235, 652] on div at bounding box center [226, 662] width 291 height 164
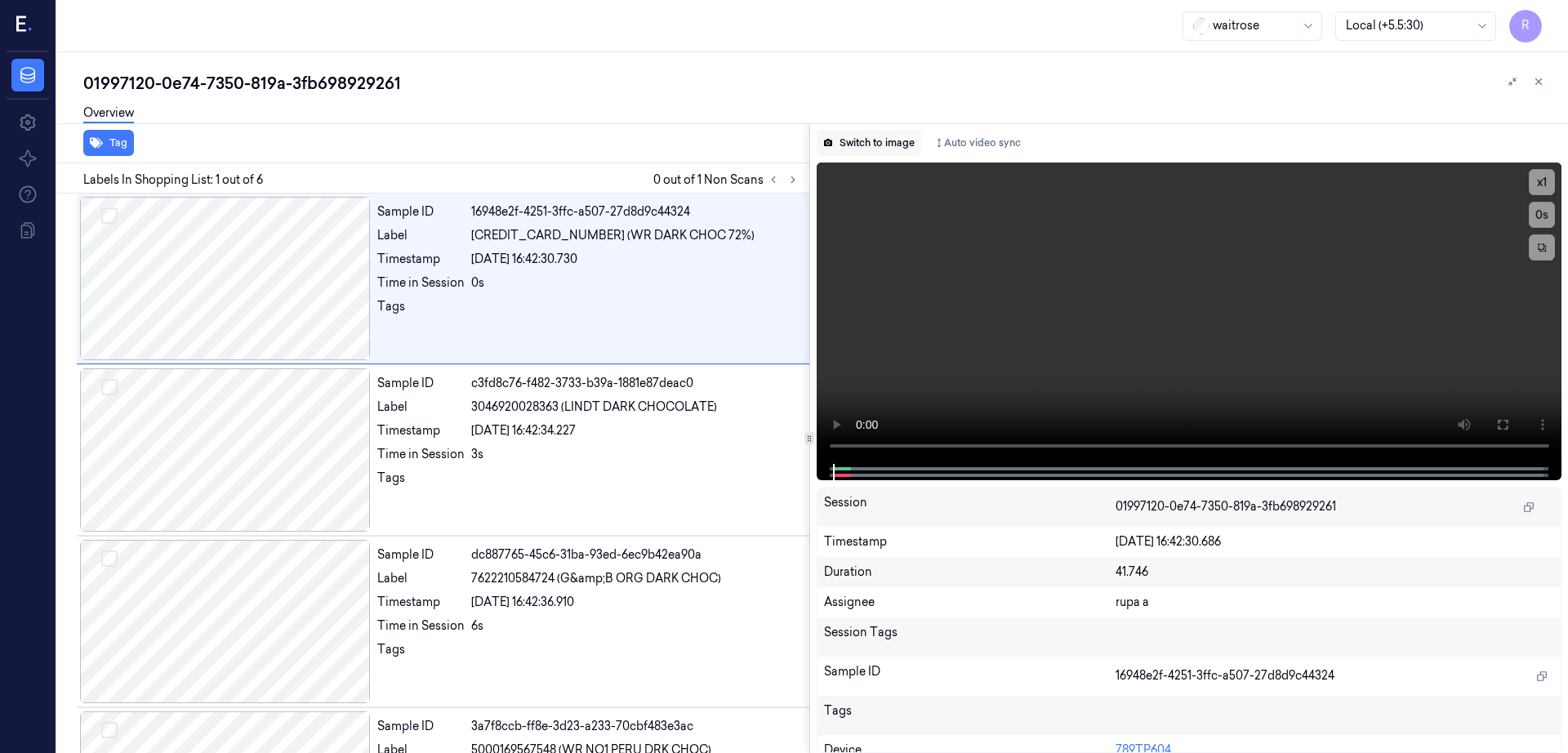
click at [875, 141] on button "Switch to image" at bounding box center [869, 143] width 105 height 26
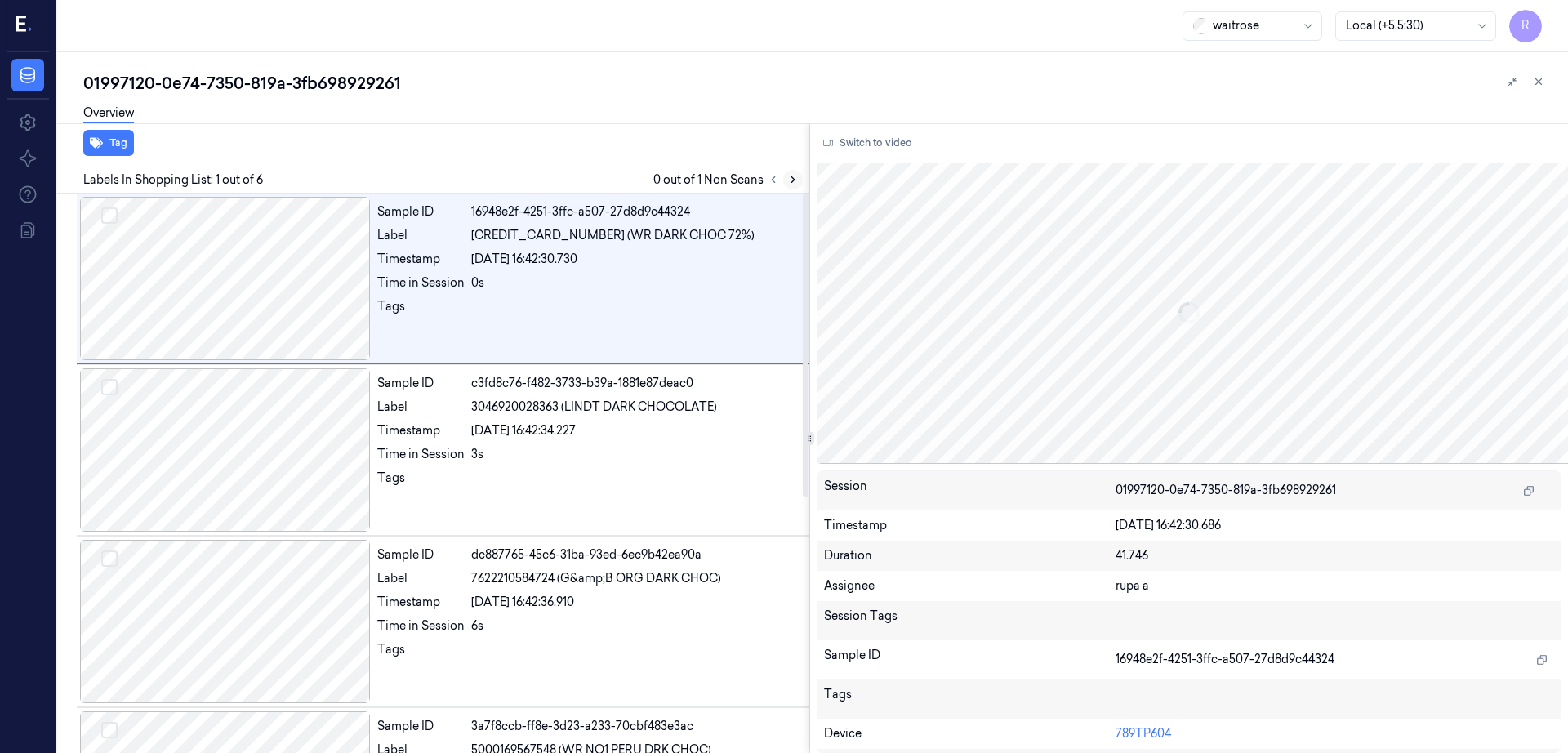
click at [798, 184] on icon at bounding box center [793, 180] width 12 height 12
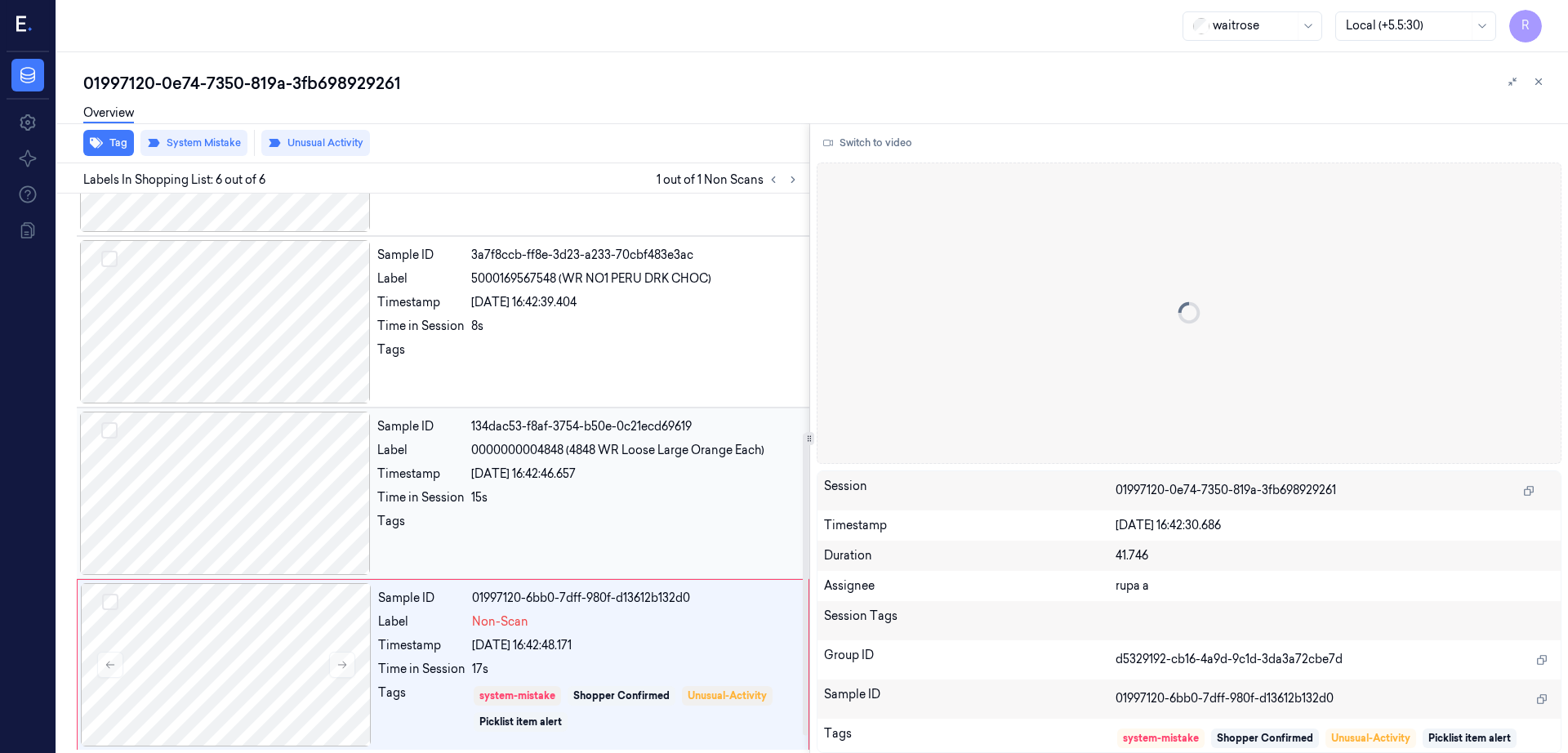
scroll to position [475, 0]
click at [223, 487] on div at bounding box center [225, 490] width 291 height 164
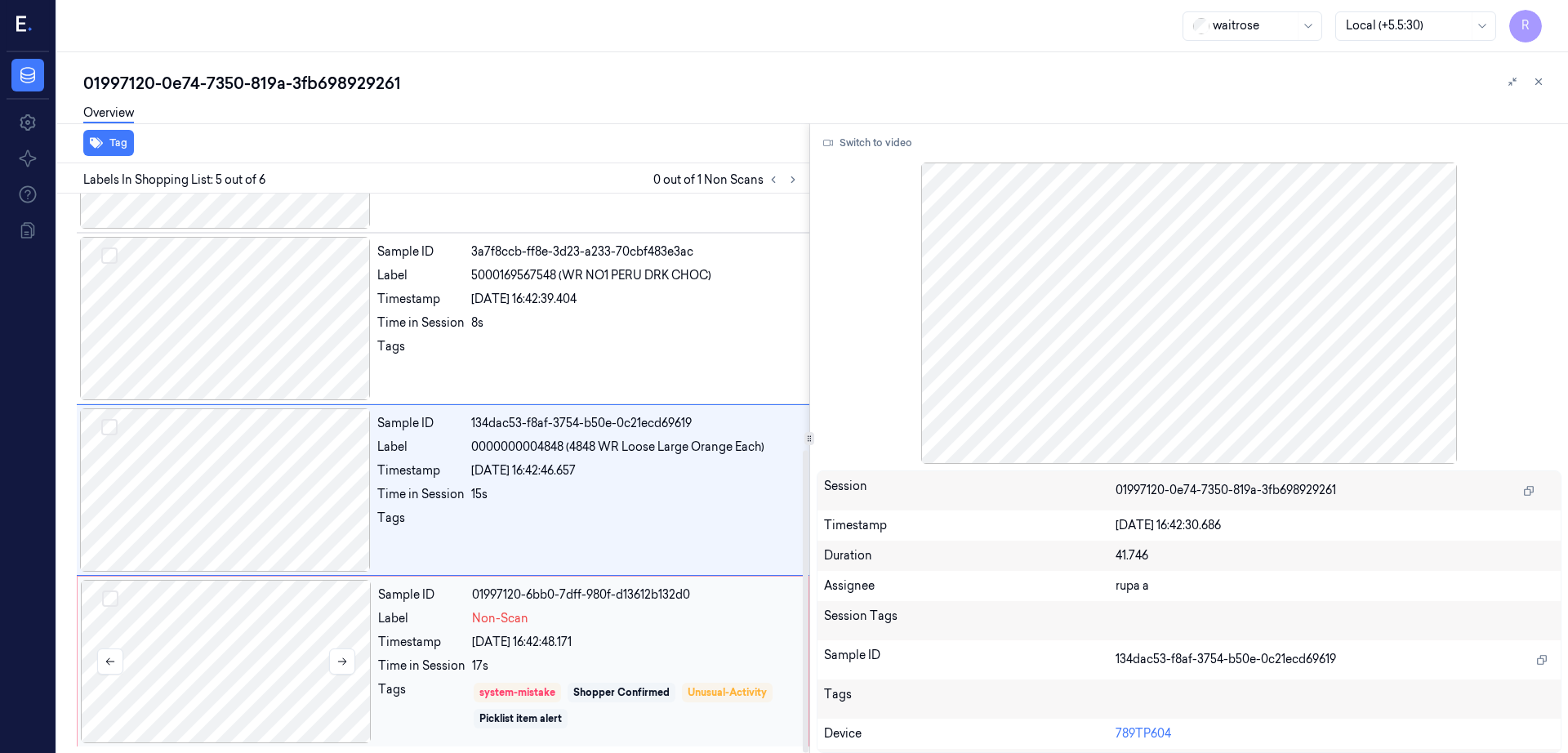
click at [225, 647] on div at bounding box center [226, 662] width 291 height 164
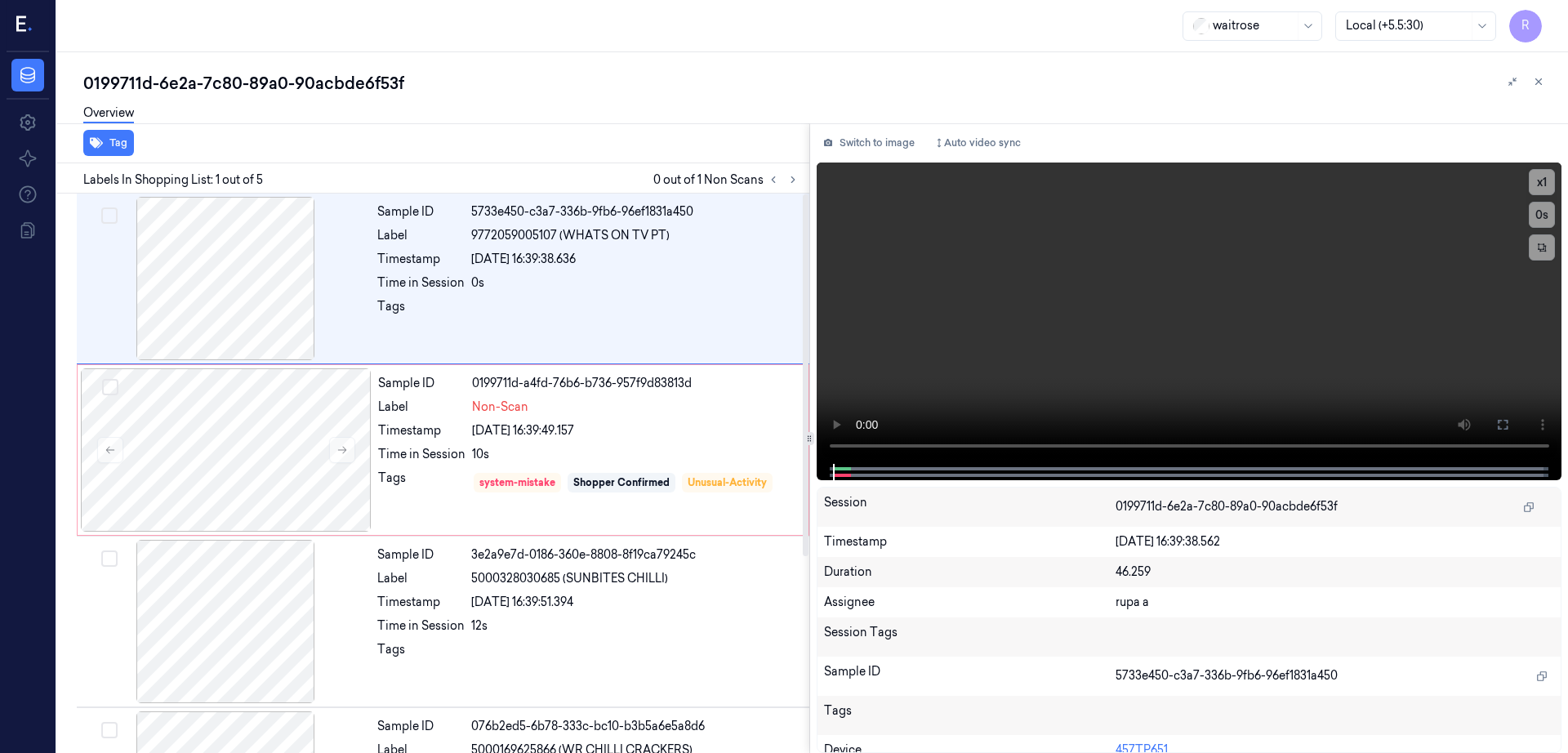
click at [924, 156] on div "Switch to image Auto video sync x 1 0 s Session 0199711d-6e2a-7c80-89a0-90acbde…" at bounding box center [1189, 438] width 759 height 630
click at [898, 131] on button "Switch to image" at bounding box center [869, 143] width 105 height 26
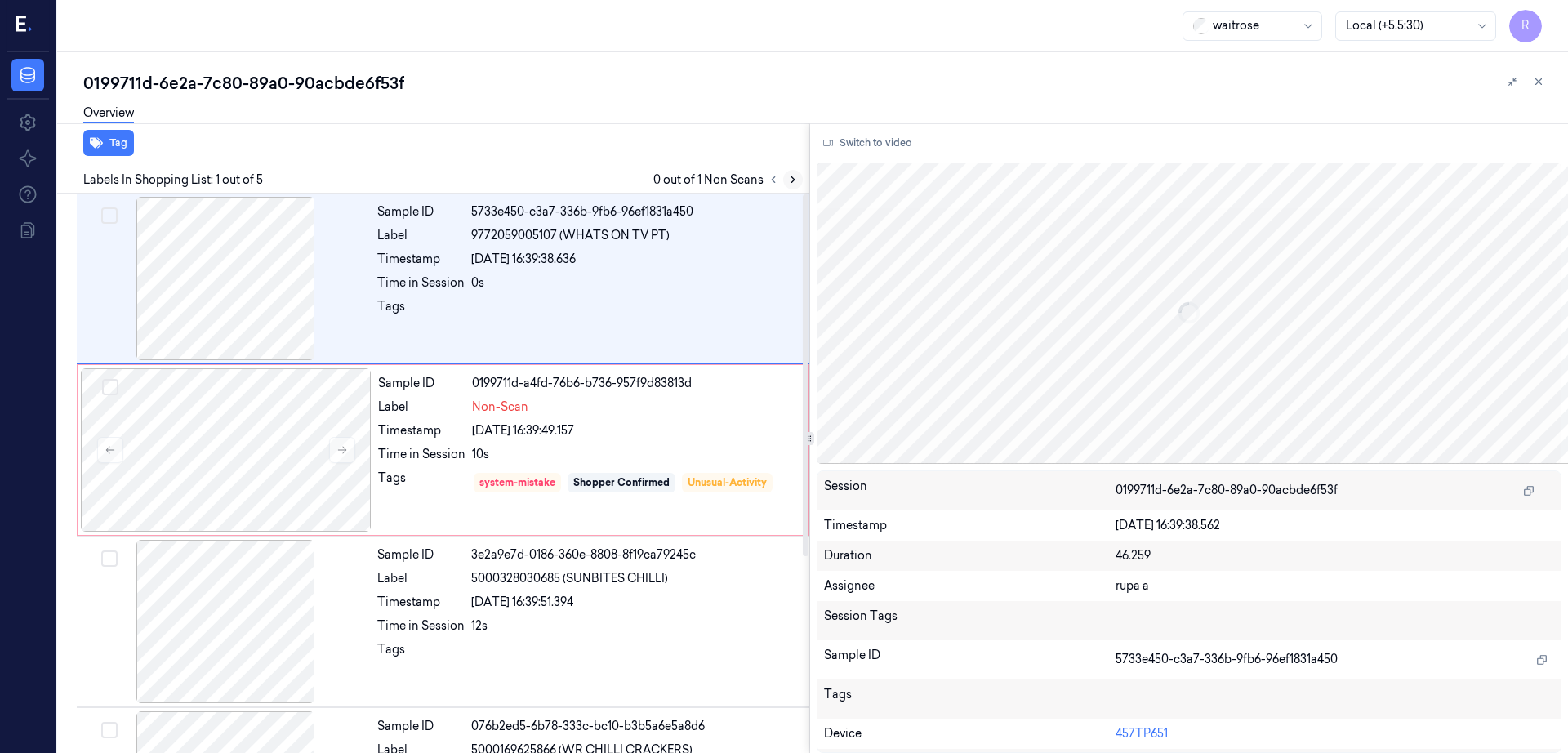
click at [798, 177] on icon at bounding box center [793, 180] width 12 height 12
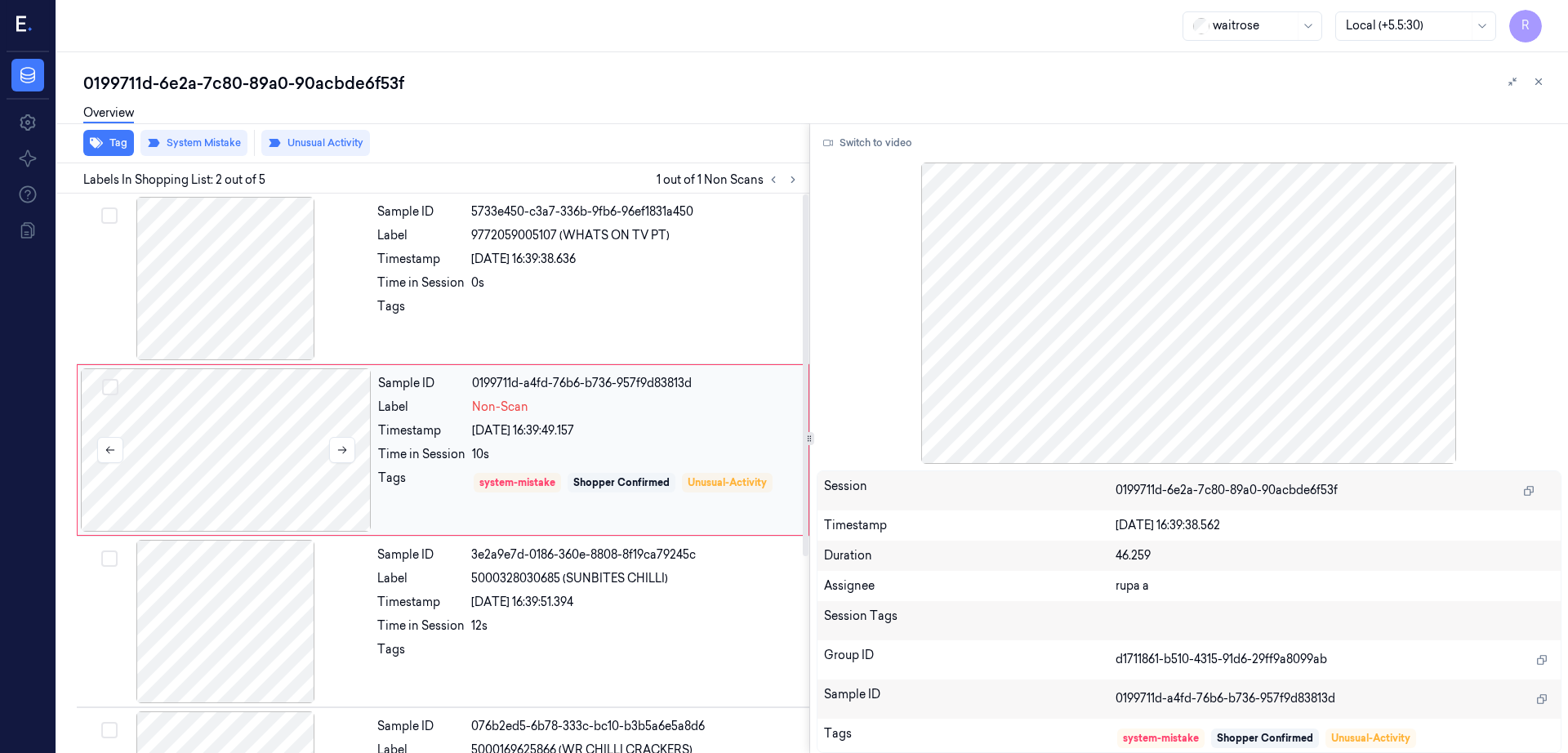
click at [306, 435] on div at bounding box center [226, 450] width 291 height 164
click at [306, 306] on div at bounding box center [225, 278] width 291 height 164
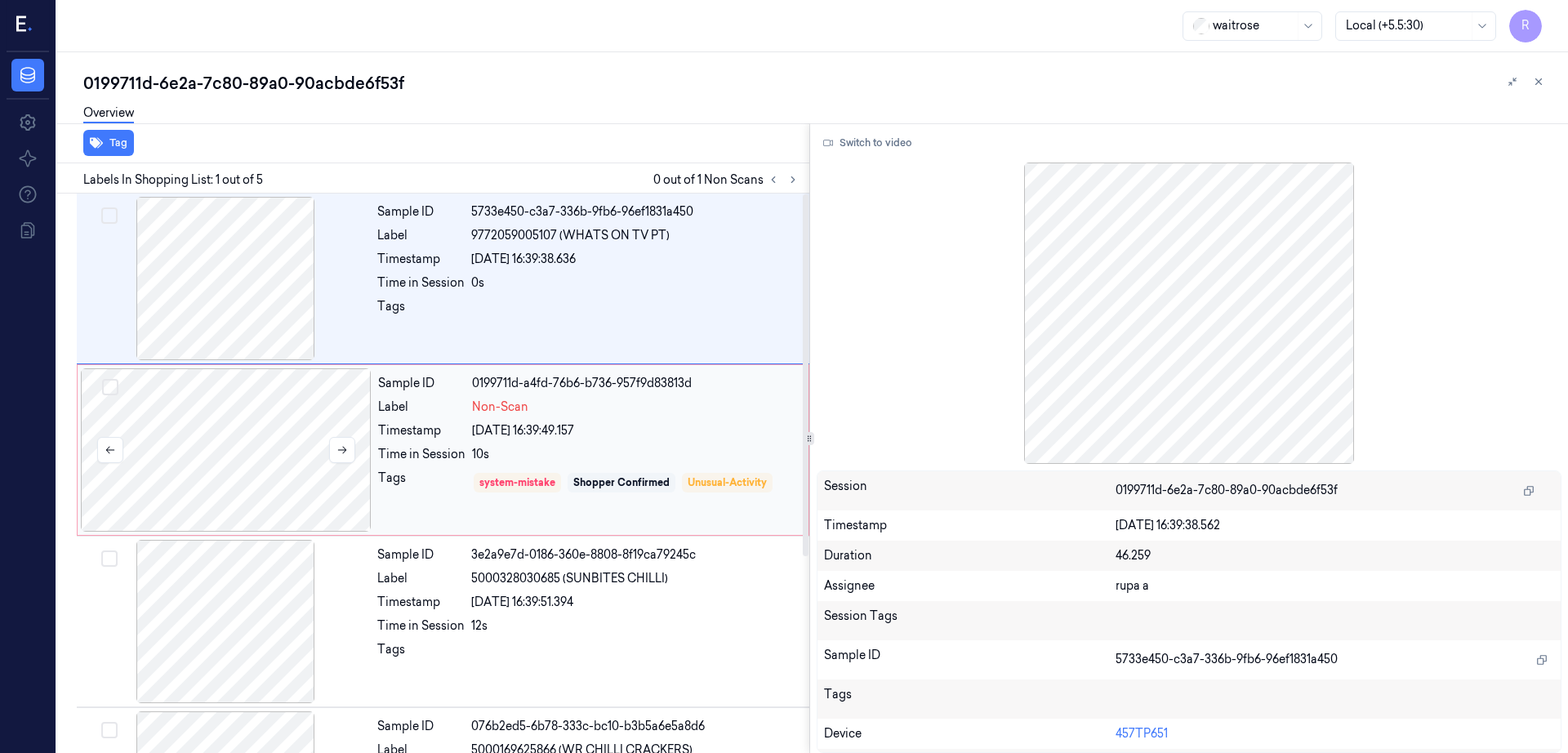
click at [307, 461] on div at bounding box center [226, 450] width 291 height 164
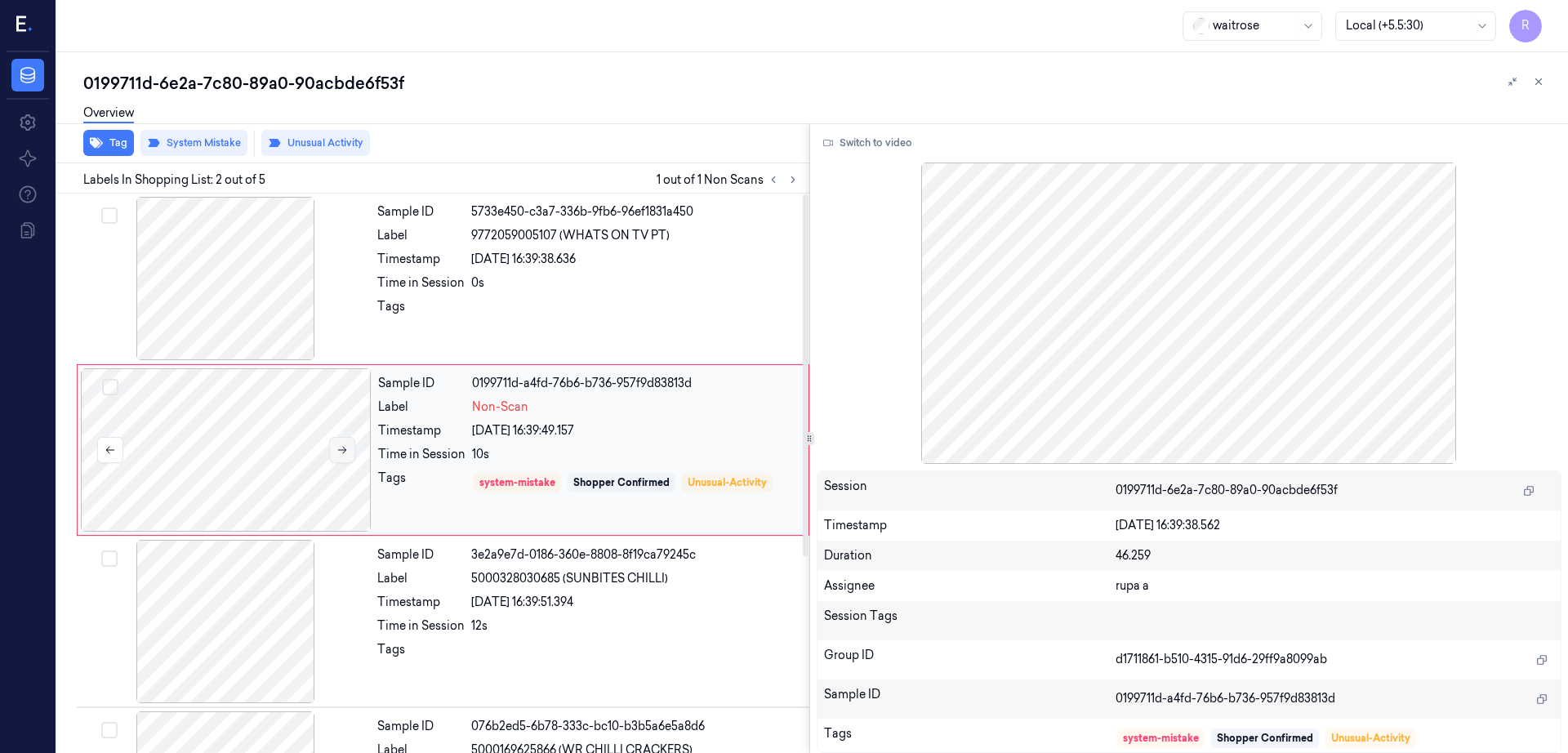
click at [343, 451] on icon at bounding box center [342, 450] width 12 height 12
click at [251, 306] on div at bounding box center [225, 278] width 291 height 164
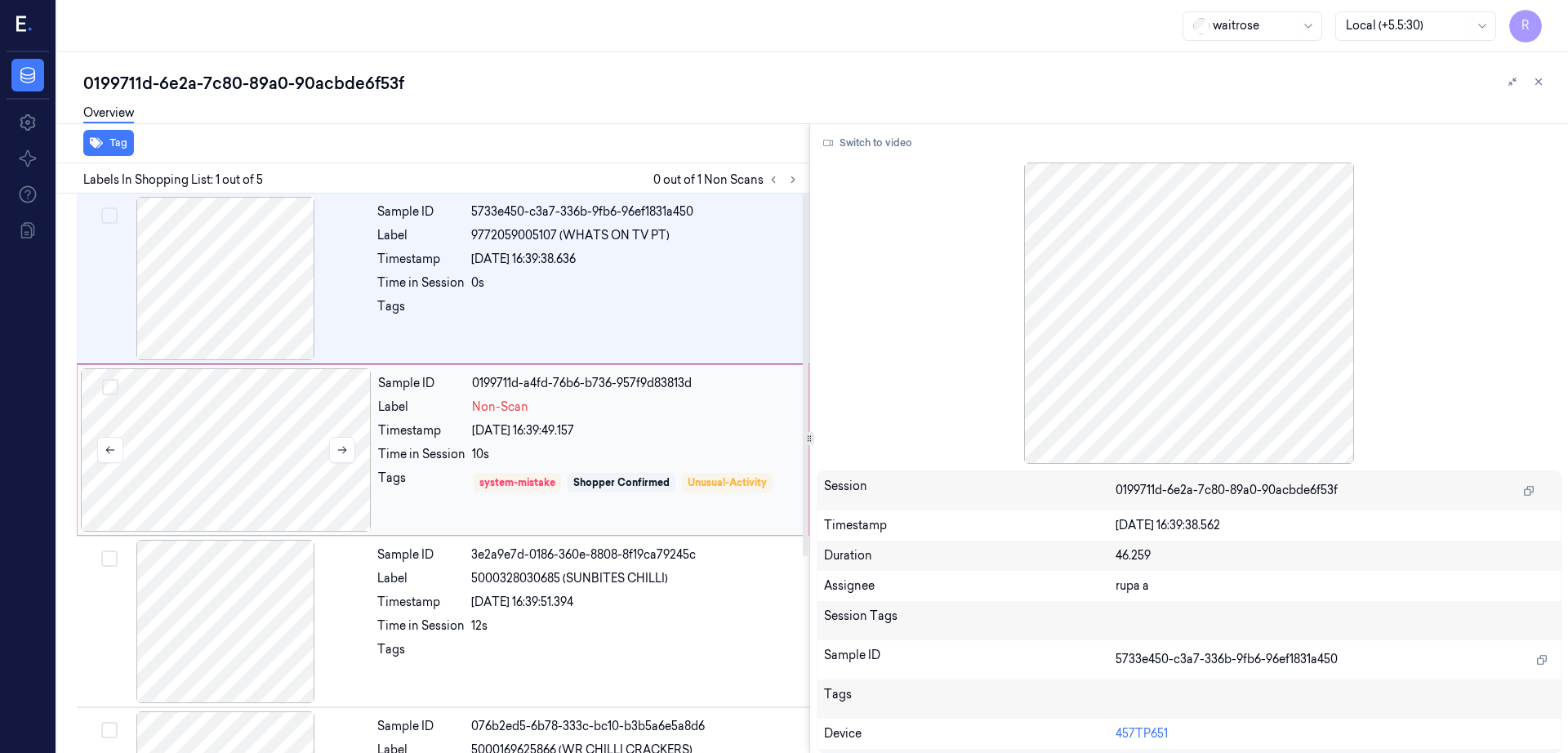
click at [261, 415] on div at bounding box center [226, 450] width 291 height 164
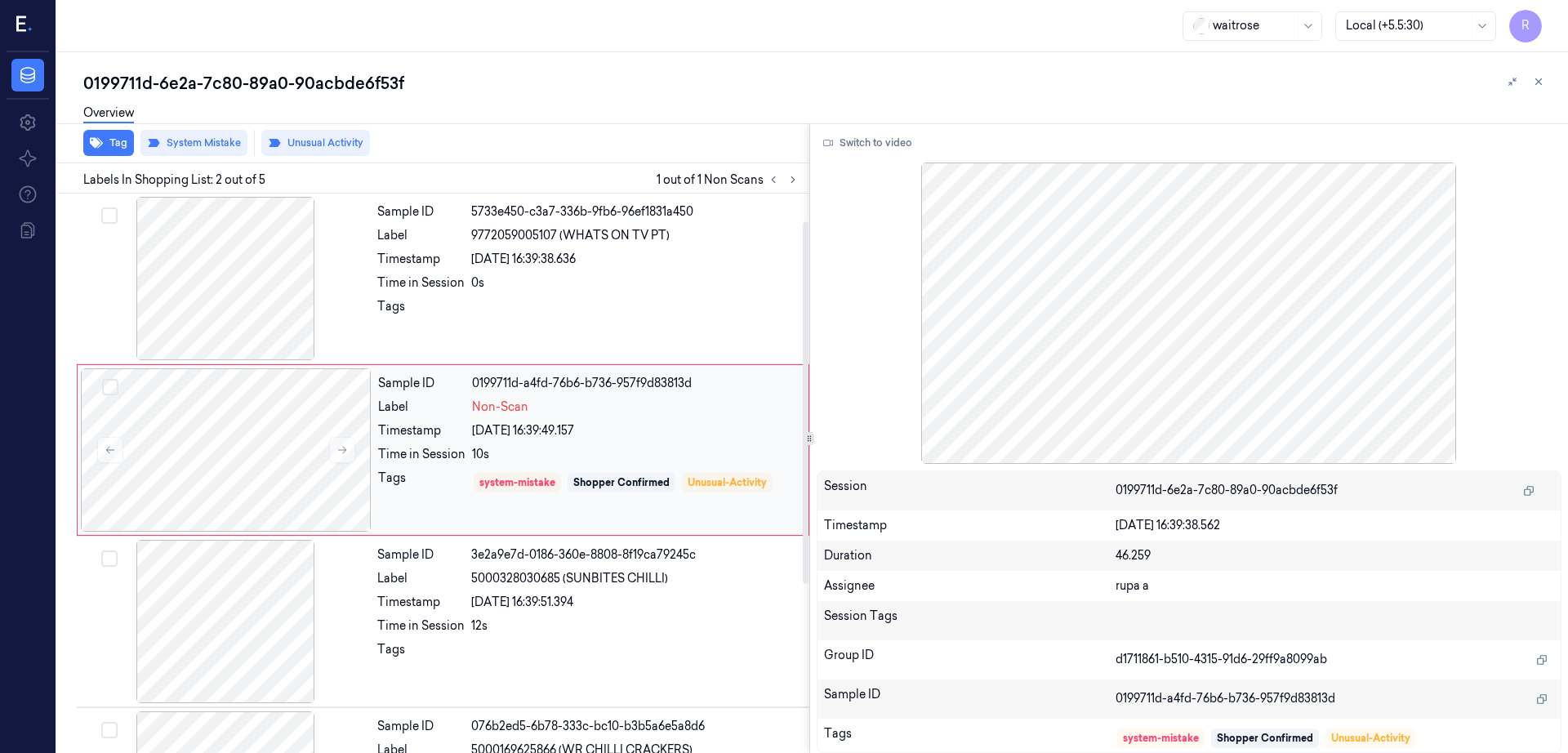
scroll to position [303, 0]
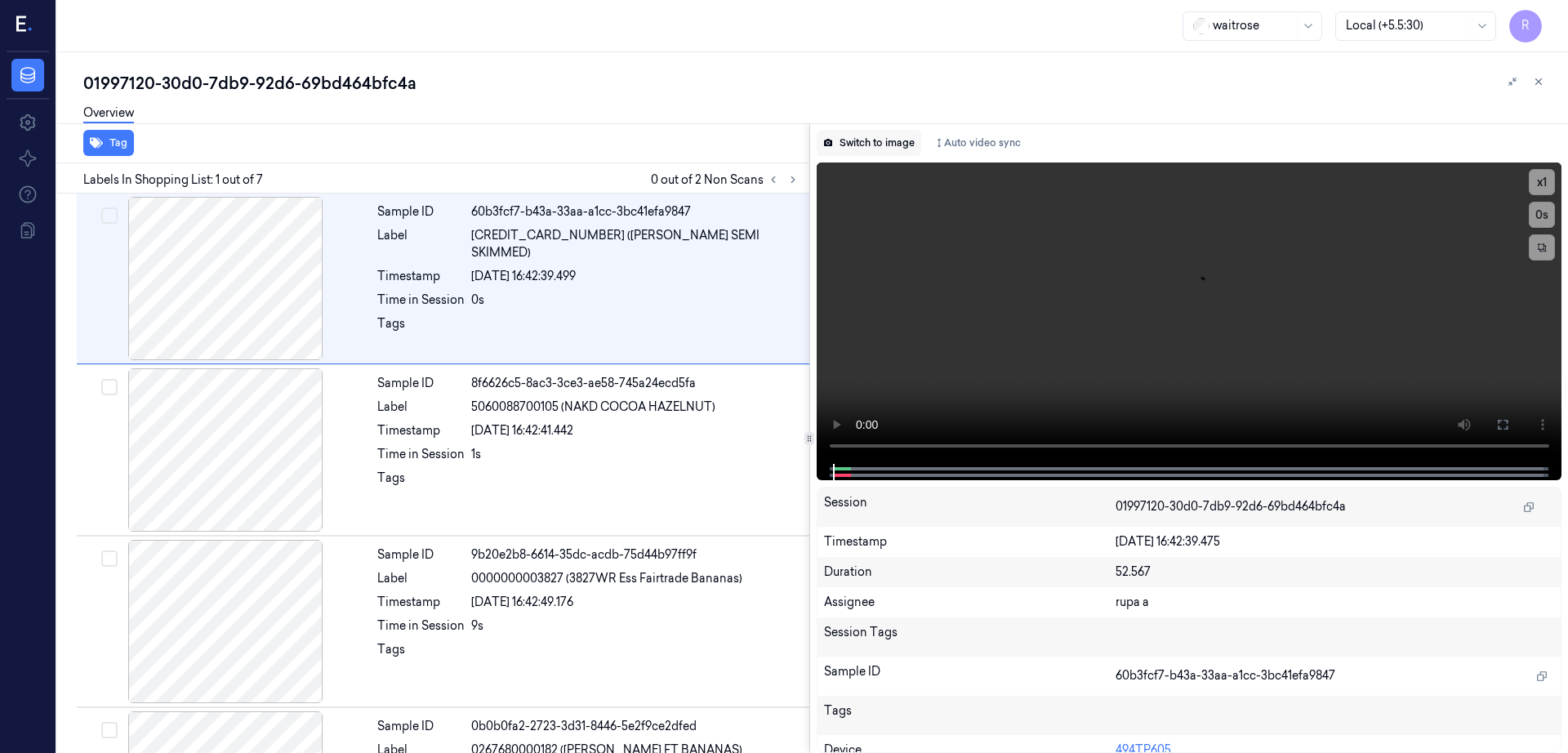
click at [867, 138] on button "Switch to image" at bounding box center [869, 143] width 105 height 26
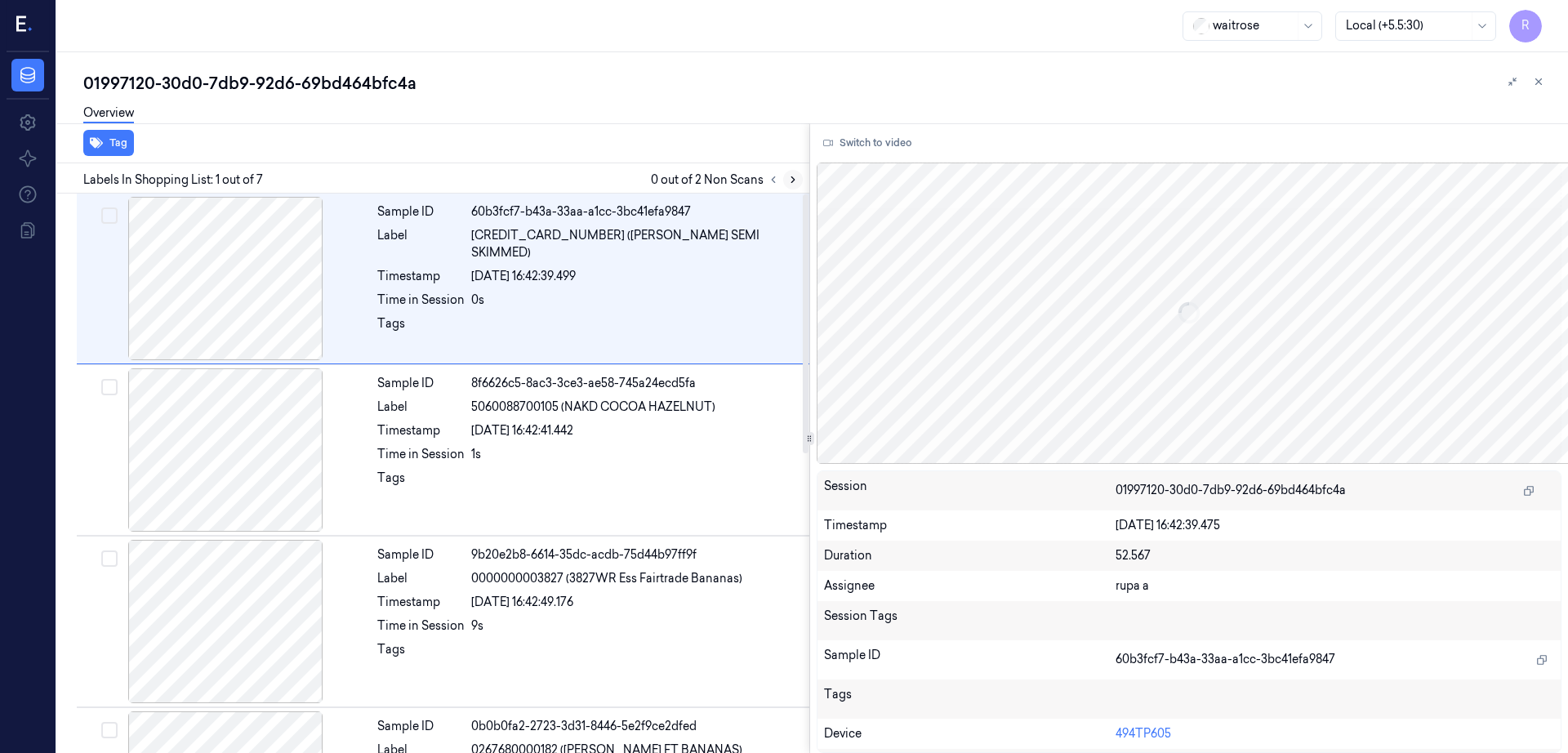
click at [803, 181] on button at bounding box center [793, 180] width 20 height 20
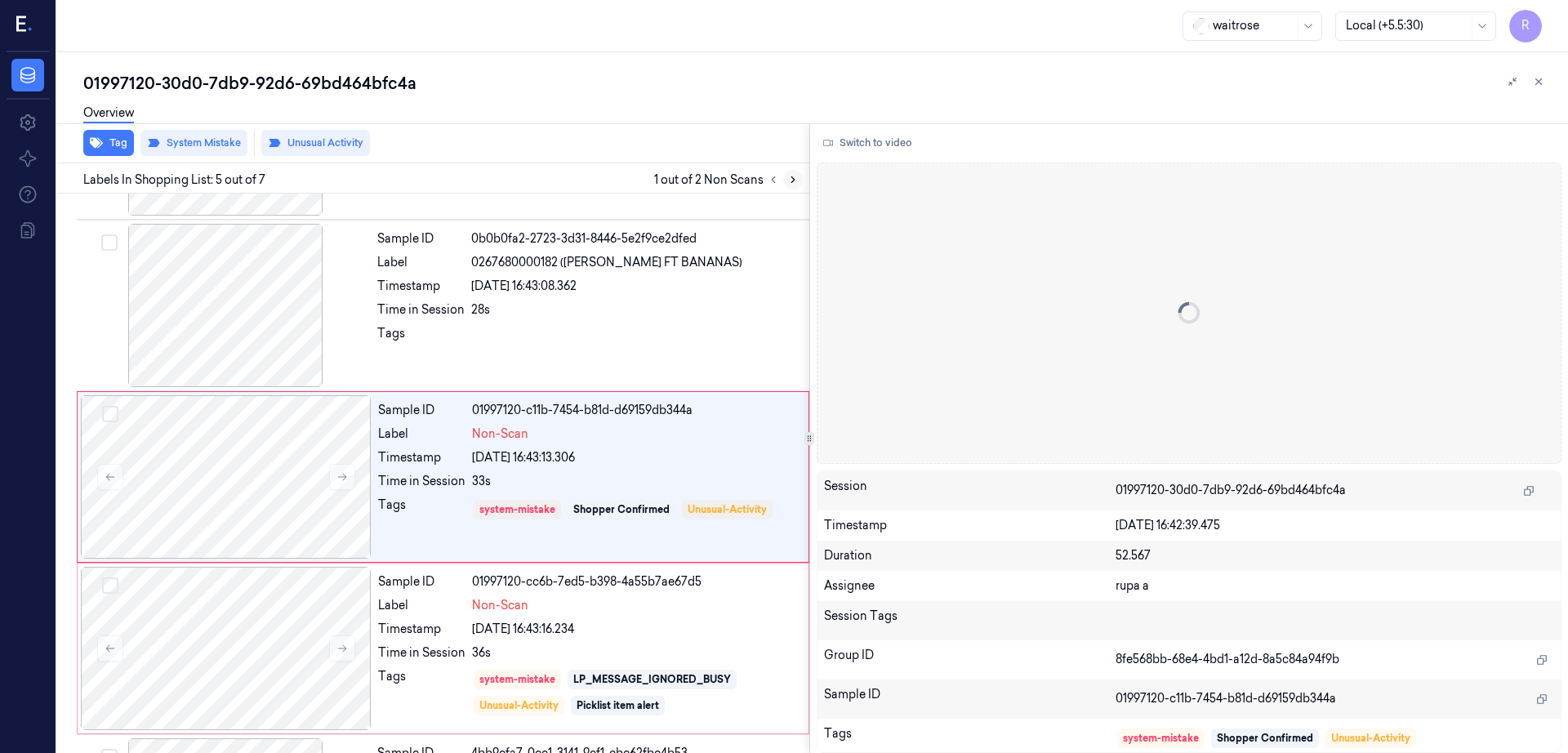
scroll to position [491, 0]
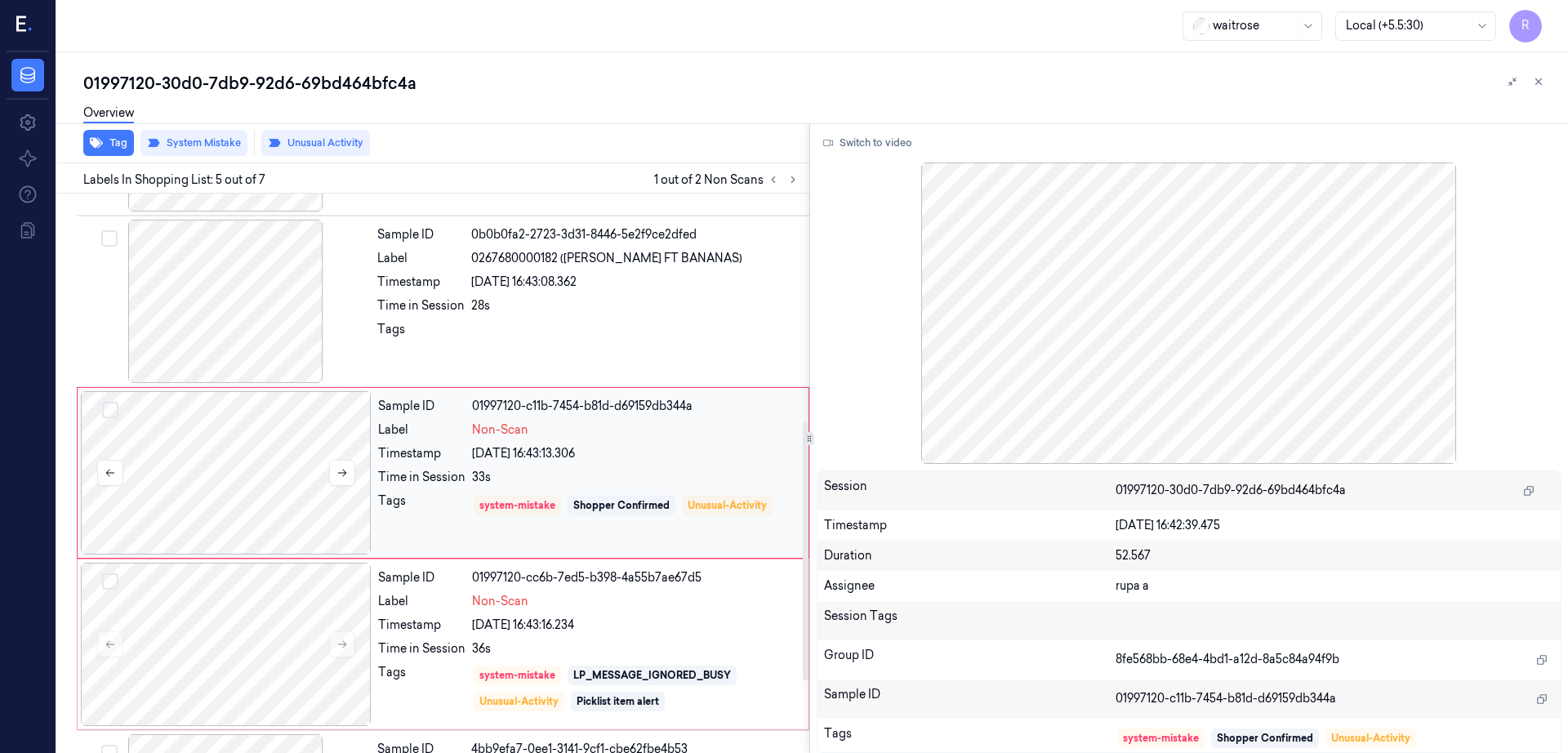
click at [305, 424] on div at bounding box center [226, 473] width 291 height 164
click at [244, 308] on div at bounding box center [225, 302] width 291 height 164
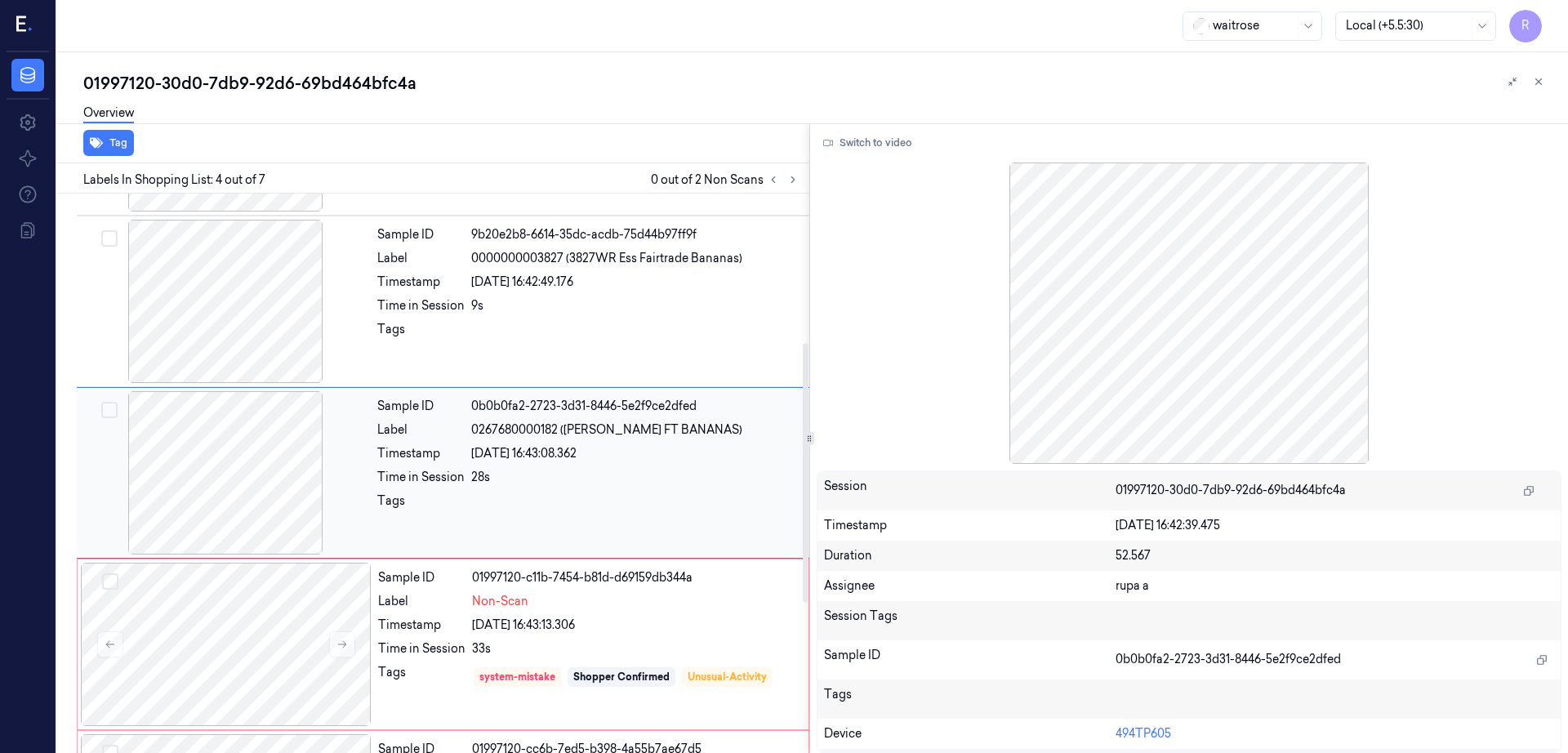
scroll to position [422, 0]
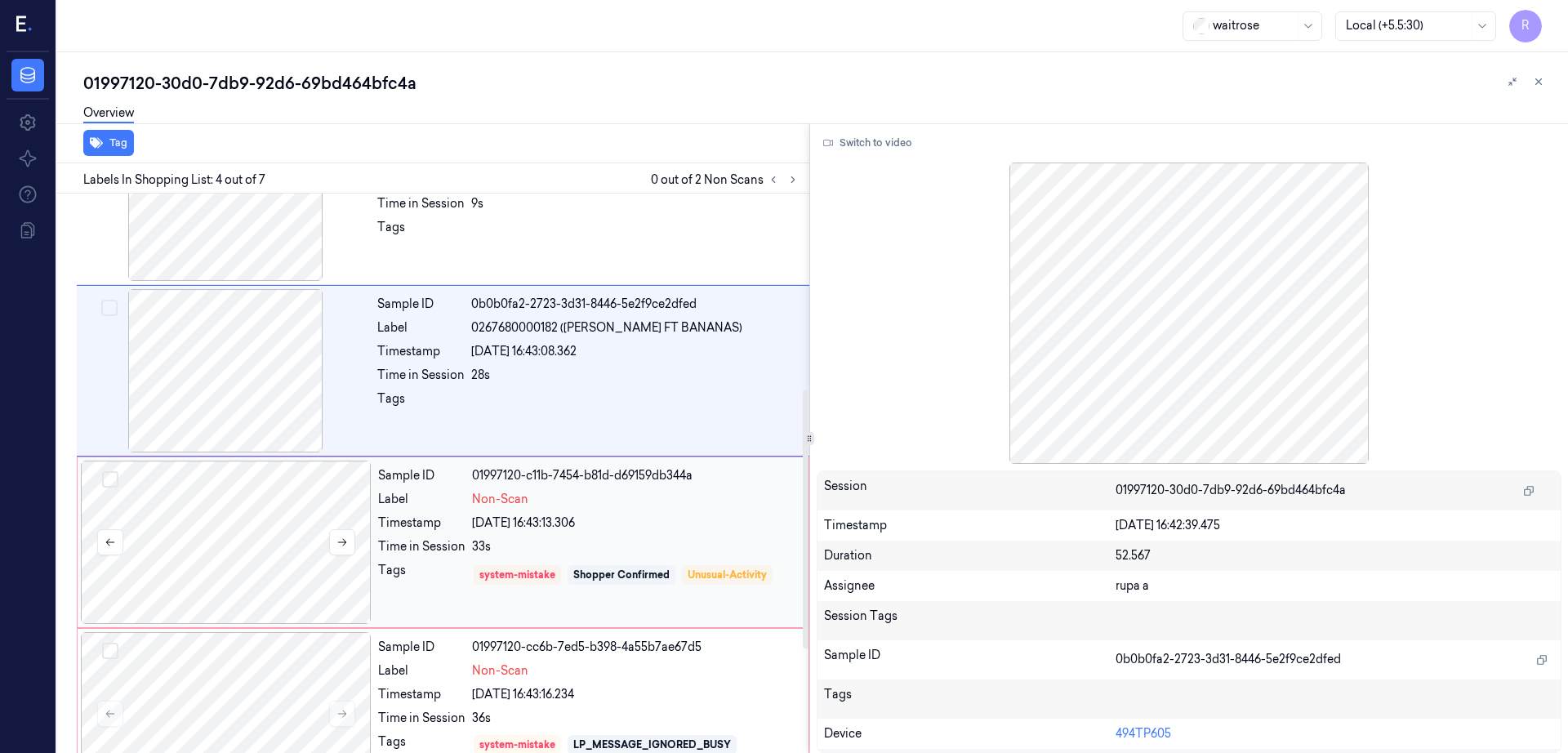
click at [217, 556] on div at bounding box center [226, 543] width 291 height 164
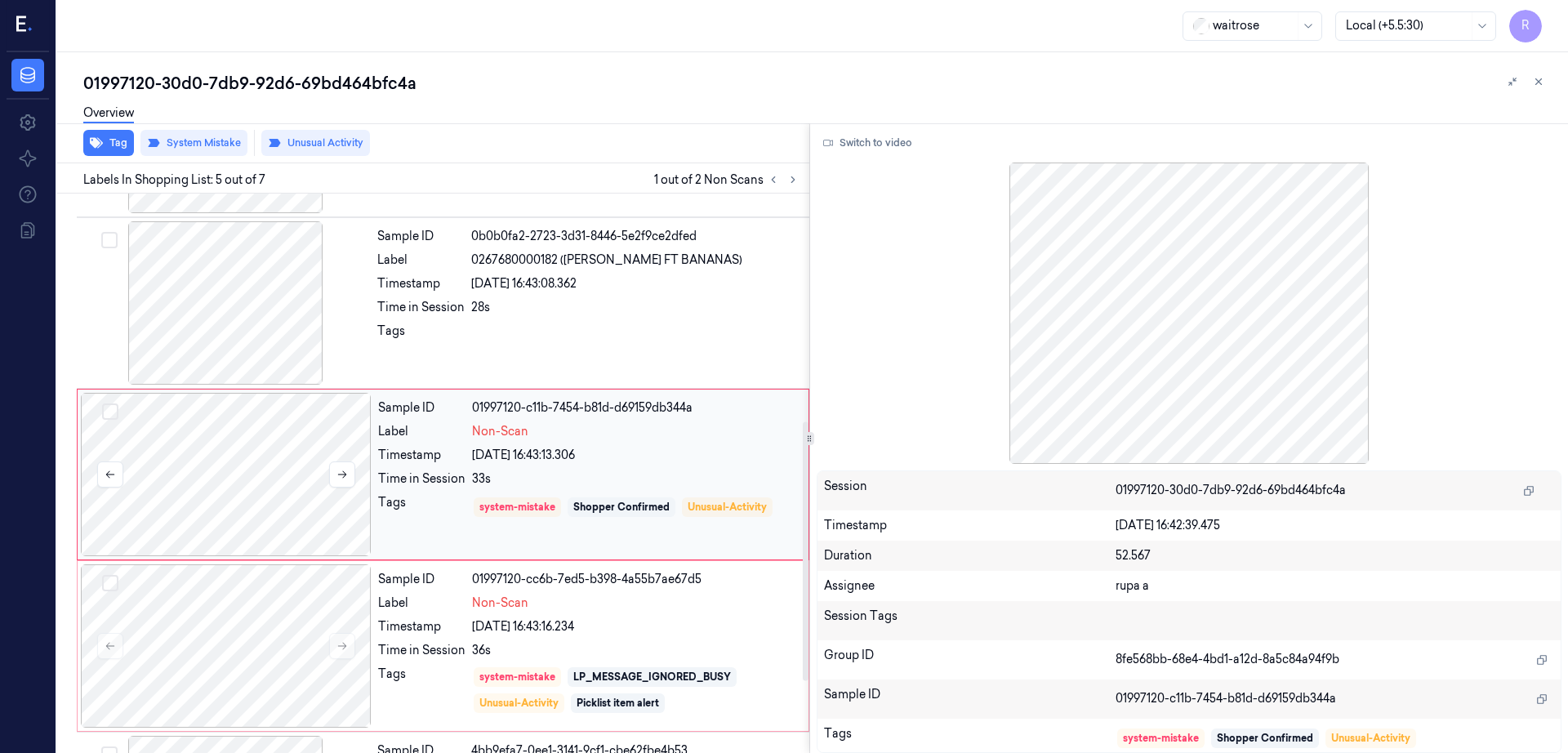
scroll to position [491, 0]
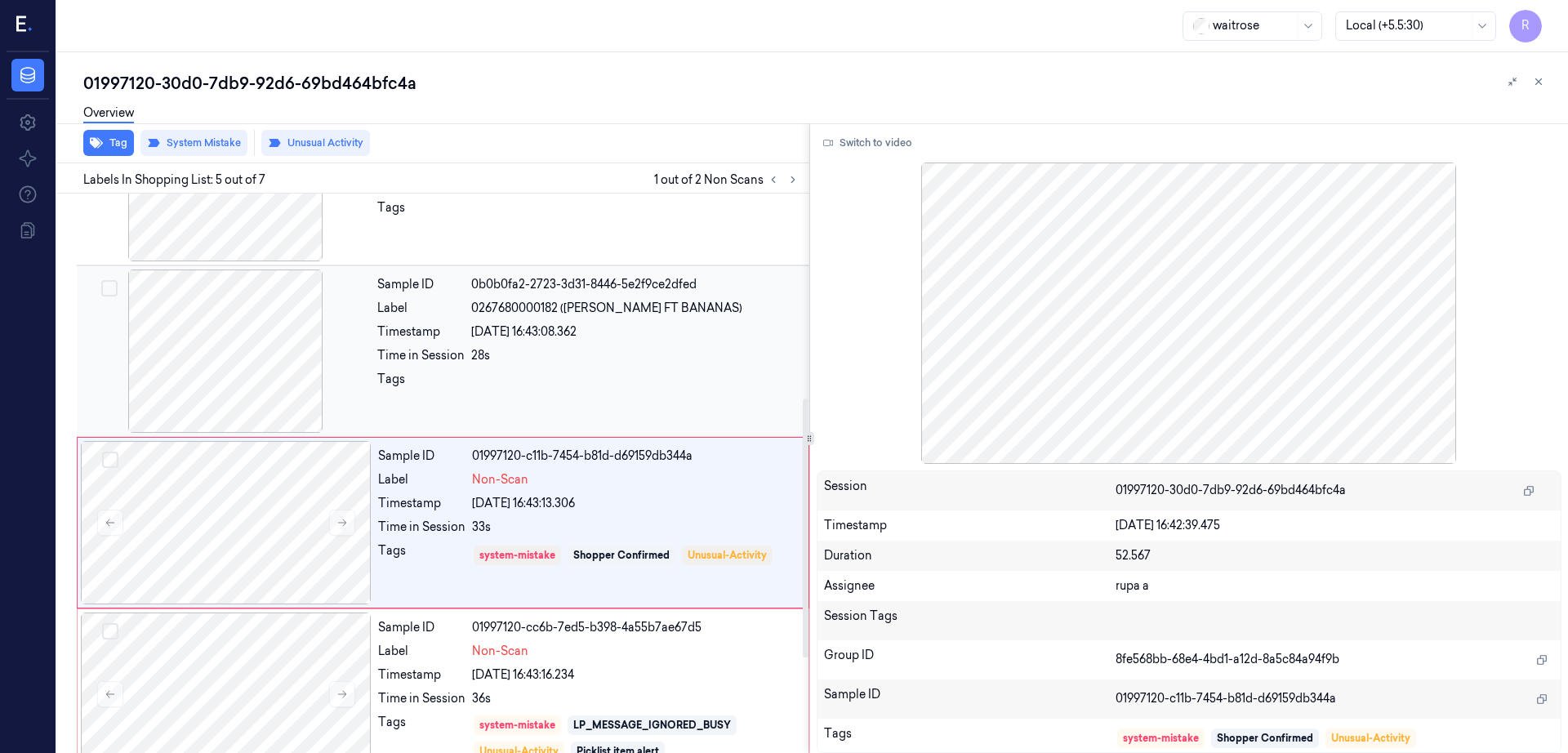
click at [223, 357] on div at bounding box center [225, 351] width 291 height 164
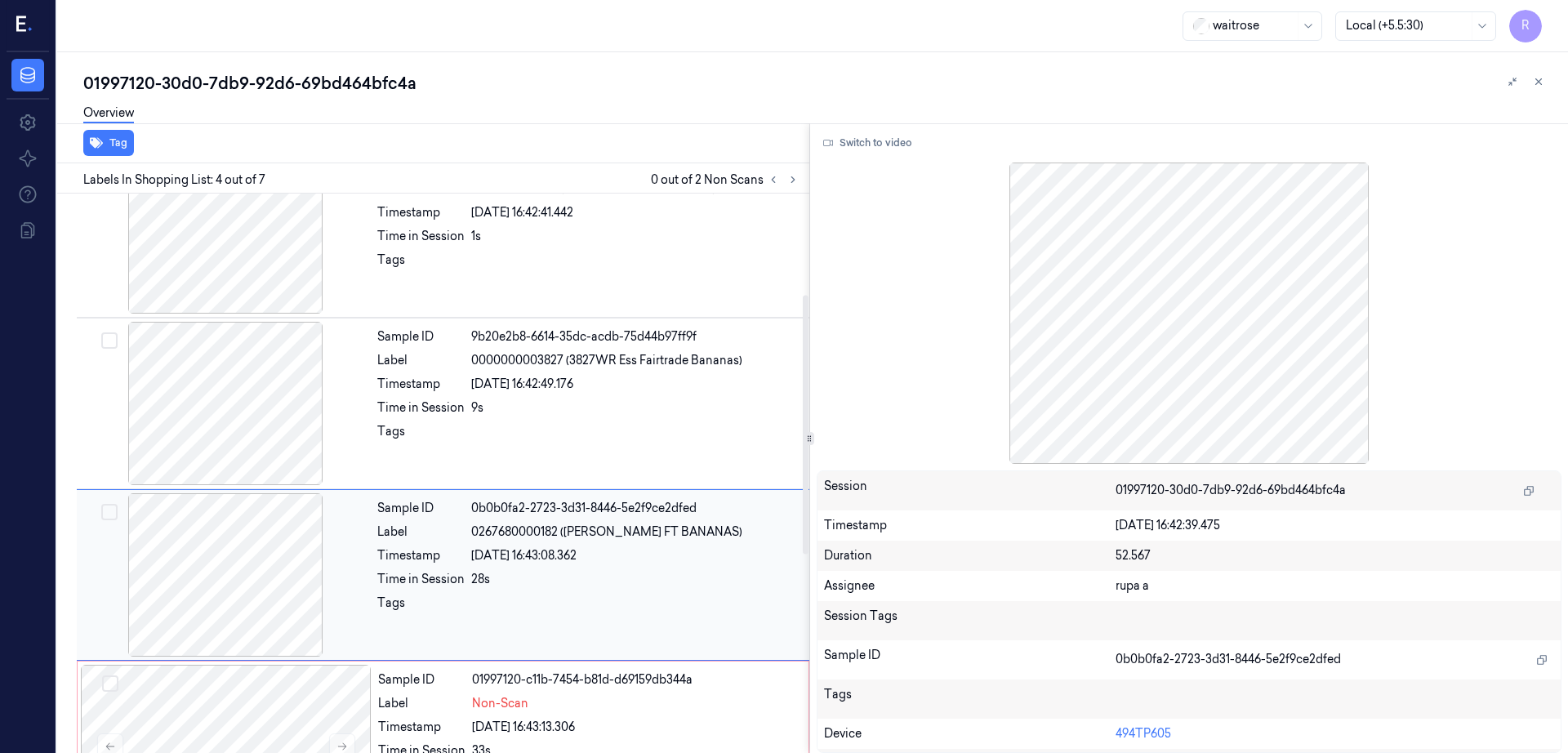
click at [220, 361] on div at bounding box center [225, 404] width 291 height 164
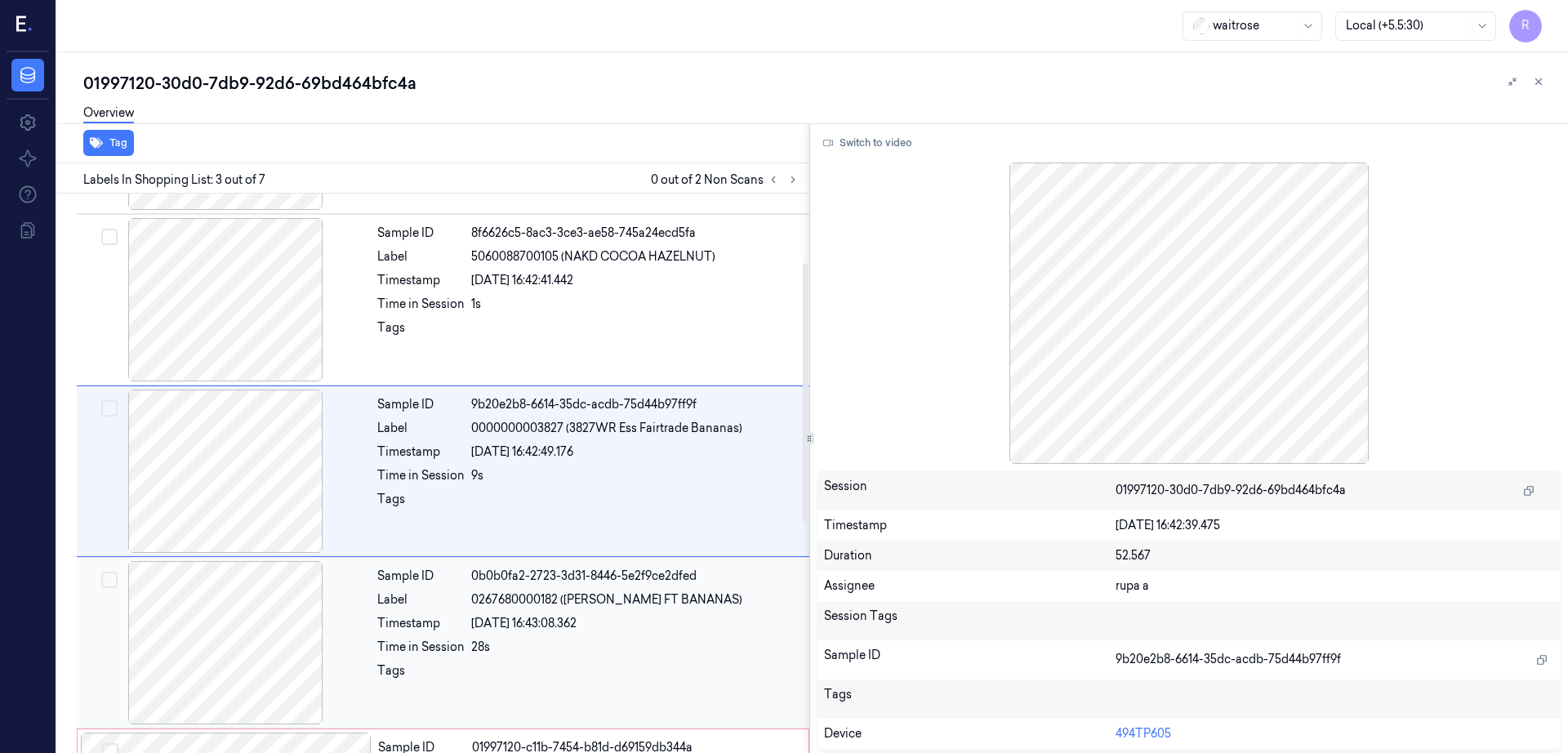
scroll to position [149, 0]
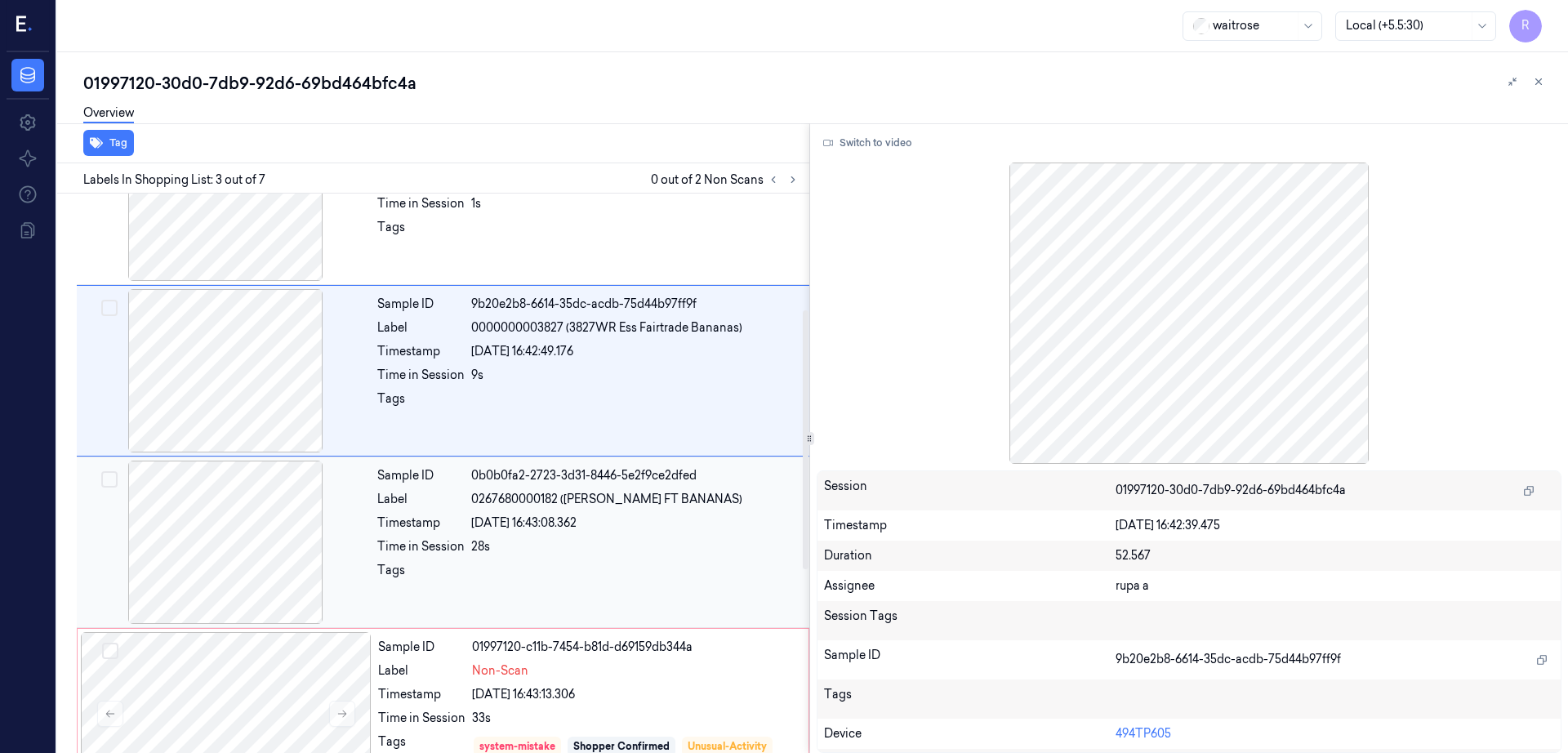
click at [277, 542] on div at bounding box center [225, 543] width 291 height 164
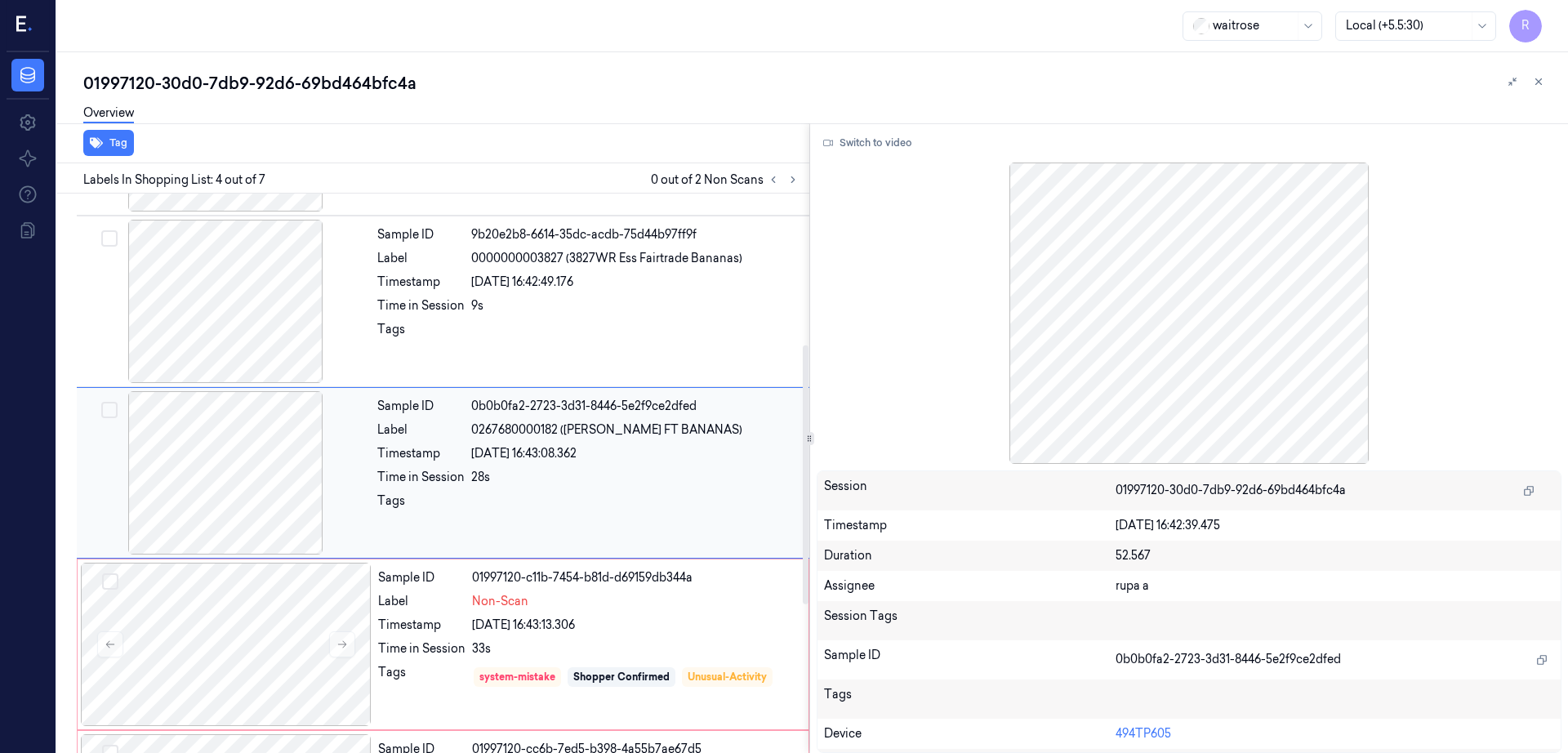
scroll to position [422, 0]
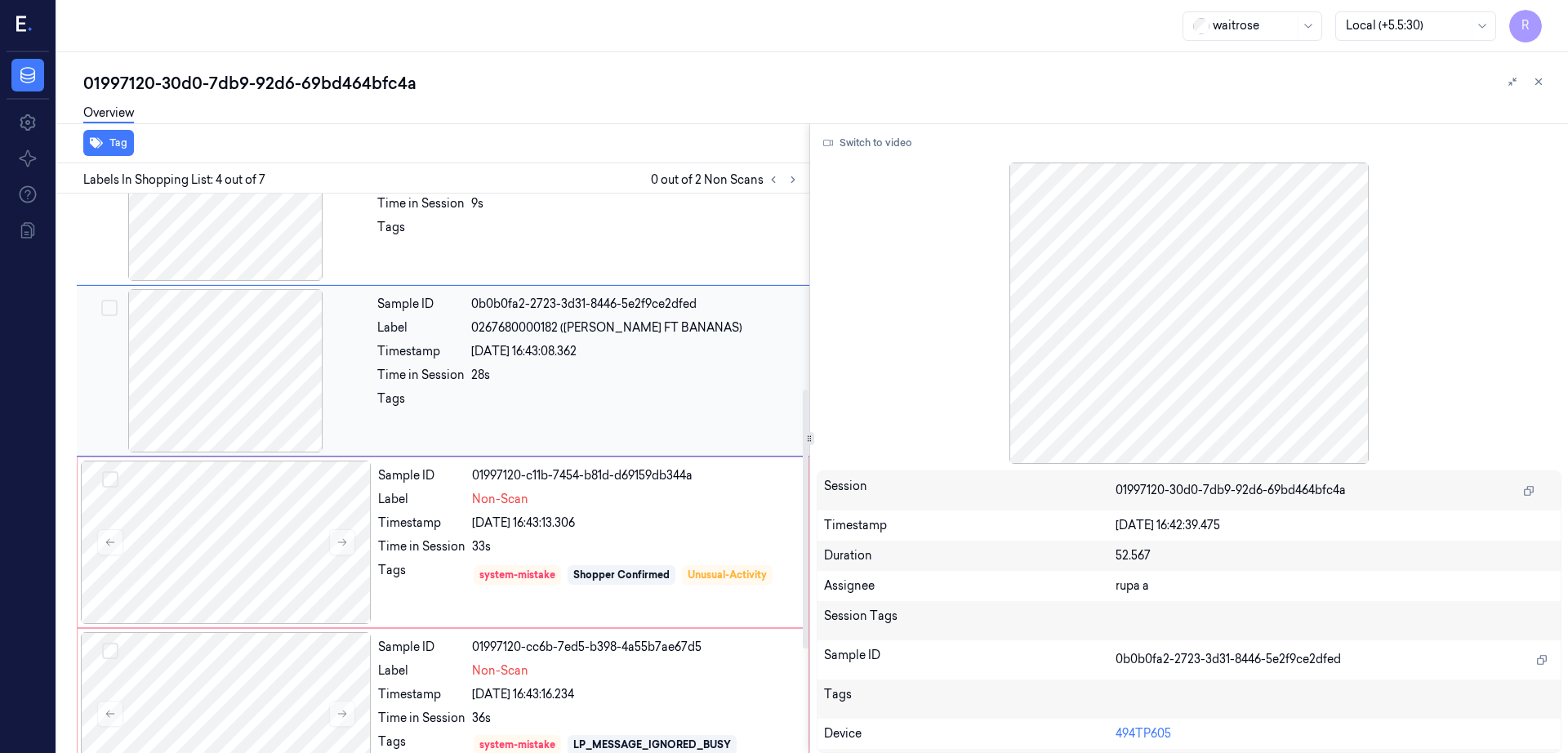
click at [252, 410] on div at bounding box center [225, 371] width 291 height 164
click at [240, 538] on div at bounding box center [226, 543] width 291 height 164
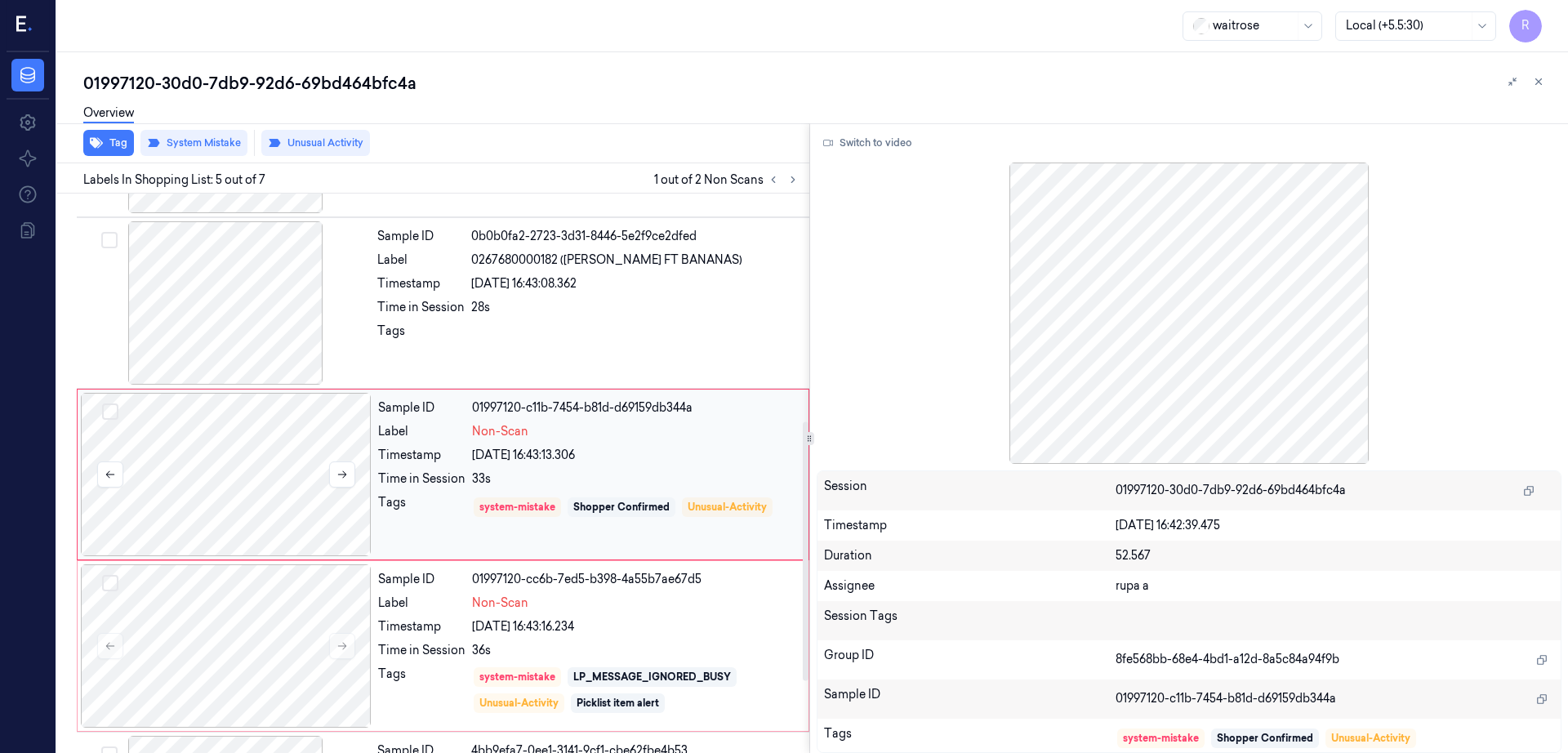
scroll to position [491, 0]
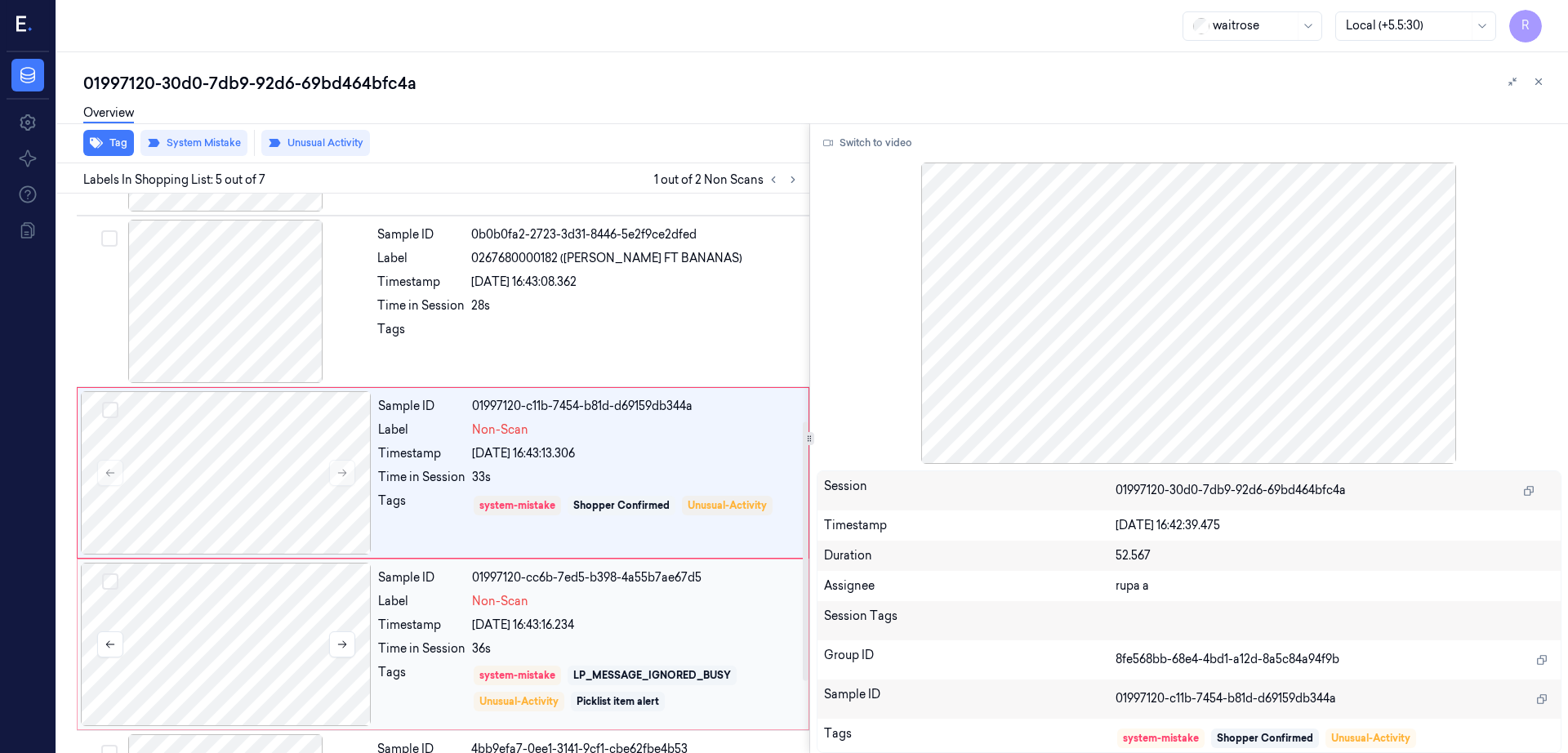
click at [242, 592] on div at bounding box center [226, 644] width 291 height 164
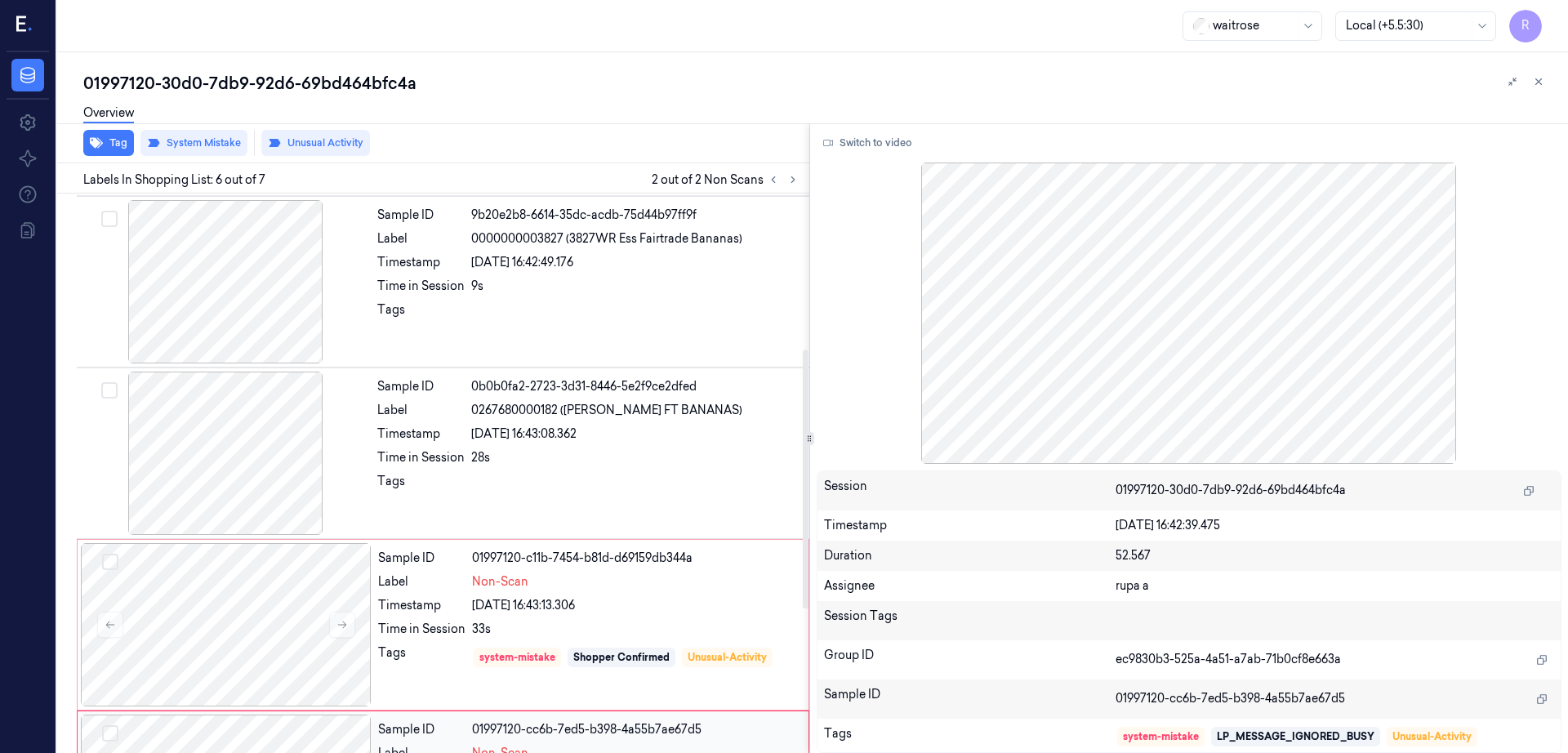
scroll to position [0, 0]
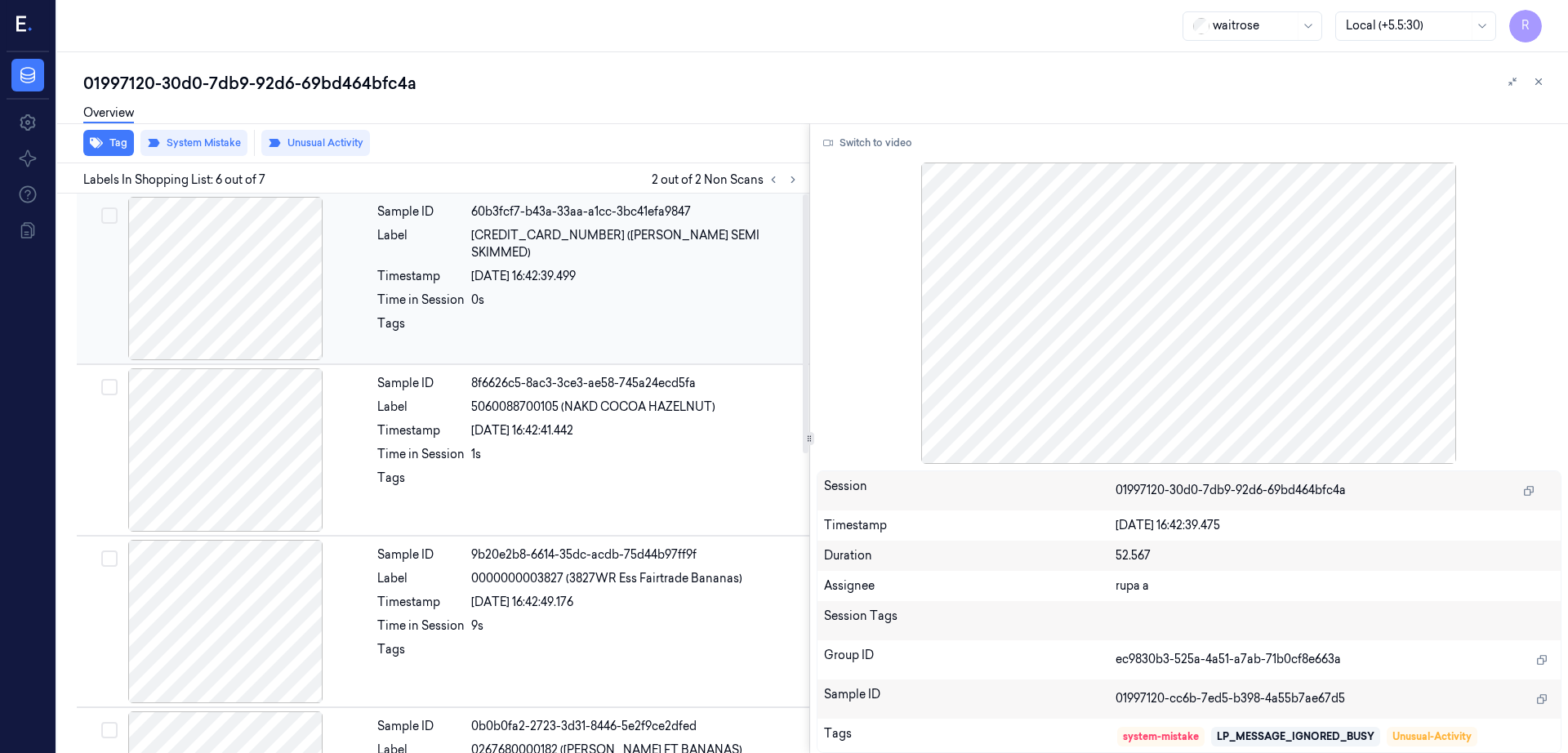
click at [173, 299] on div at bounding box center [225, 278] width 291 height 164
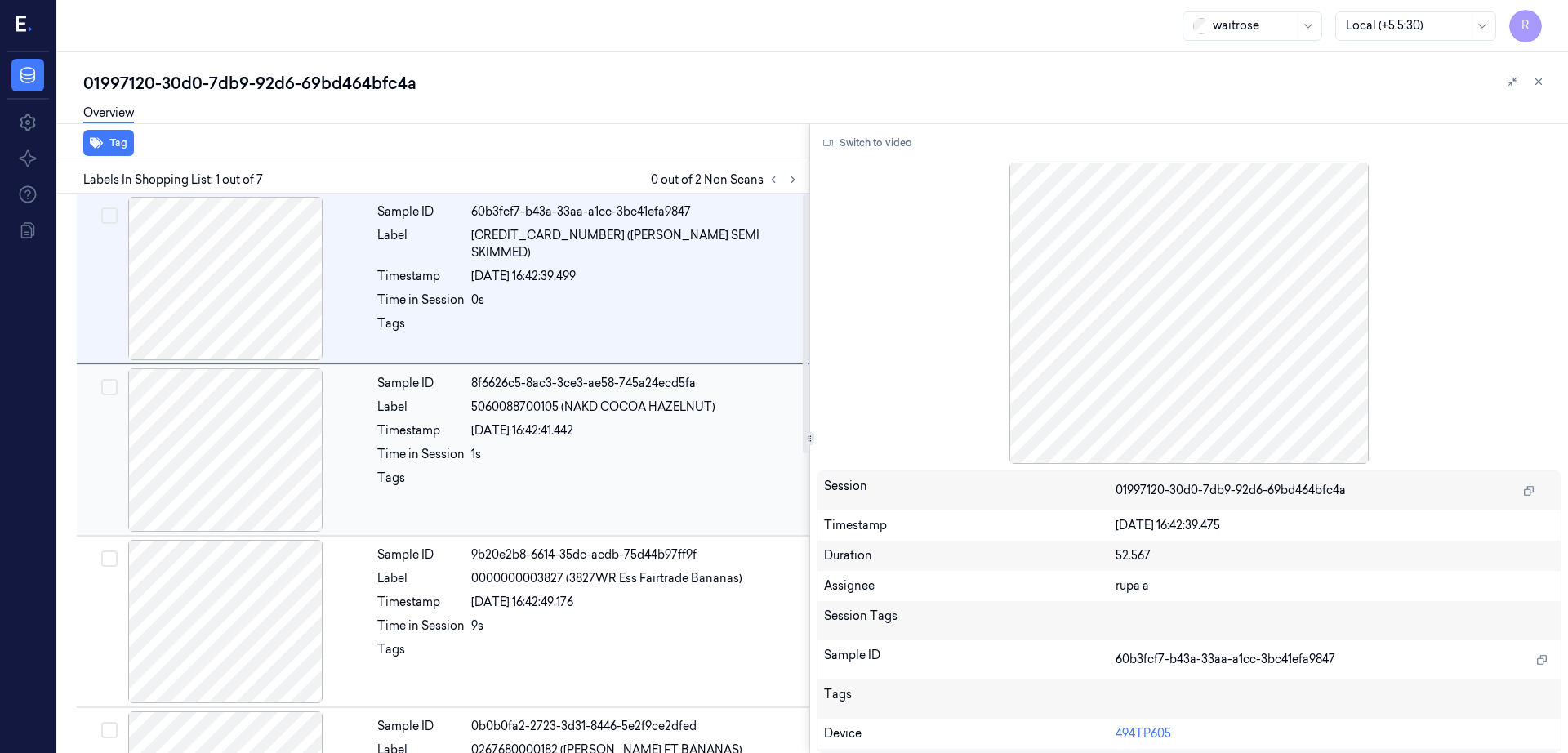
click at [250, 482] on div at bounding box center [225, 450] width 291 height 164
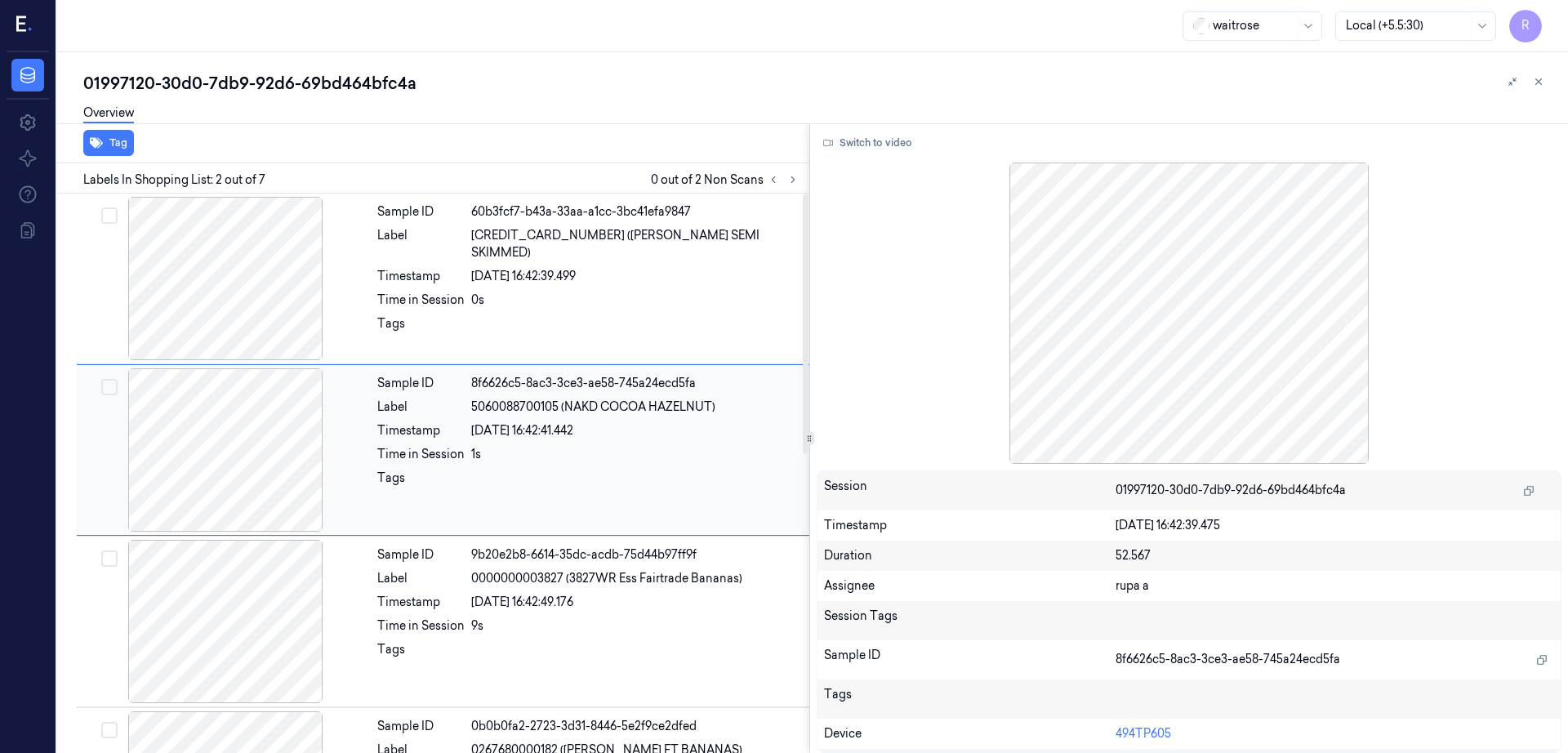
click at [250, 482] on div at bounding box center [225, 450] width 291 height 164
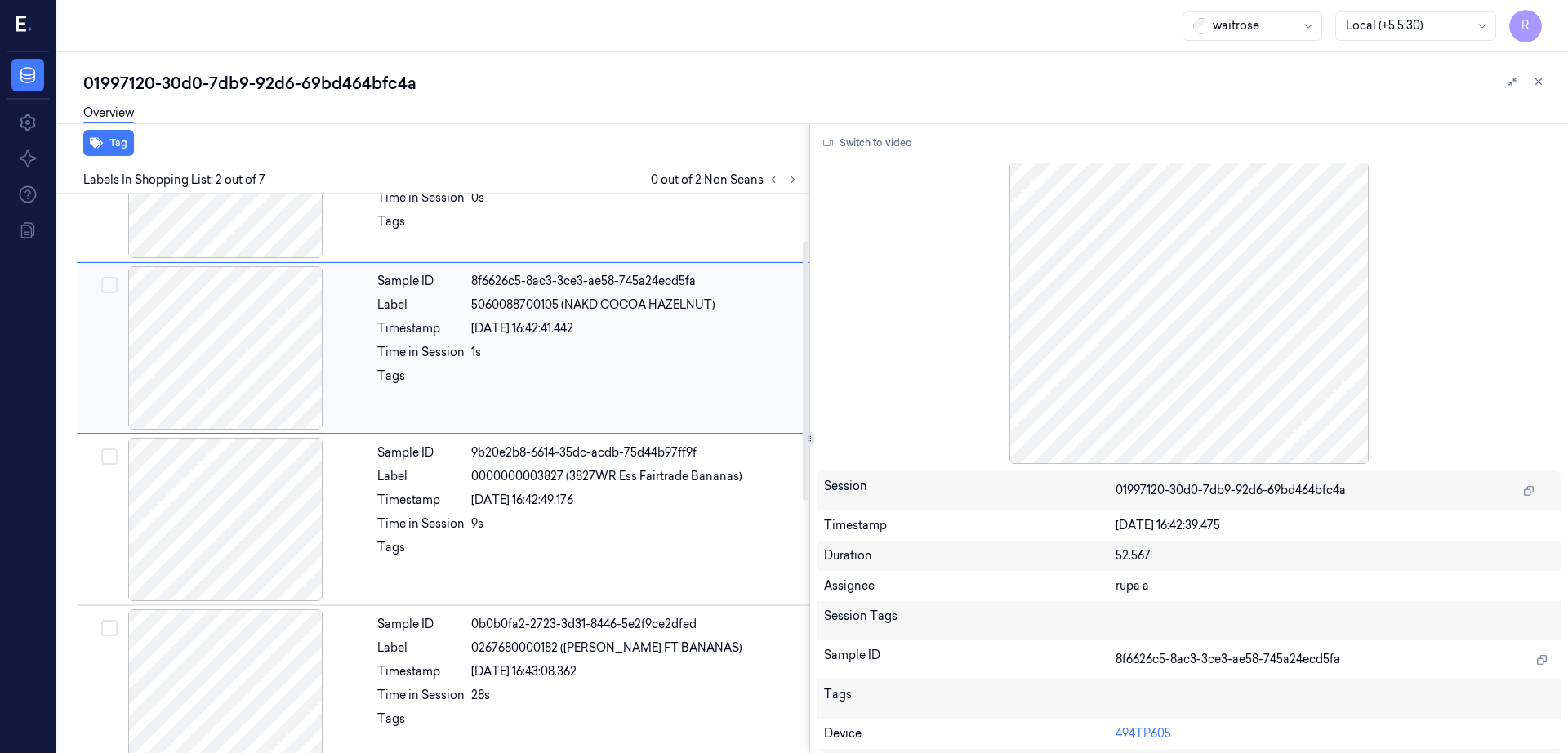
click at [250, 482] on div at bounding box center [225, 520] width 291 height 164
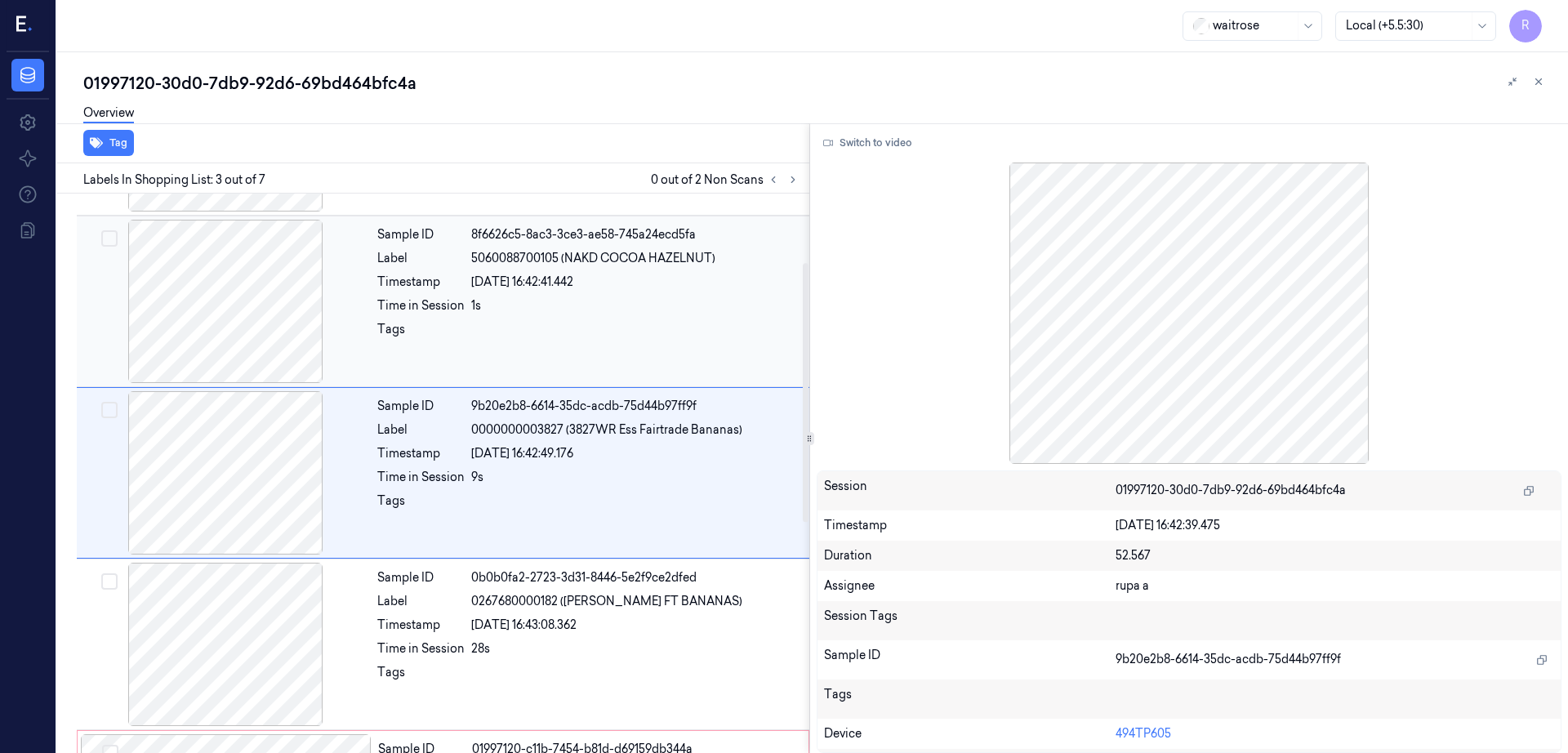
click at [250, 482] on div at bounding box center [225, 473] width 291 height 164
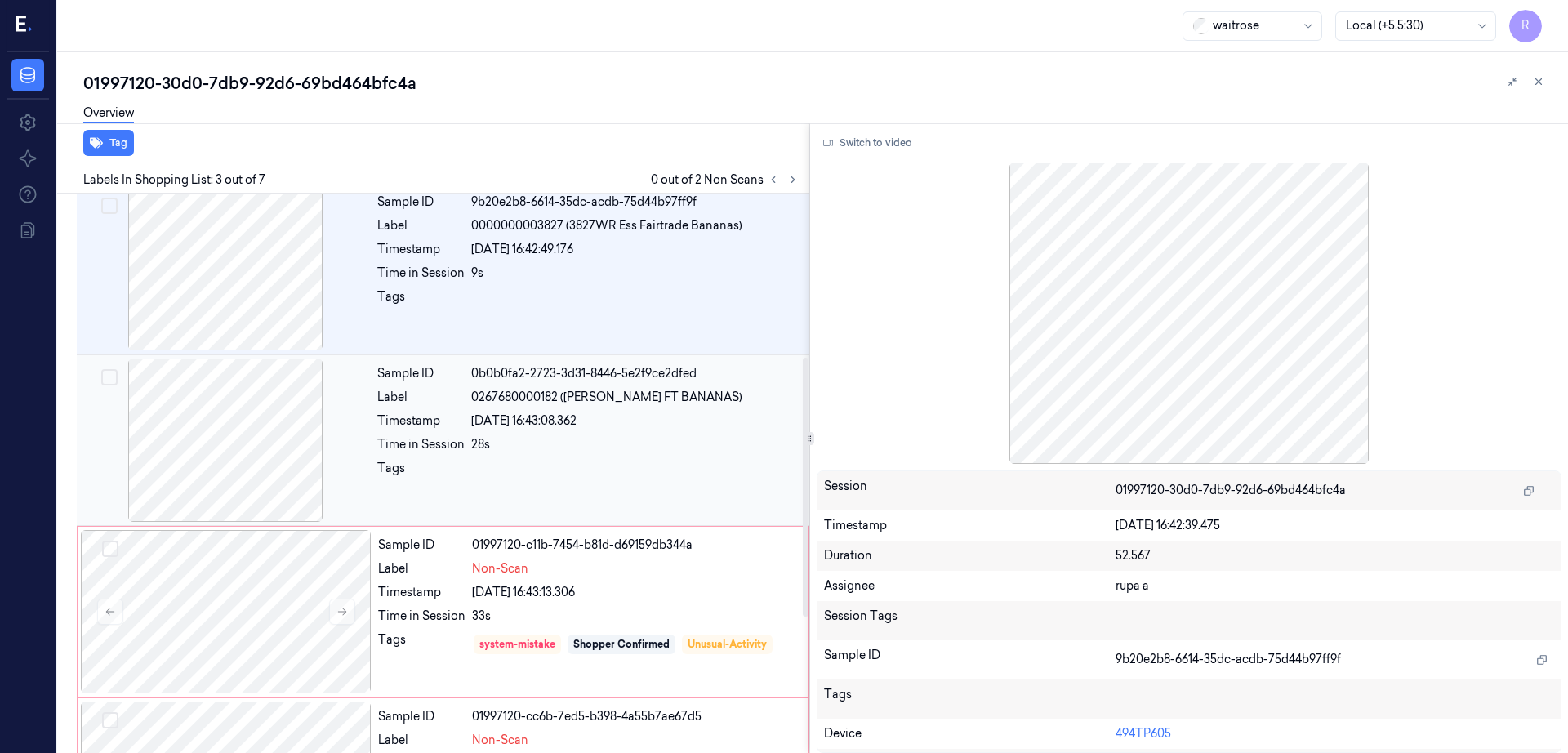
click at [249, 486] on div at bounding box center [225, 440] width 291 height 164
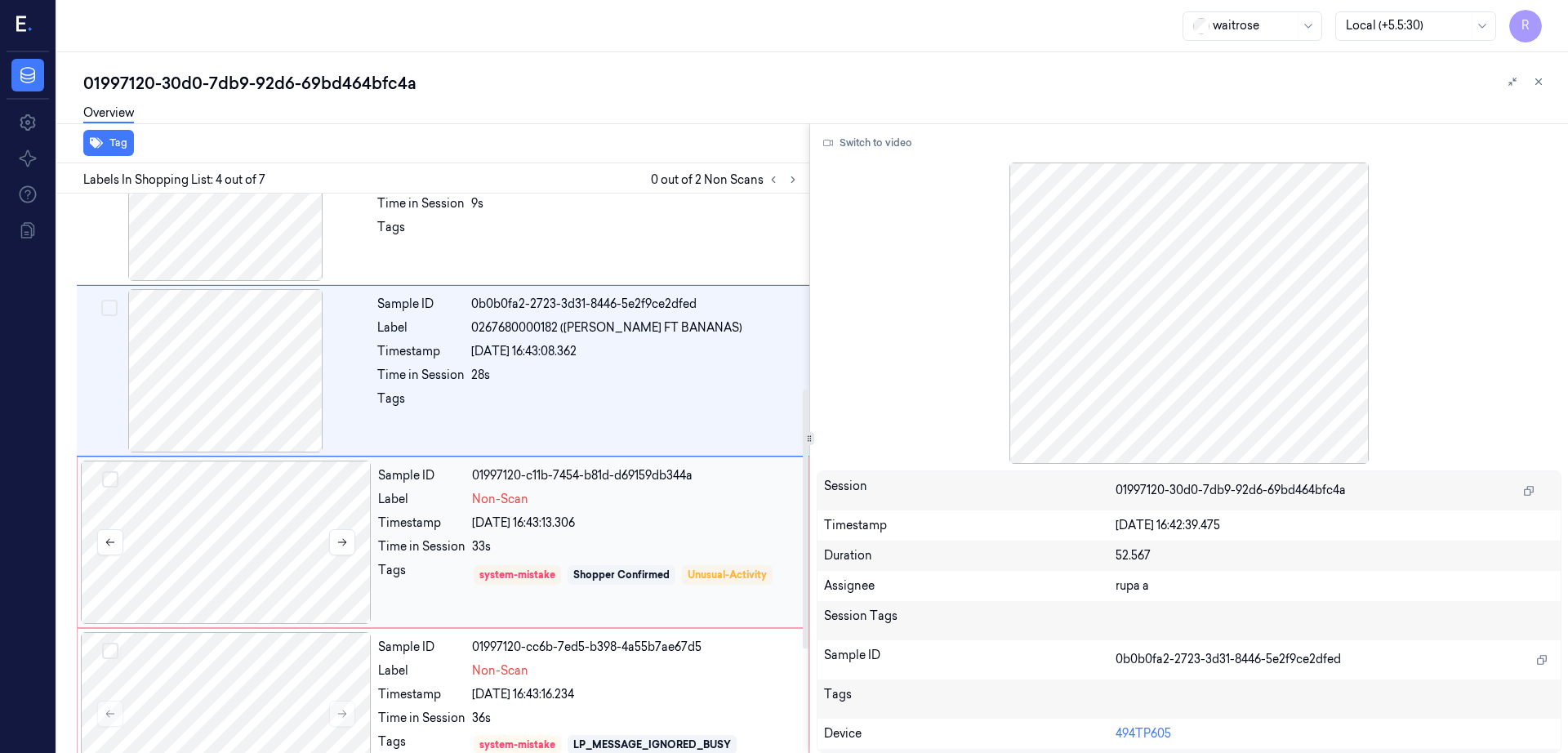
click at [251, 498] on div at bounding box center [226, 543] width 291 height 164
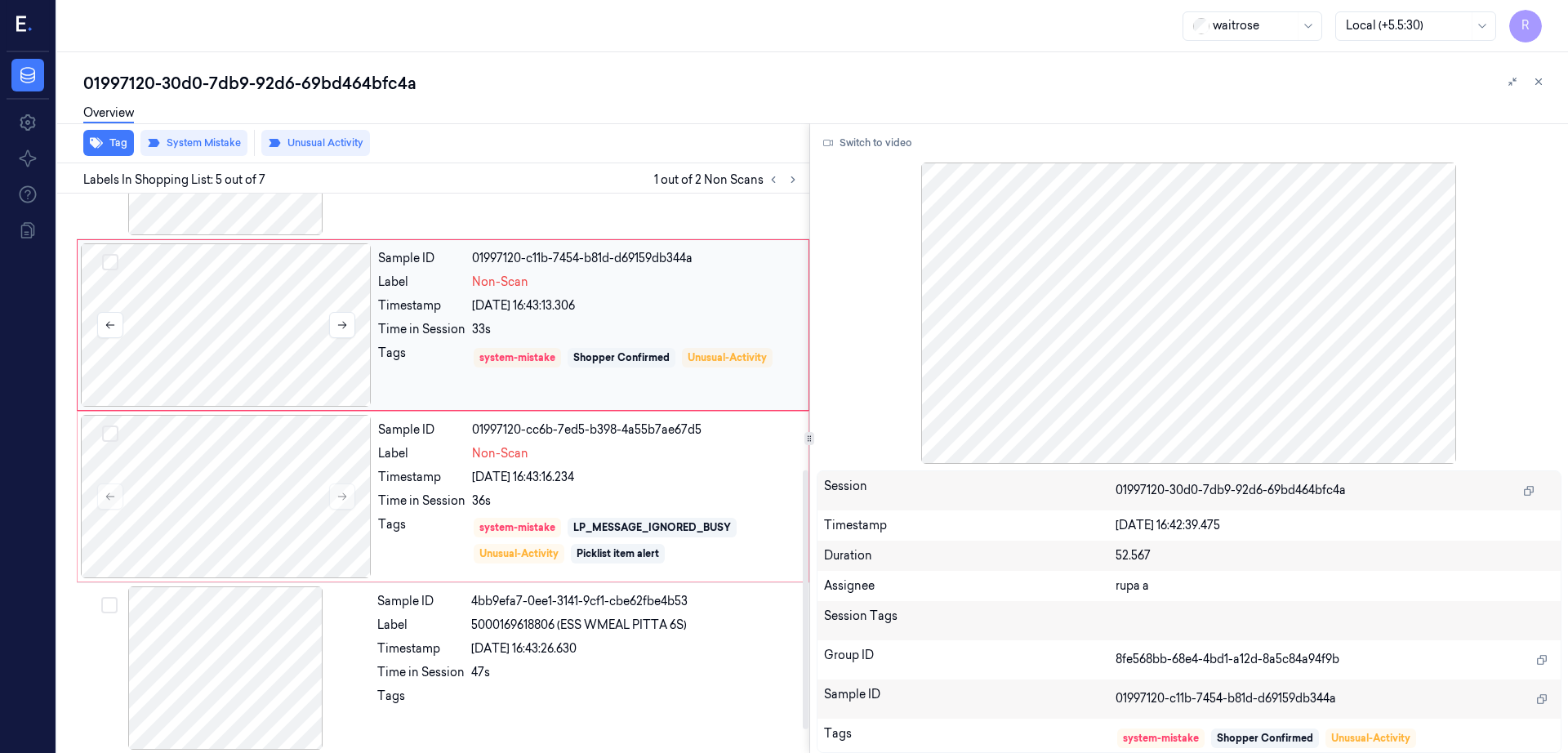
scroll to position [646, 0]
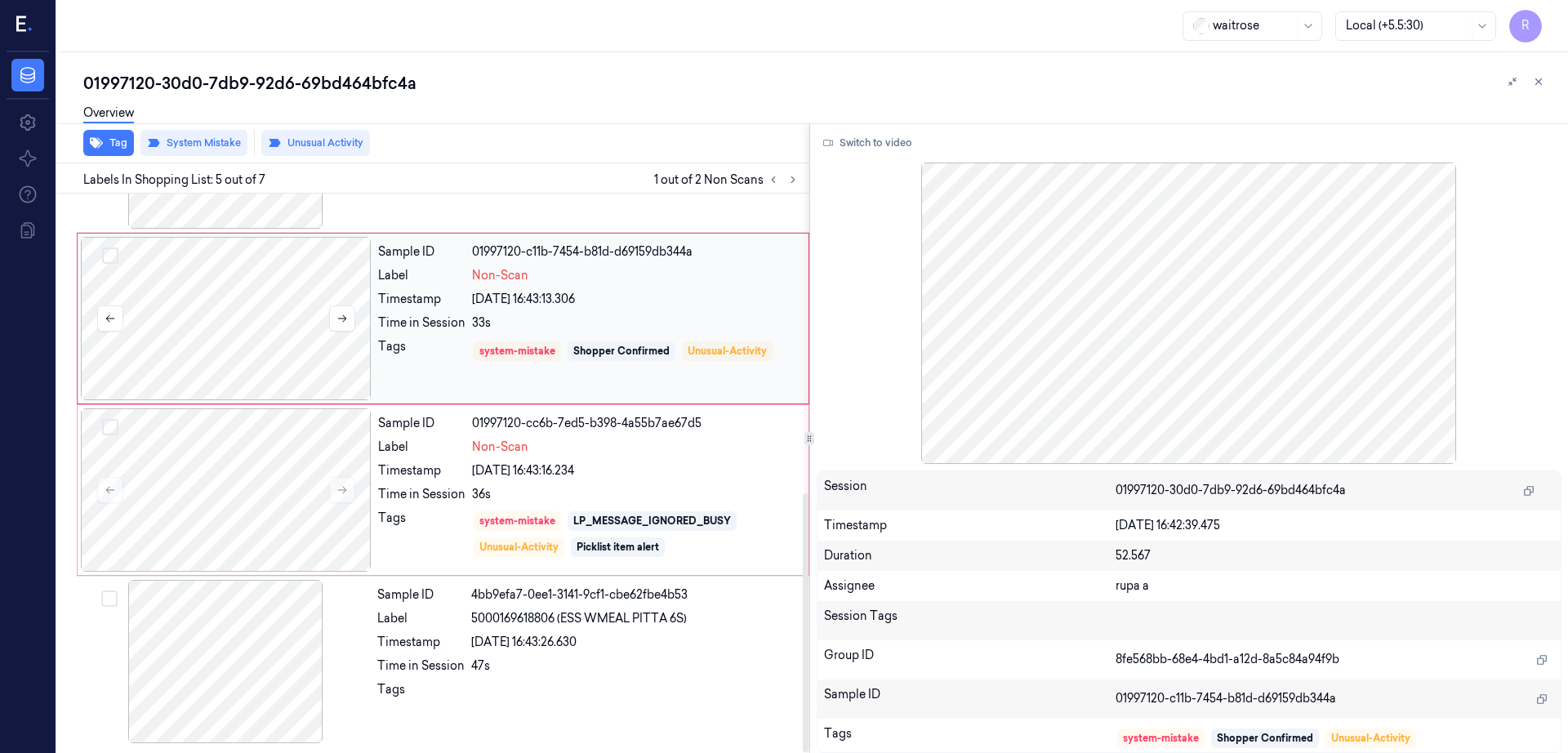
click at [251, 500] on div at bounding box center [226, 490] width 291 height 164
click at [215, 472] on div at bounding box center [226, 490] width 291 height 164
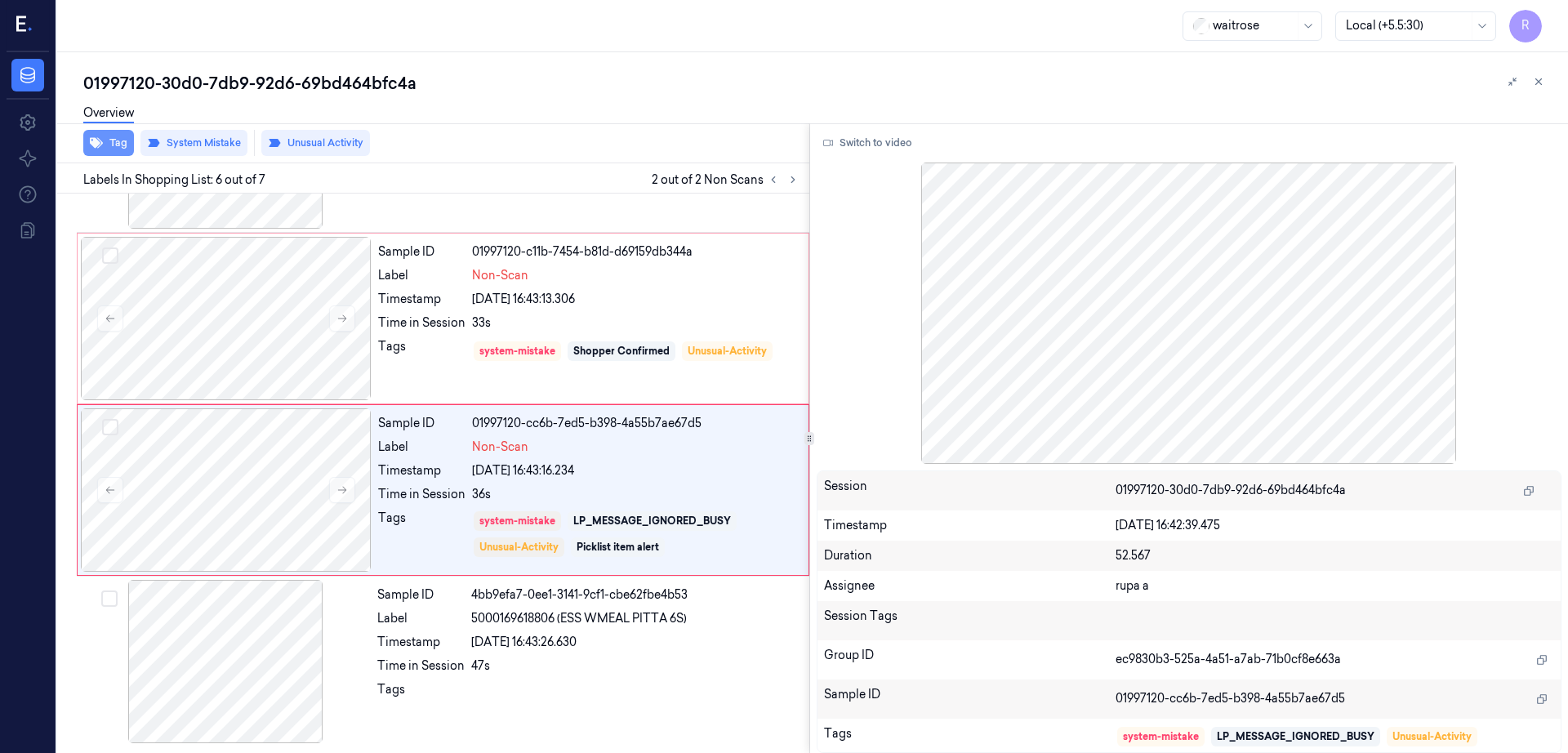
click at [105, 150] on button "Tag" at bounding box center [108, 143] width 50 height 26
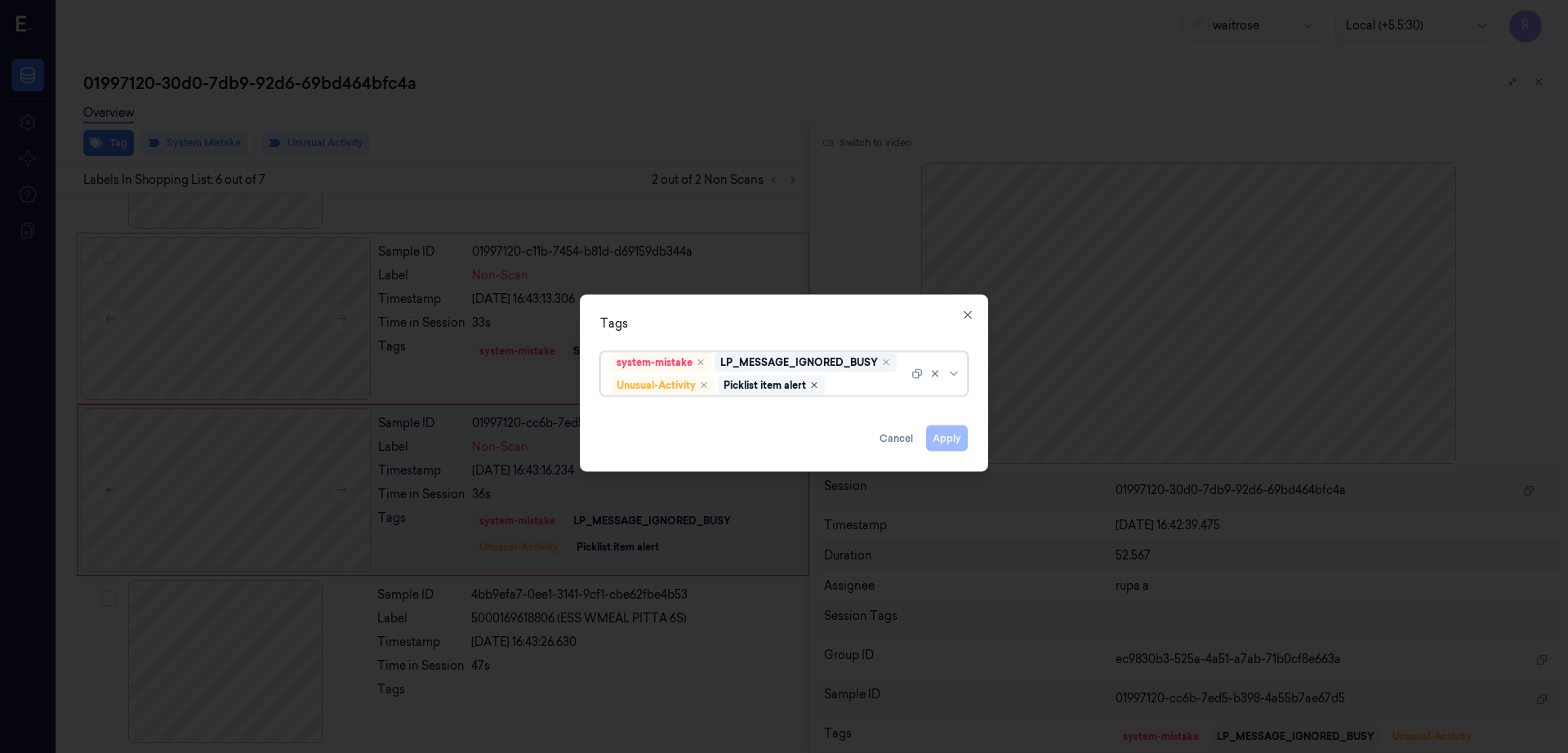
click at [814, 384] on icon "Remove ,Picklist item alert" at bounding box center [814, 386] width 10 height 10
click at [799, 433] on div "Apply Cancel" at bounding box center [784, 432] width 367 height 39
click at [963, 445] on button "Apply" at bounding box center [946, 438] width 41 height 26
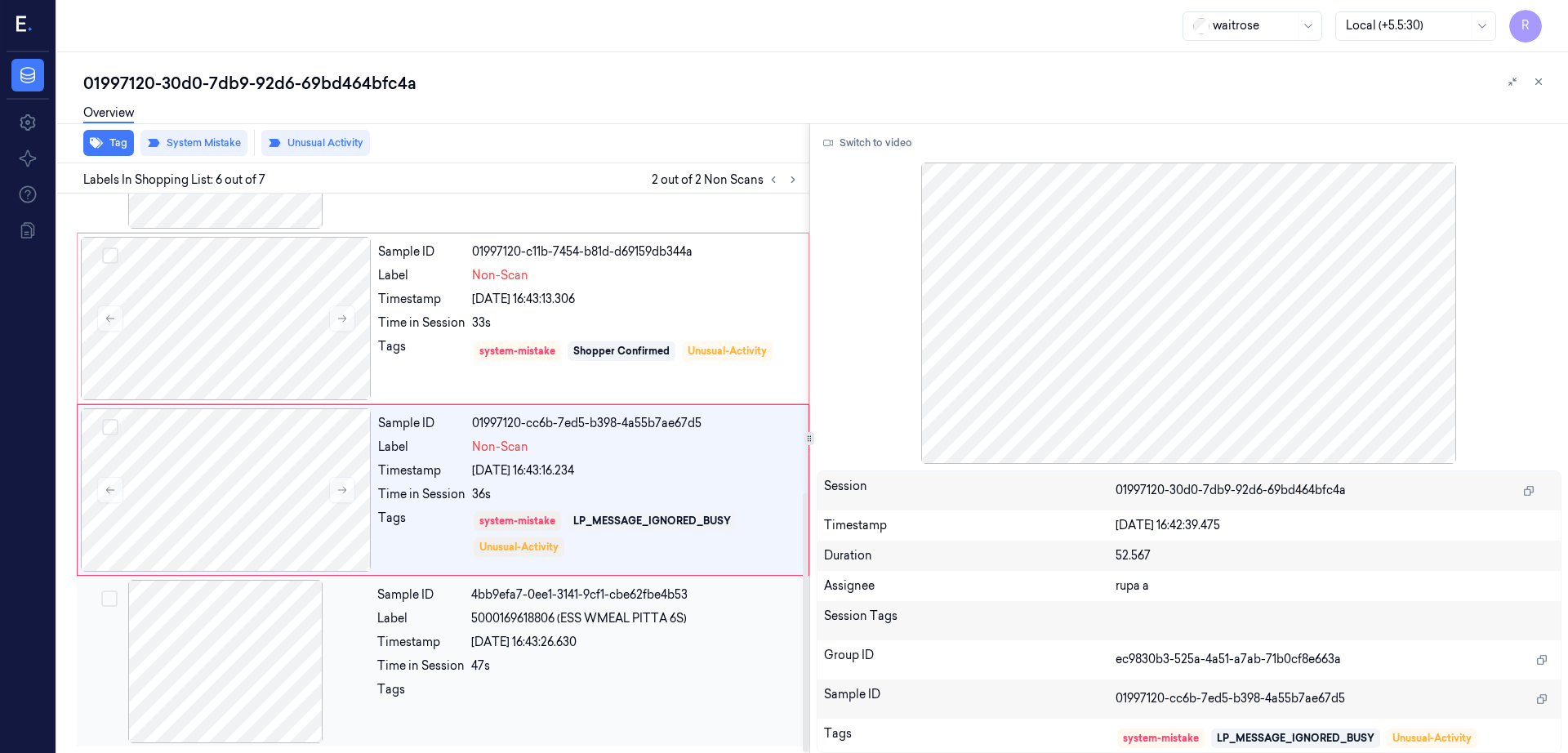
click at [282, 641] on div at bounding box center [225, 662] width 291 height 164
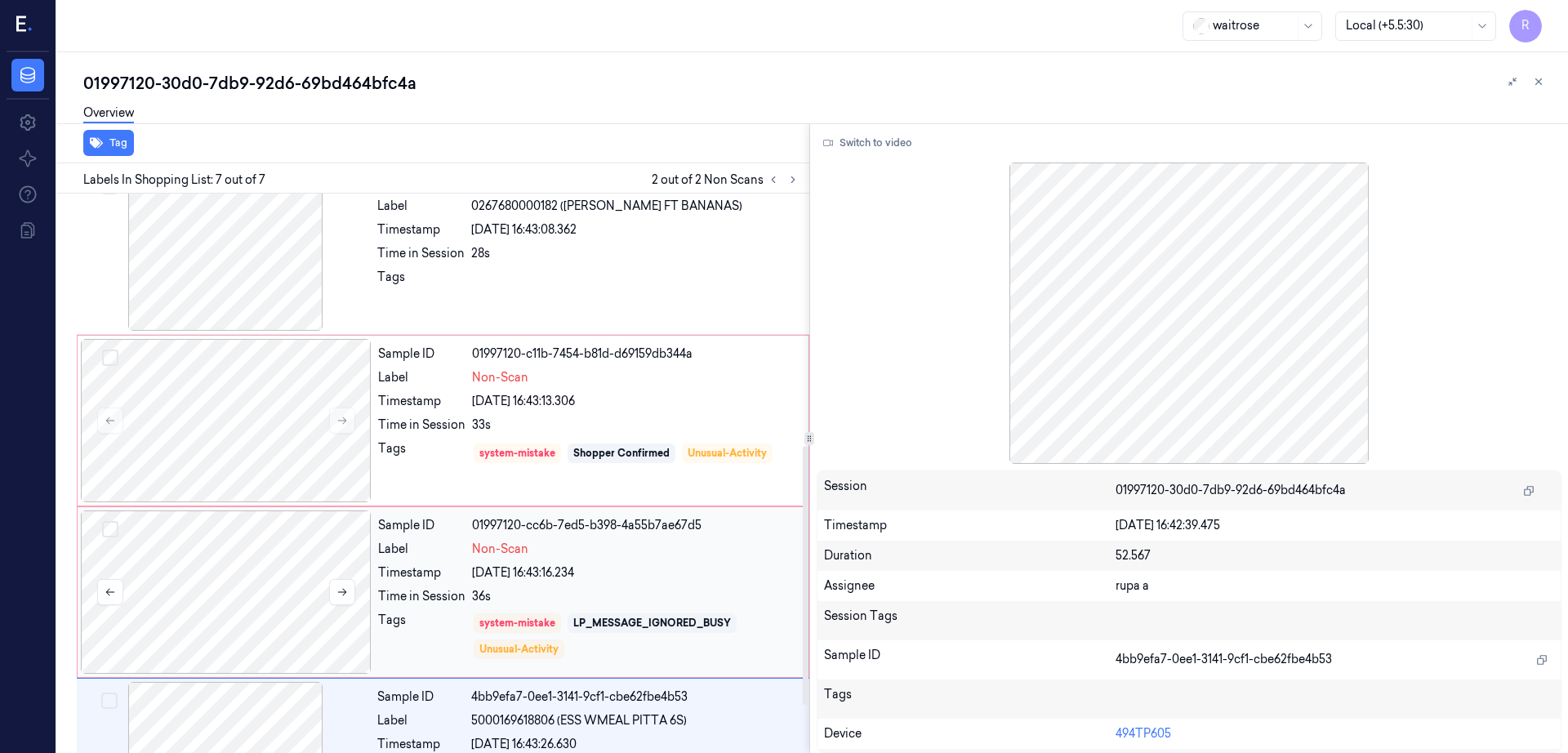
click at [276, 522] on div at bounding box center [226, 592] width 291 height 164
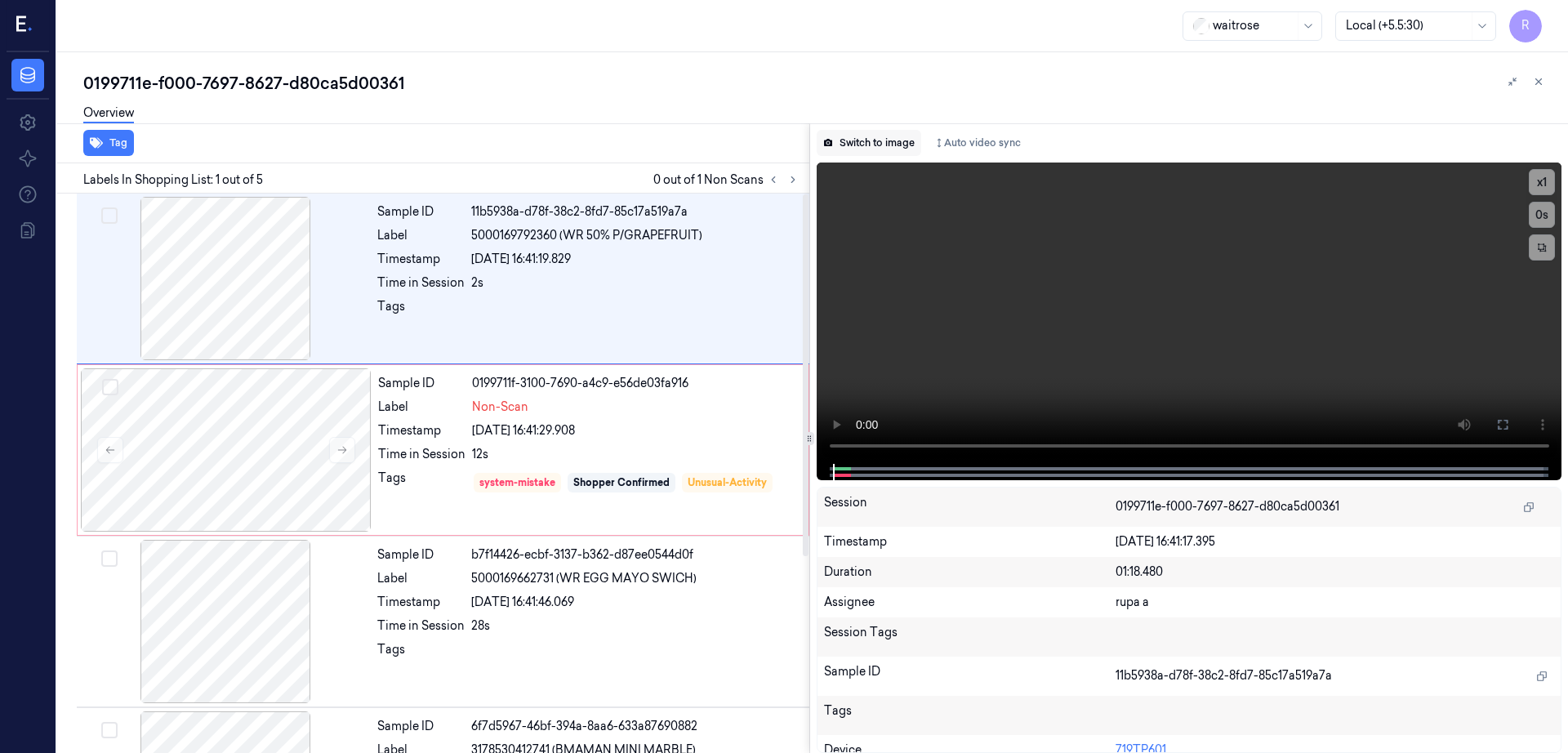
click at [875, 140] on button "Switch to image" at bounding box center [869, 143] width 105 height 26
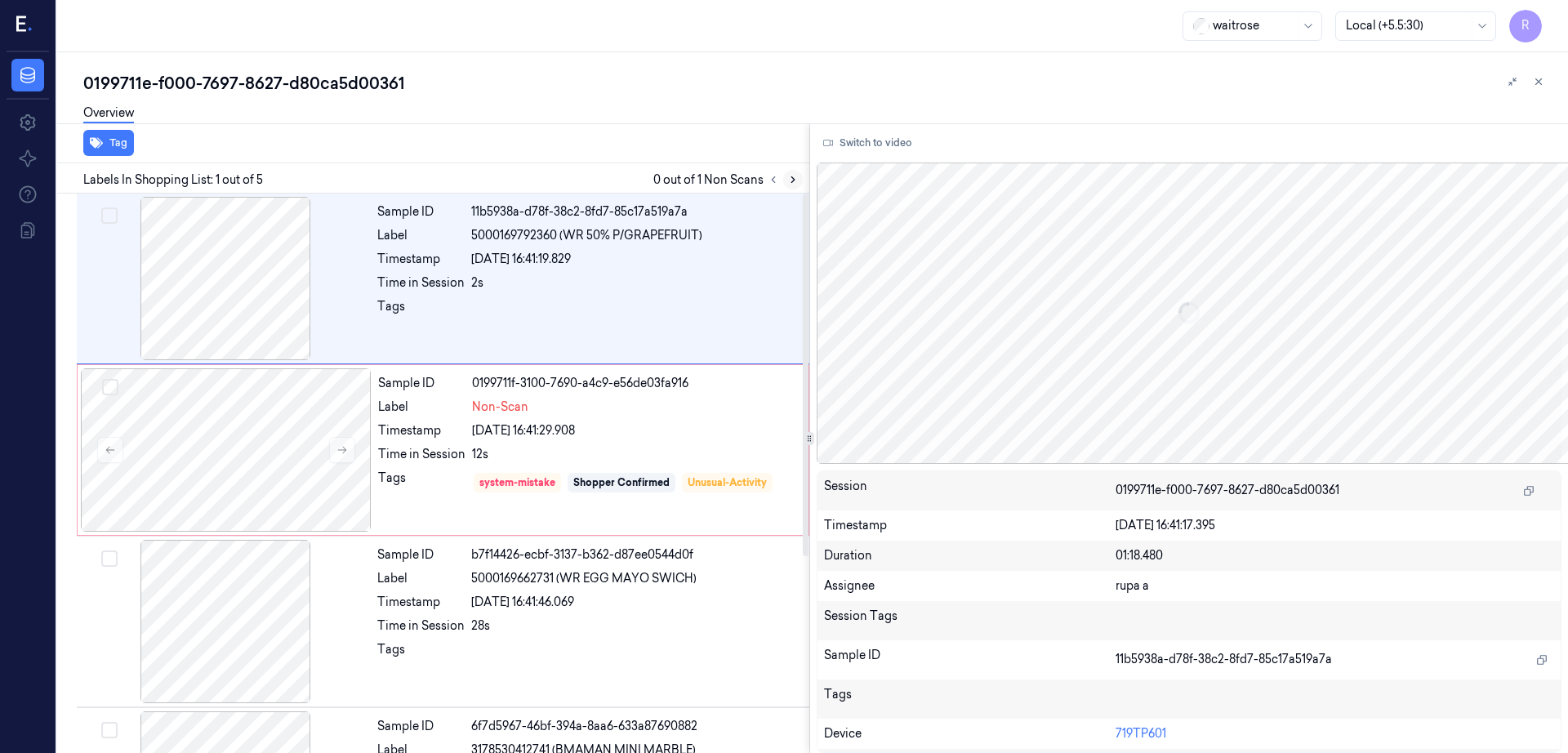
click at [798, 180] on icon at bounding box center [793, 180] width 12 height 12
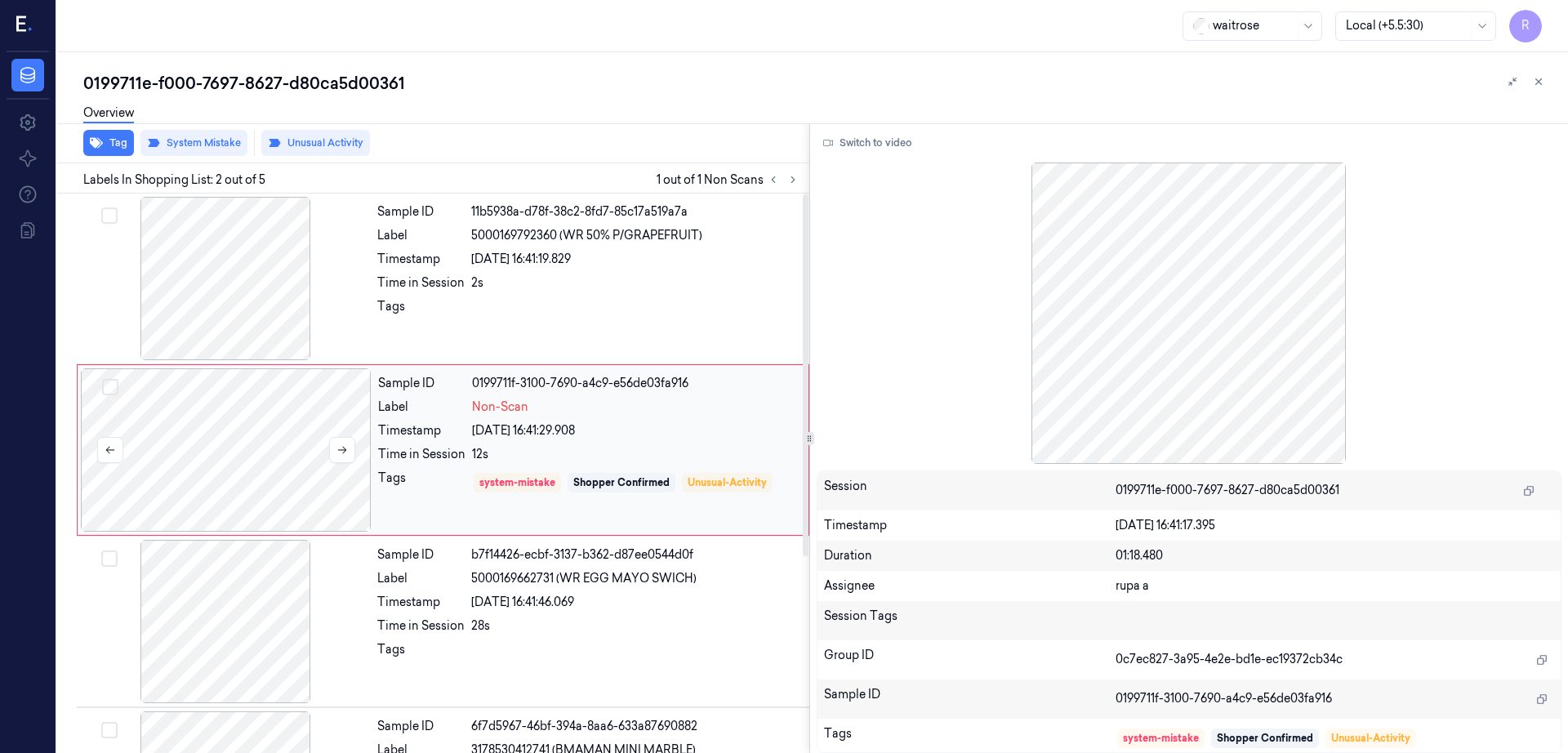
click at [257, 475] on div at bounding box center [226, 450] width 291 height 164
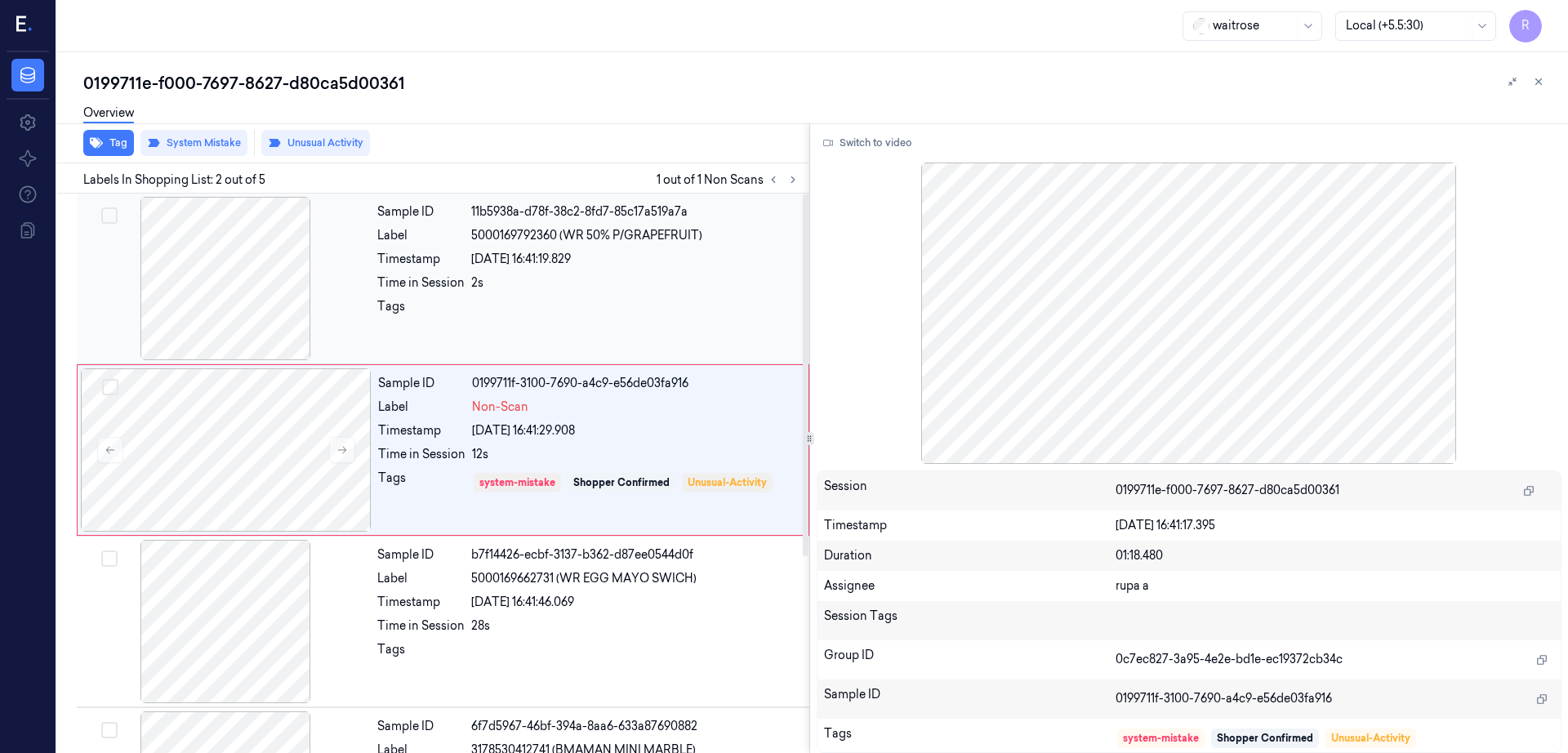
click at [246, 268] on div at bounding box center [225, 278] width 291 height 164
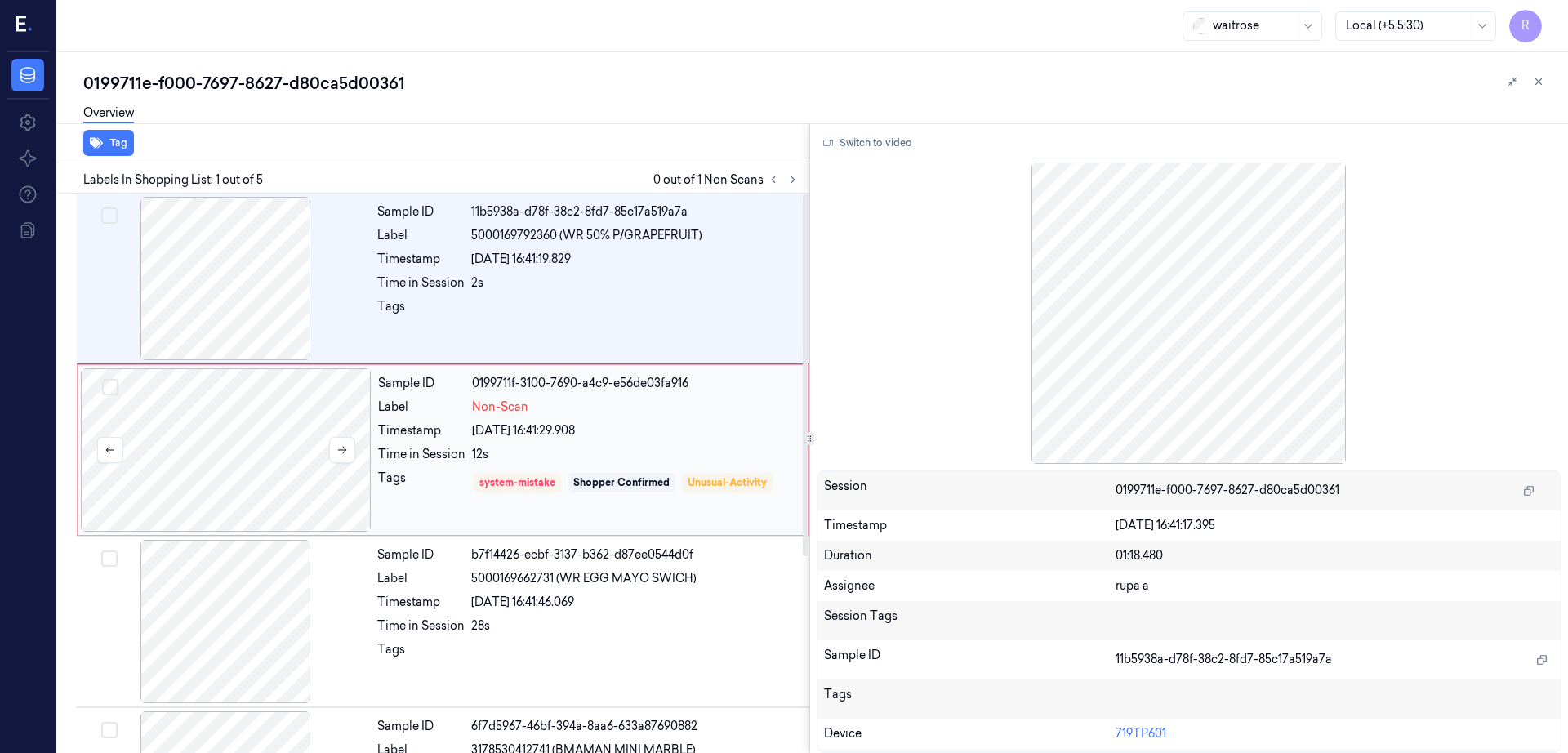
click at [239, 449] on div at bounding box center [226, 450] width 291 height 164
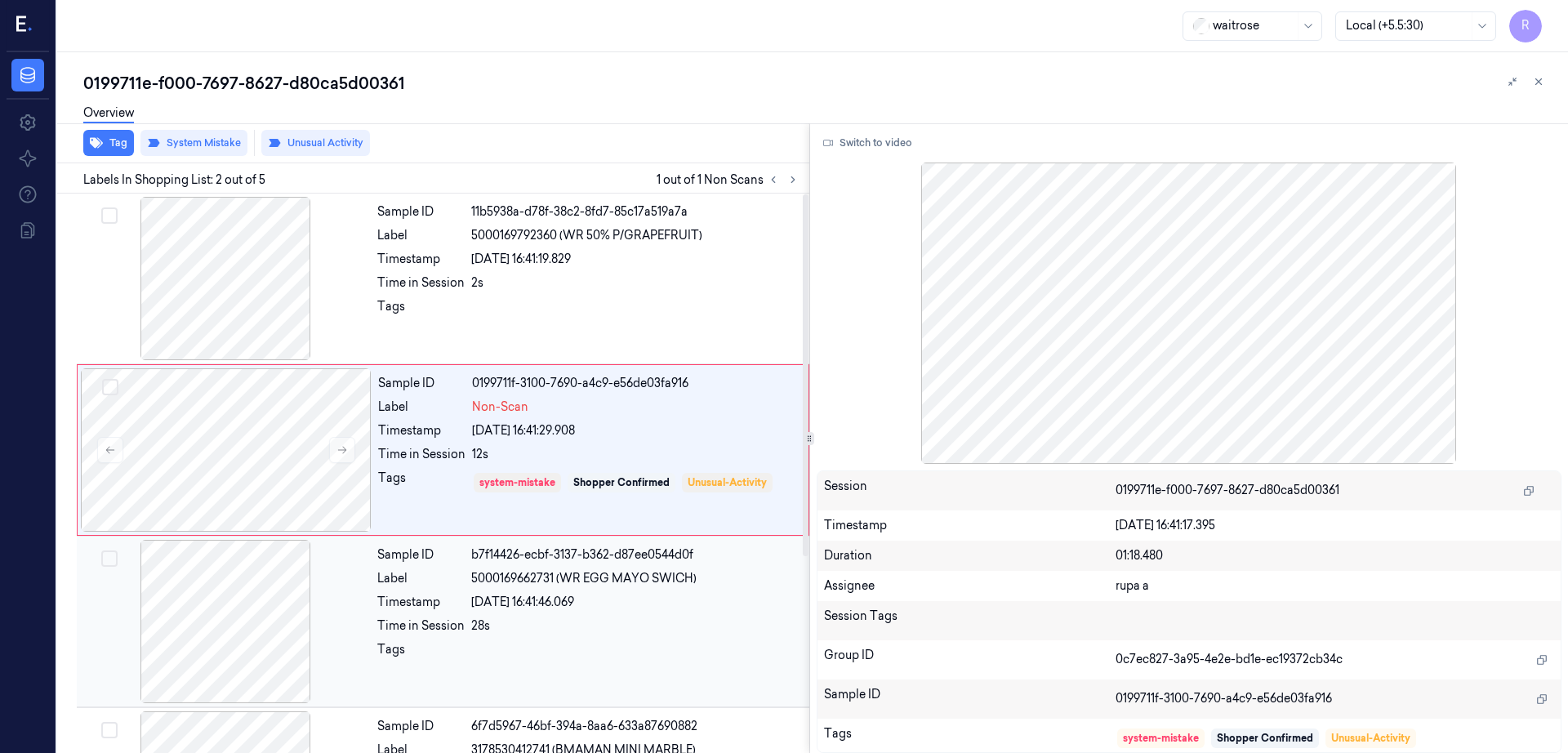
click at [205, 621] on div at bounding box center [225, 622] width 291 height 164
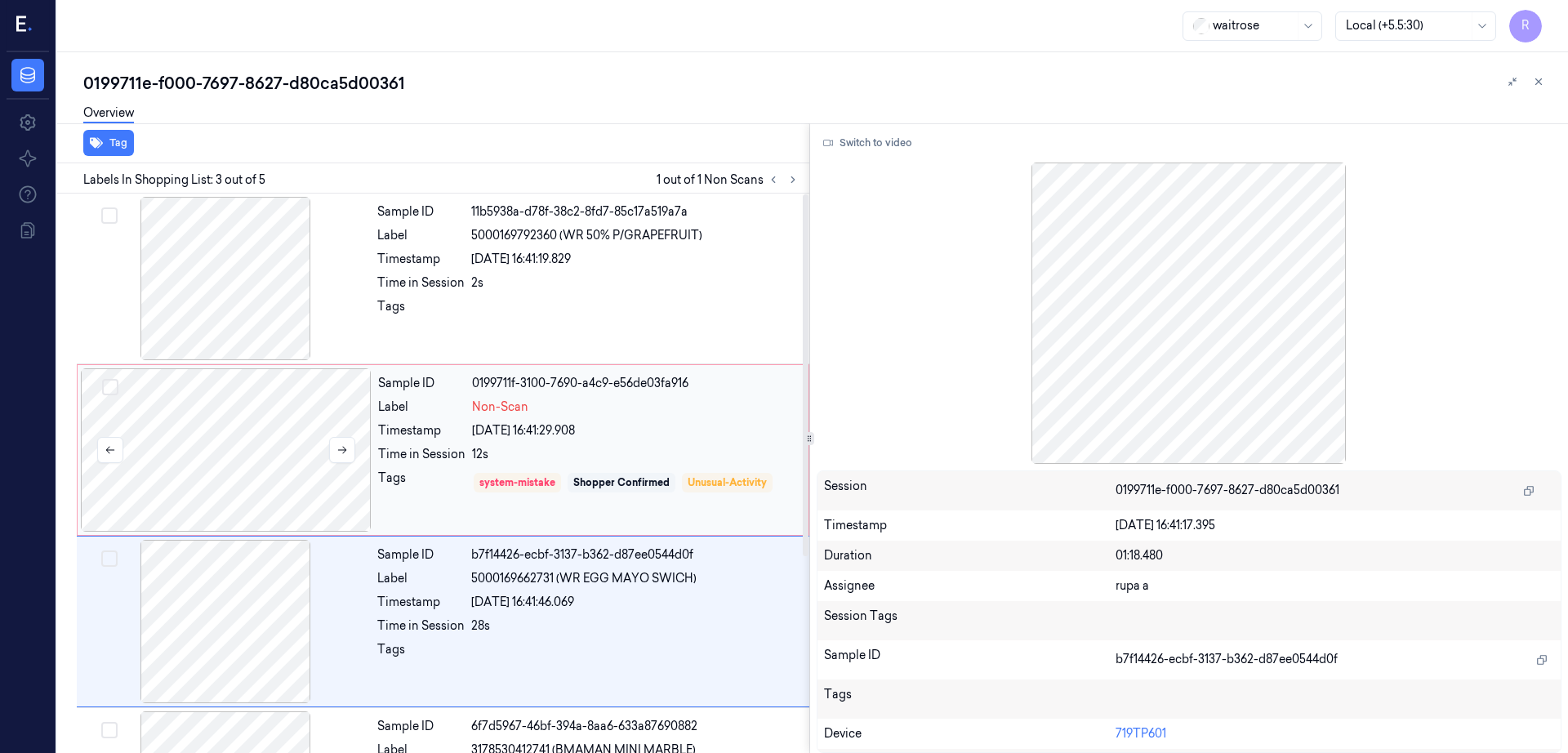
click at [183, 396] on div at bounding box center [226, 450] width 291 height 164
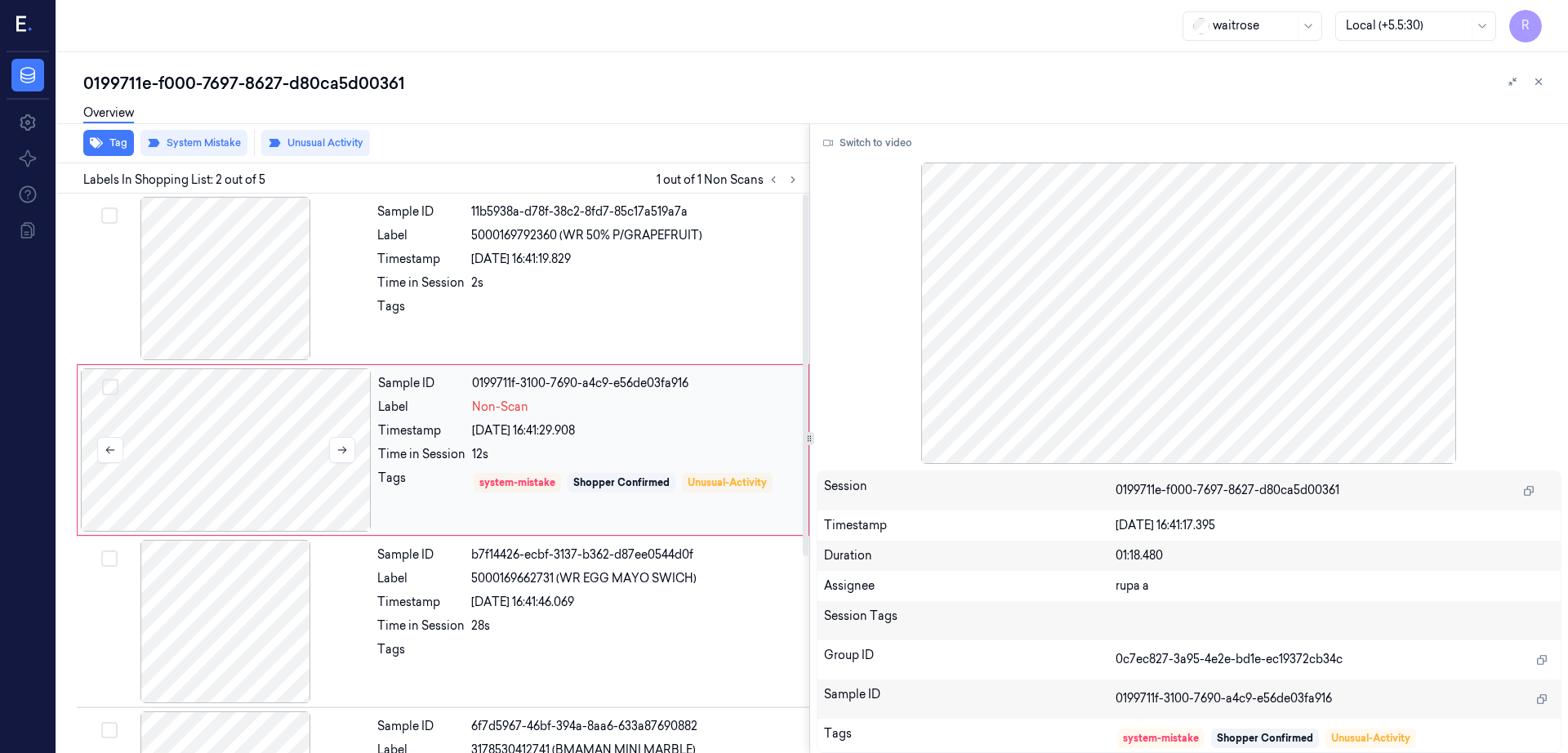
click at [352, 428] on div at bounding box center [226, 450] width 291 height 164
click at [345, 441] on button at bounding box center [342, 450] width 26 height 26
click at [317, 465] on div at bounding box center [226, 450] width 291 height 164
click at [272, 590] on div at bounding box center [225, 622] width 291 height 164
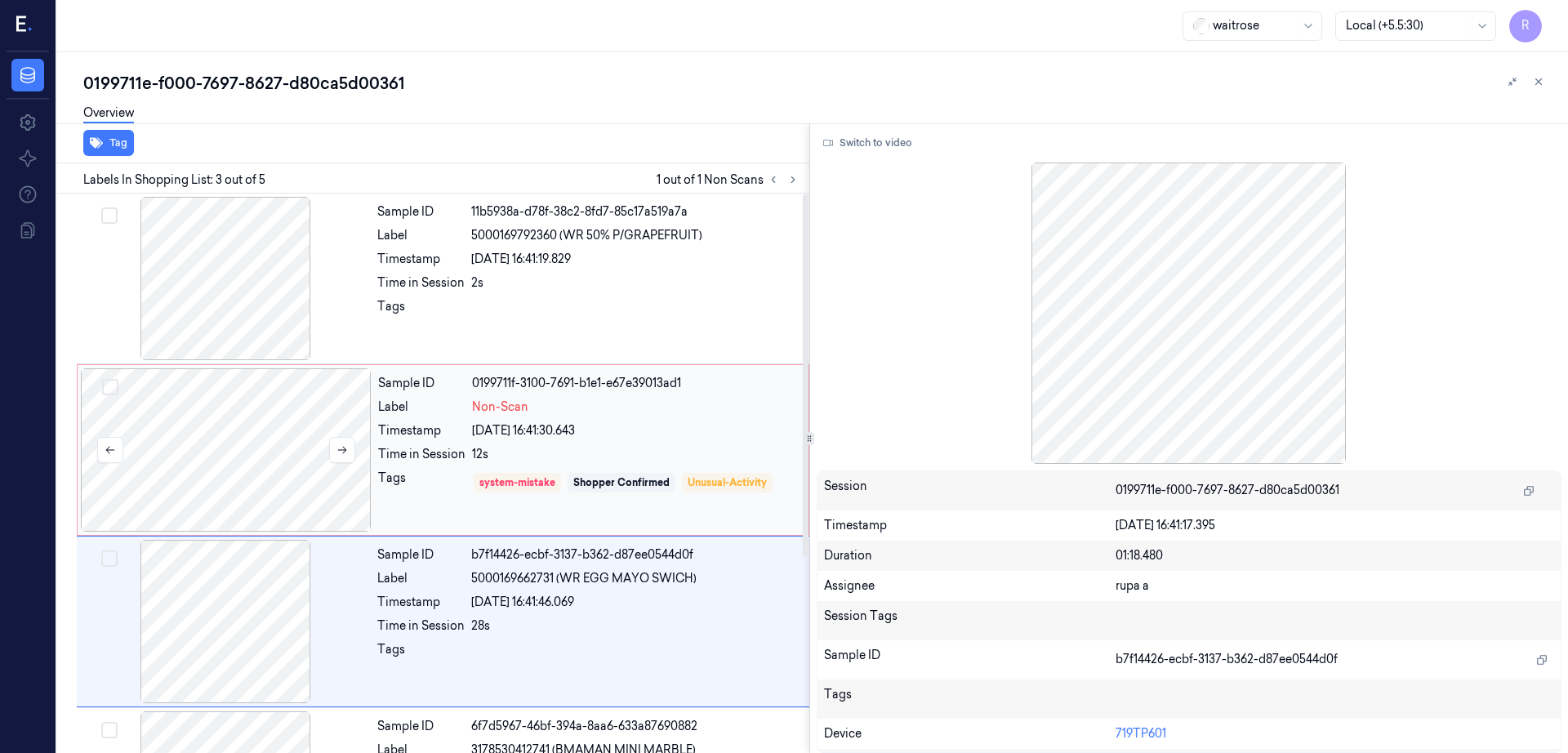
click at [257, 449] on div at bounding box center [226, 450] width 291 height 164
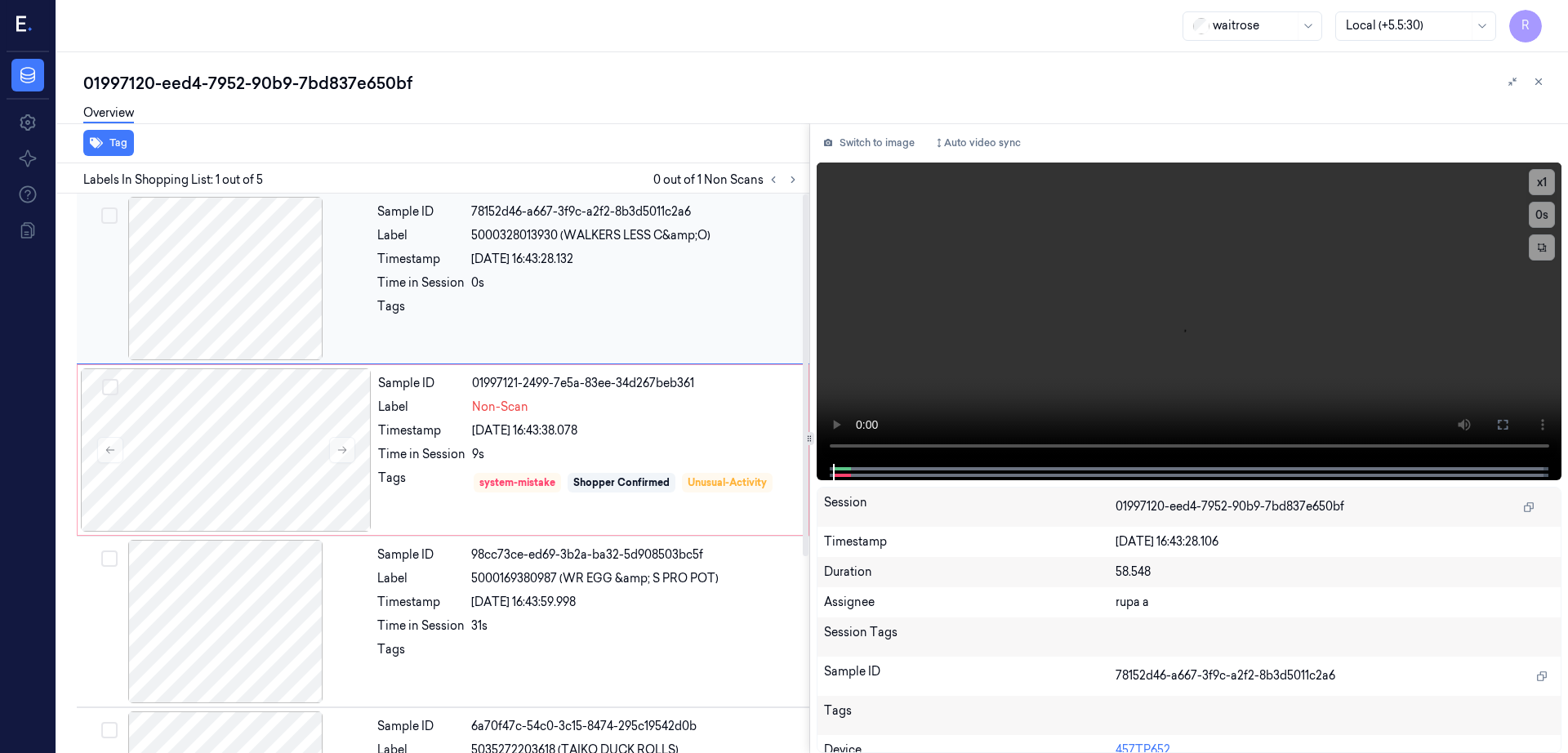
click at [262, 304] on div at bounding box center [225, 278] width 291 height 164
click at [398, 301] on div "Tags" at bounding box center [420, 311] width 88 height 26
click at [225, 481] on div at bounding box center [226, 450] width 291 height 164
click at [351, 456] on button at bounding box center [342, 450] width 26 height 26
click at [343, 450] on icon at bounding box center [342, 450] width 9 height 7
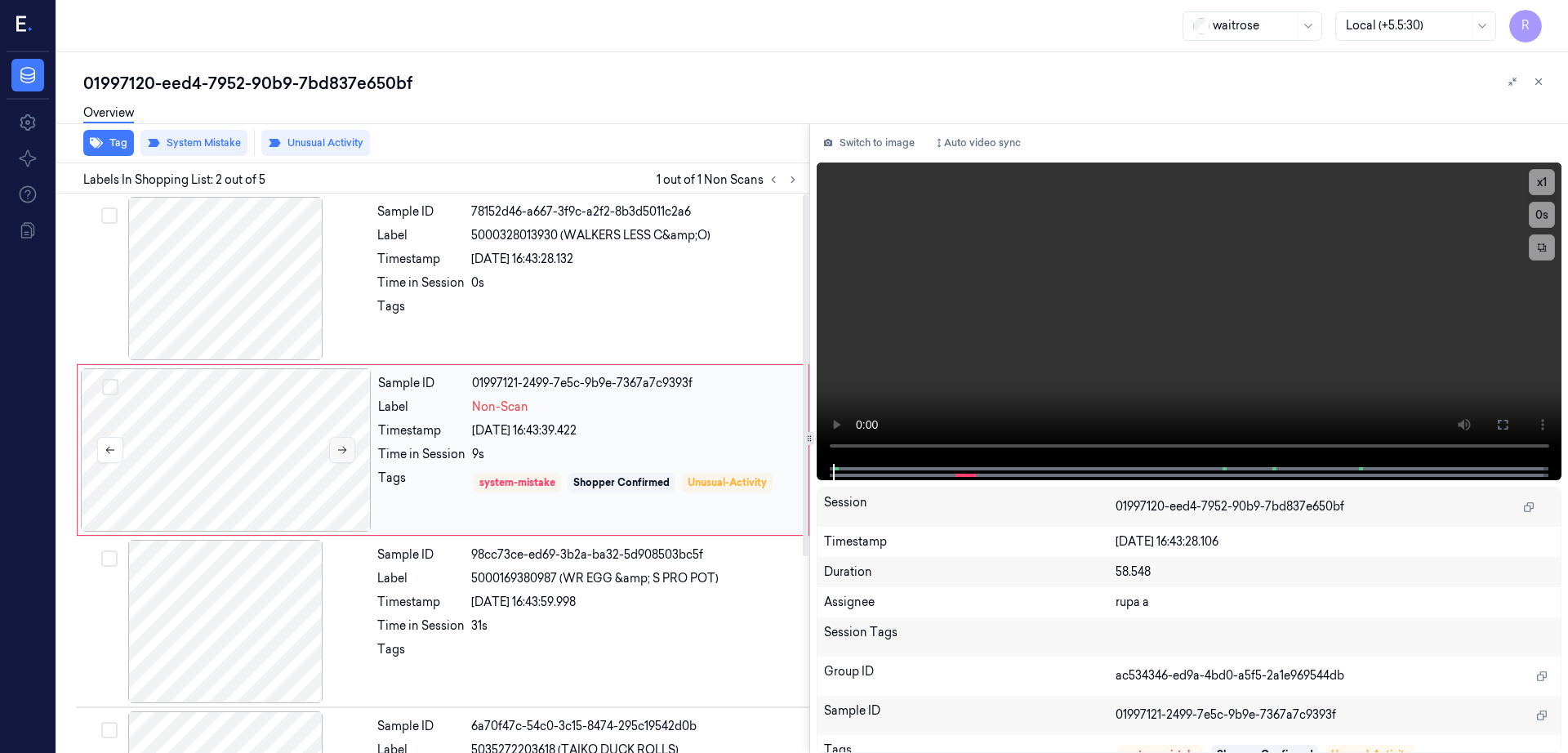
click at [343, 450] on icon at bounding box center [342, 450] width 9 height 7
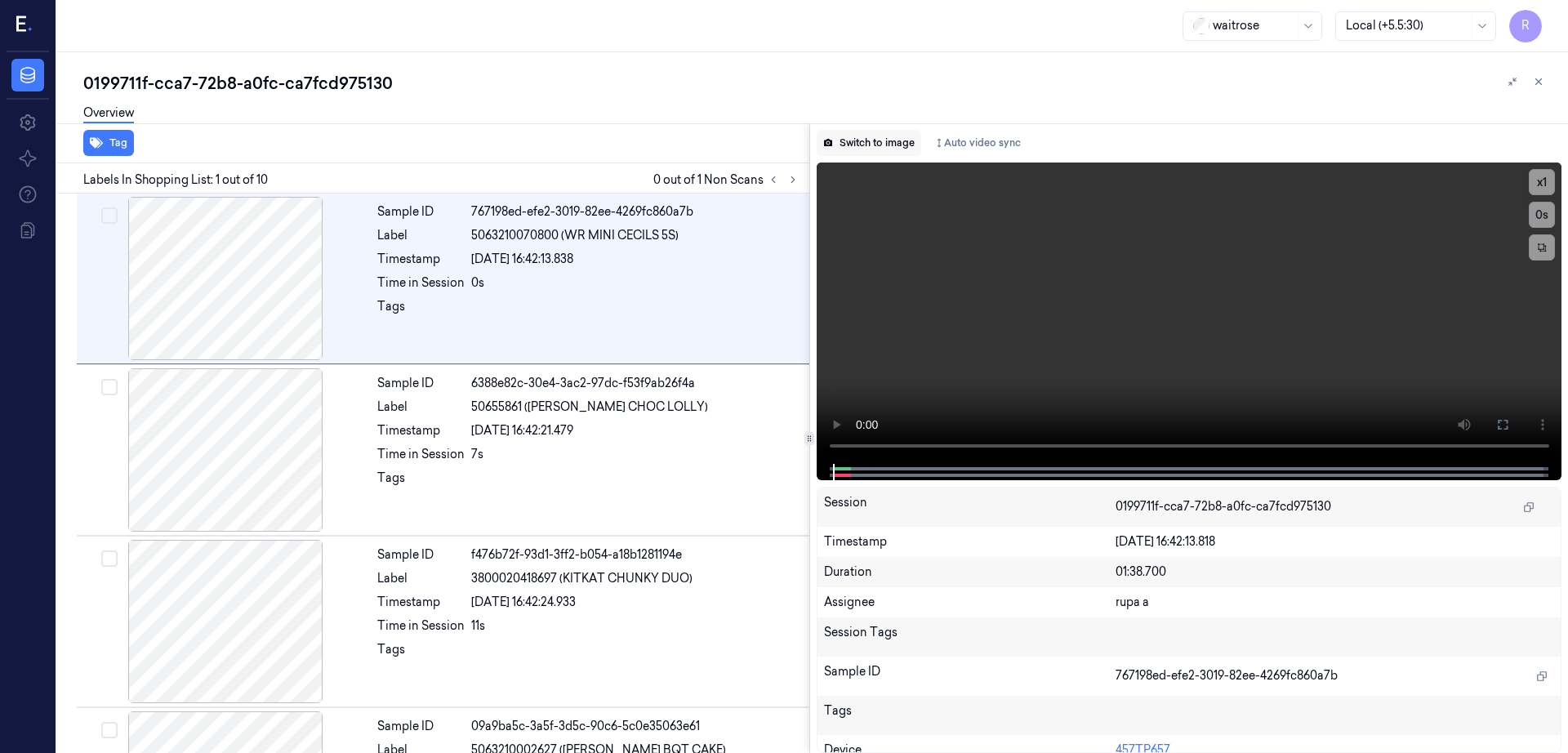
click at [882, 145] on button "Switch to image" at bounding box center [869, 143] width 105 height 26
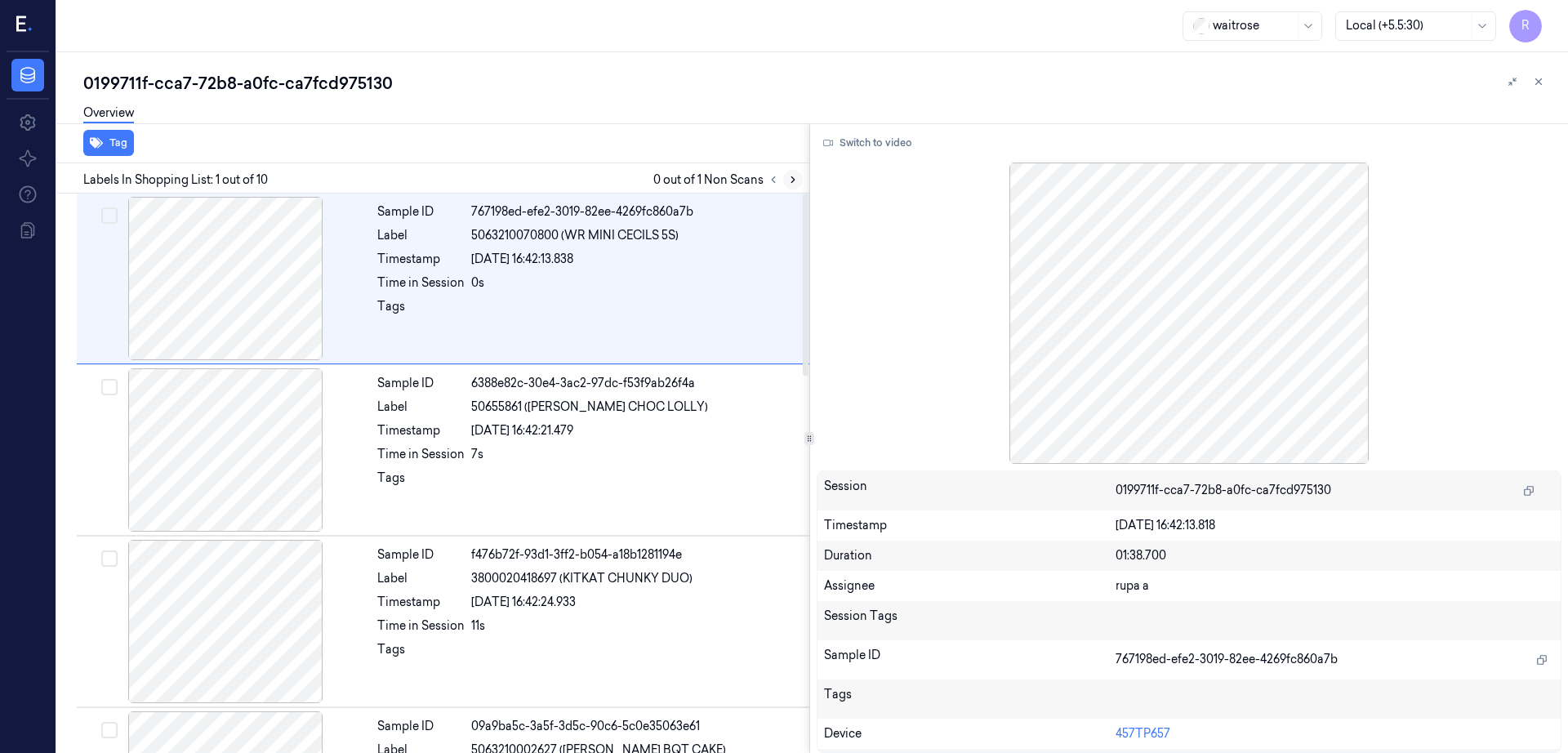
click at [798, 178] on icon at bounding box center [793, 180] width 12 height 12
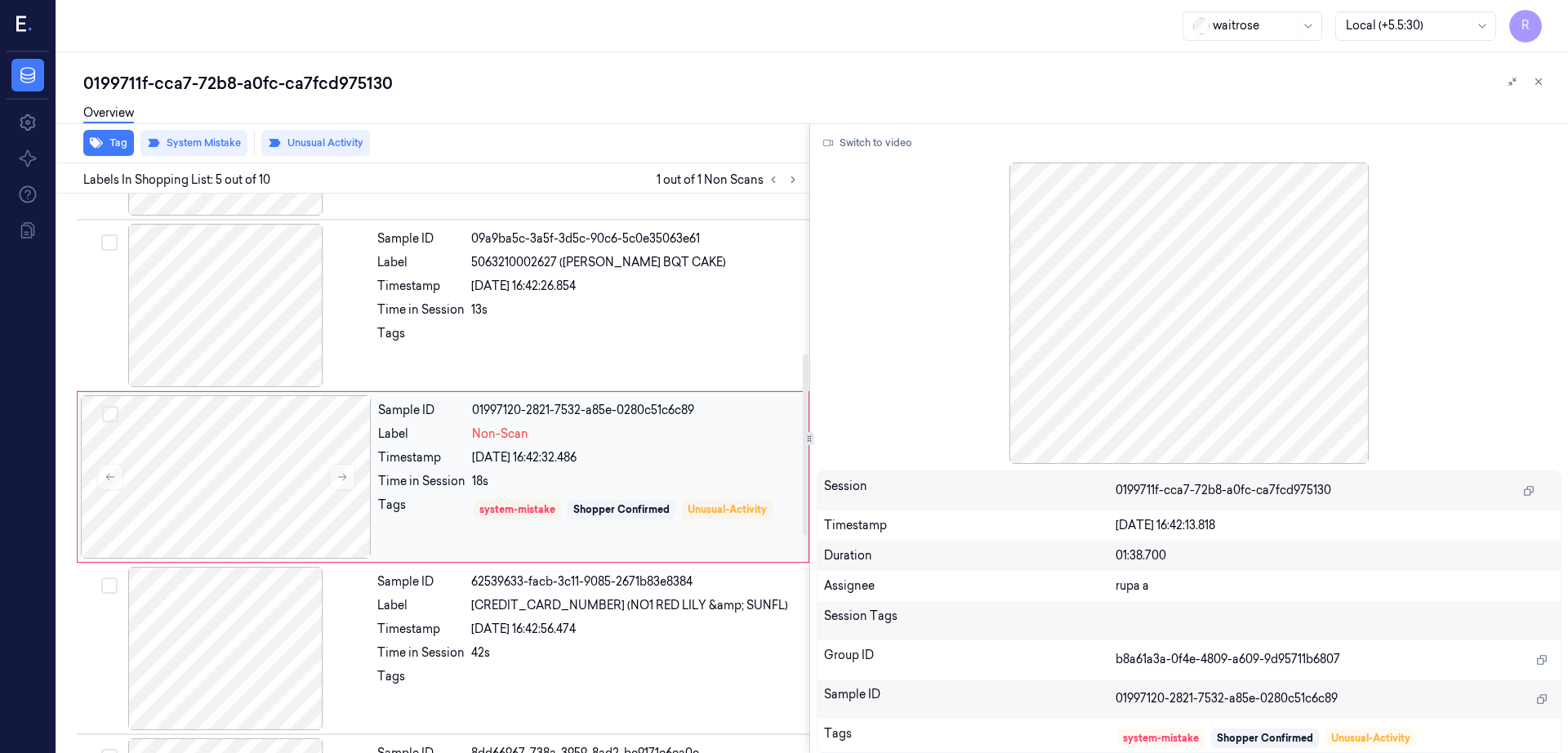
scroll to position [491, 0]
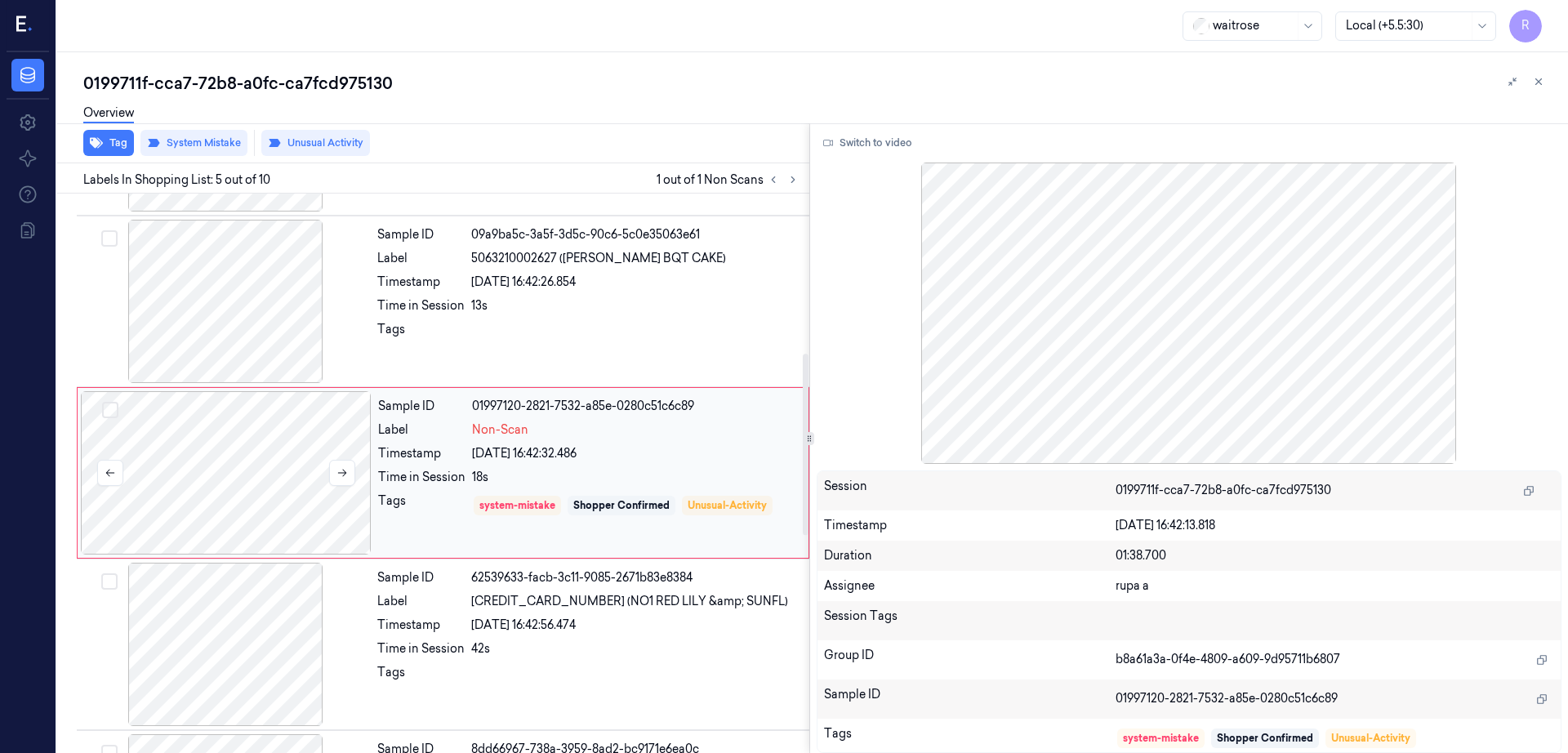
click at [241, 475] on div at bounding box center [226, 473] width 291 height 164
click at [242, 299] on div at bounding box center [225, 302] width 291 height 164
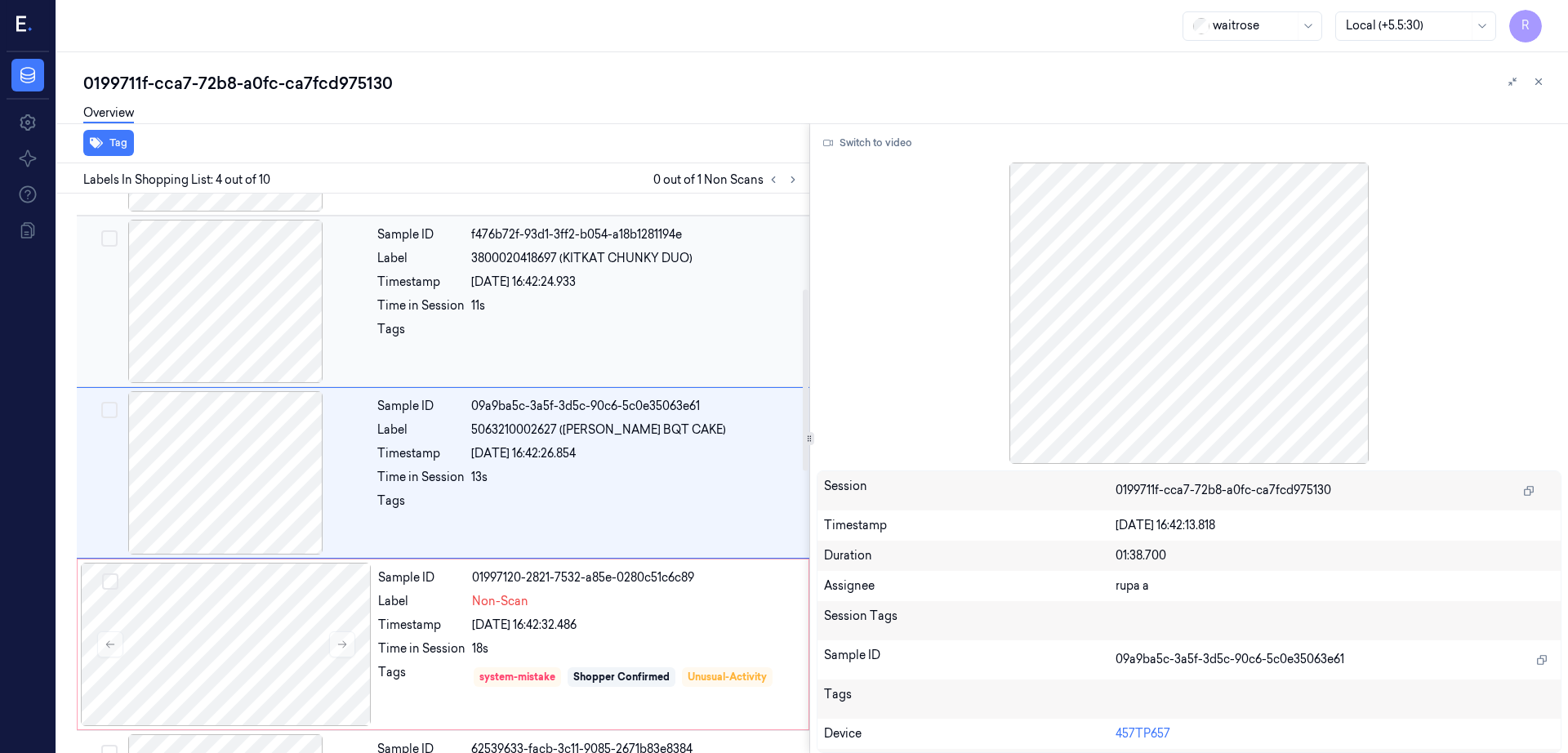
scroll to position [218, 0]
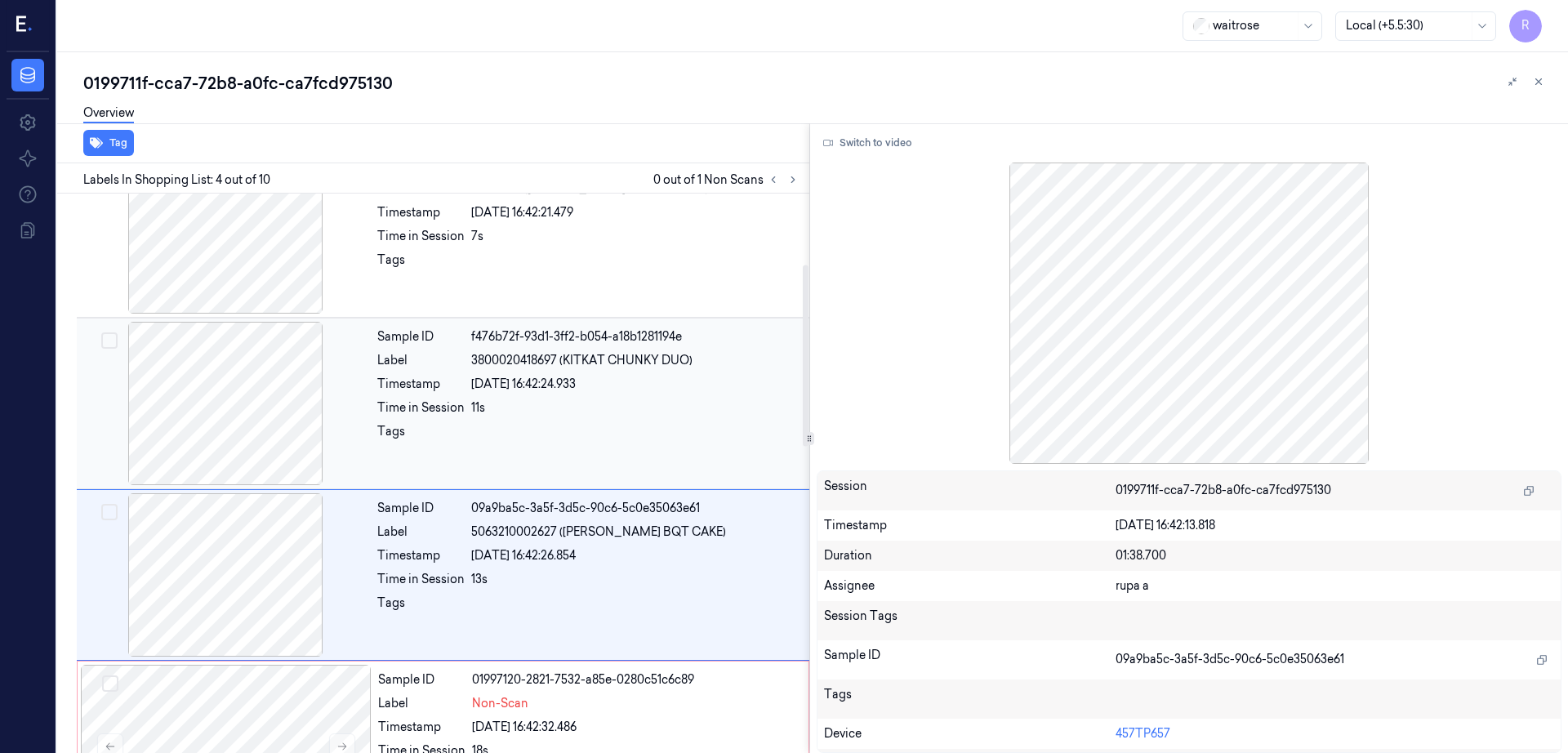
click at [281, 412] on div at bounding box center [225, 404] width 291 height 164
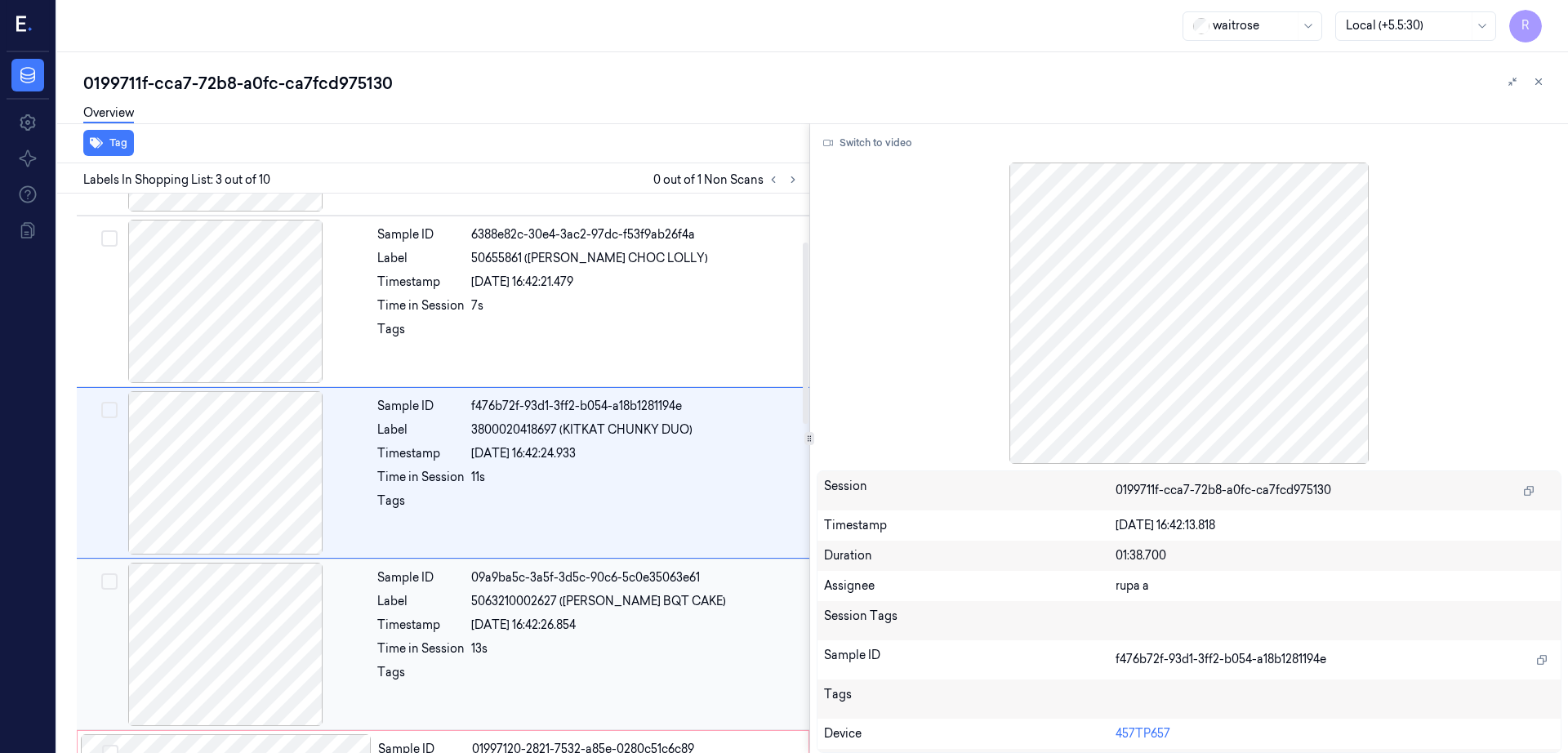
click at [223, 661] on div at bounding box center [225, 644] width 291 height 164
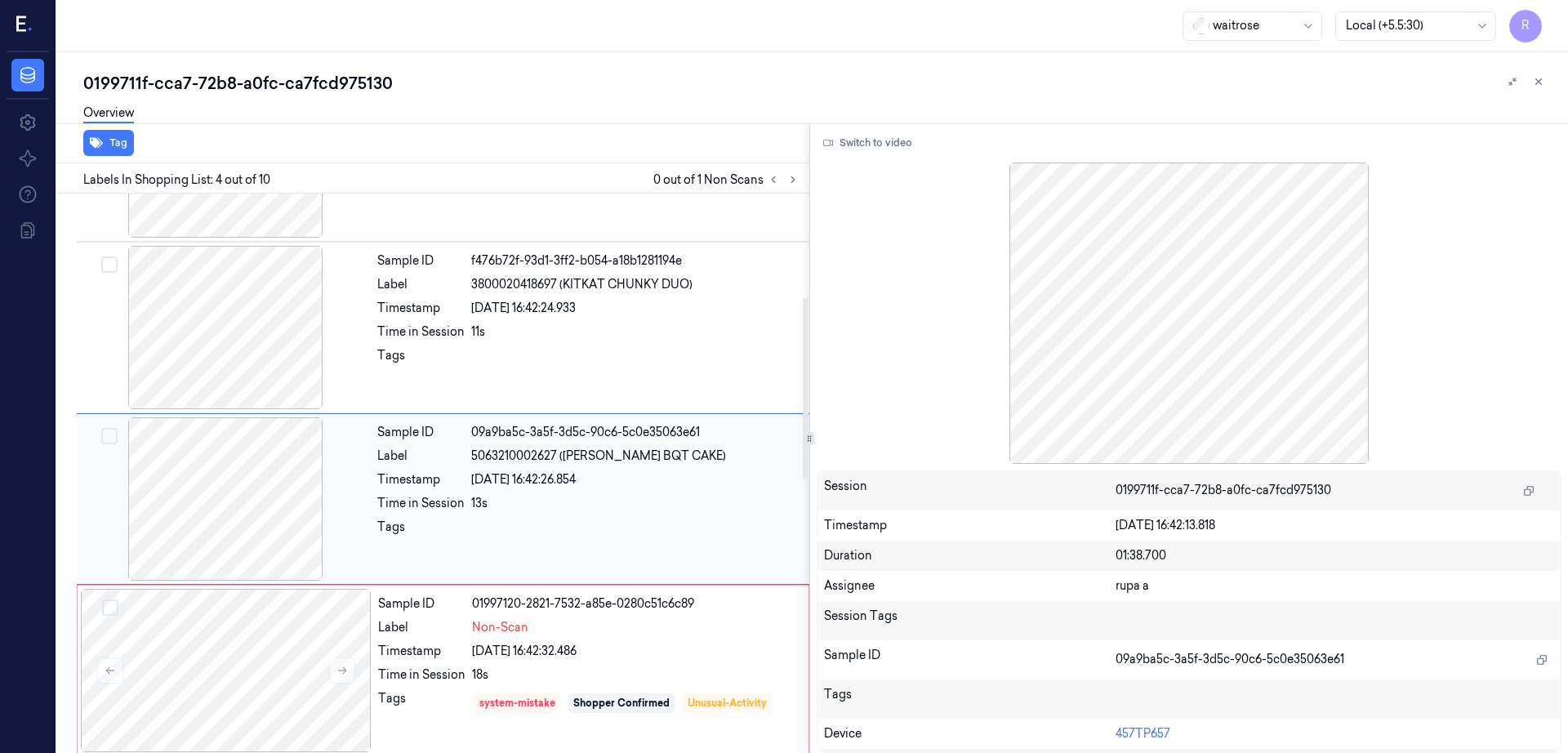
scroll to position [320, 0]
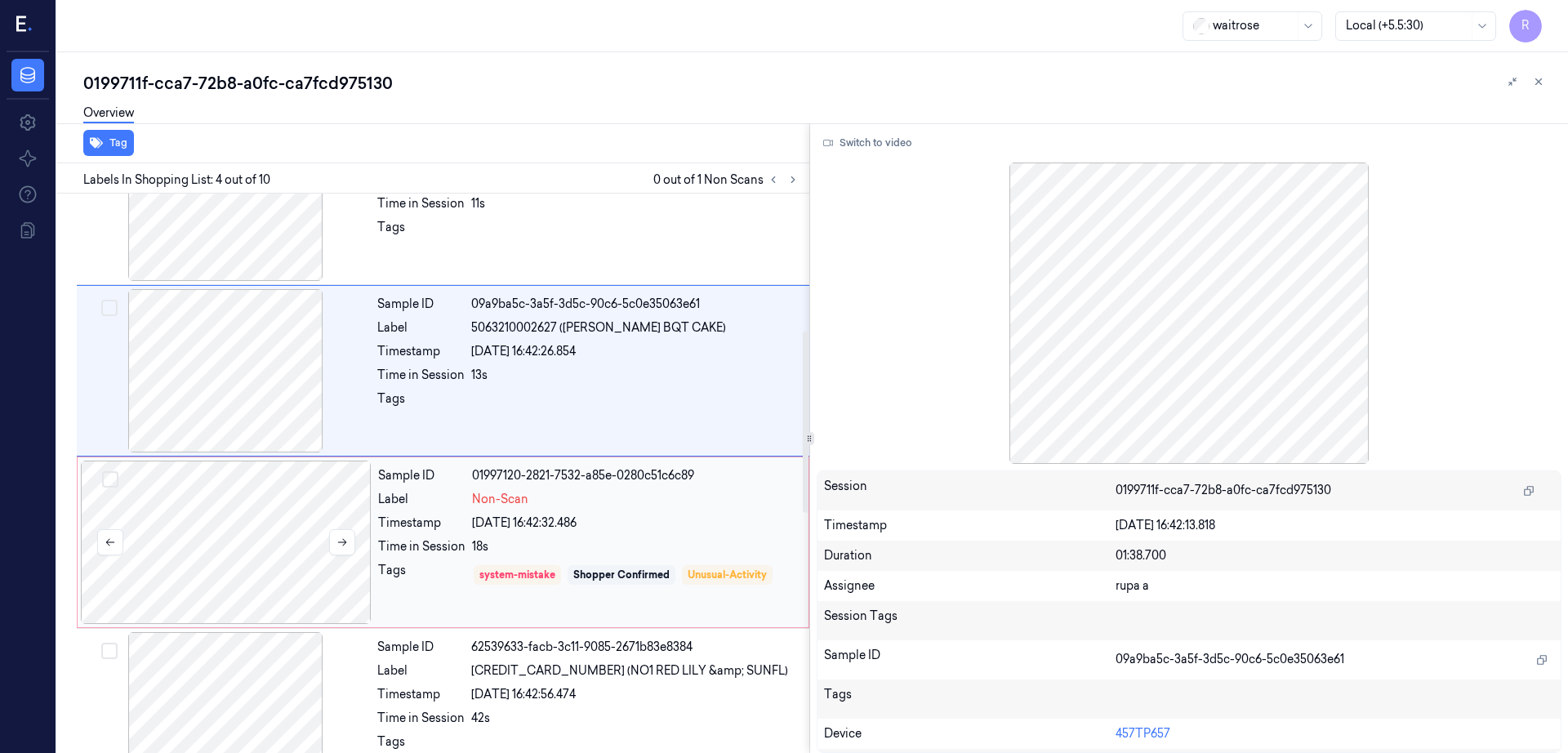
click at [235, 615] on div at bounding box center [226, 543] width 291 height 164
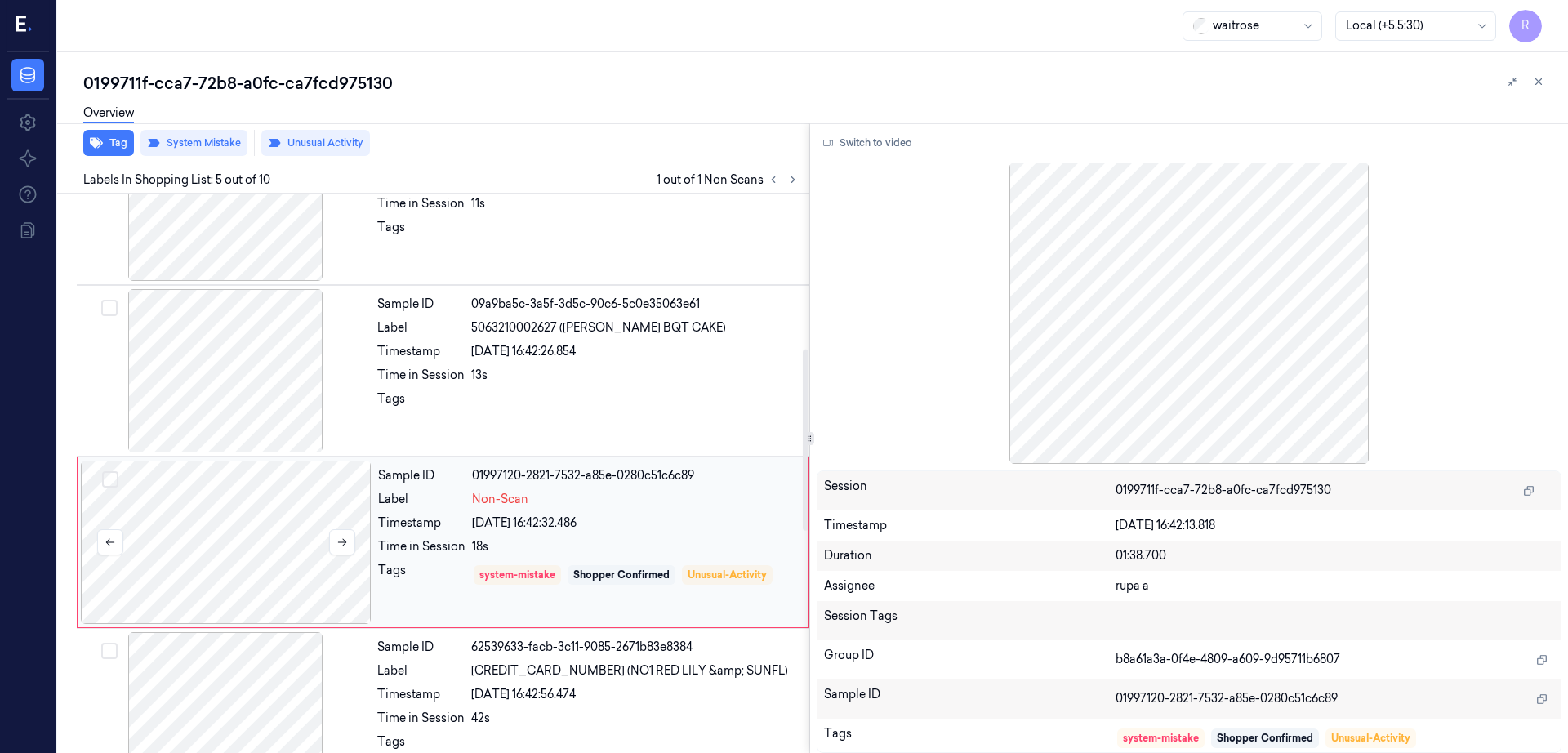
scroll to position [491, 0]
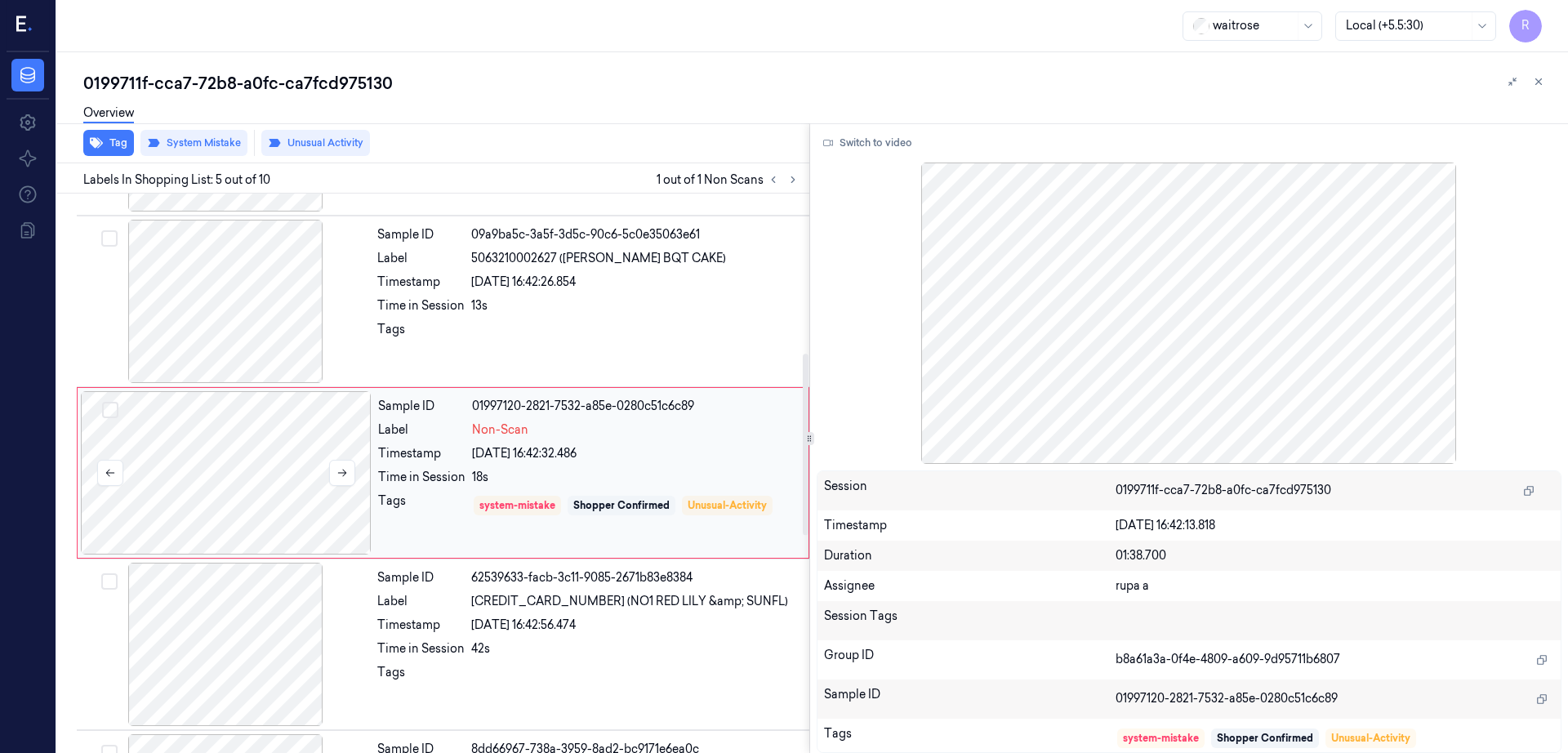
click at [270, 465] on div at bounding box center [226, 473] width 291 height 164
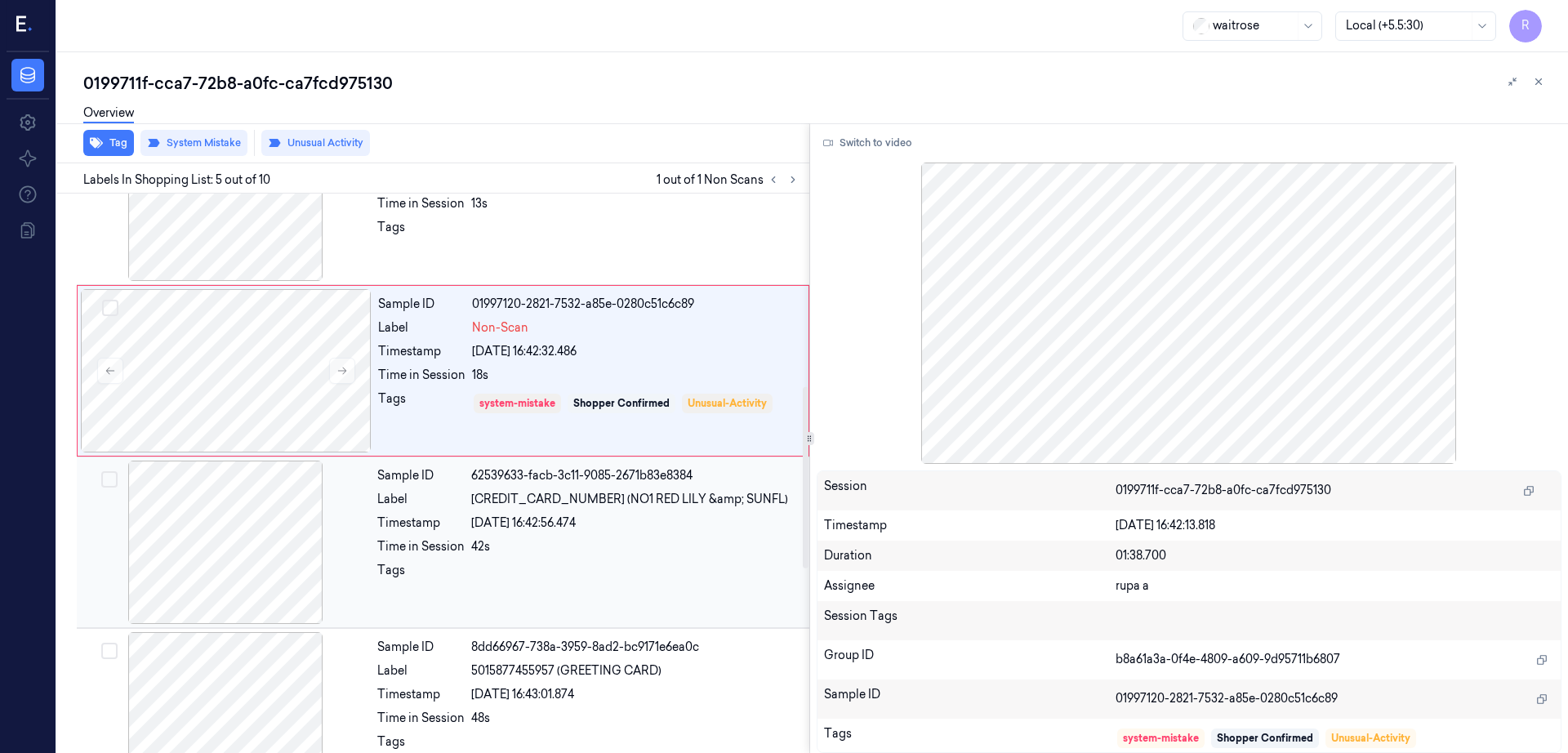
click at [244, 538] on div at bounding box center [225, 543] width 291 height 164
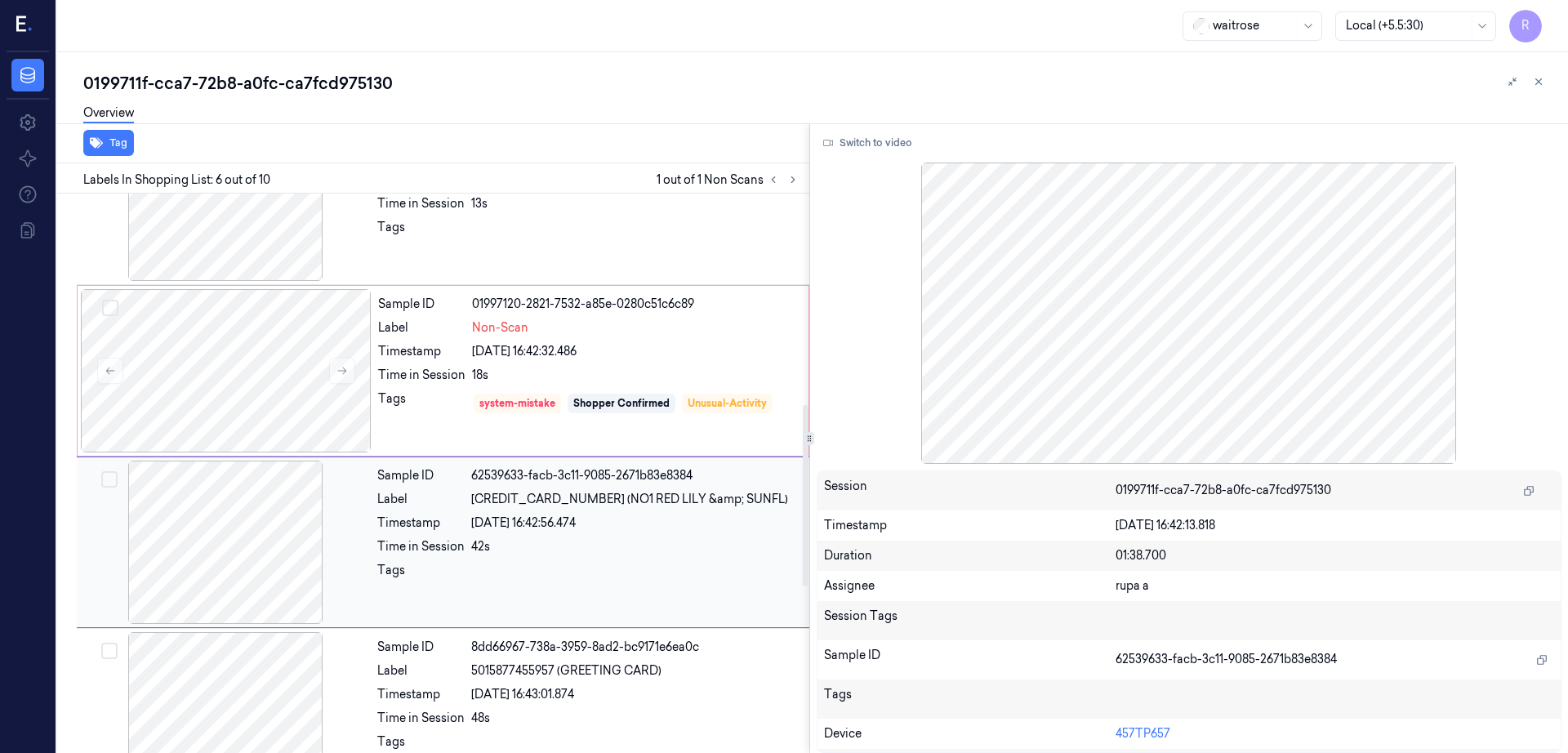
scroll to position [663, 0]
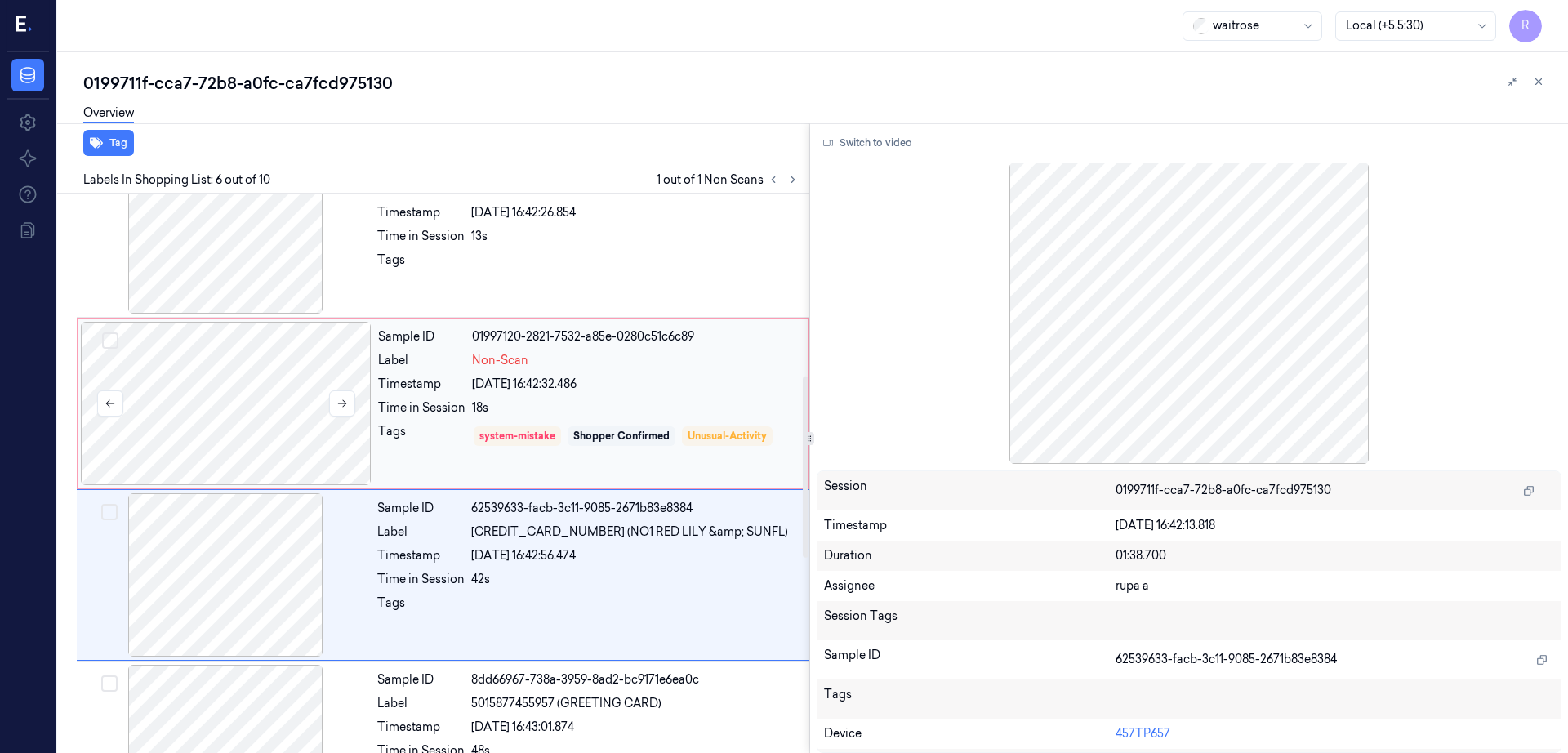
click at [166, 356] on div at bounding box center [226, 404] width 291 height 164
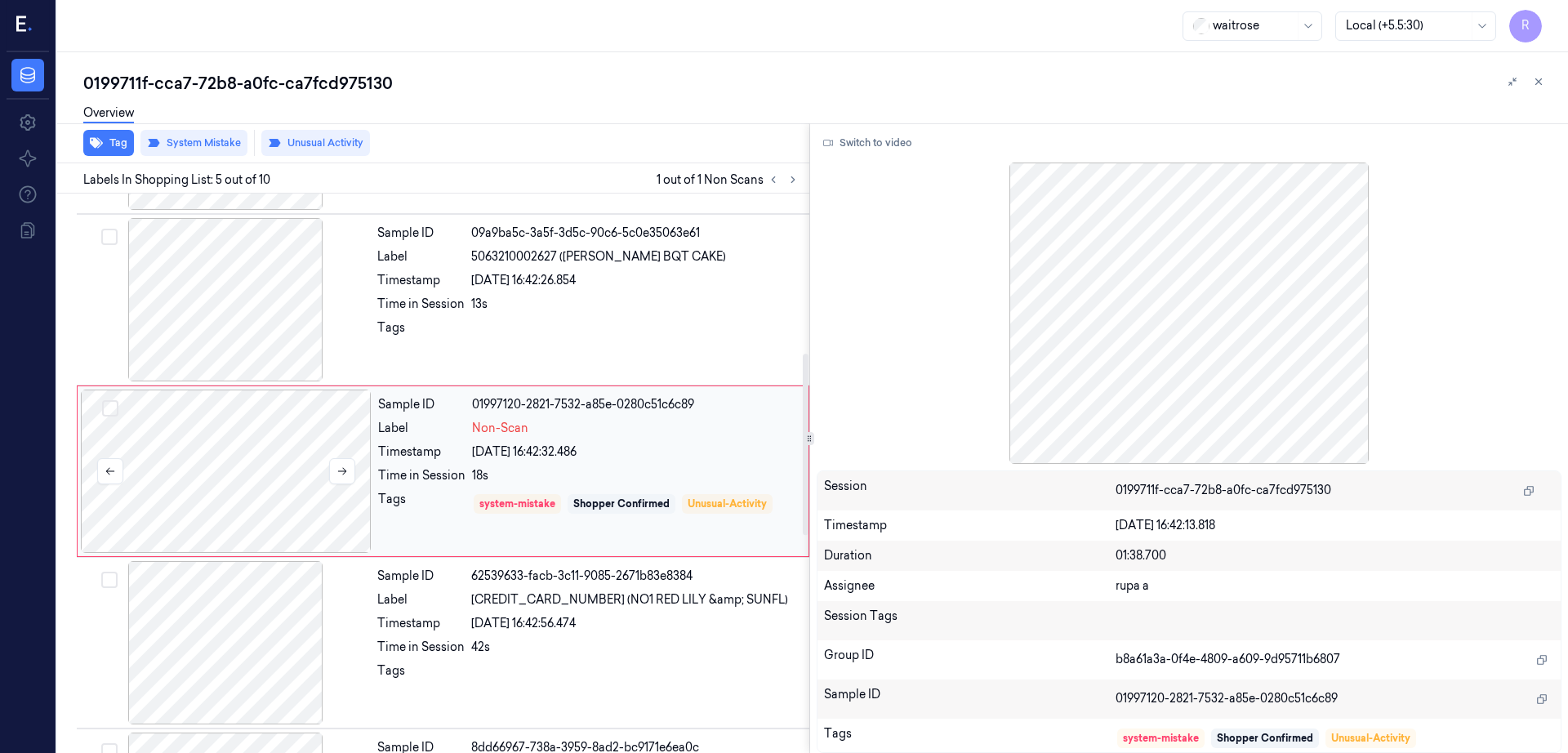
scroll to position [491, 0]
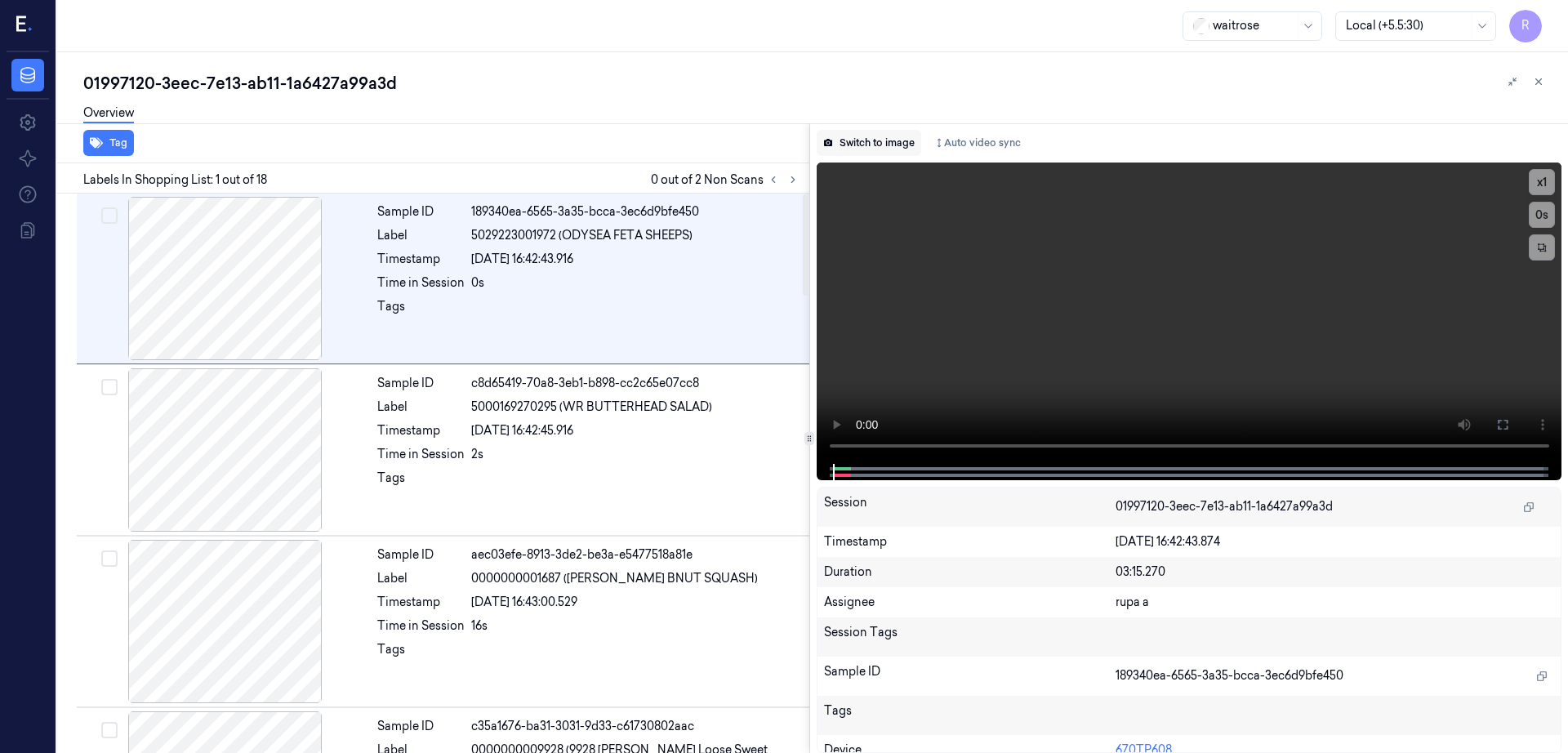
click at [874, 144] on button "Switch to image" at bounding box center [869, 143] width 105 height 26
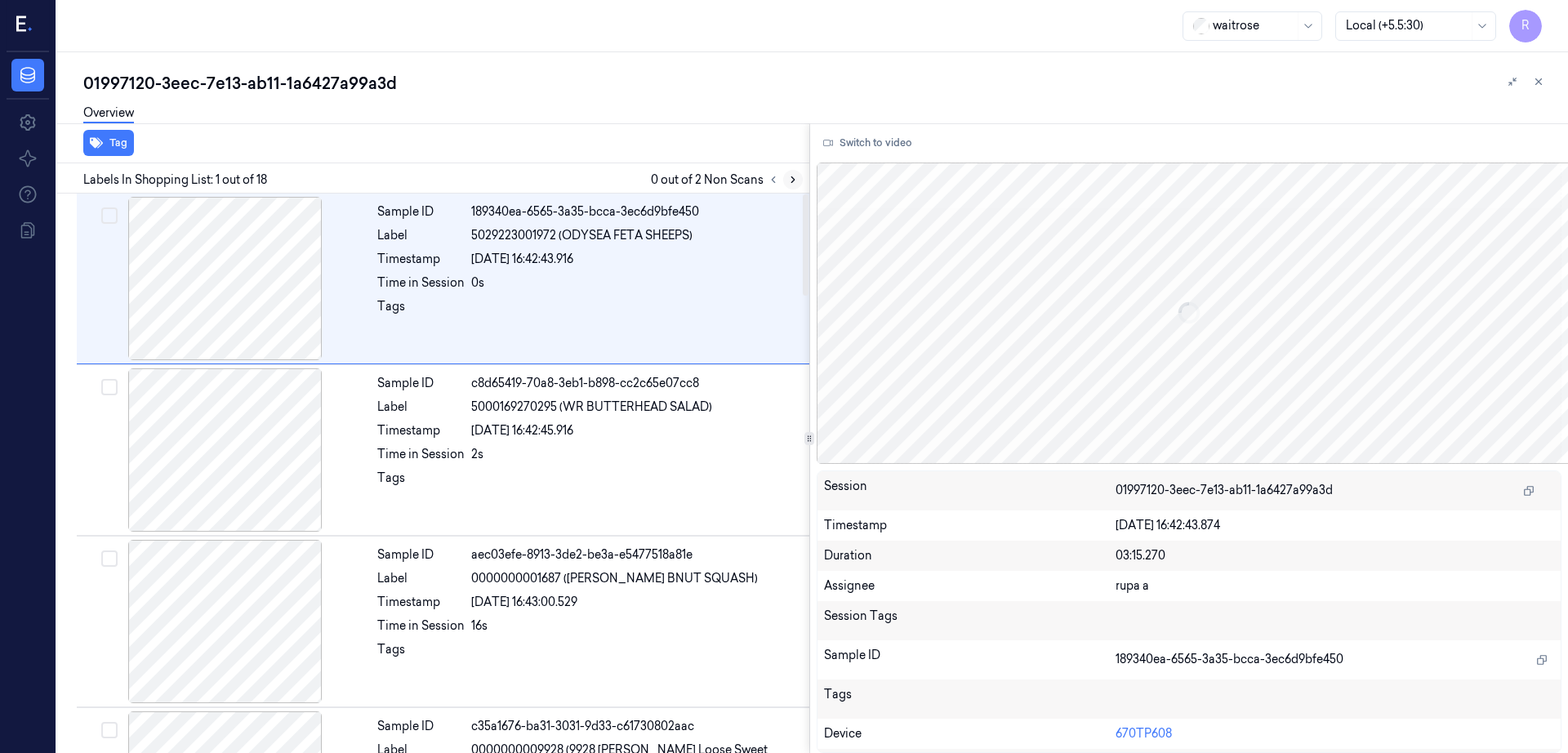
click at [803, 181] on button at bounding box center [793, 180] width 20 height 20
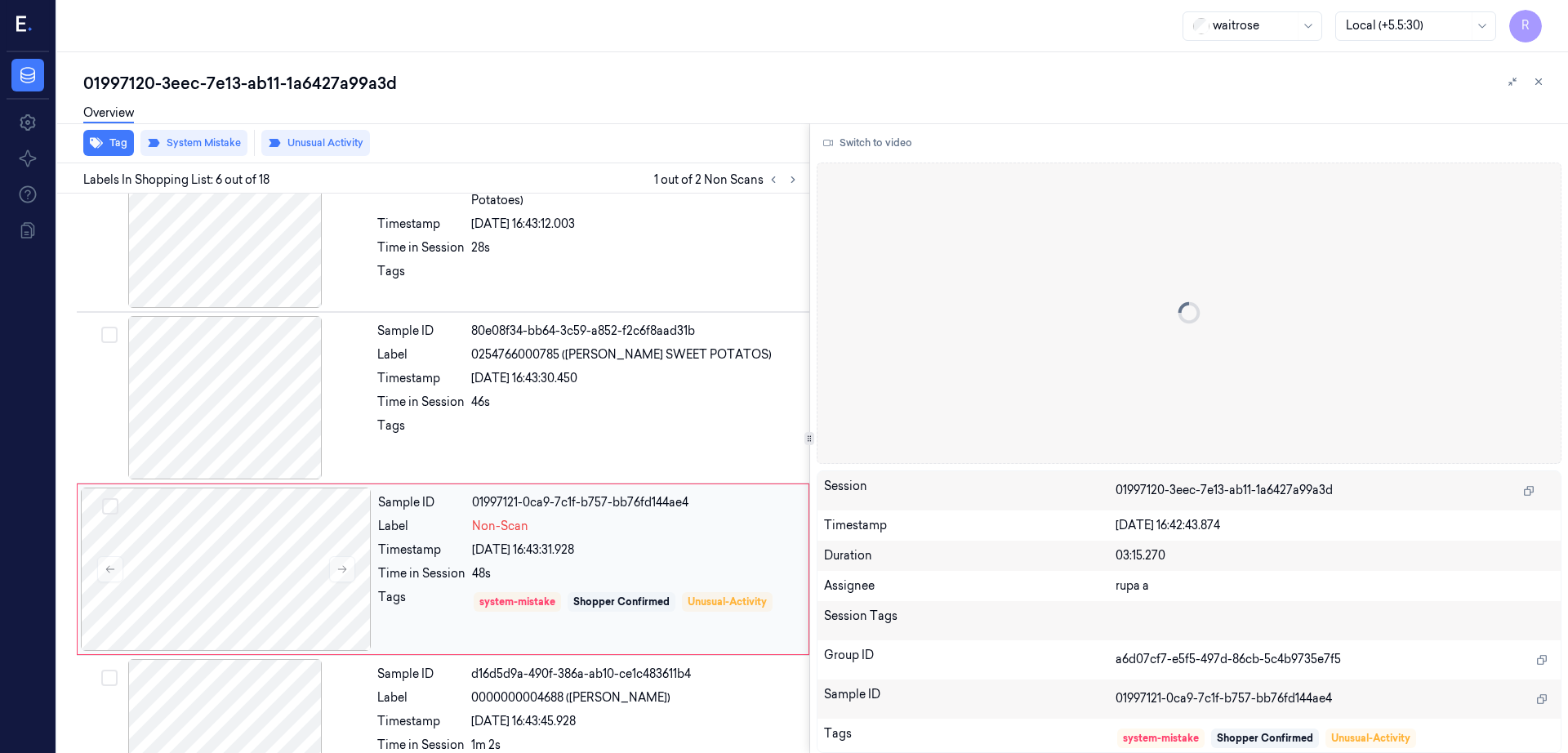
scroll to position [663, 0]
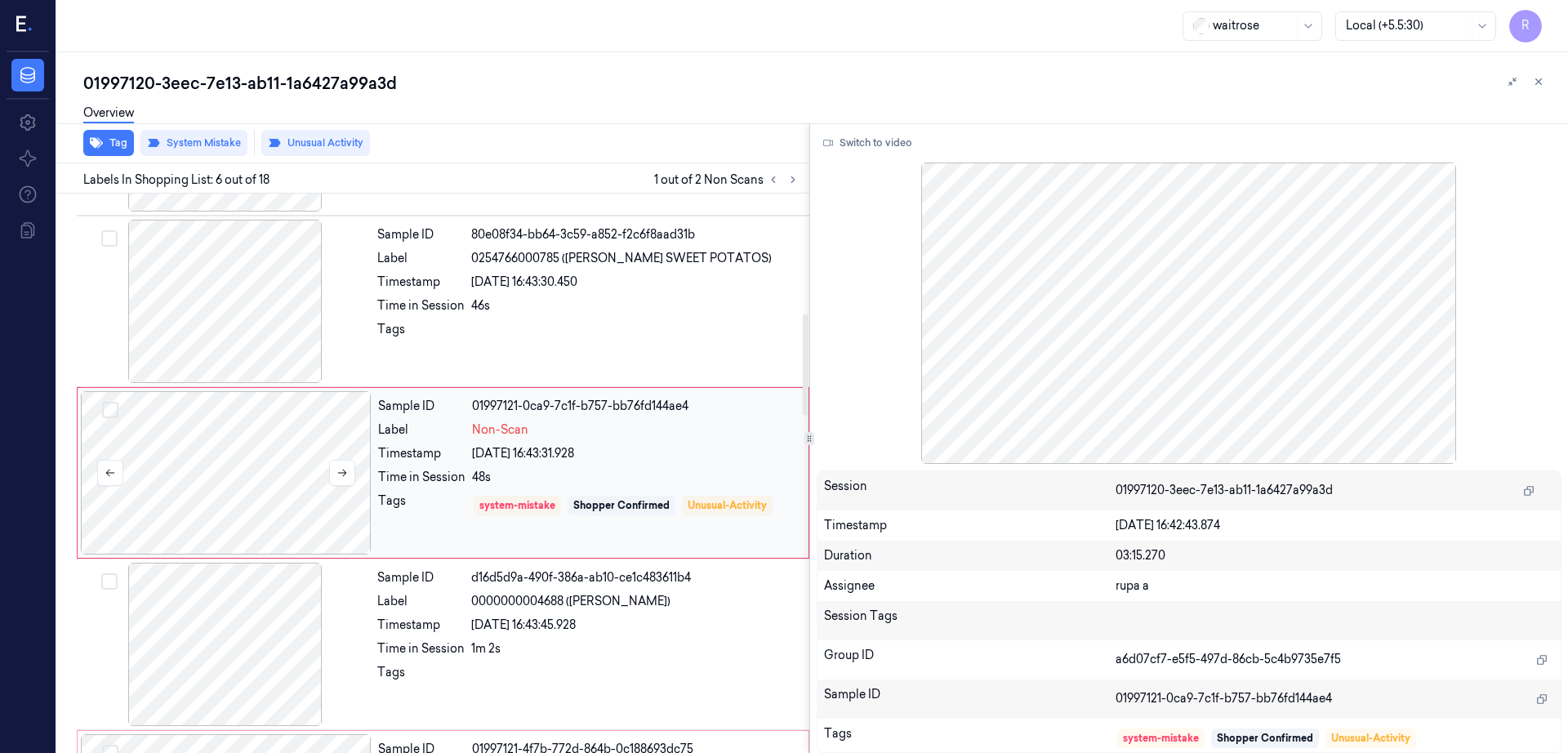
click at [220, 499] on div at bounding box center [226, 473] width 291 height 164
click at [215, 350] on div at bounding box center [225, 302] width 291 height 164
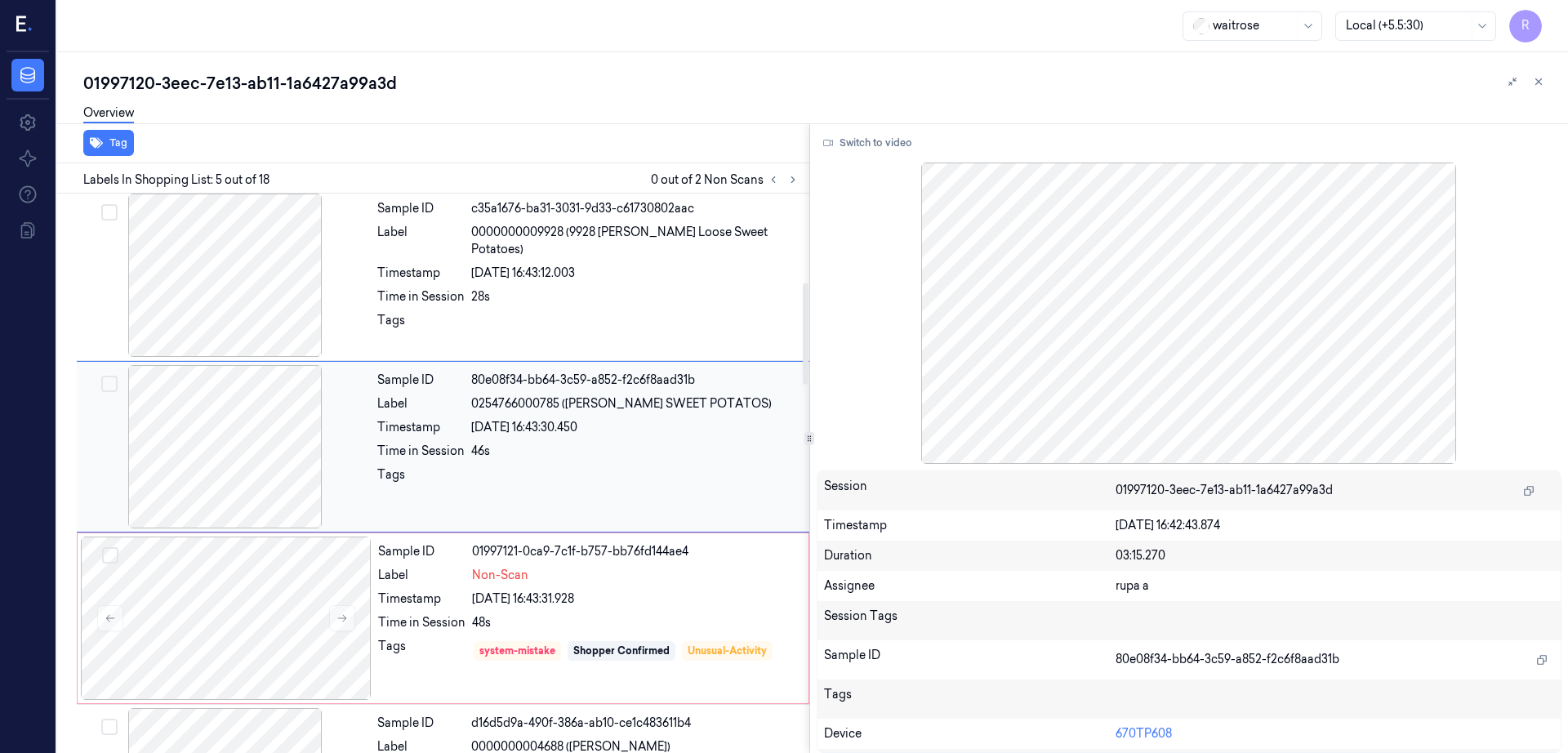
scroll to position [491, 0]
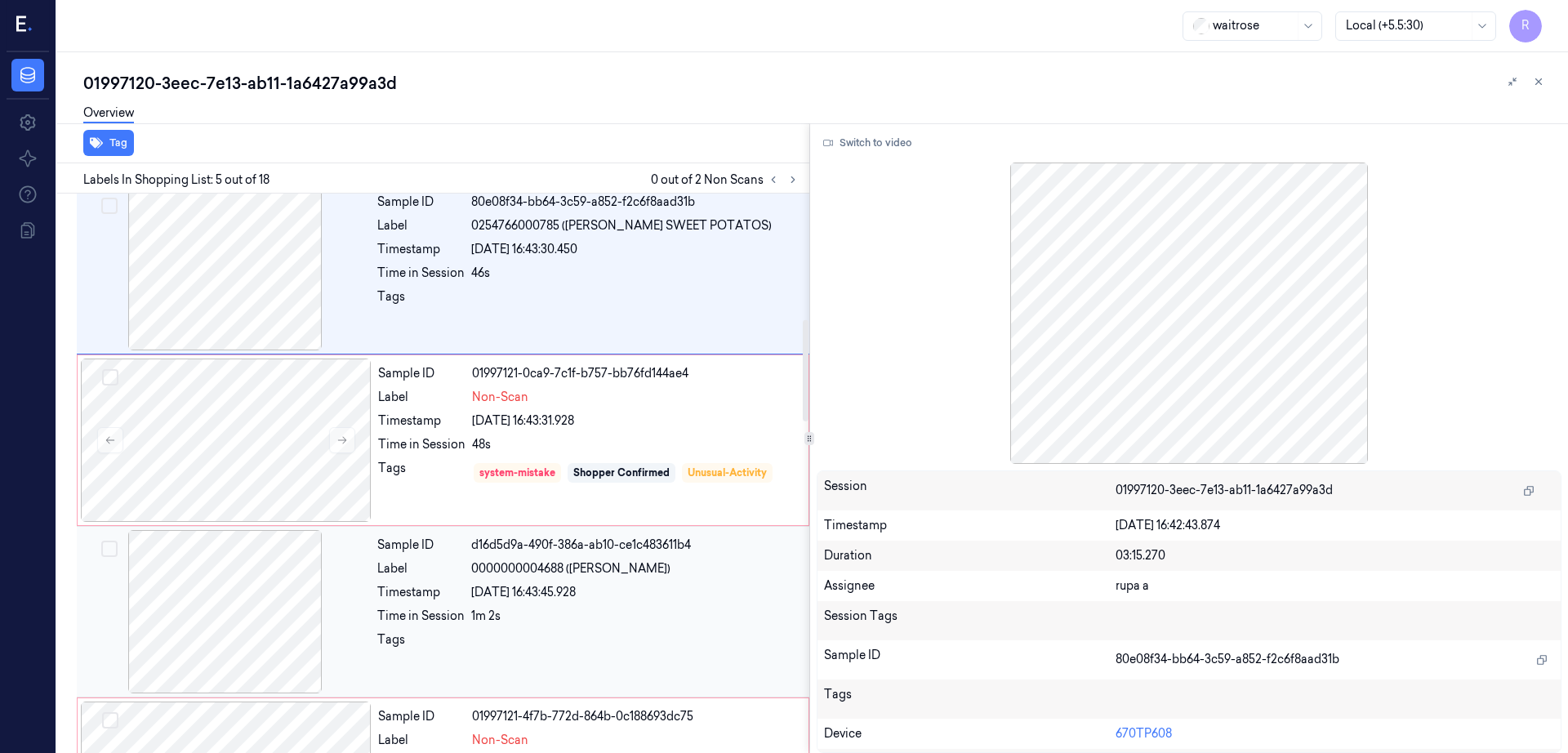
click at [267, 532] on div at bounding box center [225, 612] width 291 height 164
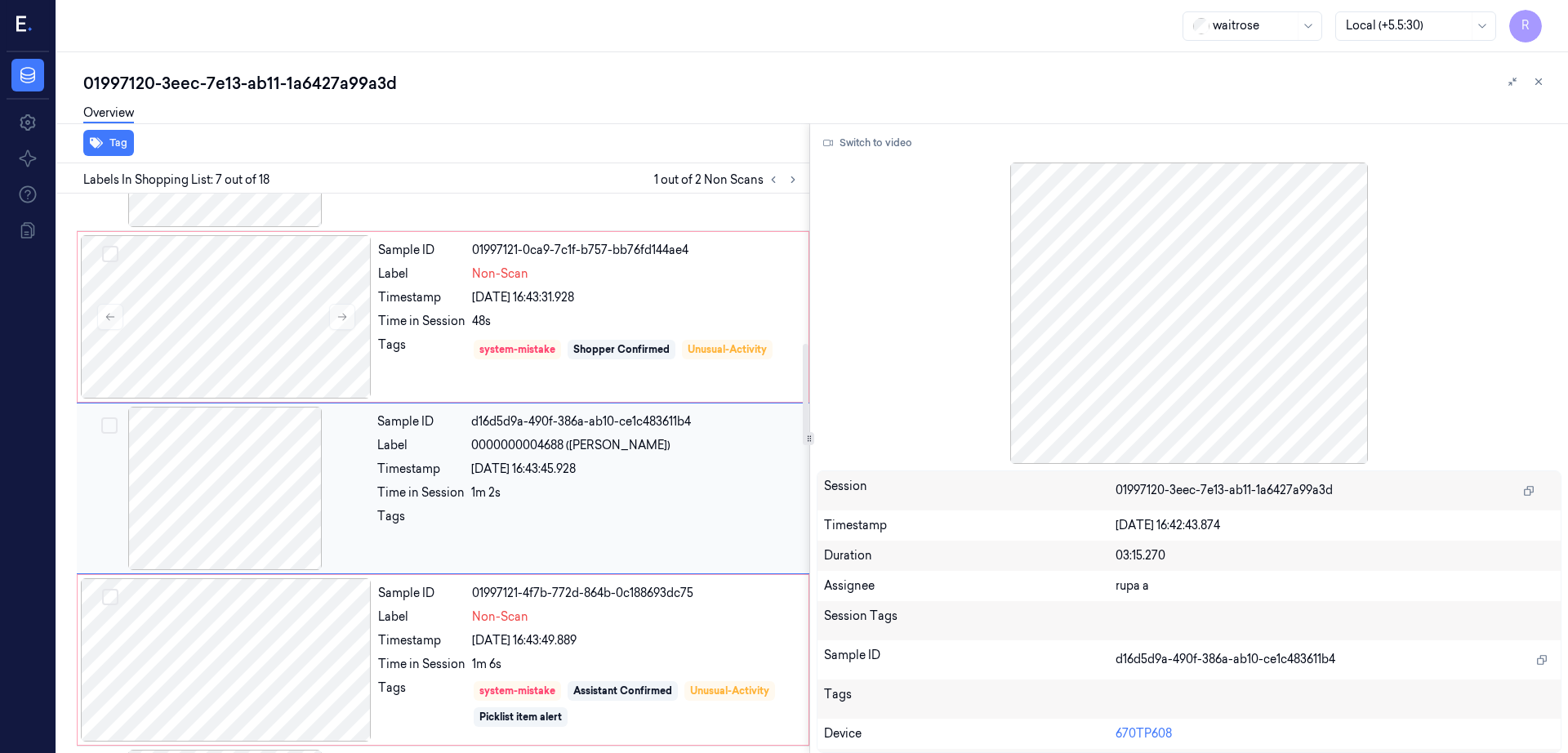
scroll to position [835, 0]
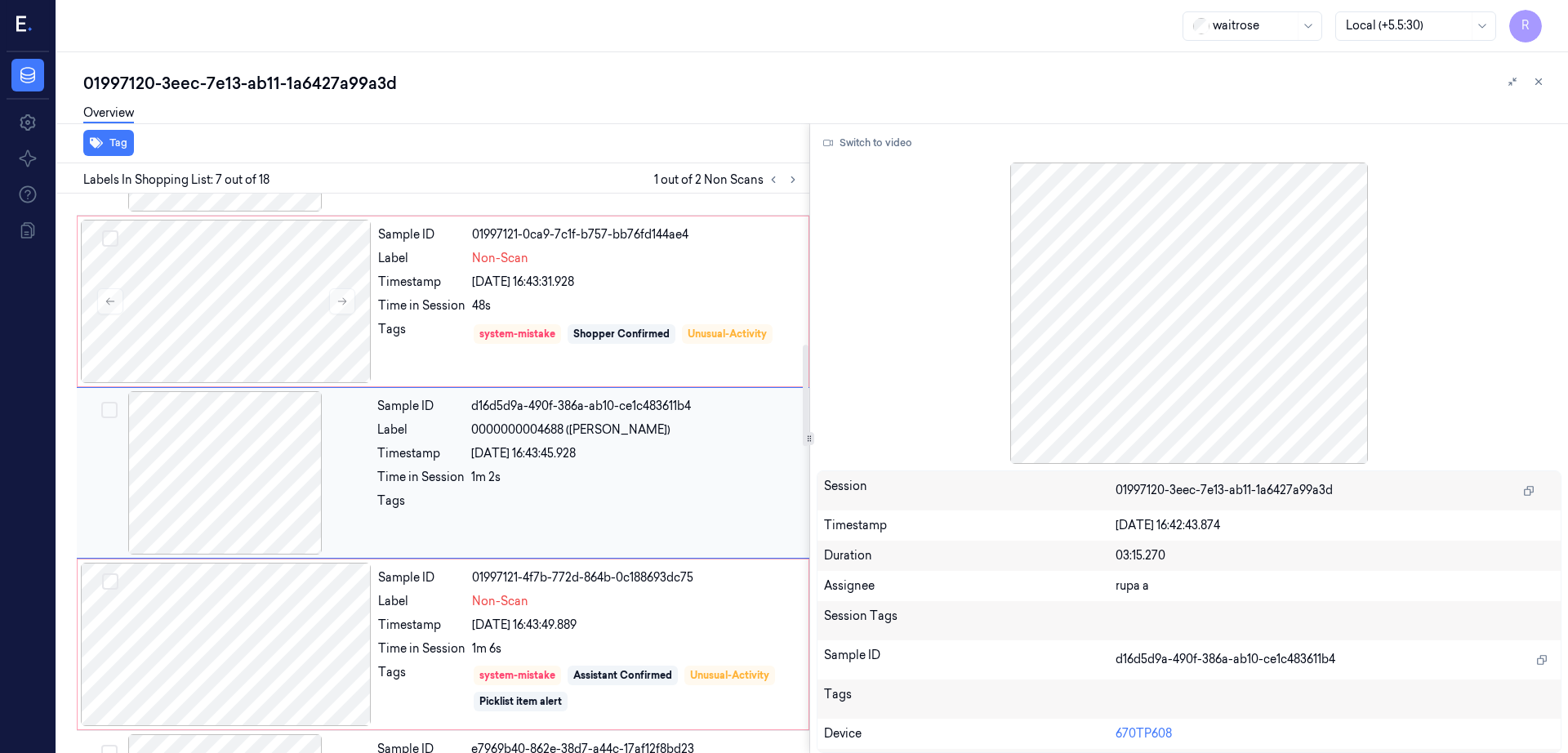
click at [249, 467] on div at bounding box center [225, 473] width 291 height 164
click at [244, 648] on div at bounding box center [226, 644] width 291 height 164
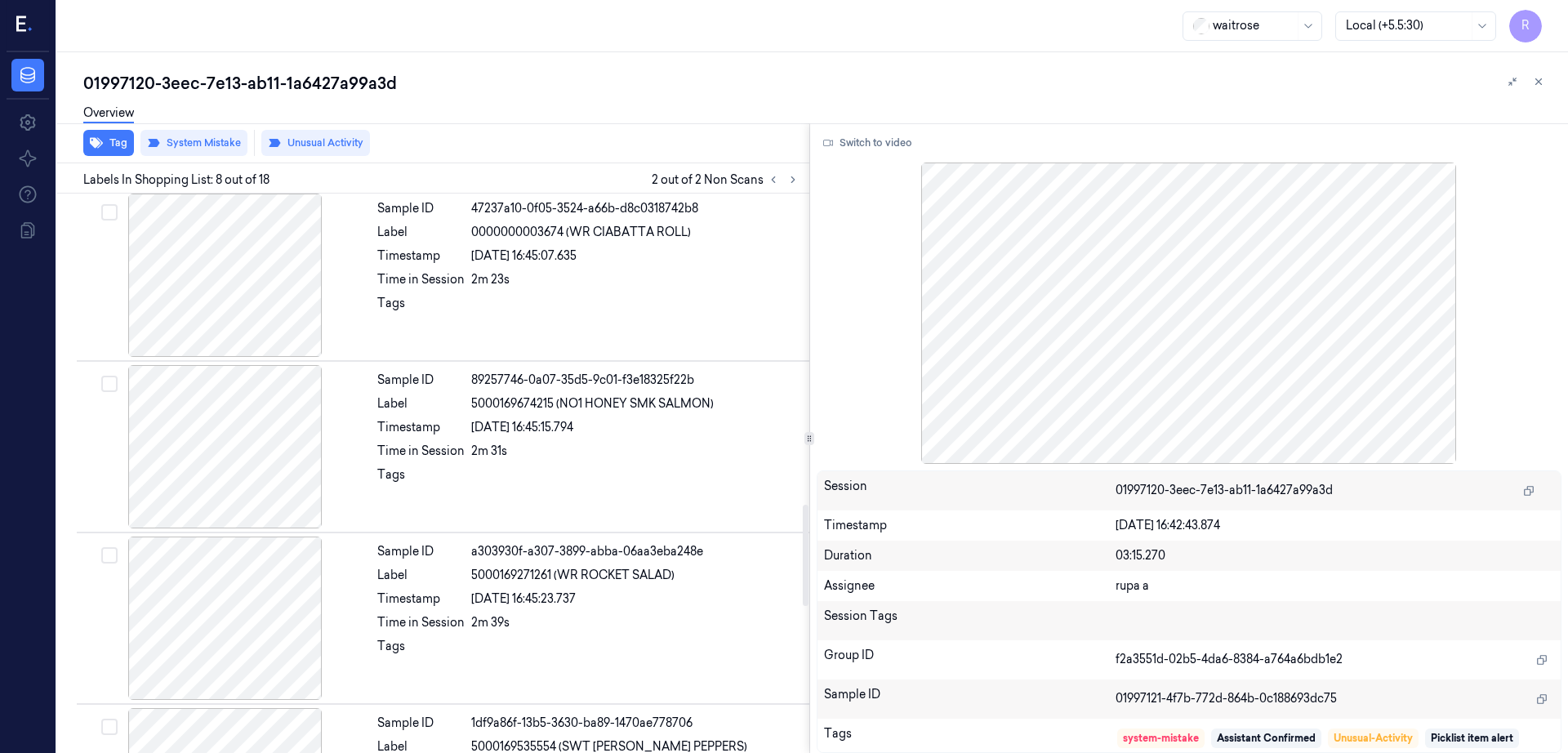
scroll to position [1721, 0]
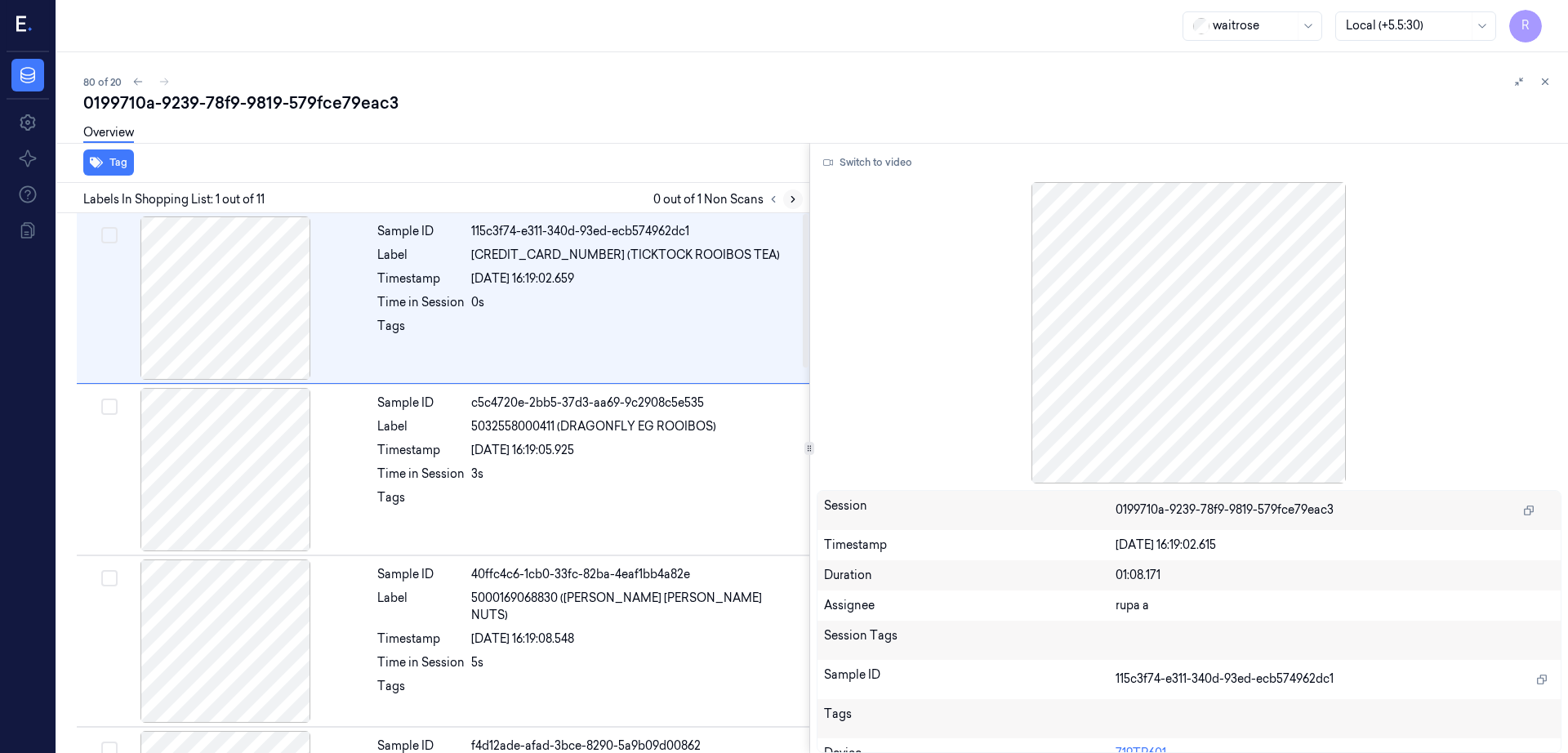
click at [803, 205] on button at bounding box center [793, 199] width 20 height 20
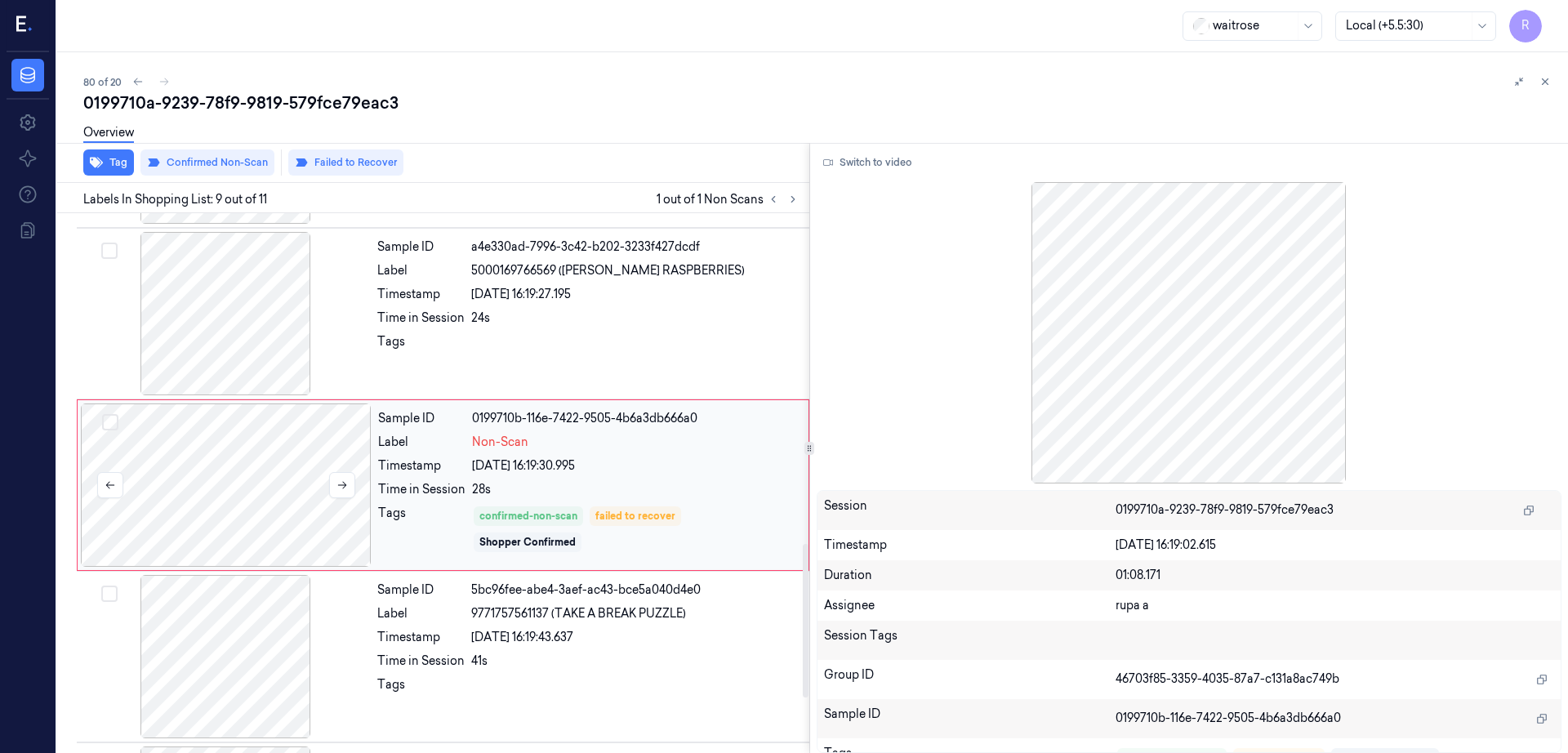
scroll to position [1187, 0]
click at [221, 494] on div at bounding box center [226, 483] width 291 height 164
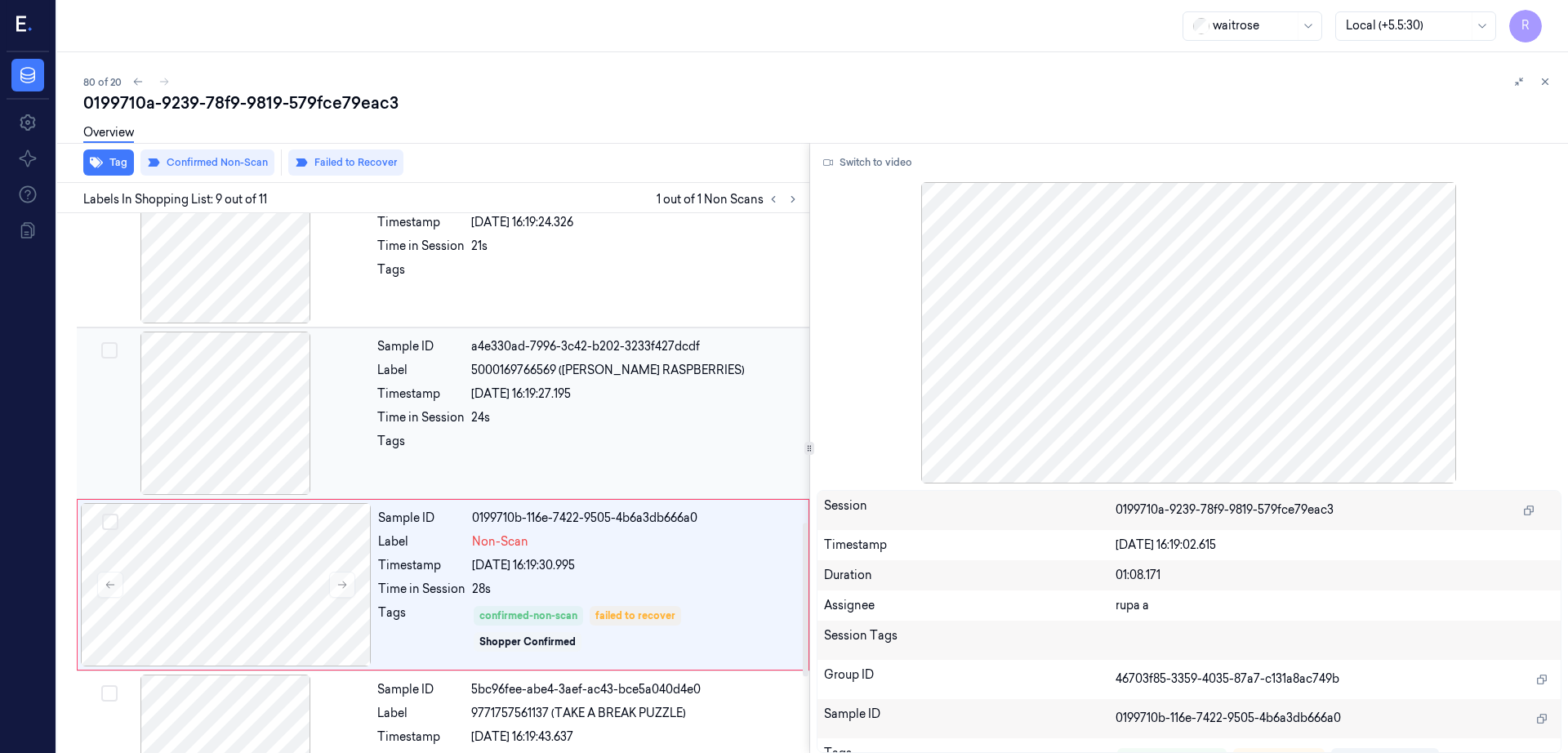
click at [244, 388] on div at bounding box center [225, 414] width 291 height 164
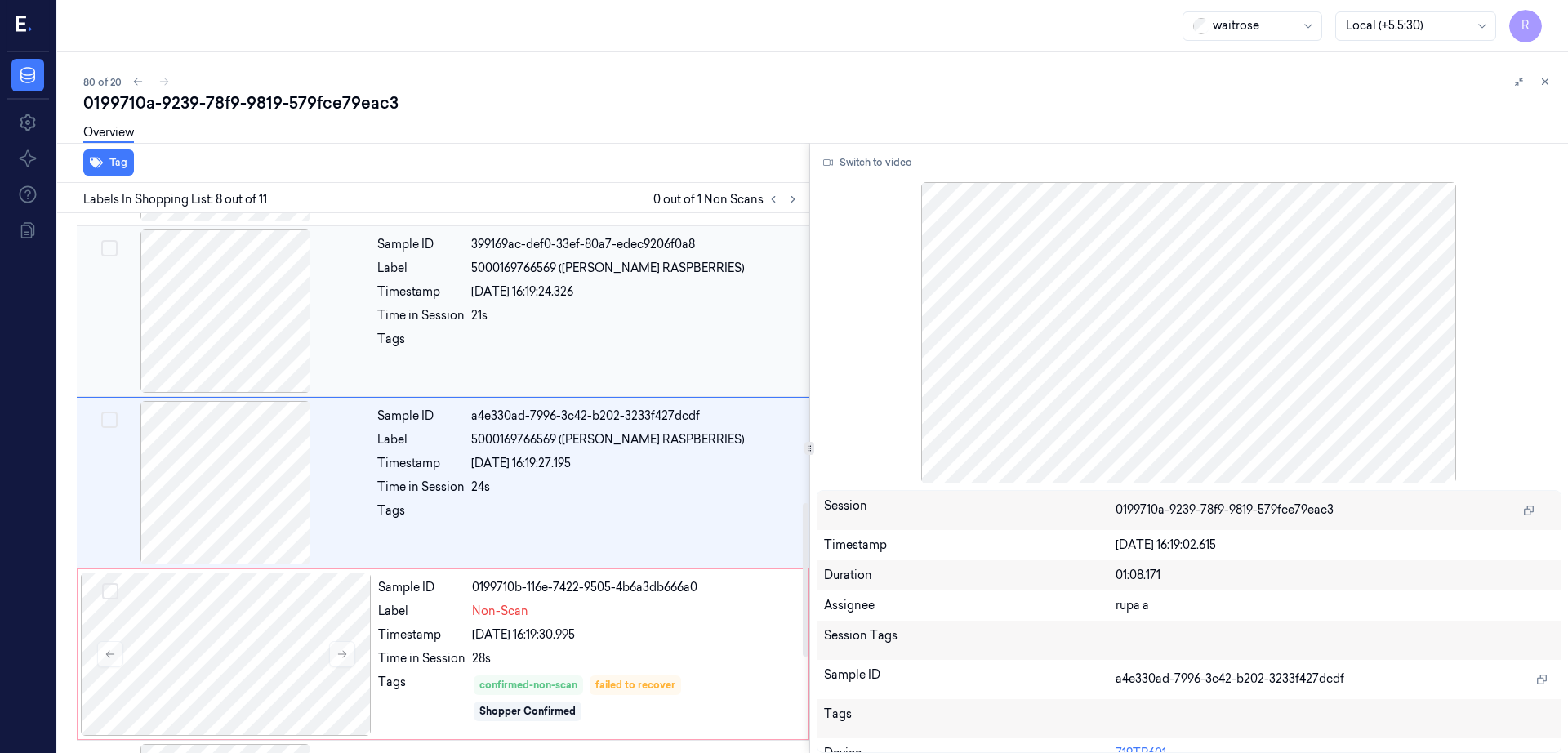
click at [240, 332] on div at bounding box center [225, 312] width 291 height 164
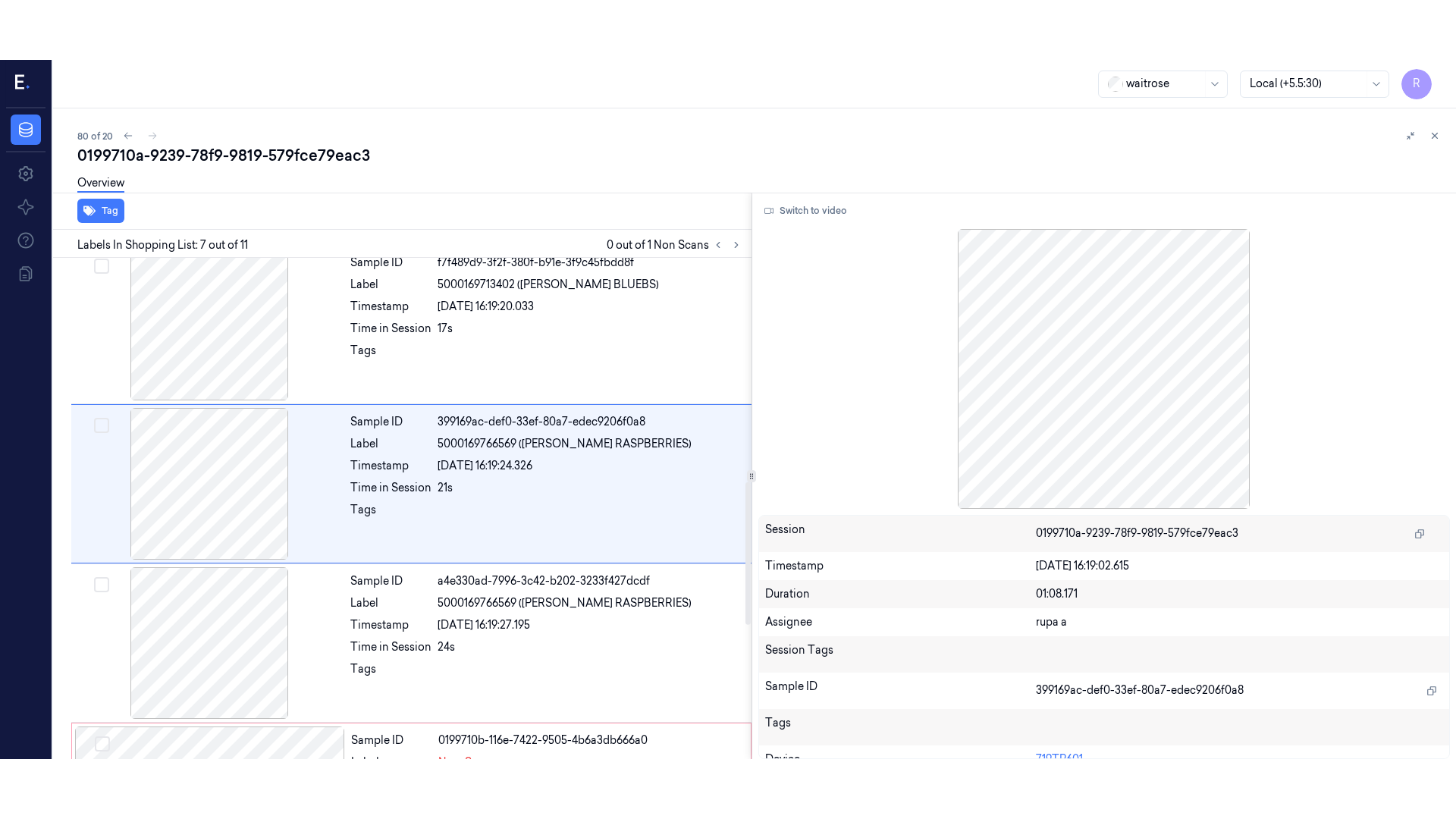
scroll to position [784, 0]
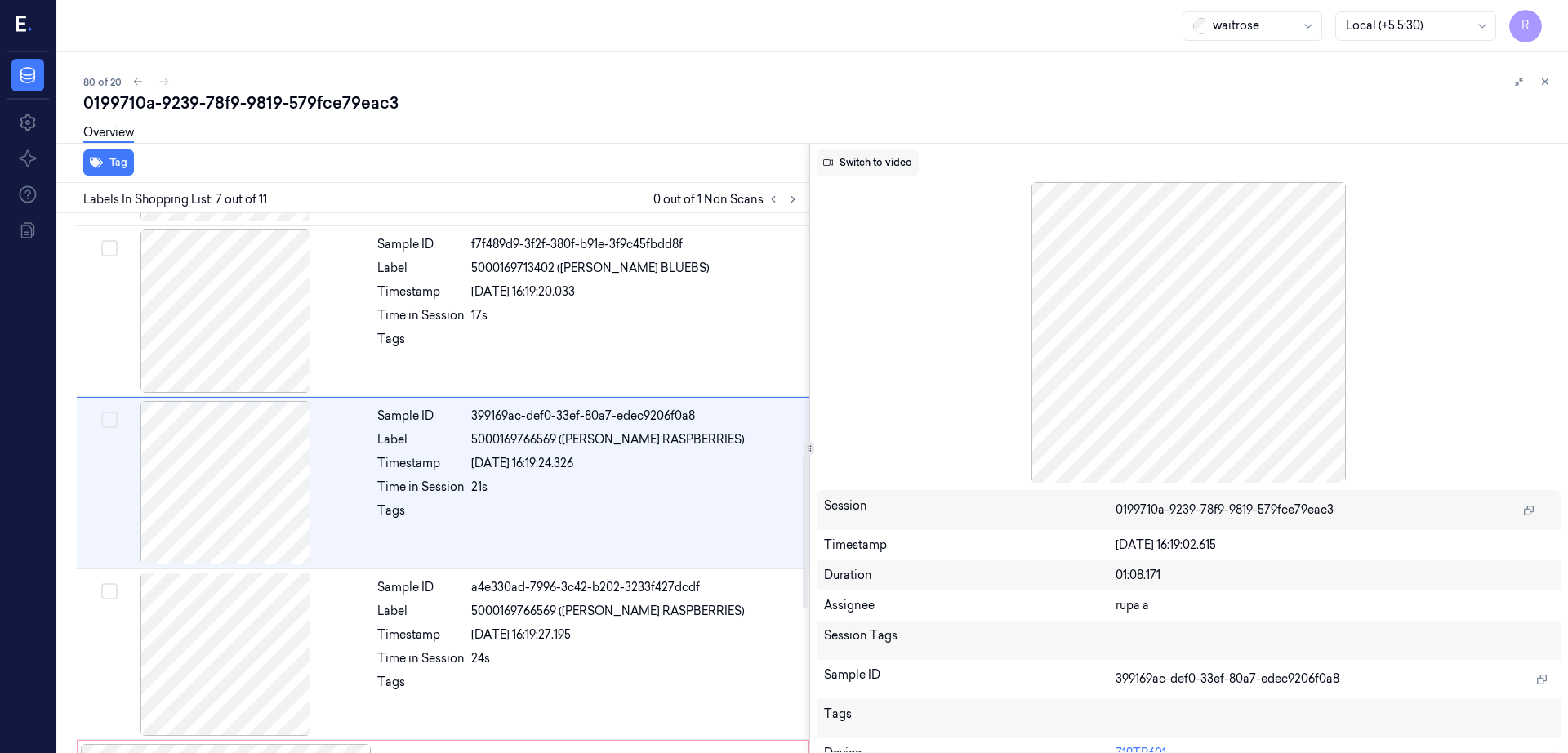
click at [895, 158] on button "Switch to video" at bounding box center [867, 162] width 102 height 26
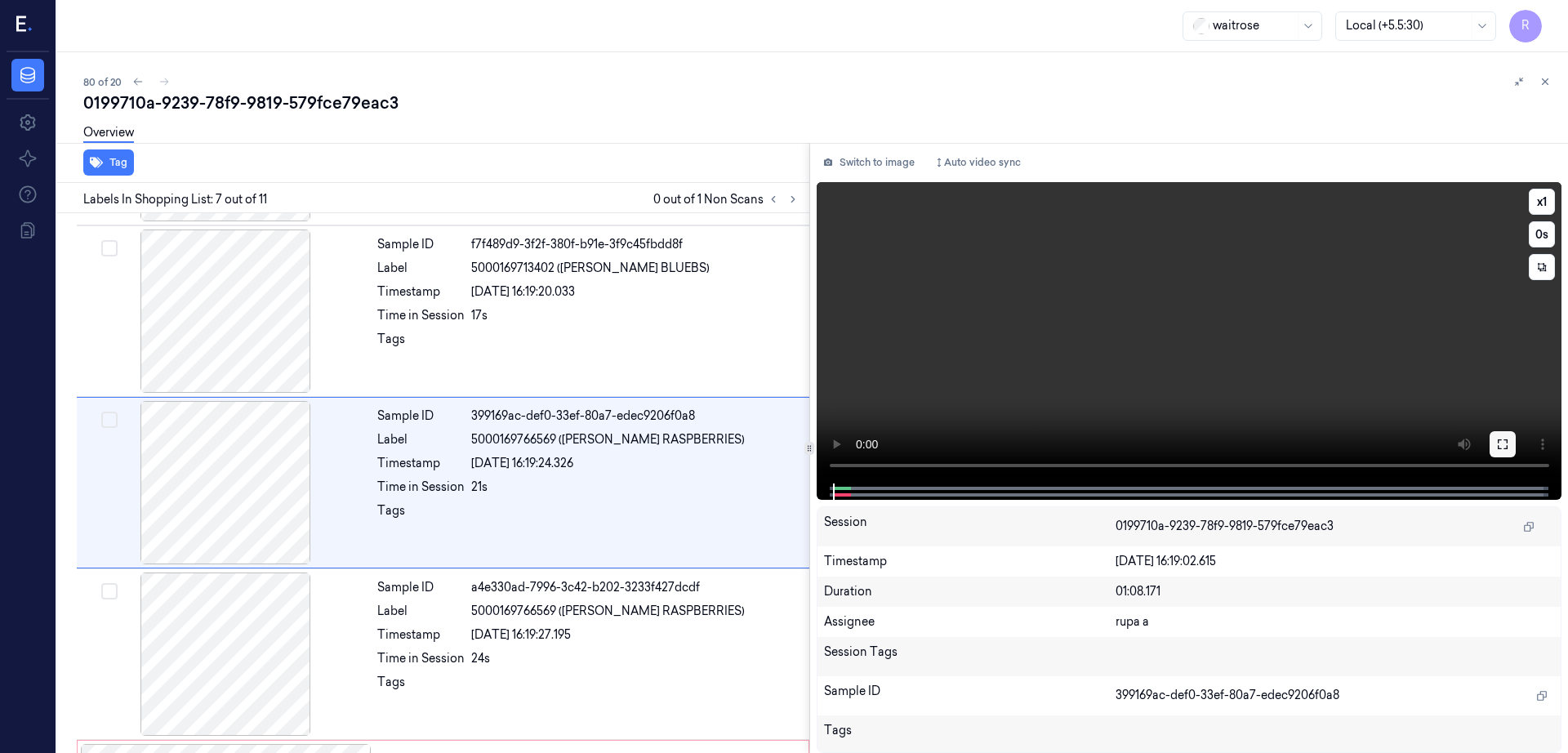
click at [1516, 431] on button at bounding box center [1503, 444] width 26 height 26
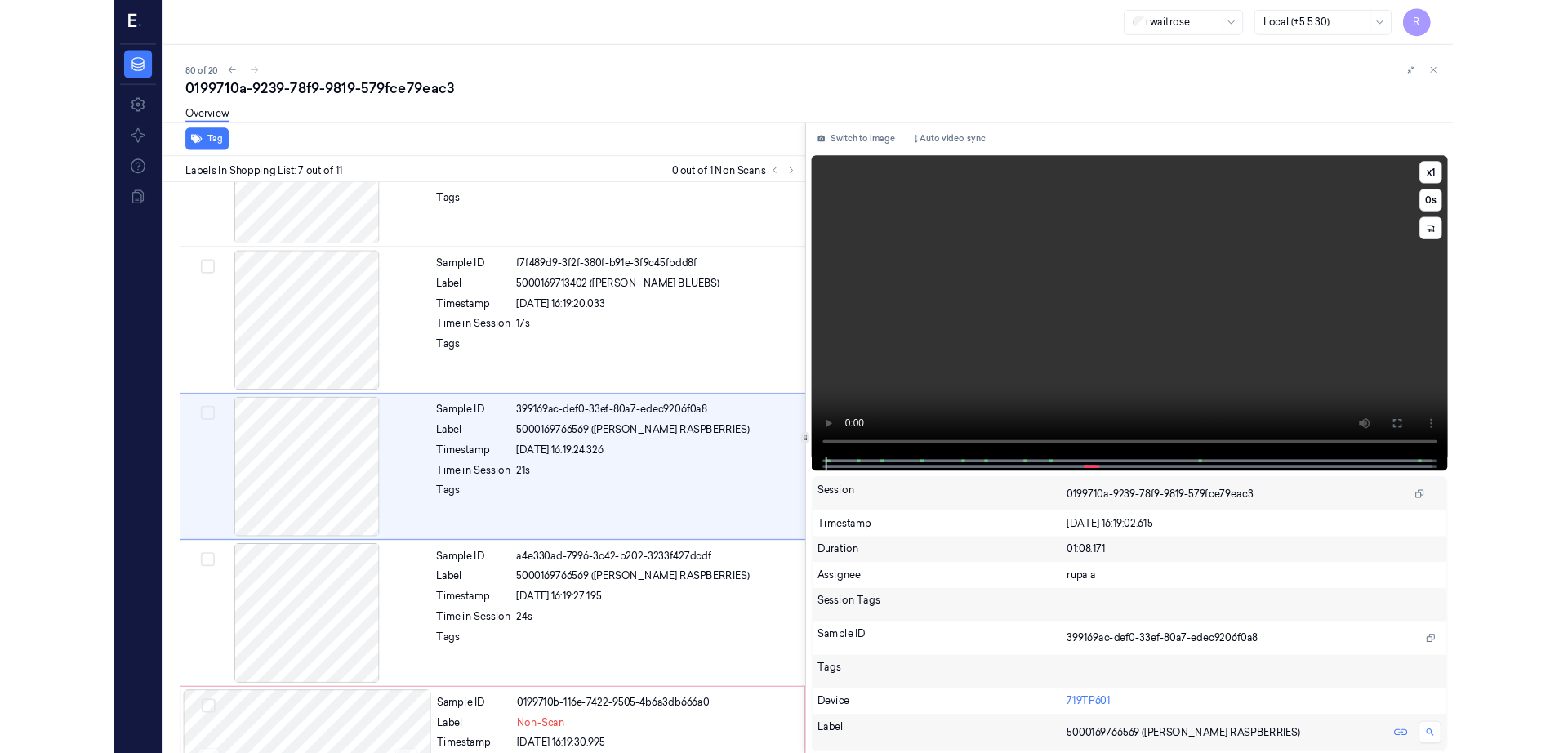
scroll to position [780, 0]
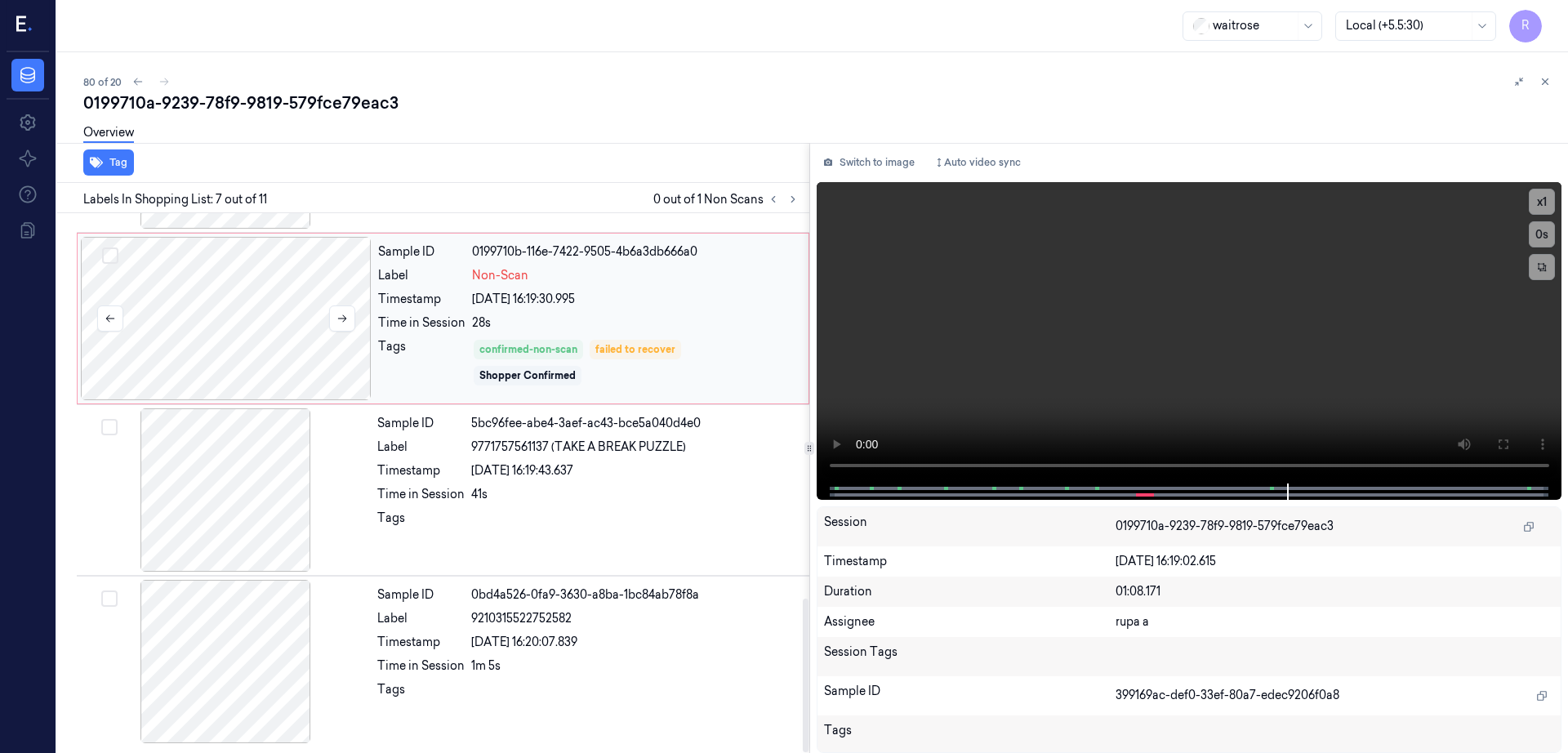
click at [230, 367] on div at bounding box center [226, 319] width 291 height 164
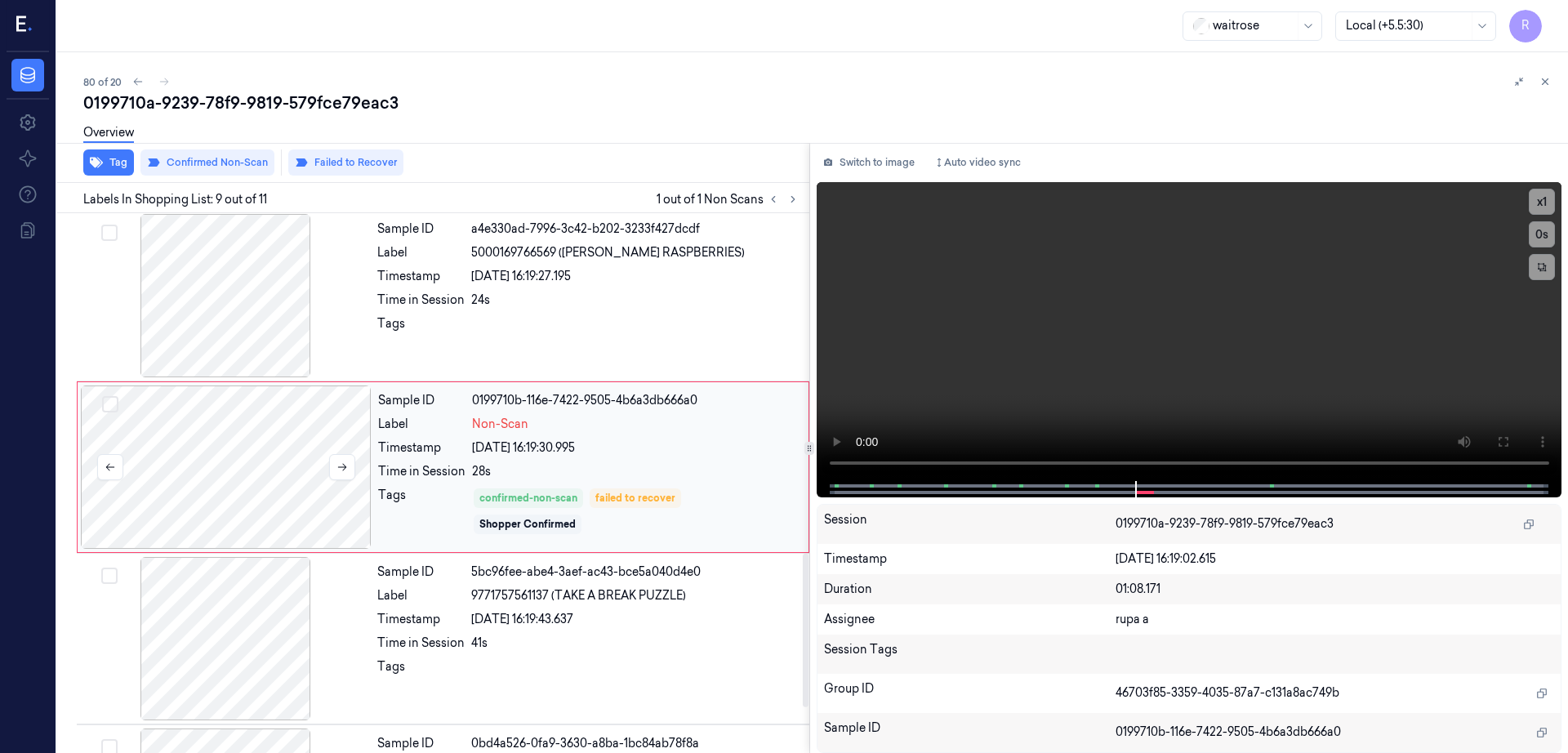
scroll to position [1187, 0]
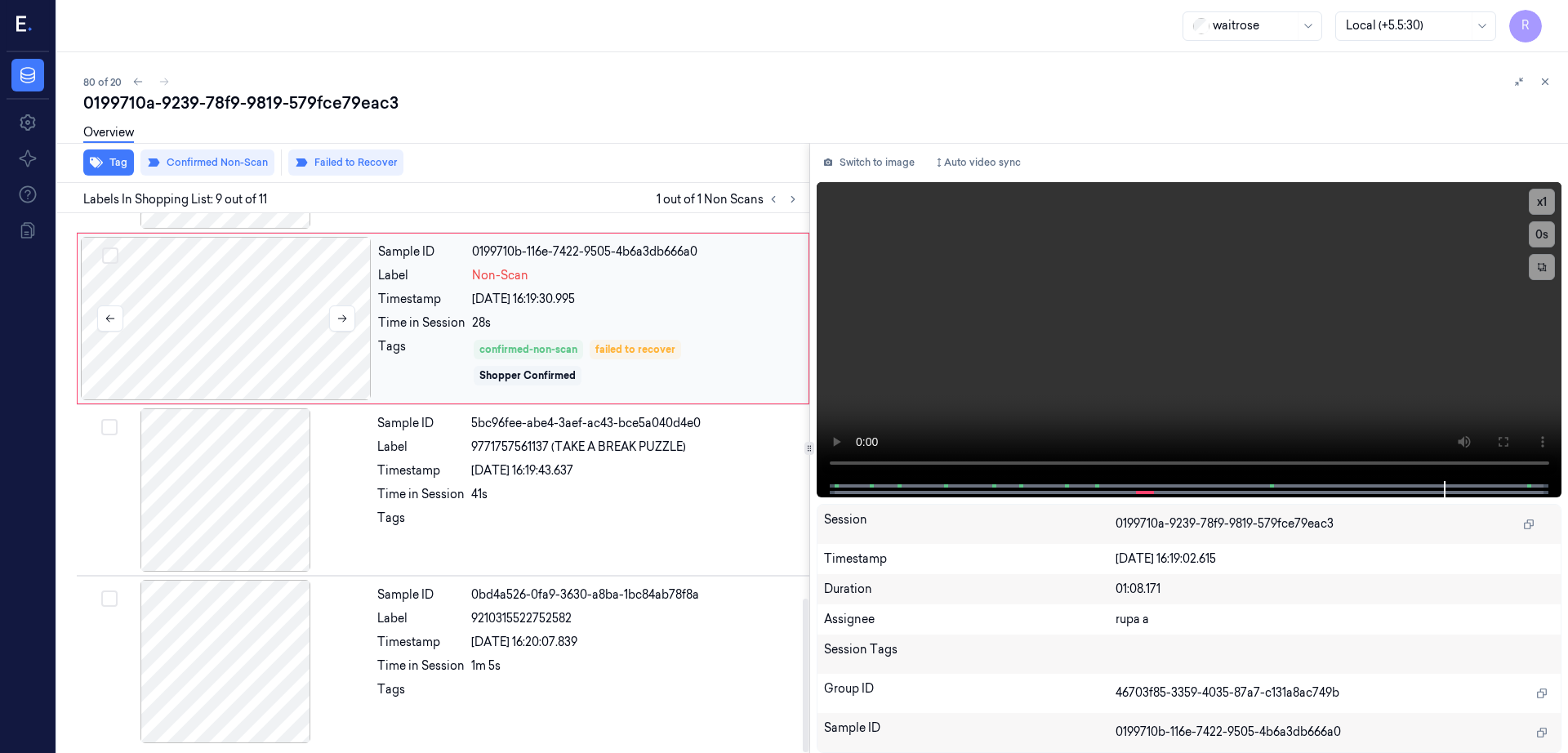
click at [294, 353] on div at bounding box center [226, 319] width 291 height 164
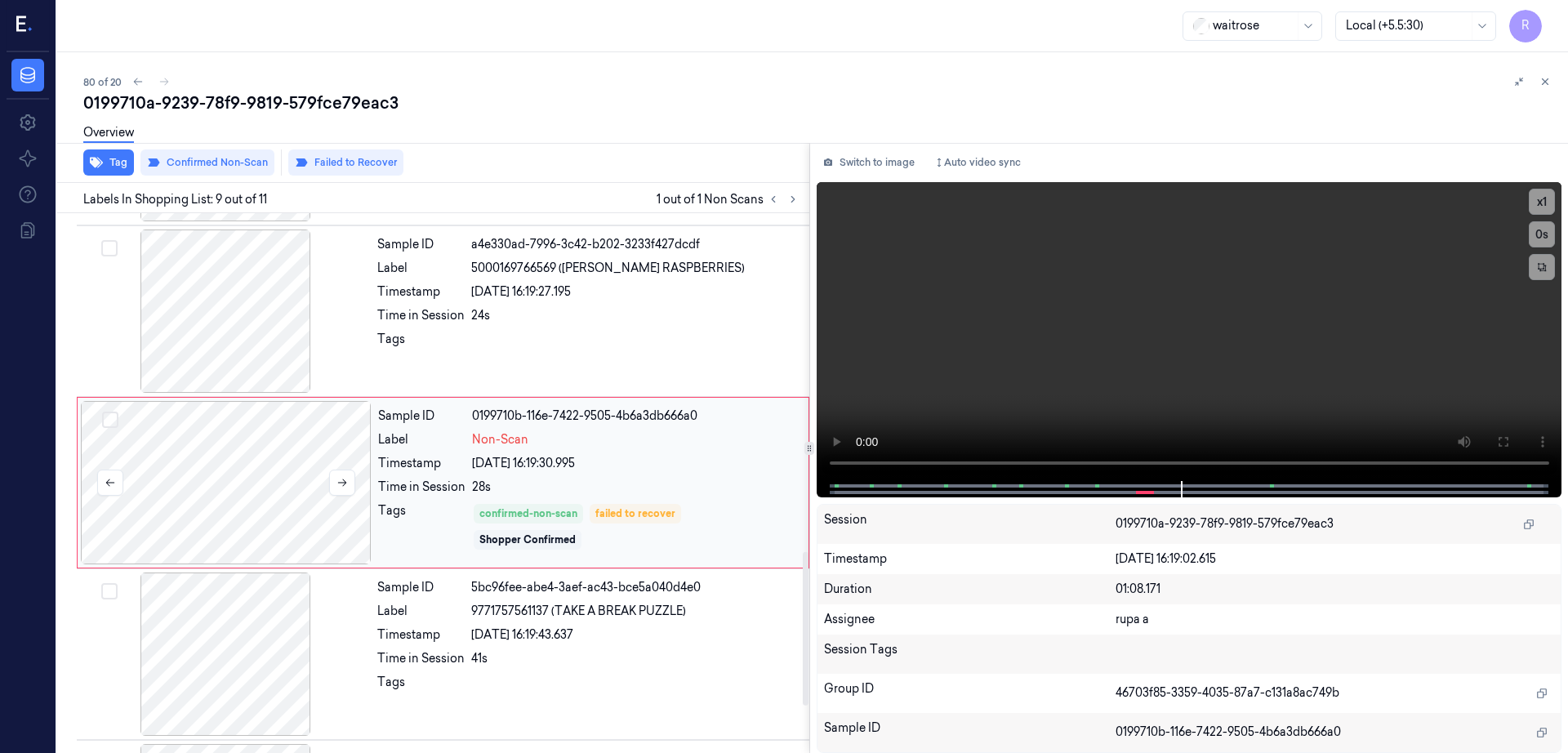
click at [267, 409] on div at bounding box center [226, 483] width 291 height 164
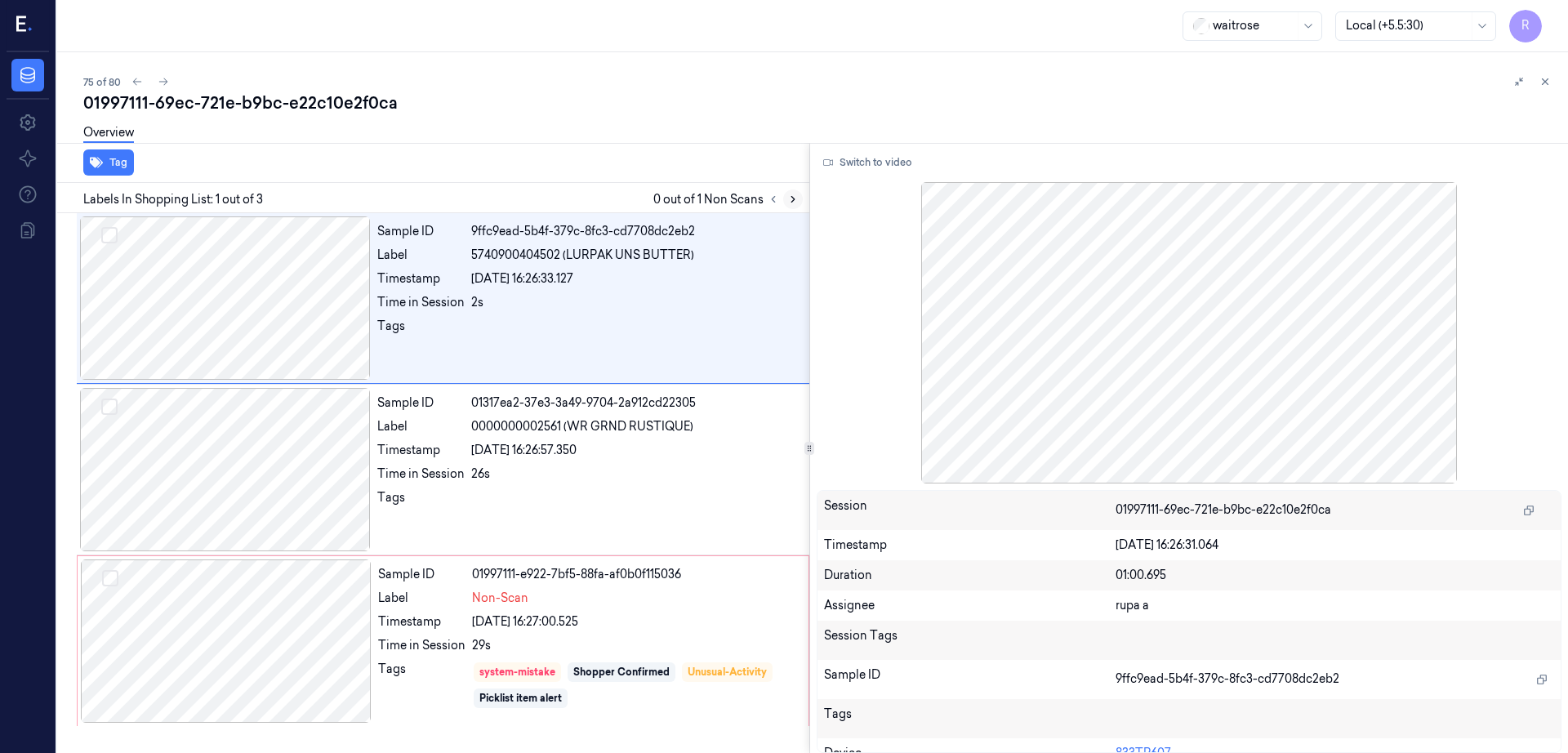
click at [798, 194] on icon at bounding box center [793, 199] width 12 height 12
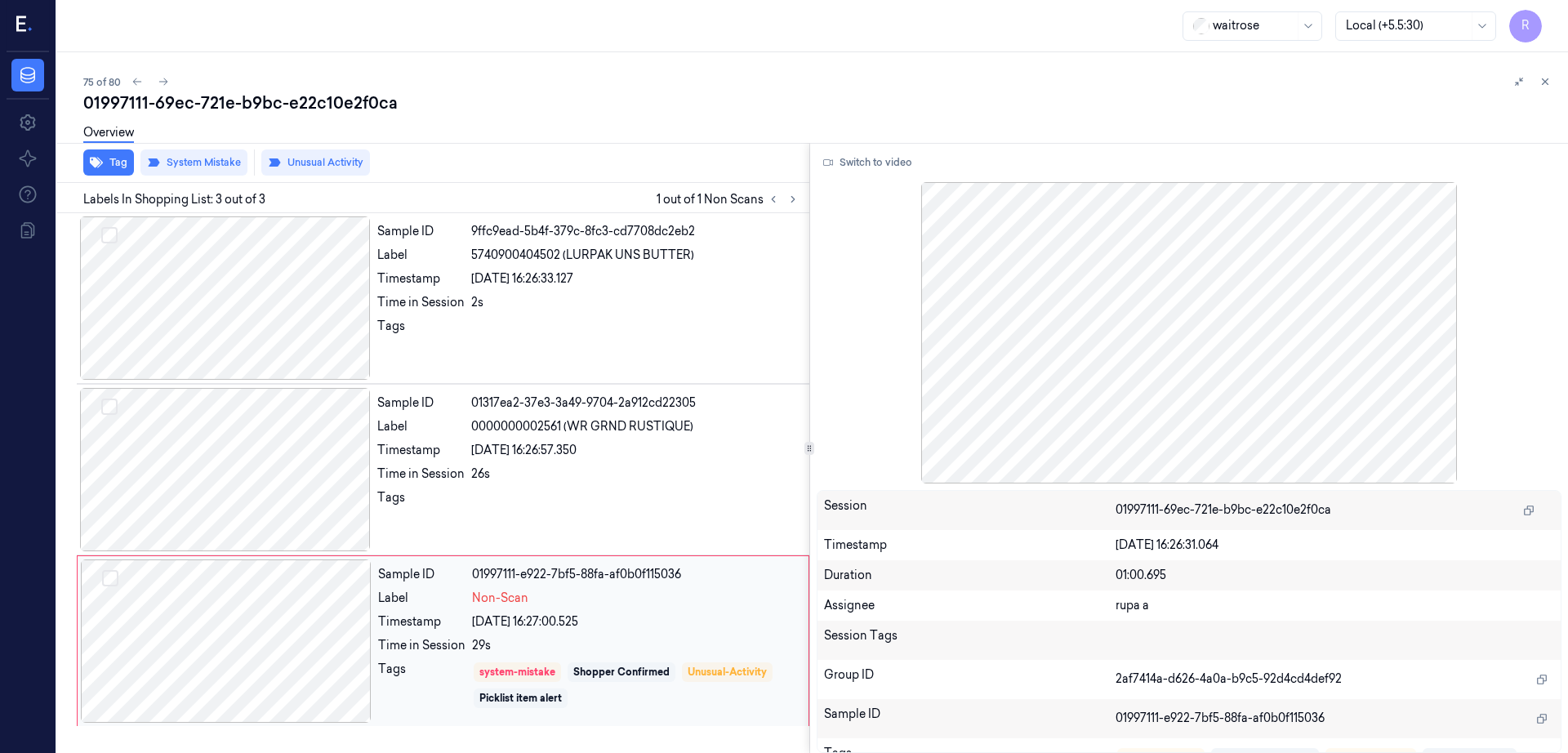
click at [250, 574] on div at bounding box center [226, 641] width 291 height 164
drag, startPoint x: 244, startPoint y: 490, endPoint x: 243, endPoint y: 499, distance: 9.1
click at [244, 492] on div at bounding box center [225, 470] width 291 height 164
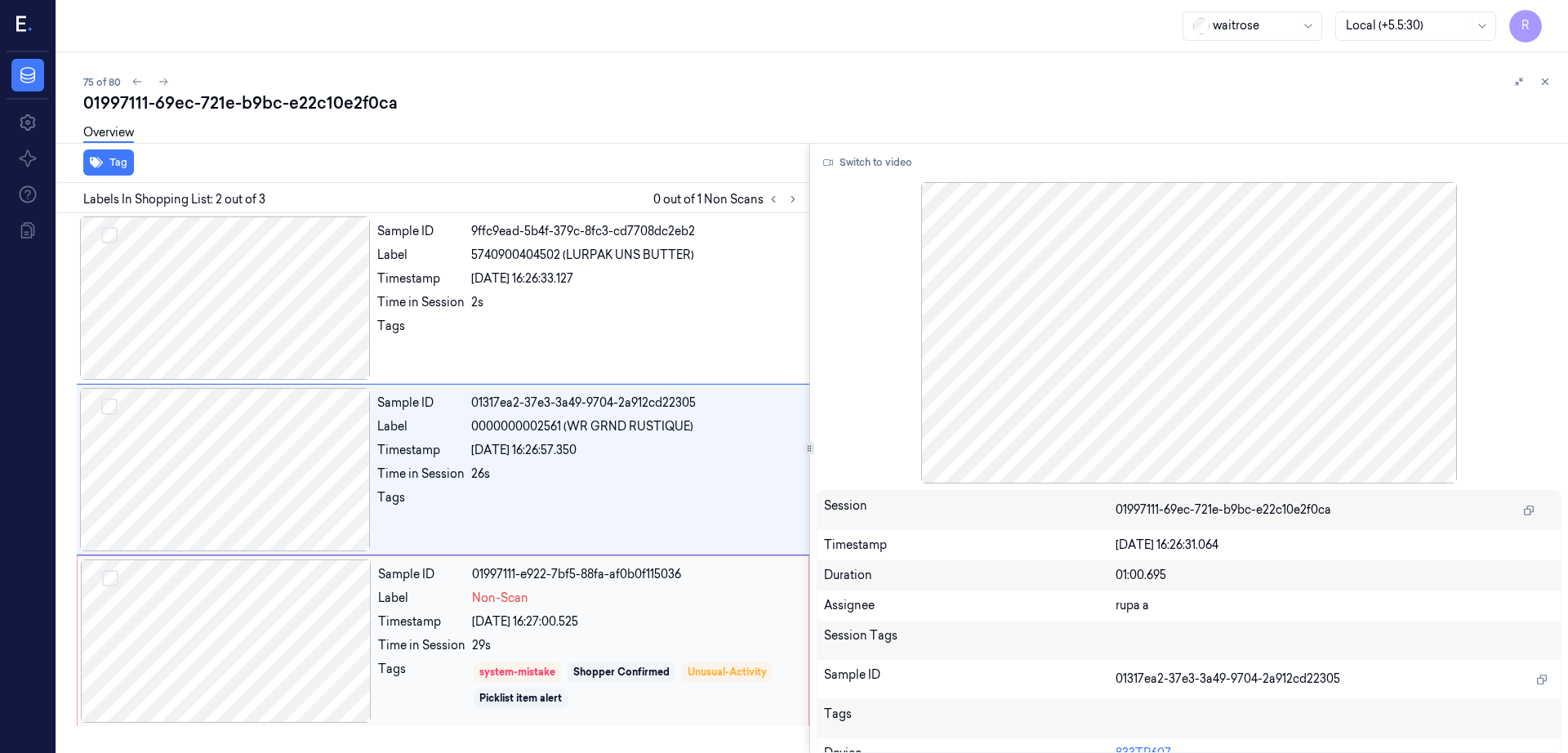
click at [253, 646] on div at bounding box center [226, 641] width 291 height 164
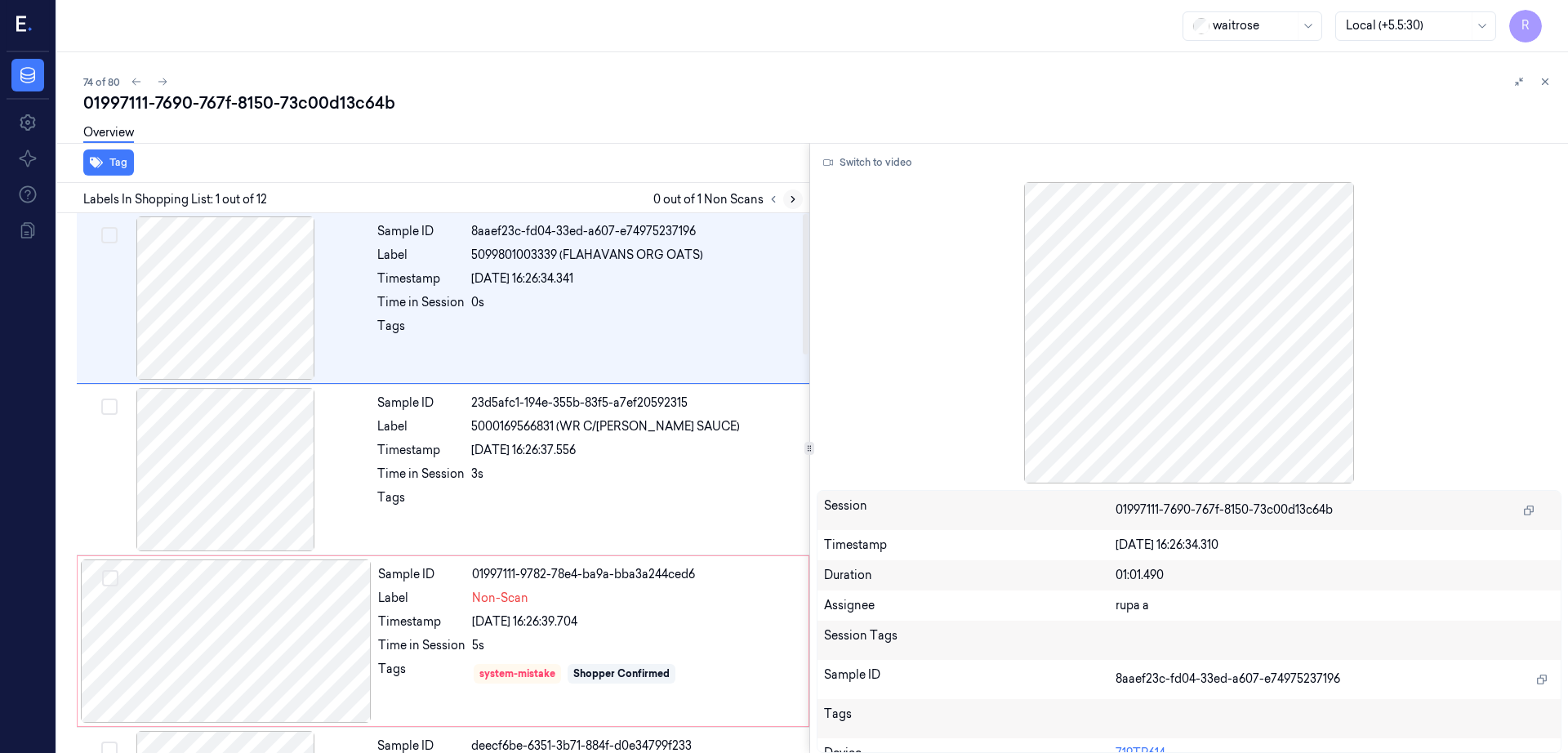
click at [798, 201] on icon at bounding box center [793, 199] width 12 height 12
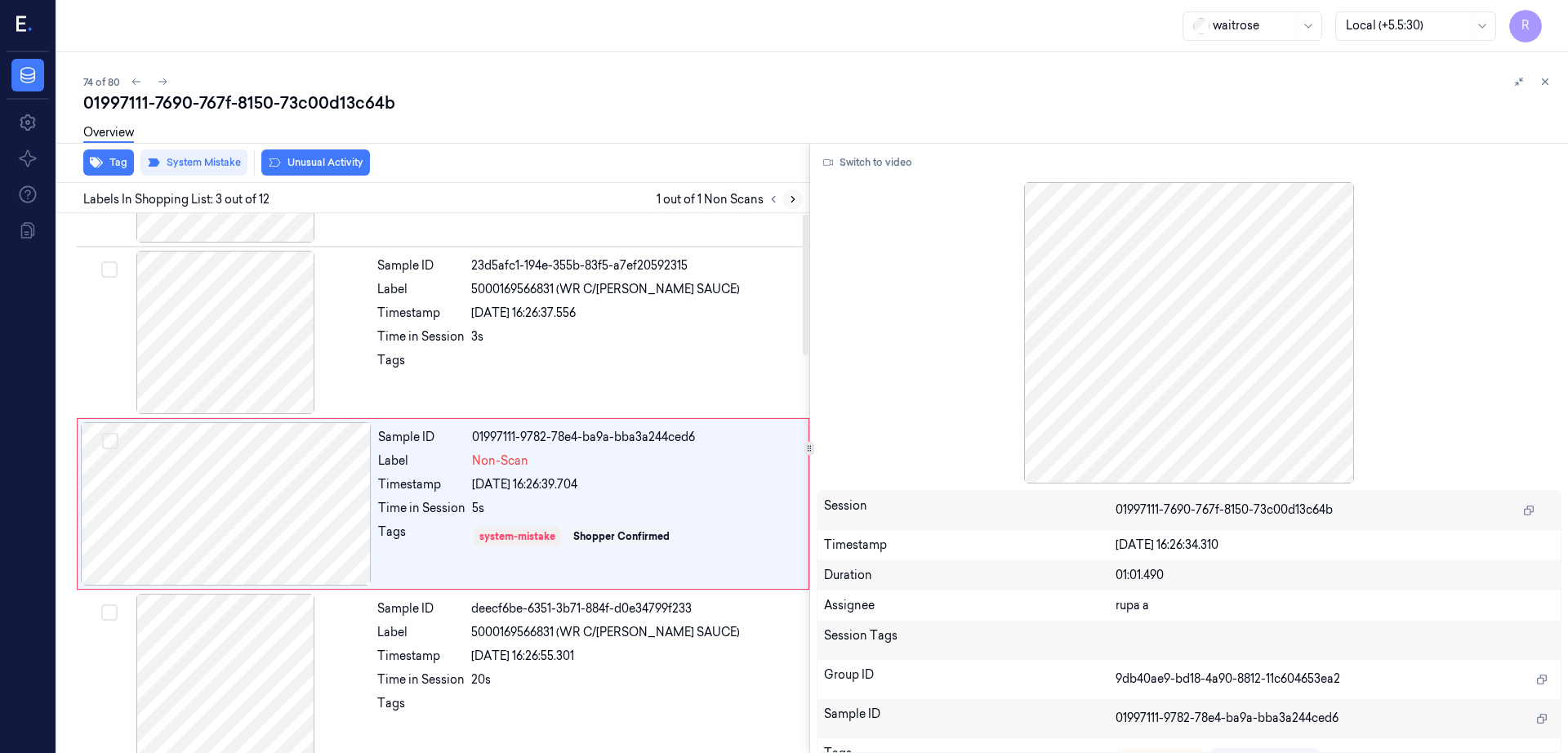
scroll to position [159, 0]
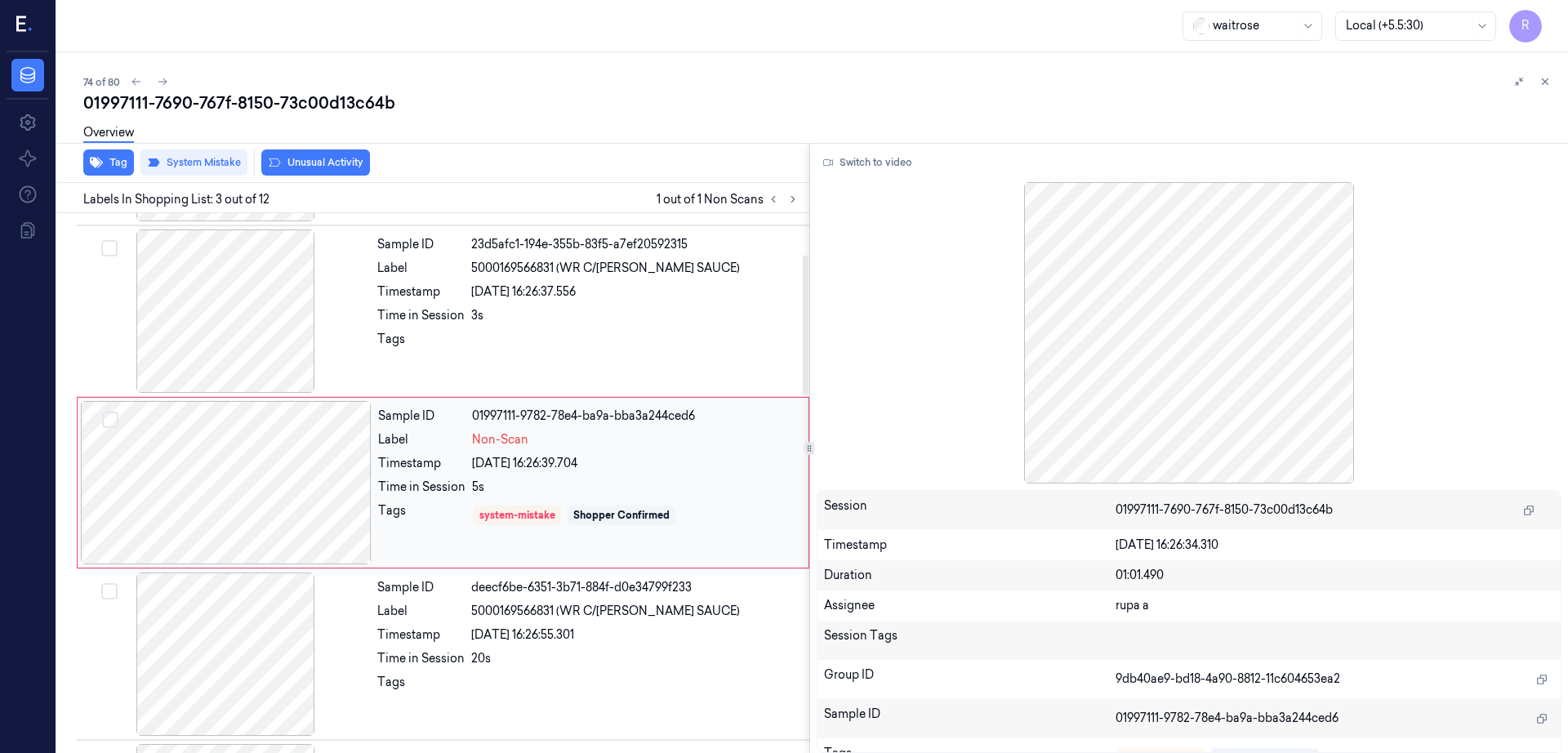
click at [246, 472] on div at bounding box center [226, 483] width 291 height 164
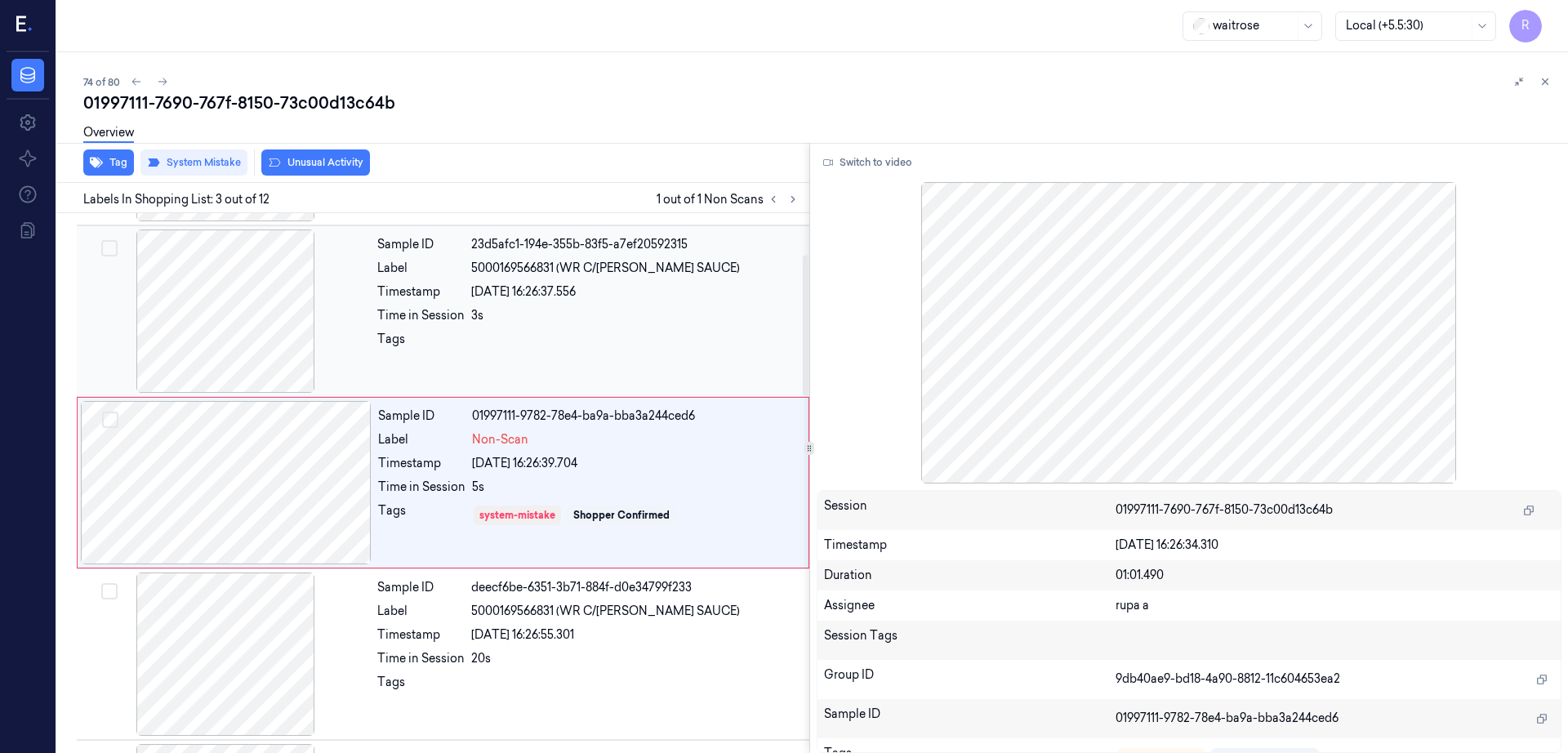
click at [223, 280] on div at bounding box center [225, 312] width 291 height 164
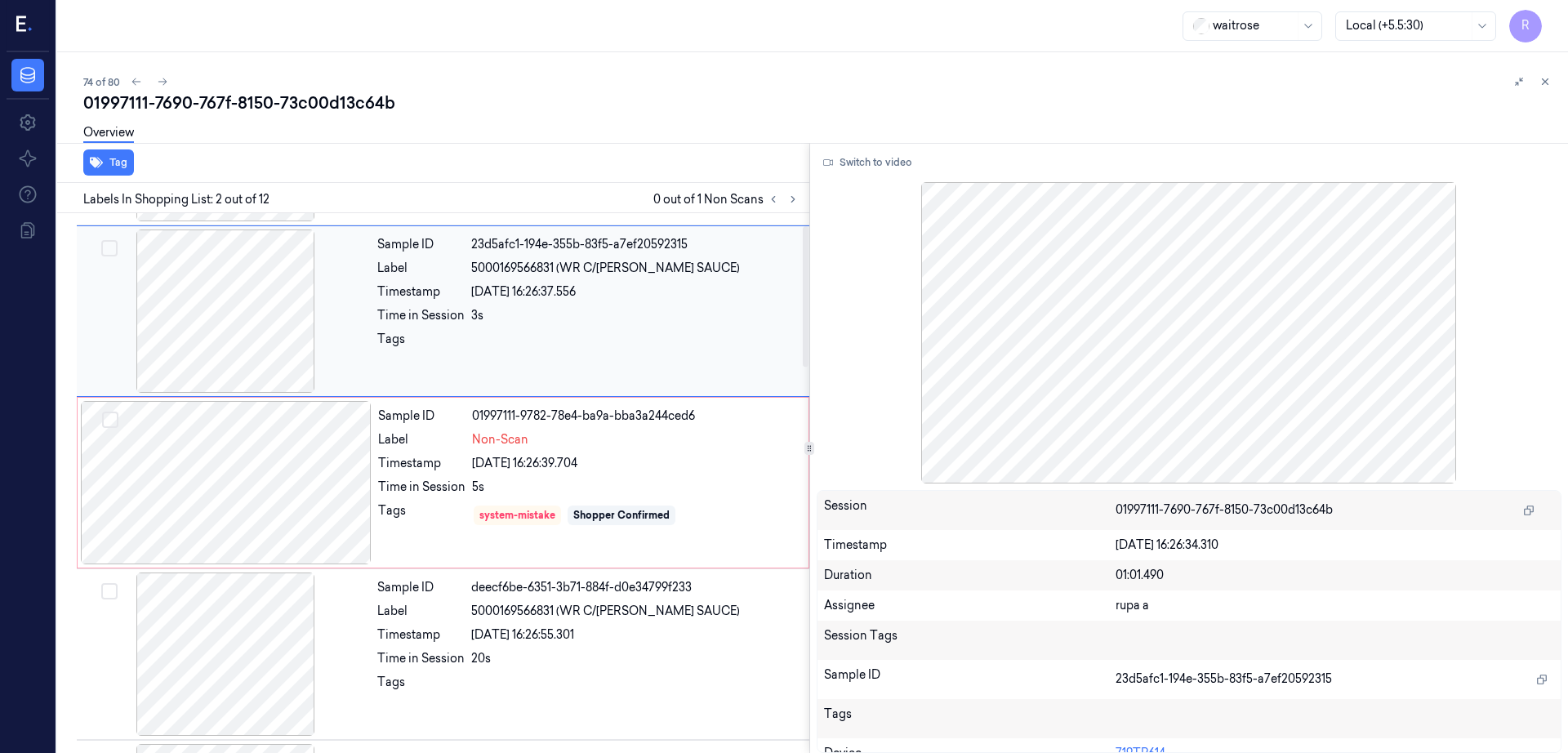
scroll to position [0, 0]
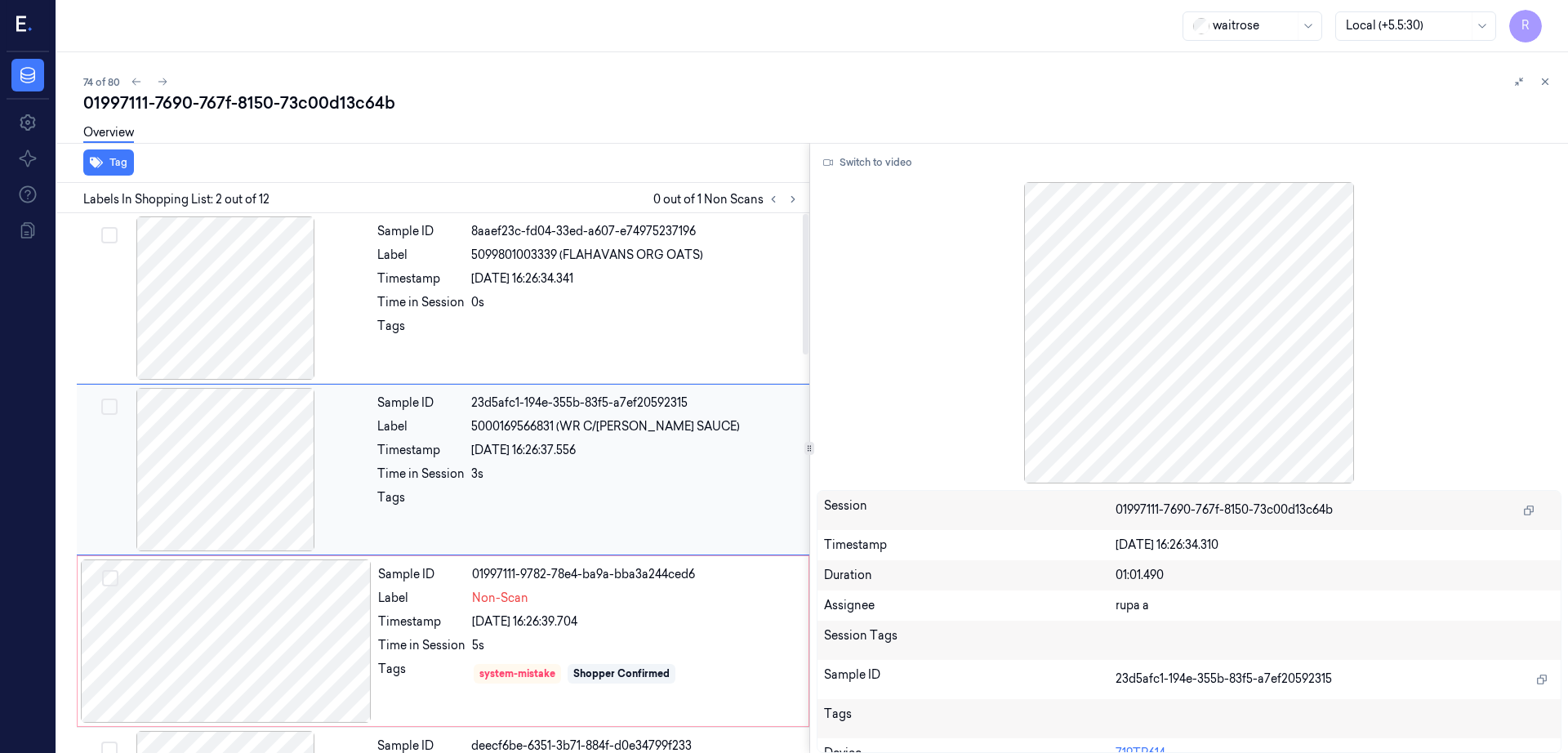
click at [224, 459] on div at bounding box center [225, 470] width 291 height 164
click at [833, 164] on icon at bounding box center [828, 163] width 10 height 10
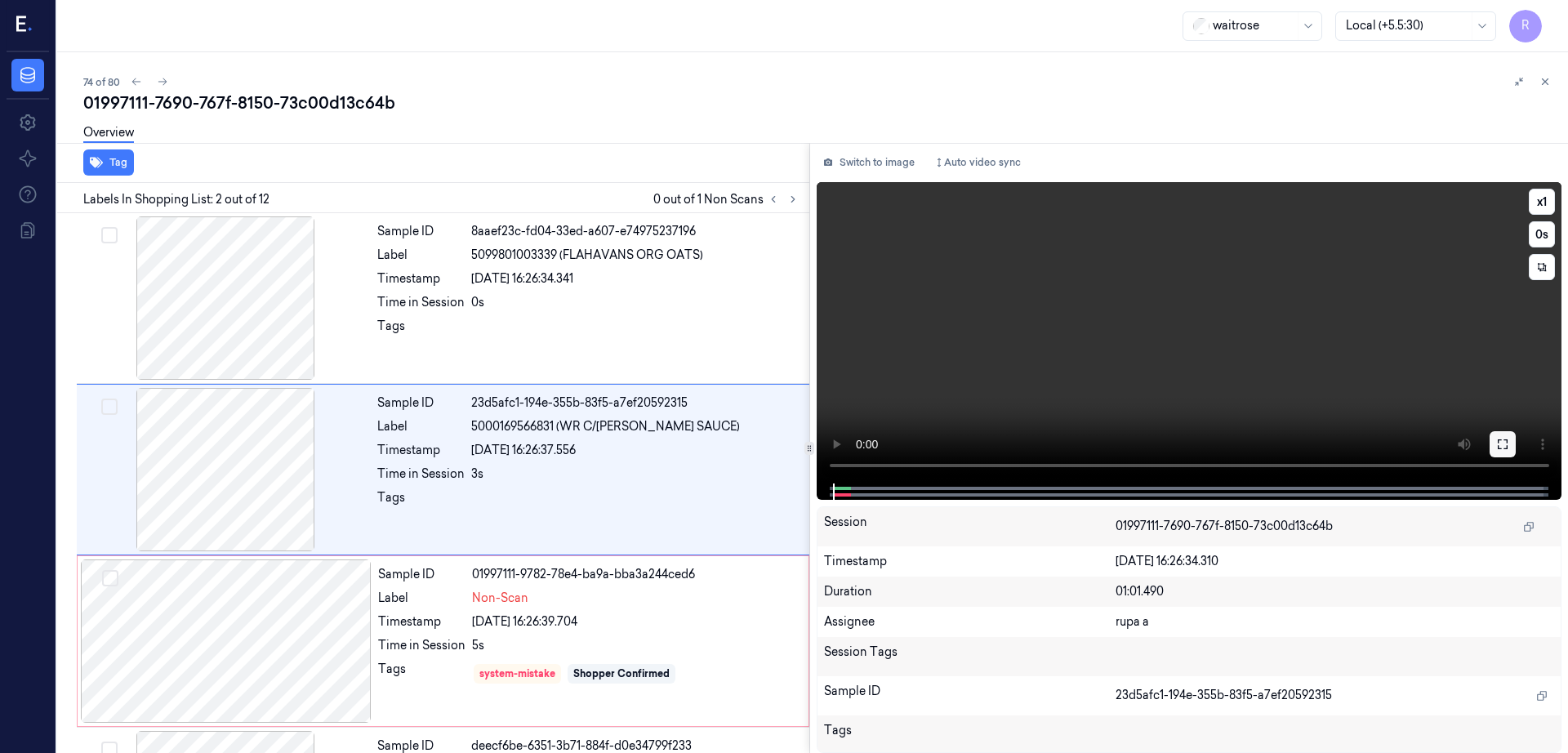
click at [1509, 449] on icon at bounding box center [1502, 444] width 13 height 13
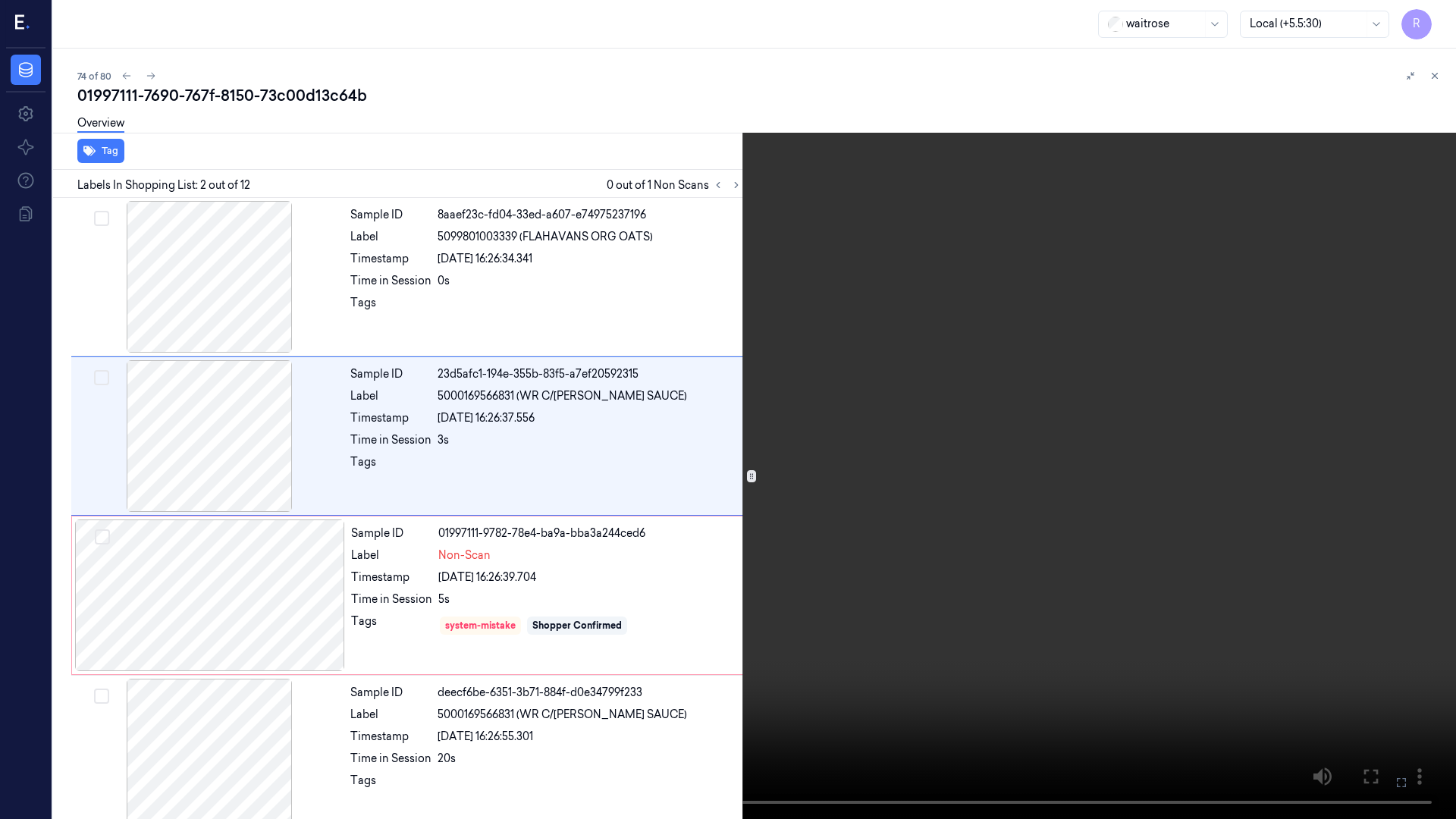
click at [849, 545] on video at bounding box center [728, 410] width 1456 height 819
click at [847, 538] on video at bounding box center [728, 410] width 1456 height 819
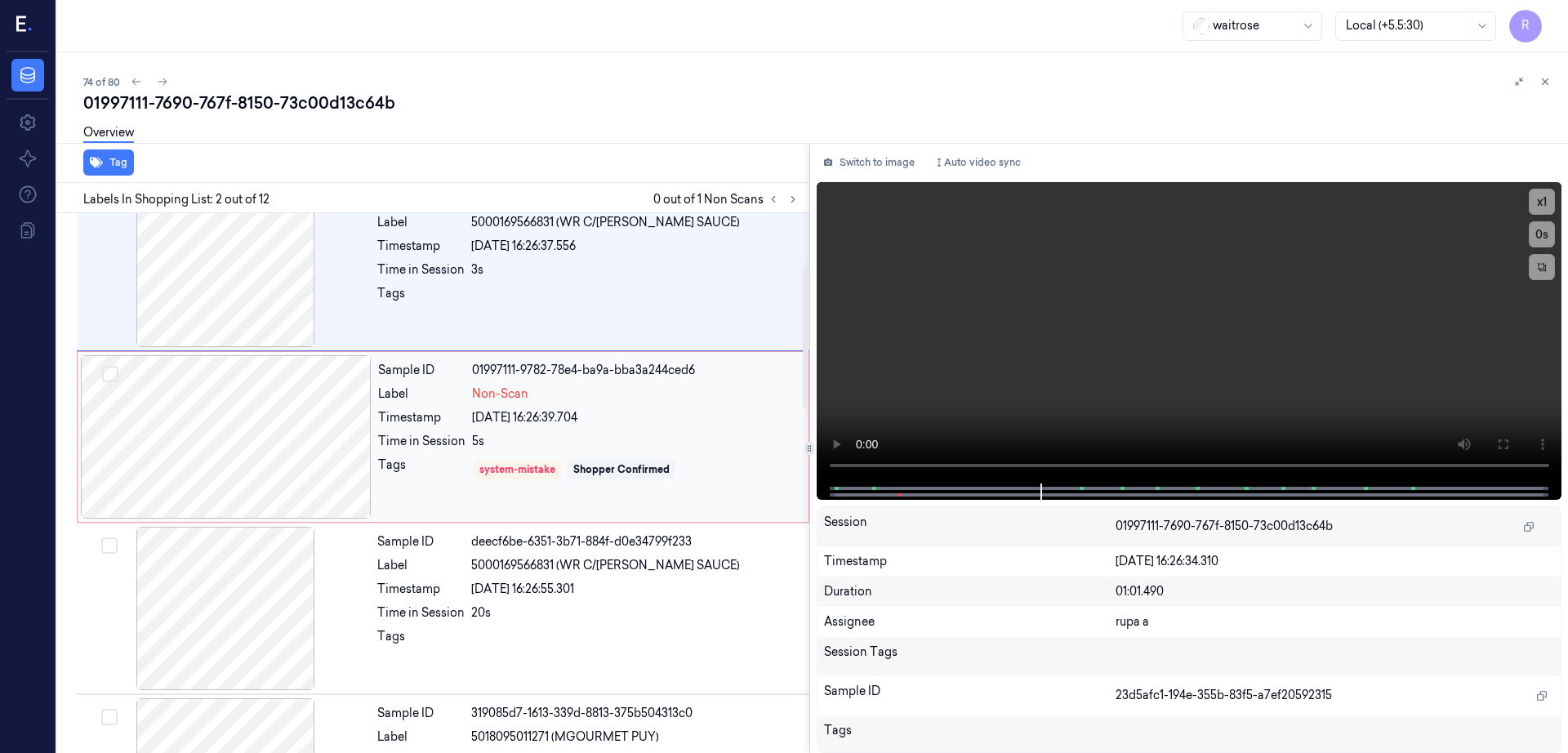
click at [301, 445] on div at bounding box center [226, 437] width 291 height 164
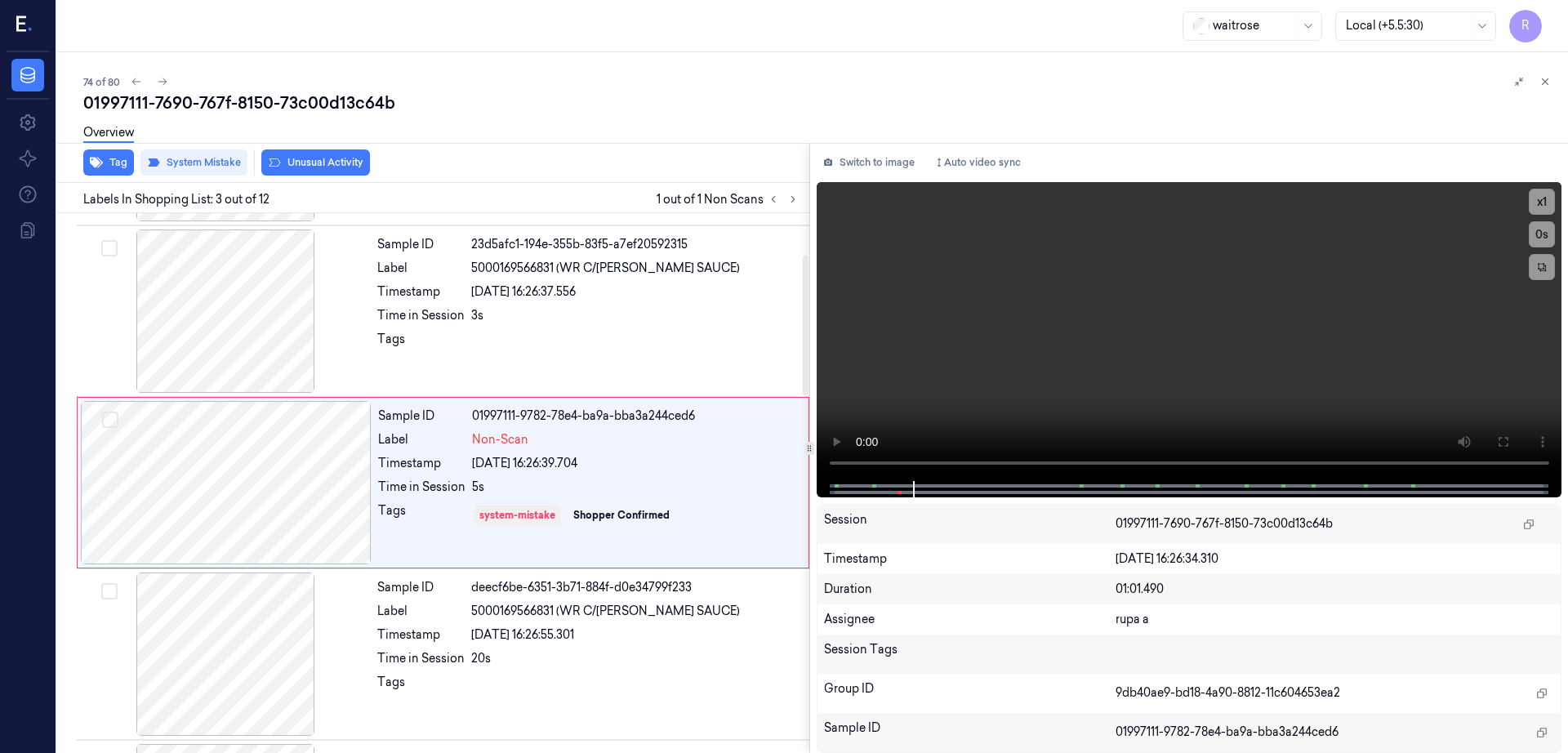
click at [352, 153] on div "Overview" at bounding box center [818, 135] width 1471 height 41
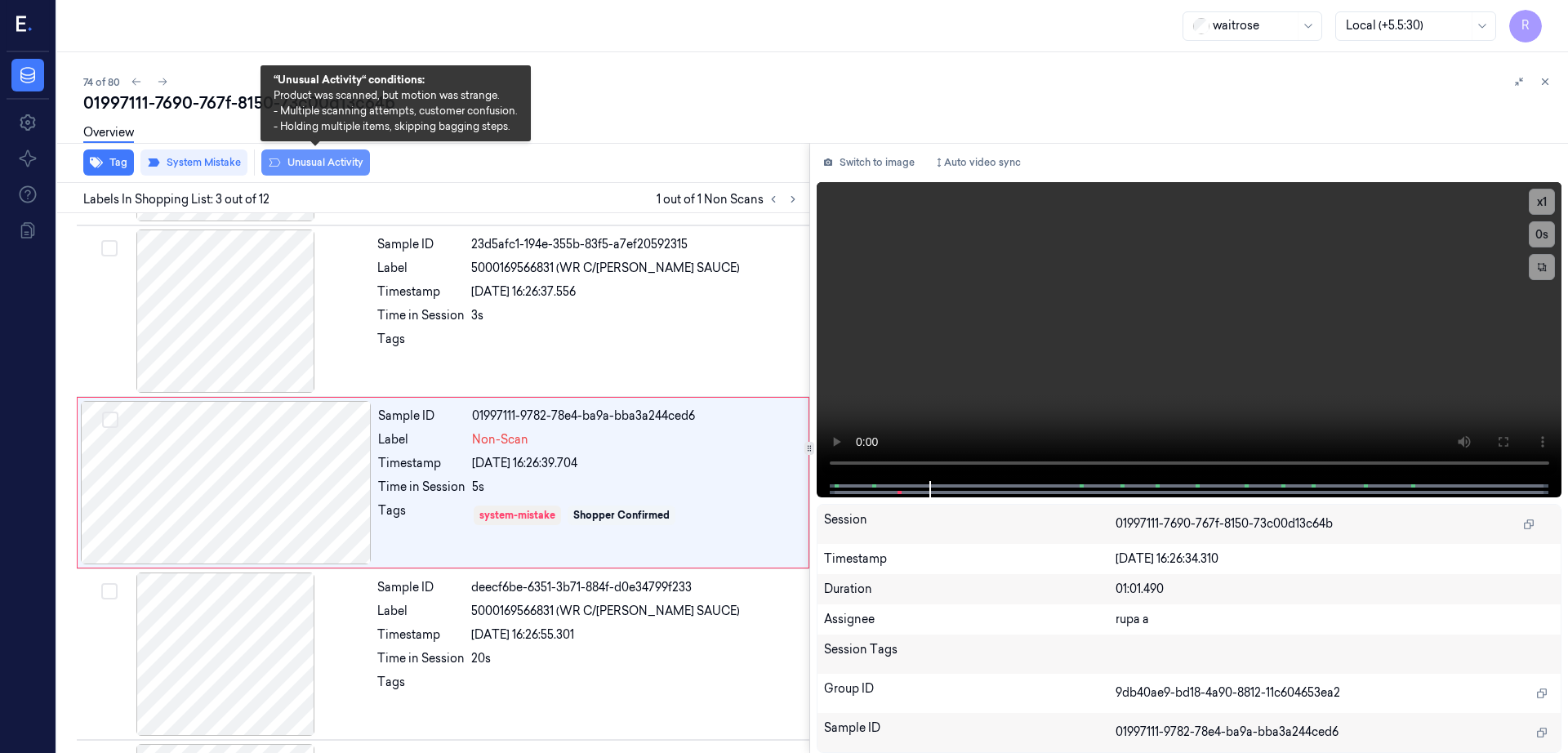
click at [345, 172] on button "Unusual Activity" at bounding box center [316, 162] width 109 height 26
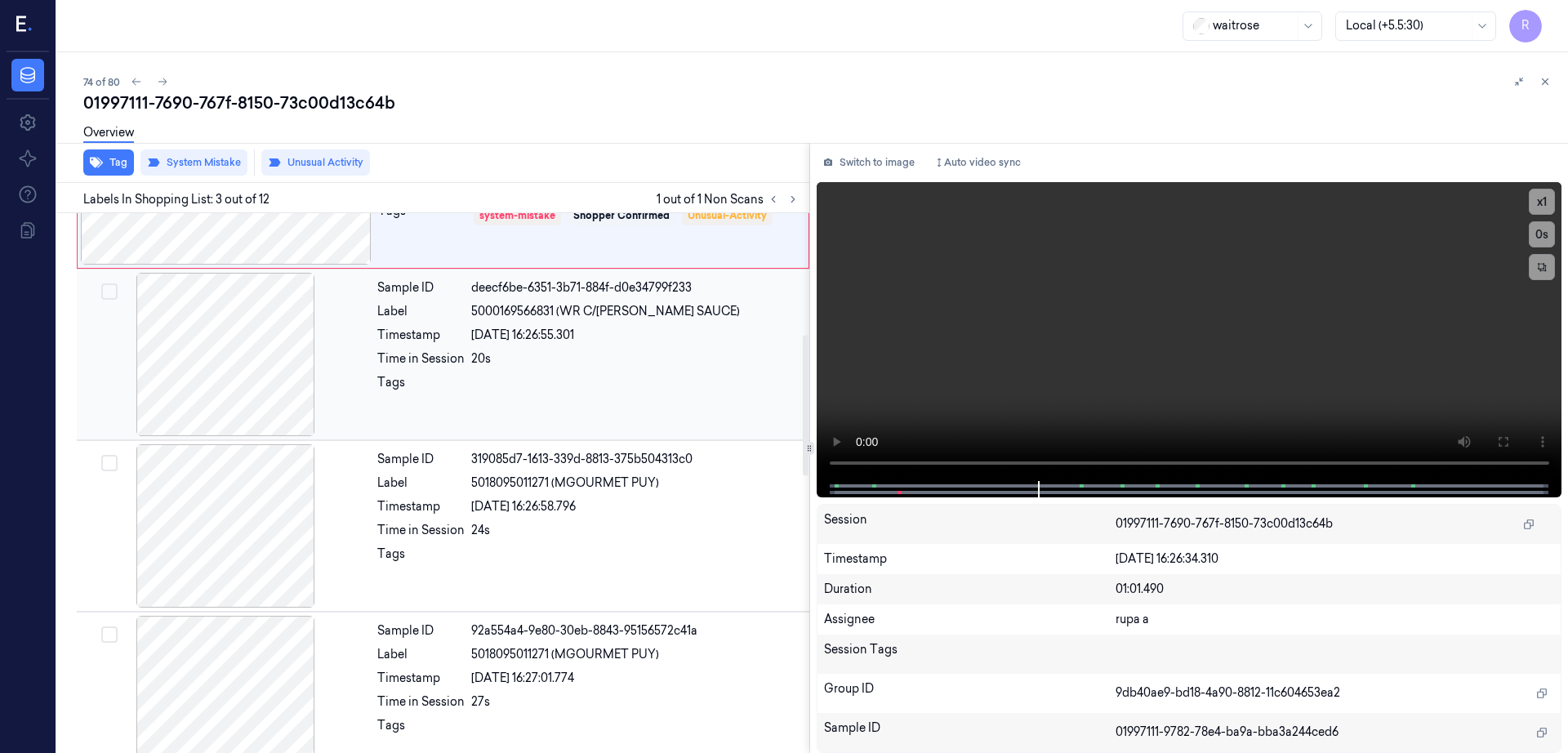
scroll to position [465, 0]
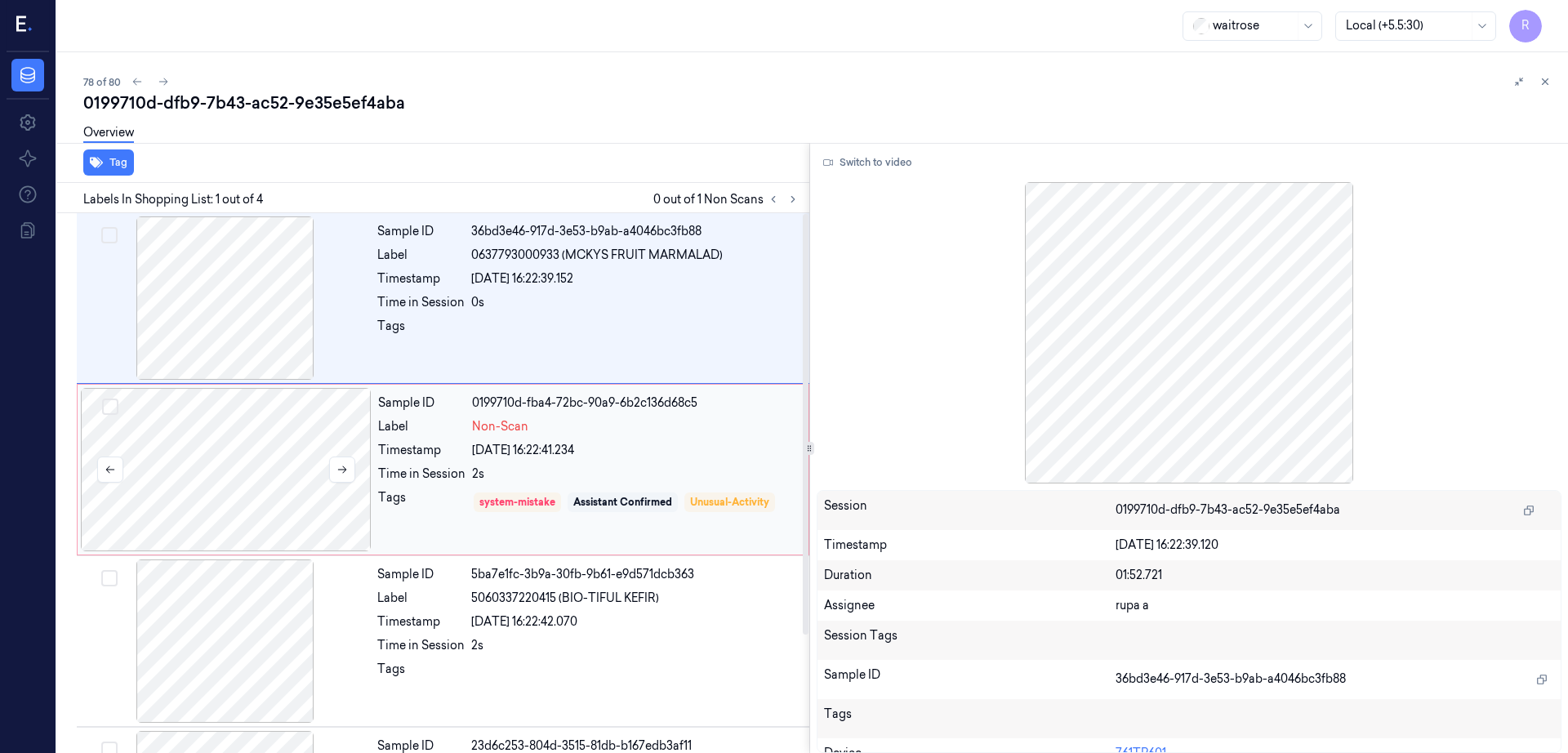
click at [234, 457] on div at bounding box center [226, 470] width 291 height 164
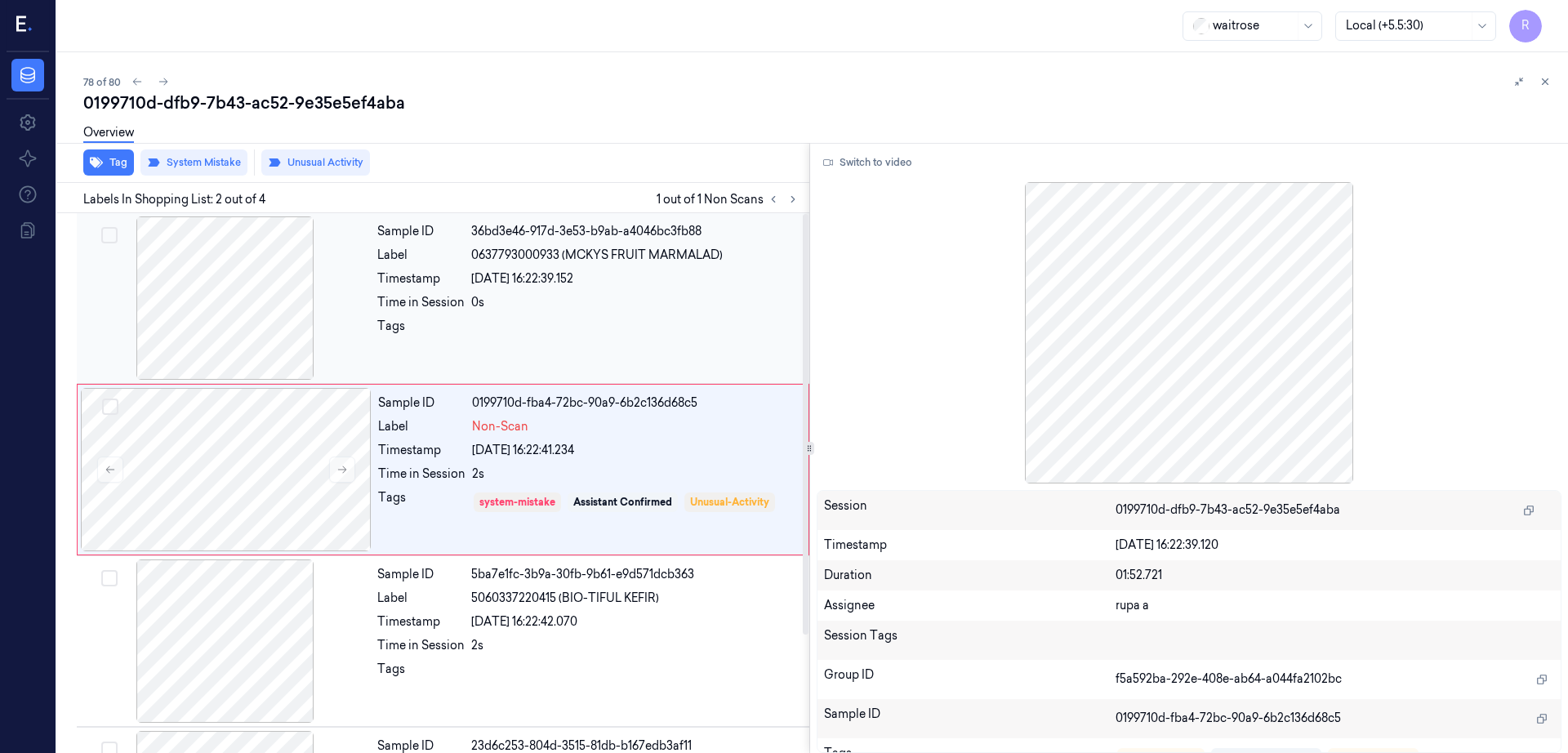
click at [265, 314] on div at bounding box center [225, 298] width 291 height 164
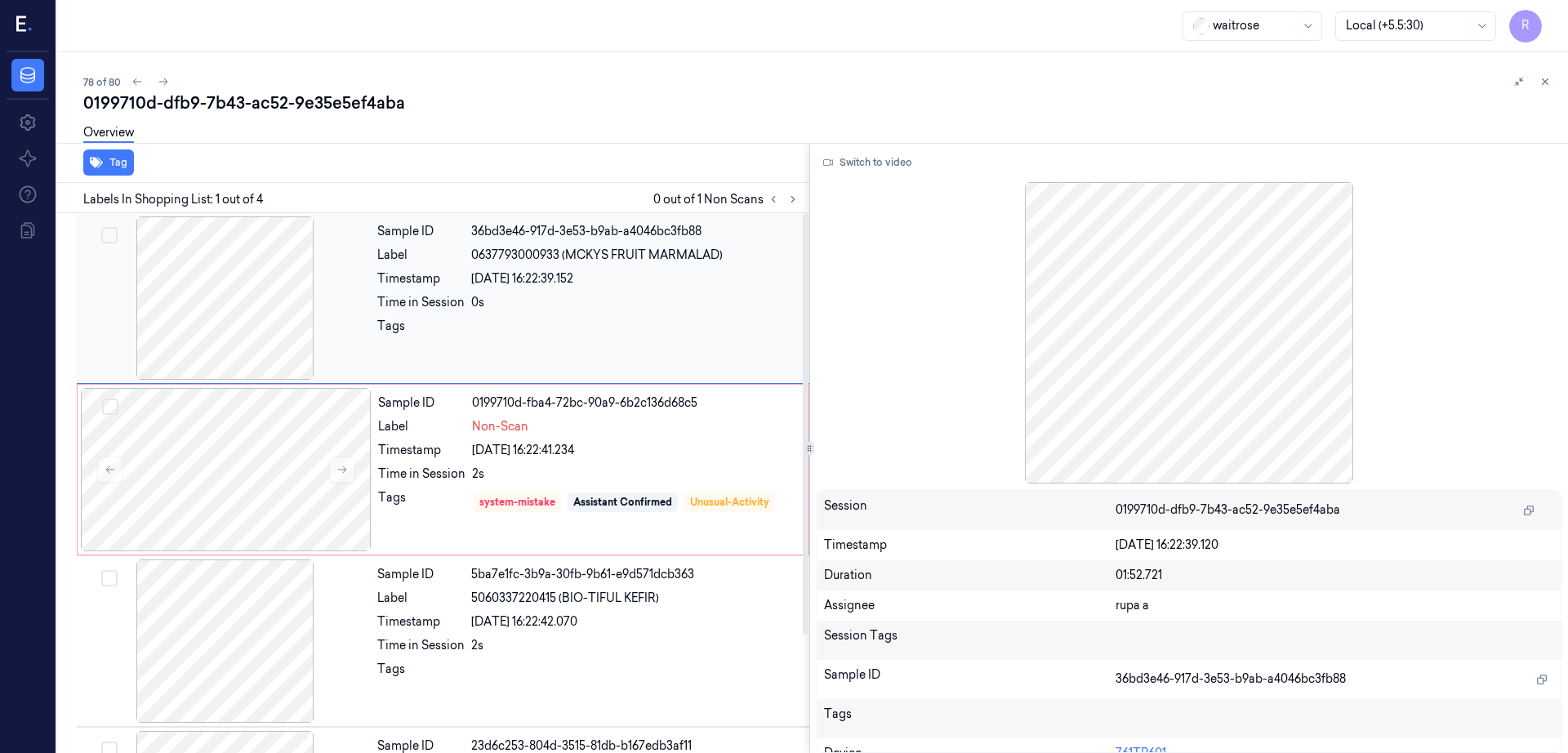
click at [260, 311] on div at bounding box center [225, 298] width 291 height 164
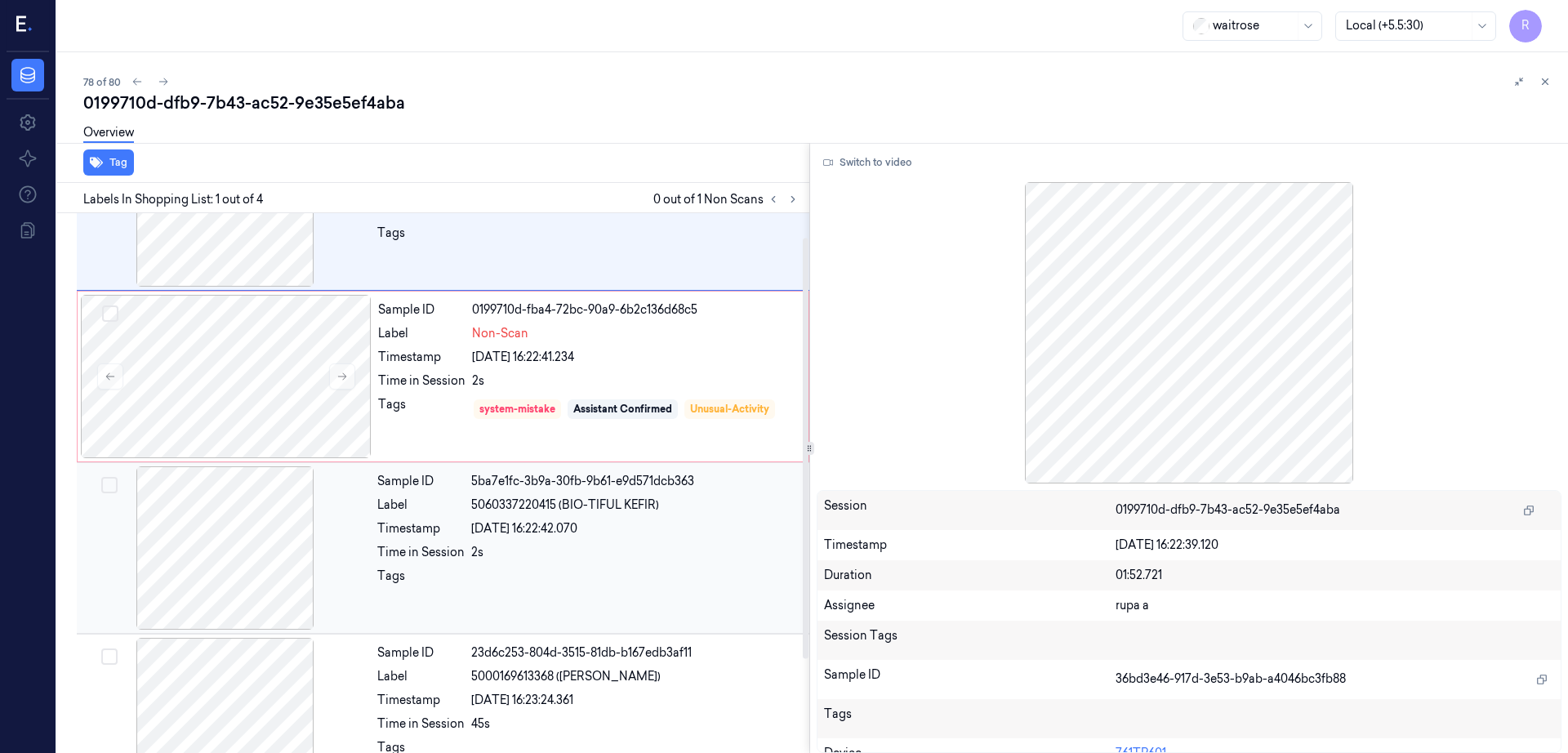
scroll to position [151, 0]
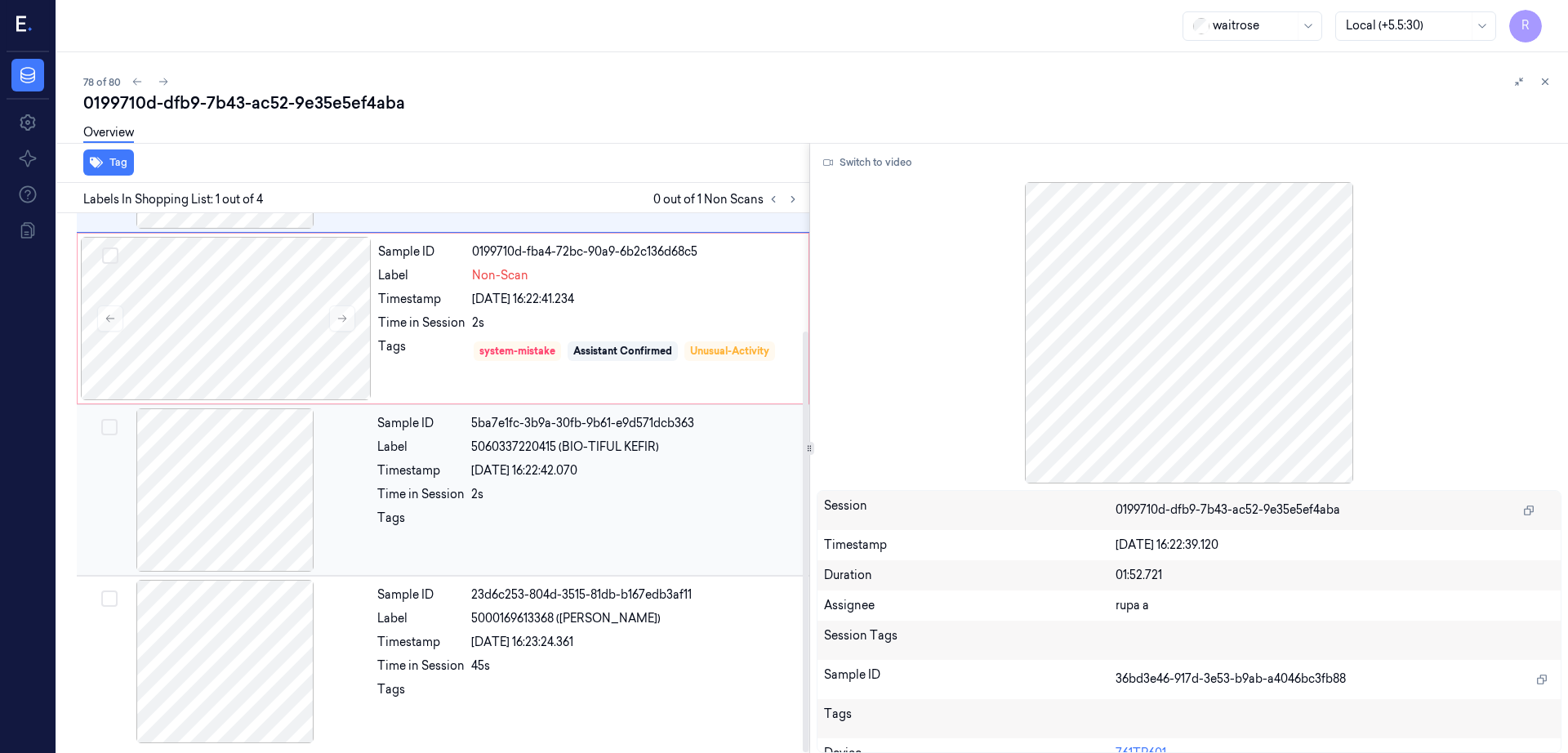
click at [247, 471] on div at bounding box center [225, 490] width 291 height 164
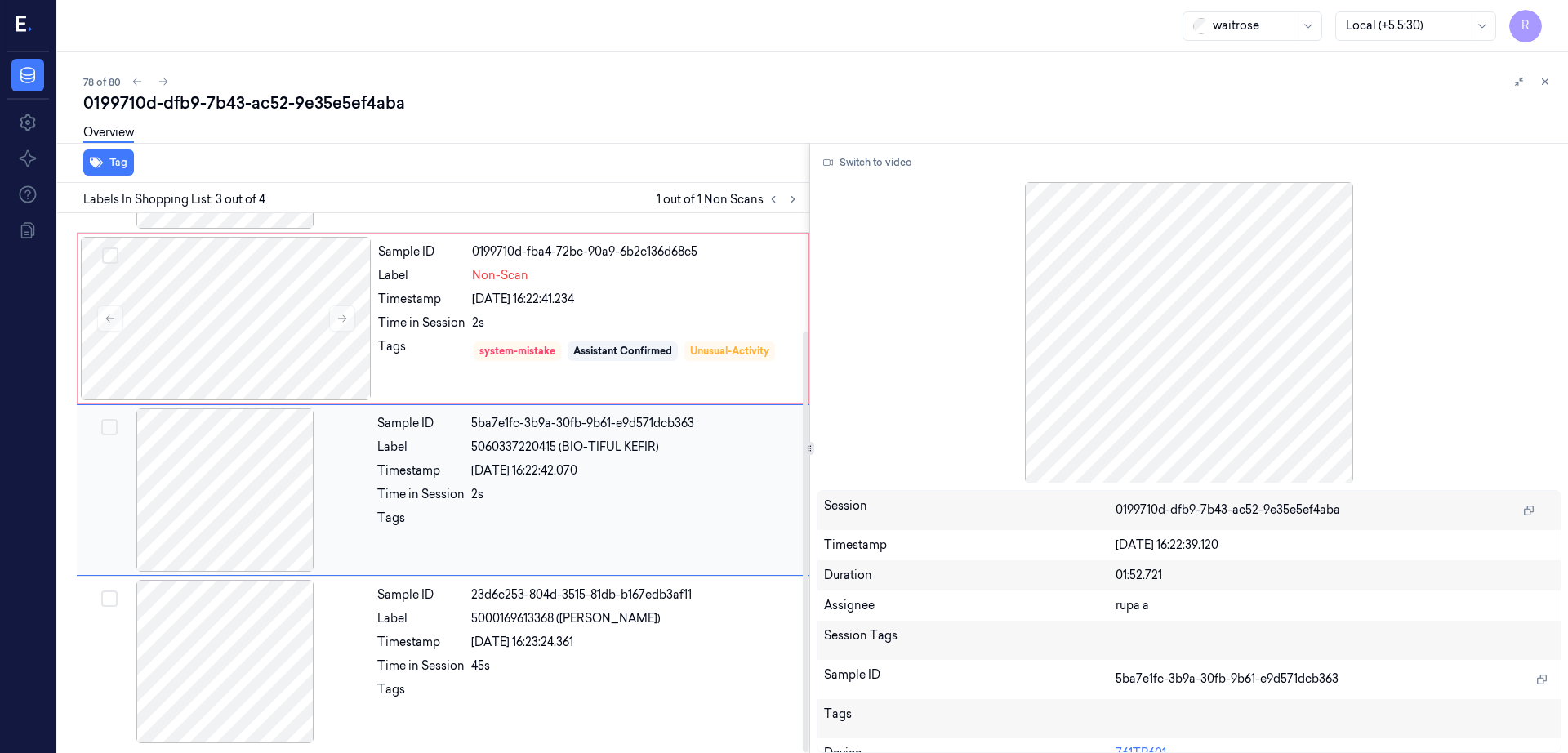
click at [246, 474] on div at bounding box center [225, 490] width 291 height 164
click at [245, 476] on div at bounding box center [225, 490] width 291 height 164
click at [225, 297] on div at bounding box center [226, 319] width 291 height 164
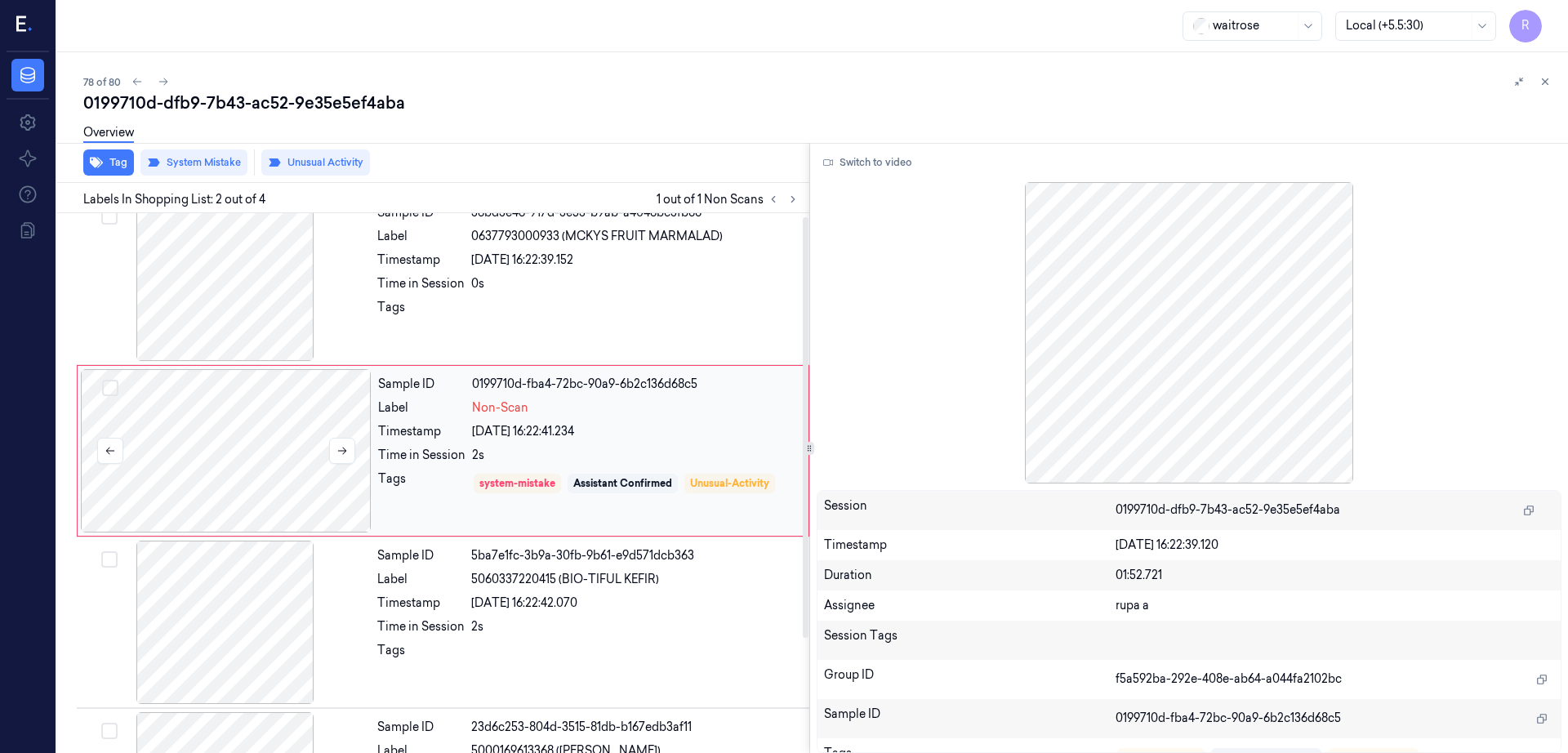
scroll to position [0, 0]
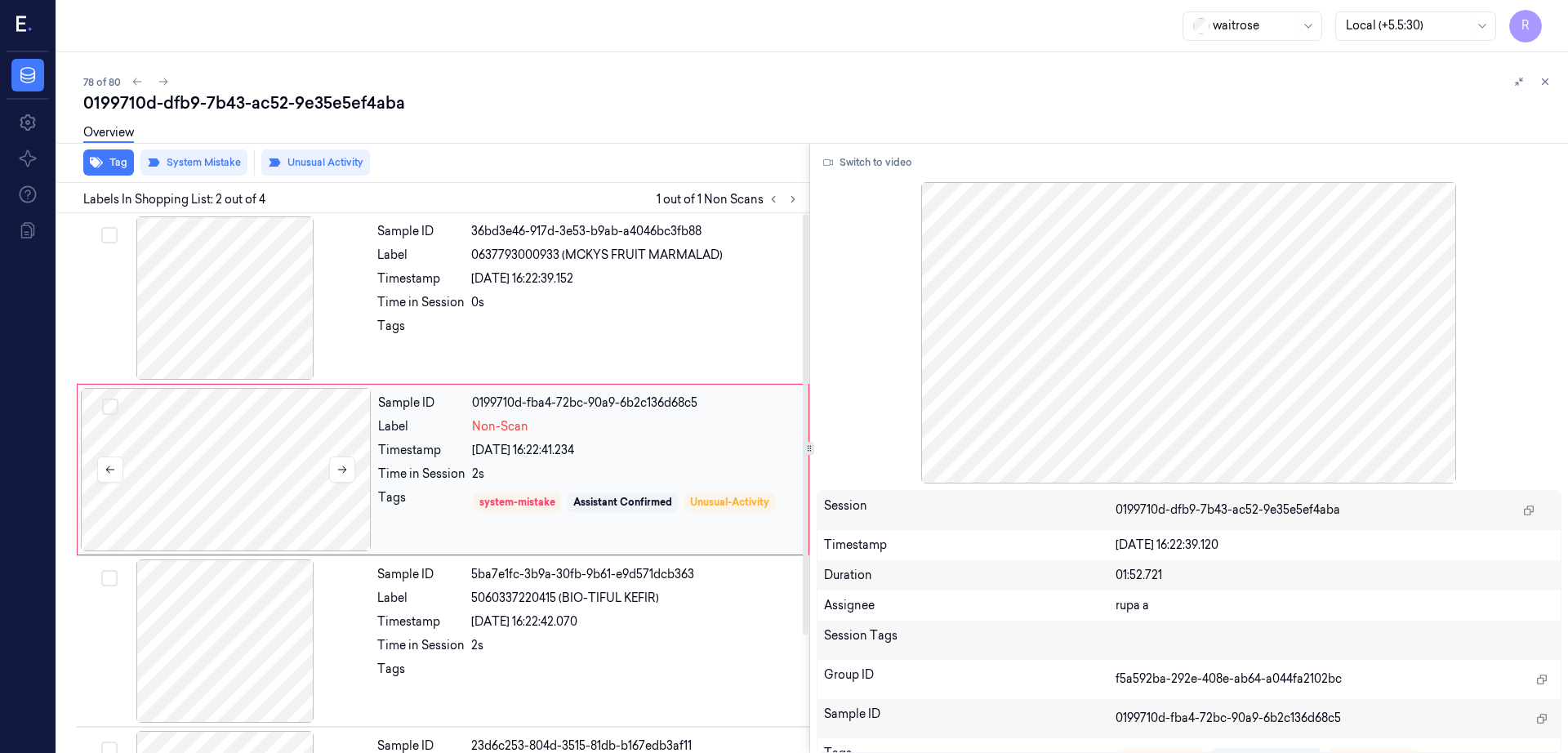
click at [224, 477] on div at bounding box center [226, 470] width 291 height 164
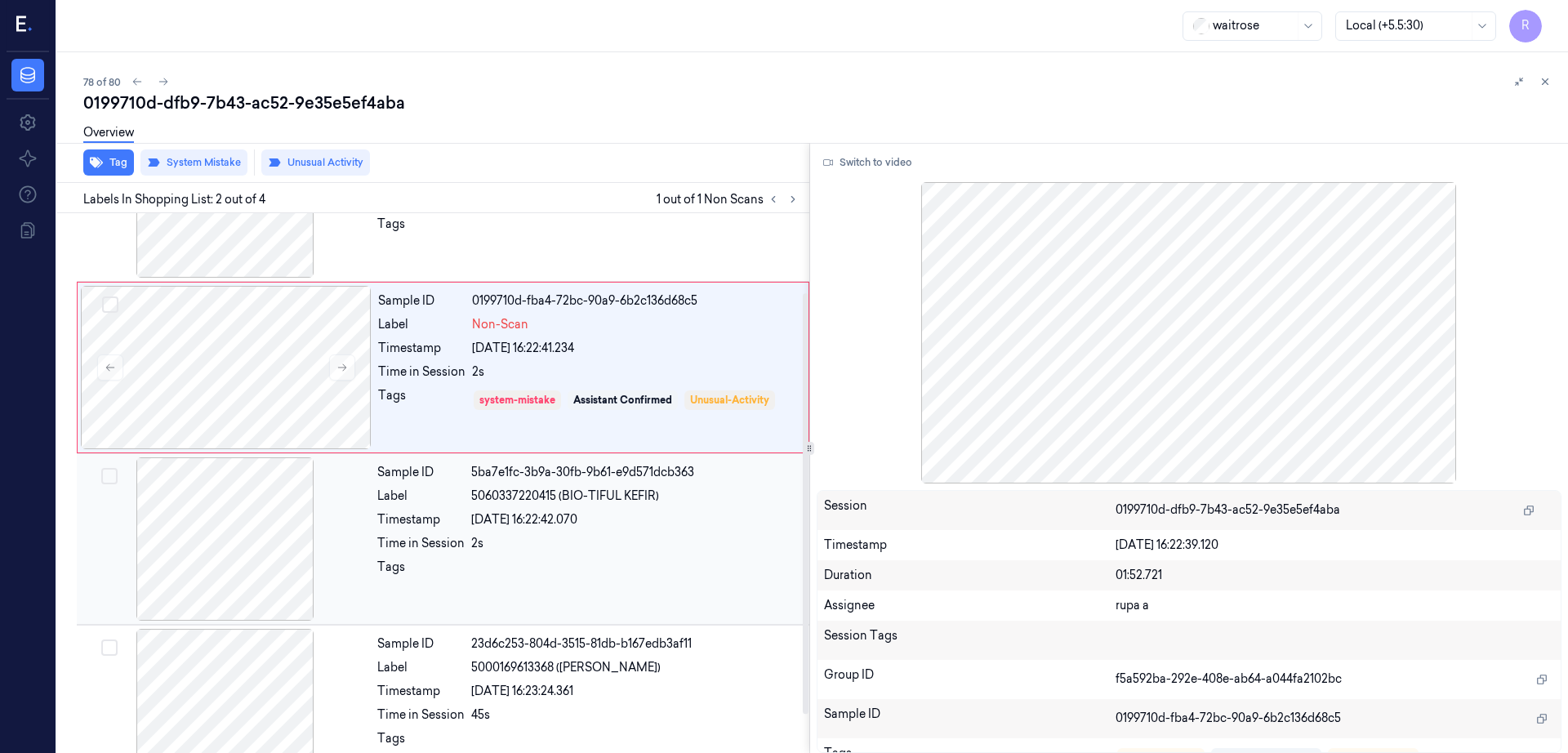
click at [224, 476] on div at bounding box center [225, 539] width 291 height 164
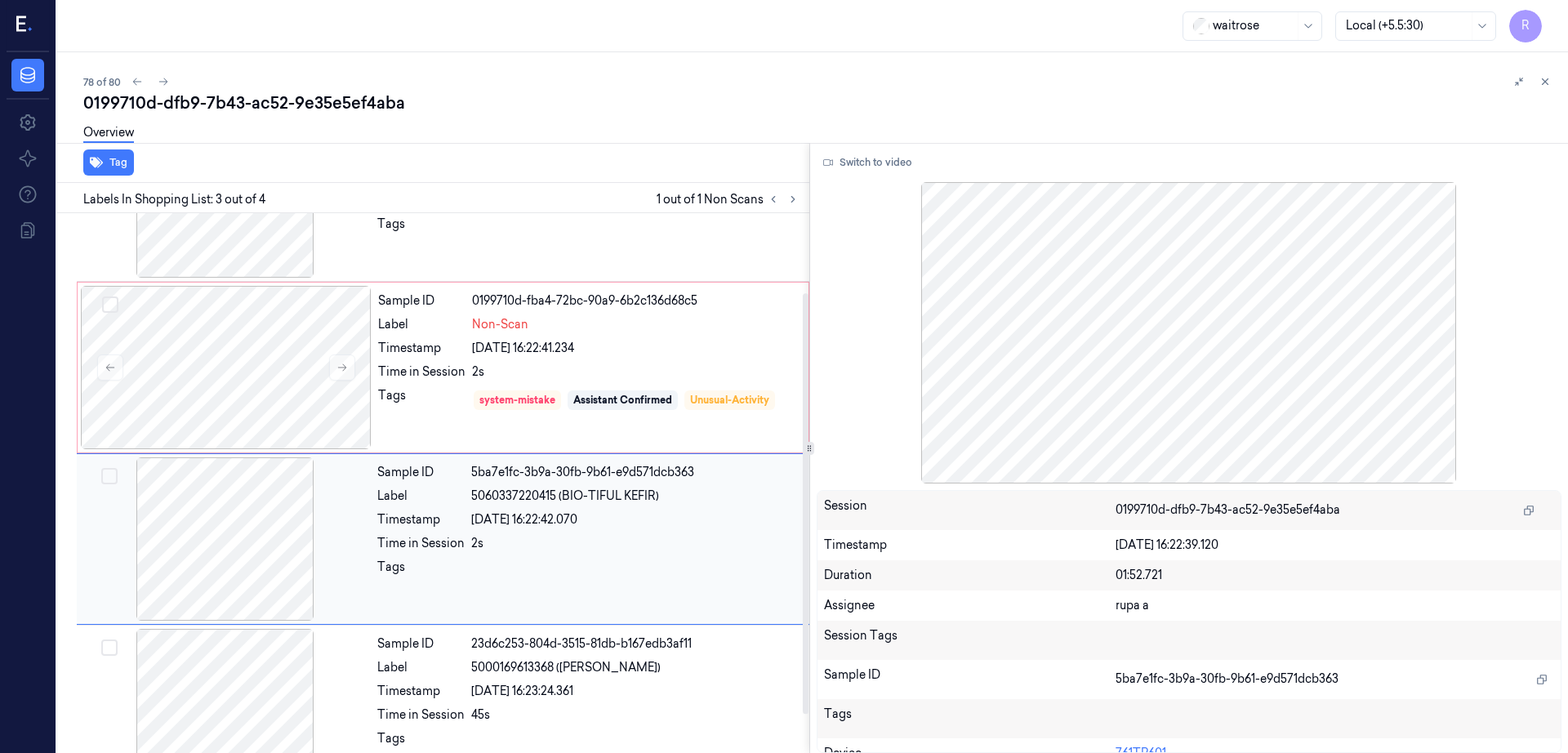
scroll to position [151, 0]
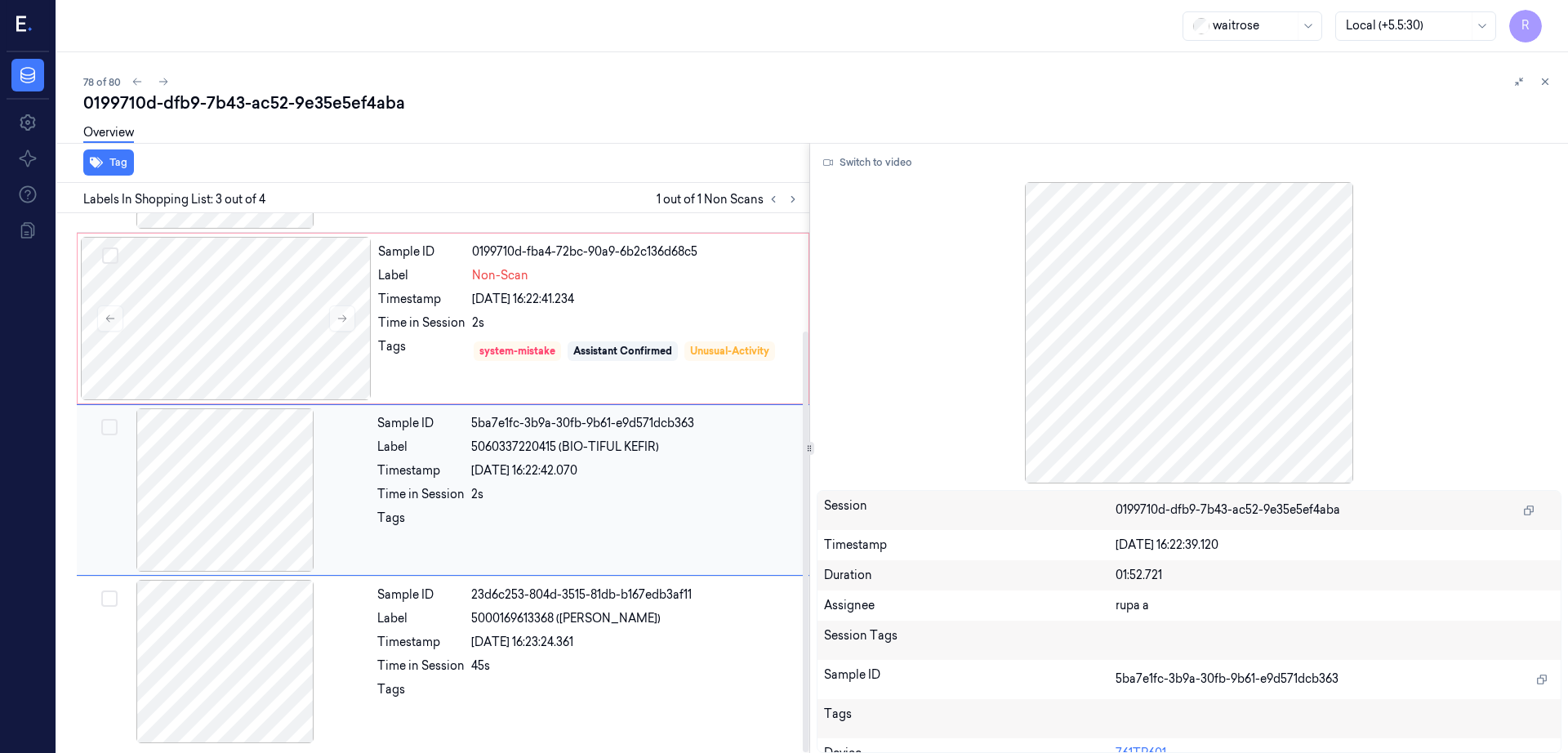
click at [203, 514] on div at bounding box center [225, 490] width 291 height 164
click at [231, 610] on div at bounding box center [225, 662] width 291 height 164
click at [216, 667] on div at bounding box center [225, 662] width 291 height 164
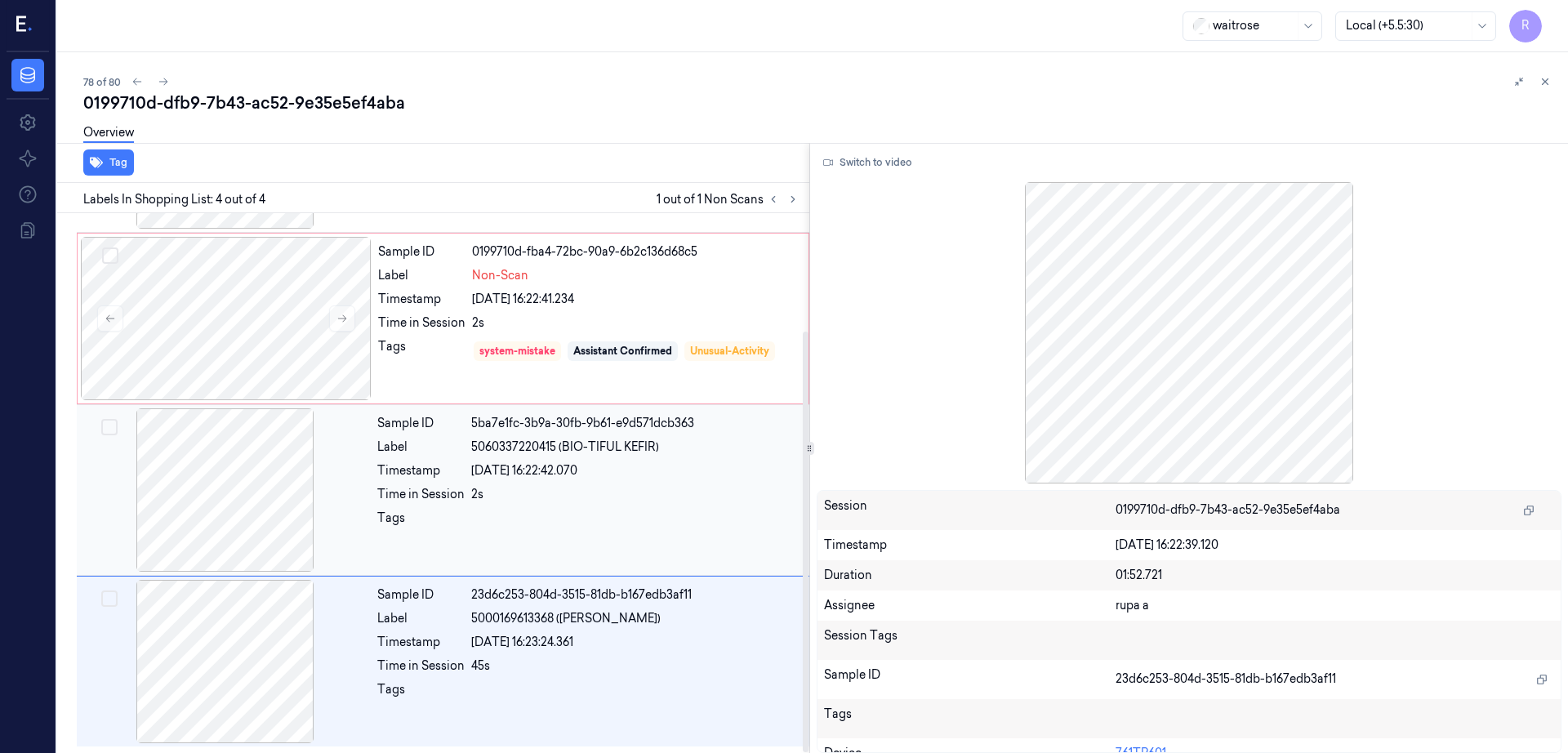
click at [249, 483] on div at bounding box center [225, 490] width 291 height 164
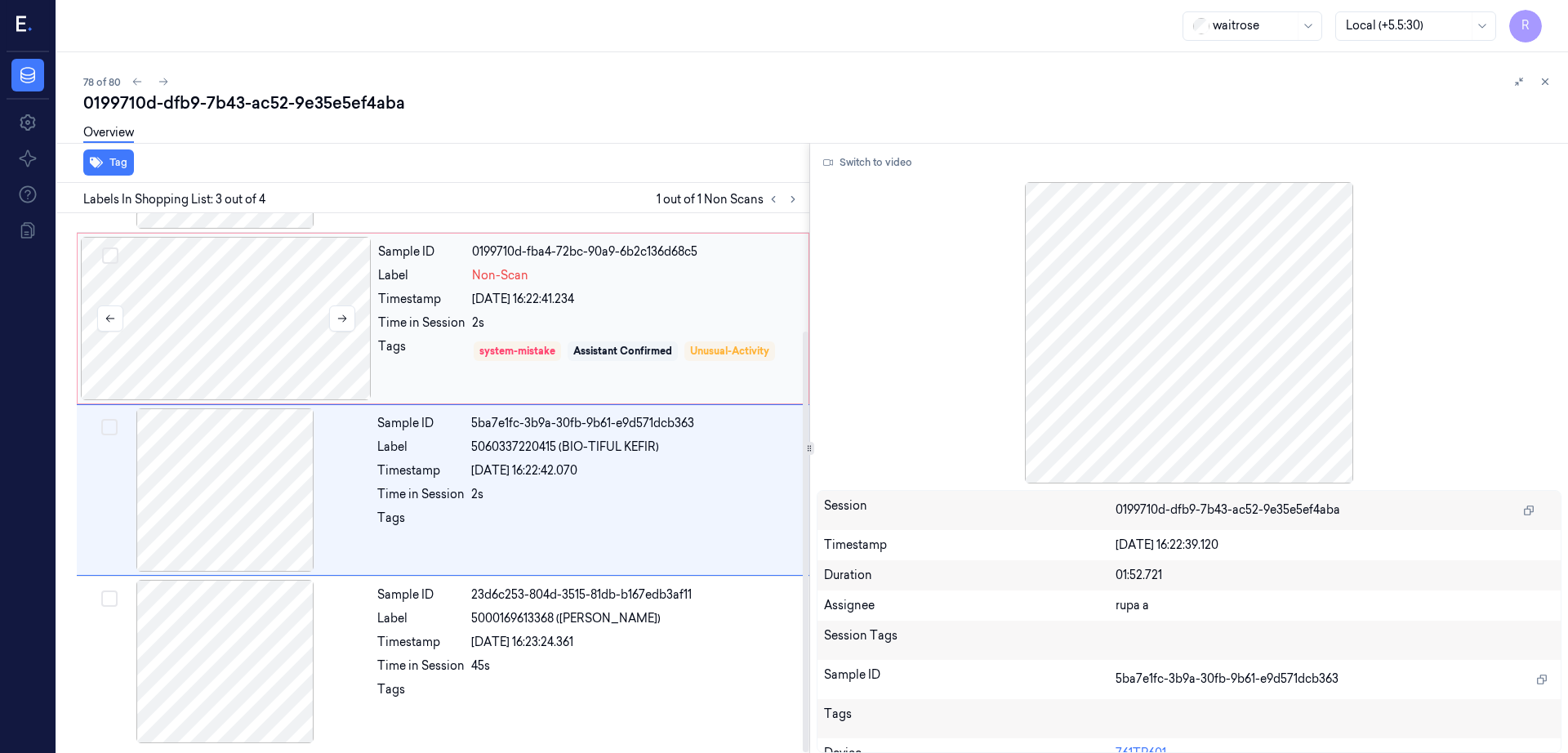
click at [216, 320] on div at bounding box center [226, 319] width 291 height 164
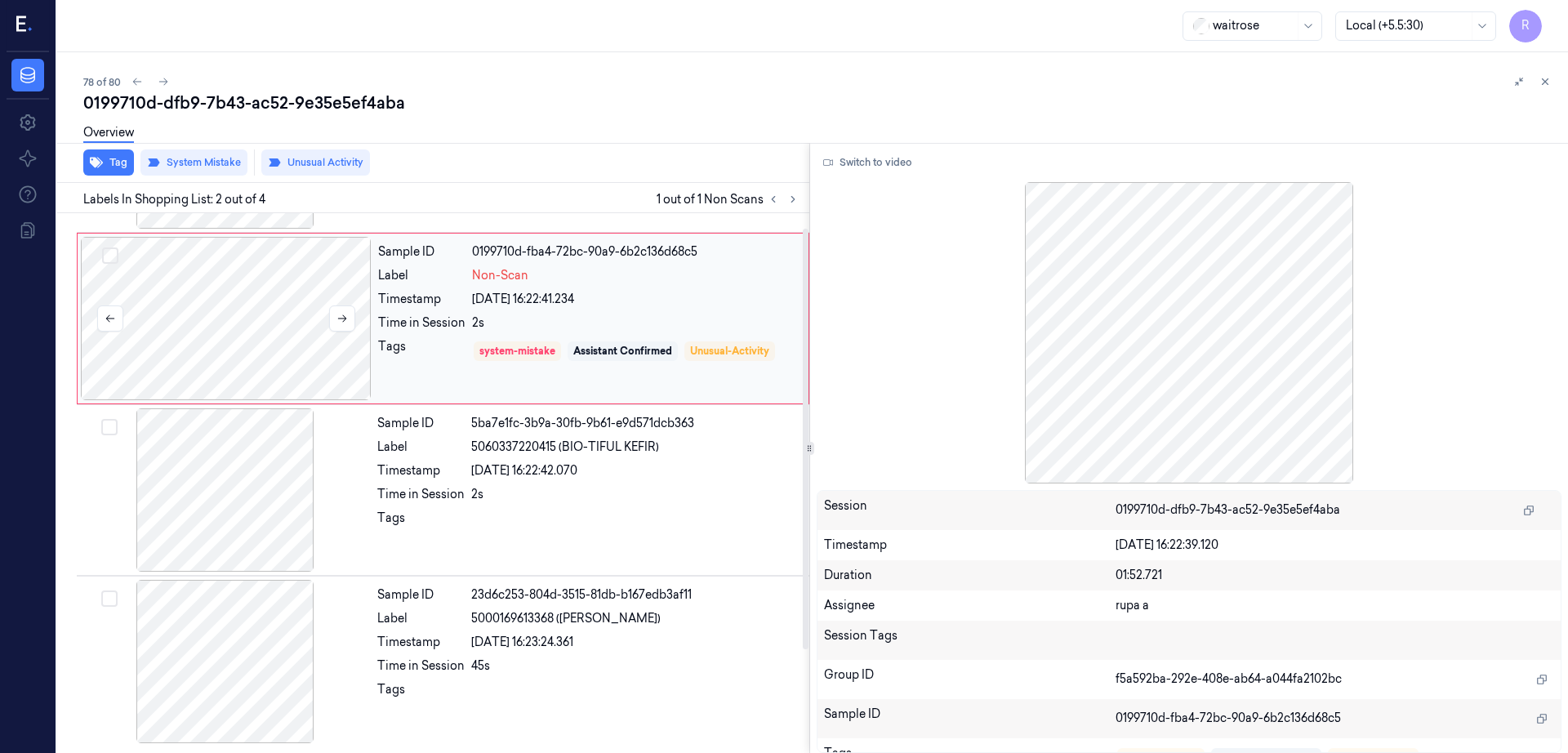
scroll to position [0, 0]
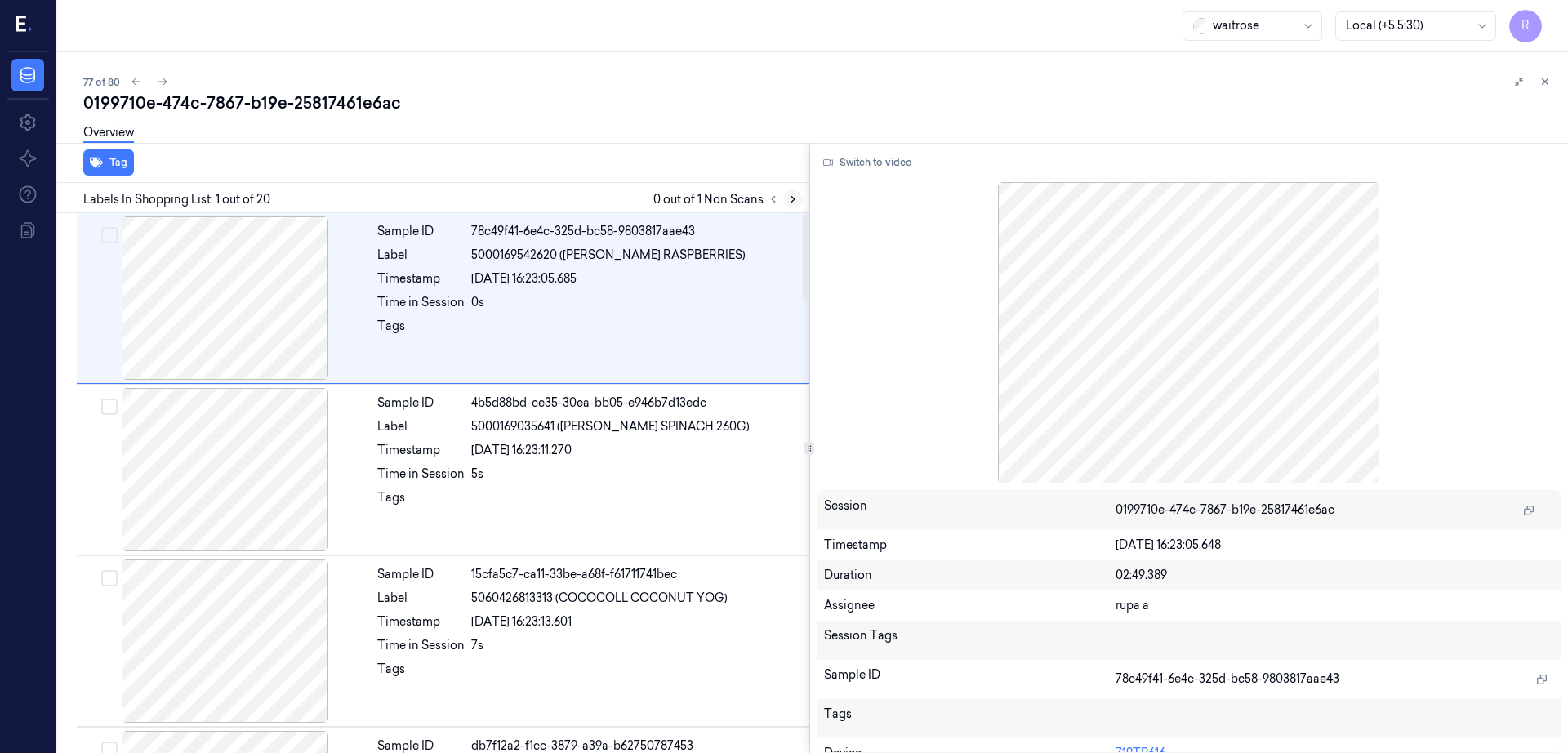
click at [803, 208] on div at bounding box center [784, 199] width 39 height 20
drag, startPoint x: 816, startPoint y: 188, endPoint x: 816, endPoint y: 203, distance: 15.0
click at [809, 187] on div "Labels In Shopping List: 1 out of 20 0 out of 1 Non Scans" at bounding box center [429, 197] width 759 height 31
click at [798, 198] on icon at bounding box center [793, 199] width 12 height 12
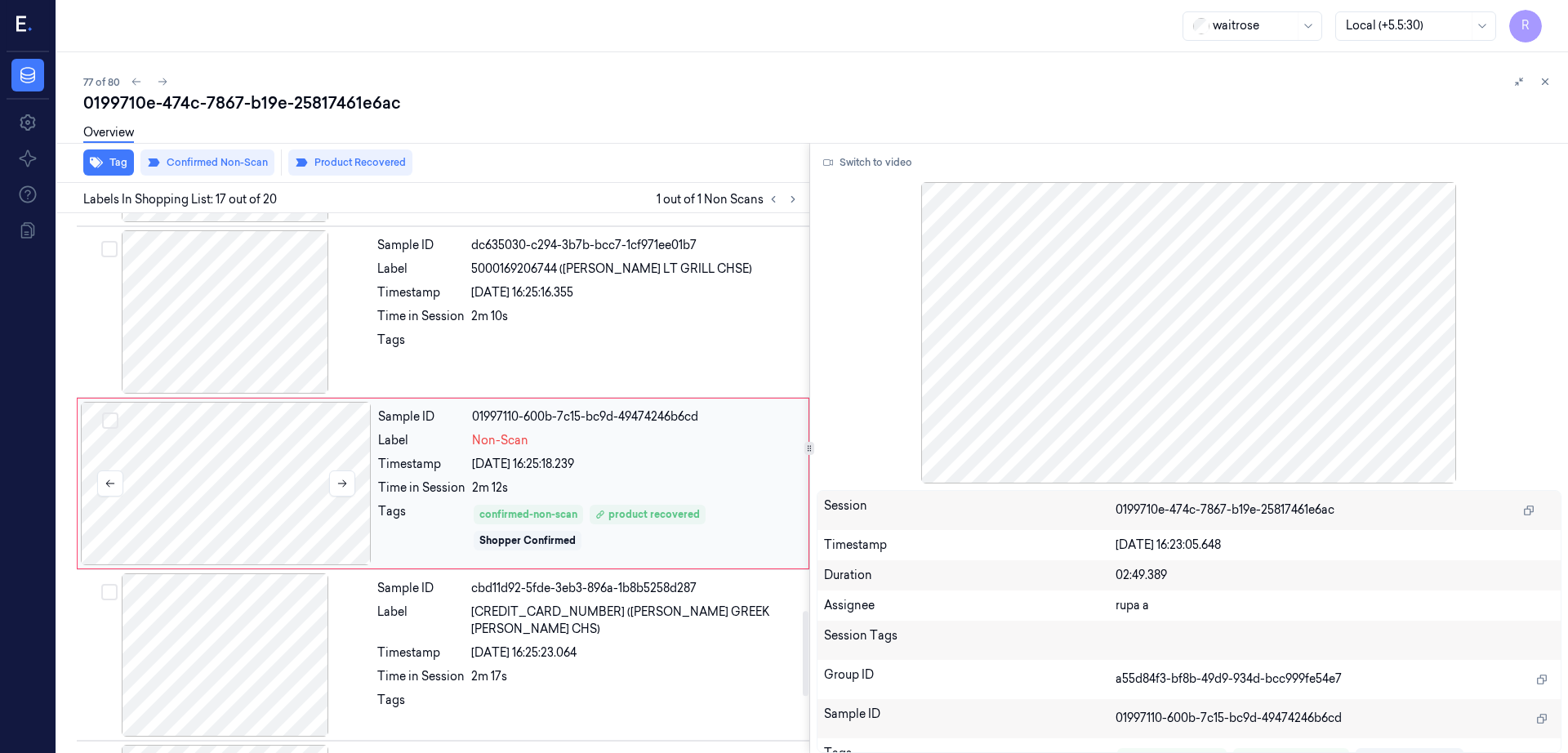
scroll to position [2560, 0]
click at [258, 464] on div at bounding box center [226, 483] width 291 height 164
click at [233, 333] on div at bounding box center [225, 312] width 291 height 164
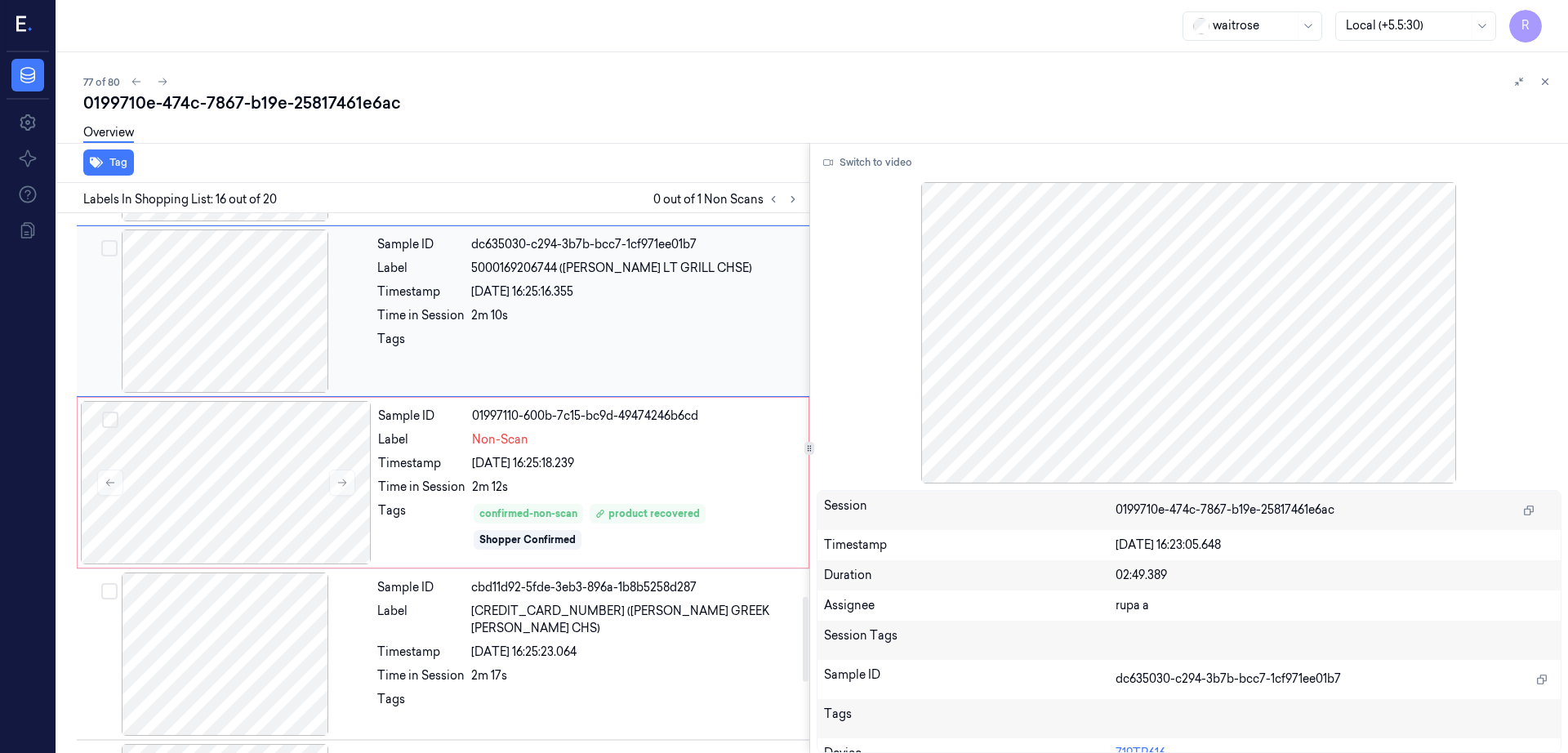
scroll to position [2388, 0]
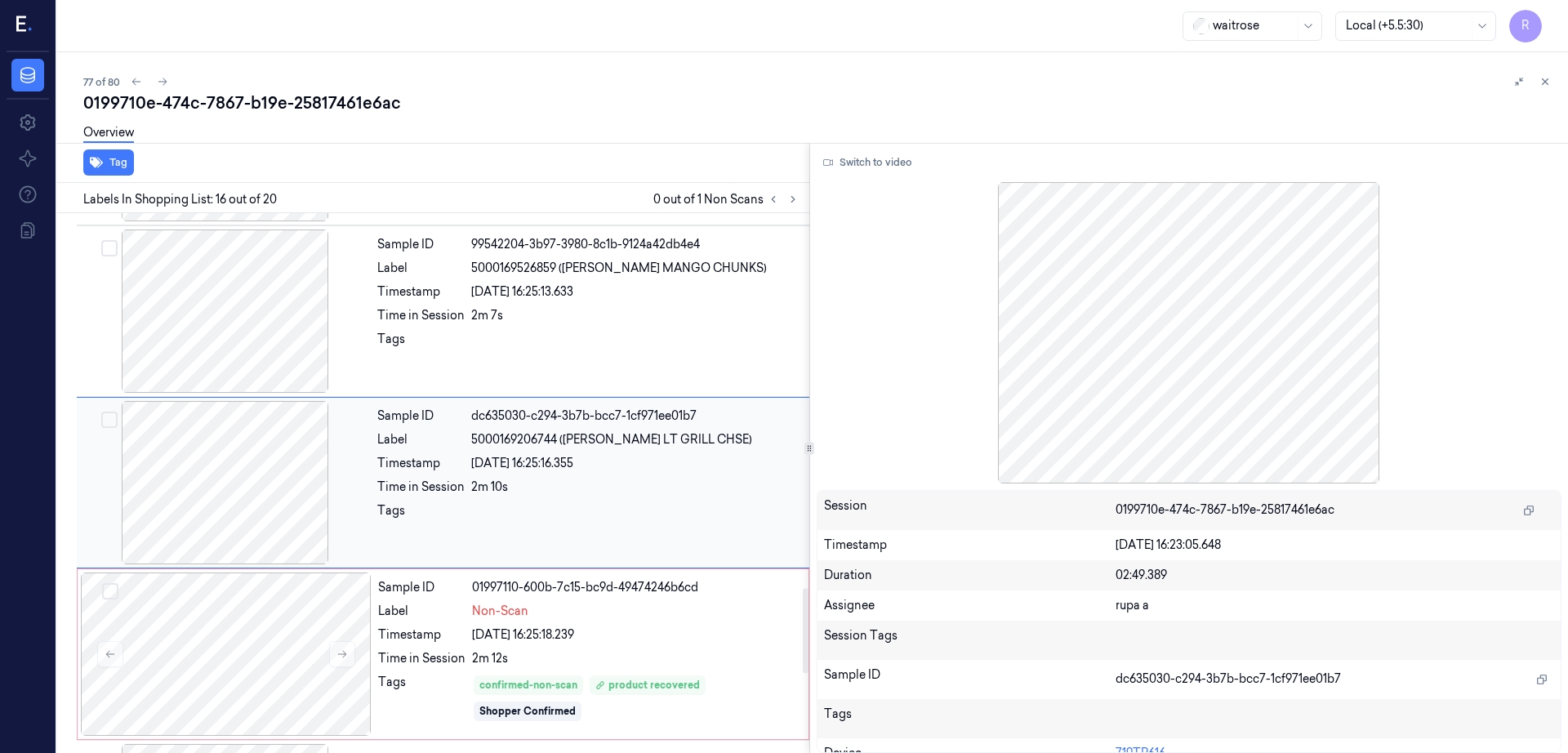
click at [252, 434] on div at bounding box center [225, 483] width 291 height 164
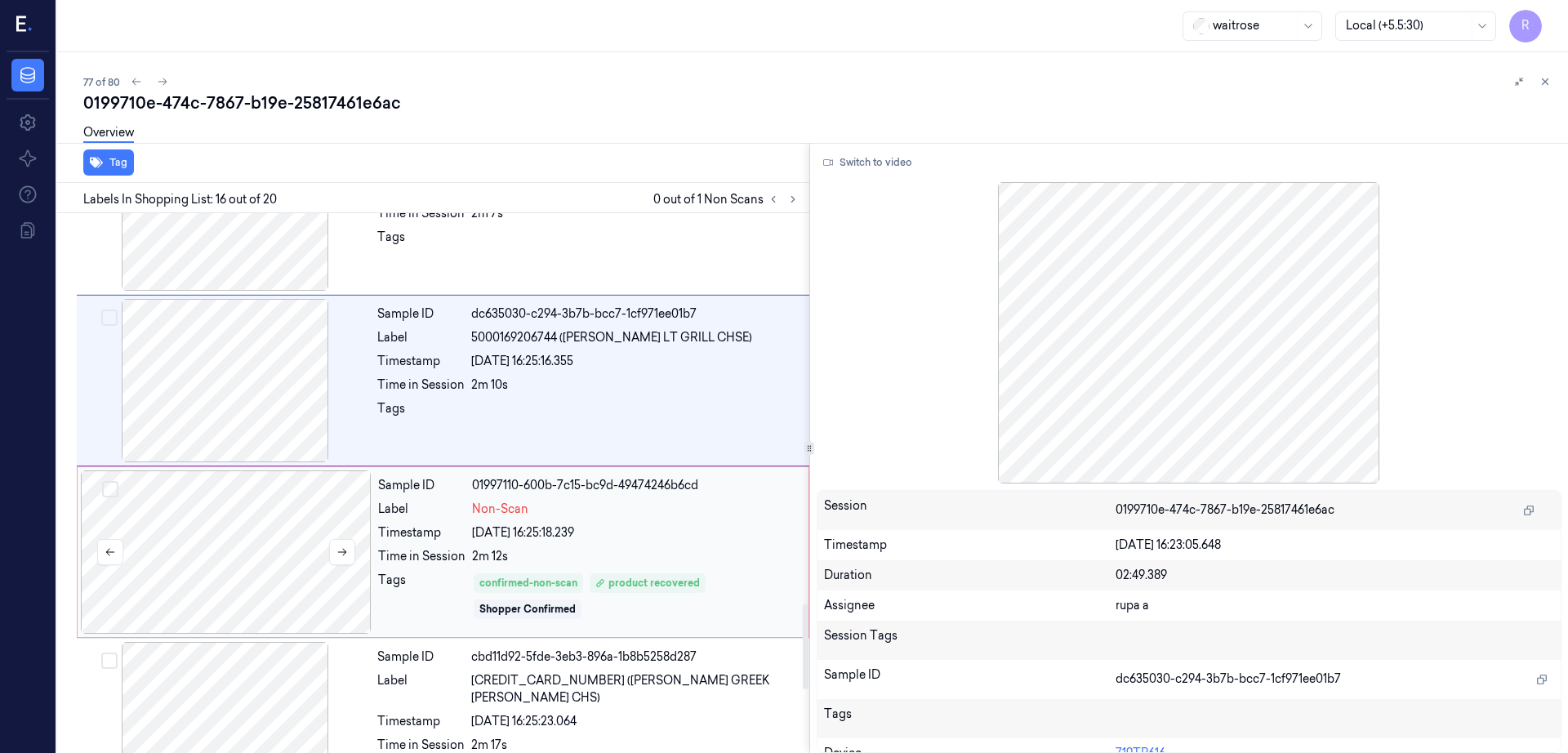
click at [290, 519] on div at bounding box center [226, 553] width 291 height 164
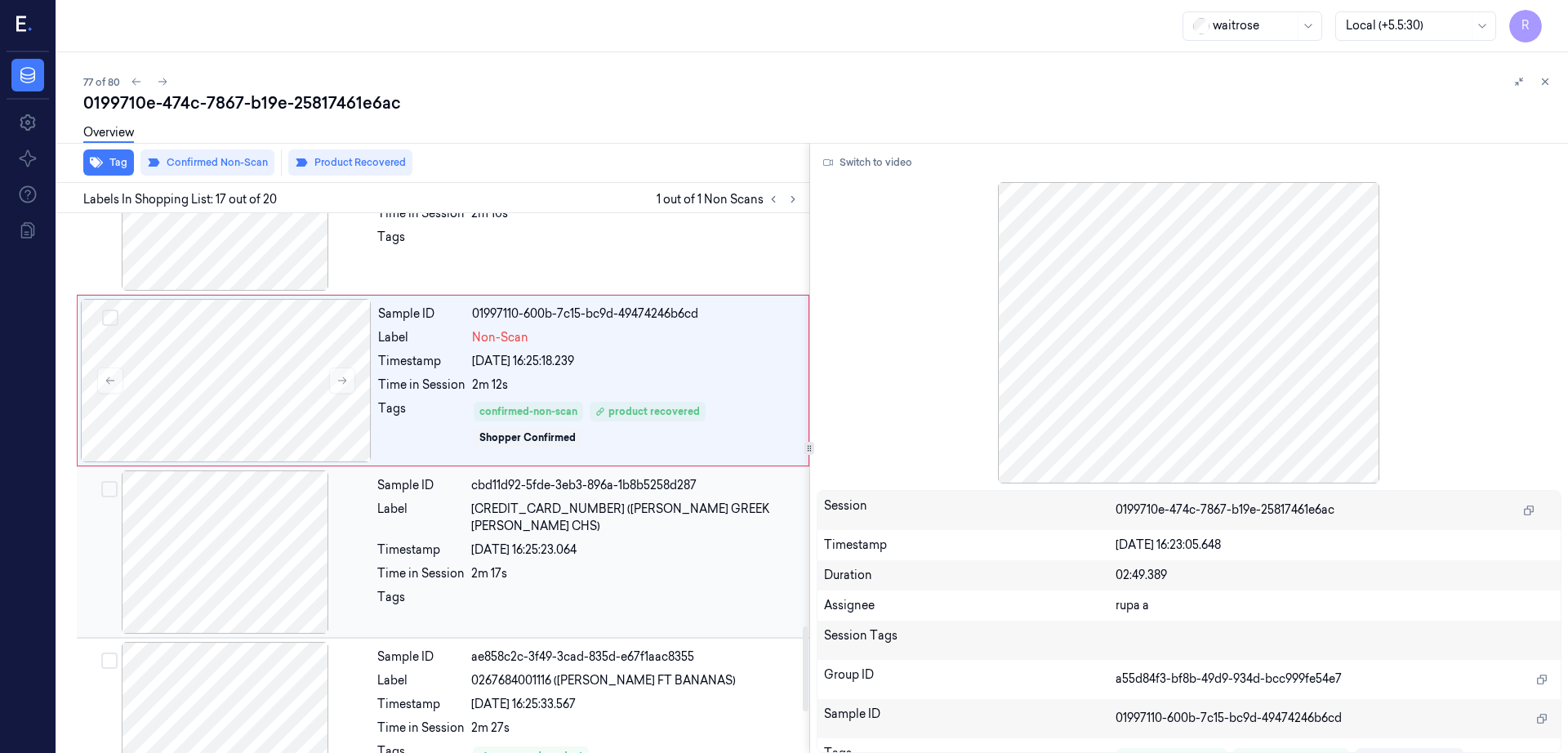
click at [275, 553] on div at bounding box center [225, 553] width 291 height 164
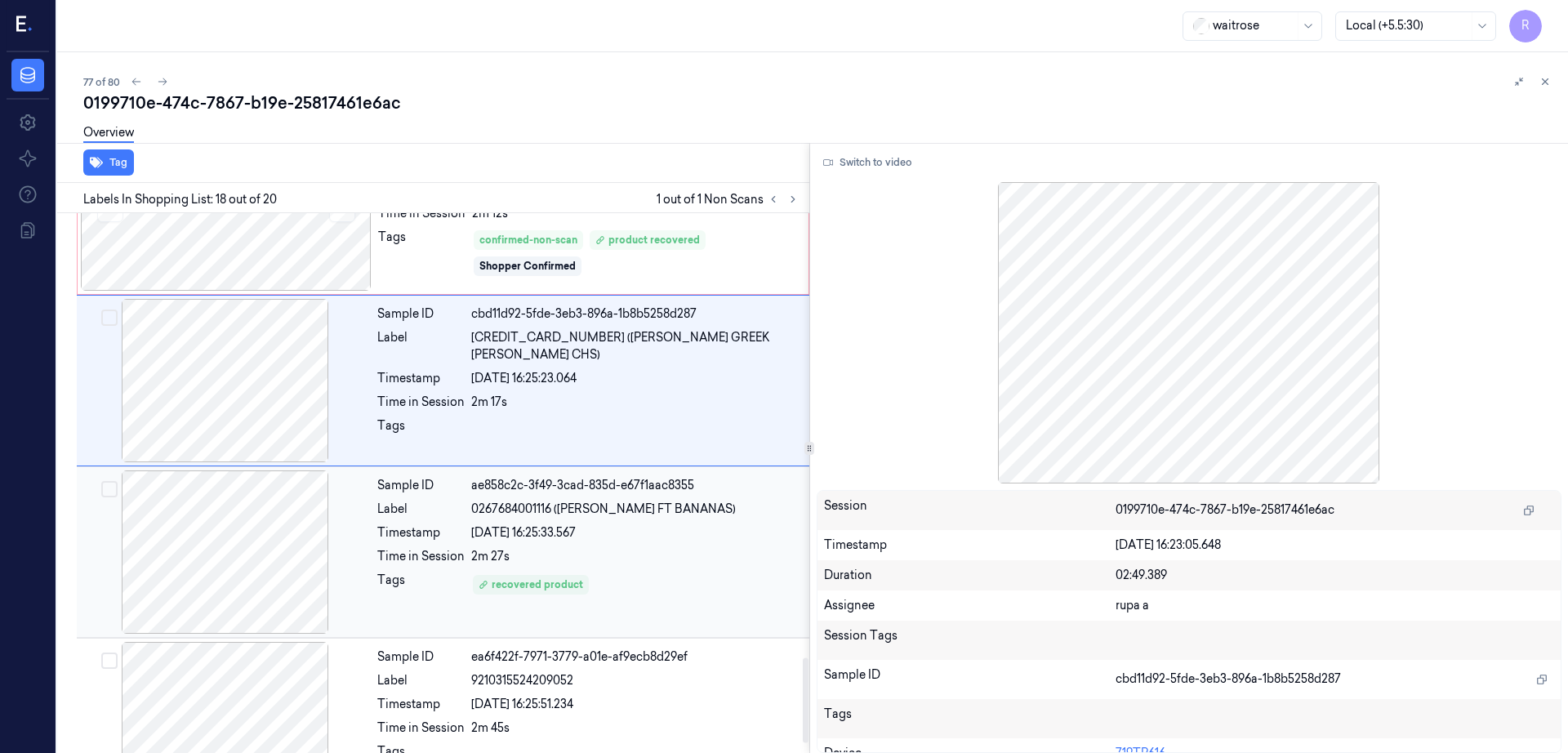
click at [278, 558] on div at bounding box center [225, 553] width 291 height 164
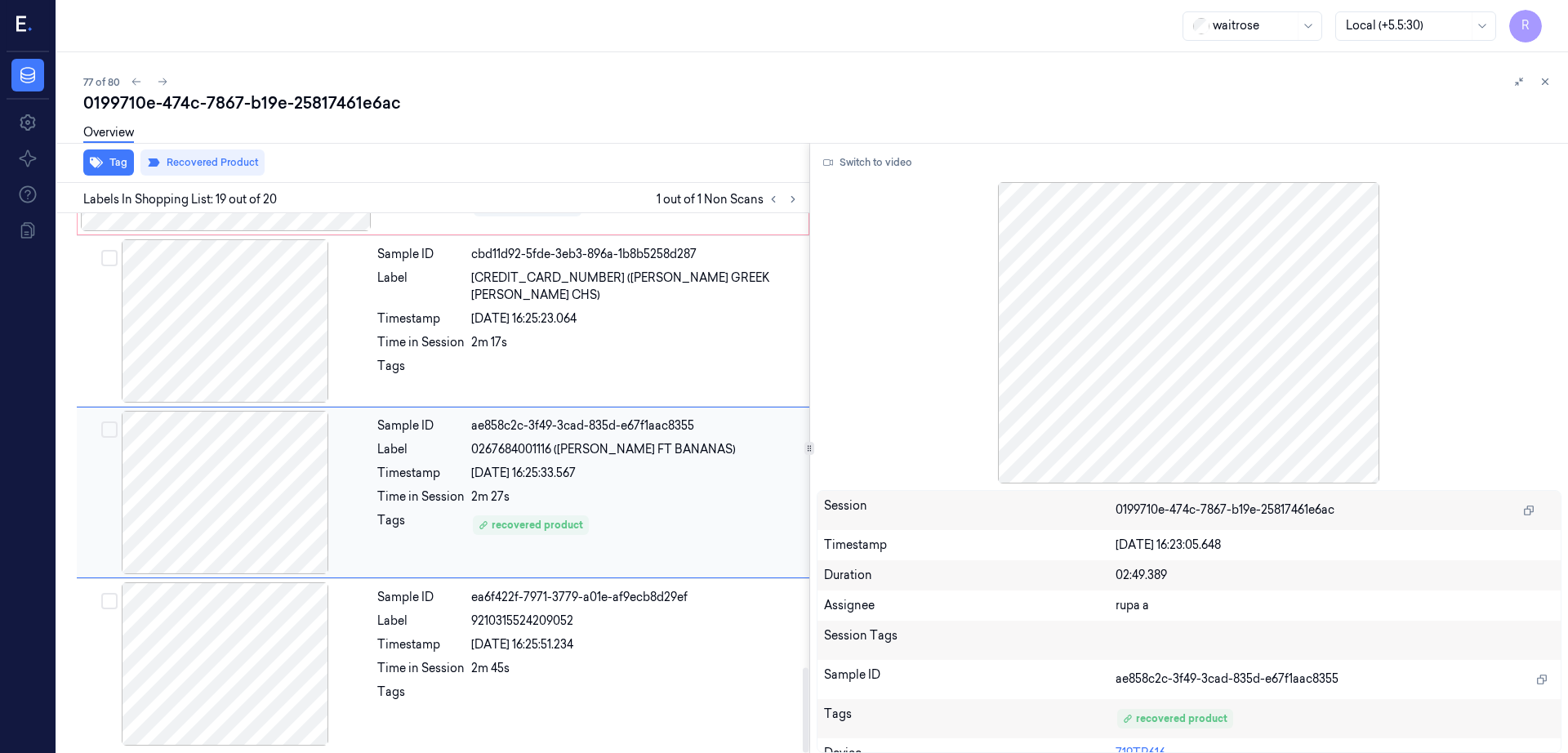
scroll to position [2896, 0]
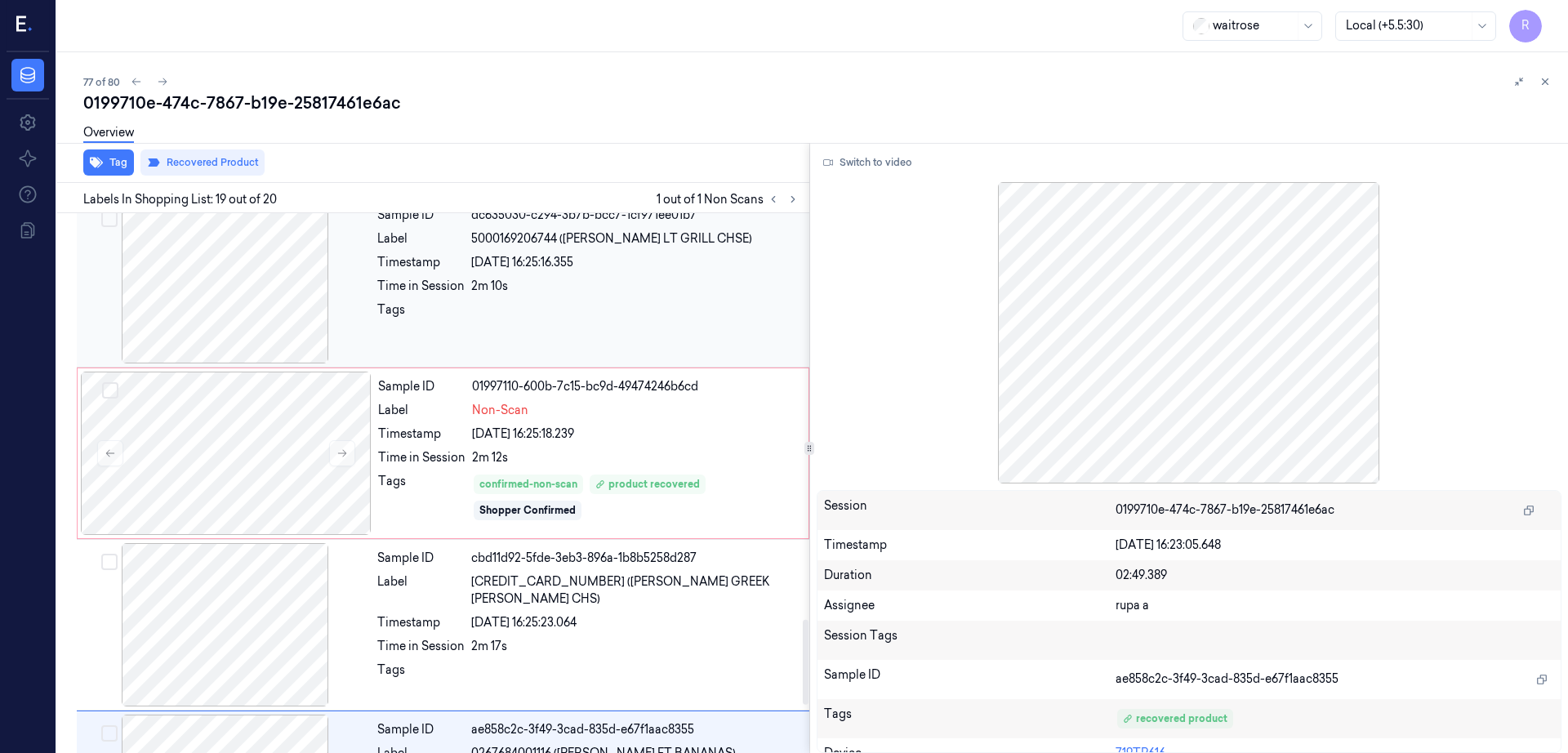
click at [271, 310] on div at bounding box center [225, 282] width 291 height 164
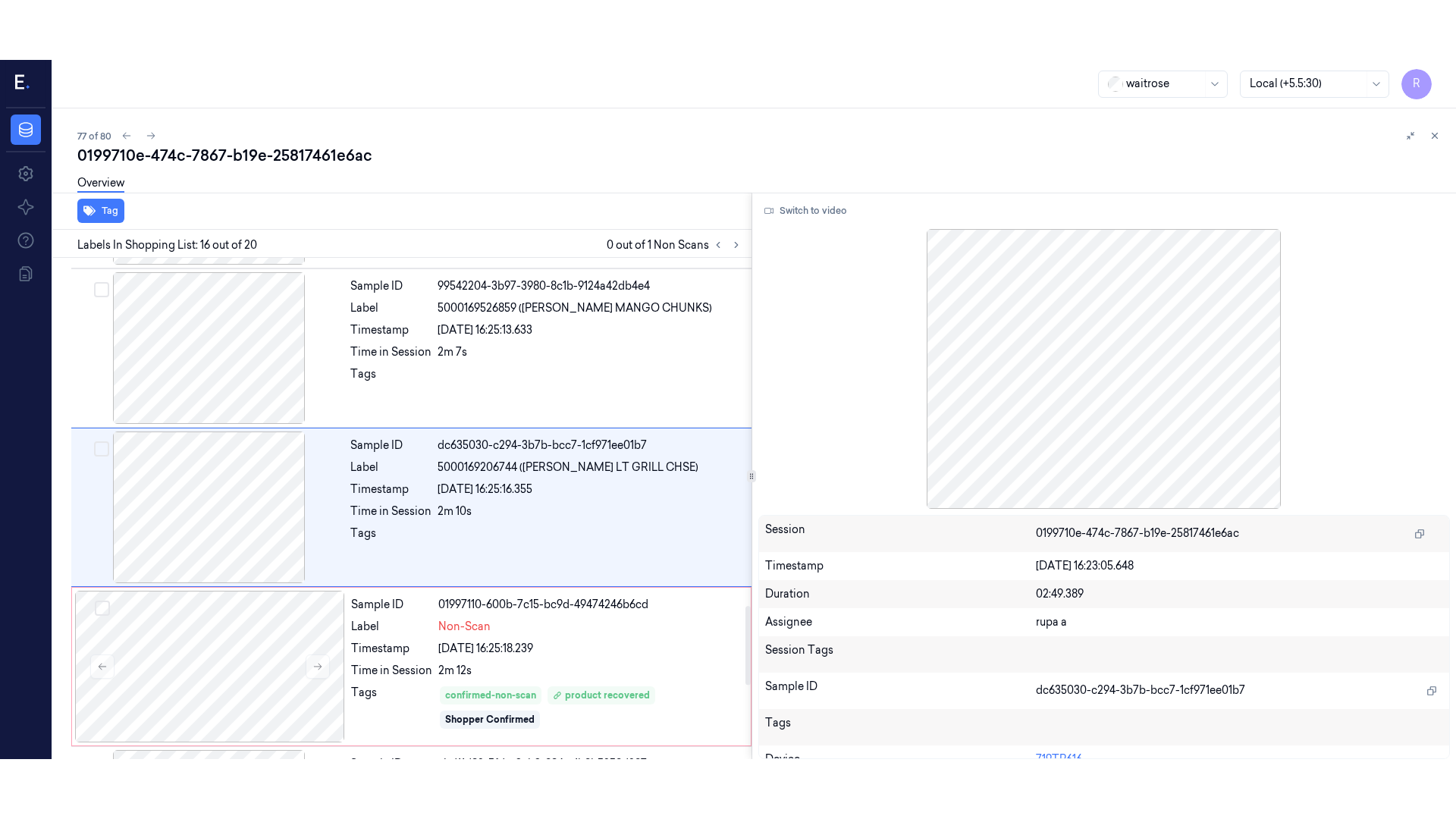
scroll to position [2217, 0]
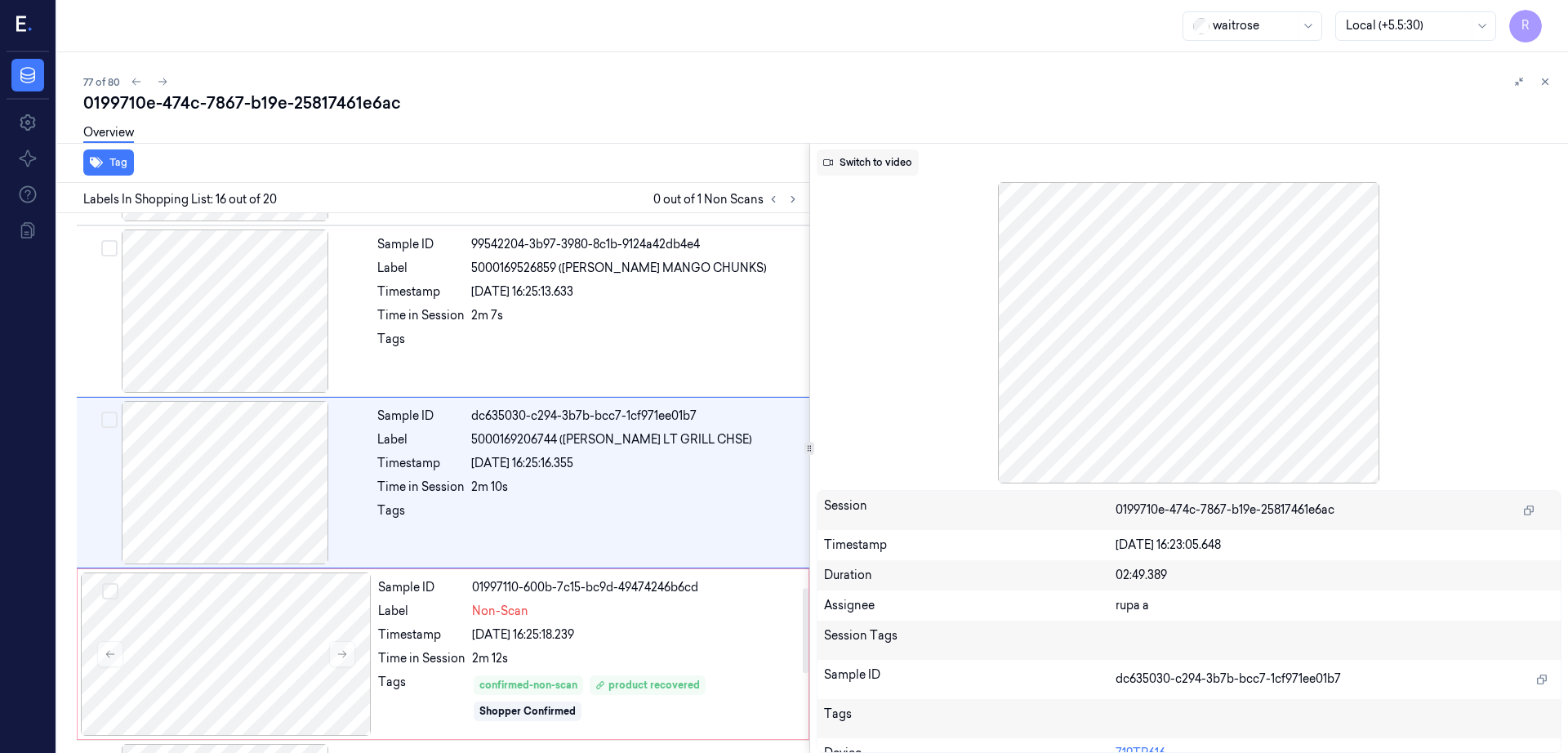
click at [919, 174] on button "Switch to video" at bounding box center [867, 162] width 102 height 26
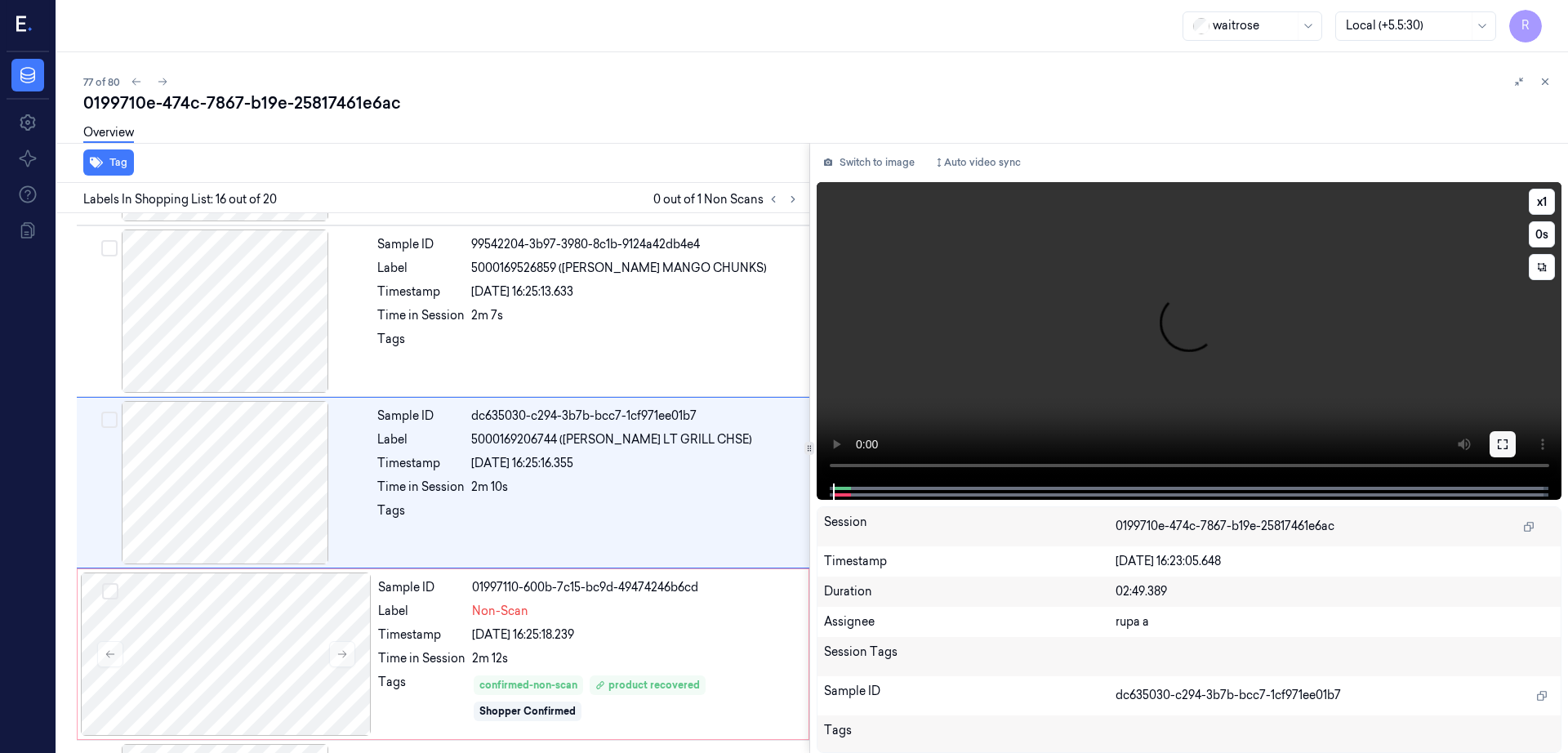
click at [1509, 449] on icon at bounding box center [1502, 444] width 13 height 13
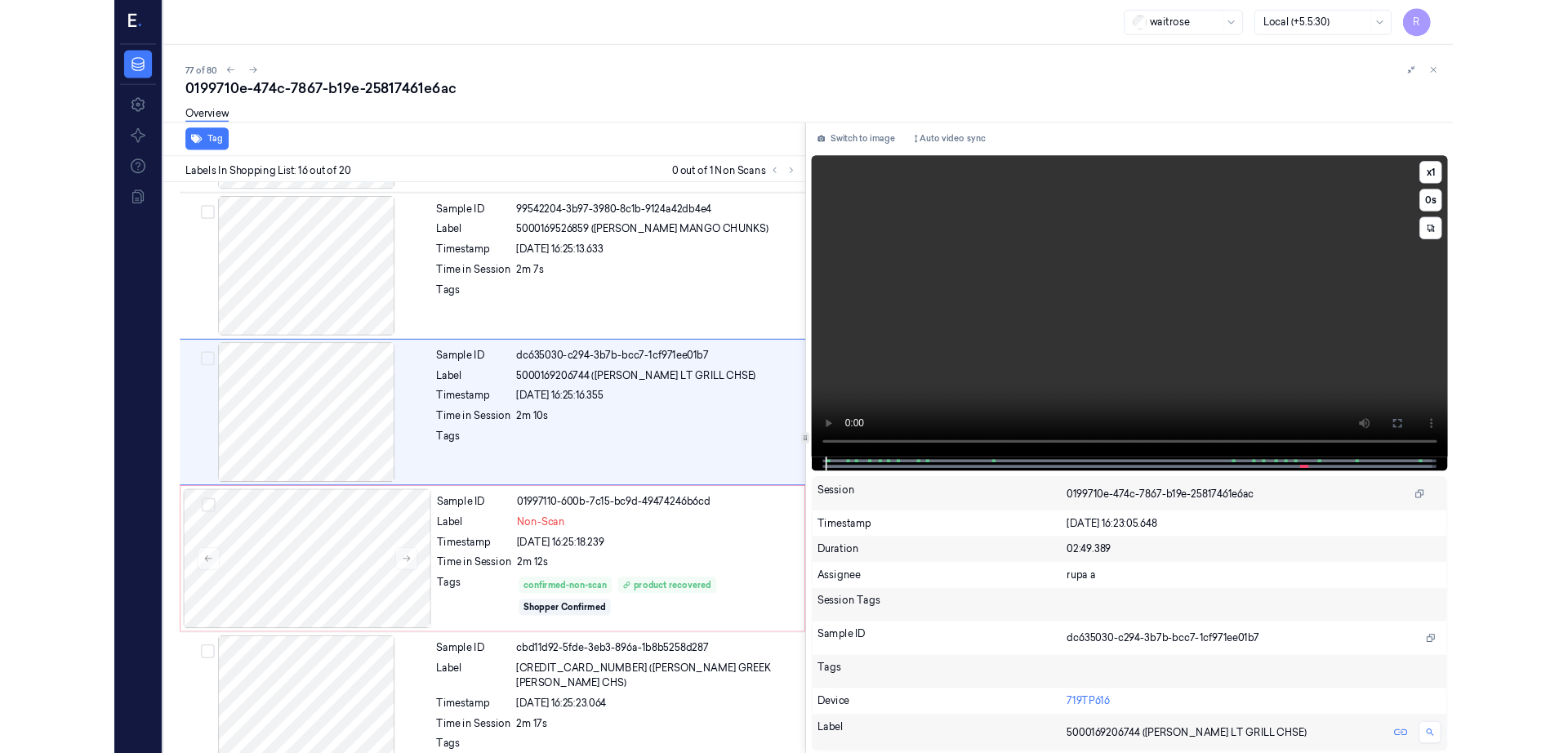
scroll to position [2323, 0]
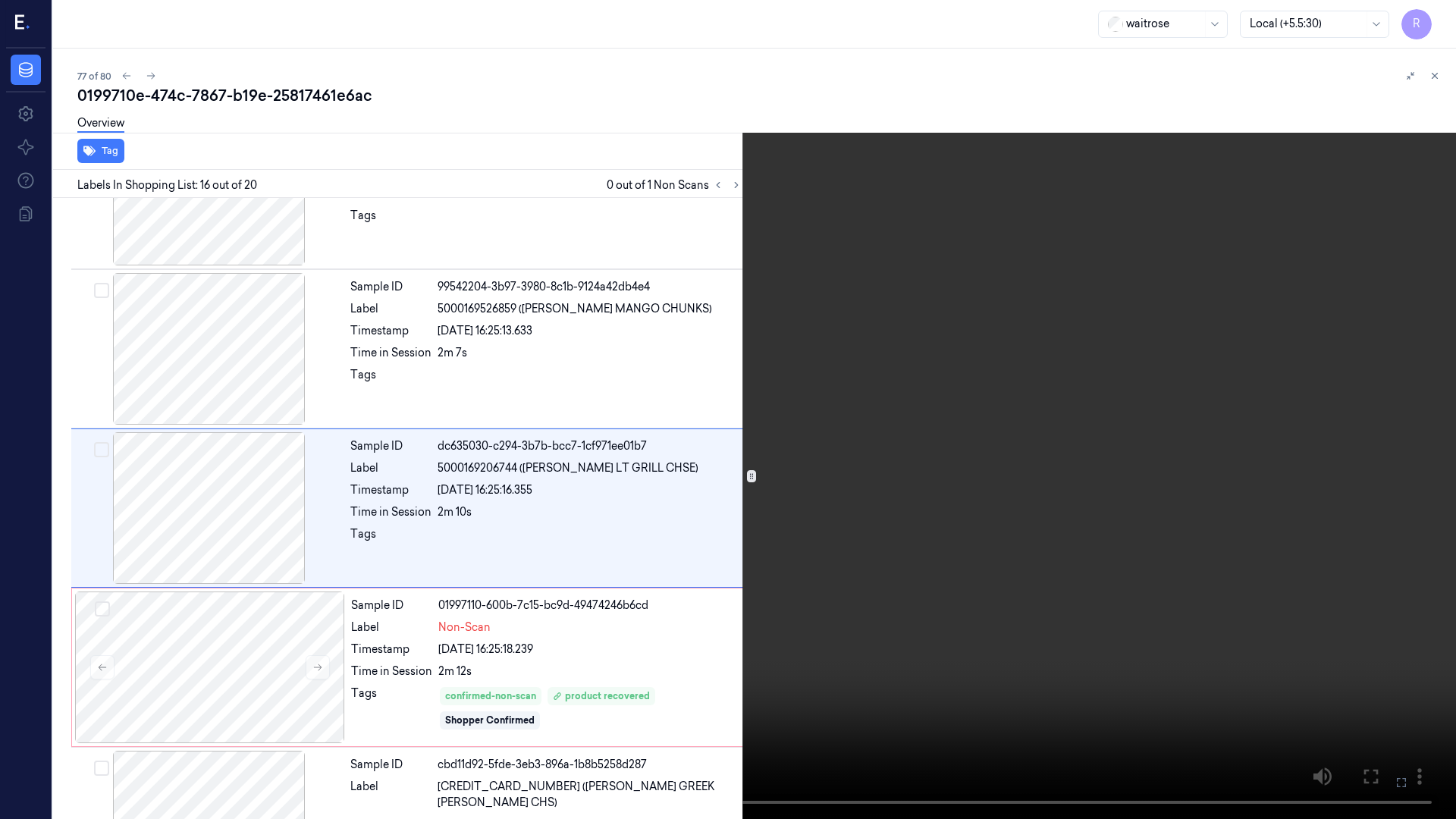
click at [708, 543] on video at bounding box center [728, 410] width 1456 height 819
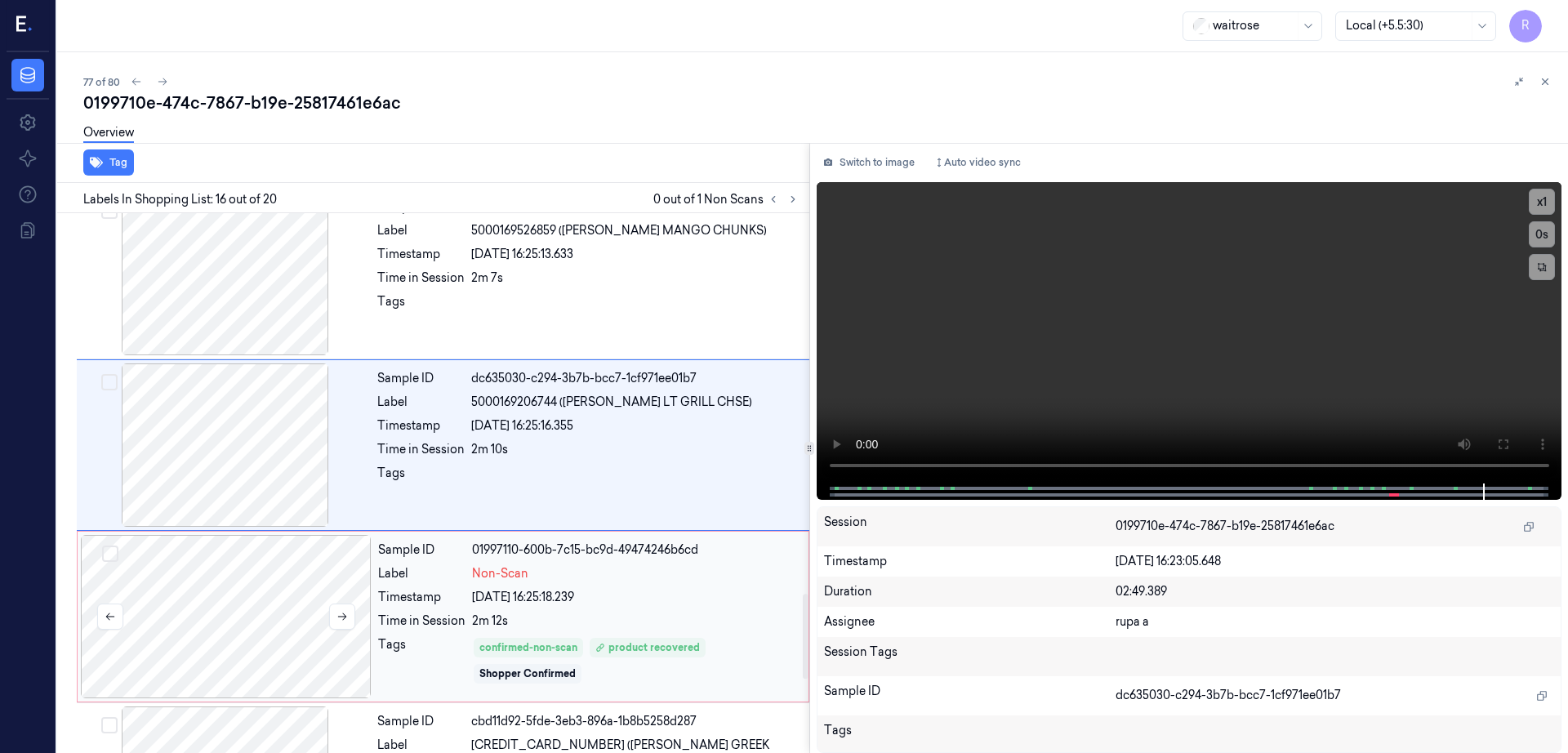
click at [242, 580] on div at bounding box center [226, 617] width 291 height 164
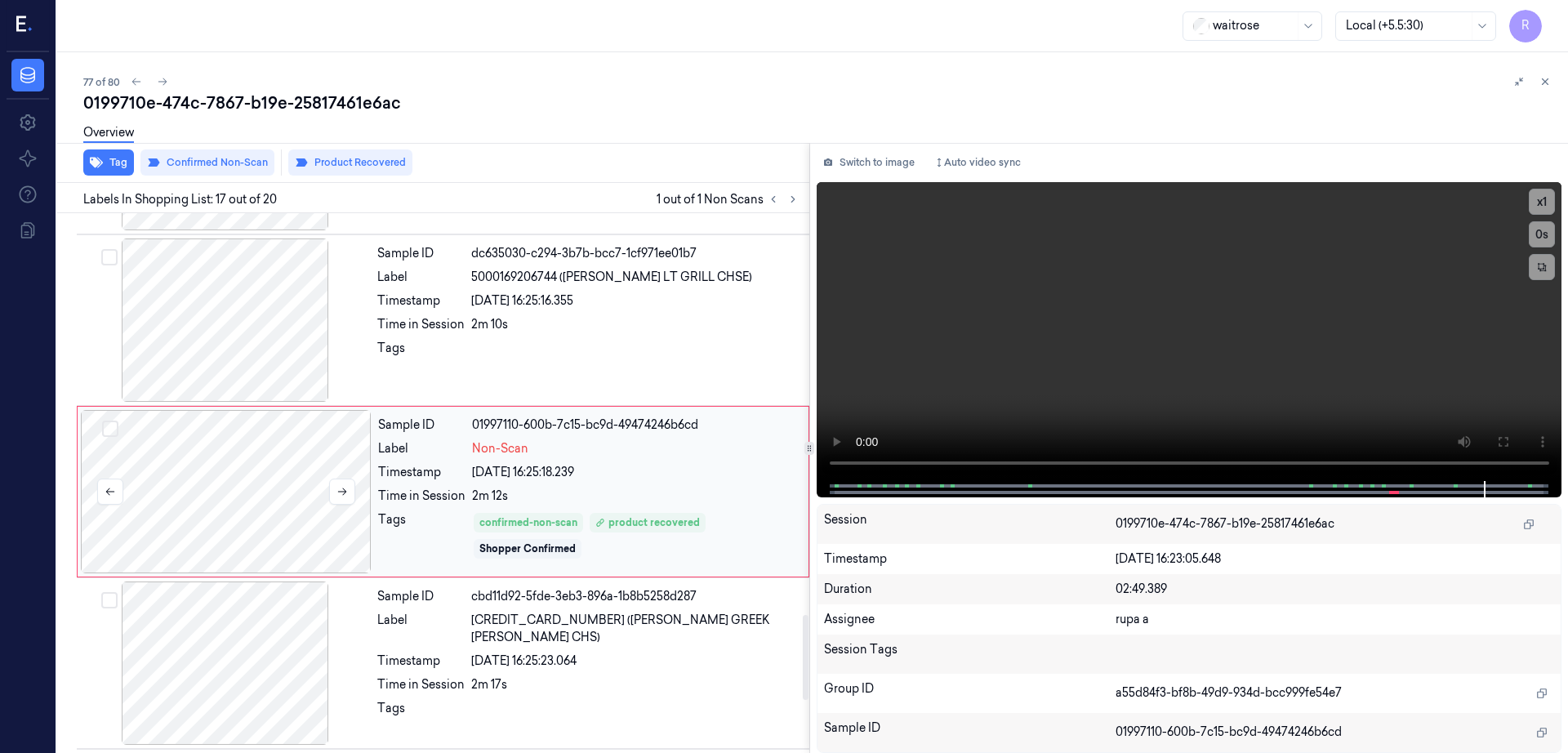
scroll to position [2560, 0]
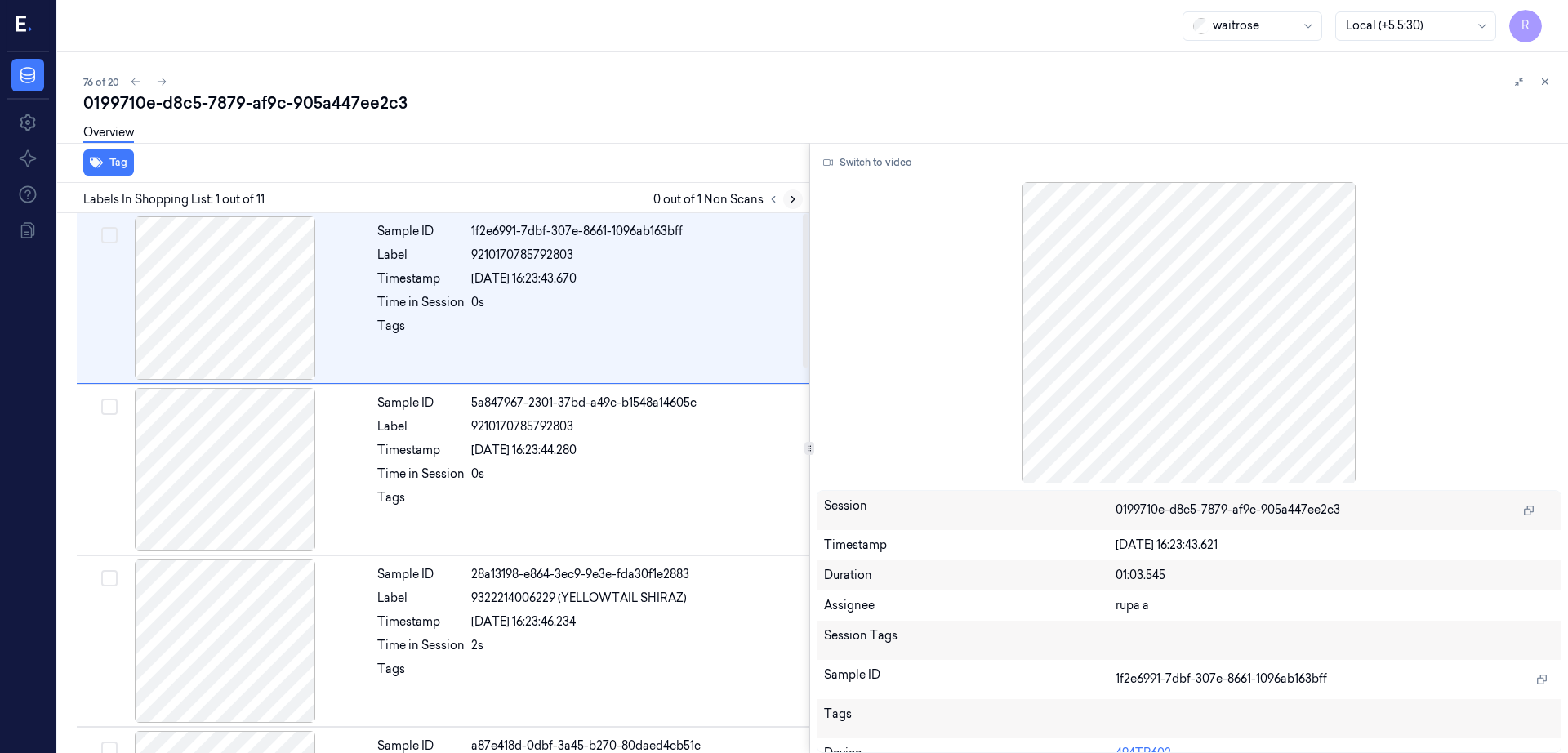
click at [798, 200] on icon at bounding box center [793, 199] width 12 height 12
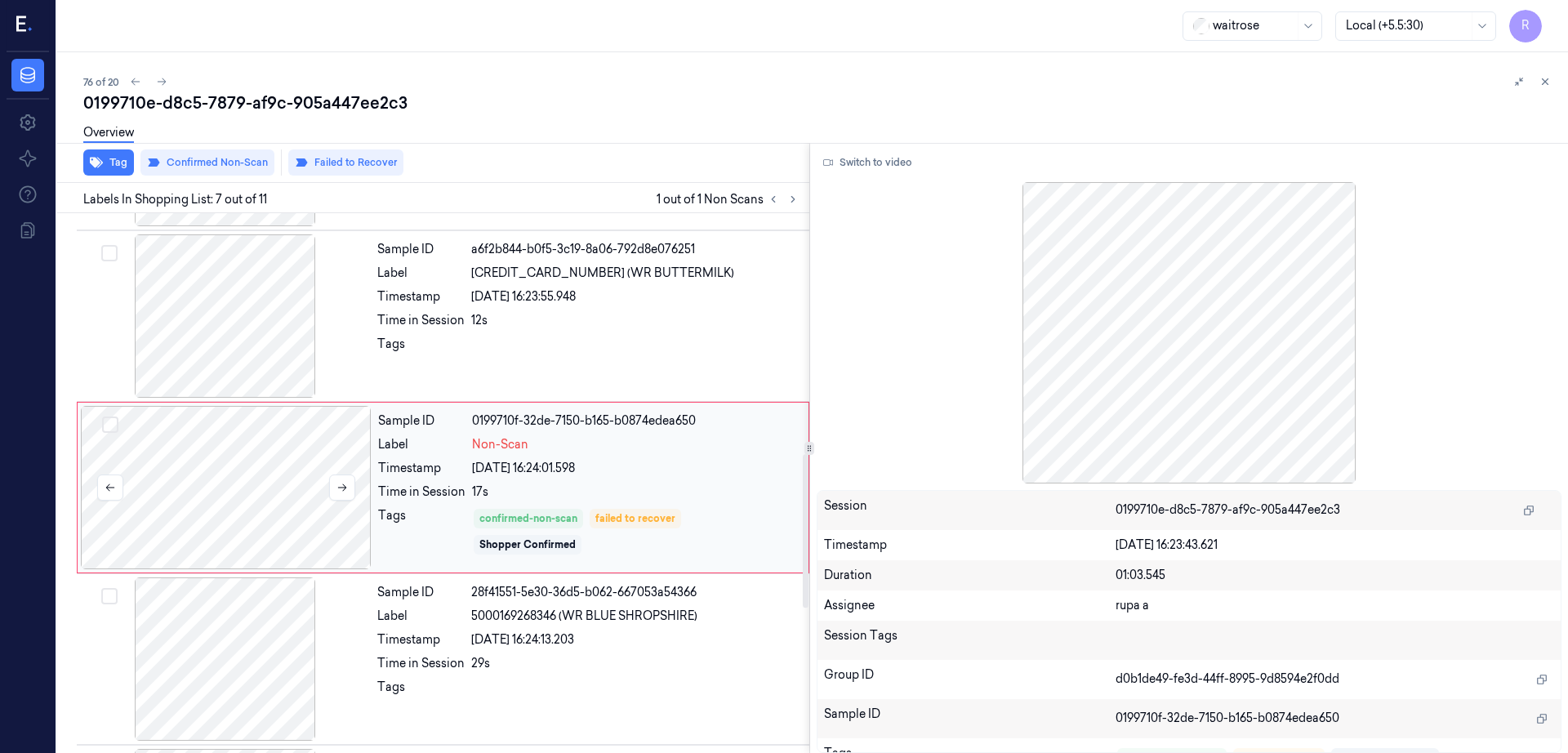
scroll to position [845, 0]
click at [252, 478] on div at bounding box center [226, 483] width 291 height 164
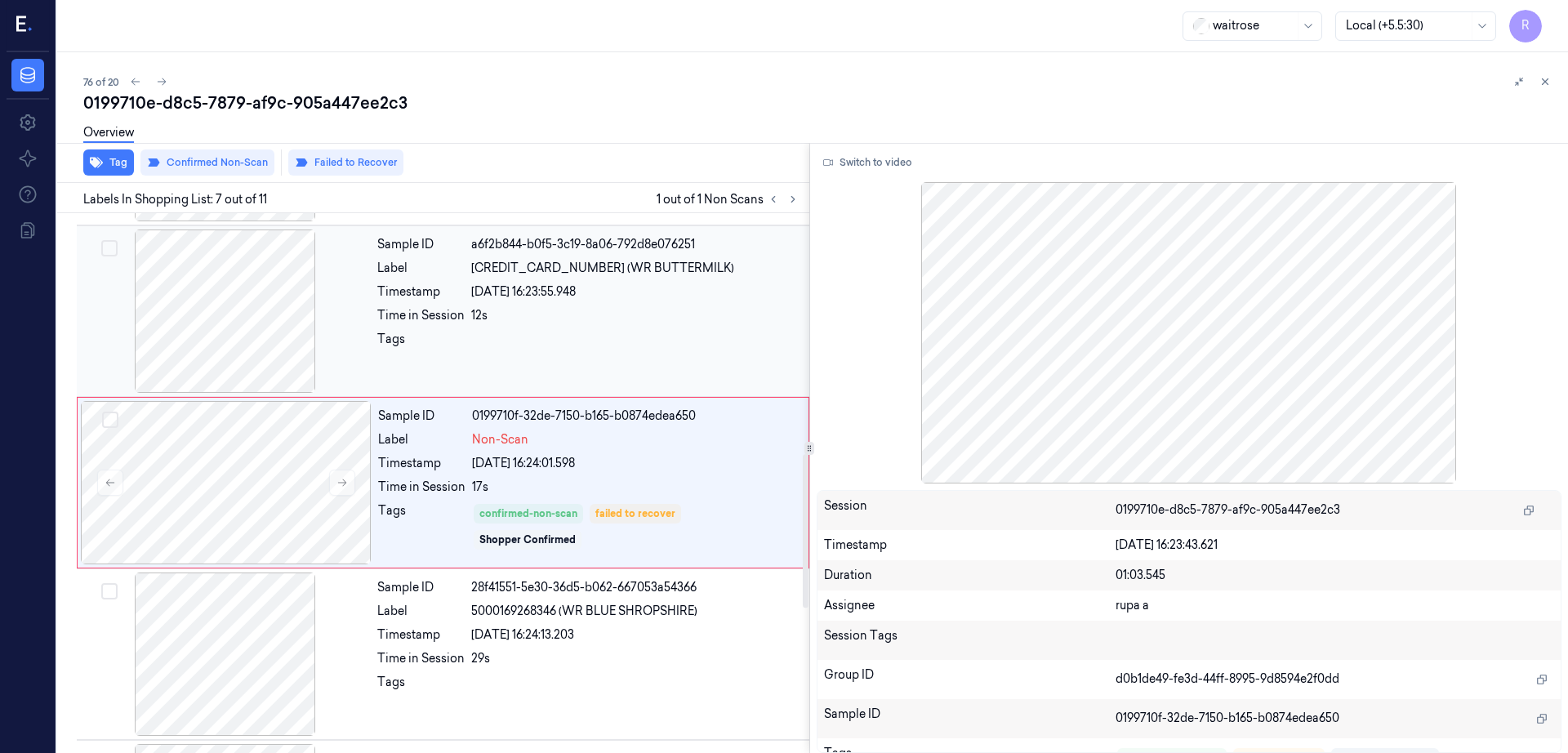
click at [241, 339] on div at bounding box center [225, 312] width 291 height 164
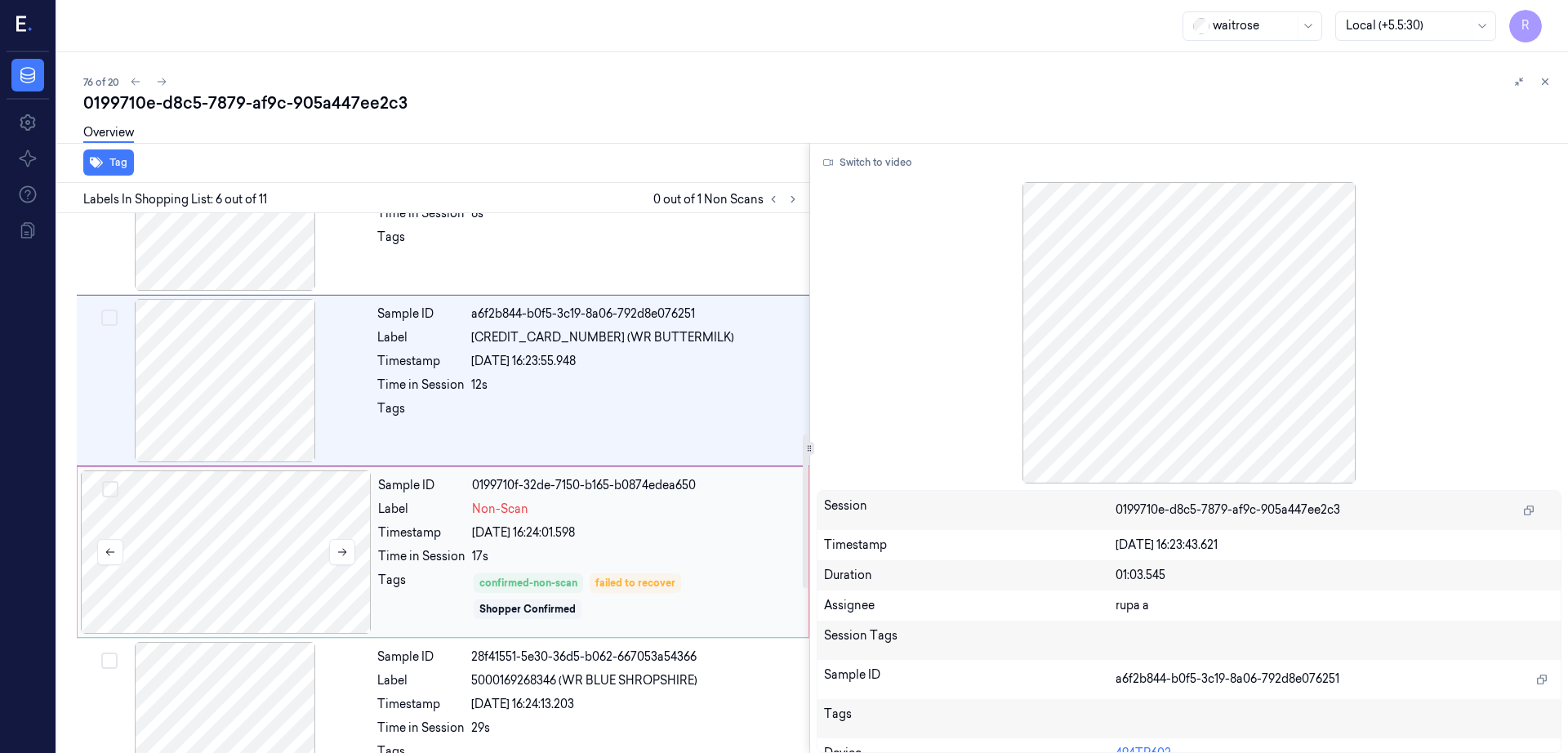
click at [291, 507] on div at bounding box center [226, 553] width 291 height 164
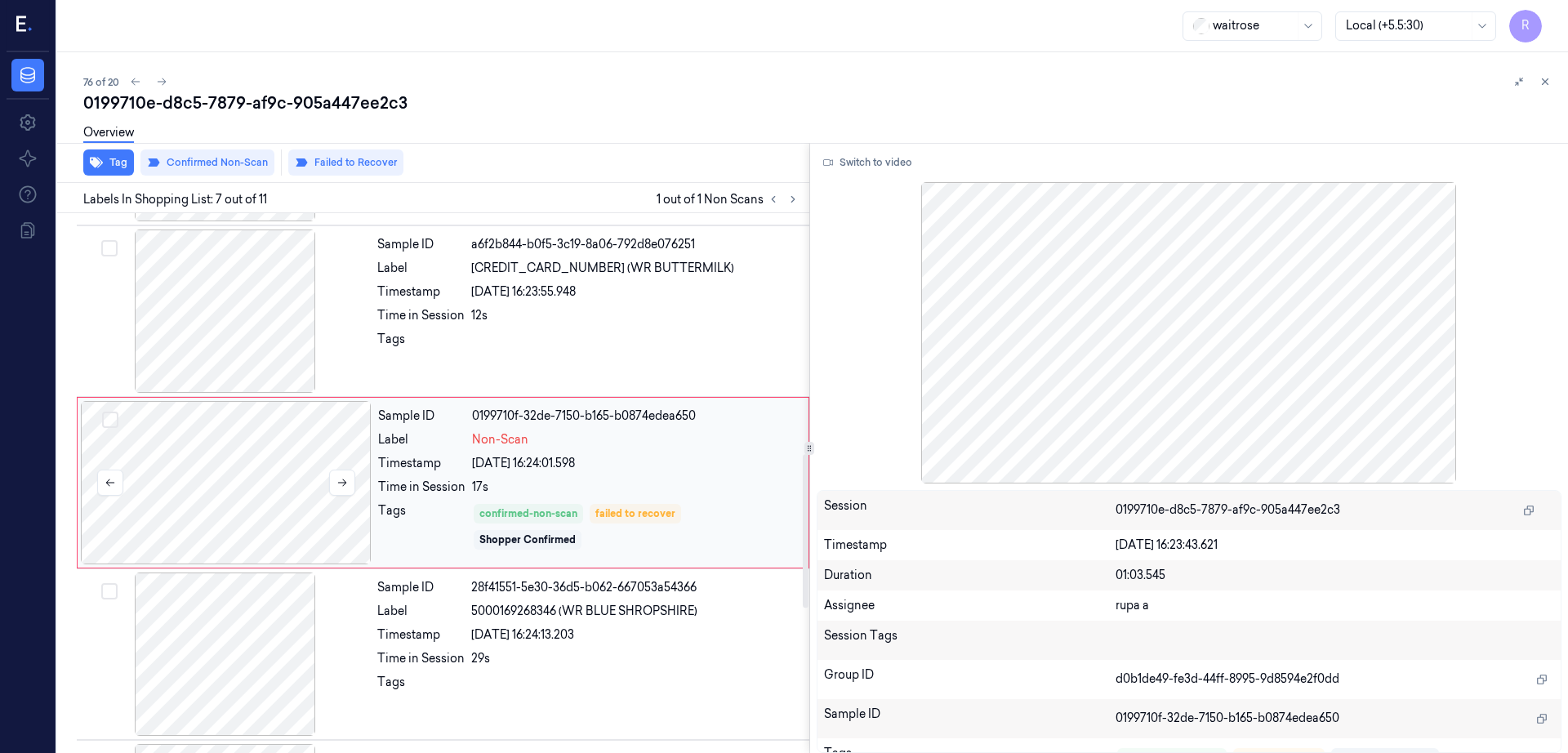
click at [291, 504] on div at bounding box center [226, 483] width 291 height 164
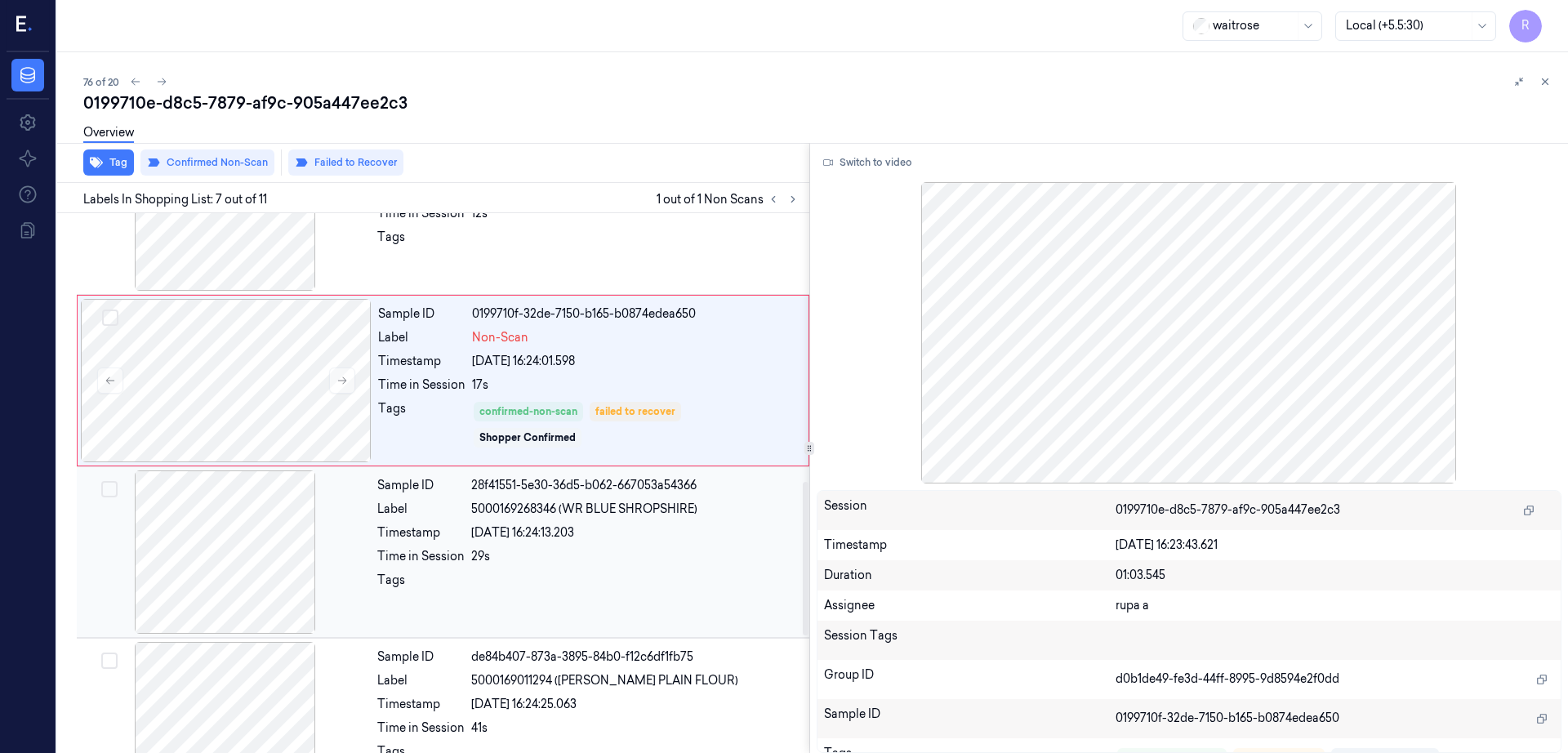
click at [303, 595] on div at bounding box center [225, 553] width 291 height 164
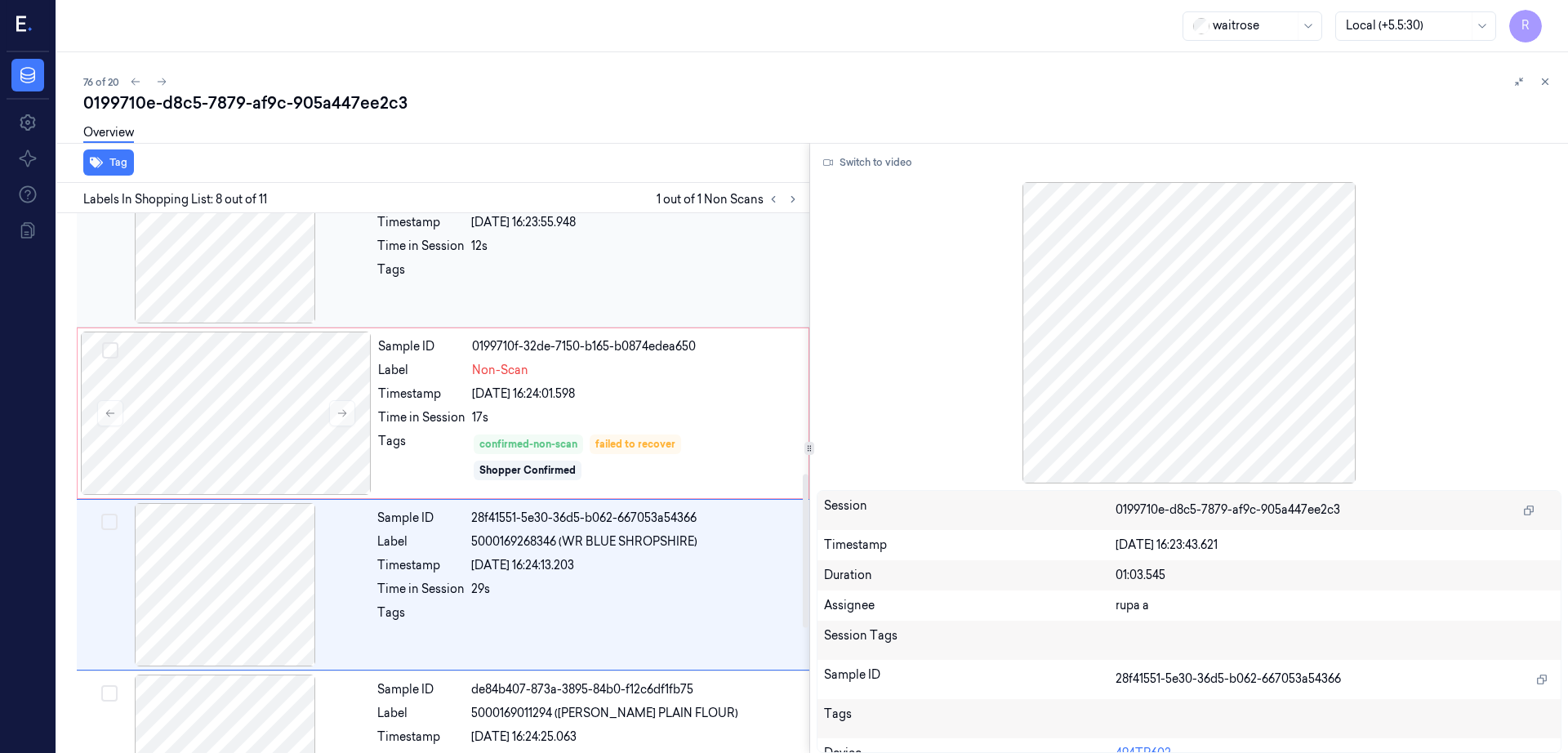
click at [229, 288] on div at bounding box center [225, 242] width 291 height 164
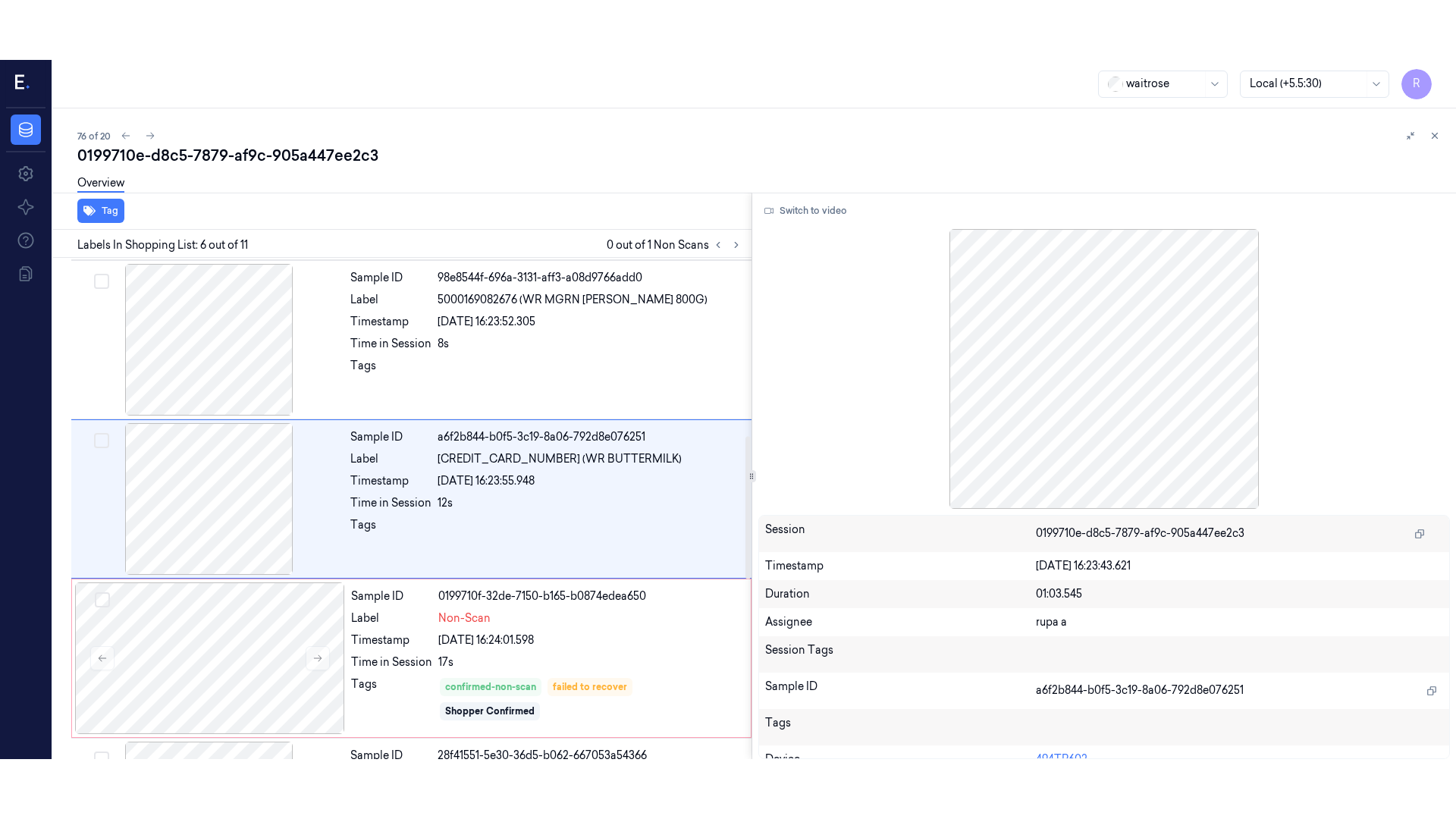
scroll to position [625, 0]
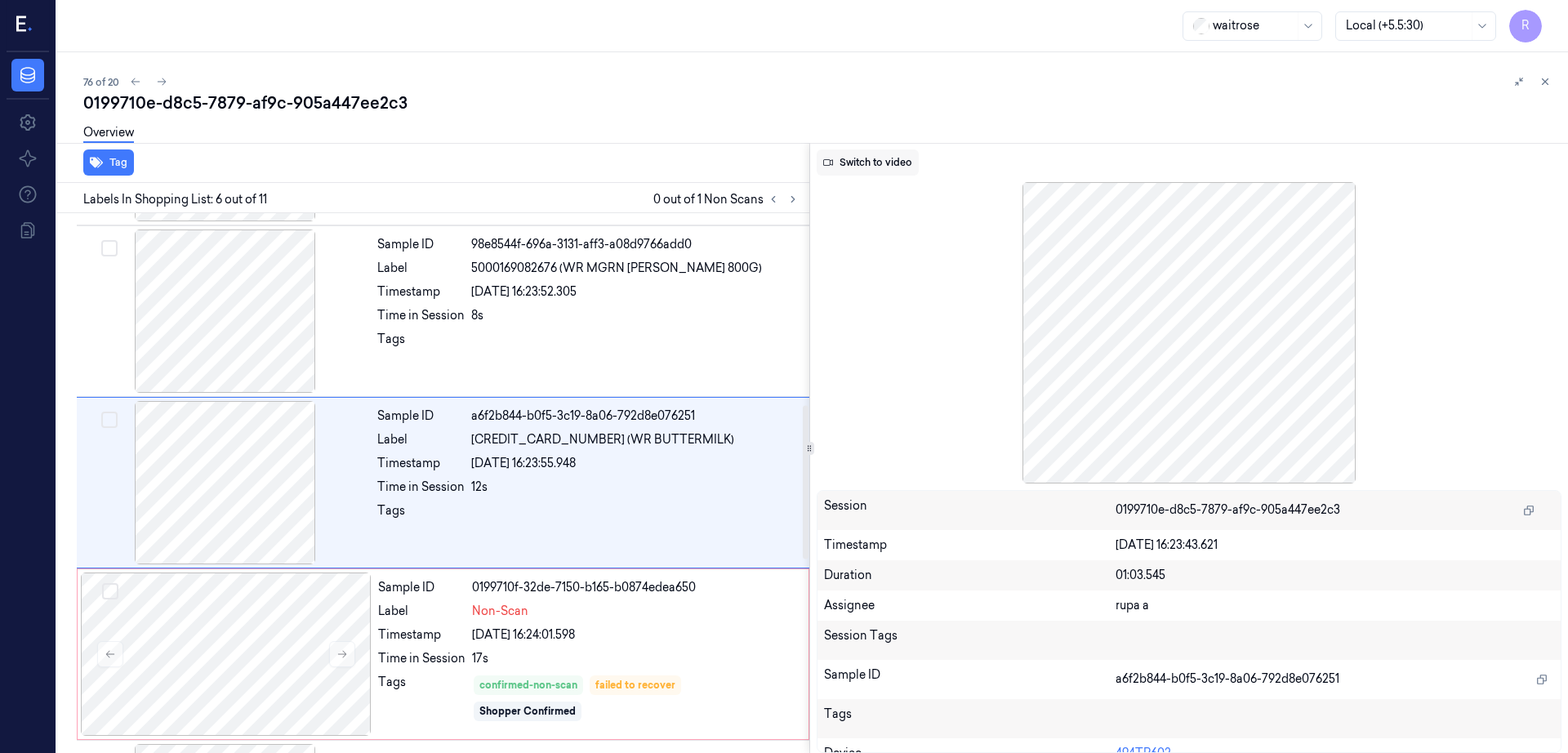
click at [872, 164] on button "Switch to video" at bounding box center [867, 162] width 102 height 26
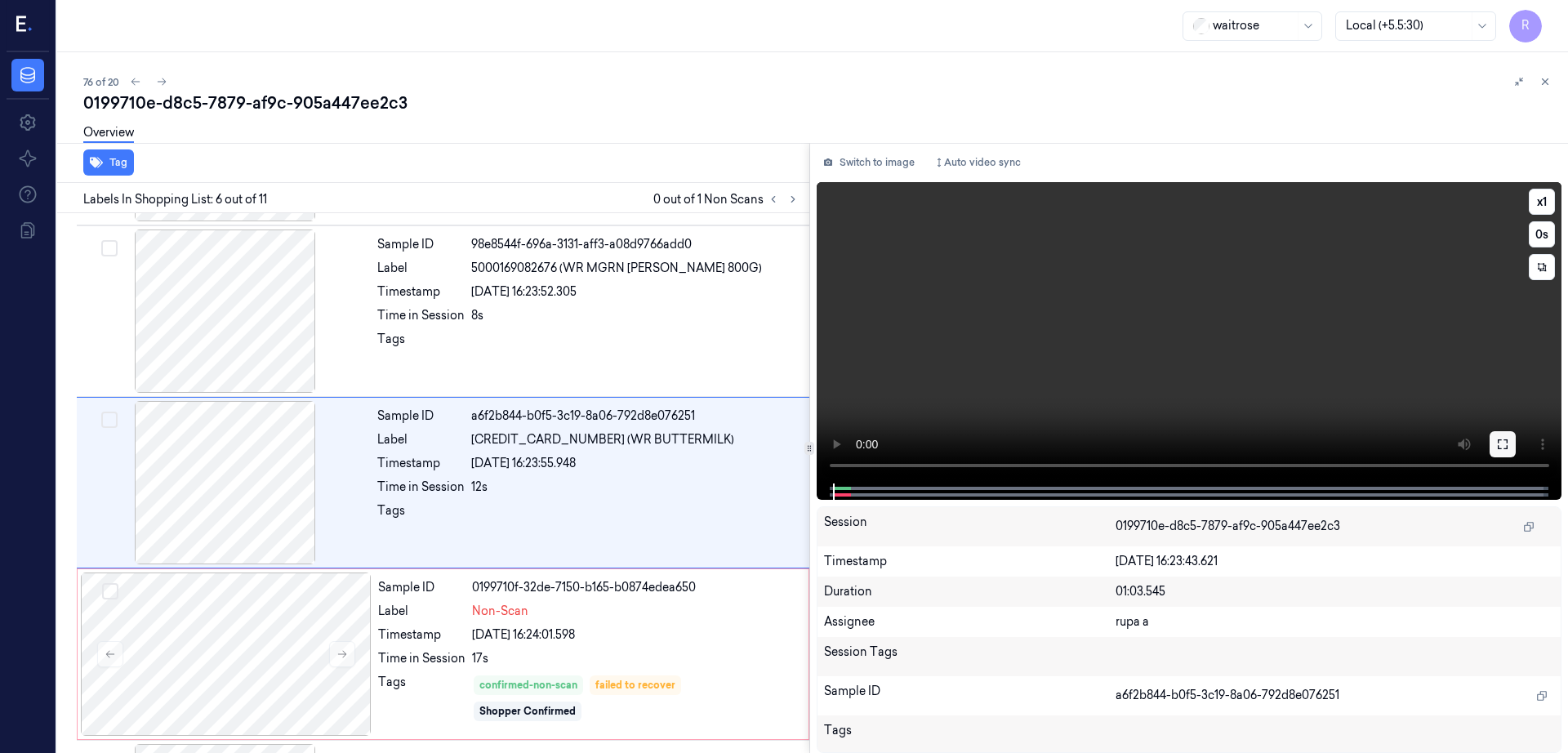
click at [1508, 442] on icon at bounding box center [1503, 444] width 10 height 10
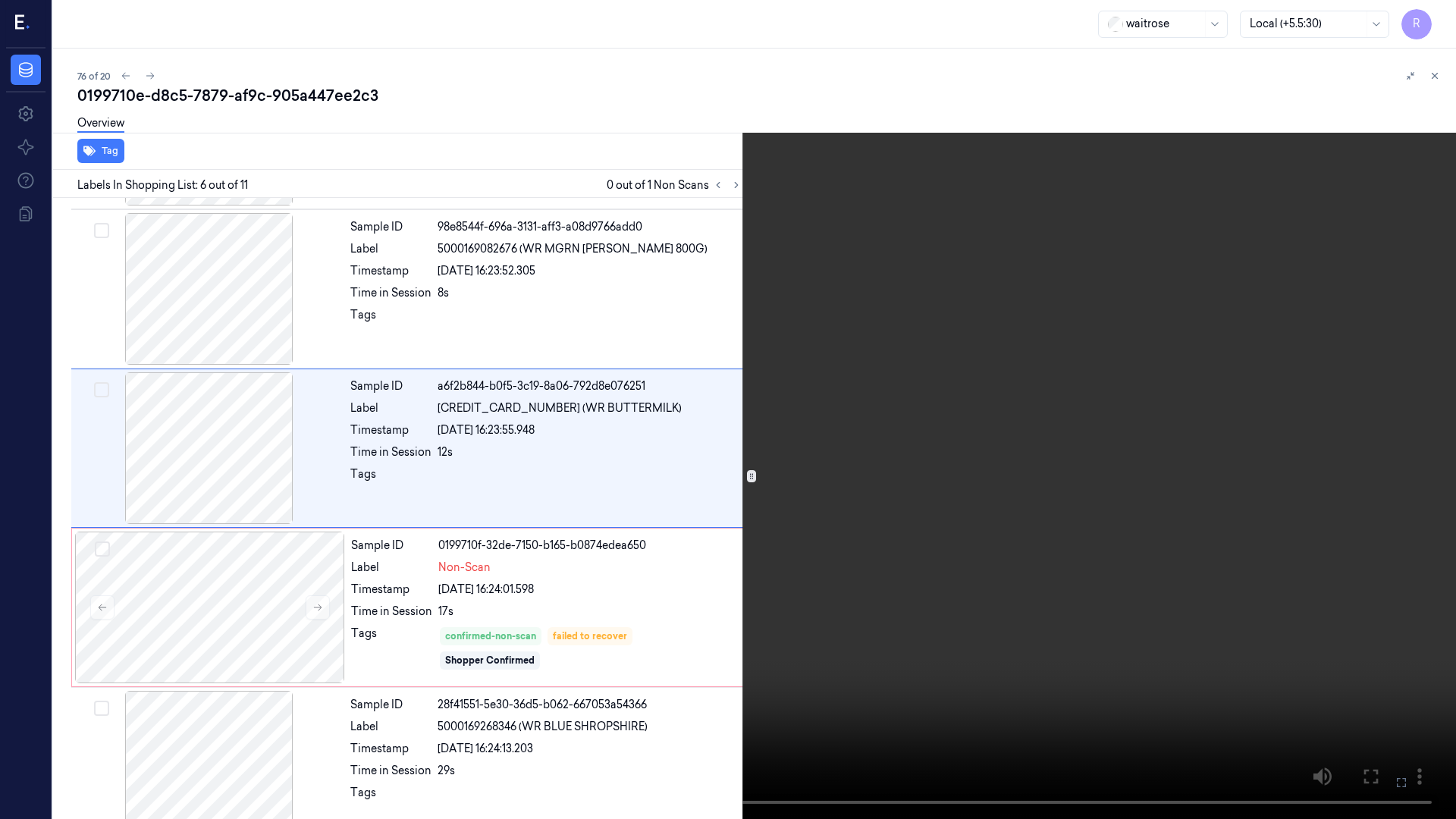
click at [880, 535] on video at bounding box center [728, 410] width 1456 height 819
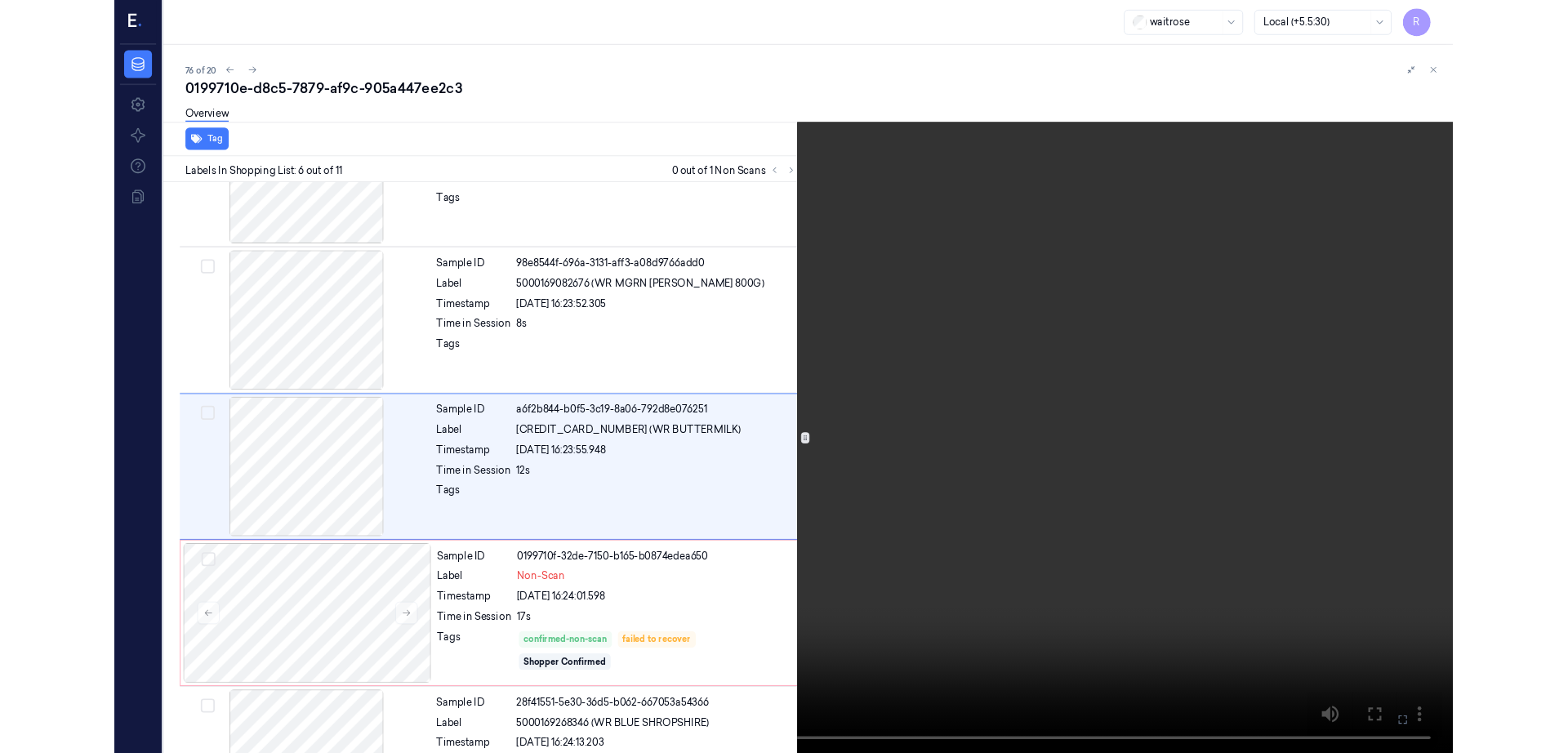
scroll to position [609, 0]
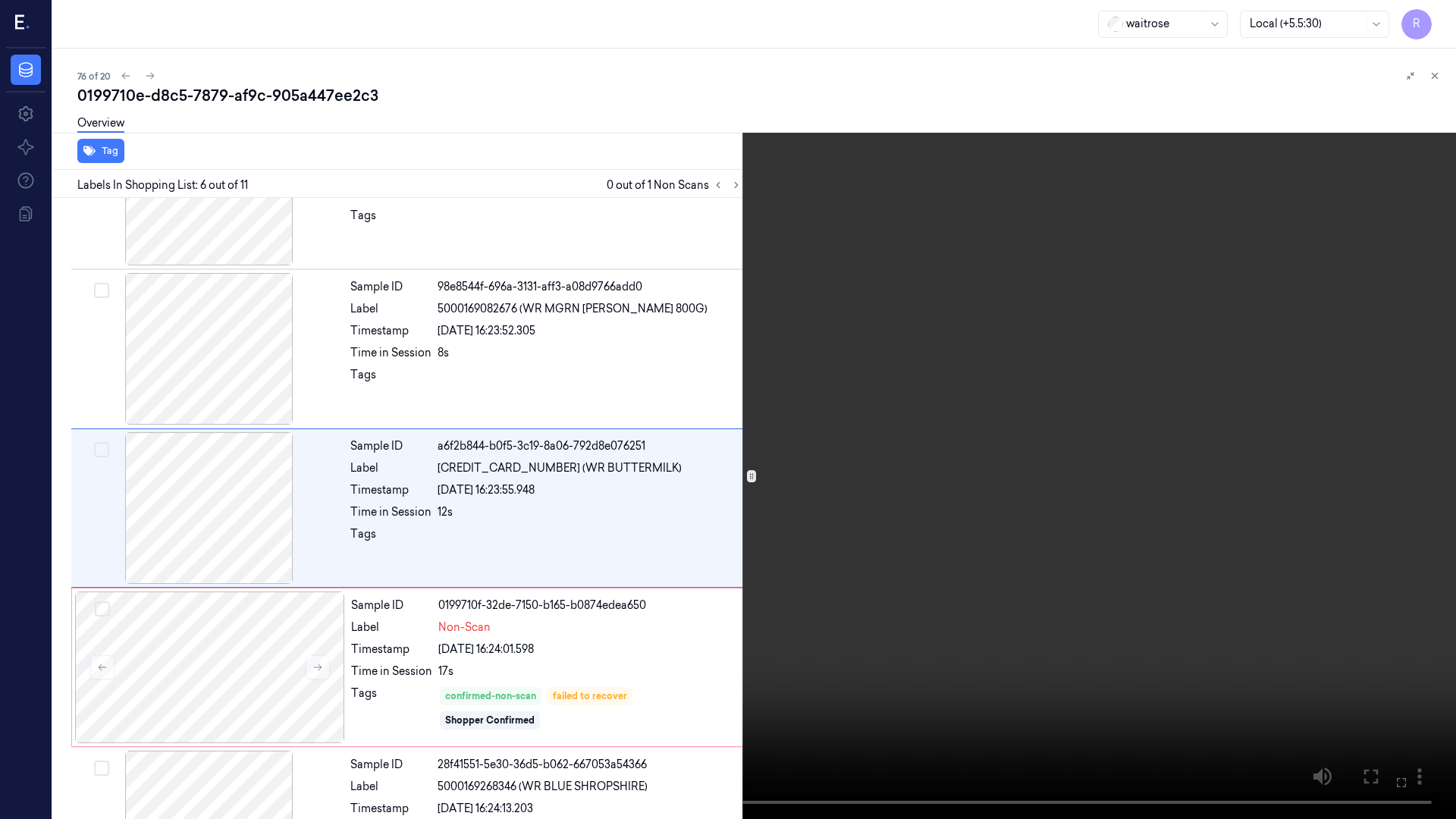
click at [880, 535] on video at bounding box center [728, 410] width 1456 height 819
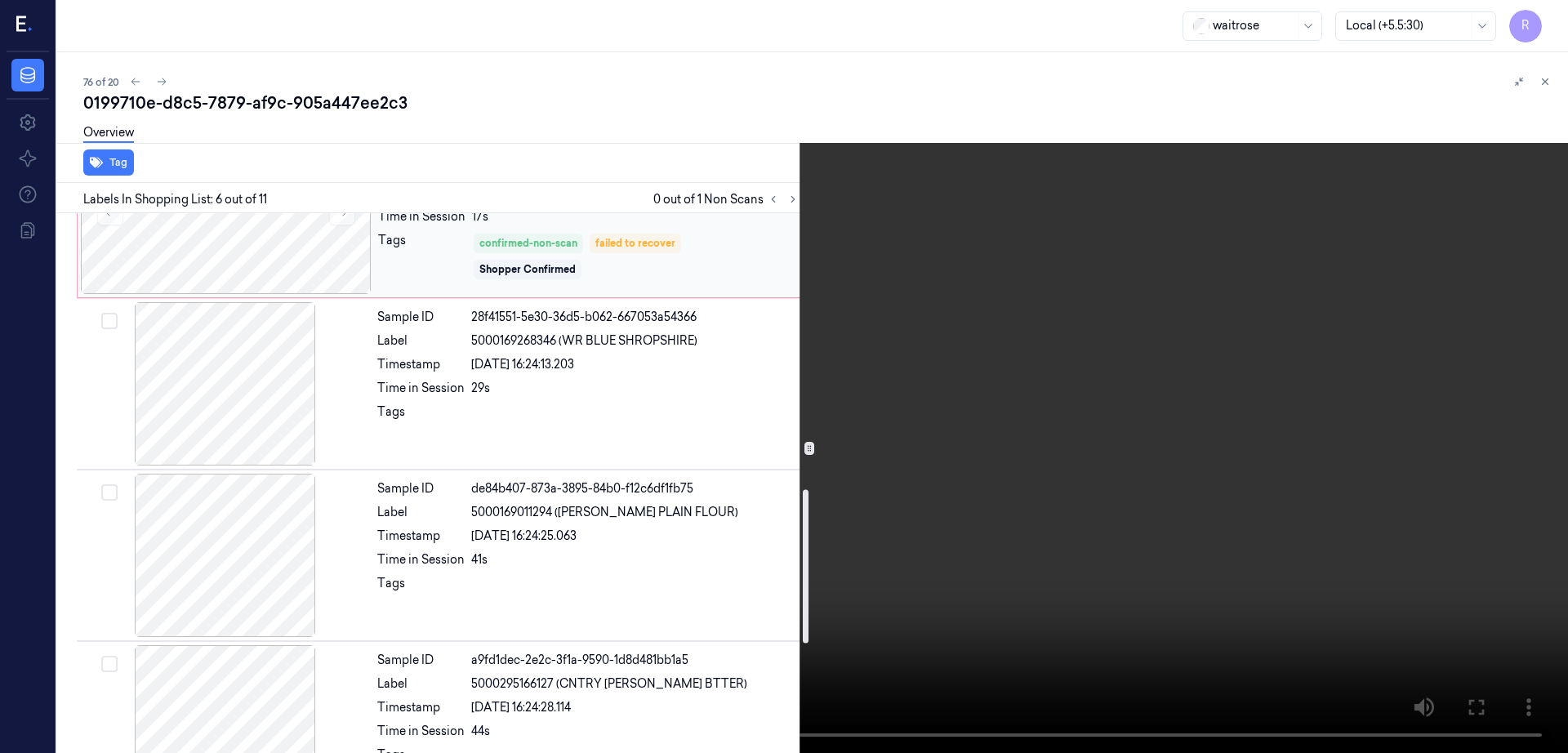
scroll to position [1119, 0]
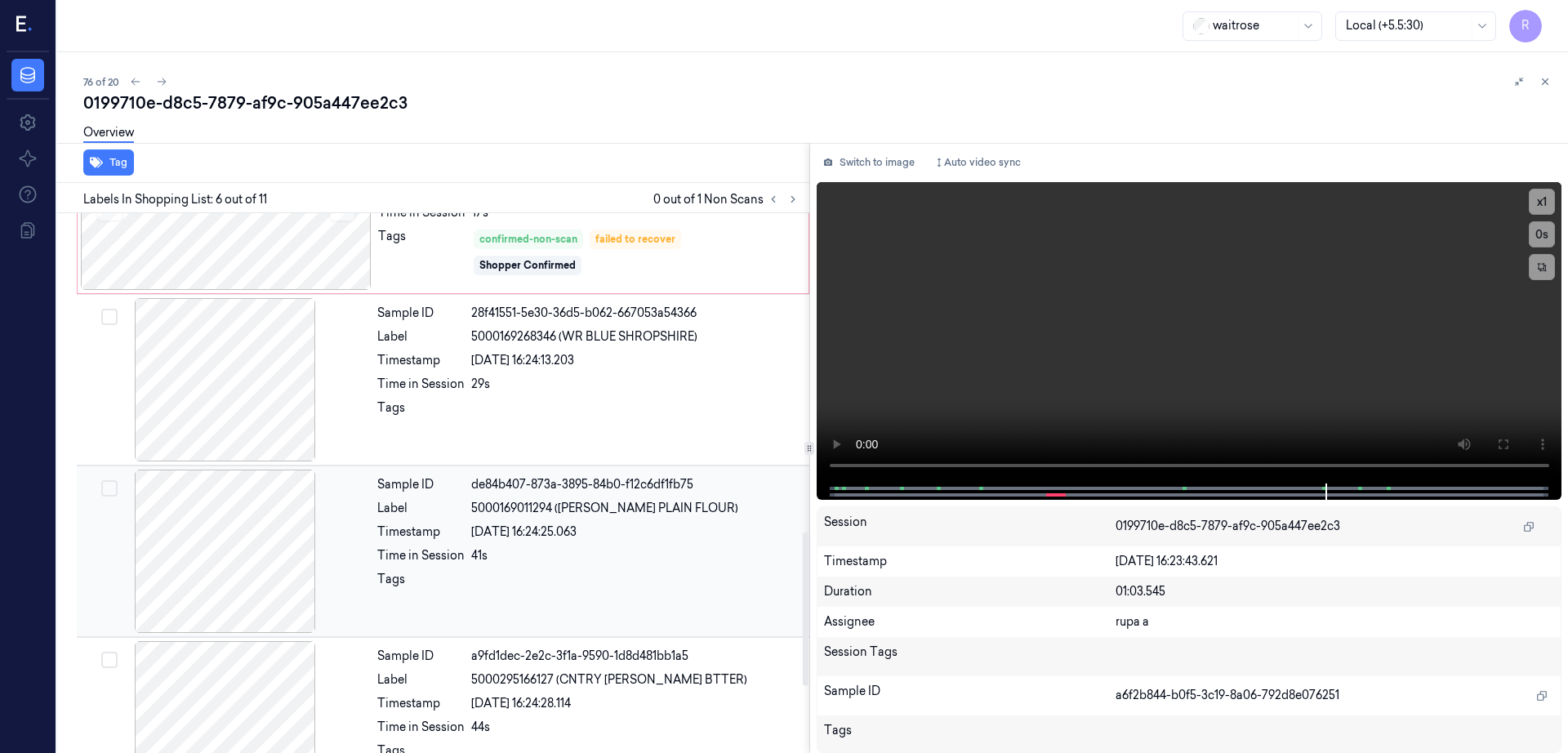
click at [242, 574] on div at bounding box center [225, 552] width 291 height 164
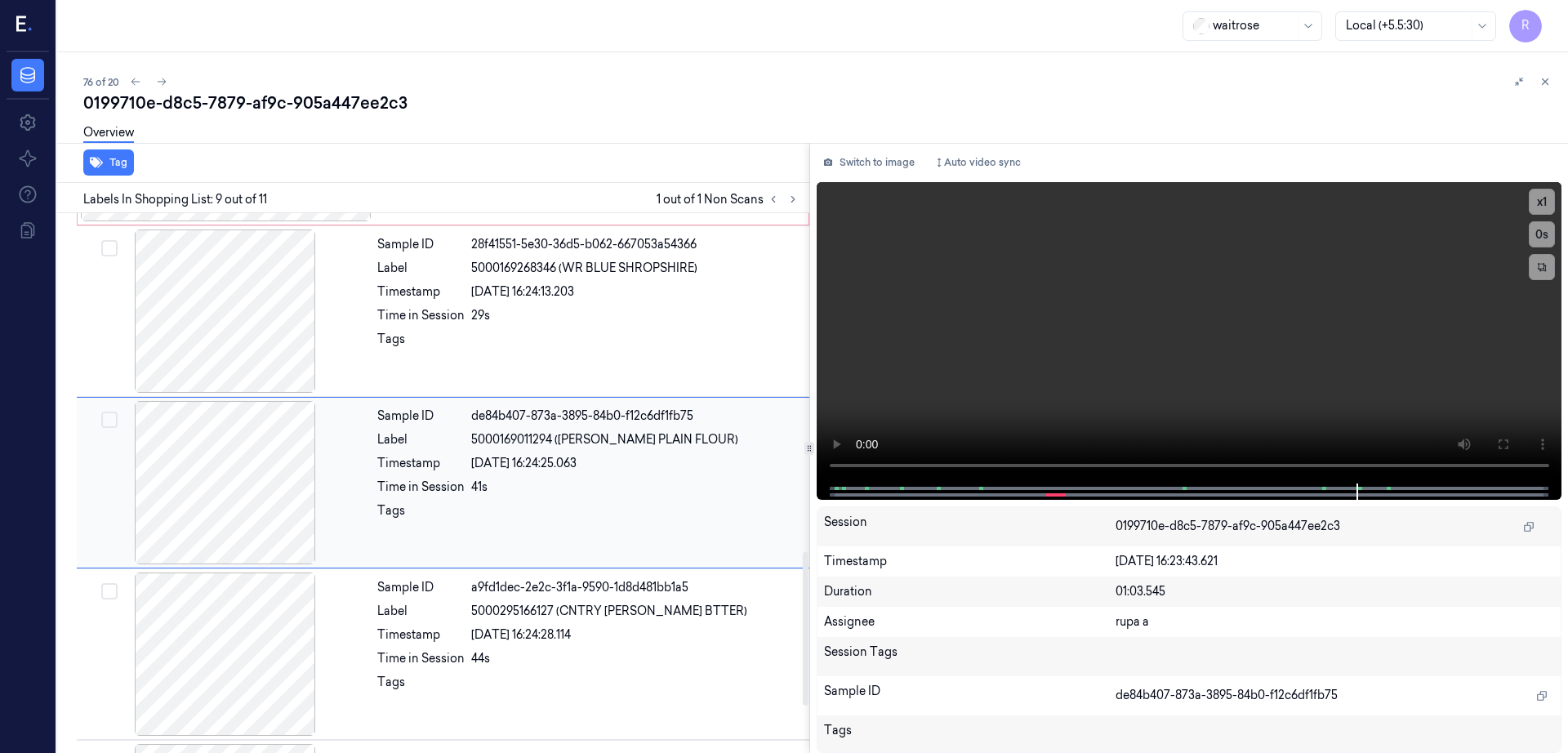
click at [242, 574] on div at bounding box center [225, 654] width 291 height 164
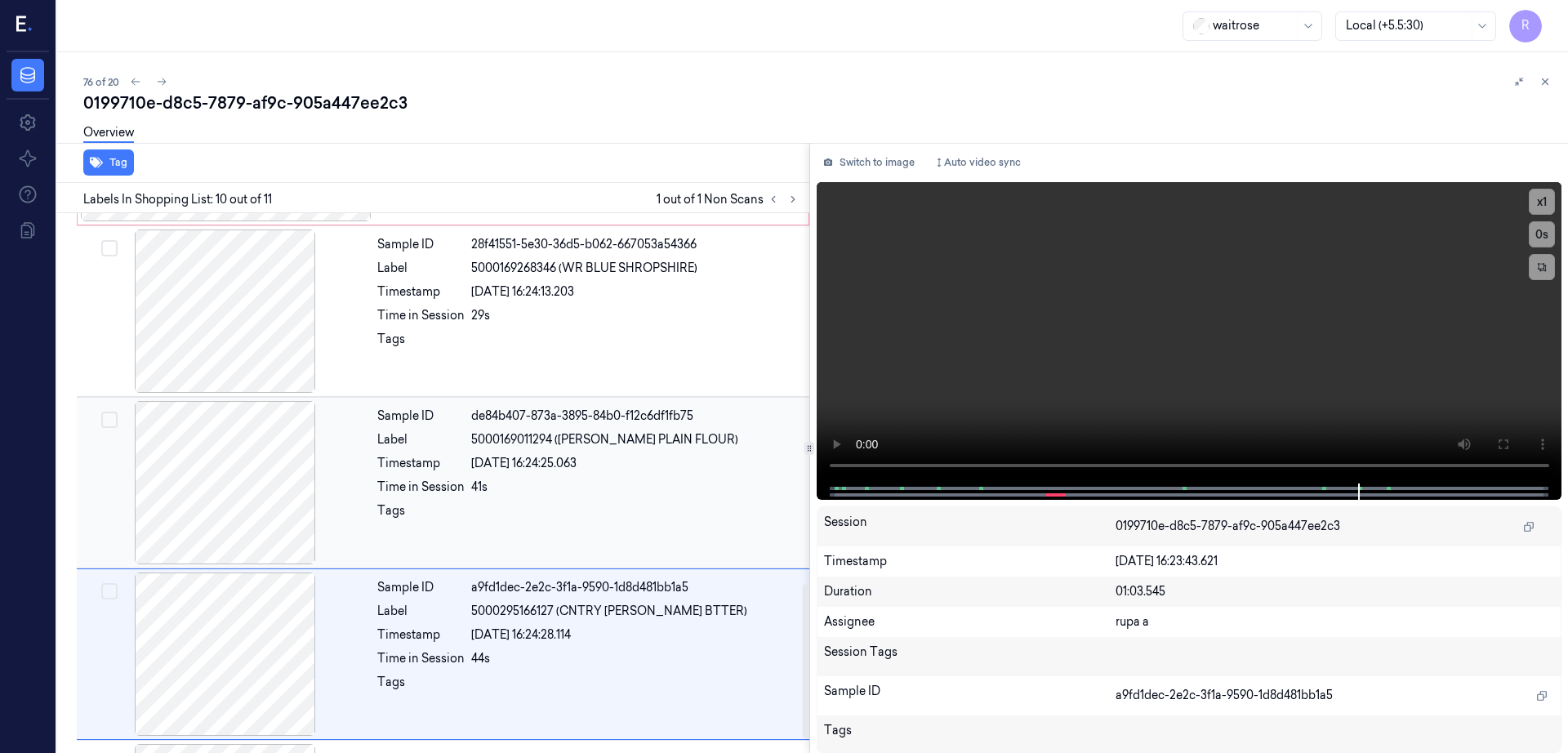
scroll to position [1352, 0]
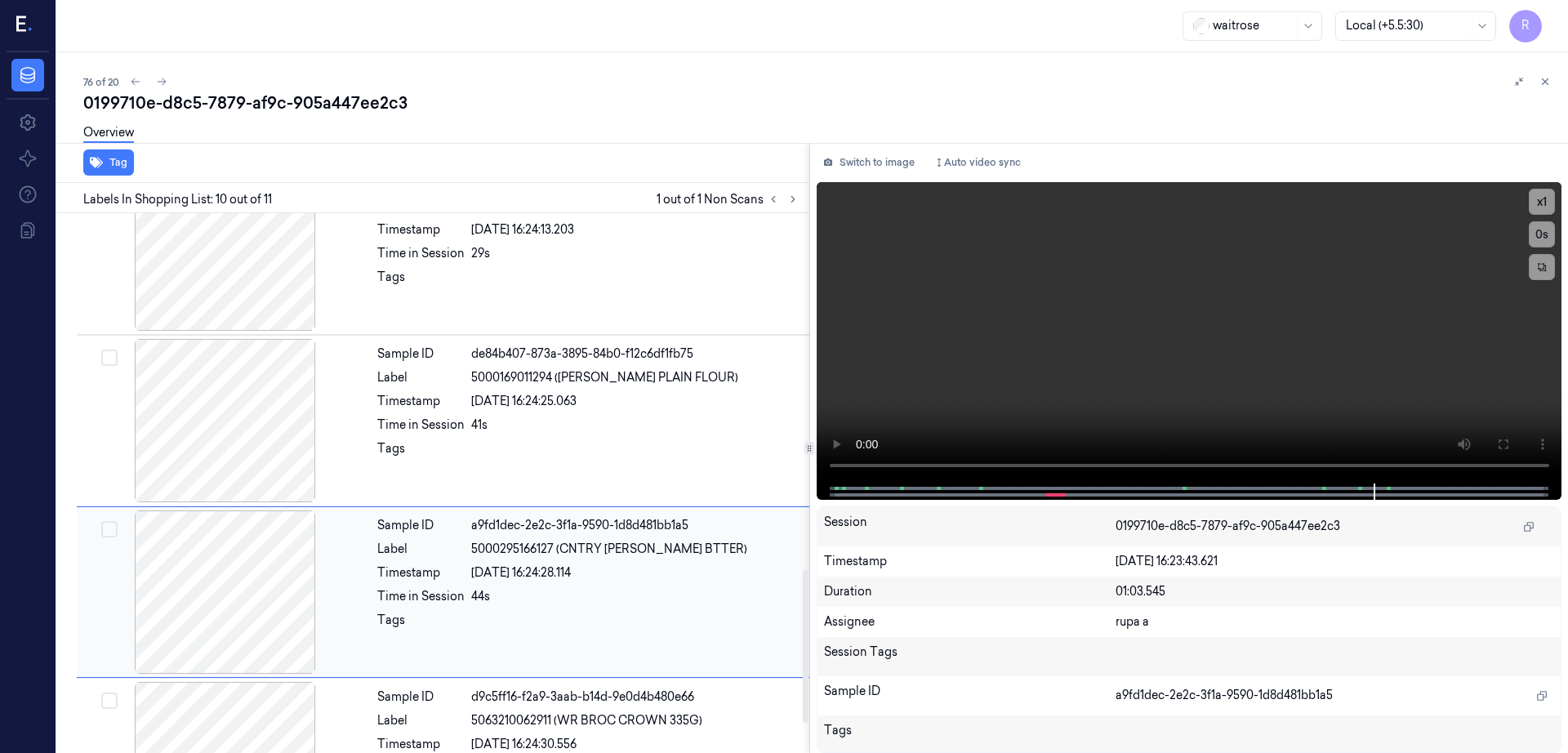
click at [262, 506] on div "Sample ID a9fd1dec-2e2c-3f1a-9590-1d8d481bb1a5 Label 5000295166127 (CNTRY LF SA…" at bounding box center [443, 592] width 732 height 172
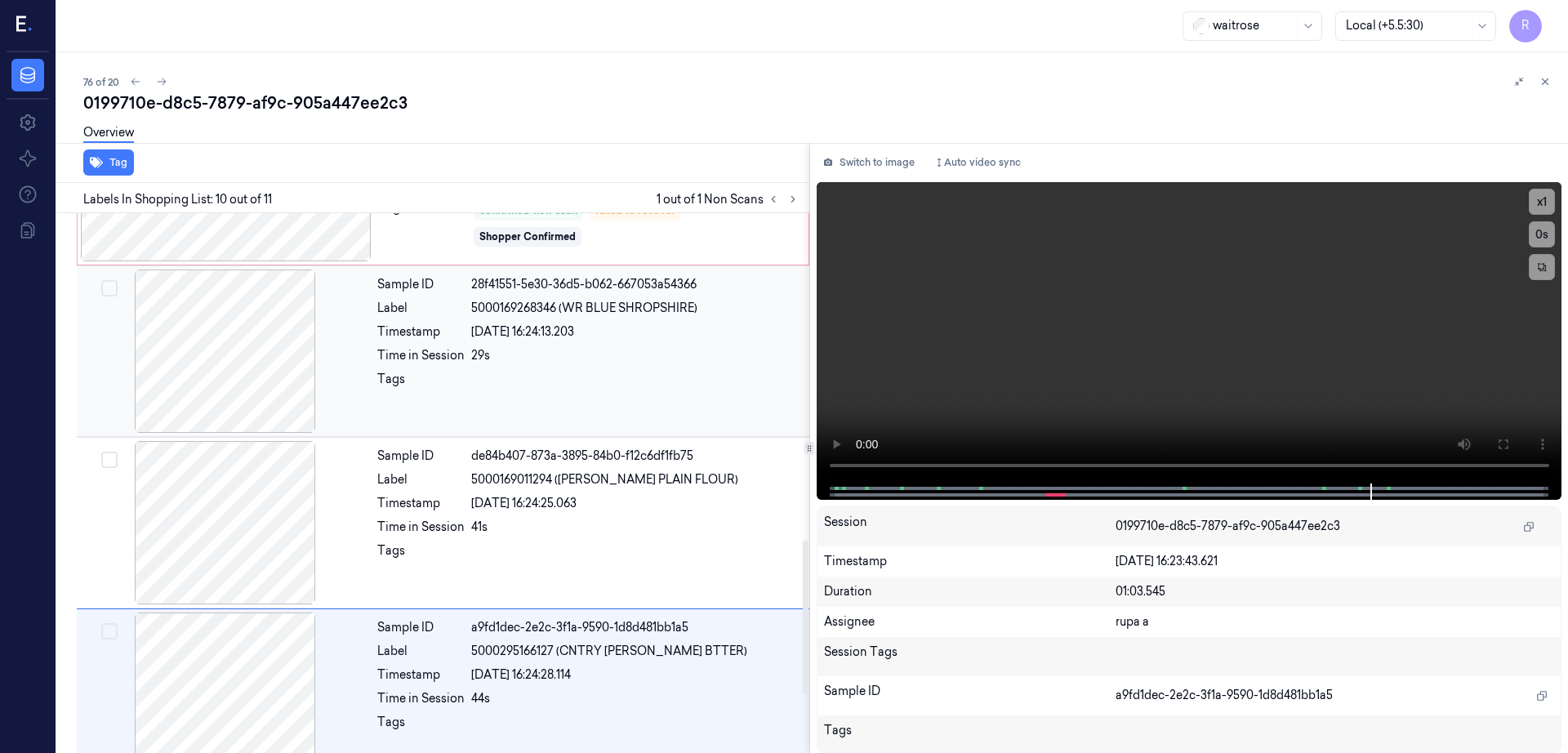
click at [260, 386] on div at bounding box center [225, 351] width 291 height 164
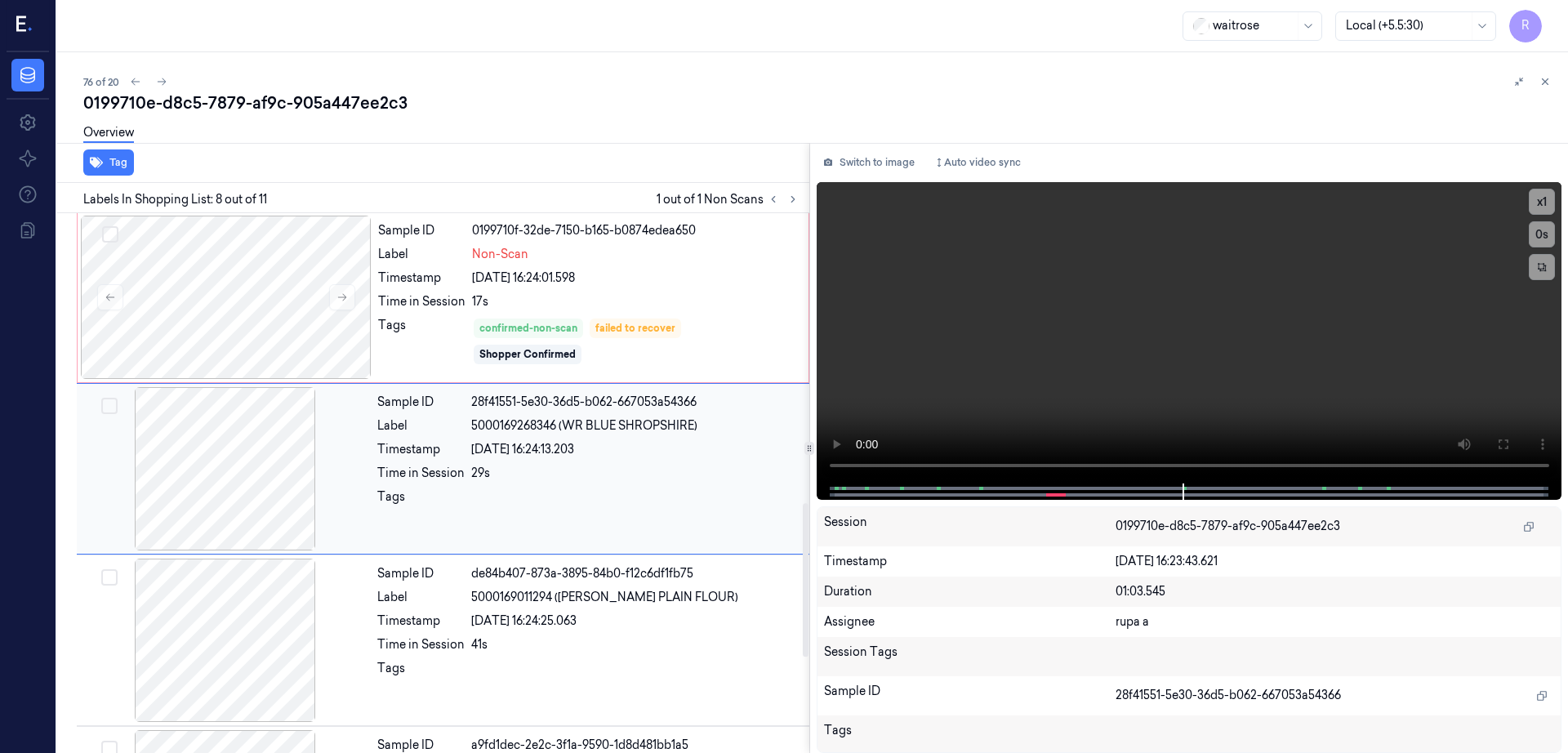
scroll to position [1017, 0]
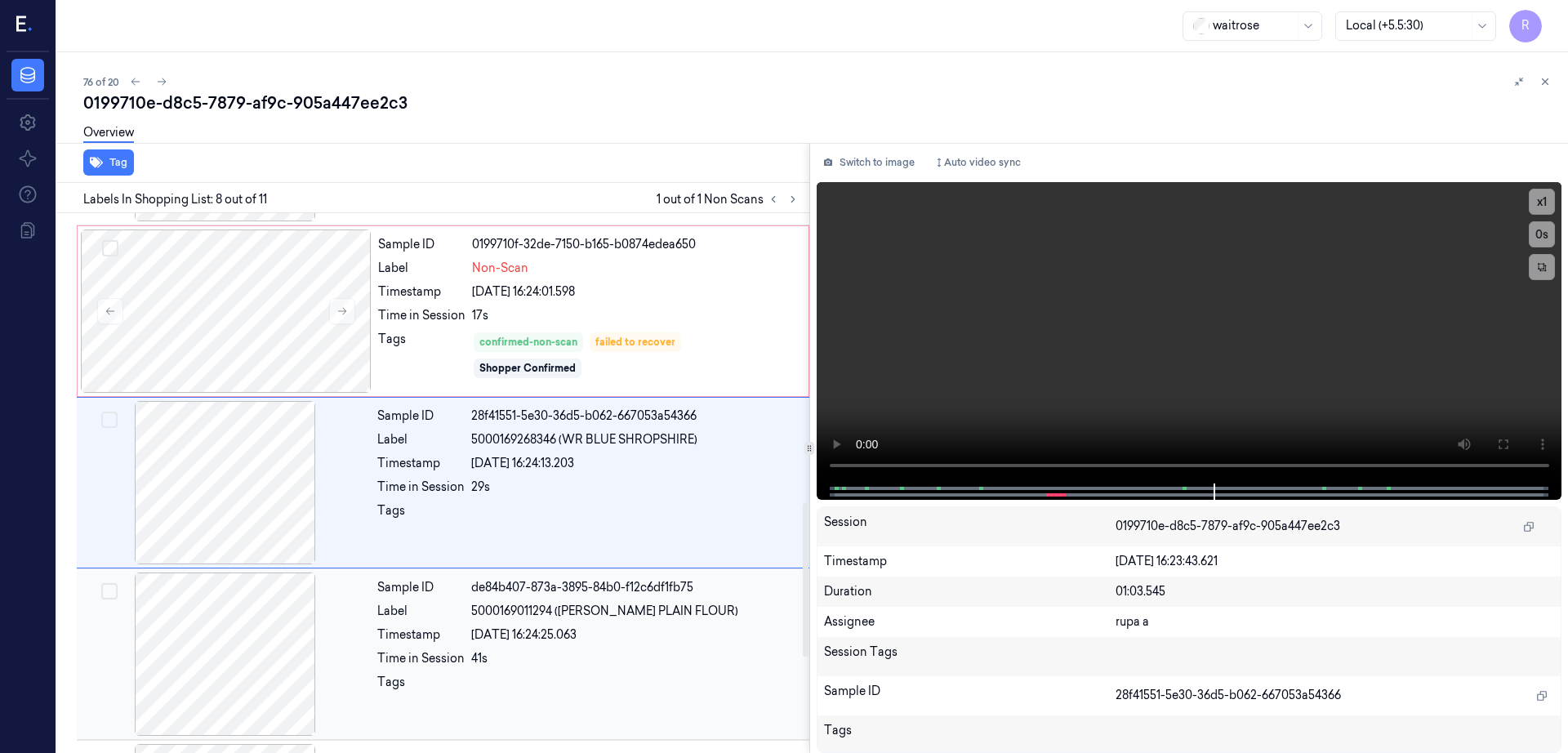
click at [269, 637] on div at bounding box center [225, 654] width 291 height 164
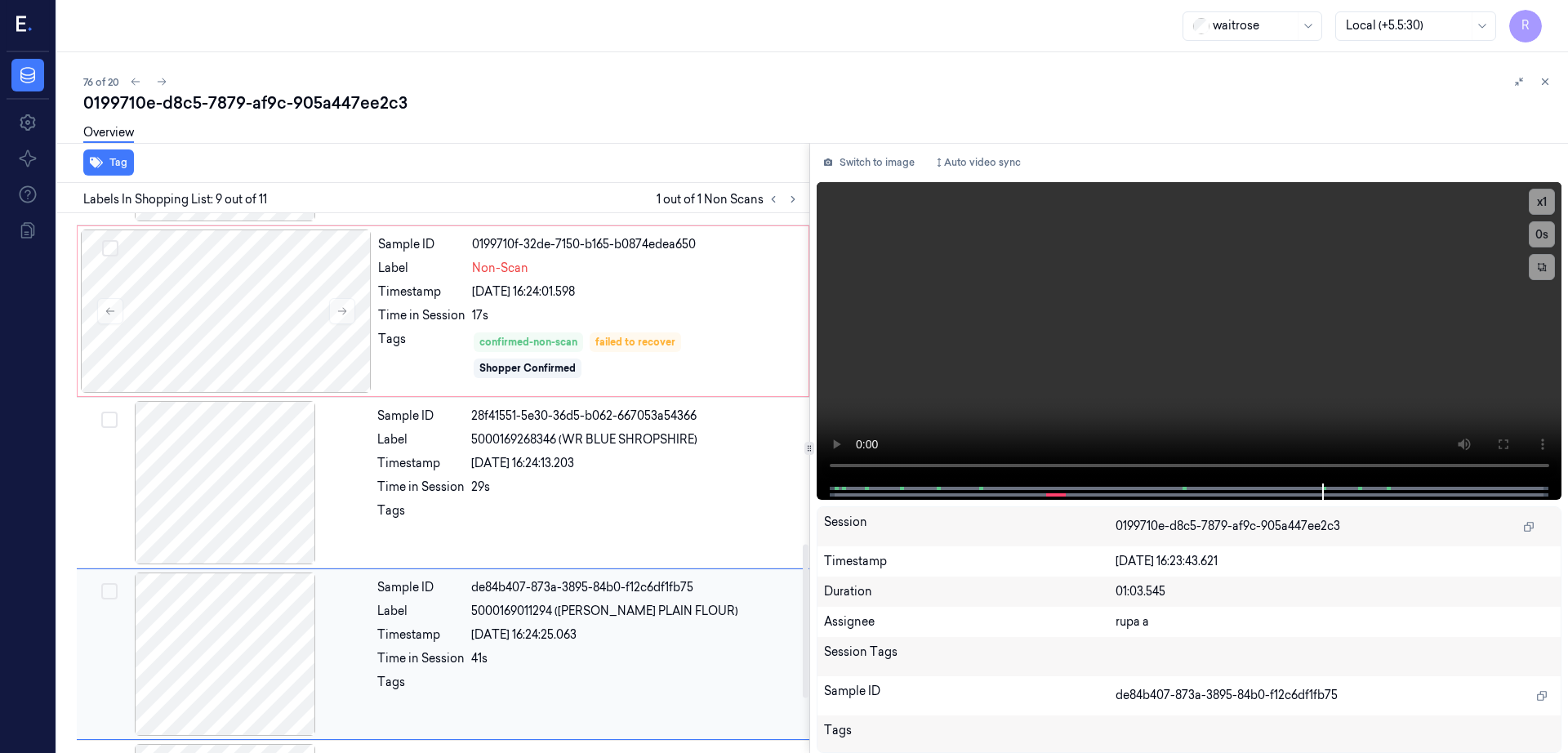
scroll to position [1187, 0]
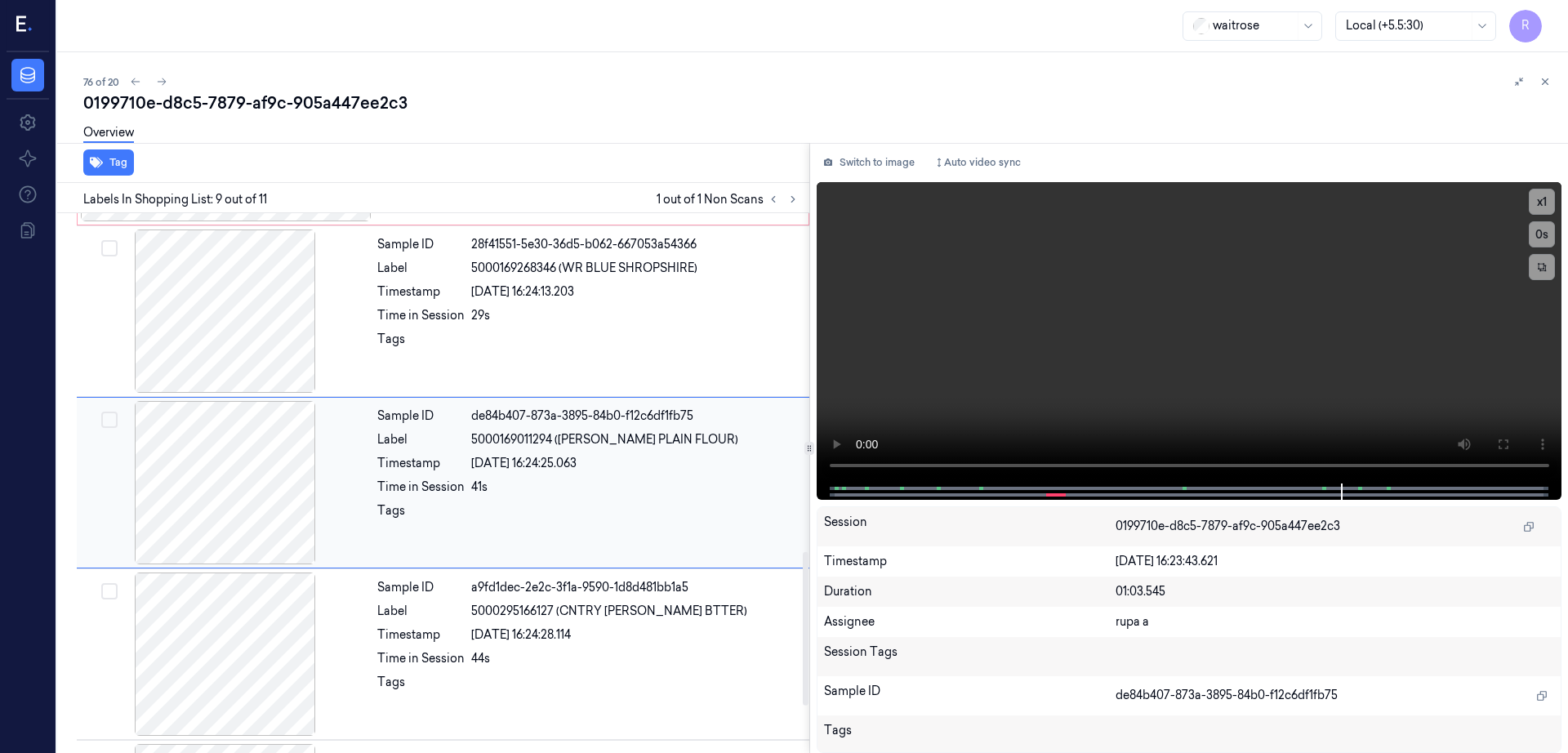
click at [239, 488] on div at bounding box center [225, 483] width 291 height 164
click at [224, 373] on div at bounding box center [225, 312] width 291 height 164
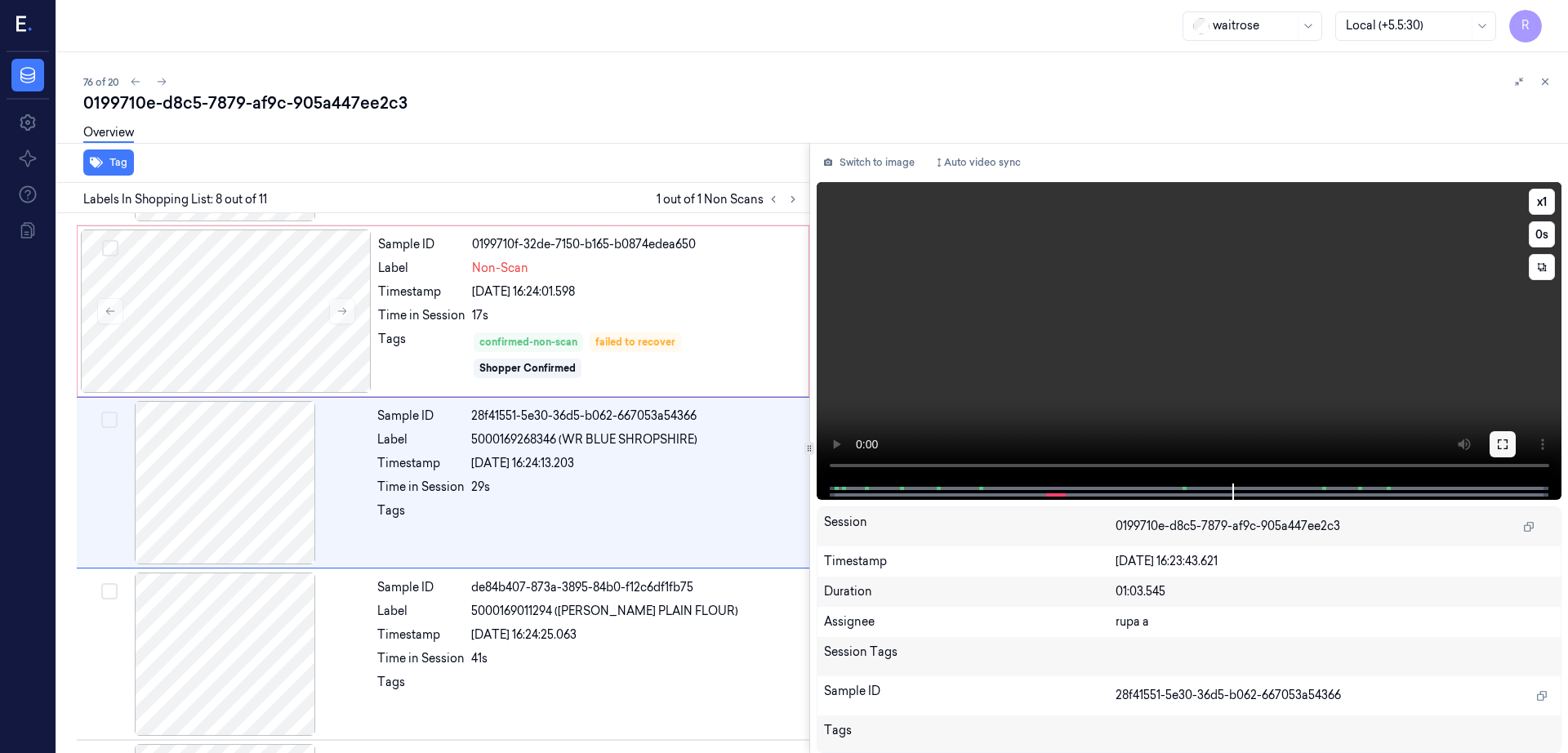
click at [1516, 443] on button at bounding box center [1503, 444] width 26 height 26
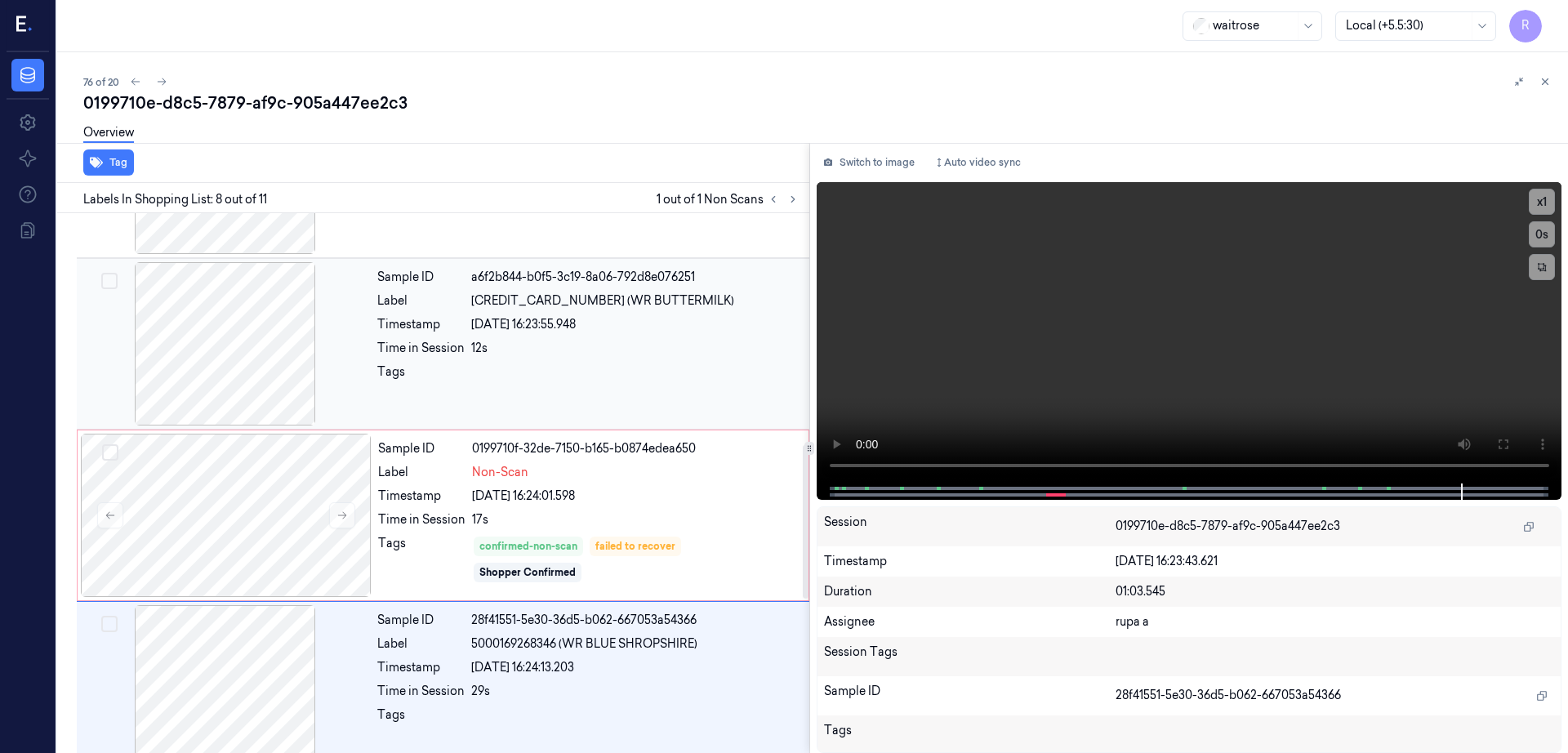
click at [282, 386] on div at bounding box center [225, 344] width 291 height 164
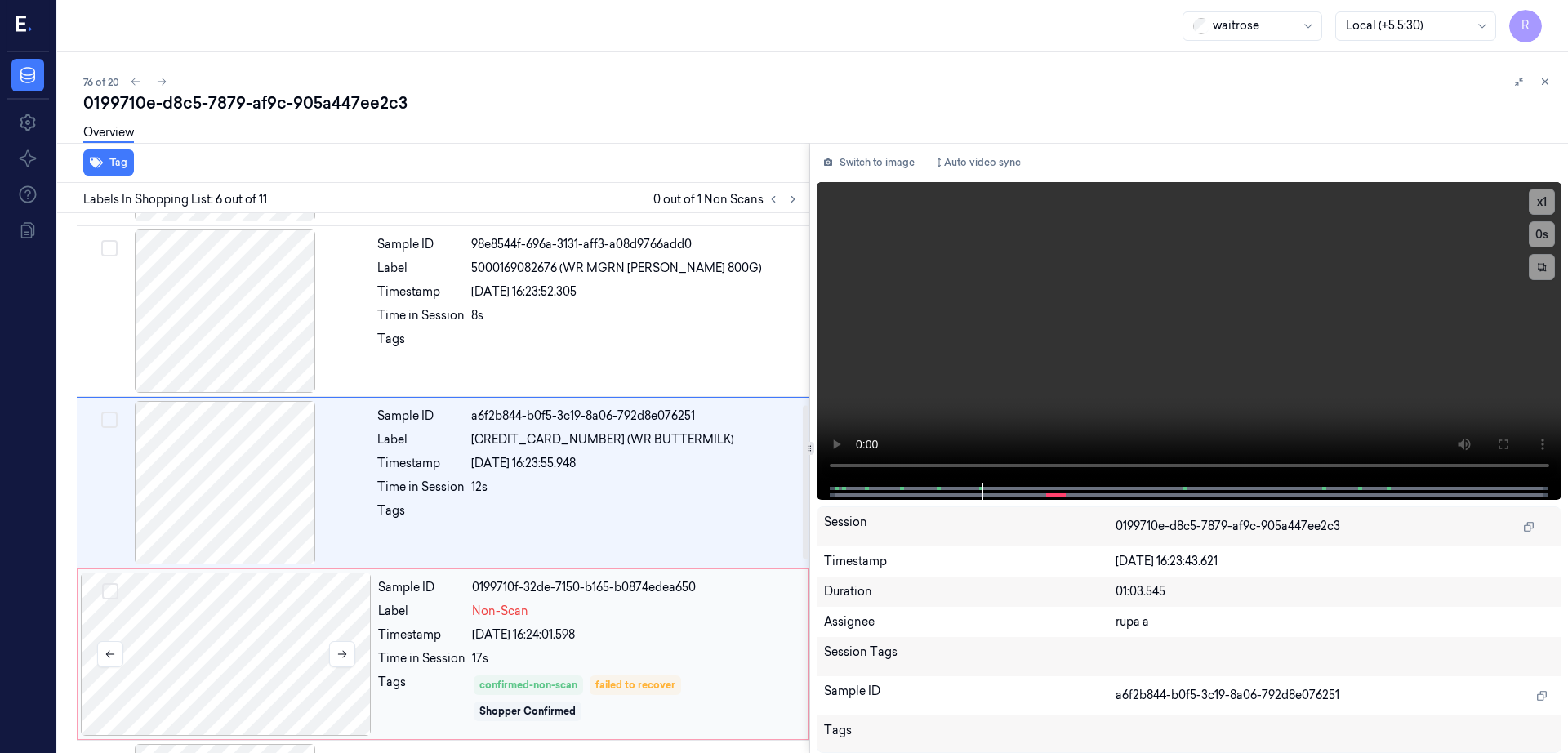
click at [296, 638] on div at bounding box center [226, 654] width 291 height 164
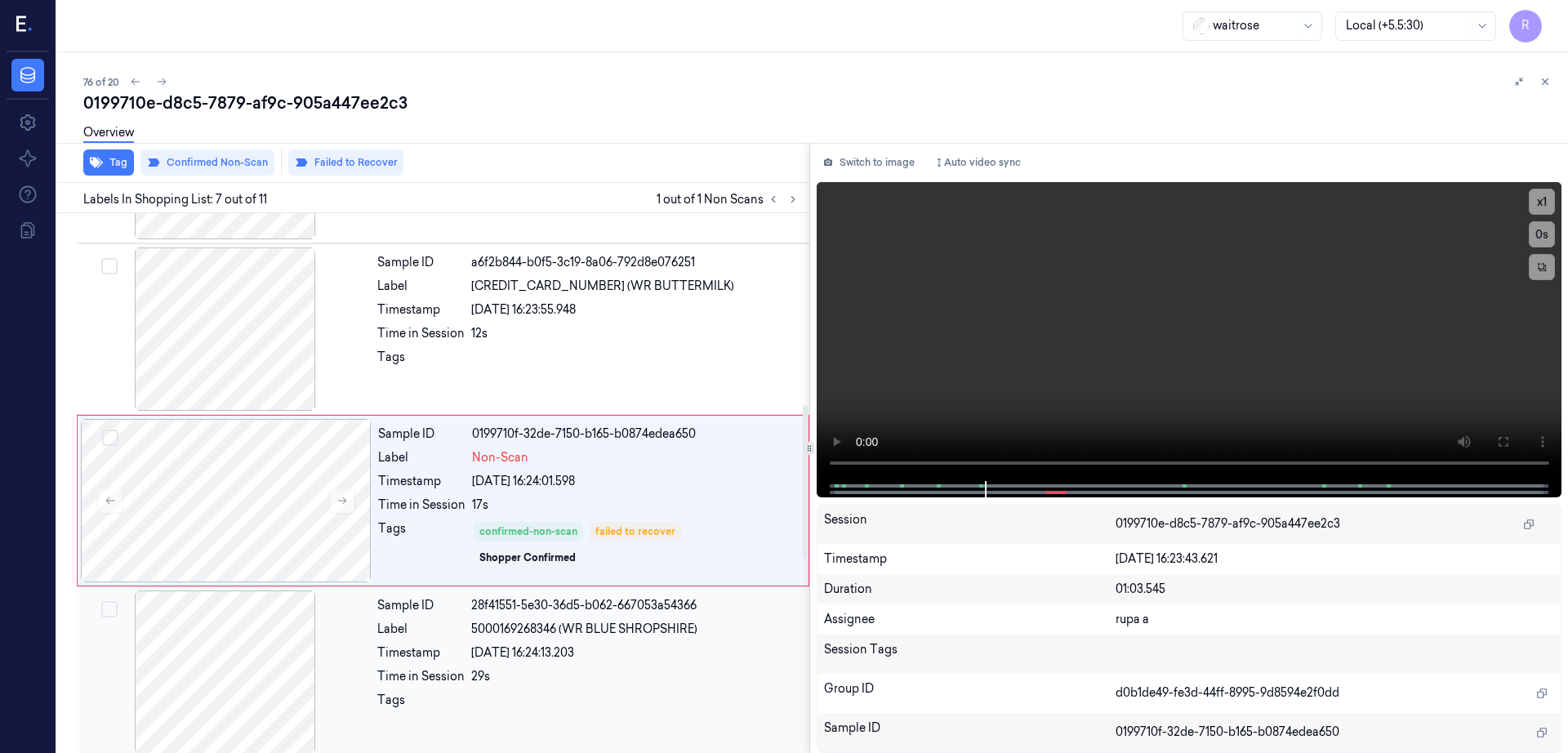
scroll to position [845, 0]
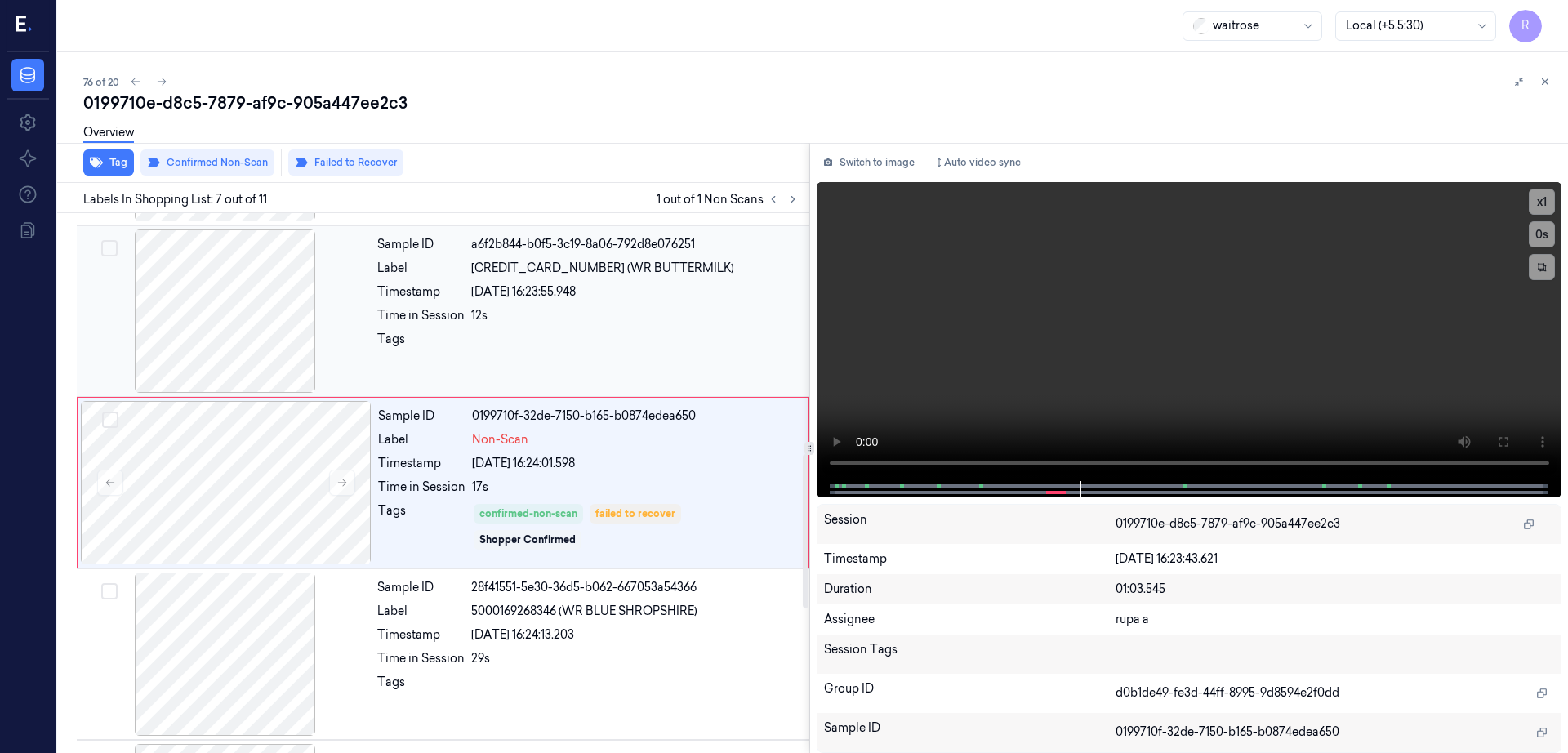
click at [253, 333] on div at bounding box center [225, 312] width 291 height 164
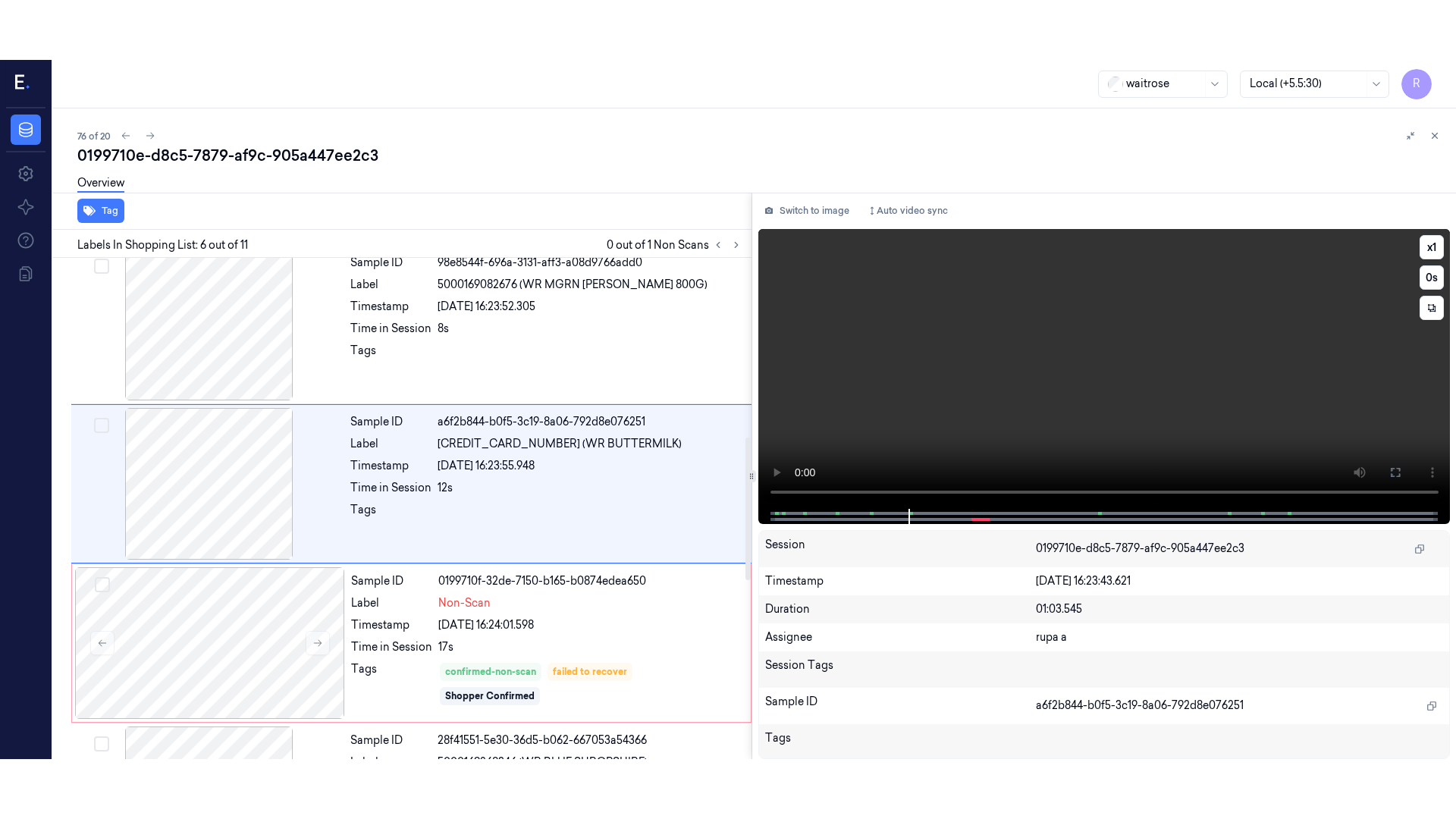
scroll to position [625, 0]
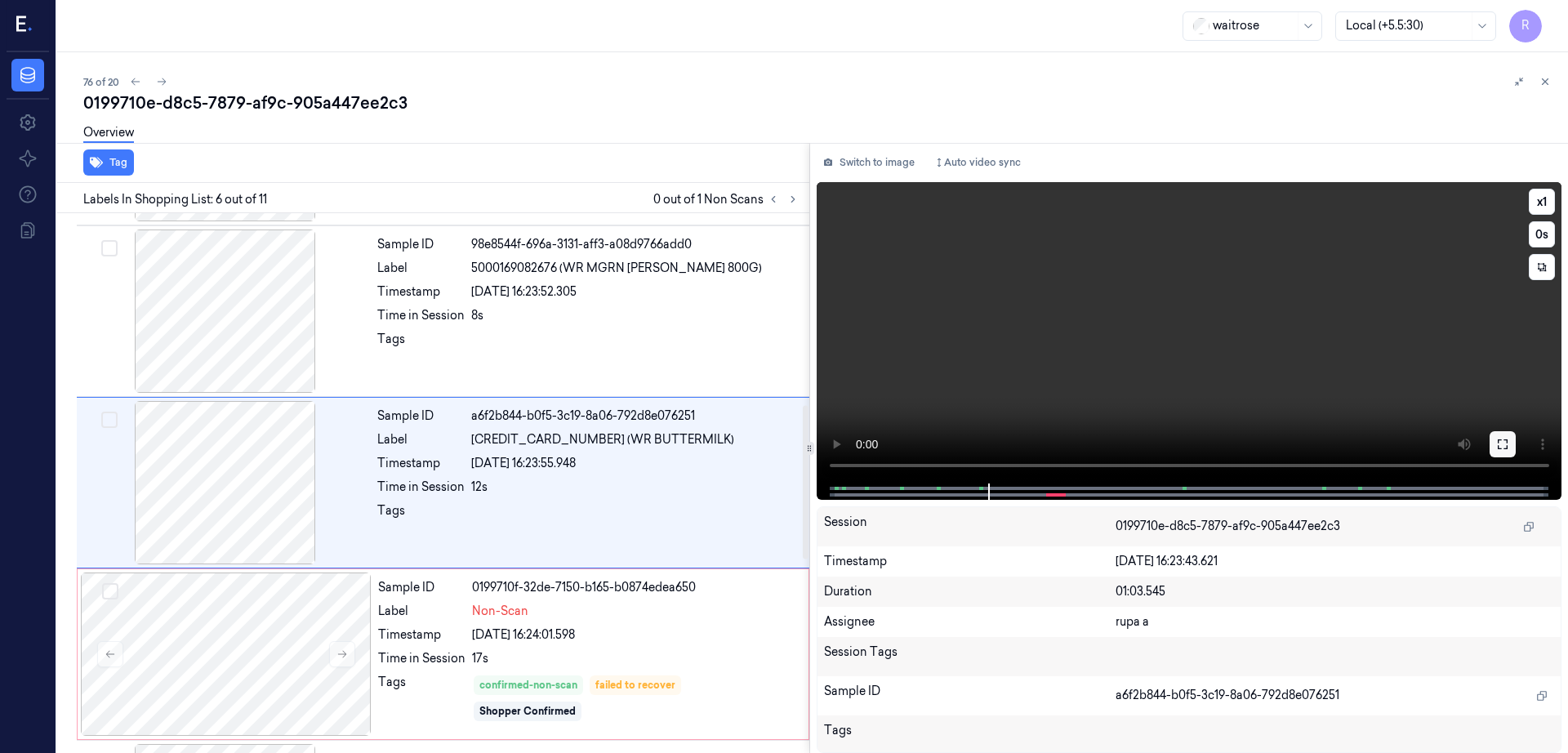
click at [1509, 446] on icon at bounding box center [1502, 444] width 13 height 13
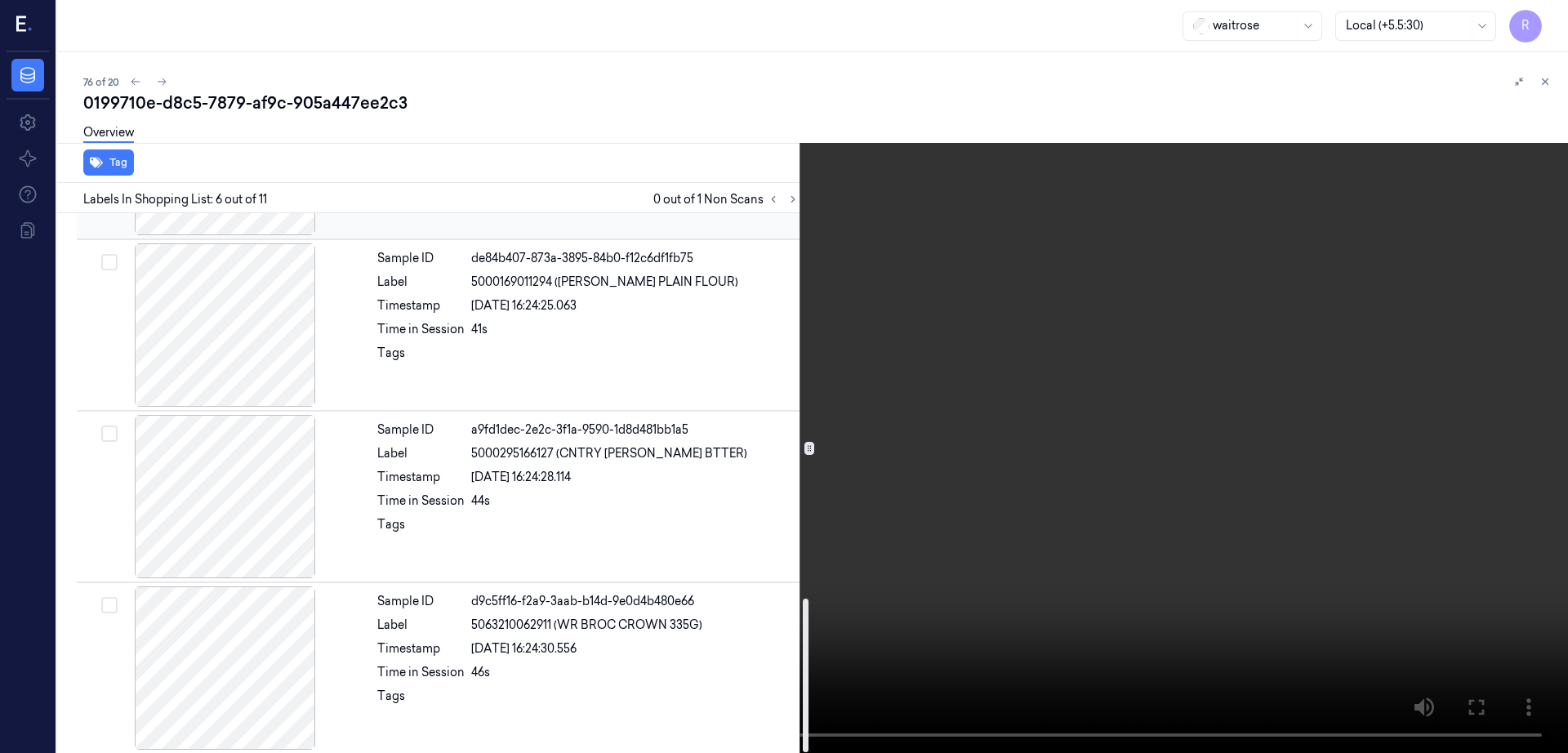
scroll to position [1352, 0]
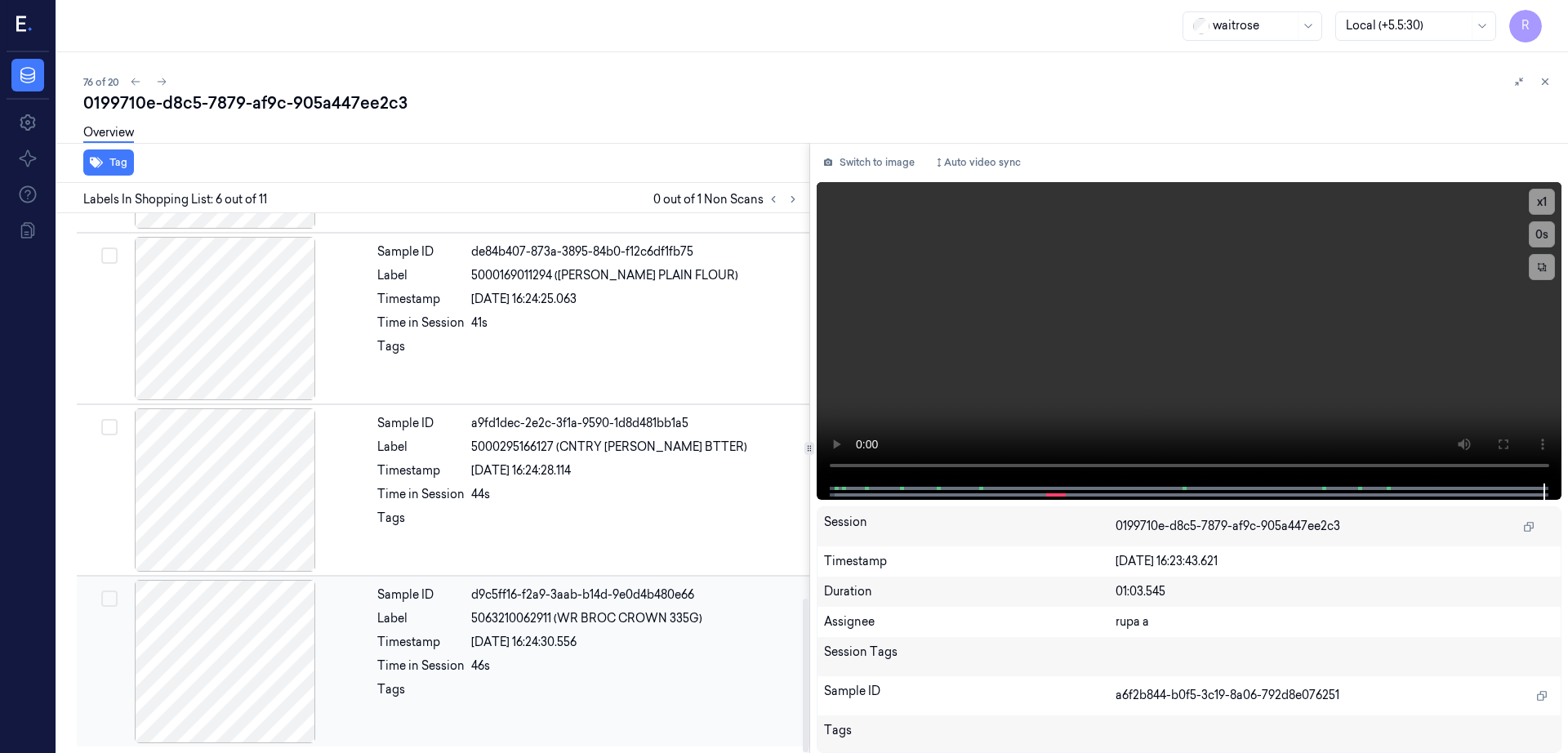
click at [254, 635] on div at bounding box center [225, 662] width 291 height 164
click at [262, 642] on div at bounding box center [225, 662] width 291 height 164
click at [885, 168] on button "Switch to image" at bounding box center [869, 162] width 105 height 26
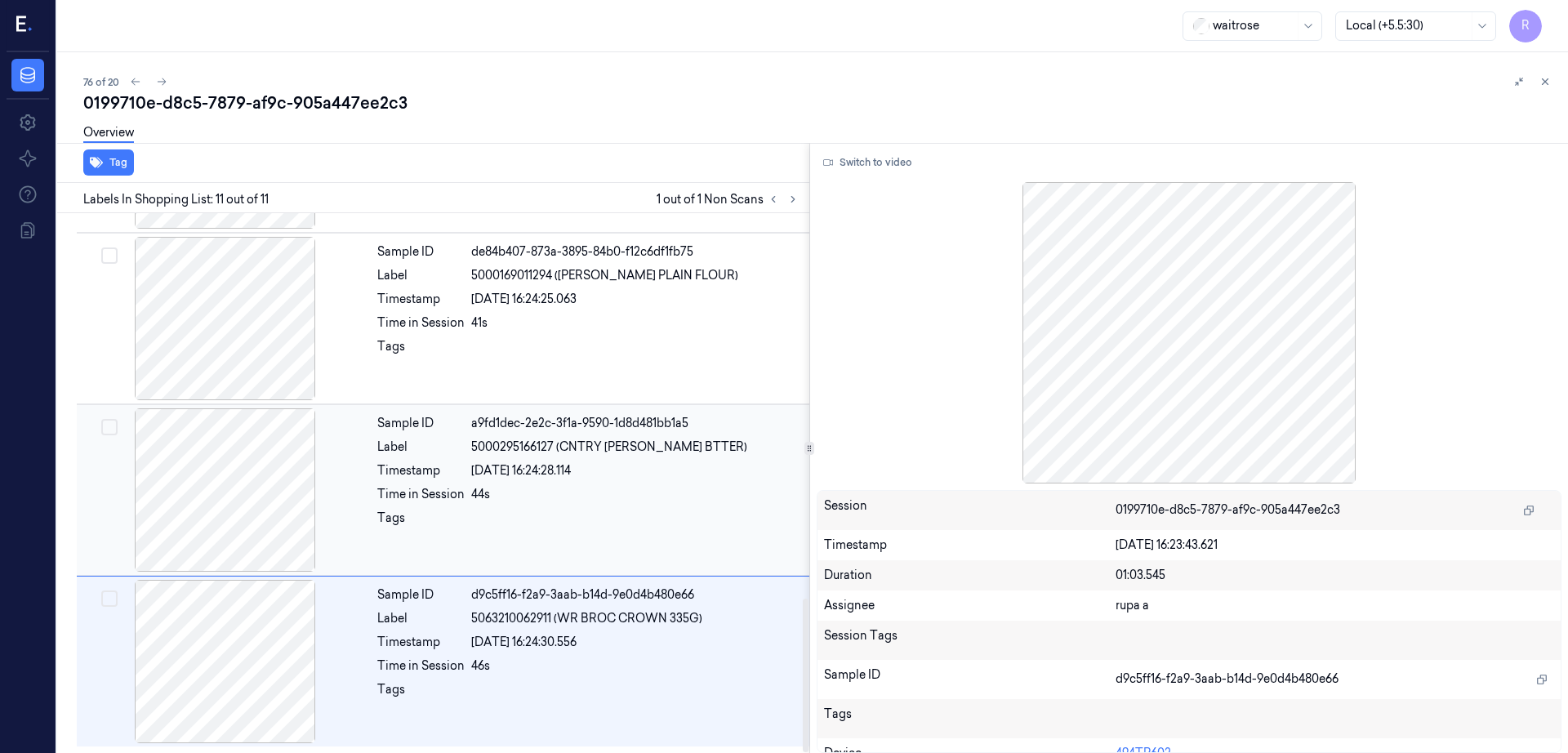
click at [244, 476] on div at bounding box center [225, 490] width 291 height 164
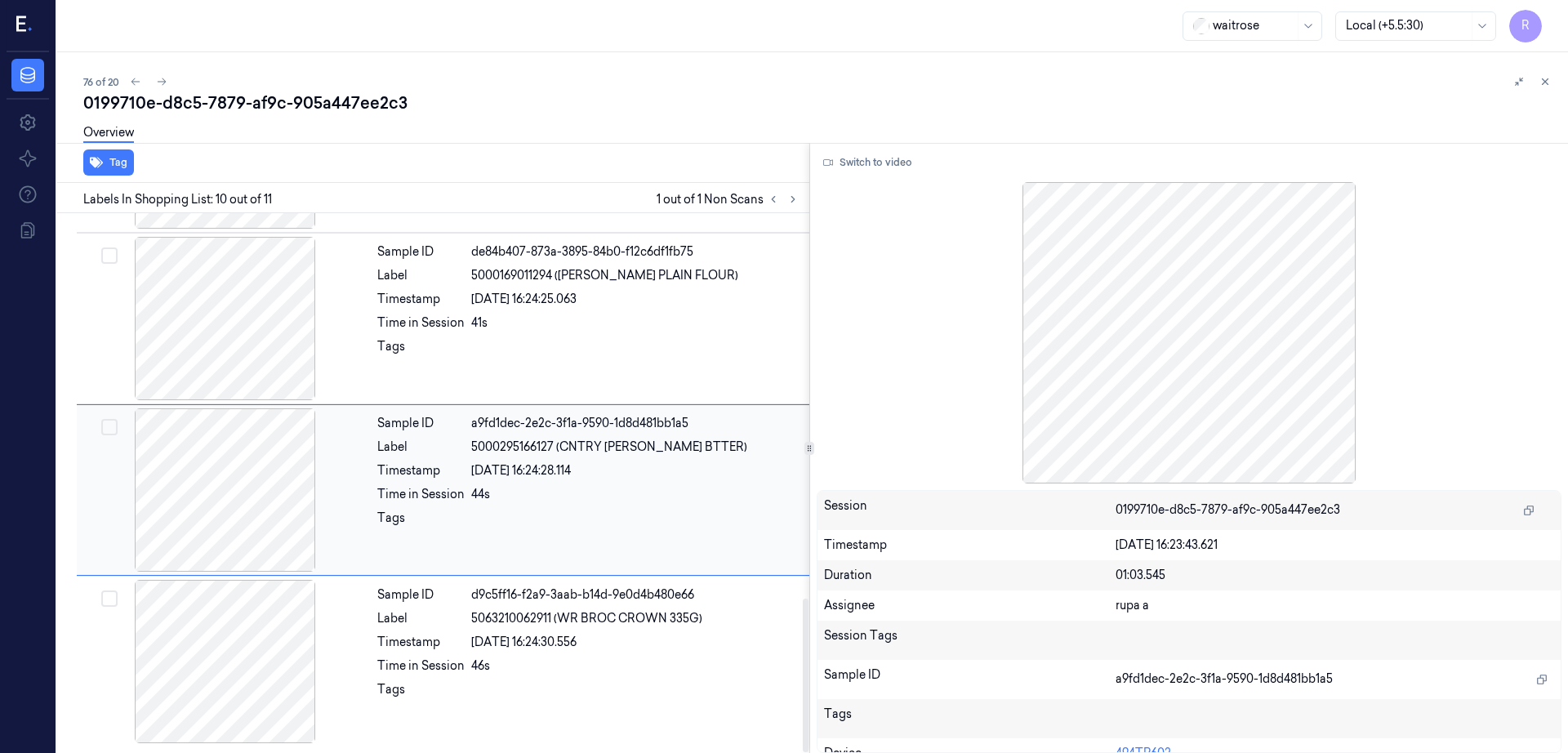
click at [242, 476] on div at bounding box center [225, 490] width 291 height 164
click at [238, 362] on div at bounding box center [225, 319] width 291 height 164
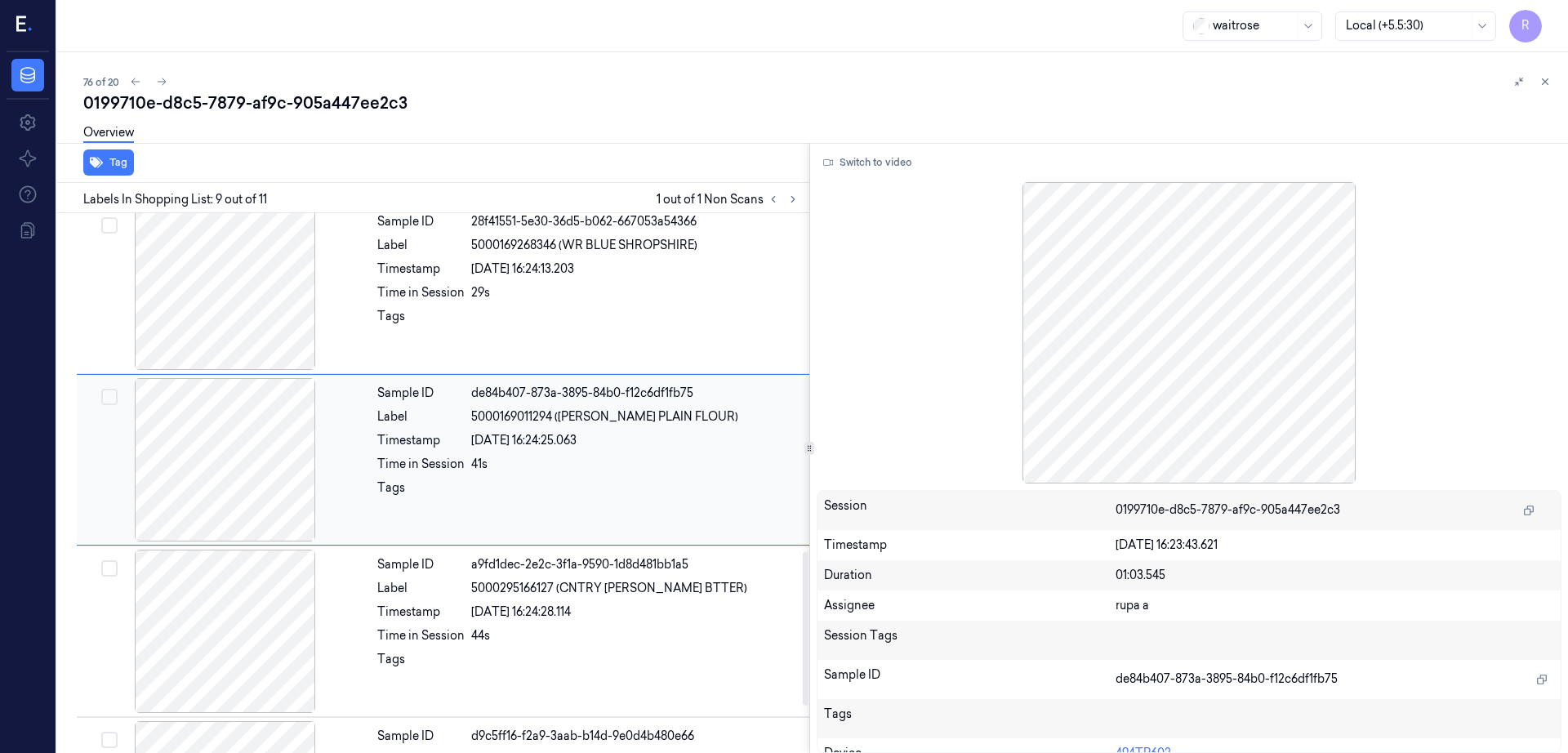
scroll to position [1187, 0]
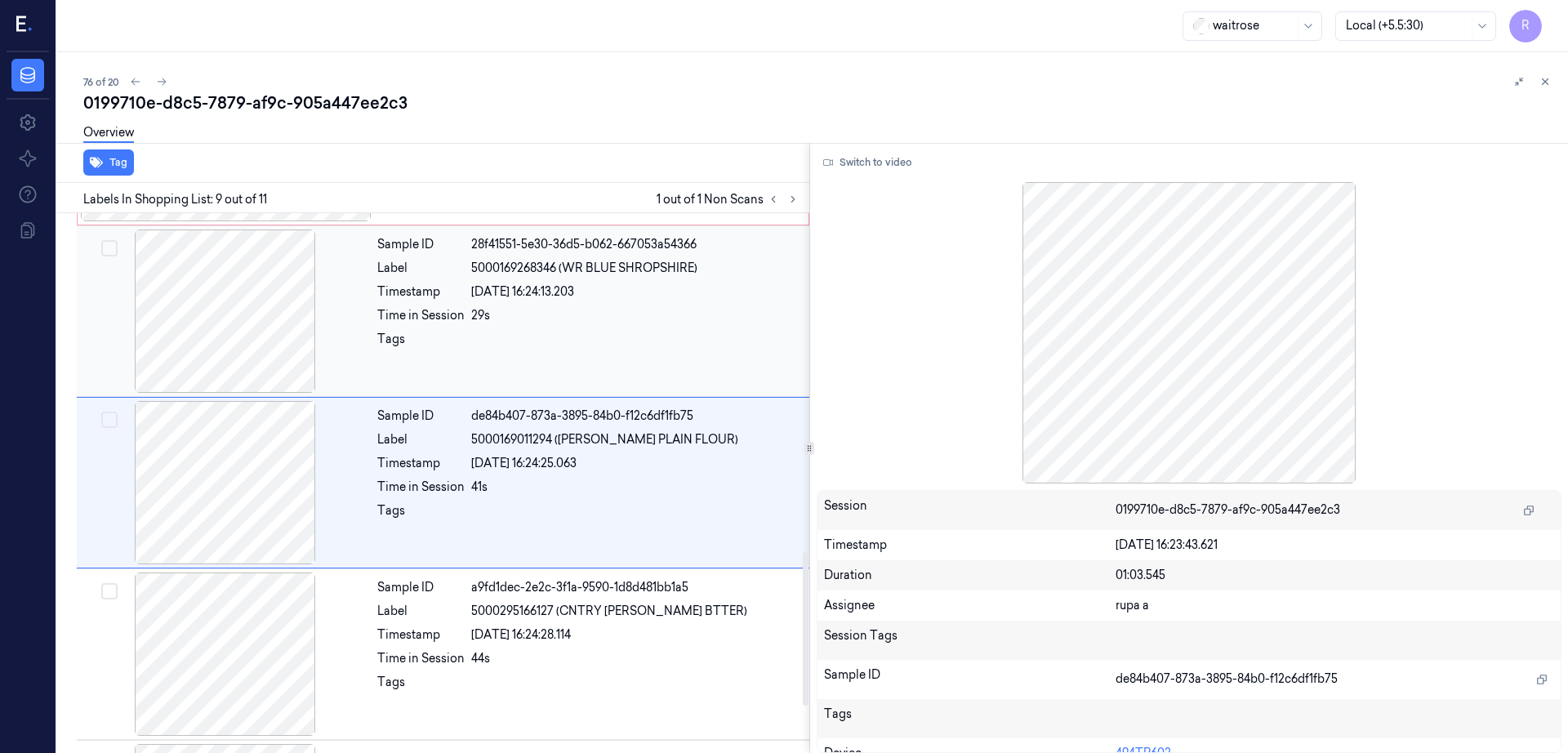
click at [235, 324] on div at bounding box center [225, 312] width 291 height 164
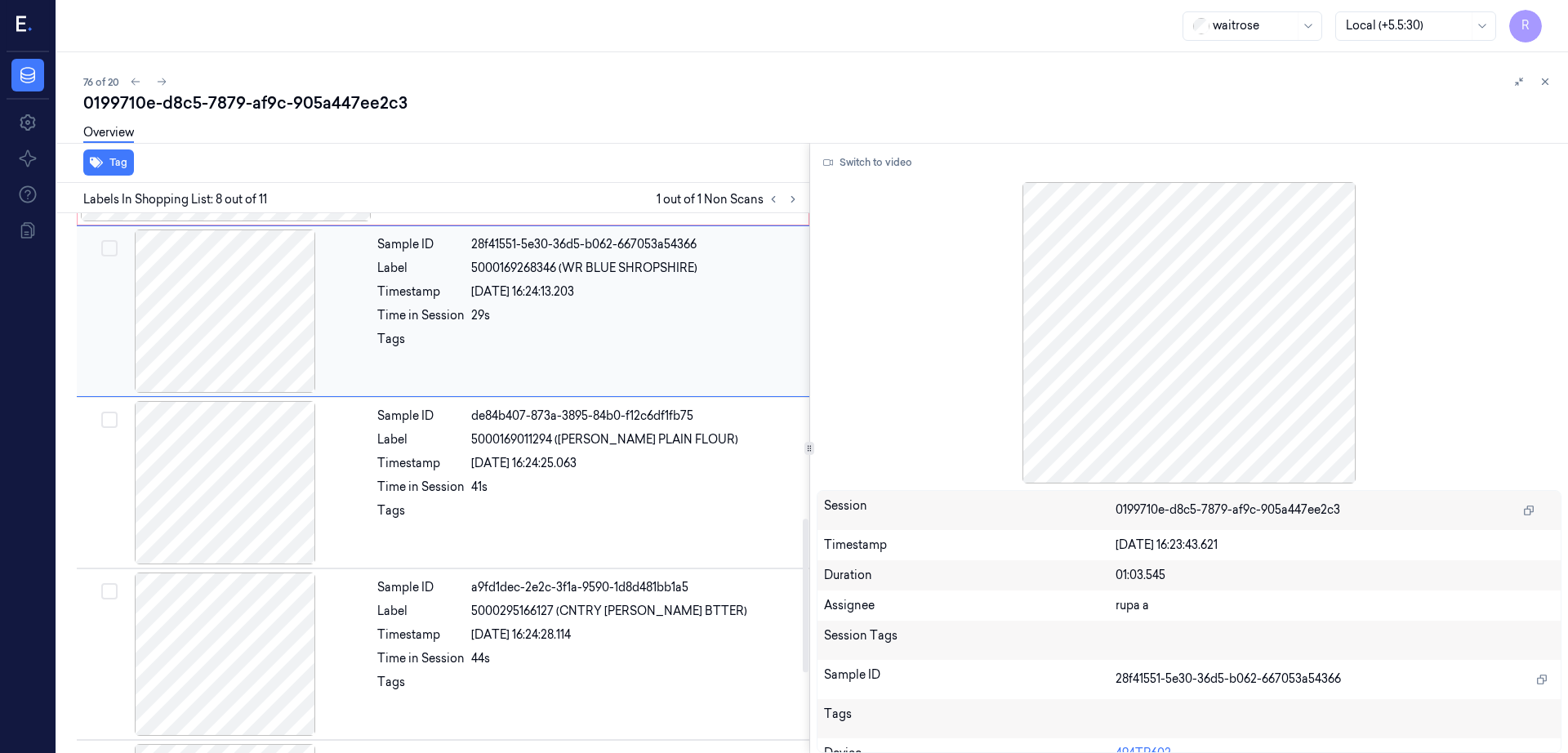
scroll to position [1017, 0]
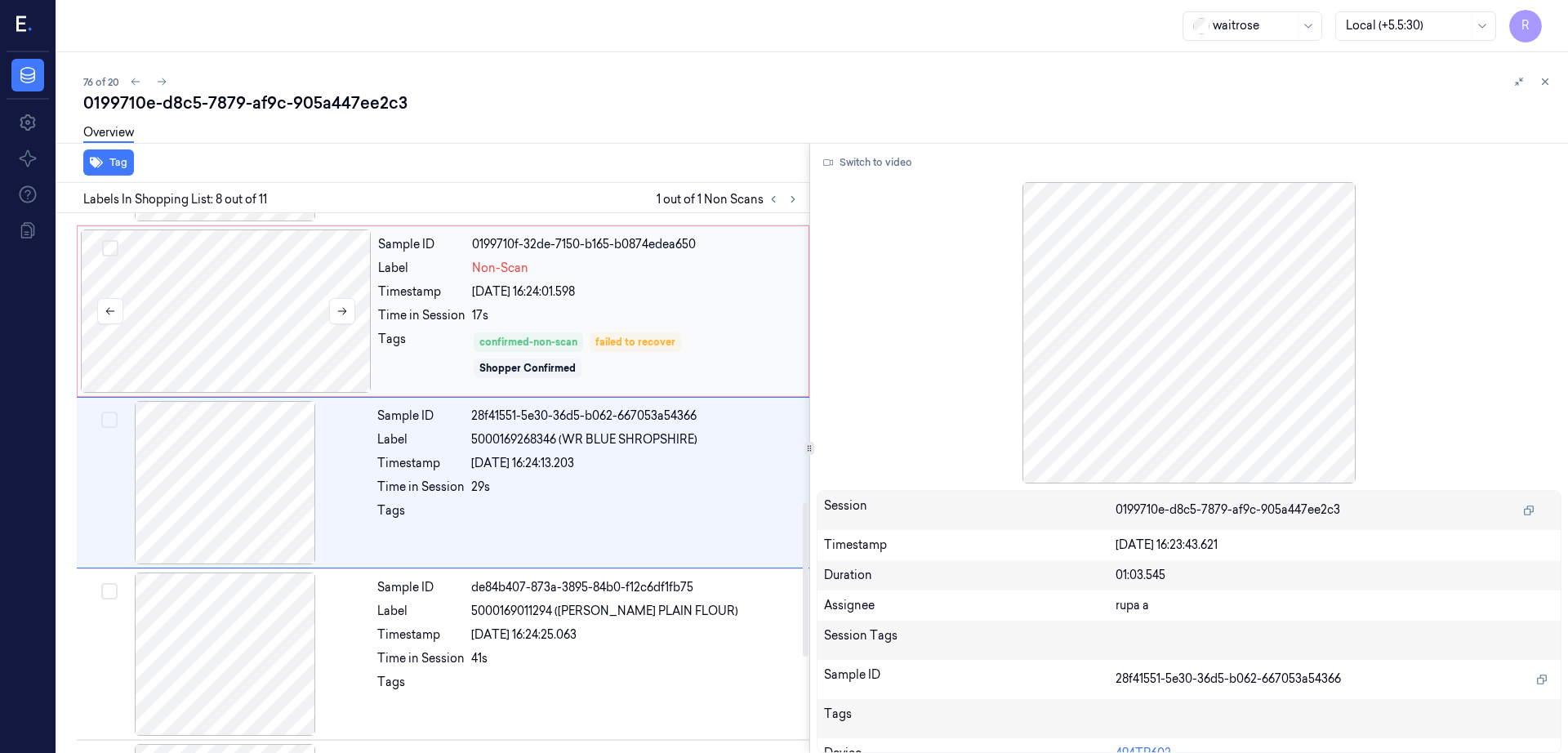
click at [249, 285] on div at bounding box center [226, 312] width 291 height 164
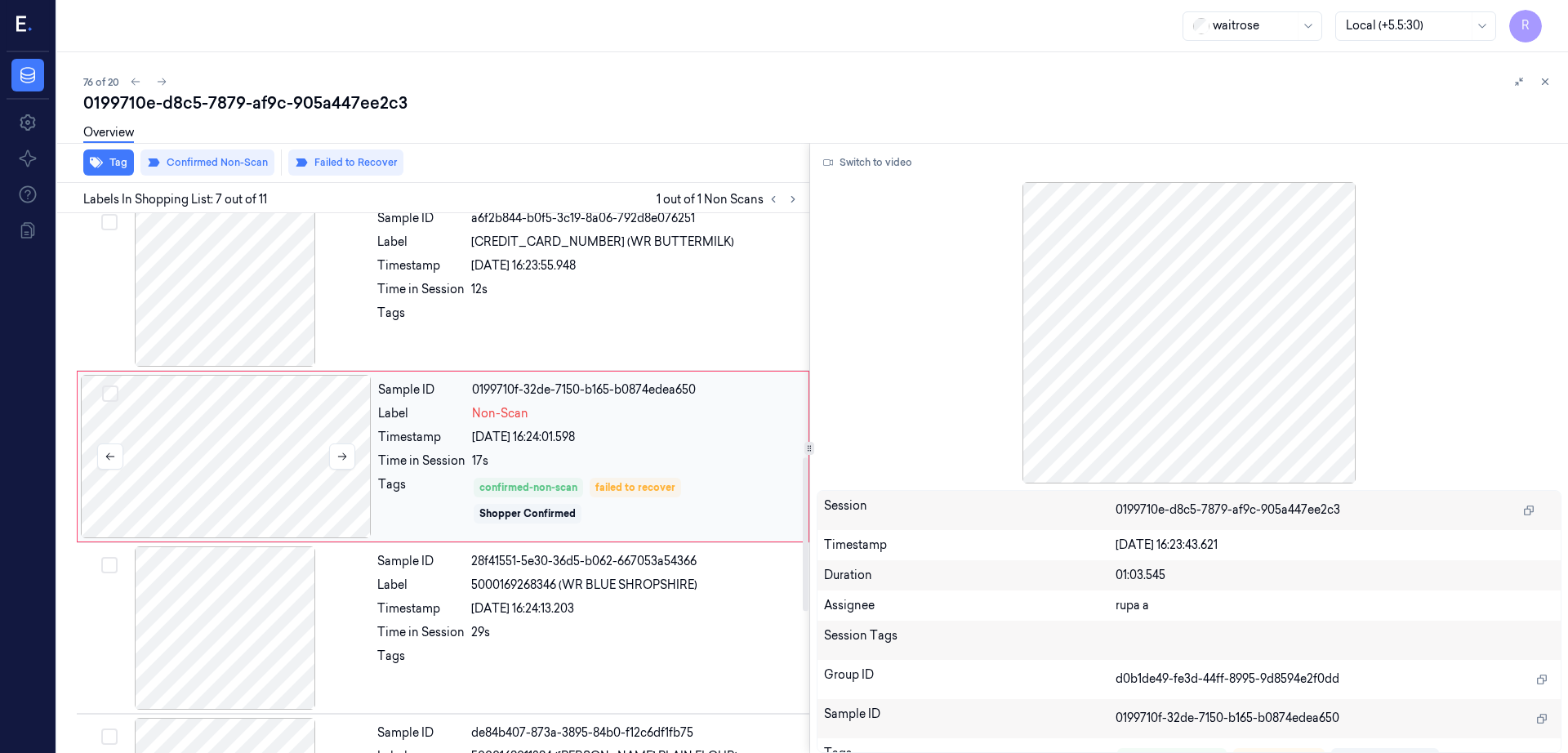
scroll to position [845, 0]
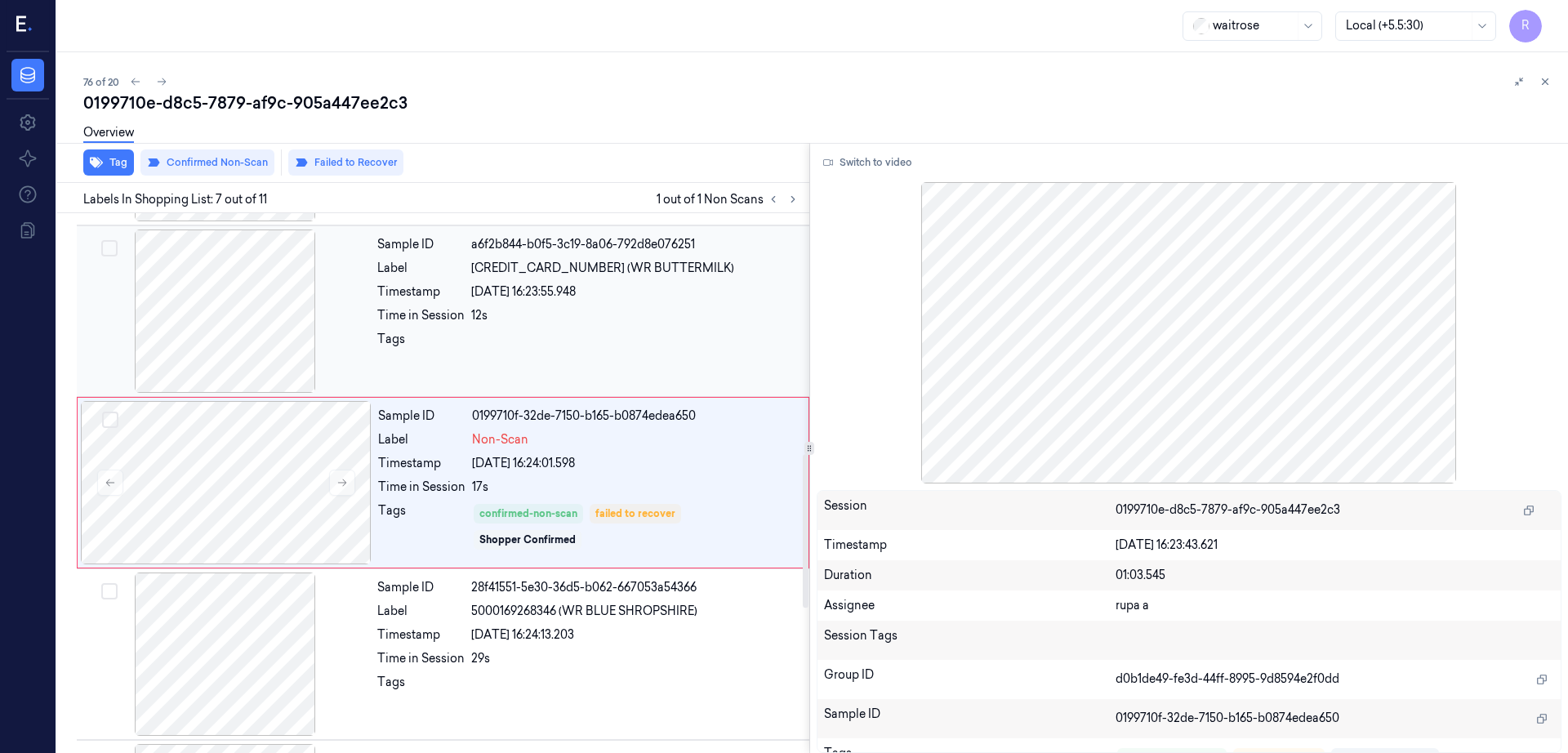
click at [262, 366] on div at bounding box center [225, 312] width 291 height 164
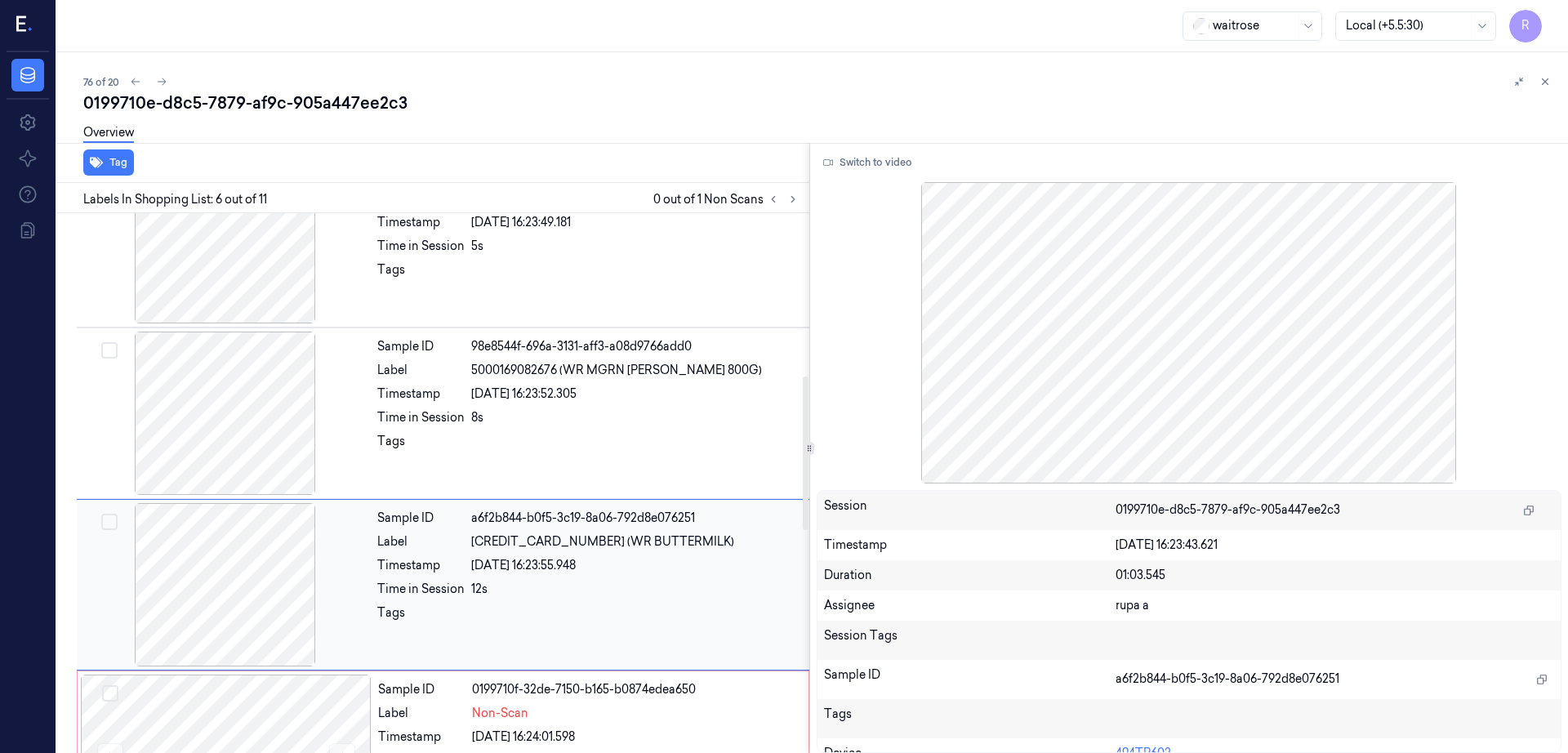
click at [262, 366] on div at bounding box center [225, 414] width 291 height 164
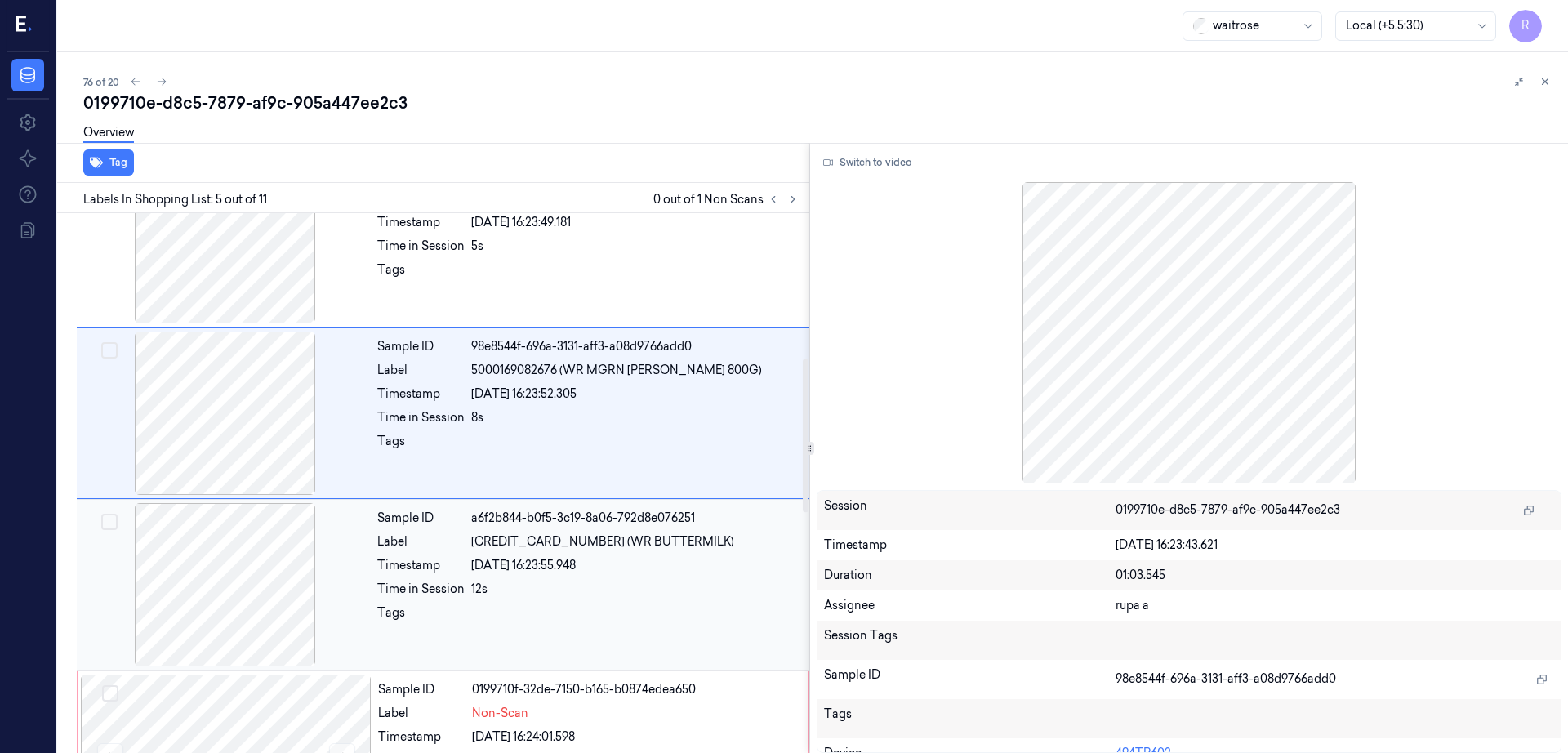
scroll to position [501, 0]
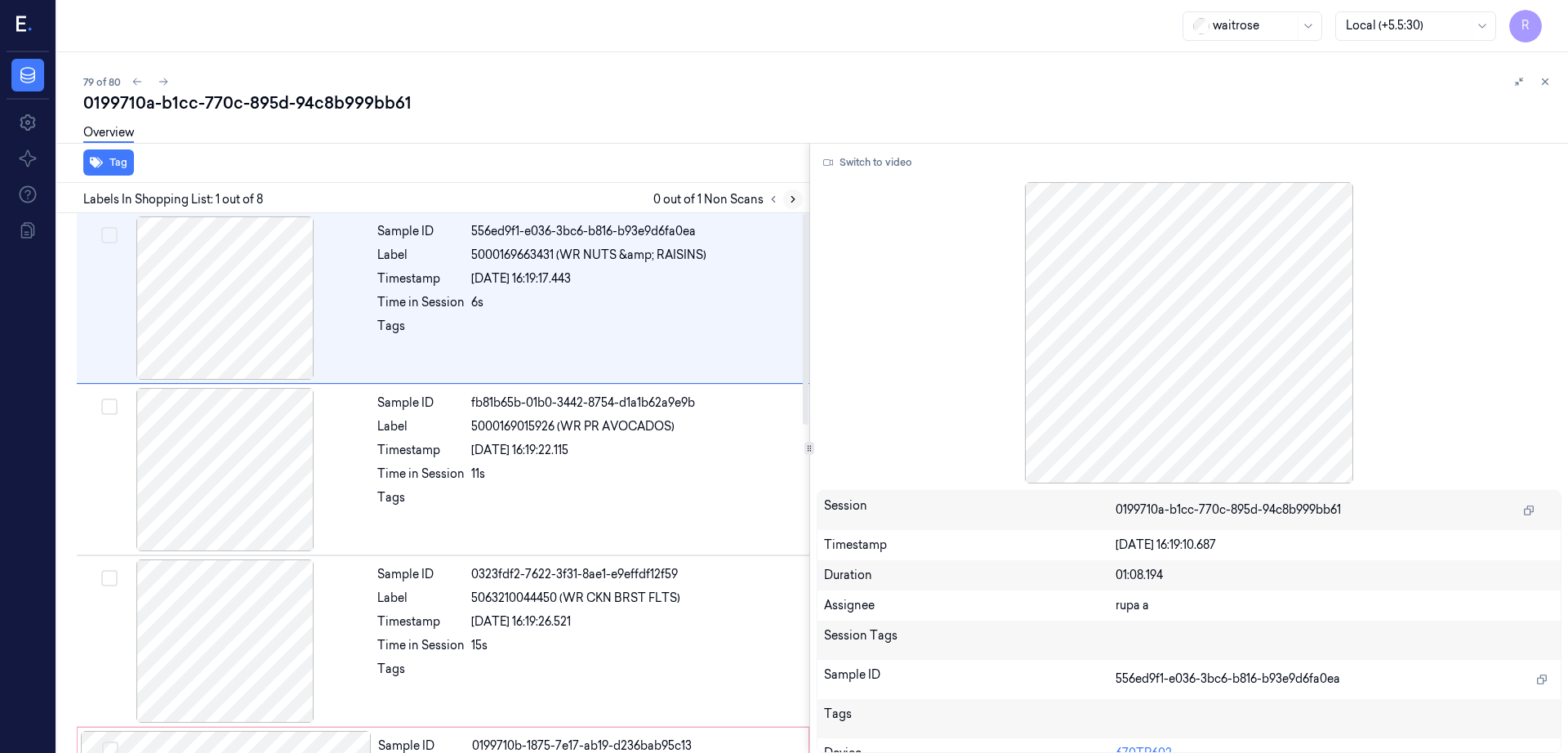
click at [798, 199] on icon at bounding box center [793, 199] width 12 height 12
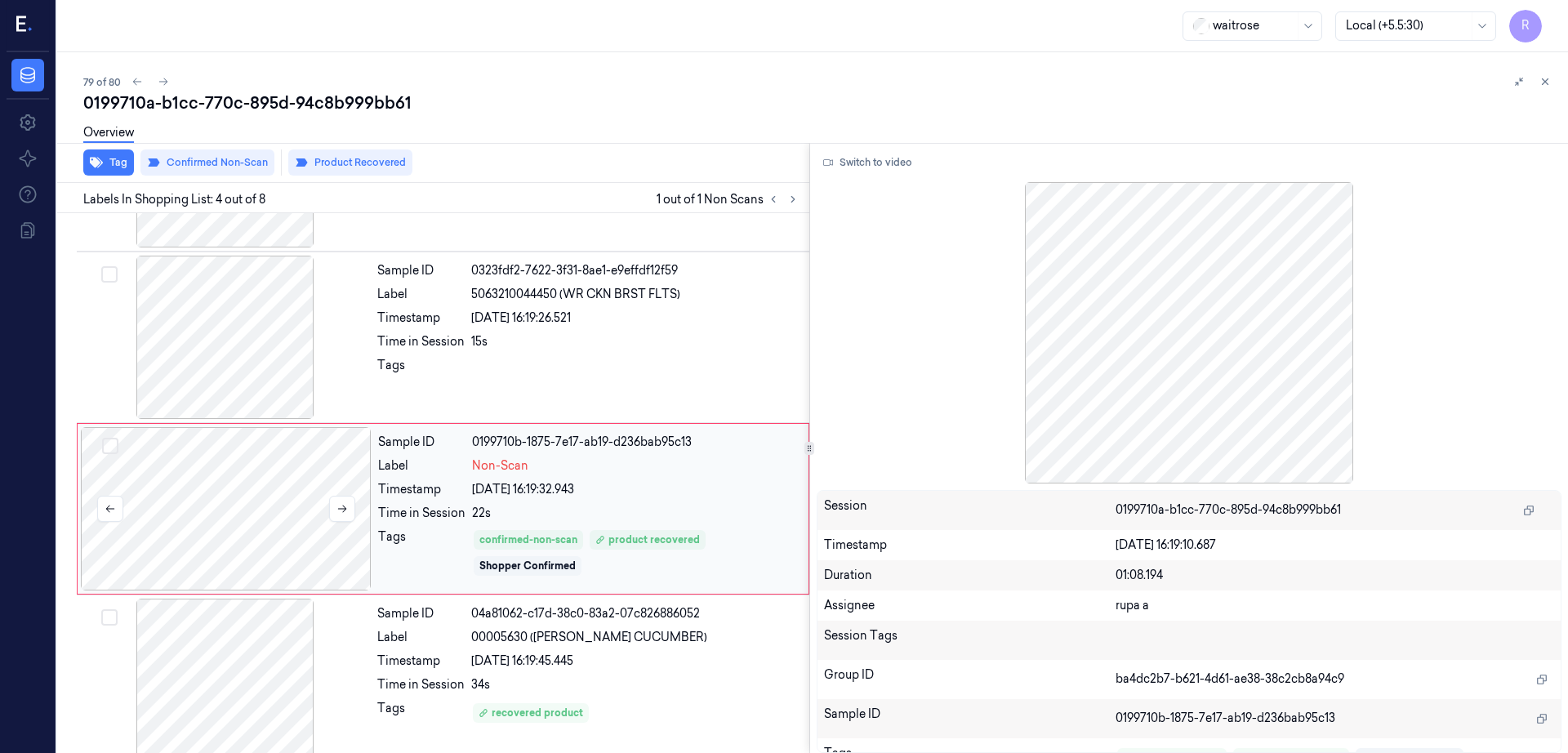
scroll to position [330, 0]
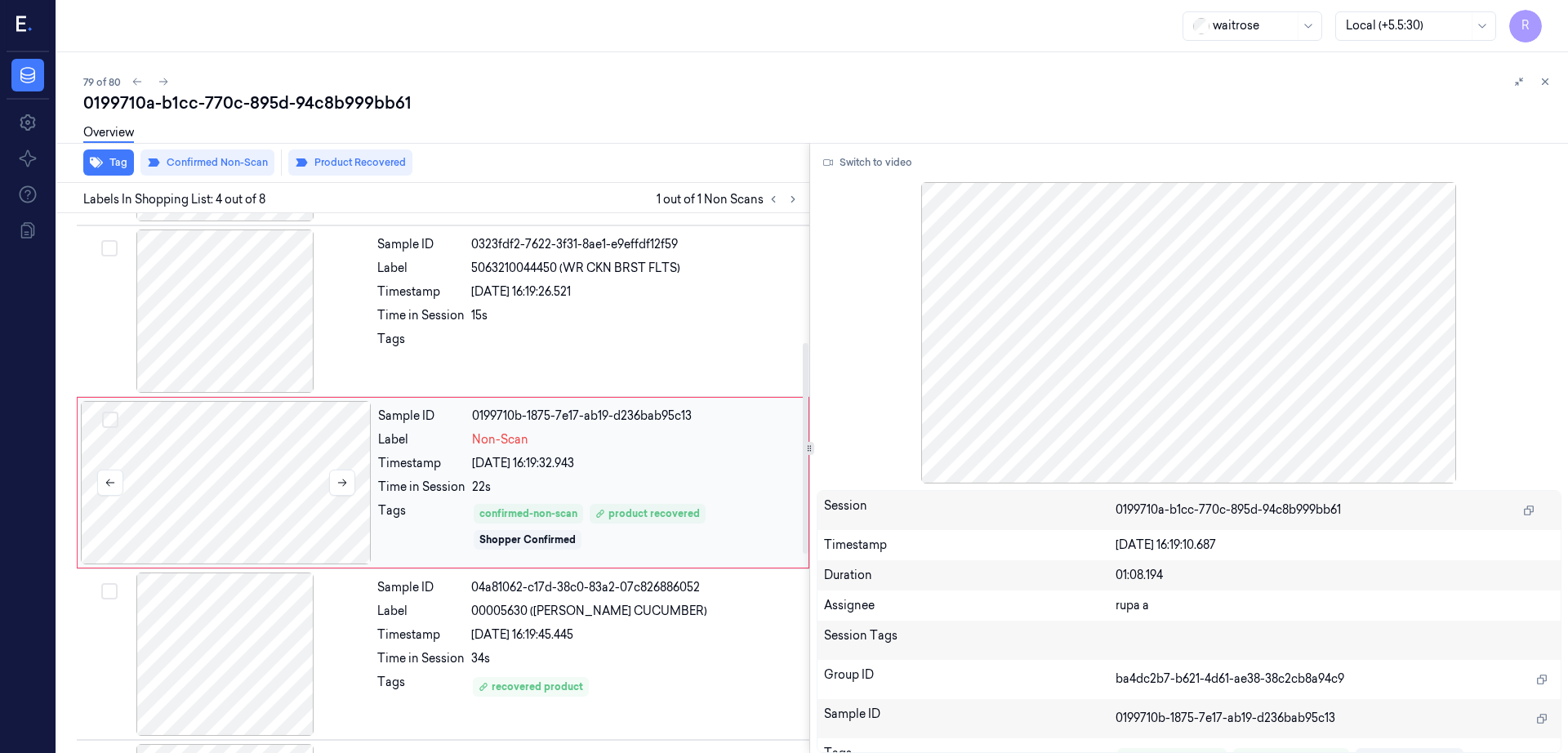
click at [244, 504] on div at bounding box center [226, 483] width 291 height 164
click at [244, 360] on div at bounding box center [225, 312] width 291 height 164
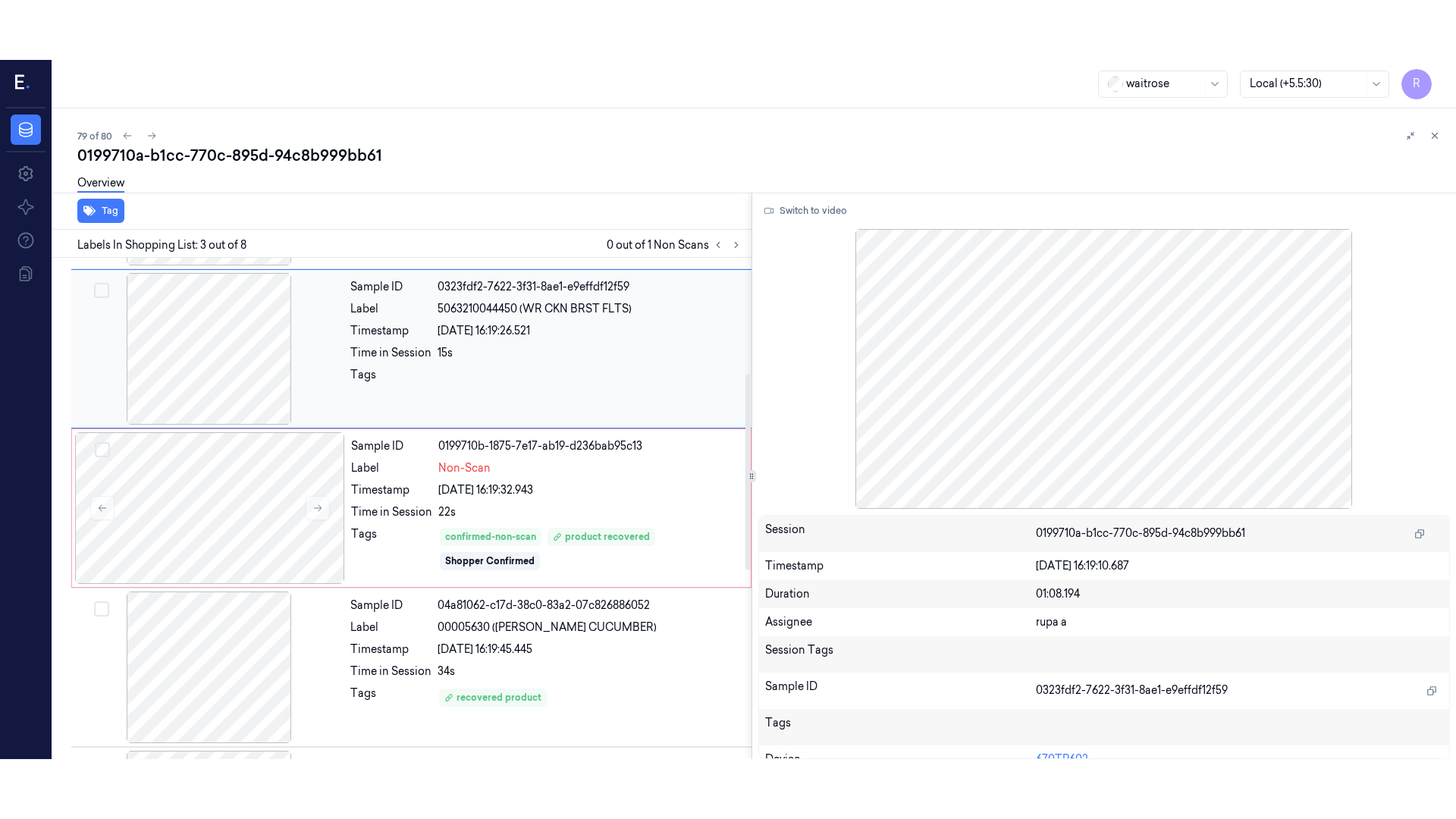
scroll to position [147, 0]
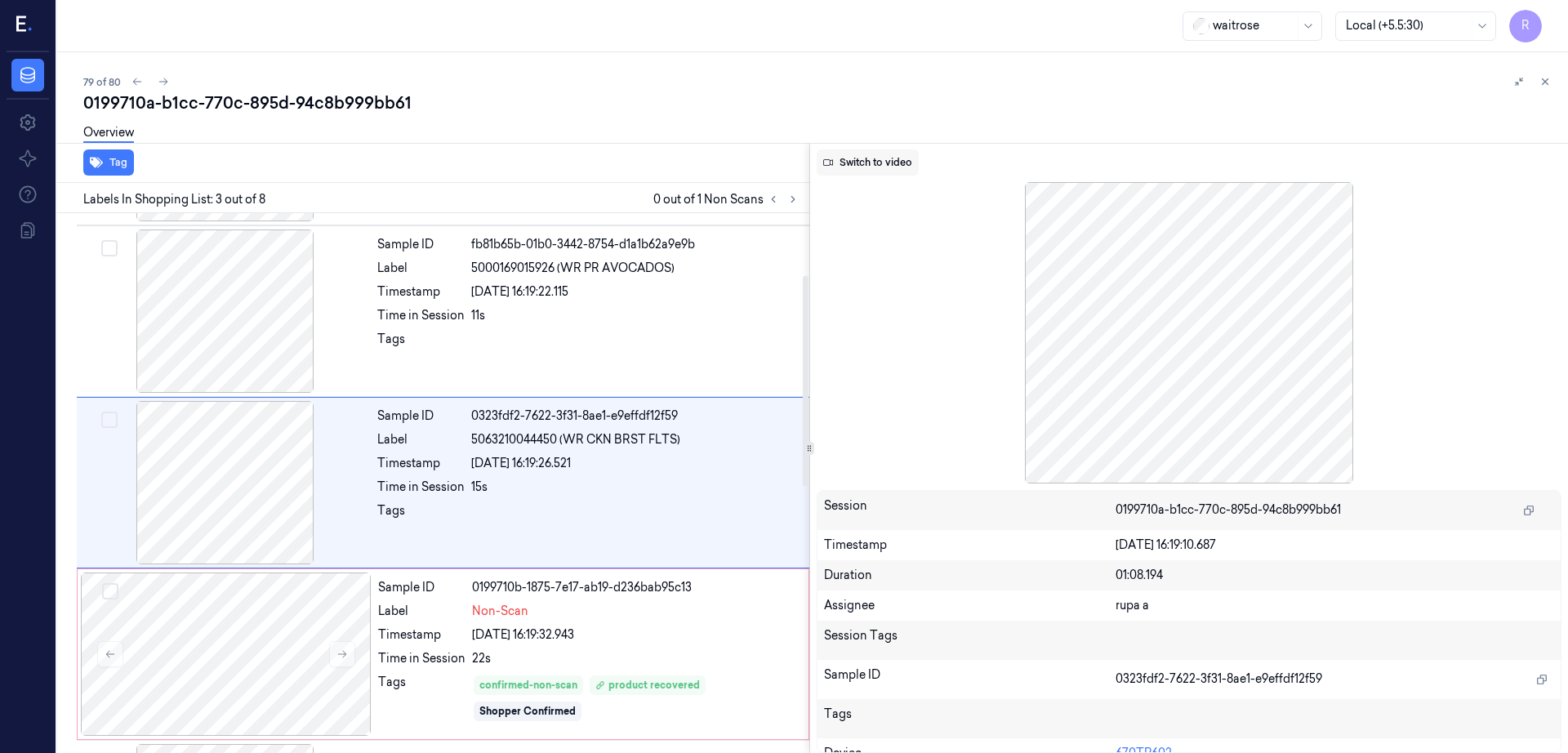
click at [865, 156] on button "Switch to video" at bounding box center [867, 162] width 102 height 26
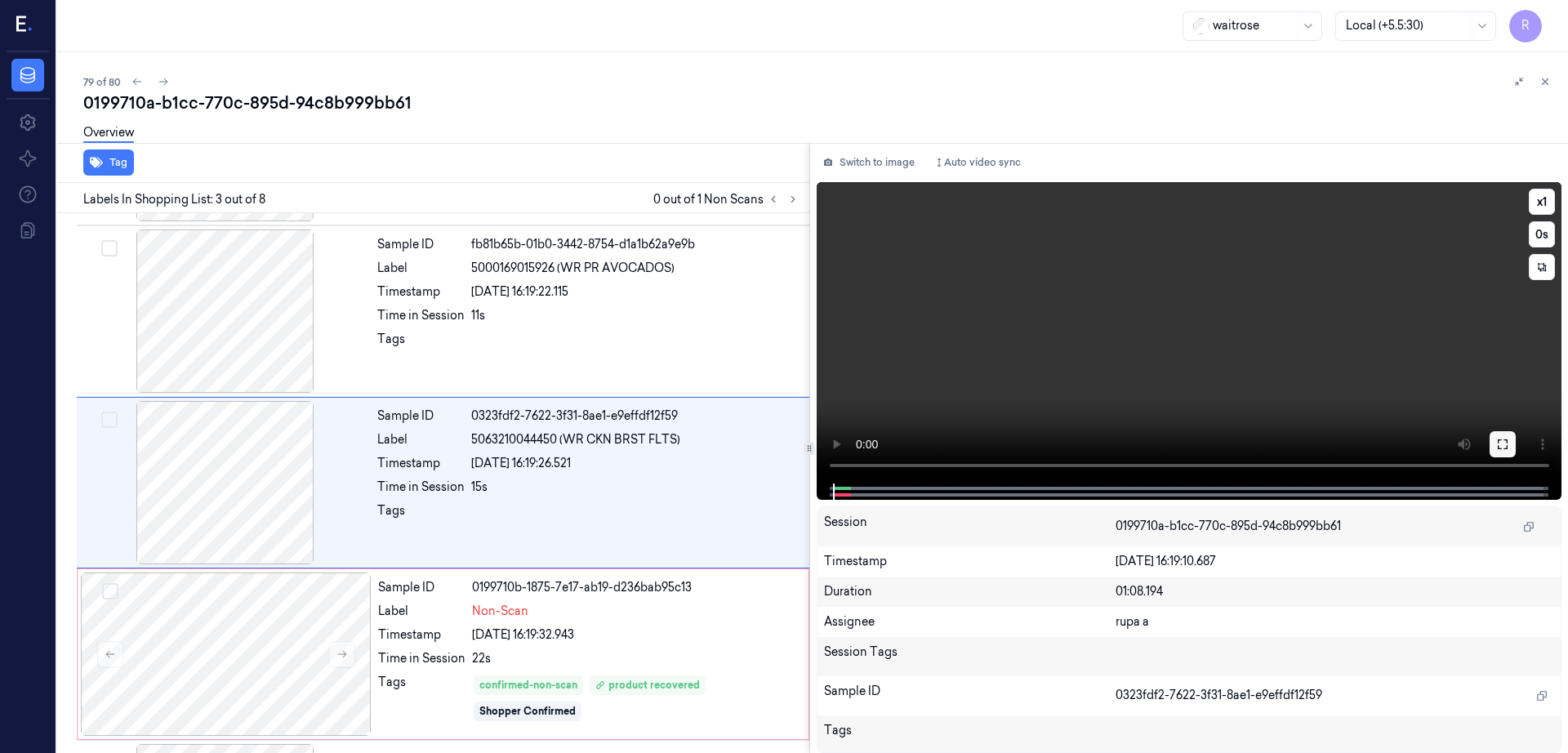
click at [1516, 439] on button at bounding box center [1503, 444] width 26 height 26
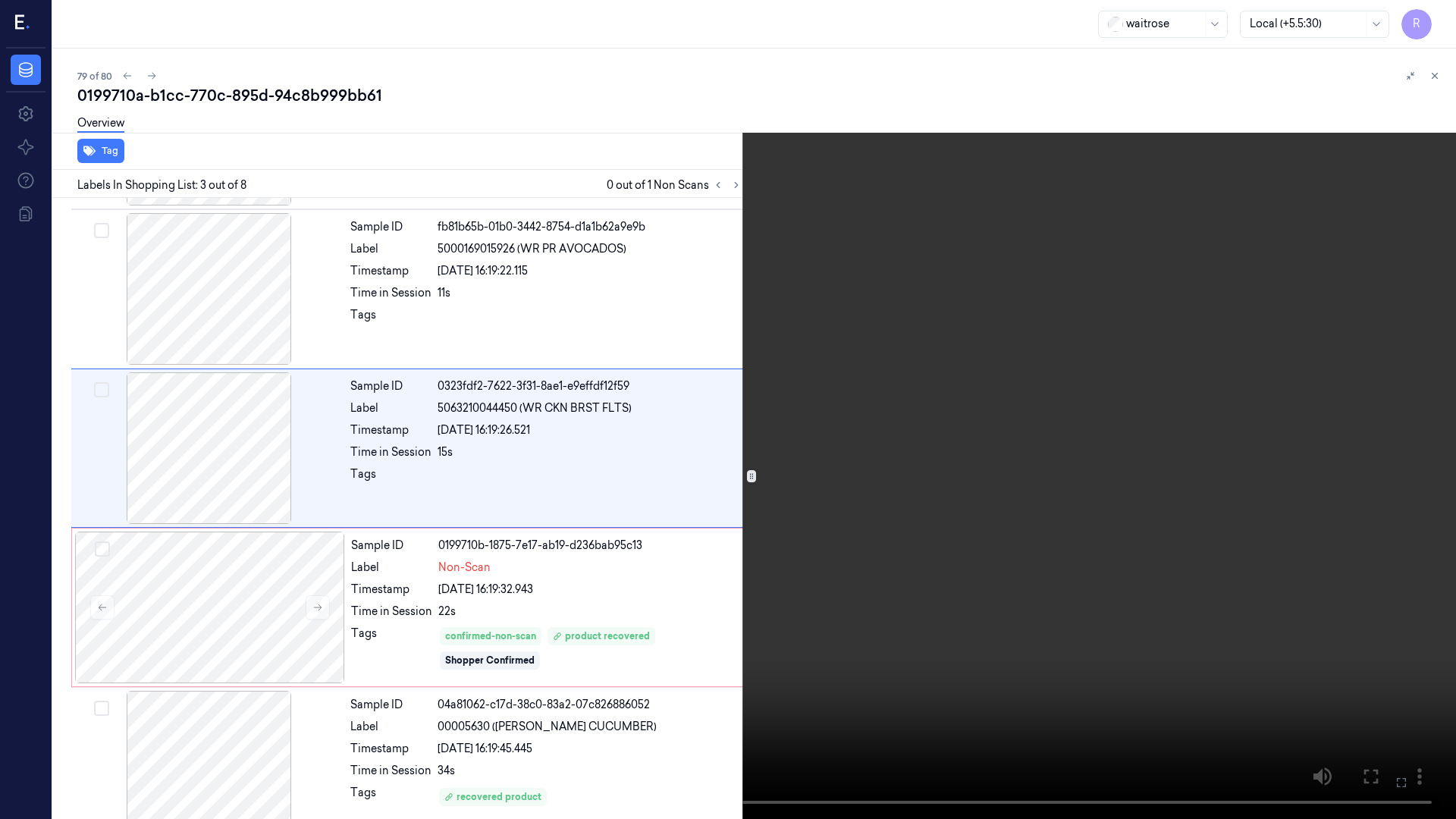
click at [896, 539] on video at bounding box center [728, 410] width 1456 height 819
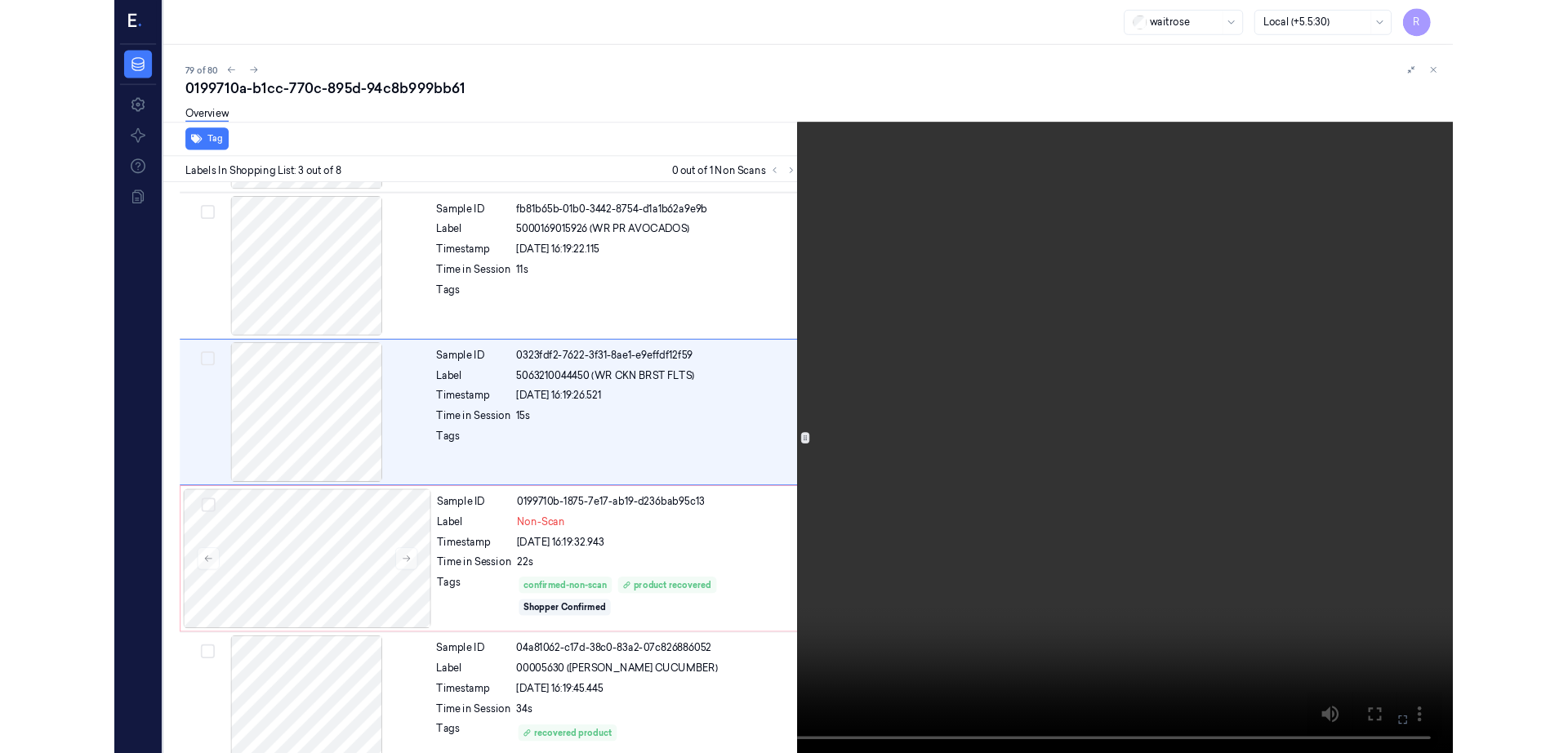
scroll to position [94, 0]
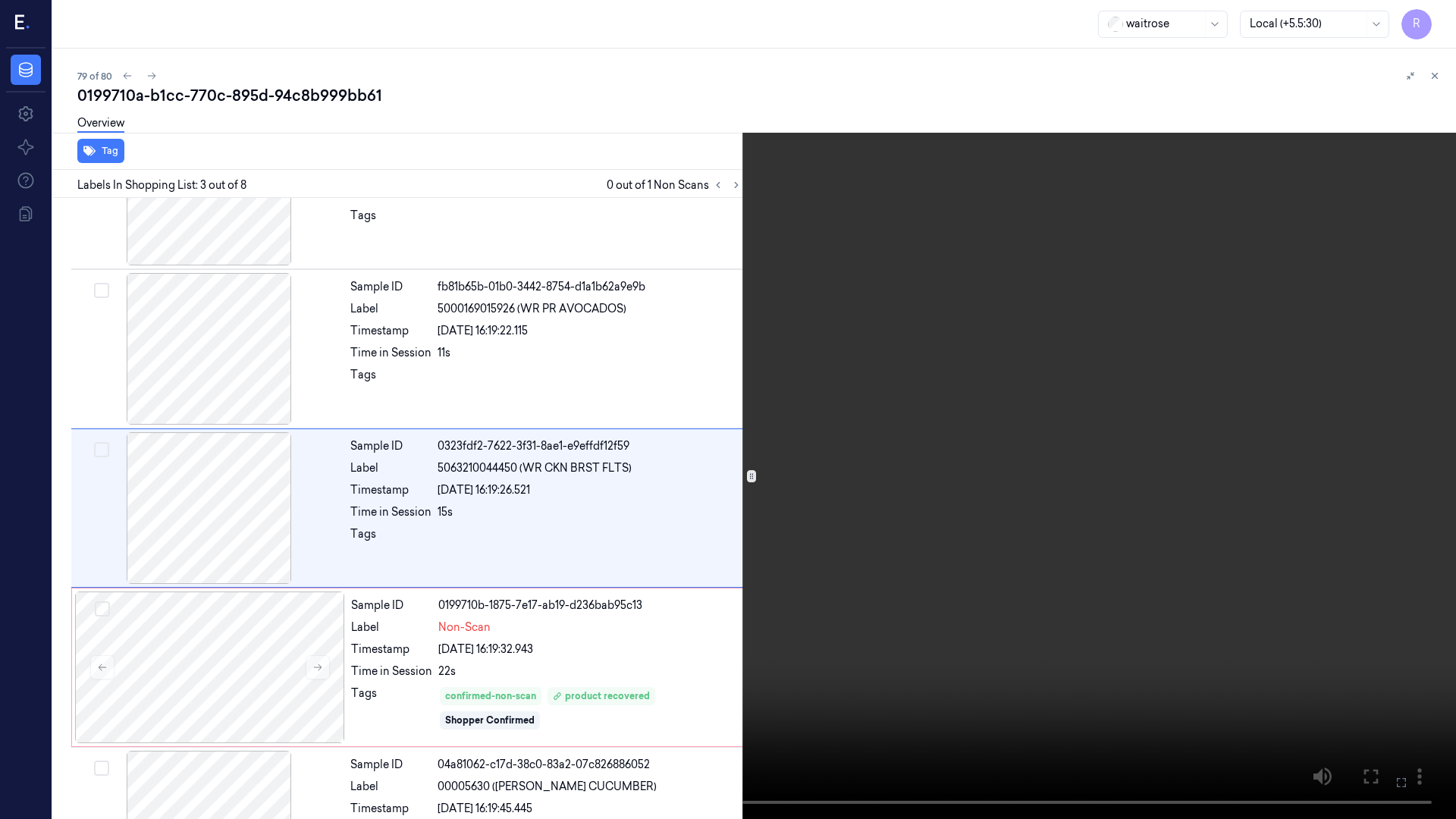
click at [896, 539] on video at bounding box center [728, 410] width 1456 height 819
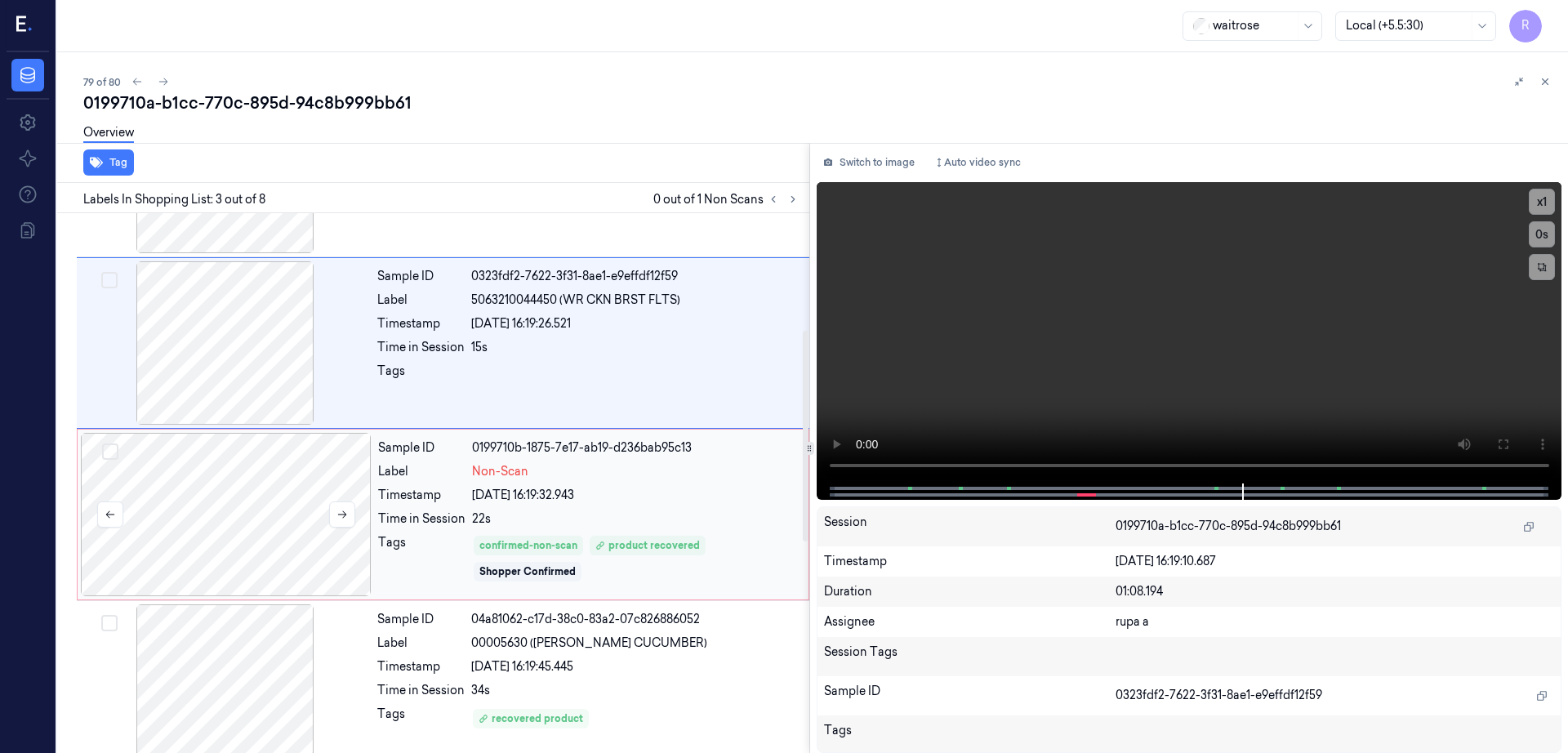
click at [259, 514] on div at bounding box center [226, 515] width 291 height 164
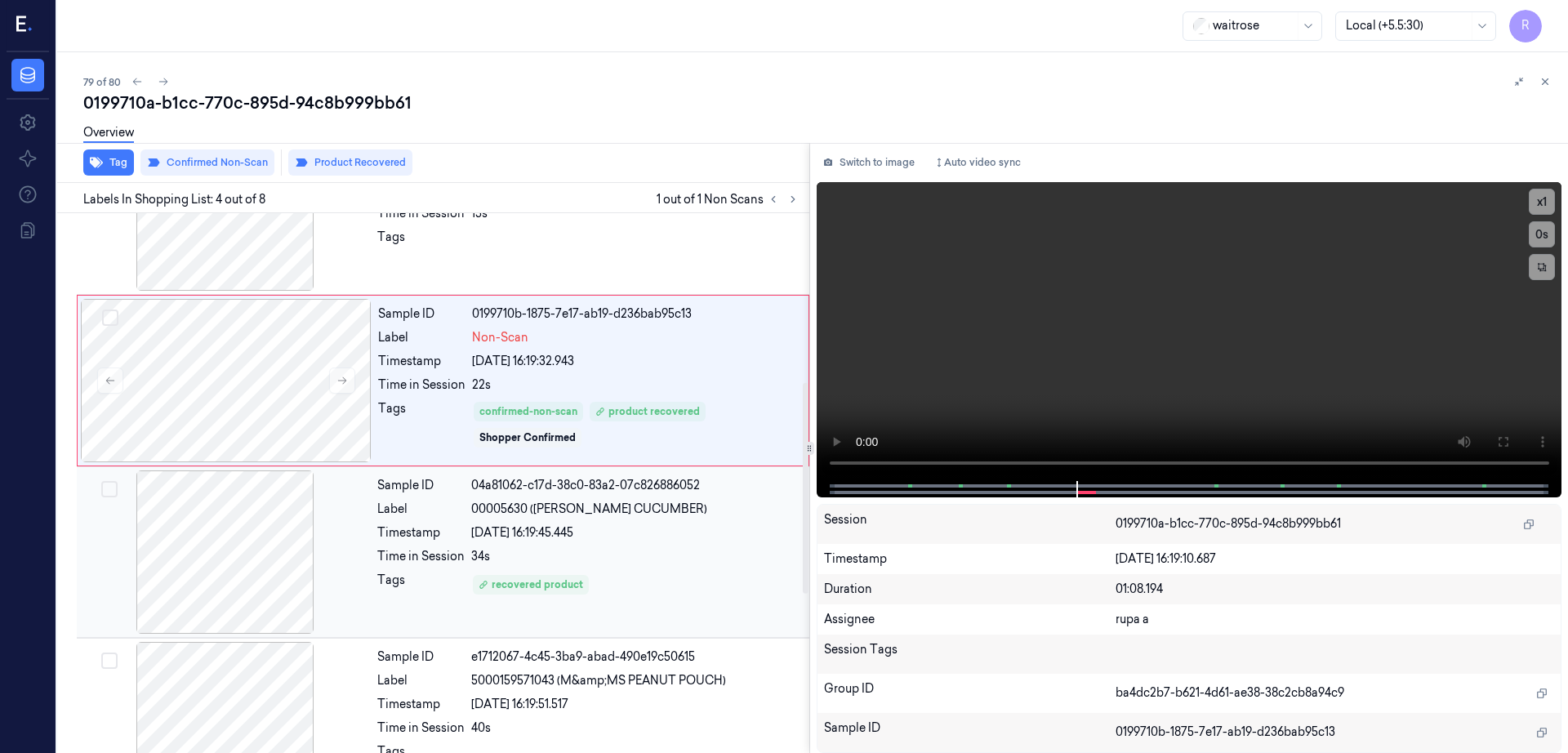
click at [230, 600] on div at bounding box center [225, 553] width 291 height 164
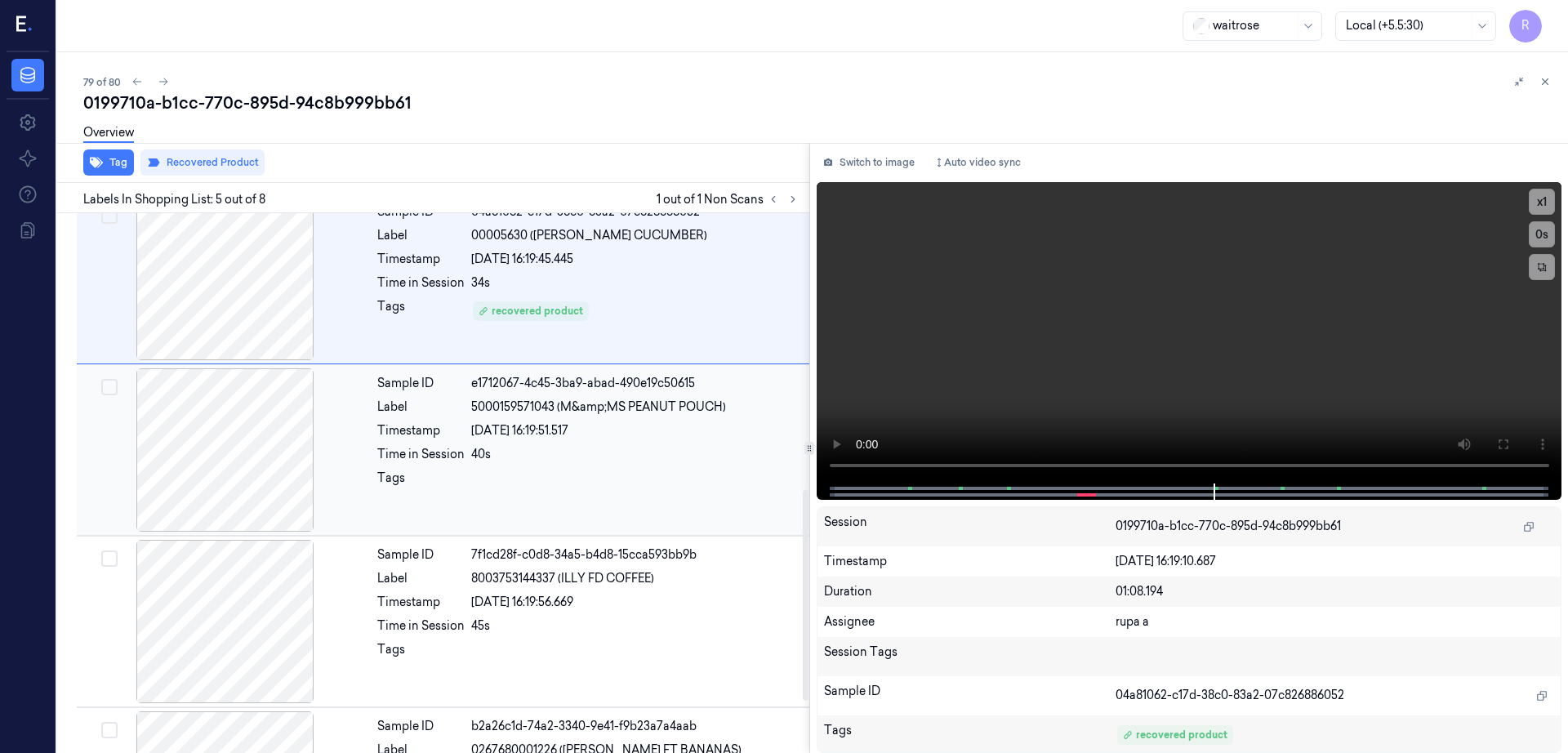
click at [171, 438] on div at bounding box center [225, 450] width 291 height 164
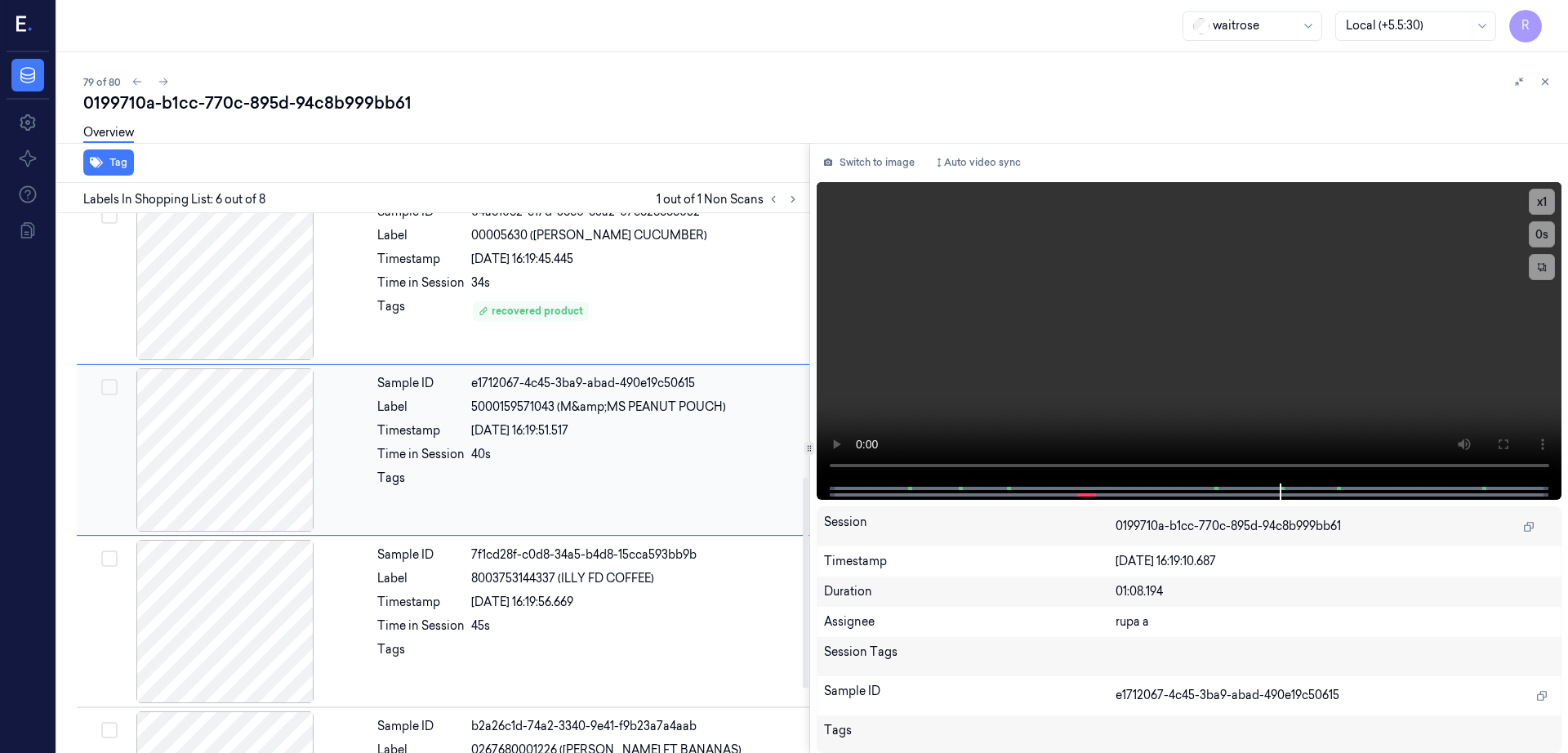
scroll to position [673, 0]
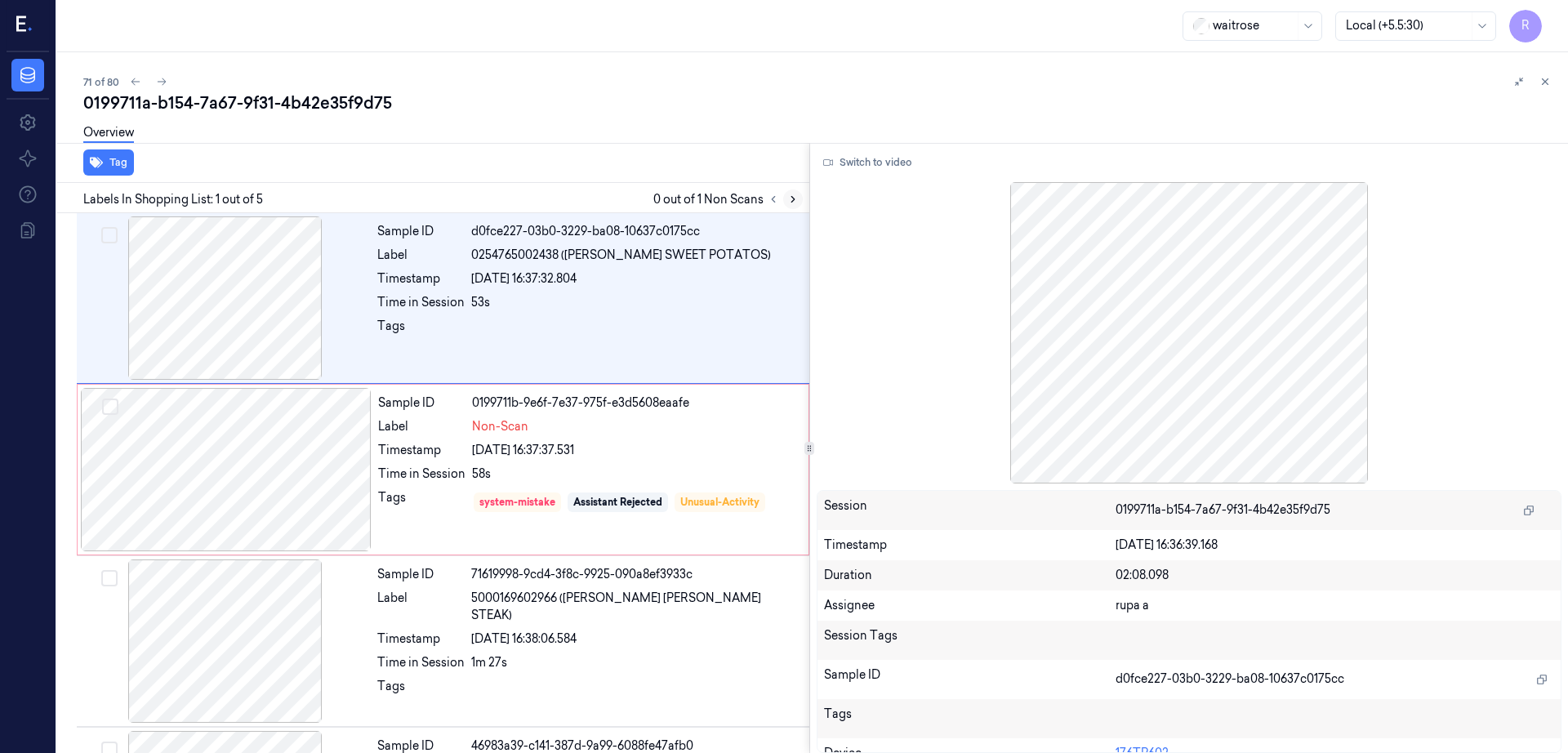
click at [798, 202] on icon at bounding box center [793, 199] width 12 height 12
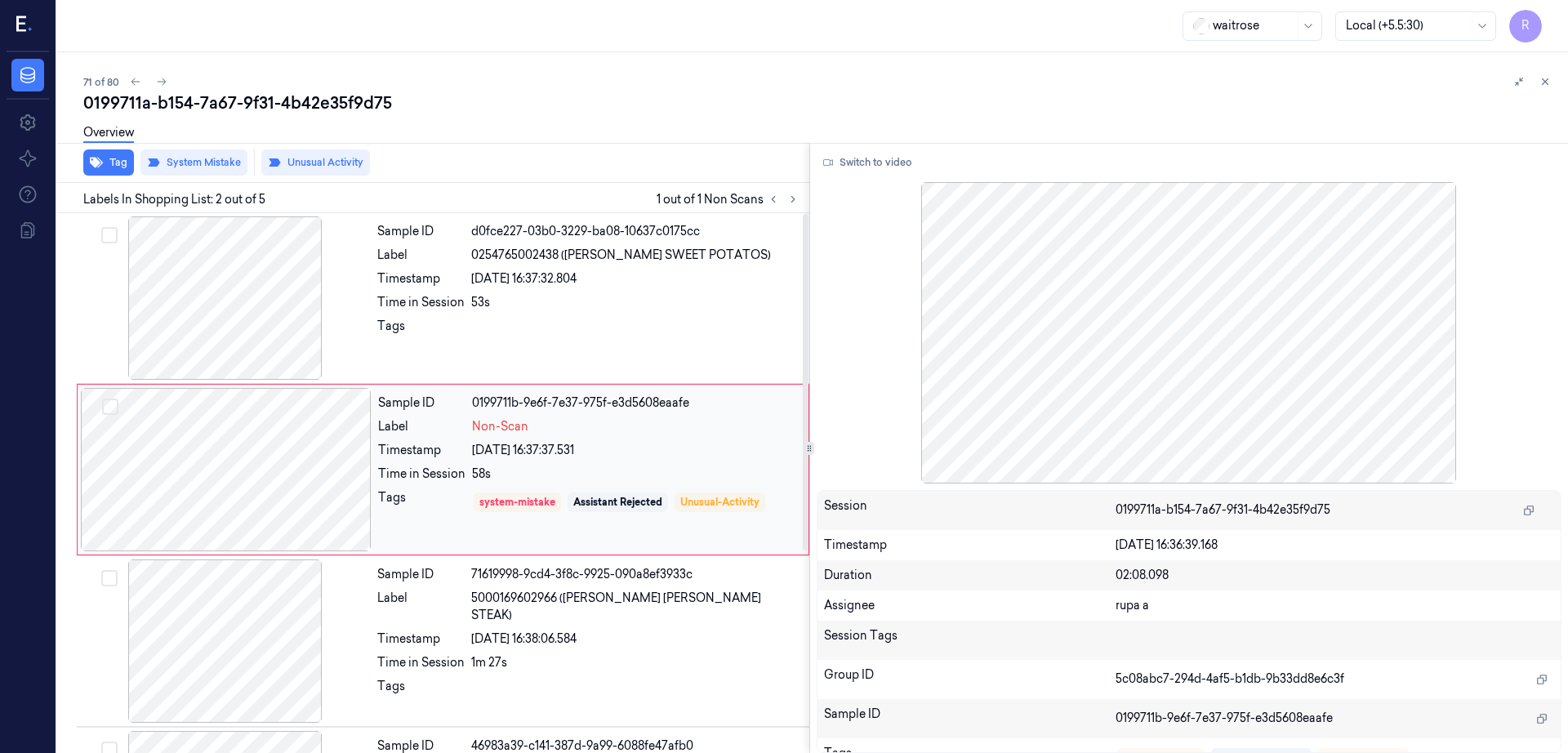
click at [212, 495] on div at bounding box center [226, 470] width 291 height 164
click at [213, 339] on div at bounding box center [225, 298] width 291 height 164
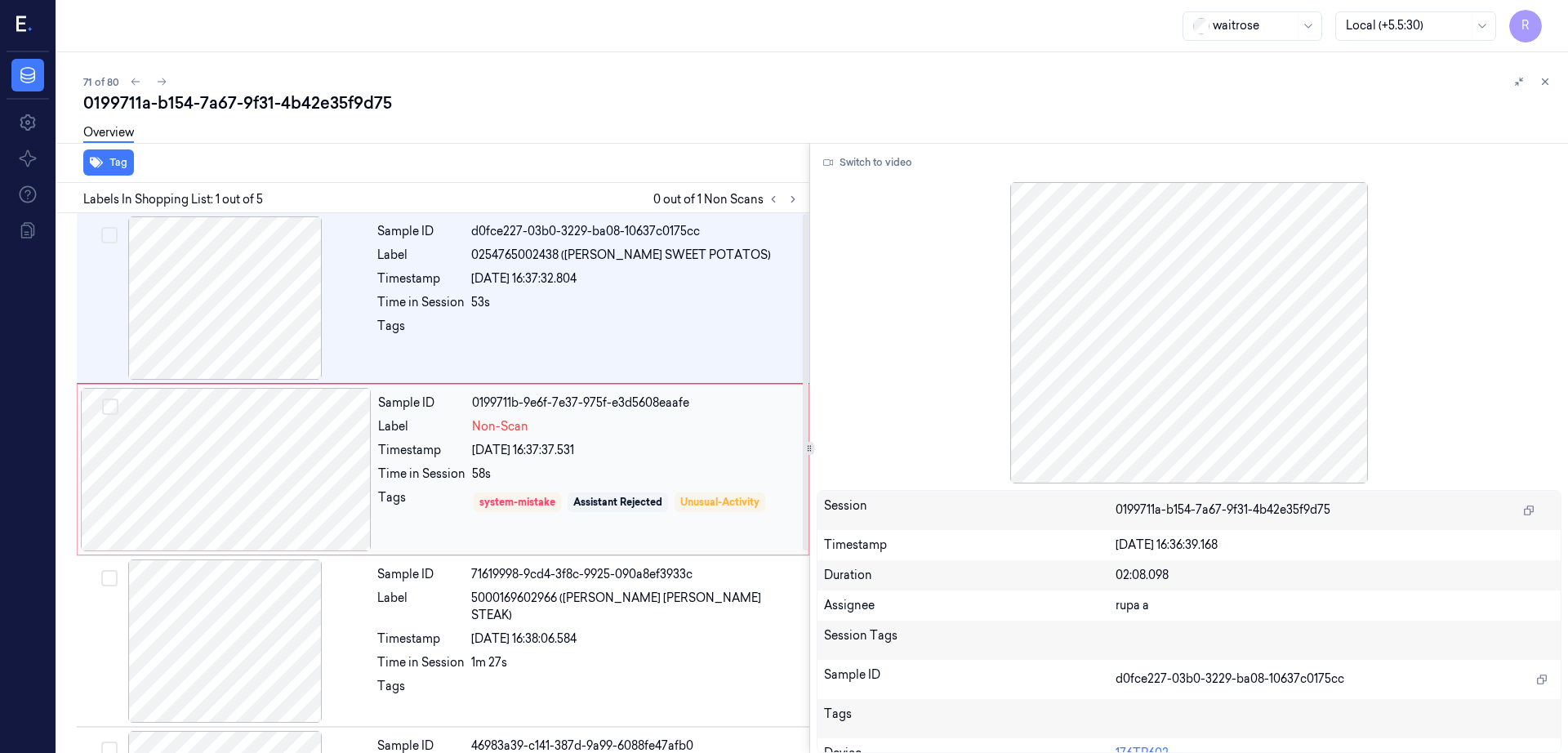
click at [250, 495] on div at bounding box center [226, 470] width 291 height 164
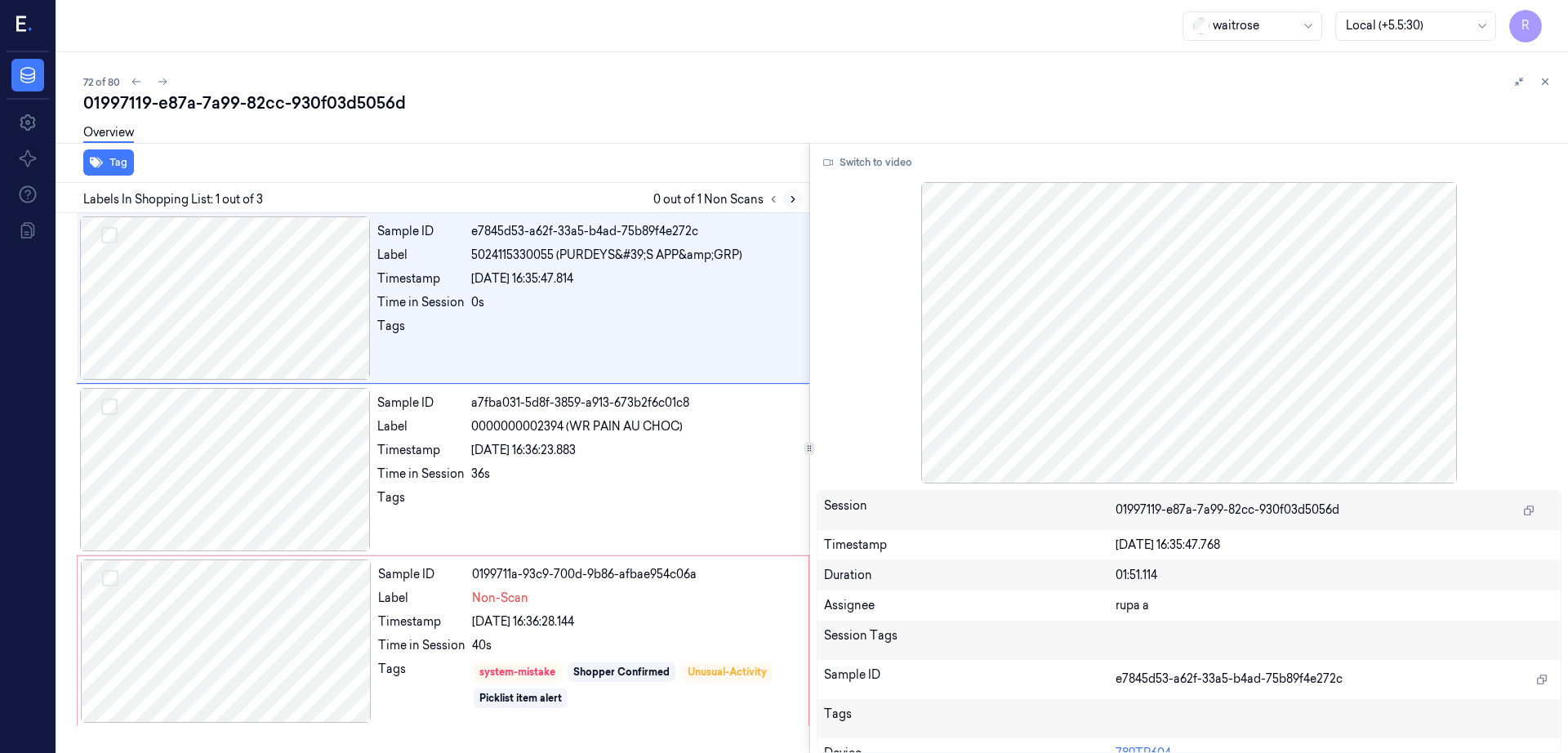
click at [803, 203] on button at bounding box center [793, 199] width 20 height 20
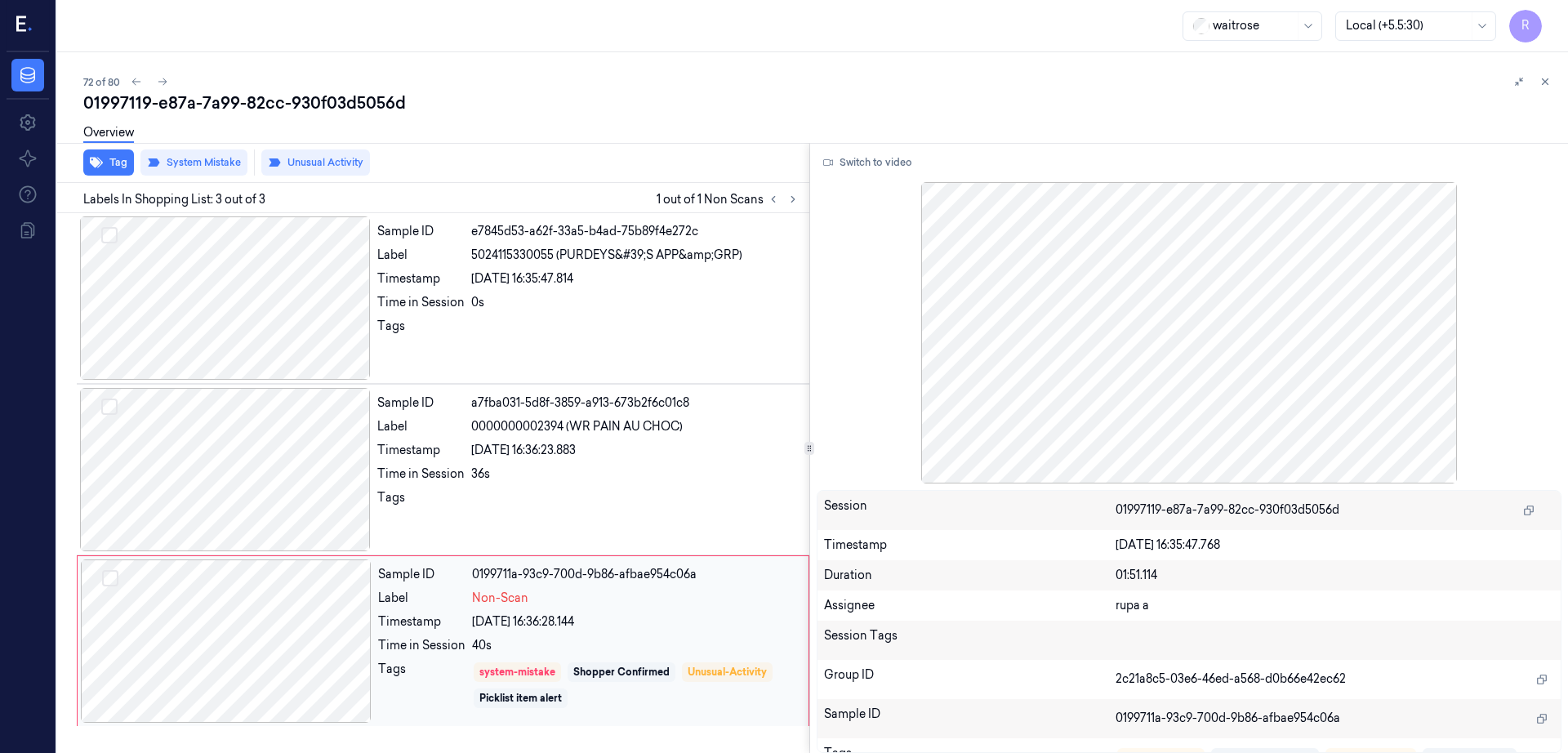
click at [294, 627] on div at bounding box center [226, 641] width 291 height 164
click at [216, 438] on div at bounding box center [225, 470] width 291 height 164
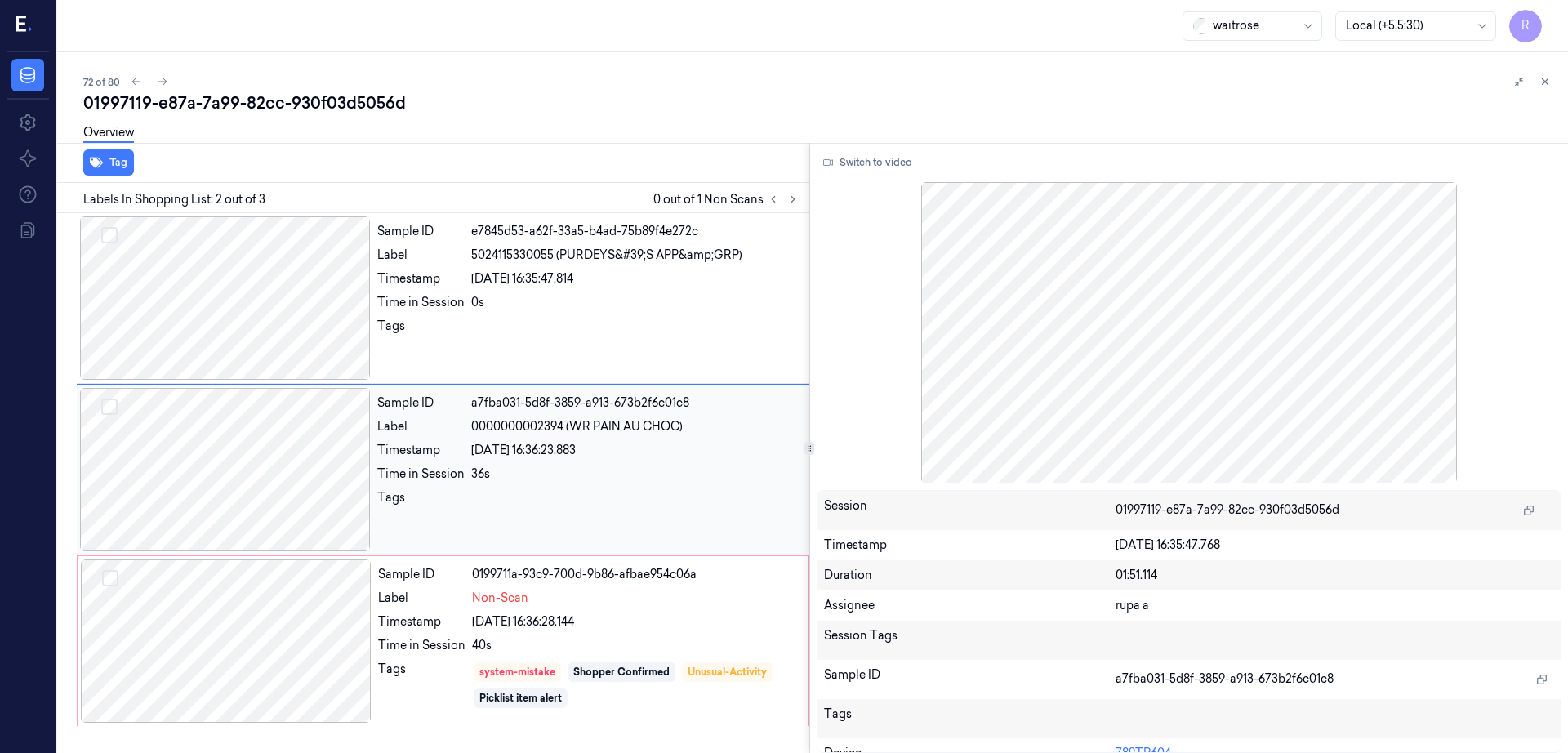
click at [218, 471] on div at bounding box center [225, 470] width 291 height 164
click at [209, 619] on div at bounding box center [226, 641] width 291 height 164
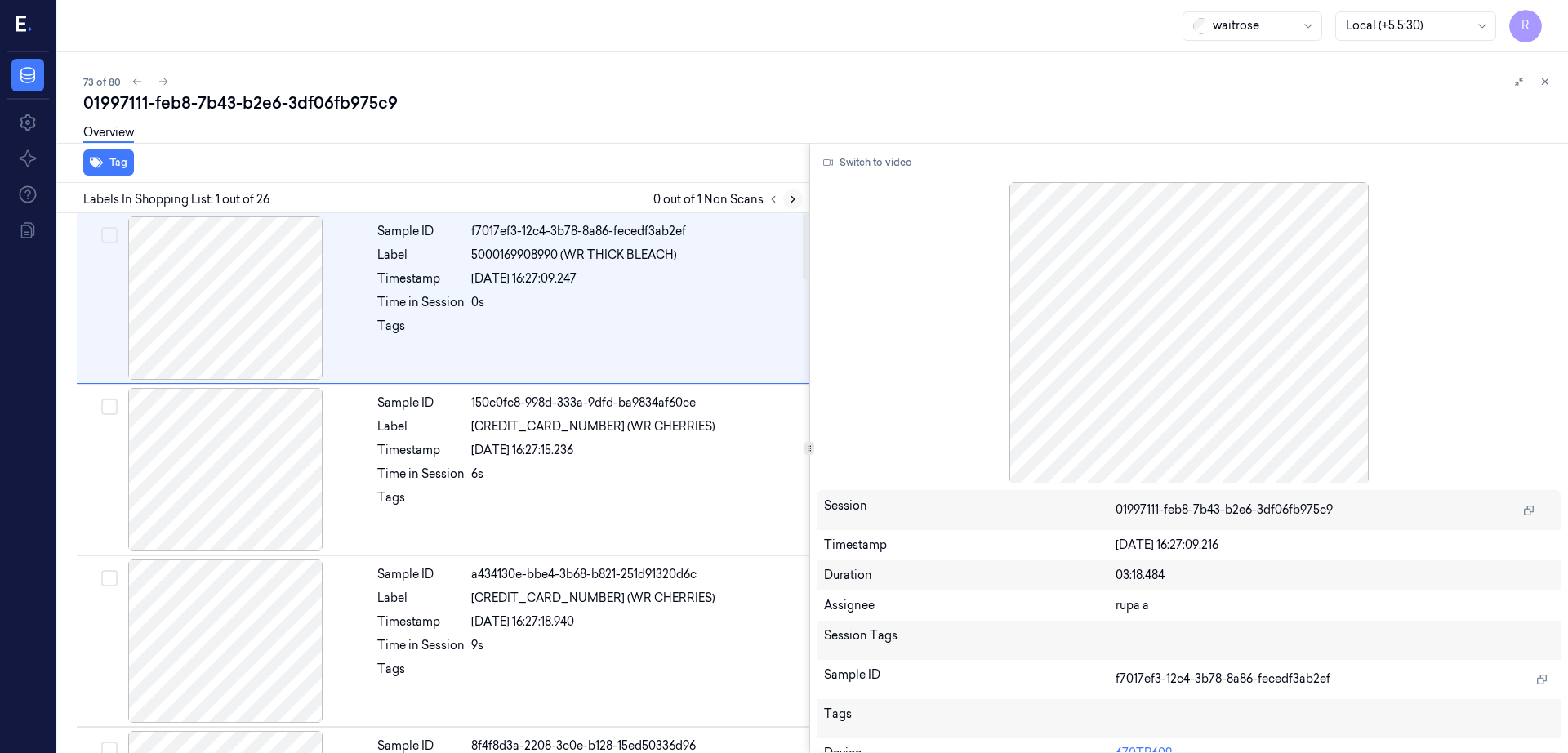
click at [798, 199] on icon at bounding box center [793, 199] width 12 height 12
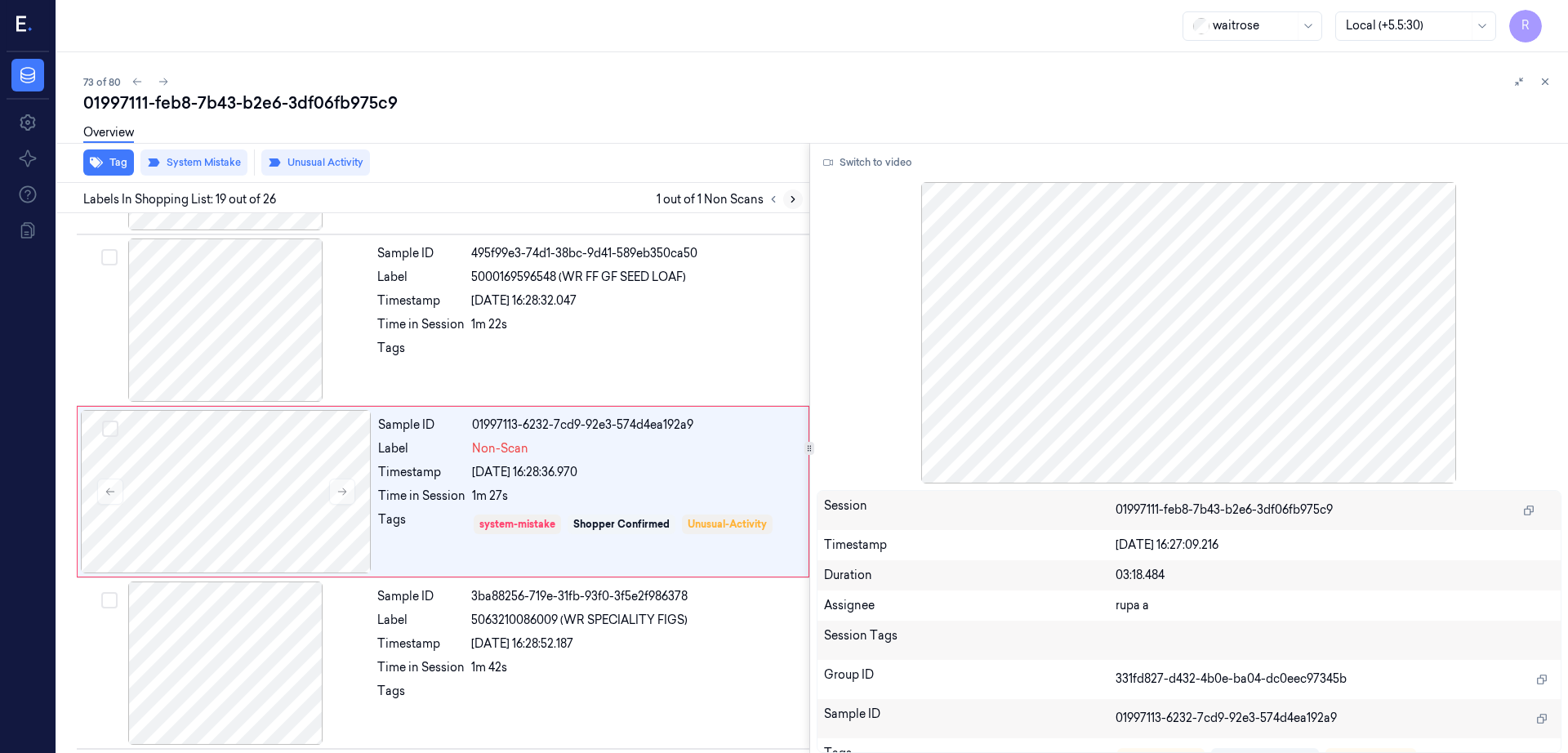
scroll to position [2902, 0]
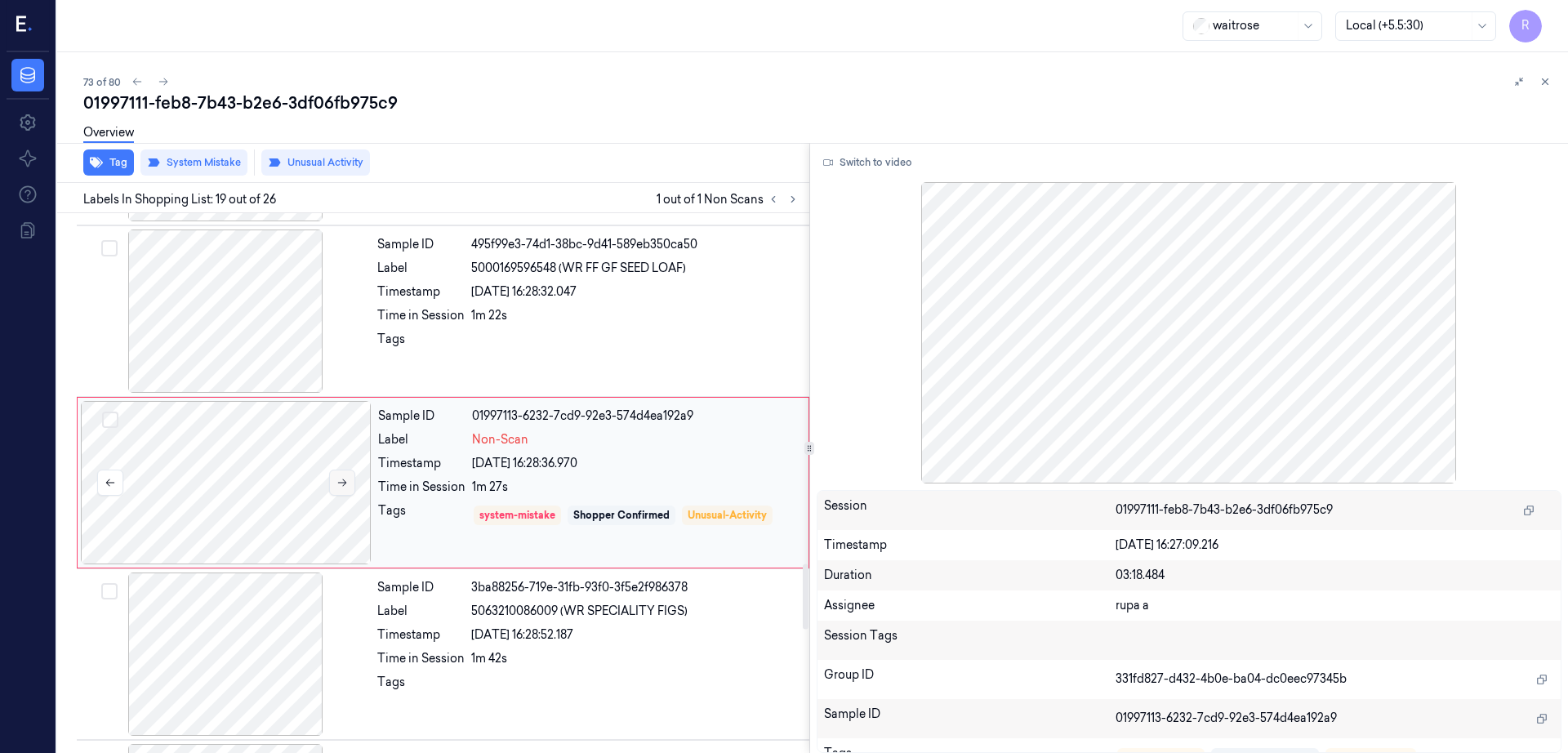
click at [338, 485] on icon at bounding box center [342, 483] width 12 height 12
click at [227, 330] on div at bounding box center [225, 312] width 291 height 164
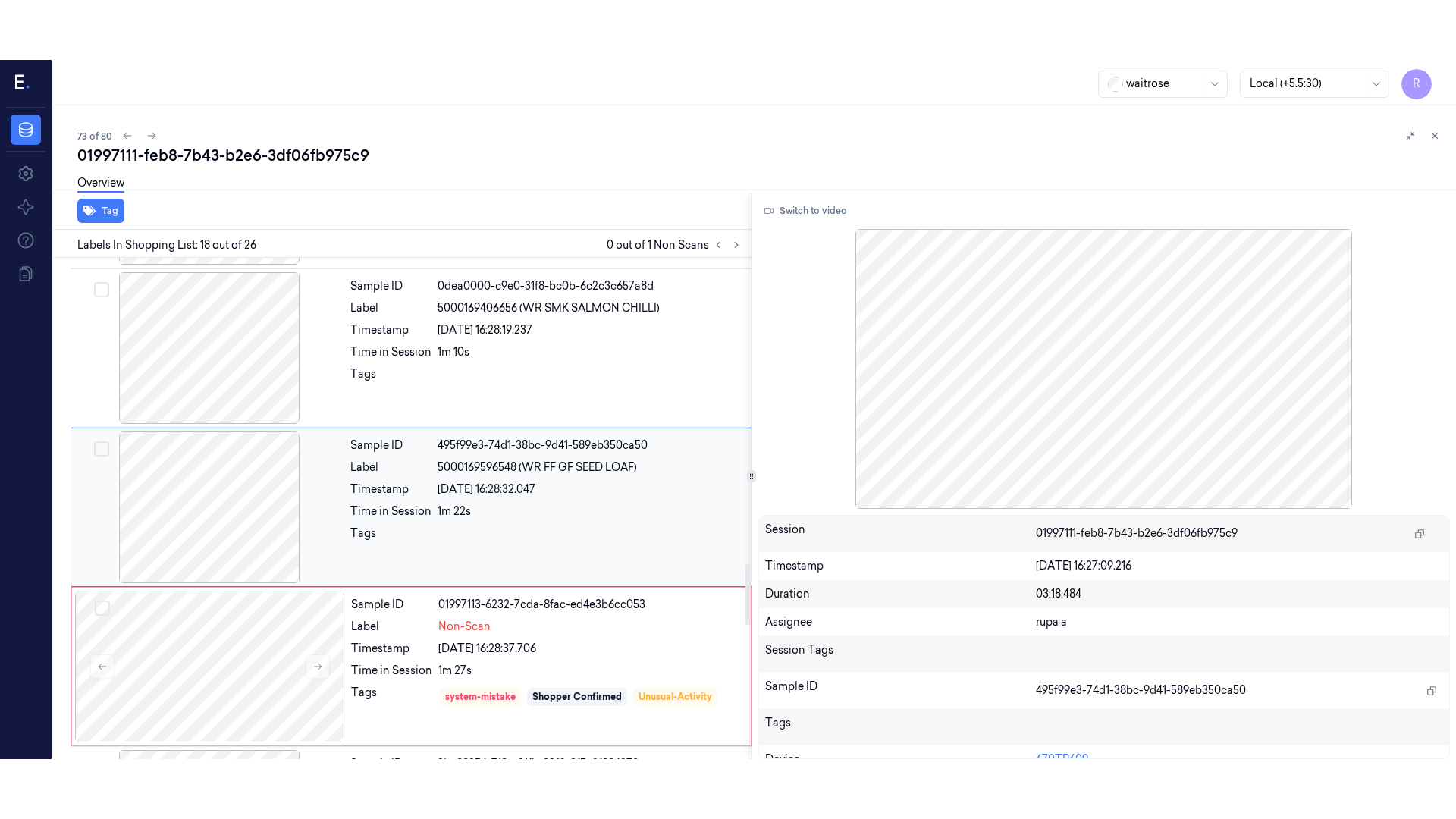
scroll to position [2535, 0]
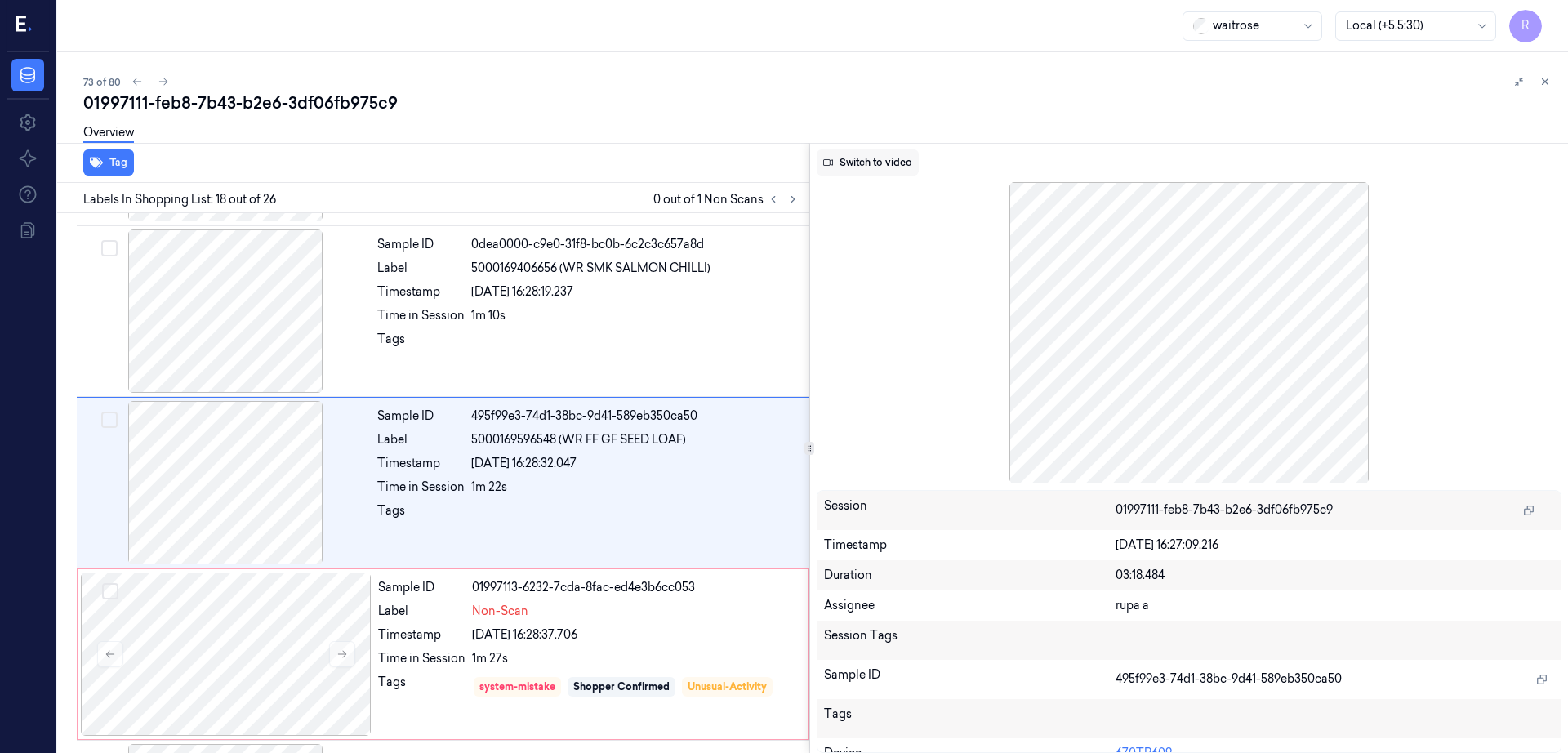
click at [891, 154] on button "Switch to video" at bounding box center [867, 162] width 102 height 26
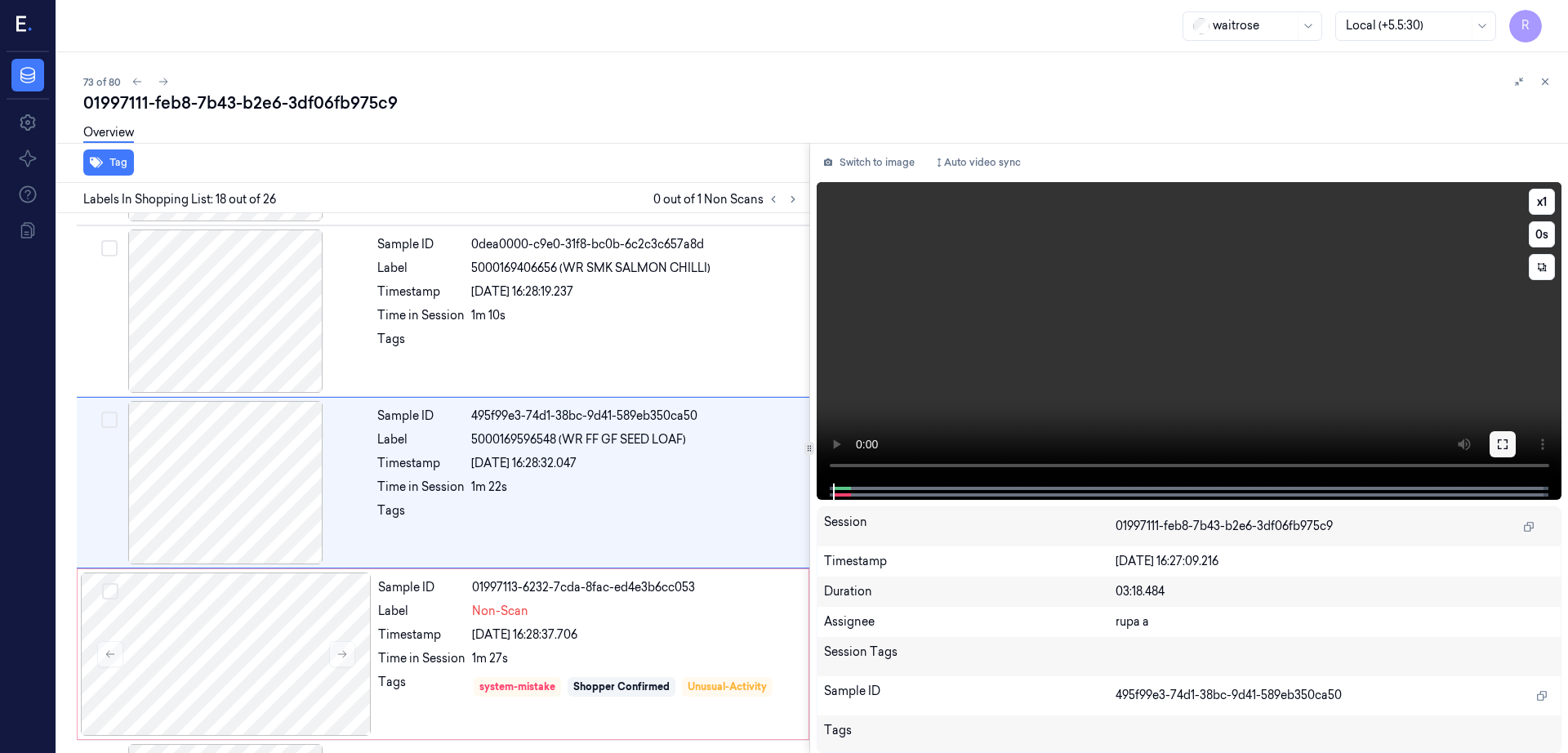
click at [1509, 448] on icon at bounding box center [1502, 444] width 13 height 13
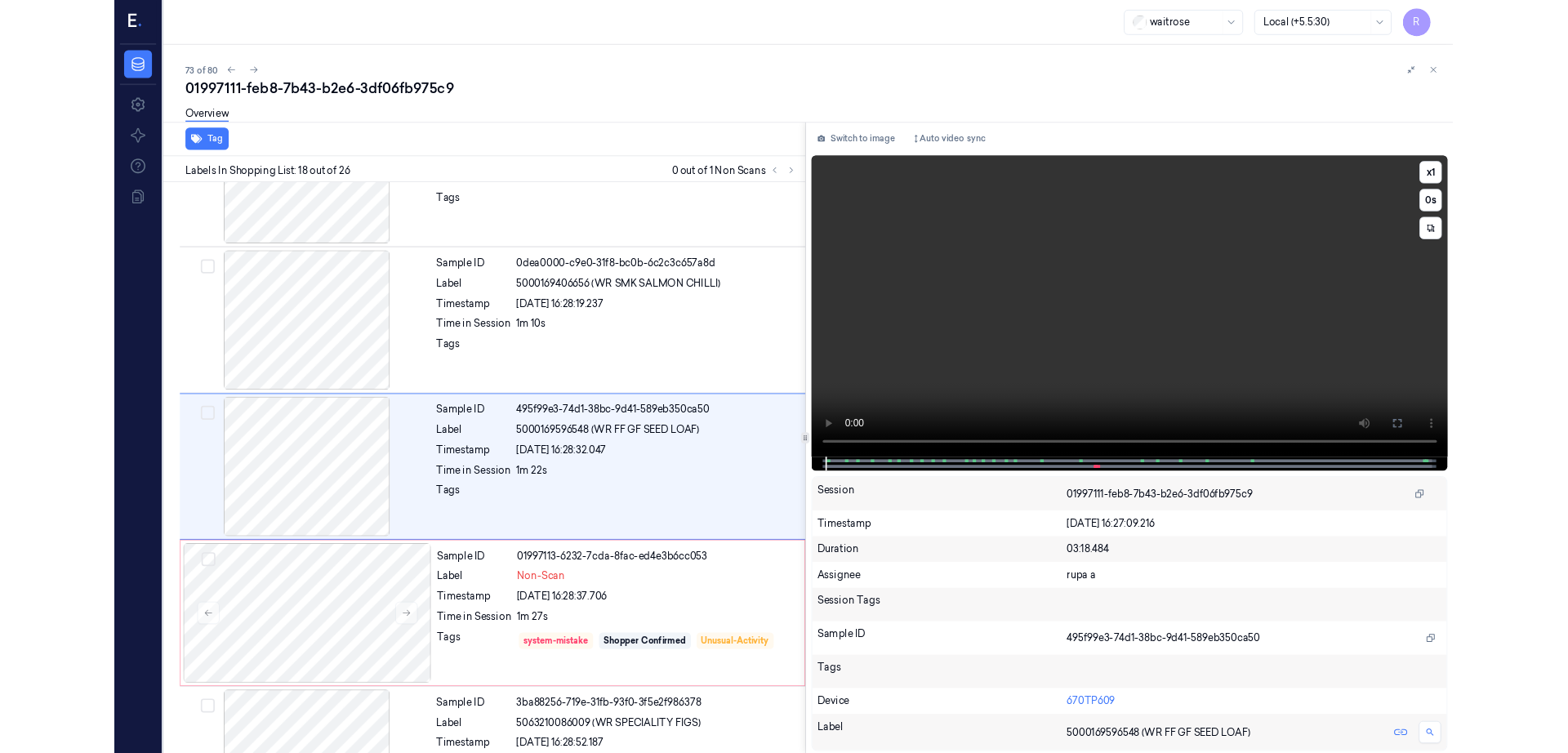
scroll to position [2667, 0]
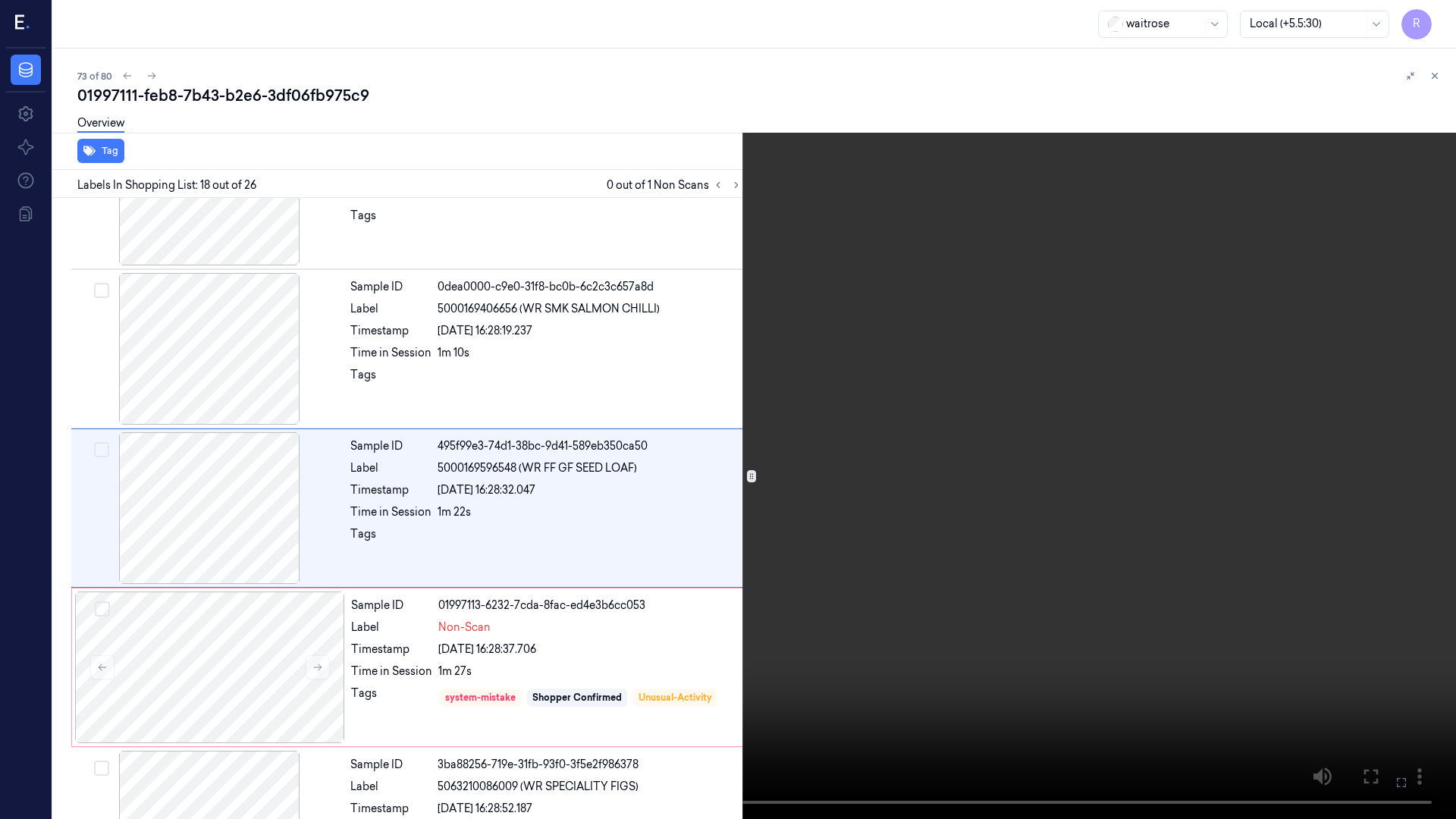
click at [878, 624] on video at bounding box center [728, 410] width 1456 height 819
click at [728, 666] on video at bounding box center [728, 410] width 1456 height 819
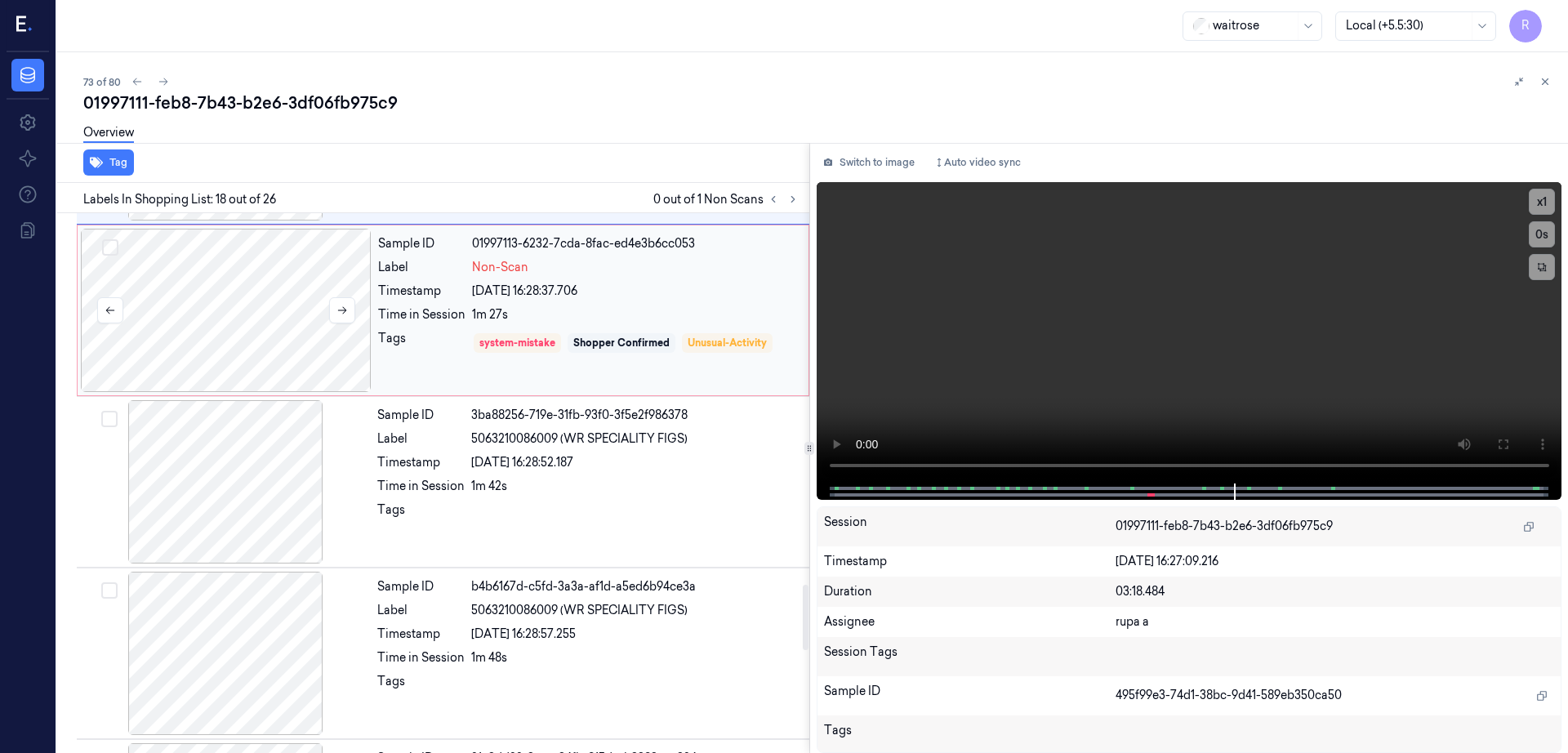
click at [241, 348] on div at bounding box center [226, 311] width 291 height 164
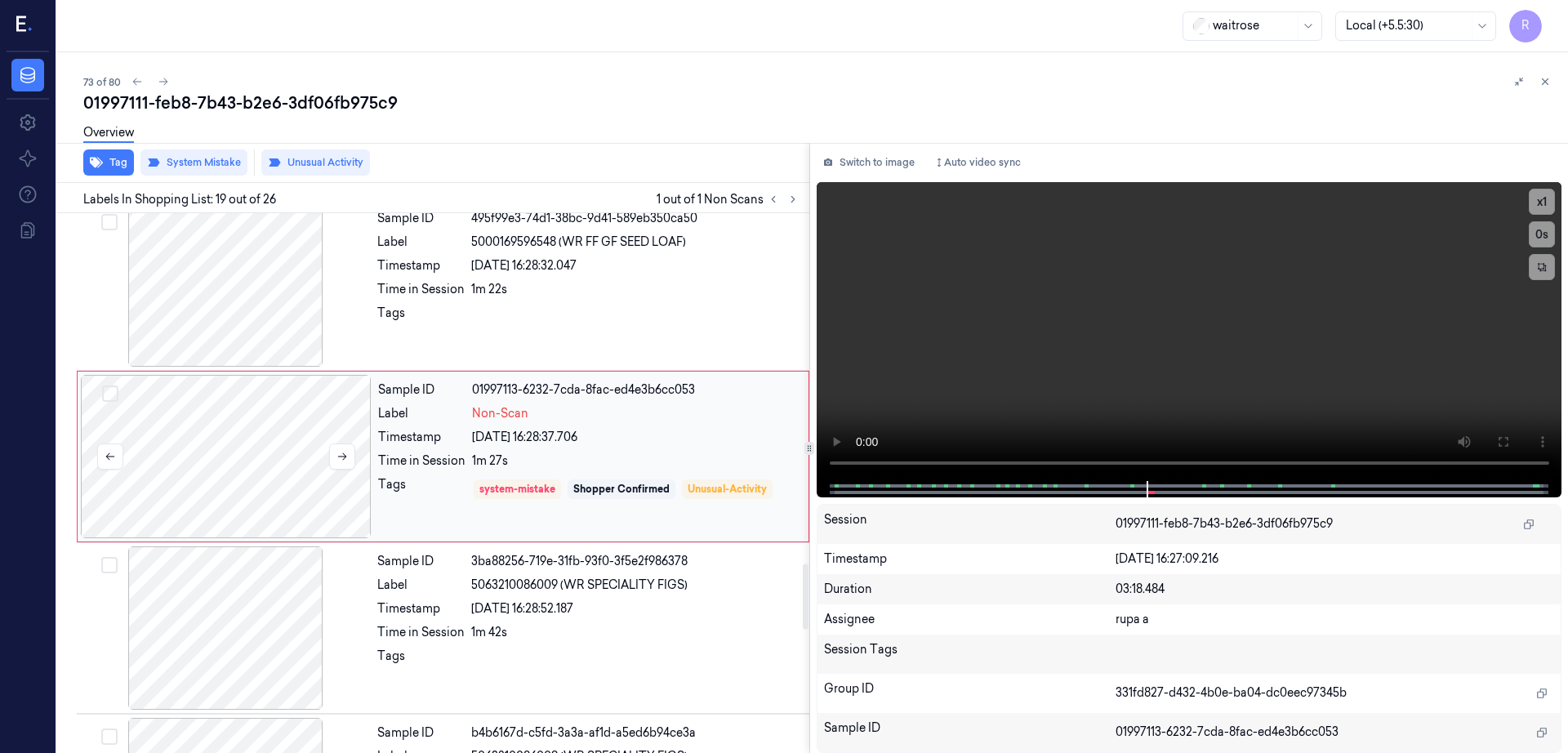
scroll to position [2902, 0]
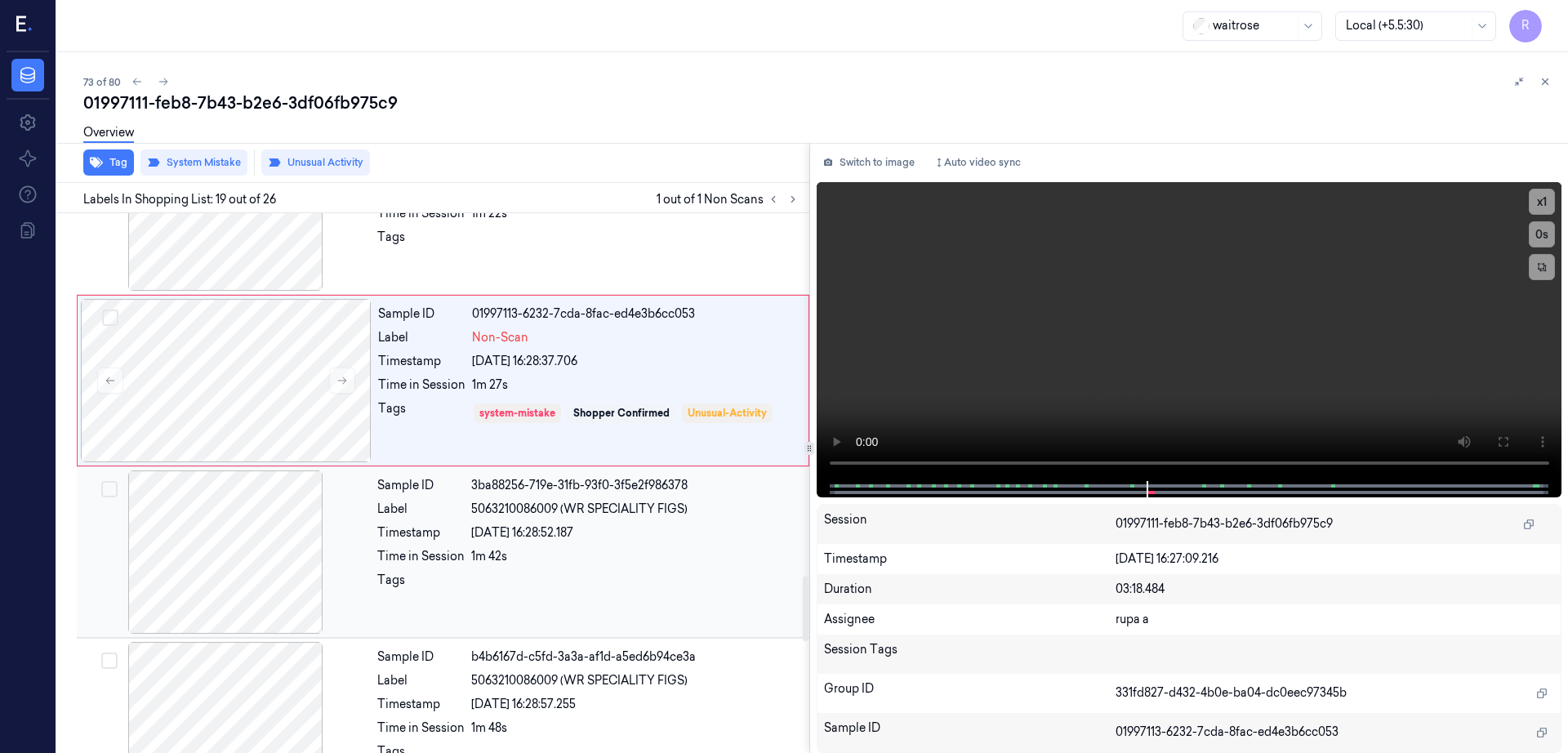
click at [220, 631] on div at bounding box center [225, 553] width 291 height 164
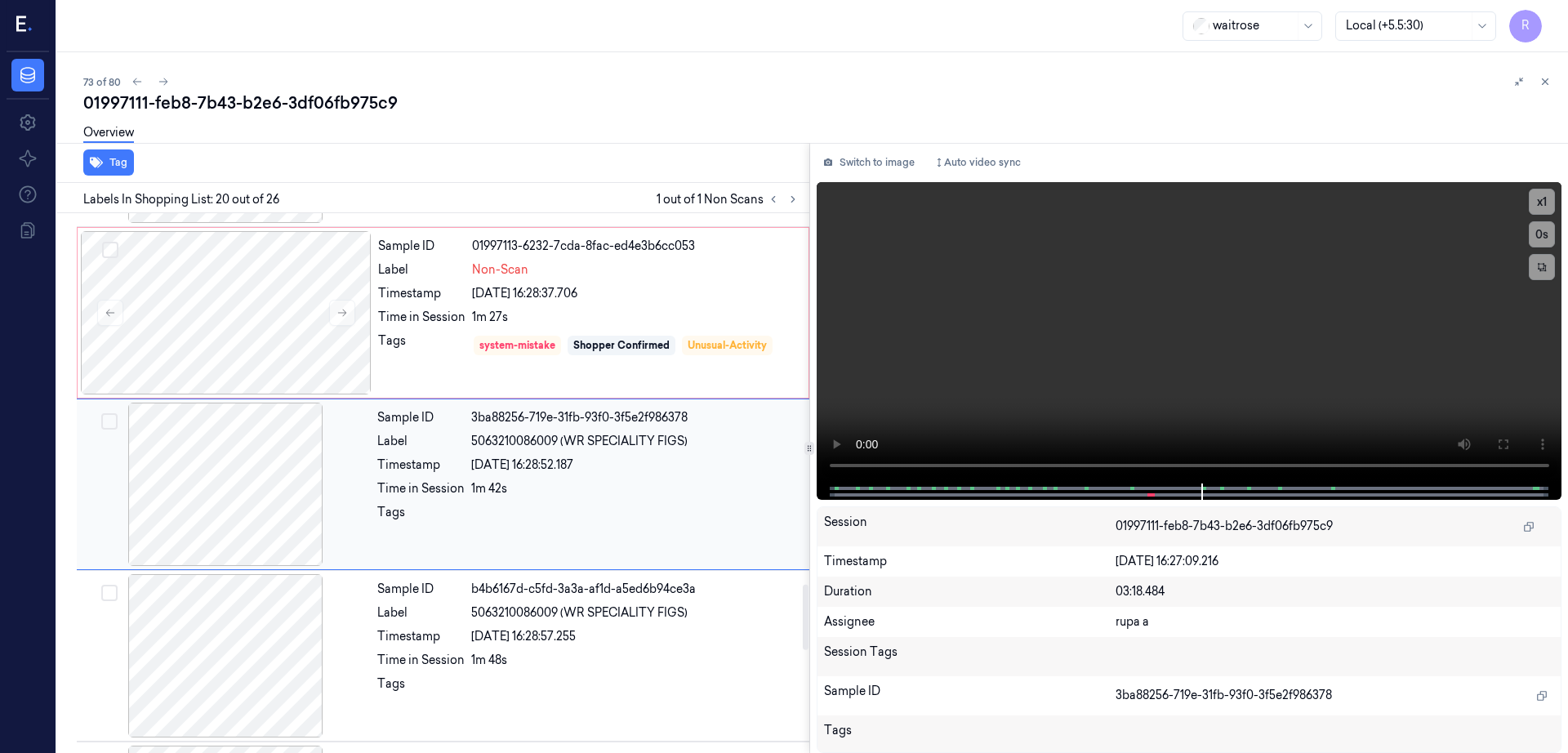
scroll to position [3074, 0]
click at [236, 483] on div at bounding box center [225, 483] width 291 height 164
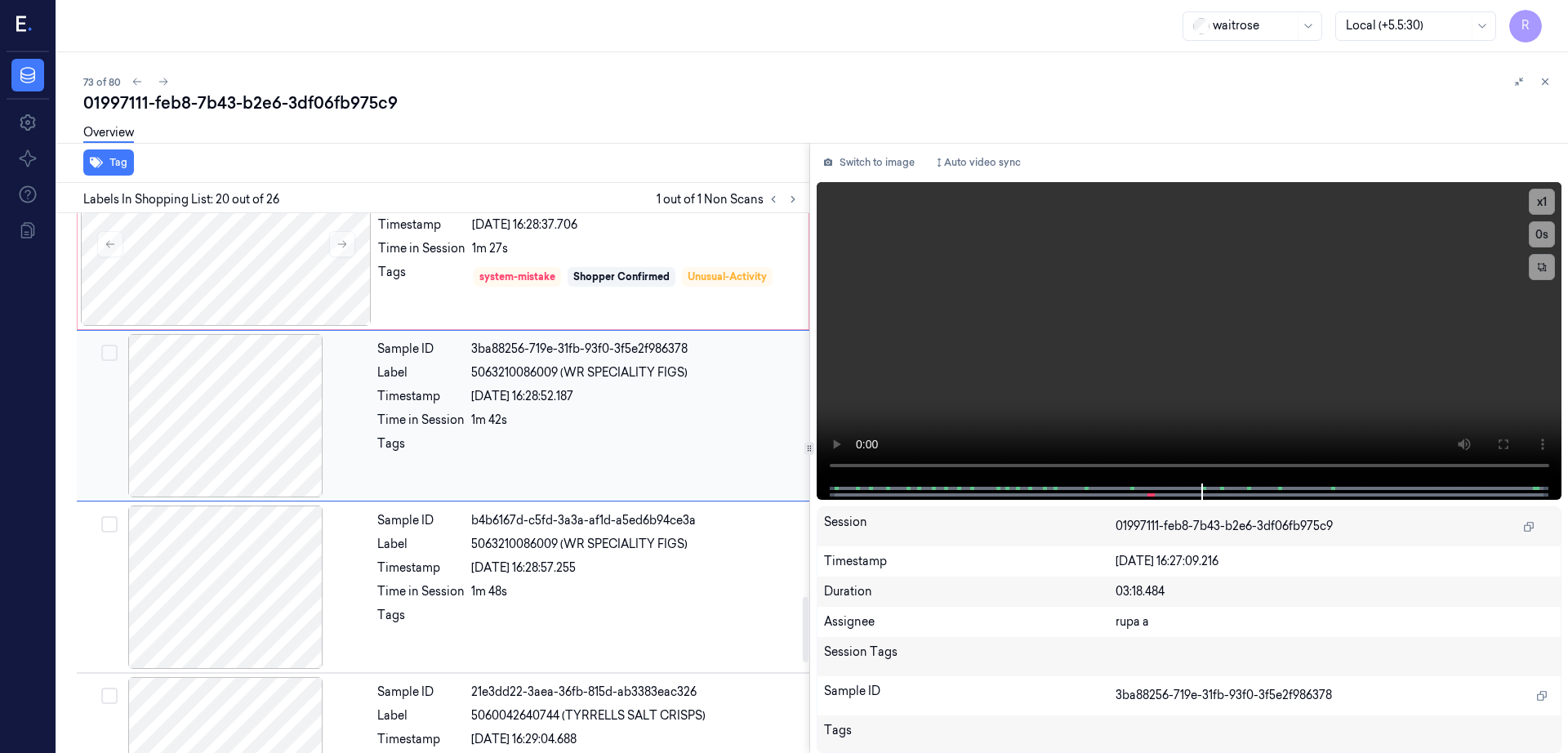
scroll to position [3176, 0]
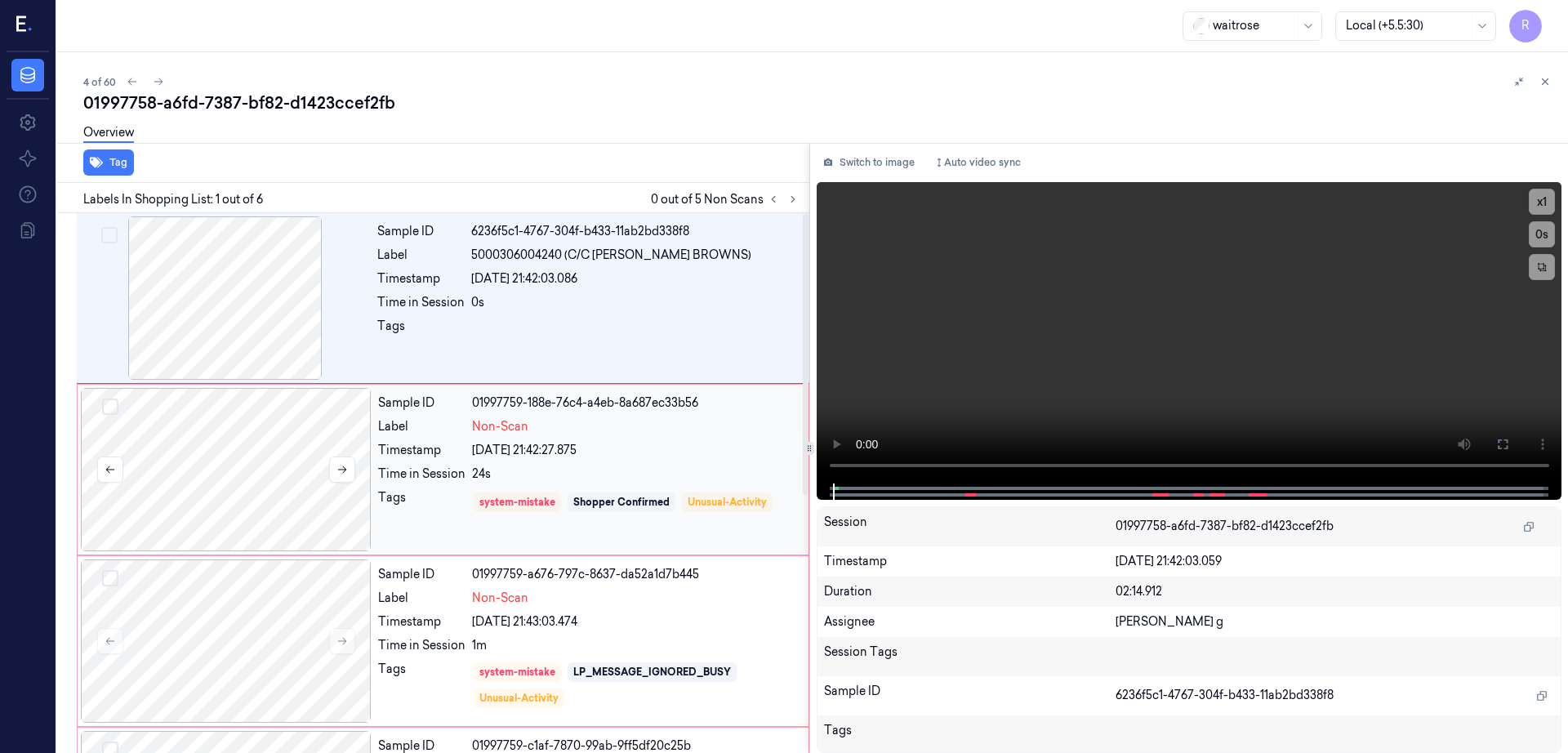
click at [277, 499] on div at bounding box center [226, 470] width 291 height 164
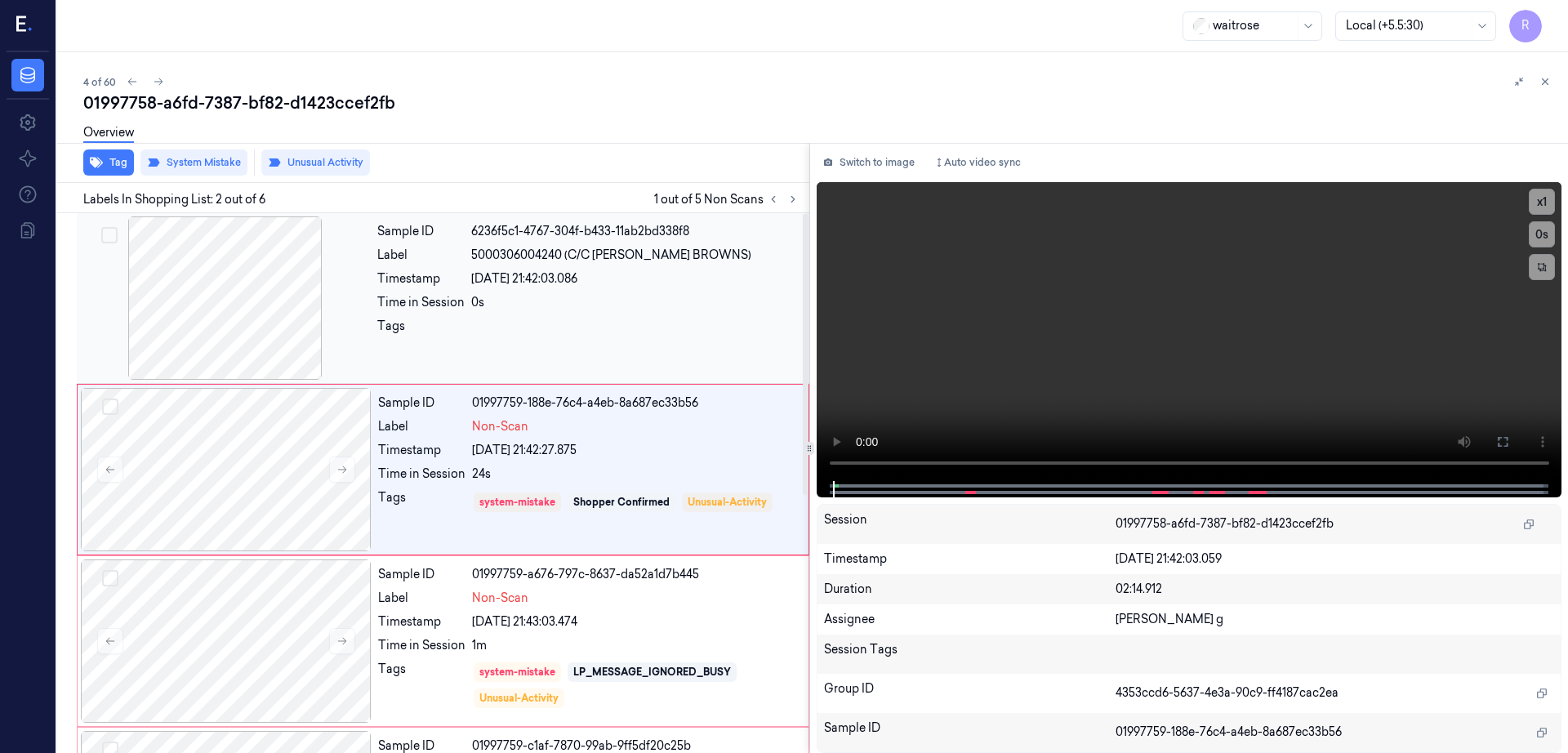
click at [232, 310] on div at bounding box center [225, 298] width 291 height 164
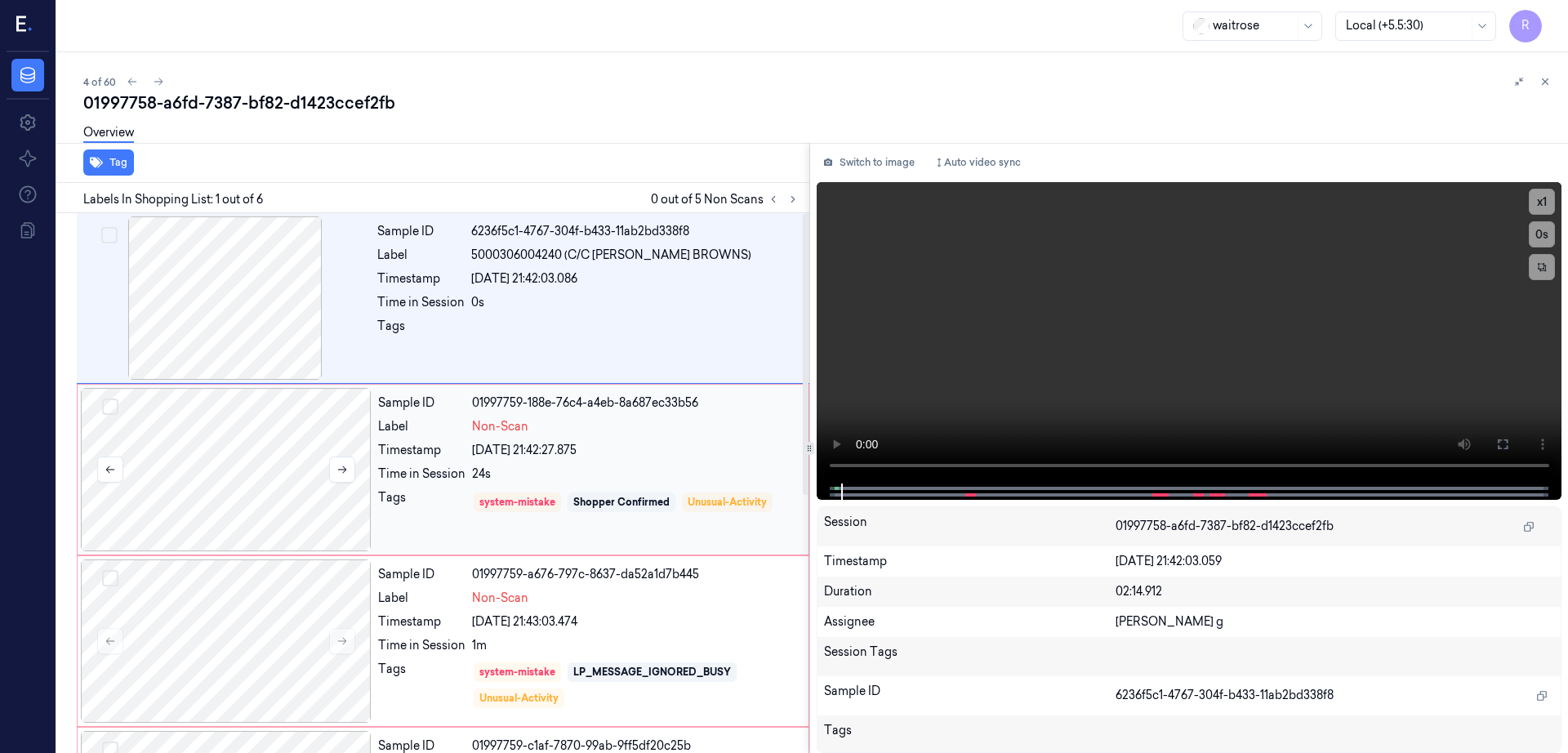
click at [268, 475] on div at bounding box center [226, 470] width 291 height 164
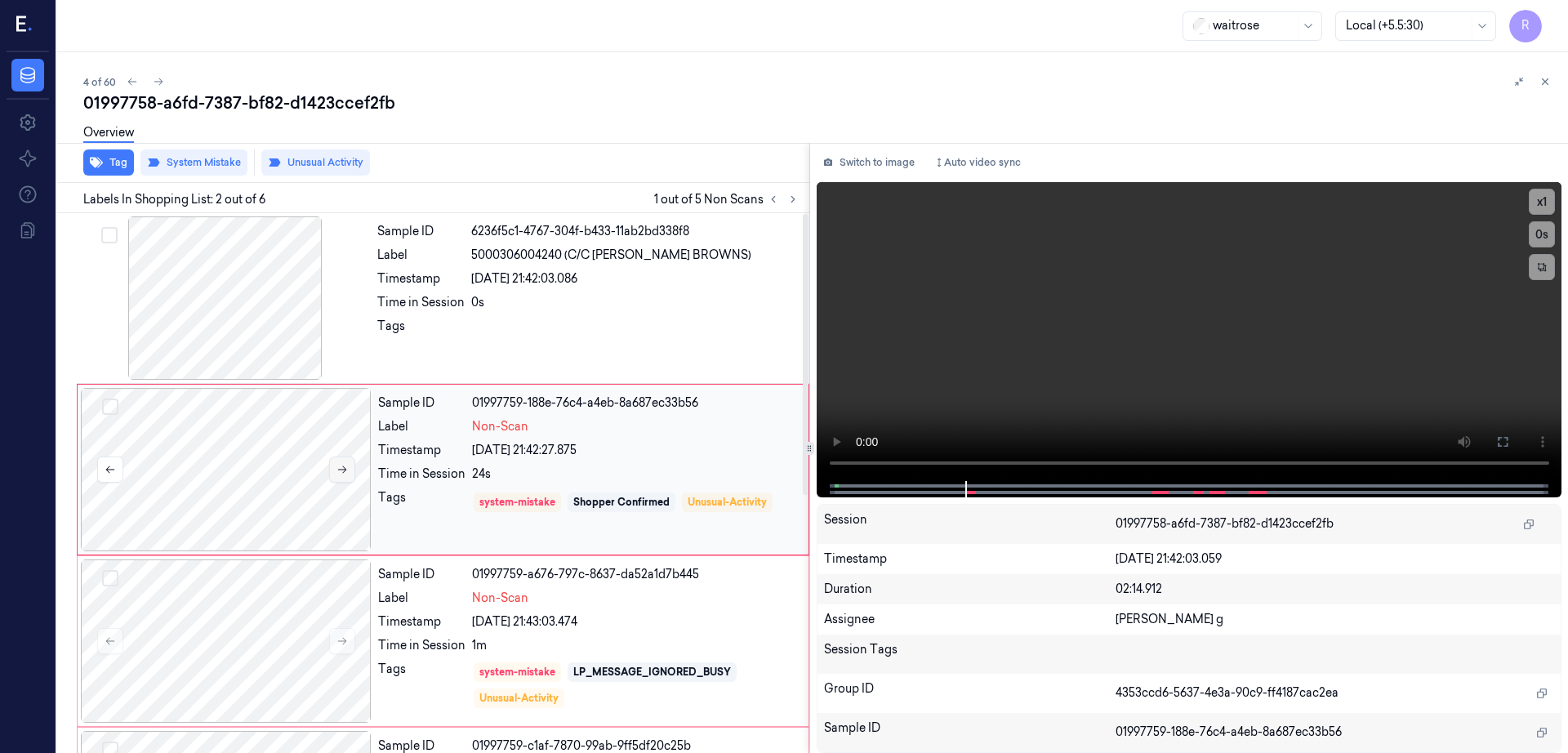
click at [336, 472] on icon at bounding box center [342, 470] width 12 height 12
click at [882, 168] on button "Switch to image" at bounding box center [869, 162] width 105 height 26
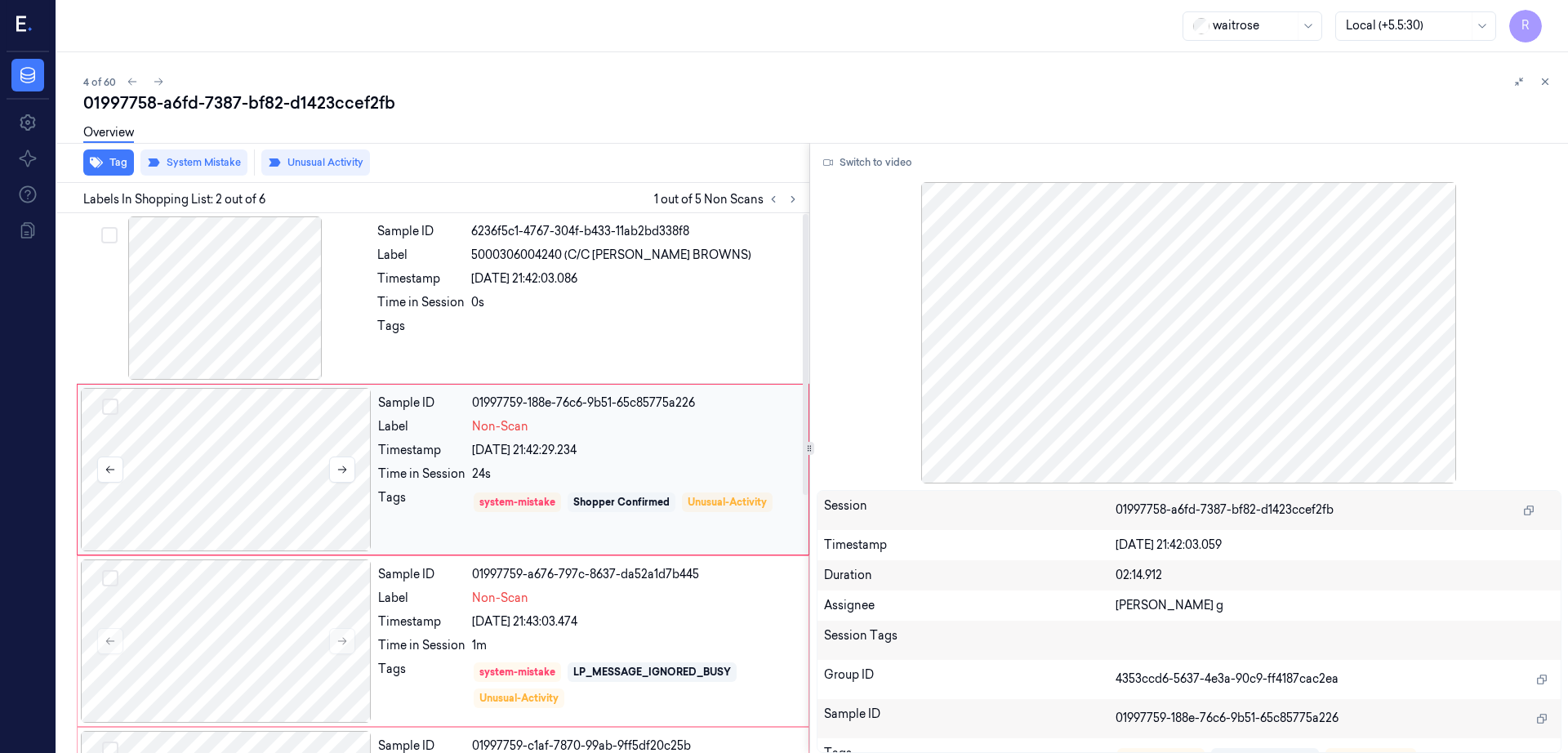
click at [363, 438] on div at bounding box center [226, 470] width 291 height 164
click at [347, 475] on icon at bounding box center [342, 470] width 12 height 12
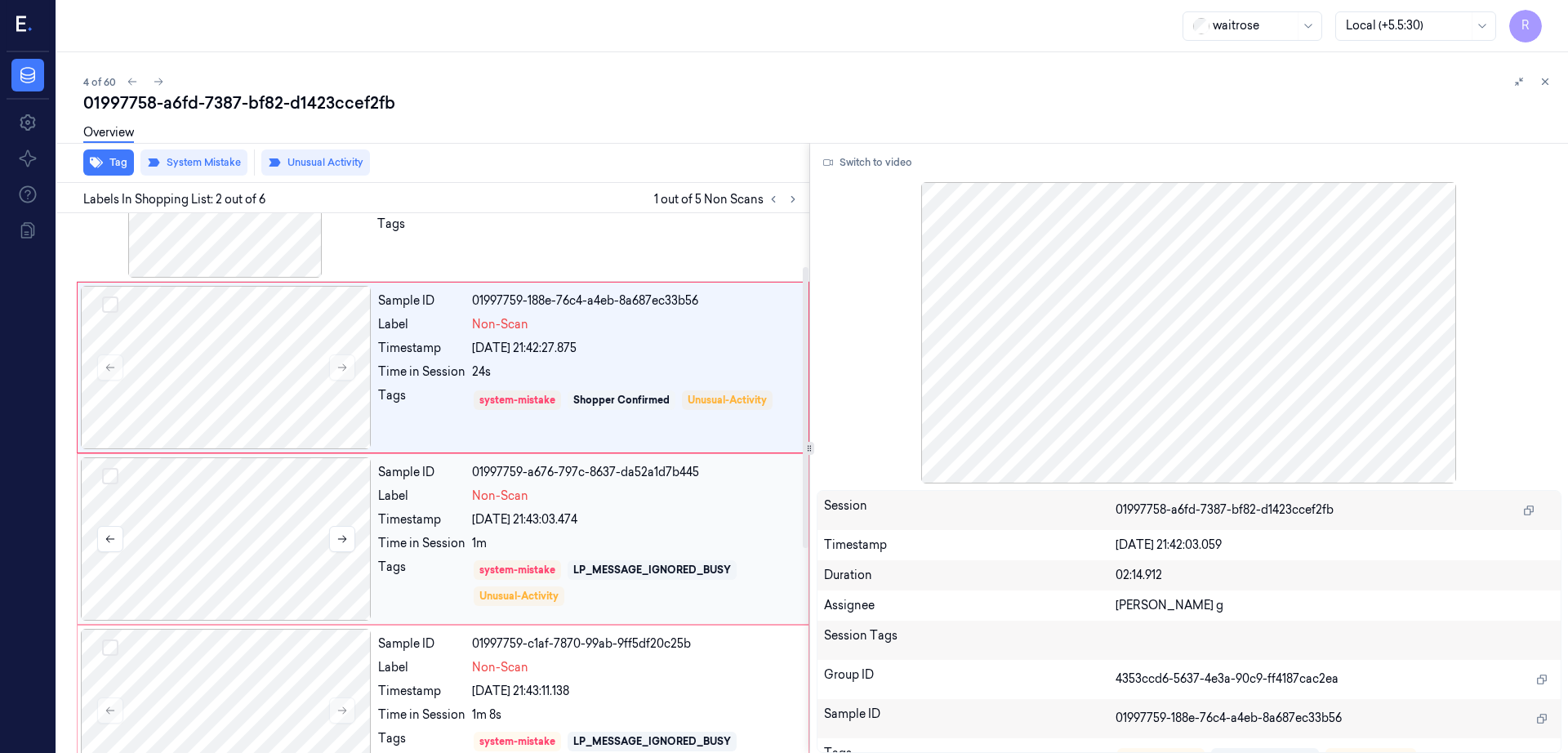
click at [282, 527] on div at bounding box center [226, 539] width 291 height 164
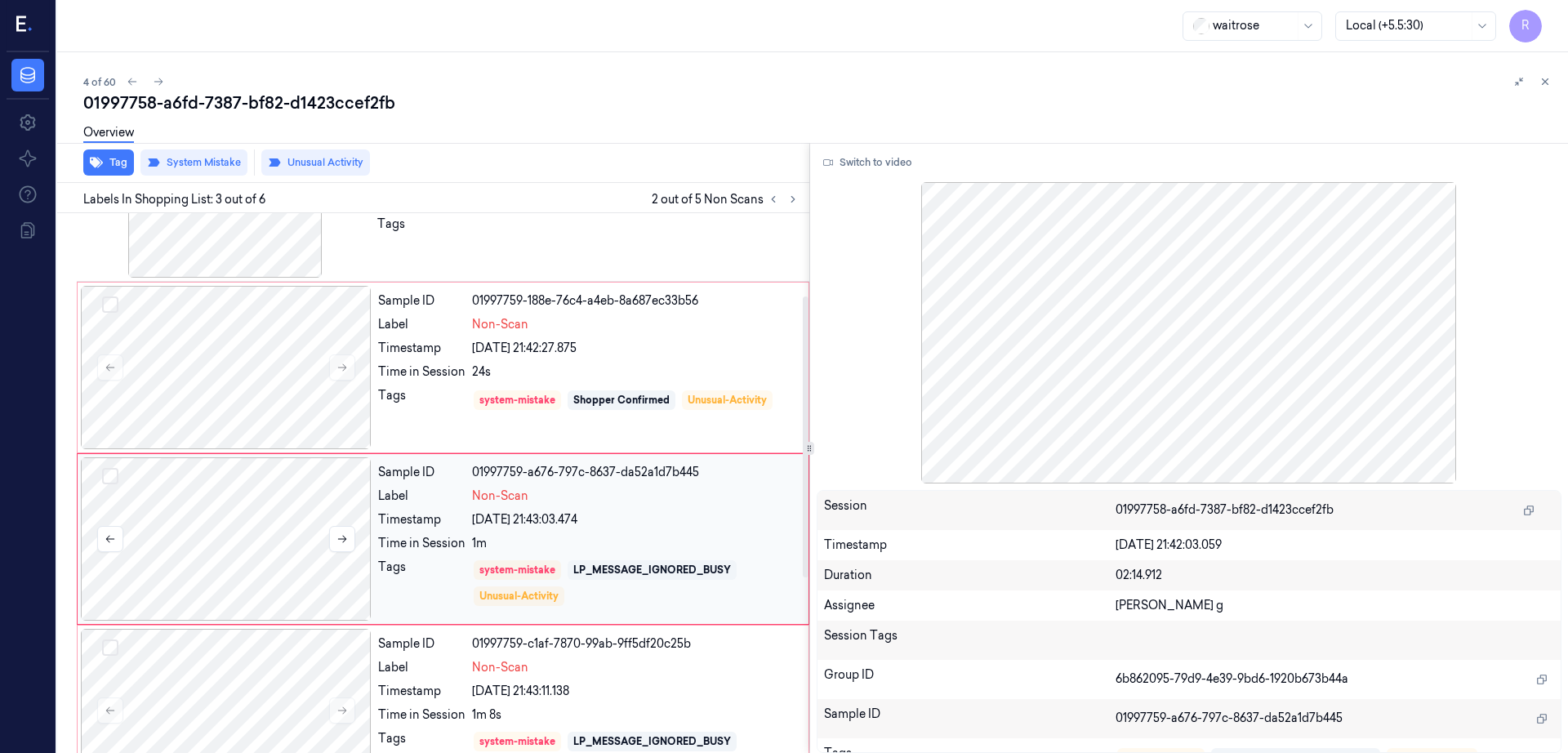
scroll to position [159, 0]
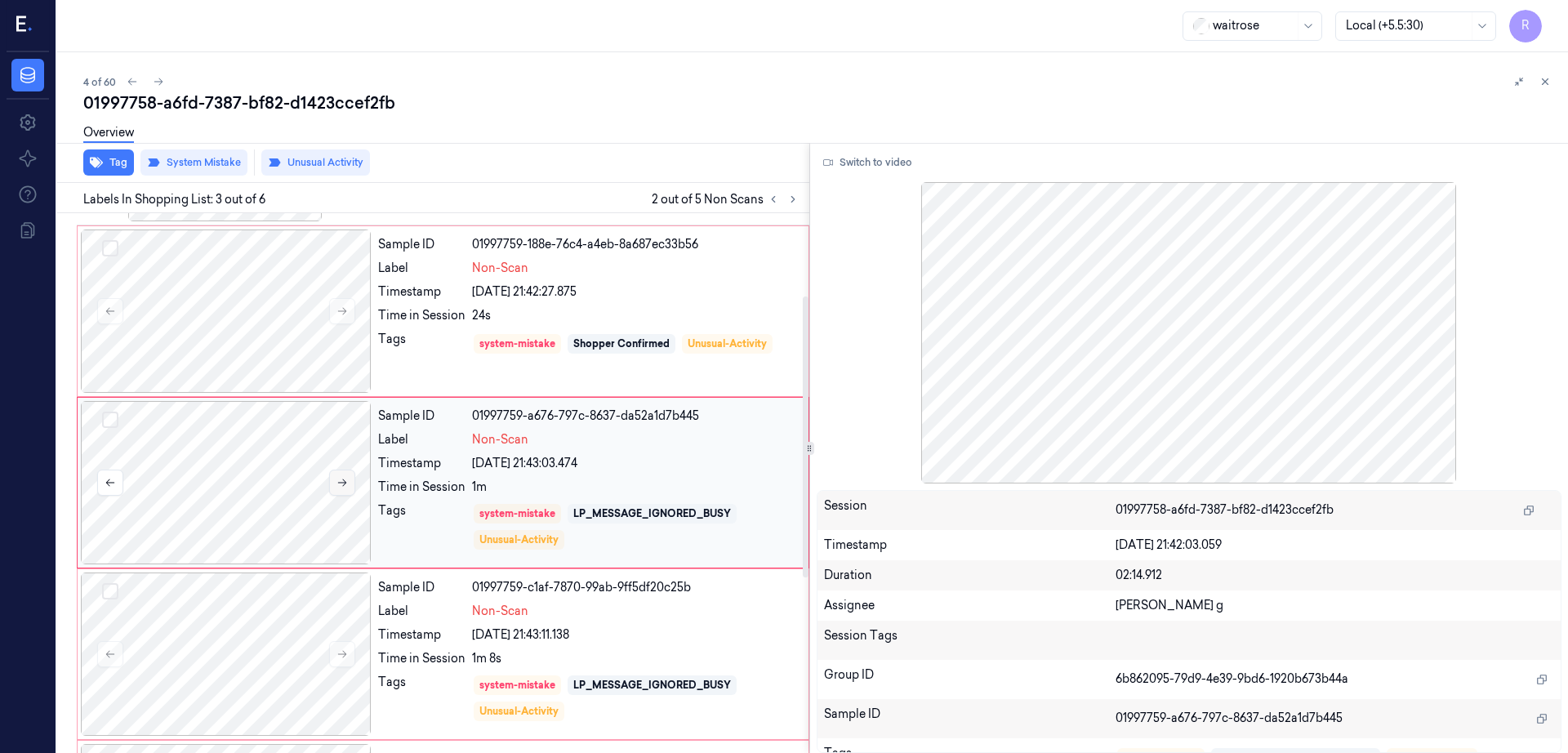
click at [340, 484] on icon at bounding box center [342, 483] width 12 height 12
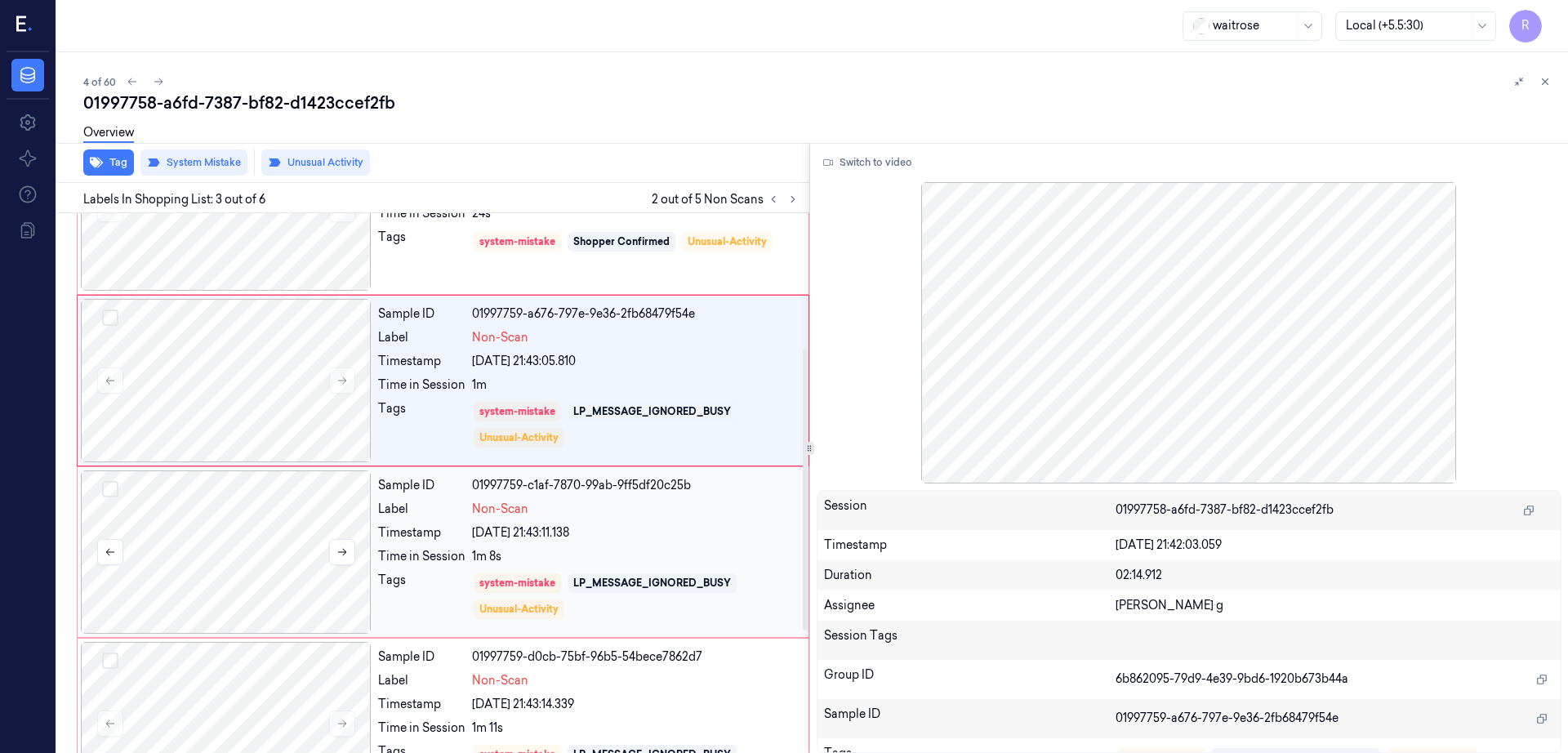
click at [221, 551] on div at bounding box center [226, 553] width 291 height 164
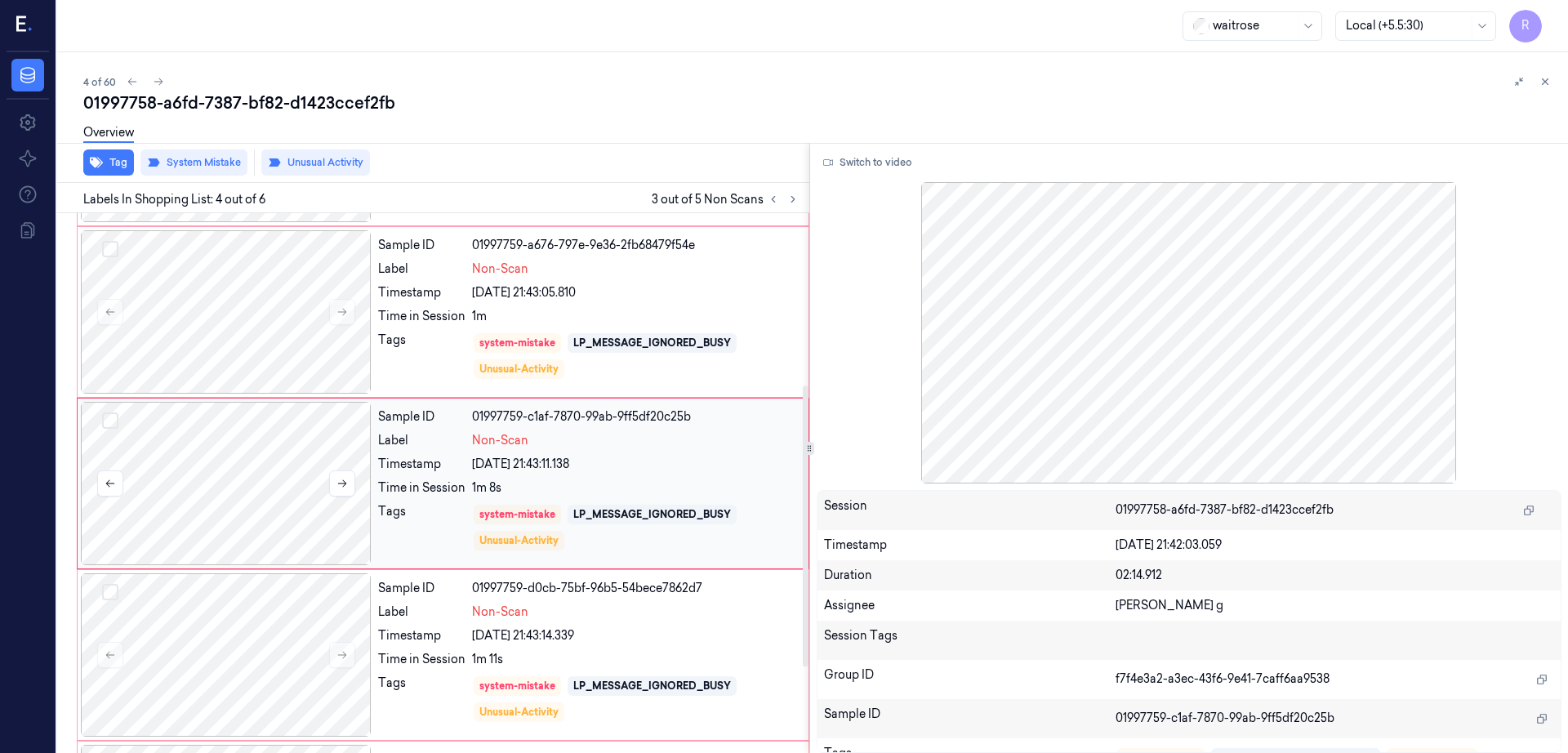
scroll to position [330, 0]
click at [348, 481] on button at bounding box center [342, 483] width 26 height 26
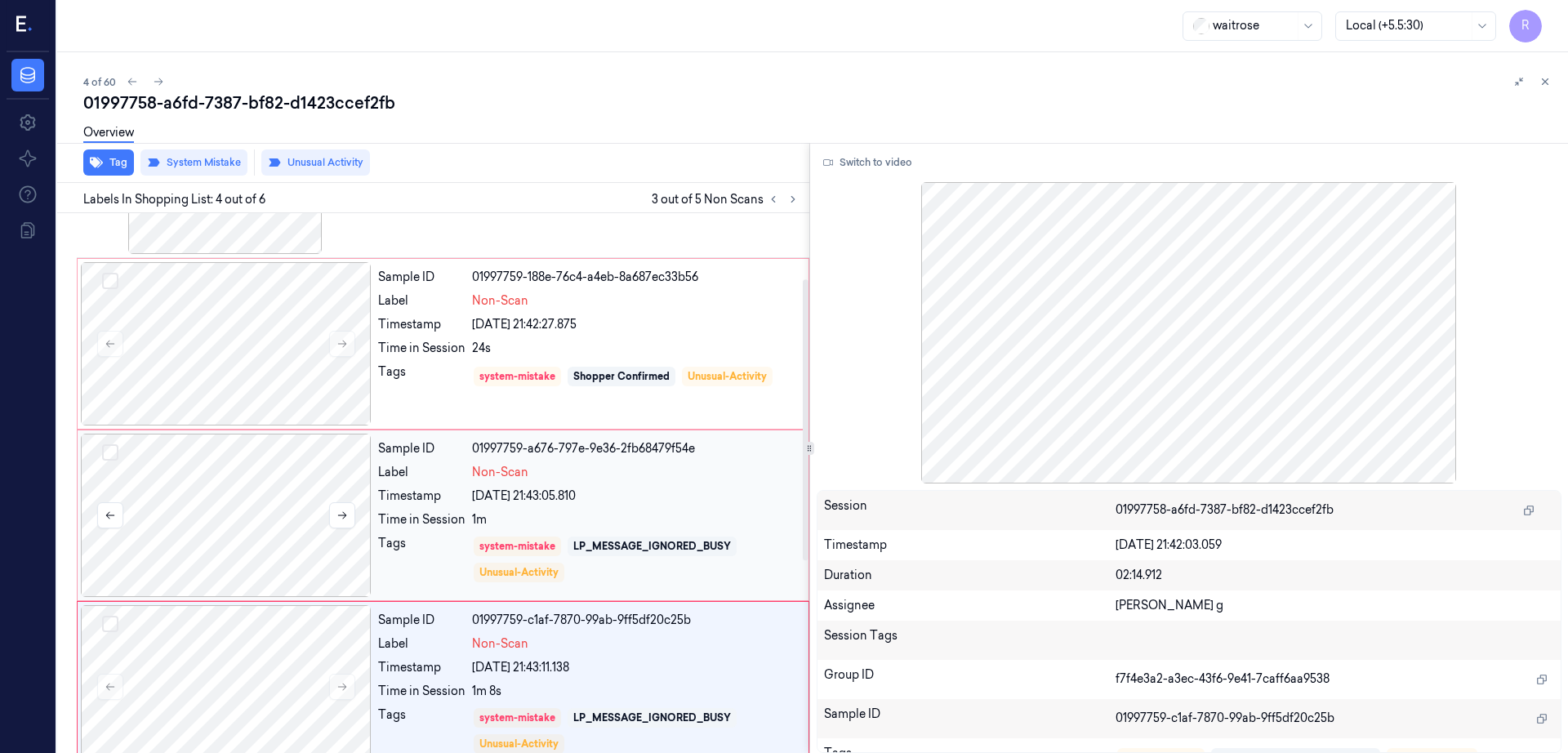
click at [212, 515] on div at bounding box center [226, 515] width 291 height 164
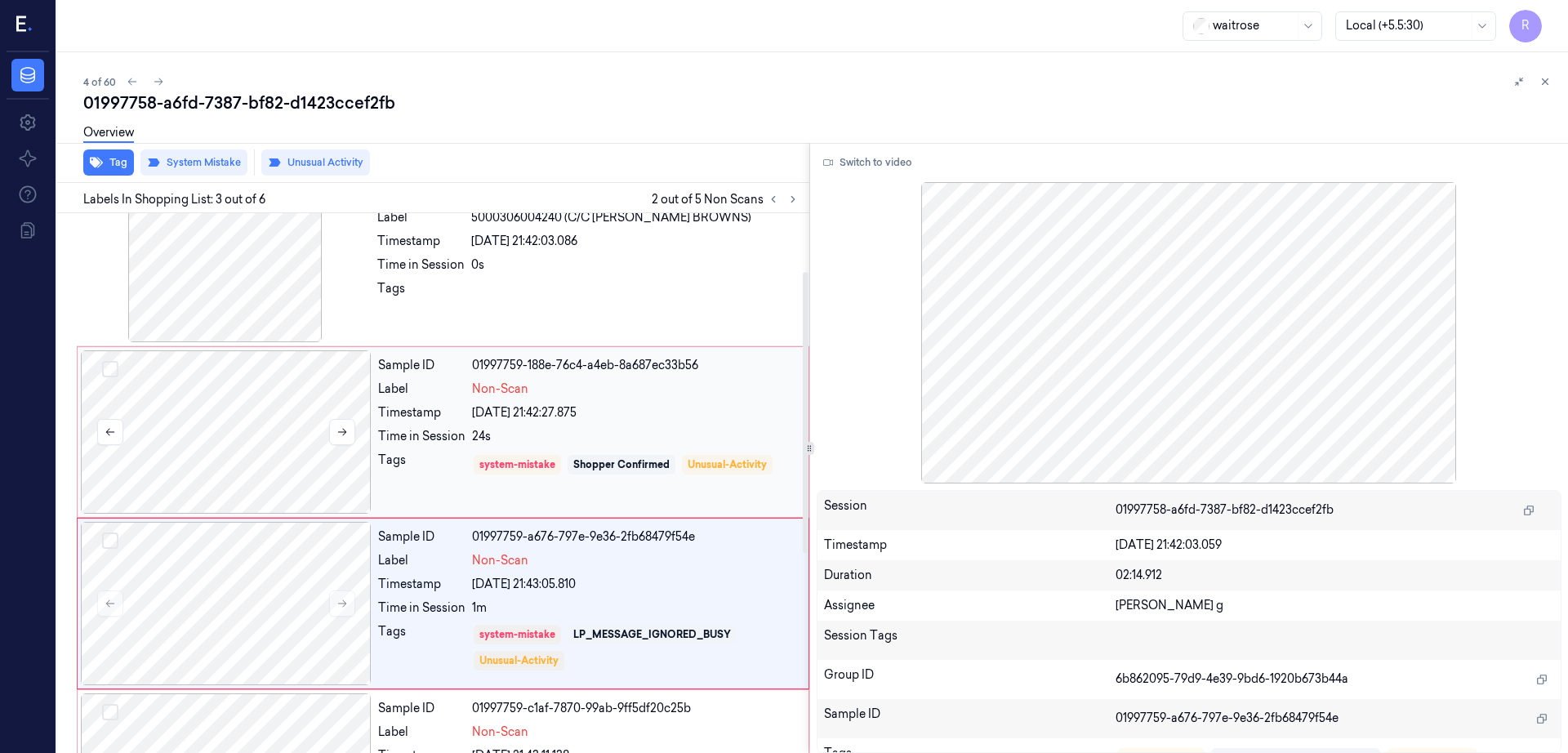
scroll to position [0, 0]
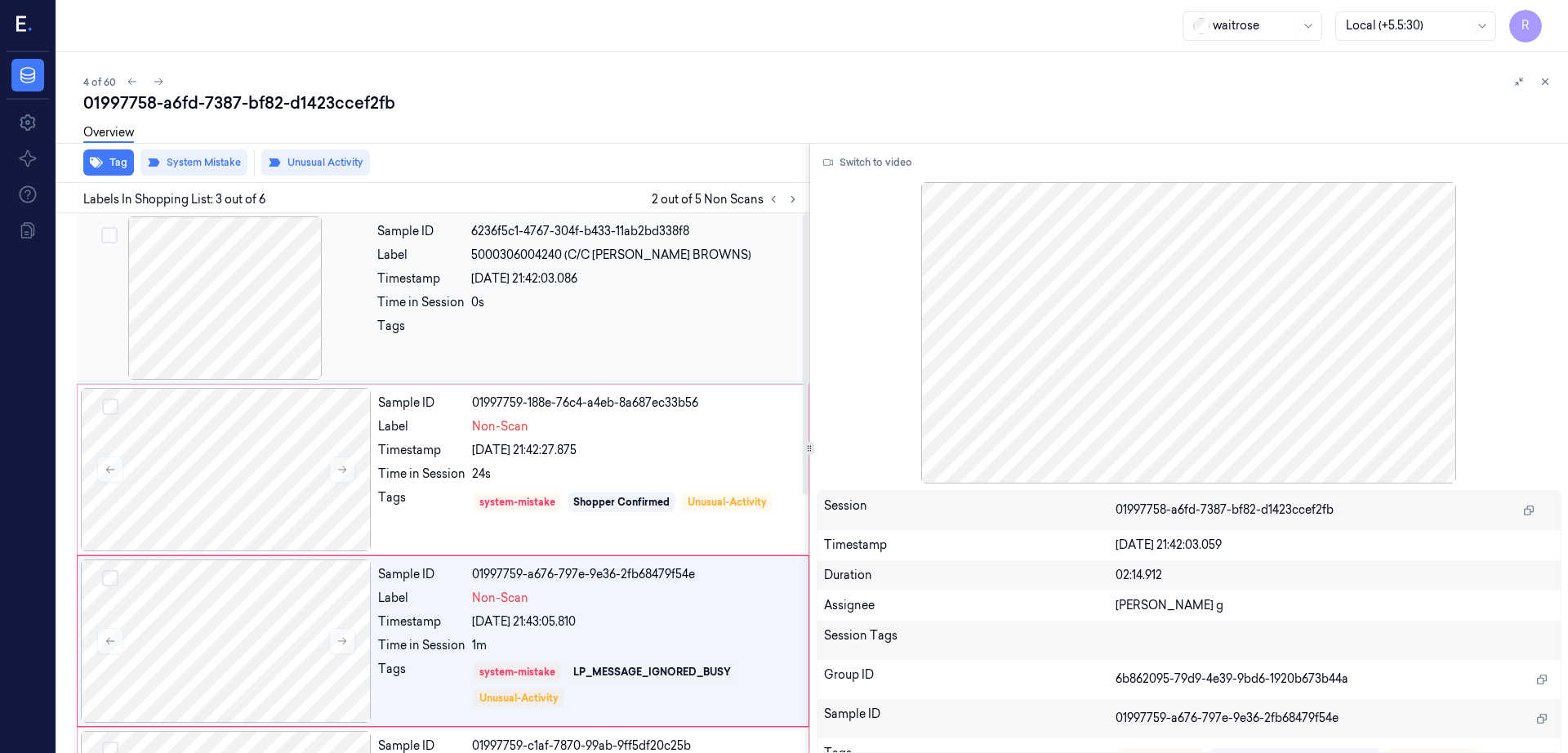
click at [265, 350] on div at bounding box center [225, 298] width 291 height 164
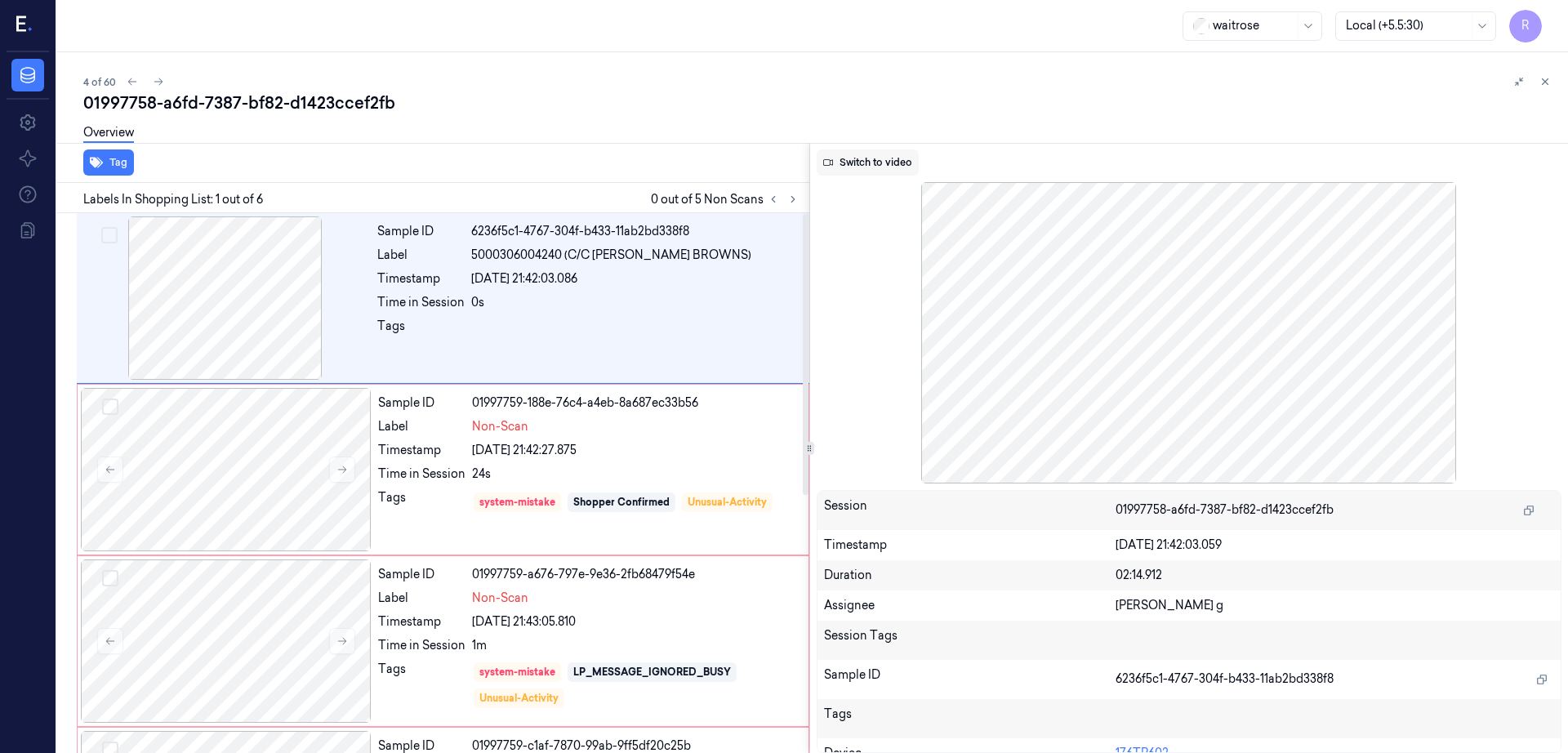
click at [878, 165] on button "Switch to video" at bounding box center [867, 162] width 102 height 26
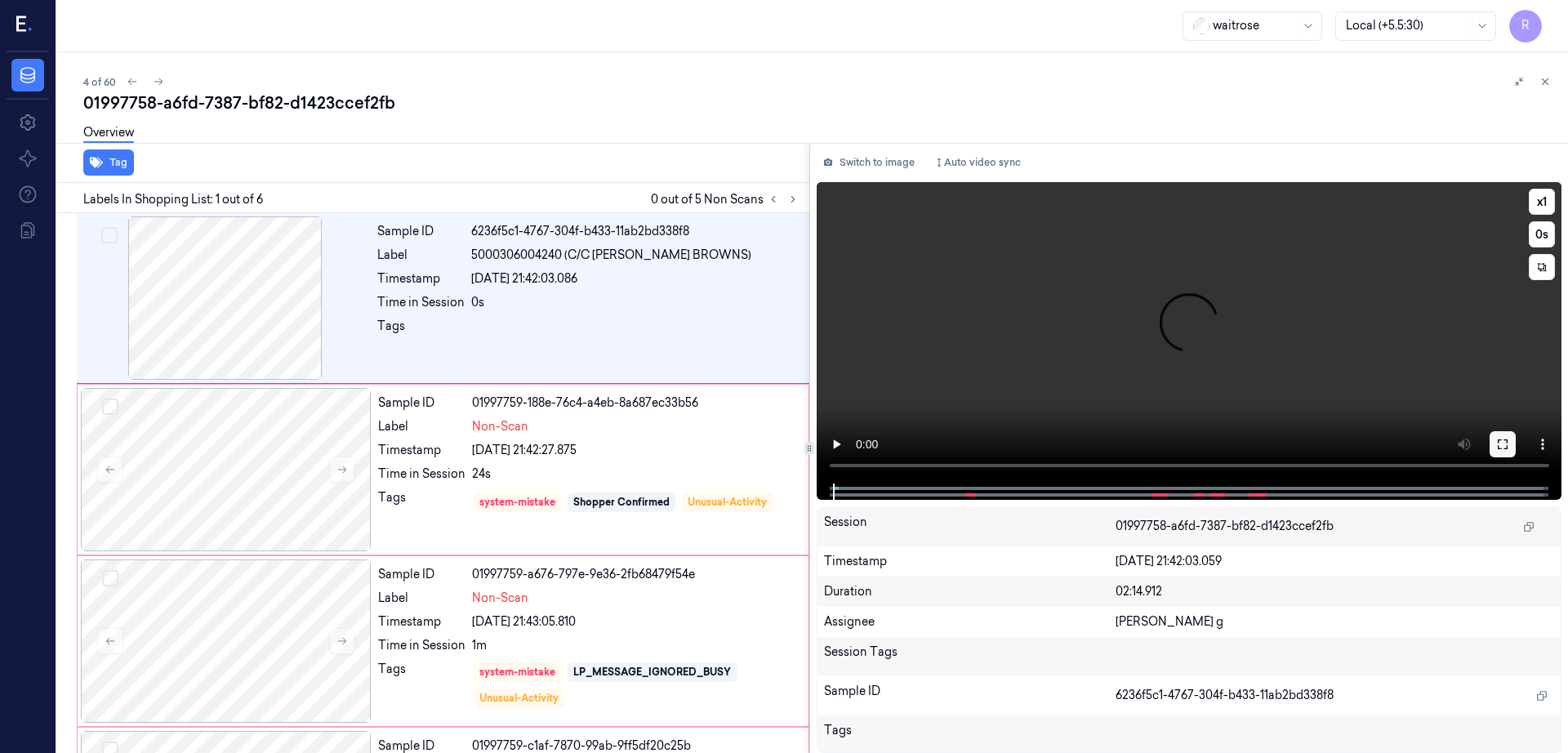
click at [1516, 441] on button at bounding box center [1503, 444] width 26 height 26
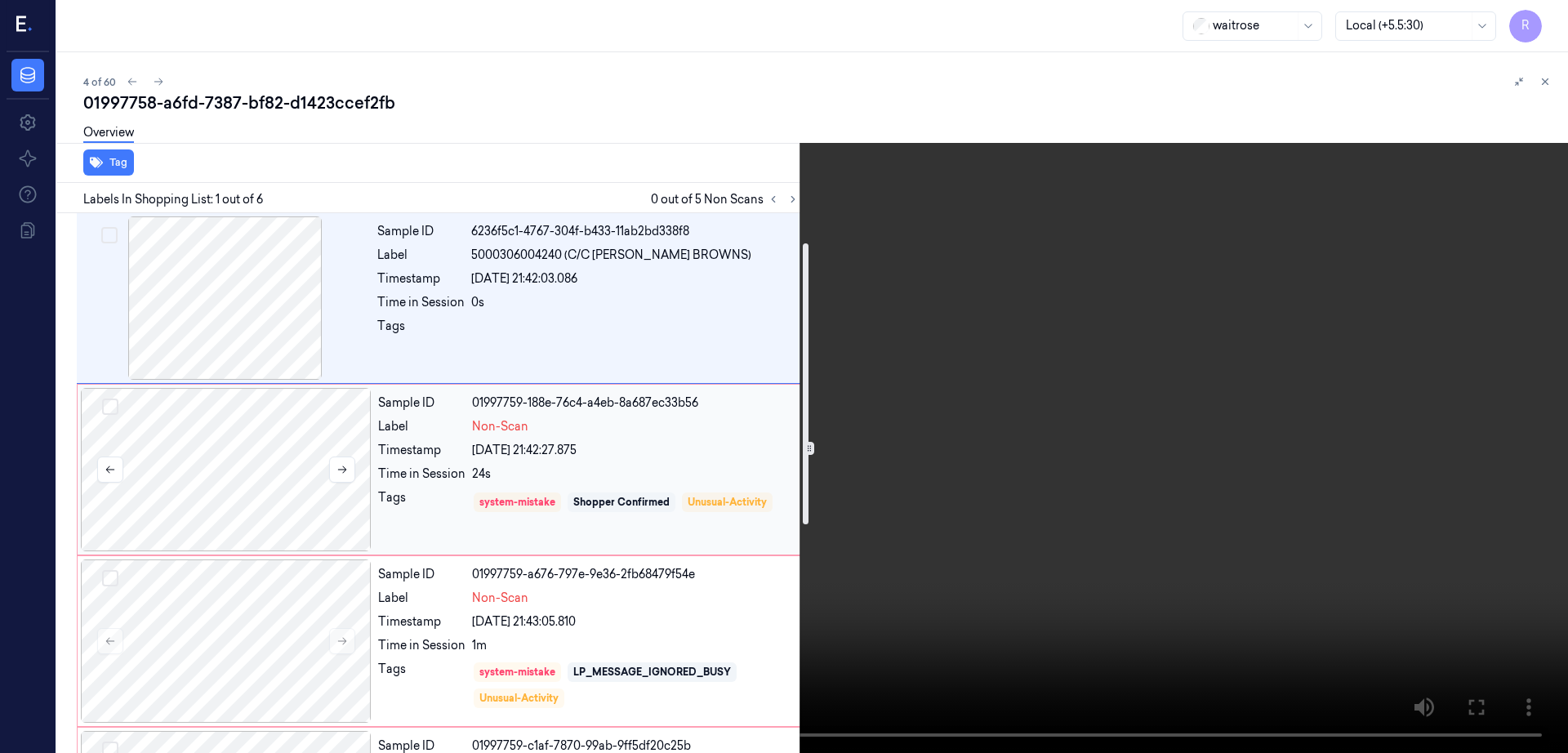
scroll to position [102, 0]
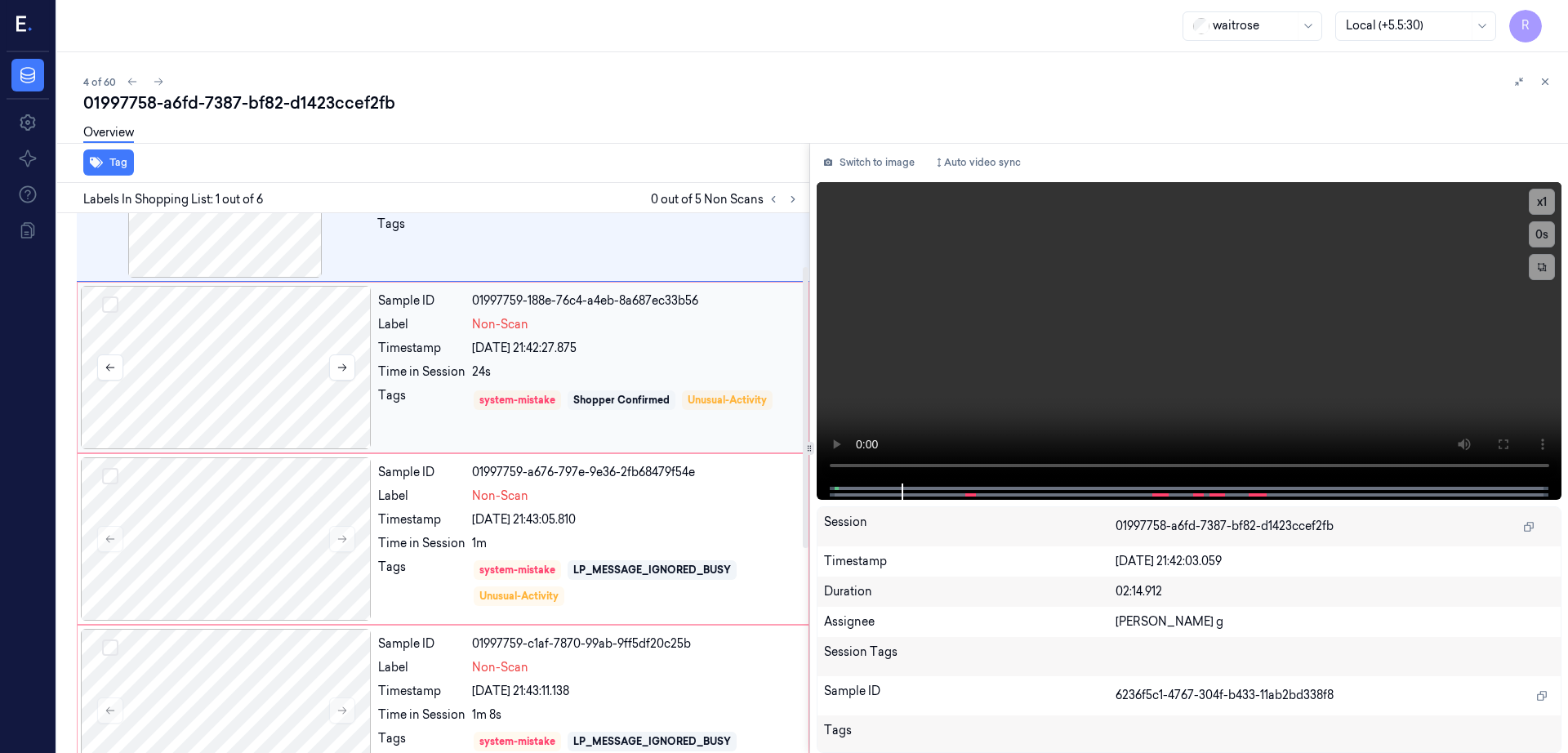
click at [261, 354] on div at bounding box center [226, 368] width 291 height 164
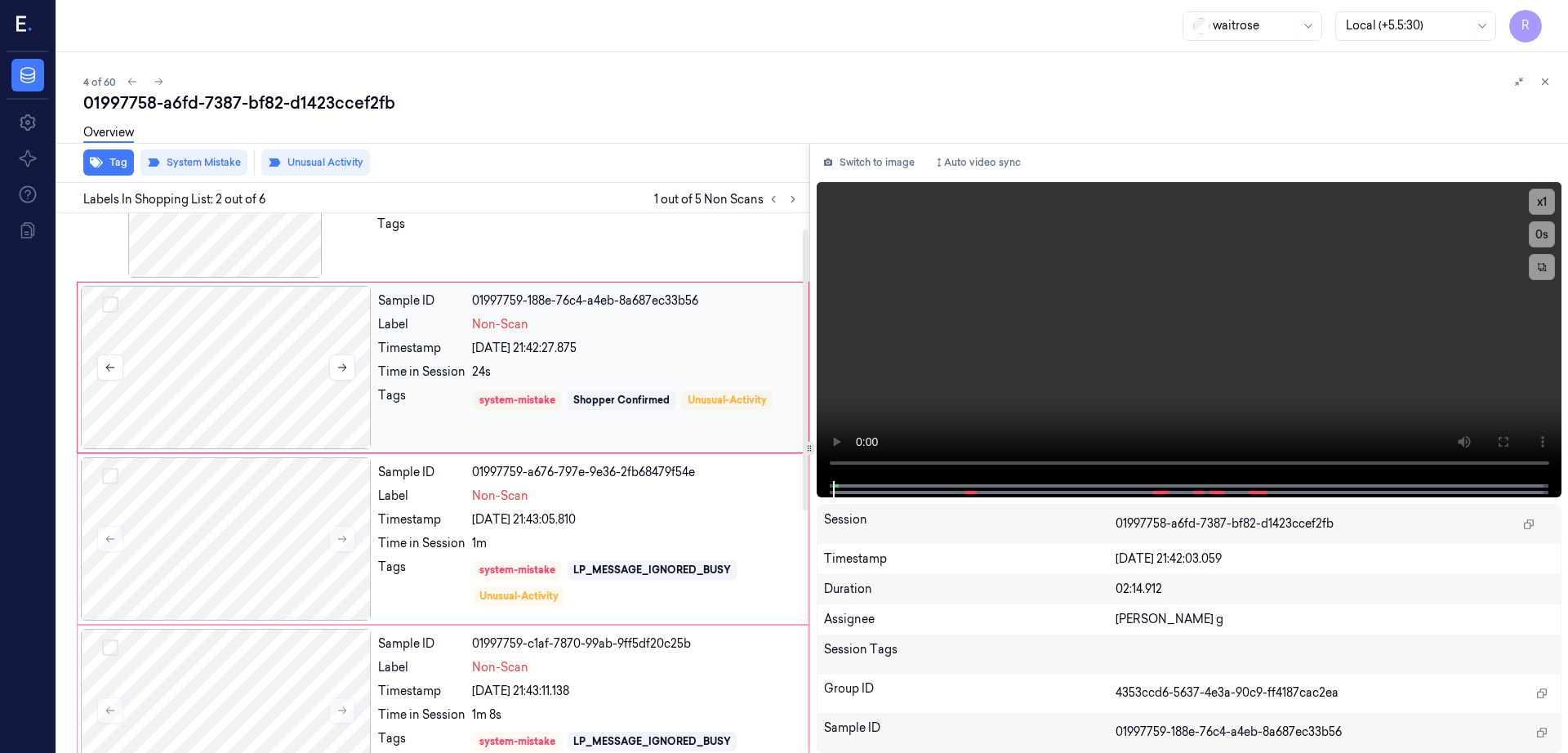
scroll to position [0, 0]
click at [314, 518] on div at bounding box center [226, 539] width 291 height 164
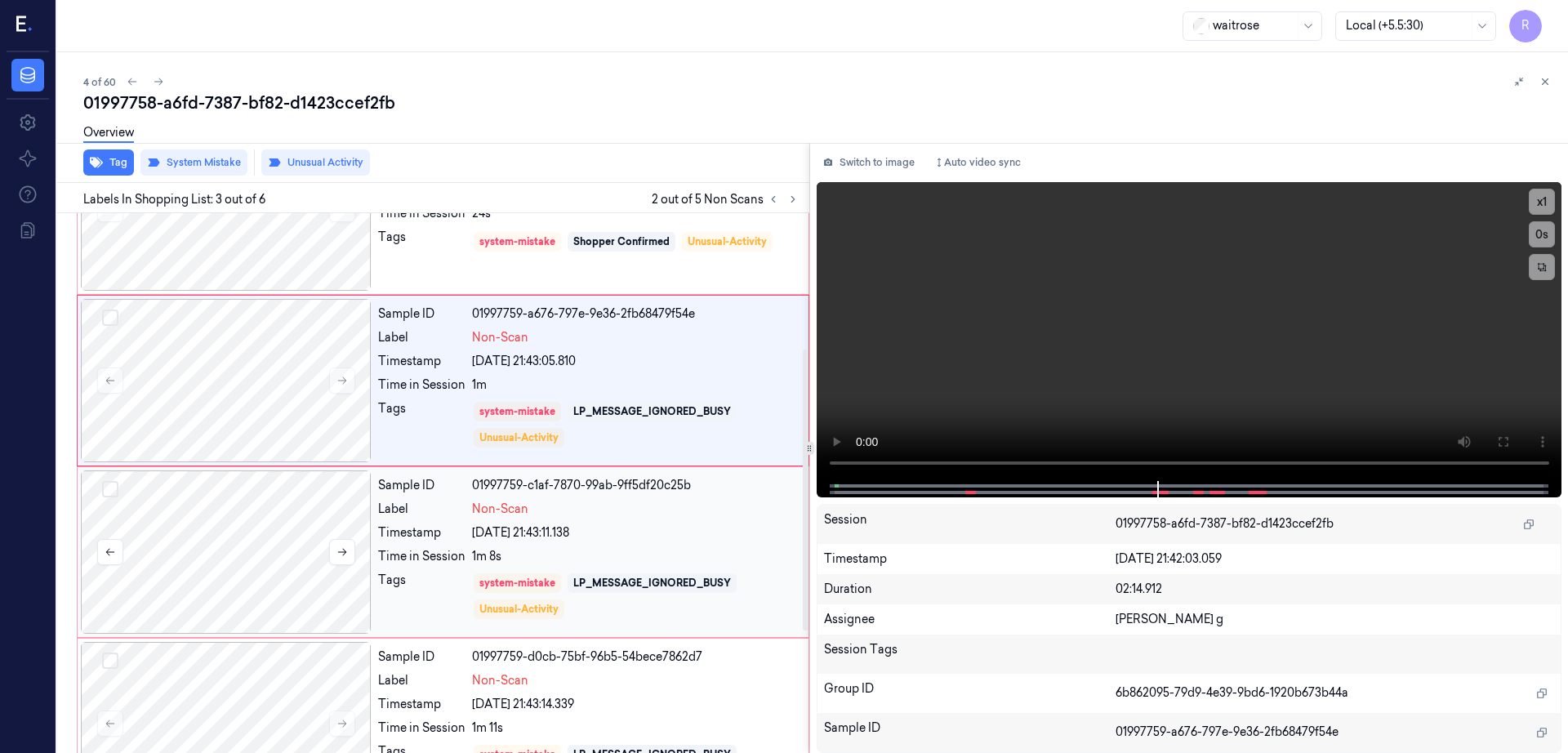
click at [282, 548] on div at bounding box center [226, 553] width 291 height 164
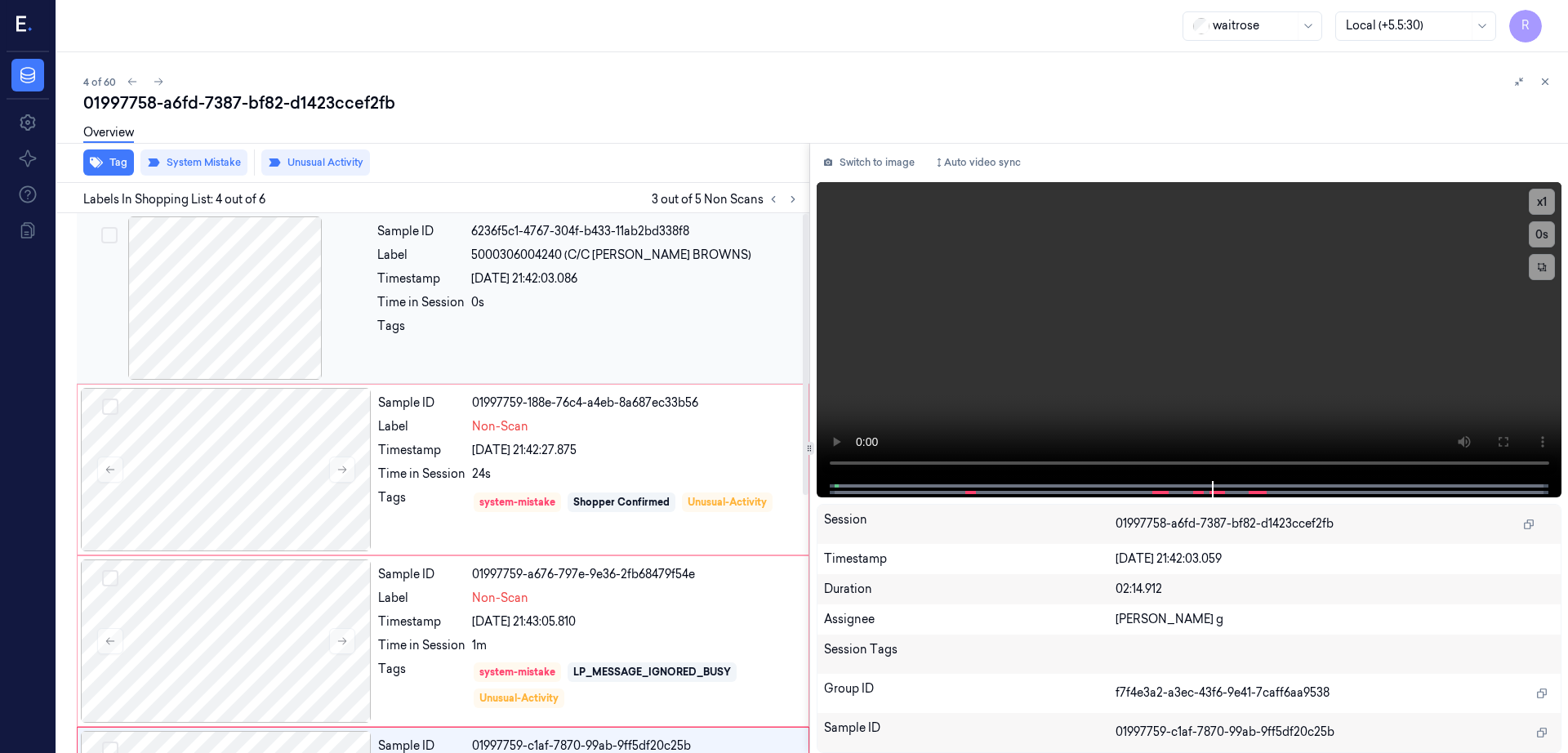
click at [201, 315] on div at bounding box center [225, 298] width 291 height 164
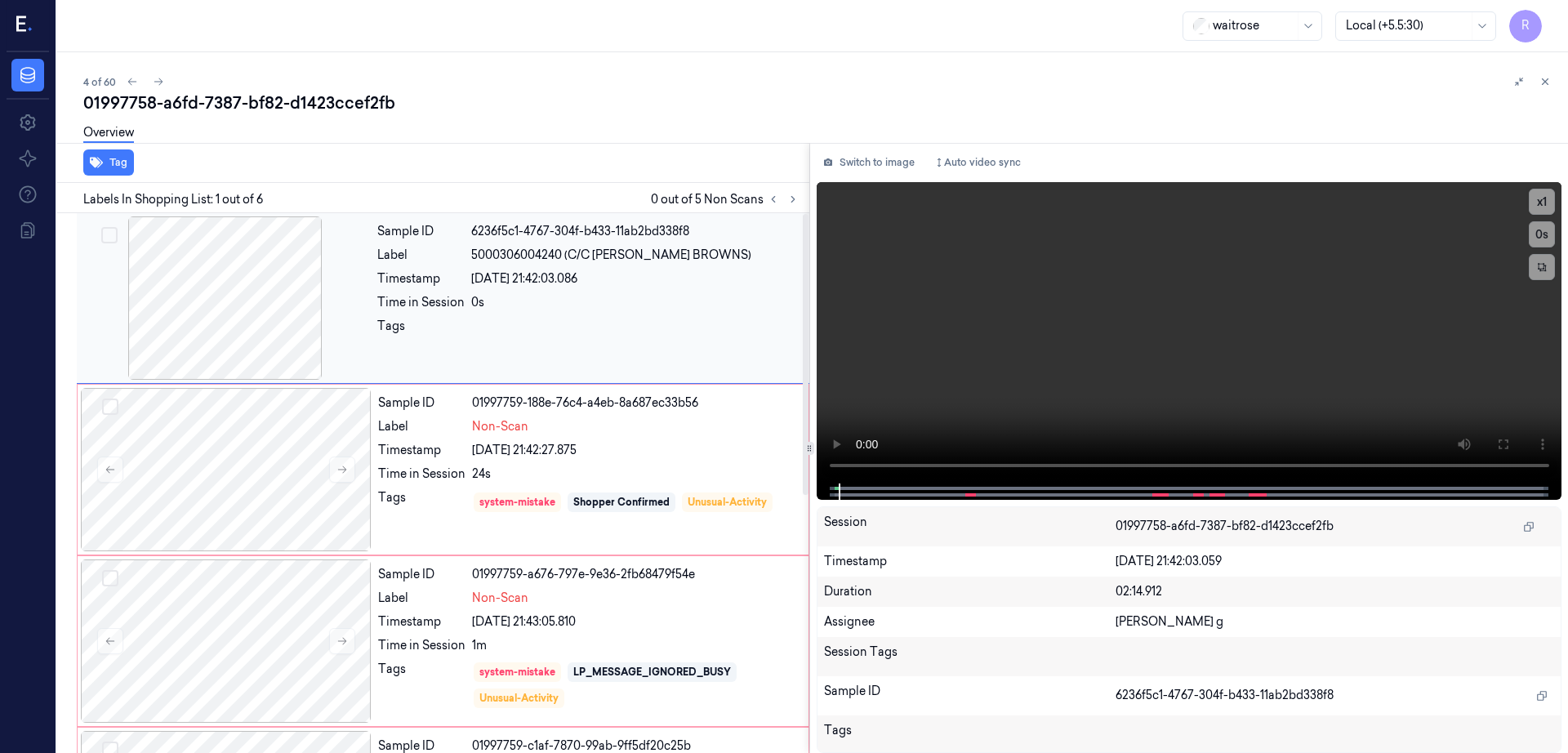
click at [201, 315] on div at bounding box center [225, 298] width 291 height 164
drag, startPoint x: 564, startPoint y: 253, endPoint x: 720, endPoint y: 254, distance: 156.0
click at [720, 254] on div "5000306004240 (C/C [PERSON_NAME] BROWNS)" at bounding box center [635, 255] width 329 height 17
copy span "(C/C [PERSON_NAME] BROWNS)"
click at [212, 467] on div at bounding box center [226, 470] width 291 height 164
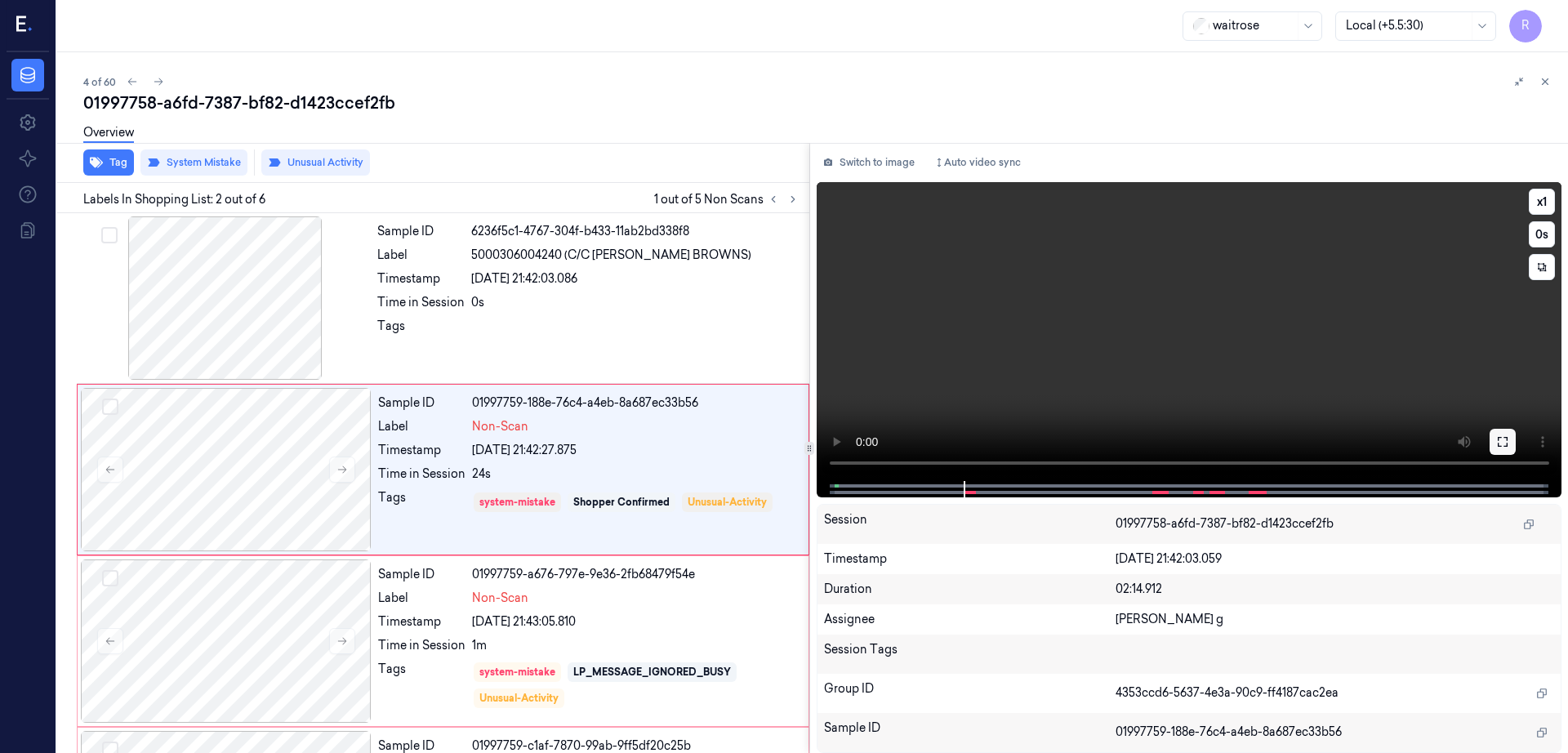
click at [1516, 448] on button at bounding box center [1503, 441] width 26 height 26
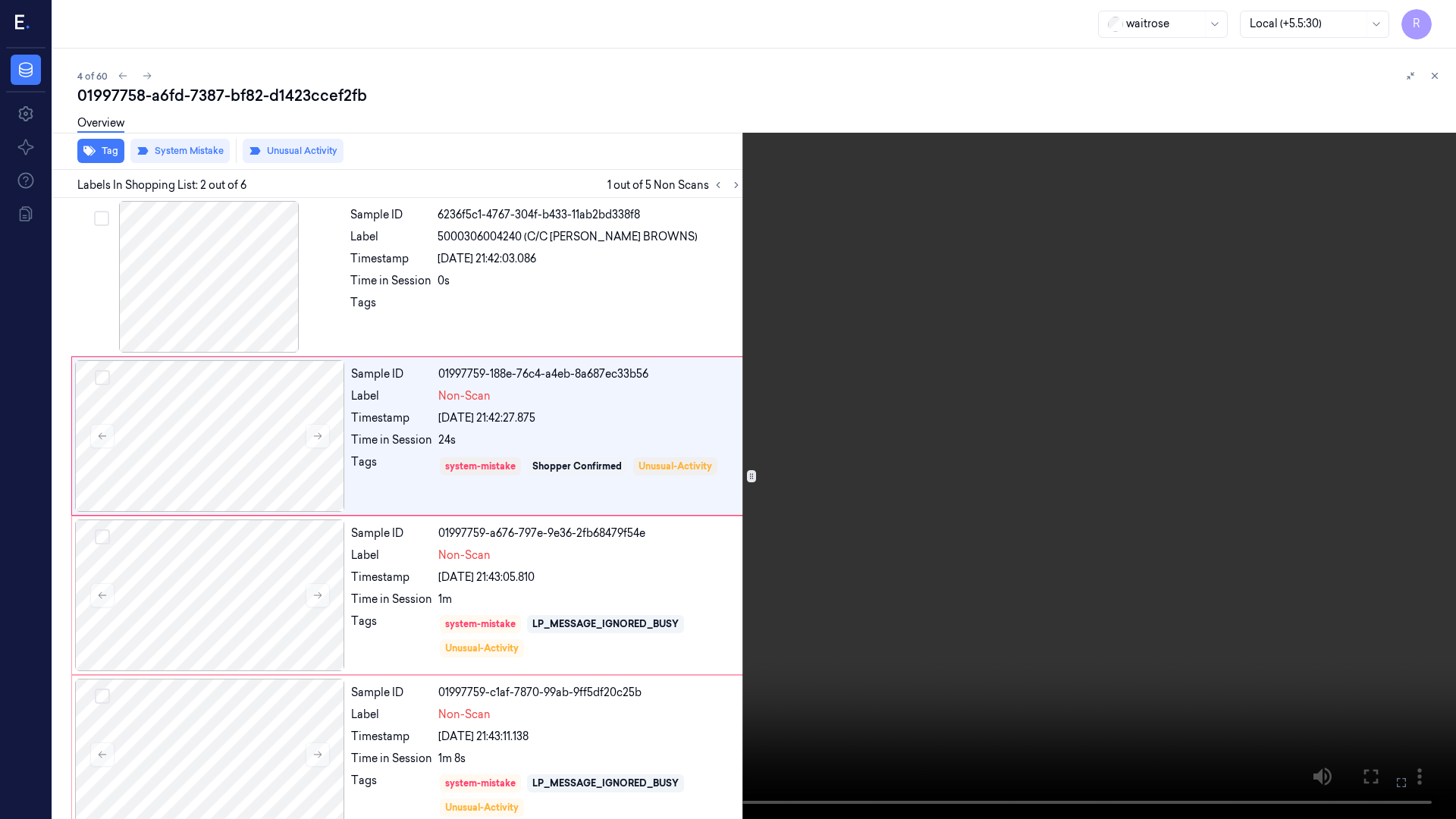
click at [558, 573] on video at bounding box center [728, 410] width 1456 height 819
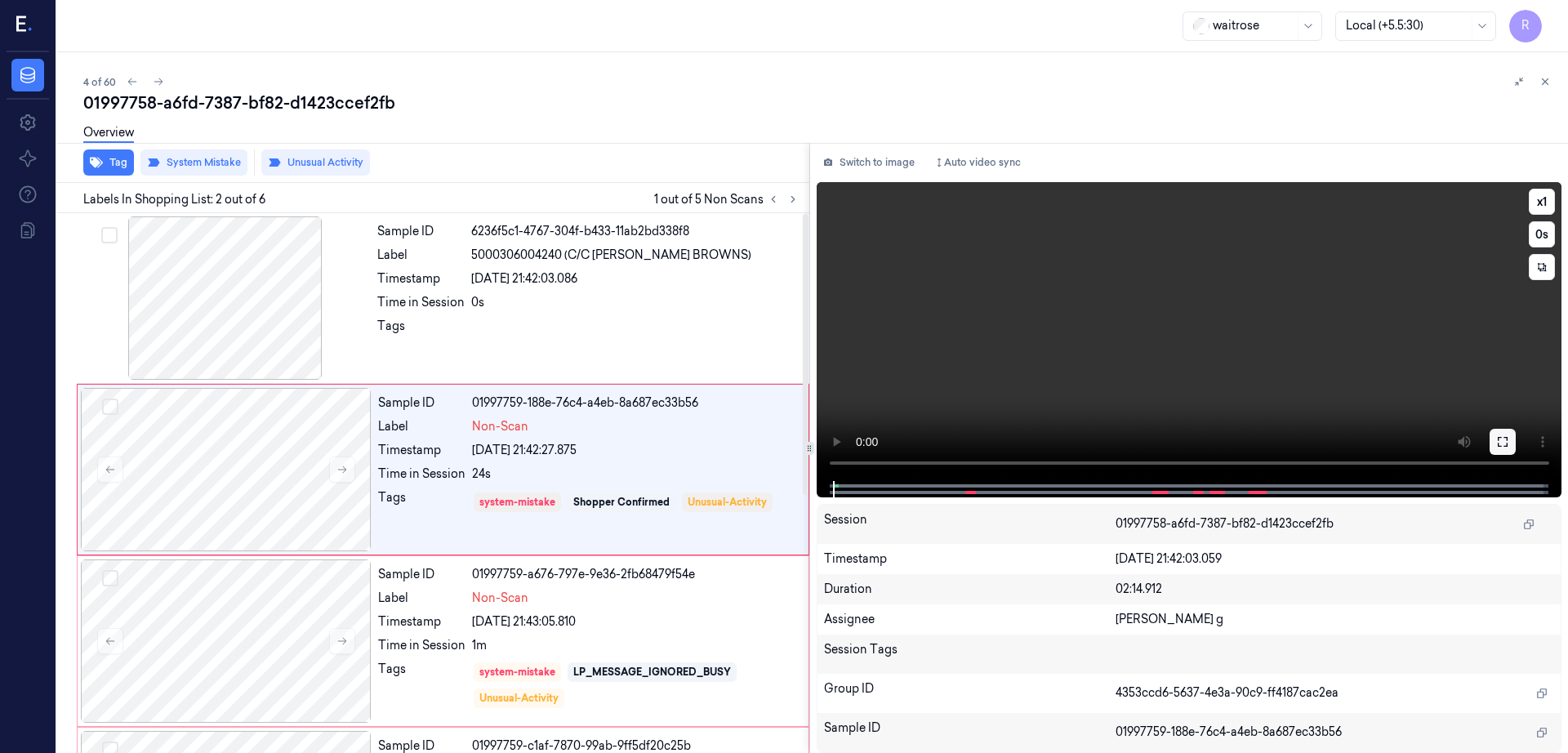
click at [1509, 438] on icon at bounding box center [1502, 441] width 13 height 13
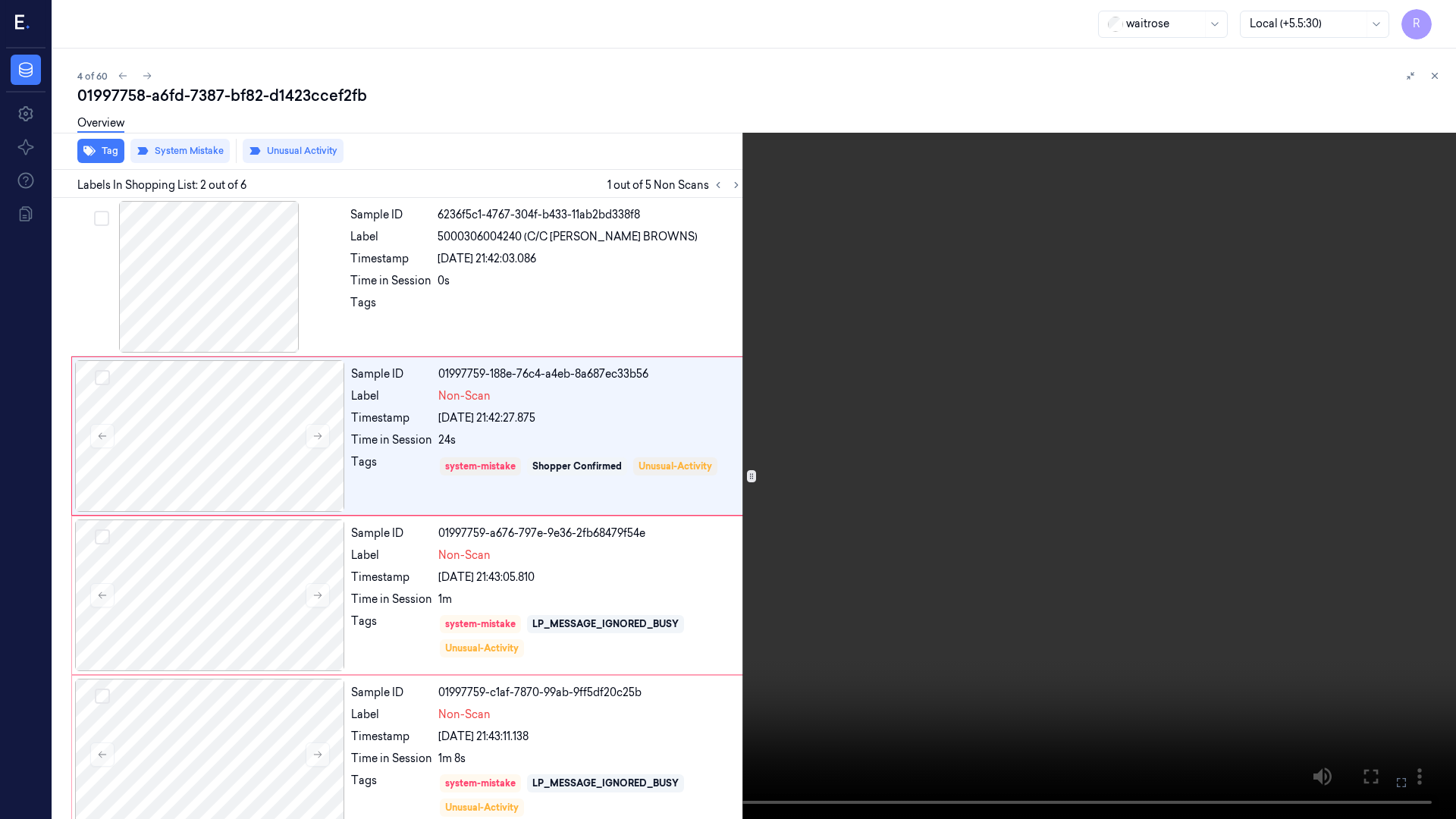
click at [687, 534] on video at bounding box center [728, 410] width 1456 height 819
click at [416, 698] on video at bounding box center [728, 410] width 1456 height 819
click at [556, 621] on video at bounding box center [728, 410] width 1456 height 819
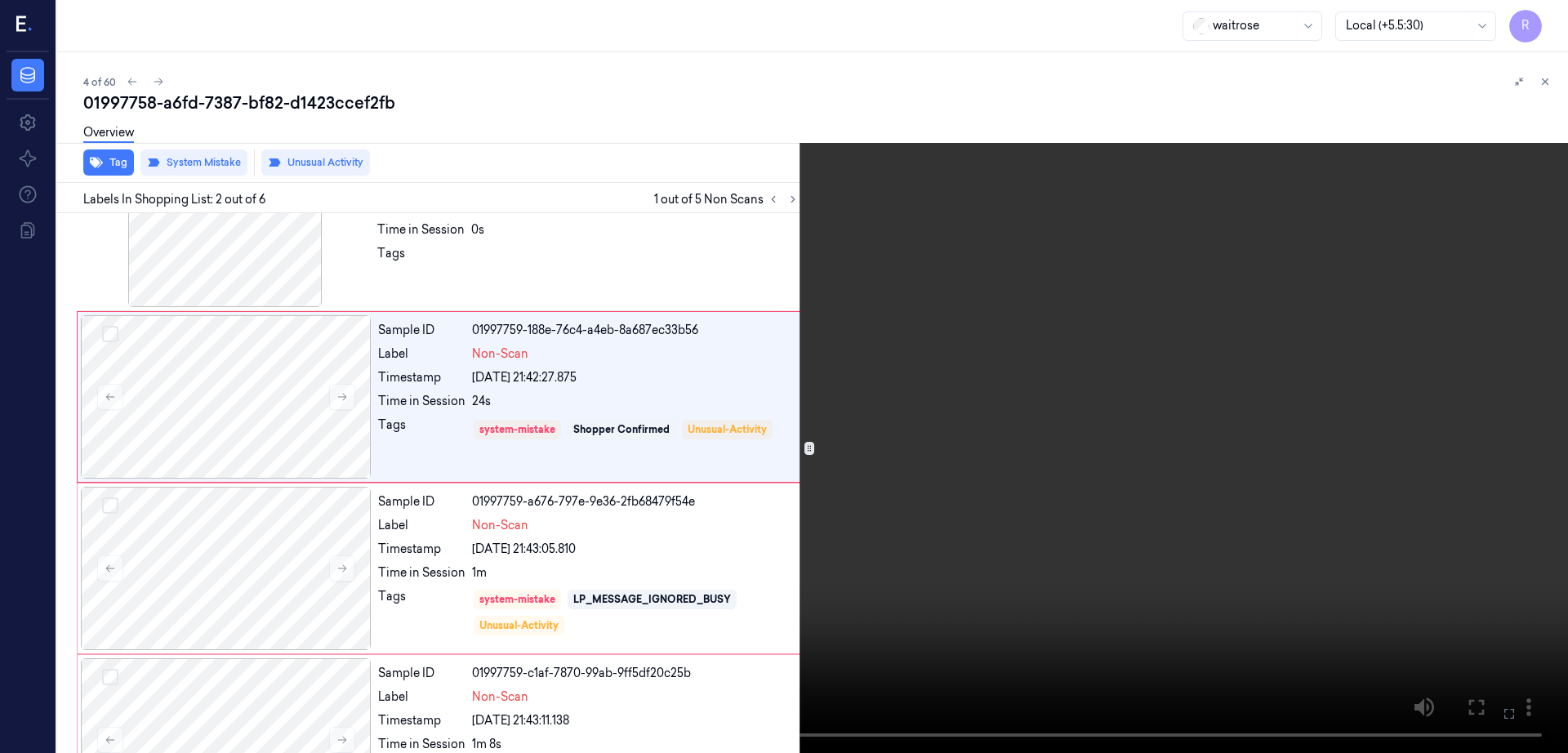
scroll to position [10, 0]
